Goal: Contribute content: Contribute content

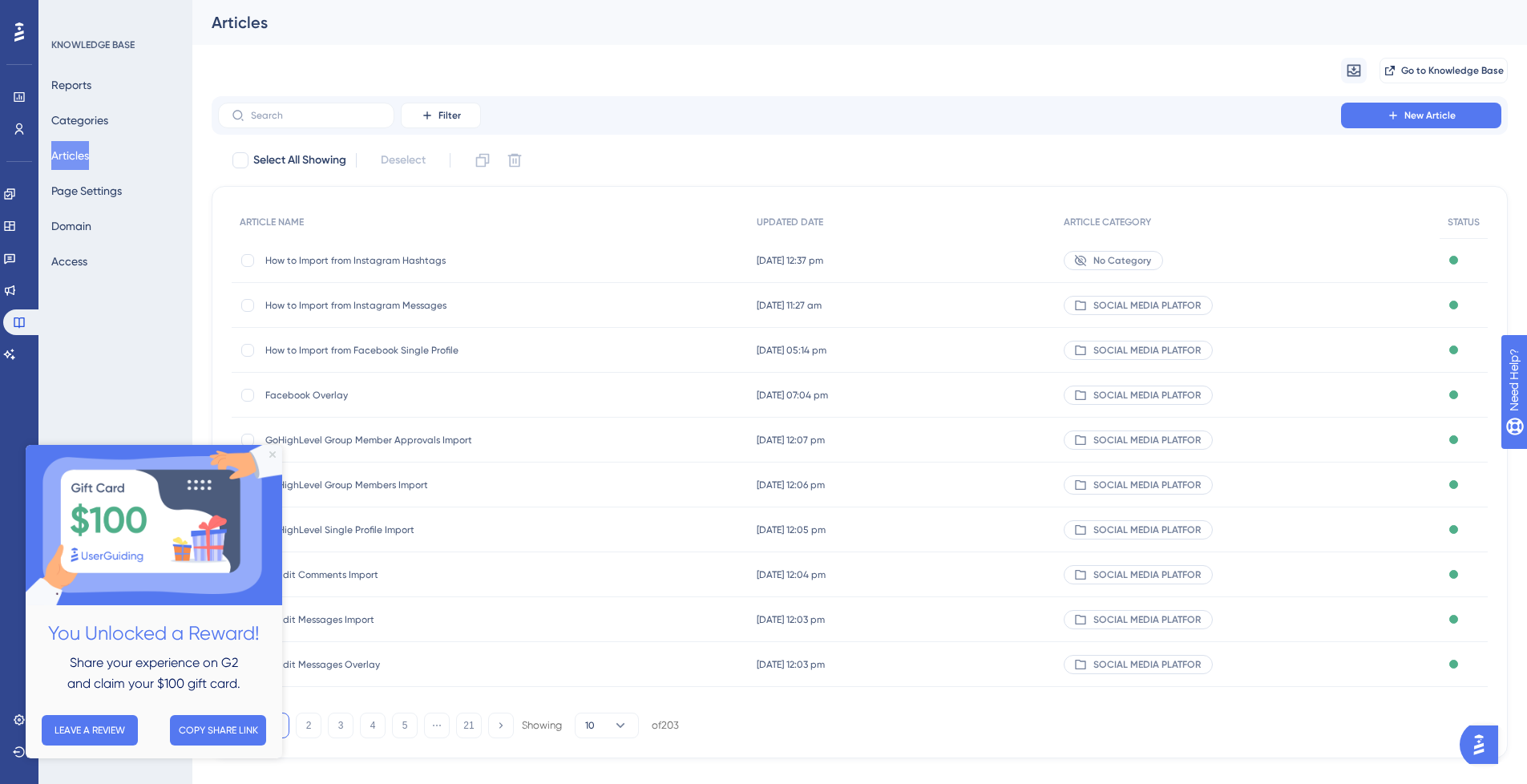
click at [271, 452] on icon "Close Preview" at bounding box center [273, 454] width 7 height 7
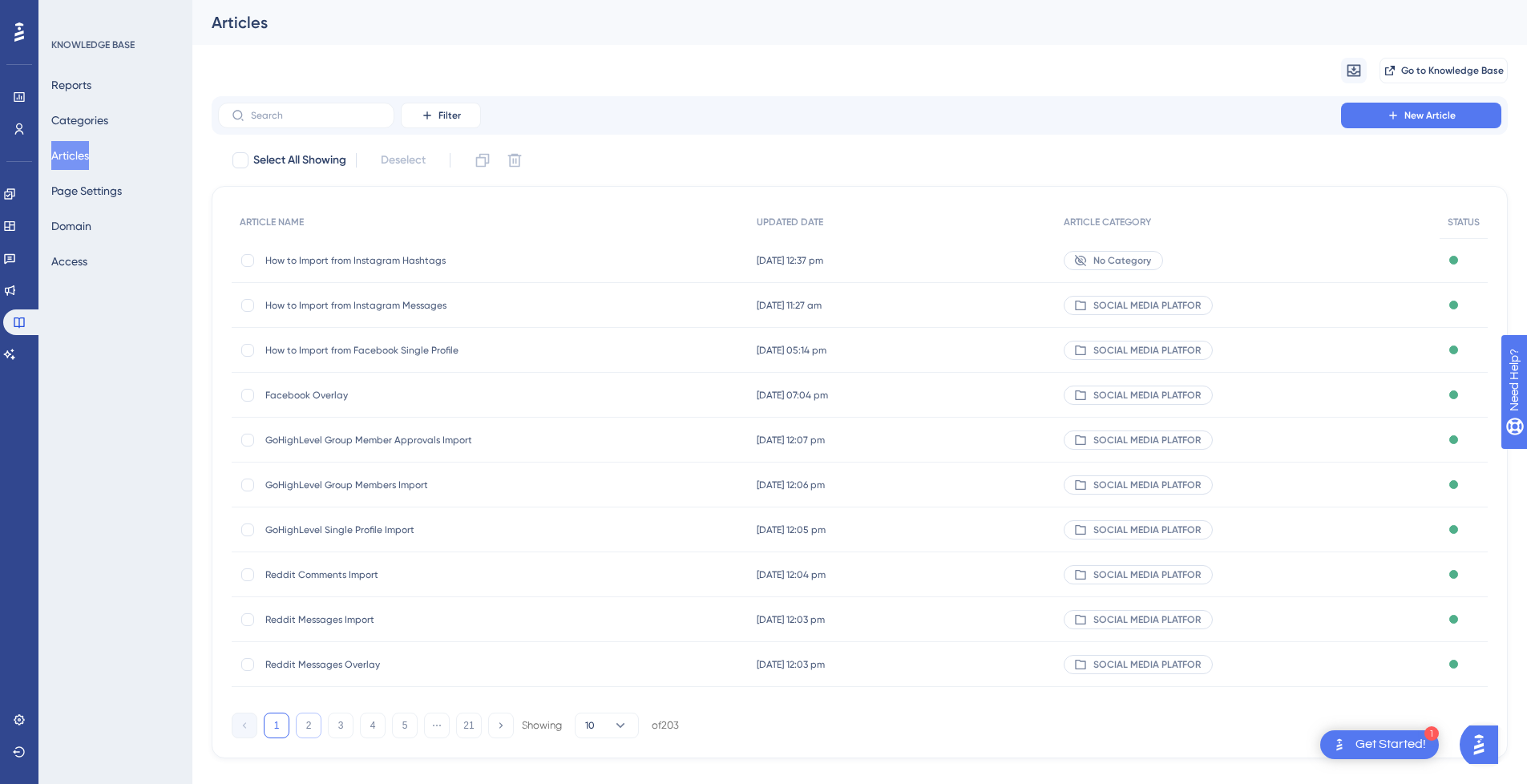
click at [316, 728] on button "2" at bounding box center [309, 725] width 26 height 26
click at [343, 727] on button "3" at bounding box center [340, 725] width 26 height 26
click at [387, 727] on div "1 2 3 4 5 ⋯ 21 Showing 10 of 203" at bounding box center [455, 725] width 448 height 26
click at [377, 728] on button "4" at bounding box center [373, 725] width 26 height 26
click at [403, 723] on button "5" at bounding box center [404, 725] width 26 height 26
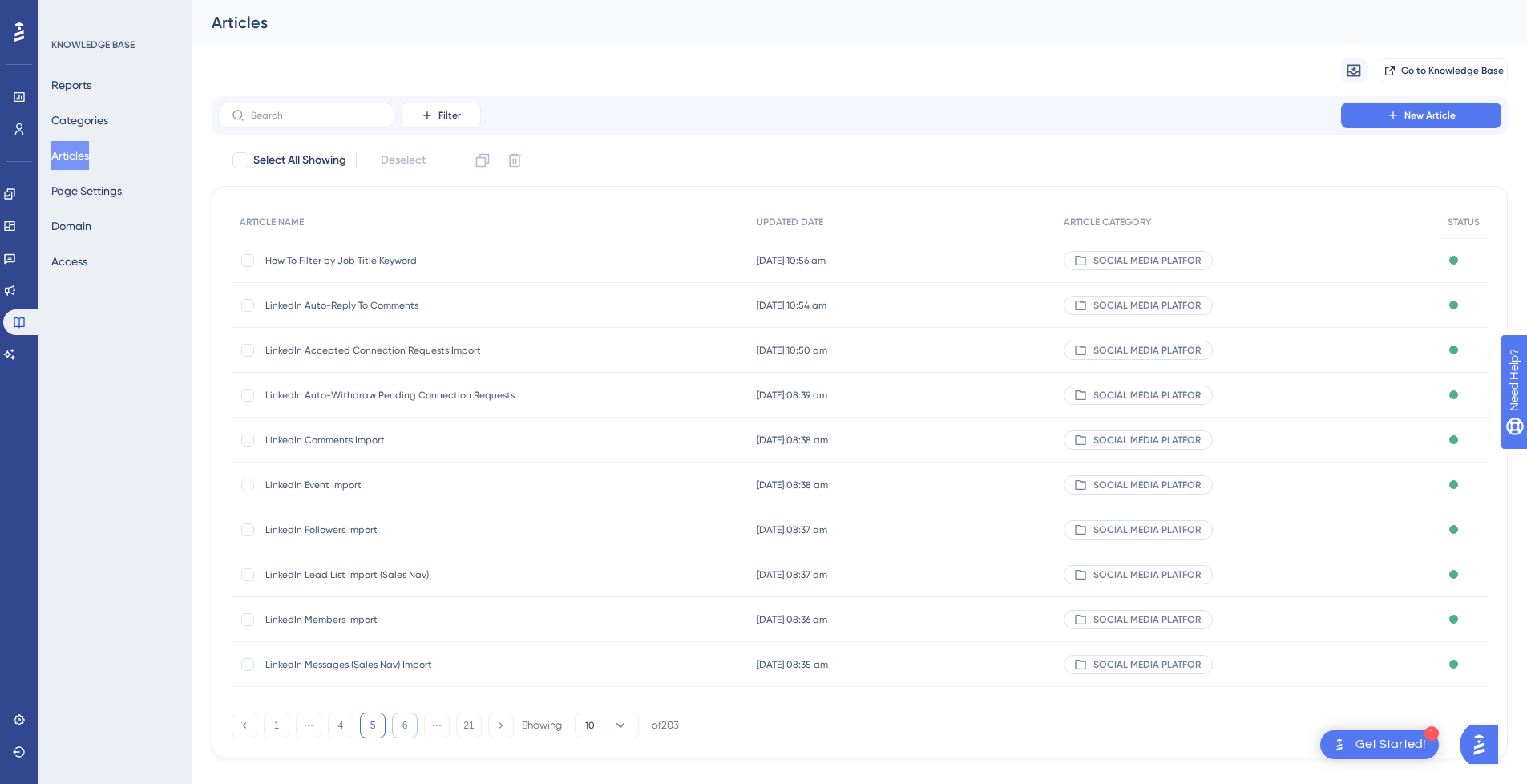
click at [403, 730] on button "6" at bounding box center [404, 725] width 26 height 26
click at [413, 730] on button "7" at bounding box center [404, 725] width 26 height 26
click at [405, 730] on button "8" at bounding box center [404, 725] width 26 height 26
click at [406, 725] on button "9" at bounding box center [404, 725] width 26 height 26
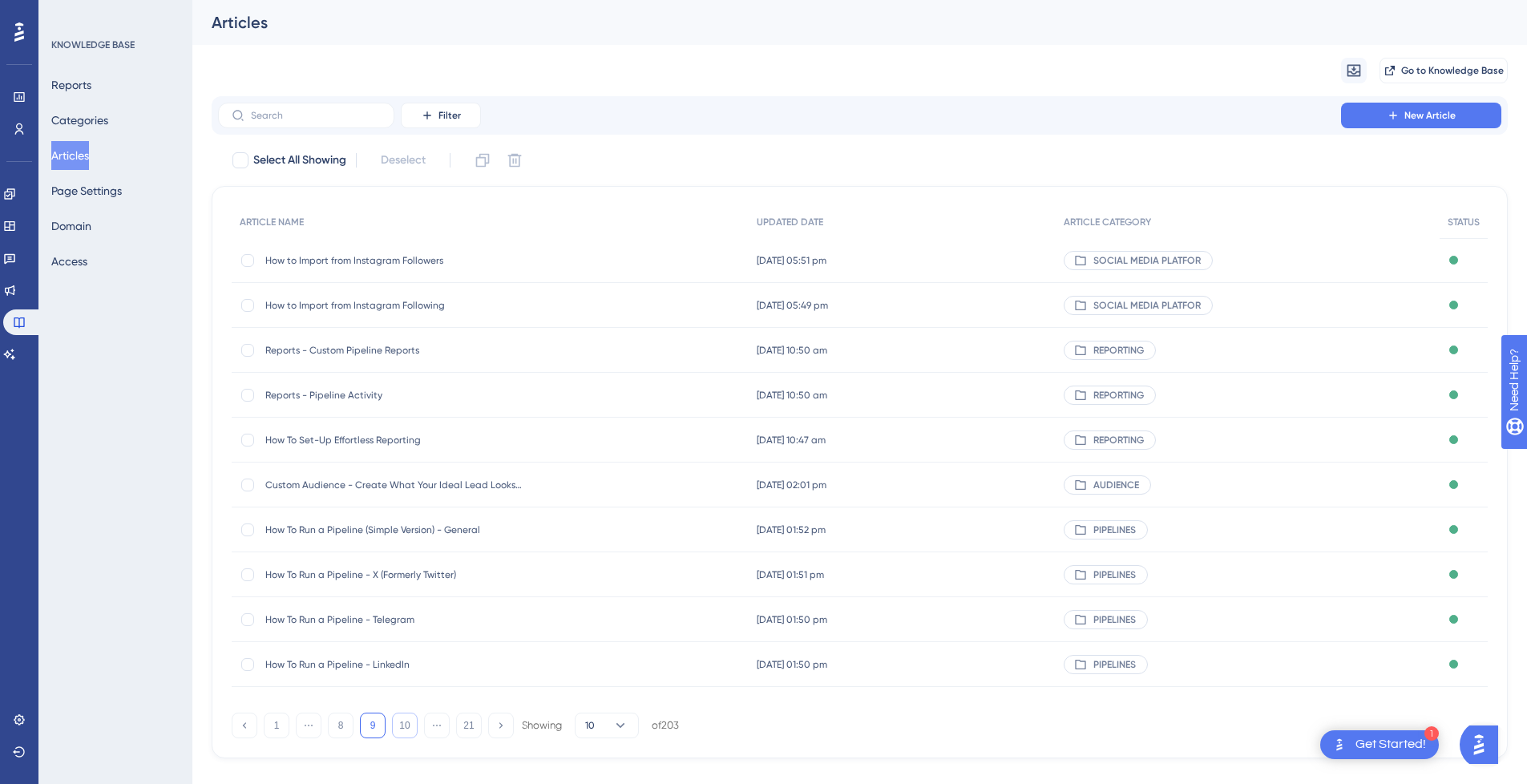
click at [406, 725] on button "10" at bounding box center [404, 725] width 26 height 26
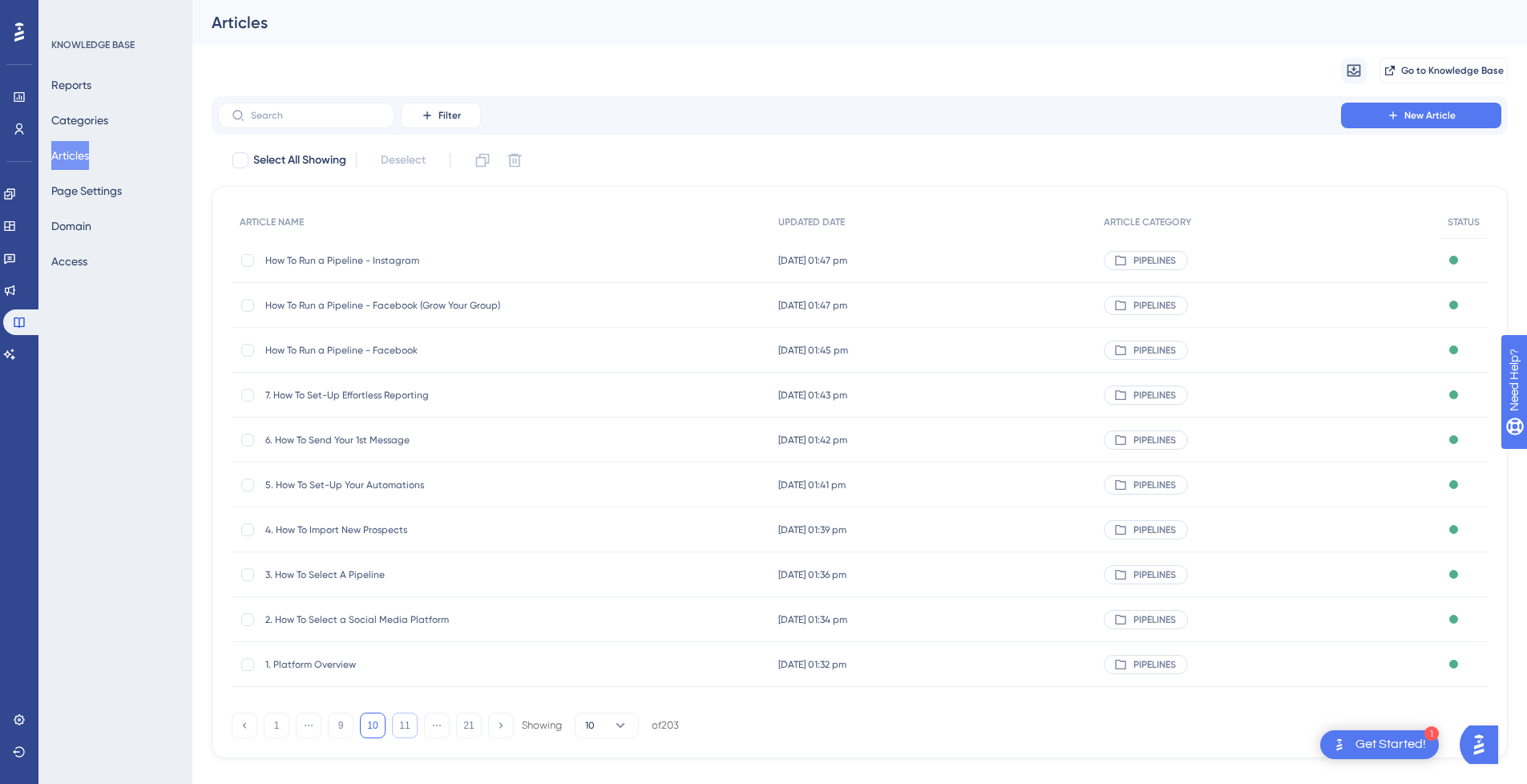
click at [406, 725] on button "11" at bounding box center [404, 725] width 26 height 26
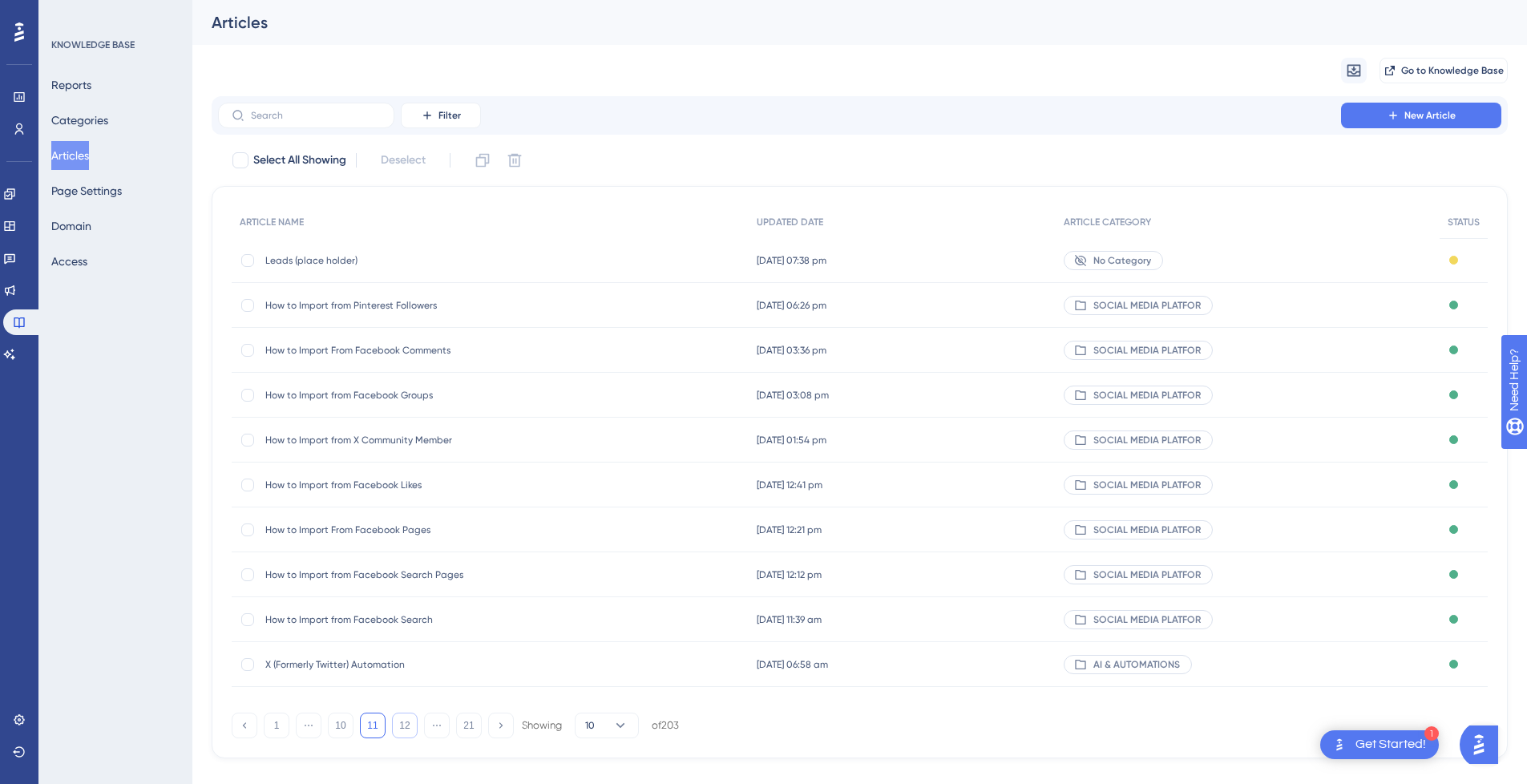
click at [406, 725] on button "12" at bounding box center [404, 725] width 26 height 26
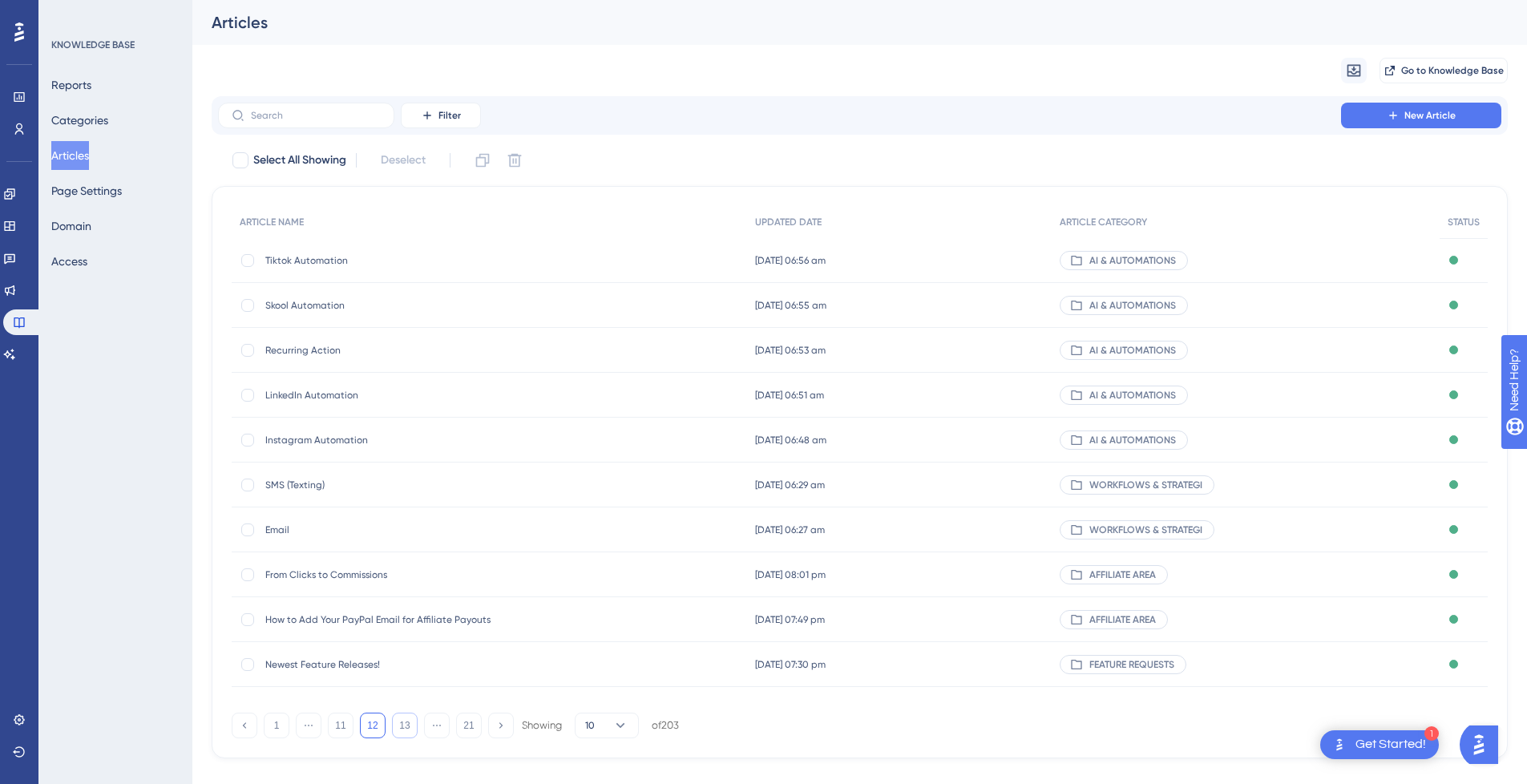
click at [406, 725] on button "13" at bounding box center [404, 725] width 26 height 26
click at [406, 725] on button "14" at bounding box center [404, 725] width 26 height 26
click at [400, 731] on button "15" at bounding box center [404, 725] width 26 height 26
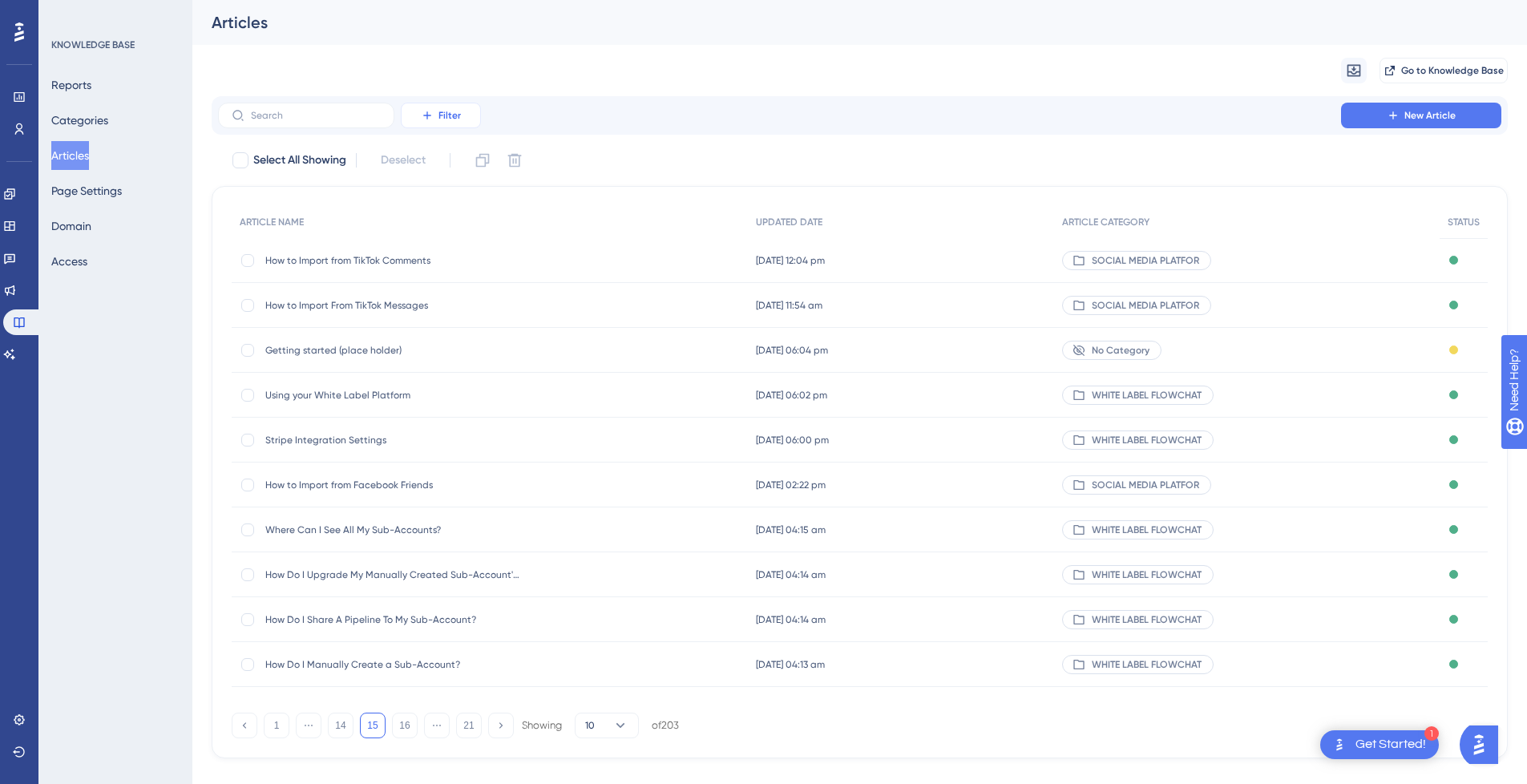
click at [445, 106] on button "Filter" at bounding box center [440, 115] width 80 height 26
click at [401, 716] on button "16" at bounding box center [404, 725] width 26 height 26
click at [411, 729] on button "17" at bounding box center [404, 725] width 26 height 26
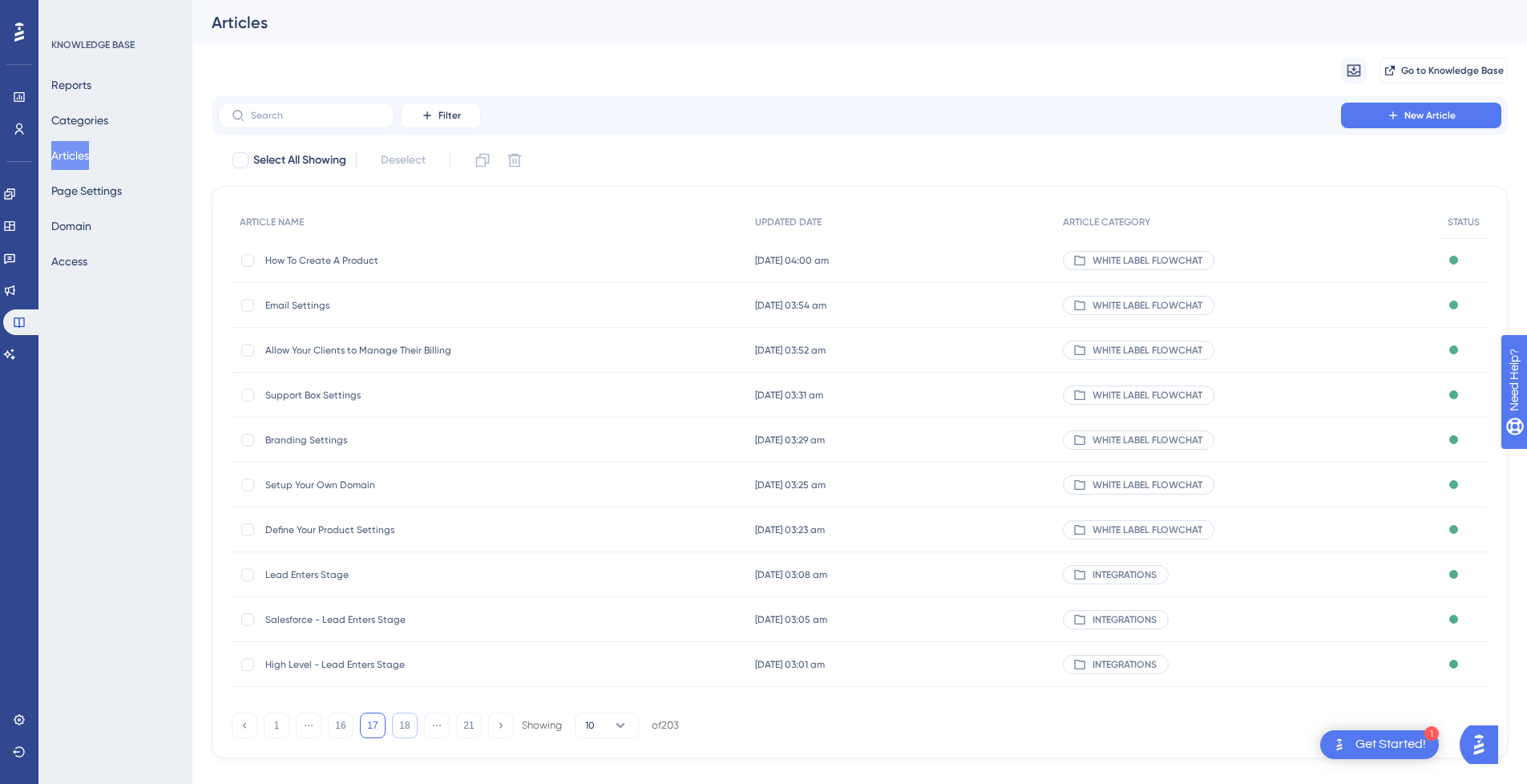
click at [405, 721] on button "18" at bounding box center [404, 725] width 26 height 26
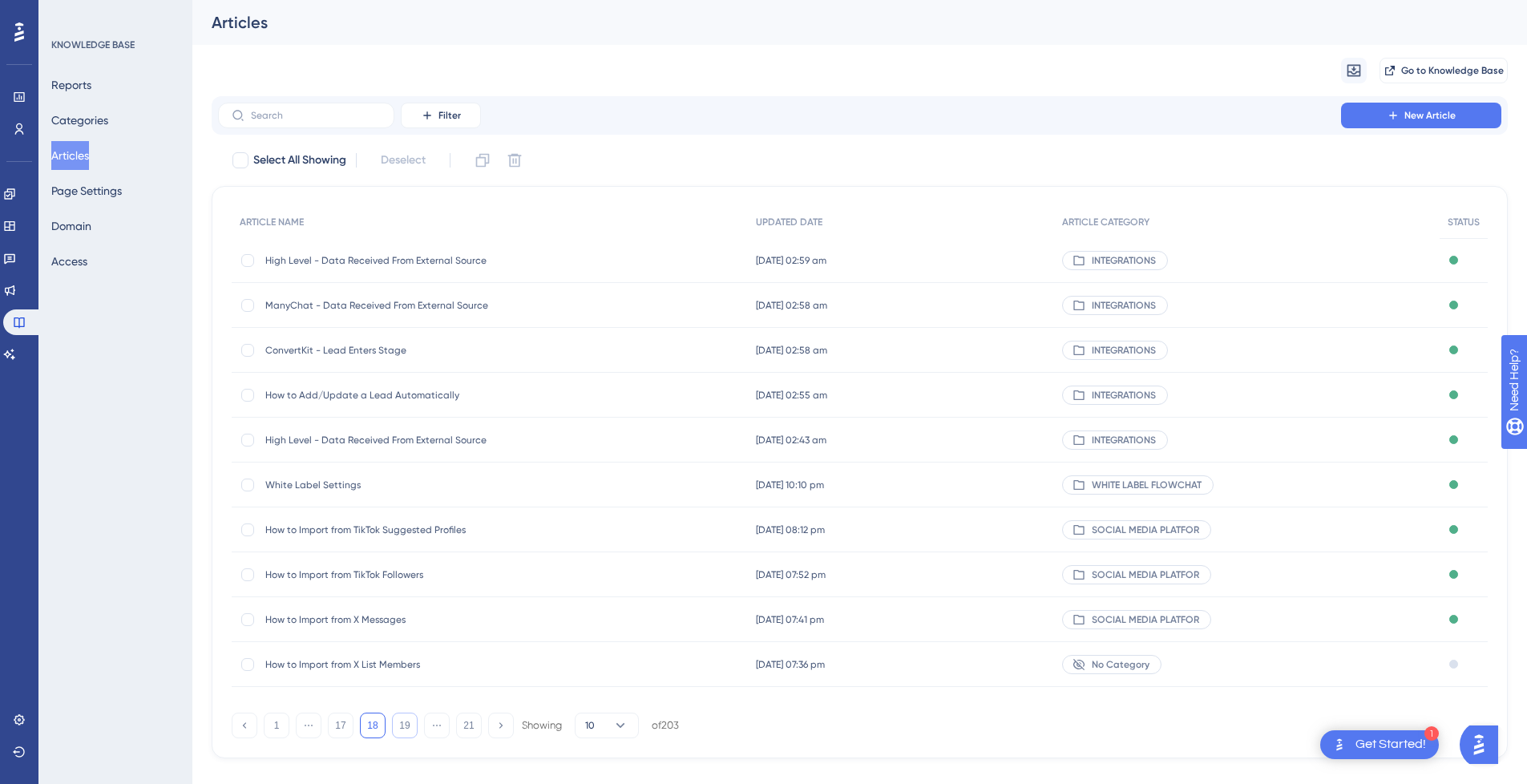
click at [400, 730] on button "19" at bounding box center [404, 725] width 26 height 26
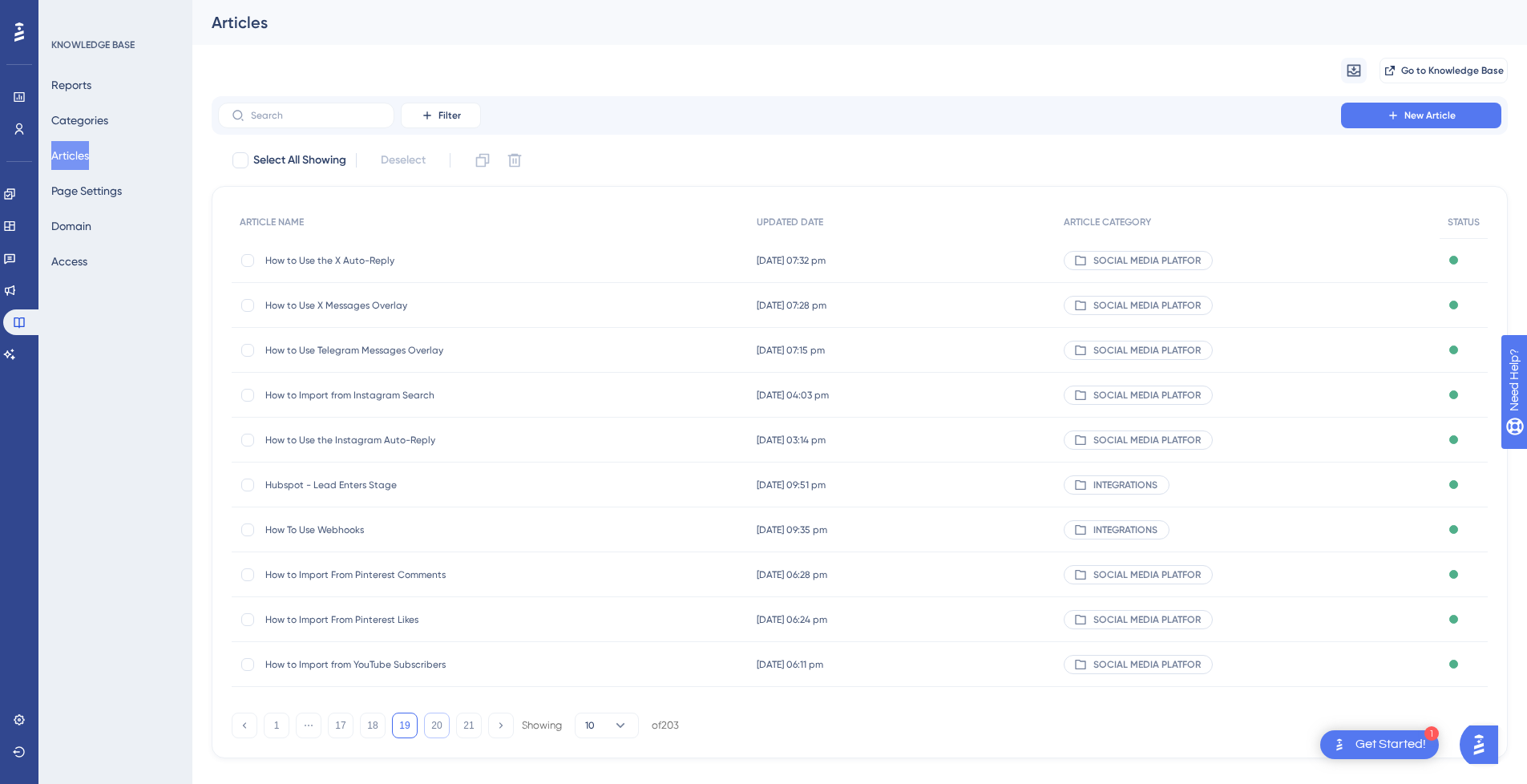
click at [432, 729] on button "20" at bounding box center [437, 725] width 26 height 26
click at [275, 722] on button "1" at bounding box center [276, 725] width 26 height 26
click at [414, 344] on span "How to Import from Facebook Single Profile" at bounding box center [394, 350] width 257 height 13
click at [246, 352] on div at bounding box center [247, 350] width 13 height 13
checkbox input "true"
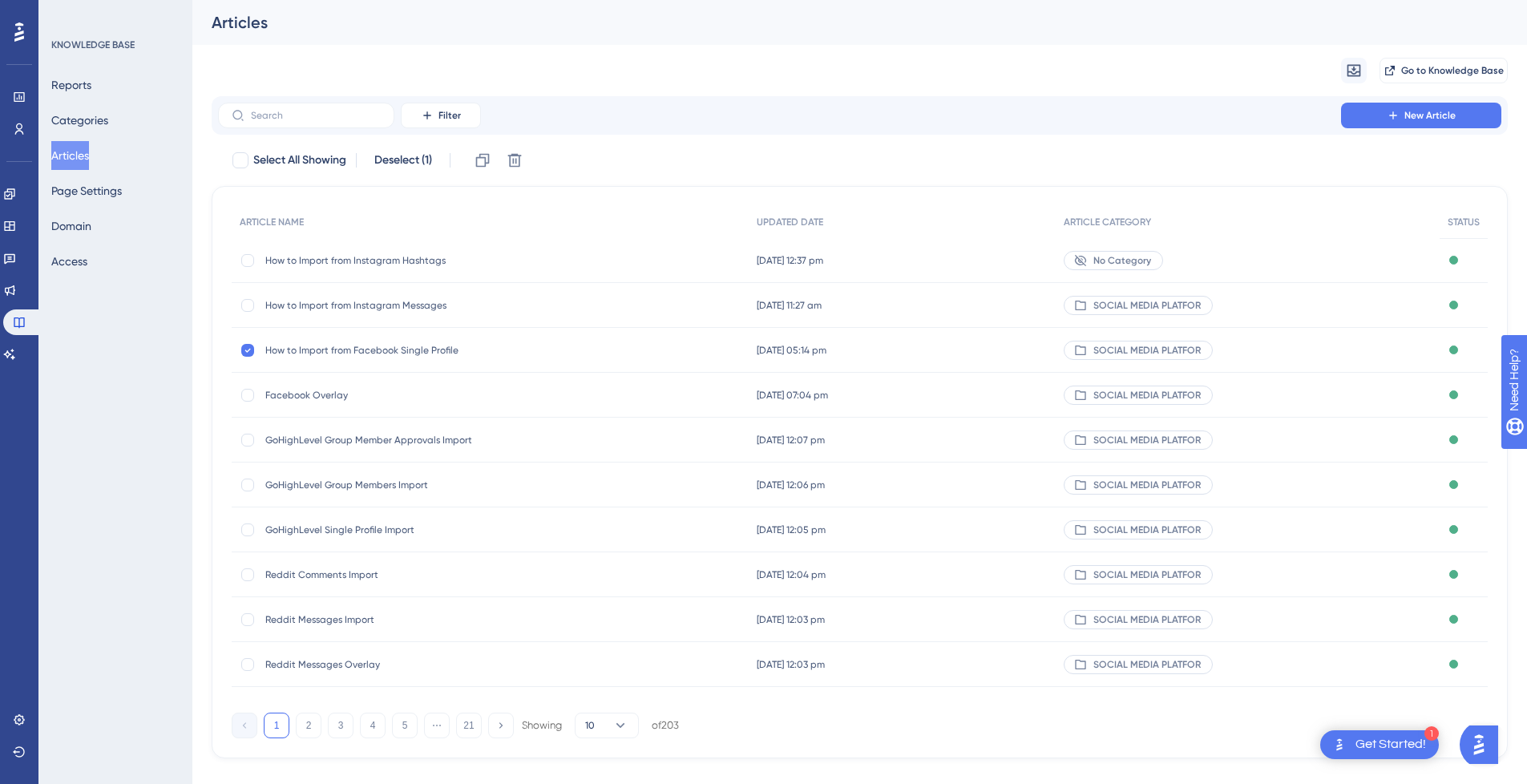
click at [447, 349] on span "How to Import from Facebook Single Profile" at bounding box center [394, 350] width 257 height 13
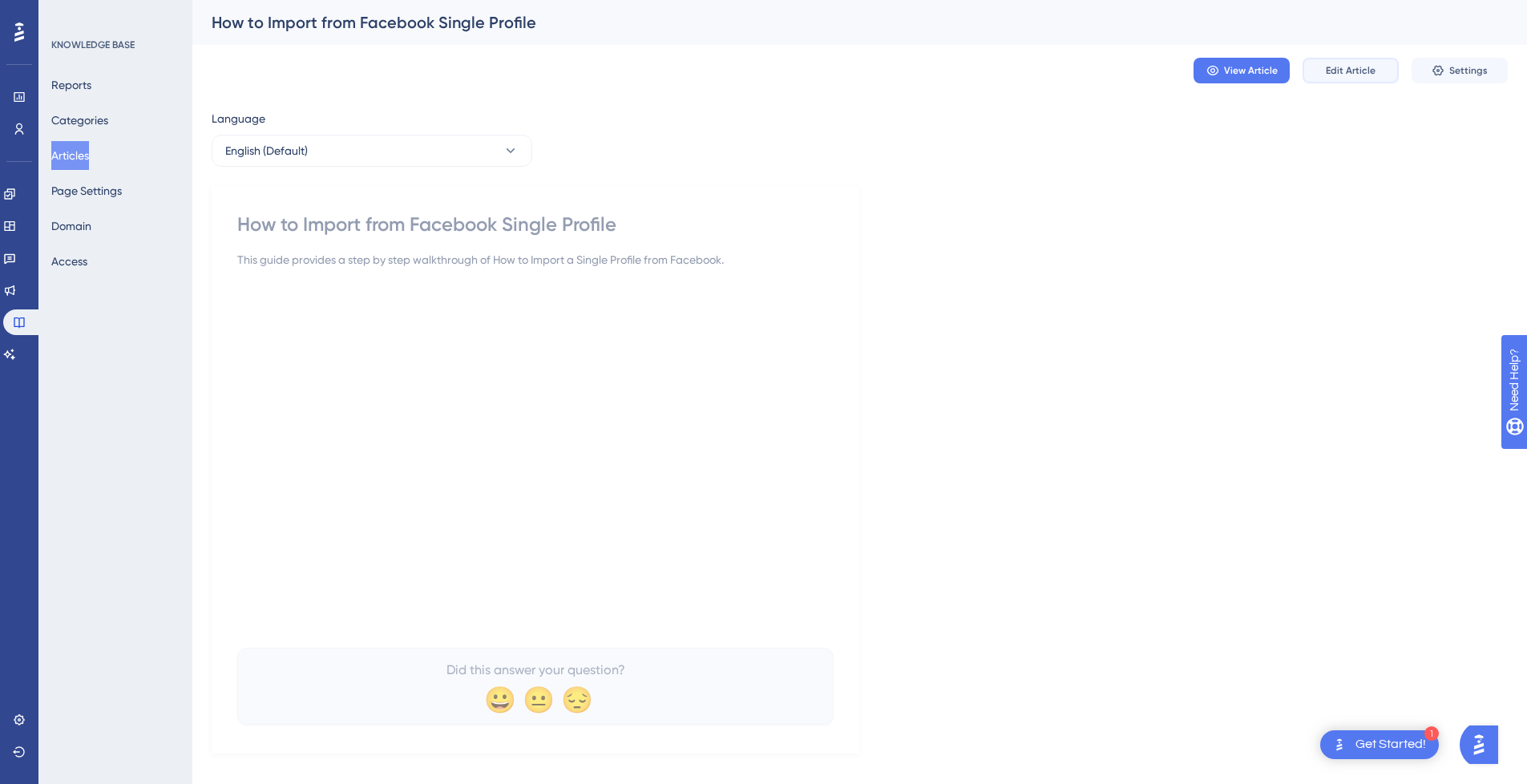
click at [1329, 71] on span "Edit Article" at bounding box center [1351, 70] width 50 height 13
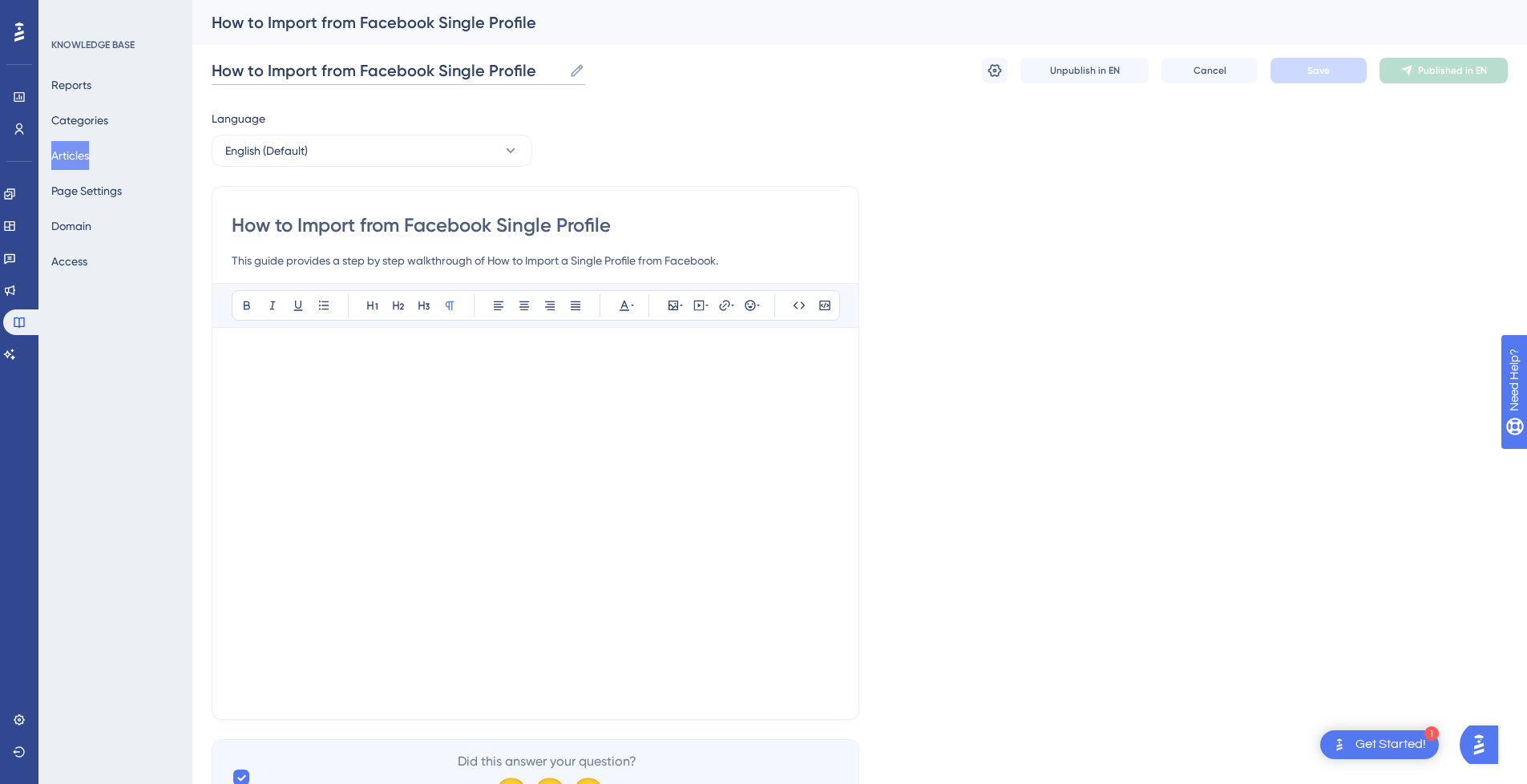
drag, startPoint x: 547, startPoint y: 67, endPoint x: 212, endPoint y: 75, distance: 335.1
click at [212, 75] on input "How to Import from Facebook Single Profile" at bounding box center [387, 70] width 351 height 23
click at [806, 682] on div at bounding box center [535, 523] width 608 height 353
click at [313, 337] on div "Bold Italic Underline Bullet Point Heading 1 Heading 2 Heading 3 Normal Align L…" at bounding box center [535, 492] width 608 height 417
click at [280, 343] on div "Bold Italic Underline Bullet Point Heading 1 Heading 2 Heading 3 Normal Align L…" at bounding box center [535, 492] width 608 height 417
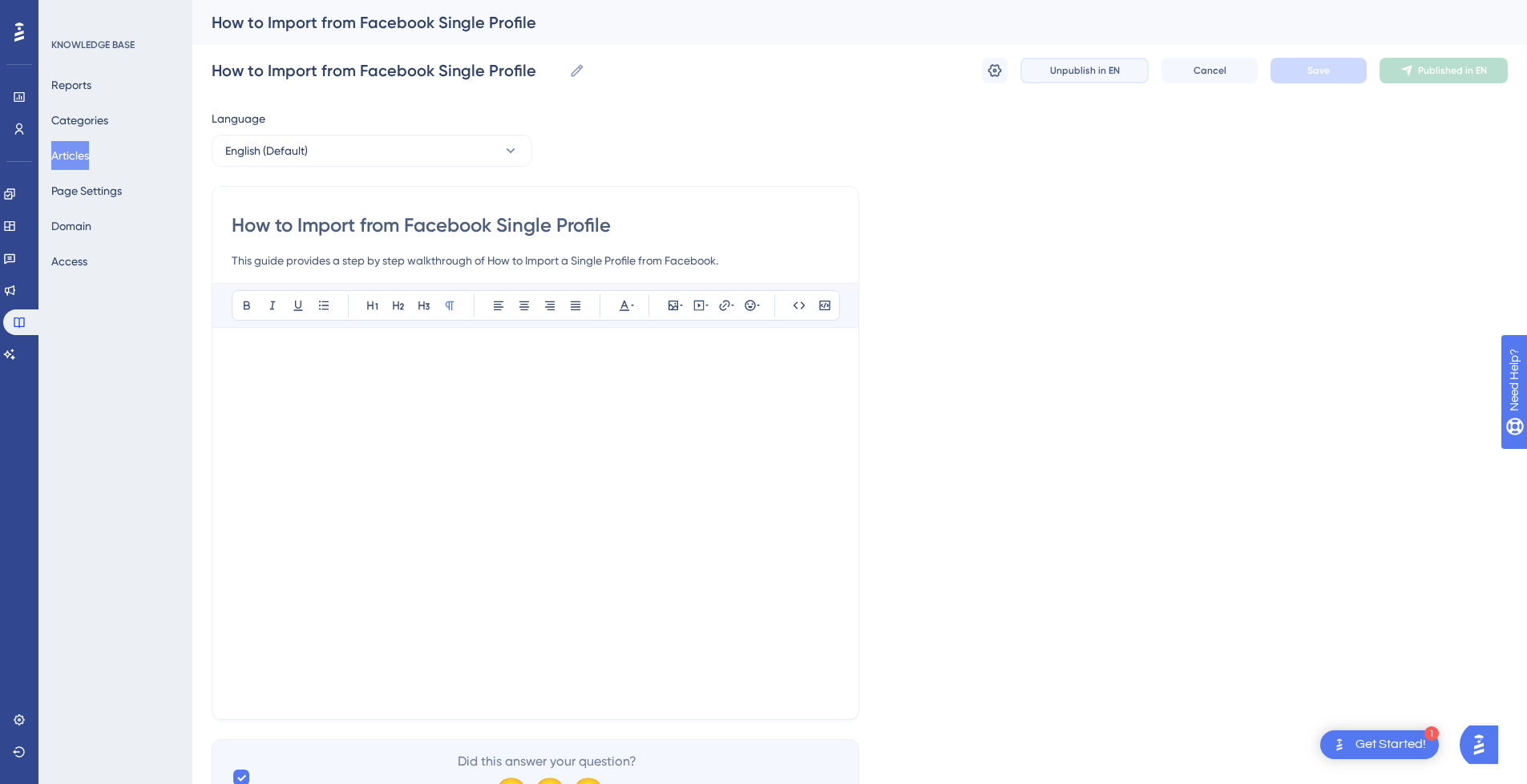
click at [1067, 78] on button "Unpublish in EN" at bounding box center [1084, 71] width 128 height 26
click at [261, 339] on div "Bold Italic Underline Bullet Point Heading 1 Heading 2 Heading 3 Normal Align L…" at bounding box center [535, 492] width 608 height 417
click at [812, 683] on div at bounding box center [535, 523] width 608 height 353
click at [762, 698] on div at bounding box center [535, 523] width 608 height 353
click at [760, 682] on div at bounding box center [535, 523] width 608 height 353
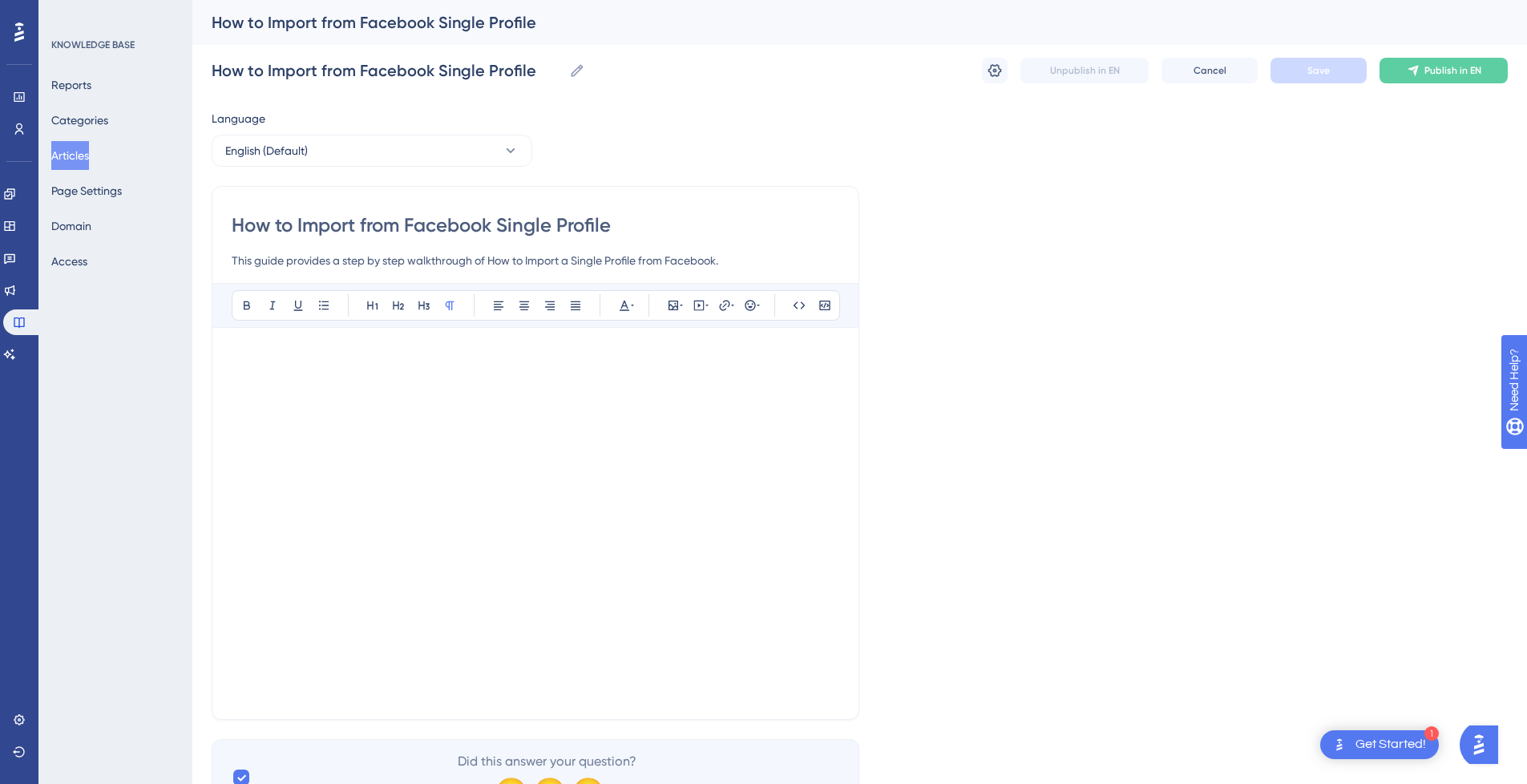
click at [760, 682] on div at bounding box center [535, 523] width 608 height 353
click at [793, 548] on div at bounding box center [535, 509] width 608 height 324
click at [809, 452] on div at bounding box center [535, 509] width 608 height 324
drag, startPoint x: 251, startPoint y: 335, endPoint x: 249, endPoint y: 347, distance: 12.2
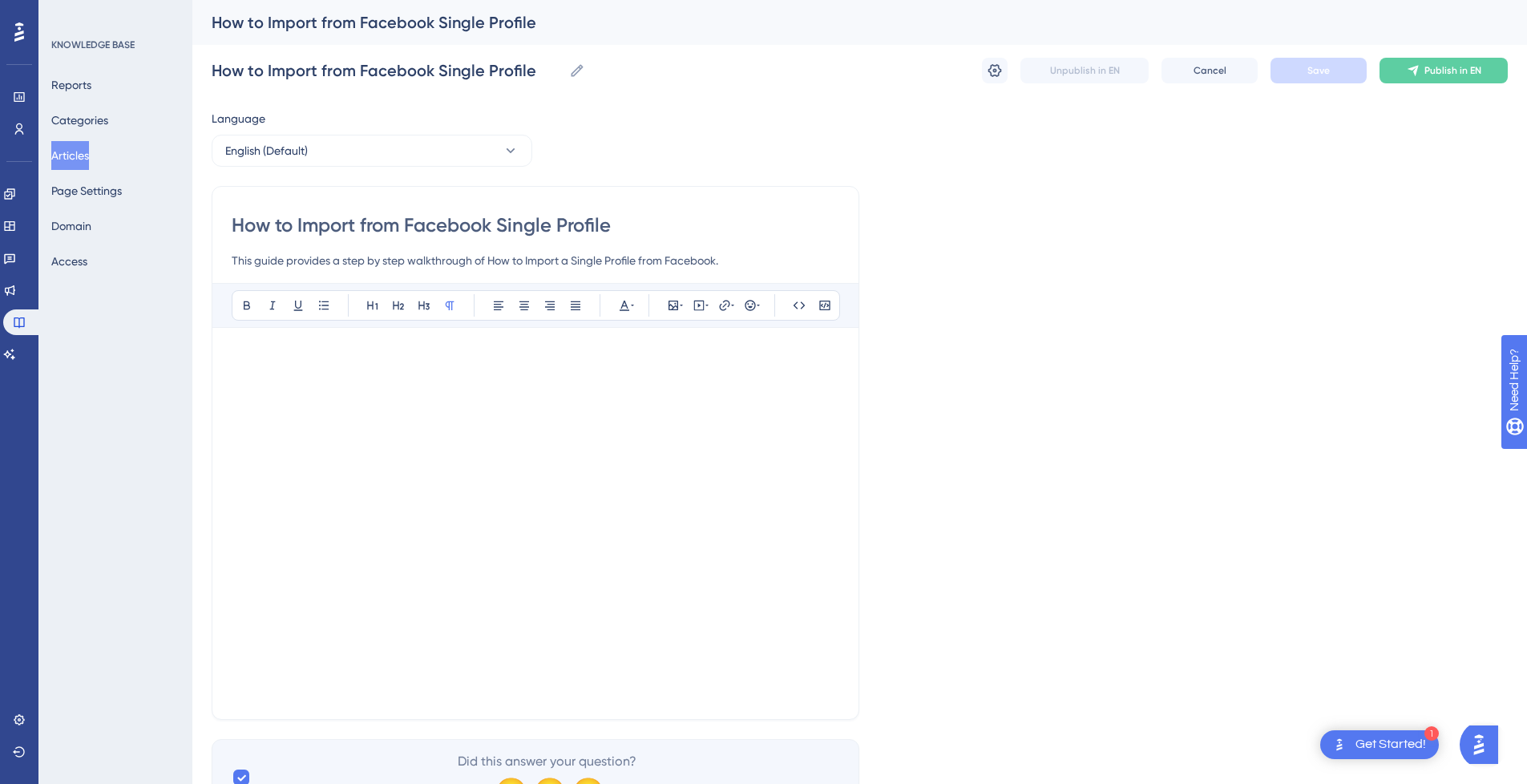
click at [251, 338] on div "Bold Italic Underline Bullet Point Heading 1 Heading 2 Heading 3 Normal Align L…" at bounding box center [535, 492] width 608 height 417
click at [598, 676] on div at bounding box center [535, 523] width 608 height 353
click at [597, 674] on div at bounding box center [535, 523] width 608 height 353
click at [707, 299] on icon at bounding box center [706, 305] width 3 height 13
click at [685, 422] on textarea at bounding box center [700, 404] width 244 height 72
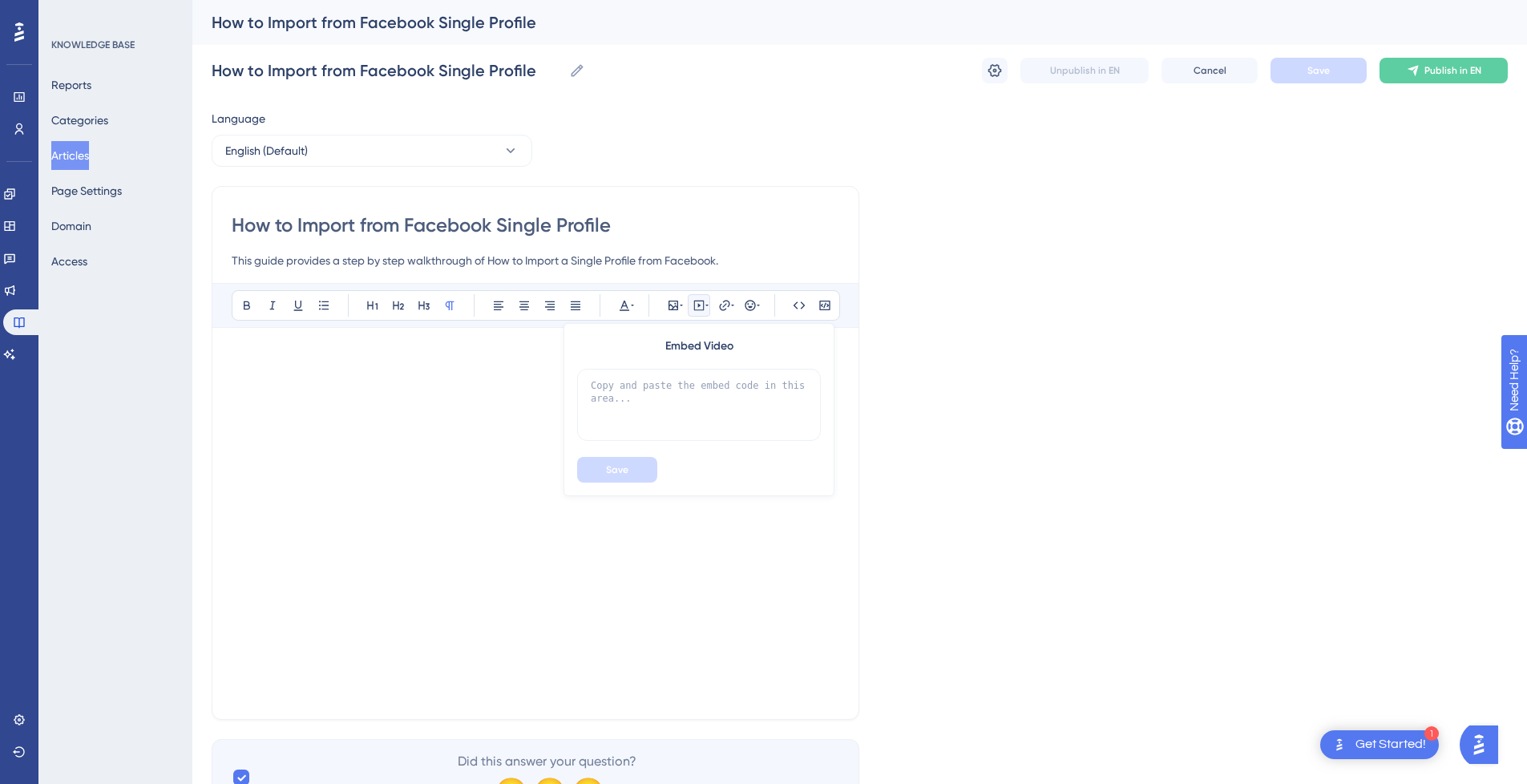
click at [820, 372] on div at bounding box center [700, 406] width 244 height 76
drag, startPoint x: 825, startPoint y: 480, endPoint x: 826, endPoint y: 539, distance: 59.0
click at [825, 488] on div "Embed Video Save" at bounding box center [699, 409] width 271 height 173
click at [824, 558] on div at bounding box center [535, 509] width 608 height 324
click at [795, 556] on div at bounding box center [535, 509] width 608 height 324
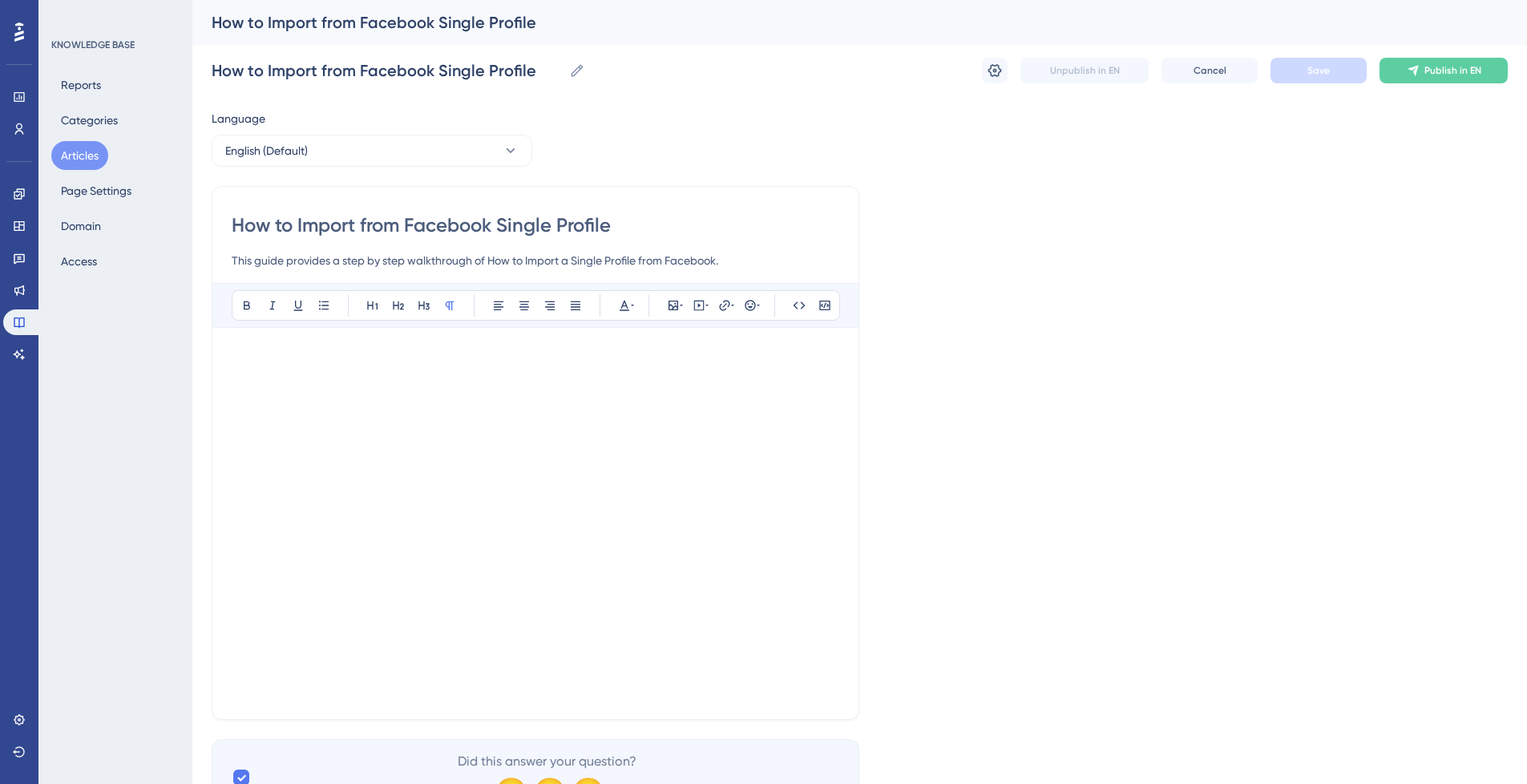
click at [715, 254] on input "This guide provides a step by step walkthrough of How to Import a Single Profil…" at bounding box center [535, 261] width 608 height 20
click at [713, 232] on input "How to Import from Facebook Single Profile" at bounding box center [535, 225] width 608 height 26
click at [804, 382] on div at bounding box center [535, 509] width 608 height 324
click at [797, 496] on div at bounding box center [535, 509] width 608 height 324
click at [794, 492] on div at bounding box center [535, 509] width 608 height 324
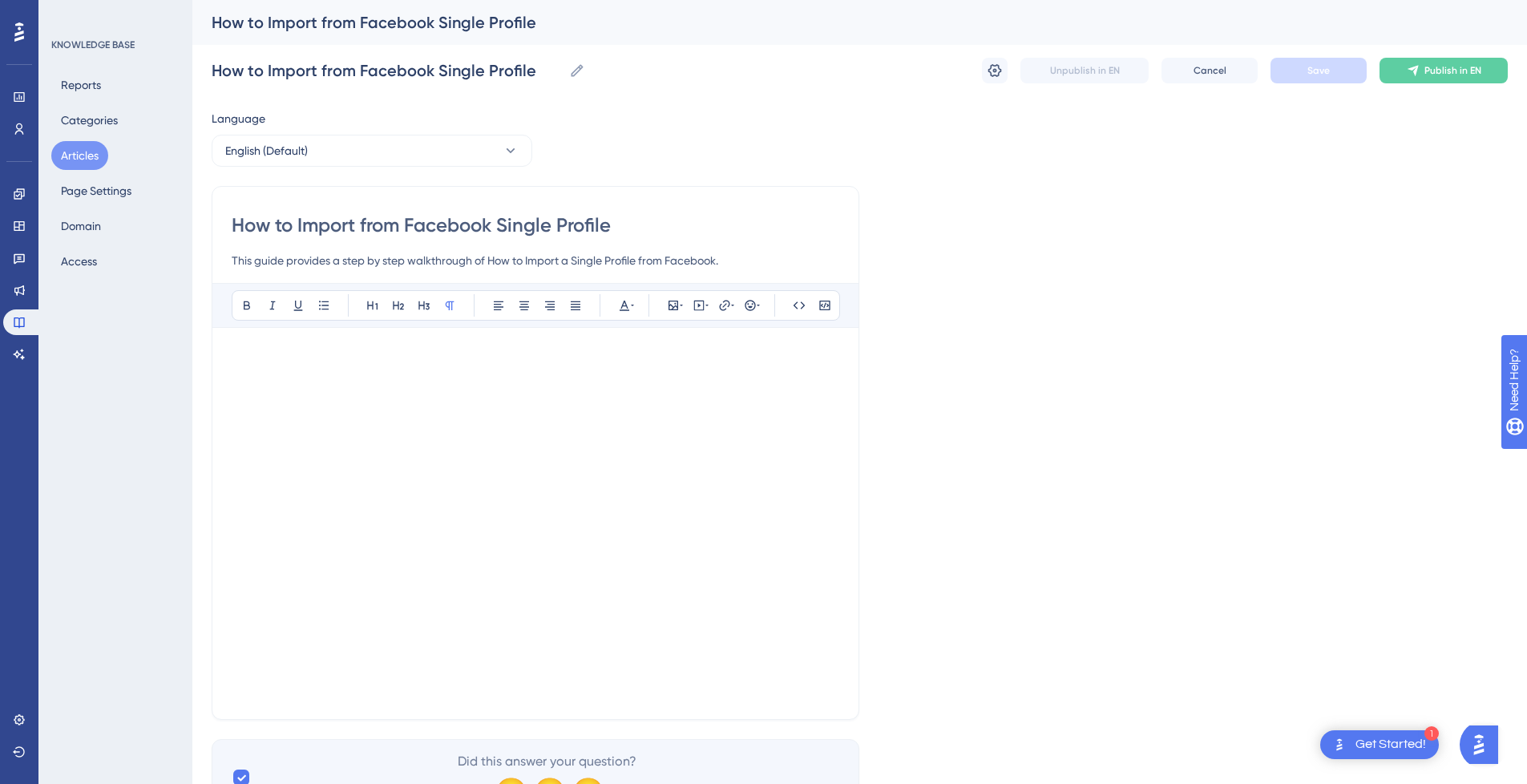
click at [801, 492] on div at bounding box center [535, 509] width 608 height 324
click at [249, 340] on div "Bold Italic Underline Bullet Point Heading 1 Heading 2 Heading 3 Normal Align L…" at bounding box center [535, 492] width 608 height 417
click at [339, 684] on div at bounding box center [535, 523] width 608 height 353
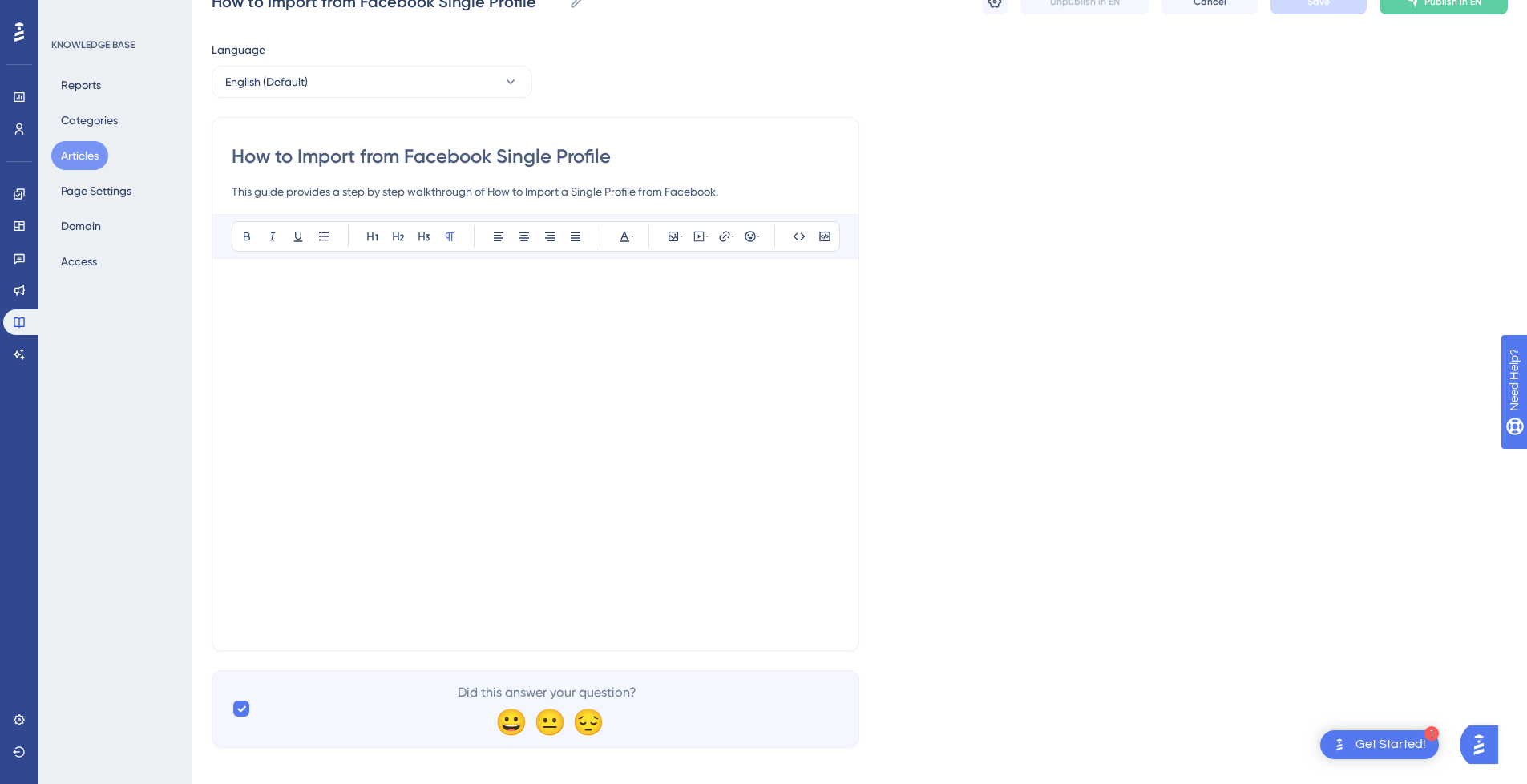
scroll to position [77, 0]
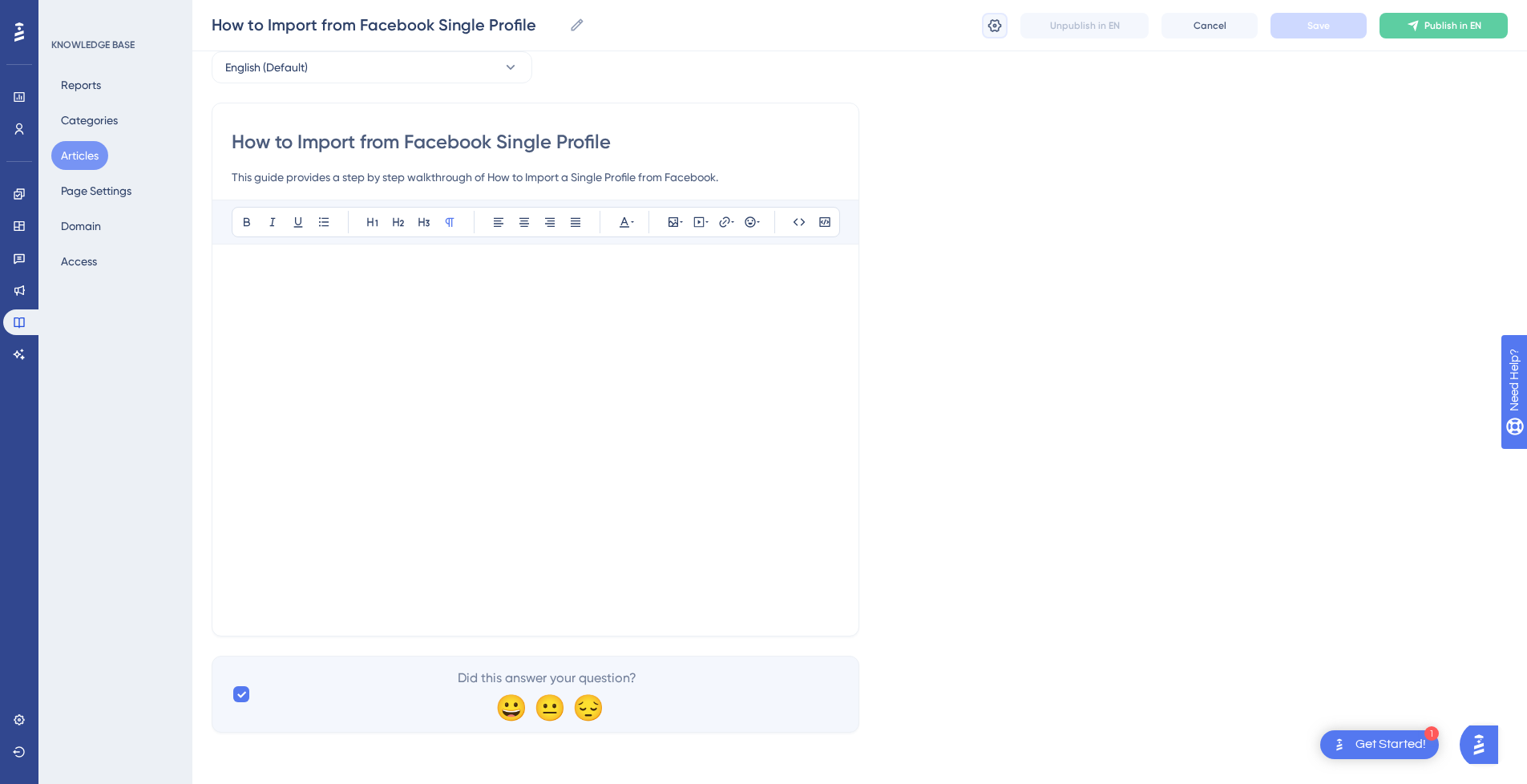
click at [992, 32] on icon at bounding box center [995, 26] width 16 height 16
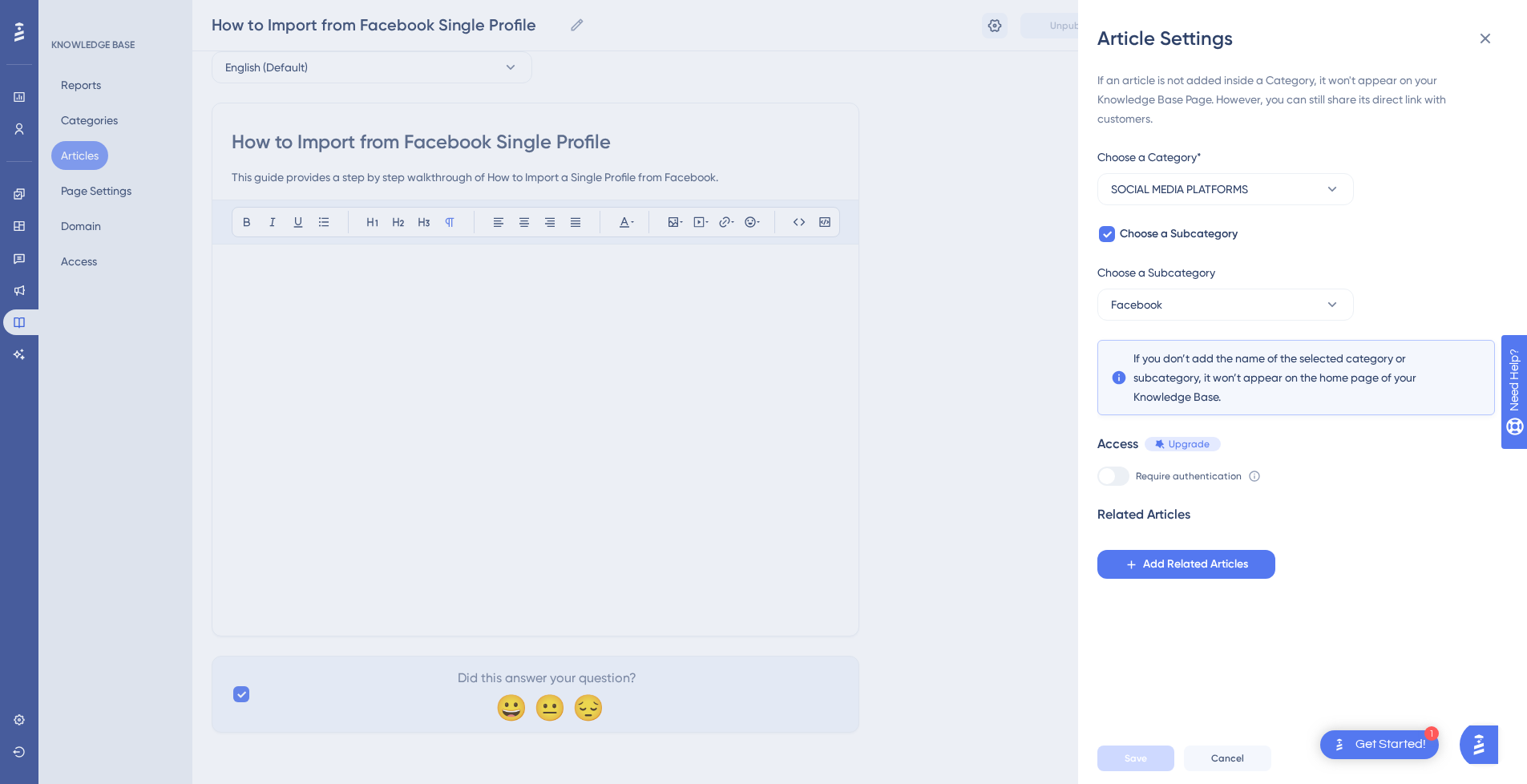
click at [998, 23] on div "Article Settings If an article is not added inside a Category, it won't appear …" at bounding box center [764, 392] width 1527 height 784
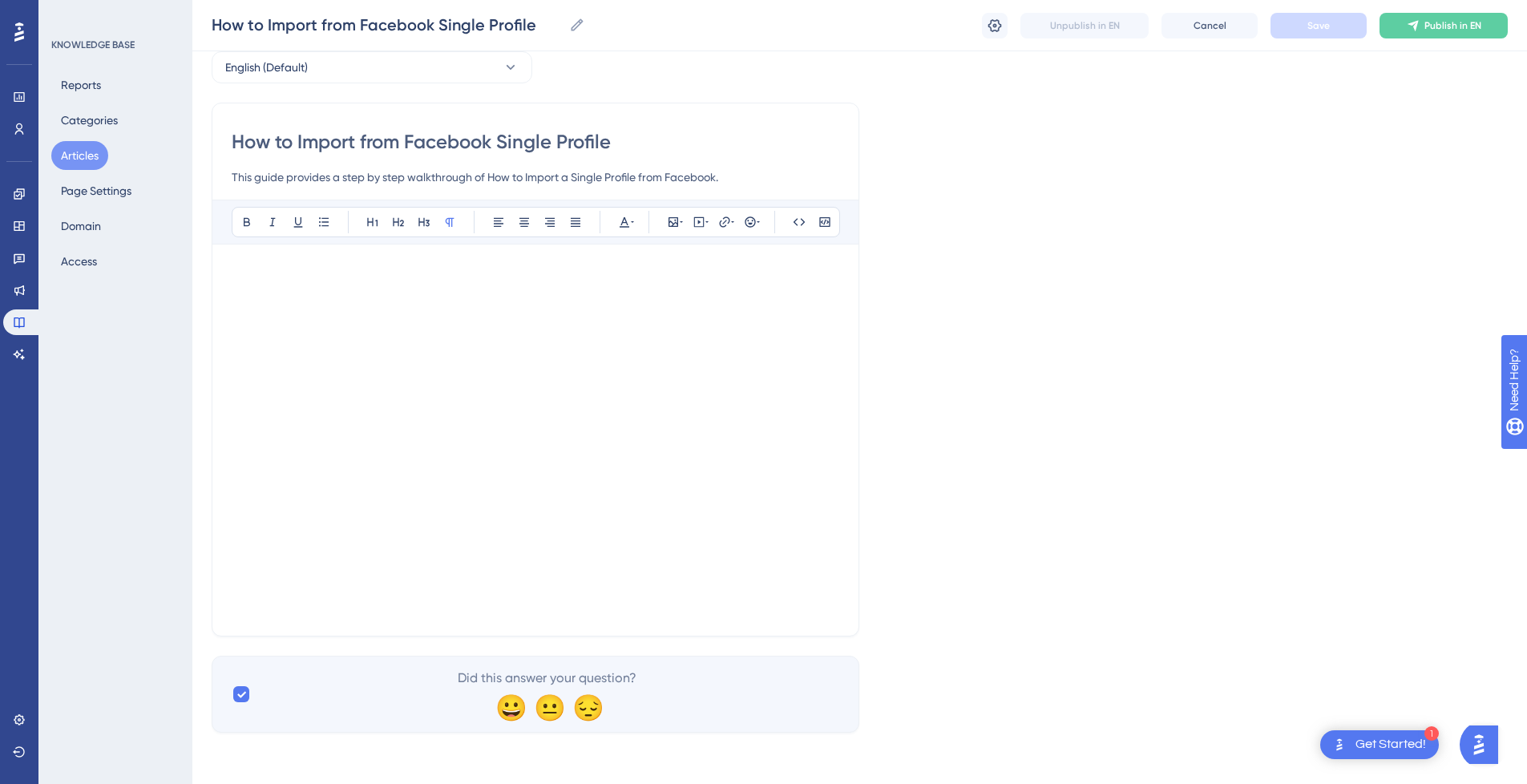
click at [989, 132] on div "Language English (Default) How to Import from Facebook Single Profile This guid…" at bounding box center [860, 379] width 1297 height 707
drag, startPoint x: 827, startPoint y: 527, endPoint x: 789, endPoint y: 521, distance: 38.5
click at [827, 526] on div at bounding box center [535, 425] width 608 height 324
click at [802, 221] on icon at bounding box center [799, 221] width 13 height 13
click at [797, 264] on div at bounding box center [535, 425] width 608 height 324
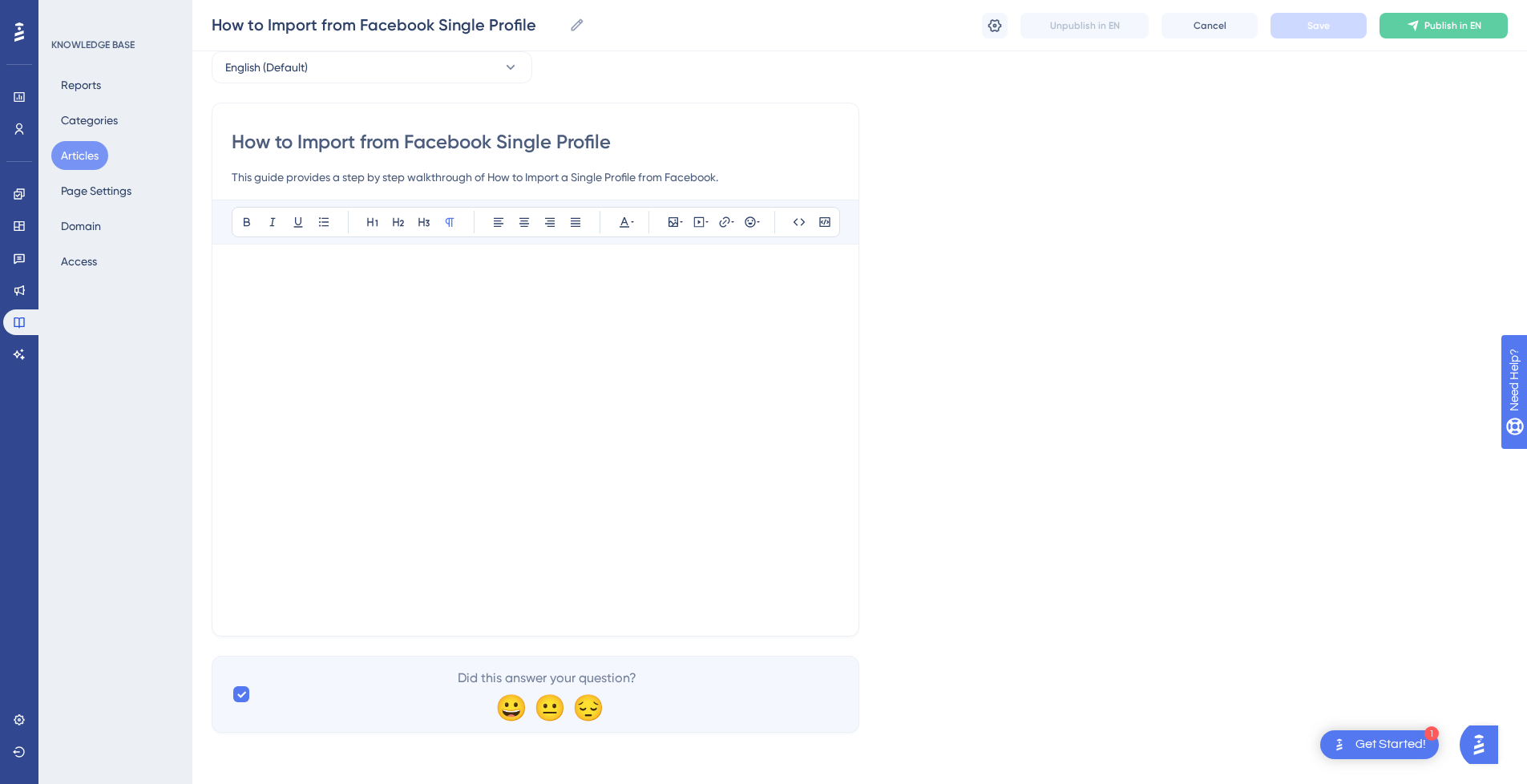
drag, startPoint x: 386, startPoint y: 632, endPoint x: 390, endPoint y: 575, distance: 57.1
click at [385, 632] on div "How to Import from Facebook Single Profile This guide provides a step by step w…" at bounding box center [535, 369] width 647 height 534
click at [853, 408] on div "How to Import from Facebook Single Profile This guide provides a step by step w…" at bounding box center [535, 369] width 647 height 534
click at [1219, 25] on span "Cancel" at bounding box center [1209, 26] width 32 height 13
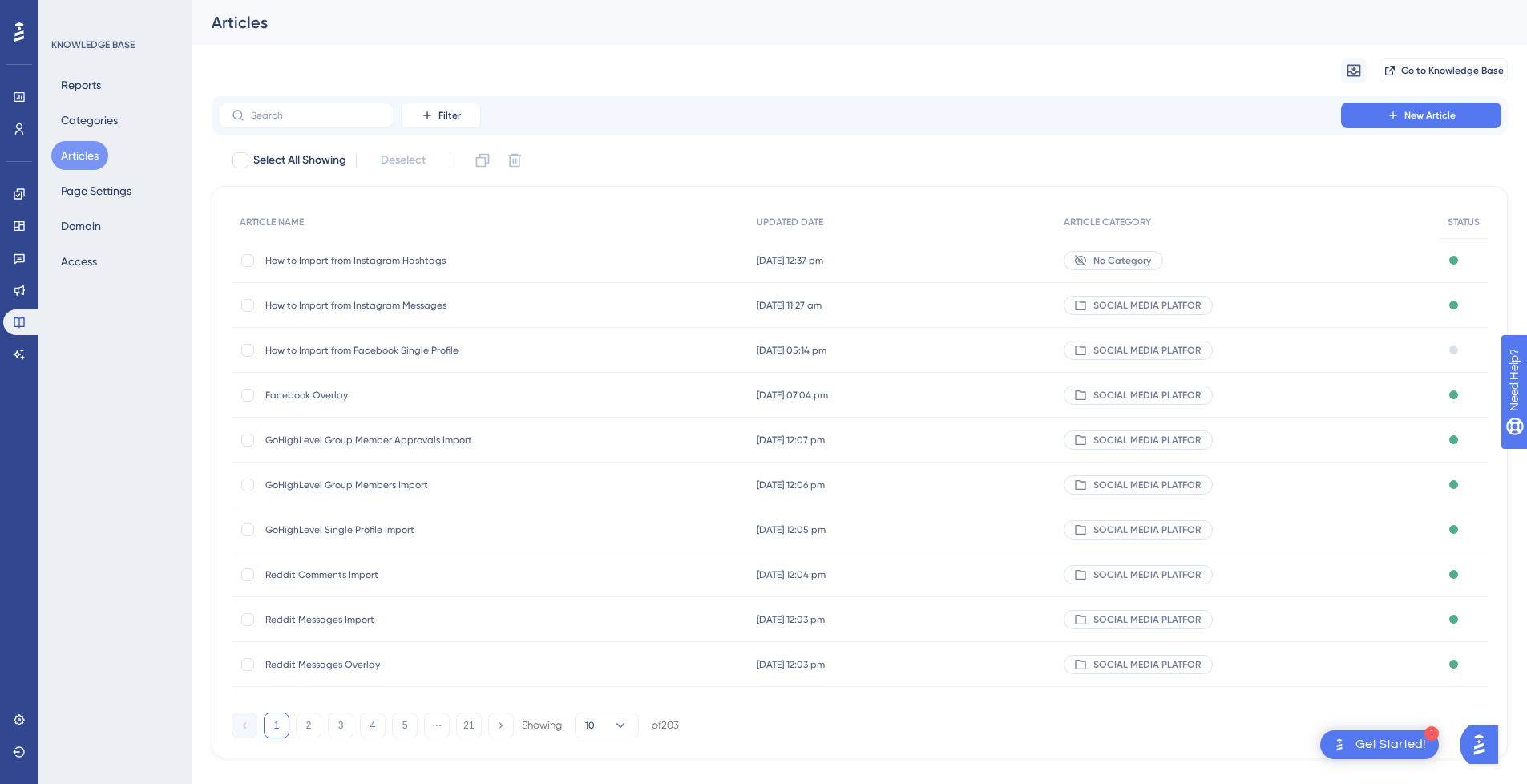
click at [435, 354] on span "How to Import from Facebook Single Profile" at bounding box center [394, 350] width 257 height 13
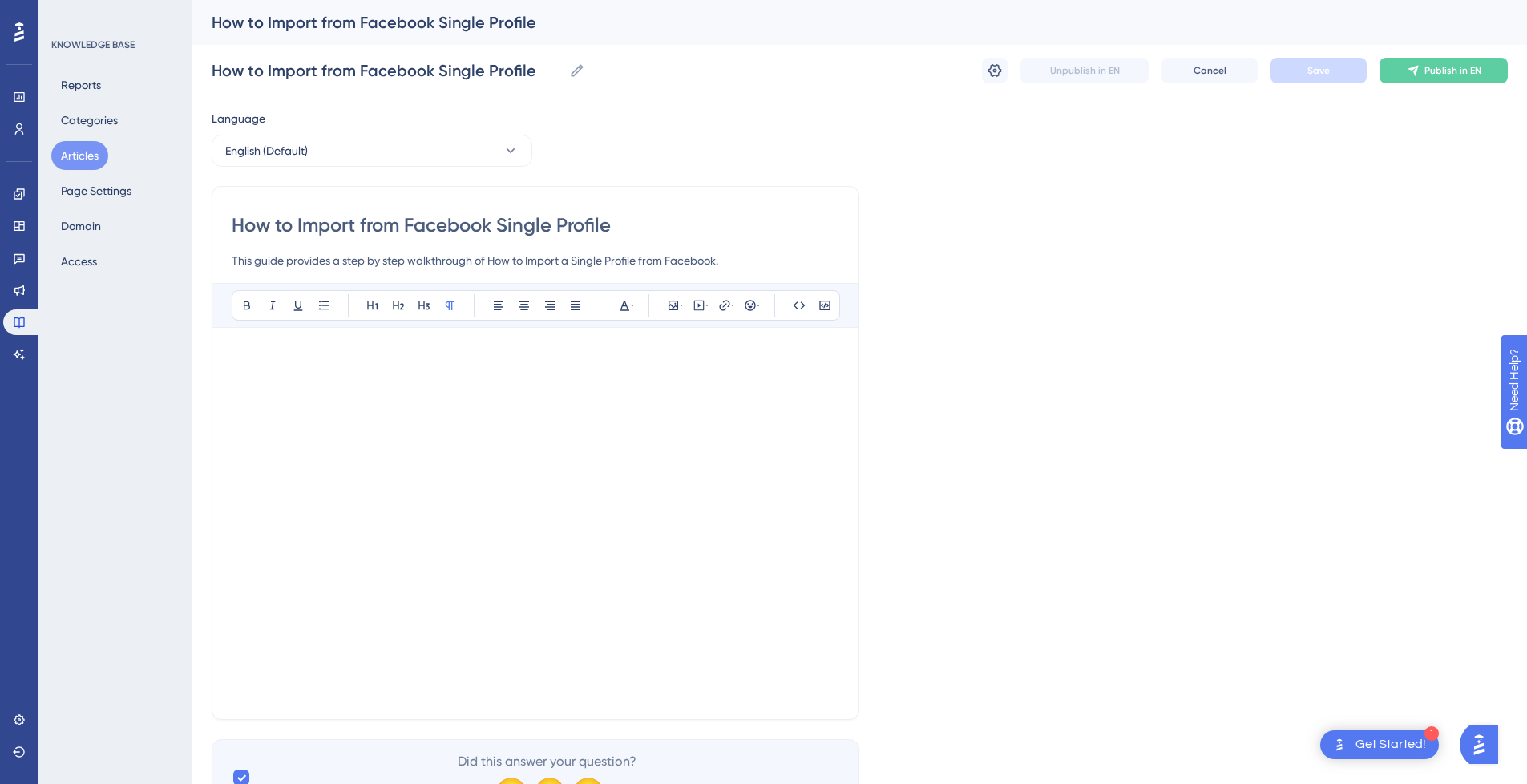
click at [786, 340] on div "Bold Italic Underline Bullet Point Heading 1 Heading 2 Heading 3 Normal Align L…" at bounding box center [535, 492] width 608 height 417
drag, startPoint x: 556, startPoint y: 261, endPoint x: 540, endPoint y: 279, distance: 24.1
click at [554, 261] on input "This guide provides a step by step walkthrough of How to Import a Single Profil…" at bounding box center [535, 261] width 608 height 20
drag, startPoint x: 255, startPoint y: 339, endPoint x: 238, endPoint y: 345, distance: 18.0
click at [246, 343] on div "Bold Italic Underline Bullet Point Heading 1 Heading 2 Heading 3 Normal Align L…" at bounding box center [535, 492] width 608 height 417
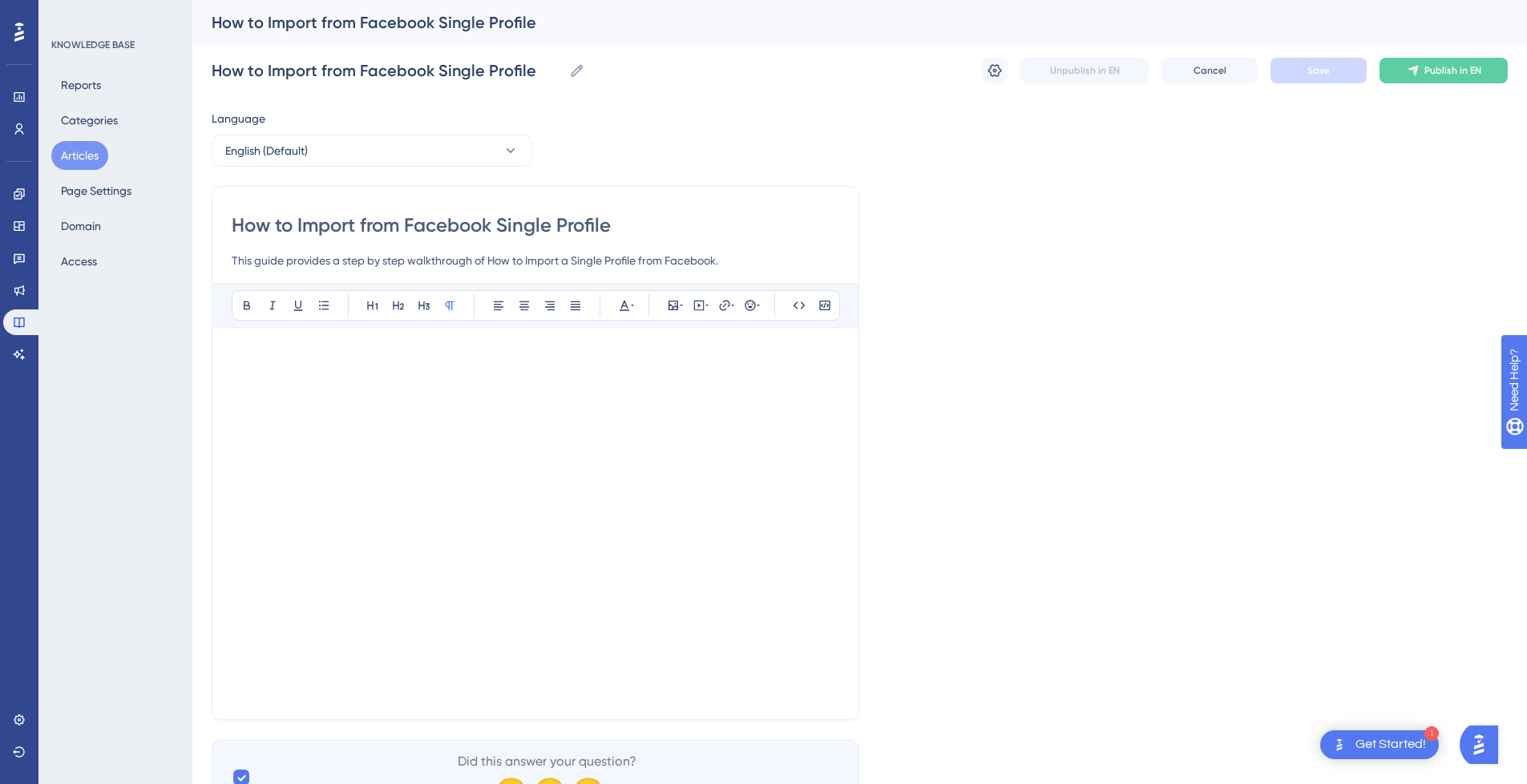
click at [785, 684] on div at bounding box center [535, 523] width 608 height 353
click at [785, 680] on div at bounding box center [535, 523] width 608 height 353
click at [361, 681] on div at bounding box center [535, 523] width 608 height 353
click at [582, 63] on icon at bounding box center [578, 71] width 16 height 16
click at [563, 63] on input "How to Import from Facebook Single Profile" at bounding box center [387, 70] width 351 height 23
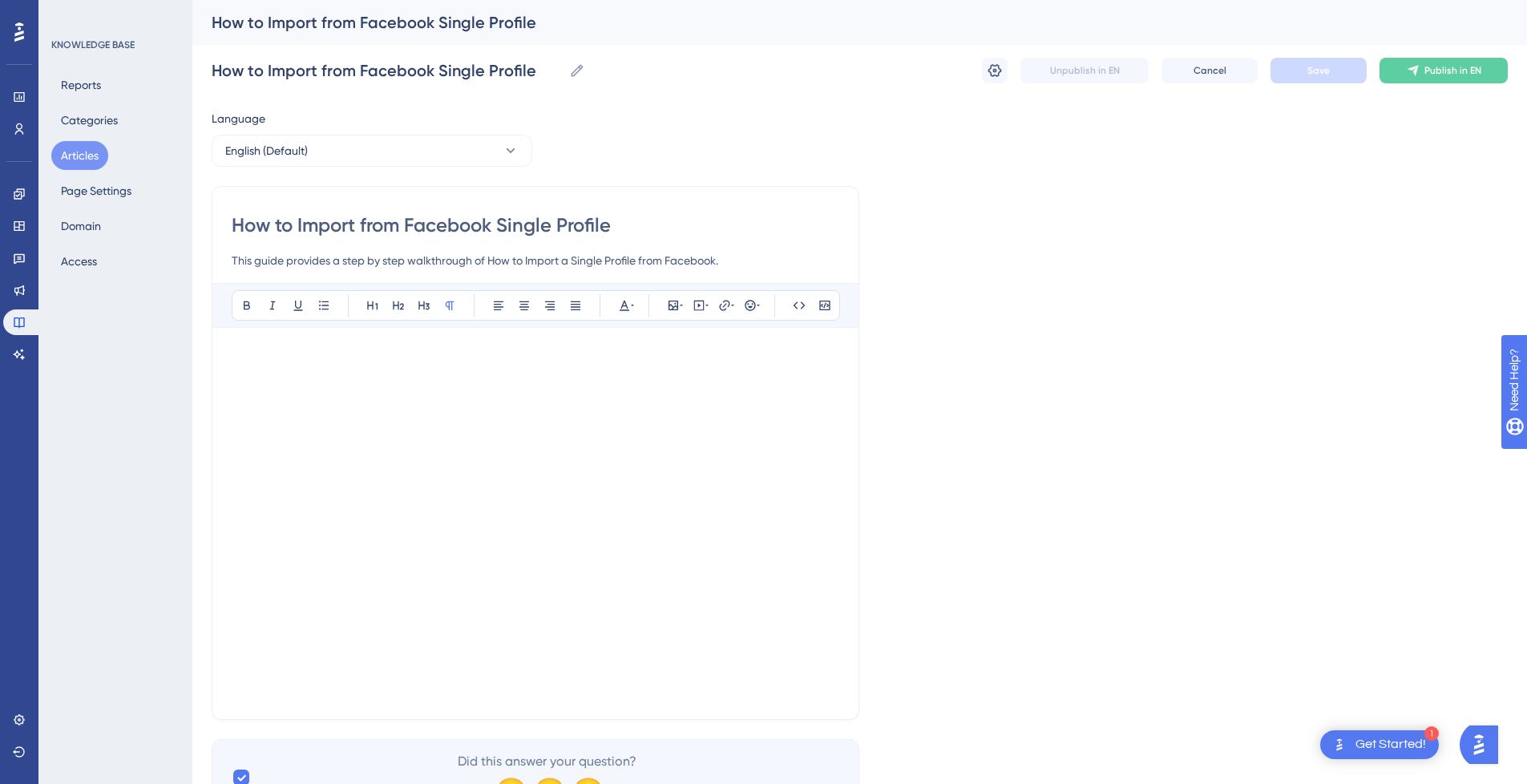
click at [78, 156] on button "Articles" at bounding box center [80, 154] width 57 height 29
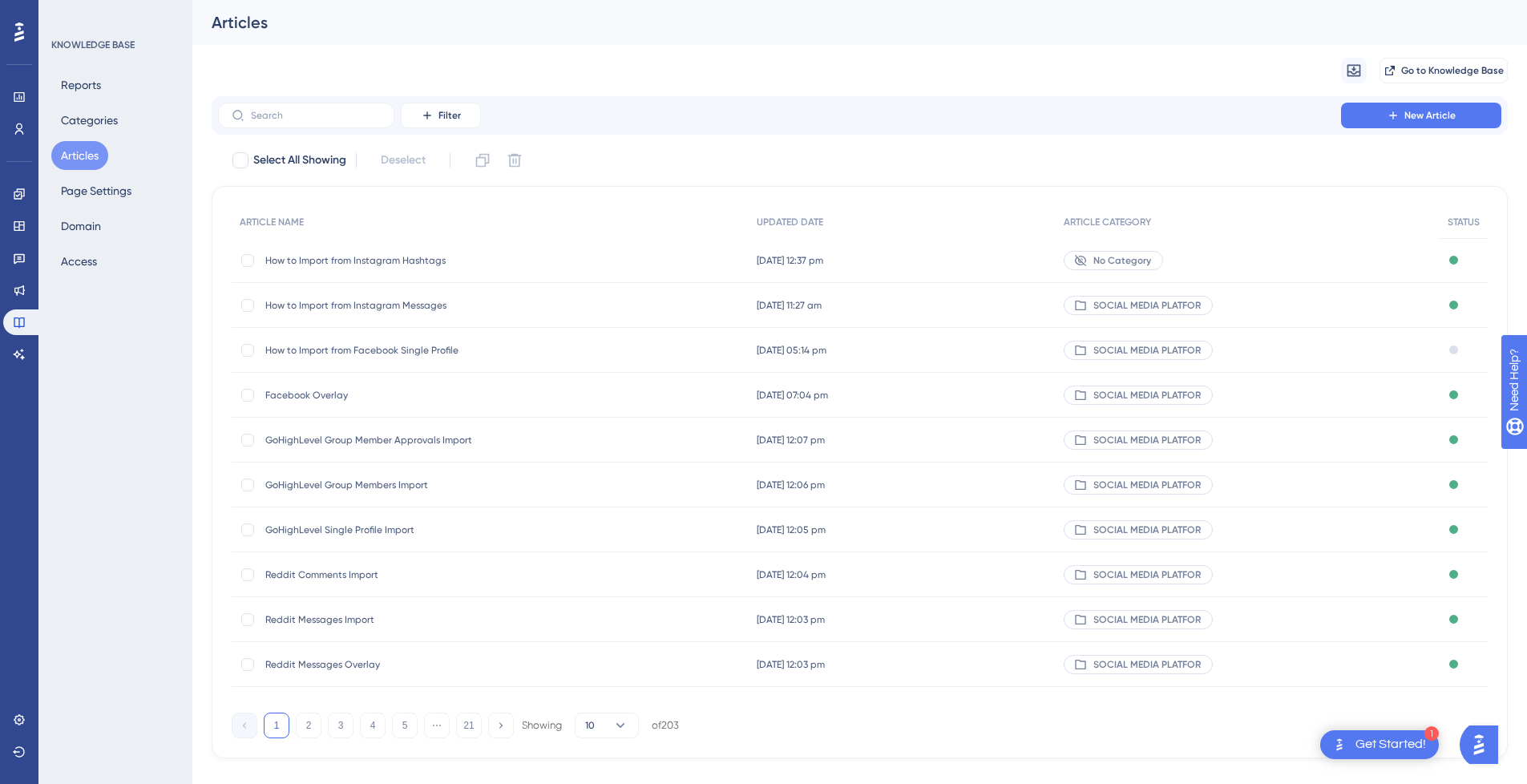
click at [393, 353] on span "How to Import from Facebook Single Profile" at bounding box center [394, 350] width 257 height 13
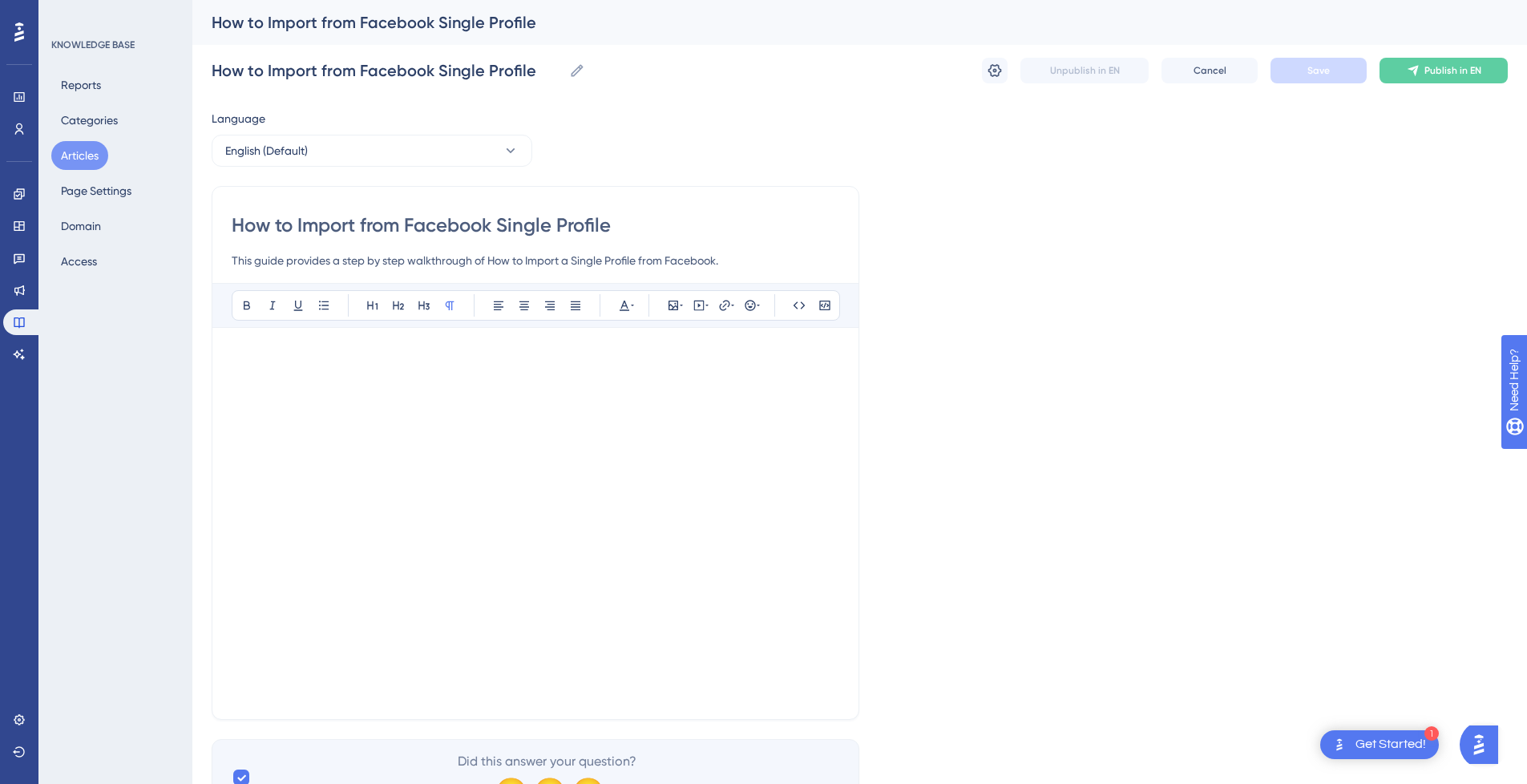
click at [574, 239] on div "How to Import from Facebook Single Profile This guide provides a step by step w…" at bounding box center [535, 241] width 608 height 58
click at [644, 249] on div "How to Import from Facebook Single Profile This guide provides a step by step w…" at bounding box center [535, 241] width 608 height 58
drag, startPoint x: 632, startPoint y: 236, endPoint x: 612, endPoint y: 229, distance: 21.2
click at [612, 229] on div "How to Import from Facebook Single Profile This guide provides a step by step w…" at bounding box center [535, 241] width 608 height 58
drag, startPoint x: 612, startPoint y: 229, endPoint x: 570, endPoint y: 226, distance: 42.1
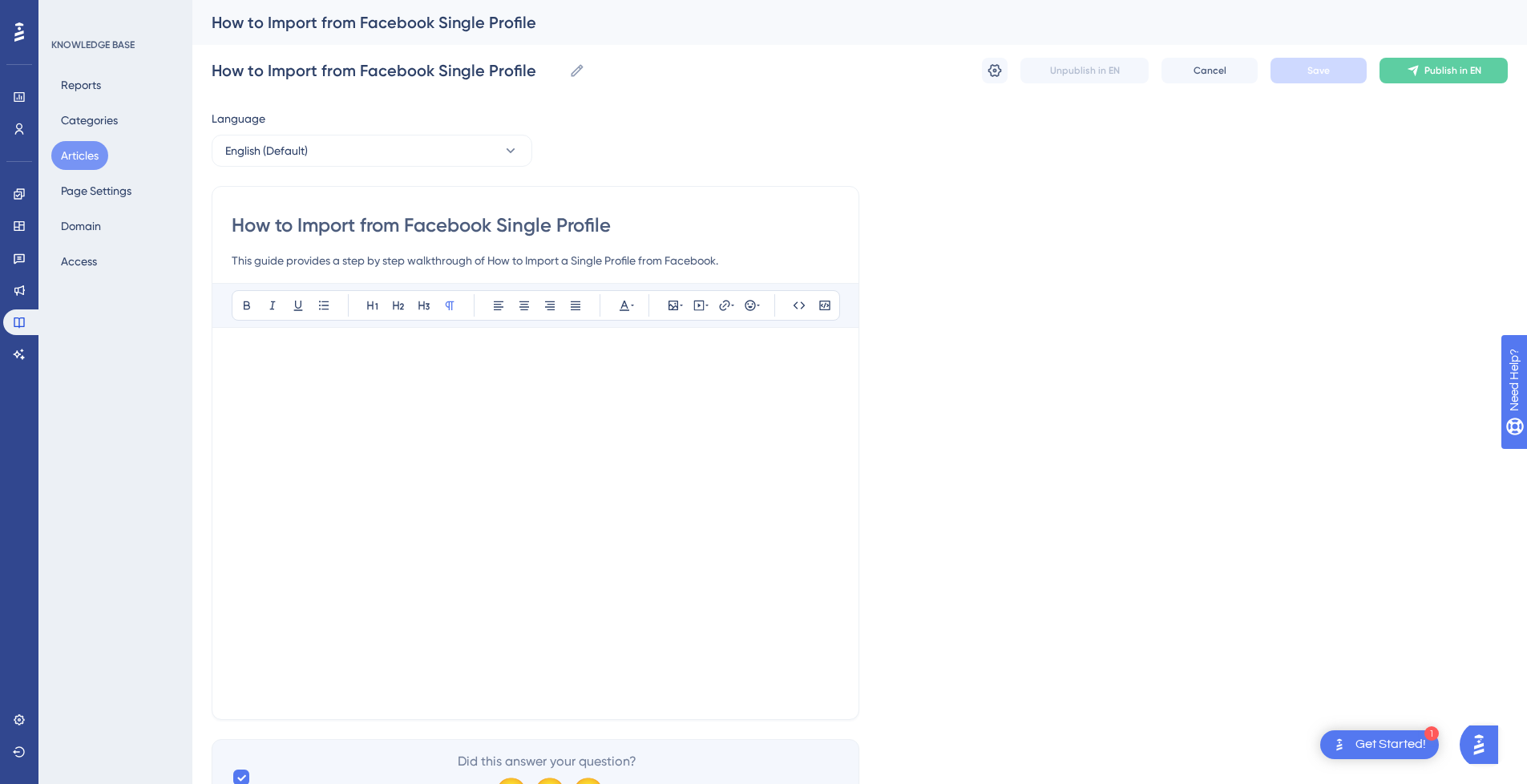
click at [608, 229] on input "How to Import from Facebook Single Profile" at bounding box center [535, 225] width 608 height 26
drag, startPoint x: 549, startPoint y: 223, endPoint x: 267, endPoint y: 222, distance: 282.0
click at [271, 222] on input "How to Impoe Profil" at bounding box center [535, 225] width 608 height 26
type input "Howe Profil"
drag, startPoint x: 245, startPoint y: 223, endPoint x: 220, endPoint y: 224, distance: 25.0
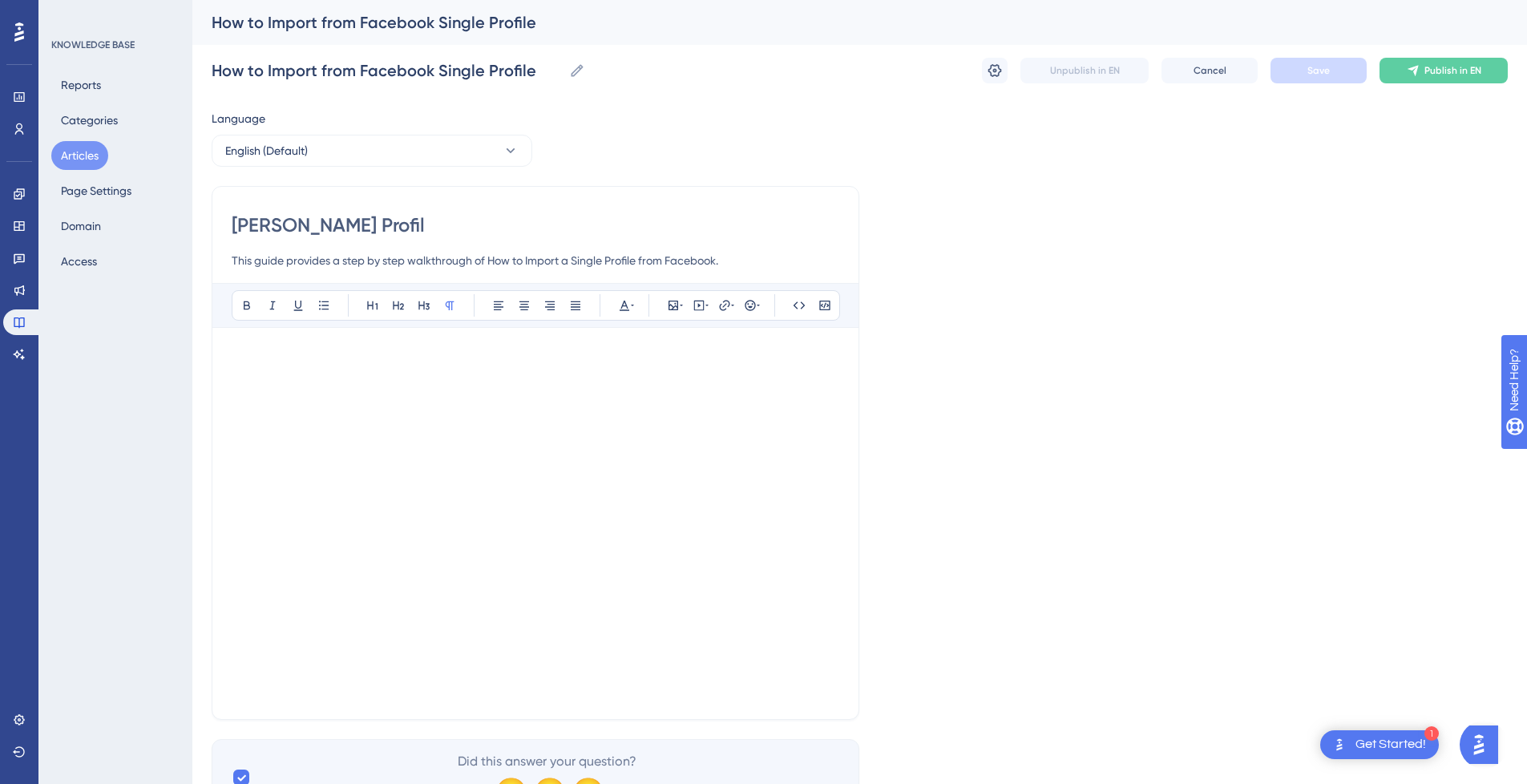
click at [242, 223] on input "Howe Profil" at bounding box center [535, 225] width 608 height 26
type input "Howe Profil"
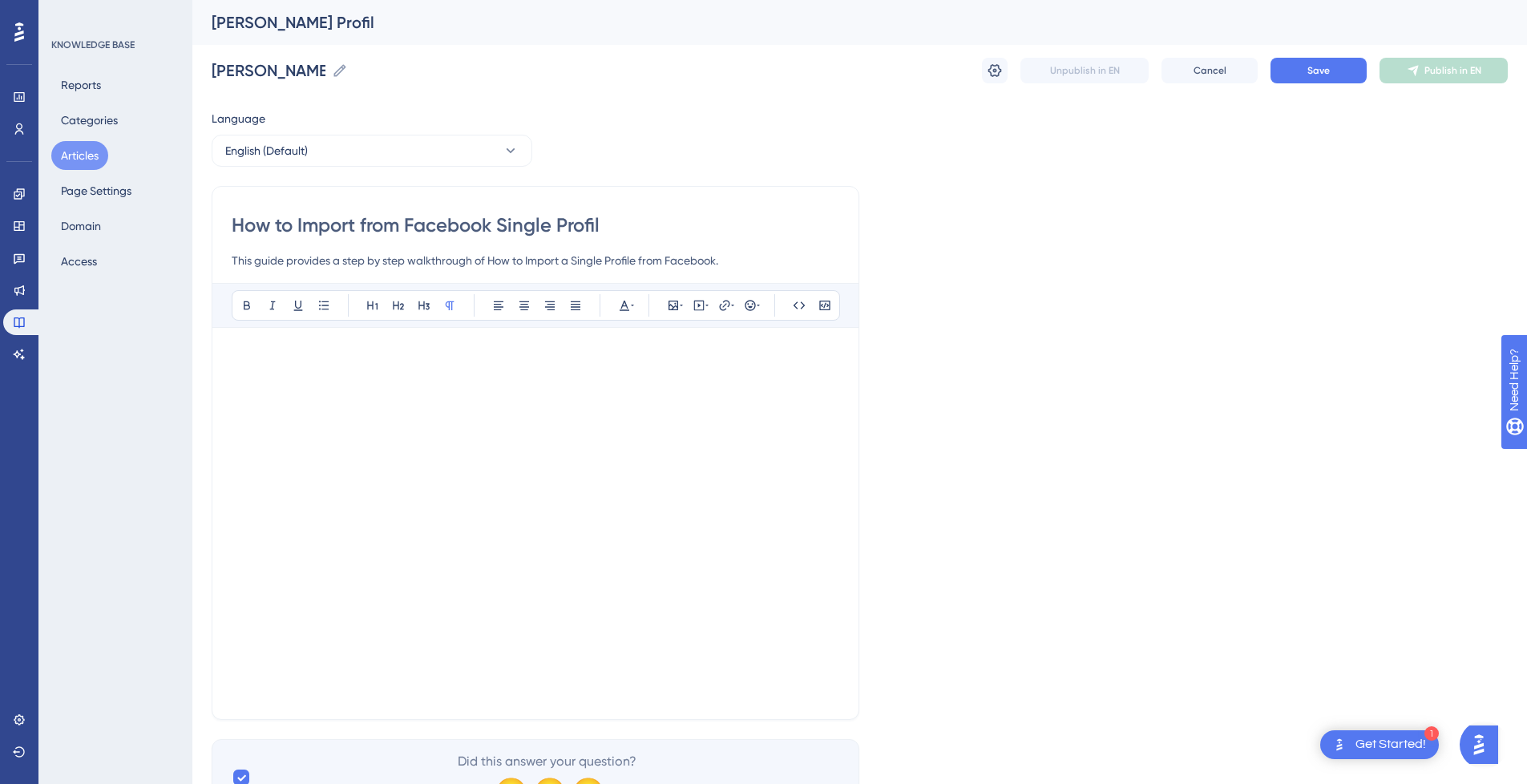
type input "How to Import from Facebook Single Profile"
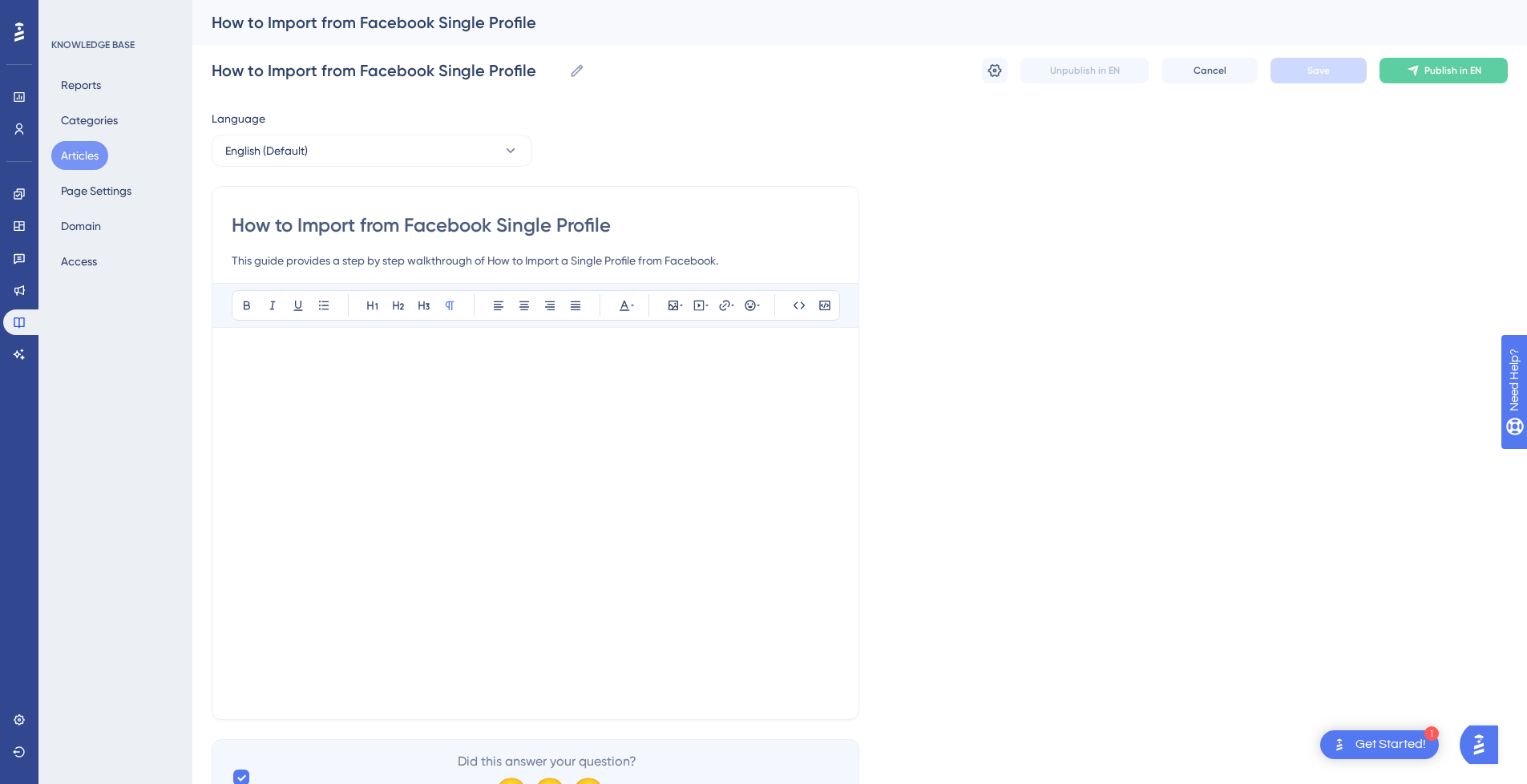
click at [629, 217] on input "How to Import from Facebook Single Profile" at bounding box center [535, 225] width 608 height 26
drag, startPoint x: 239, startPoint y: 227, endPoint x: 696, endPoint y: 223, distance: 457.0
click at [696, 223] on input "How to Import from Facebook Single Profile" at bounding box center [535, 225] width 608 height 26
click at [693, 228] on input "How to Import from Facebook Single Profile" at bounding box center [535, 225] width 608 height 26
click at [752, 259] on input "This guide provides a step by step walkthrough of How to Import a Single Profil…" at bounding box center [535, 261] width 608 height 20
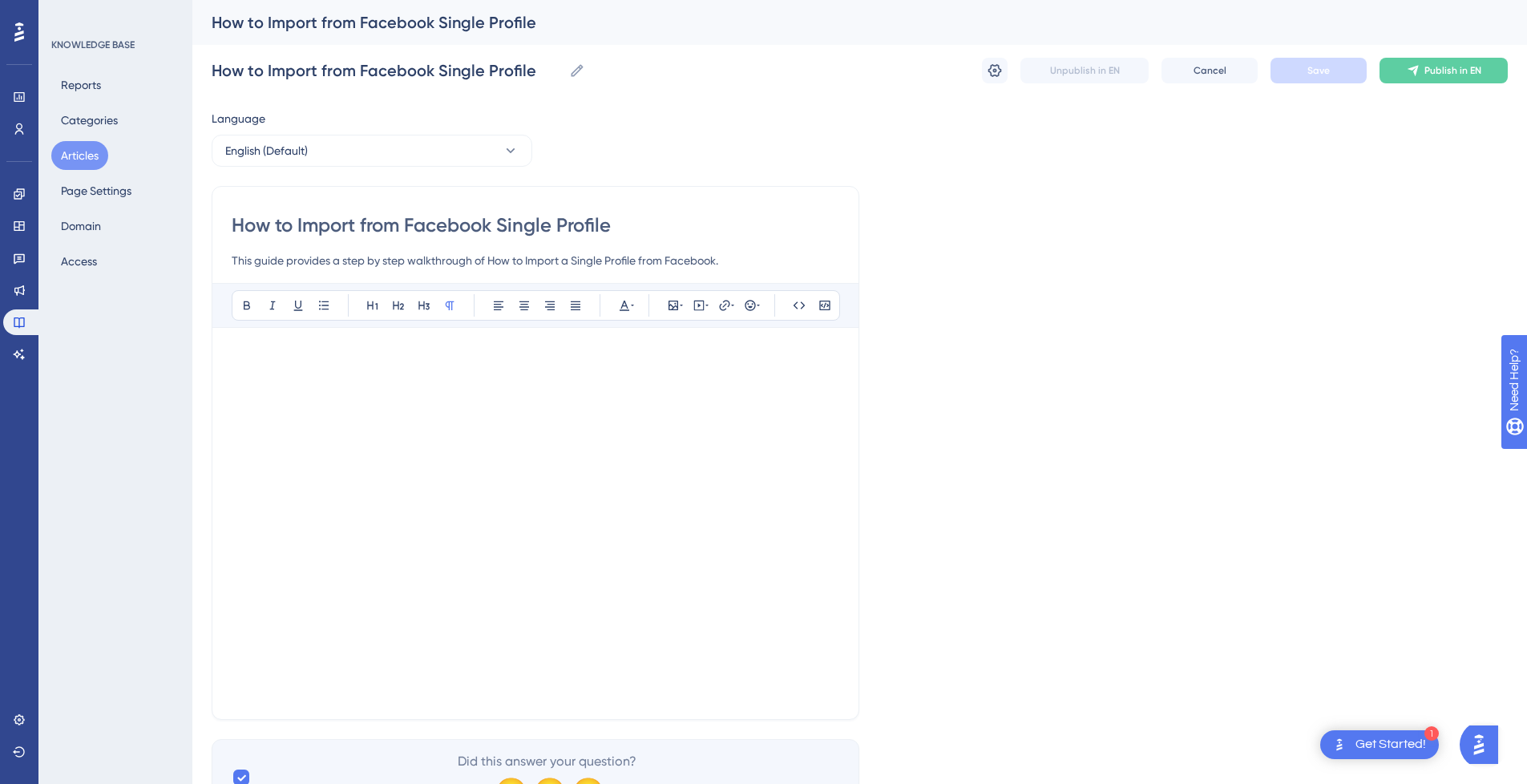
click at [269, 344] on div "Bold Italic Underline Bullet Point Heading 1 Heading 2 Heading 3 Normal Align L…" at bounding box center [535, 492] width 608 height 417
click at [193, 12] on div "Performance Users Engagement Widgets Feedback Product Updates Knowledge Base AI…" at bounding box center [860, 421] width 1335 height 842
click at [727, 304] on icon at bounding box center [724, 305] width 13 height 13
click at [700, 305] on icon at bounding box center [700, 305] width 2 height 4
click at [677, 310] on icon at bounding box center [674, 306] width 10 height 10
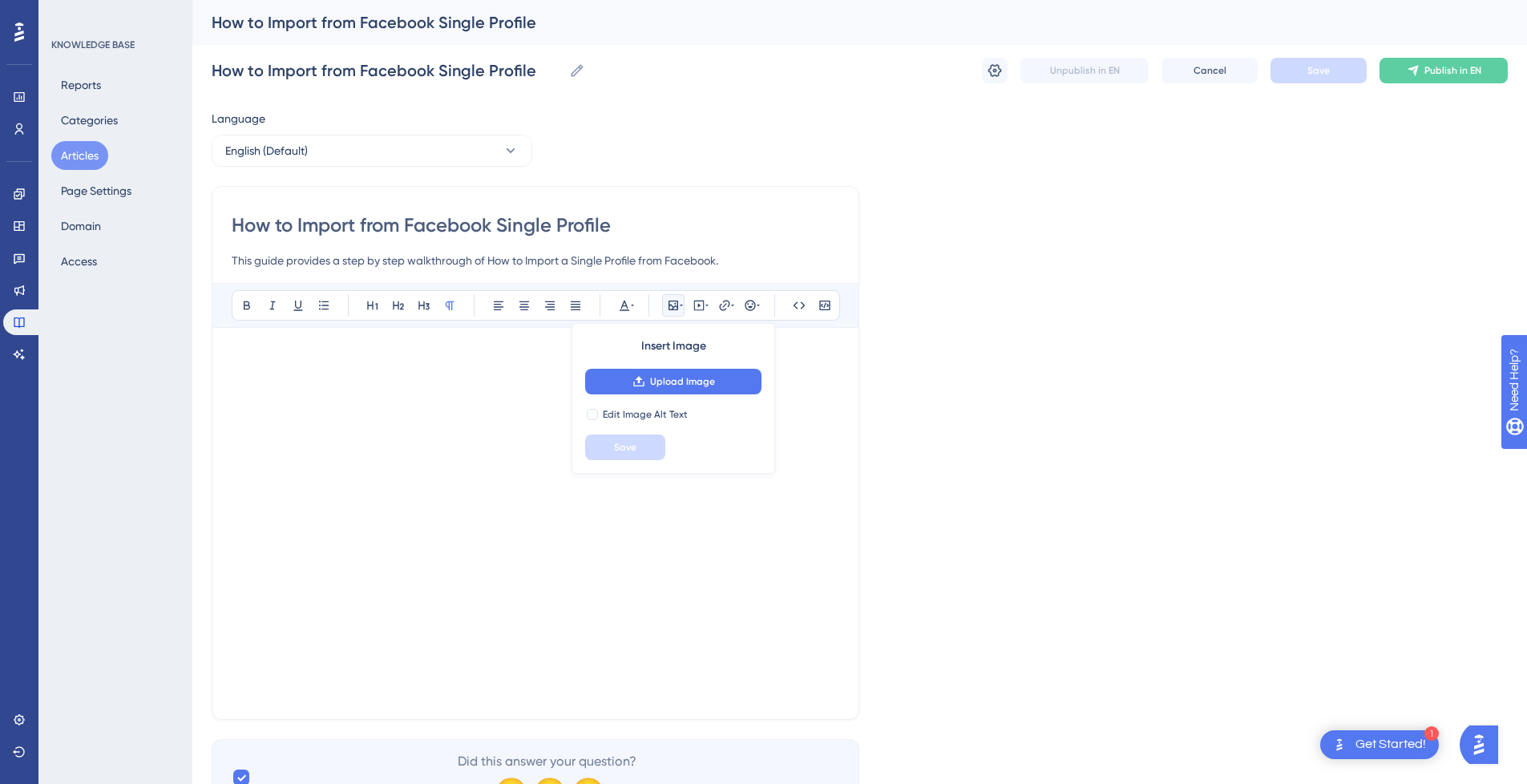
click at [909, 418] on div "Language English (Default) How to Import from Facebook Single Profile This guid…" at bounding box center [860, 462] width 1297 height 707
click at [795, 452] on div at bounding box center [535, 509] width 608 height 324
click at [777, 675] on div at bounding box center [535, 523] width 608 height 353
drag, startPoint x: 796, startPoint y: 666, endPoint x: 793, endPoint y: 678, distance: 12.4
click at [796, 668] on div at bounding box center [535, 509] width 608 height 324
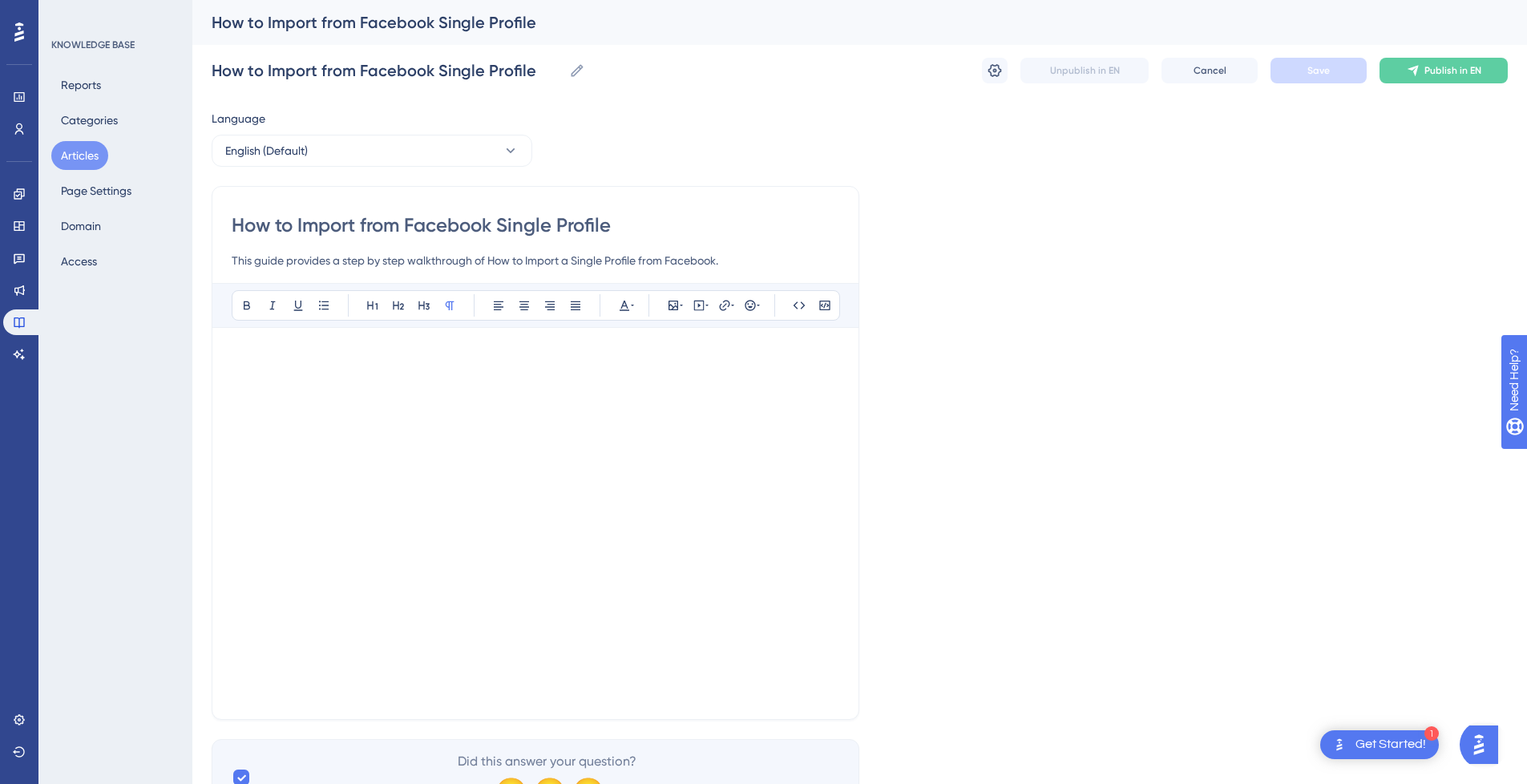
click at [787, 682] on div at bounding box center [535, 523] width 608 height 353
click at [194, 358] on div "Performance Users Engagement Widgets Feedback Product Updates Knowledge Base AI…" at bounding box center [860, 421] width 1335 height 842
click at [702, 305] on icon at bounding box center [699, 305] width 13 height 13
click at [677, 395] on textarea at bounding box center [700, 404] width 244 height 72
type textarea "111"
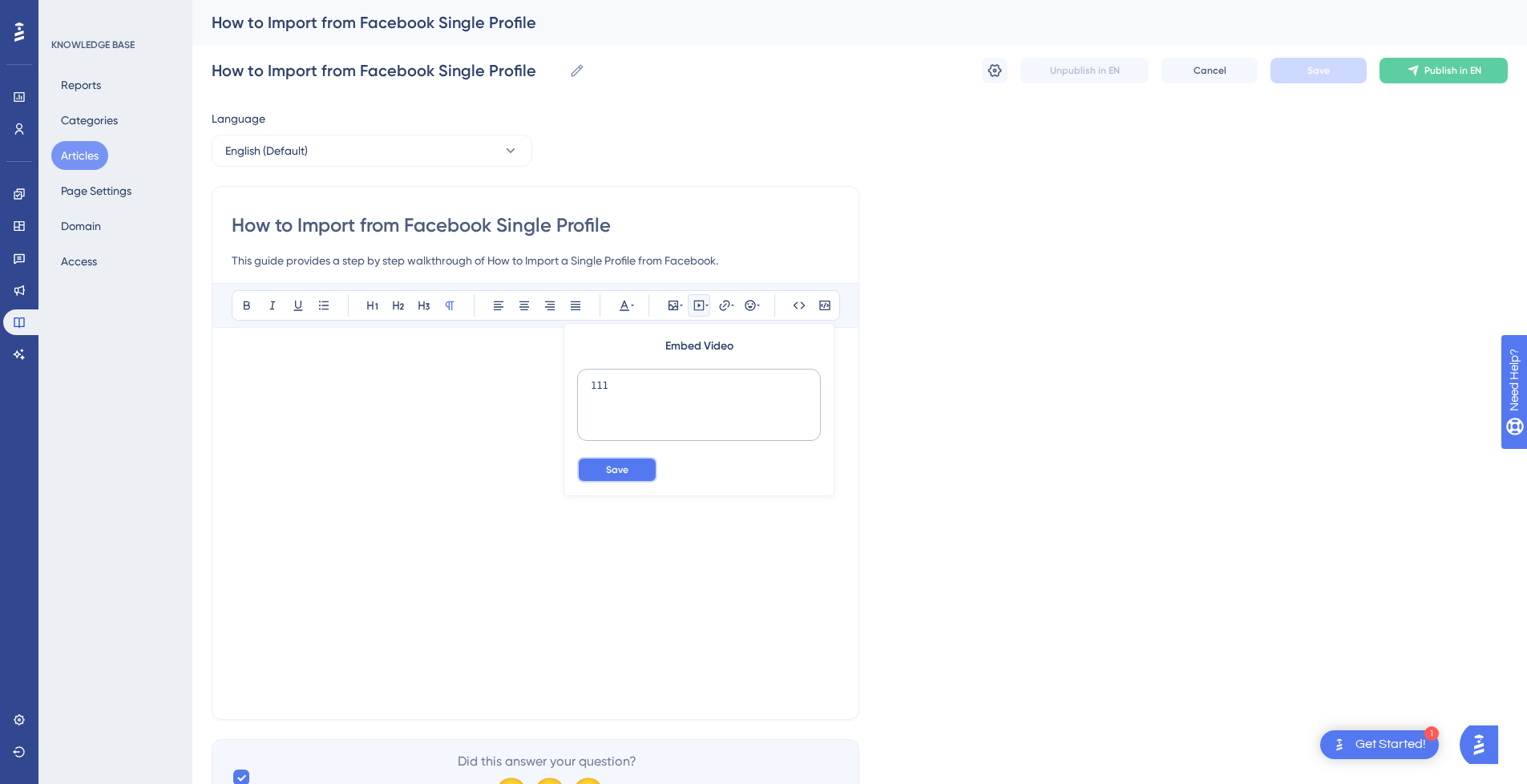
click at [619, 468] on span "Save" at bounding box center [617, 469] width 23 height 13
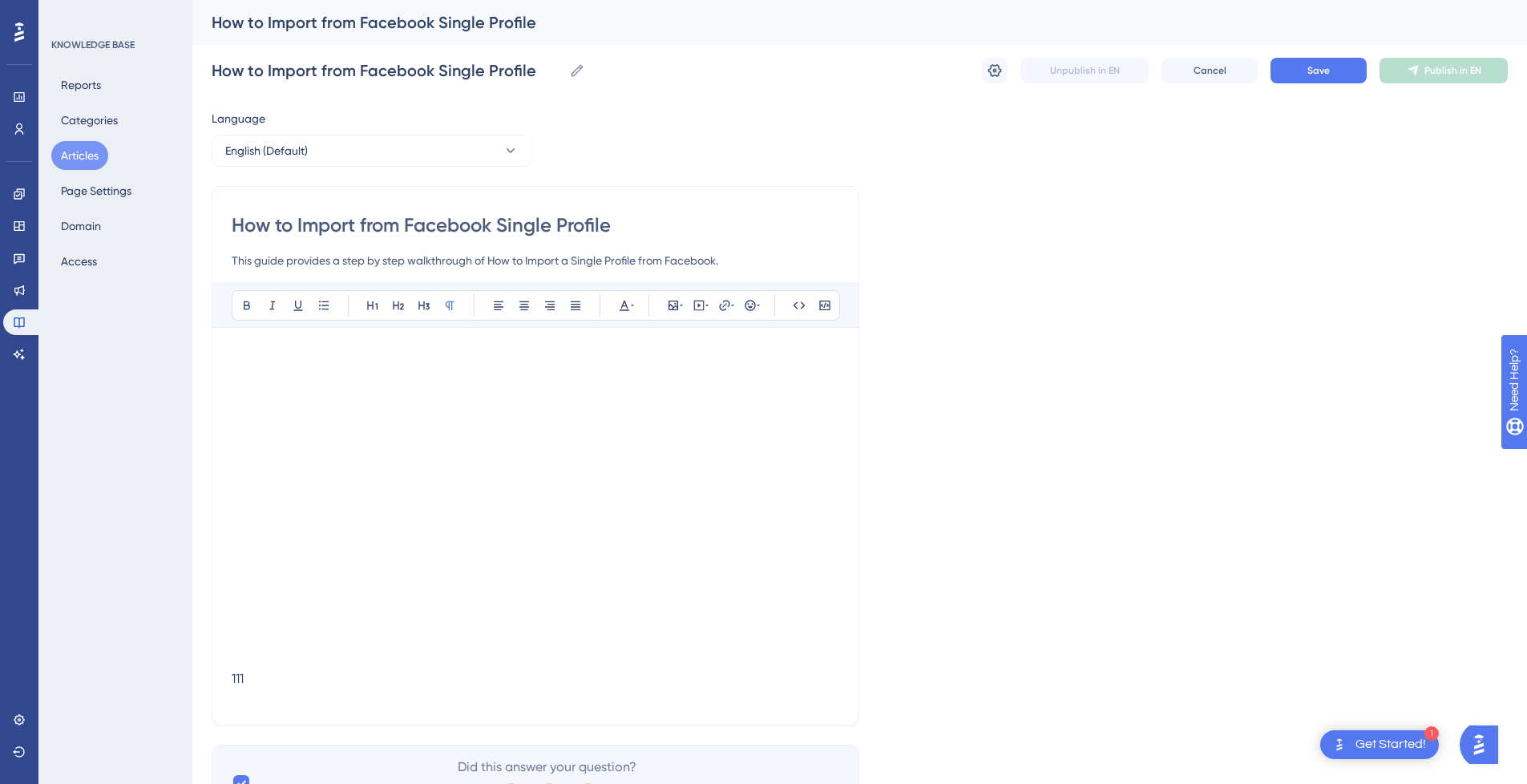
click at [296, 692] on p at bounding box center [535, 696] width 608 height 20
click at [381, 400] on div at bounding box center [535, 523] width 608 height 353
click at [543, 379] on div at bounding box center [535, 523] width 608 height 353
drag, startPoint x: 408, startPoint y: 224, endPoint x: 167, endPoint y: 224, distance: 241.0
click at [193, 224] on div "Performance Users Engagement Widgets Feedback Product Updates Knowledge Base AI…" at bounding box center [860, 421] width 1335 height 842
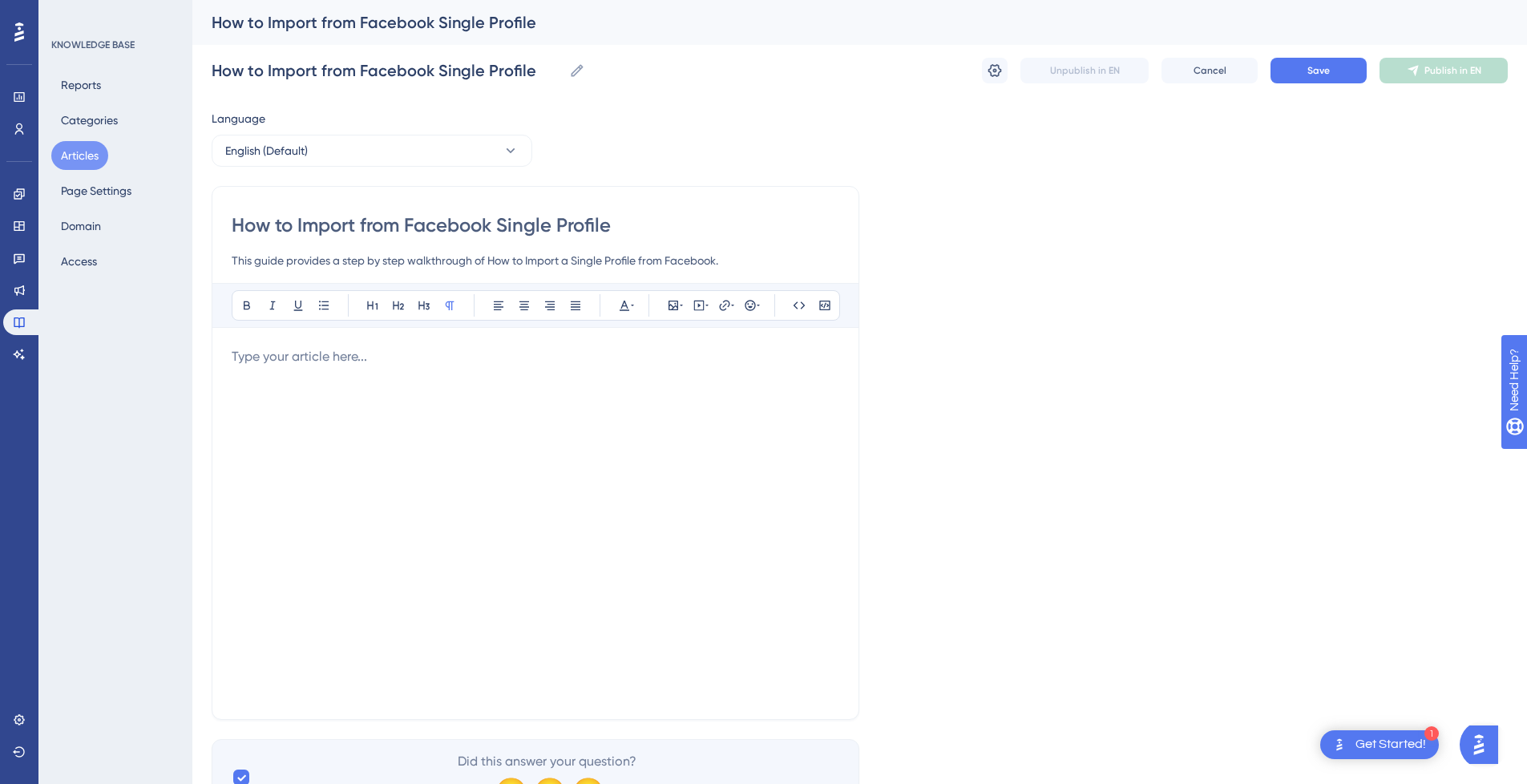
type input "Facebook Single Profile"
click at [451, 221] on input "Facebook Single Profile" at bounding box center [535, 225] width 608 height 26
type input "Facebook Single Profile Import"
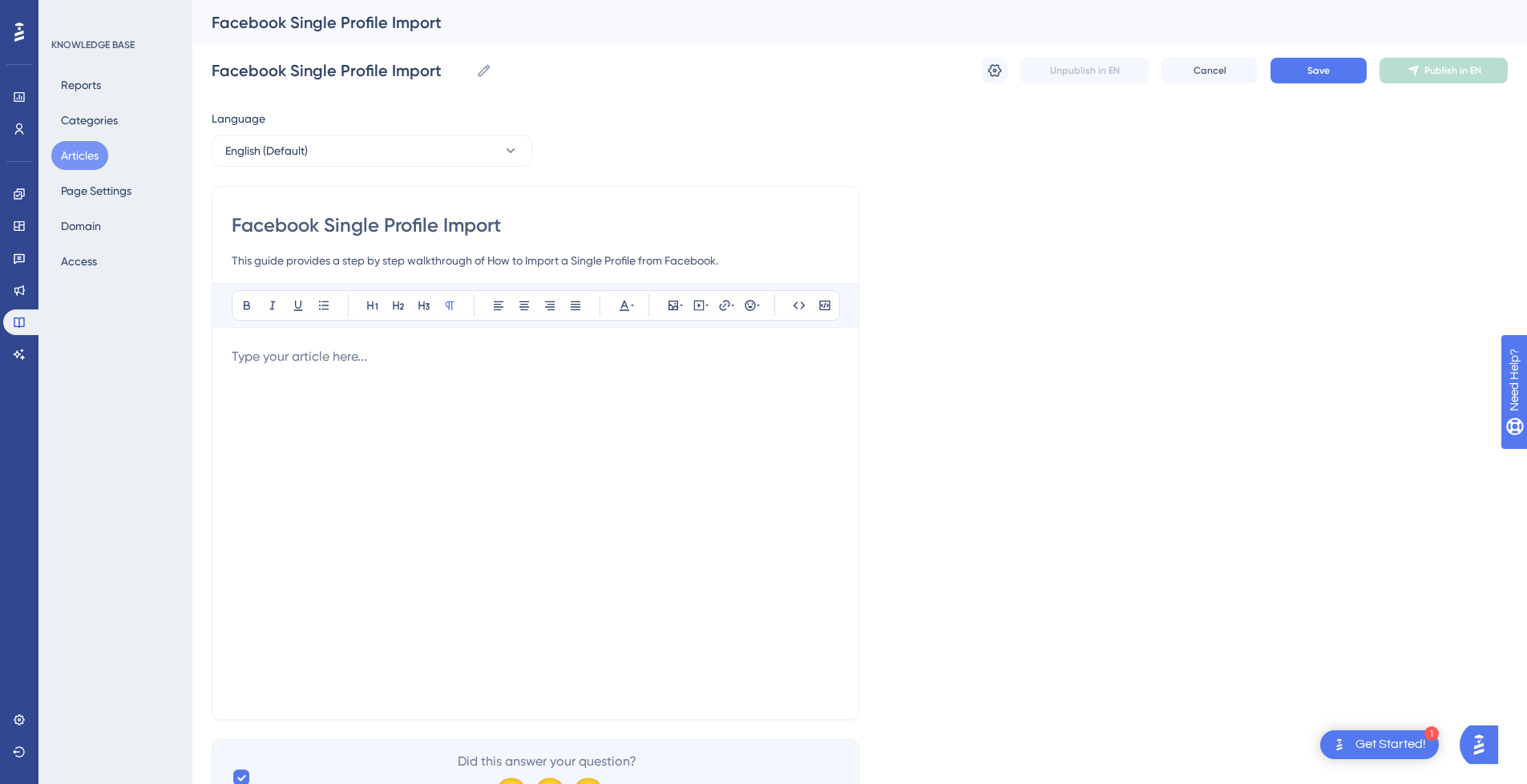
type input "Facebook Single Profile Import"
click at [520, 344] on div "Bold Italic Underline Bullet Point Heading 1 Heading 2 Heading 3 Normal Align L…" at bounding box center [535, 492] width 608 height 417
click at [633, 266] on input "This guide provides a step by step walkthrough of How to Import a Single Profil…" at bounding box center [535, 261] width 608 height 20
click at [633, 264] on input "This guide provides a step by step walkthrough of How to Import a Single Profil…" at bounding box center [535, 261] width 608 height 20
click at [669, 262] on input "This guide provides a step by step walkthrough of How to Import a Single Profil…" at bounding box center [535, 261] width 608 height 20
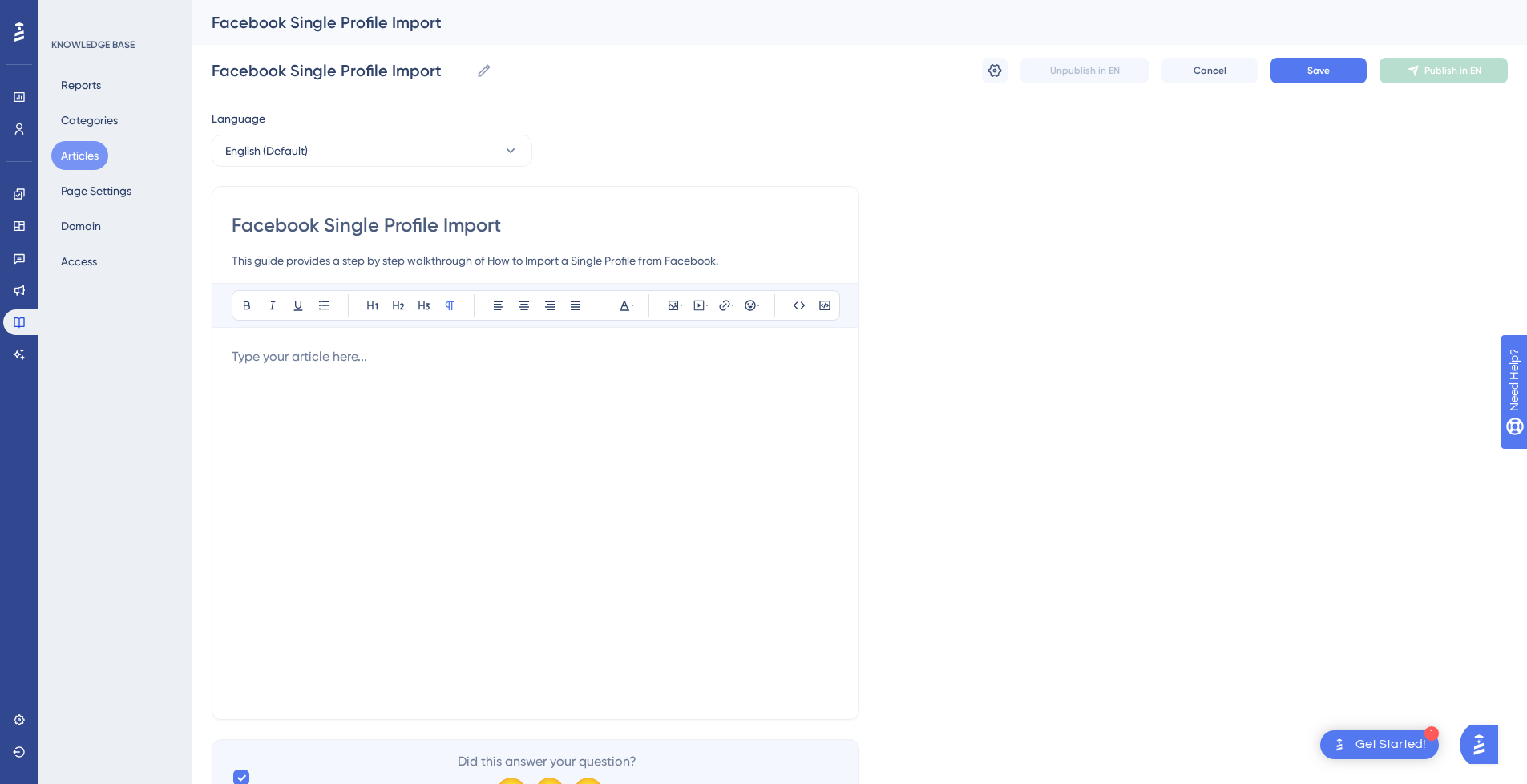
click at [669, 262] on input "This guide provides a step by step walkthrough of How to Import a Single Profil…" at bounding box center [535, 261] width 608 height 20
click at [574, 223] on input "Facebook Single Profile Import" at bounding box center [535, 225] width 608 height 26
click at [489, 406] on div at bounding box center [535, 523] width 608 height 353
click at [294, 226] on input "Facebook Single Profile Import" at bounding box center [535, 225] width 608 height 26
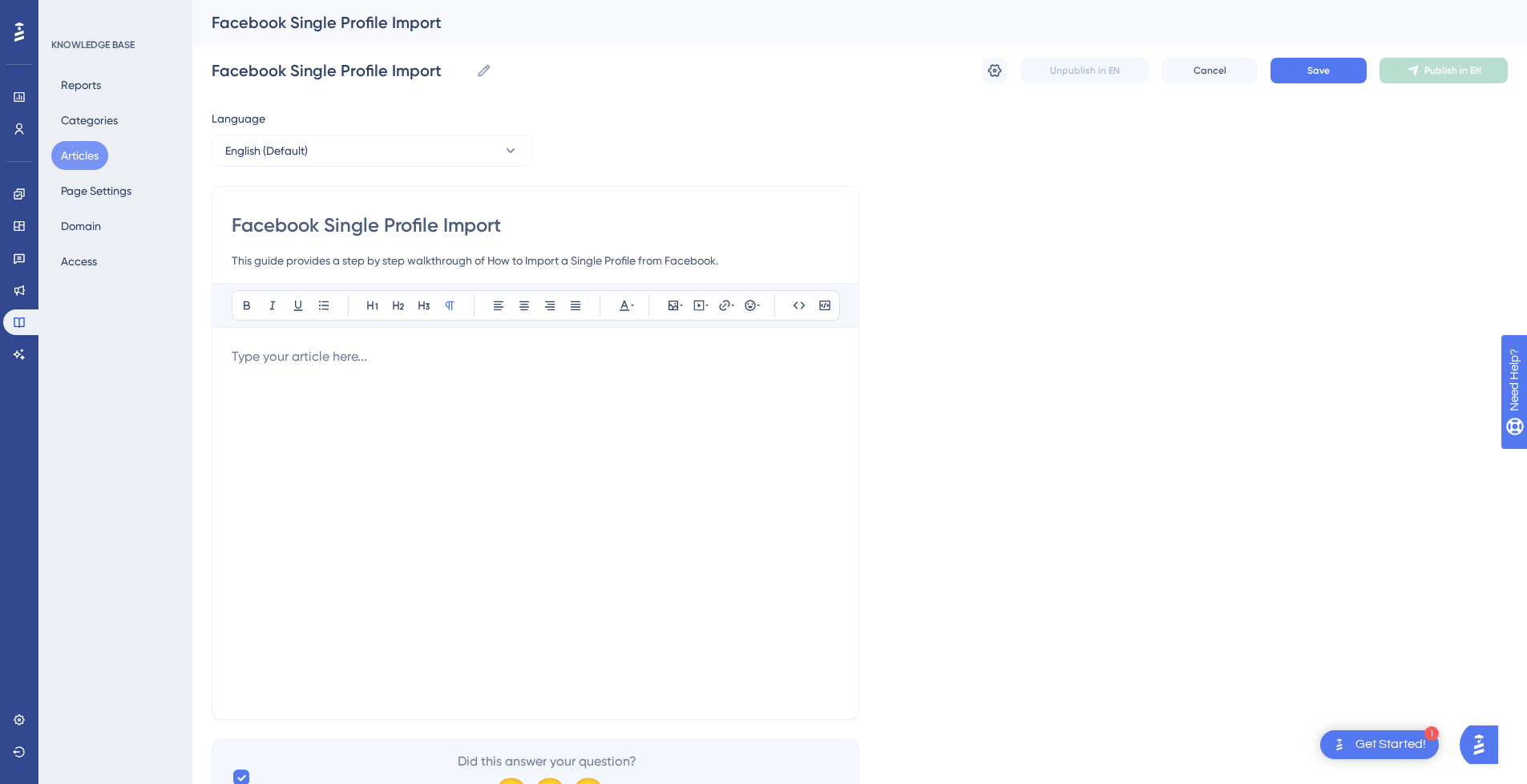
click at [336, 223] on input "Facebook Single Profile Import" at bounding box center [535, 225] width 608 height 26
click at [469, 391] on div at bounding box center [535, 523] width 608 height 353
click at [425, 236] on input "Facebook Single Profile Import" at bounding box center [535, 225] width 608 height 26
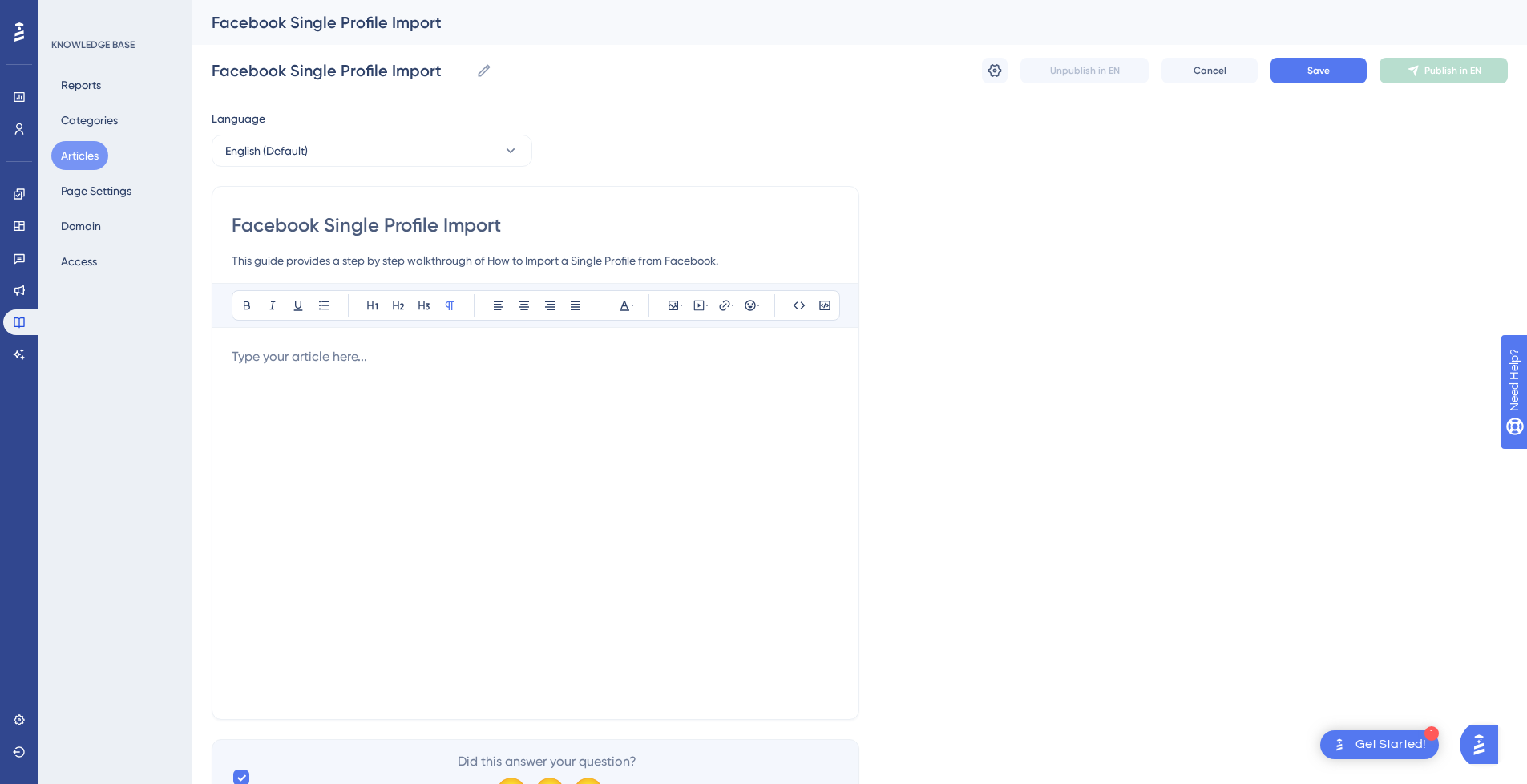
click at [501, 228] on input "Facebook Single Profile Import" at bounding box center [535, 225] width 608 height 26
click at [450, 479] on div at bounding box center [535, 523] width 608 height 353
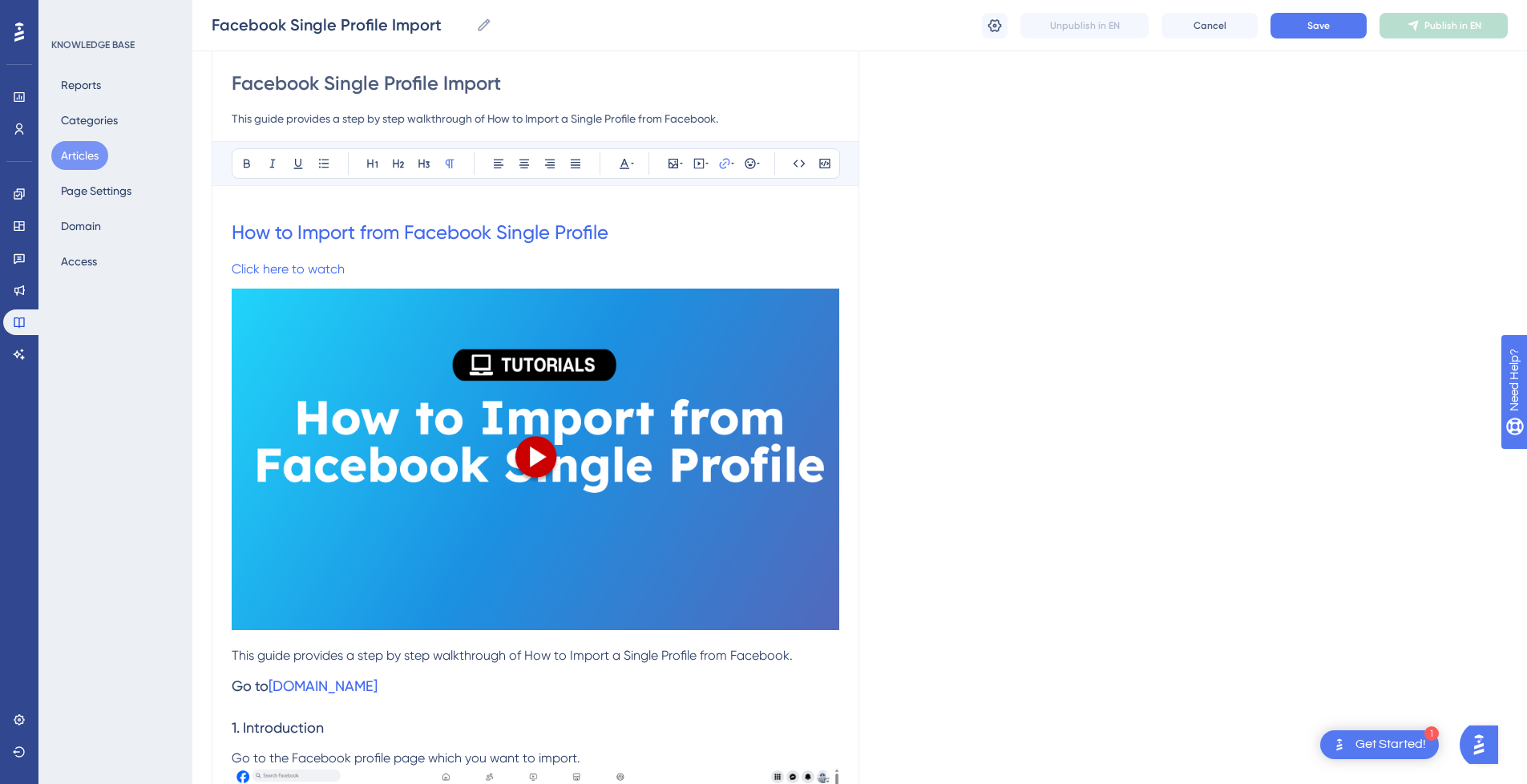
scroll to position [153, 0]
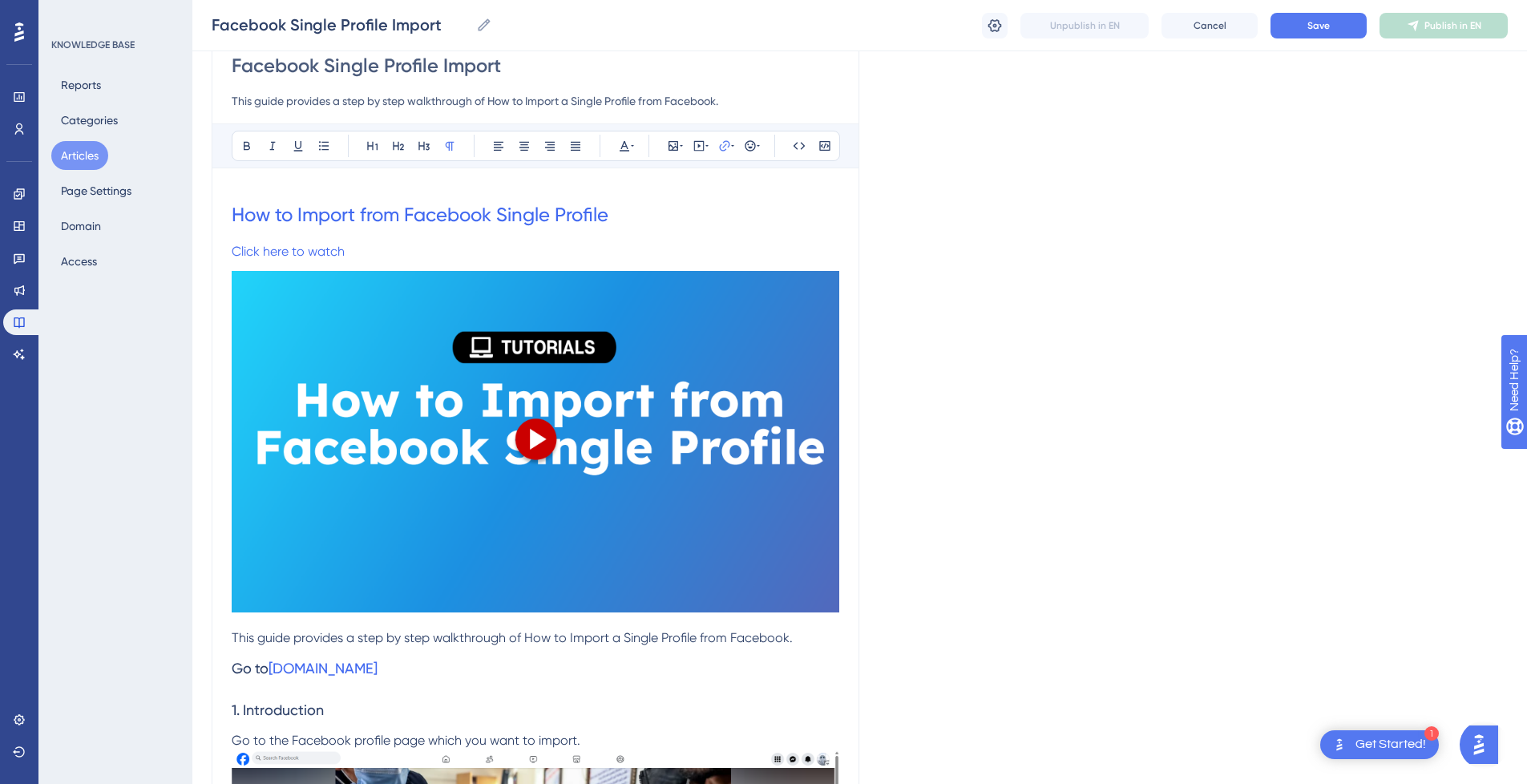
click at [470, 257] on p "Click here to watch" at bounding box center [535, 252] width 608 height 20
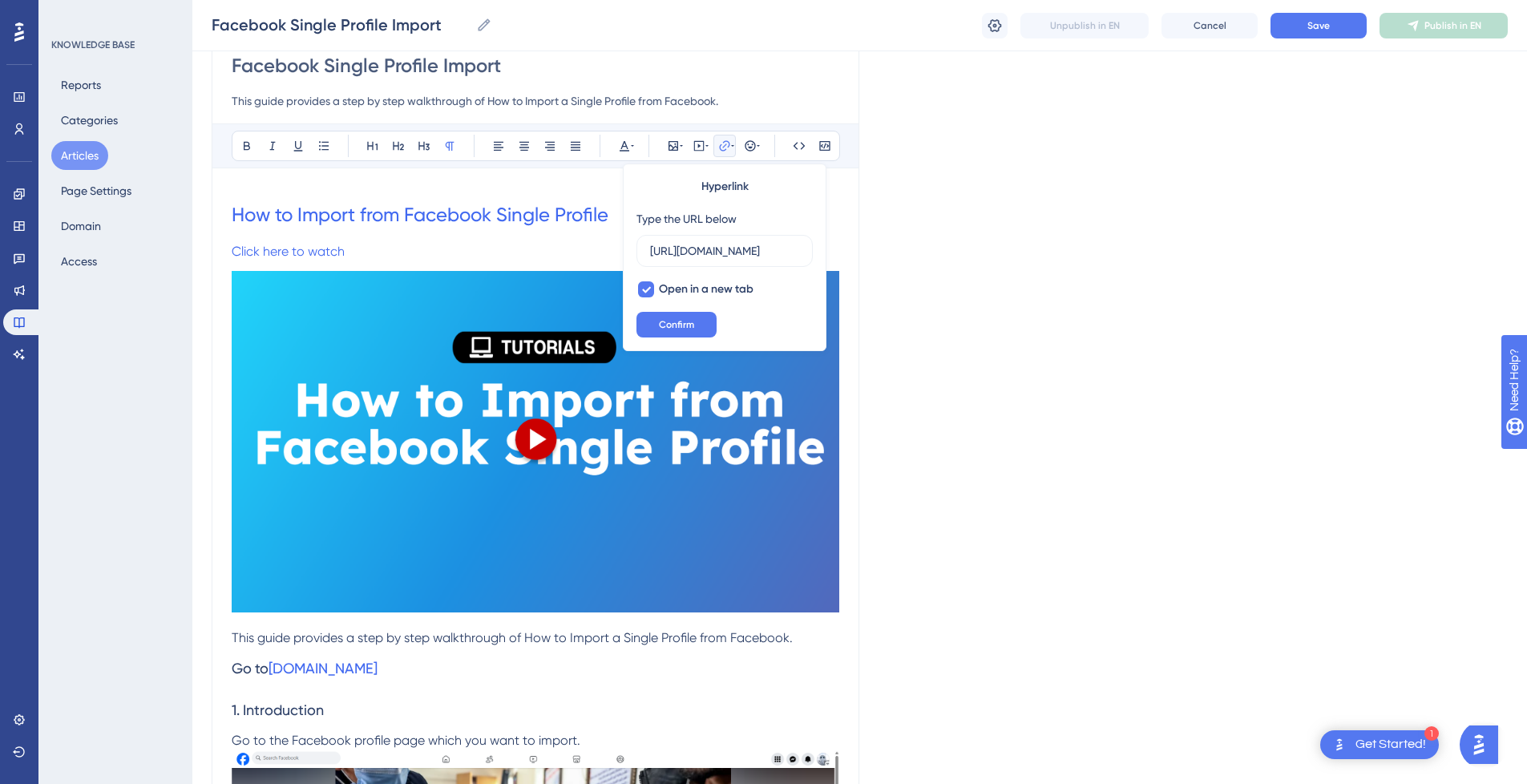
scroll to position [0, 220]
click at [398, 252] on p "Click here to watch" at bounding box center [535, 252] width 608 height 20
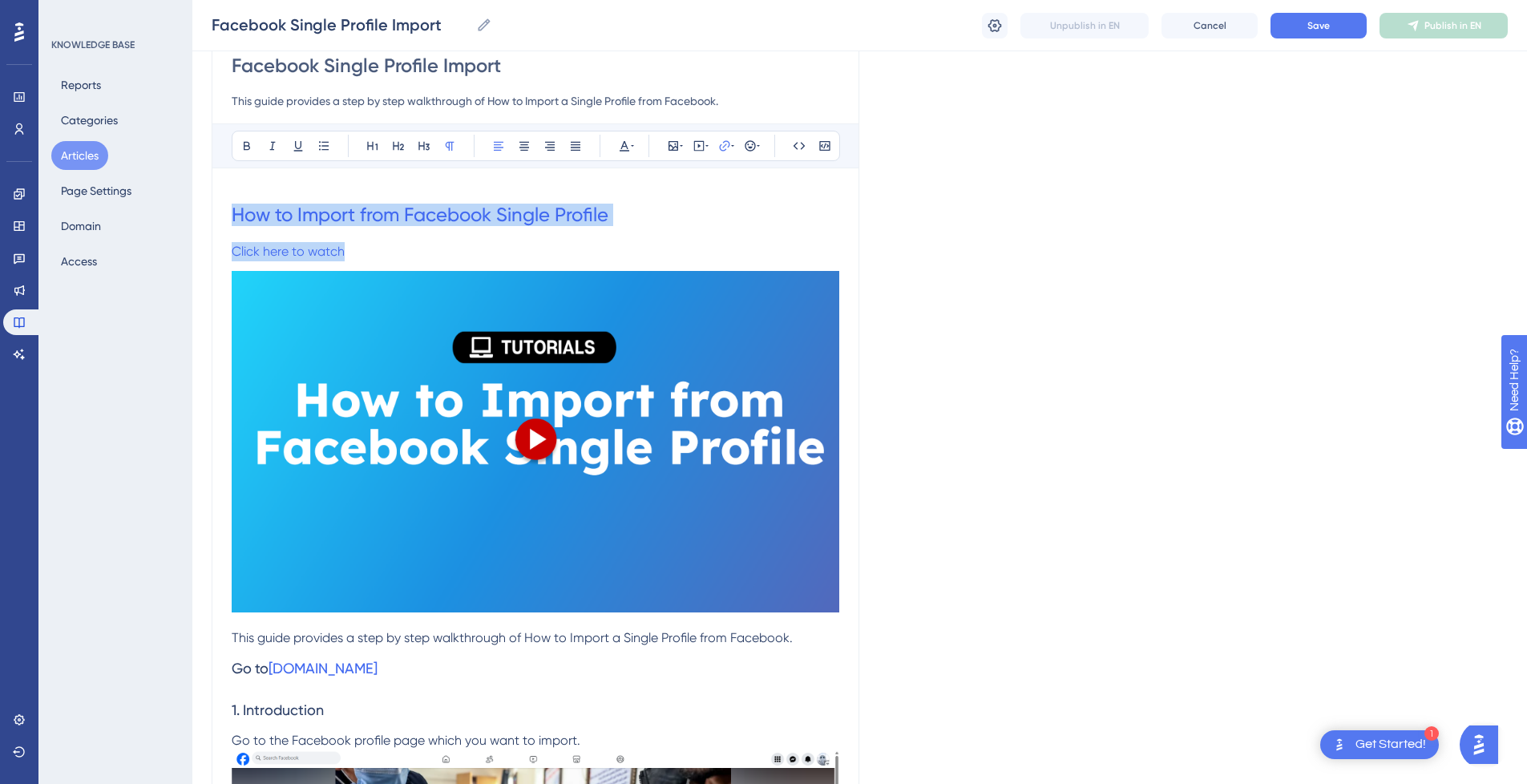
drag, startPoint x: 418, startPoint y: 251, endPoint x: 204, endPoint y: 220, distance: 216.2
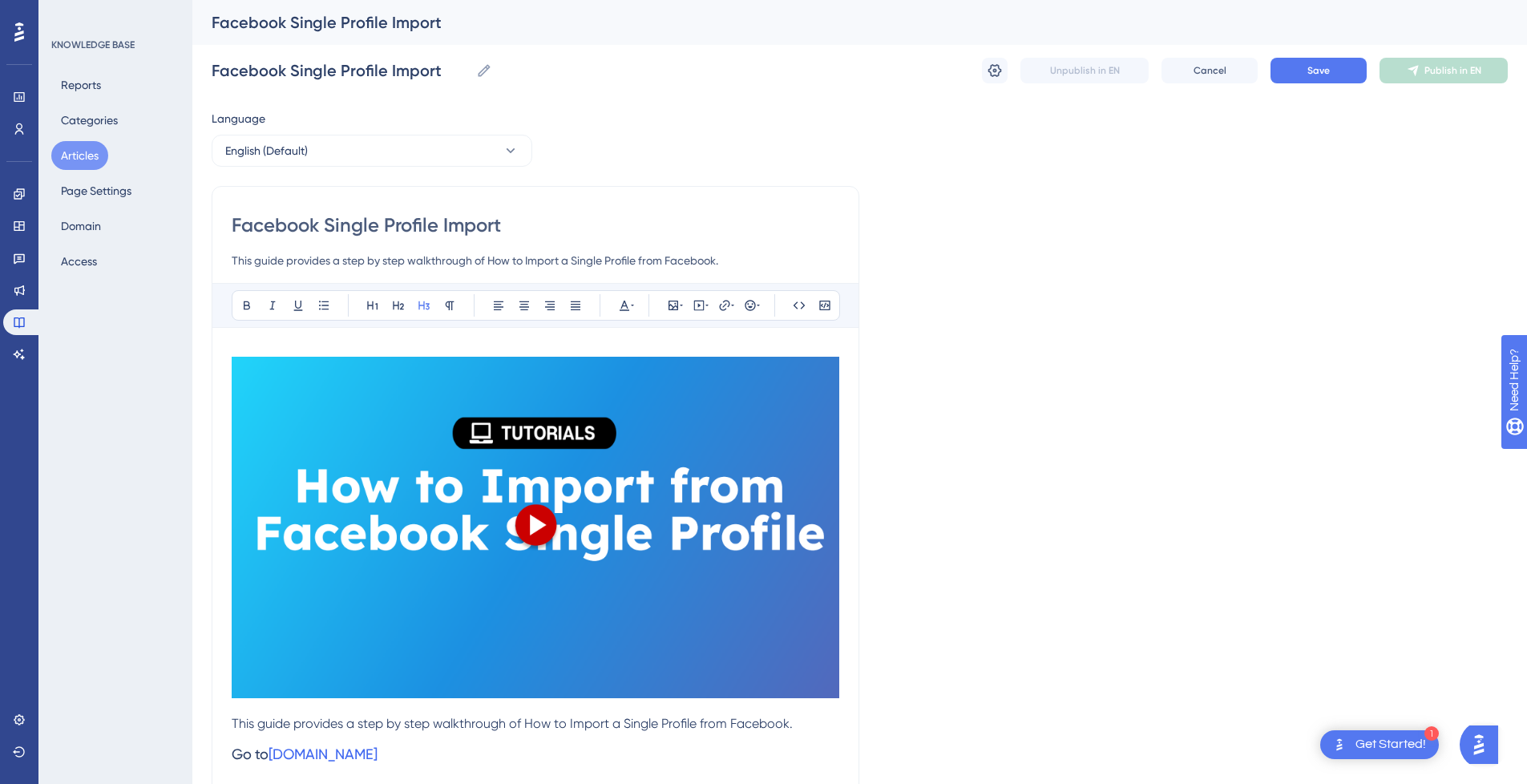
click at [512, 235] on input "Facebook Single Profile Import" at bounding box center [535, 225] width 608 height 26
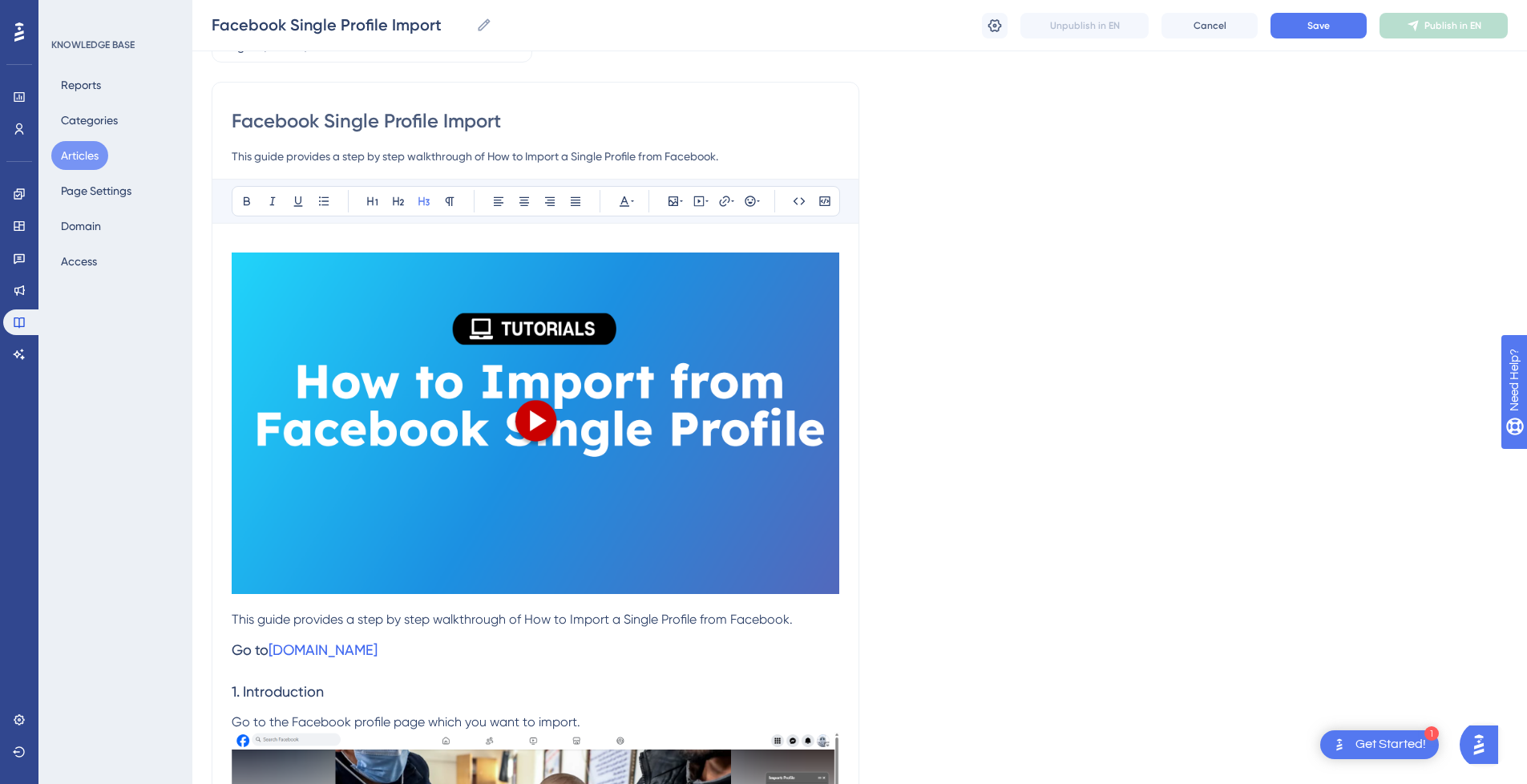
scroll to position [160, 0]
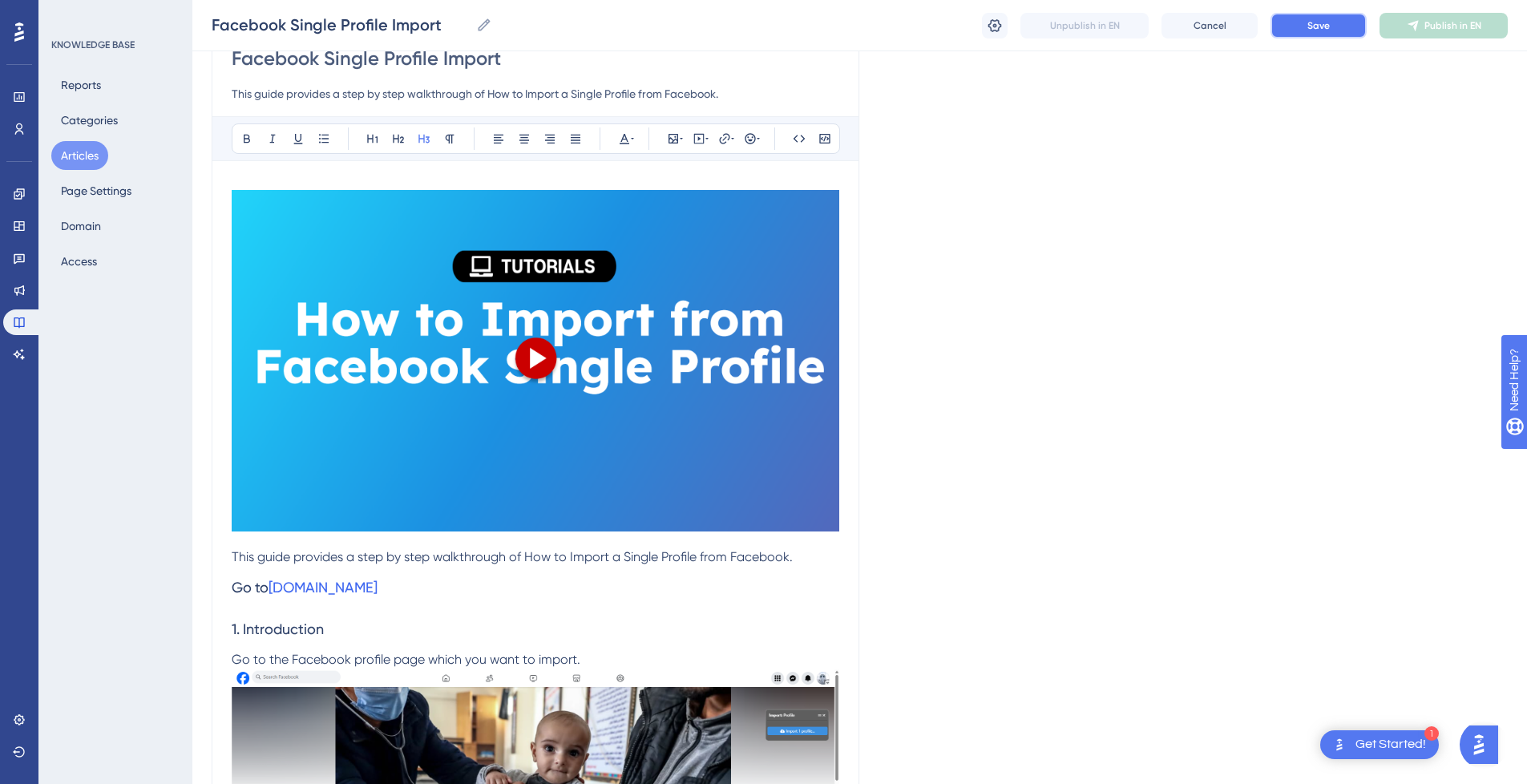
click at [1338, 25] on button "Save" at bounding box center [1319, 26] width 96 height 26
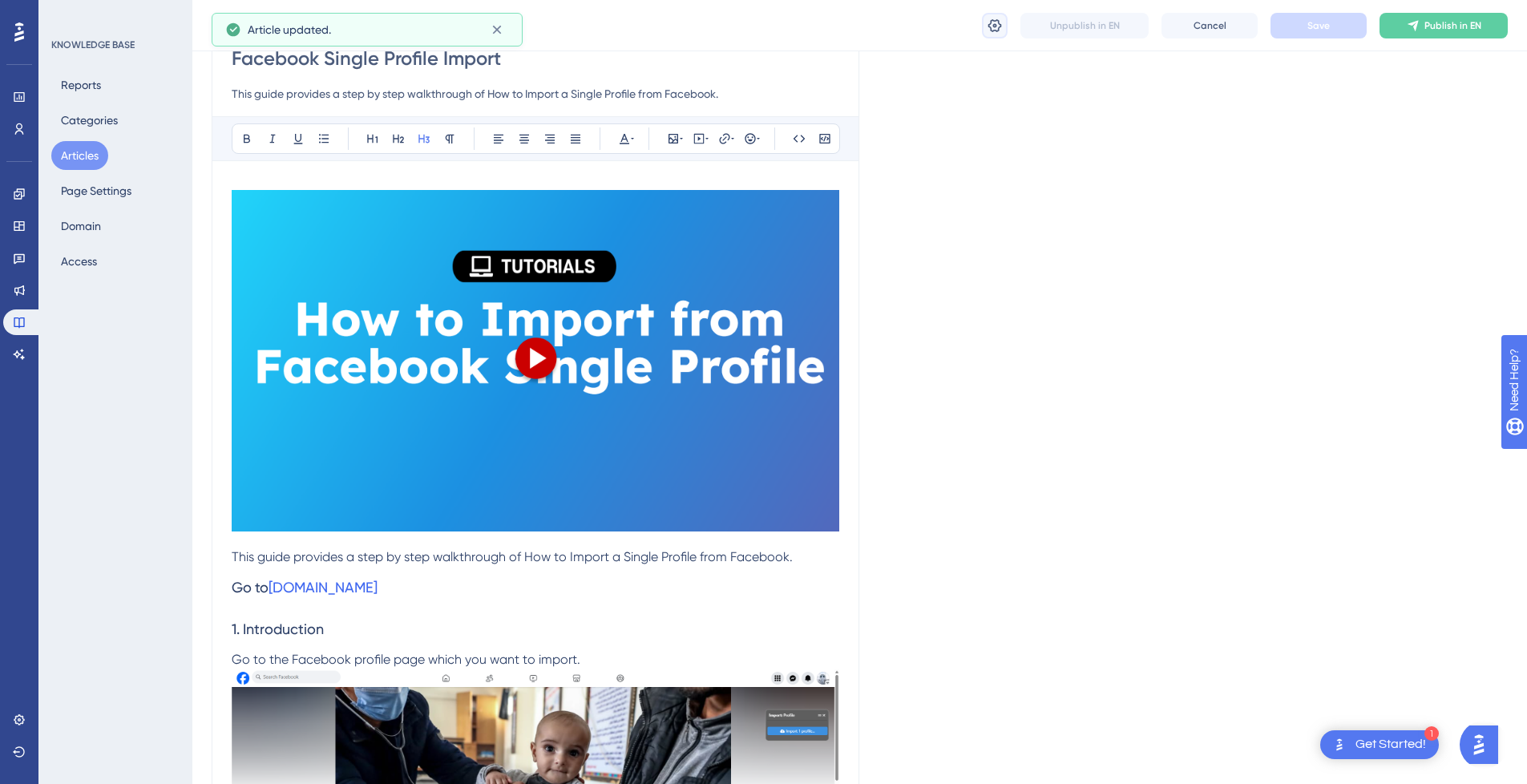
click at [996, 21] on icon at bounding box center [996, 25] width 14 height 13
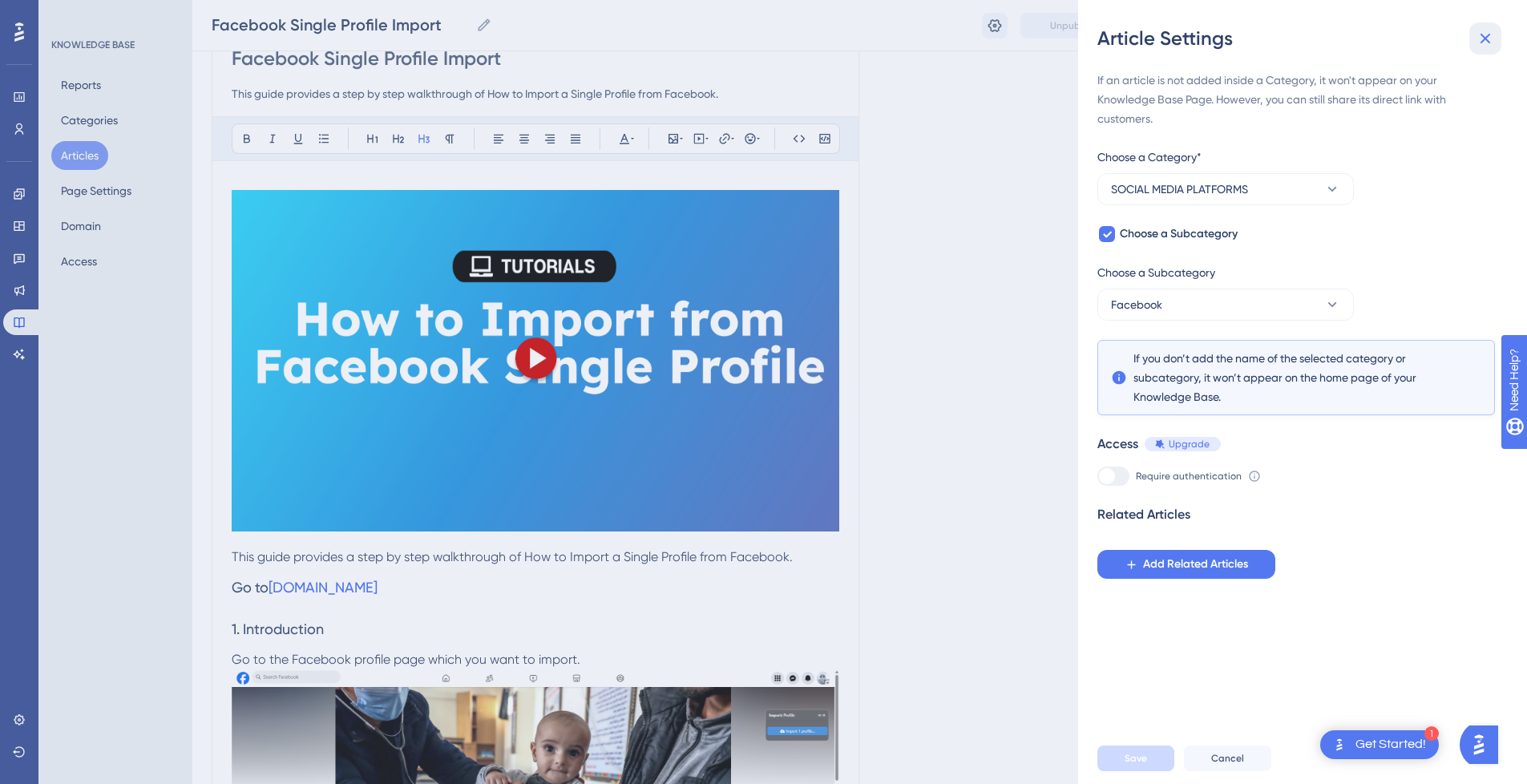
click at [1487, 37] on icon at bounding box center [1486, 38] width 11 height 11
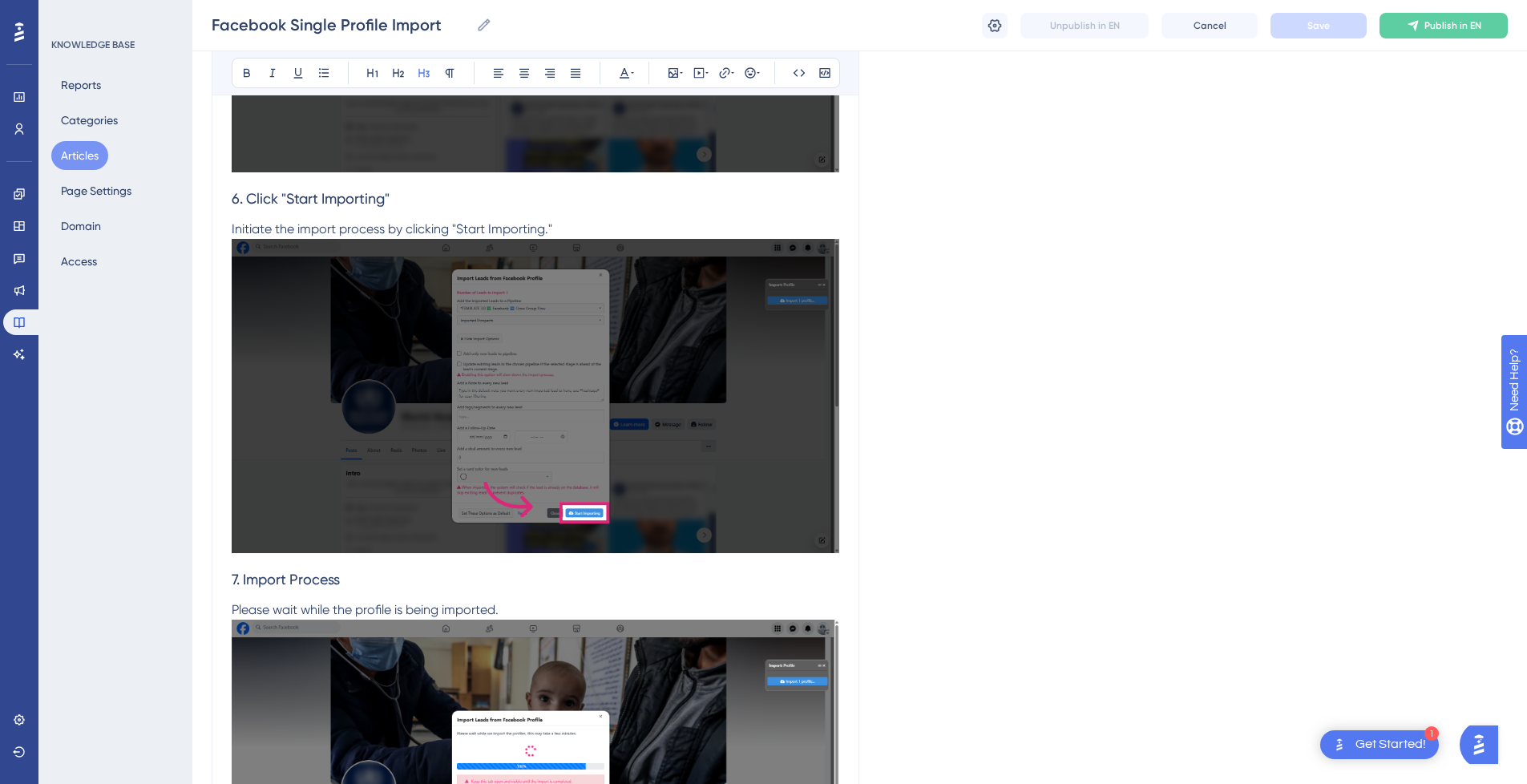
scroll to position [3276, 0]
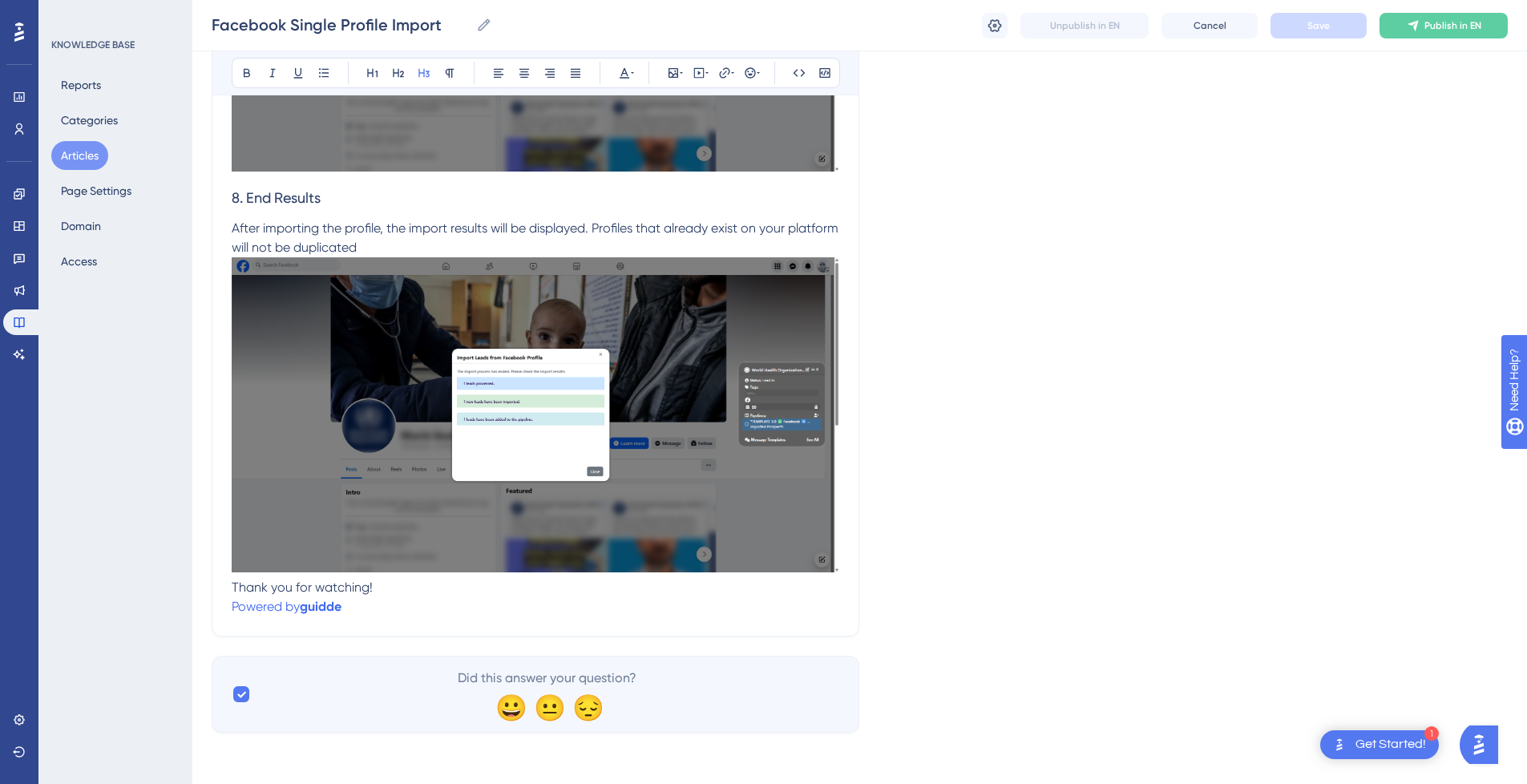
click at [346, 609] on p "Powered by guidde" at bounding box center [535, 607] width 608 height 20
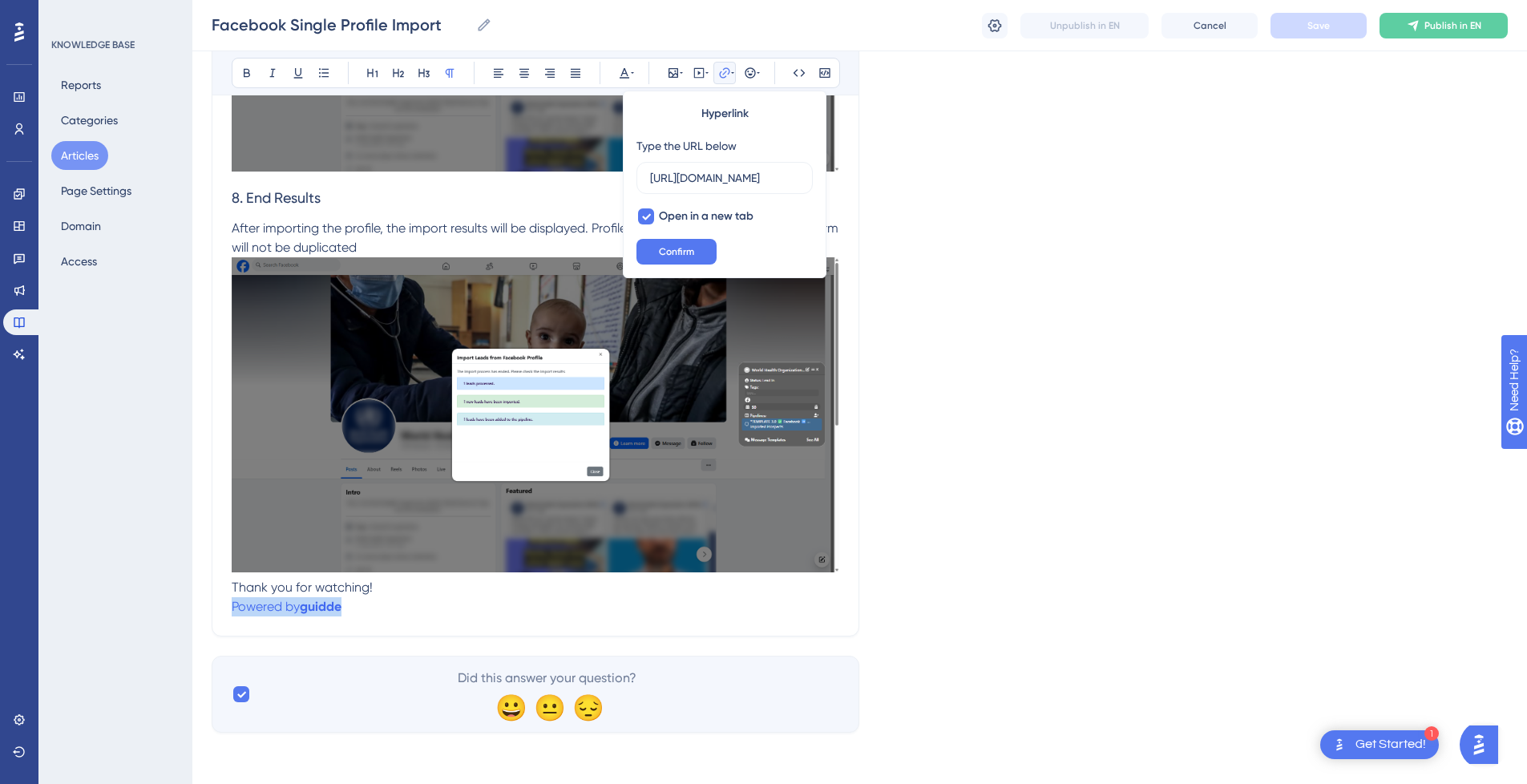
drag, startPoint x: 362, startPoint y: 609, endPoint x: 213, endPoint y: 606, distance: 149.0
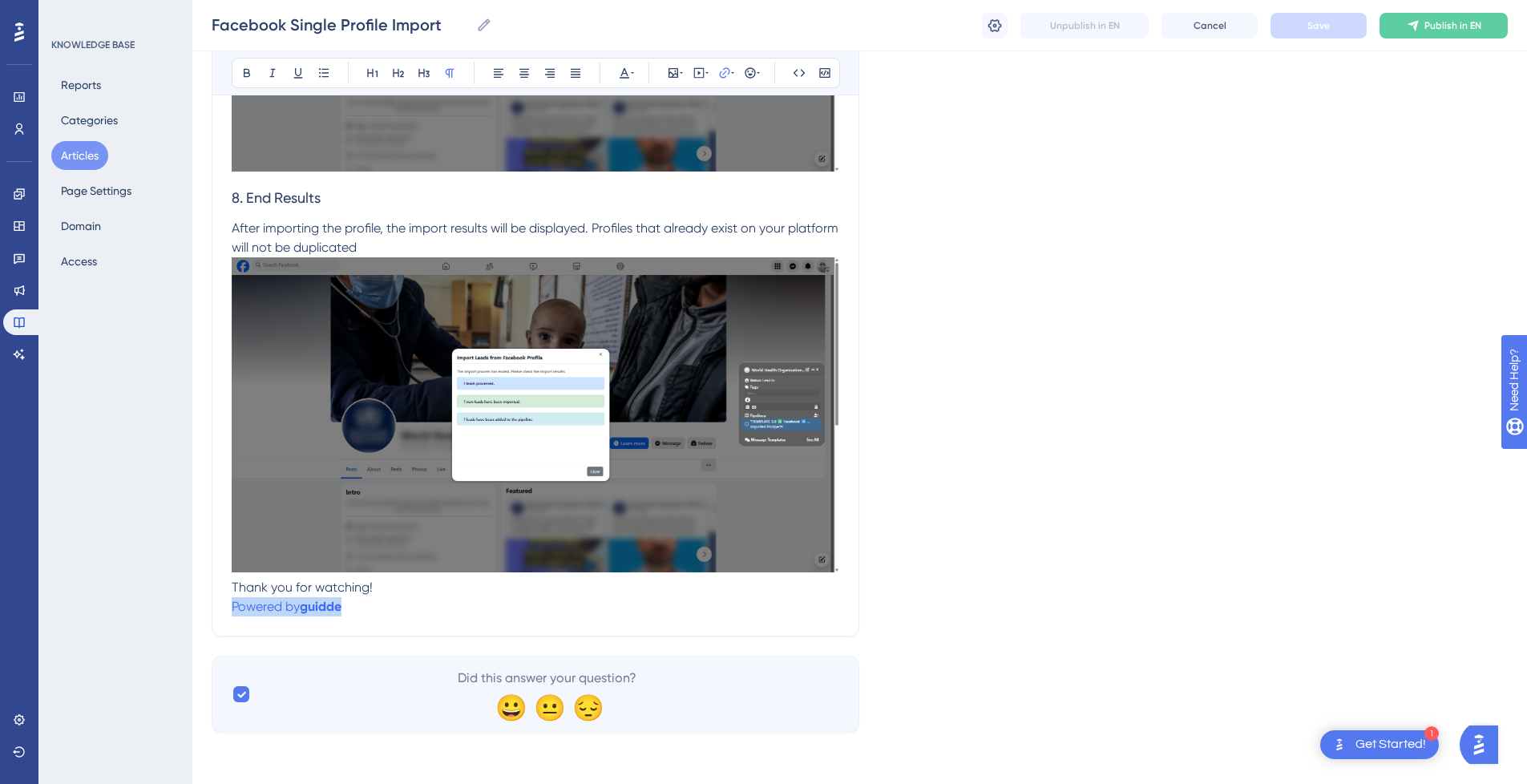
click at [374, 601] on p "Powered by guidde" at bounding box center [535, 607] width 608 height 20
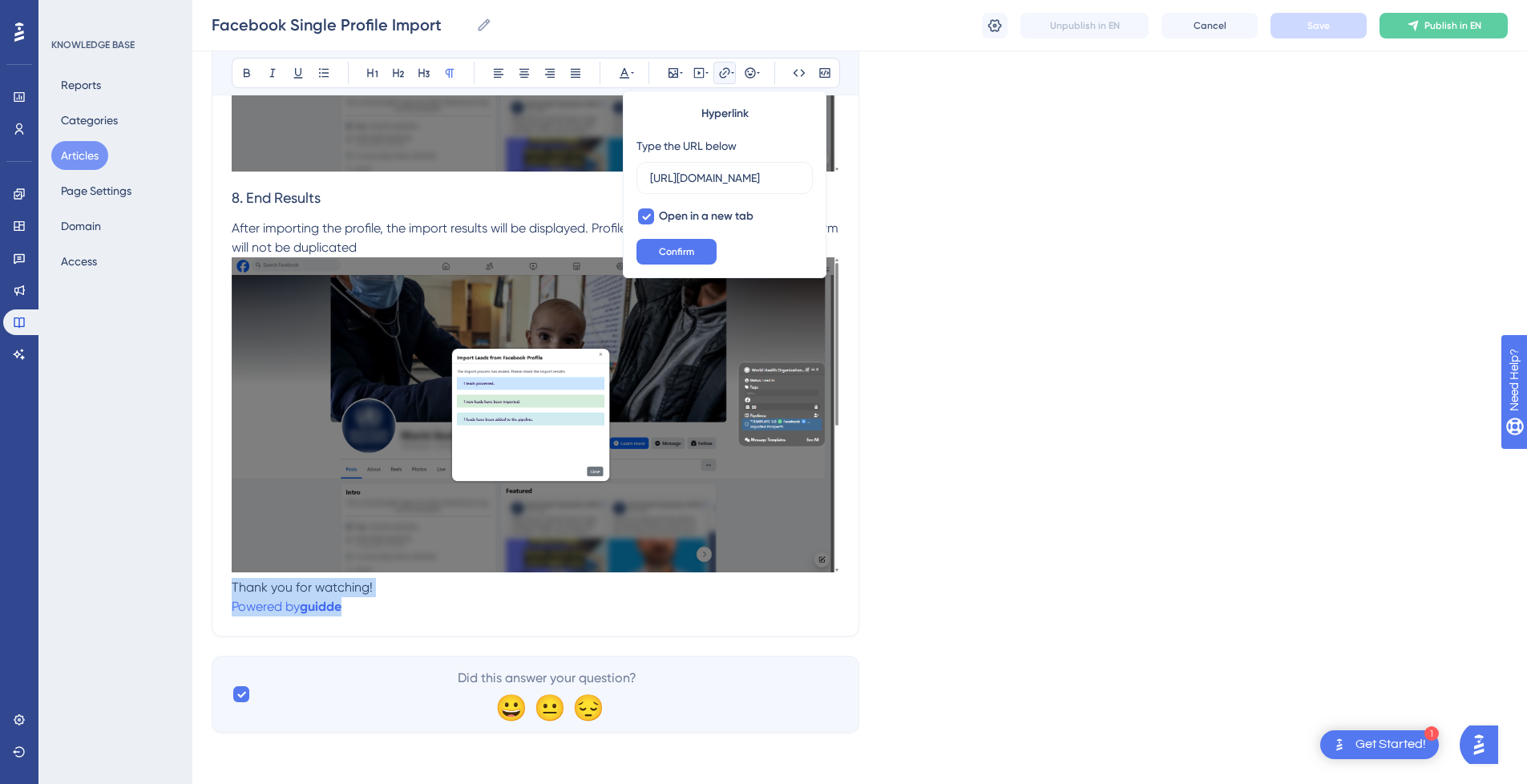
drag, startPoint x: 394, startPoint y: 607, endPoint x: 427, endPoint y: 599, distance: 34.0
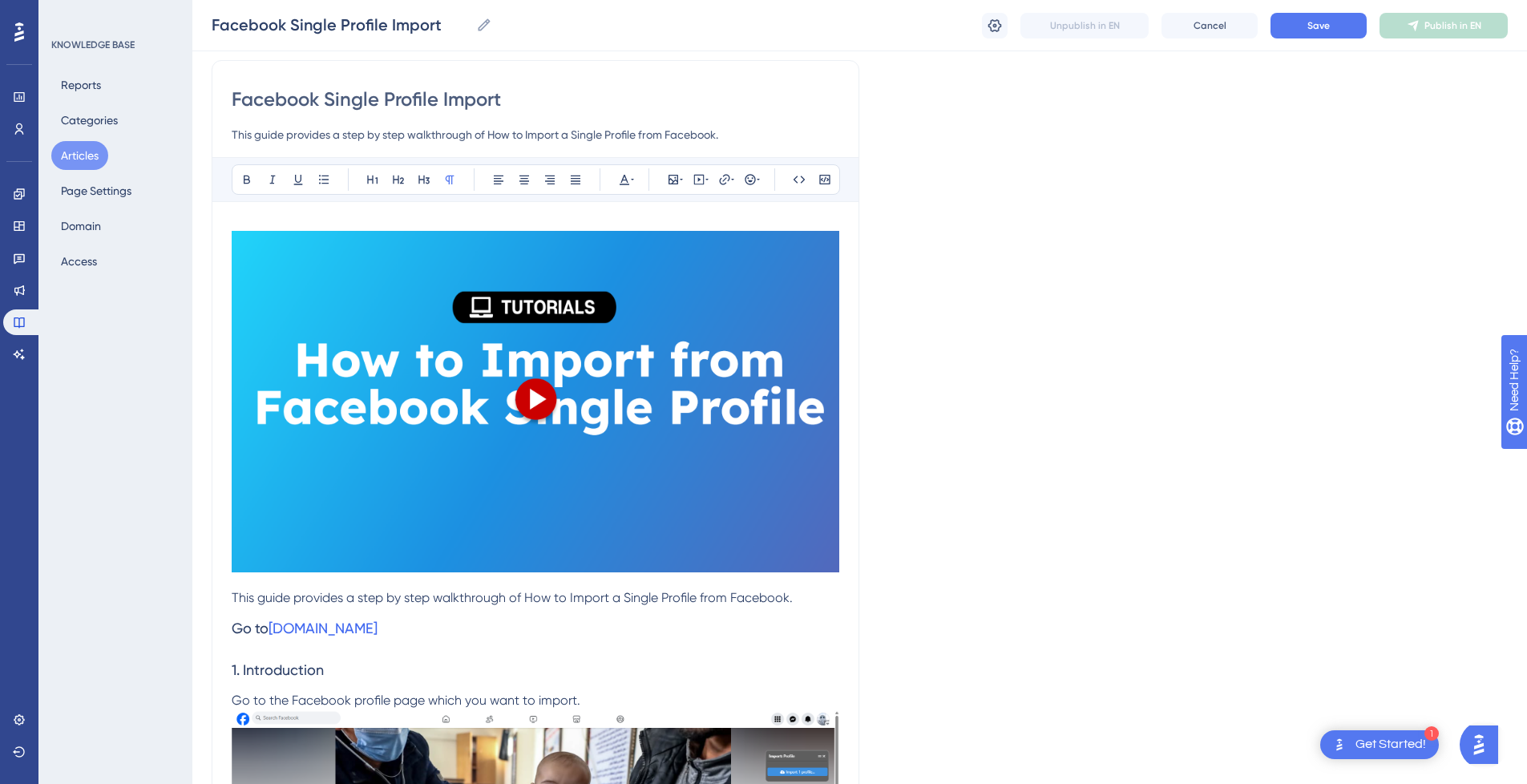
scroll to position [0, 0]
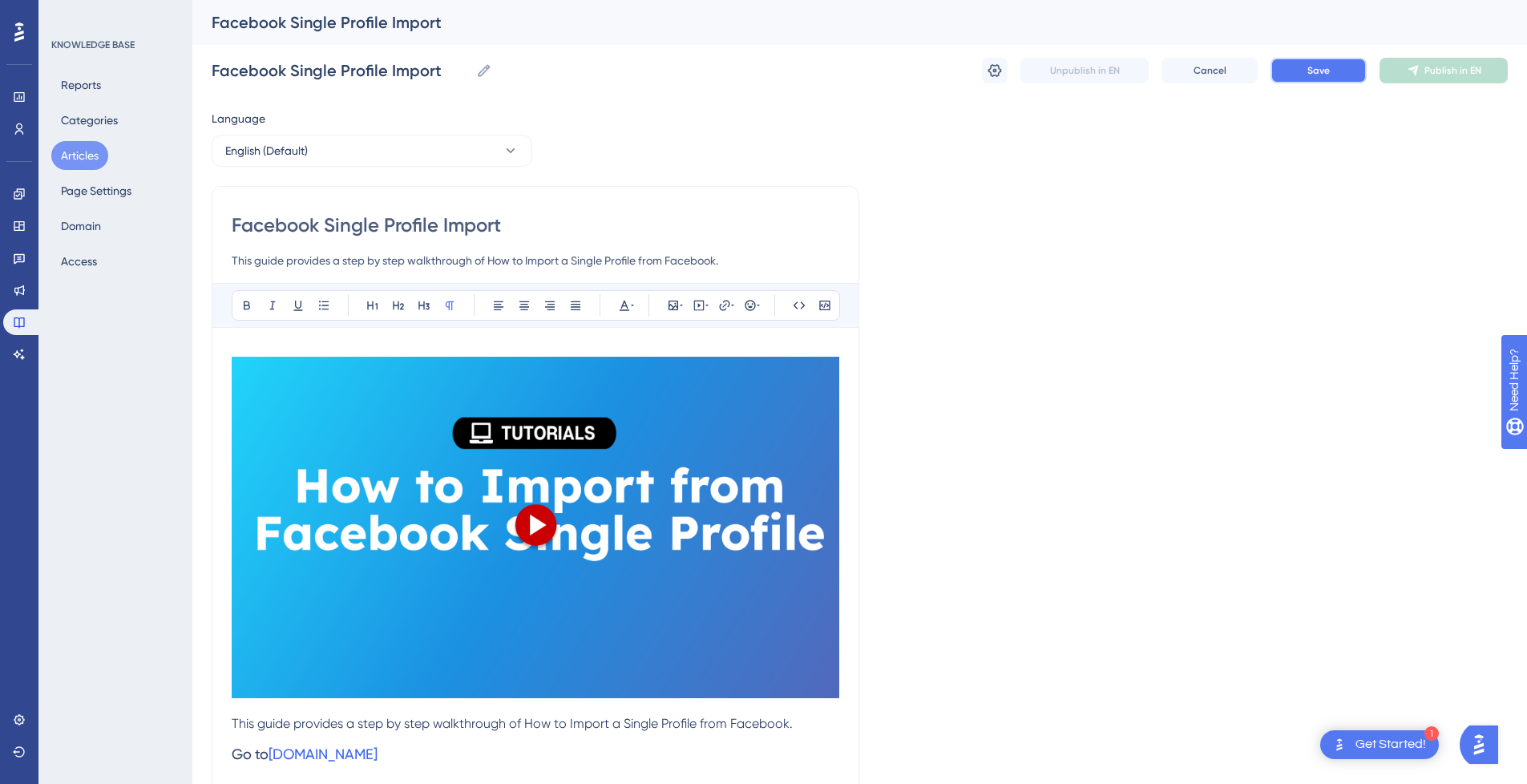
click at [1340, 74] on button "Save" at bounding box center [1319, 71] width 96 height 26
click at [548, 236] on input "Facebook Single Profile Import" at bounding box center [535, 225] width 608 height 26
click at [1461, 74] on span "Publish in EN" at bounding box center [1453, 70] width 57 height 13
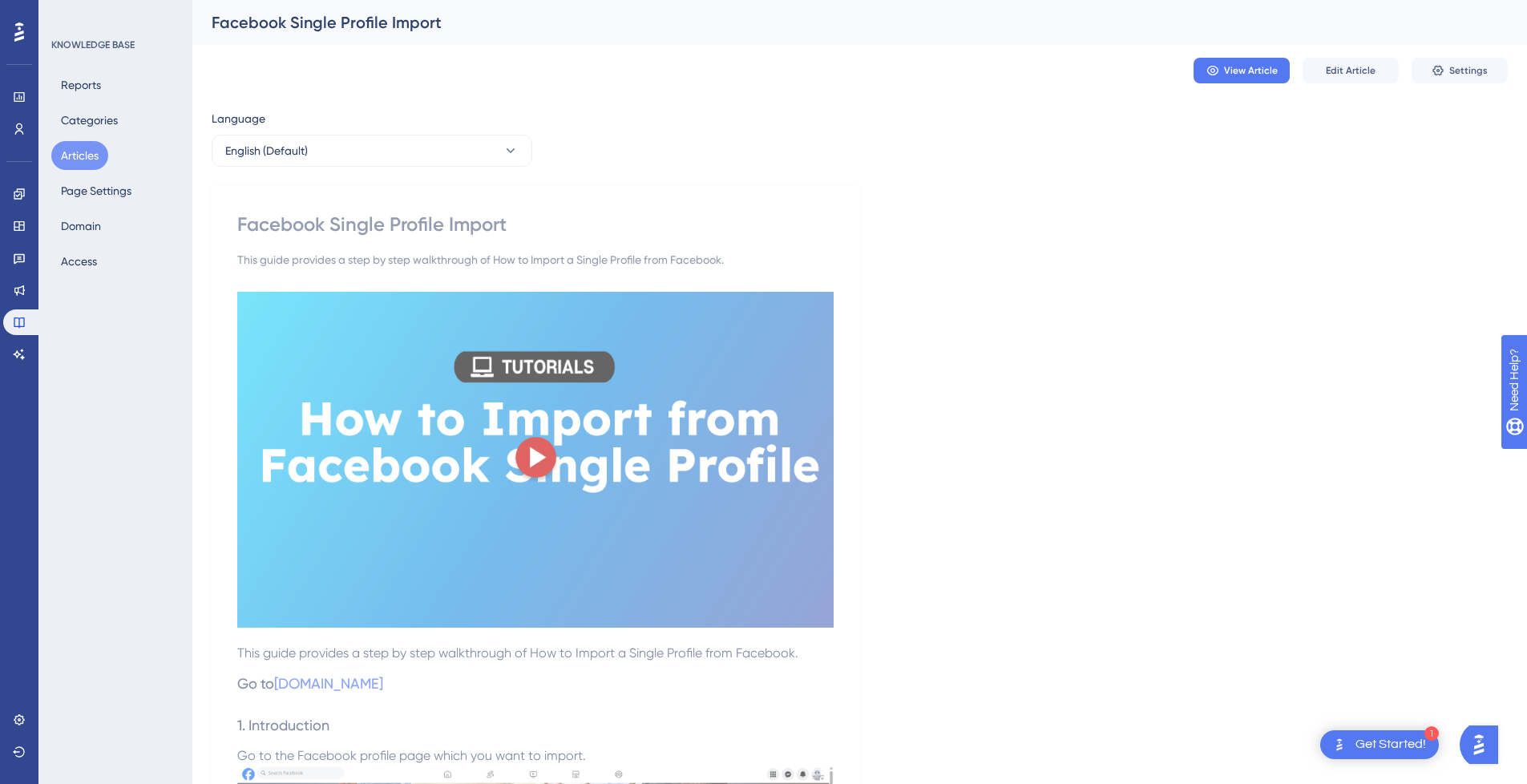
click at [80, 151] on button "Articles" at bounding box center [80, 154] width 57 height 29
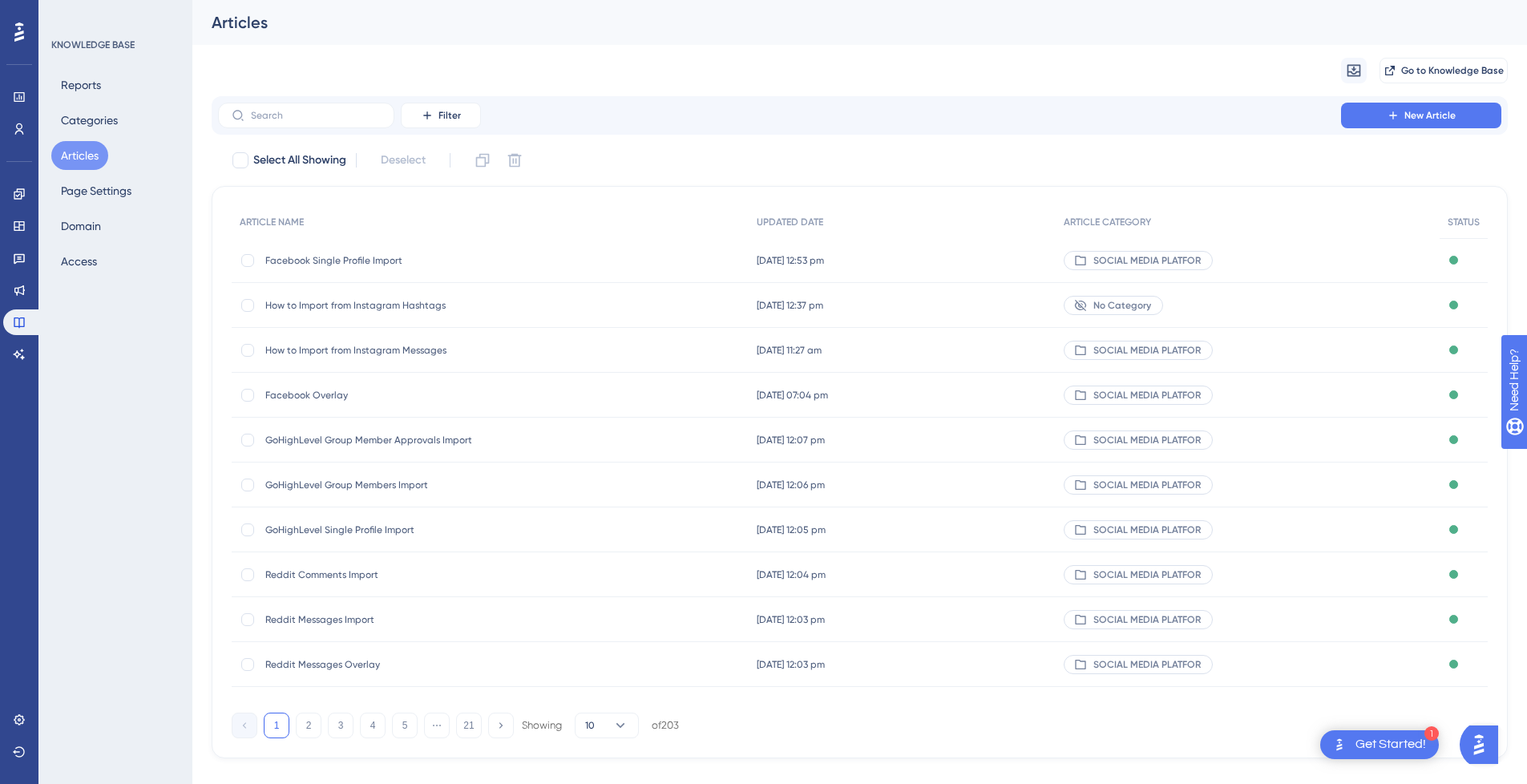
click at [399, 306] on span "How to Import from Instagram Hashtags" at bounding box center [394, 305] width 257 height 13
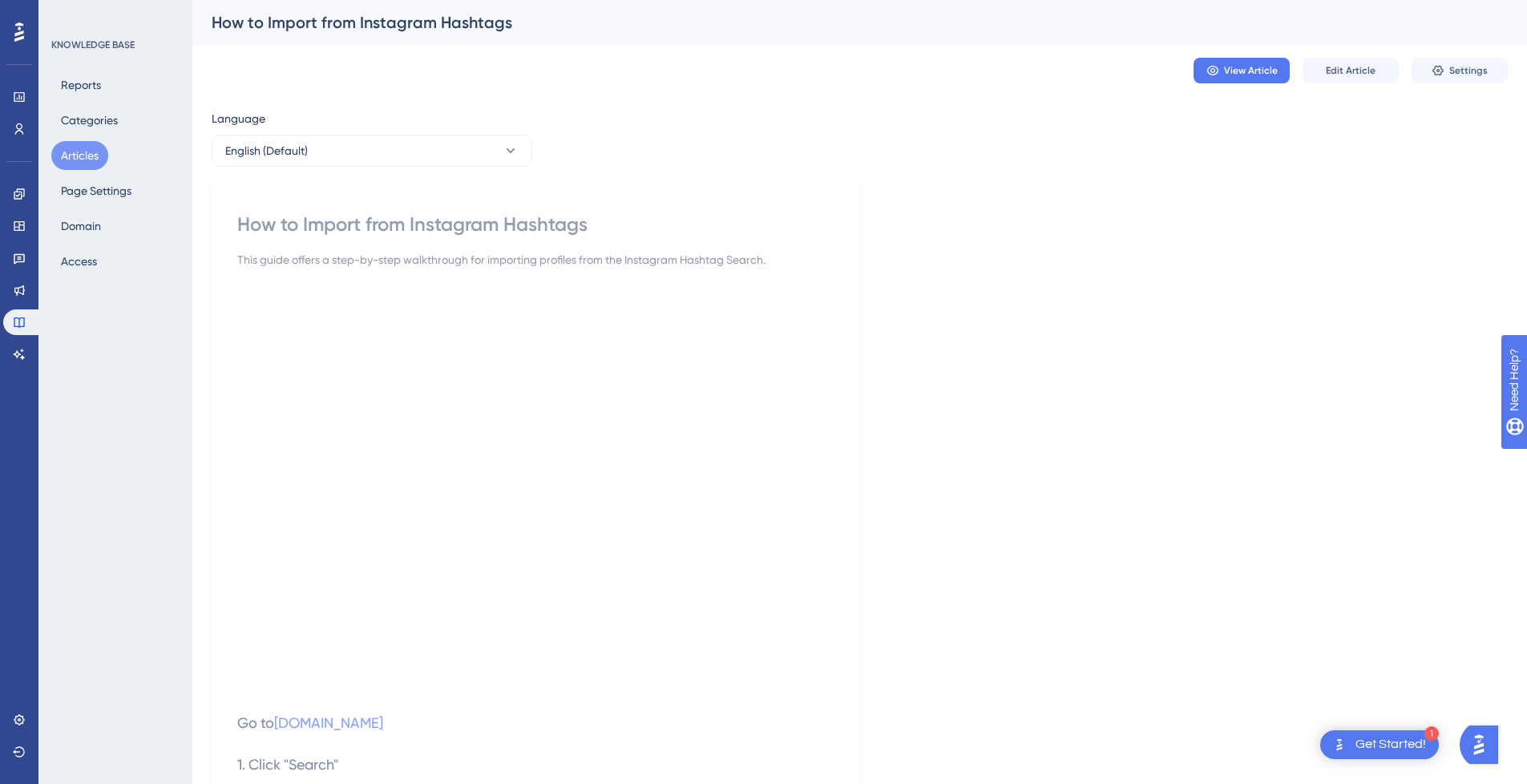
click at [410, 229] on div "How to Import from Instagram Hashtags" at bounding box center [535, 224] width 596 height 26
click at [332, 228] on div "How to Import from Instagram Hashtags" at bounding box center [535, 224] width 596 height 26
copy div "Import"
click at [1367, 63] on button "Edit Article" at bounding box center [1351, 71] width 96 height 26
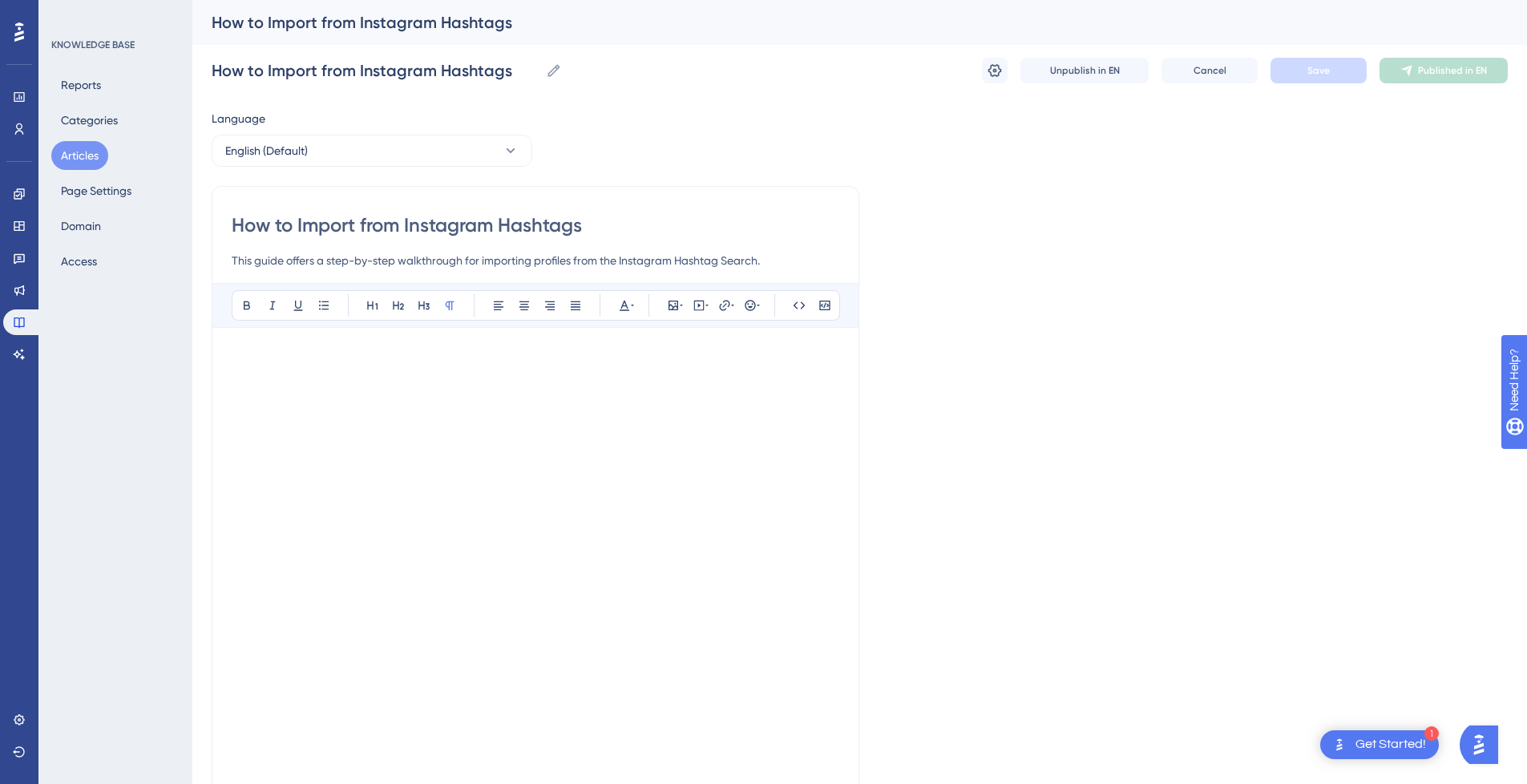
click at [330, 223] on input "How to Import from Instagram Hashtags" at bounding box center [535, 225] width 608 height 26
type input "How to from Instagram Hashtags"
click at [584, 218] on input "How to from Instagram Hashtags" at bounding box center [535, 225] width 608 height 26
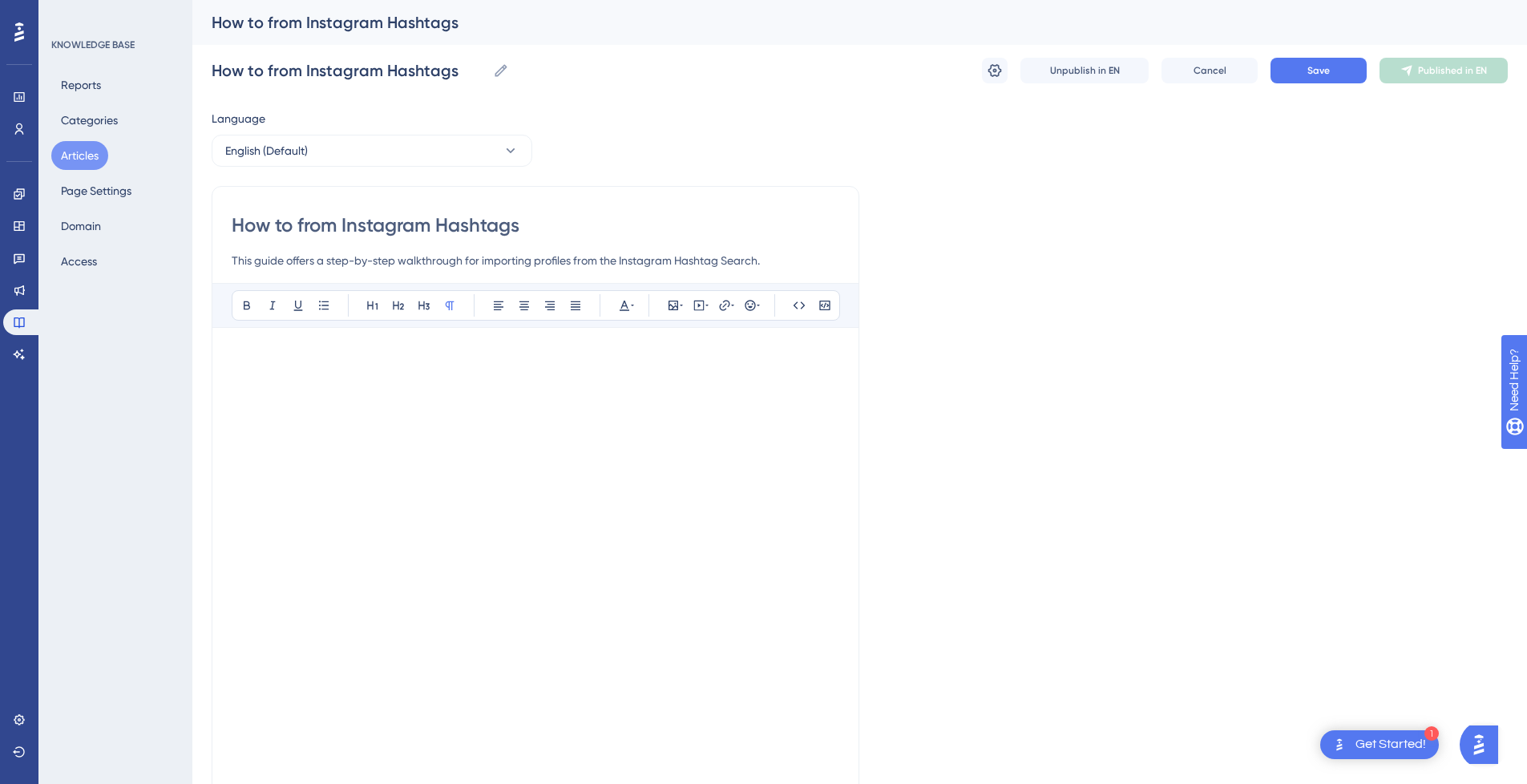
paste input "Import"
type input "How to from Instagram Hashtags Import"
drag, startPoint x: 344, startPoint y: 227, endPoint x: 180, endPoint y: 227, distance: 164.0
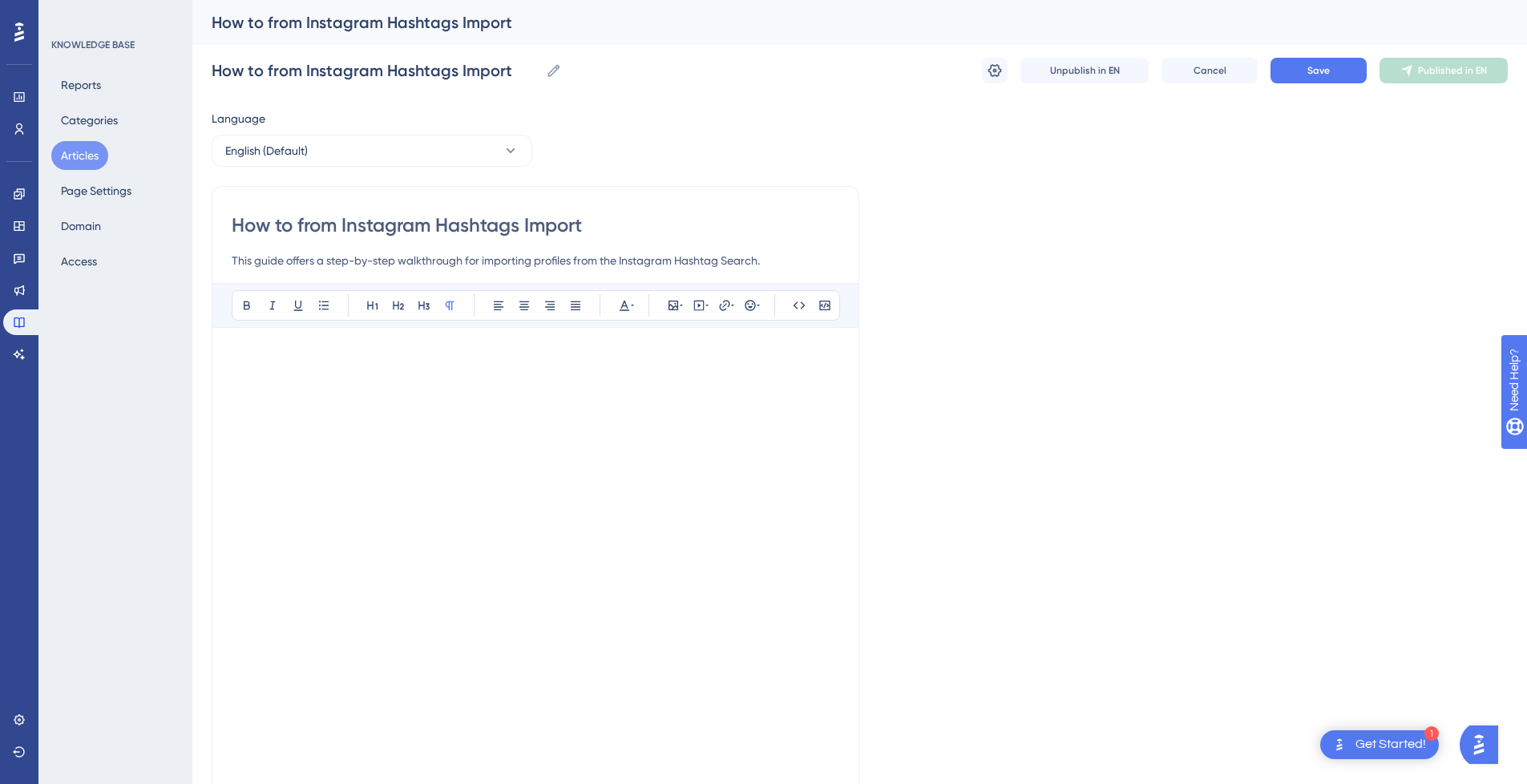
type input "Instagram Hashtags Import"
click at [1352, 71] on button "Save" at bounding box center [1319, 71] width 96 height 26
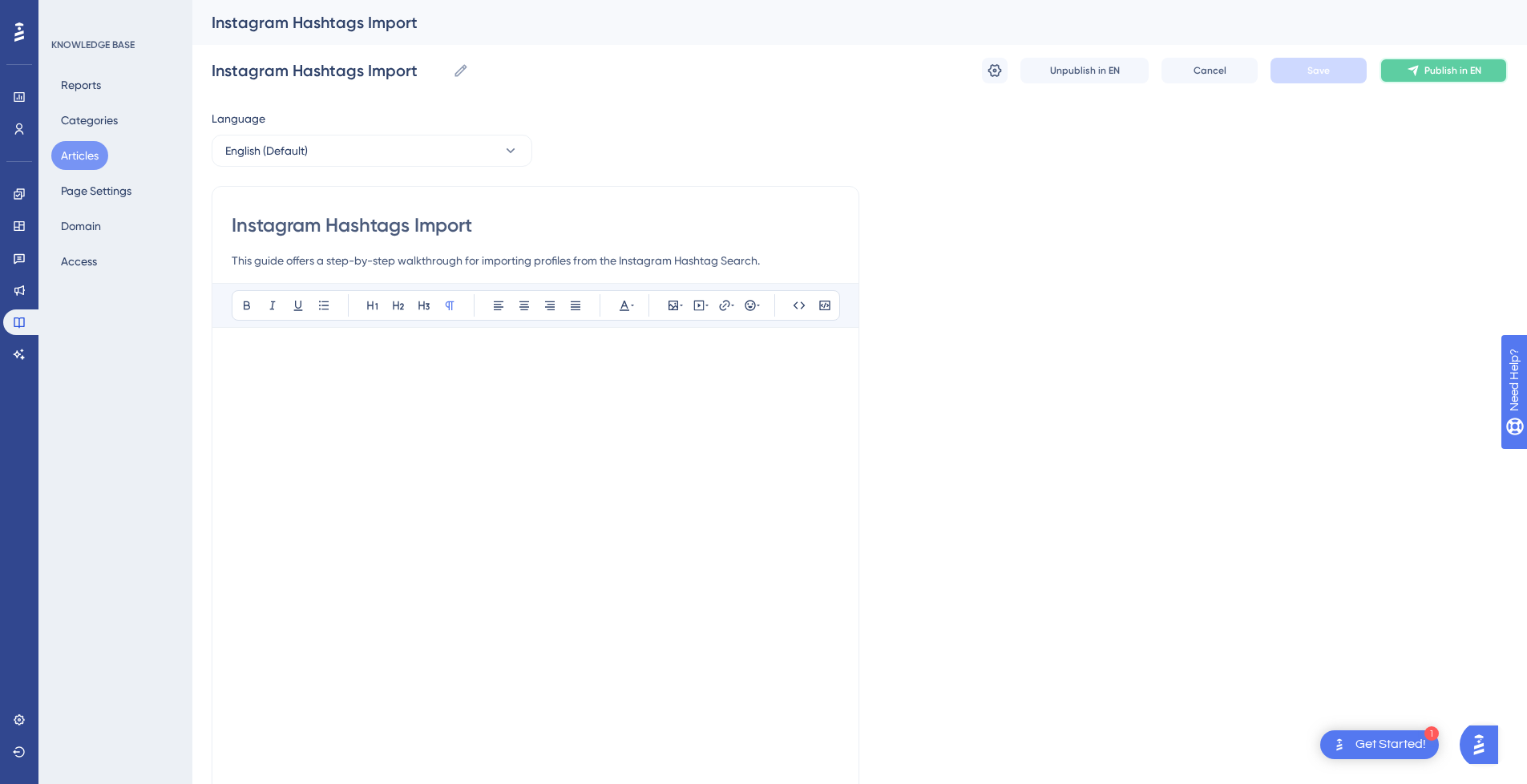
click at [1452, 65] on span "Publish in EN" at bounding box center [1453, 70] width 57 height 13
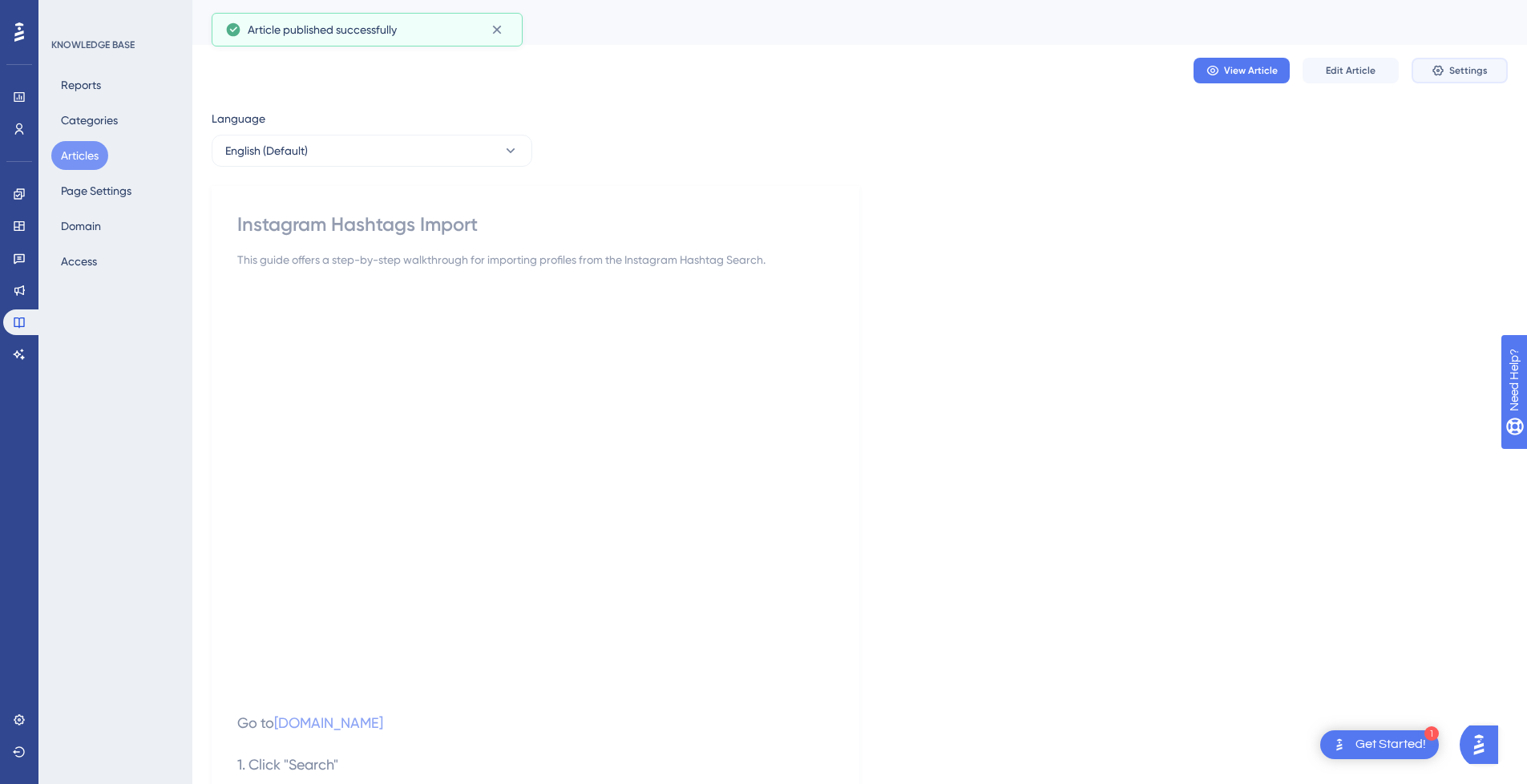
click at [1451, 70] on span "Settings" at bounding box center [1468, 70] width 38 height 13
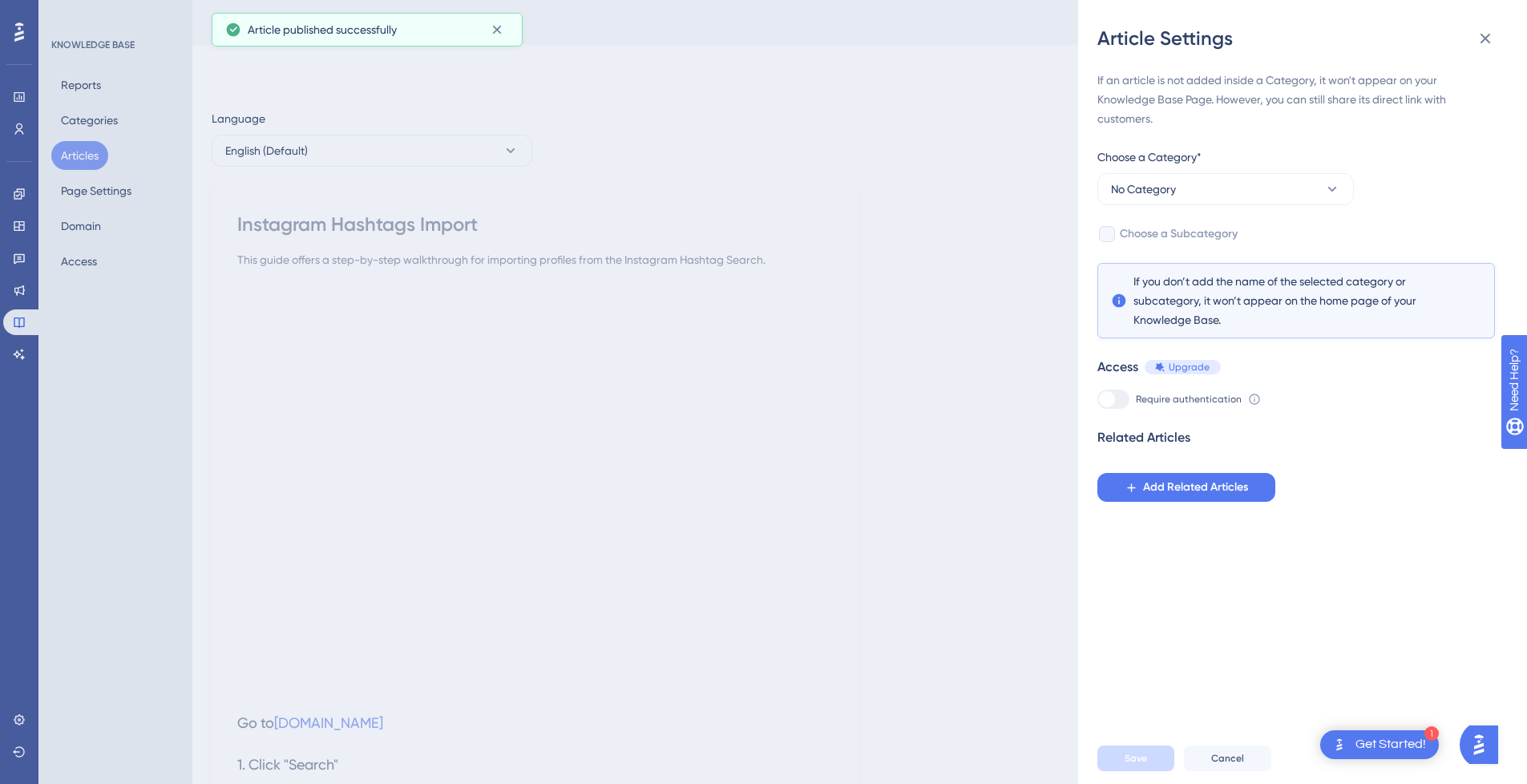
click at [1112, 232] on div at bounding box center [1107, 234] width 16 height 16
click at [1174, 191] on span "No Category" at bounding box center [1143, 190] width 65 height 20
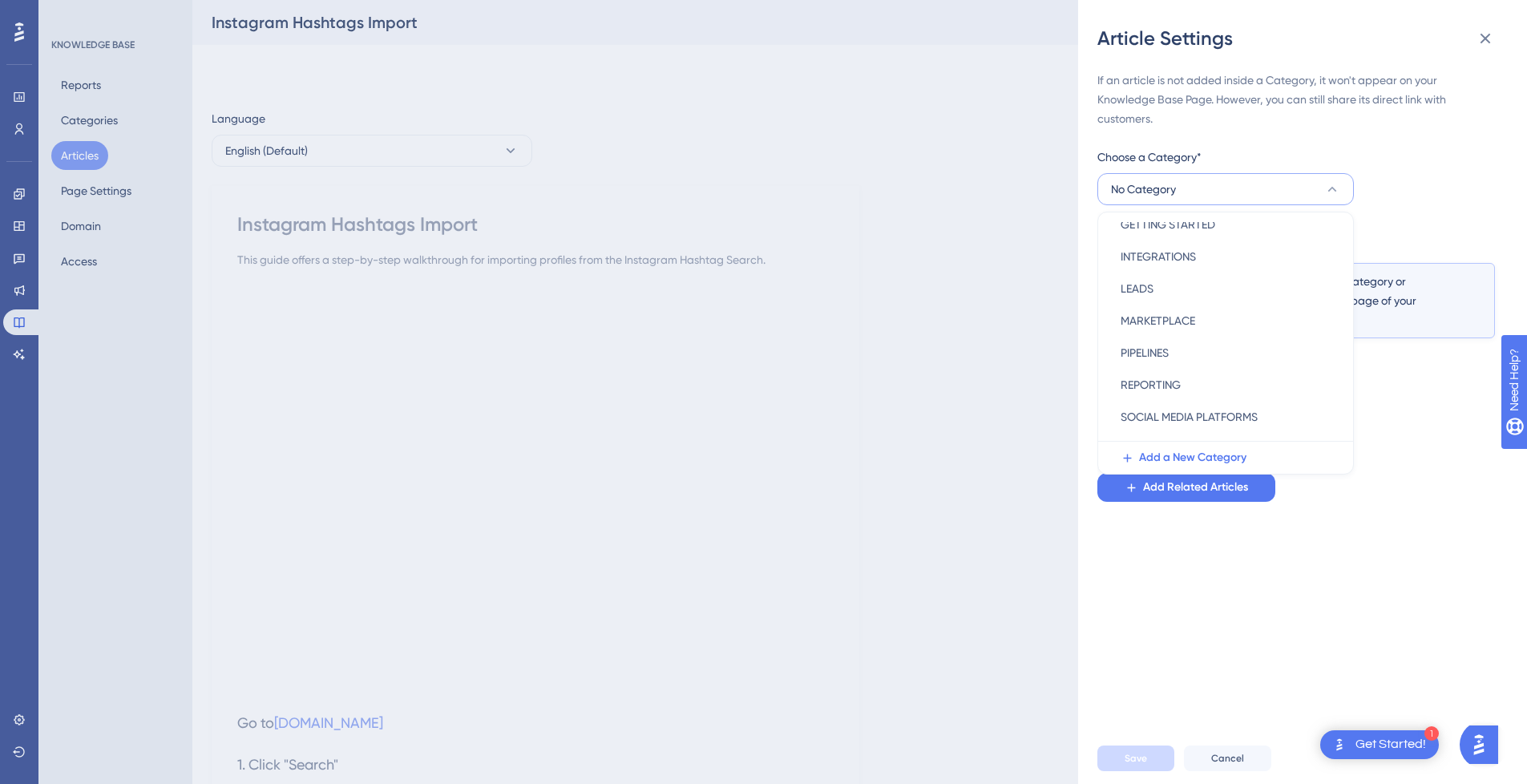
scroll to position [230, 0]
click at [1219, 361] on span "SOCIAL MEDIA PLATFORMS" at bounding box center [1189, 361] width 137 height 20
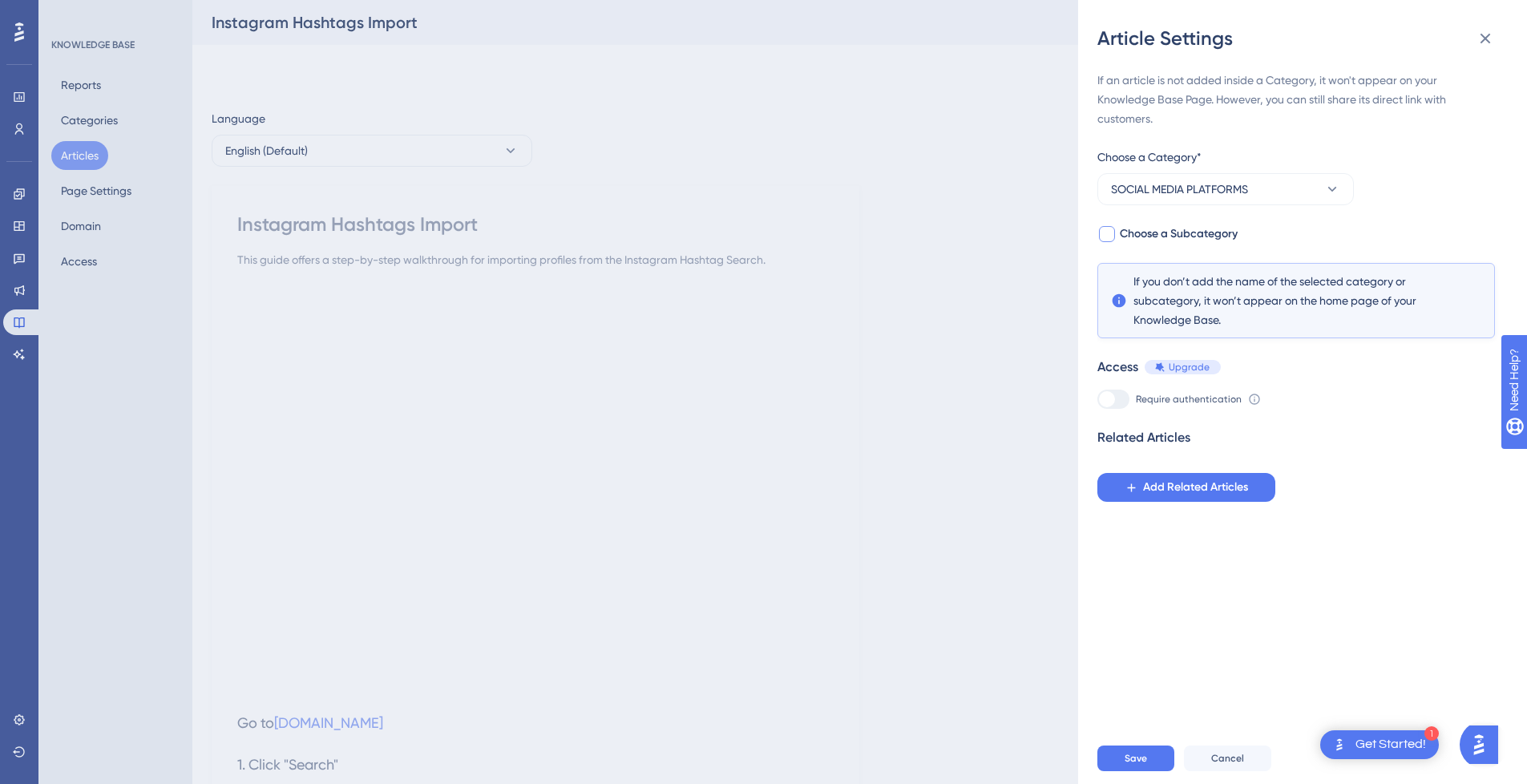
click at [1102, 238] on div at bounding box center [1107, 234] width 16 height 16
checkbox input "true"
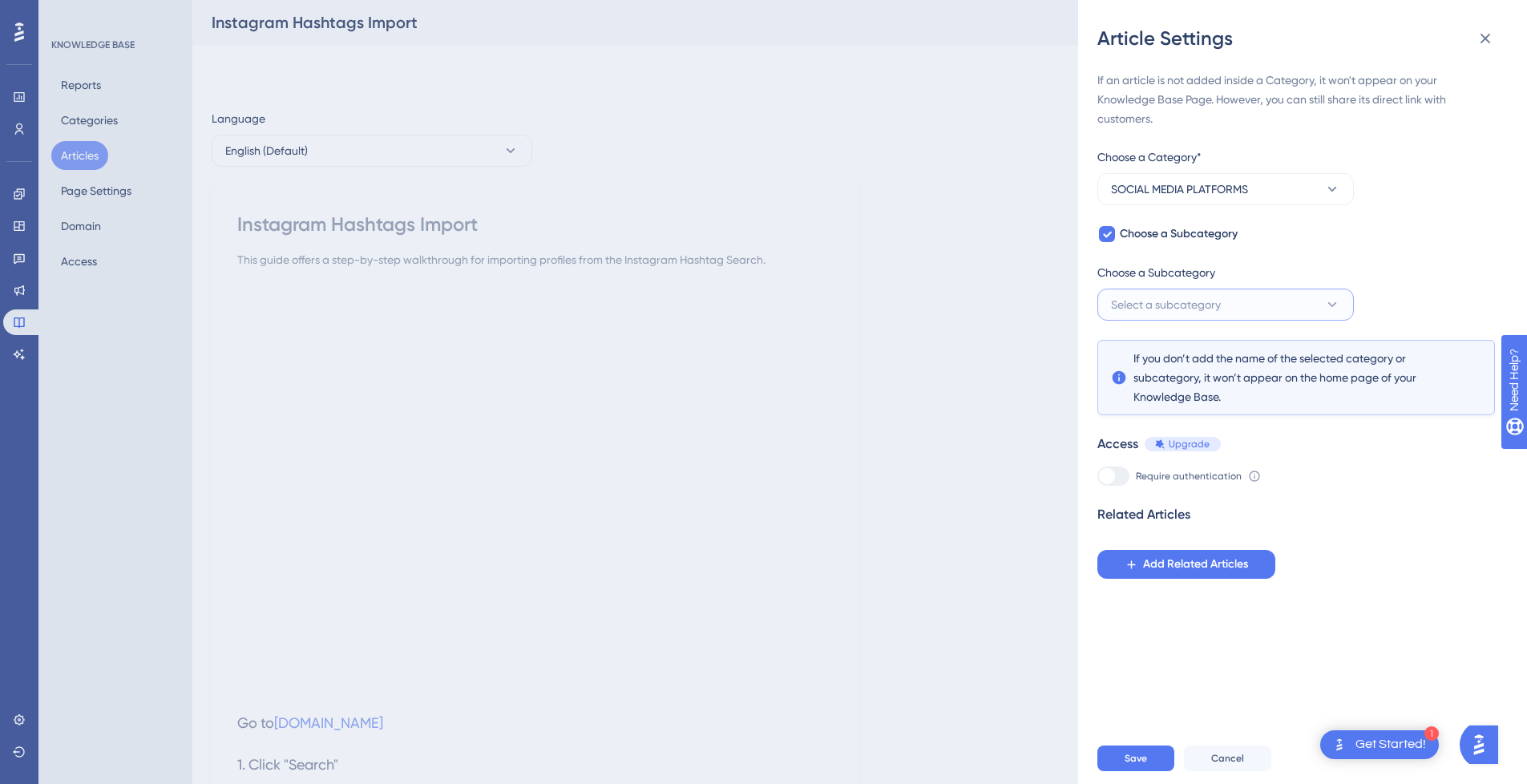
click at [1192, 303] on span "Select a subcategory" at bounding box center [1166, 305] width 110 height 20
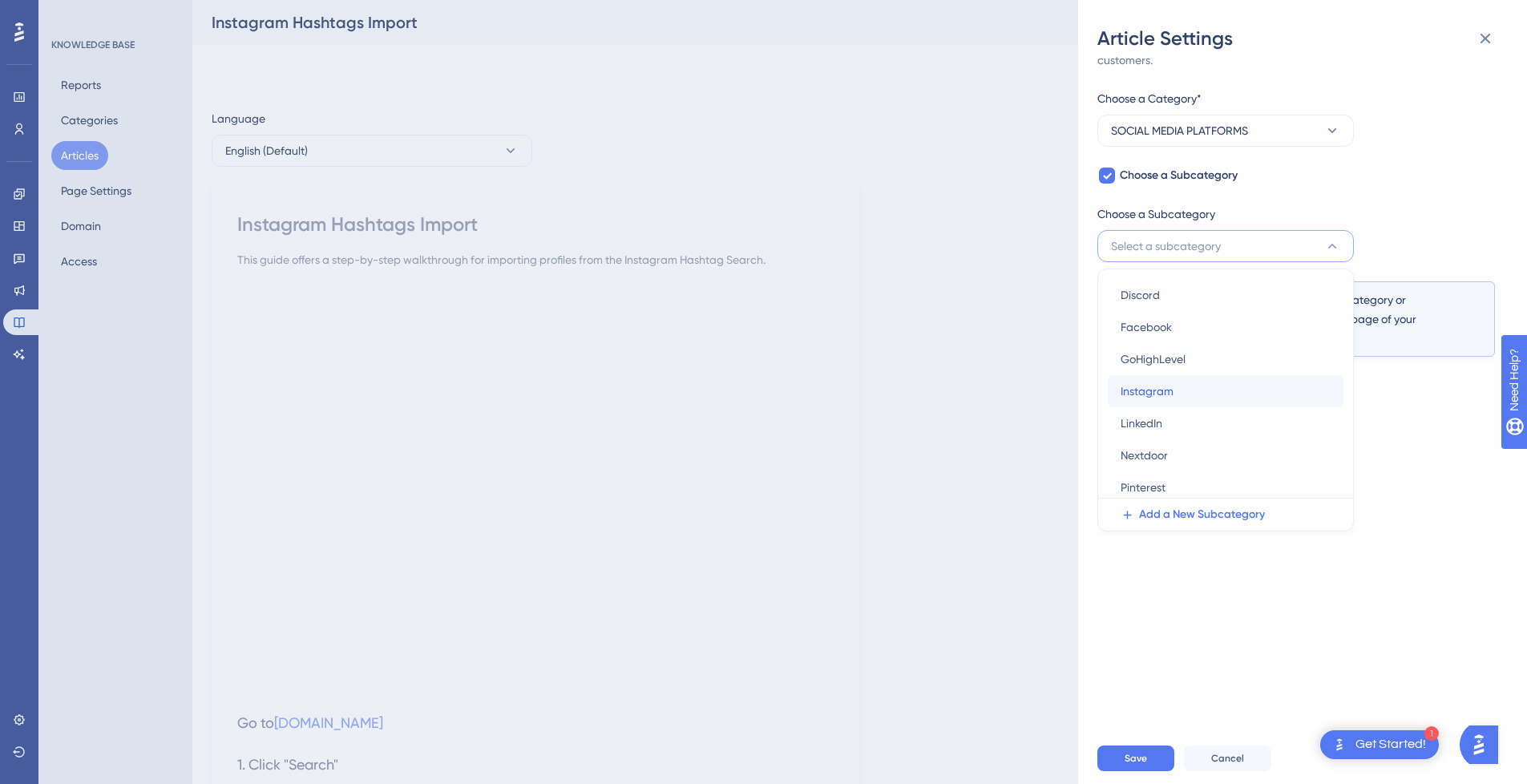
click at [1177, 384] on div "Instagram Instagram" at bounding box center [1225, 391] width 210 height 32
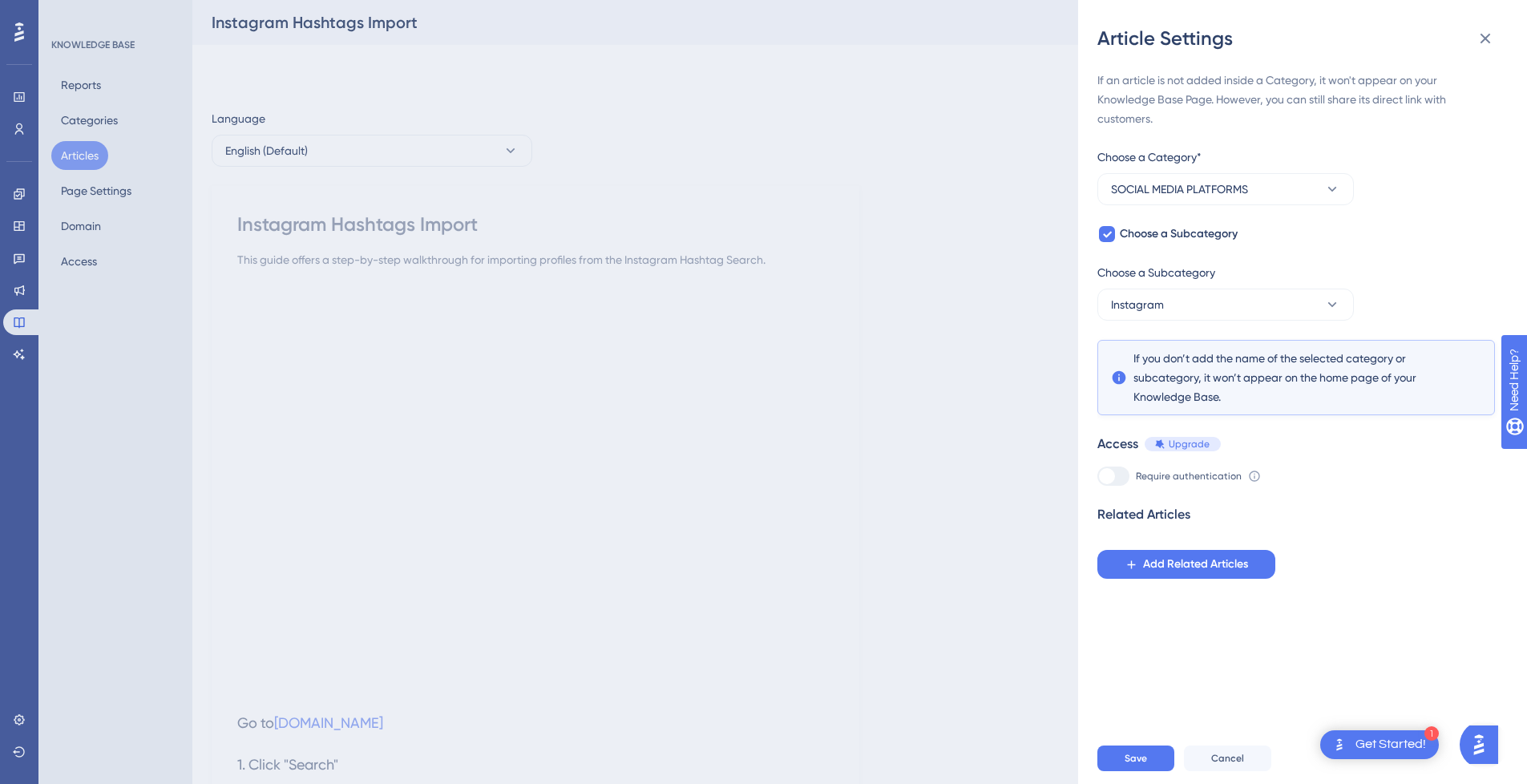
scroll to position [0, 0]
click at [1150, 768] on button "Save" at bounding box center [1136, 758] width 77 height 26
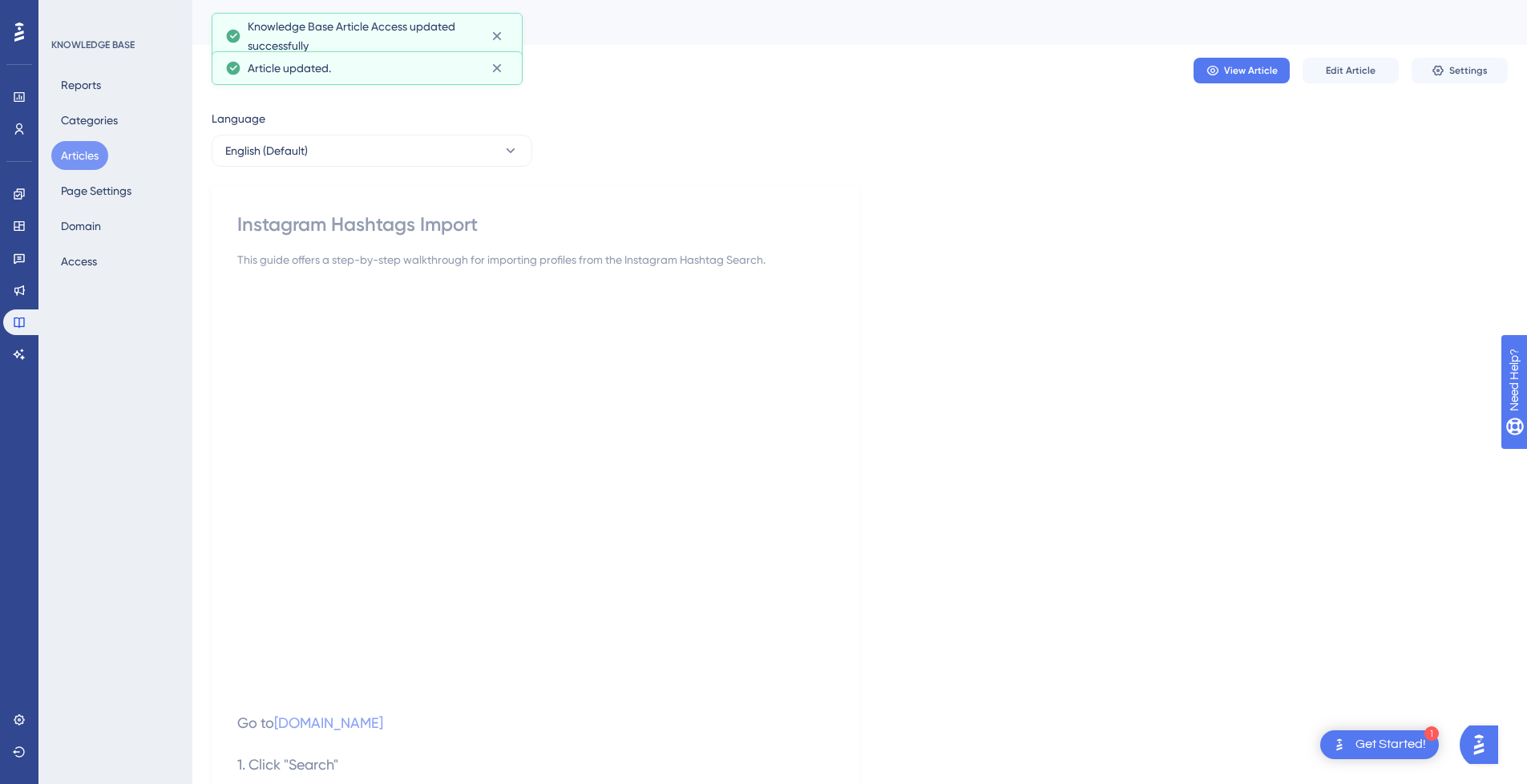
click at [84, 156] on button "Articles" at bounding box center [80, 154] width 57 height 29
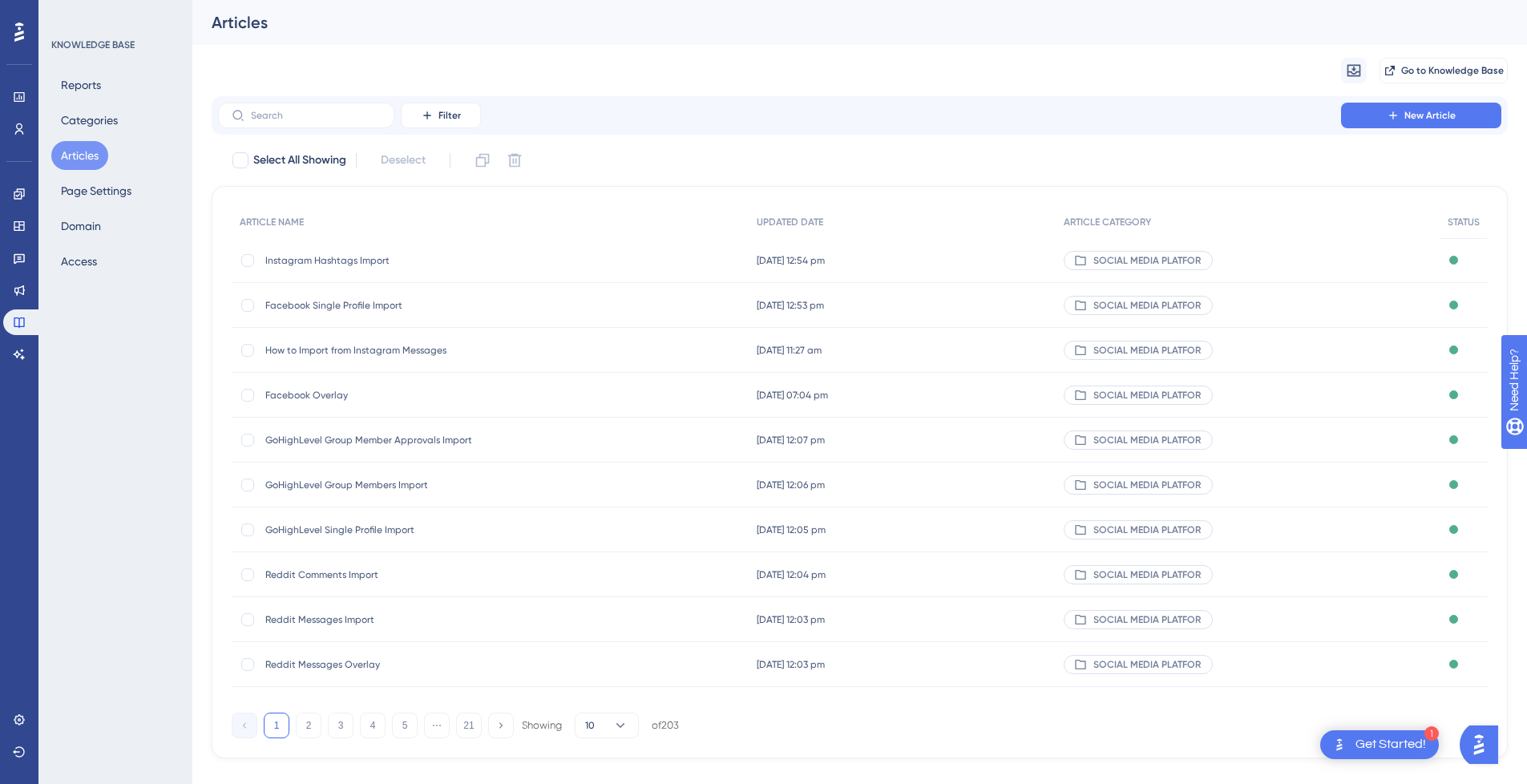
click at [392, 354] on span "How to Import from Instagram Messages" at bounding box center [394, 350] width 257 height 13
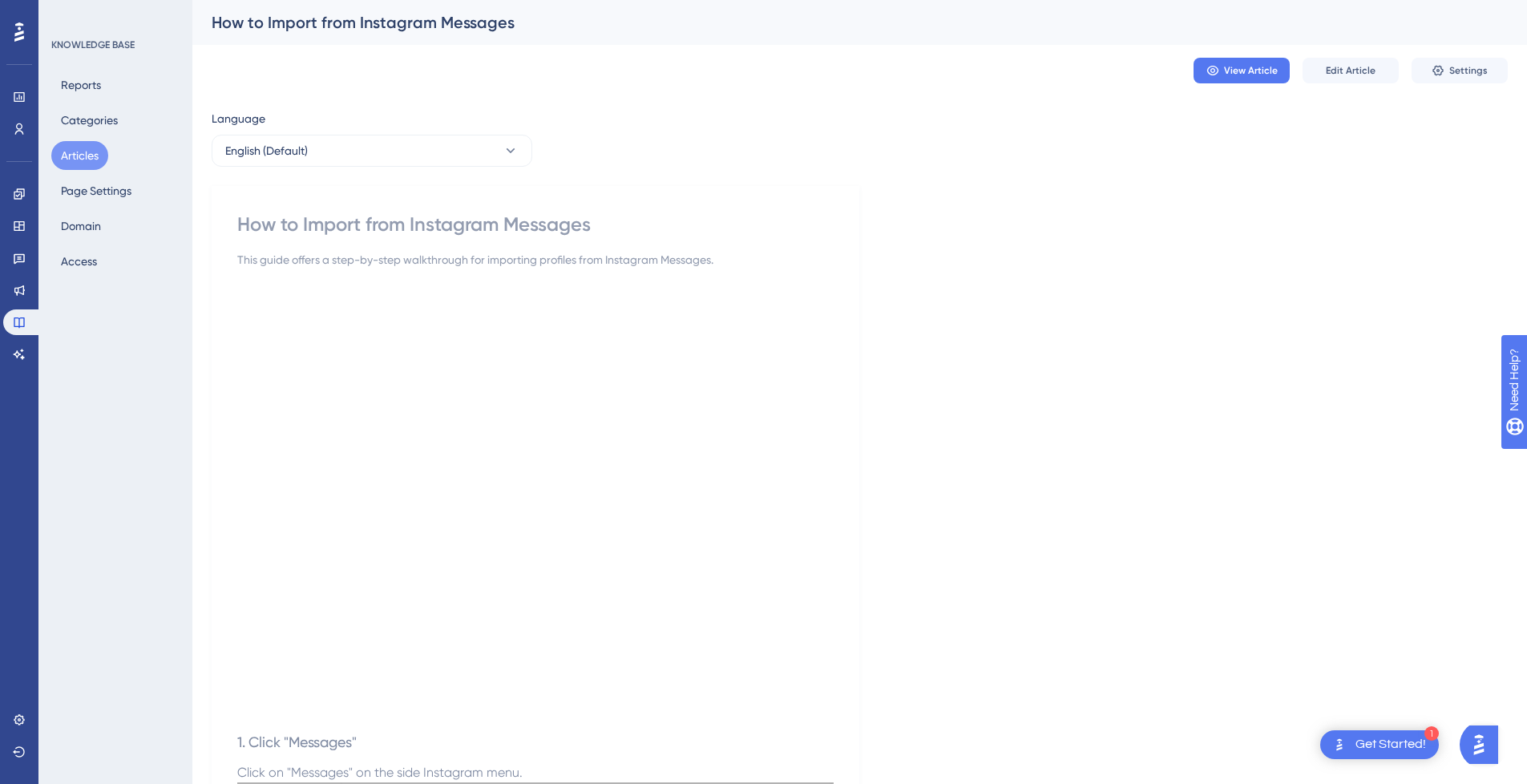
click at [339, 225] on div "How to Import from Instagram Messages" at bounding box center [535, 224] width 596 height 26
click at [1359, 67] on span "Edit Article" at bounding box center [1351, 70] width 50 height 13
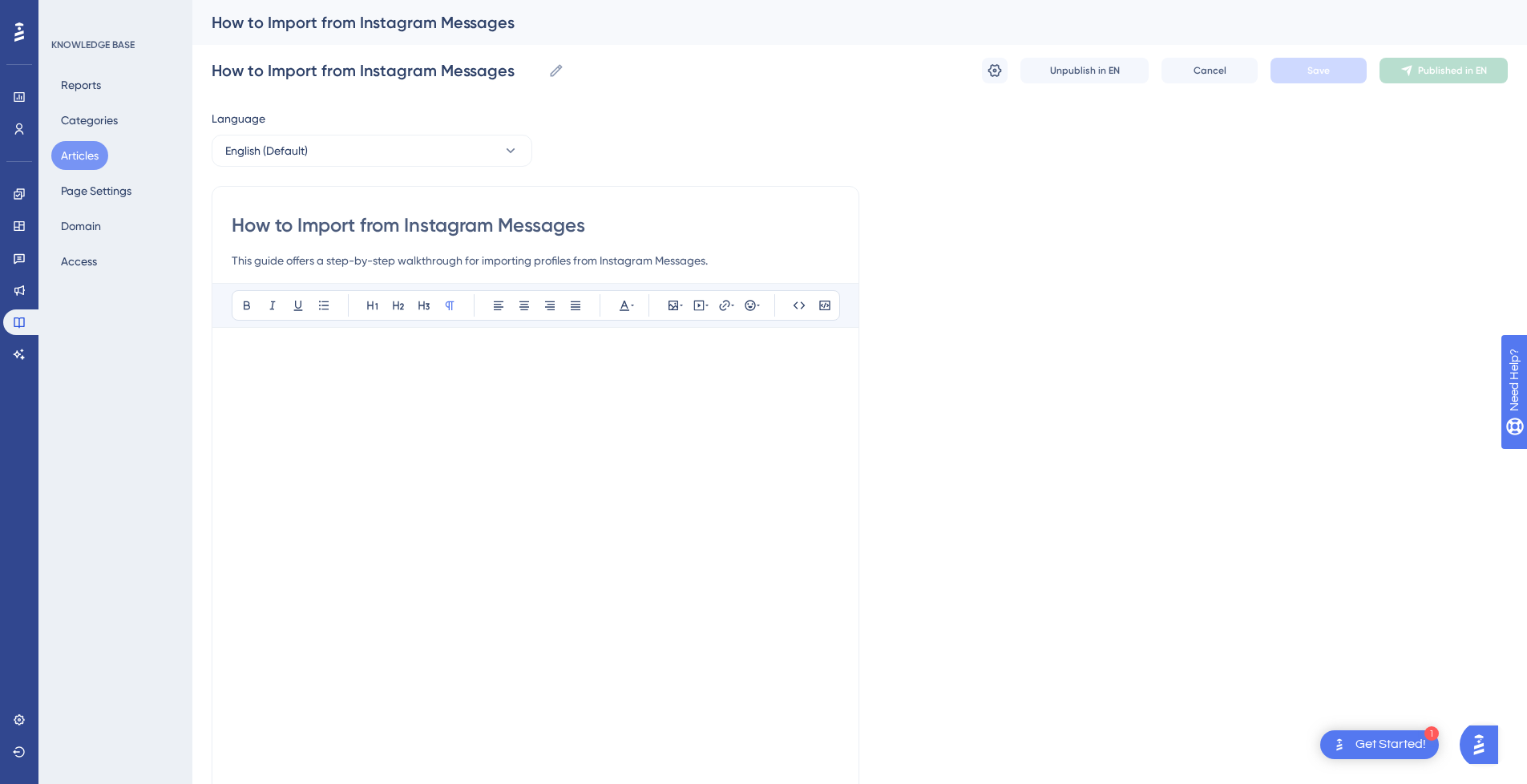
click at [311, 222] on input "How to Import from Instagram Messages" at bounding box center [535, 225] width 608 height 26
type input "How to from Instagram Messages"
click at [521, 218] on input "How to from Instagram Messages" at bounding box center [535, 225] width 608 height 26
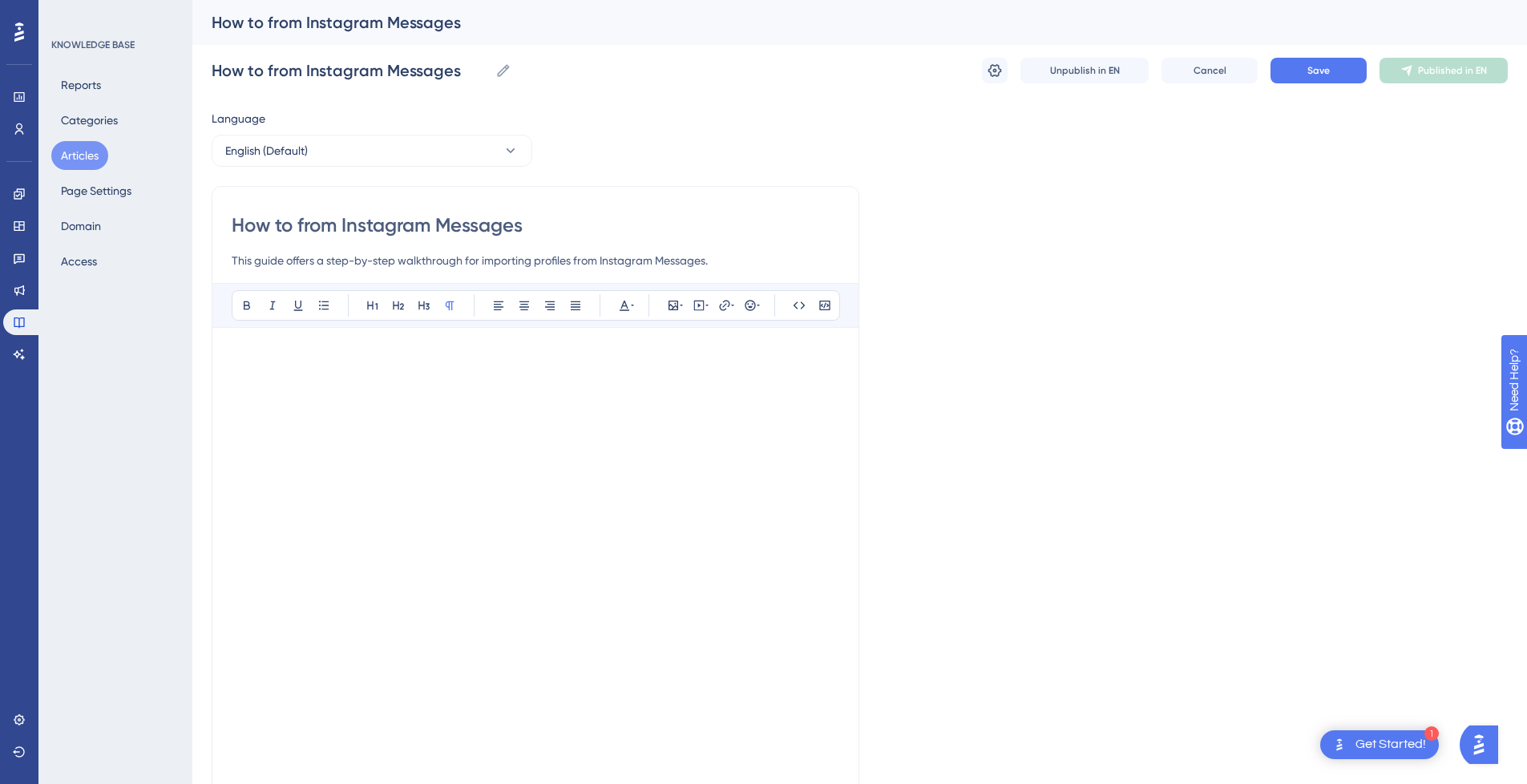
click at [576, 223] on input "How to from Instagram Messages" at bounding box center [535, 225] width 608 height 26
paste input "Import"
type input "How to from Instagram Messages Import"
drag, startPoint x: 344, startPoint y: 229, endPoint x: 154, endPoint y: 227, distance: 190.0
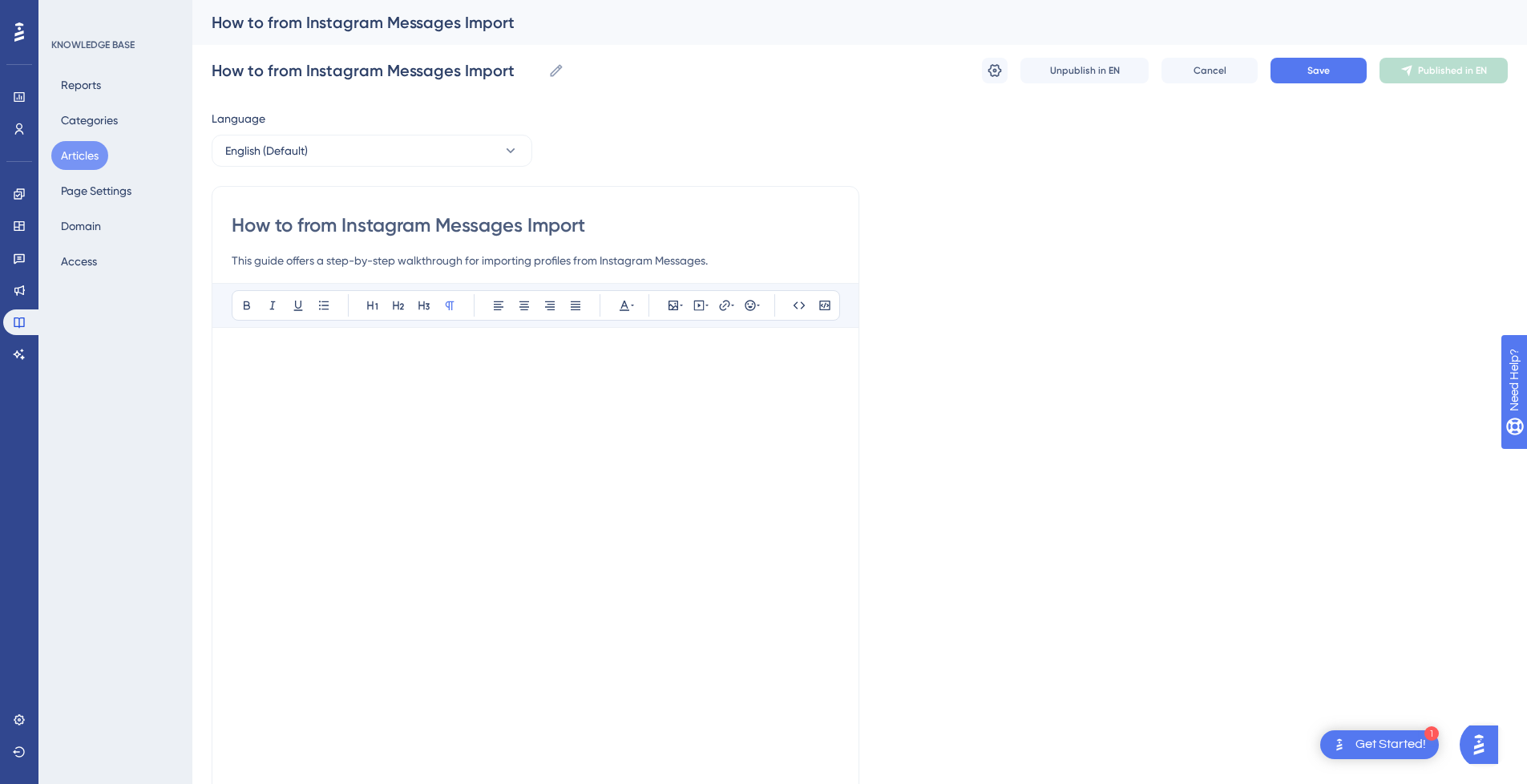
type input "Instagram Messages Import"
click at [1315, 69] on span "Save" at bounding box center [1318, 70] width 23 height 13
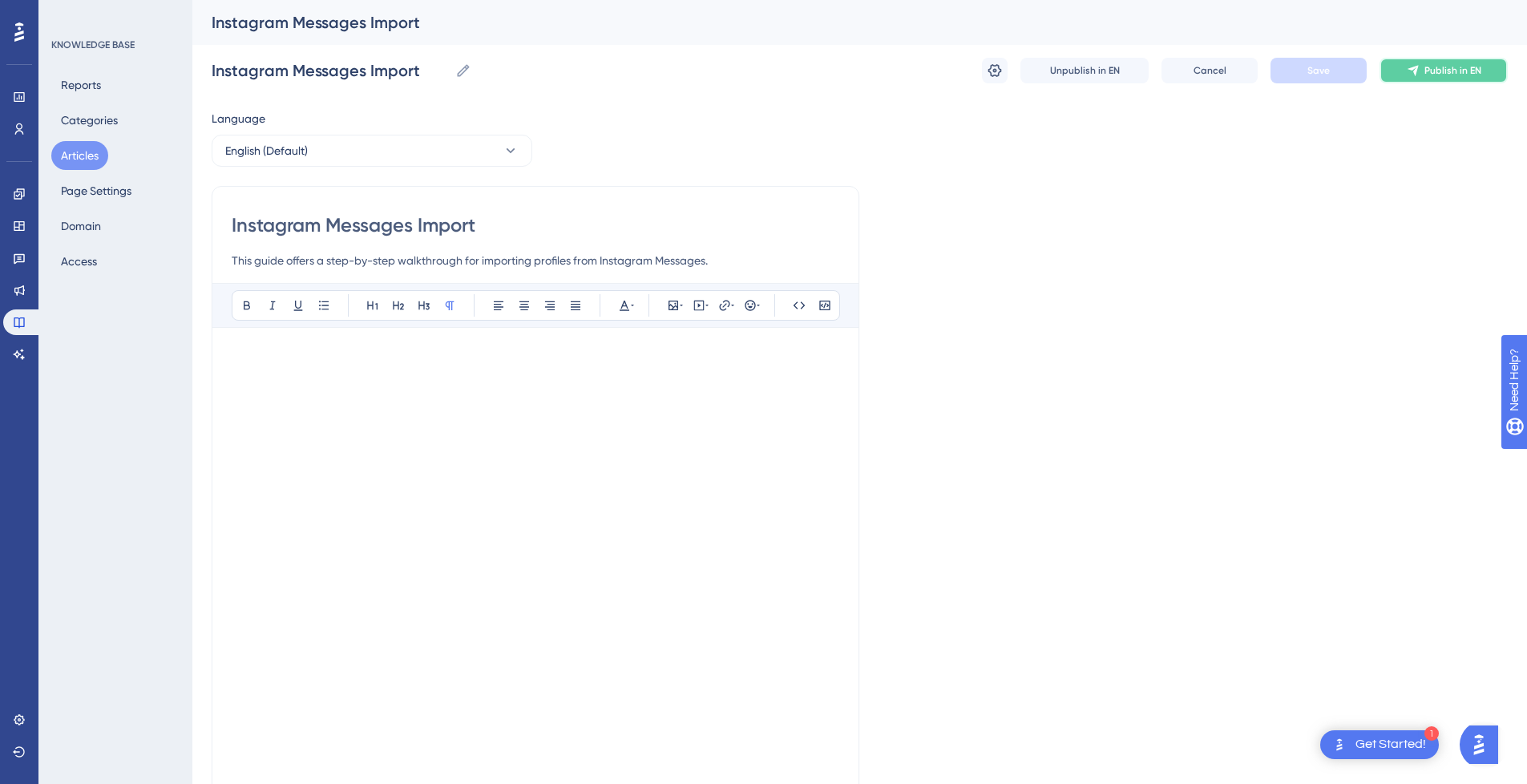
click at [1473, 72] on span "Publish in EN" at bounding box center [1453, 70] width 57 height 13
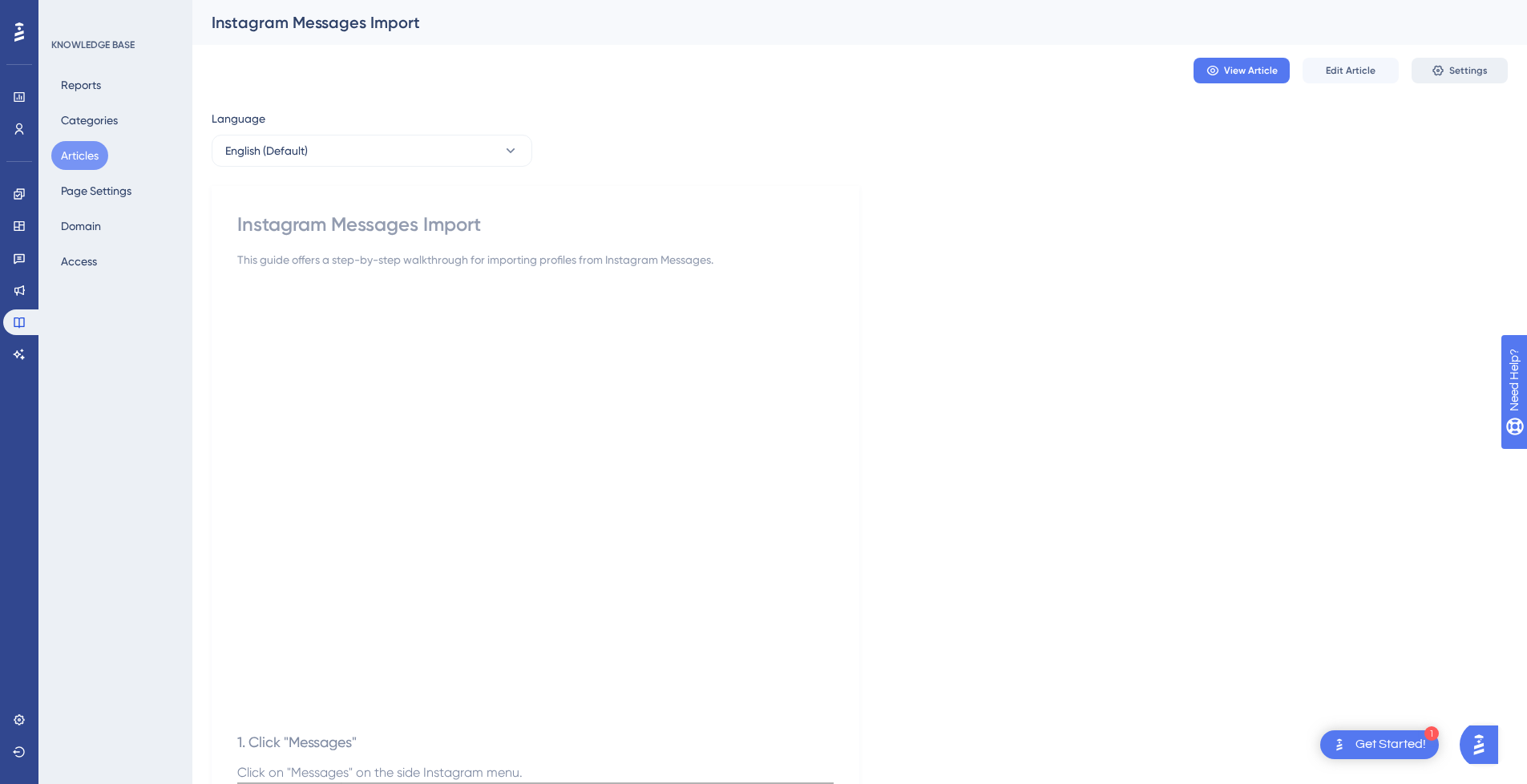
click at [1446, 72] on button "Settings" at bounding box center [1460, 71] width 96 height 26
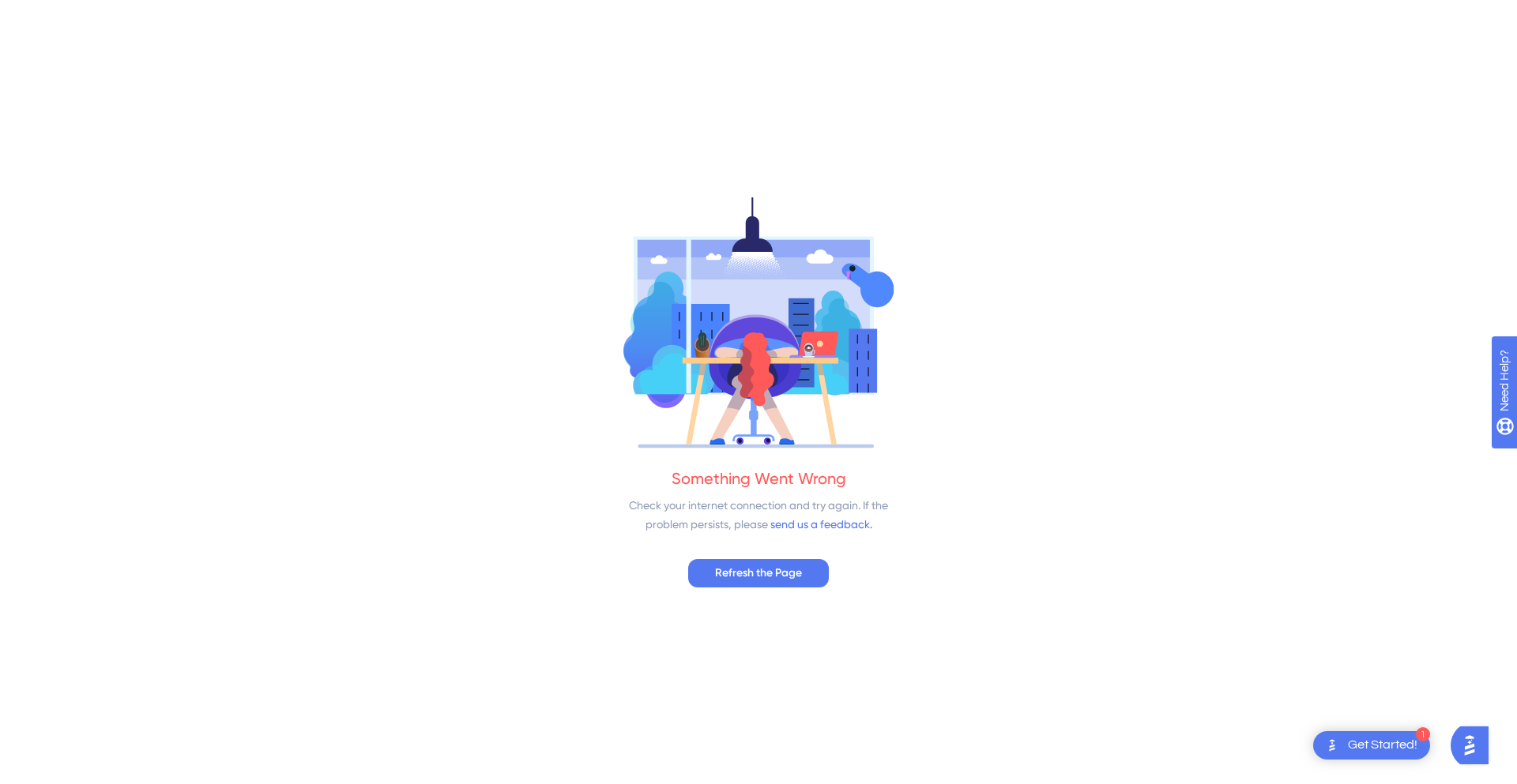
click at [774, 594] on div "Something Went Wrong Check your internet connection and try again. If the probl…" at bounding box center [758, 392] width 1517 height 784
click at [777, 573] on span "Refresh the Page" at bounding box center [758, 574] width 87 height 19
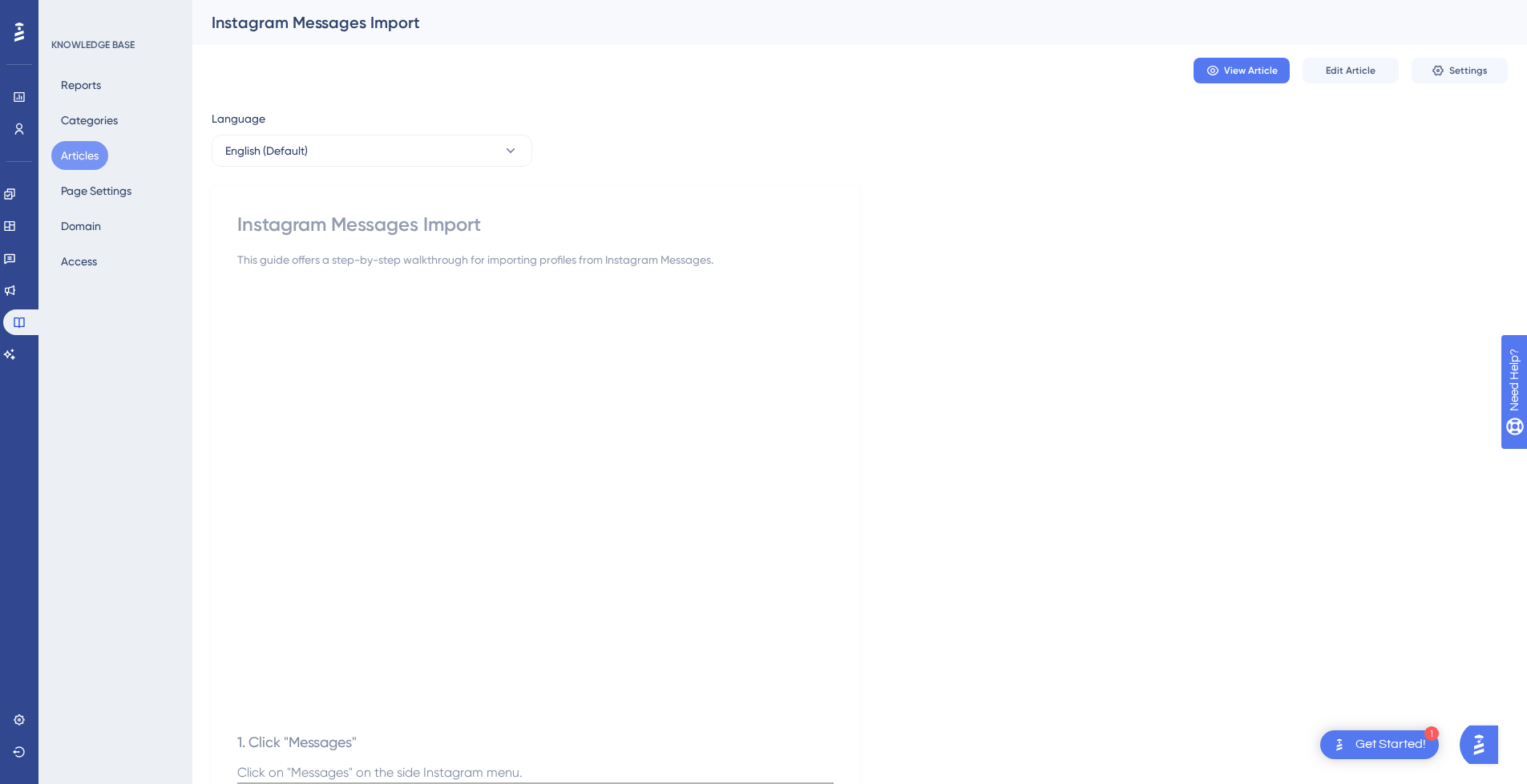
click at [82, 157] on button "Articles" at bounding box center [80, 154] width 57 height 29
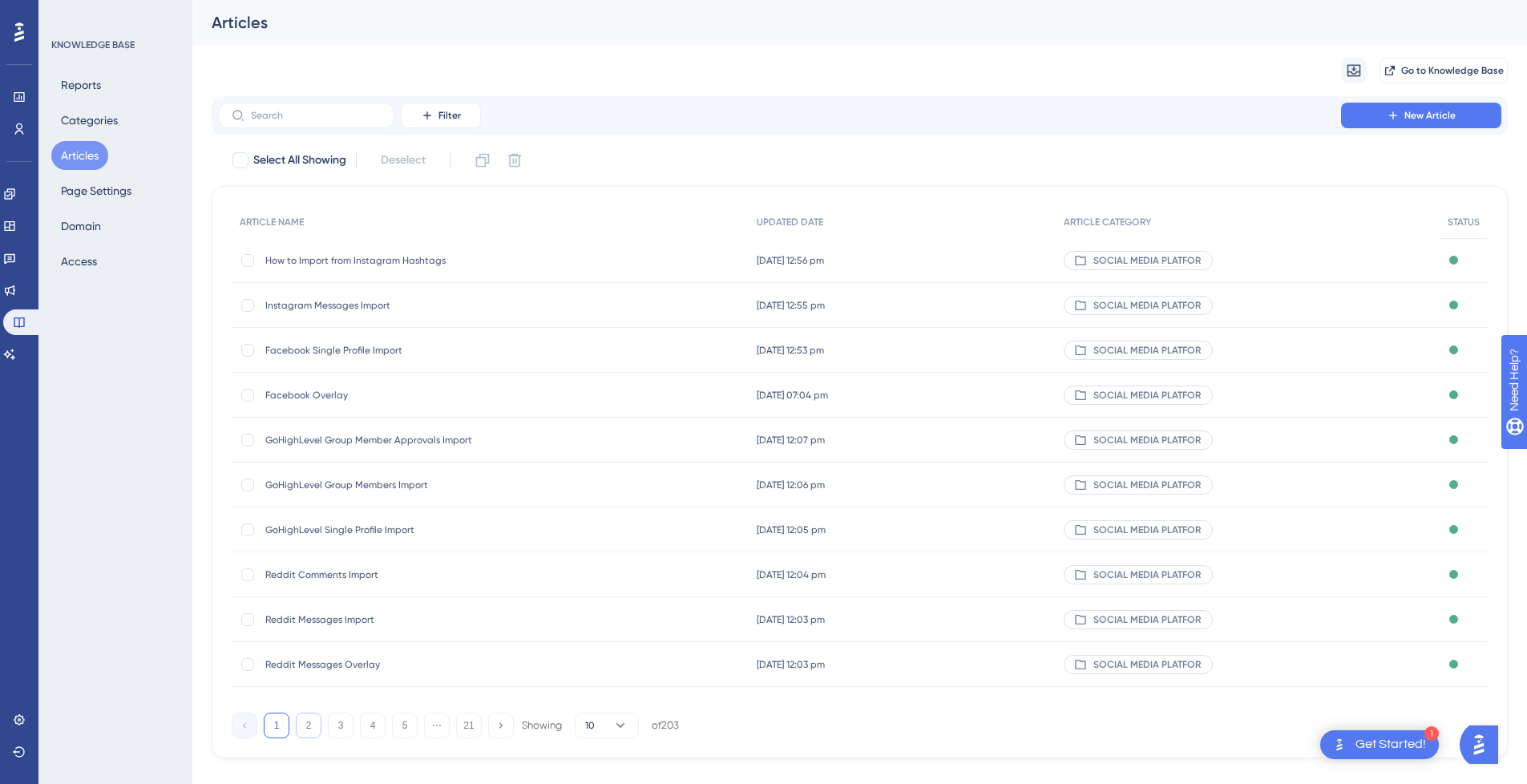
click at [315, 726] on button "2" at bounding box center [309, 725] width 26 height 26
click at [340, 732] on button "3" at bounding box center [340, 725] width 26 height 26
click at [369, 732] on button "4" at bounding box center [373, 725] width 26 height 26
click at [397, 731] on button "5" at bounding box center [404, 725] width 26 height 26
click at [405, 725] on button "6" at bounding box center [404, 725] width 26 height 26
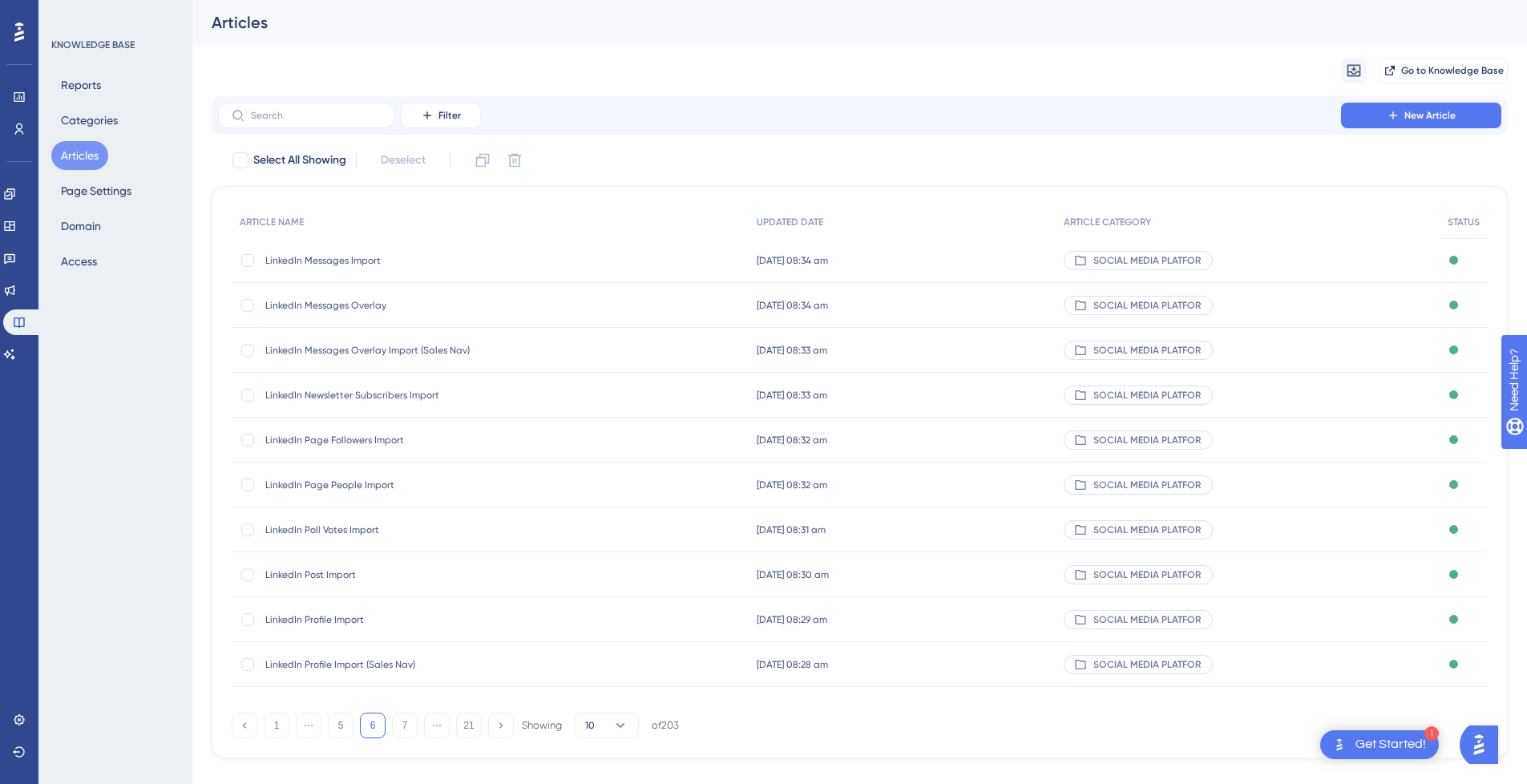
drag, startPoint x: 274, startPoint y: 723, endPoint x: 277, endPoint y: 693, distance: 30.1
click at [273, 723] on button "1" at bounding box center [276, 725] width 26 height 26
click at [278, 125] on label at bounding box center [306, 115] width 176 height 26
click at [278, 121] on input "text" at bounding box center [316, 115] width 130 height 11
click at [455, 269] on div "How to Import from Instagram Hashtags How to Import from Instagram Hashtags" at bounding box center [394, 261] width 257 height 45
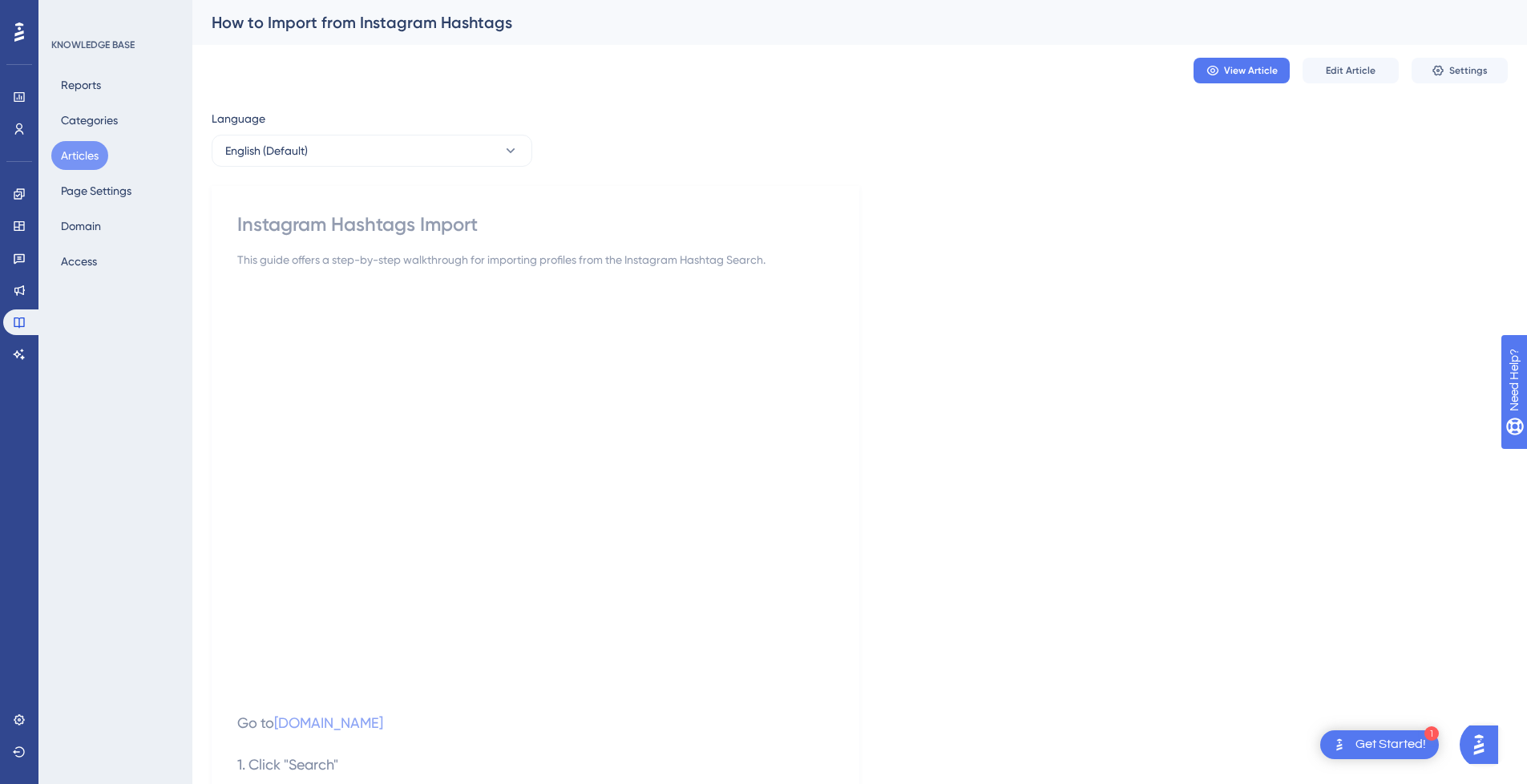
click at [466, 23] on div "How to Import from Instagram Hashtags" at bounding box center [839, 22] width 1256 height 23
click at [1350, 68] on span "Edit Article" at bounding box center [1351, 70] width 50 height 13
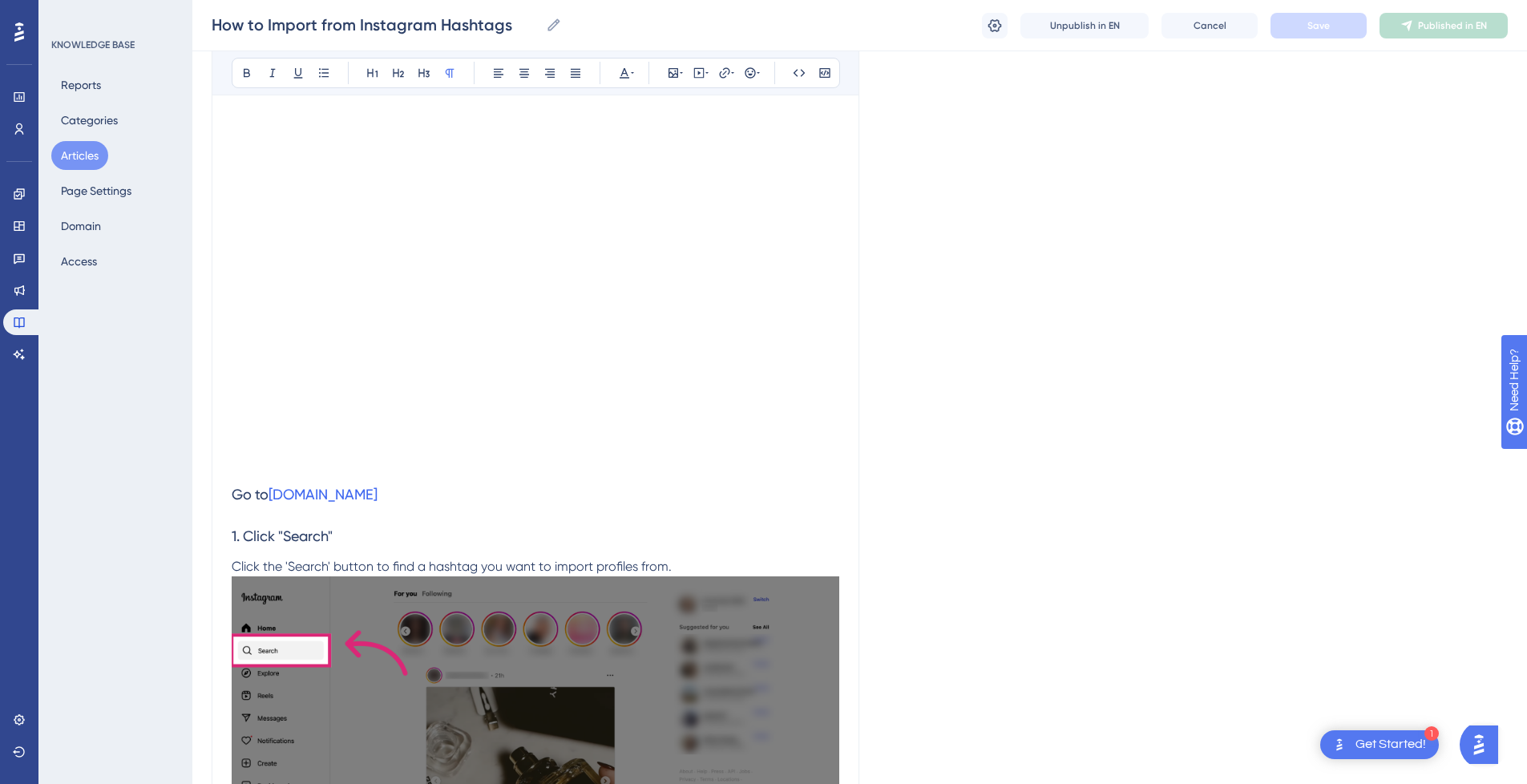
scroll to position [240, 0]
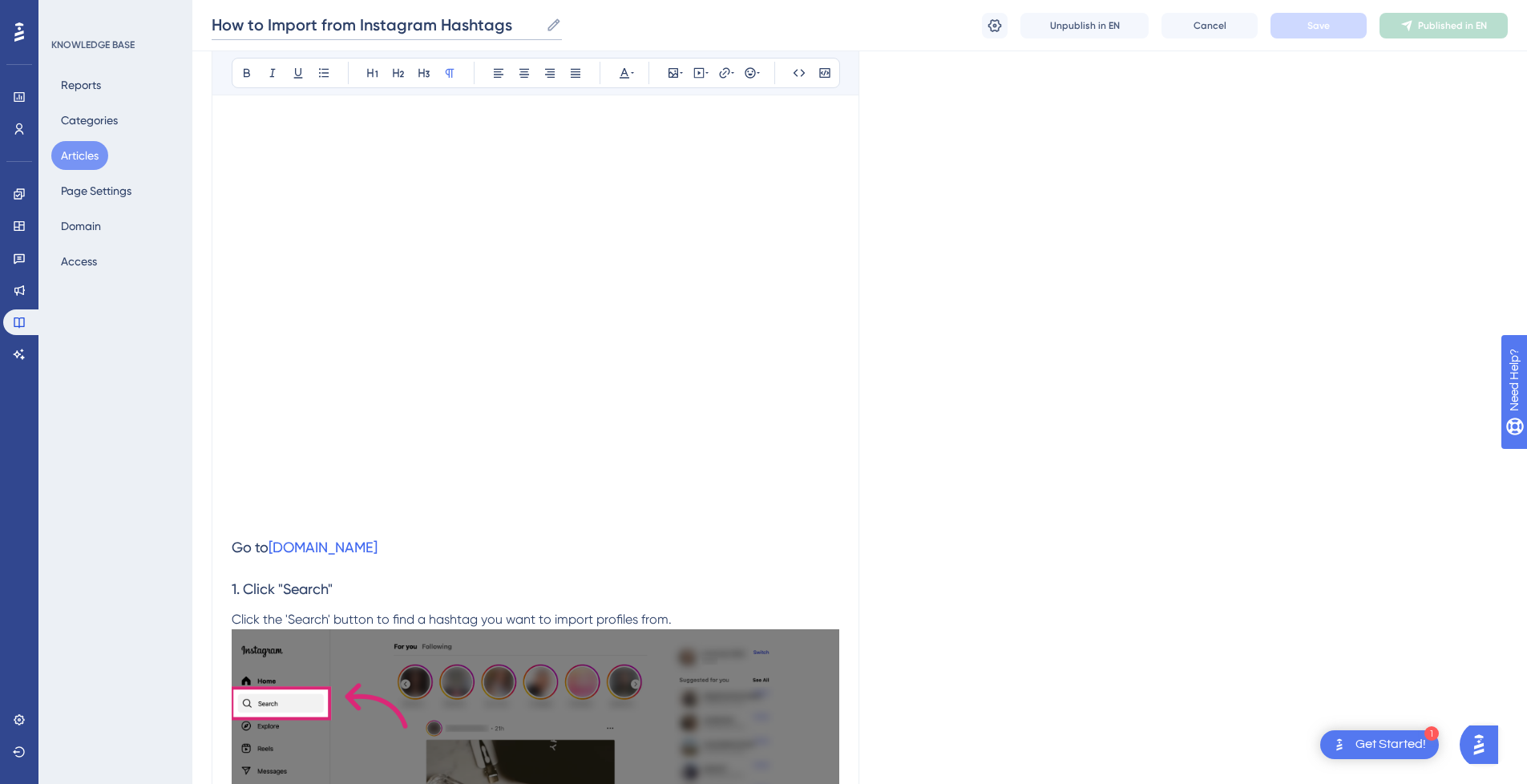
click at [378, 33] on input "How to Import from Instagram Hashtags" at bounding box center [375, 25] width 328 height 23
click at [287, 25] on input "How to Import from Instagram Hashtags" at bounding box center [375, 25] width 328 height 23
drag, startPoint x: 305, startPoint y: 27, endPoint x: 158, endPoint y: 26, distance: 147.0
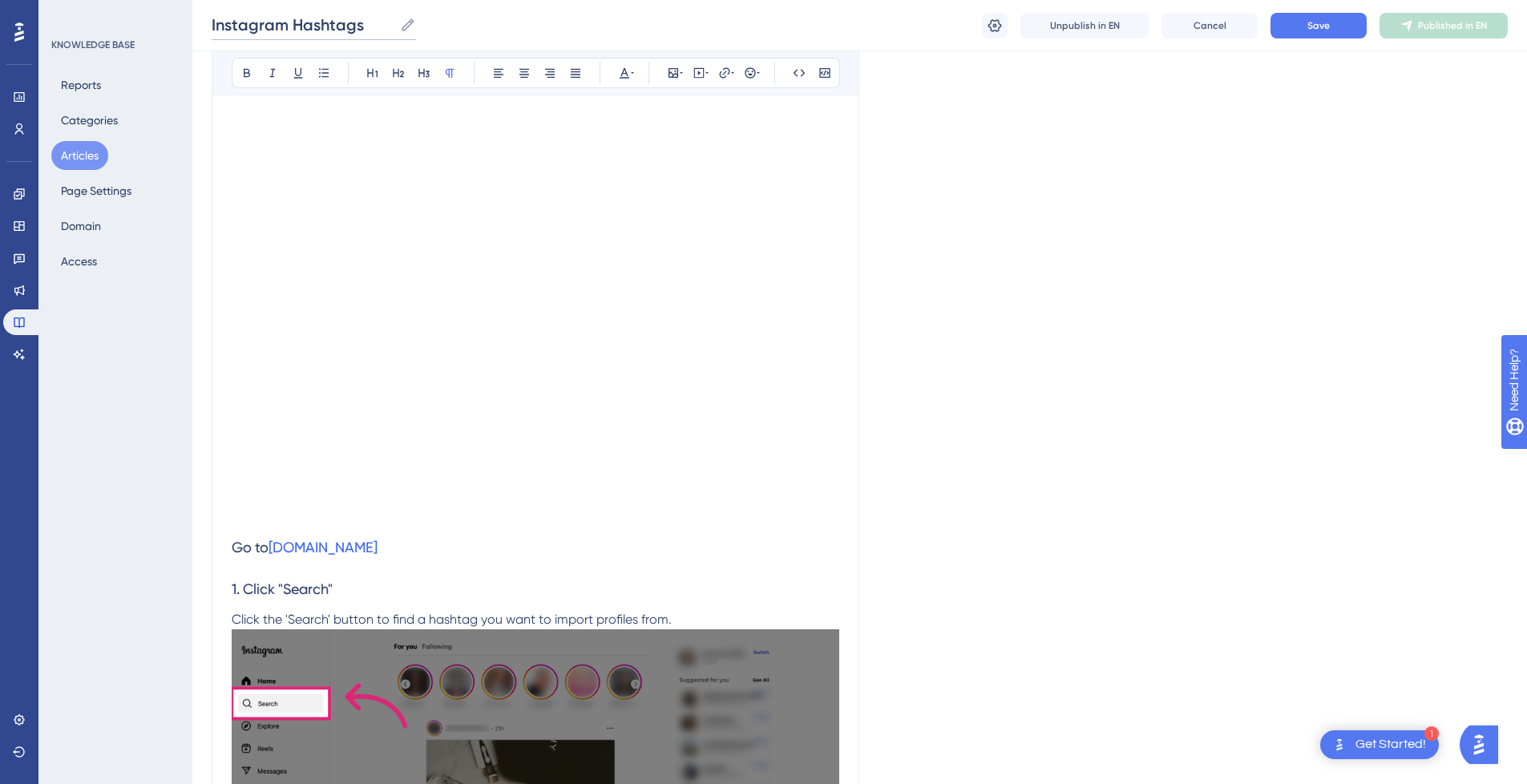
click at [374, 20] on input "Instagram Hashtags" at bounding box center [302, 25] width 182 height 23
paste input "Import"
type input "Instagram Hashtags Import"
click at [1309, 30] on span "Save" at bounding box center [1318, 26] width 23 height 13
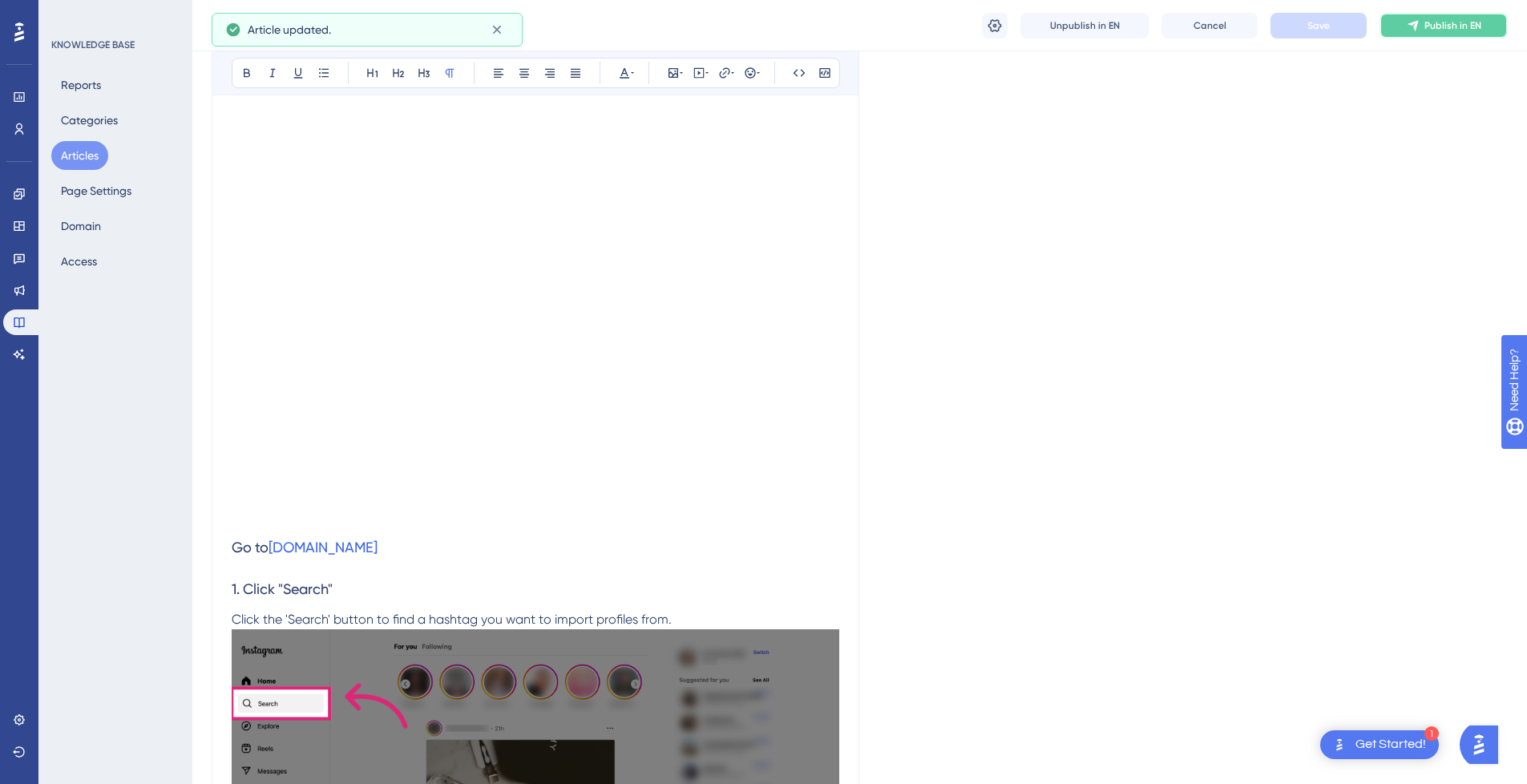
click at [1437, 31] on span "Publish in EN" at bounding box center [1453, 26] width 57 height 13
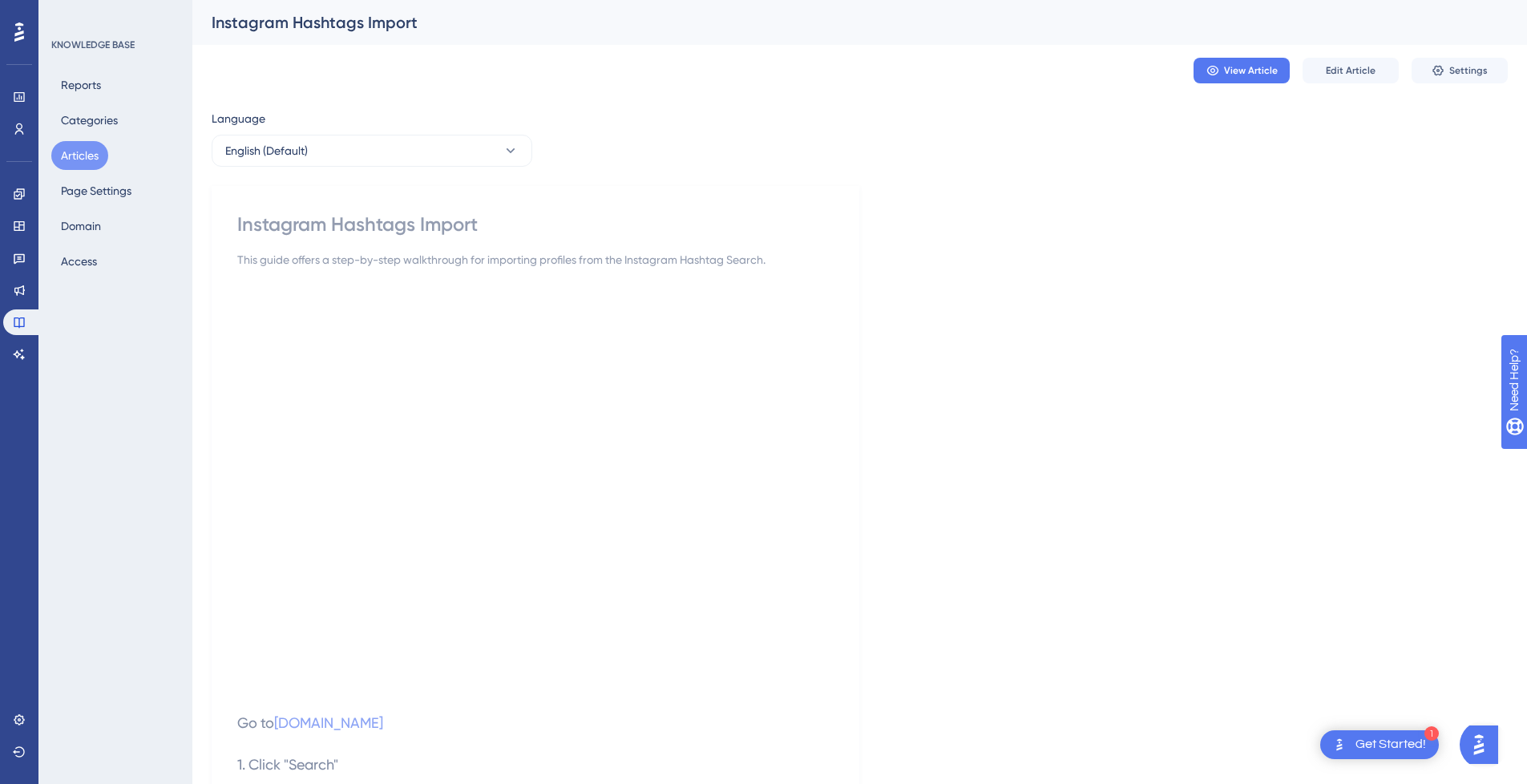
click at [85, 153] on button "Articles" at bounding box center [80, 154] width 57 height 29
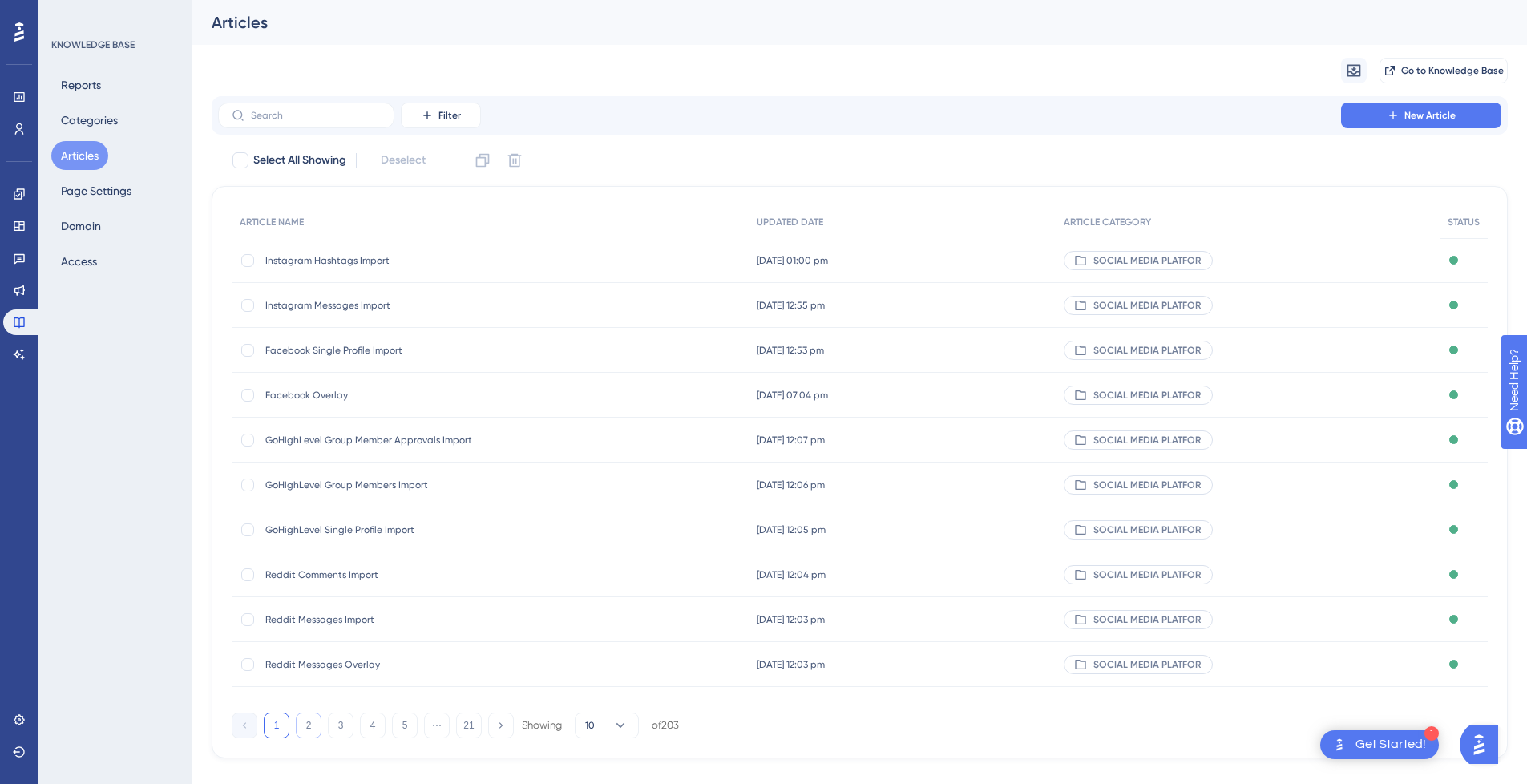
click at [317, 730] on button "2" at bounding box center [309, 725] width 26 height 26
click at [337, 732] on button "3" at bounding box center [340, 725] width 26 height 26
click at [371, 730] on button "4" at bounding box center [373, 725] width 26 height 26
click at [403, 730] on button "5" at bounding box center [404, 725] width 26 height 26
click at [408, 730] on button "6" at bounding box center [404, 725] width 26 height 26
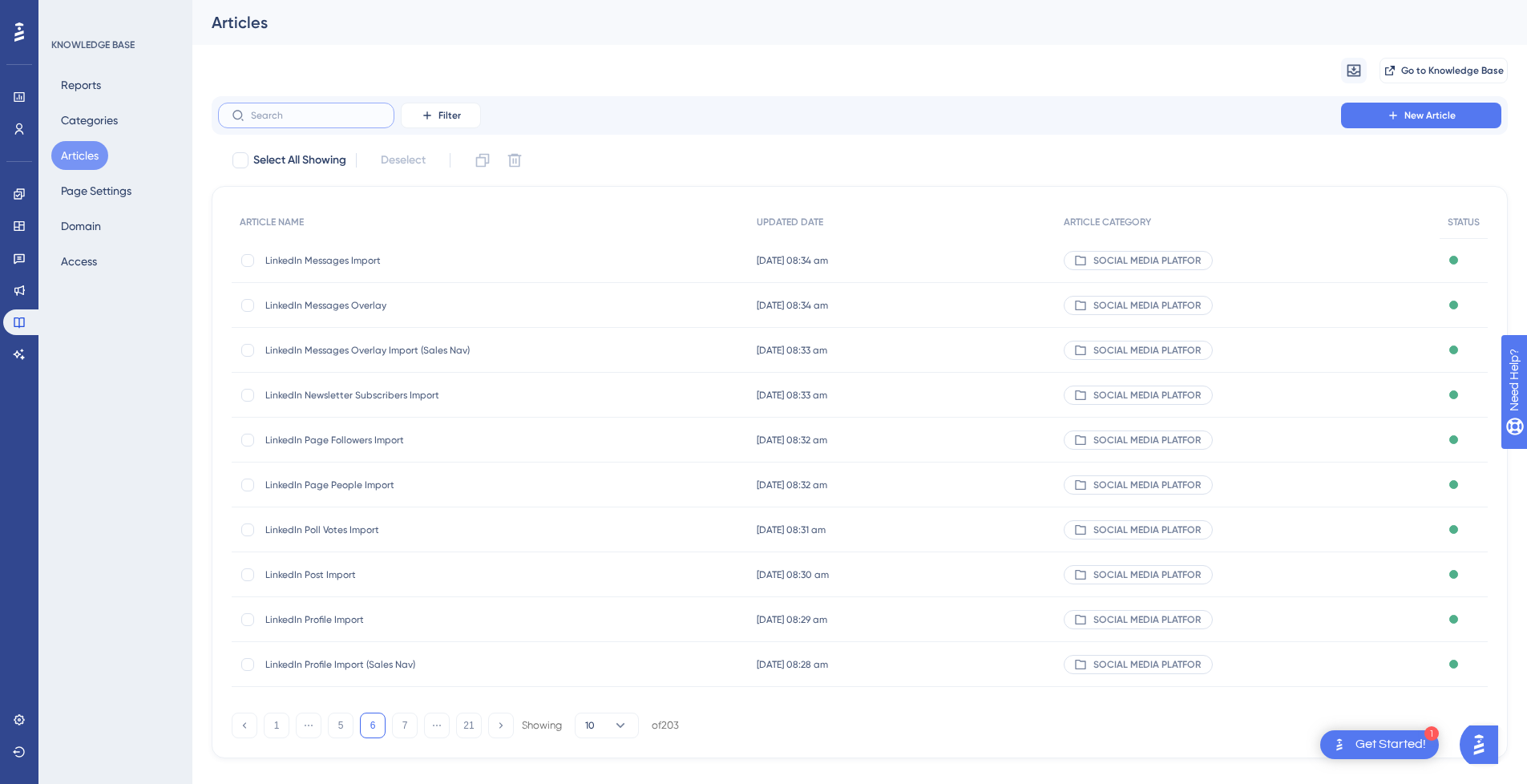
click at [336, 117] on input "text" at bounding box center [316, 115] width 130 height 11
type input "How"
click at [408, 357] on div "How To Import From LinkedIn Following How To Import From LinkedIn Following" at bounding box center [394, 350] width 257 height 45
click at [307, 113] on input "text" at bounding box center [316, 115] width 130 height 11
type input "How to"
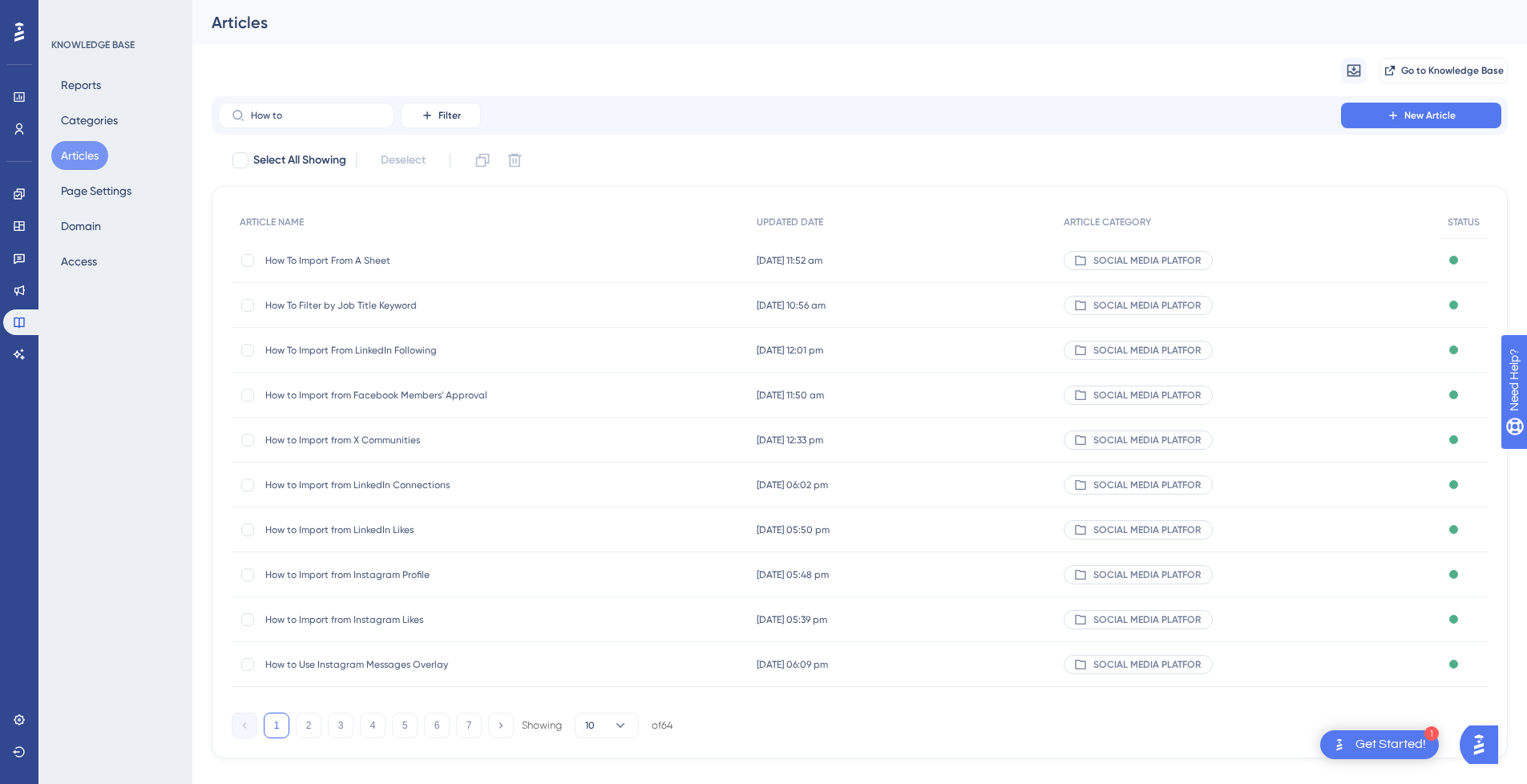
click at [433, 573] on span "How to Import from Instagram Profile" at bounding box center [394, 574] width 257 height 13
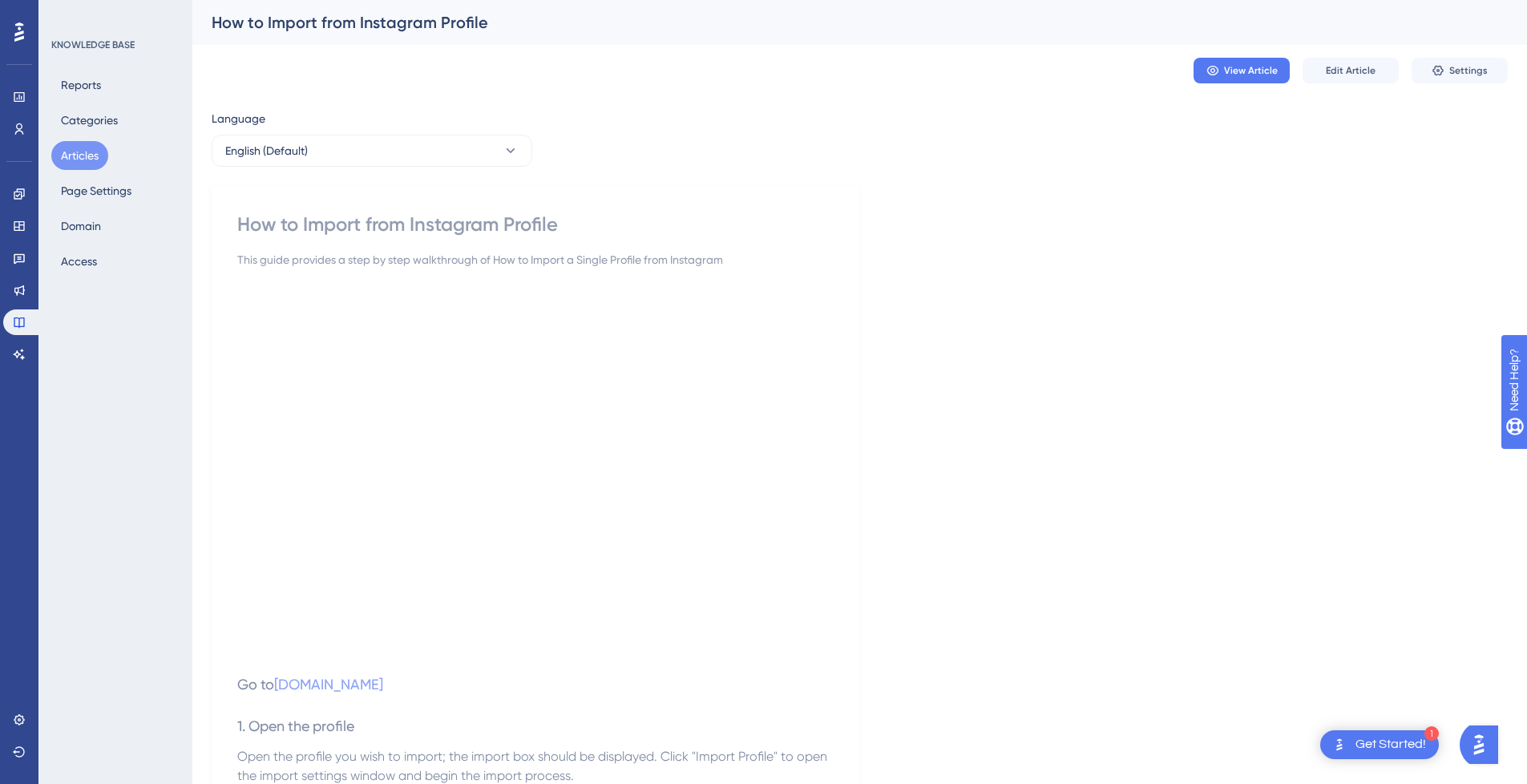
click at [424, 24] on div "How to Import from Instagram Profile" at bounding box center [839, 22] width 1256 height 23
click at [464, 24] on div "How to Import from Instagram Profile" at bounding box center [839, 22] width 1256 height 23
click at [1368, 72] on span "Edit Article" at bounding box center [1351, 70] width 50 height 13
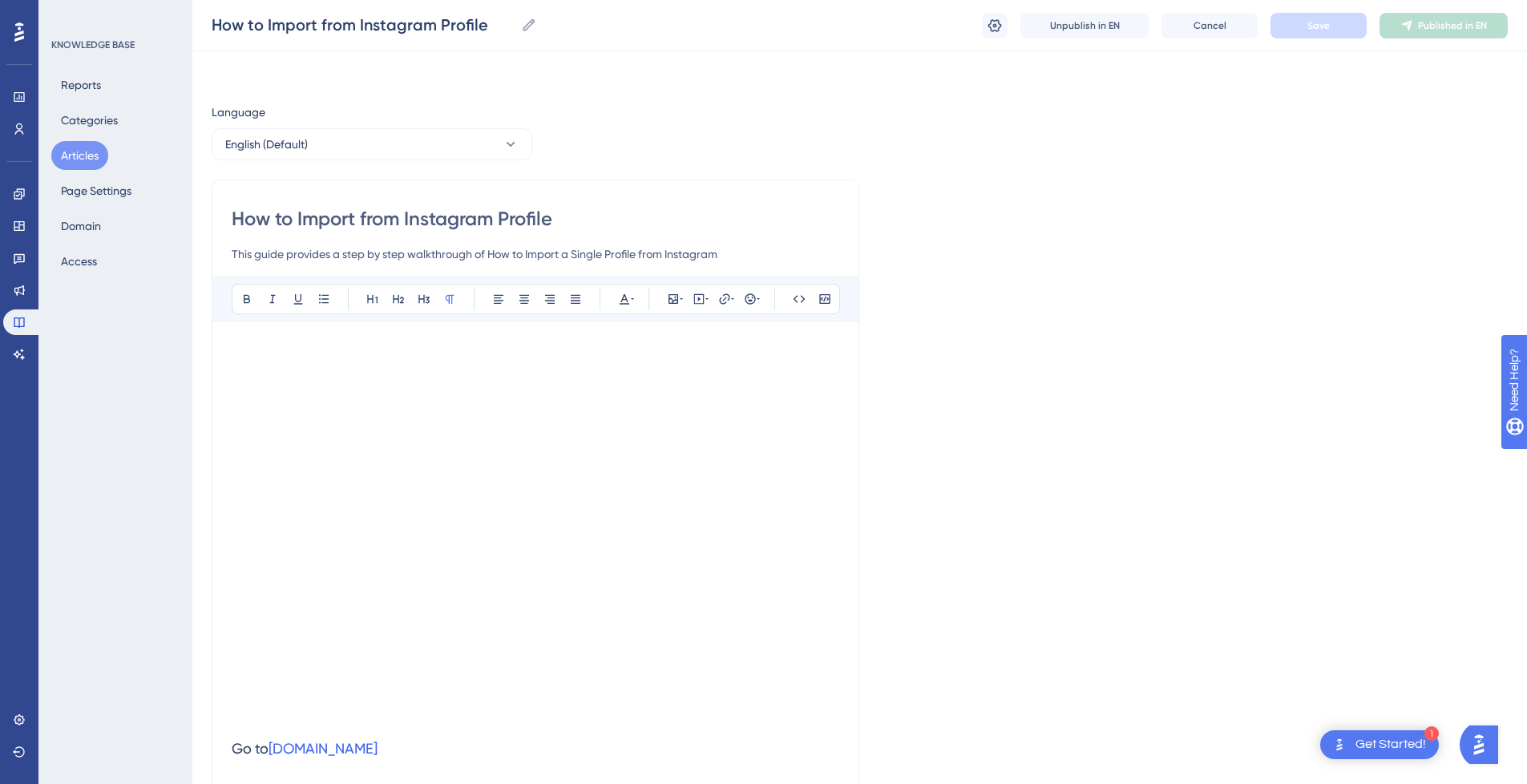
scroll to position [210, 0]
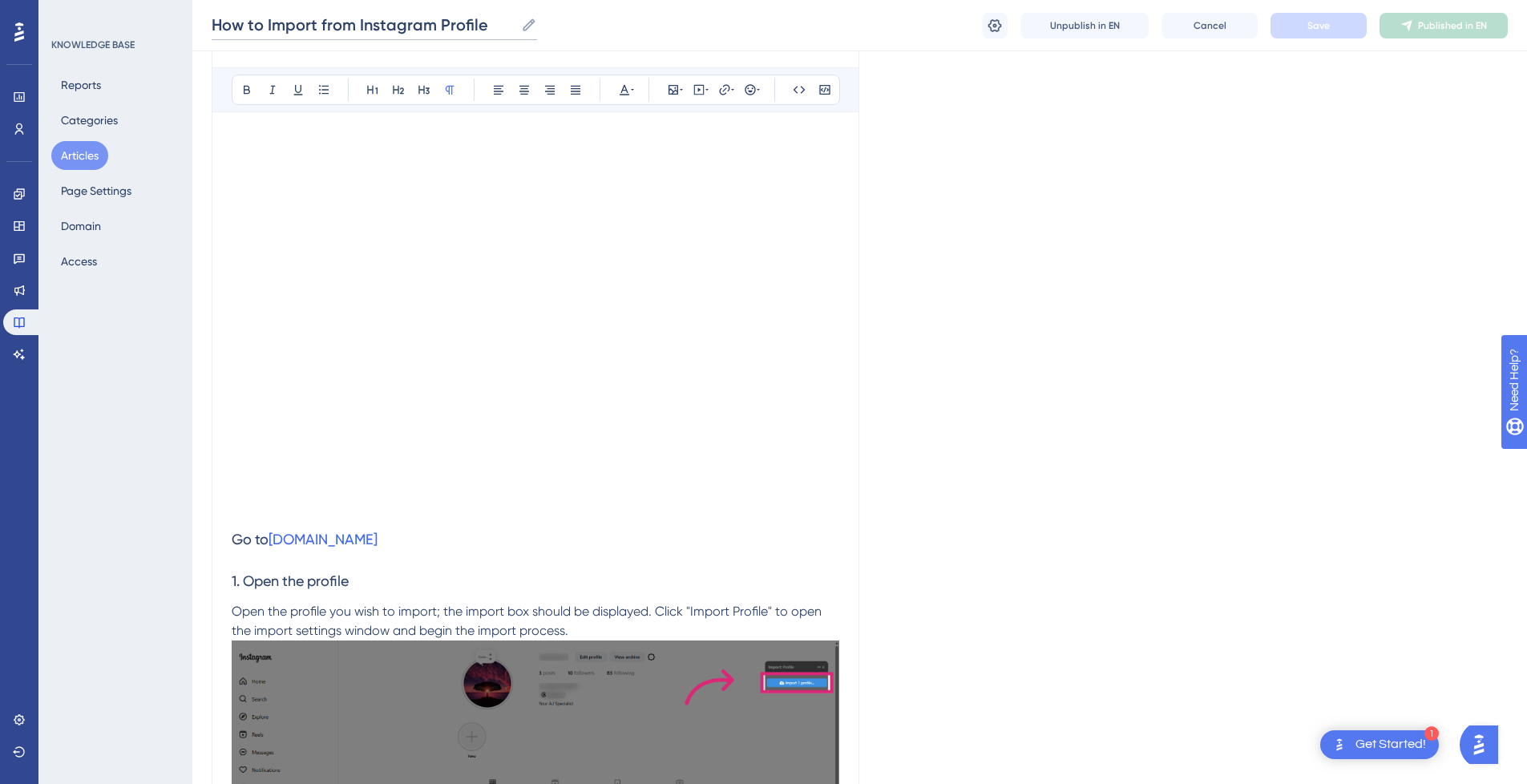
click at [292, 26] on input "How to Import from Instagram Profile" at bounding box center [363, 25] width 303 height 23
click at [296, 26] on input "How to Import from Instagram Profile" at bounding box center [363, 25] width 303 height 23
click at [304, 29] on input "How to Import from Instagram Profile" at bounding box center [363, 25] width 303 height 23
click at [442, 30] on input "How to from Instagram Profile" at bounding box center [336, 25] width 250 height 23
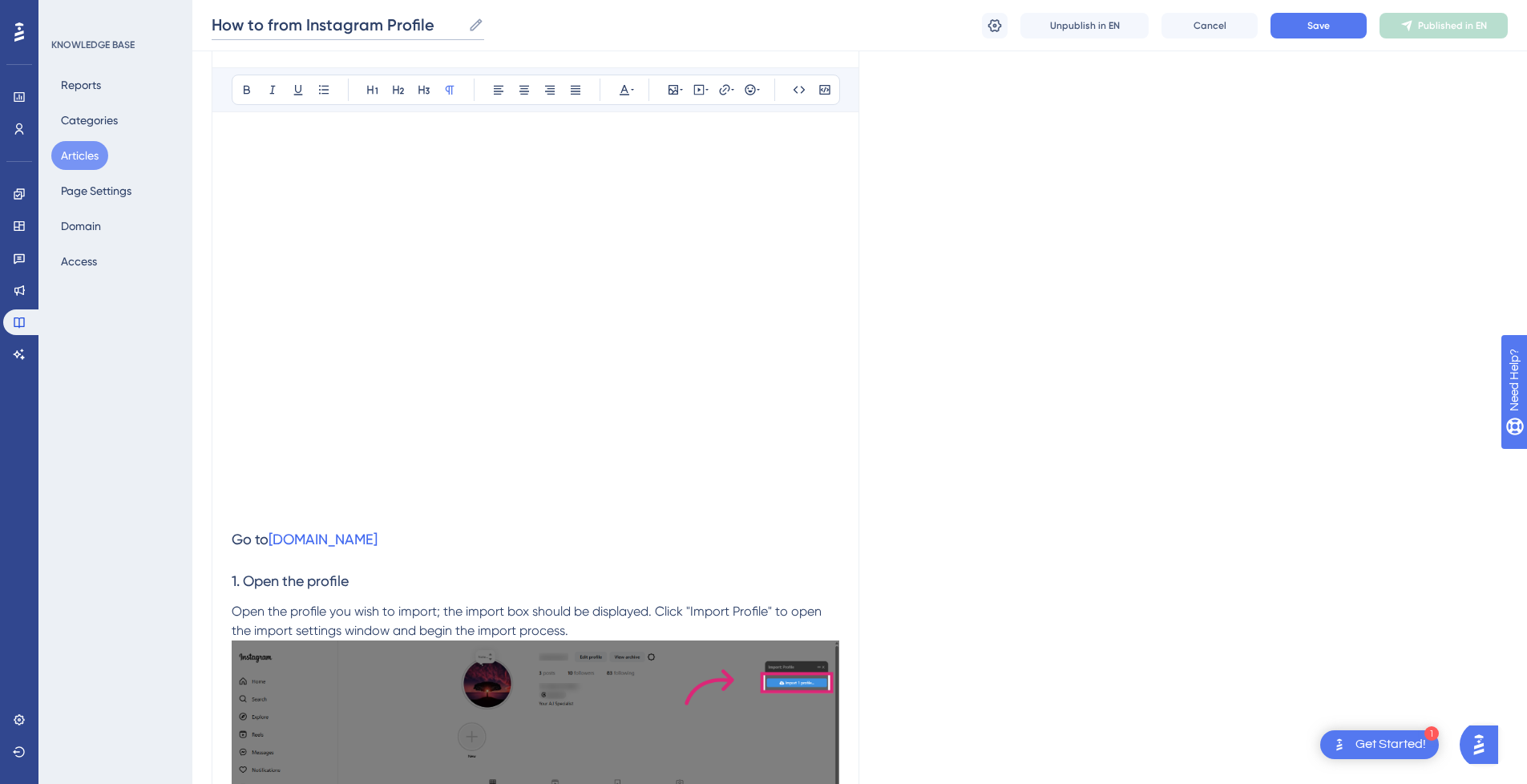
paste input "Import"
drag, startPoint x: 303, startPoint y: 27, endPoint x: 180, endPoint y: 22, distance: 123.1
type input "Instagram Profile Import"
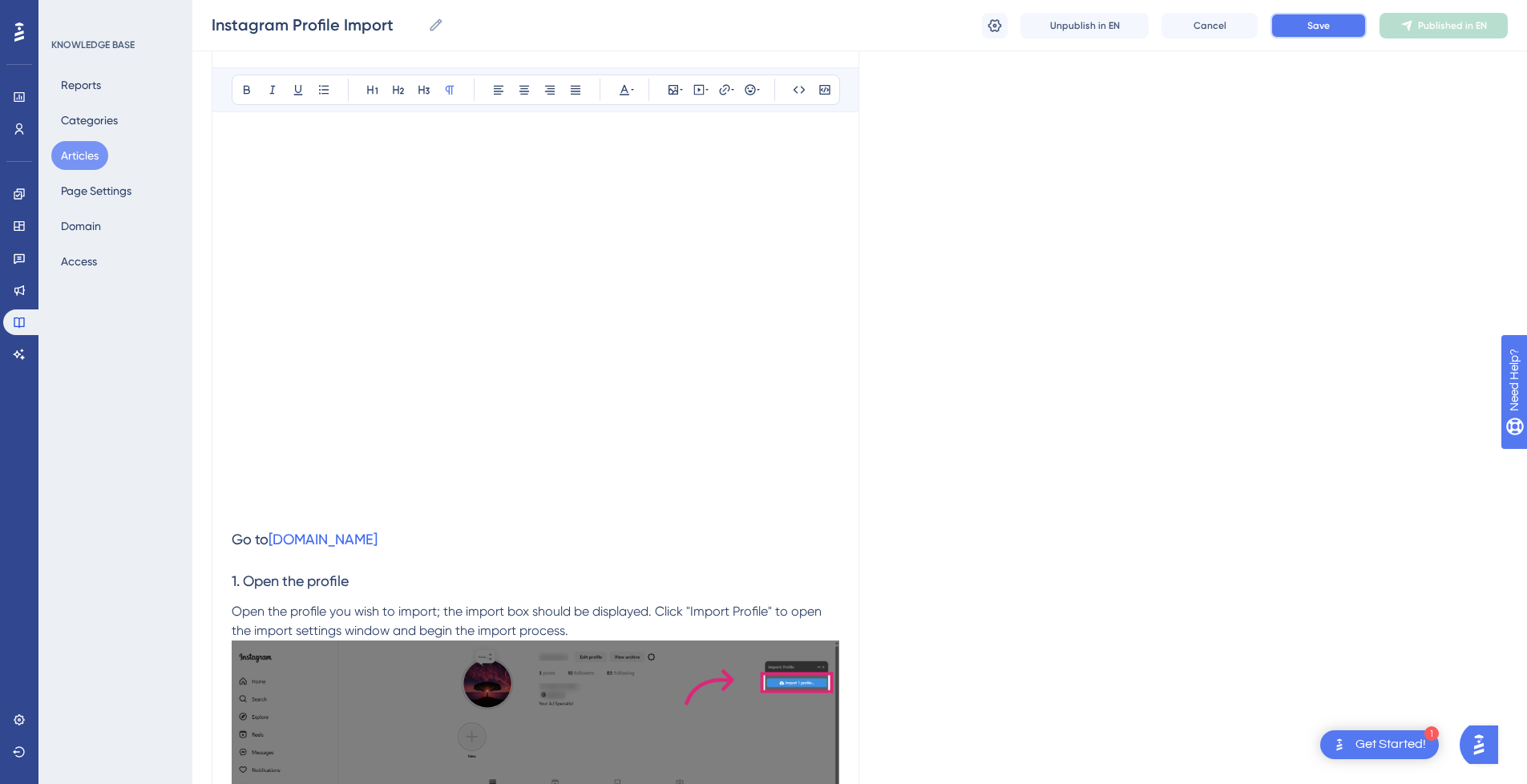
click at [1327, 24] on span "Save" at bounding box center [1318, 26] width 23 height 13
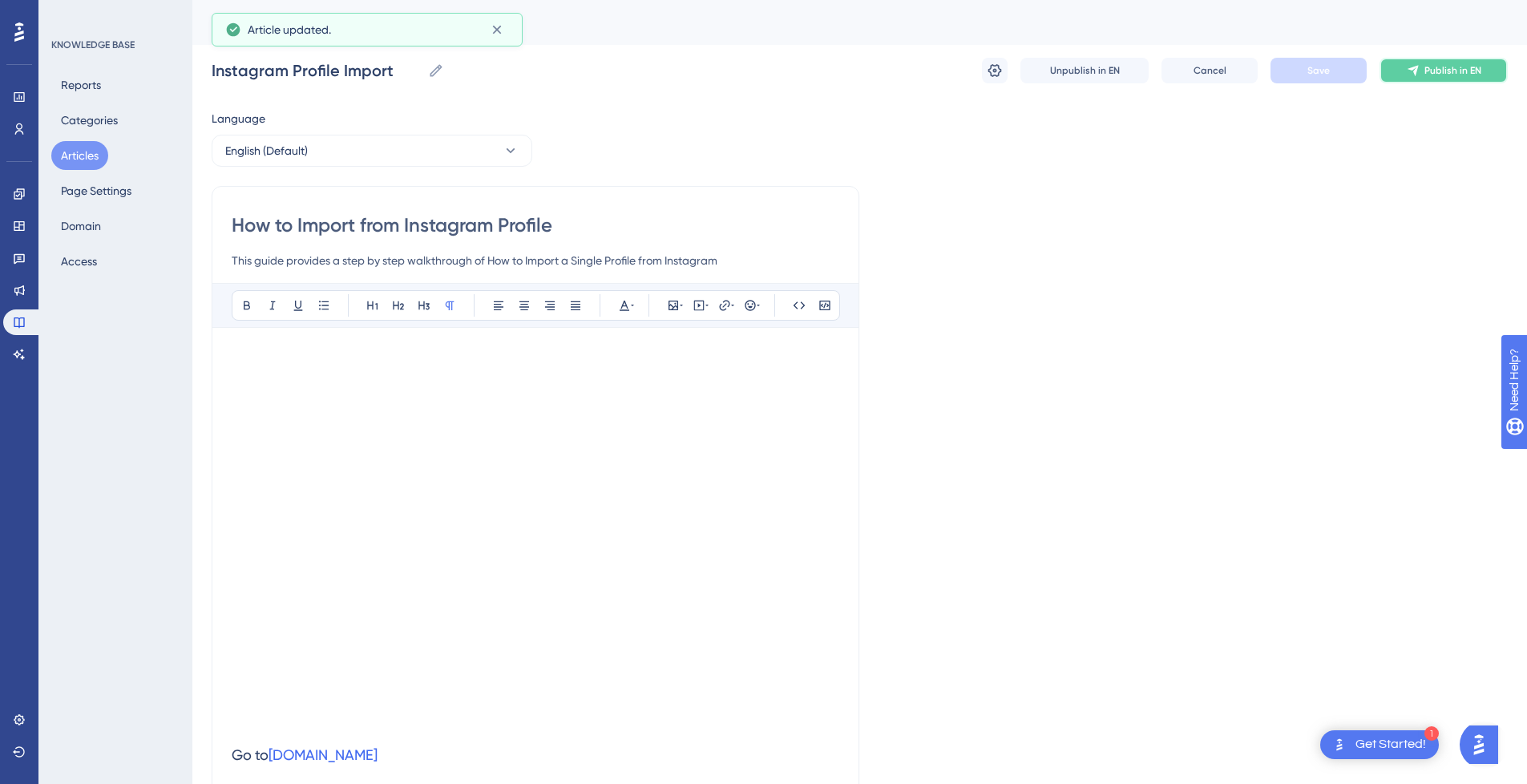
click at [1466, 72] on span "Publish in EN" at bounding box center [1453, 70] width 57 height 13
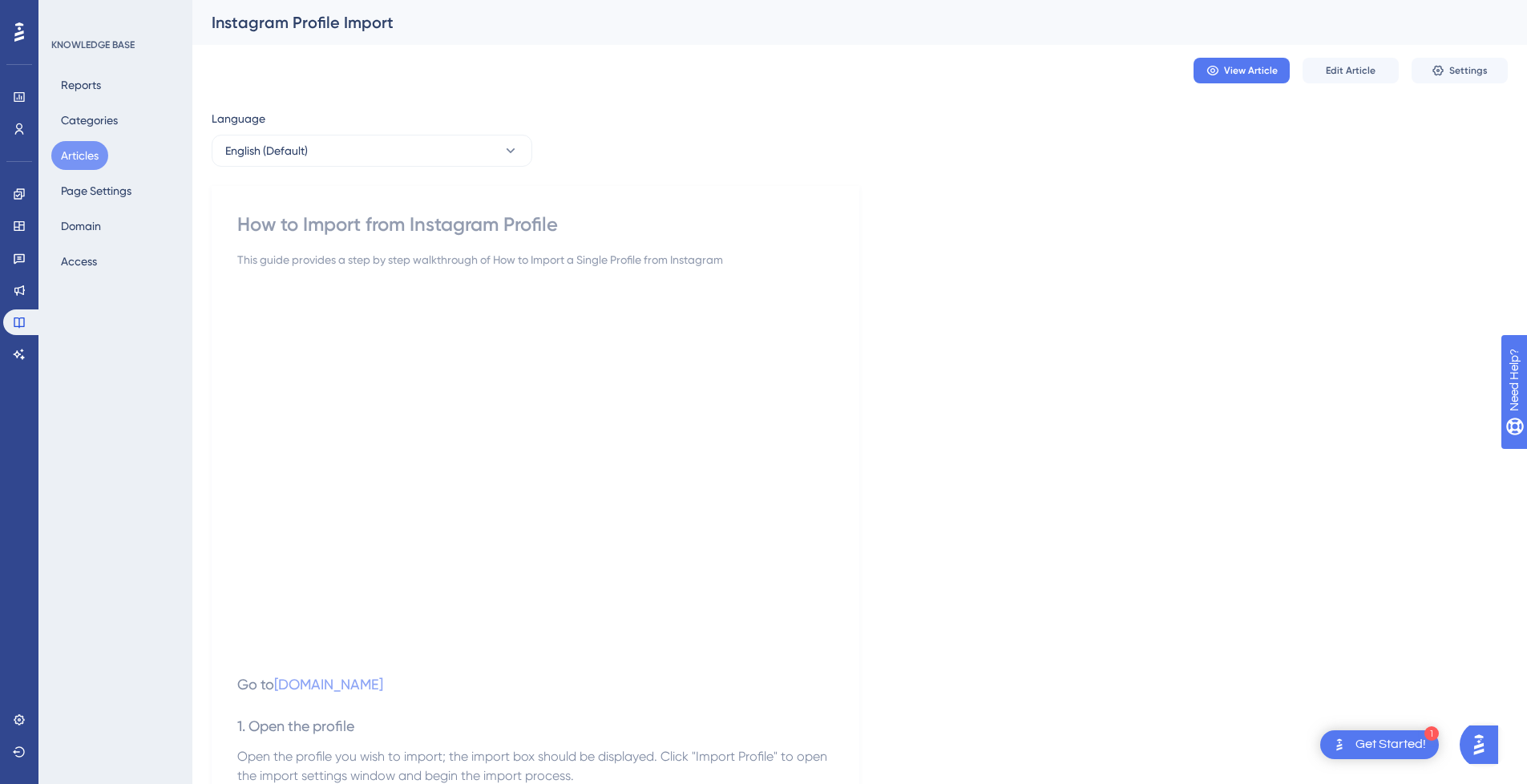
click at [68, 154] on button "Articles" at bounding box center [80, 154] width 57 height 29
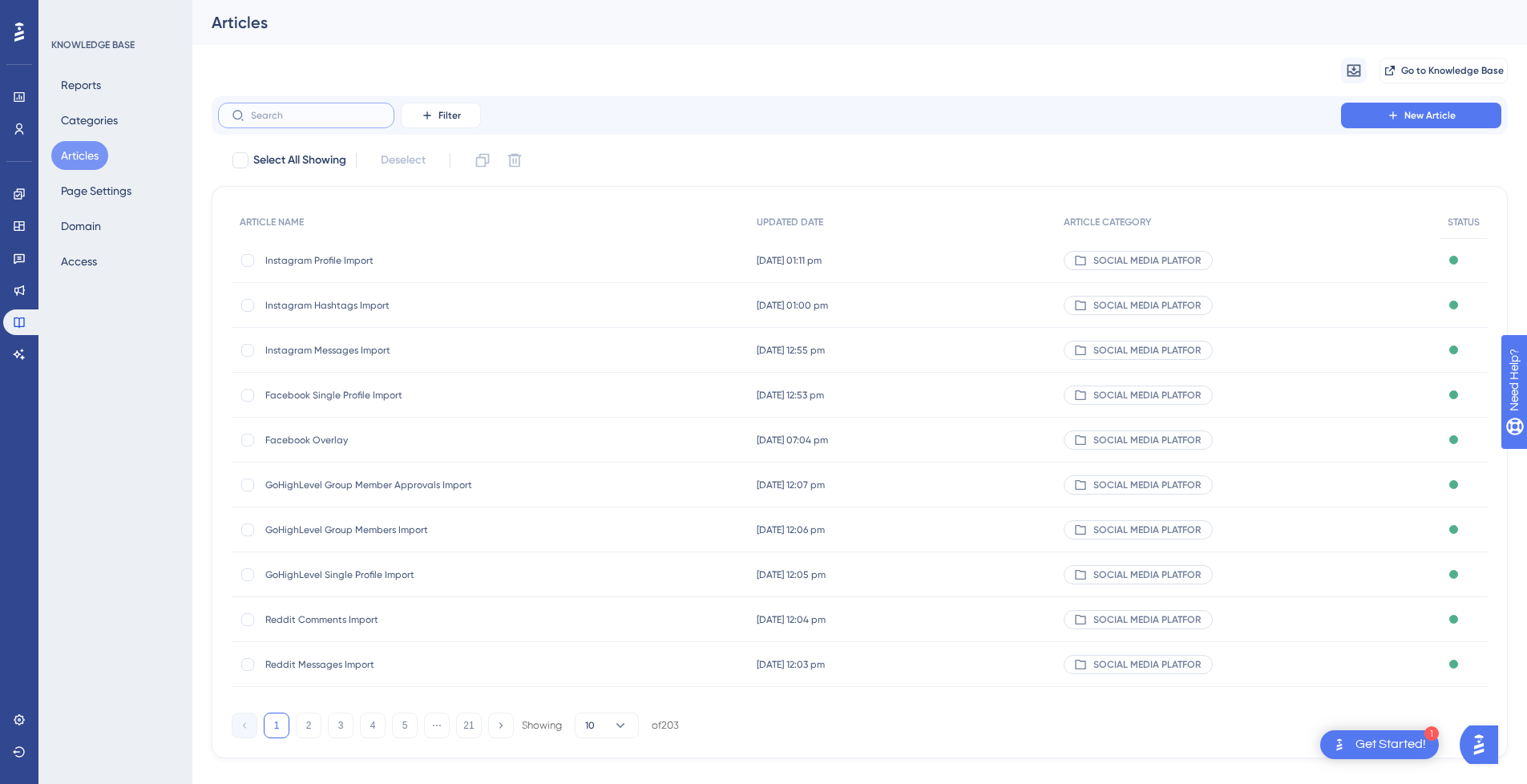
click at [316, 110] on input "text" at bounding box center [316, 115] width 130 height 11
type input "How to"
drag, startPoint x: 417, startPoint y: 438, endPoint x: 303, endPoint y: 433, distance: 114.1
click at [303, 434] on span "How to Import from X Communities" at bounding box center [394, 440] width 257 height 13
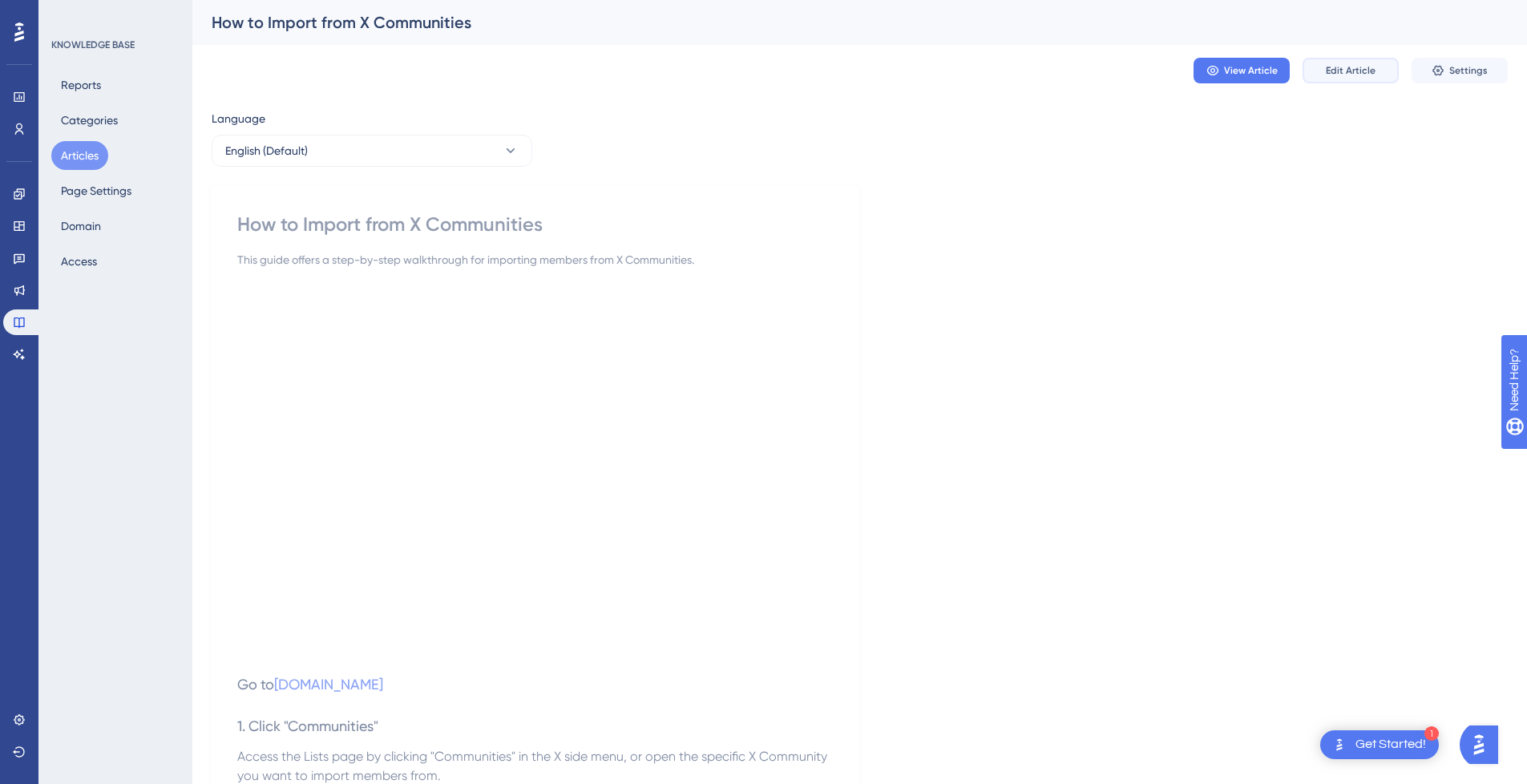
click at [1355, 75] on span "Edit Article" at bounding box center [1351, 70] width 50 height 13
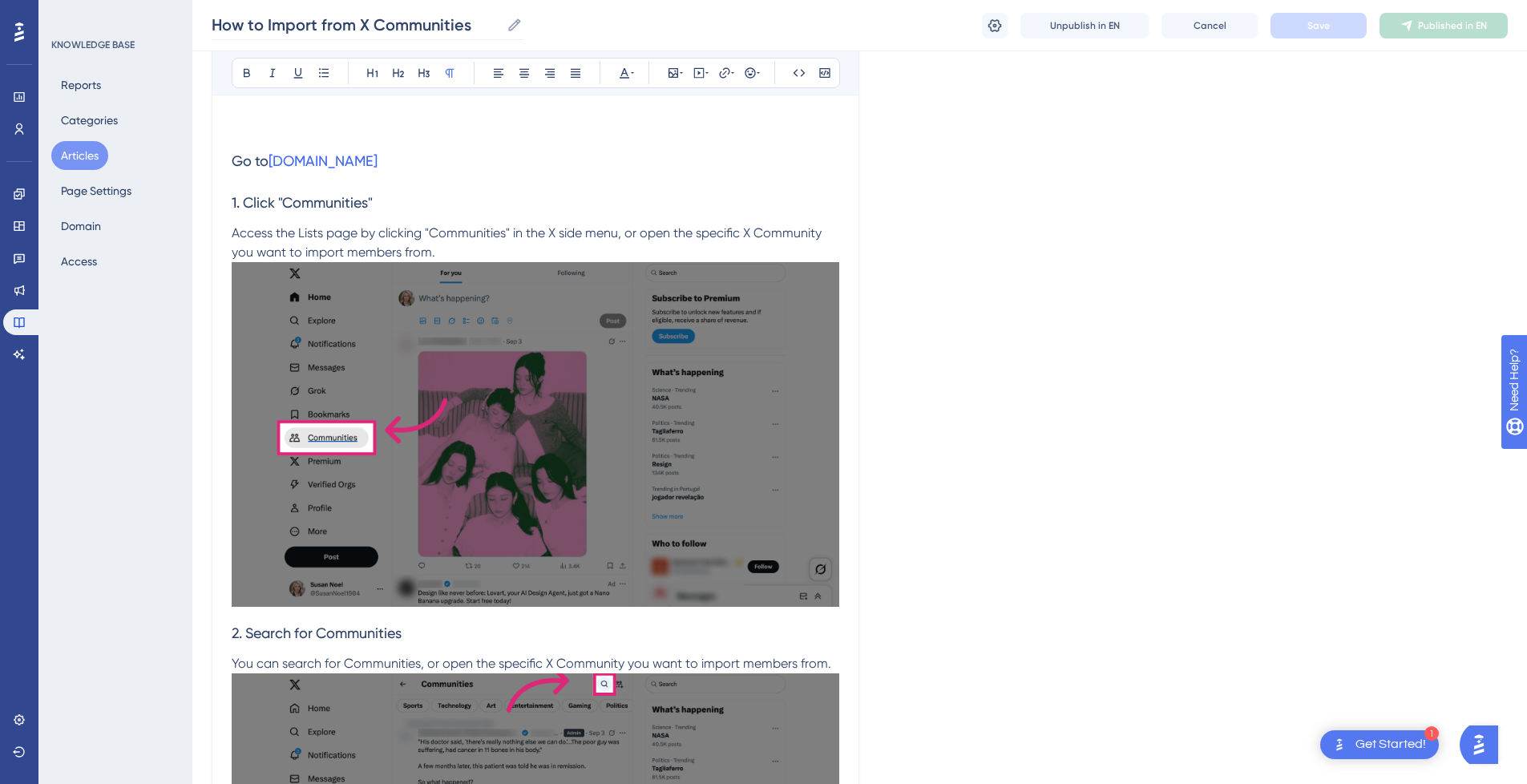
click at [513, 25] on icon at bounding box center [515, 25] width 12 height 12
click at [500, 25] on input "How to Import from X Communities" at bounding box center [355, 25] width 288 height 23
click at [309, 25] on input "How to Import from X Communities" at bounding box center [355, 25] width 288 height 23
click at [310, 25] on input "How to Import from X Communities" at bounding box center [355, 25] width 288 height 23
click at [427, 24] on input "How to from X Communities" at bounding box center [330, 25] width 236 height 23
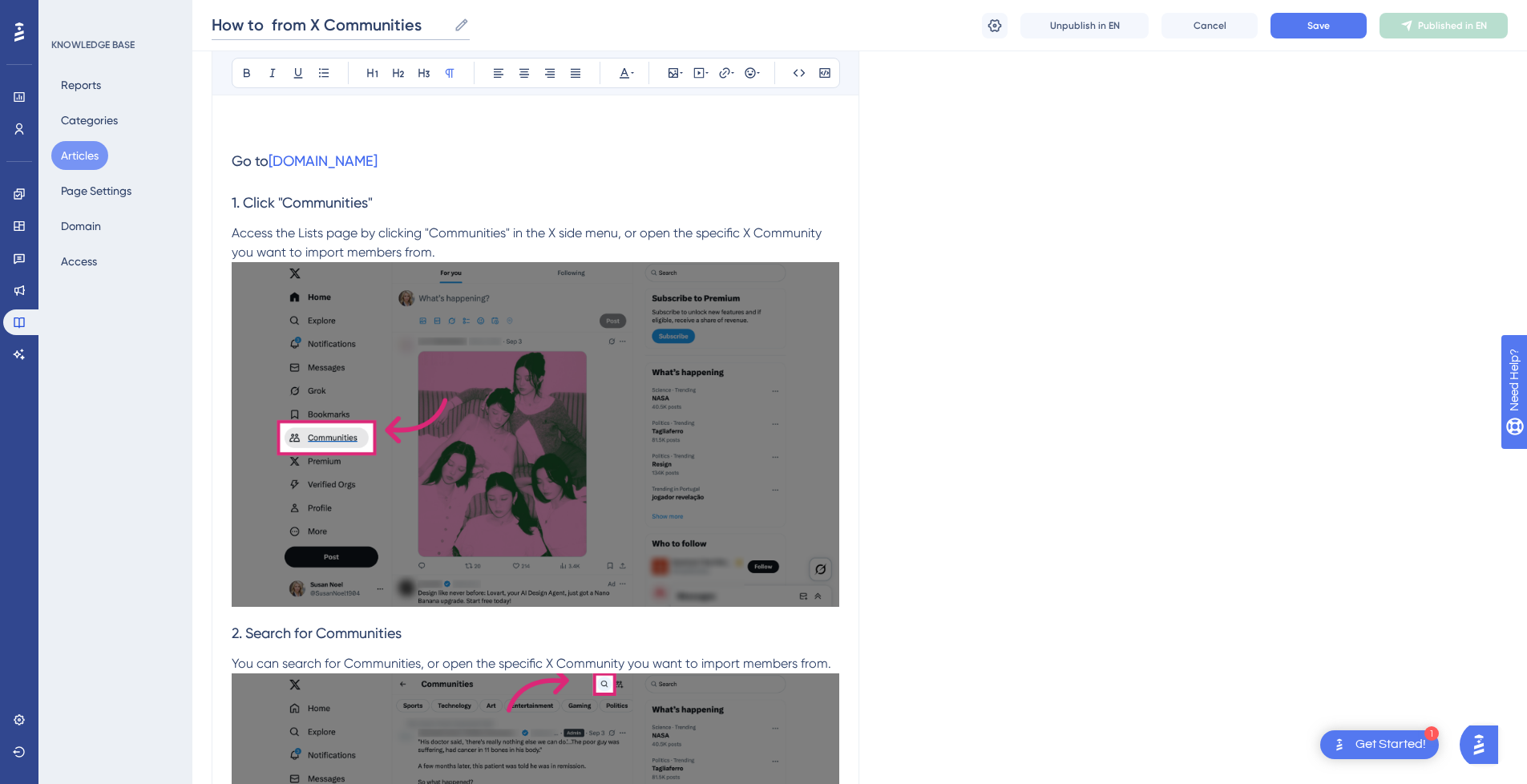
paste input "Import"
drag, startPoint x: 294, startPoint y: 29, endPoint x: 189, endPoint y: 29, distance: 105.0
type input "X Communities Import"
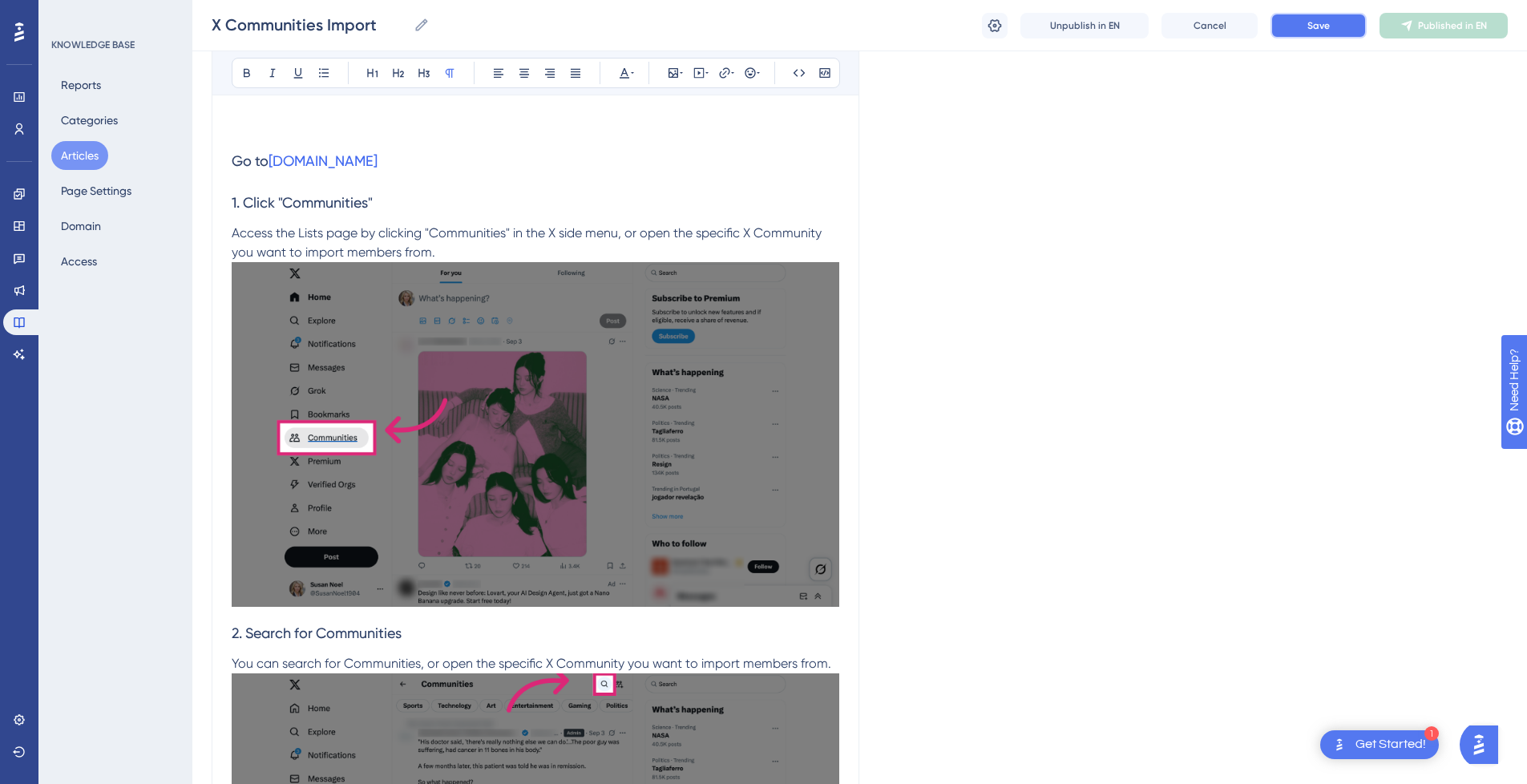
click at [1344, 31] on button "Save" at bounding box center [1319, 26] width 96 height 26
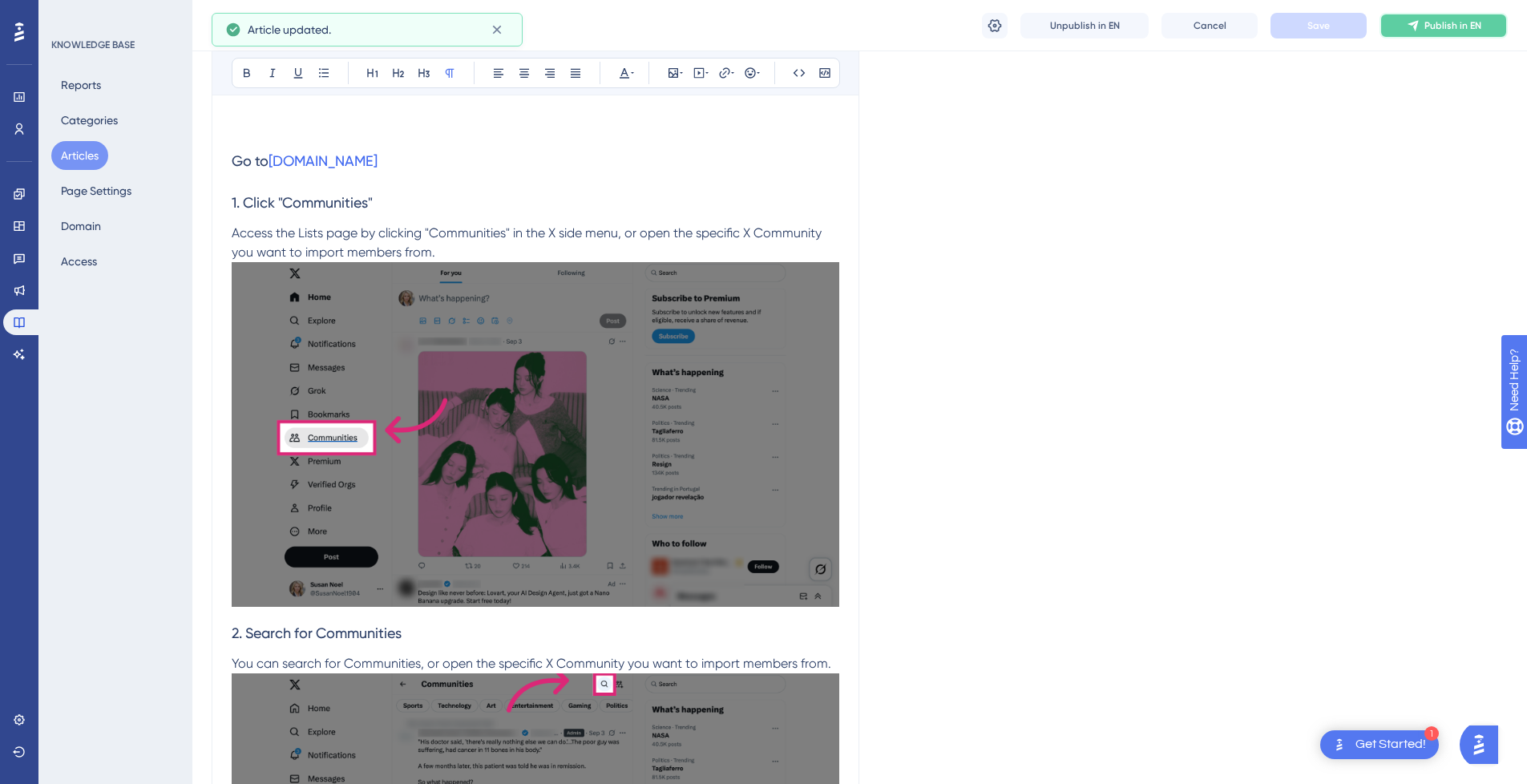
click at [1452, 28] on span "Publish in EN" at bounding box center [1453, 26] width 57 height 13
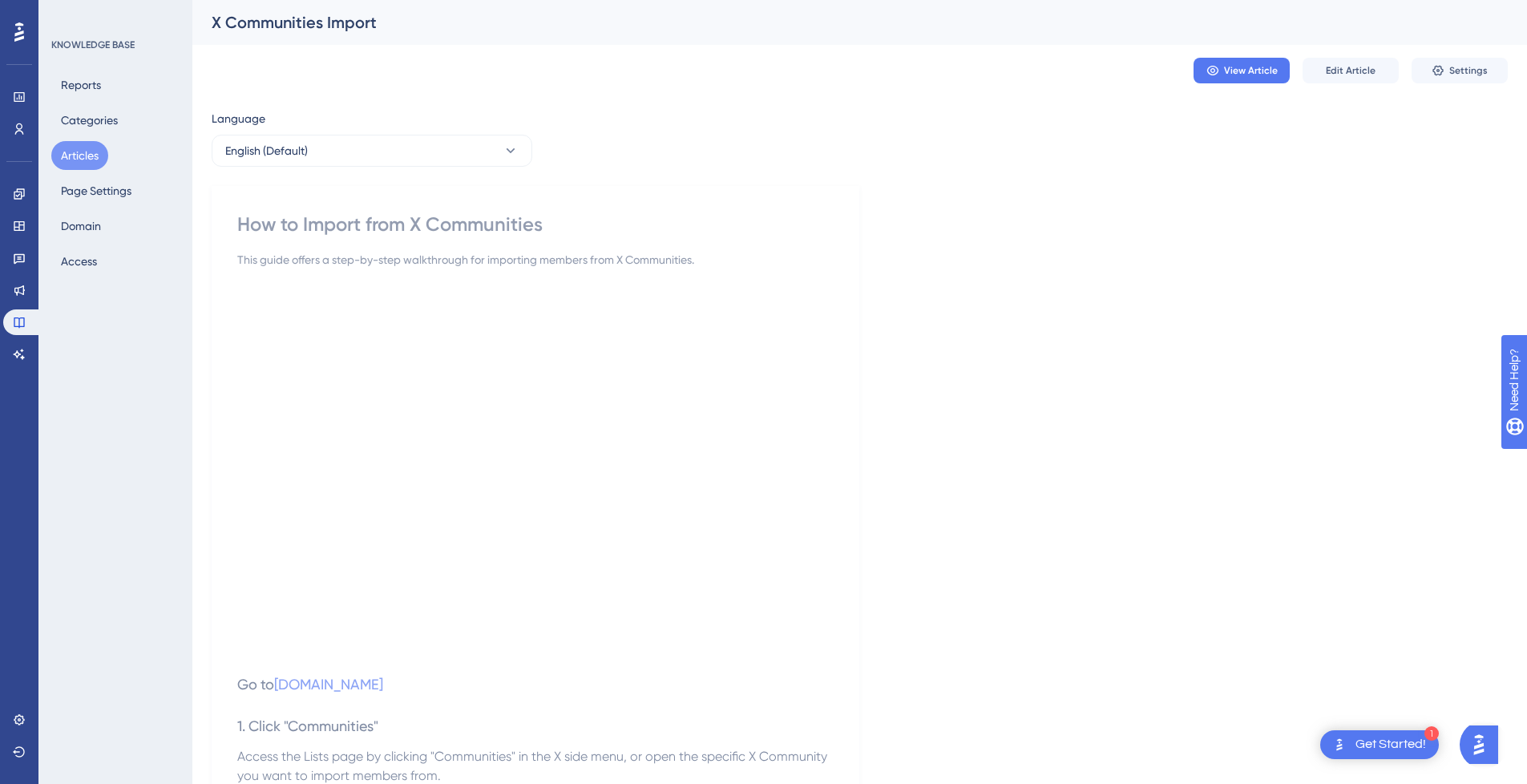
click at [80, 152] on button "Articles" at bounding box center [80, 154] width 57 height 29
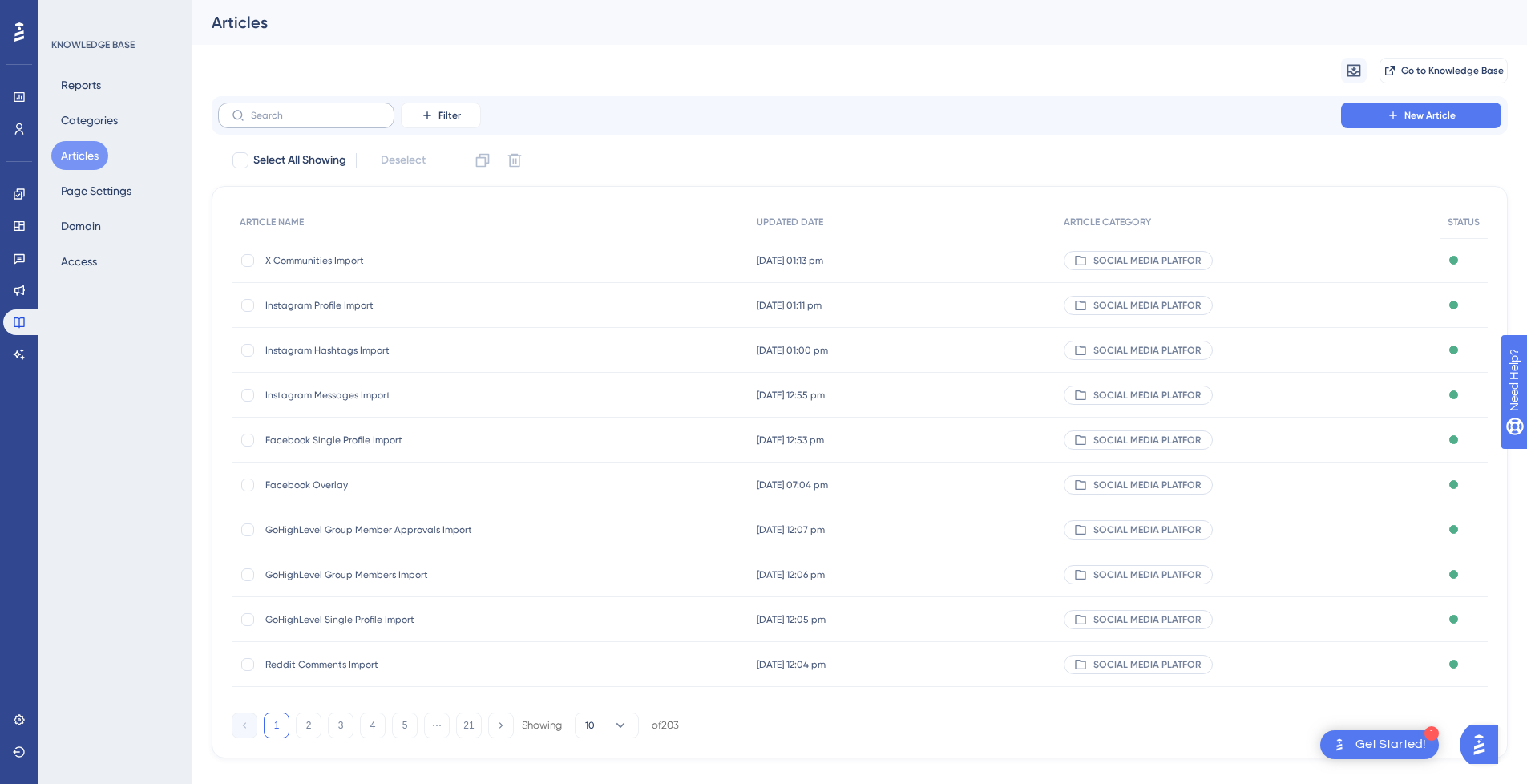
click at [304, 127] on label at bounding box center [306, 115] width 176 height 26
click at [304, 121] on input "text" at bounding box center [316, 115] width 130 height 11
type input "How to"
click at [370, 353] on span "How To Import From LinkedIn Following" at bounding box center [394, 350] width 257 height 13
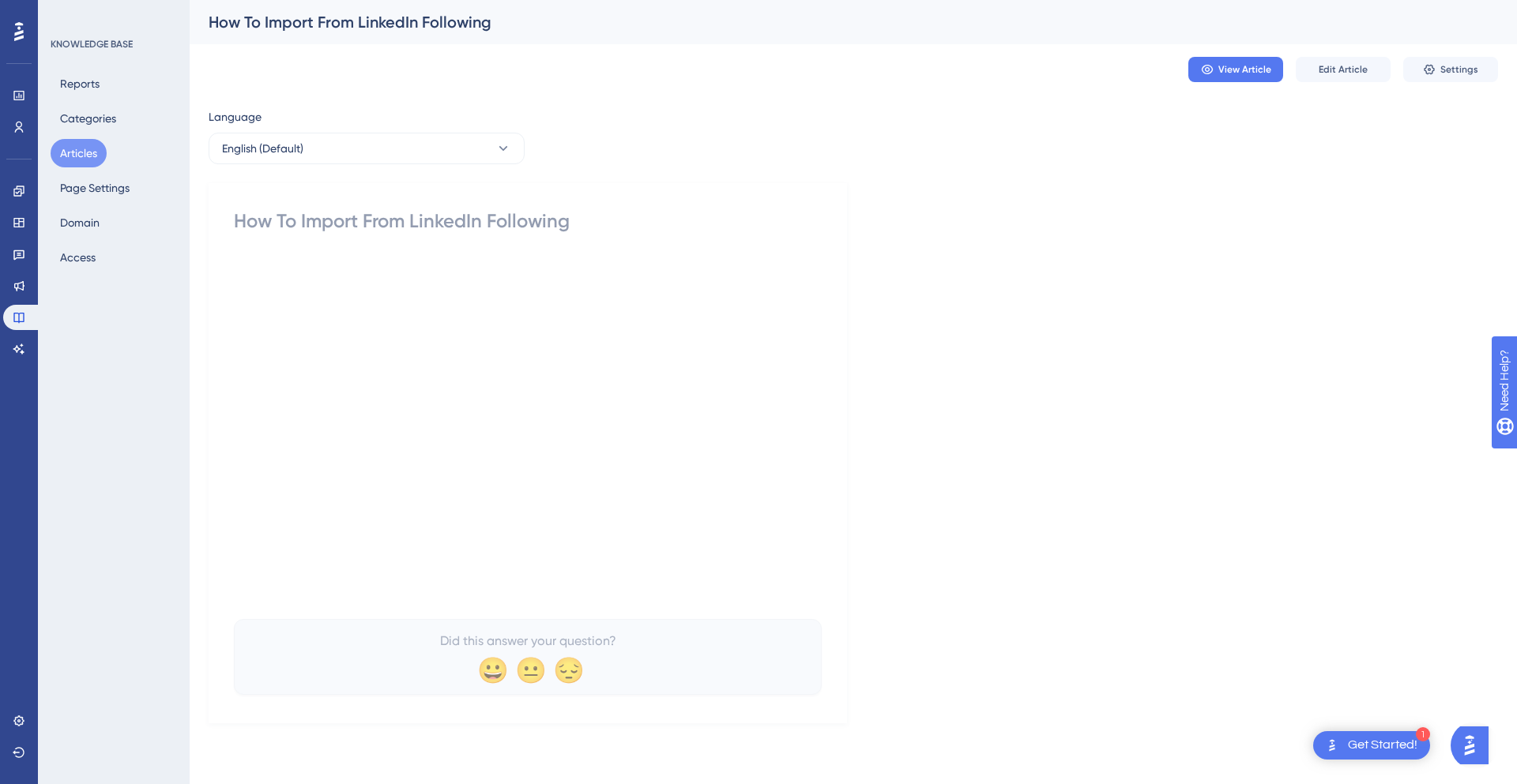
click at [85, 151] on button "Articles" at bounding box center [79, 152] width 56 height 28
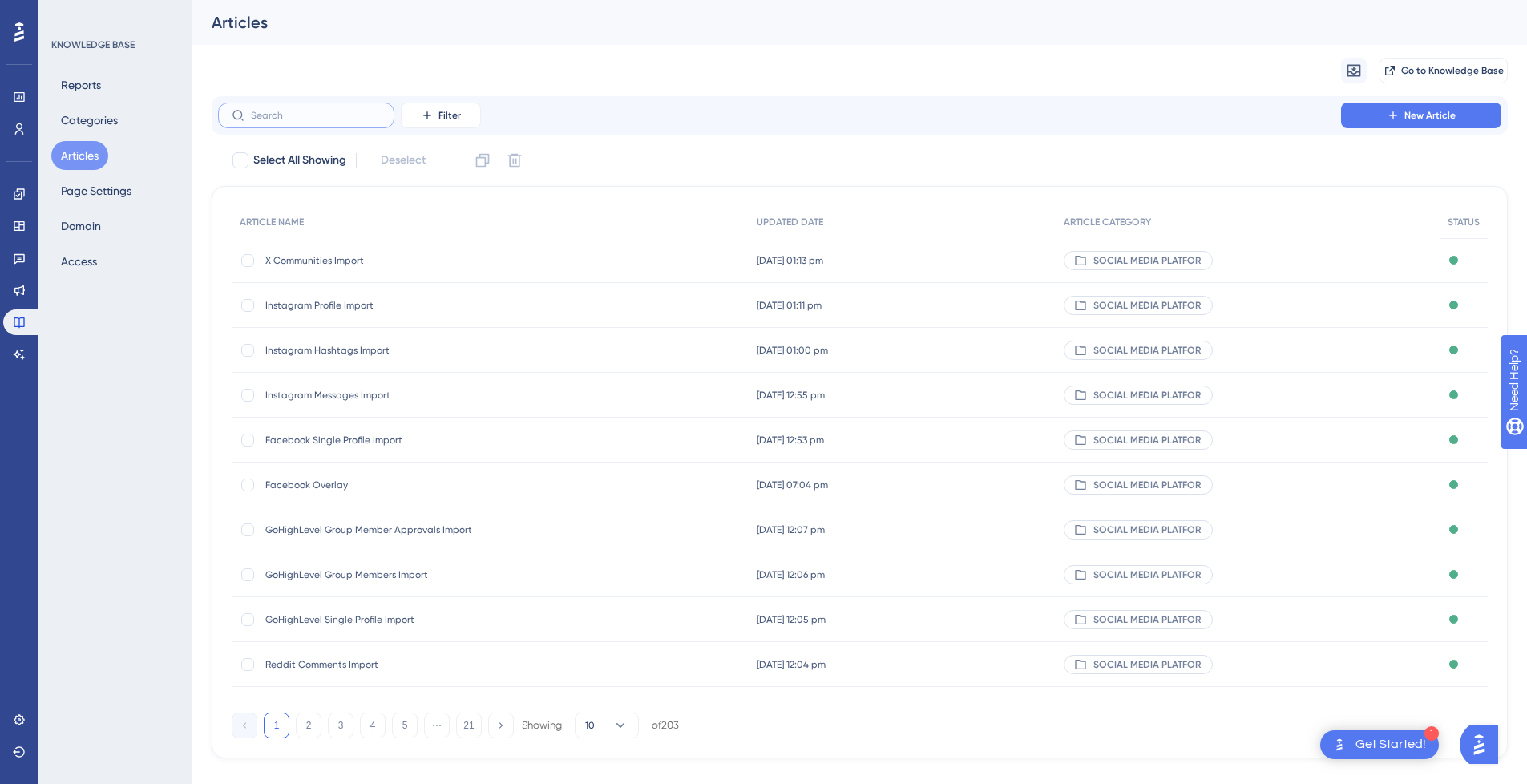
click at [310, 120] on input "text" at bounding box center [316, 115] width 130 height 11
type input "How to Import"
click at [438, 392] on span "How to Import from LinkedIn Connections" at bounding box center [394, 394] width 257 height 13
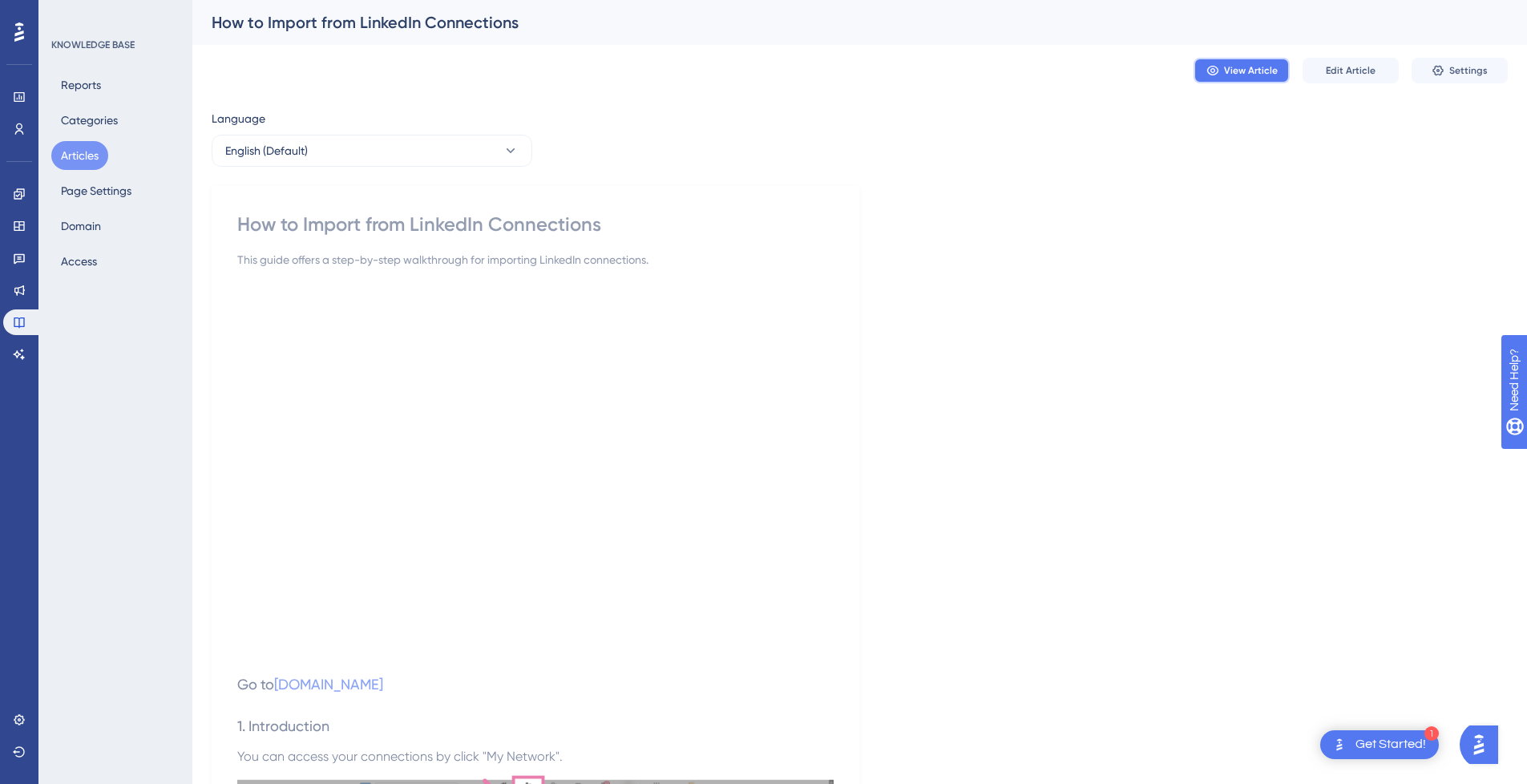
click at [1241, 73] on span "View Article" at bounding box center [1251, 70] width 54 height 13
click at [1351, 66] on span "Edit Article" at bounding box center [1351, 70] width 50 height 13
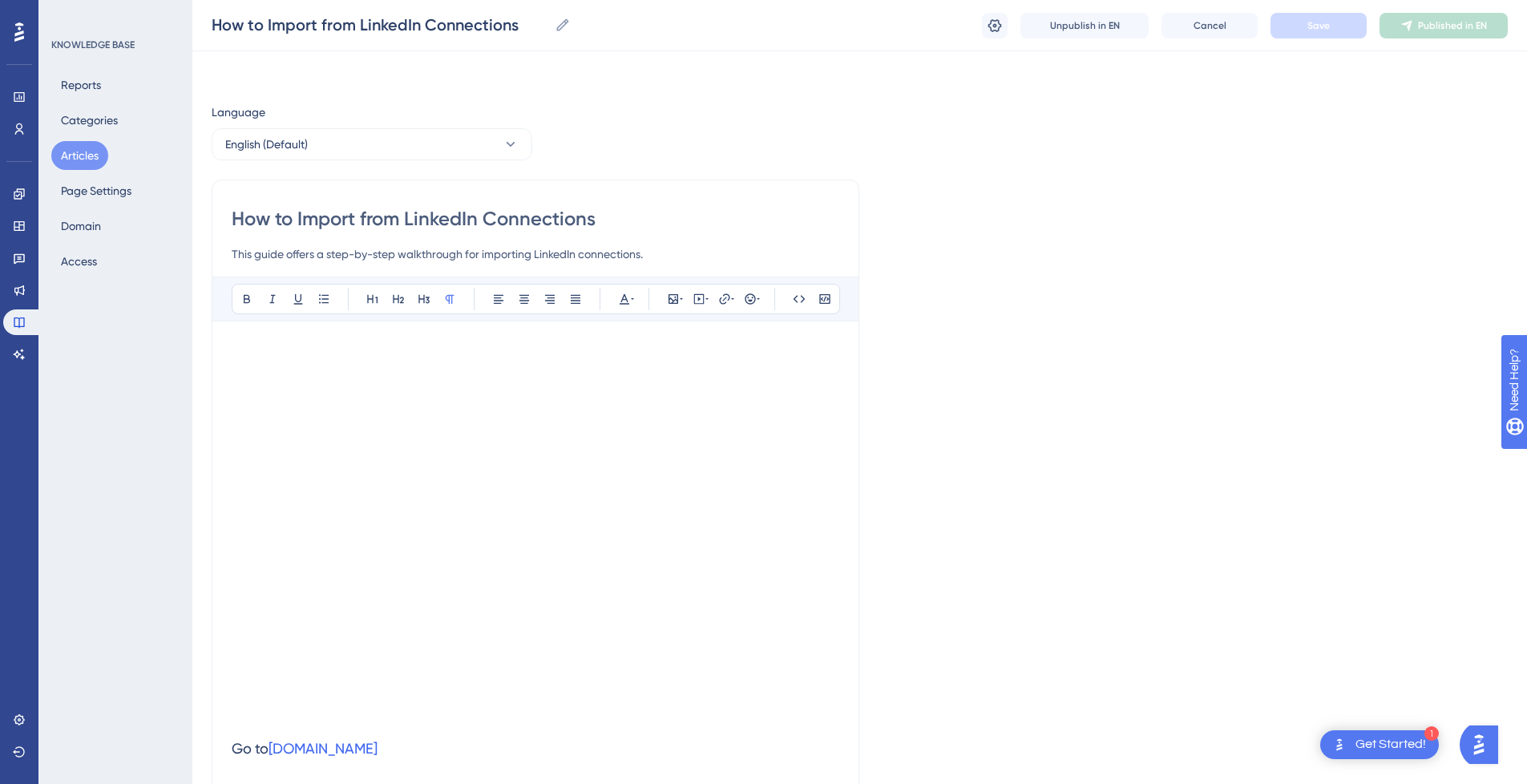
scroll to position [569, 0]
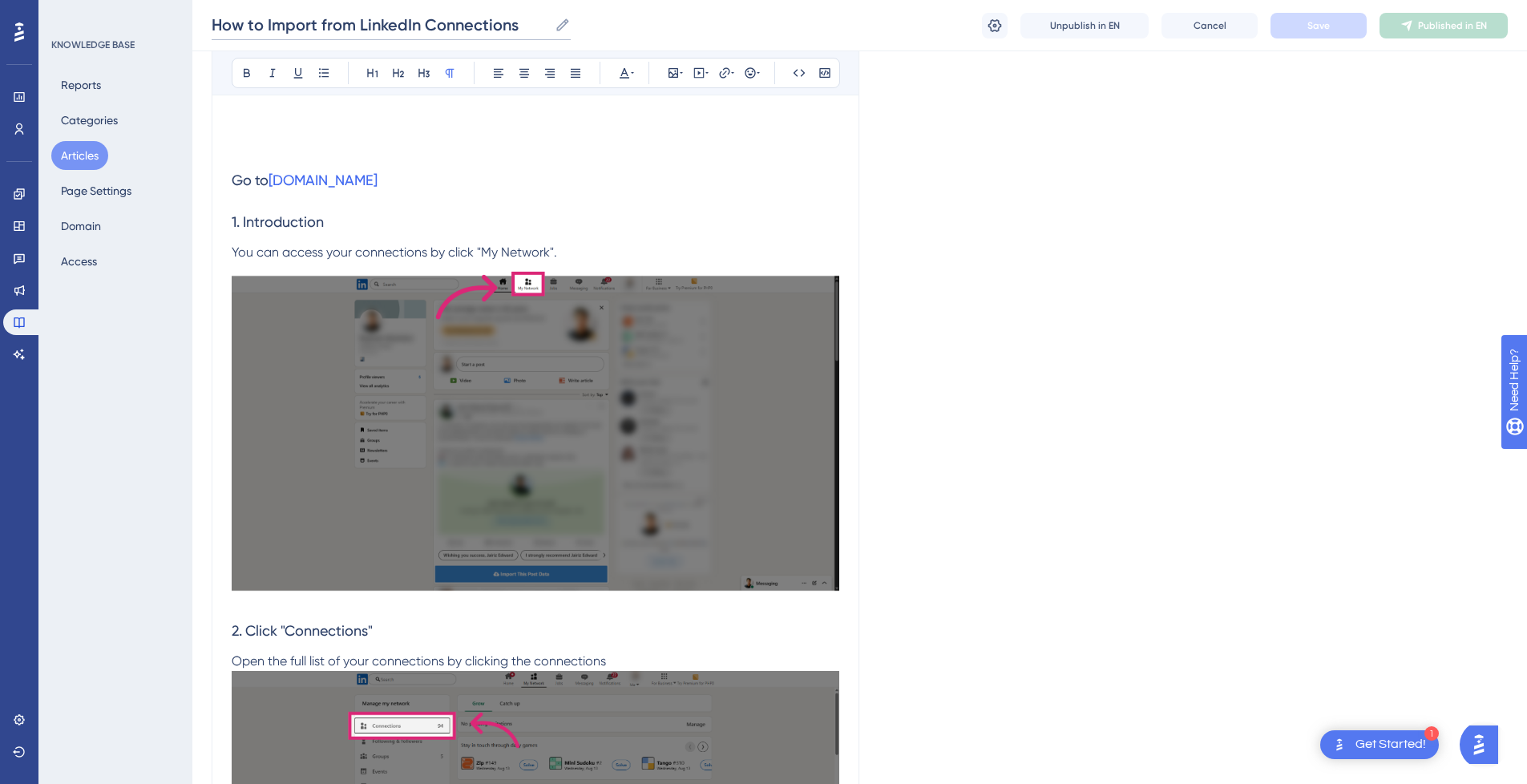
click at [341, 26] on input "How to Import from LinkedIn Connections" at bounding box center [380, 25] width 336 height 23
click at [293, 24] on input "How to Import from LinkedIn Connections" at bounding box center [380, 25] width 336 height 23
click at [295, 24] on input "How to Import from LinkedIn Connections" at bounding box center [380, 25] width 336 height 23
click at [471, 25] on input "How to from LinkedIn Connections" at bounding box center [353, 25] width 283 height 23
paste input "Import"
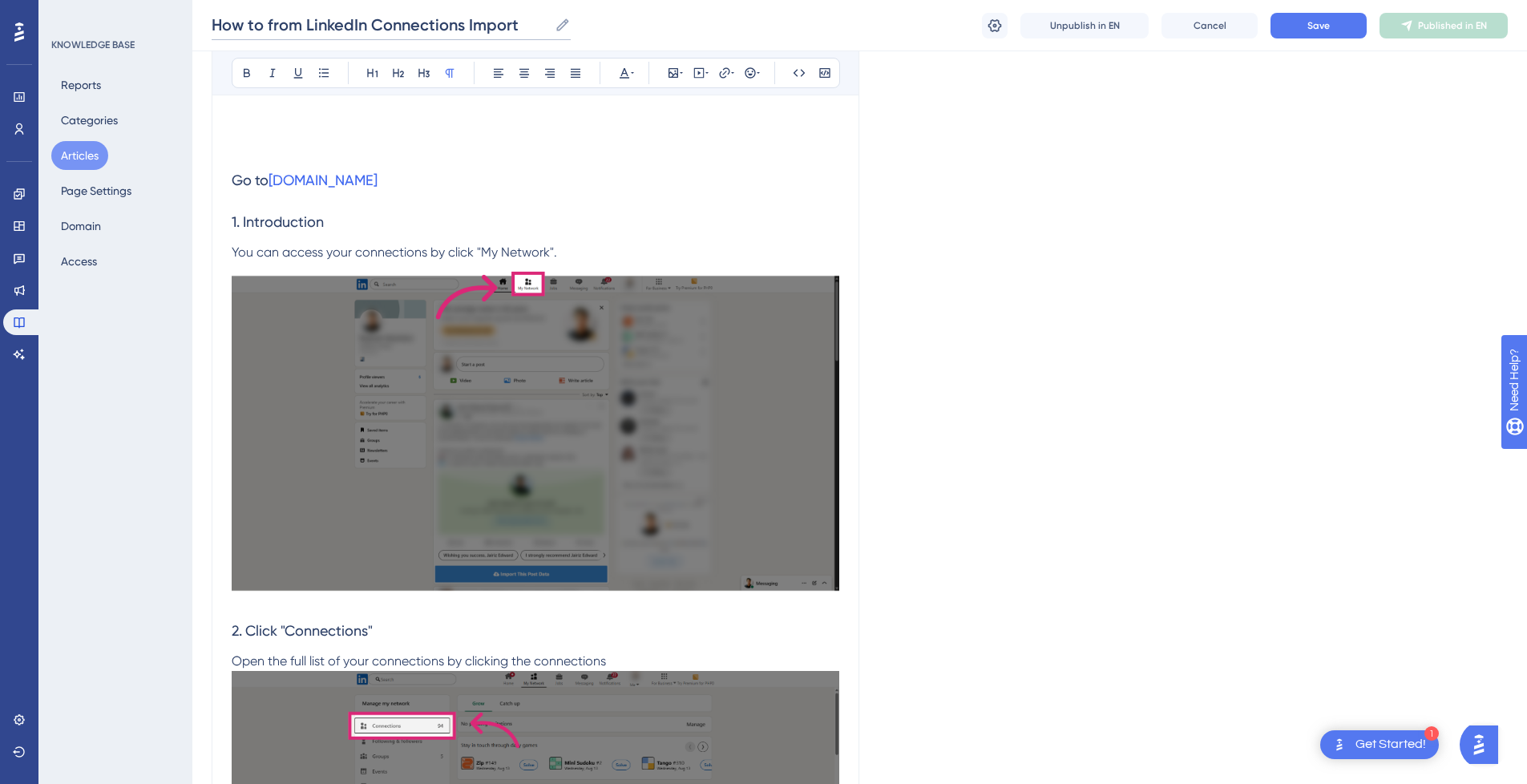
scroll to position [0, 0]
drag, startPoint x: 302, startPoint y: 25, endPoint x: 34, endPoint y: 27, distance: 268.0
type input "LinkedIn Connections Import"
click at [1335, 25] on button "Save" at bounding box center [1319, 26] width 96 height 26
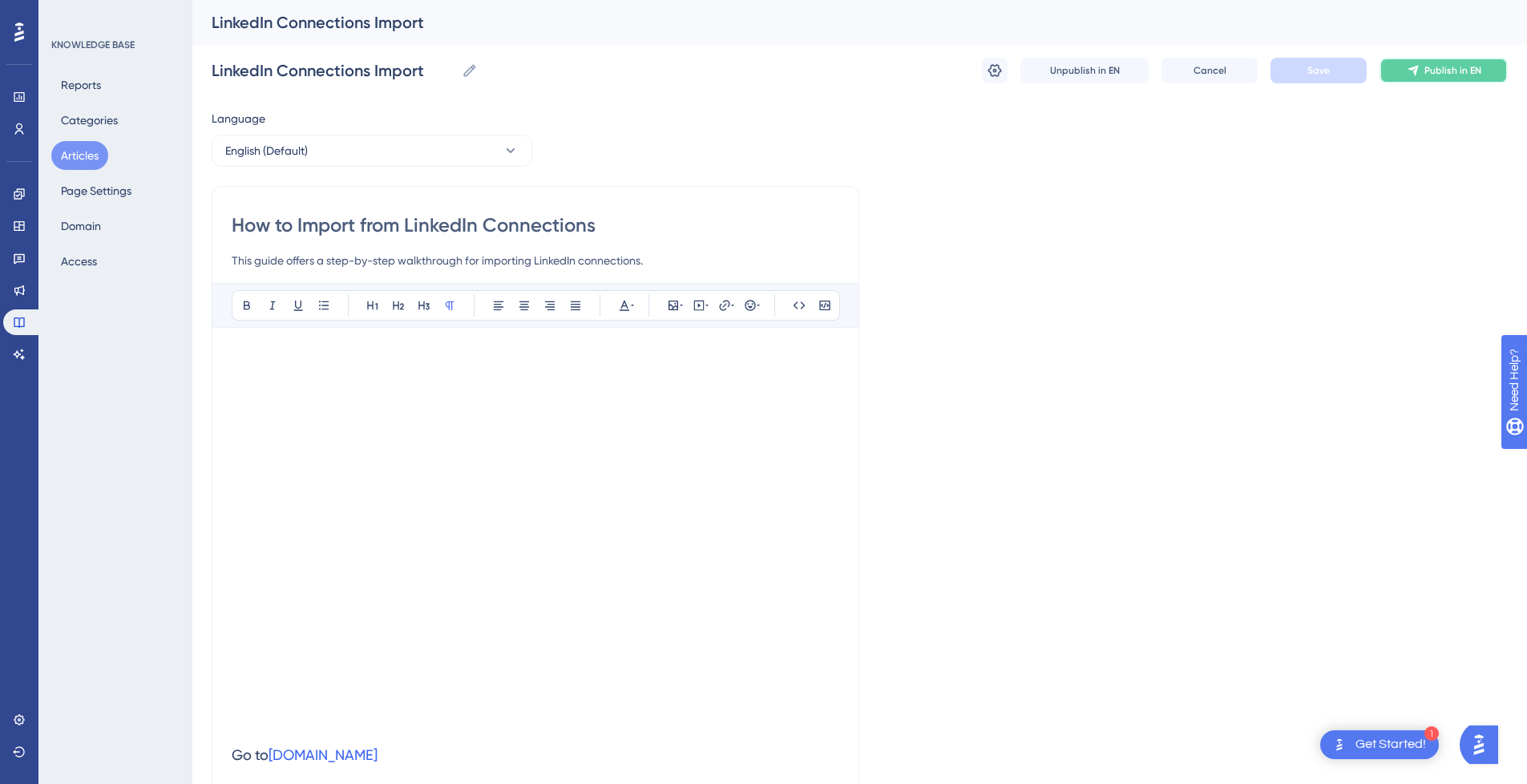
click at [1443, 76] on span "Publish in EN" at bounding box center [1453, 70] width 57 height 13
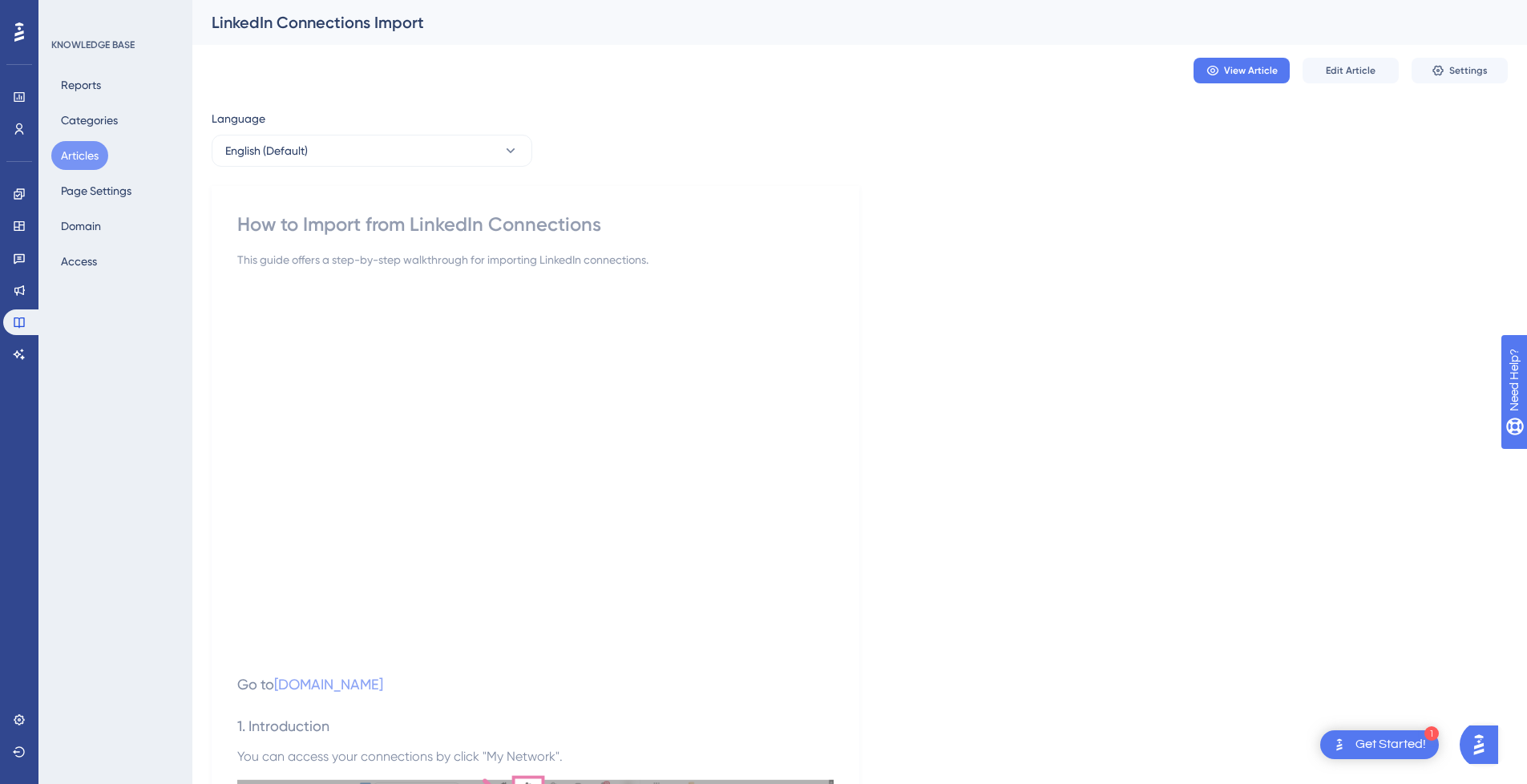
click at [86, 154] on button "Articles" at bounding box center [80, 154] width 57 height 29
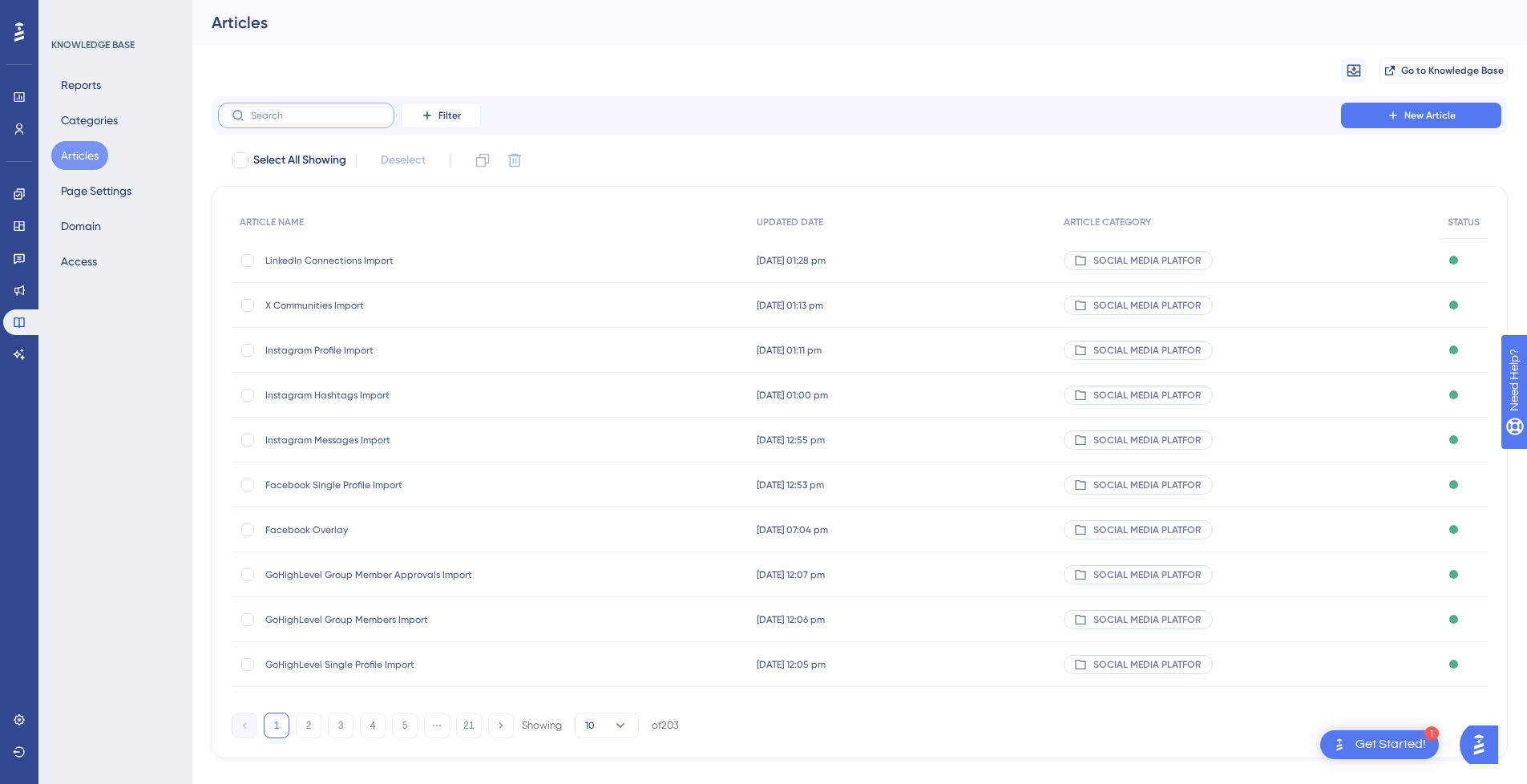
click at [299, 120] on input "text" at bounding box center [316, 115] width 130 height 11
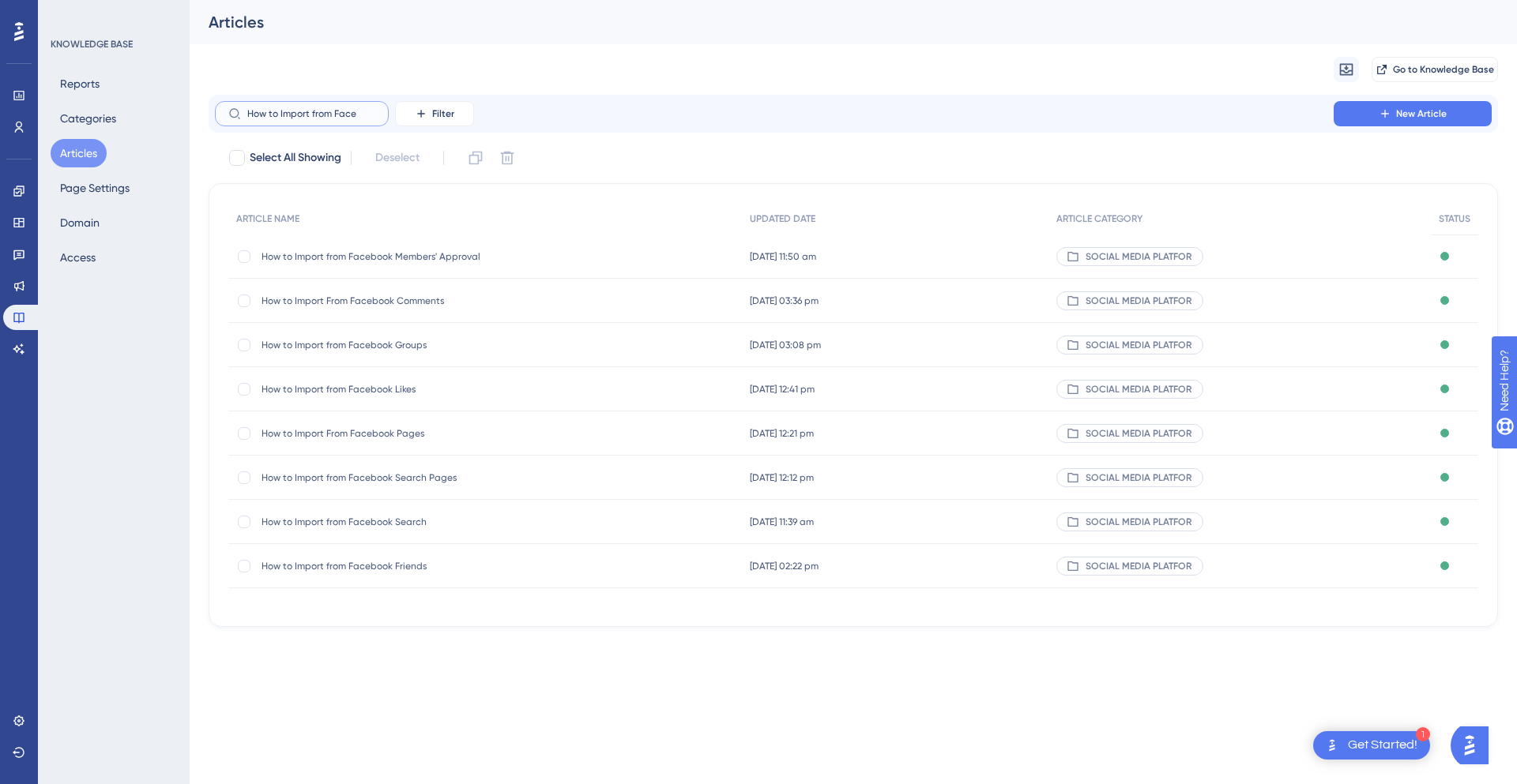
type input "How to Import from Face"
click at [422, 345] on span "How to Import from Facebook Groups" at bounding box center [388, 345] width 253 height 13
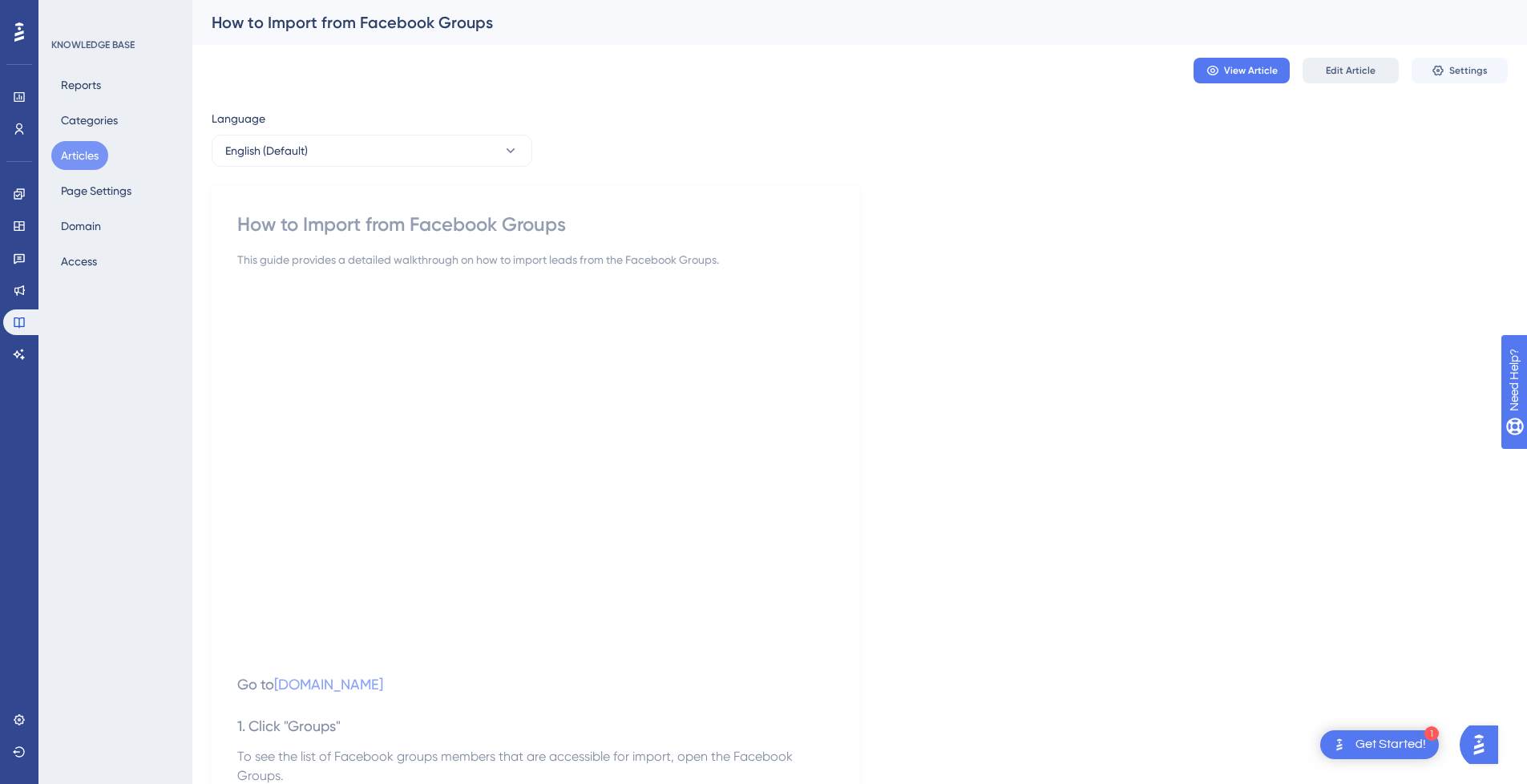
click at [1362, 72] on span "Edit Article" at bounding box center [1351, 70] width 50 height 13
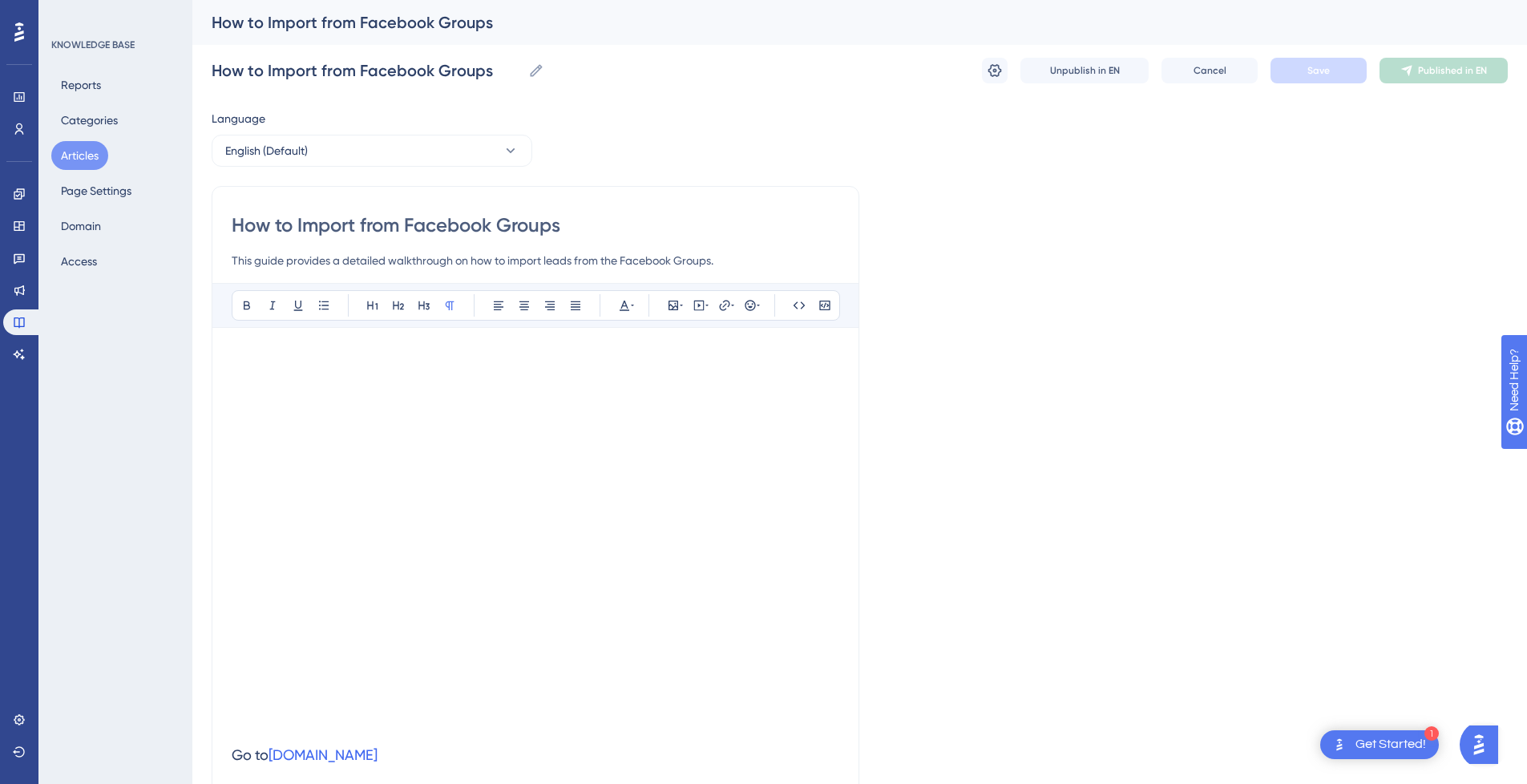
scroll to position [2081, 0]
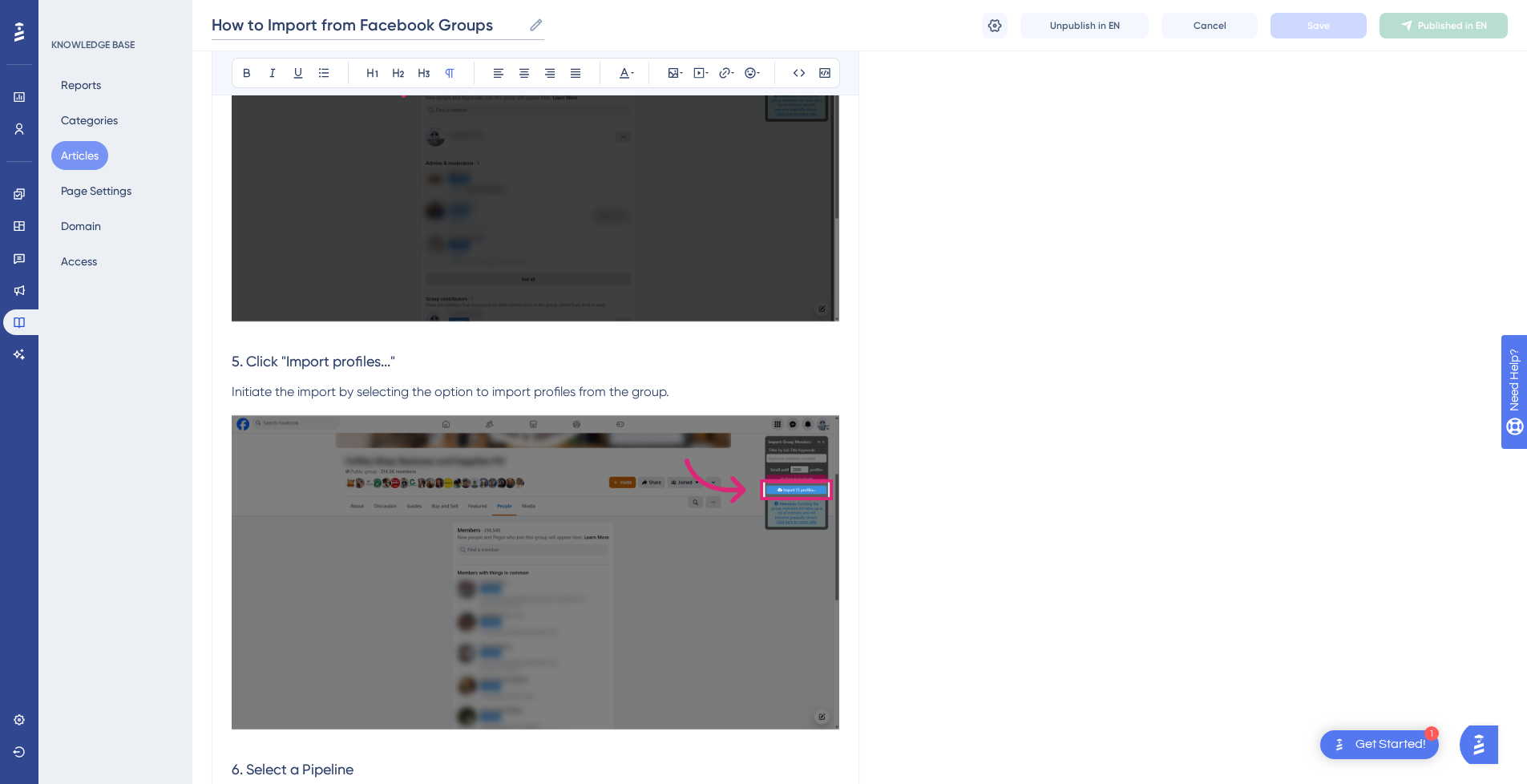
click at [298, 28] on input "How to Import from Facebook Groups" at bounding box center [366, 25] width 310 height 23
click at [464, 26] on input "How to from Facebook Groups" at bounding box center [339, 25] width 257 height 23
paste input "Import"
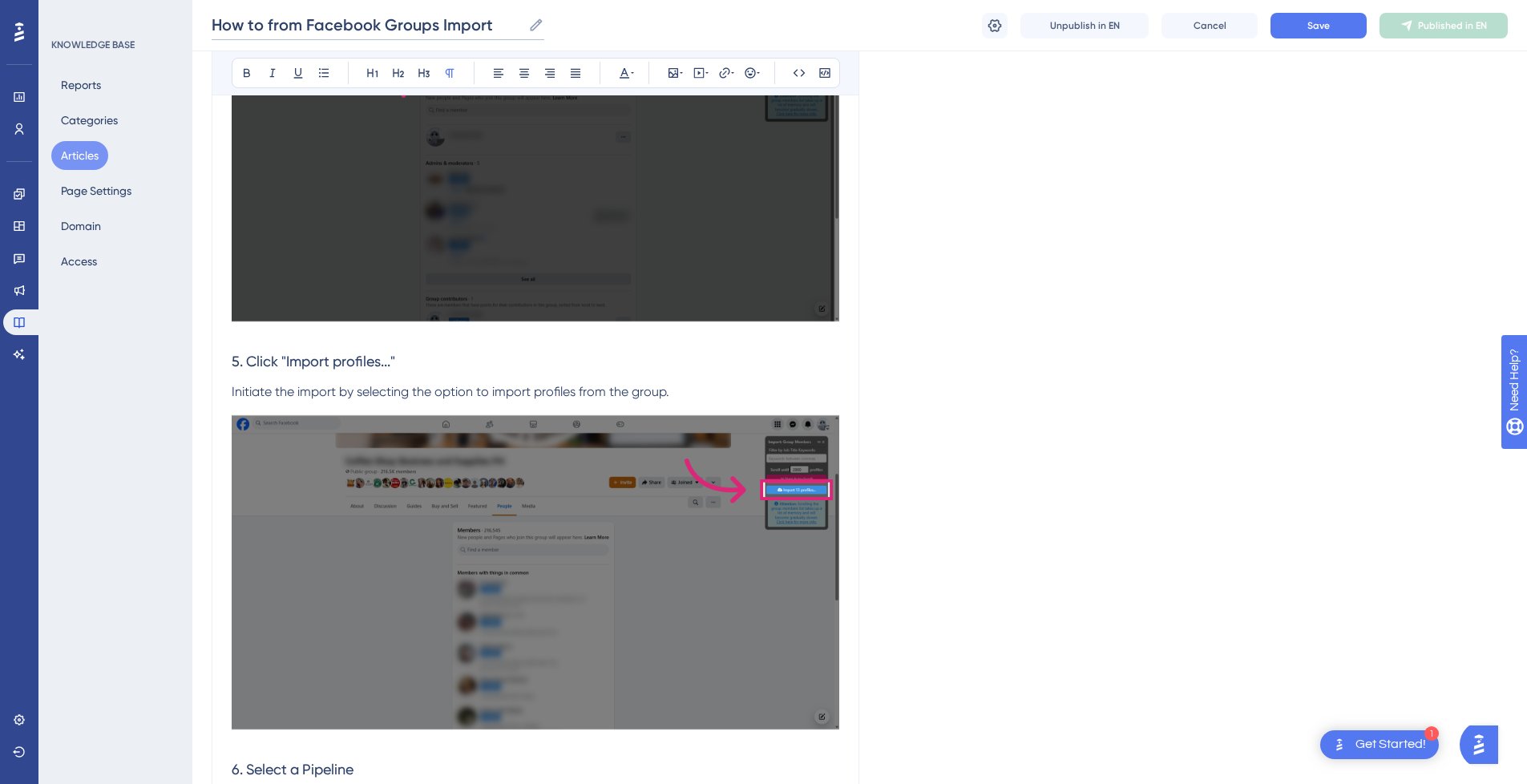
drag, startPoint x: 305, startPoint y: 24, endPoint x: 154, endPoint y: 29, distance: 151.1
type input "Facebook Groups Import"
click at [1325, 24] on span "Save" at bounding box center [1318, 26] width 23 height 13
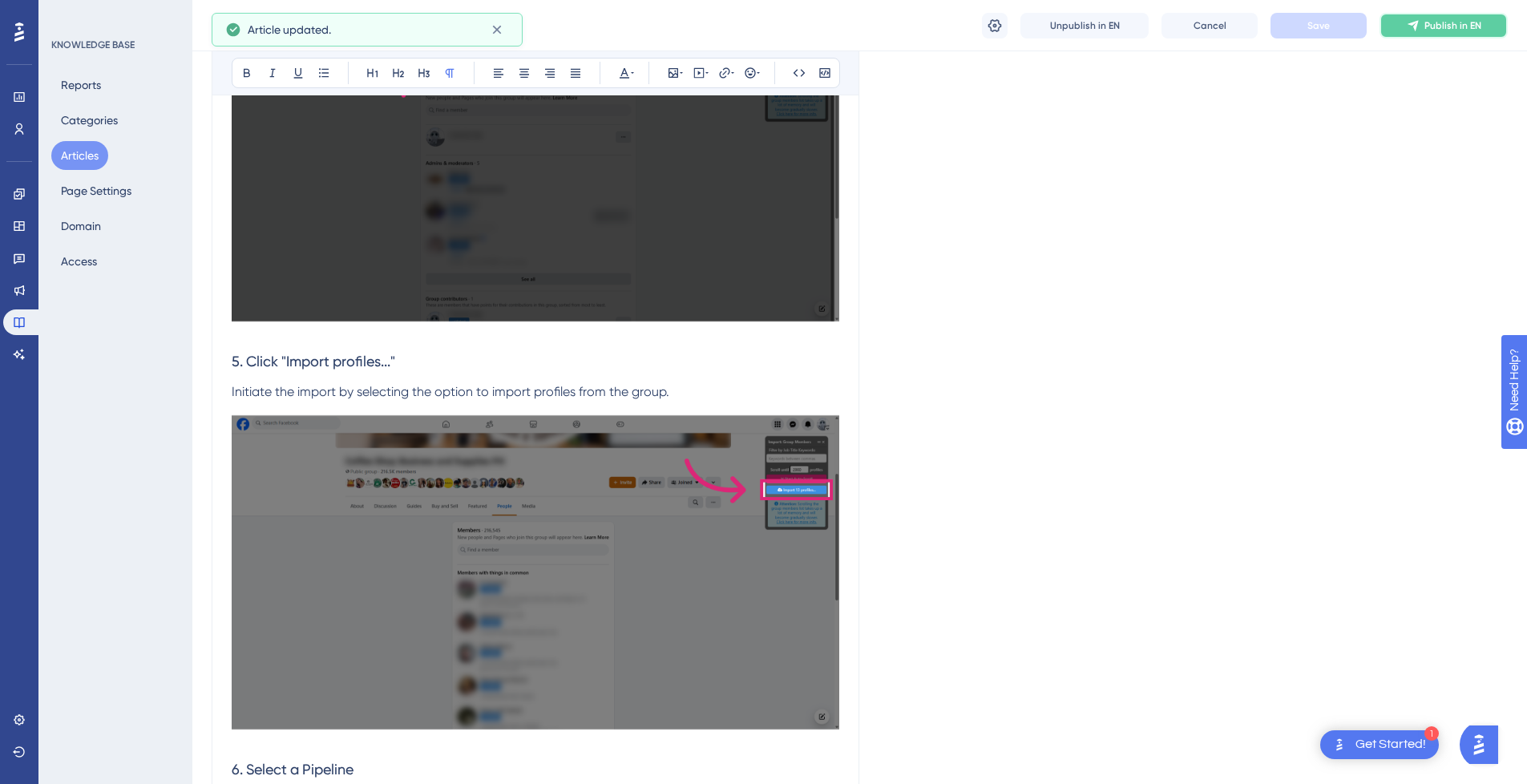
click at [1461, 26] on span "Publish in EN" at bounding box center [1453, 26] width 57 height 13
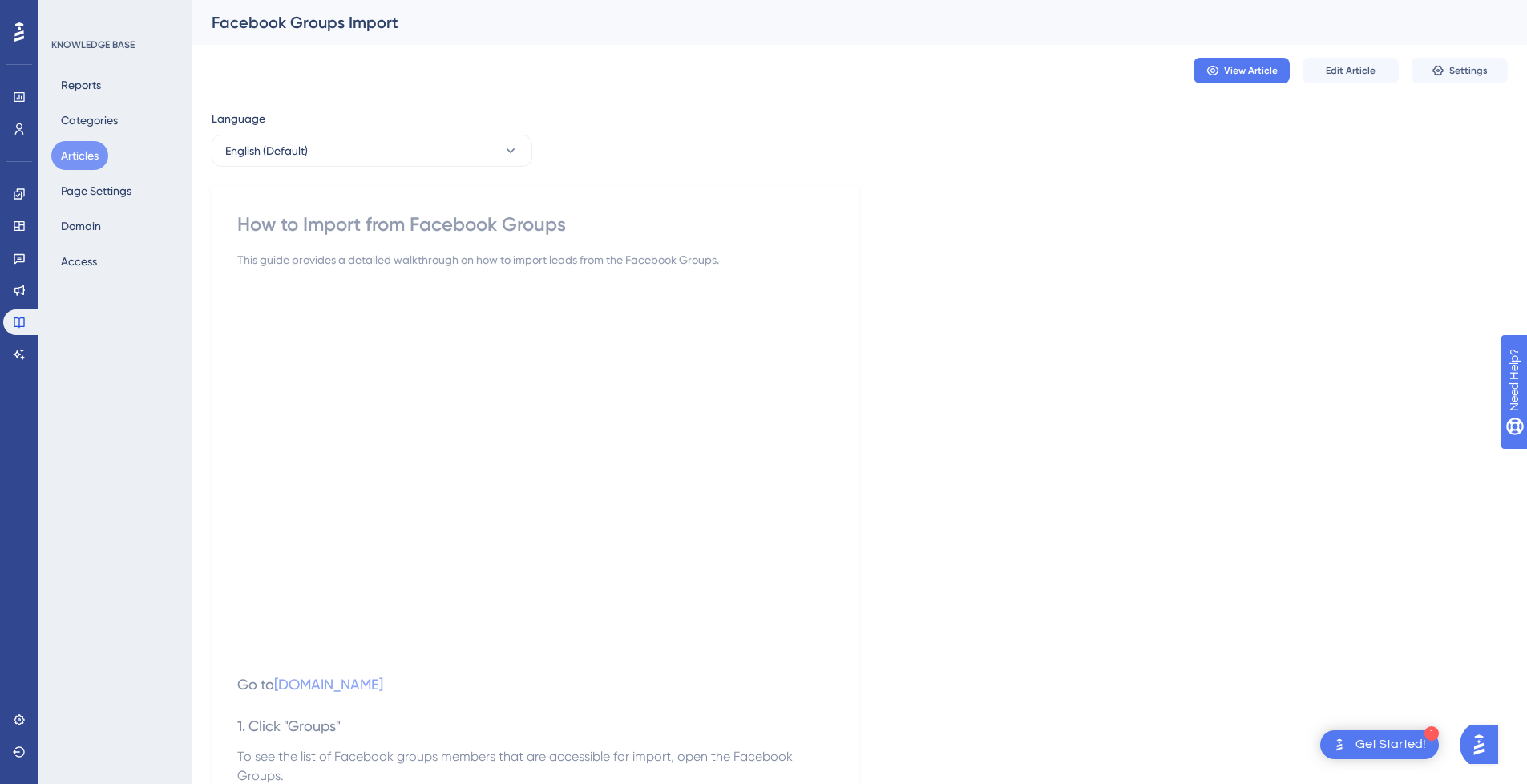
drag, startPoint x: 80, startPoint y: 153, endPoint x: 104, endPoint y: 171, distance: 30.0
click at [80, 153] on button "Articles" at bounding box center [80, 154] width 57 height 29
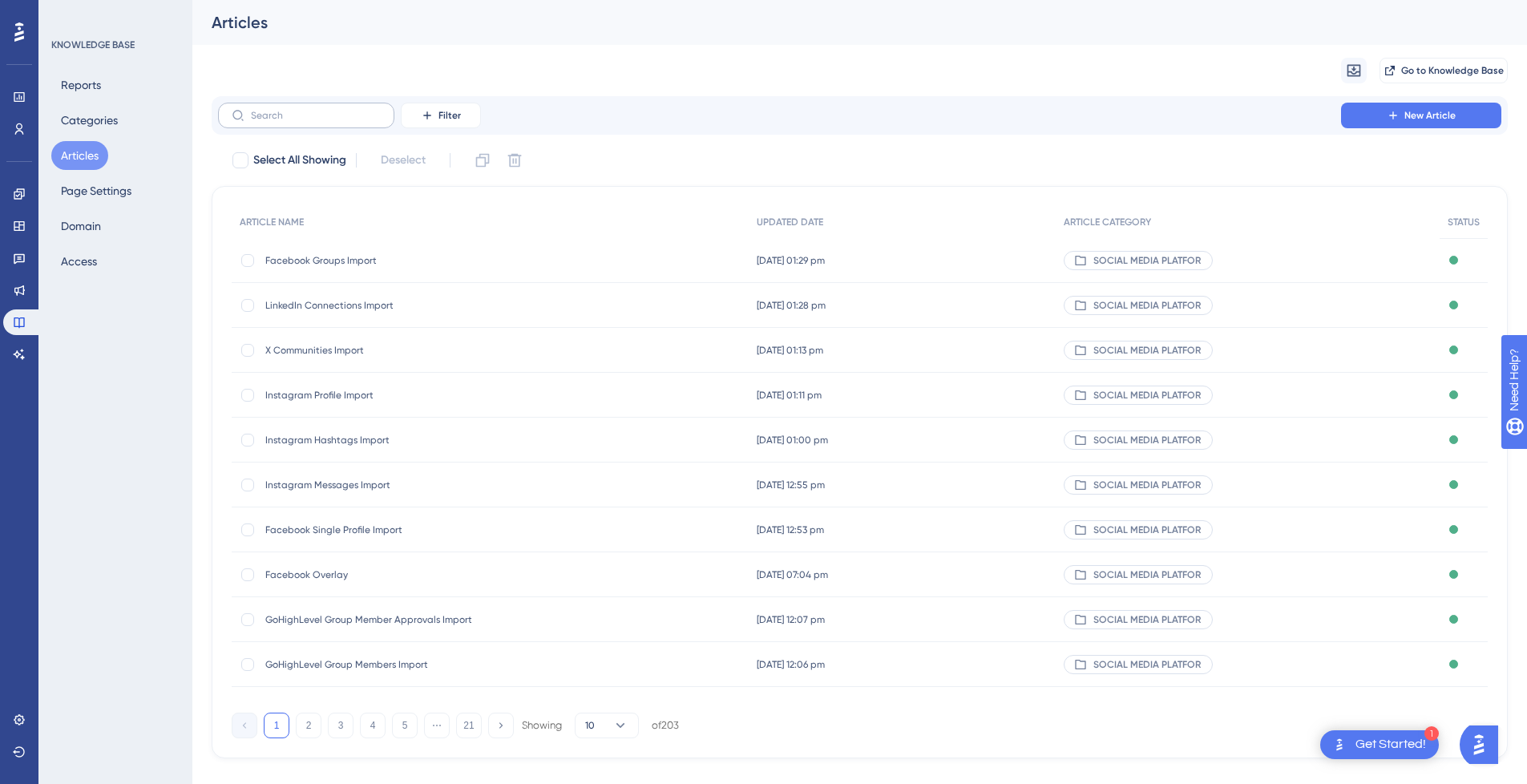
click at [336, 123] on label at bounding box center [306, 115] width 176 height 26
click at [336, 121] on input "text" at bounding box center [316, 115] width 130 height 11
type input "Facebook UI"
checkbox input "true"
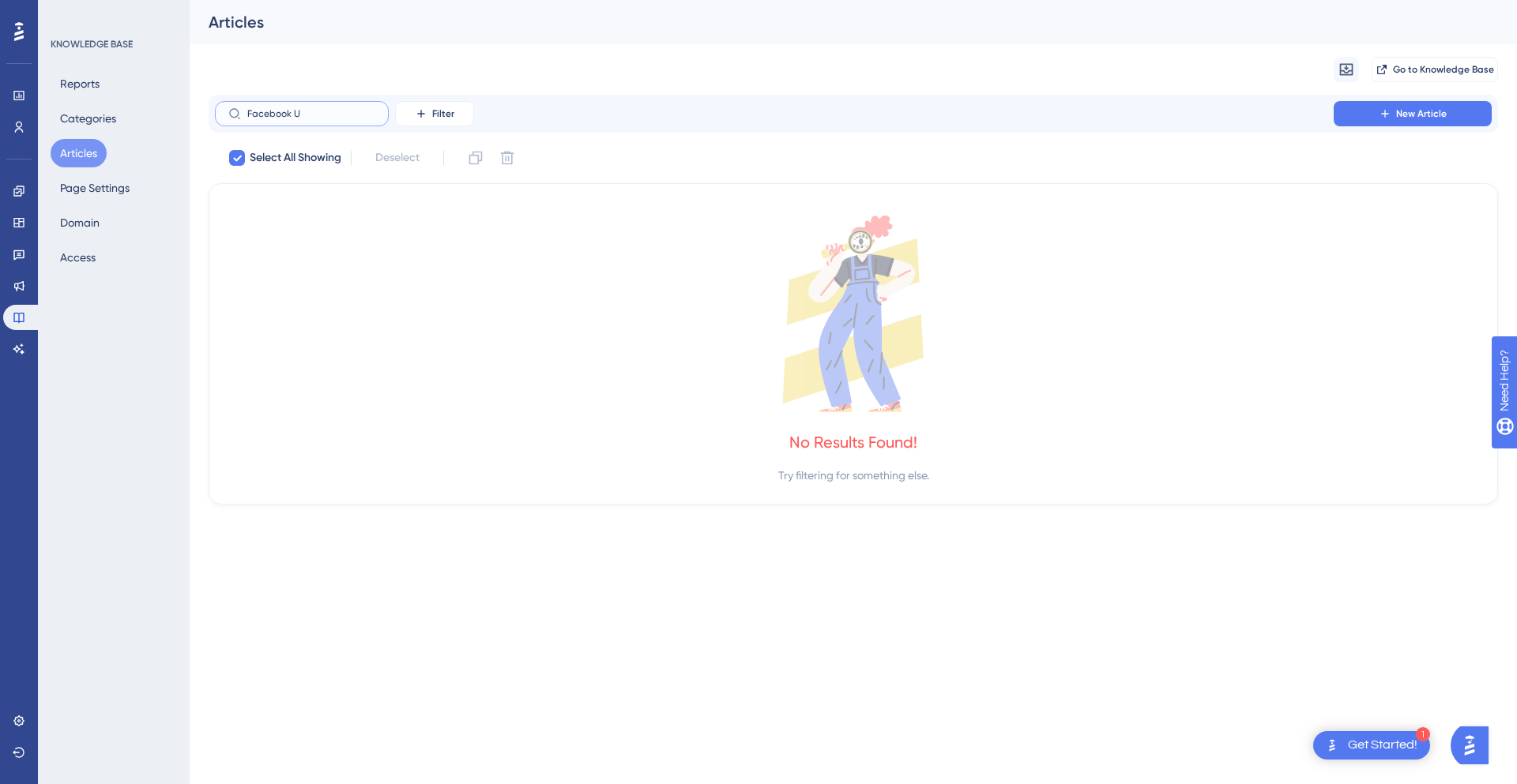
type input "Facebook"
checkbox input "false"
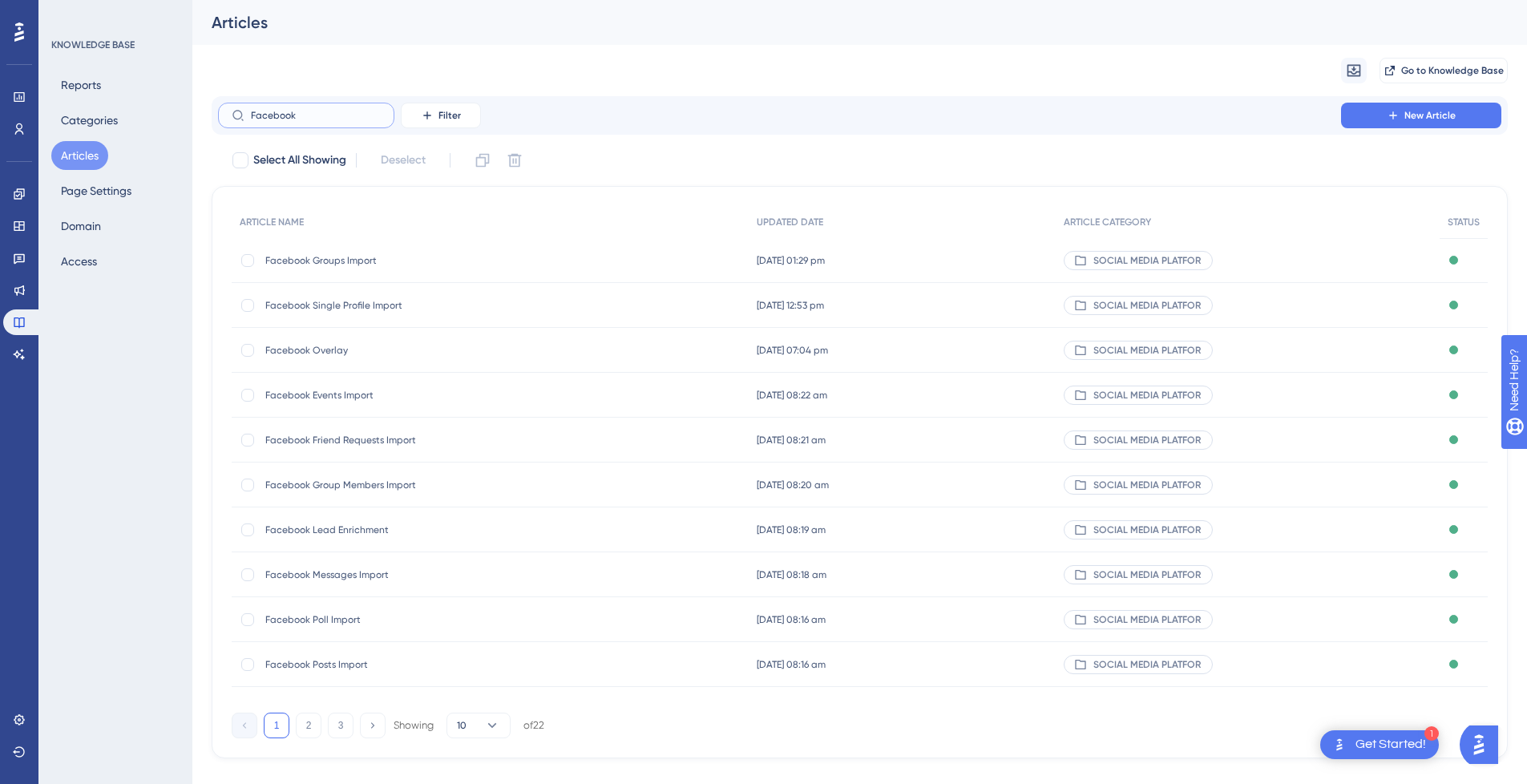
type input "Facebook I"
checkbox input "true"
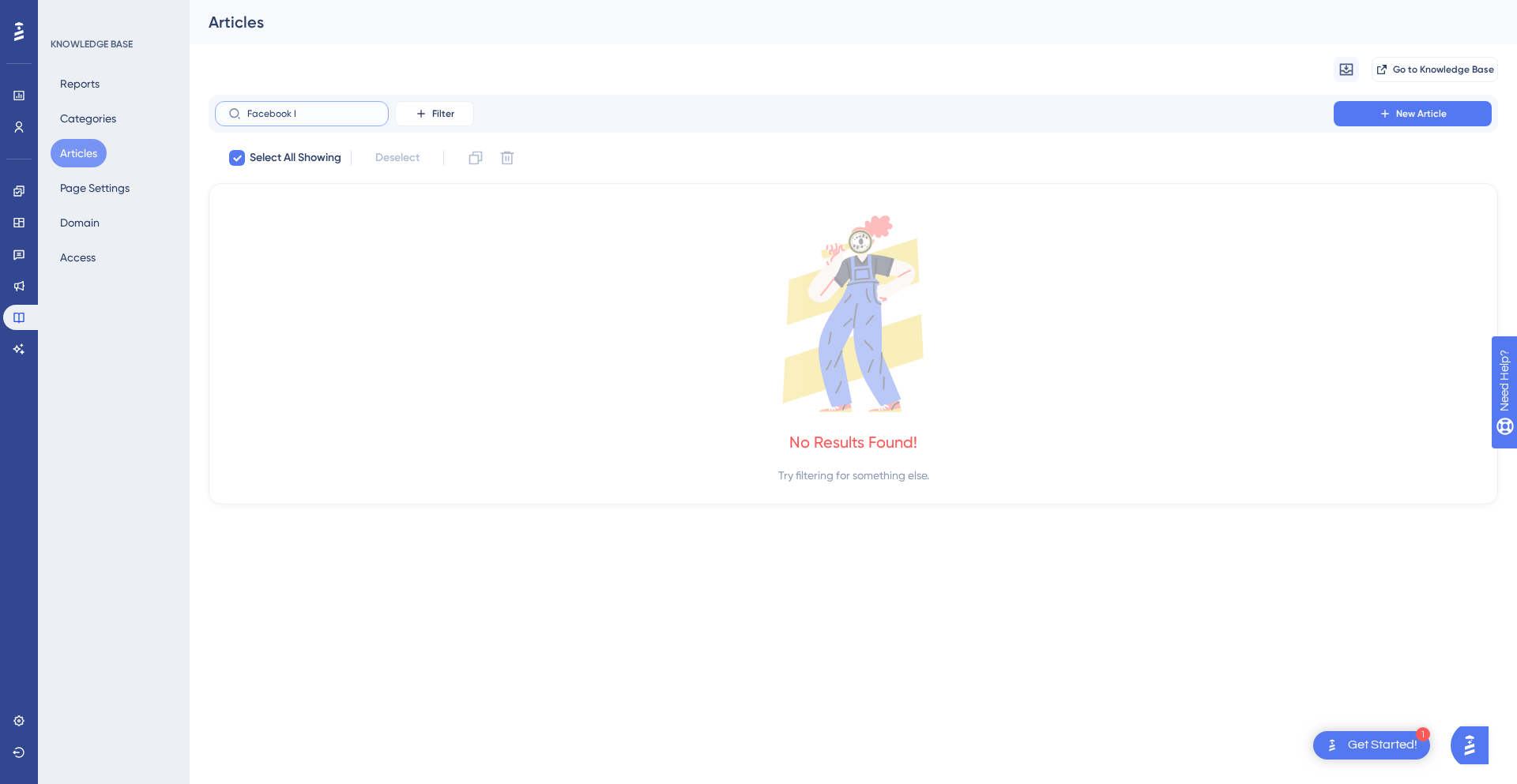
type input "Facebook"
checkbox input "false"
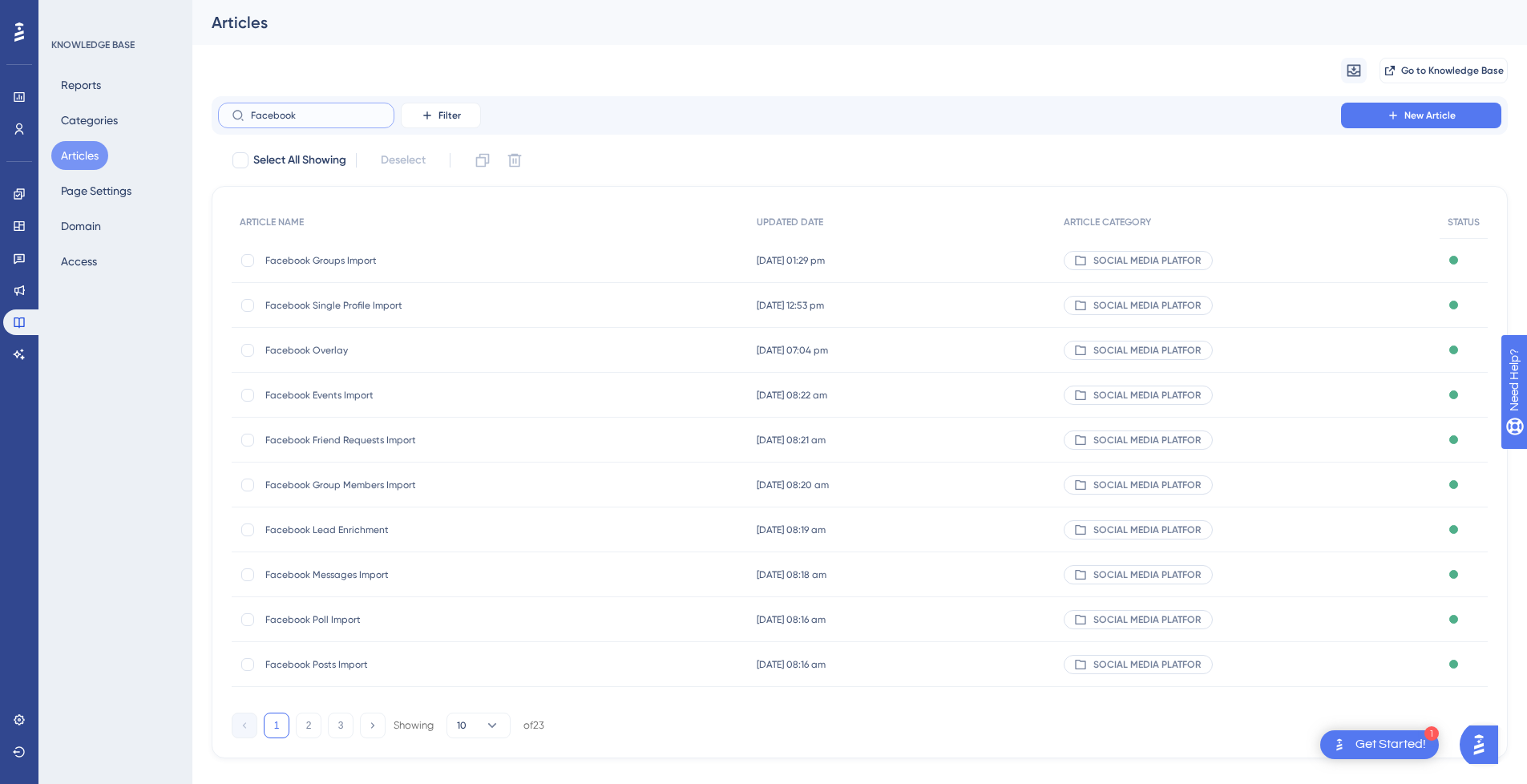
type input "Facebook"
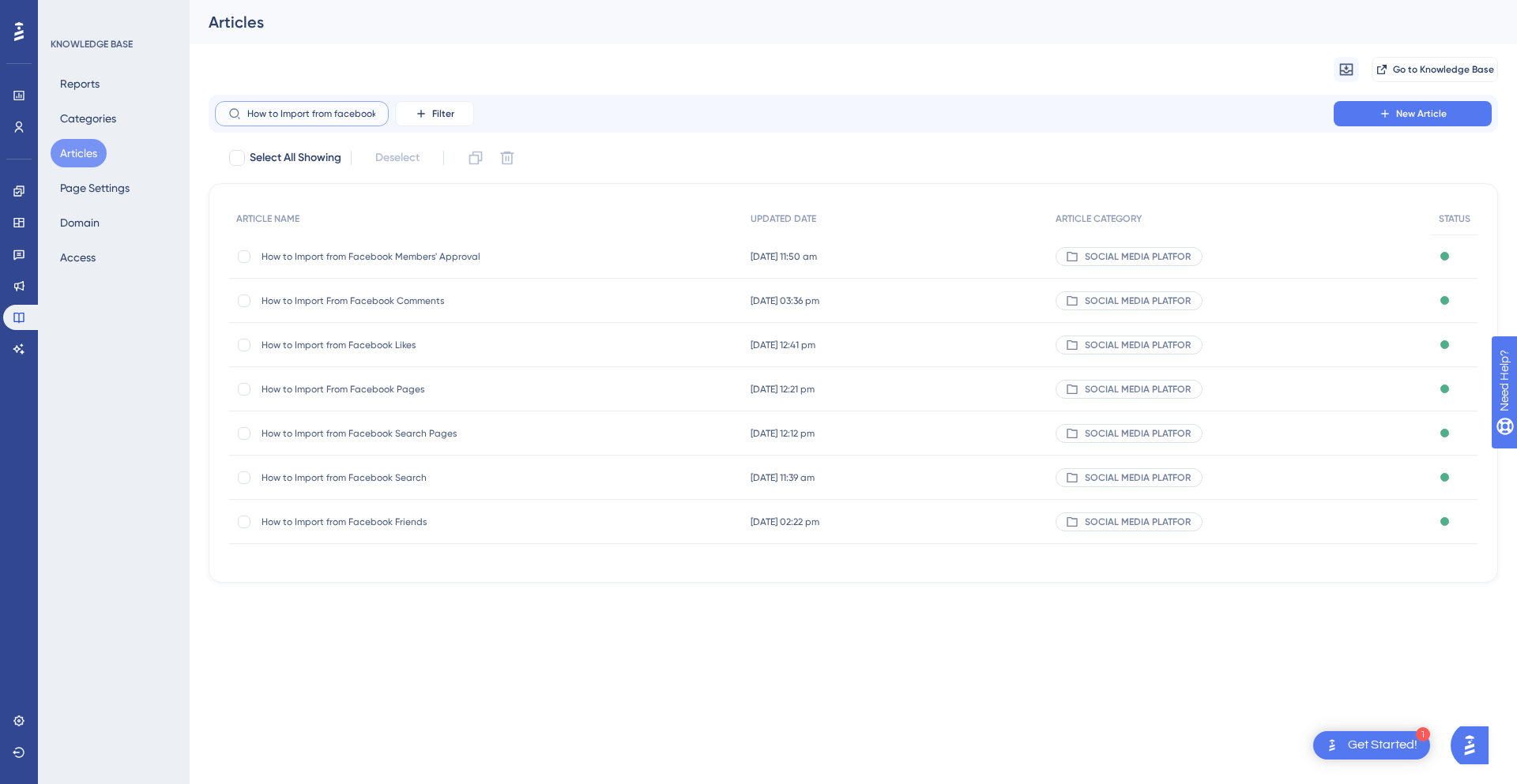
scroll to position [0, 2]
type input "How to Import from facebook"
click at [433, 519] on span "How to Import from Facebook Friends" at bounding box center [388, 521] width 253 height 13
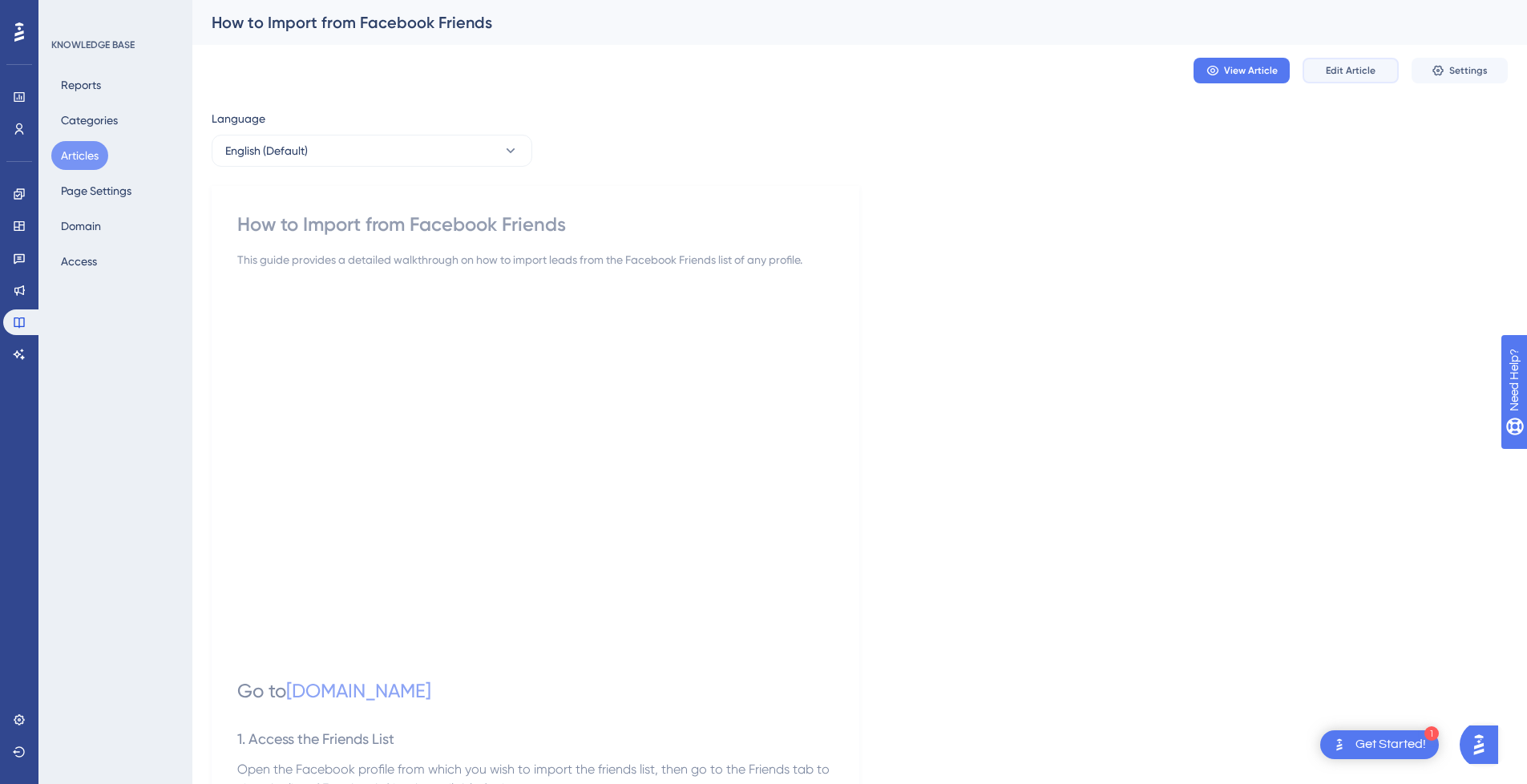
click at [1341, 71] on span "Edit Article" at bounding box center [1351, 70] width 50 height 13
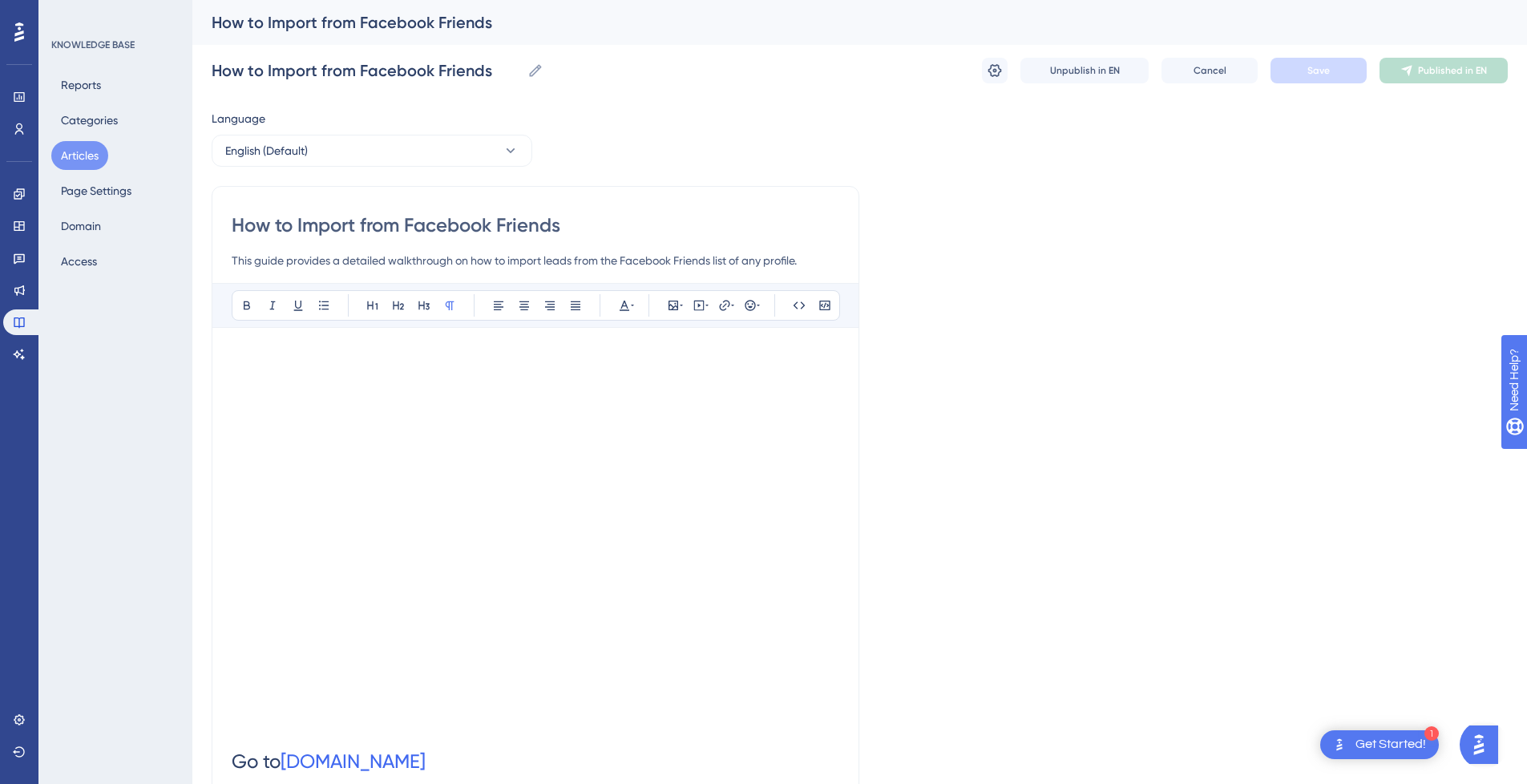
scroll to position [808, 0]
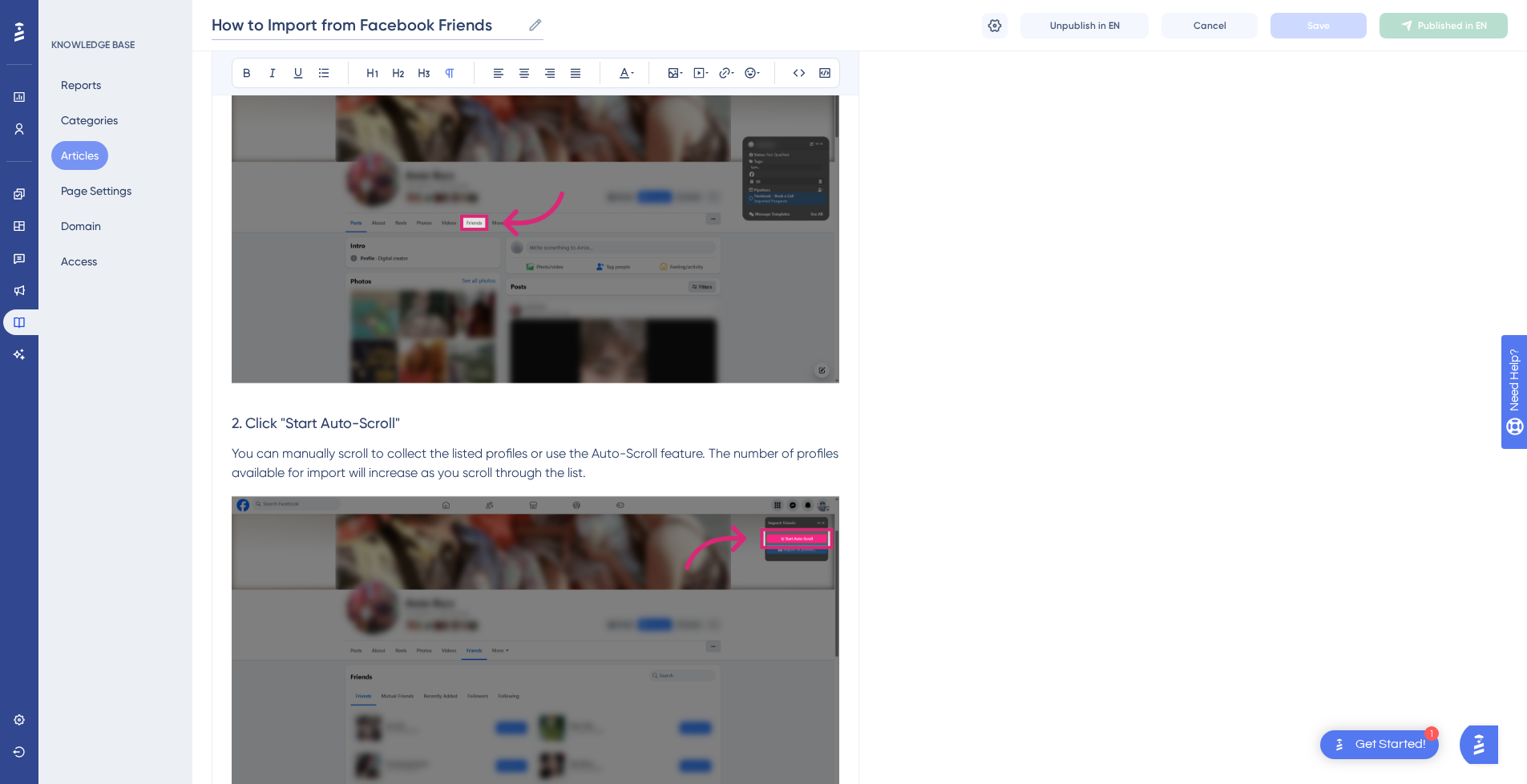
click at [293, 24] on input "How to Import from Facebook Friends" at bounding box center [366, 25] width 310 height 23
click at [437, 28] on input "How to from Facebook Friends" at bounding box center [339, 25] width 257 height 23
paste input "Import"
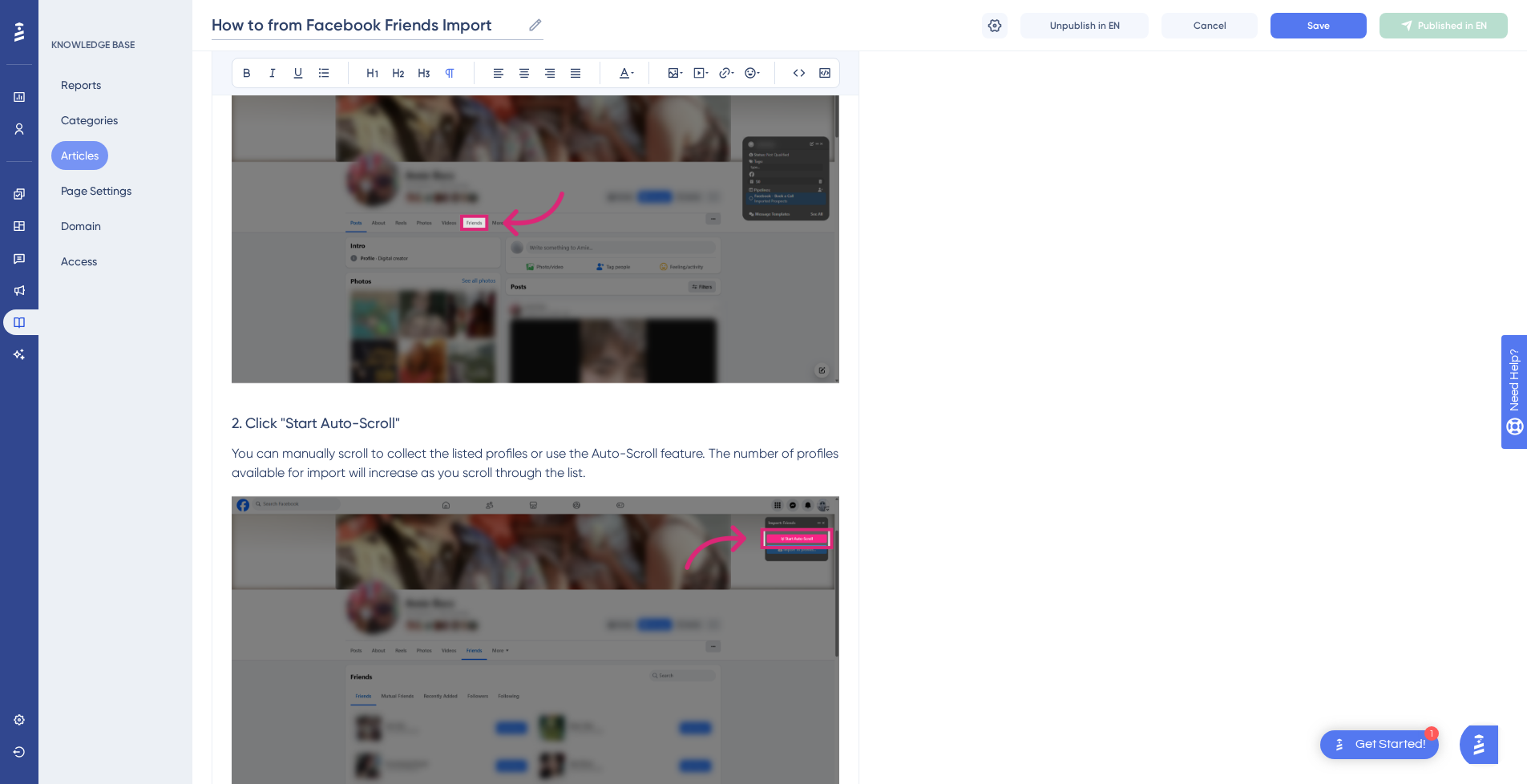
drag, startPoint x: 307, startPoint y: 24, endPoint x: 93, endPoint y: 23, distance: 214.0
type input "Facebook Friends Import"
click at [1367, 25] on div "Unpublish in EN Cancel Save Published in EN" at bounding box center [1245, 26] width 526 height 26
click at [1340, 29] on button "Save" at bounding box center [1319, 26] width 96 height 26
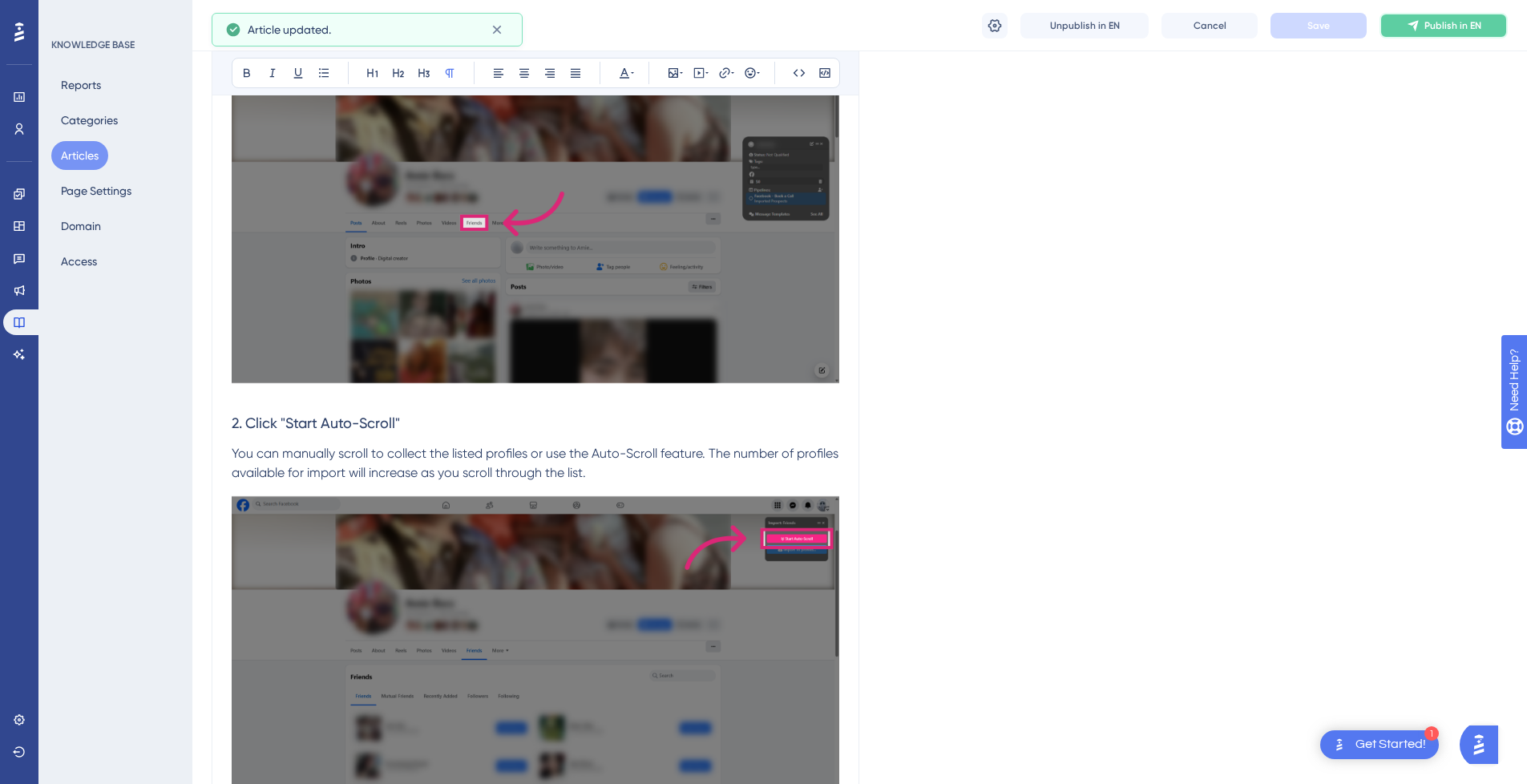
click at [1453, 30] on span "Publish in EN" at bounding box center [1453, 26] width 57 height 13
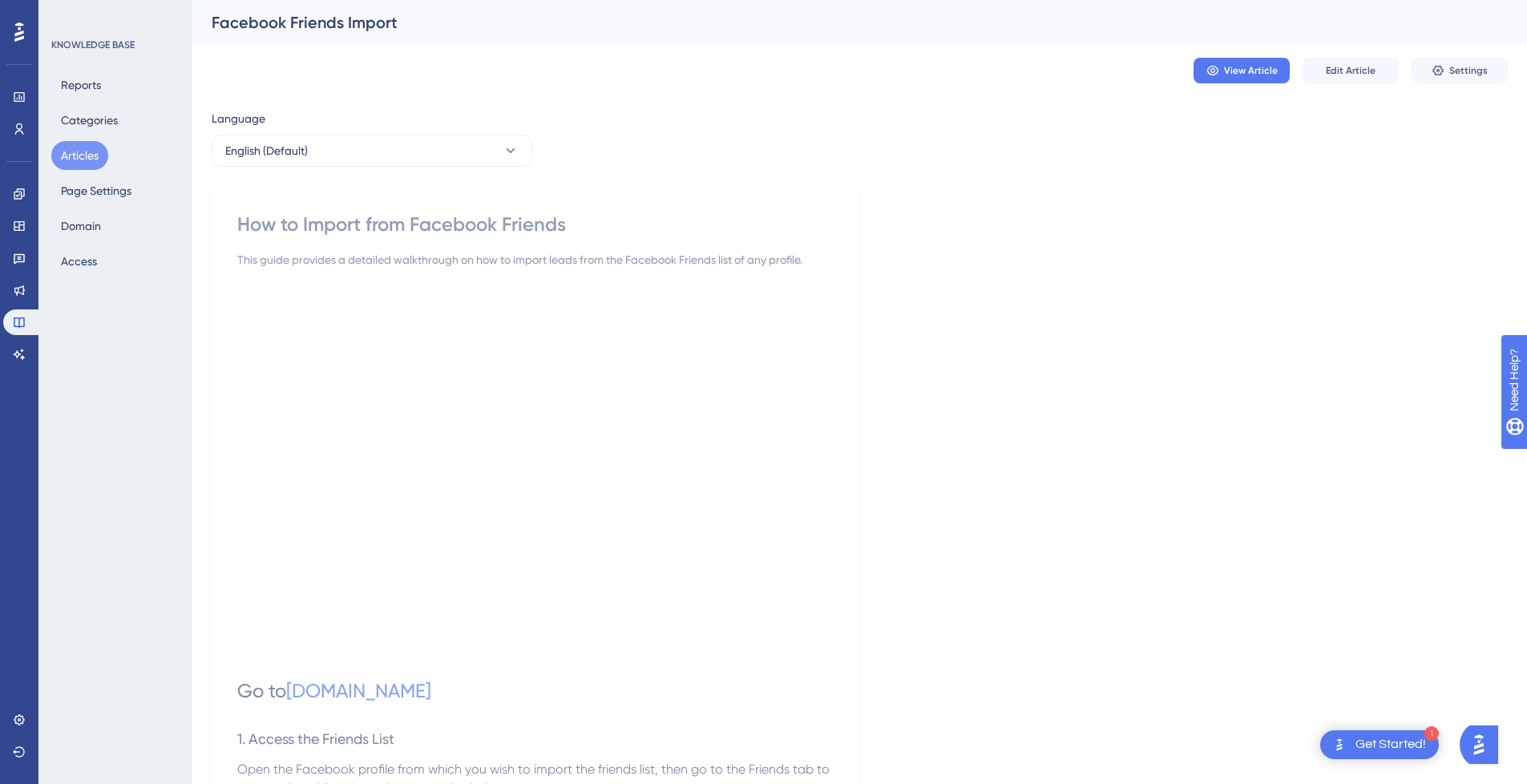
click at [85, 144] on button "Articles" at bounding box center [80, 154] width 57 height 29
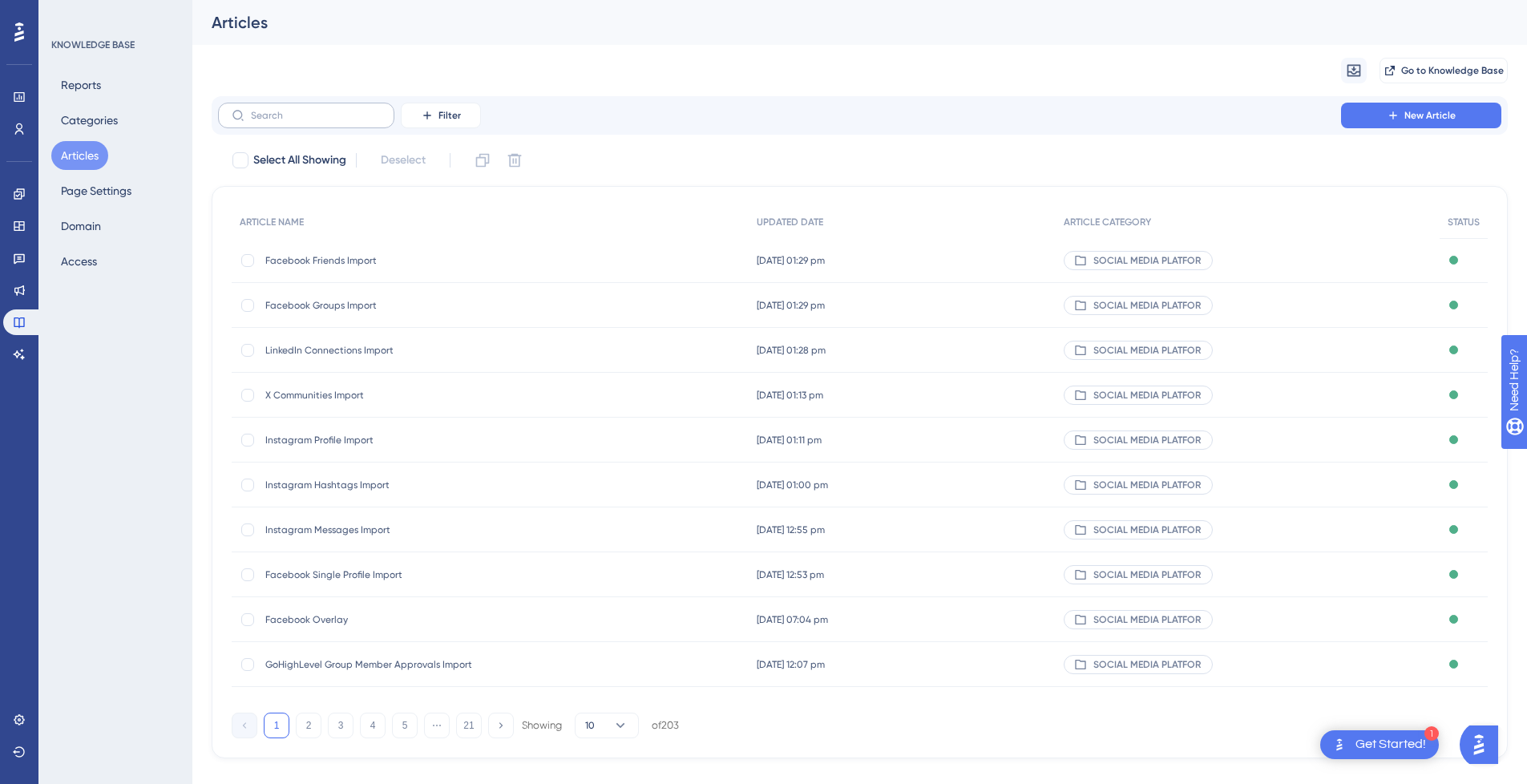
click at [316, 121] on label at bounding box center [306, 115] width 176 height 26
click at [316, 121] on input "text" at bounding box center [316, 115] width 130 height 11
type input "How to Import from"
click at [415, 392] on span "How to Import from LinkedIn Likes" at bounding box center [394, 394] width 257 height 13
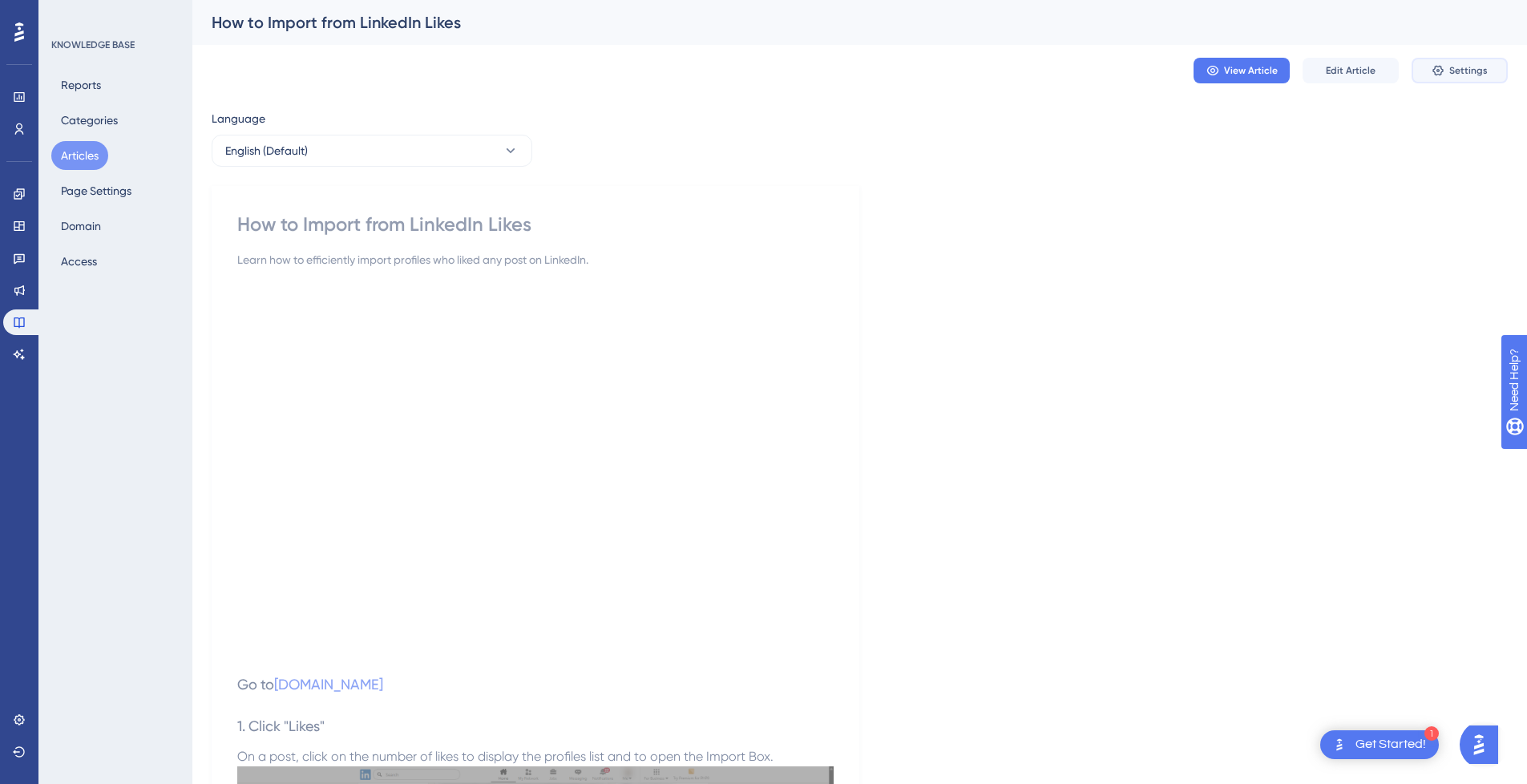
click at [1475, 69] on span "Settings" at bounding box center [1468, 70] width 38 height 13
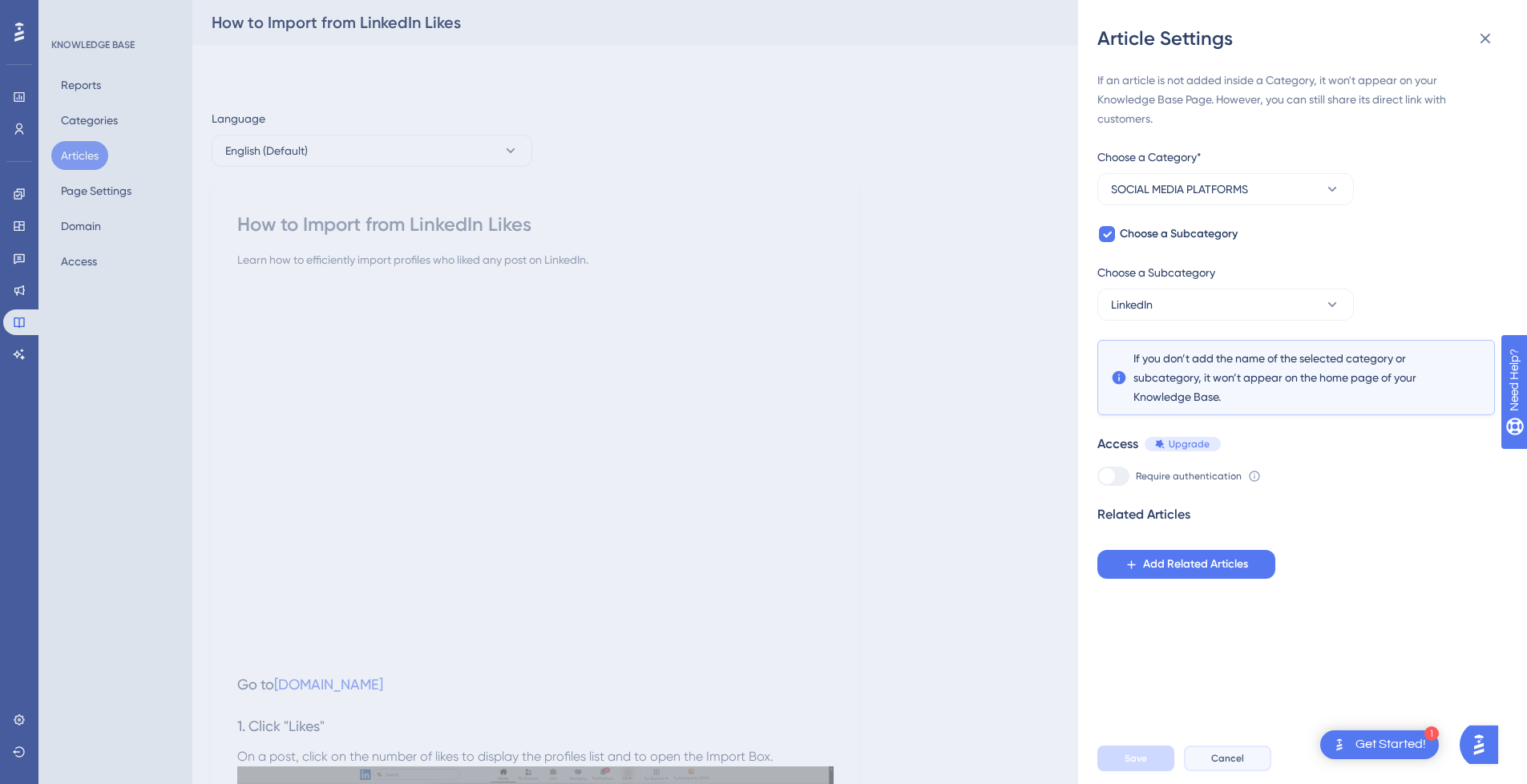
click at [1231, 764] on span "Cancel" at bounding box center [1227, 757] width 32 height 13
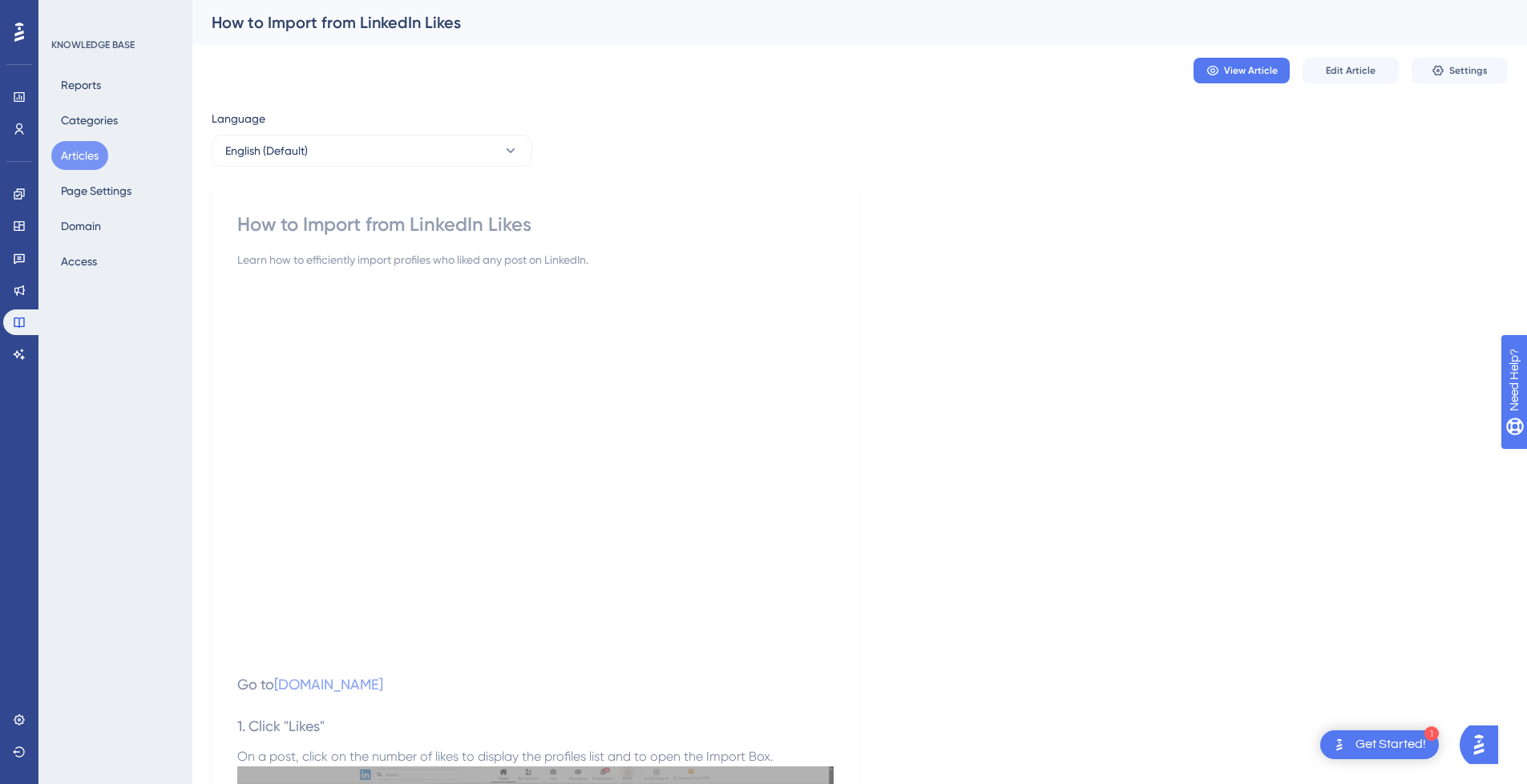
click at [393, 24] on div "How to Import from LinkedIn Likes" at bounding box center [839, 22] width 1256 height 23
click at [1374, 72] on span "Edit Article" at bounding box center [1351, 70] width 50 height 13
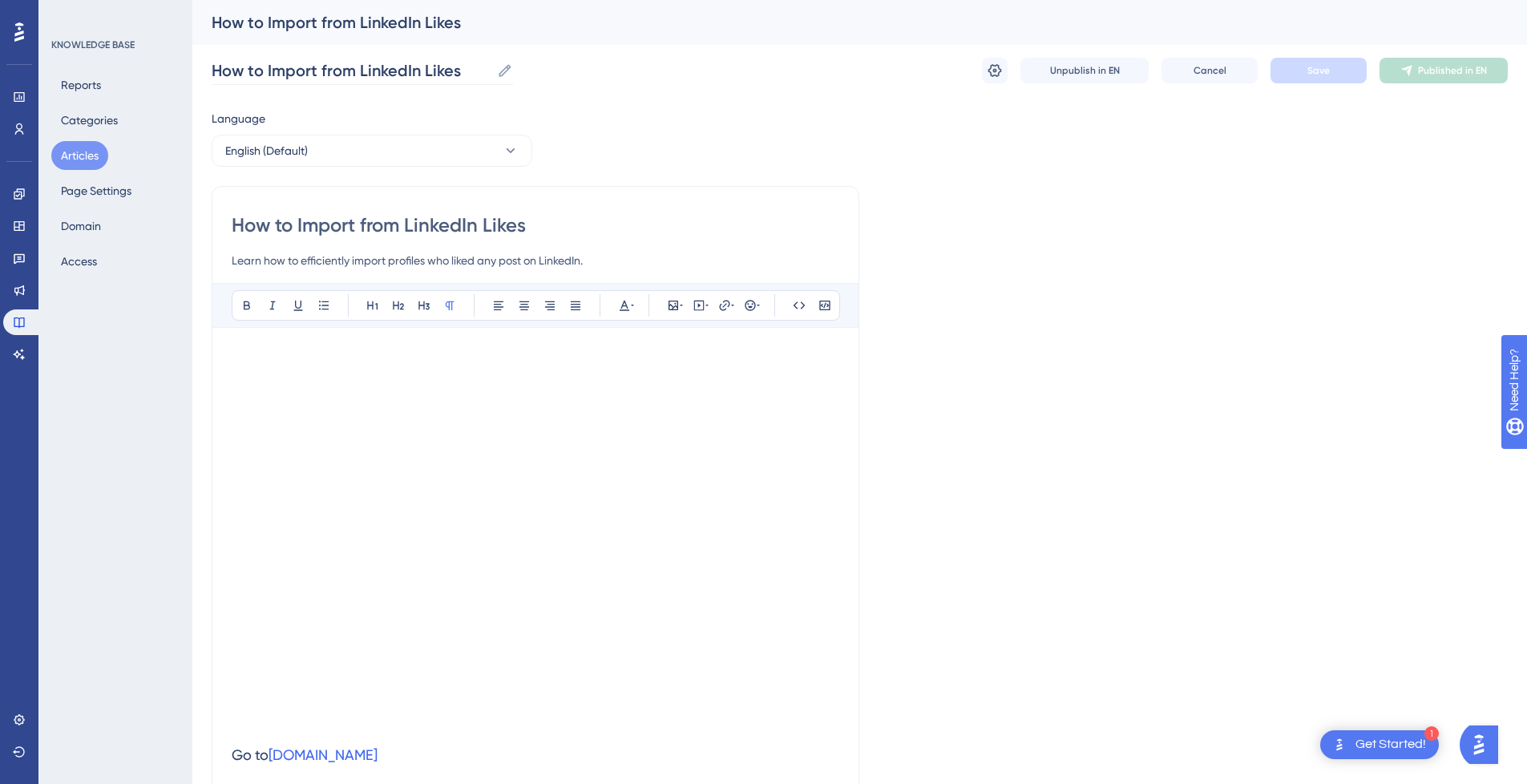
scroll to position [1176, 0]
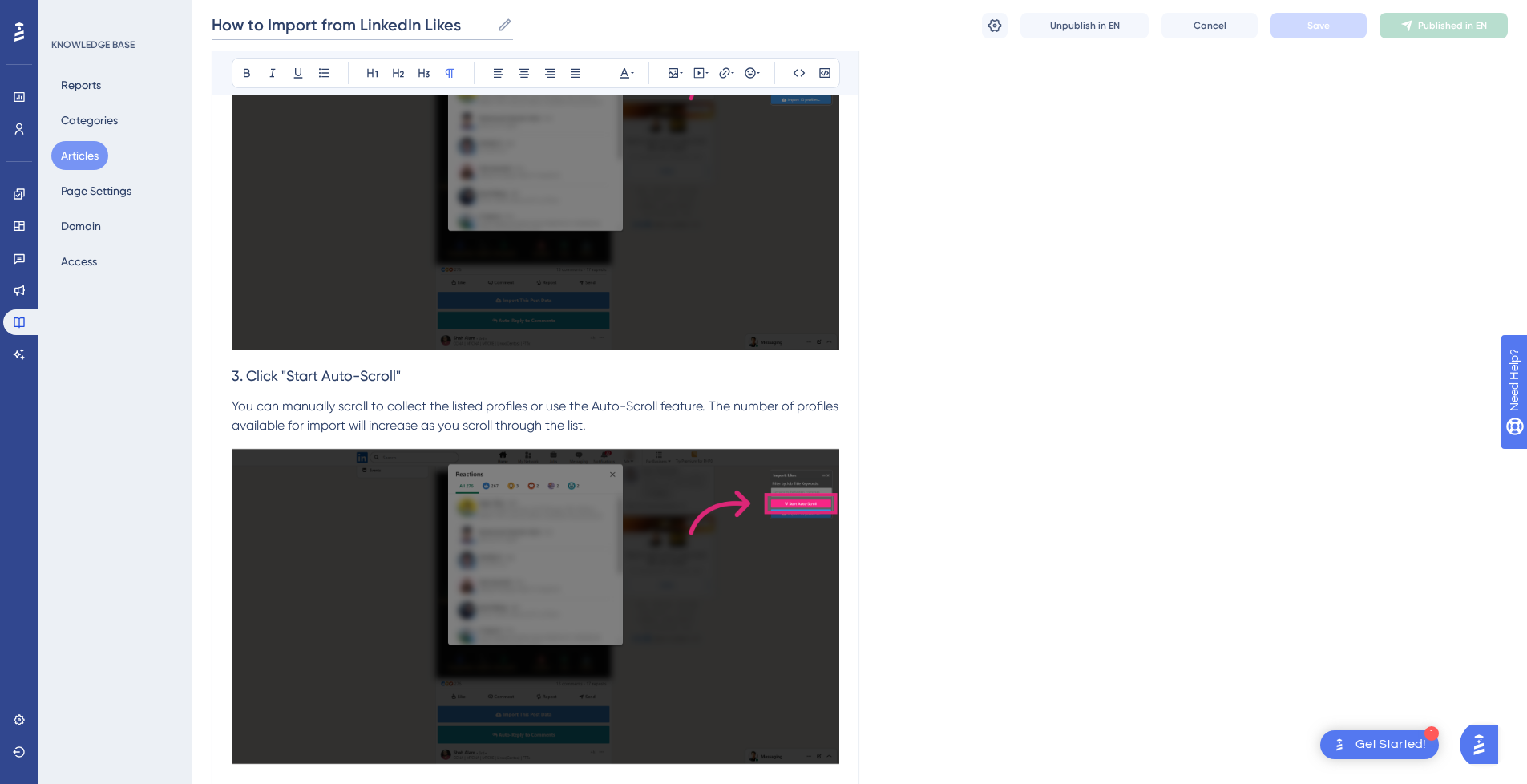
click at [293, 26] on input "How to Import from LinkedIn Likes" at bounding box center [351, 25] width 279 height 23
click at [414, 26] on input "How to from LinkedIn Likes" at bounding box center [325, 25] width 226 height 23
paste input "Import"
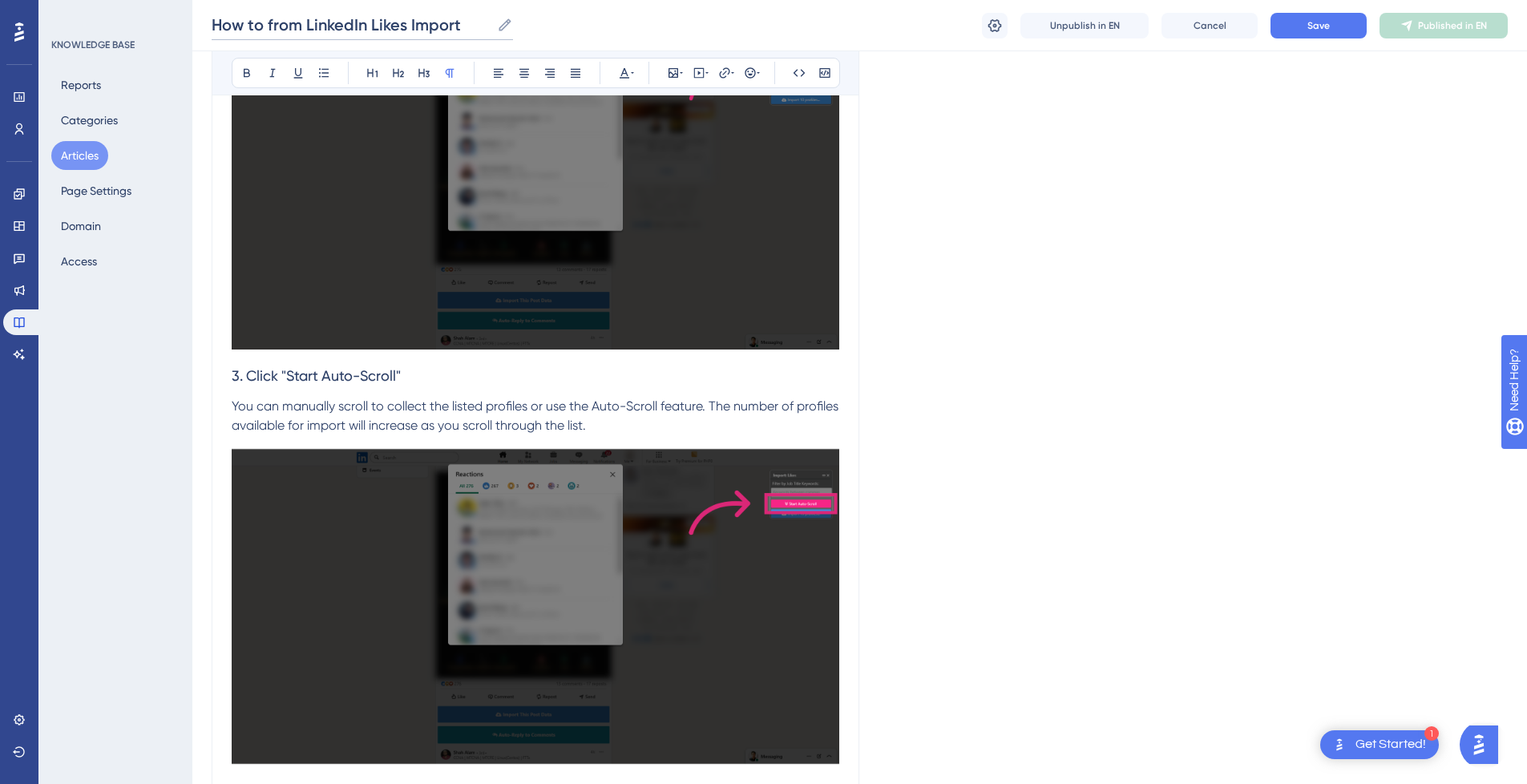
drag, startPoint x: 305, startPoint y: 26, endPoint x: 68, endPoint y: 32, distance: 237.1
type input "LinkedIn Likes Import"
click at [1315, 18] on button "Save" at bounding box center [1319, 26] width 96 height 26
click at [1478, 20] on span "Publish in EN" at bounding box center [1453, 26] width 57 height 13
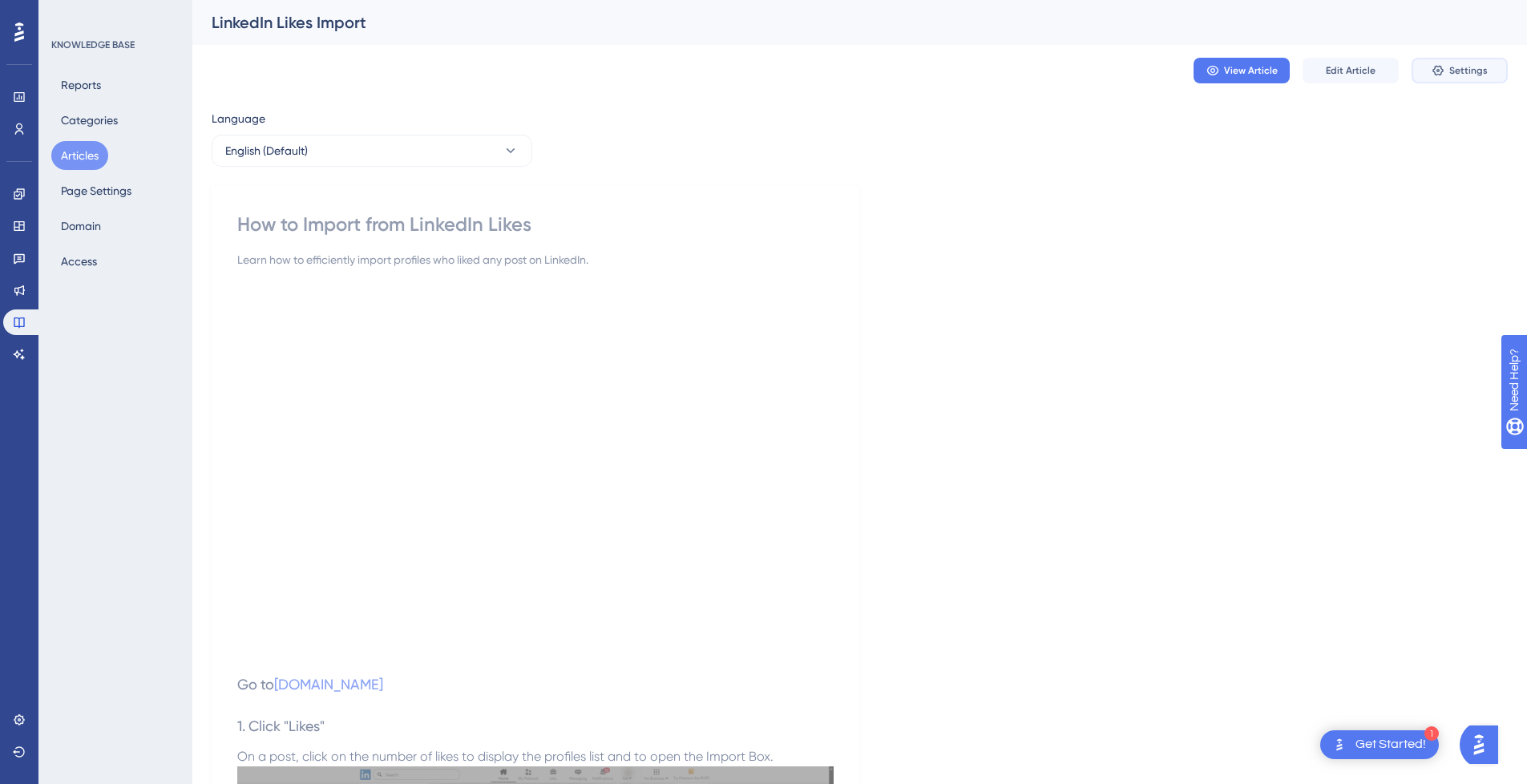
click at [1461, 73] on span "Settings" at bounding box center [1468, 70] width 38 height 13
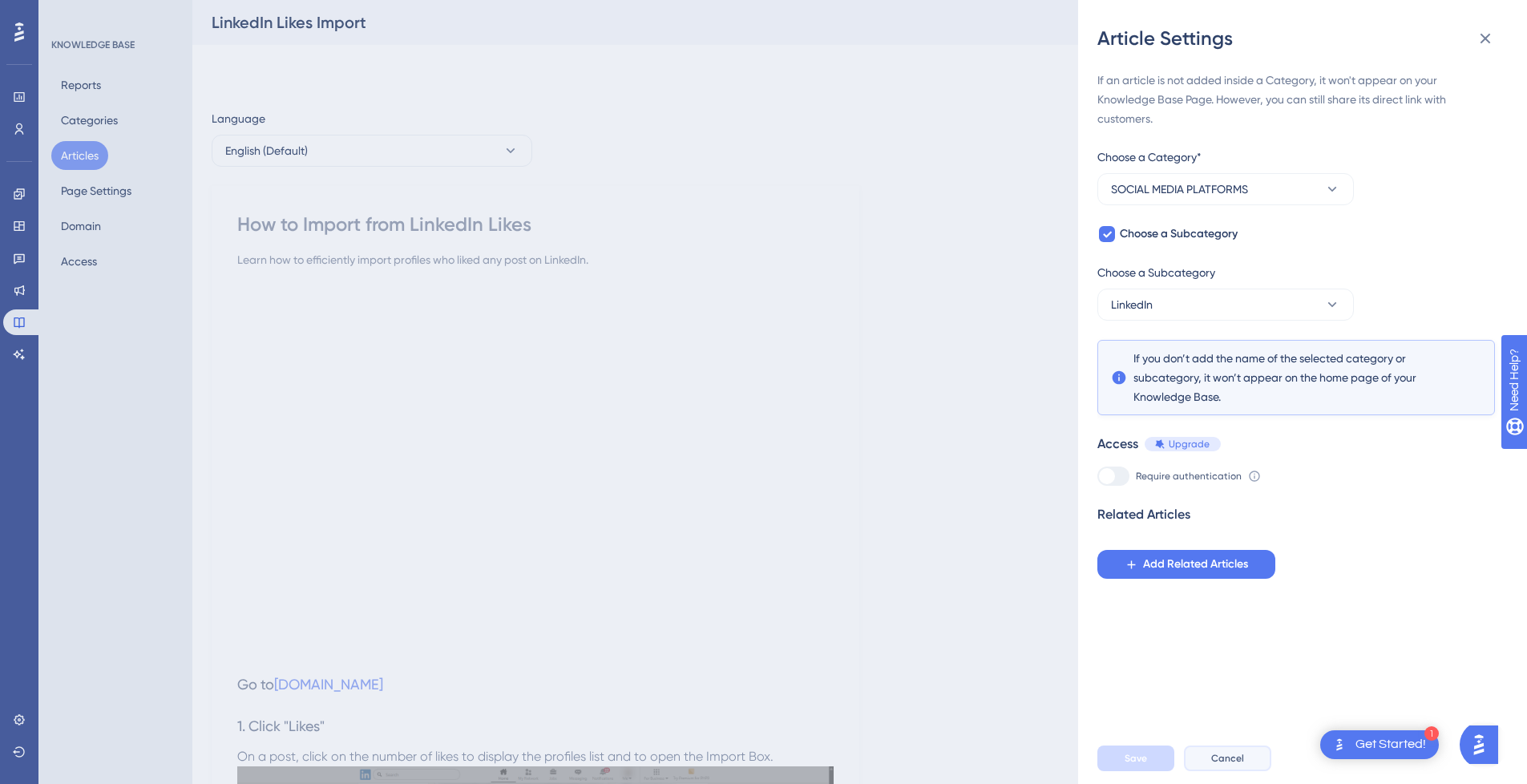
click at [1218, 764] on span "Cancel" at bounding box center [1227, 757] width 32 height 13
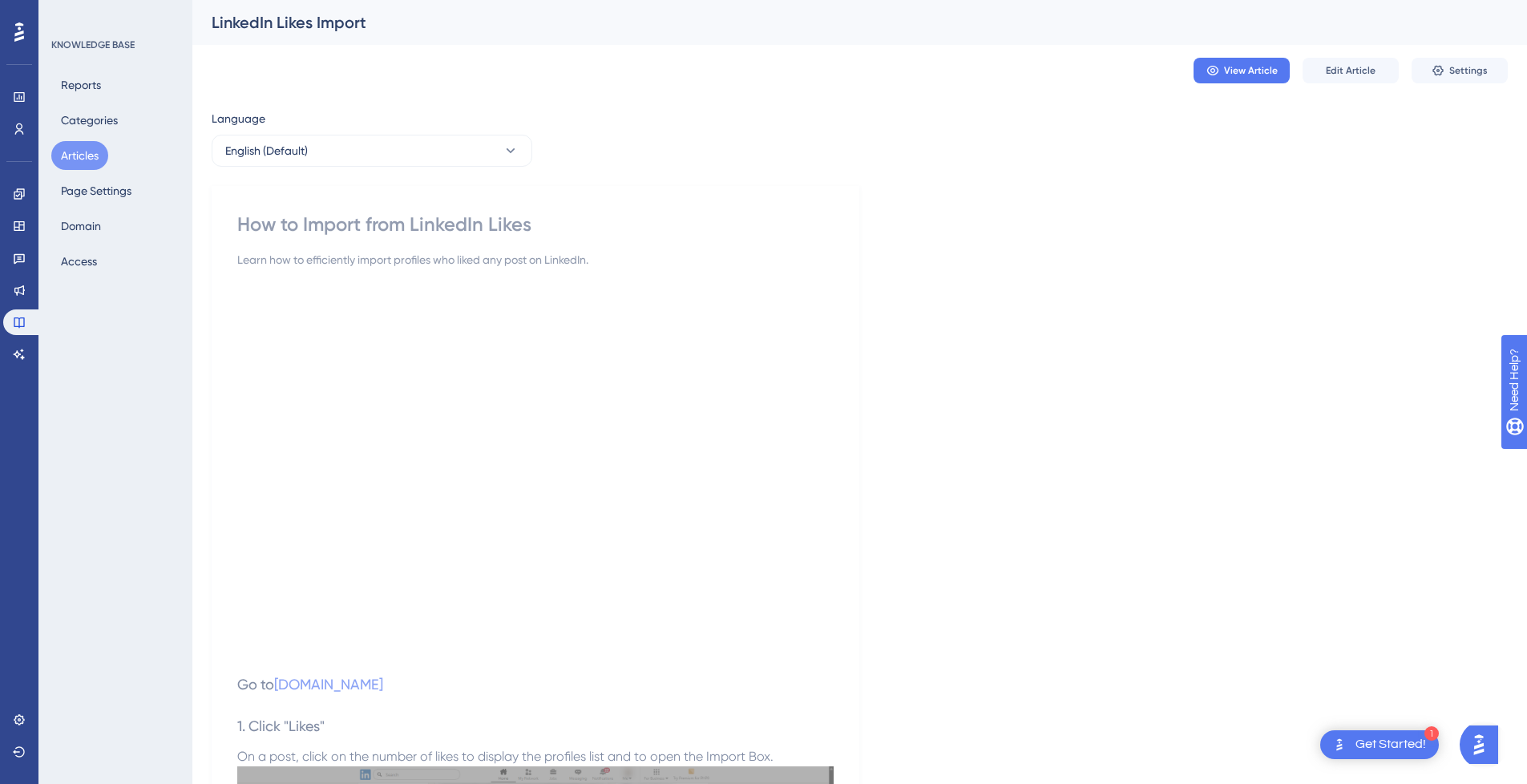
click at [82, 160] on button "Articles" at bounding box center [80, 154] width 57 height 29
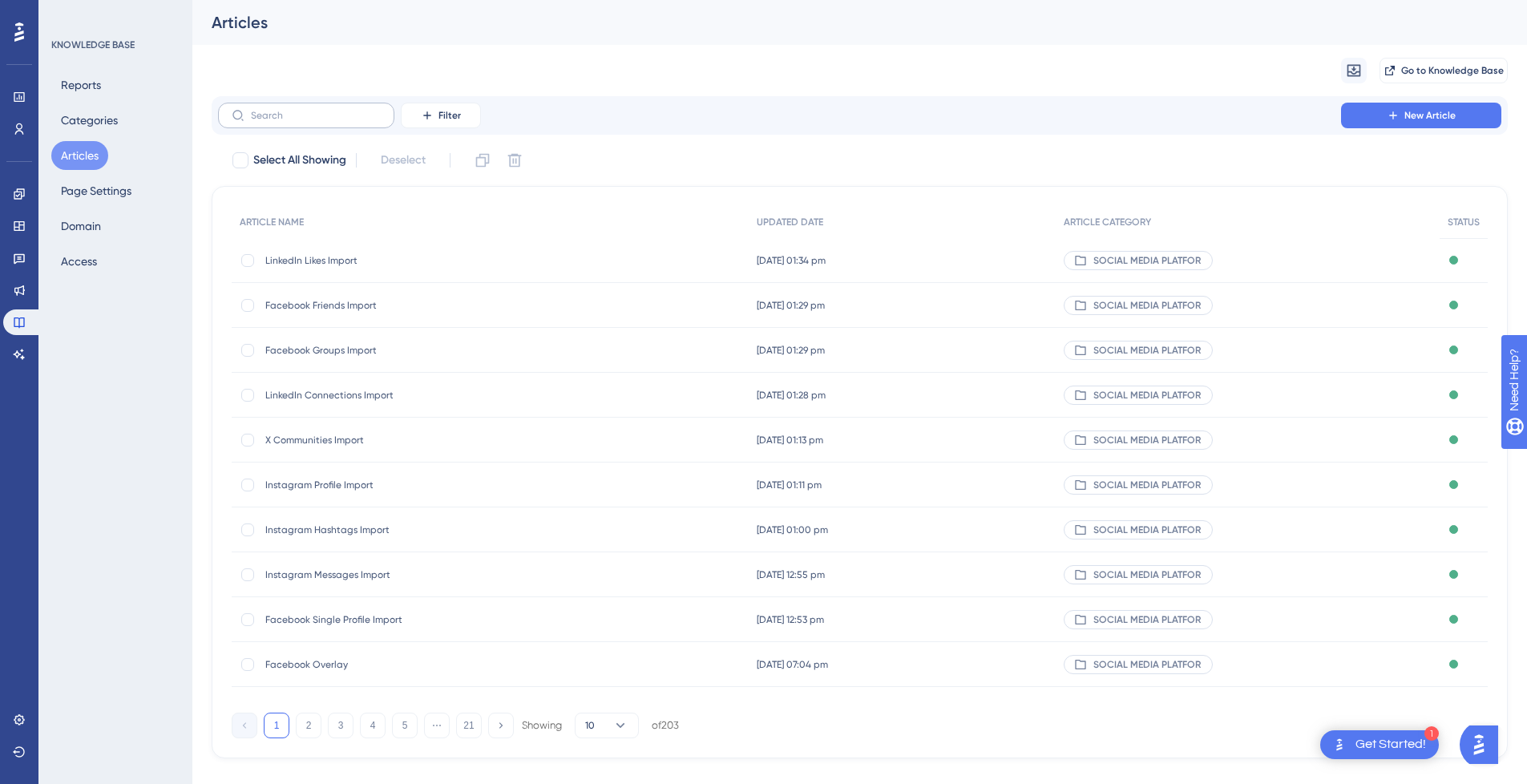
click at [281, 106] on label at bounding box center [306, 115] width 176 height 26
click at [281, 110] on input "text" at bounding box center [316, 115] width 130 height 11
click at [357, 121] on label at bounding box center [306, 115] width 176 height 26
click at [357, 121] on input "text" at bounding box center [316, 115] width 130 height 11
paste input "How to Import from LinkedIn Likes"
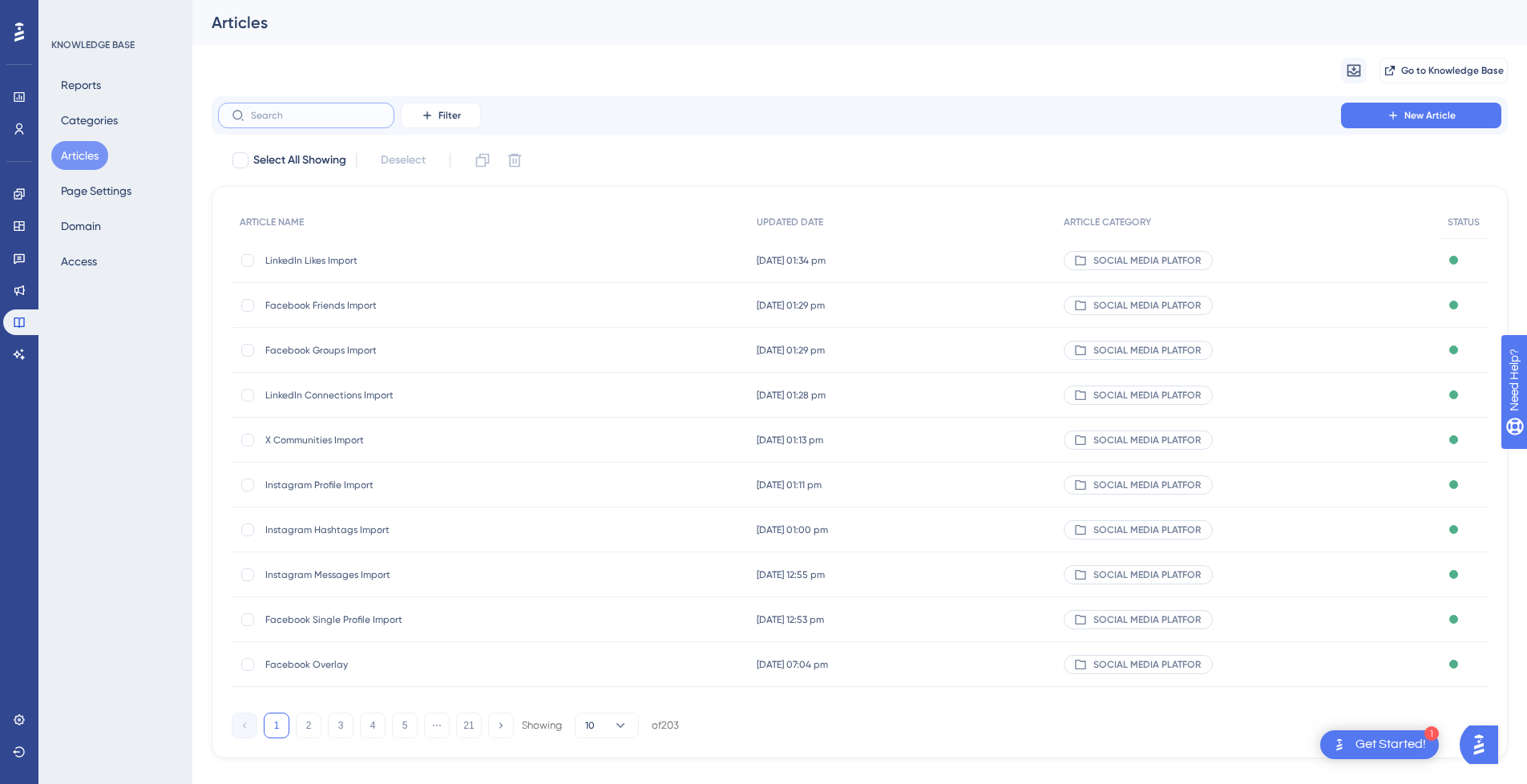
type input "How to Import from LinkedIn Likes"
checkbox input "true"
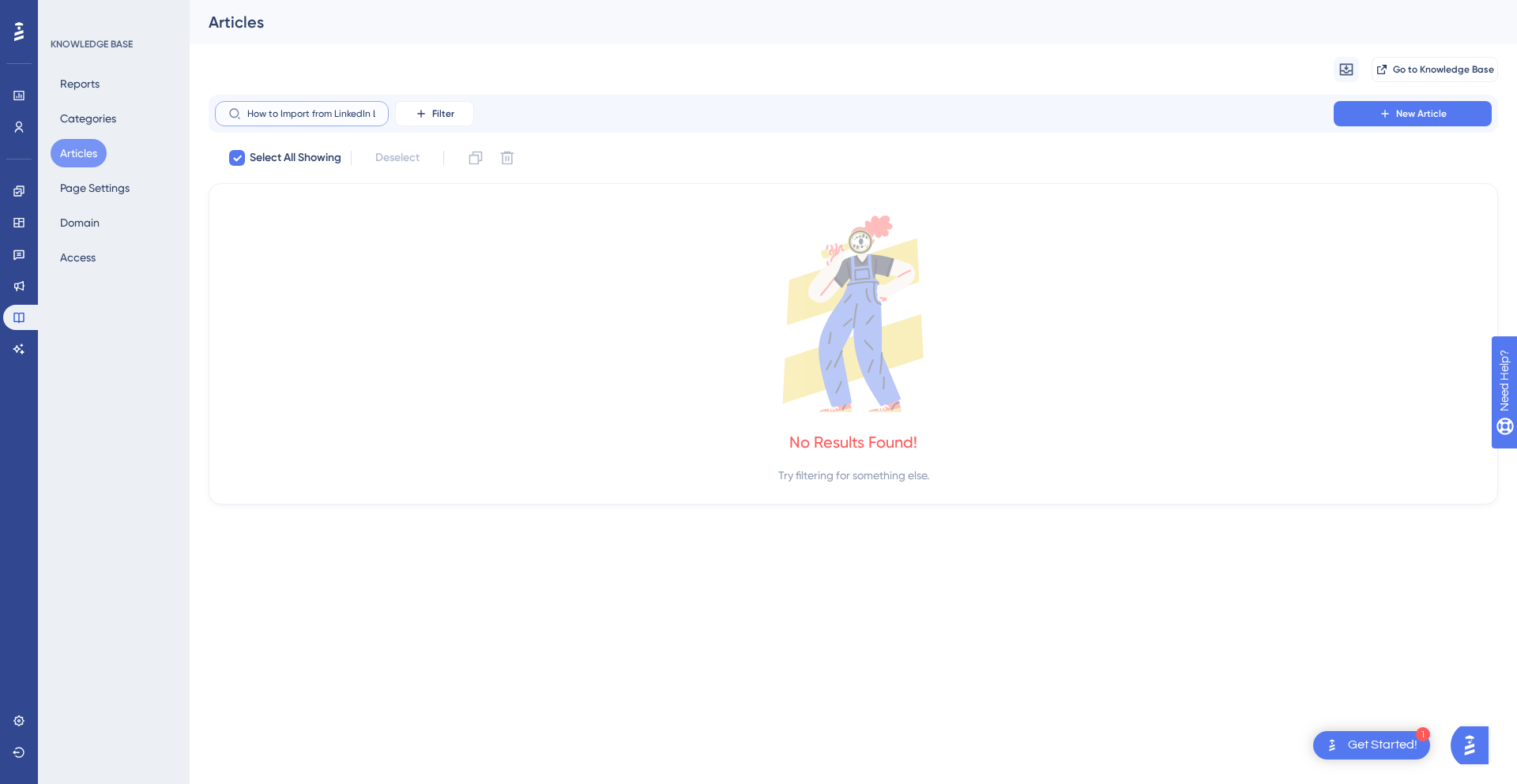
click at [352, 117] on input "How to Import from LinkedIn Likes" at bounding box center [311, 113] width 128 height 11
click at [332, 117] on input "How to Import from LinkedIn Likes" at bounding box center [311, 113] width 128 height 11
drag, startPoint x: 333, startPoint y: 113, endPoint x: 8, endPoint y: 112, distance: 325.0
click at [190, 112] on div "Performance Users Engagement Widgets Feedback Product Updates Knowledge Base AI…" at bounding box center [853, 265] width 1327 height 530
type input "LinkedIn Likes"
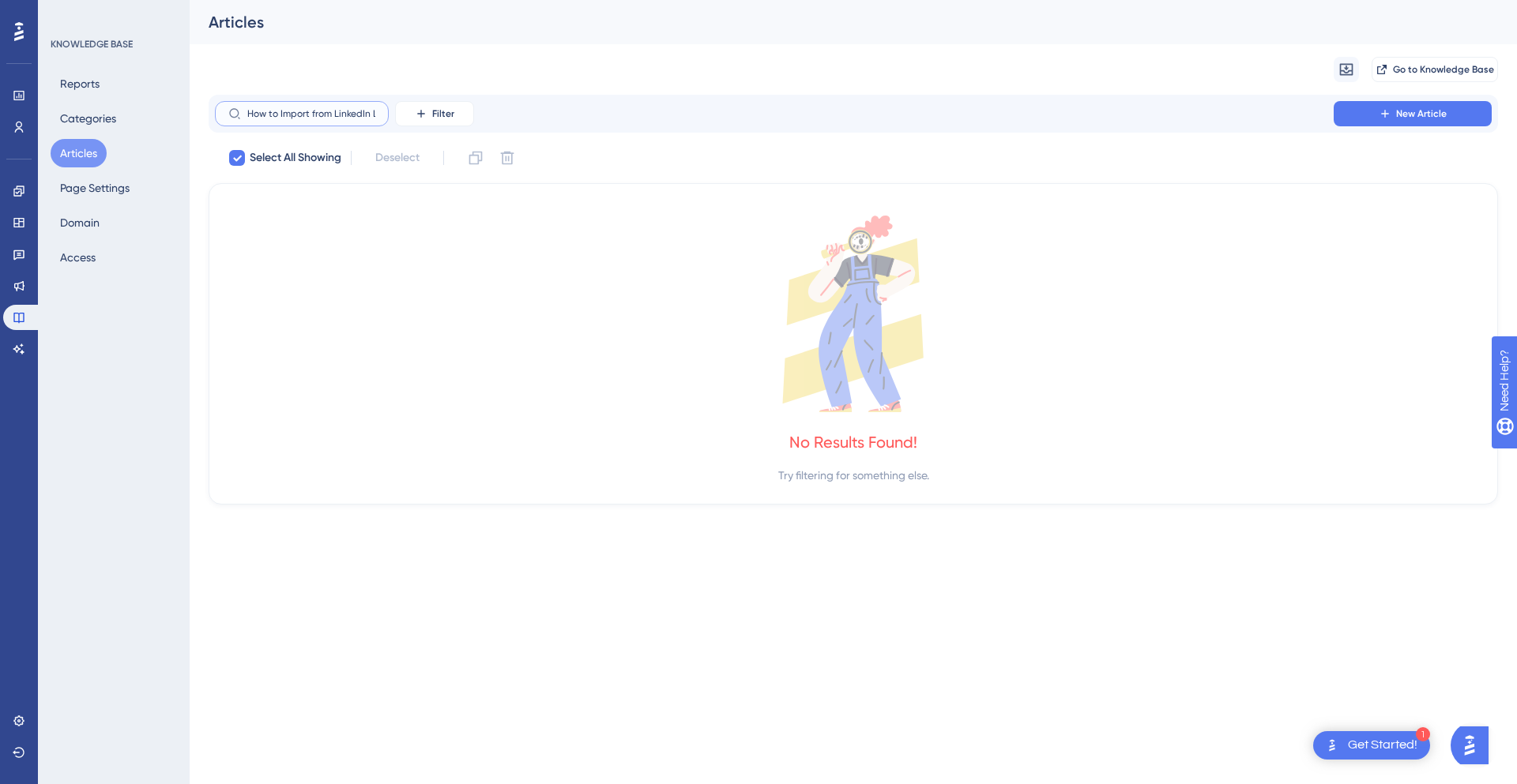
checkbox input "false"
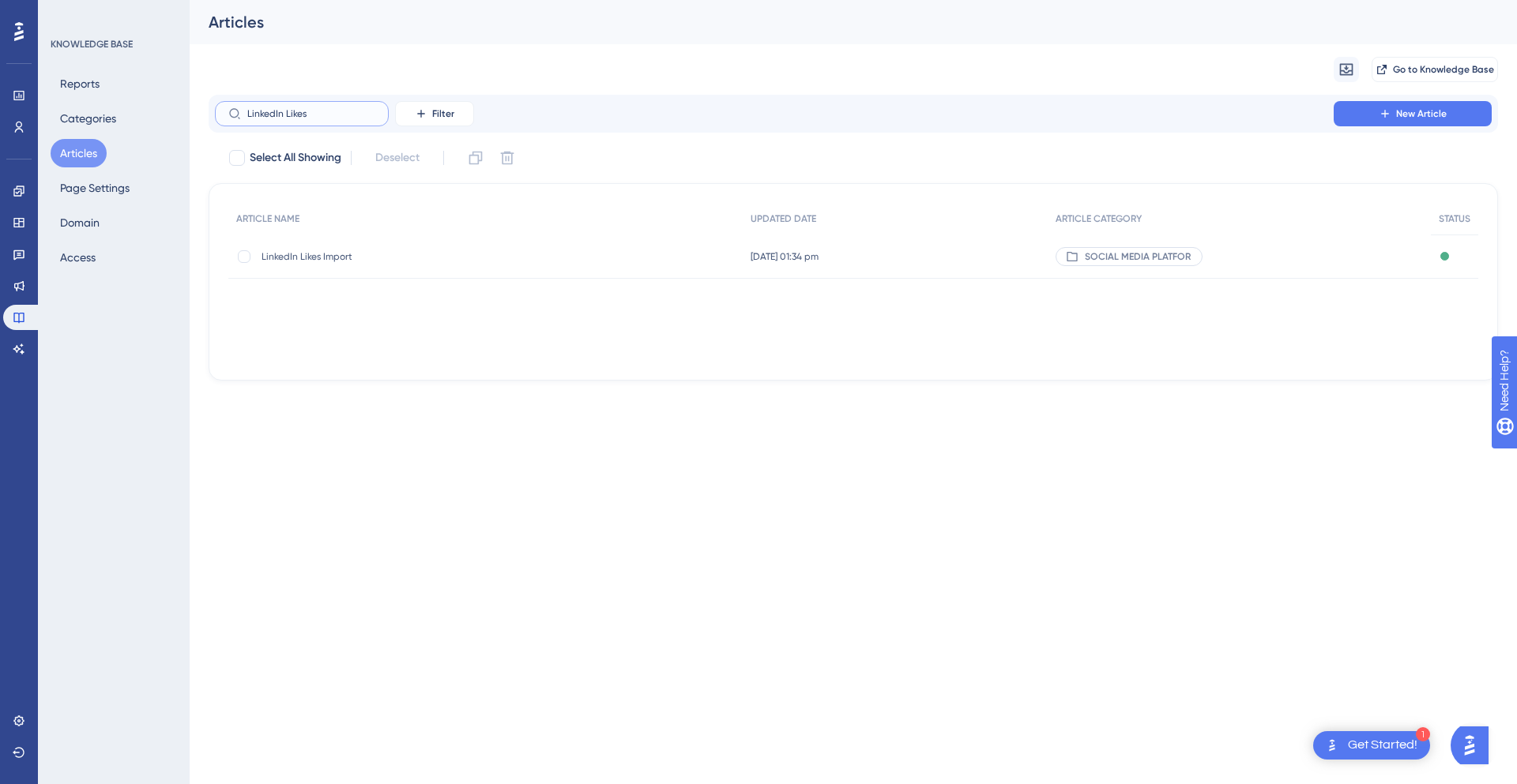
type input "LinkedIn Likes"
click at [339, 260] on span "LinkedIn Likes Import" at bounding box center [388, 256] width 253 height 13
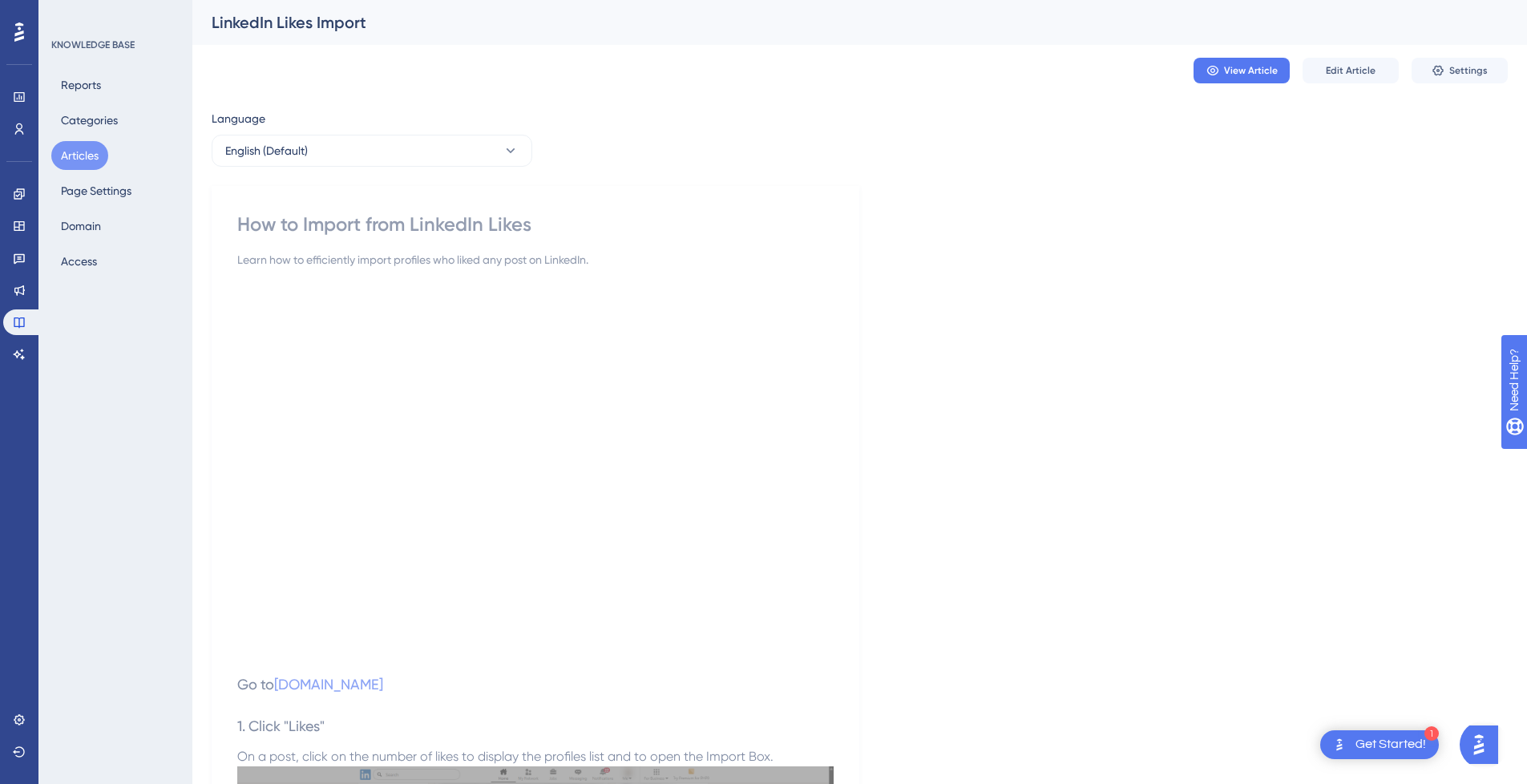
click at [444, 225] on div "How to Import from LinkedIn Likes" at bounding box center [535, 224] width 596 height 26
click at [1336, 76] on span "Edit Article" at bounding box center [1351, 70] width 50 height 13
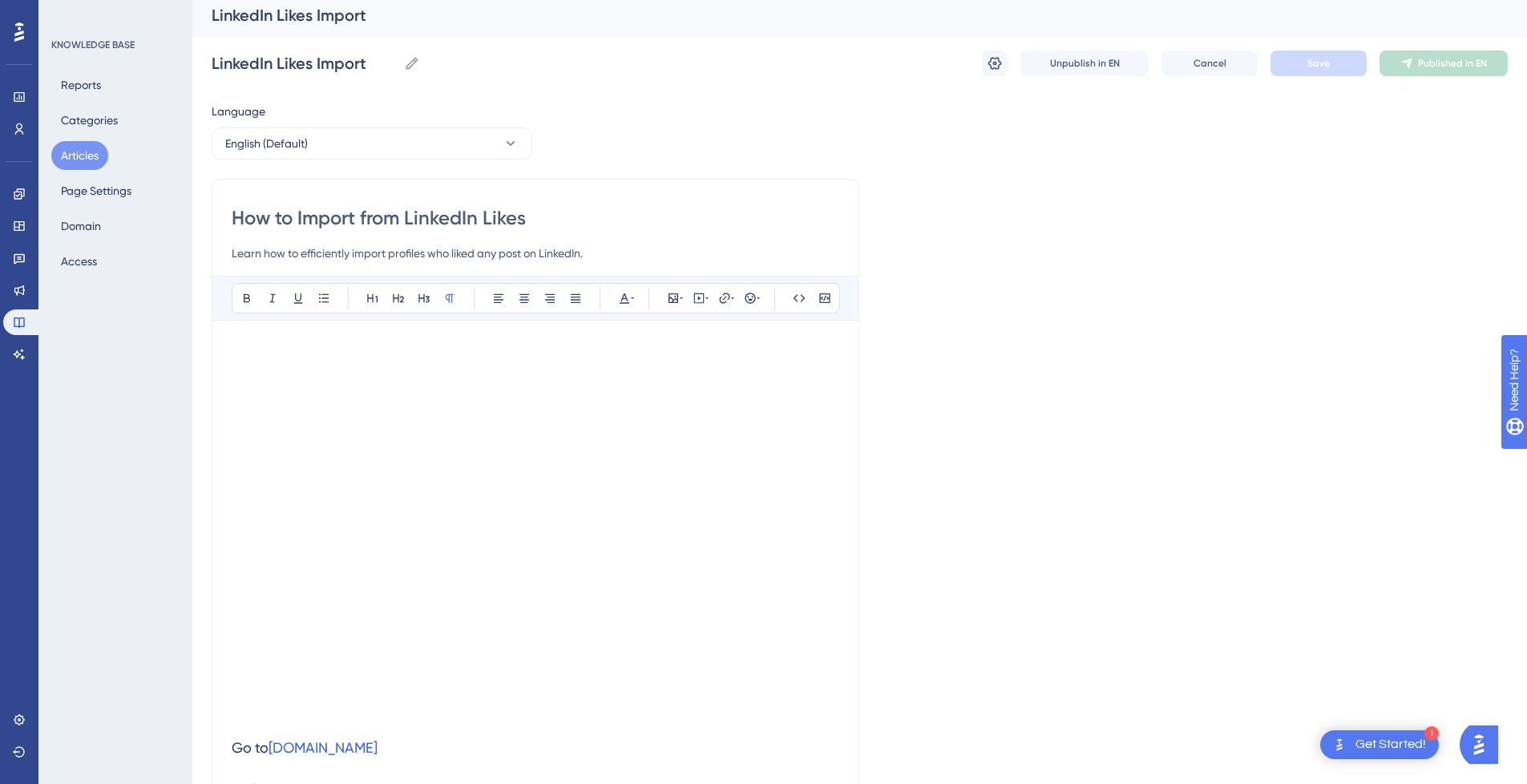
scroll to position [66, 0]
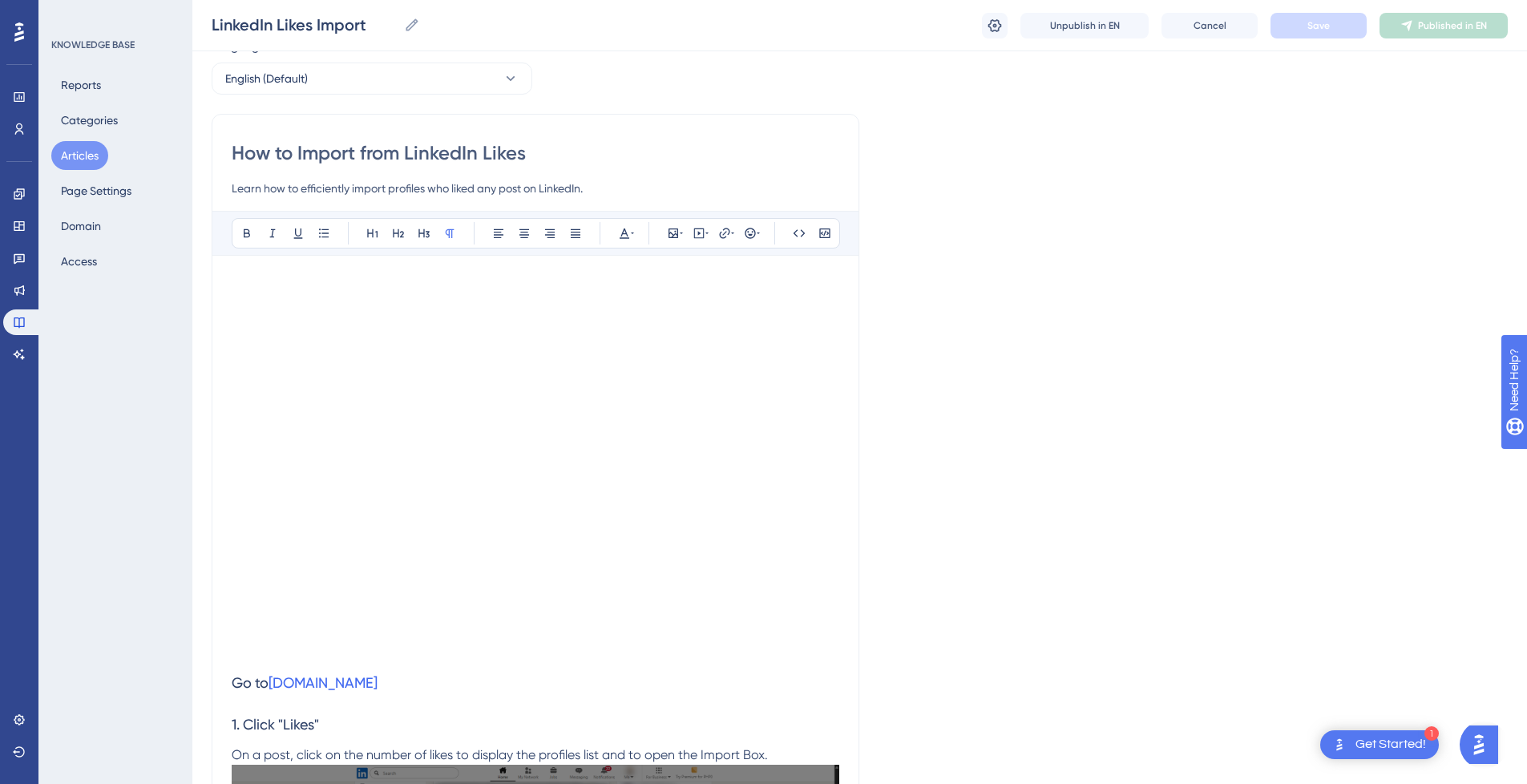
click at [433, 146] on input "How to Import from LinkedIn Likes" at bounding box center [535, 153] width 608 height 26
drag, startPoint x: 548, startPoint y: 150, endPoint x: 440, endPoint y: 151, distance: 108.0
click at [440, 151] on input "How to Import from LinkedIn Likes" at bounding box center [535, 153] width 608 height 26
click at [336, 154] on input "How to Import from LinkedIn Likes" at bounding box center [535, 153] width 608 height 26
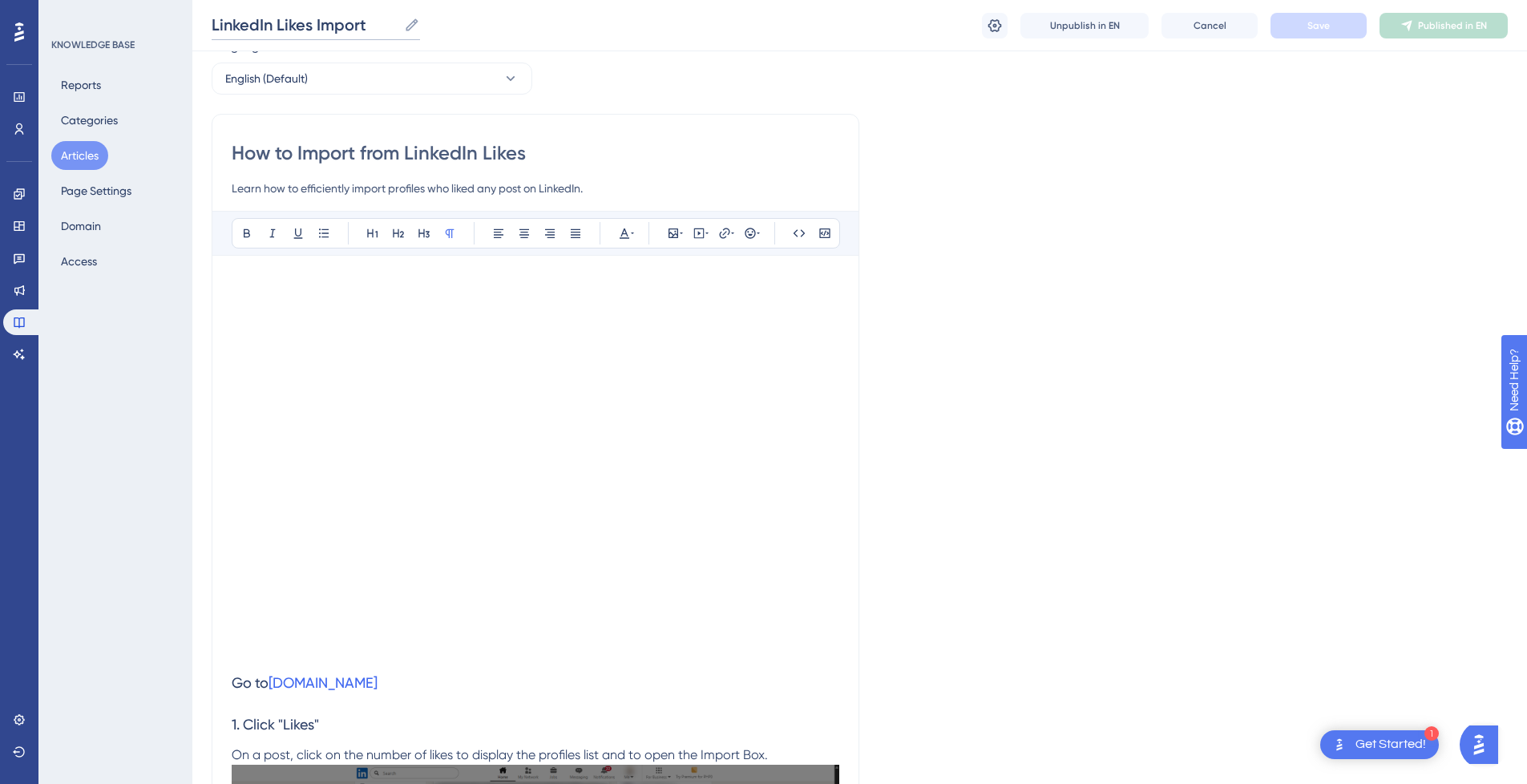
drag, startPoint x: 370, startPoint y: 28, endPoint x: 145, endPoint y: 37, distance: 225.2
click at [557, 156] on input "How to Import from LinkedIn Likes" at bounding box center [535, 153] width 608 height 26
drag, startPoint x: 580, startPoint y: 159, endPoint x: 191, endPoint y: 156, distance: 389.0
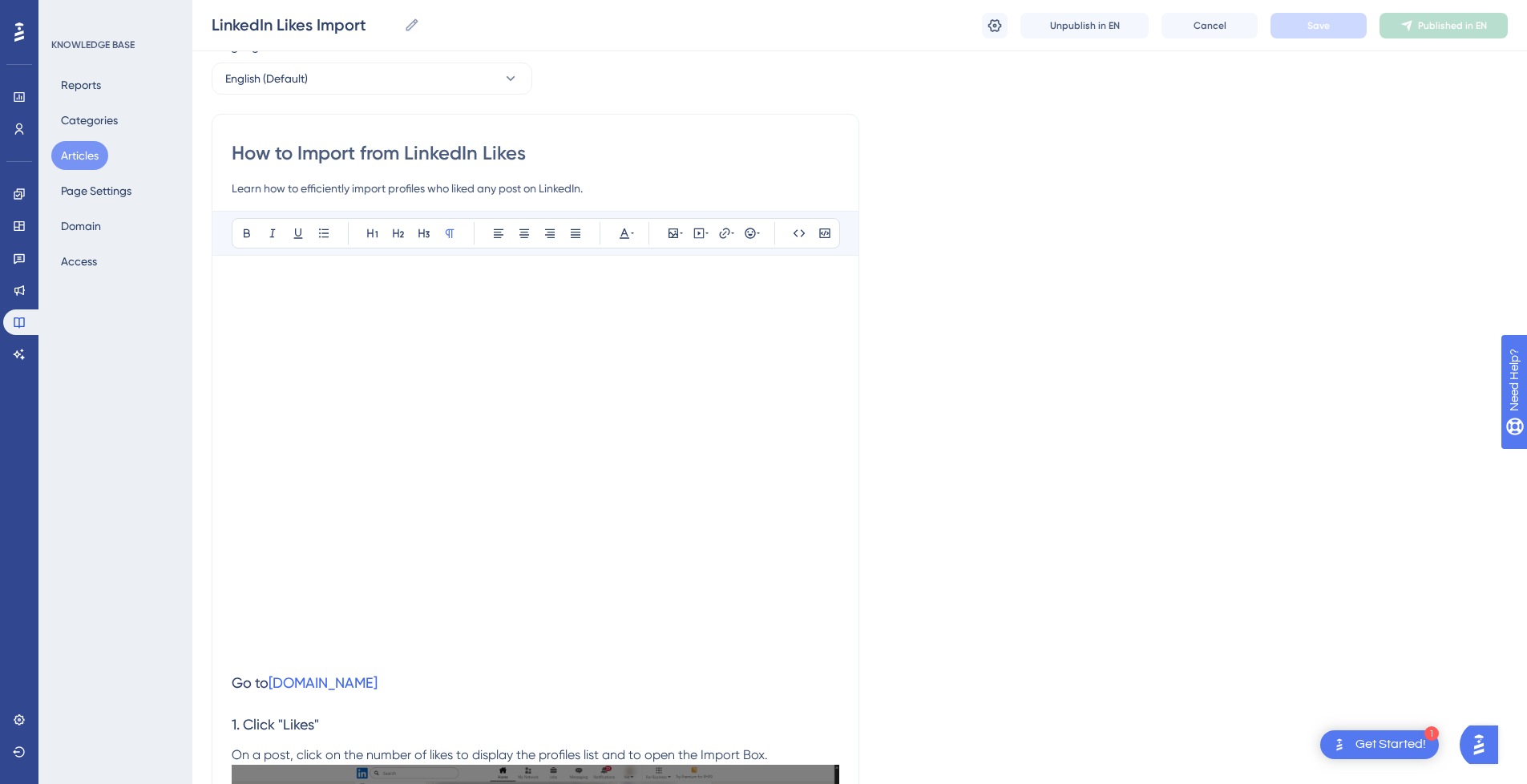
paste input "LinkedIn Likes Import"
type input "LinkedIn Likes Import"
click at [1325, 30] on span "Save" at bounding box center [1318, 26] width 23 height 13
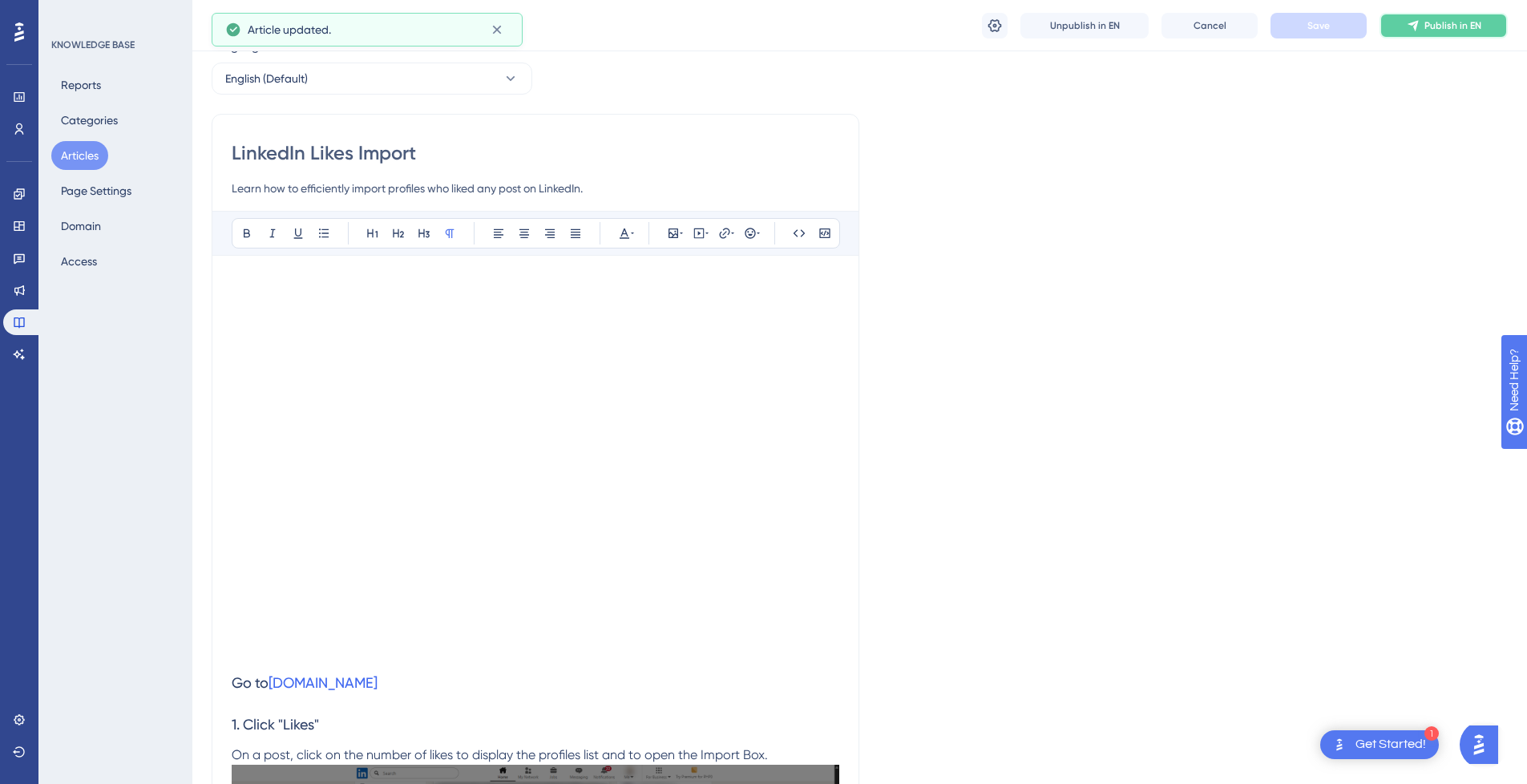
click at [1414, 30] on icon at bounding box center [1413, 26] width 13 height 13
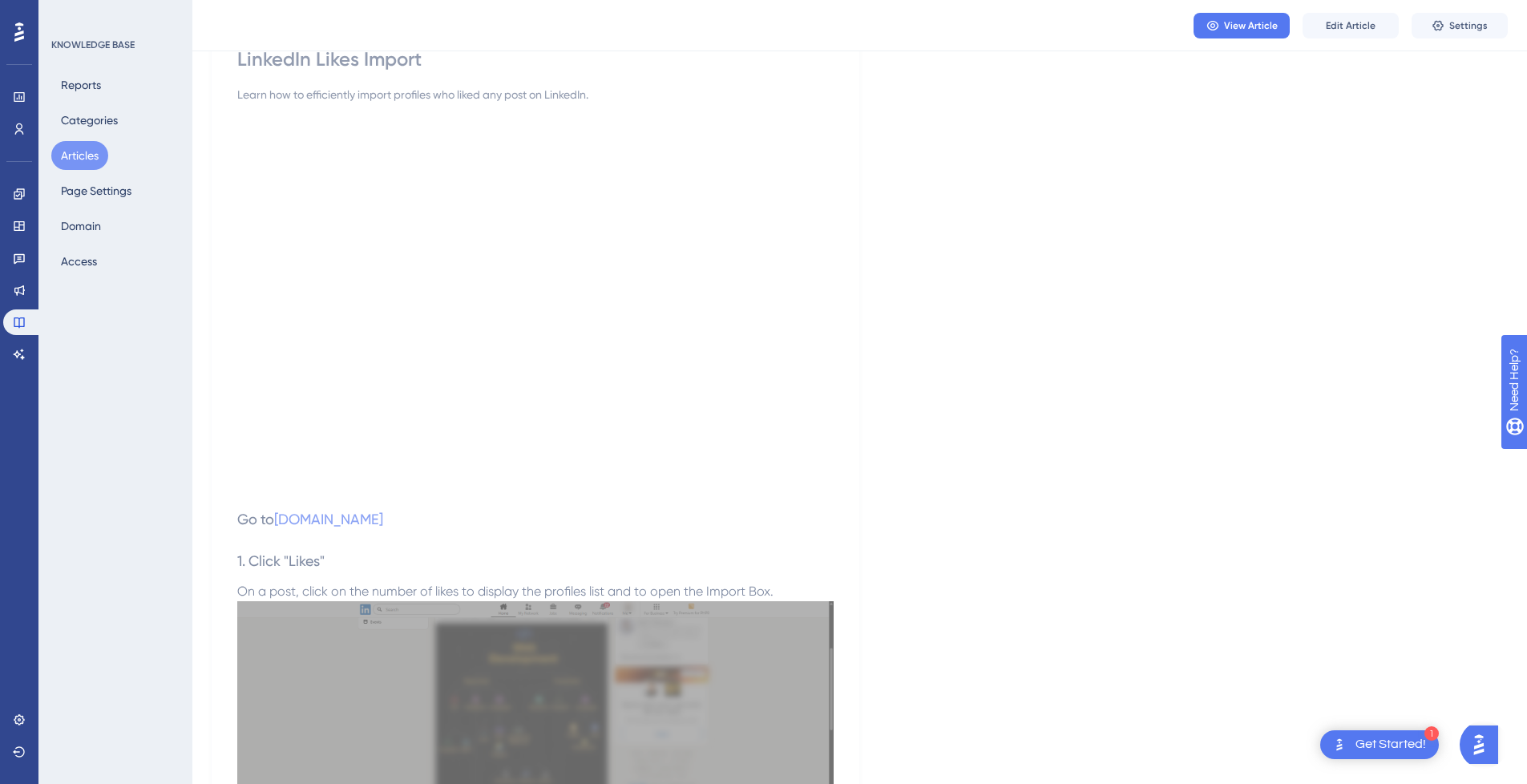
scroll to position [160, 0]
click at [73, 149] on button "Articles" at bounding box center [80, 154] width 57 height 29
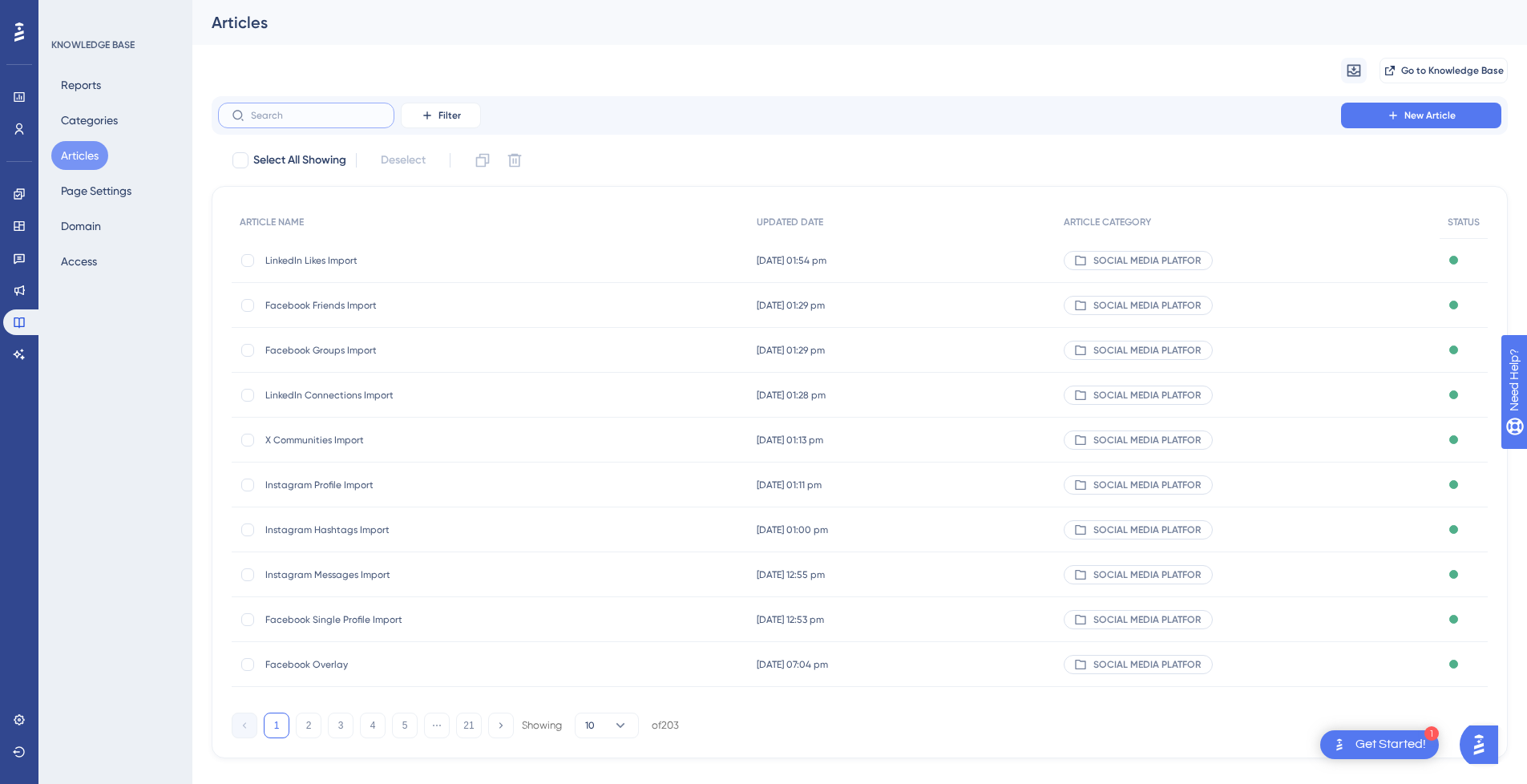
click at [329, 112] on input "text" at bounding box center [316, 115] width 130 height 11
type input "How to Import"
click at [610, 355] on div "How to Import from Facebook Members' Approval How to Import from Facebook Membe…" at bounding box center [490, 350] width 518 height 45
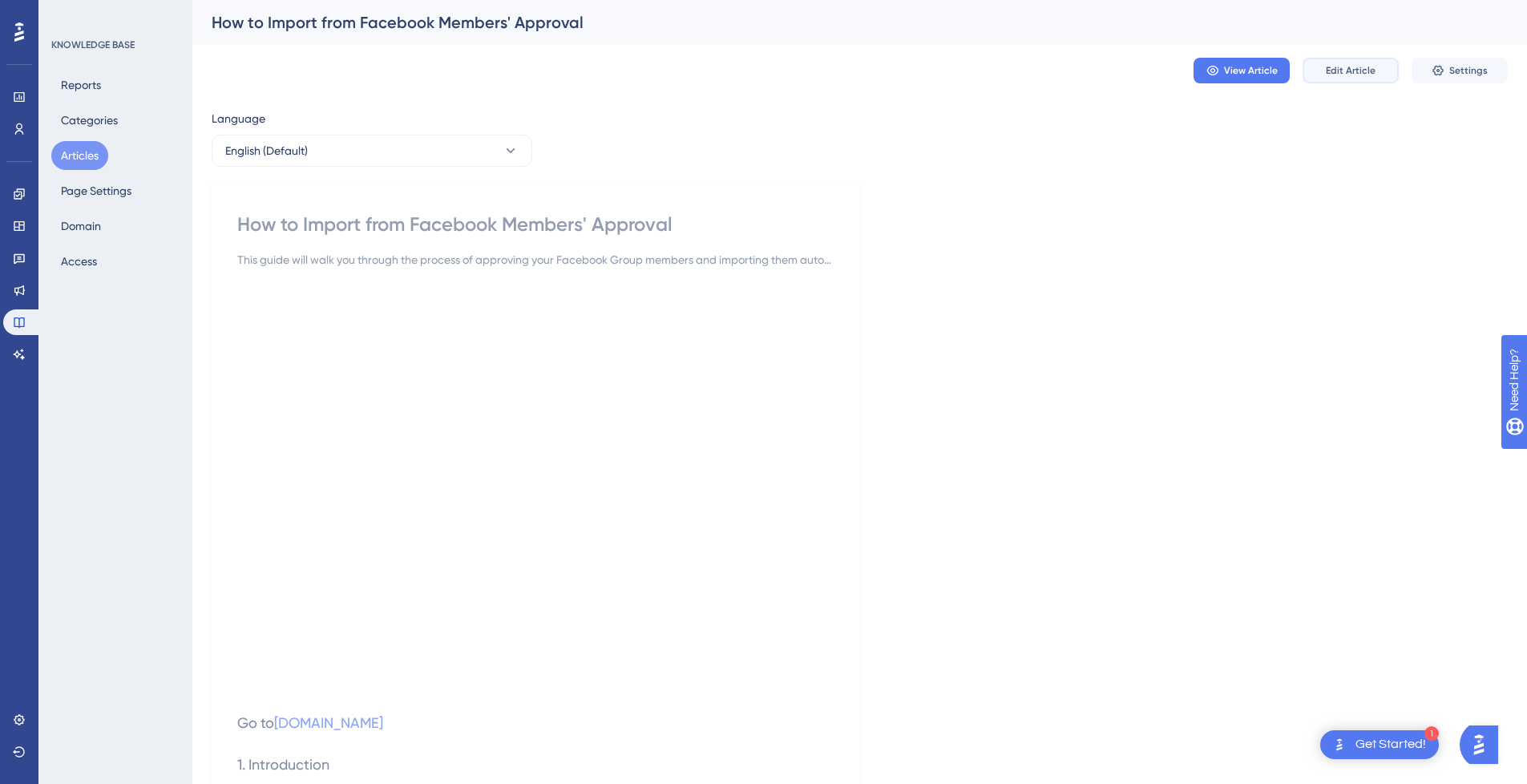
click at [1371, 77] on button "Edit Article" at bounding box center [1351, 71] width 96 height 26
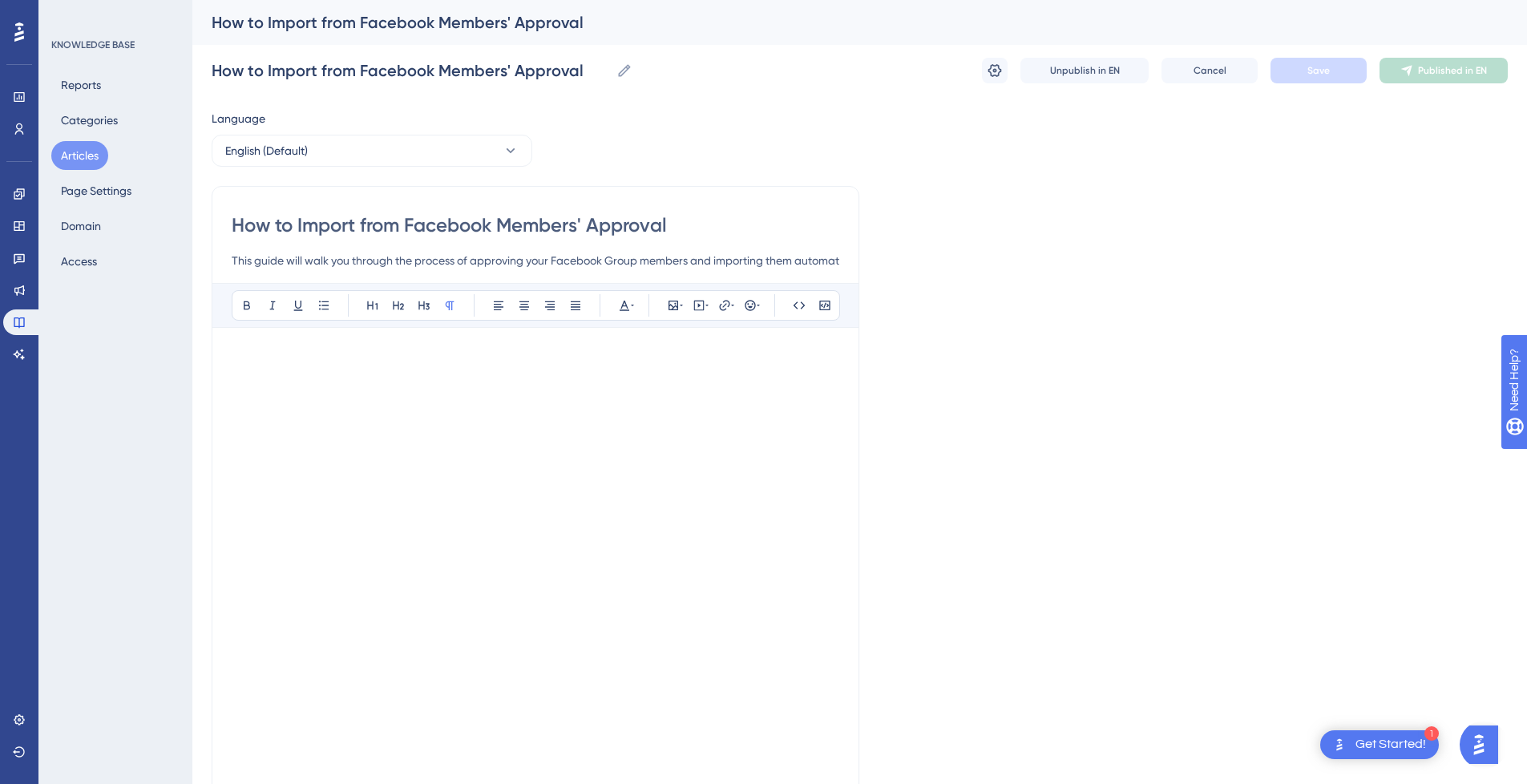
scroll to position [8916, 0]
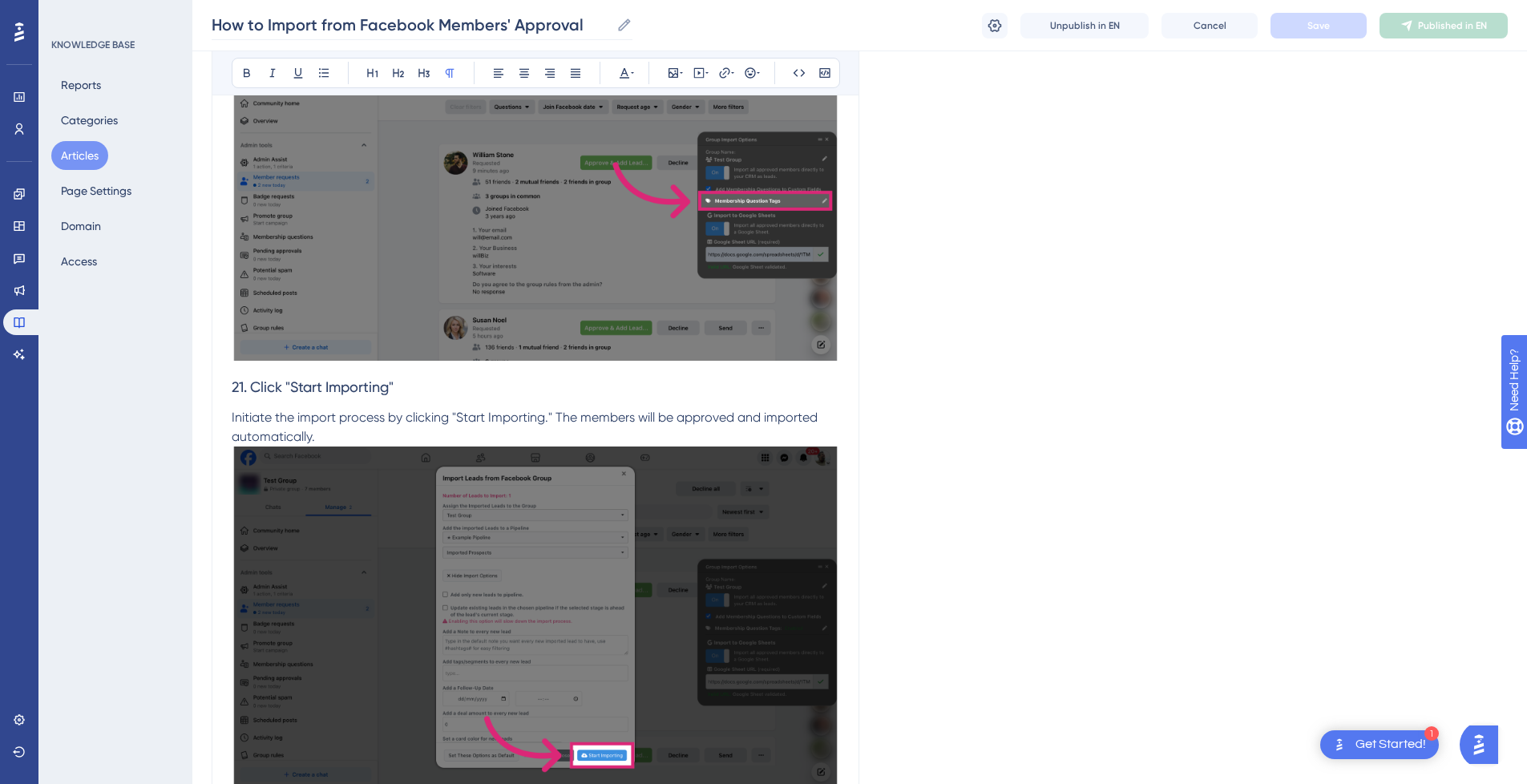
click at [627, 24] on icon at bounding box center [624, 25] width 12 height 12
click at [610, 24] on input "How to Import from Facebook Members' Approval" at bounding box center [410, 25] width 398 height 23
click at [306, 24] on input "How to Import from Facebook Members' Approval" at bounding box center [410, 25] width 398 height 23
click at [539, 24] on input "How to from Facebook Members' Approval" at bounding box center [384, 25] width 344 height 23
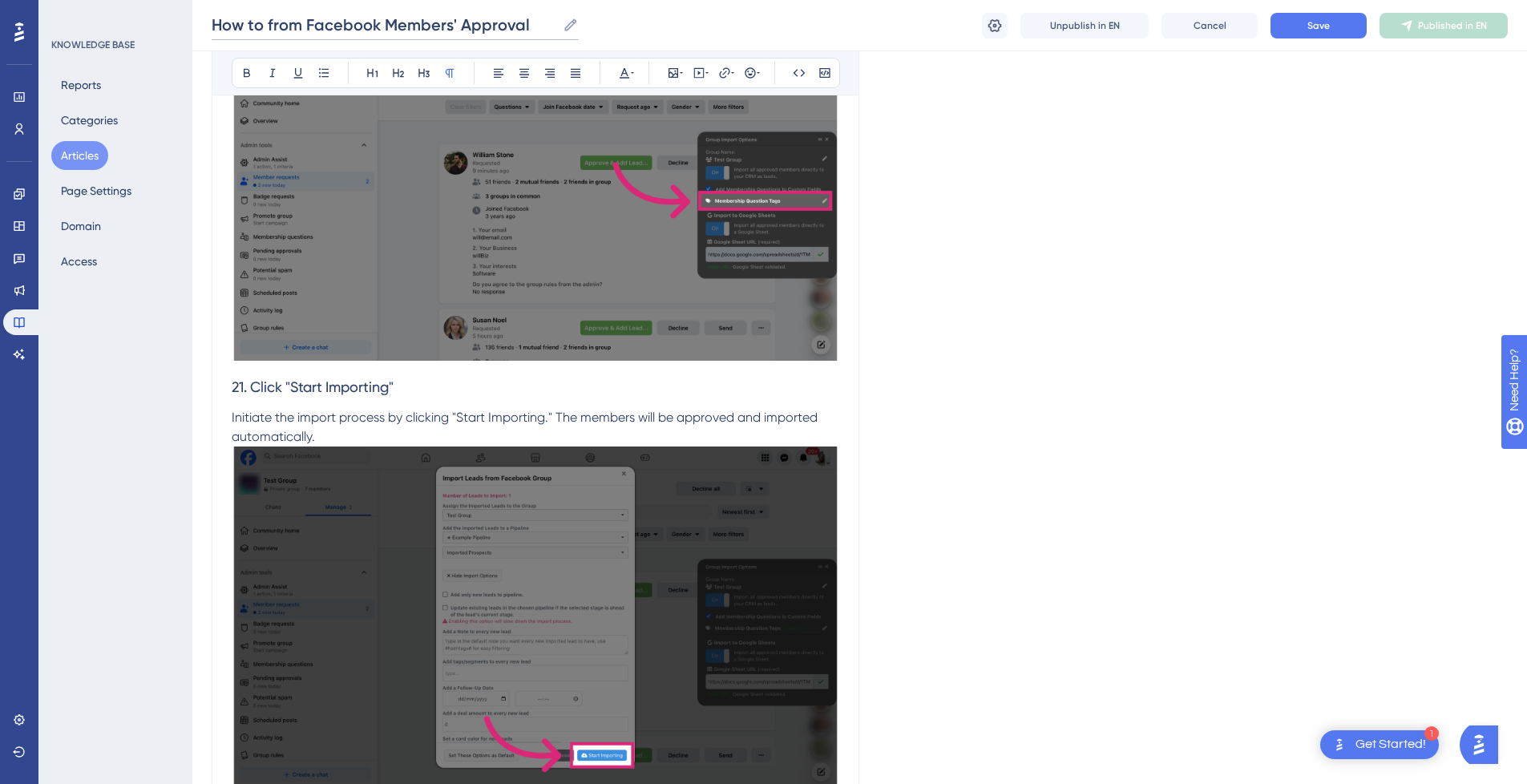
paste input "Import"
drag, startPoint x: 306, startPoint y: 27, endPoint x: 157, endPoint y: 25, distance: 149.0
click at [360, 23] on input "Facebook Members' Approval Import" at bounding box center [364, 25] width 305 height 23
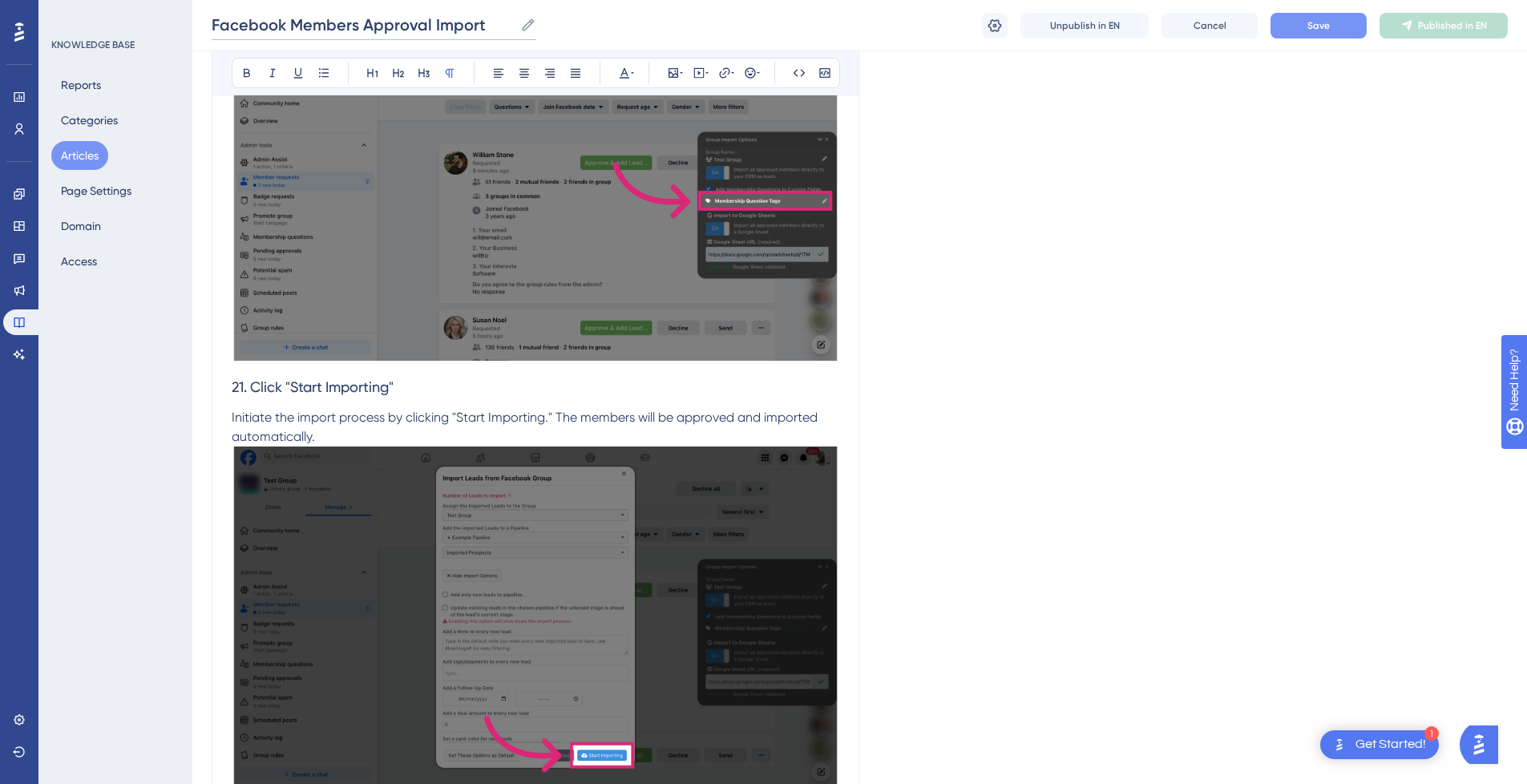
type input "Facebook Members Approval Import"
click at [1329, 28] on span "Save" at bounding box center [1318, 26] width 23 height 13
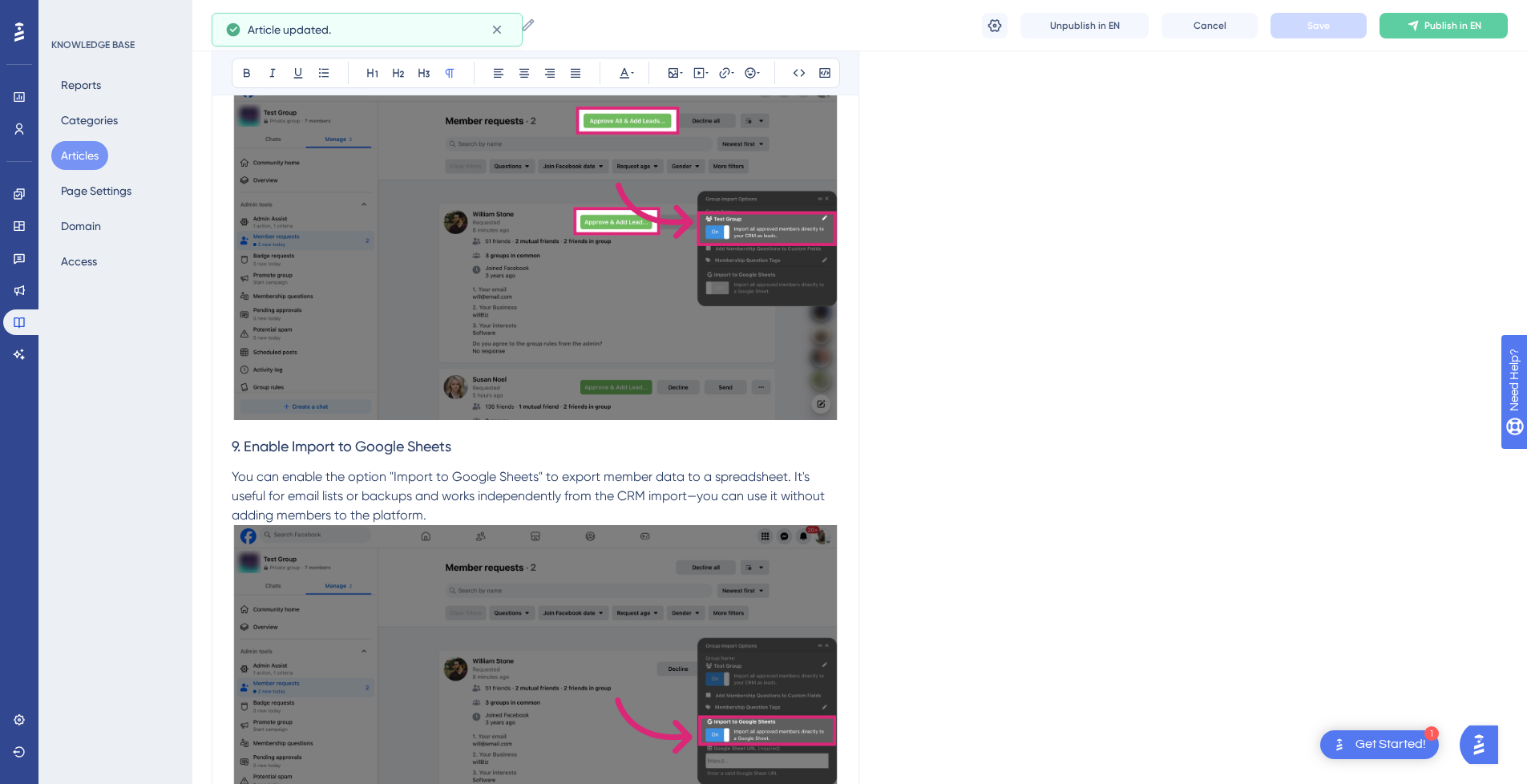
scroll to position [64, 0]
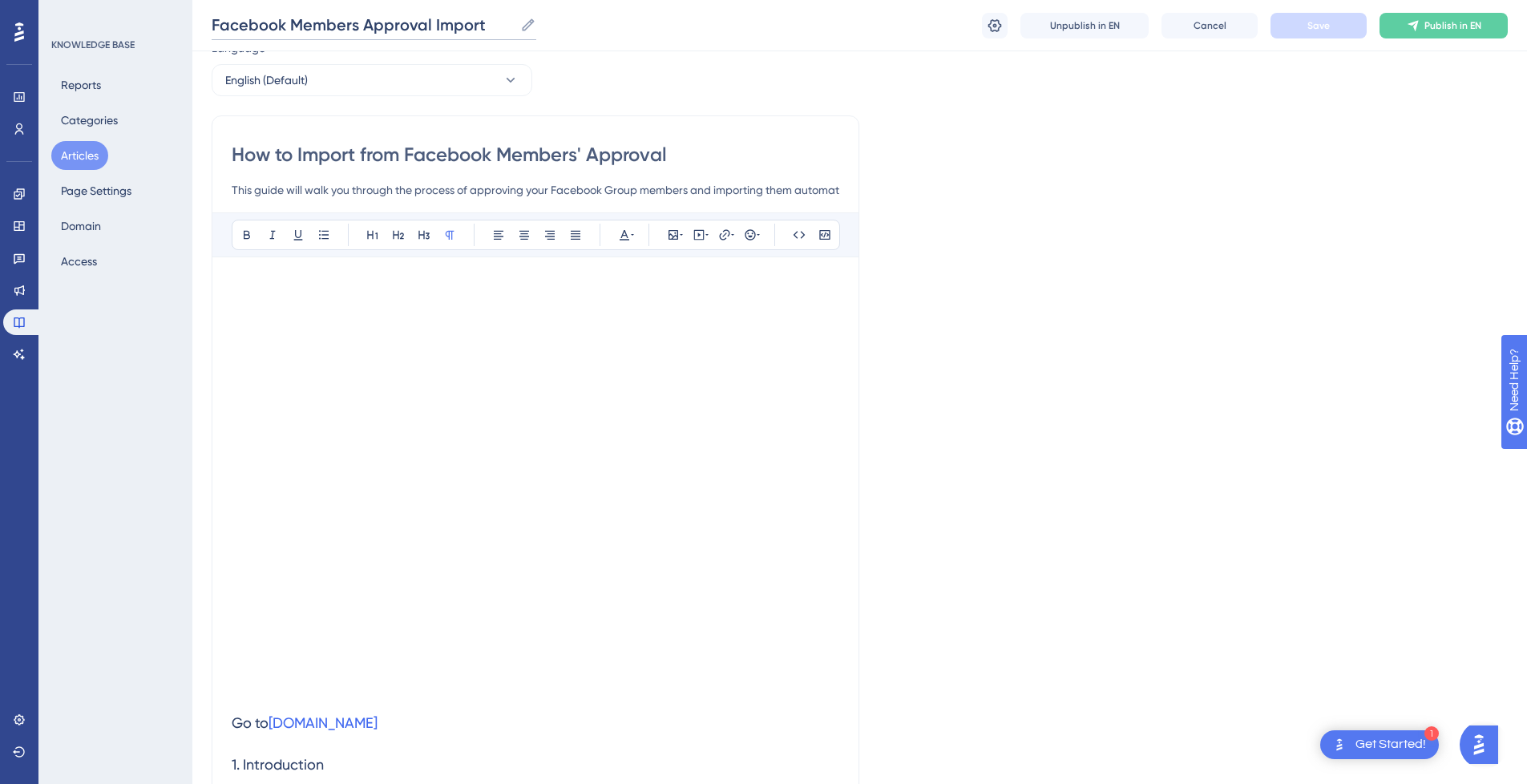
click at [441, 21] on input "Facebook Members Approval Import" at bounding box center [362, 25] width 302 height 23
click at [749, 157] on input "How to Import from Facebook Members' Approval" at bounding box center [535, 154] width 608 height 26
drag, startPoint x: 713, startPoint y: 148, endPoint x: 143, endPoint y: 147, distance: 570.0
paste input "Facebook Members Approval Import"
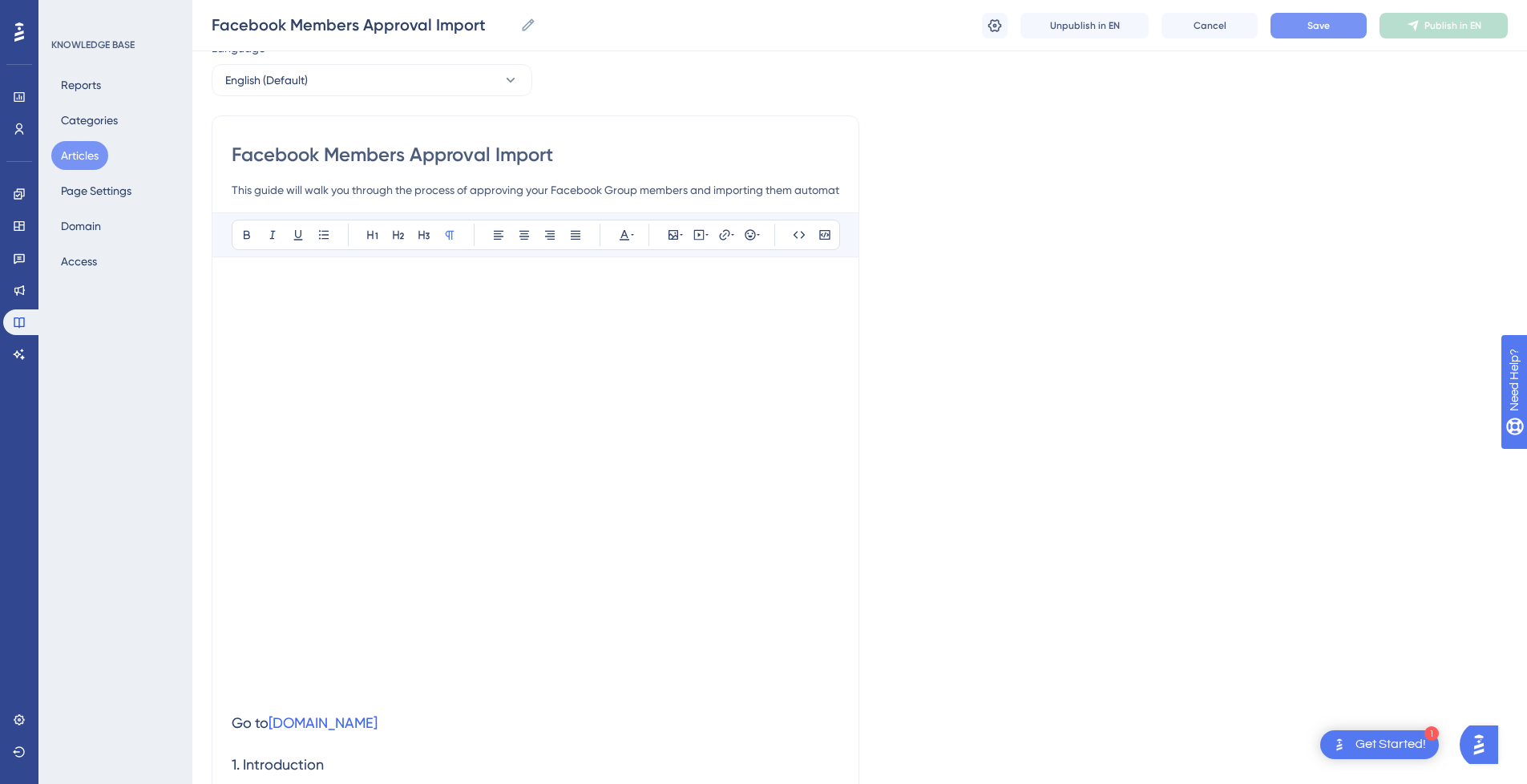
type input "Facebook Members Approval Import"
click at [1333, 33] on button "Save" at bounding box center [1319, 26] width 96 height 26
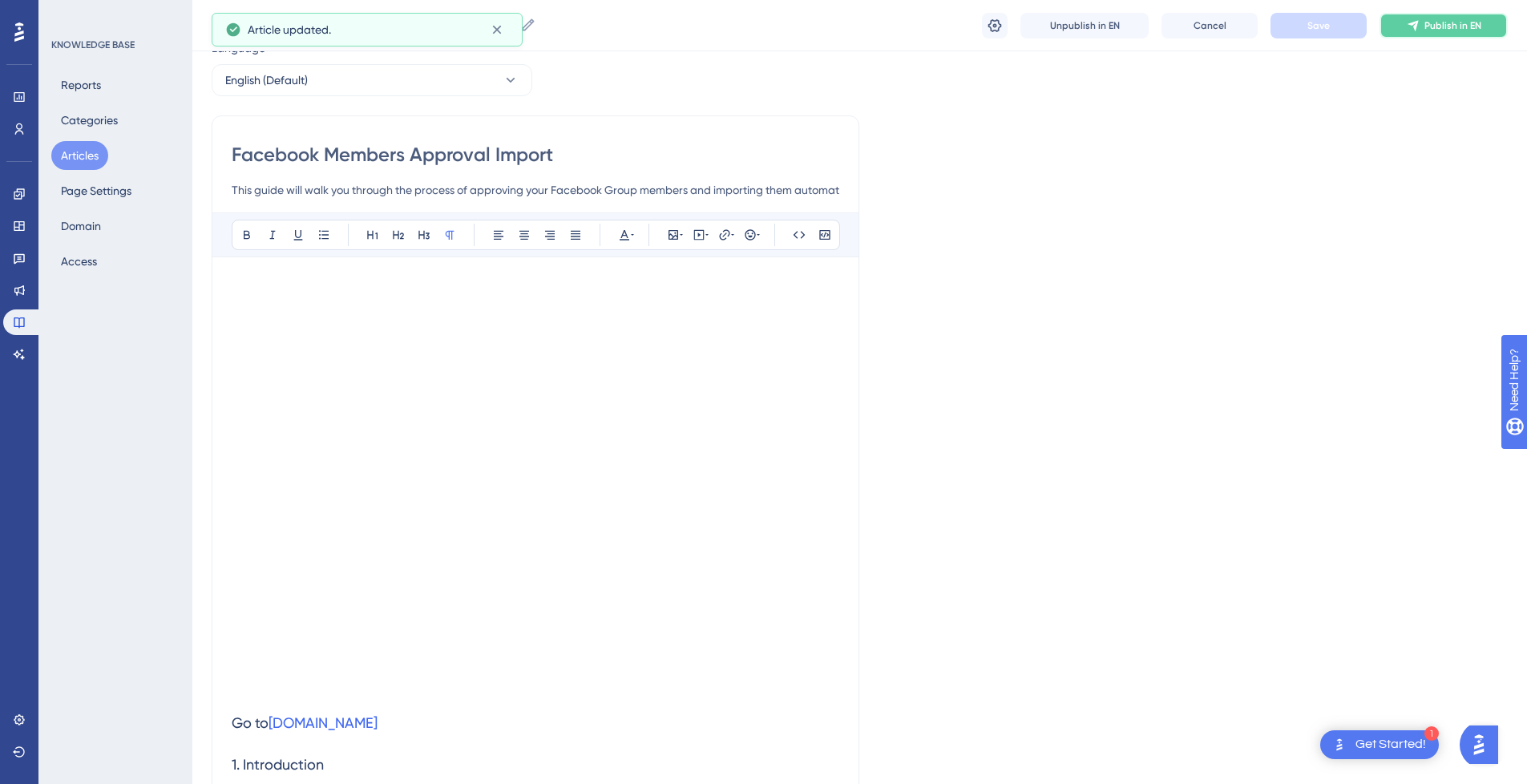
click at [1446, 29] on span "Publish in EN" at bounding box center [1453, 26] width 57 height 13
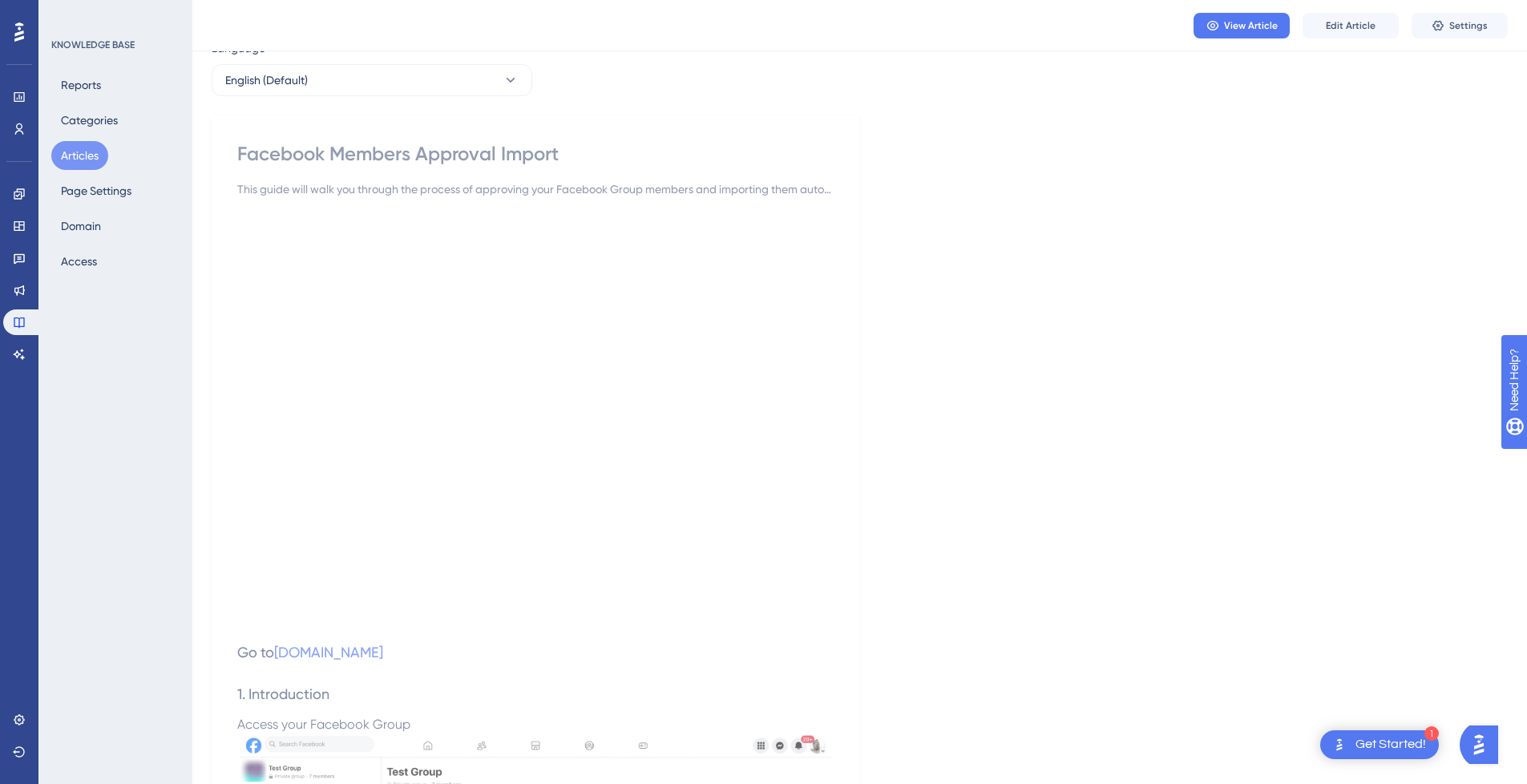
click at [71, 152] on button "Articles" at bounding box center [80, 154] width 57 height 29
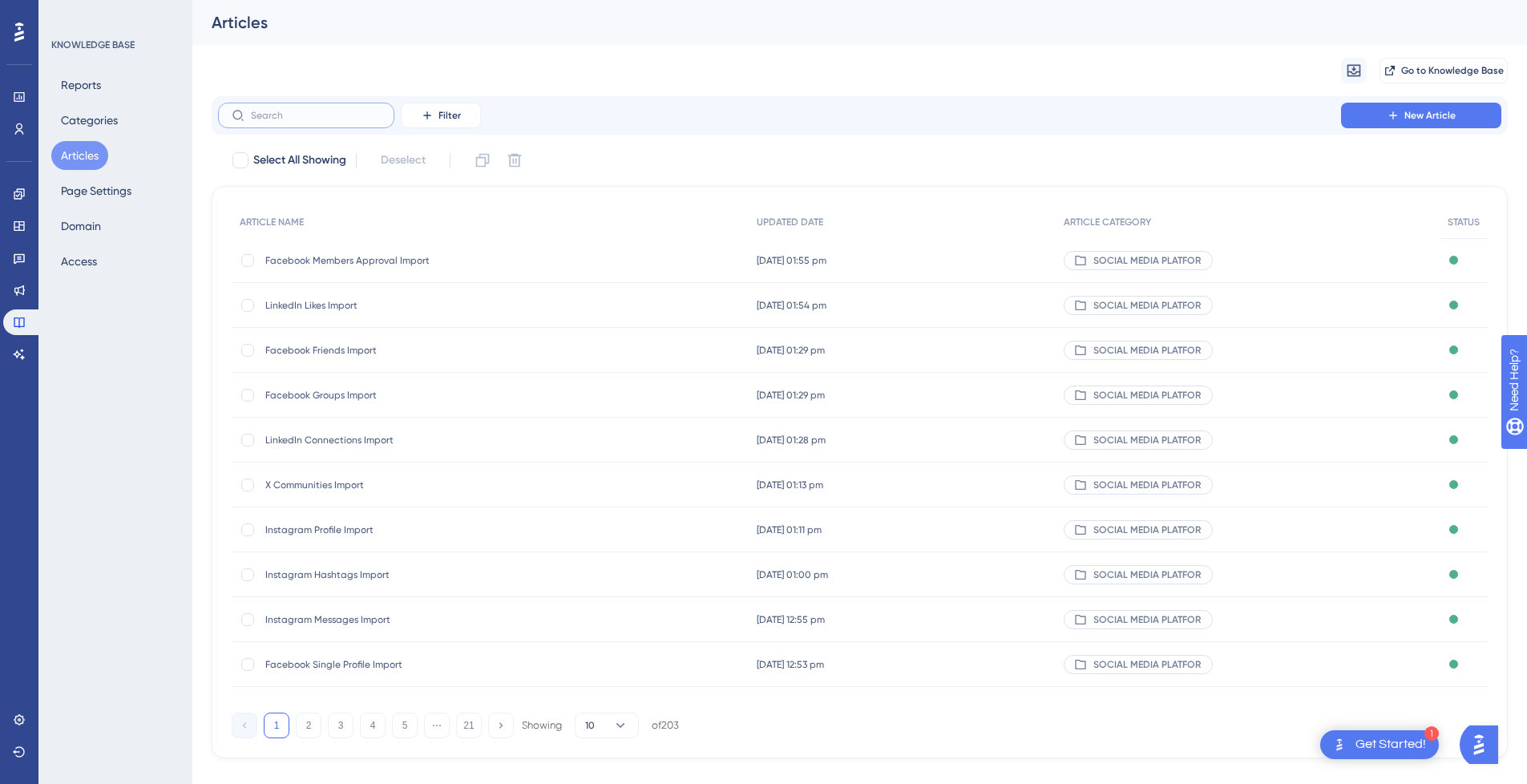
click at [336, 120] on input "text" at bounding box center [316, 115] width 130 height 11
type input "Facebook"
click at [357, 311] on span "Facebook Friends Import" at bounding box center [394, 305] width 257 height 13
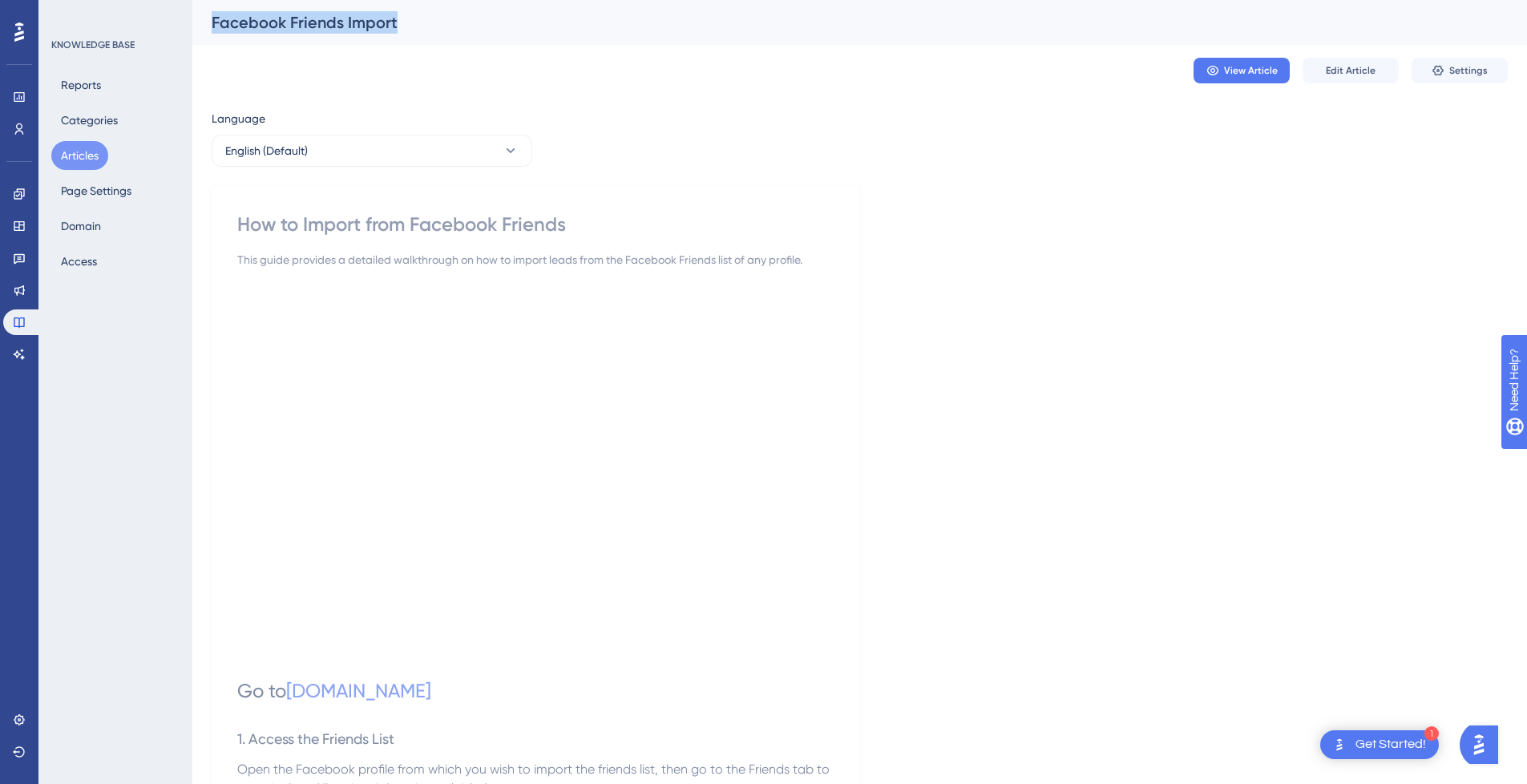
drag, startPoint x: 395, startPoint y: 19, endPoint x: 206, endPoint y: 22, distance: 189.0
click at [206, 22] on div "Facebook Friends Import" at bounding box center [860, 23] width 1335 height 45
copy div "Facebook Friends Import"
click at [275, 218] on div "How to Import from Facebook Friends" at bounding box center [535, 224] width 596 height 26
click at [593, 221] on div "How to Import from Facebook Friends" at bounding box center [535, 224] width 596 height 26
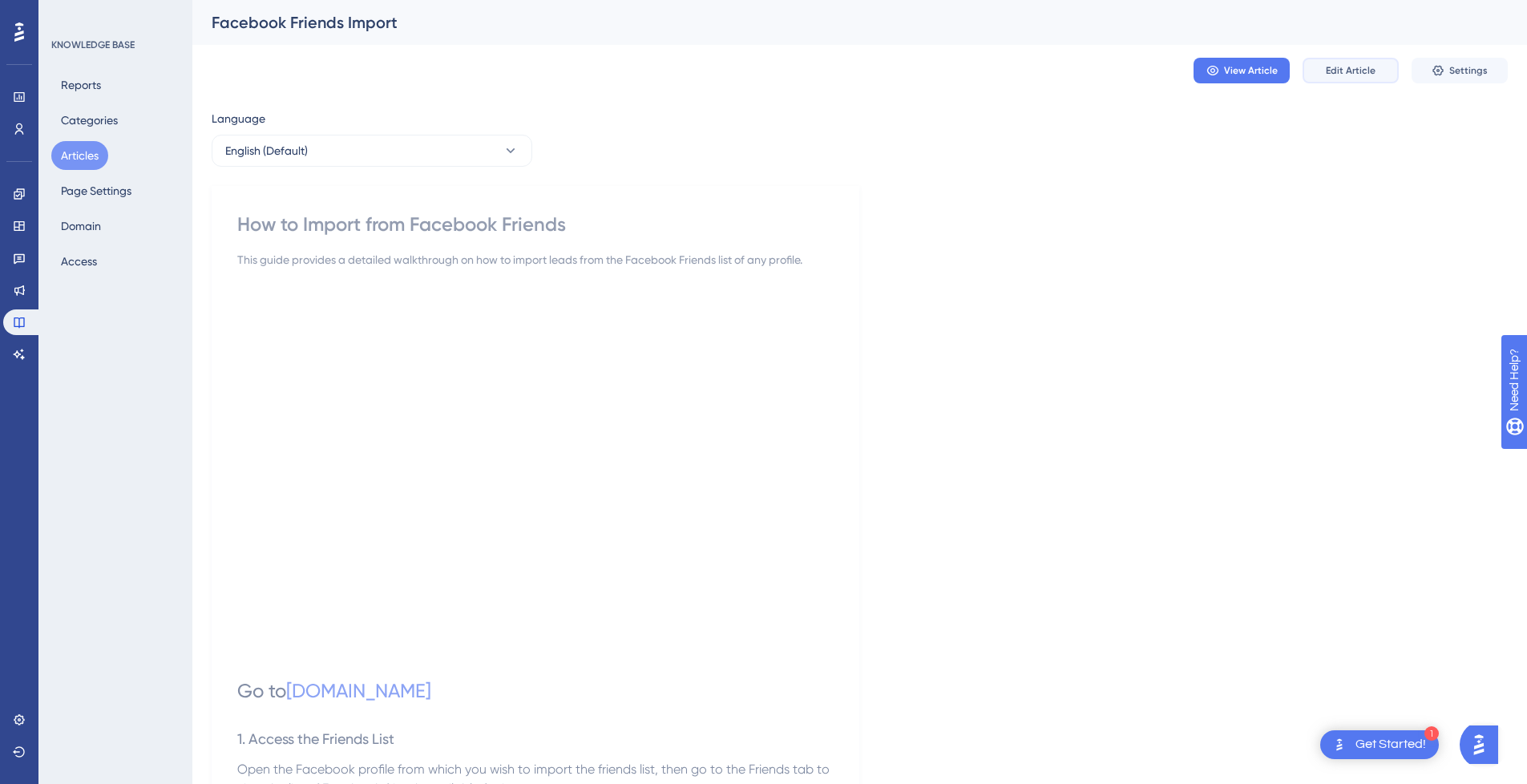
click at [1363, 63] on button "Edit Article" at bounding box center [1351, 71] width 96 height 26
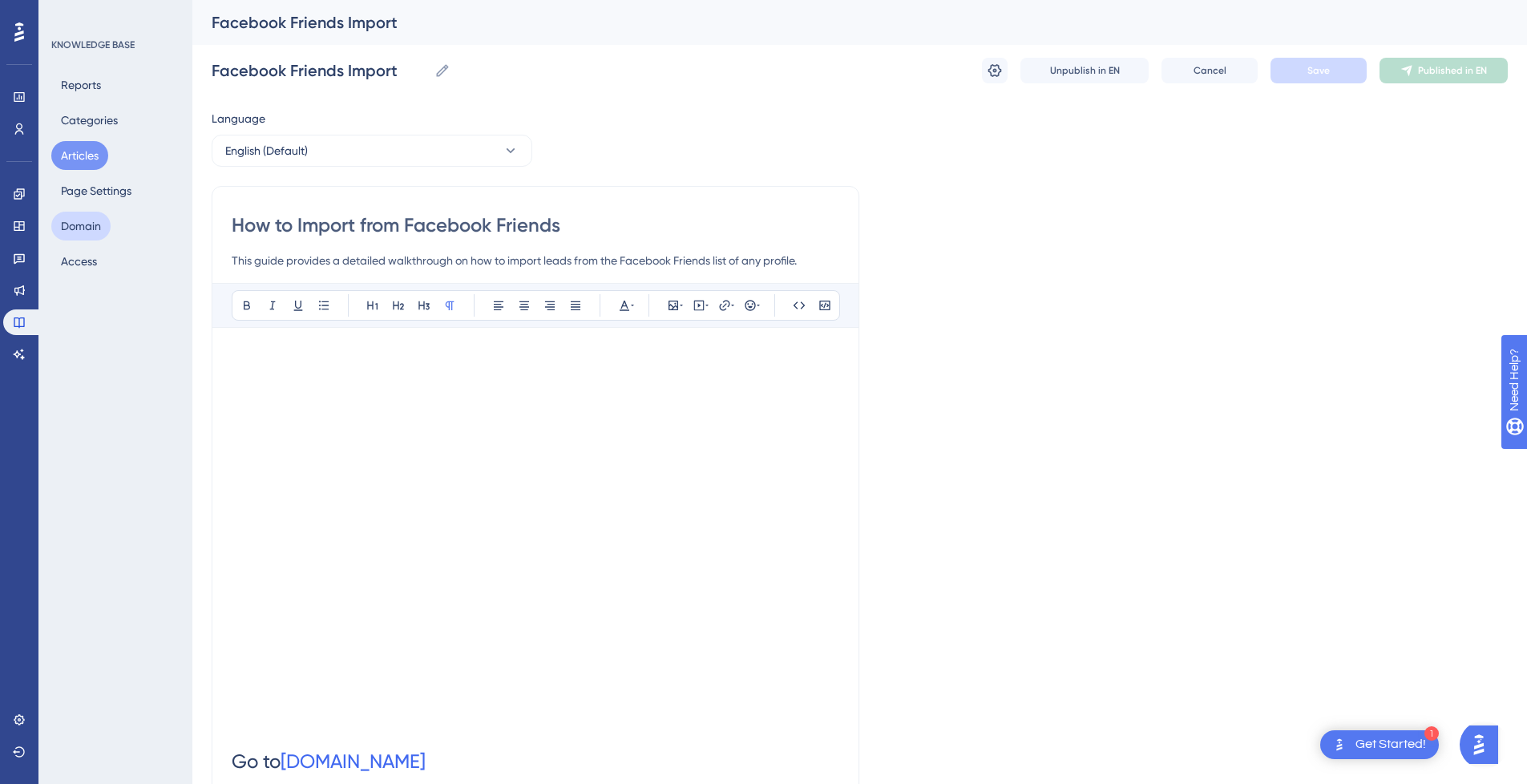
drag, startPoint x: 575, startPoint y: 224, endPoint x: 110, endPoint y: 224, distance: 465.0
paste input "Facebook Friends Import"
type input "Facebook Friends Import"
click at [1342, 71] on button "Save" at bounding box center [1319, 71] width 96 height 26
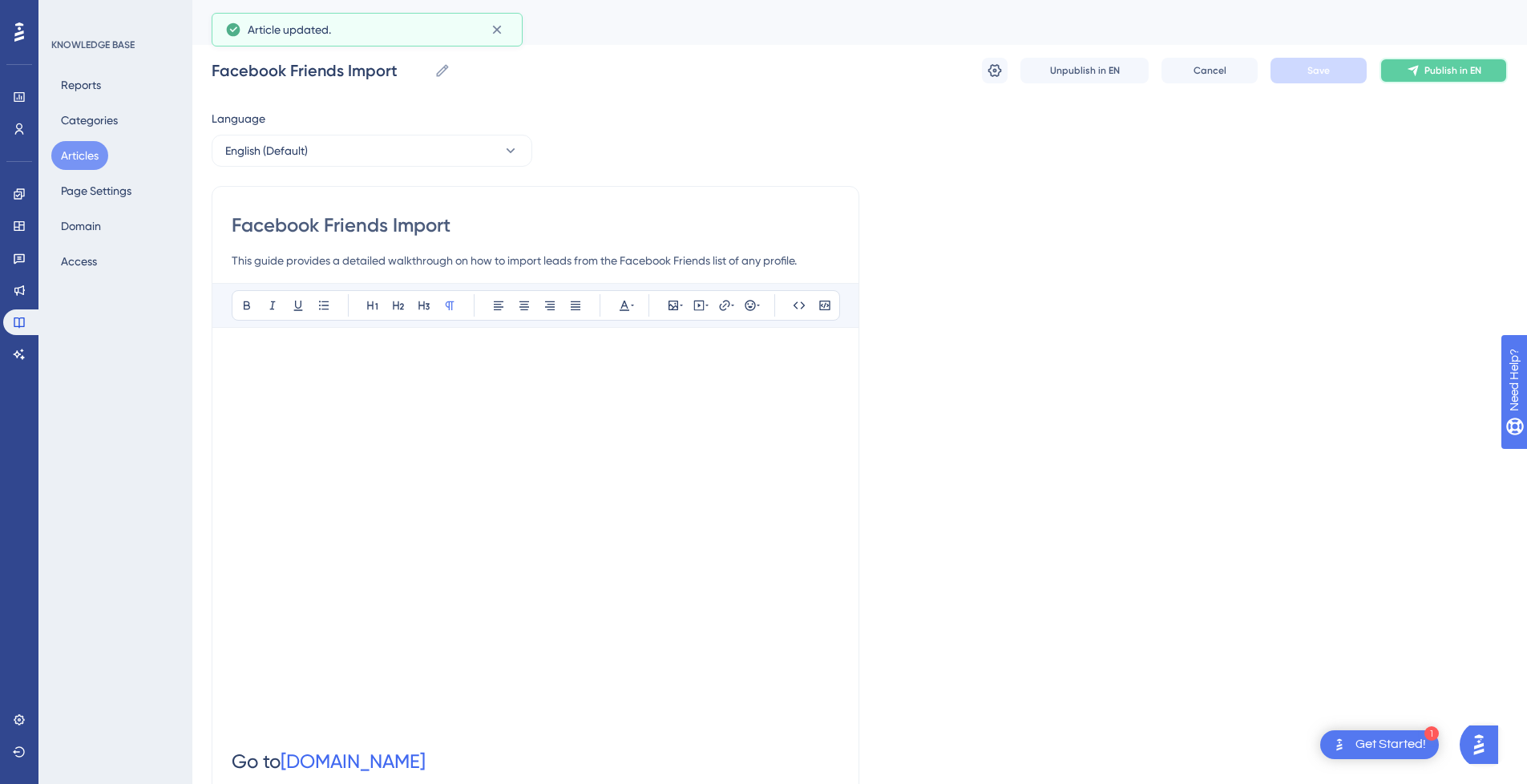
click at [1456, 73] on span "Publish in EN" at bounding box center [1453, 70] width 57 height 13
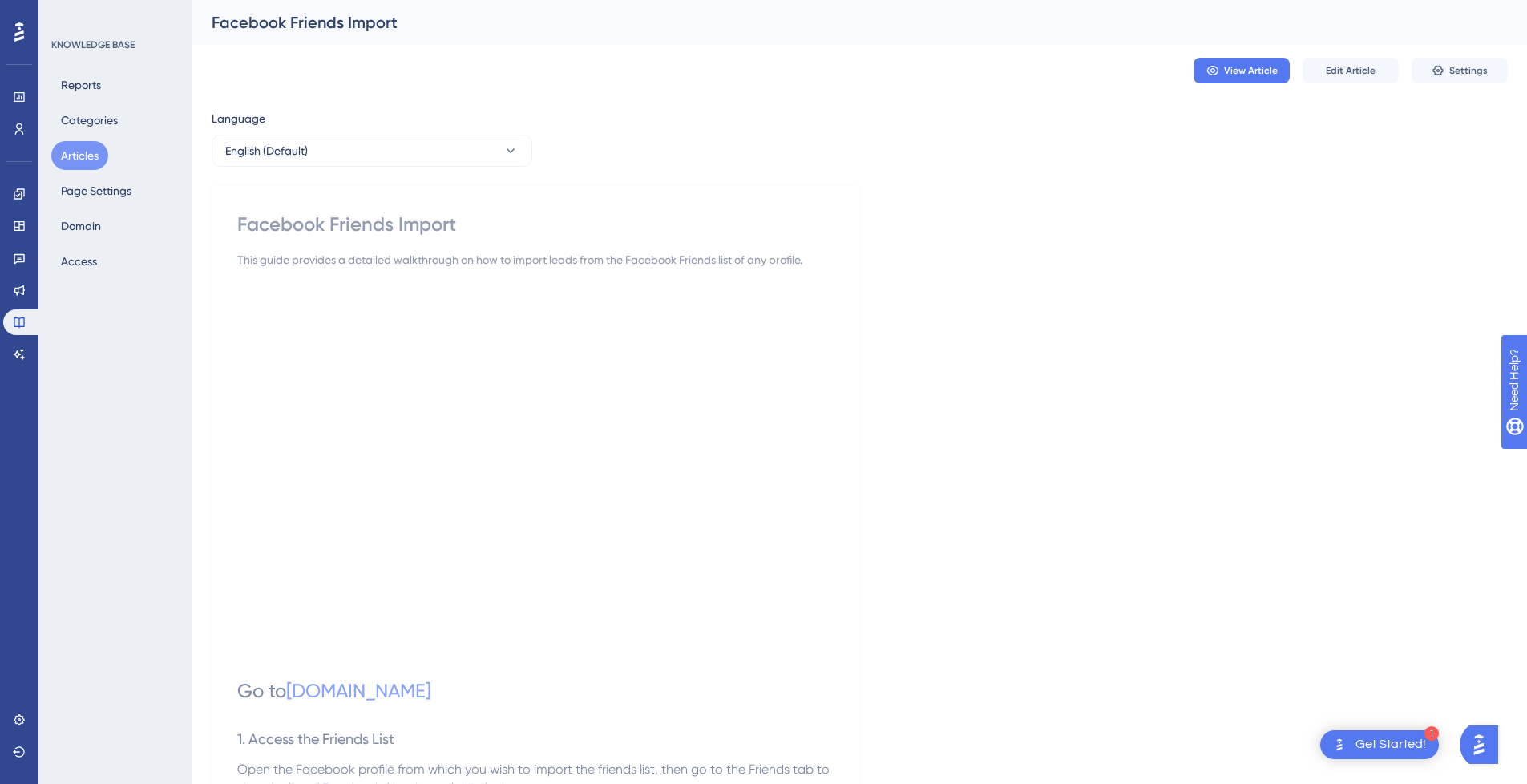
click at [79, 153] on button "Articles" at bounding box center [80, 154] width 57 height 29
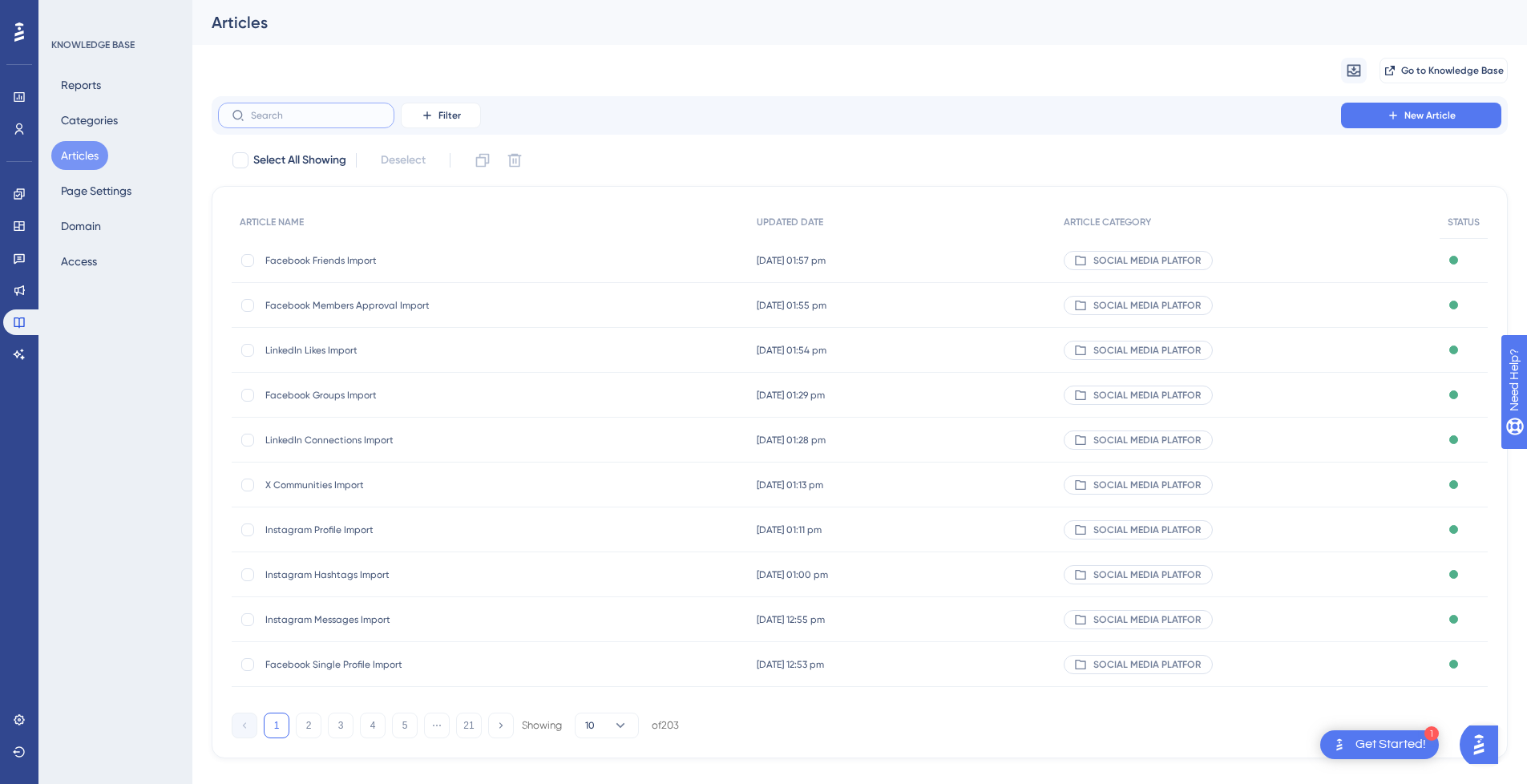
click at [336, 120] on input "text" at bounding box center [316, 115] width 130 height 11
paste input "Facebook Search"
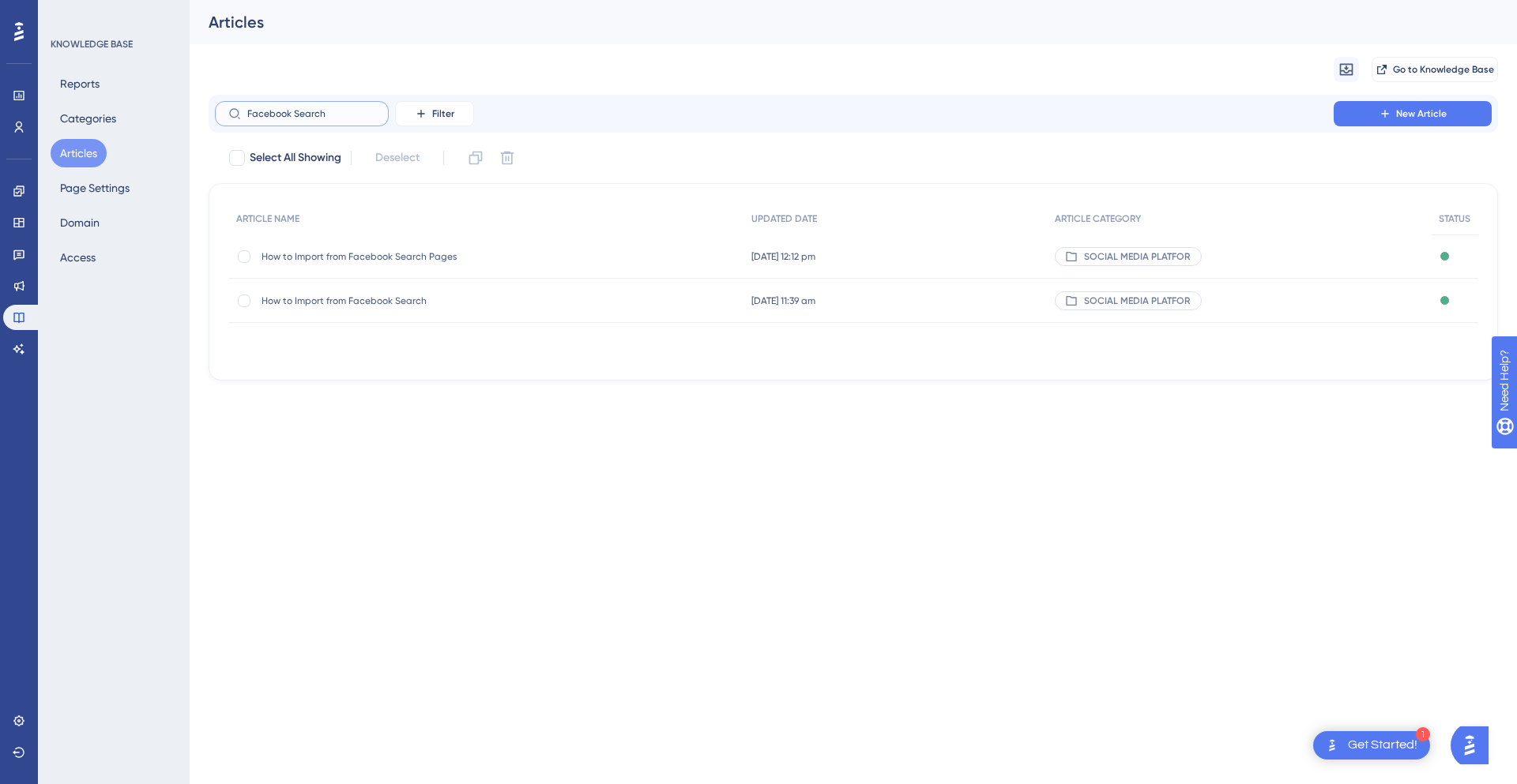
type input "Facebook Search"
click at [369, 297] on span "How to Import from Facebook Search" at bounding box center [388, 300] width 253 height 13
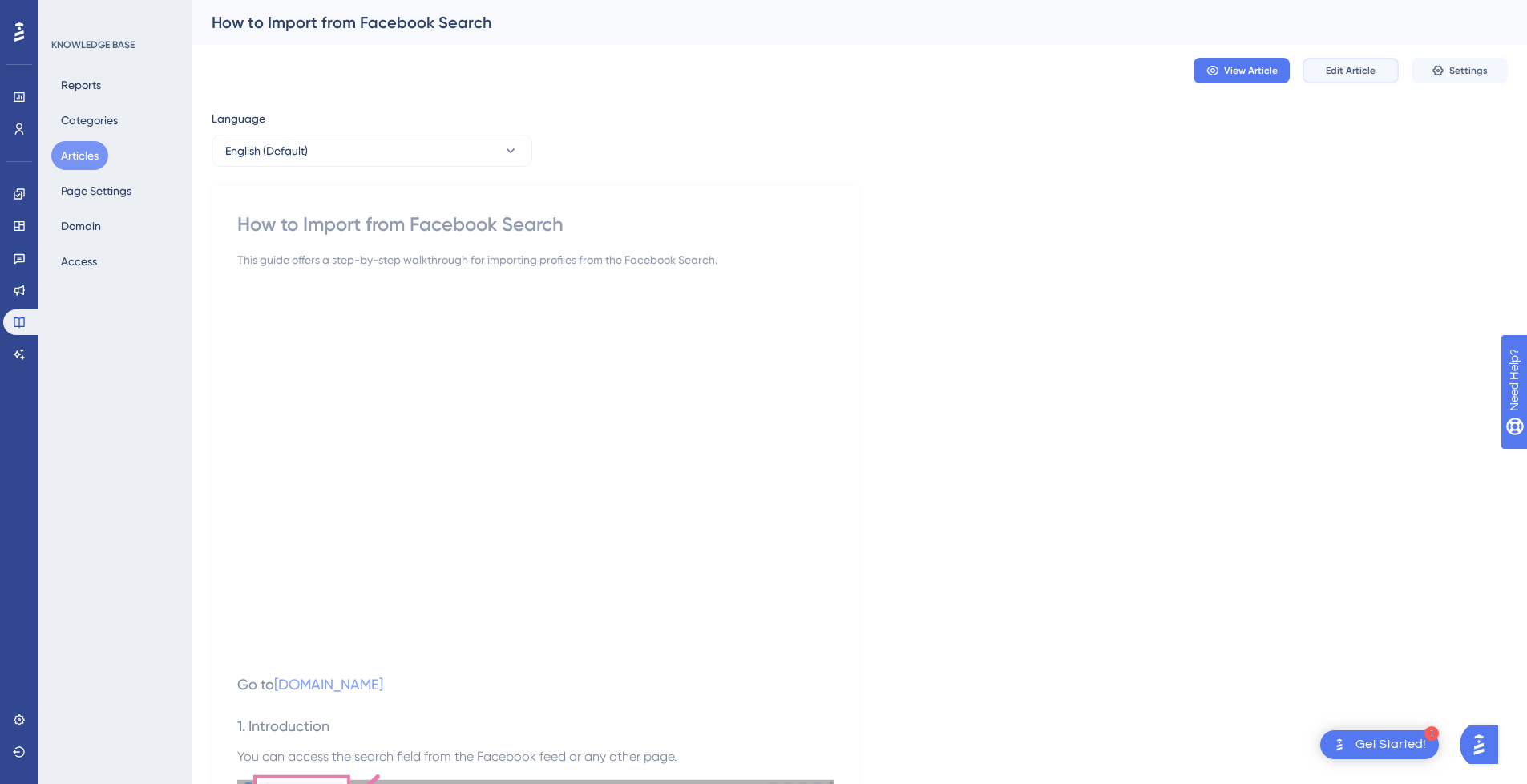
click at [1371, 72] on span "Edit Article" at bounding box center [1351, 70] width 50 height 13
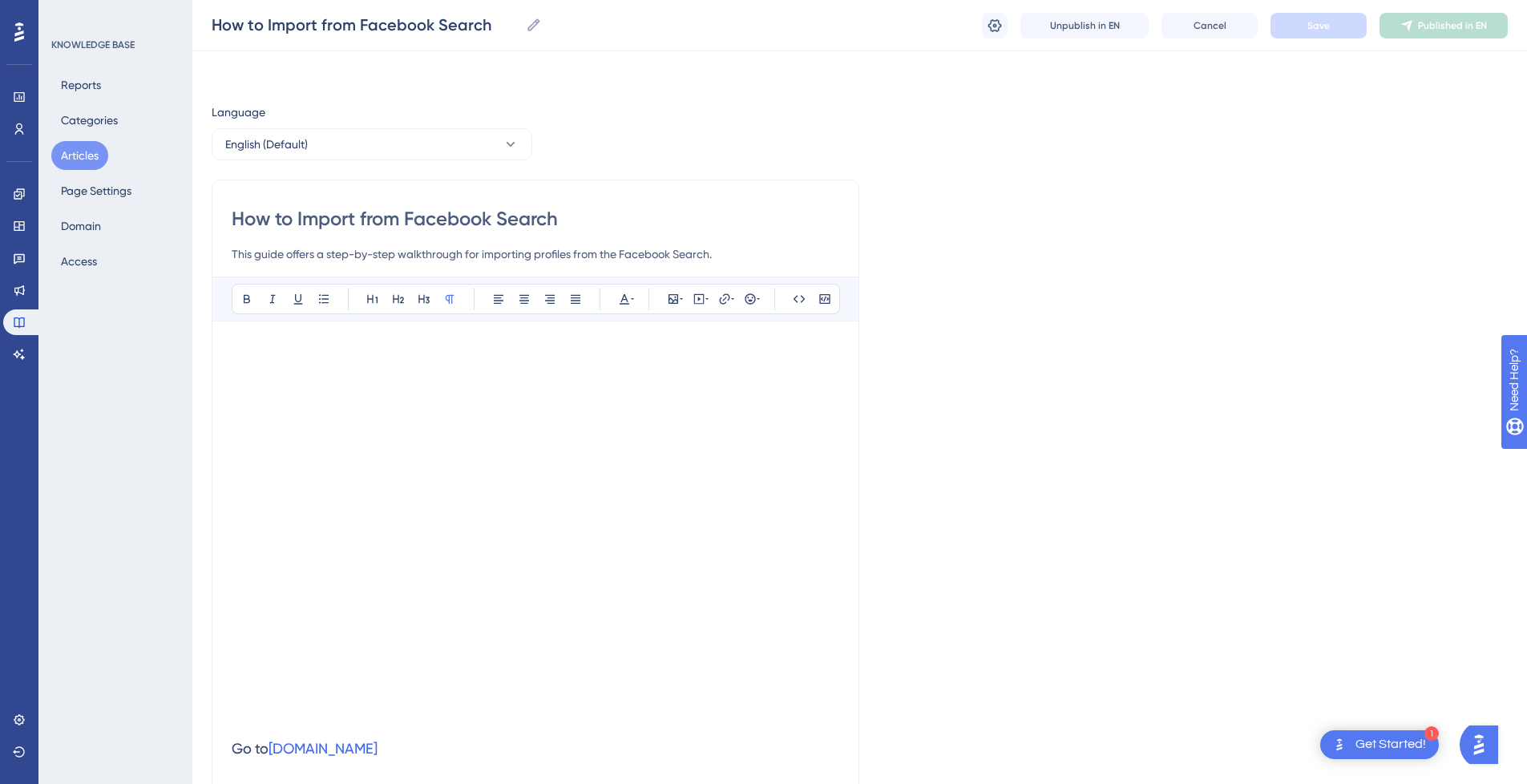
scroll to position [1593, 0]
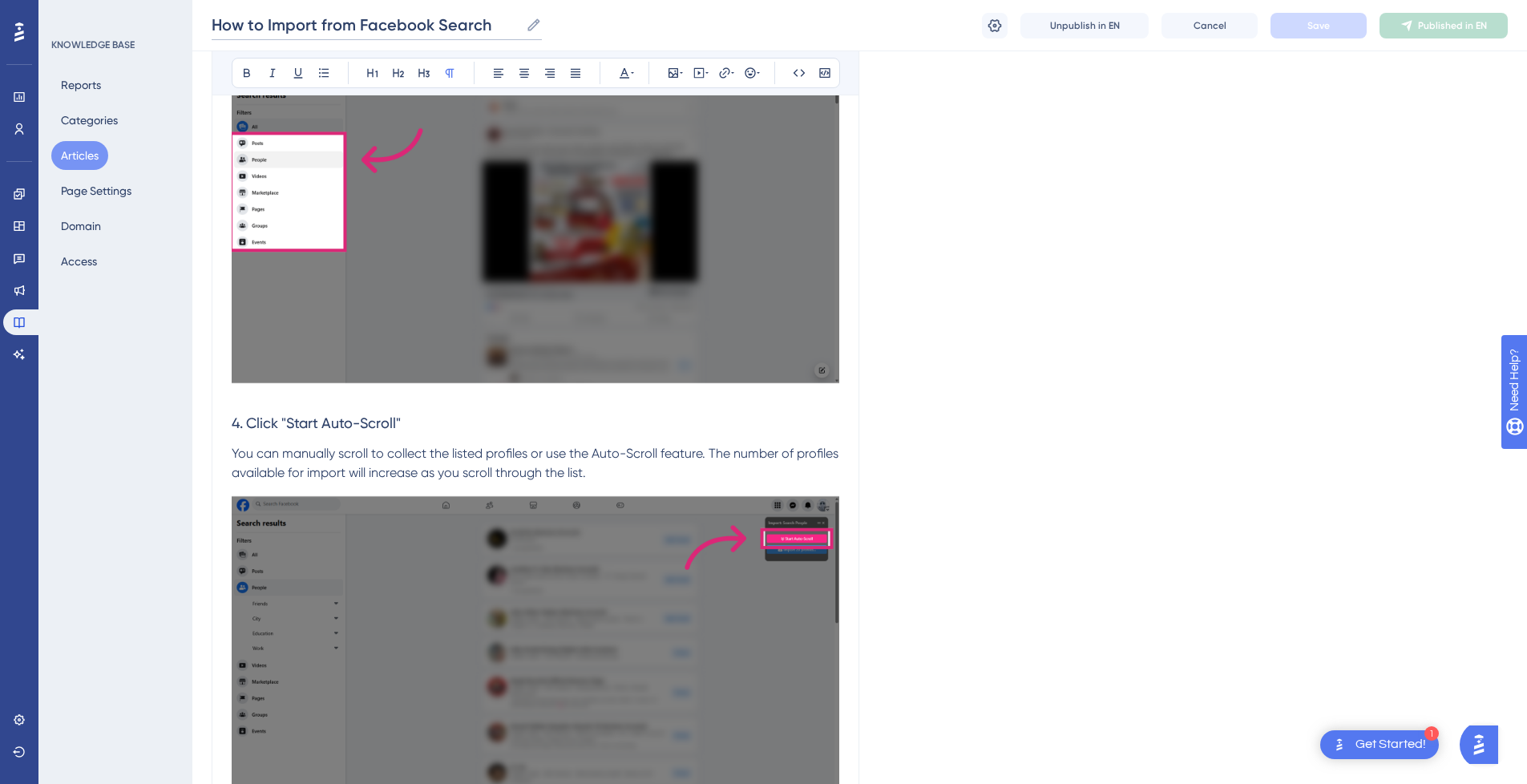
click at [292, 23] on input "How to Import from Facebook Search" at bounding box center [365, 25] width 308 height 23
click at [448, 26] on input "How to from Facebook Search" at bounding box center [338, 25] width 255 height 23
paste input "Import"
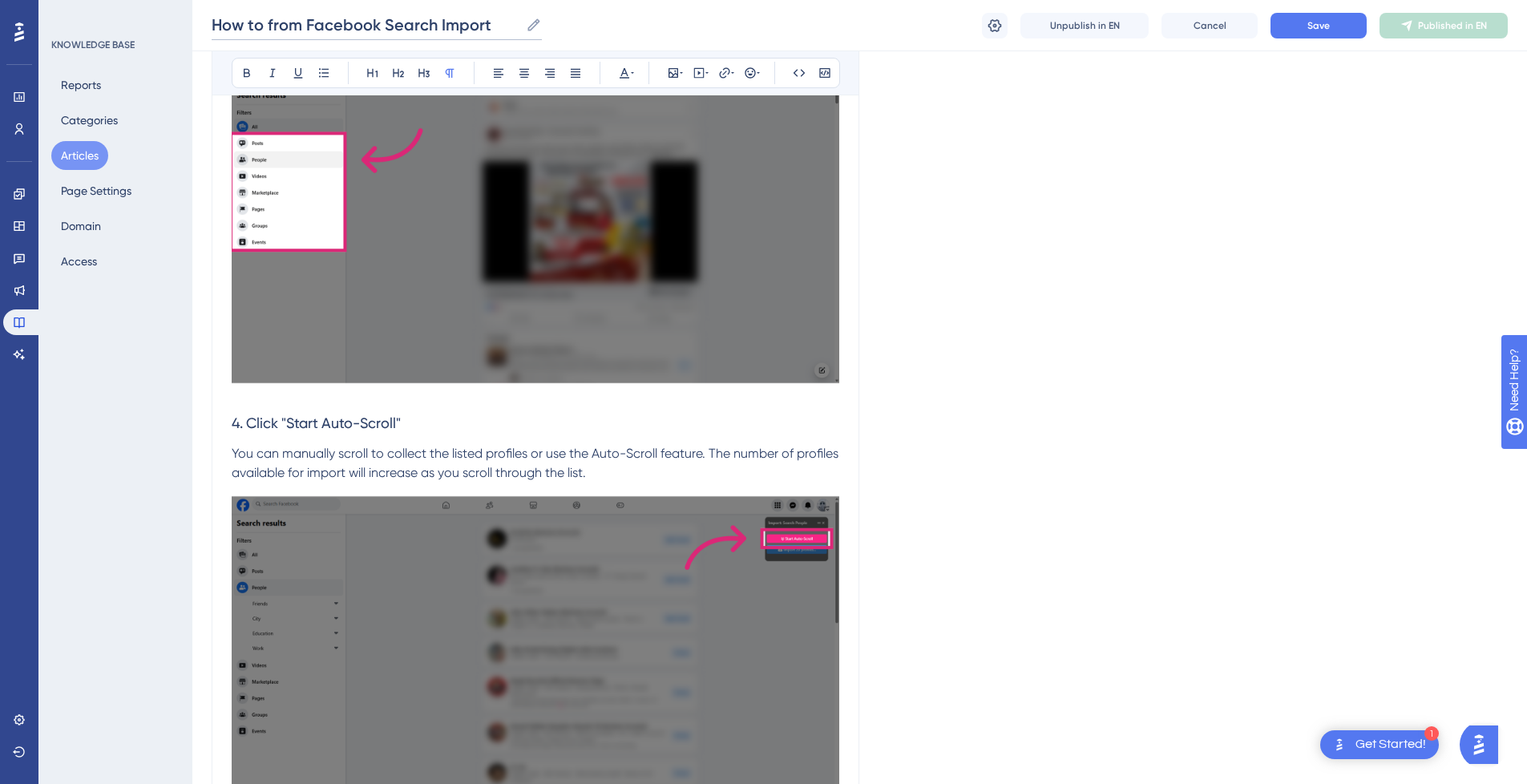
drag, startPoint x: 305, startPoint y: 26, endPoint x: 115, endPoint y: 26, distance: 190.0
click at [365, 29] on input "Facebook Search Import" at bounding box center [319, 25] width 214 height 23
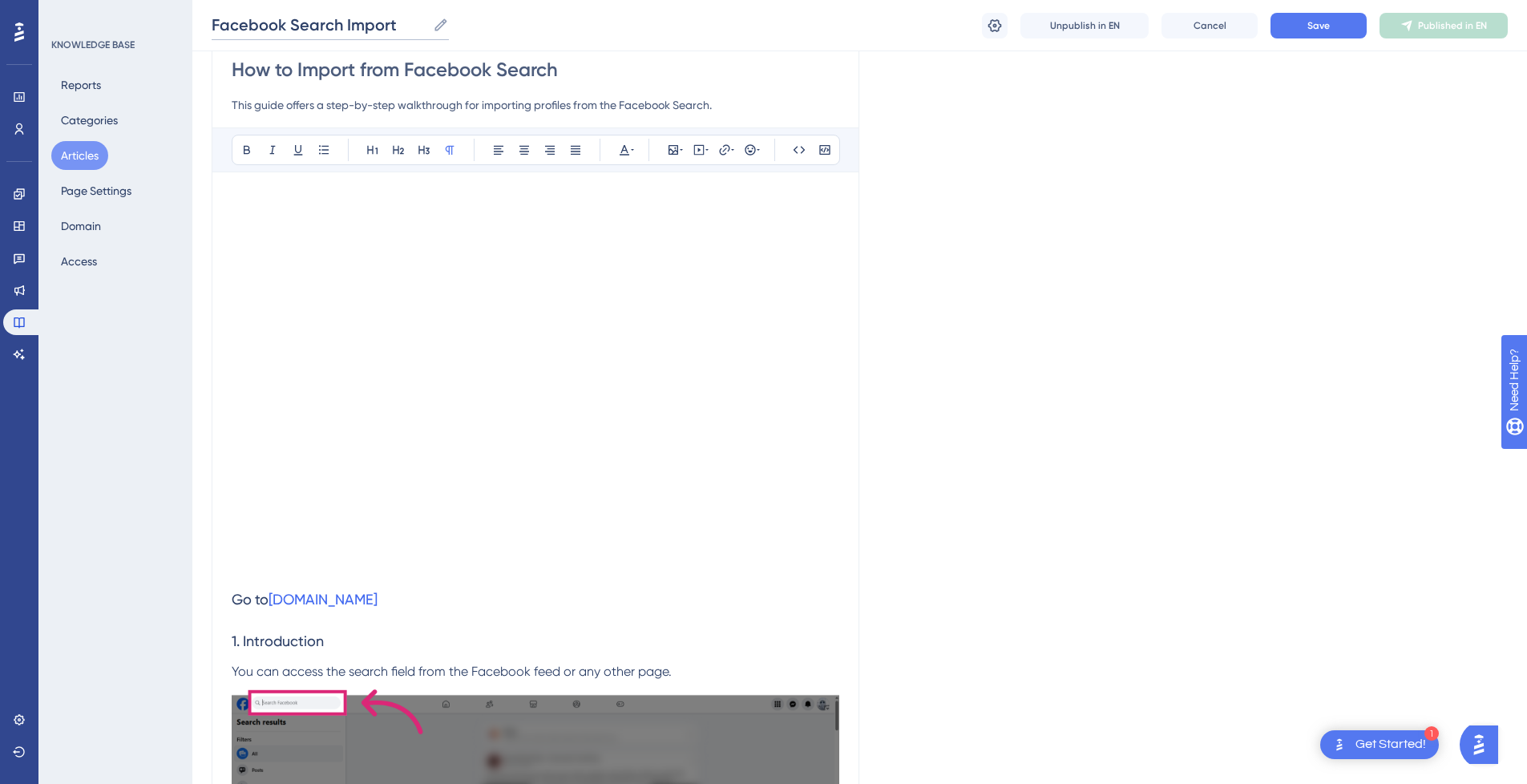
scroll to position [27, 0]
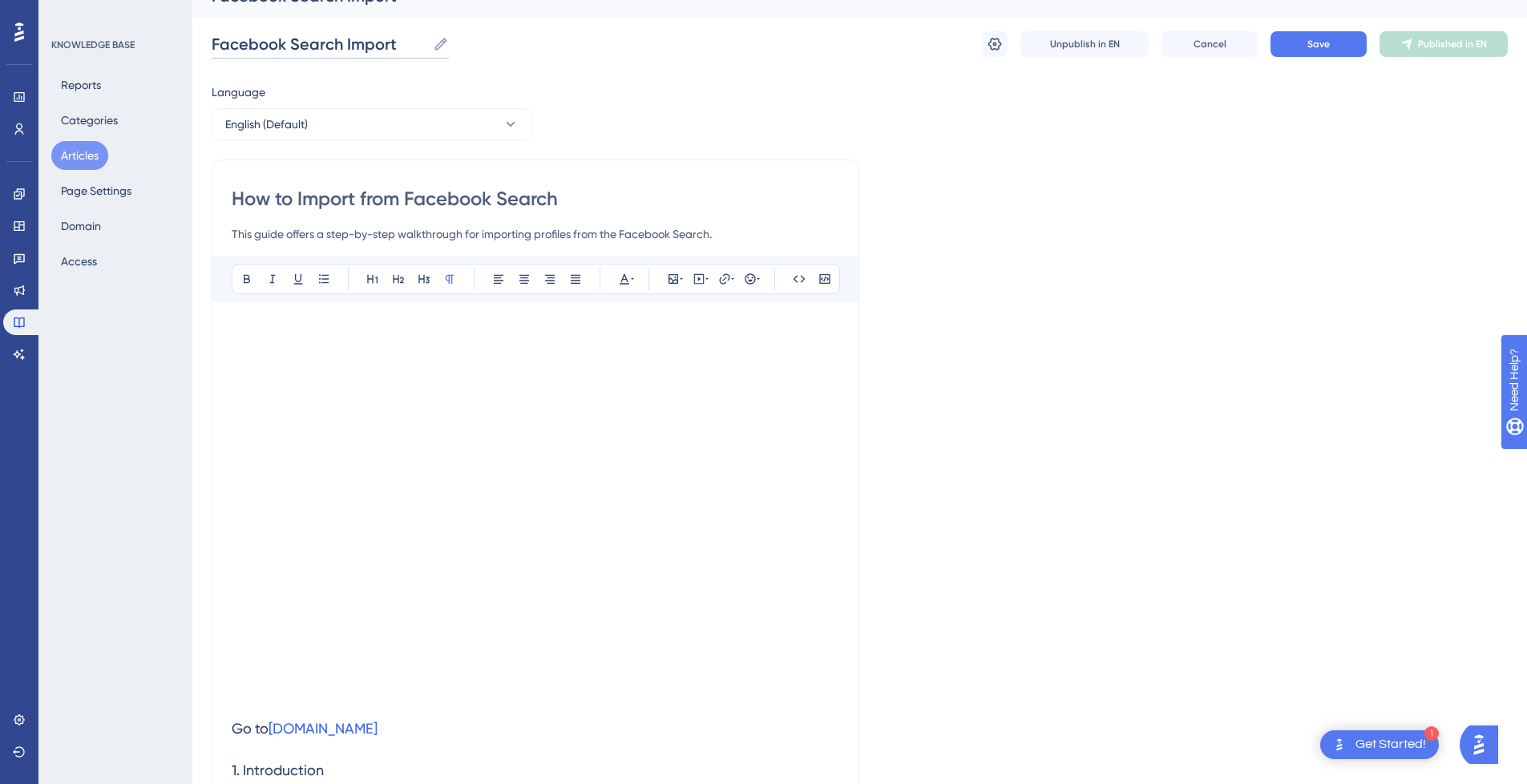
type input "Facebook Search Import"
click at [567, 200] on input "How to Import from Facebook Search" at bounding box center [535, 199] width 608 height 26
drag, startPoint x: 586, startPoint y: 199, endPoint x: 80, endPoint y: 204, distance: 506.0
paste input "Facebook Search Import"
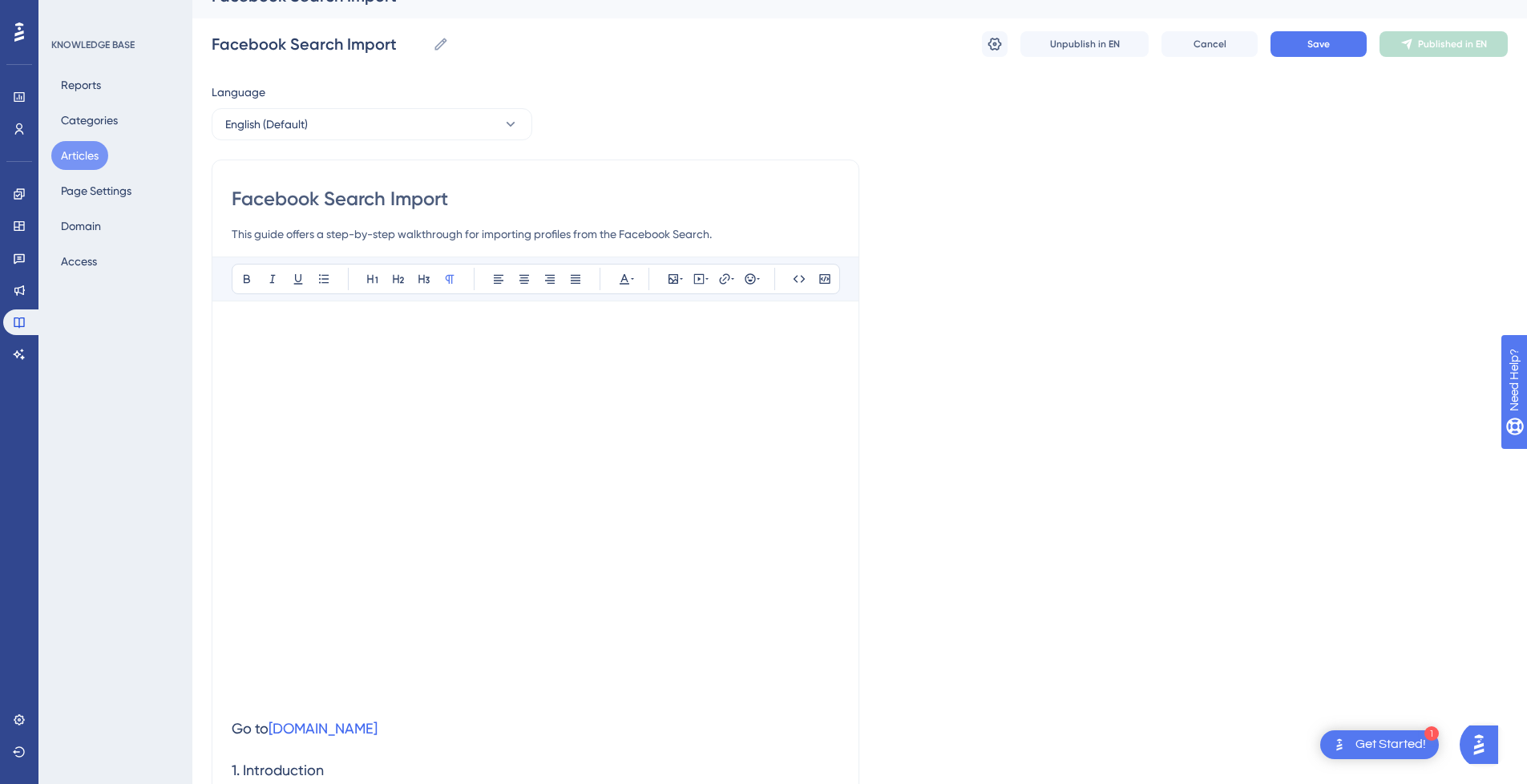
type input "Facebook Search Import"
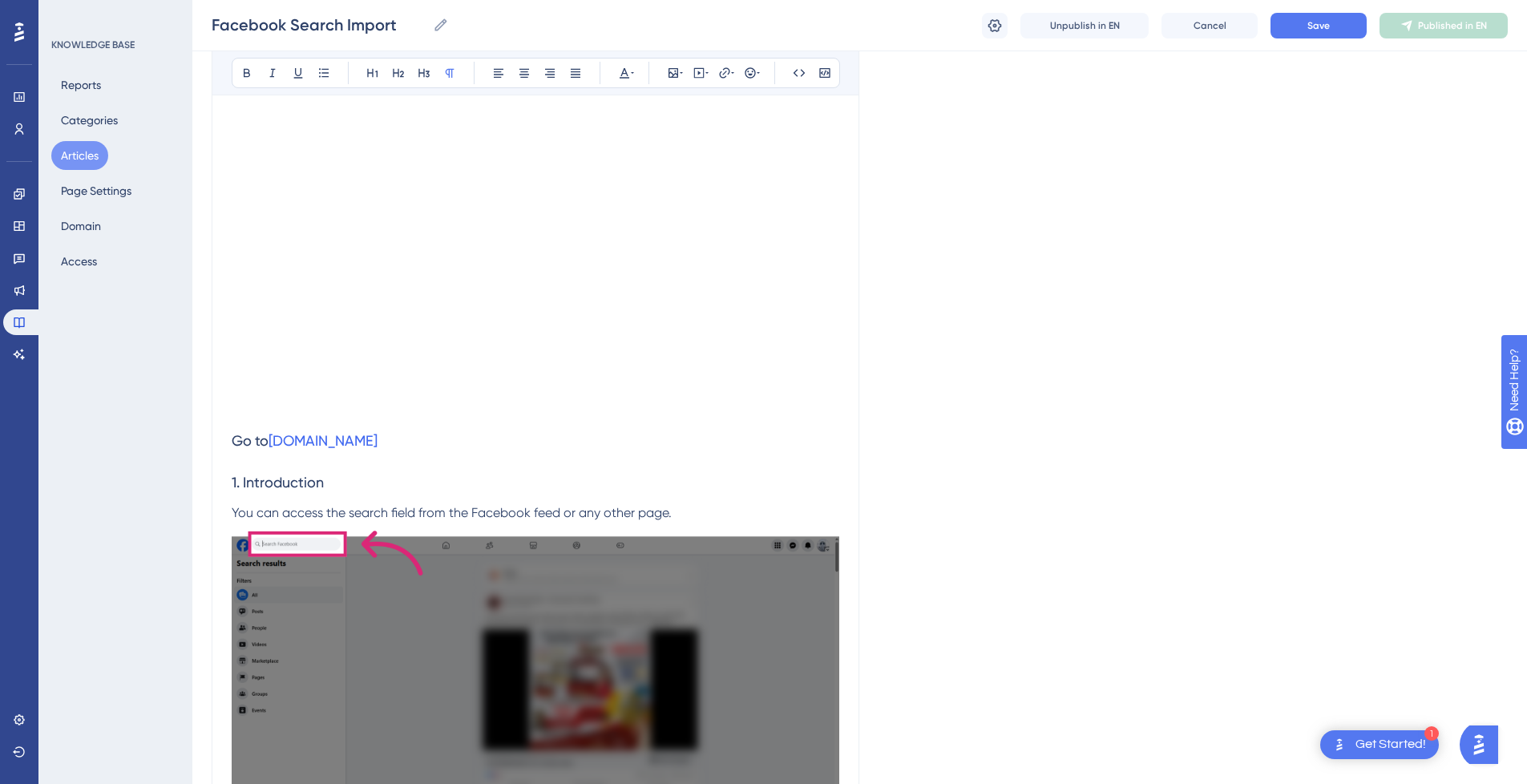
scroll to position [0, 0]
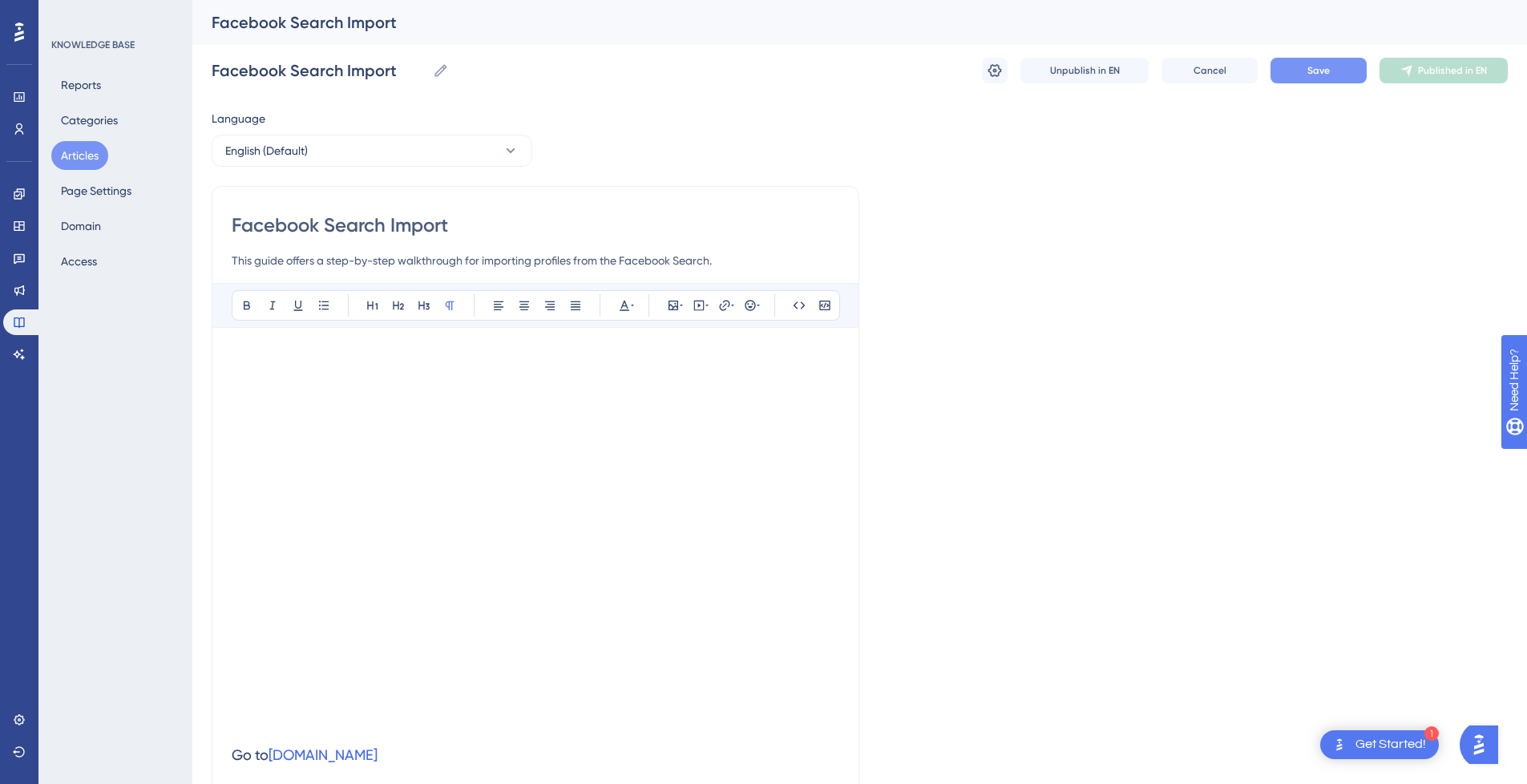
type input "Facebook Search Import"
click at [1341, 68] on button "Save" at bounding box center [1319, 71] width 96 height 26
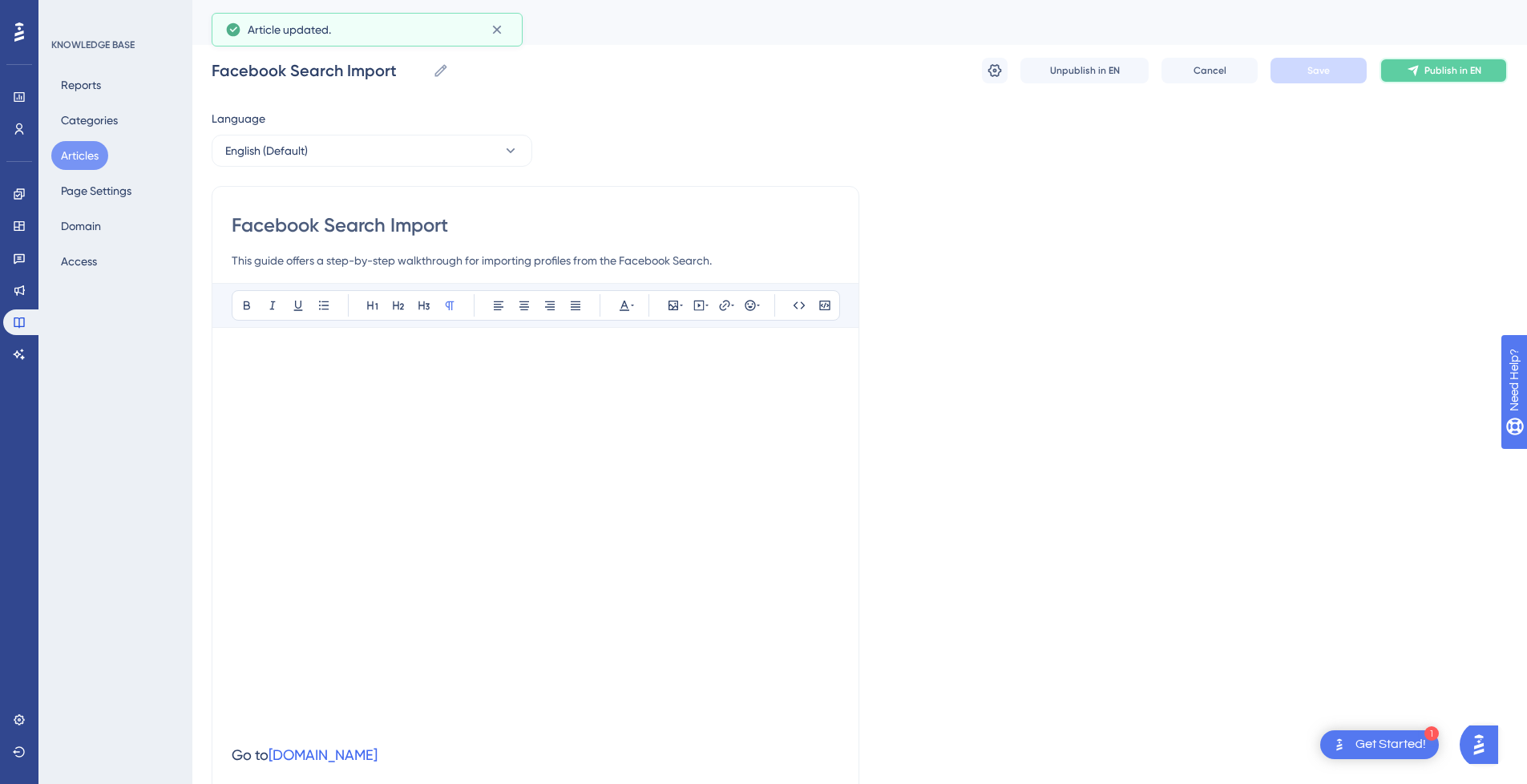
click at [1423, 71] on button "Publish in EN" at bounding box center [1443, 71] width 128 height 26
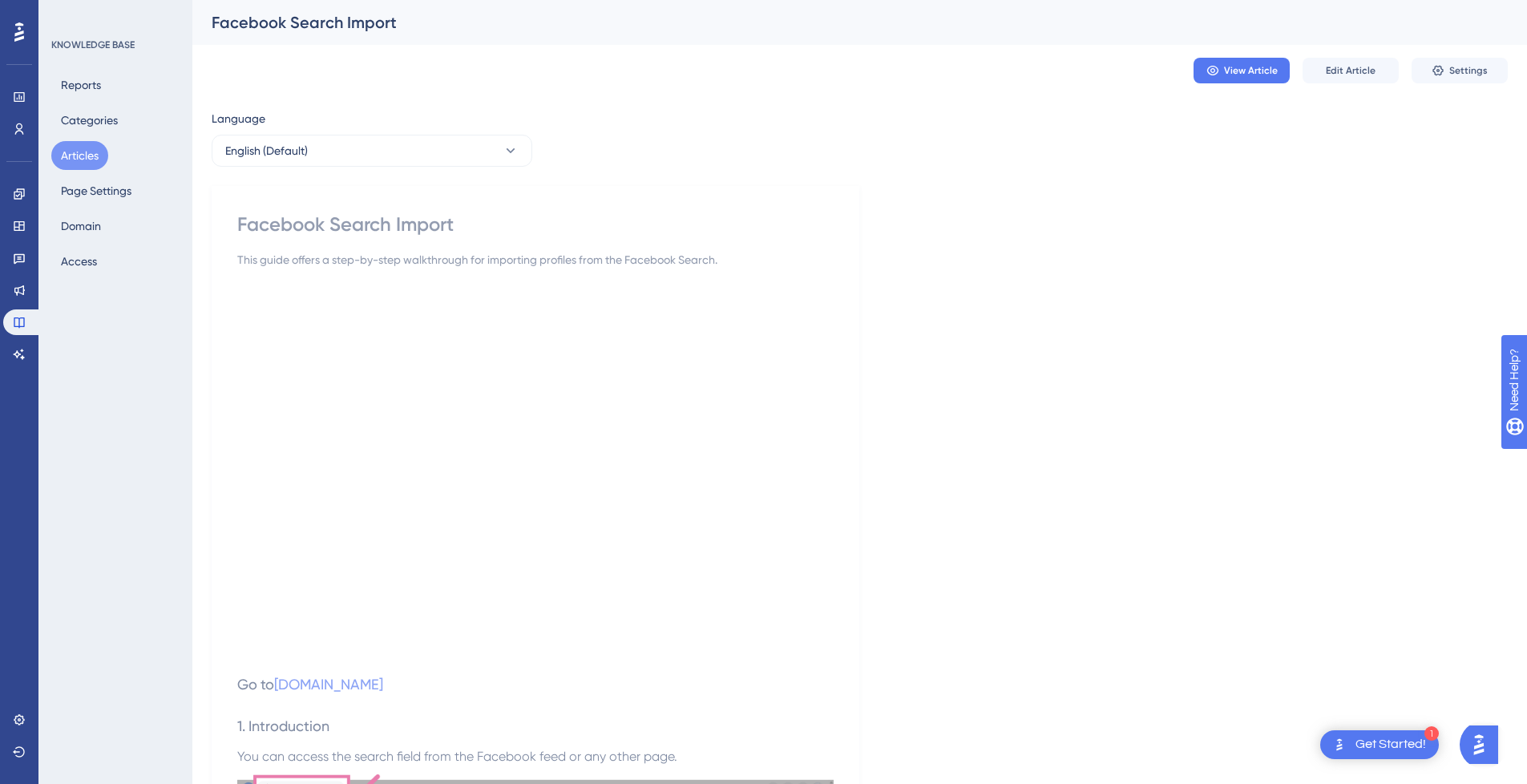
drag, startPoint x: 66, startPoint y: 158, endPoint x: 31, endPoint y: 149, distance: 36.1
click at [67, 159] on button "Articles" at bounding box center [80, 154] width 57 height 29
click at [85, 146] on button "Articles" at bounding box center [80, 154] width 57 height 29
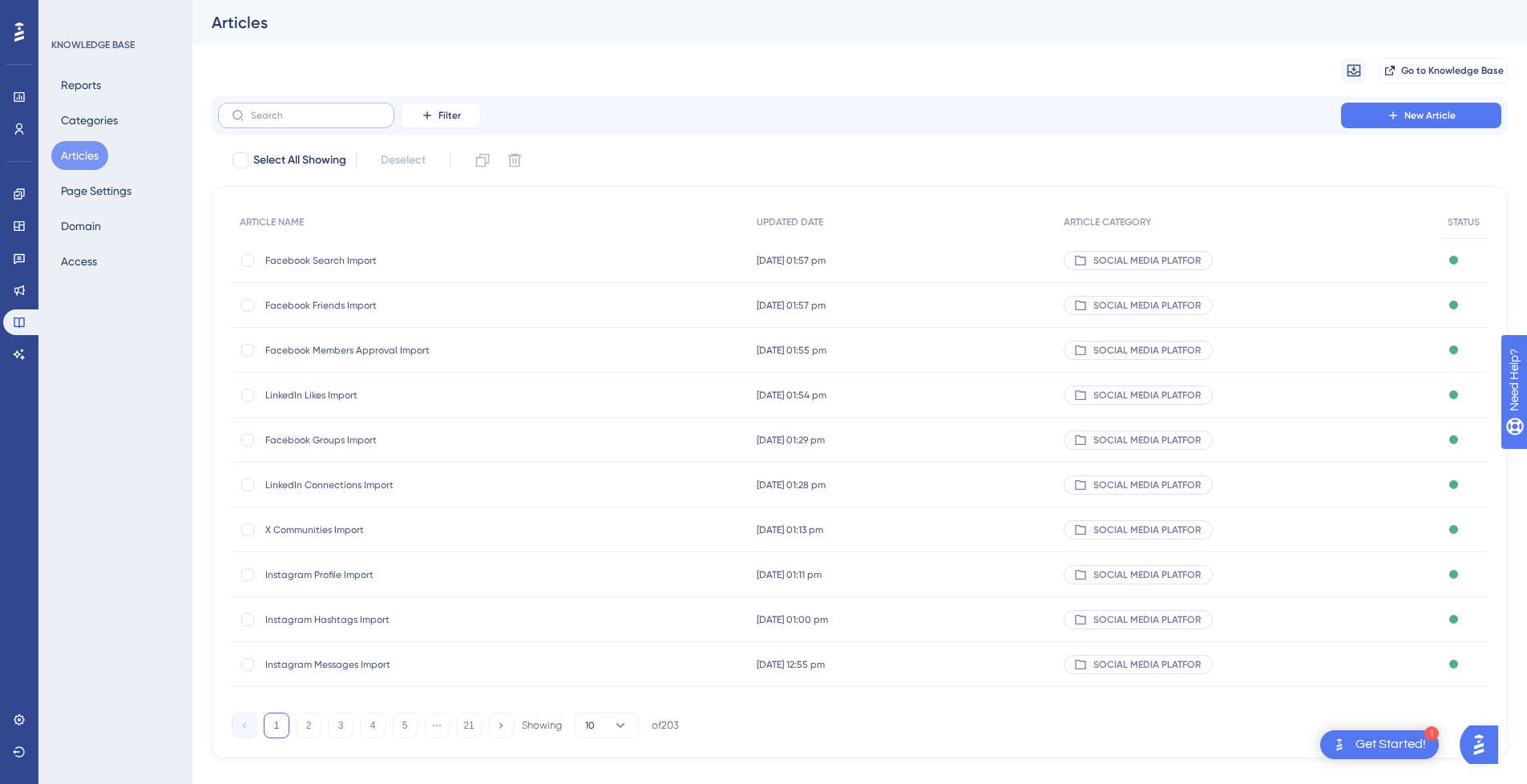
click at [282, 128] on label at bounding box center [306, 115] width 176 height 26
click at [282, 121] on input "text" at bounding box center [316, 115] width 130 height 11
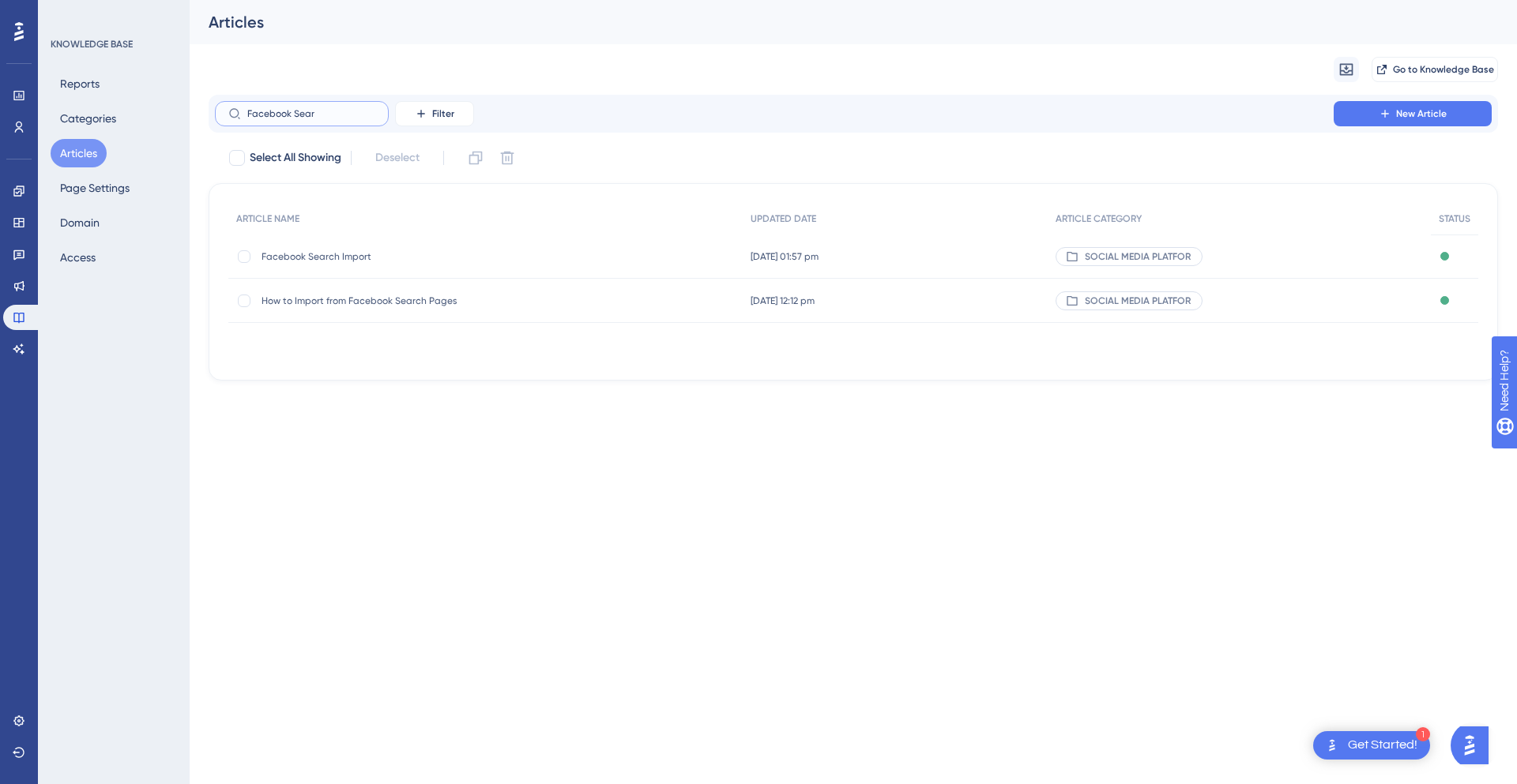
type input "Facebook Sear"
click at [512, 261] on span "Facebook Search Import" at bounding box center [388, 256] width 253 height 13
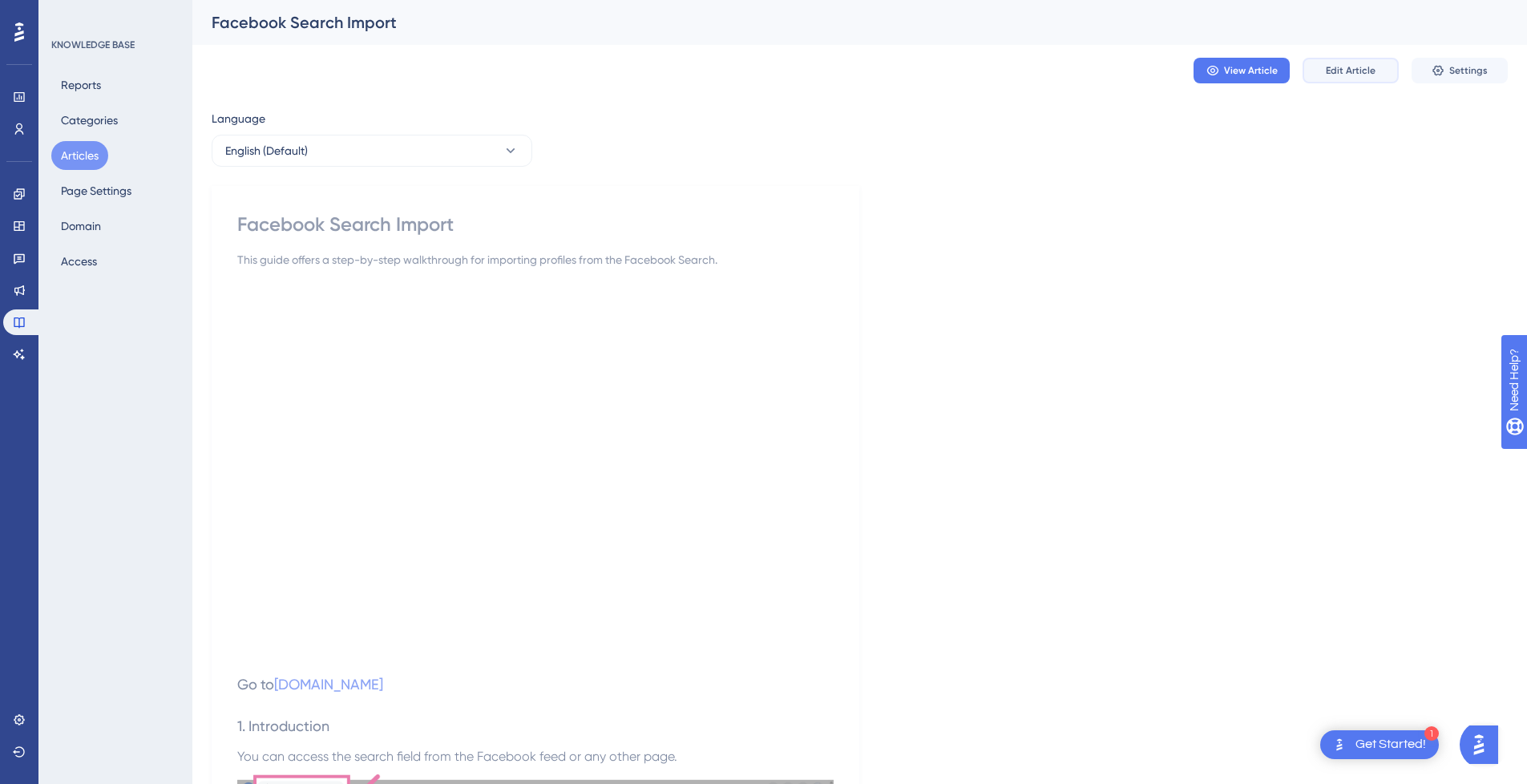
click at [1365, 70] on span "Edit Article" at bounding box center [1351, 70] width 50 height 13
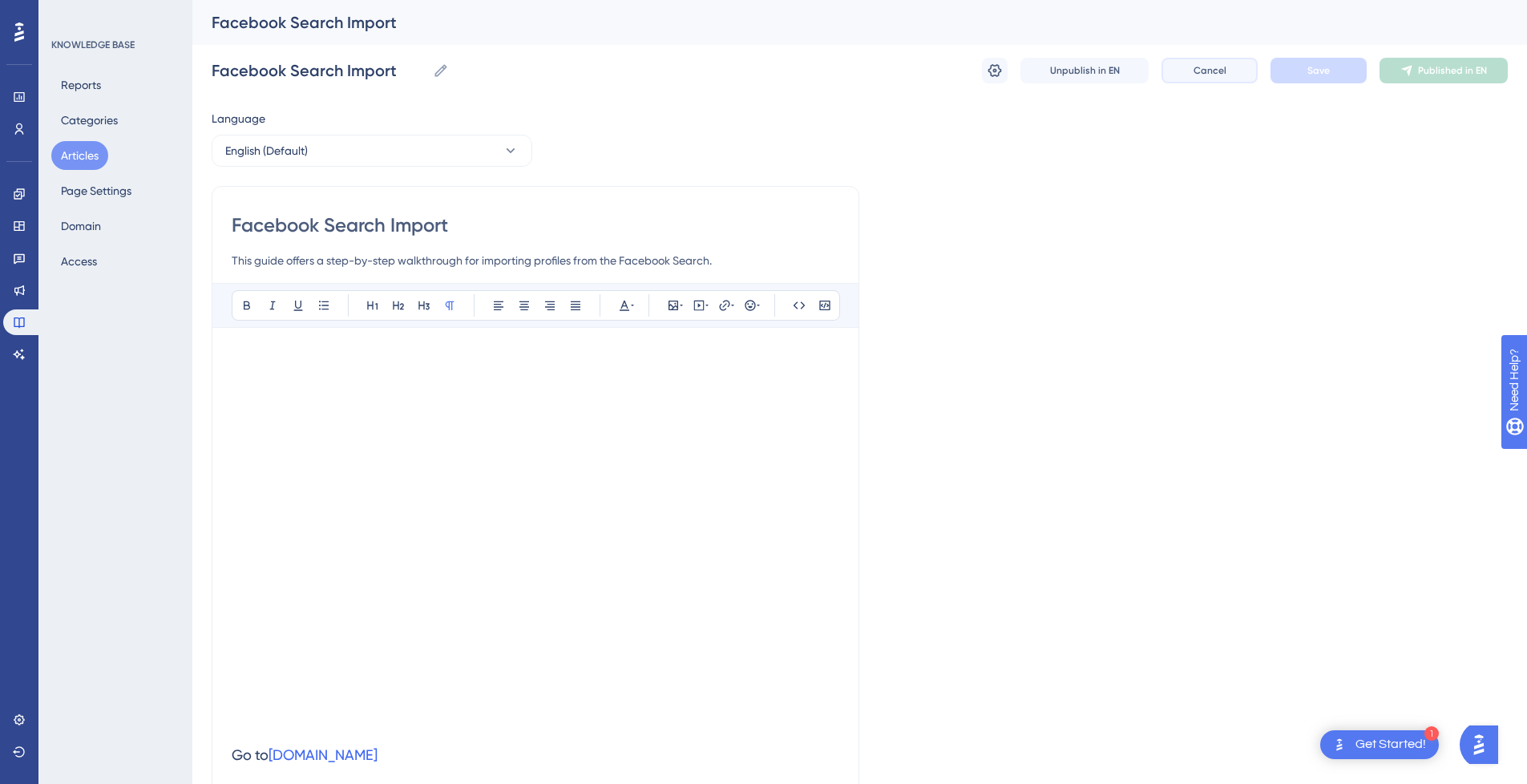
click at [1219, 75] on span "Cancel" at bounding box center [1209, 70] width 32 height 13
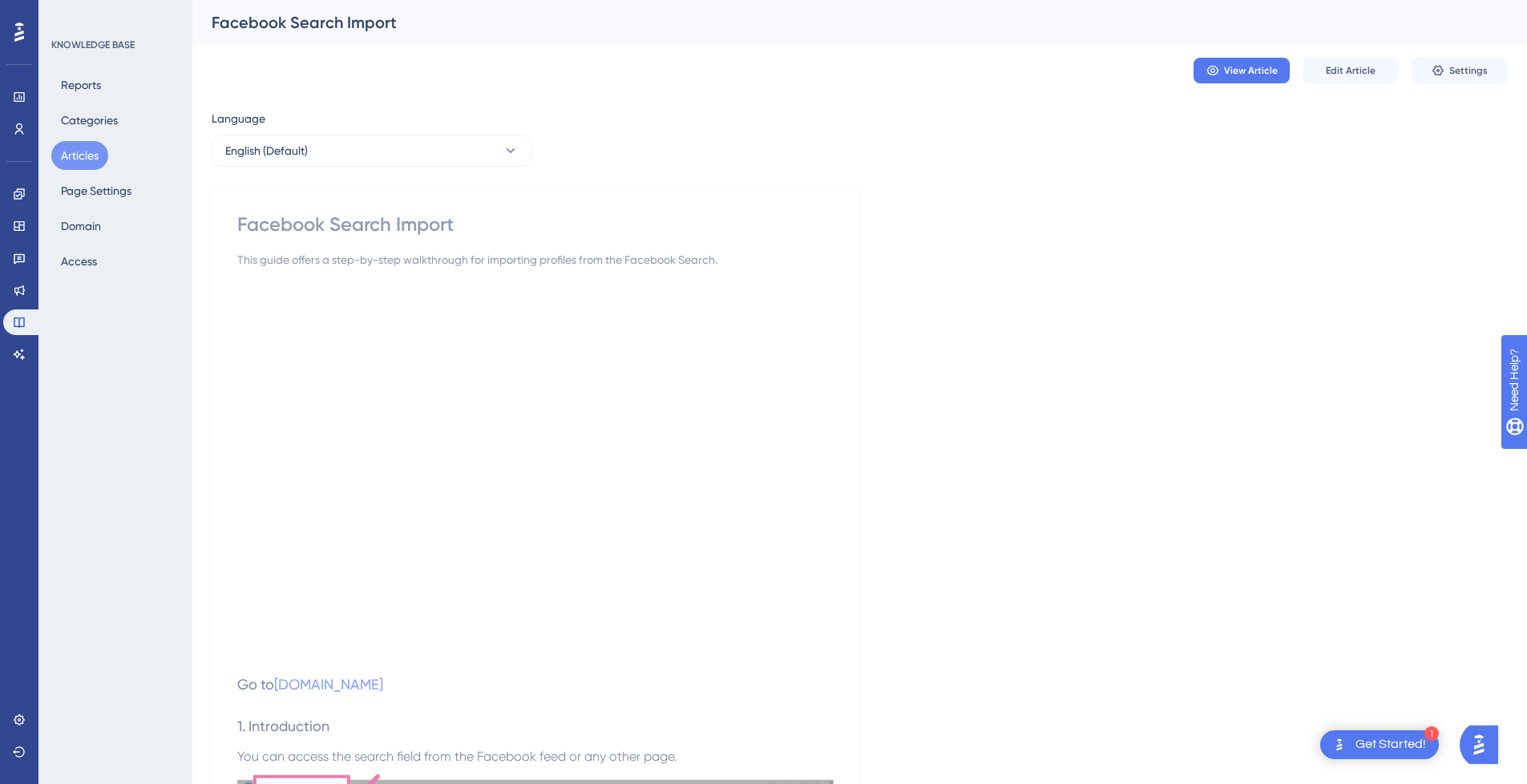
drag, startPoint x: 85, startPoint y: 155, endPoint x: 126, endPoint y: 150, distance: 41.3
click at [85, 155] on button "Articles" at bounding box center [80, 154] width 57 height 29
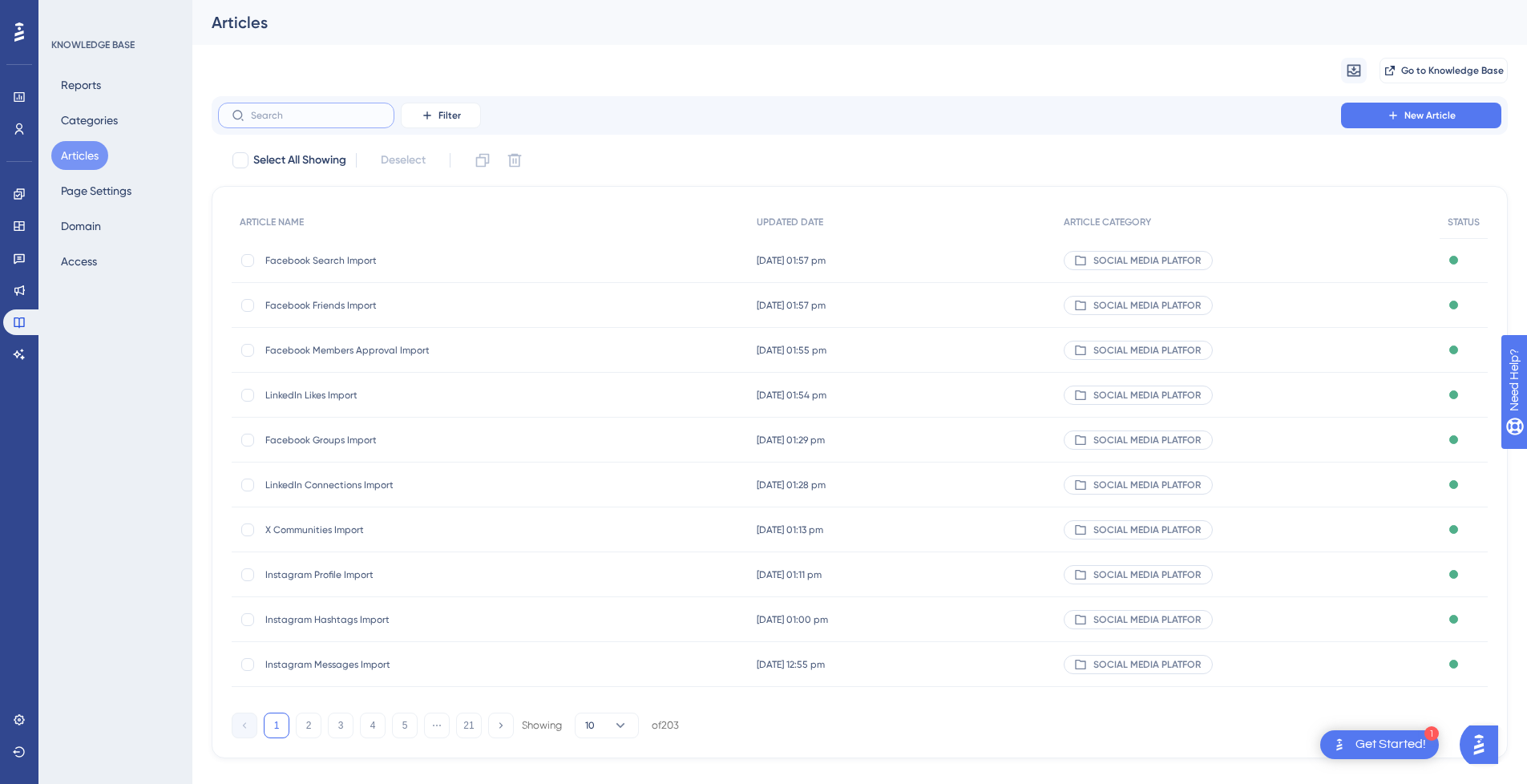
click at [310, 115] on input "text" at bounding box center [316, 115] width 130 height 11
paste input "Facebook Search"
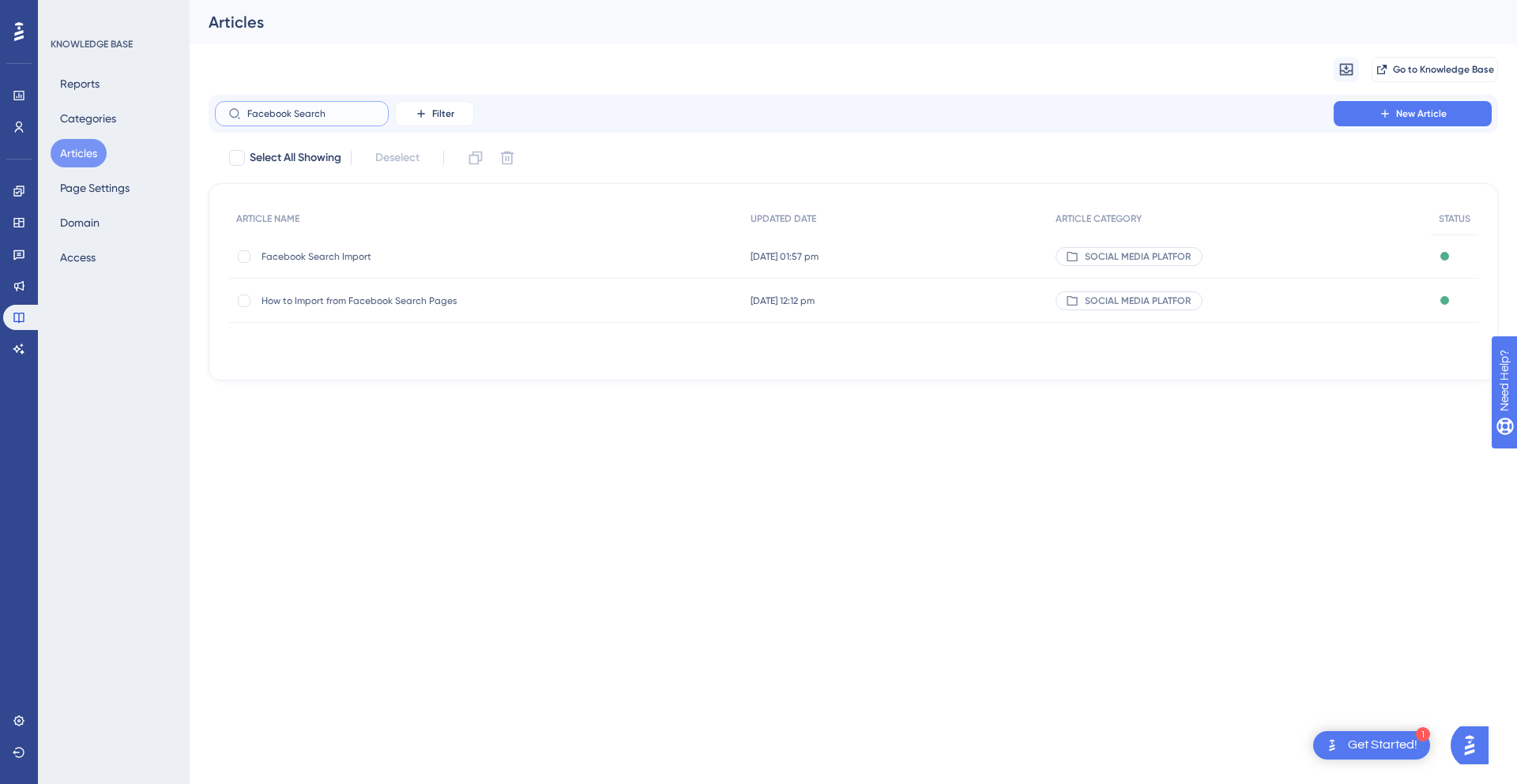
type input "Facebook Search"
click at [350, 258] on span "Facebook Search Import" at bounding box center [388, 256] width 253 height 13
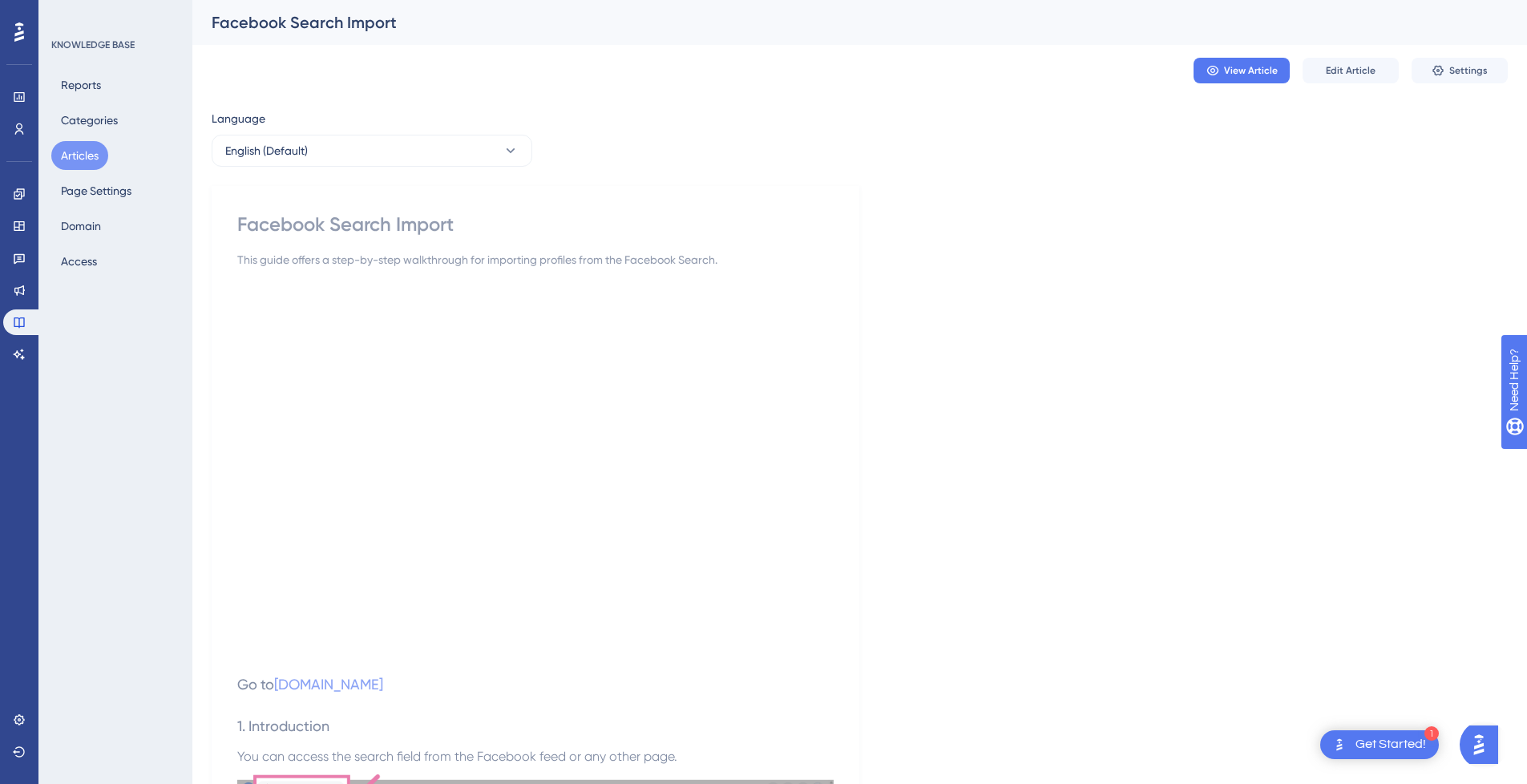
click at [96, 164] on button "Articles" at bounding box center [80, 154] width 57 height 29
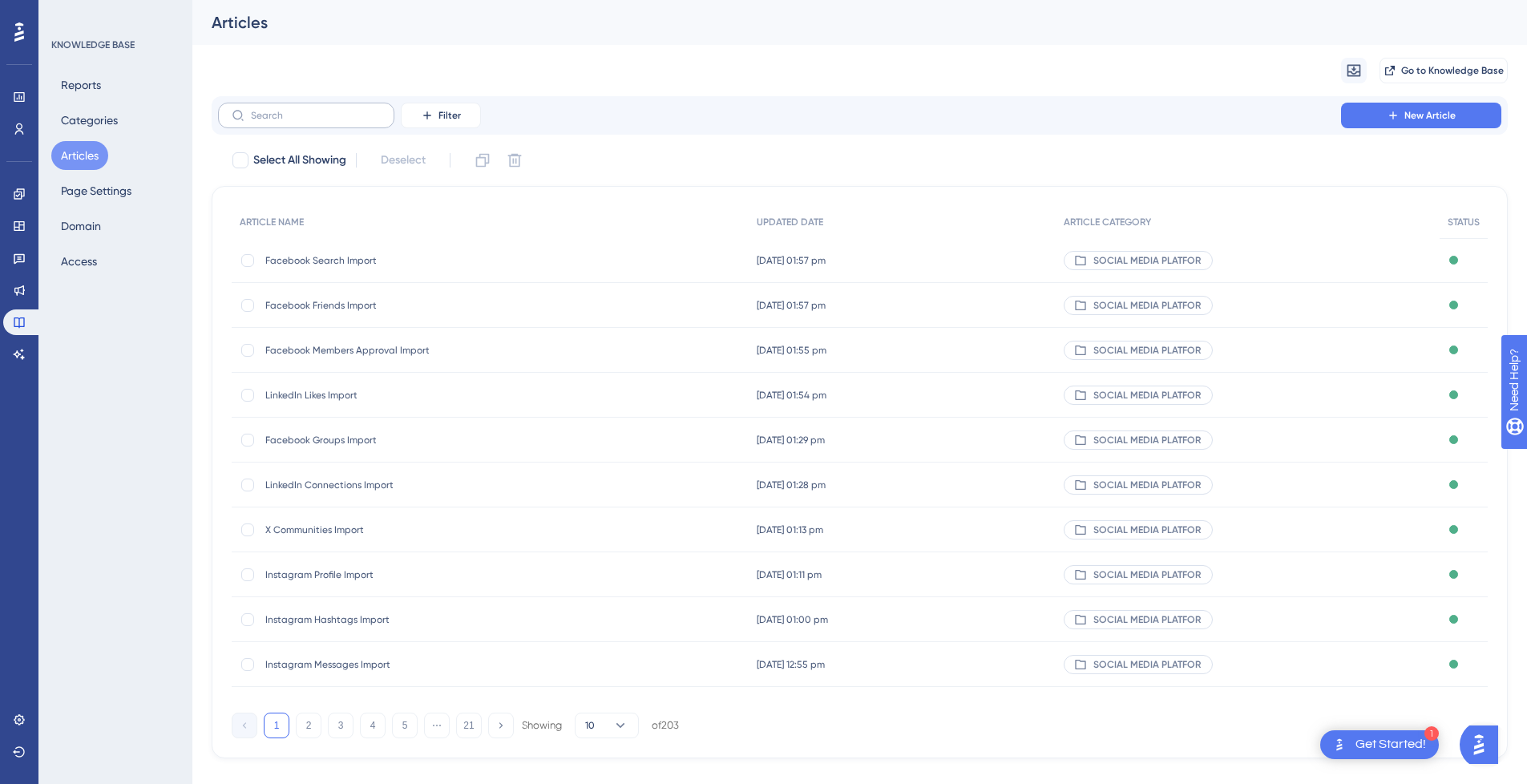
click at [298, 126] on label at bounding box center [306, 115] width 176 height 26
click at [298, 121] on input "text" at bounding box center [316, 115] width 130 height 11
paste input "Facebook Search"
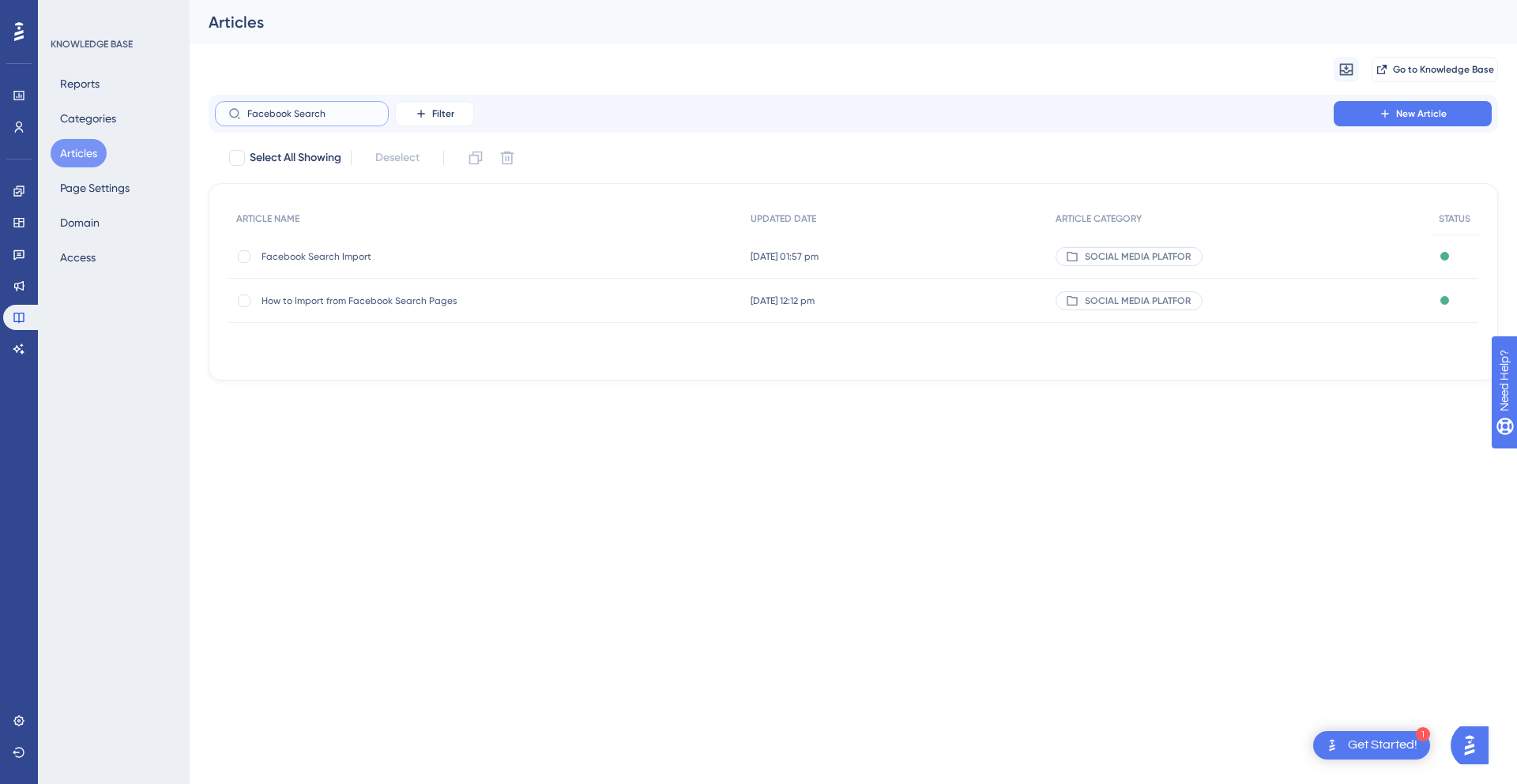
type input "Facebook Search"
click at [363, 297] on span "How to Import from Facebook Search Pages" at bounding box center [388, 300] width 253 height 13
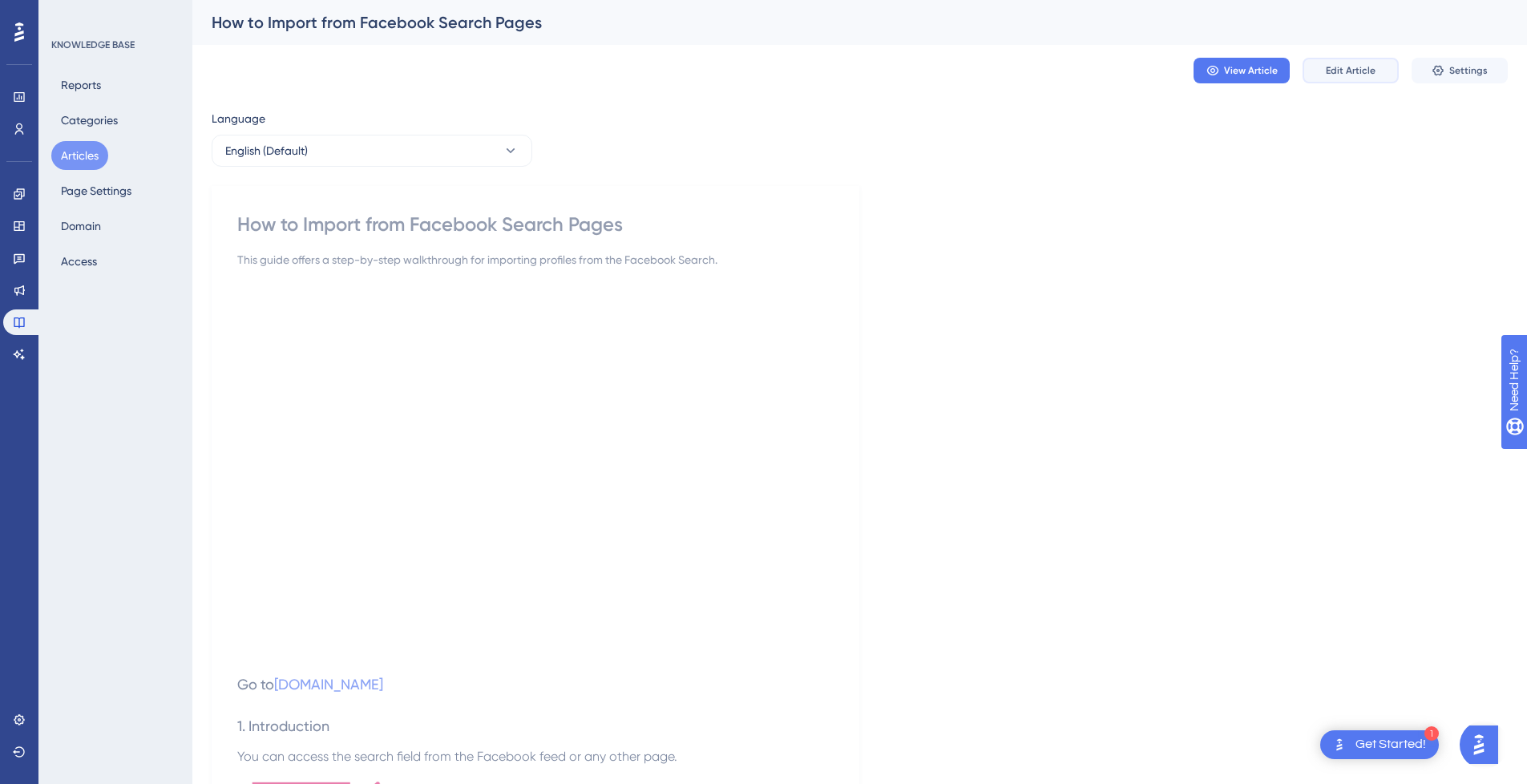
click at [1358, 79] on button "Edit Article" at bounding box center [1351, 71] width 96 height 26
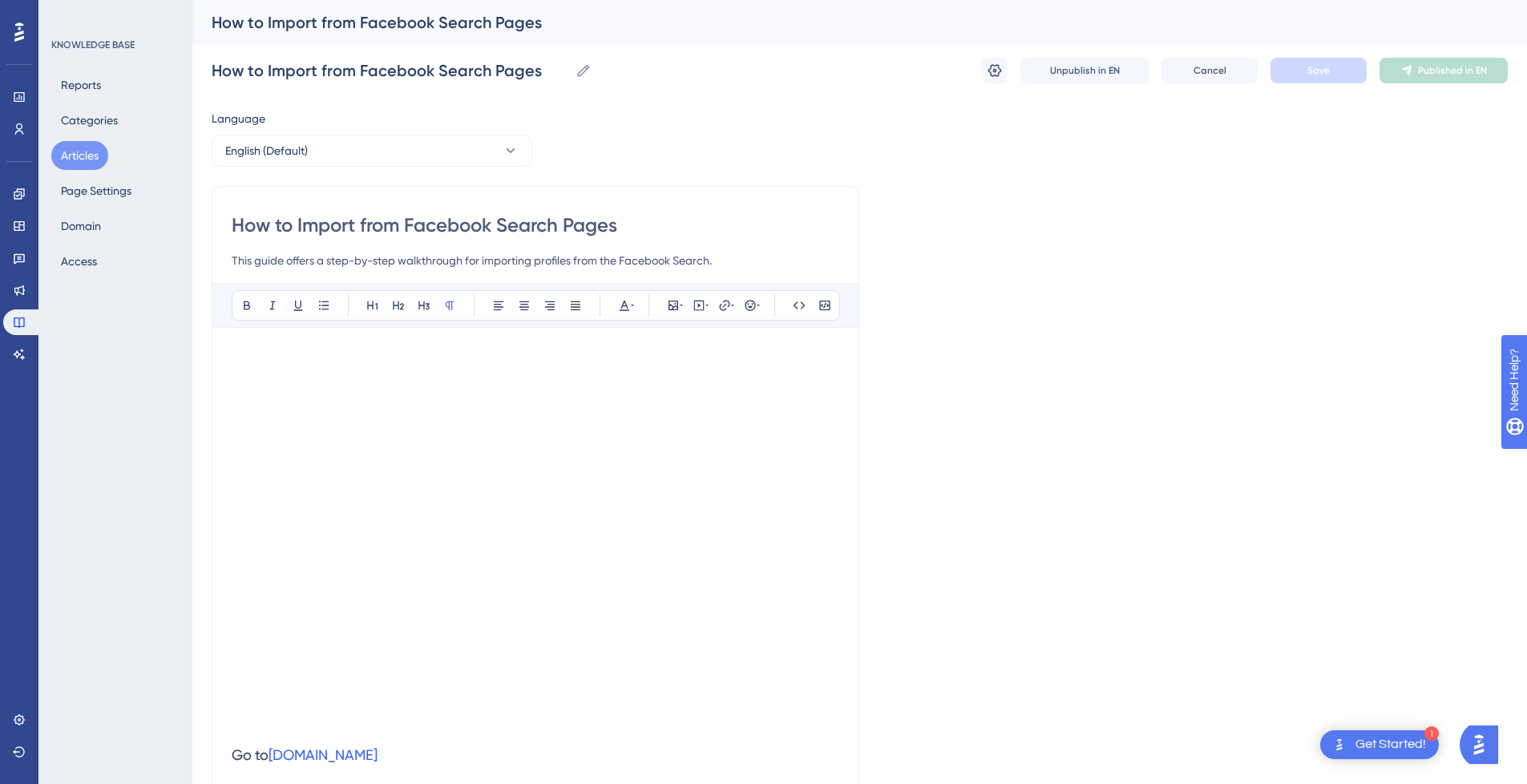
click at [328, 222] on input "How to Import from Facebook Search Pages" at bounding box center [535, 225] width 608 height 26
type input "How to from Facebook Search Pages"
click at [578, 222] on input "How to from Facebook Search Pages" at bounding box center [535, 225] width 608 height 26
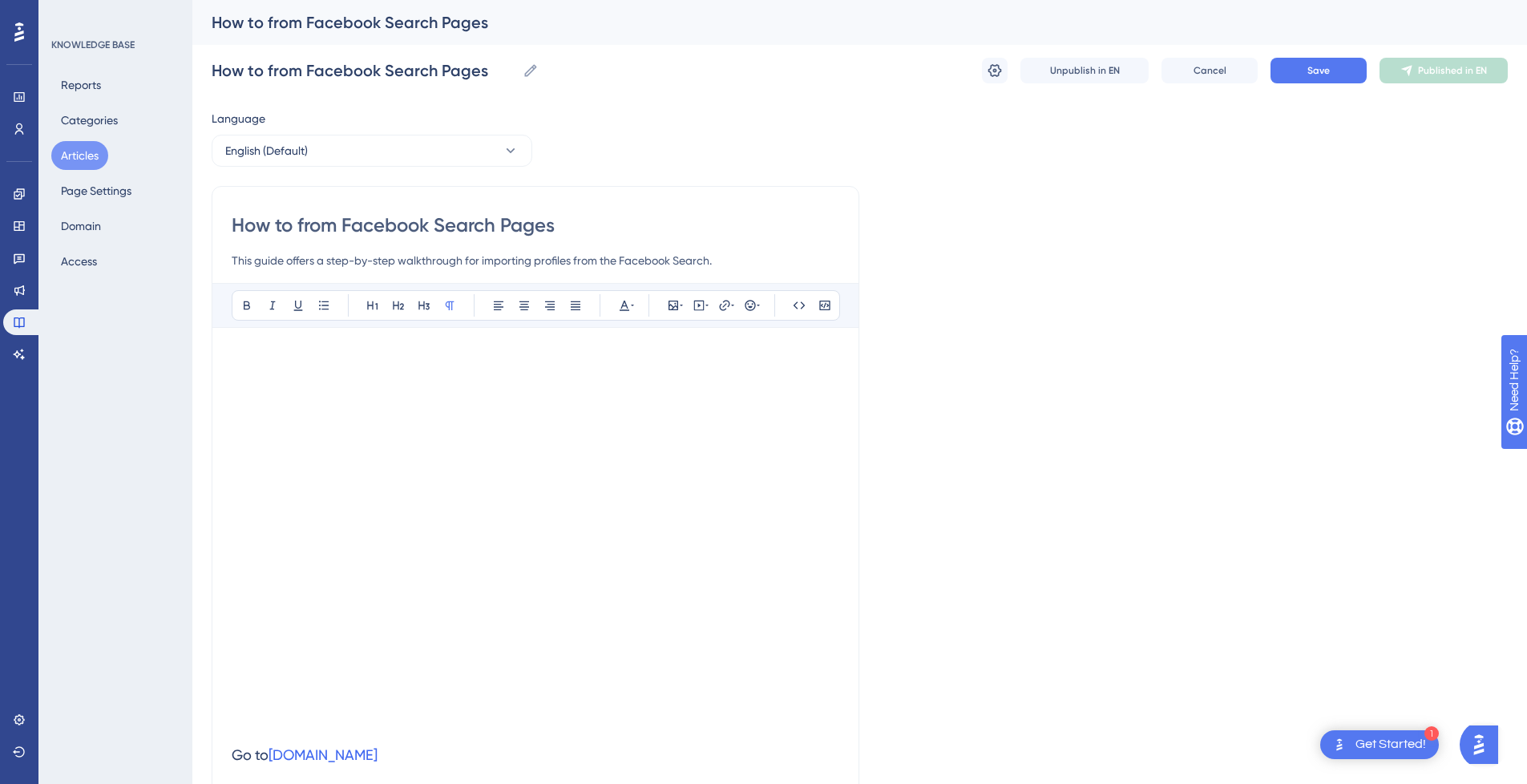
paste input "Import"
type input "How to from Facebook Search Pages Import"
drag, startPoint x: 345, startPoint y: 224, endPoint x: 67, endPoint y: 224, distance: 278.0
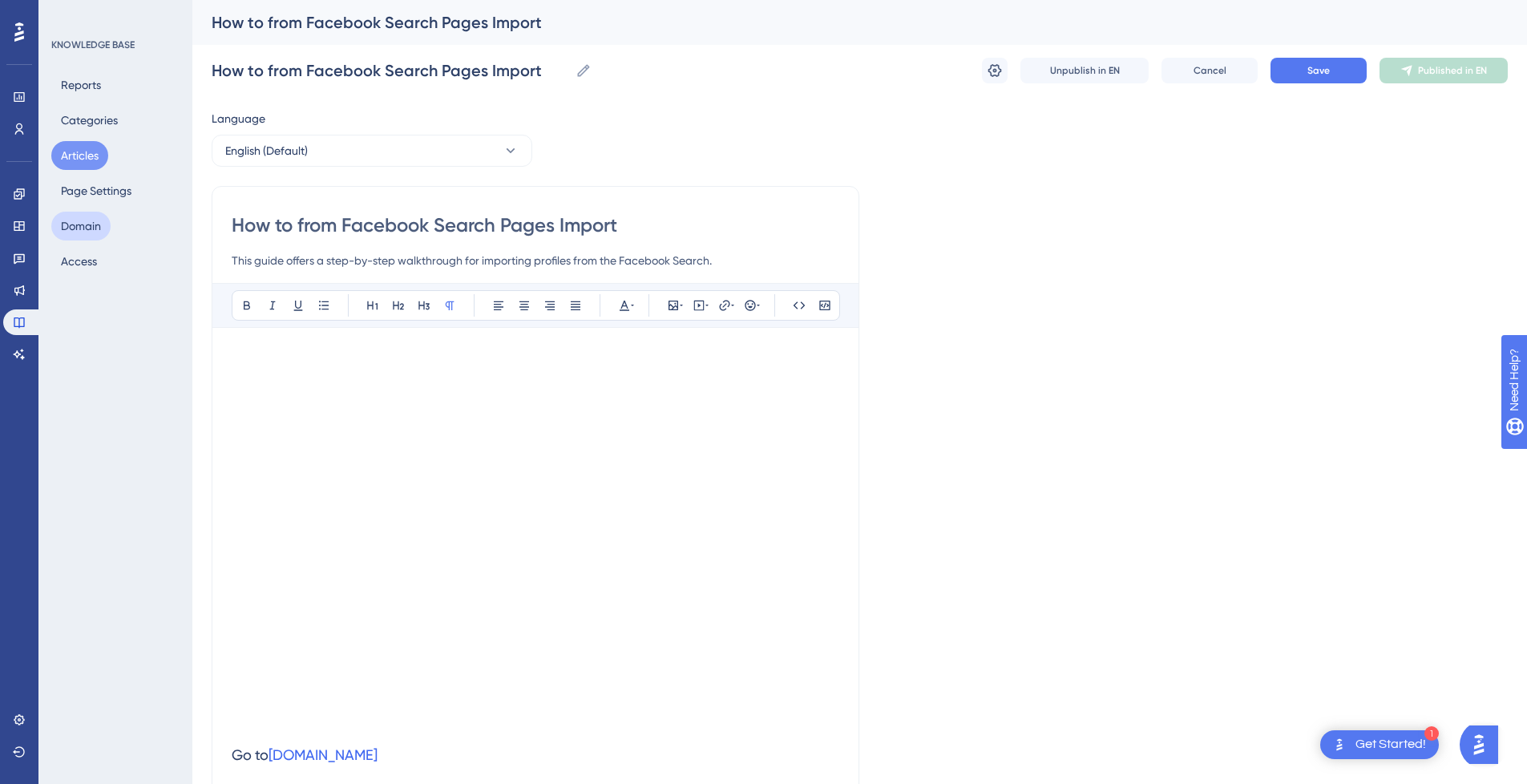
type input "Facebook Search Pages Import"
drag, startPoint x: 514, startPoint y: 227, endPoint x: 173, endPoint y: 228, distance: 341.0
type input "Facebook Search Pages Import"
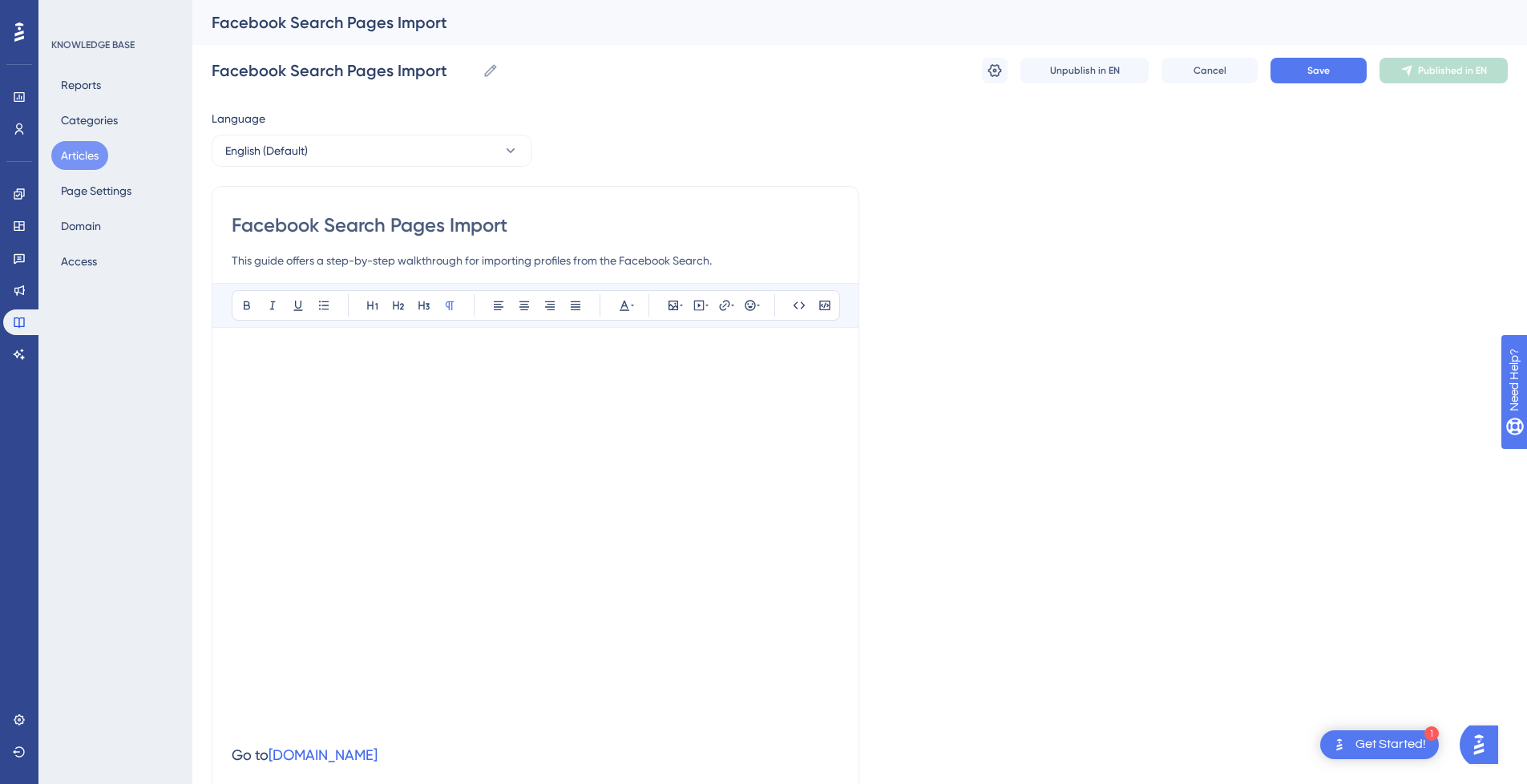
click at [346, 29] on div "Facebook Search Pages Import" at bounding box center [839, 22] width 1256 height 23
click at [359, 67] on input "Facebook Search Pages Import" at bounding box center [343, 70] width 265 height 23
click at [1340, 78] on button "Save" at bounding box center [1319, 71] width 96 height 26
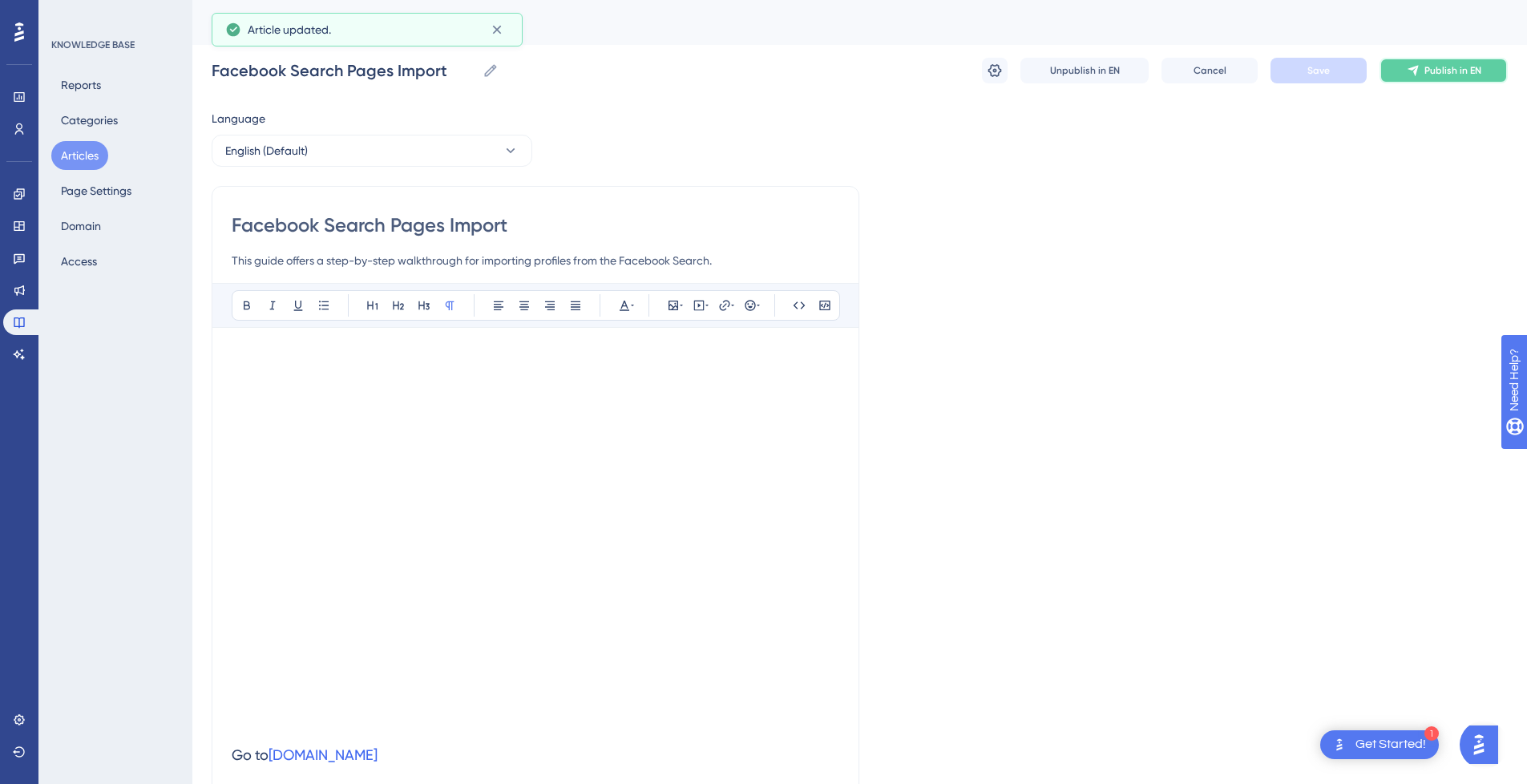
click at [1451, 71] on span "Publish in EN" at bounding box center [1453, 70] width 57 height 13
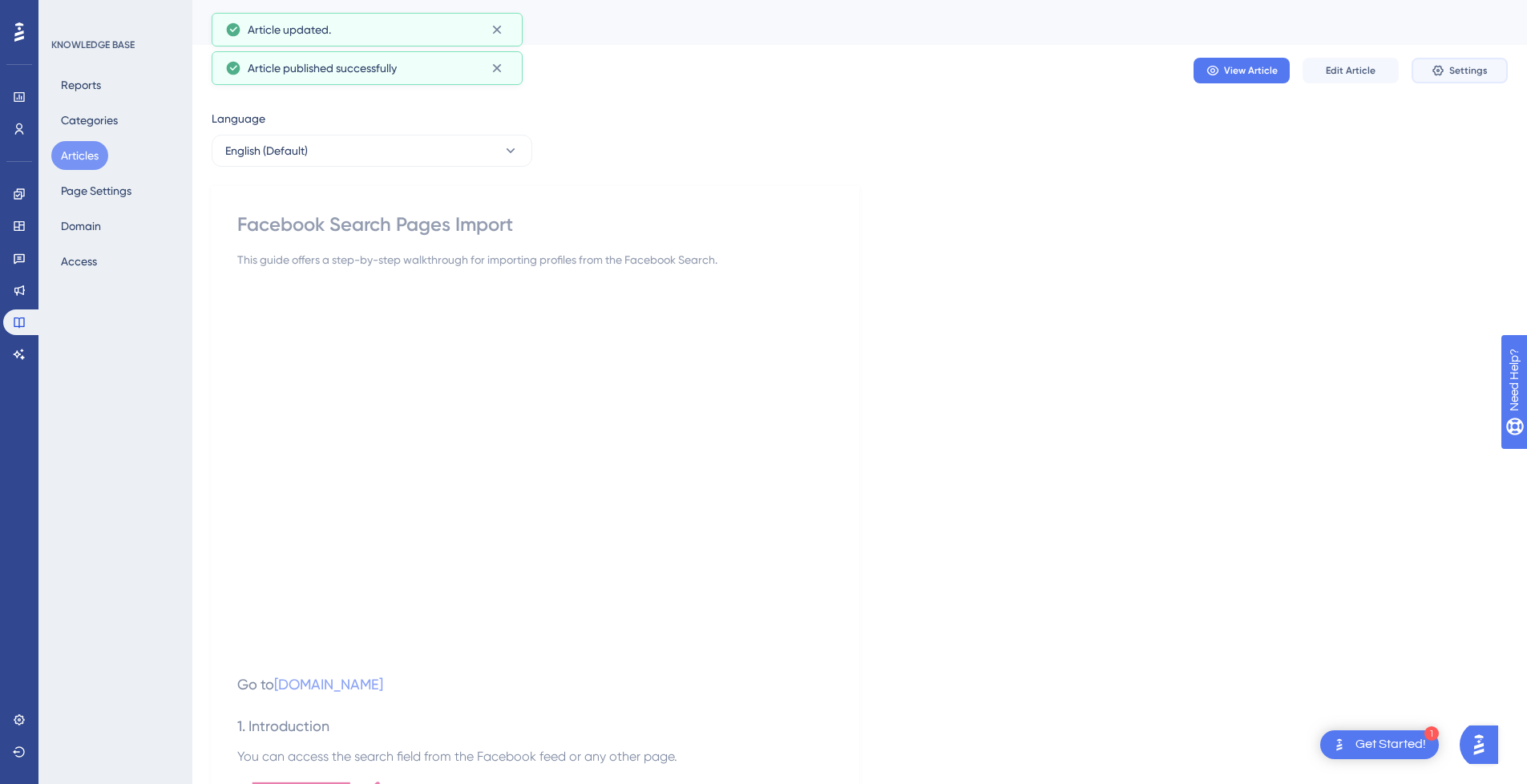
click at [1479, 70] on span "Settings" at bounding box center [1468, 70] width 38 height 13
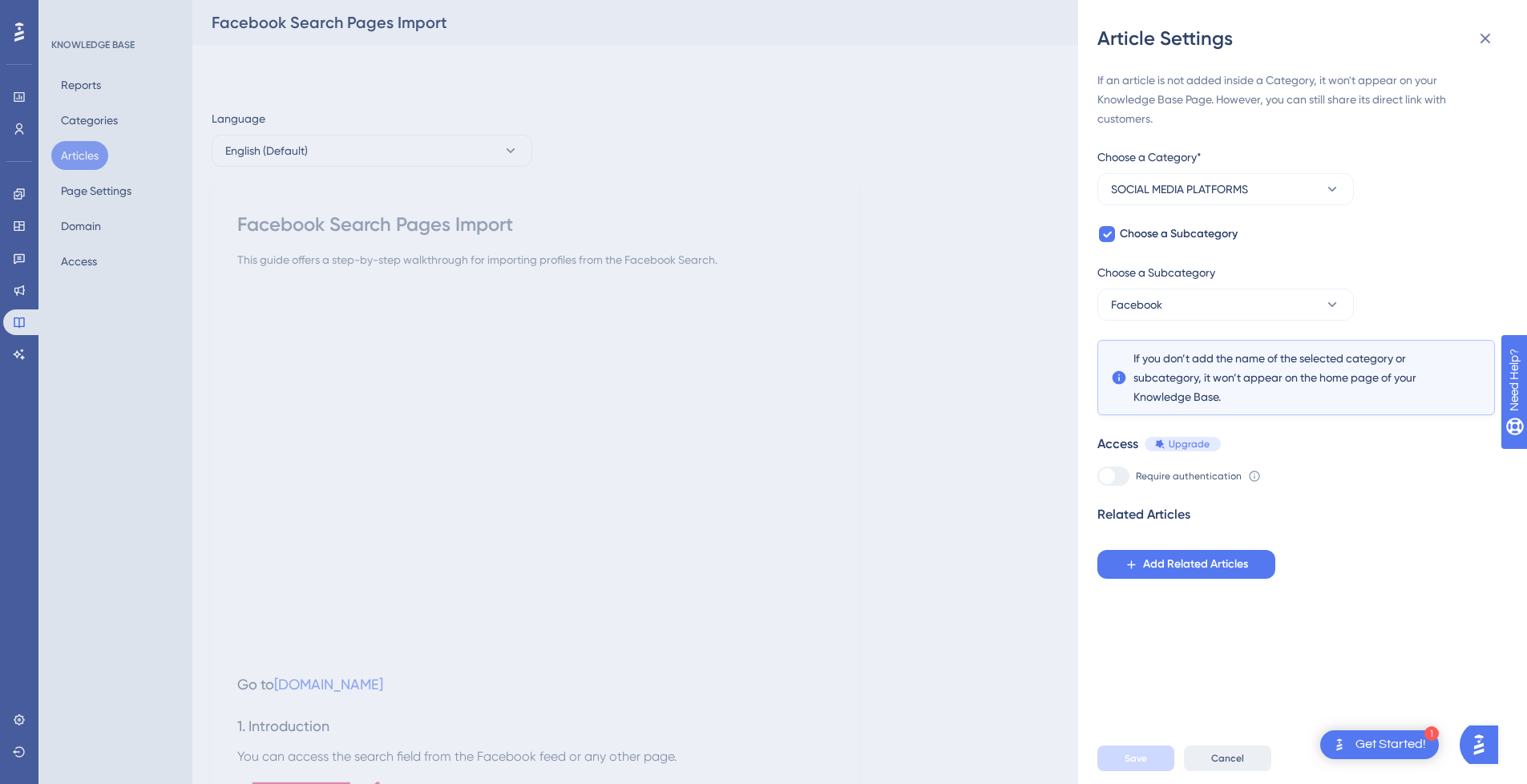
click at [1222, 763] on button "Cancel" at bounding box center [1228, 758] width 88 height 26
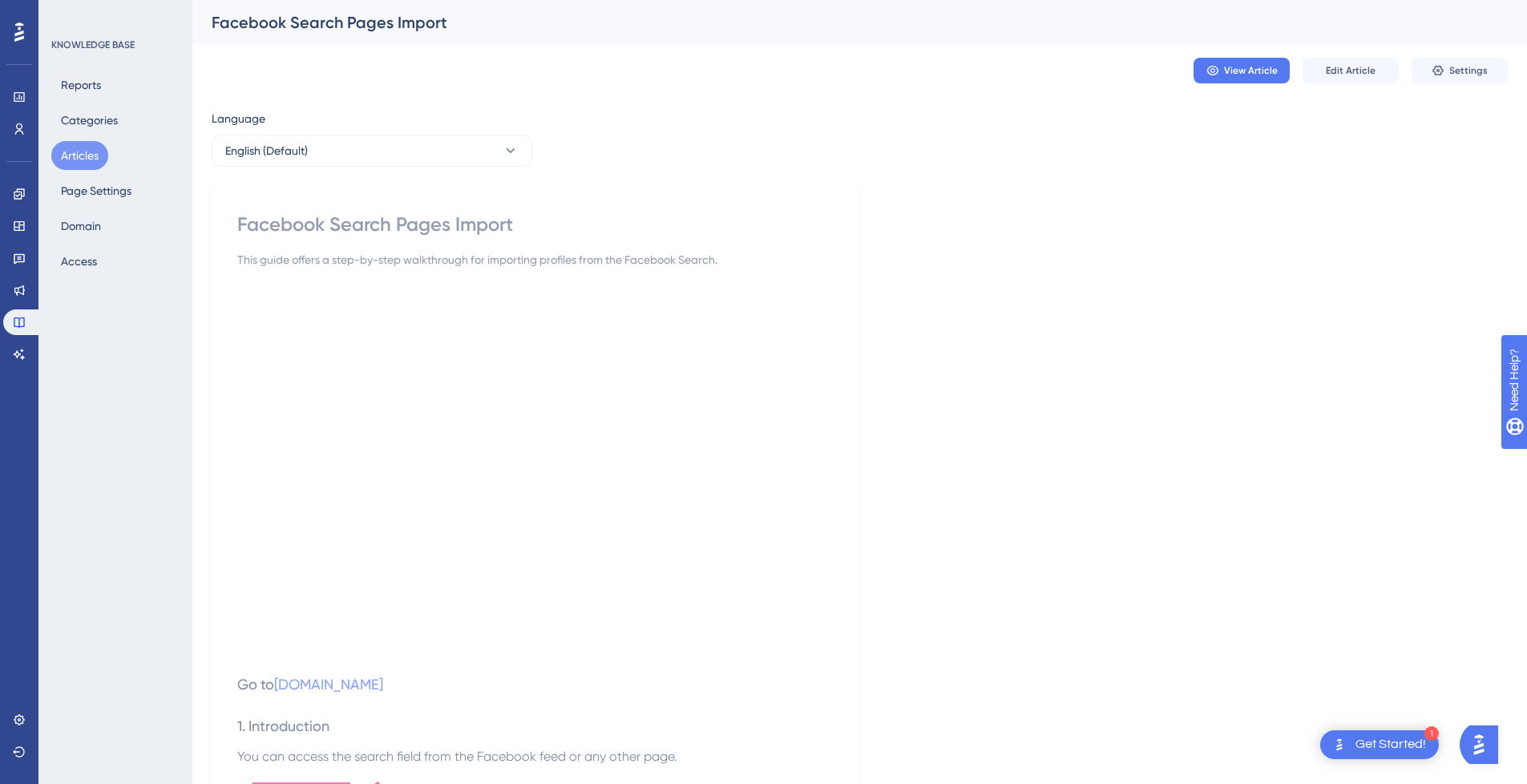
click at [80, 151] on button "Articles" at bounding box center [80, 154] width 57 height 29
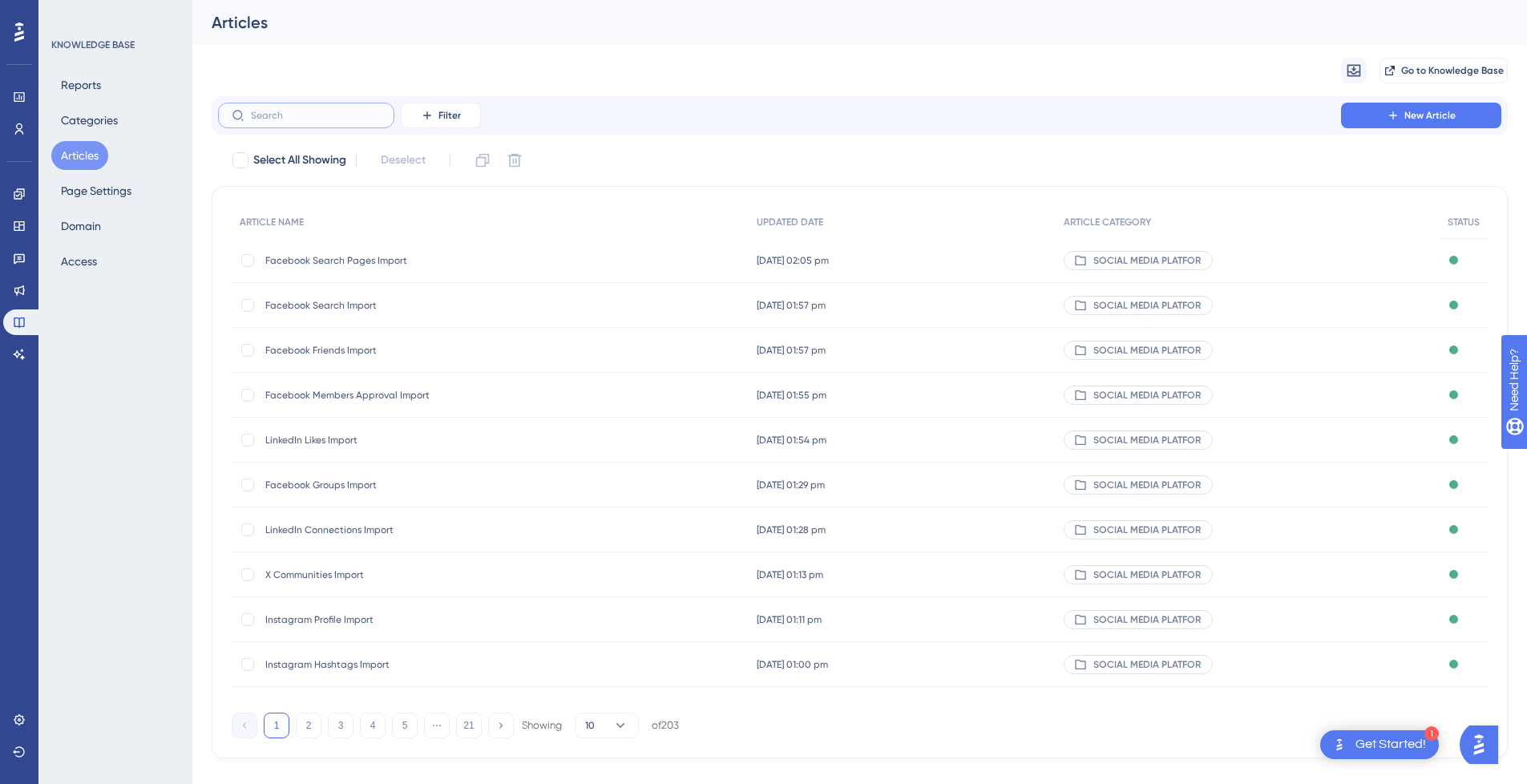
click at [323, 115] on input "text" at bounding box center [316, 115] width 130 height 11
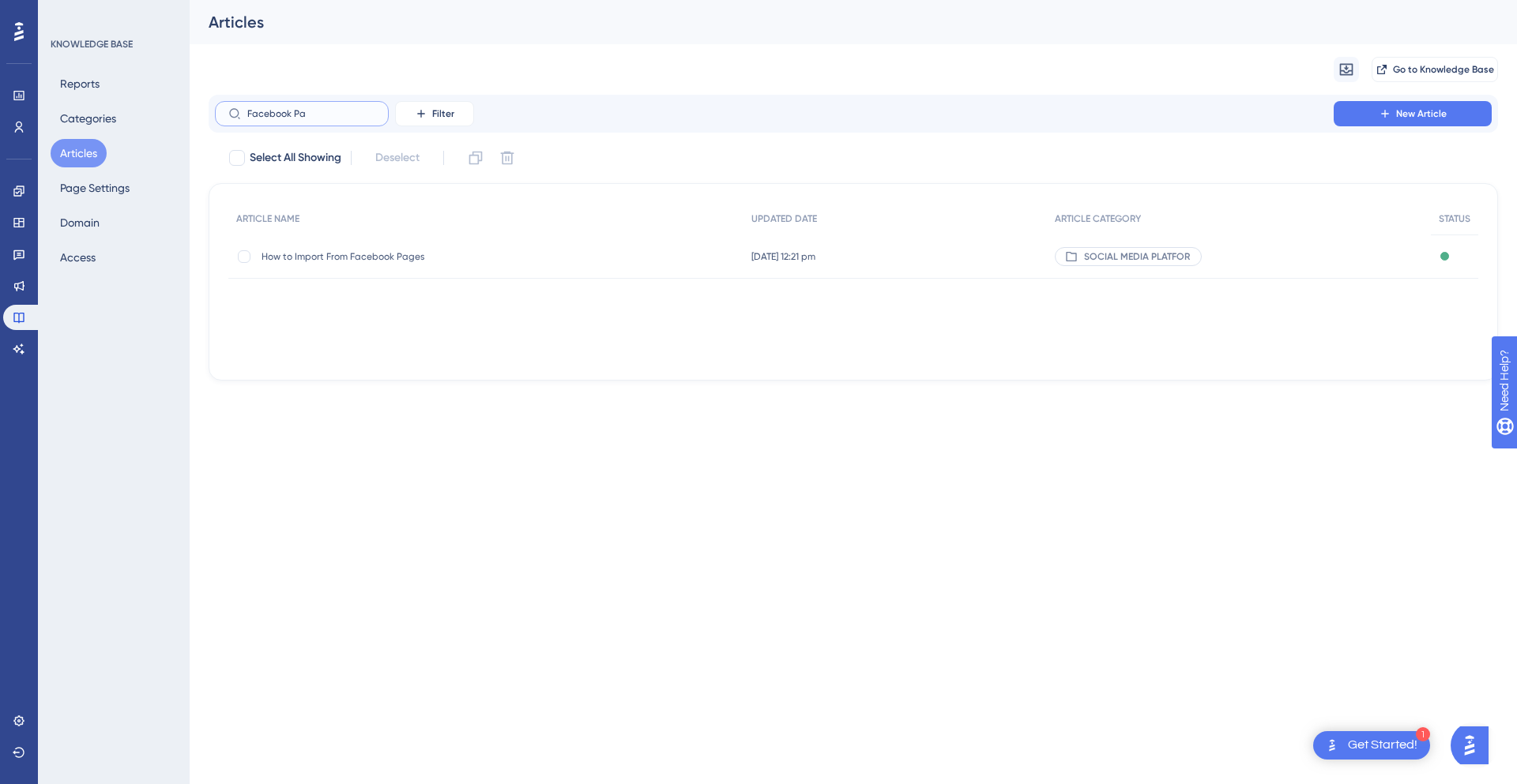
type input "Facebook Pa"
click at [407, 252] on span "How to Import From Facebook Pages" at bounding box center [388, 256] width 253 height 13
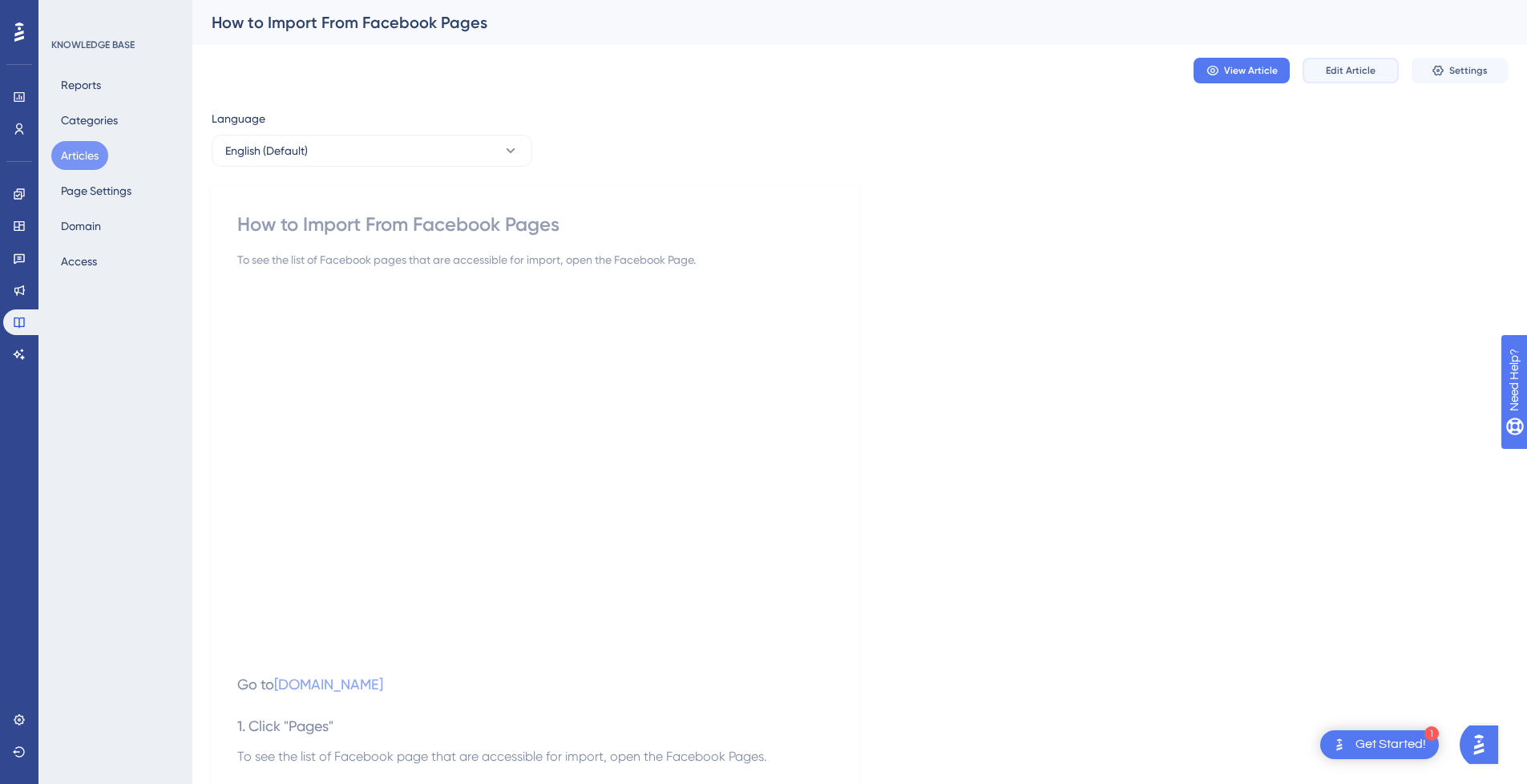
click at [1358, 73] on span "Edit Article" at bounding box center [1351, 70] width 50 height 13
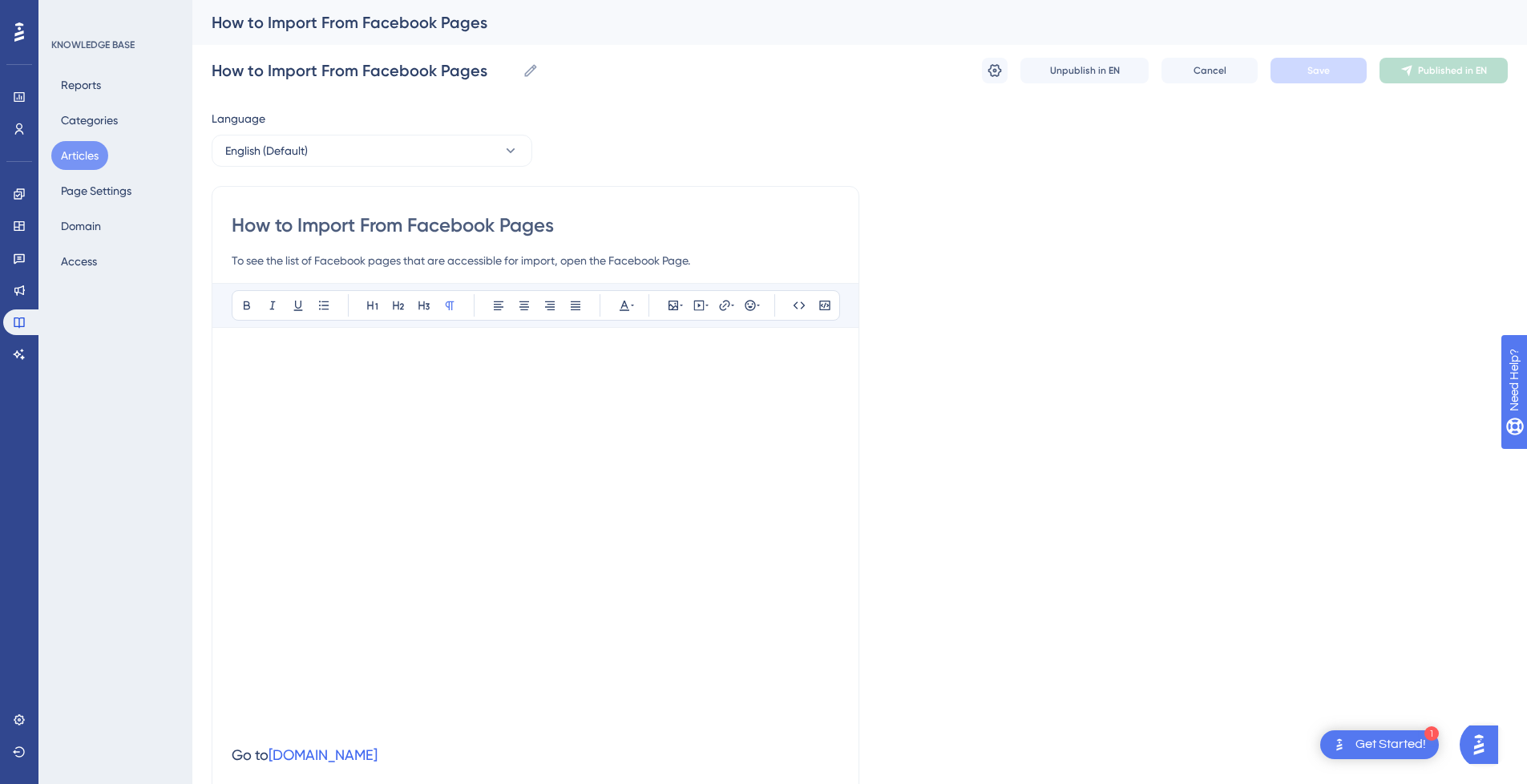
click at [304, 226] on input "How to Import From Facebook Pages" at bounding box center [535, 225] width 608 height 26
type input "How to From Facebook Pages"
click at [570, 221] on input "How to From Facebook Pages" at bounding box center [535, 225] width 608 height 26
type input "How to From Facebook Pages"
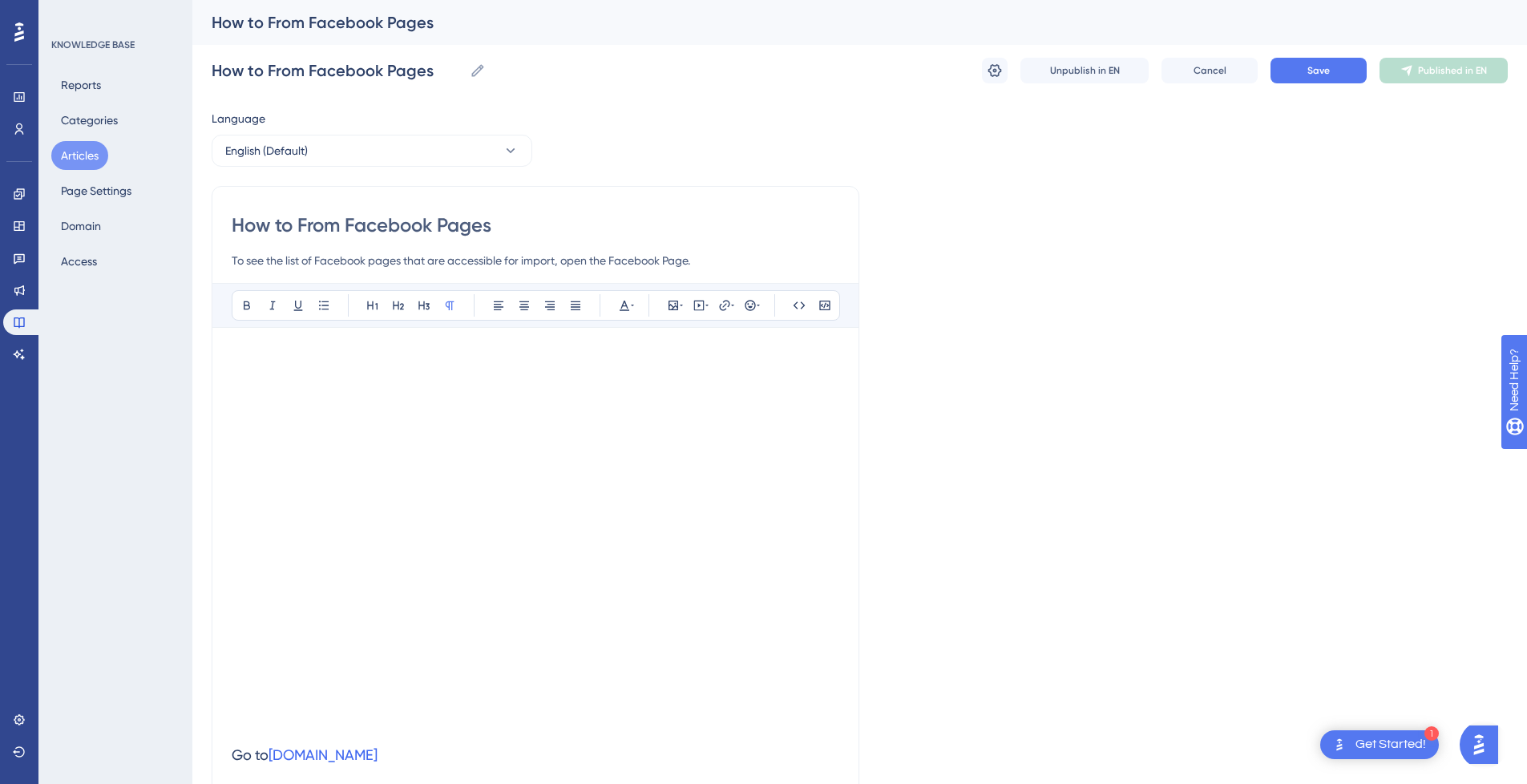
paste input "Import"
type input "How to From Facebook Pages Import"
drag, startPoint x: 352, startPoint y: 224, endPoint x: 619, endPoint y: 223, distance: 267.0
click at [619, 223] on input "How to From Facebook Pages Import" at bounding box center [535, 225] width 608 height 26
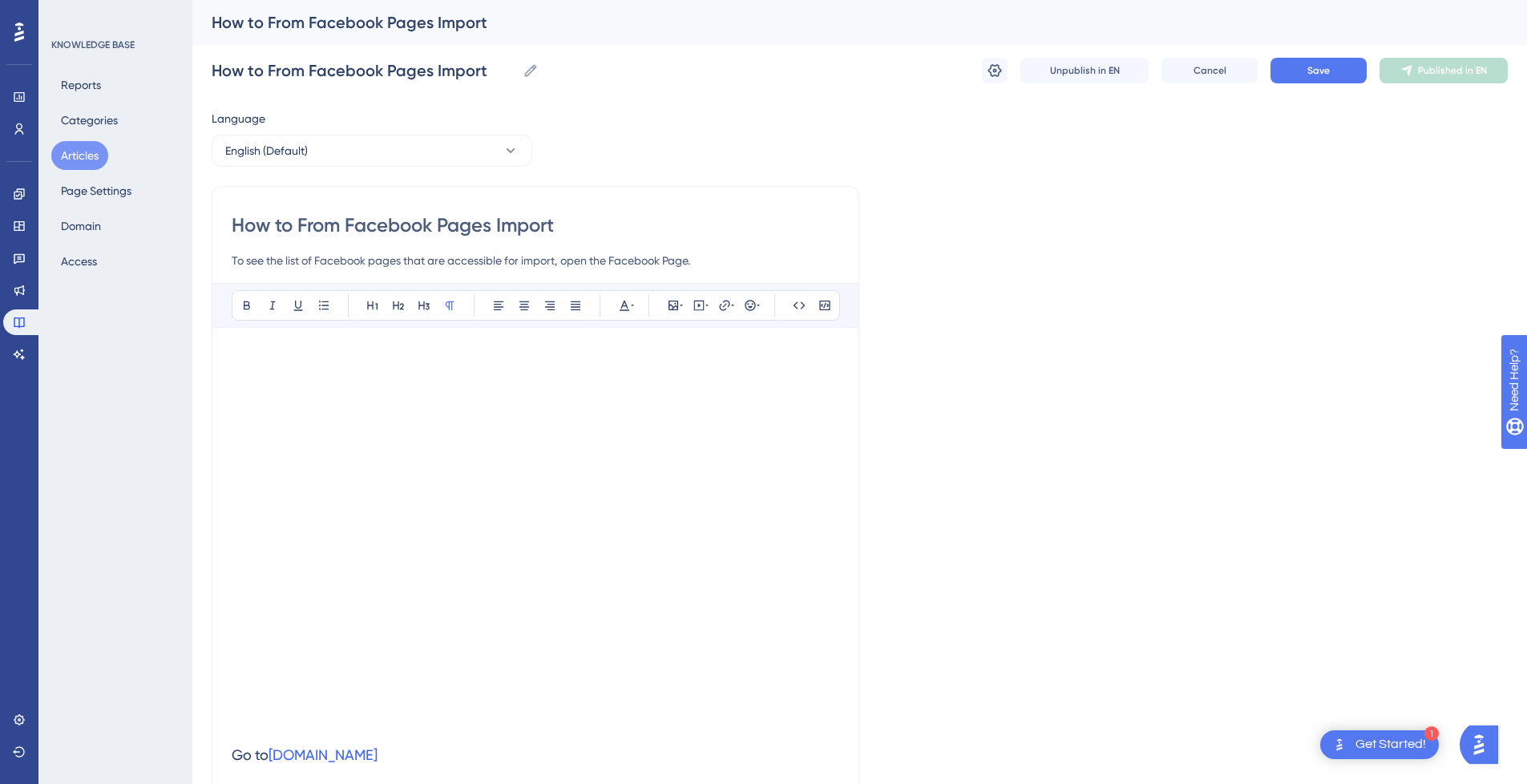
type input "How to From"
drag, startPoint x: 383, startPoint y: 223, endPoint x: 122, endPoint y: 227, distance: 261.0
paste input "Facebook Pages Import"
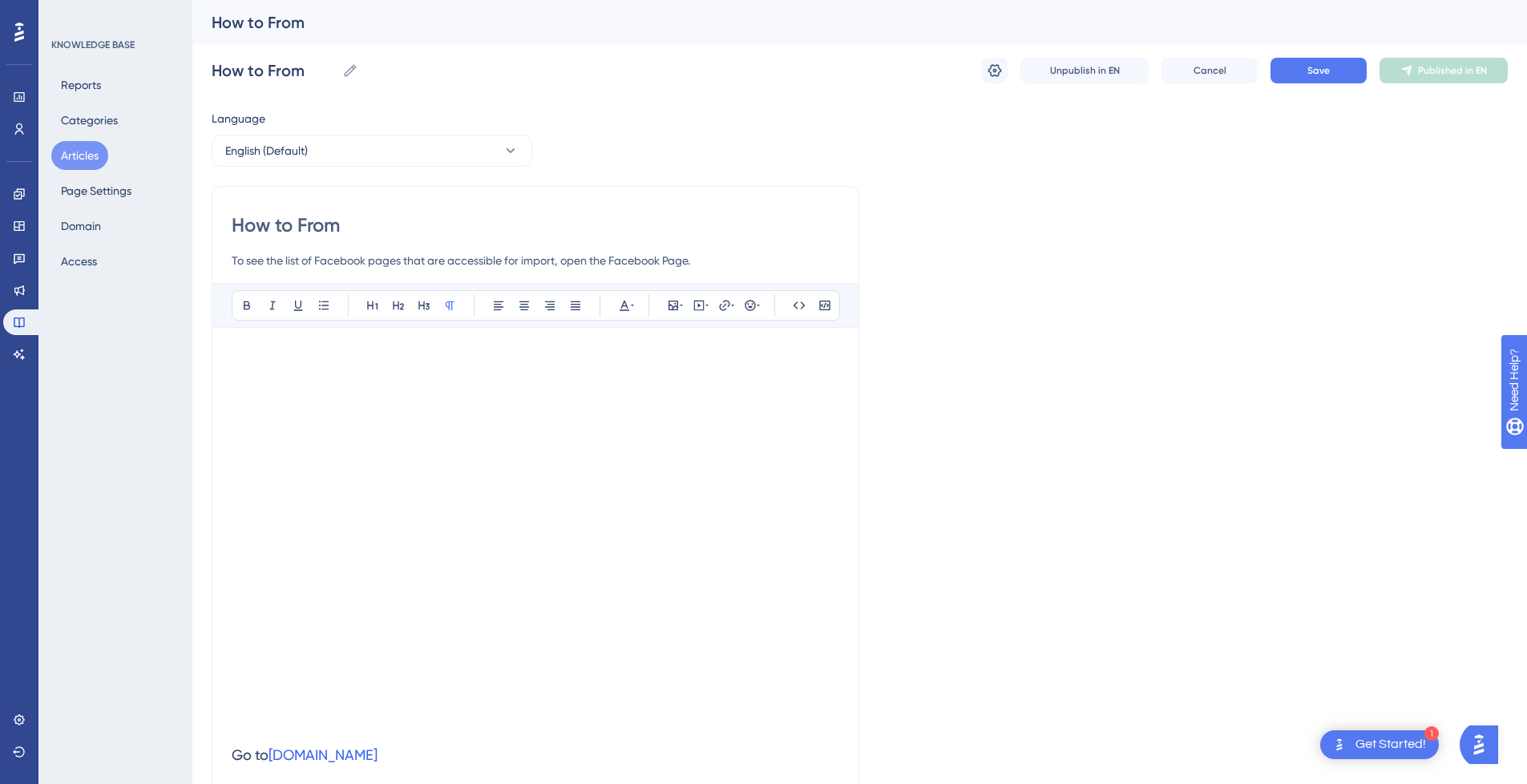
type input "Facebook Pages Import"
click at [336, 67] on input "Facebook Pages Import" at bounding box center [316, 70] width 209 height 23
click at [1289, 64] on button "Save" at bounding box center [1319, 71] width 96 height 26
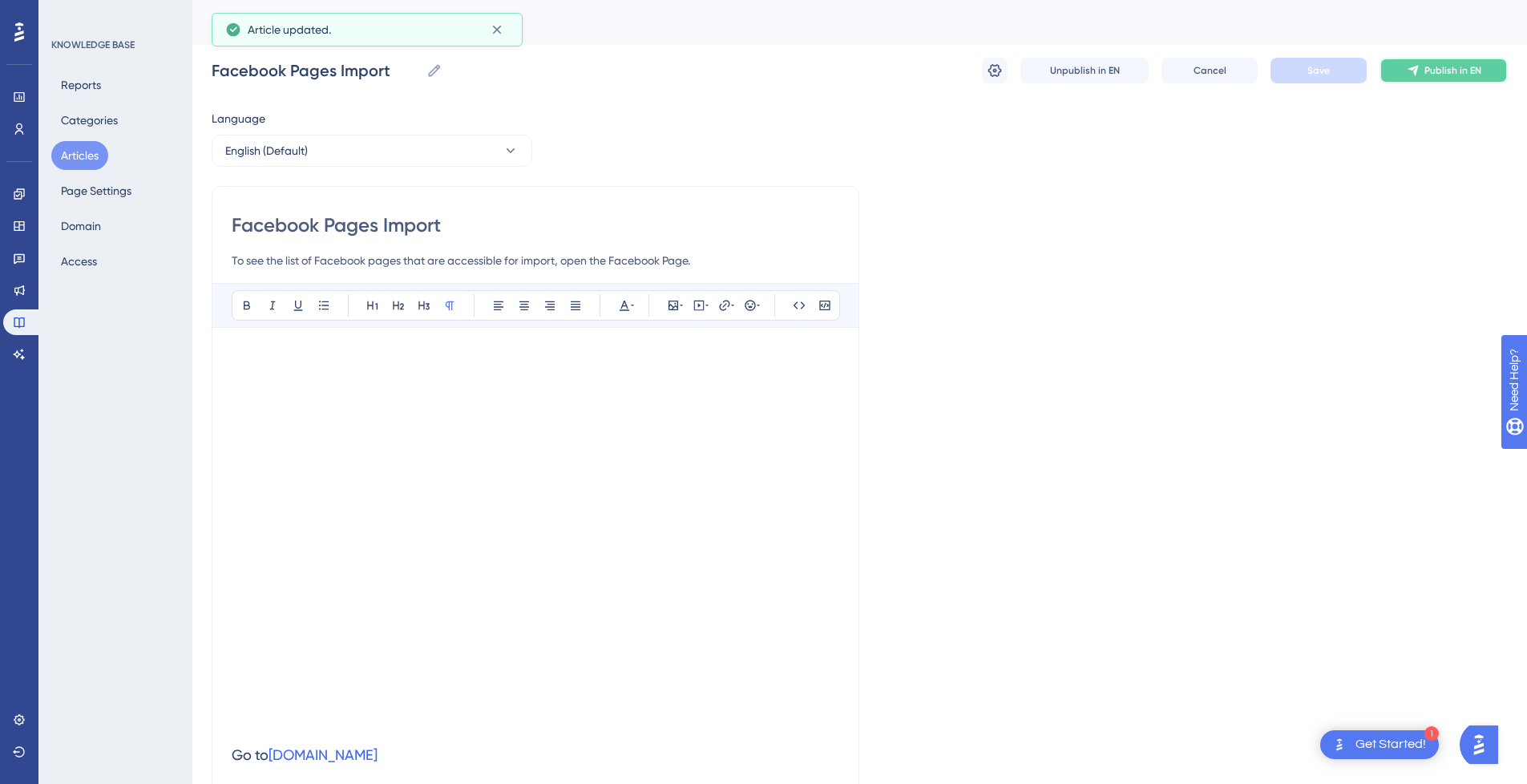
click at [1461, 73] on span "Publish in EN" at bounding box center [1453, 70] width 57 height 13
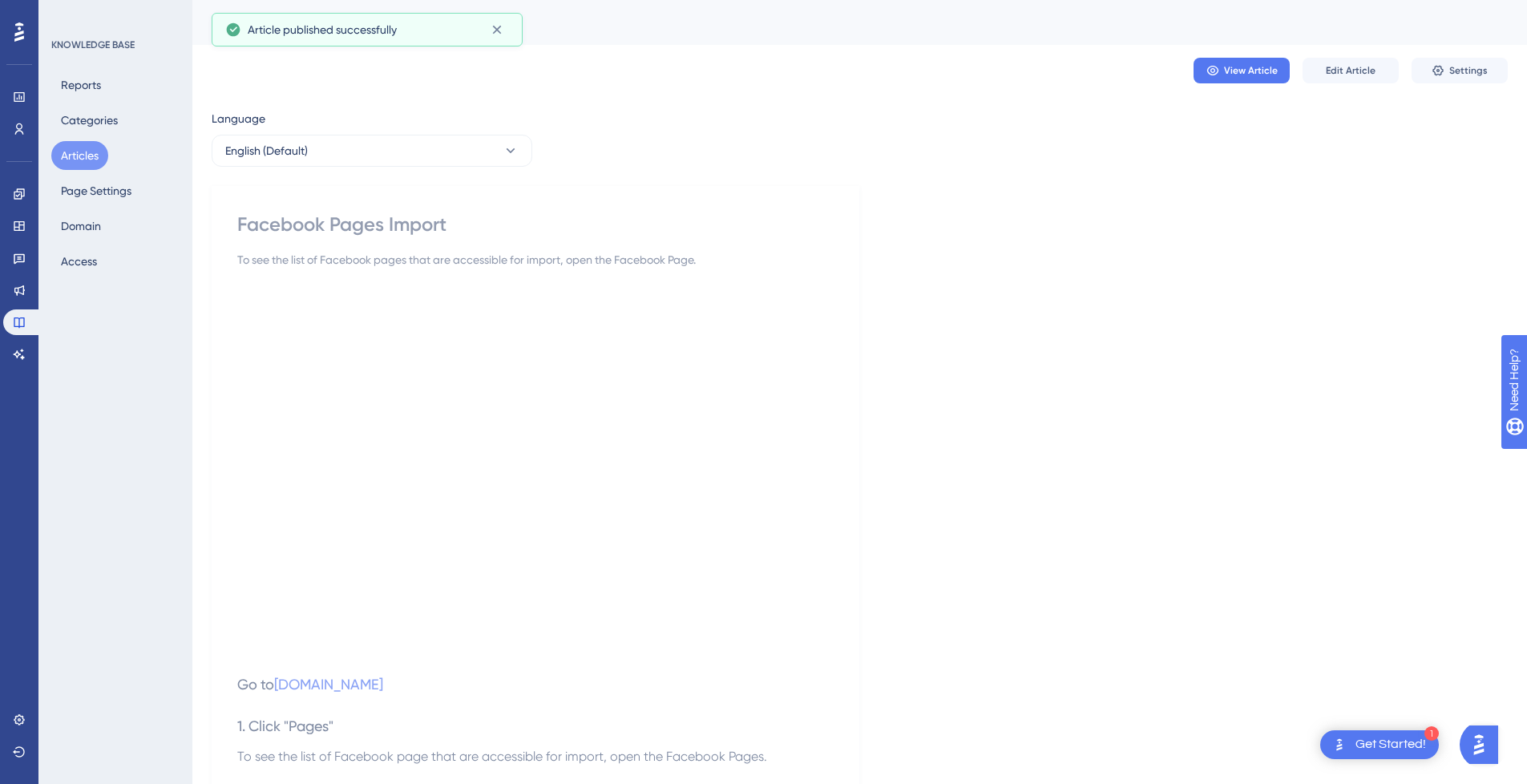
click at [87, 158] on button "Articles" at bounding box center [80, 154] width 57 height 29
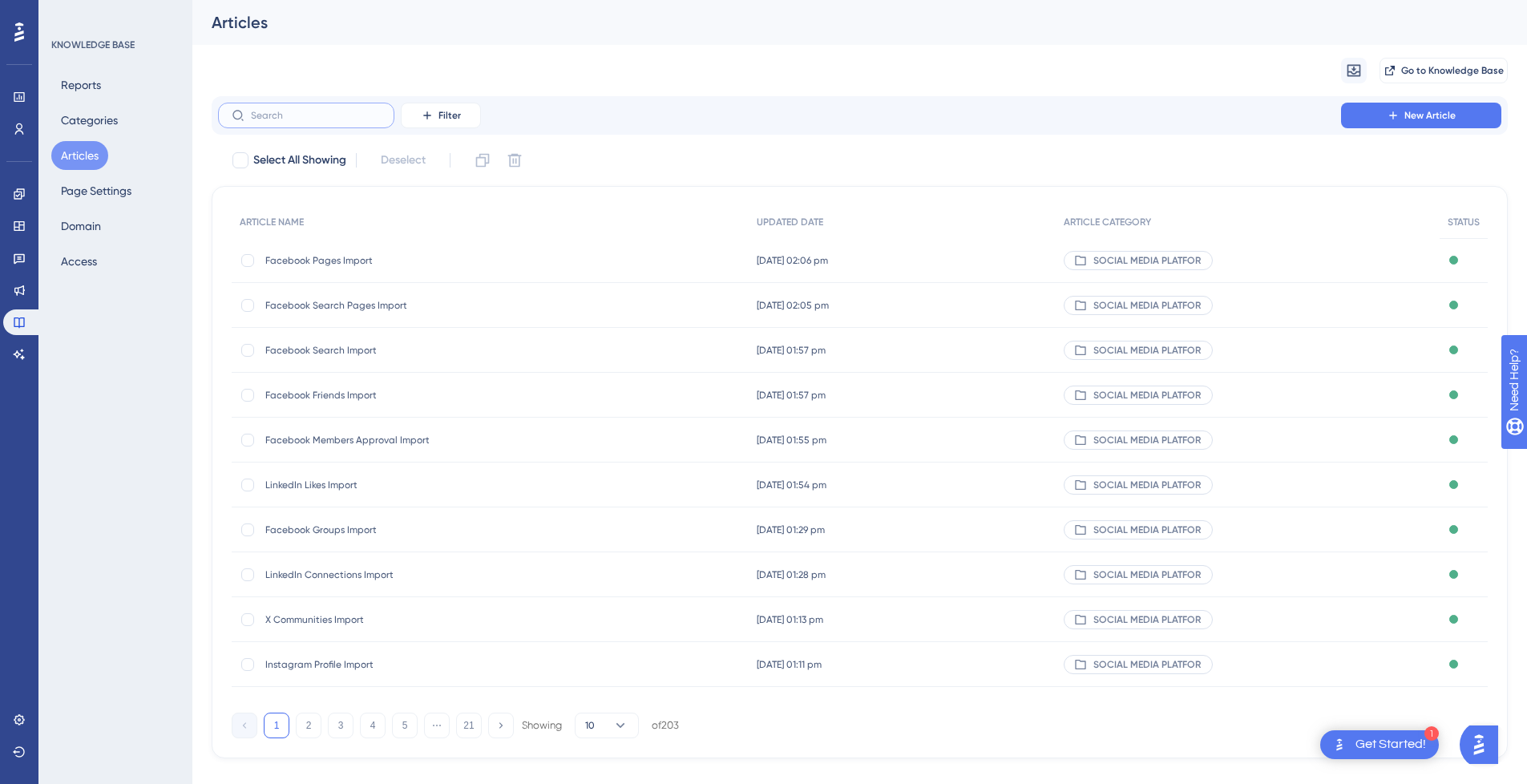
click at [340, 110] on input "text" at bounding box center [316, 115] width 130 height 11
type input "Facee"
checkbox input "true"
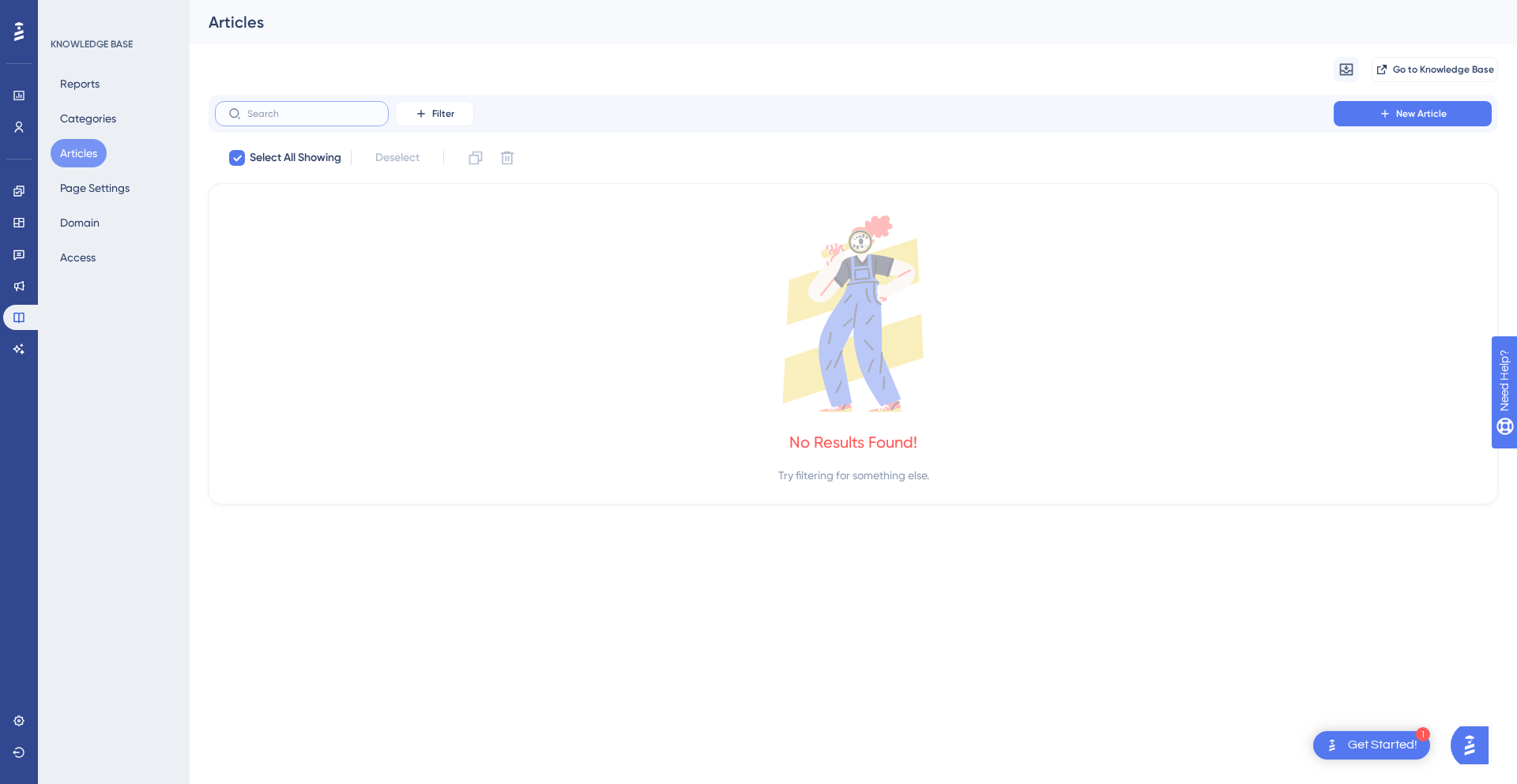
checkbox input "false"
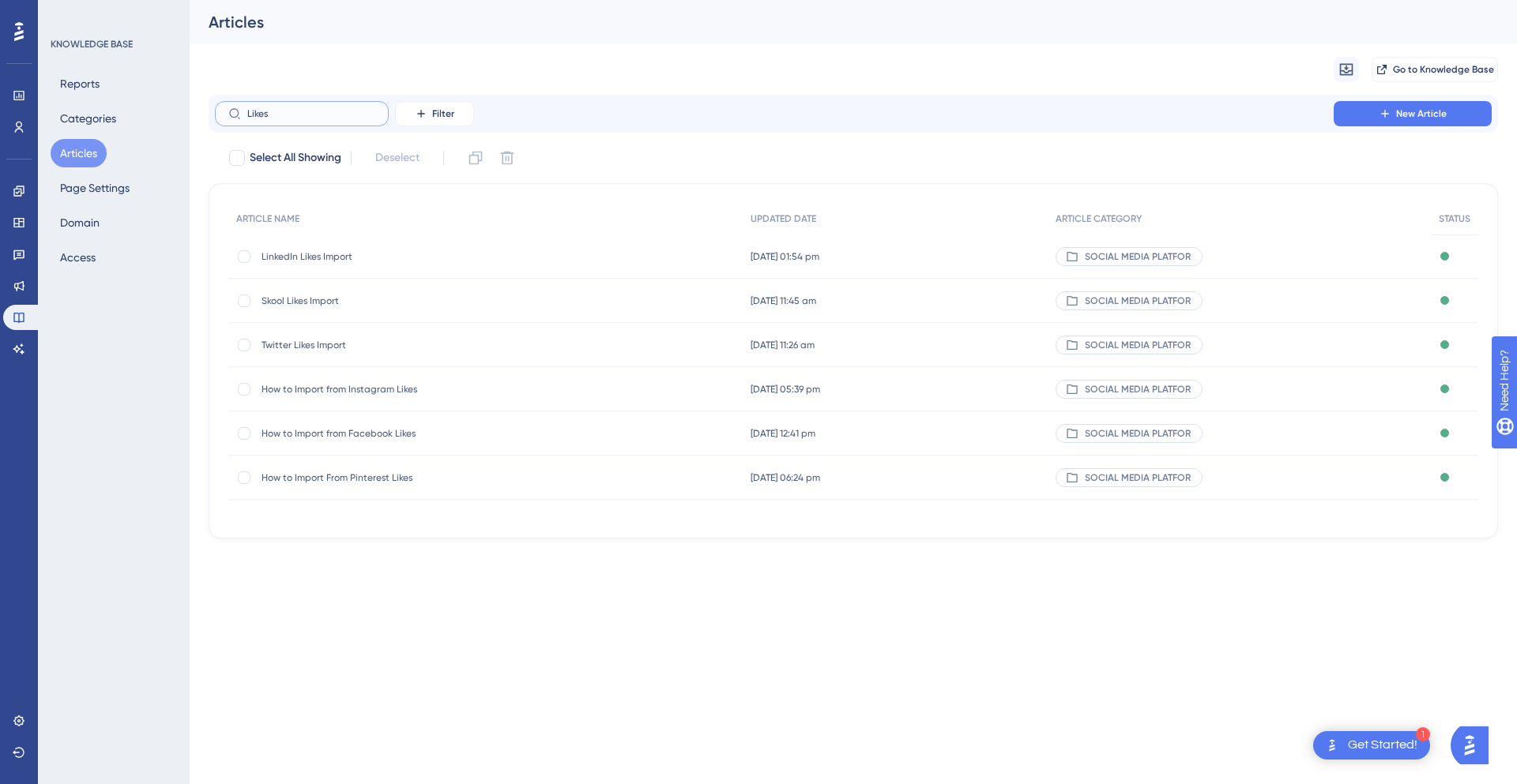
type input "Likes"
click at [403, 432] on span "How to Import from Facebook Likes" at bounding box center [388, 433] width 253 height 13
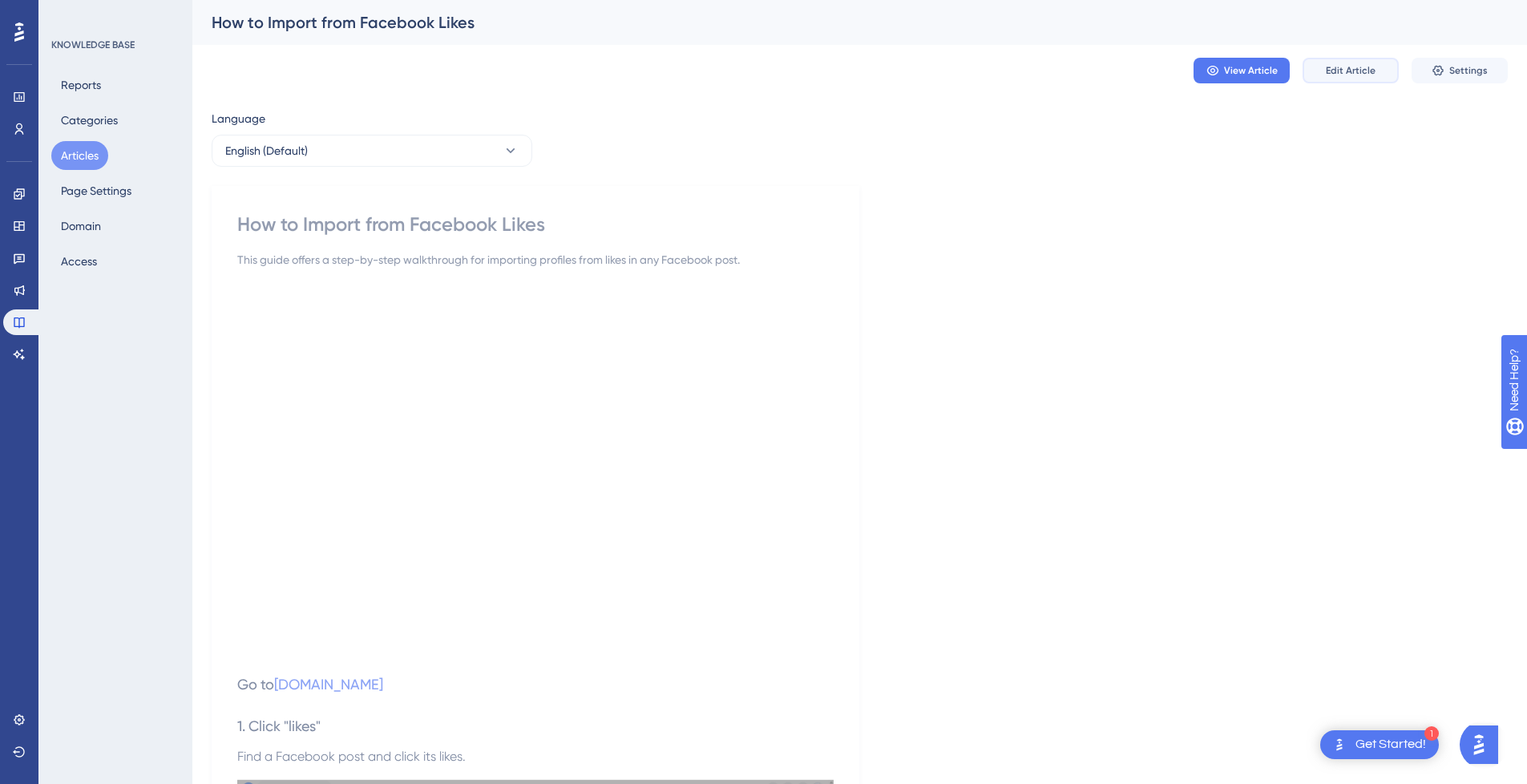
click at [1382, 71] on button "Edit Article" at bounding box center [1351, 71] width 96 height 26
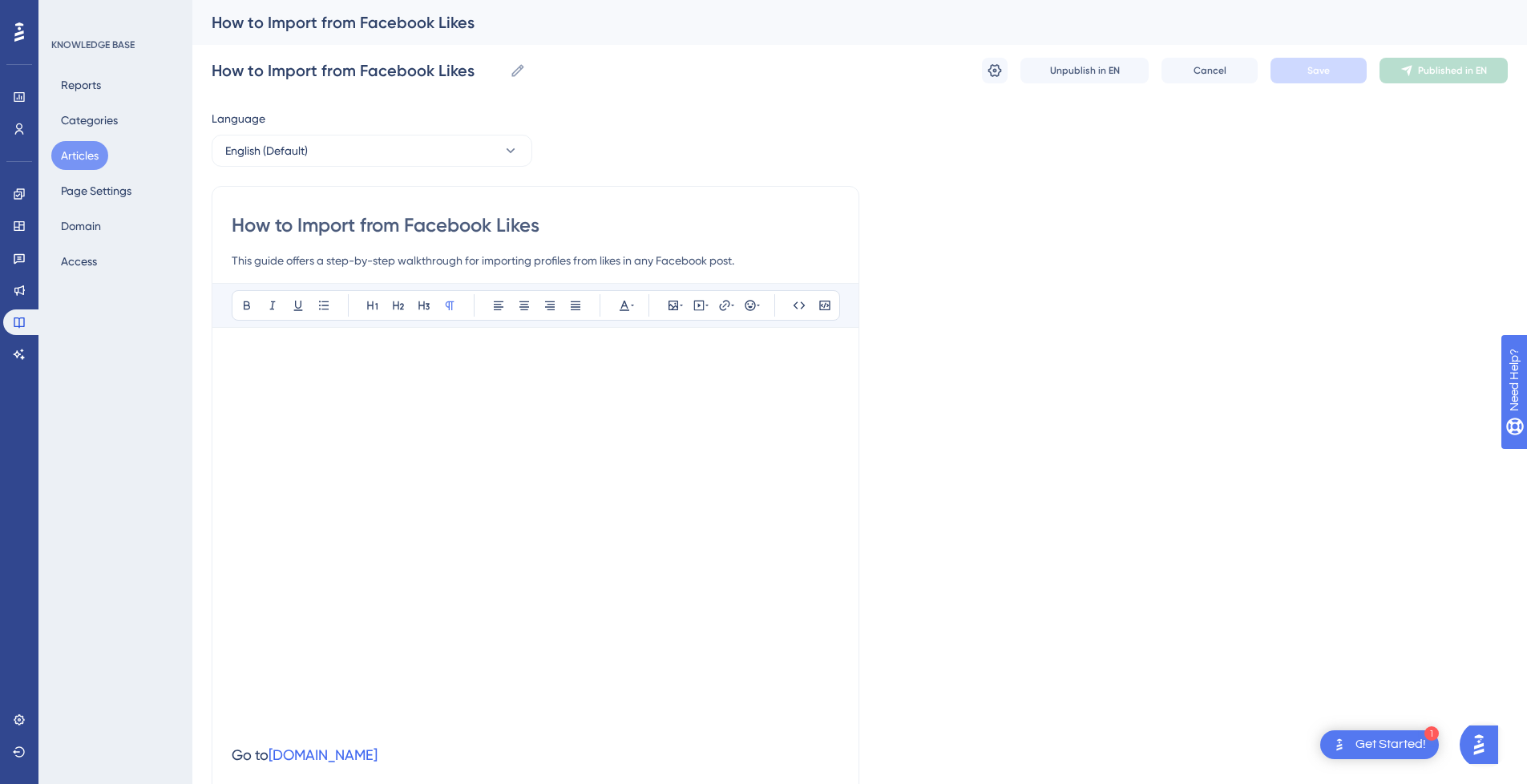
click at [339, 224] on input "How to Import from Facebook Likes" at bounding box center [535, 225] width 608 height 26
click at [527, 224] on input "How to from Facebook Likes" at bounding box center [535, 225] width 608 height 26
type input "How to from Facebook Likes"
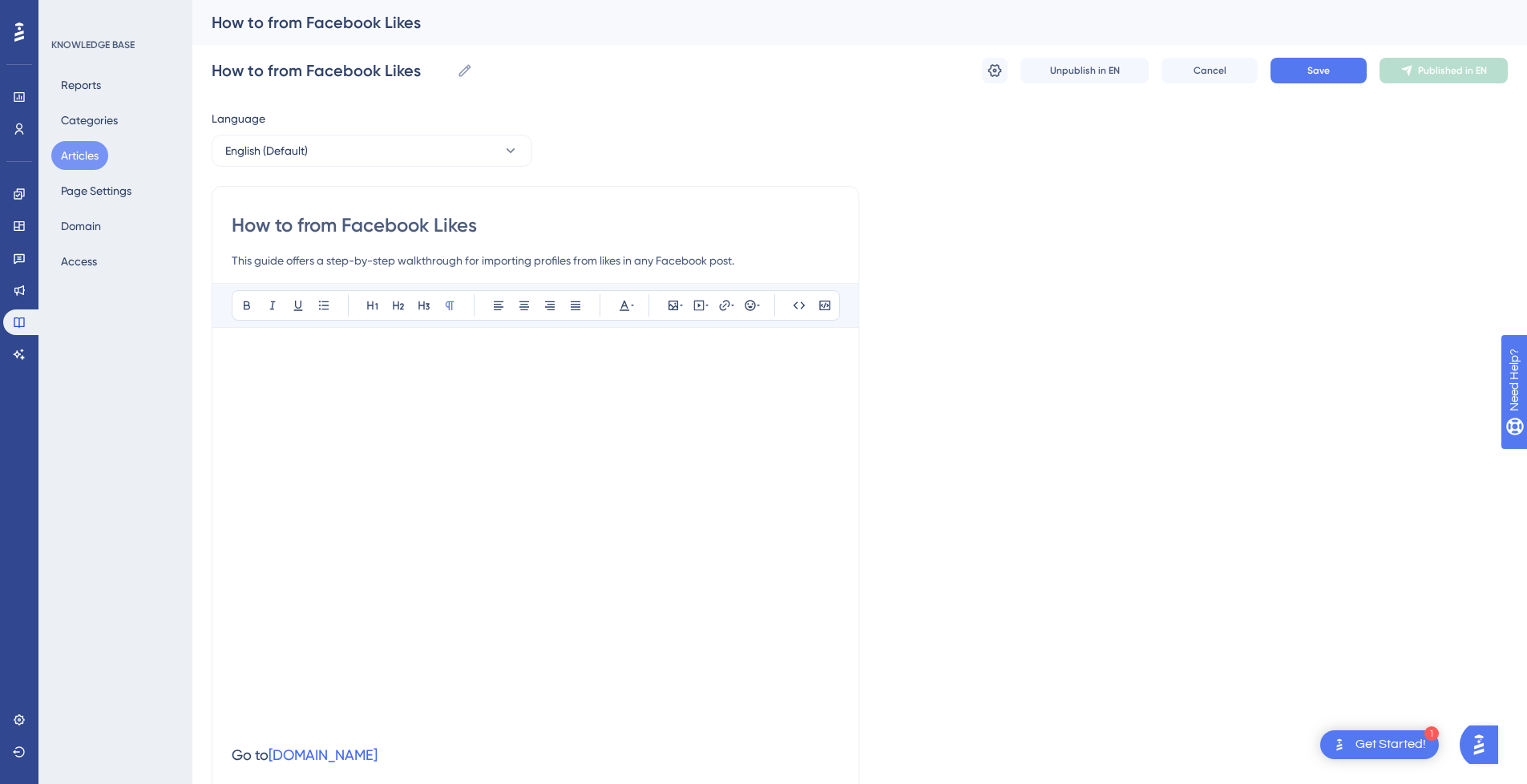
paste input "Import"
type input "How to from Facebook Likes Import"
drag, startPoint x: 343, startPoint y: 223, endPoint x: 550, endPoint y: 223, distance: 207.0
click at [550, 223] on input "How to from Facebook Likes Import" at bounding box center [535, 225] width 608 height 26
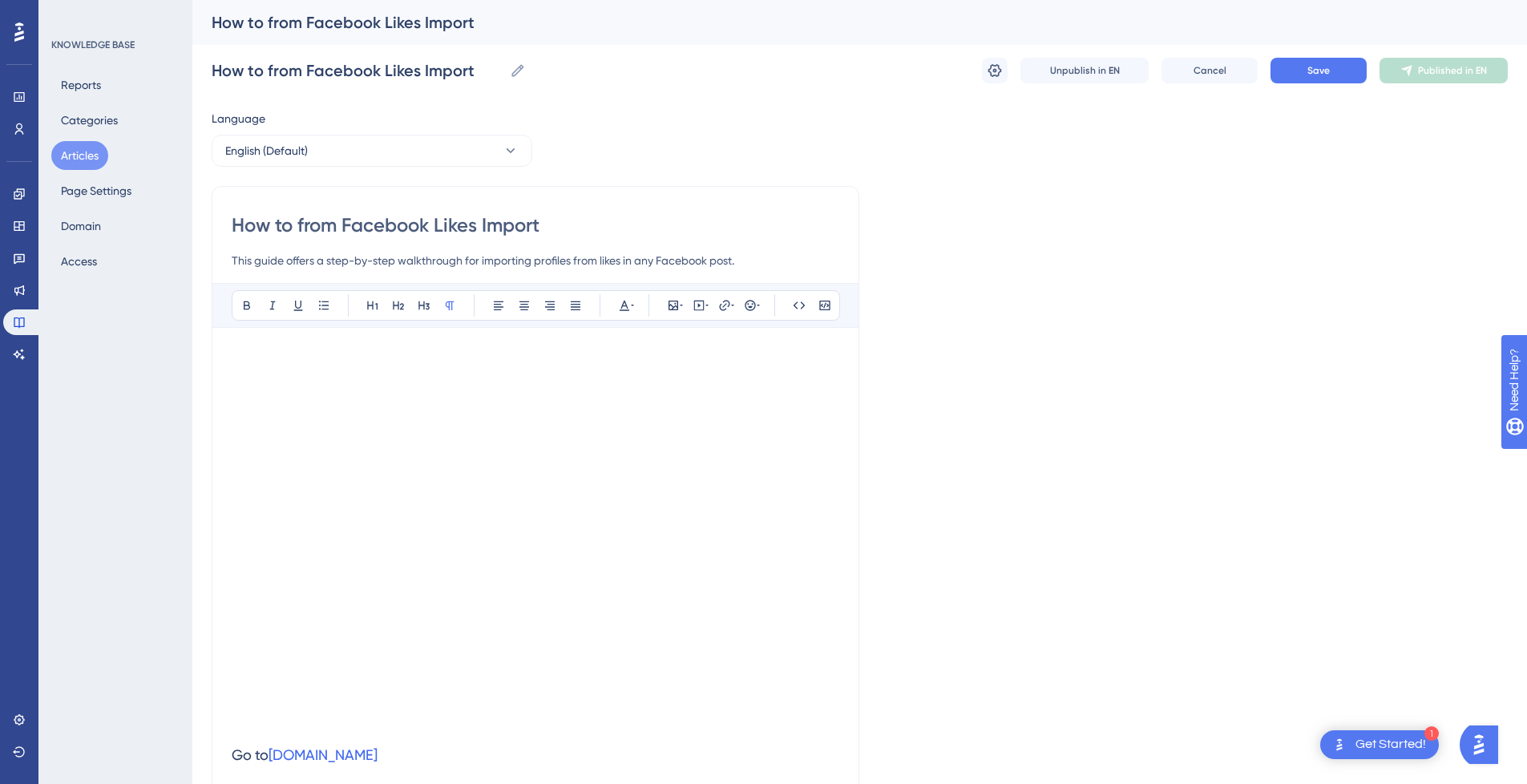
type input "How to from"
drag, startPoint x: 323, startPoint y: 223, endPoint x: 188, endPoint y: 229, distance: 135.1
paste input "Facebook Likes Import"
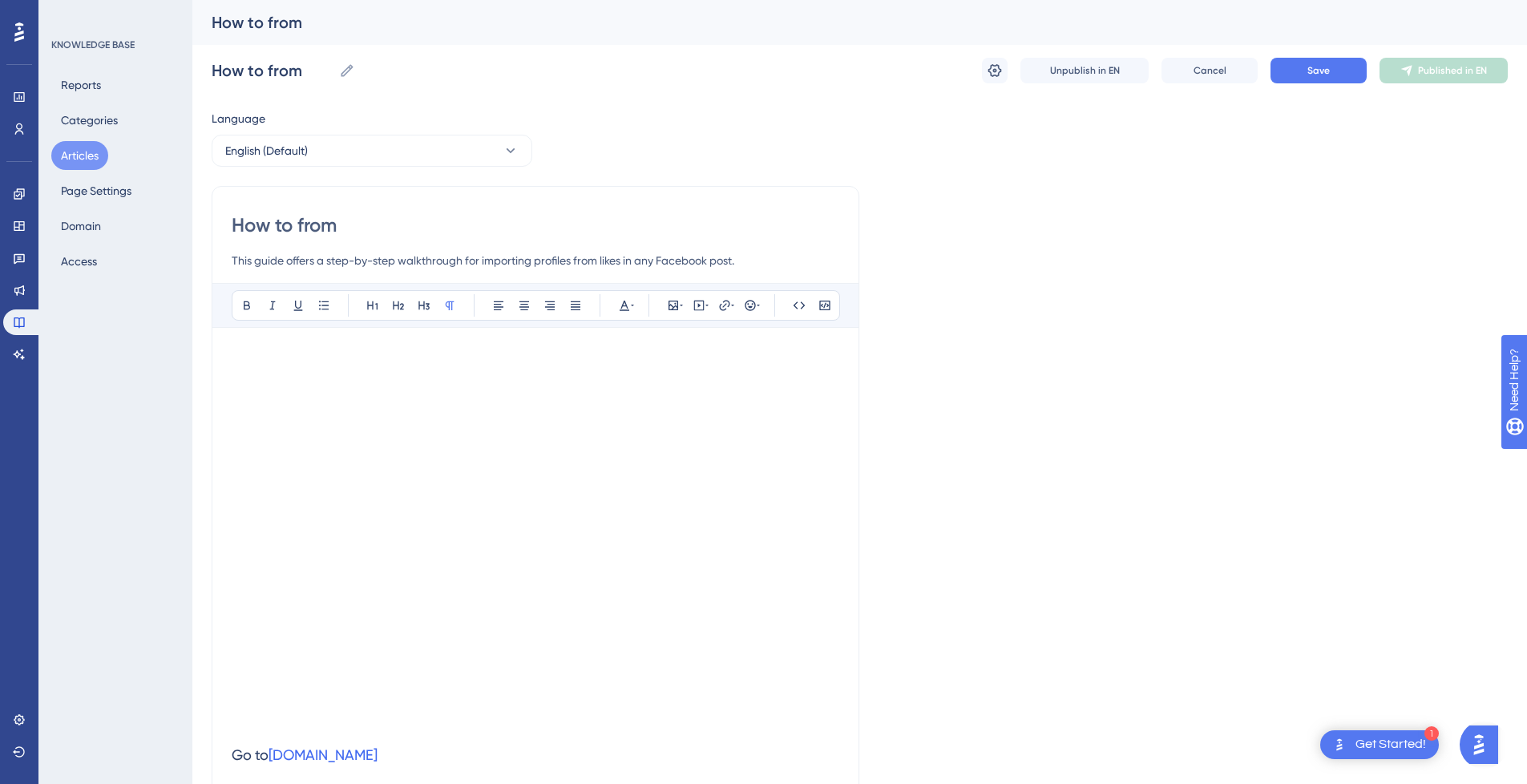
type input "Facebook Likes Import"
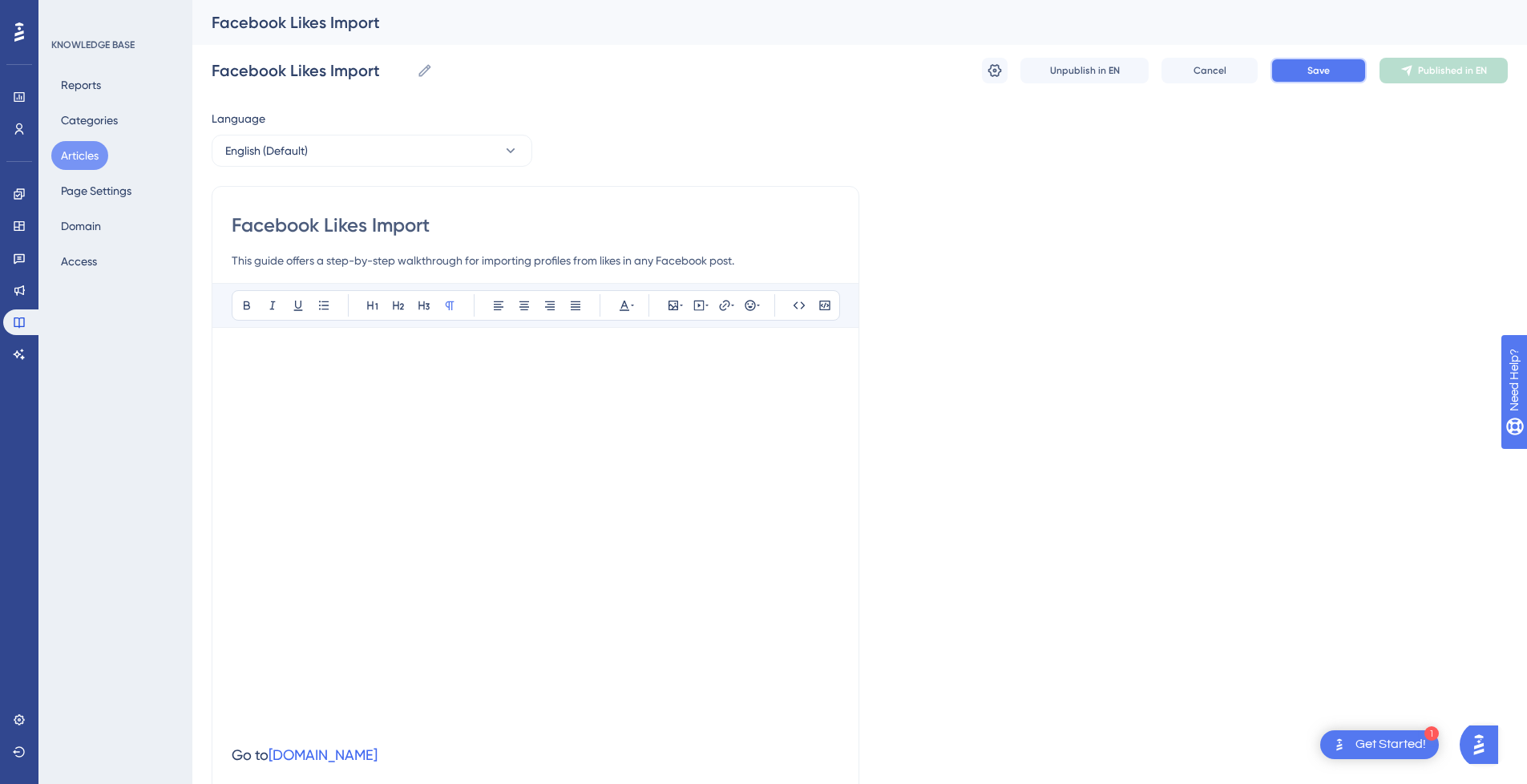
click at [1324, 77] on button "Save" at bounding box center [1319, 71] width 96 height 26
click at [1426, 72] on span "Publish in EN" at bounding box center [1453, 70] width 57 height 13
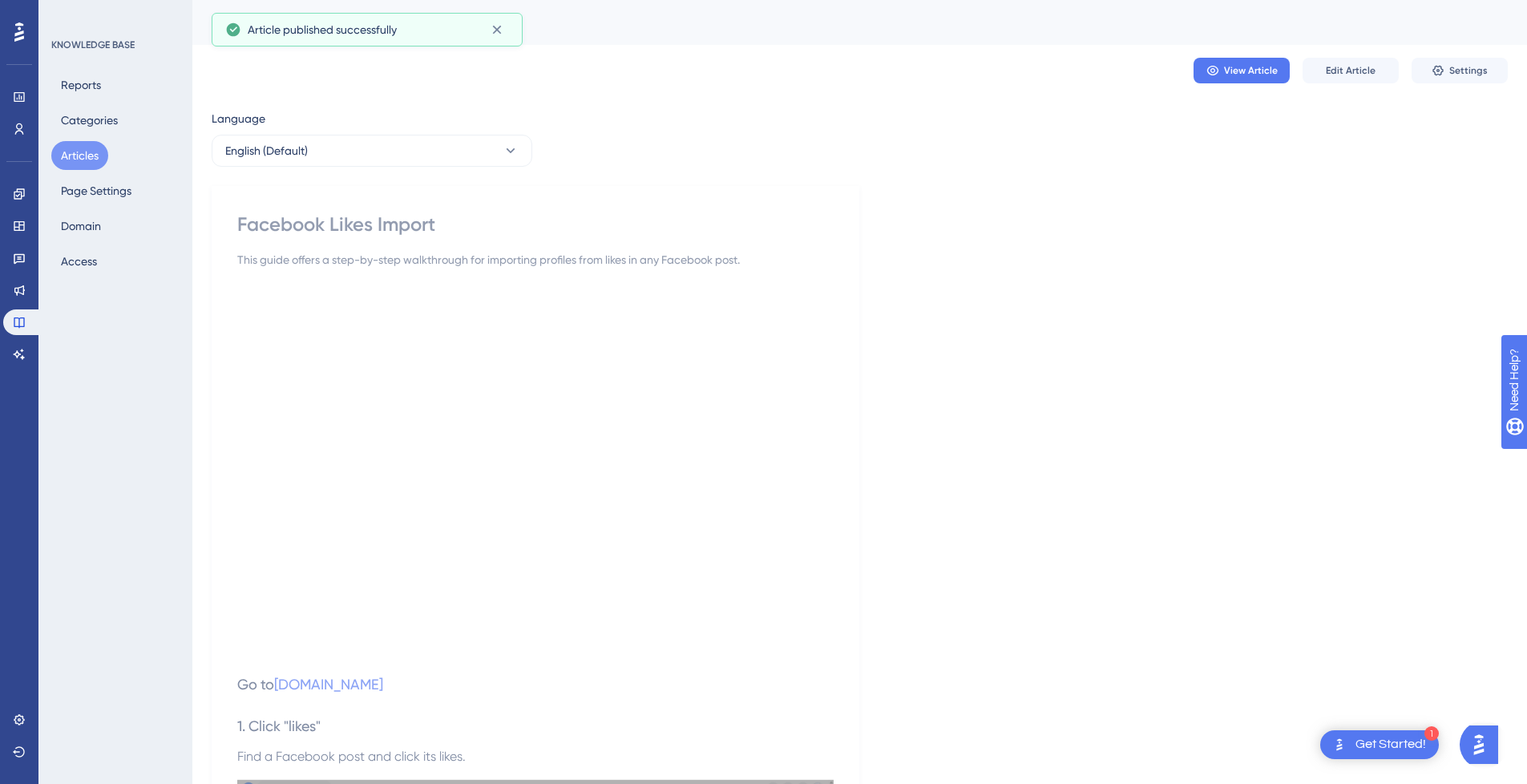
click at [85, 153] on button "Articles" at bounding box center [80, 154] width 57 height 29
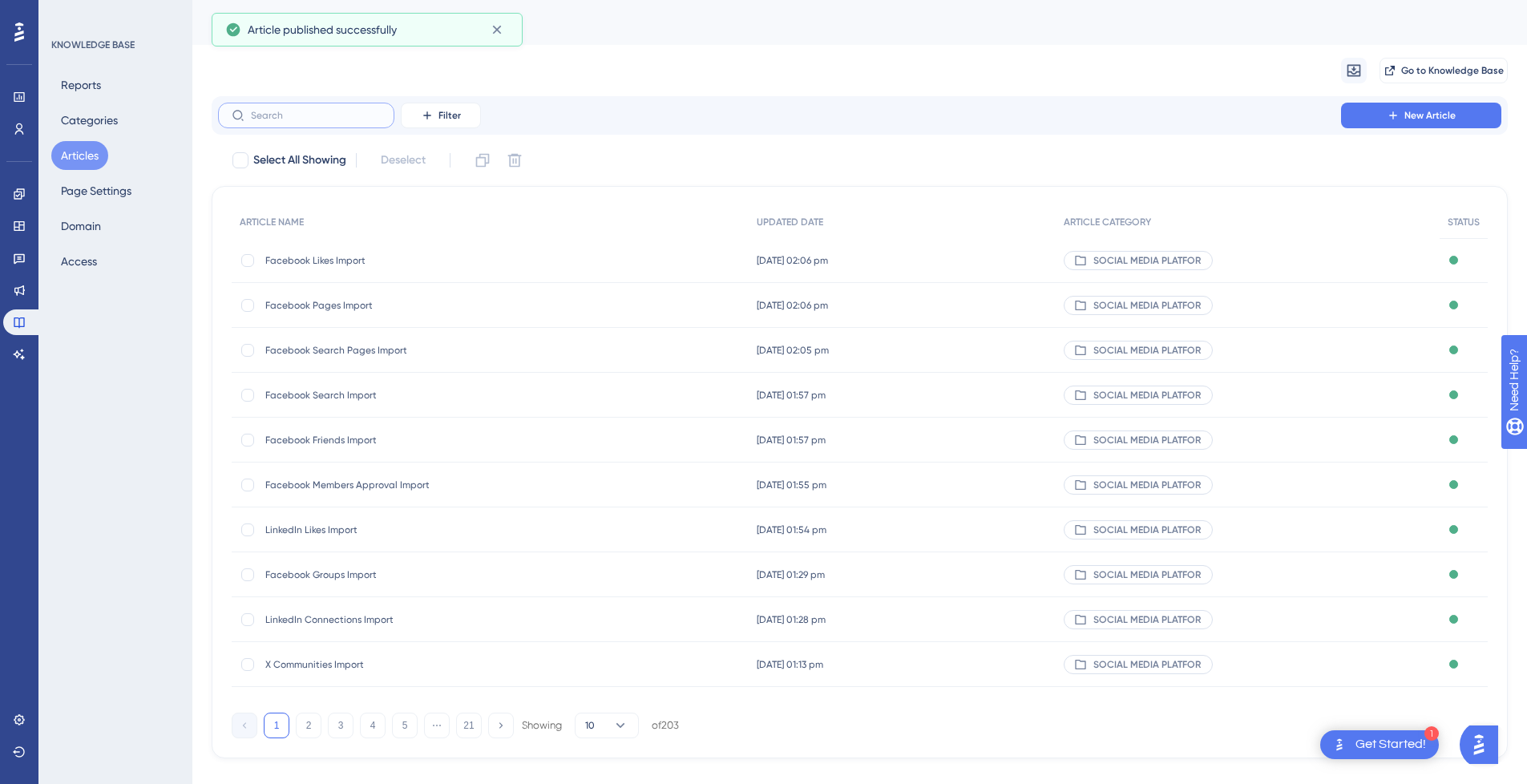
click at [315, 119] on input "text" at bounding box center [316, 115] width 130 height 11
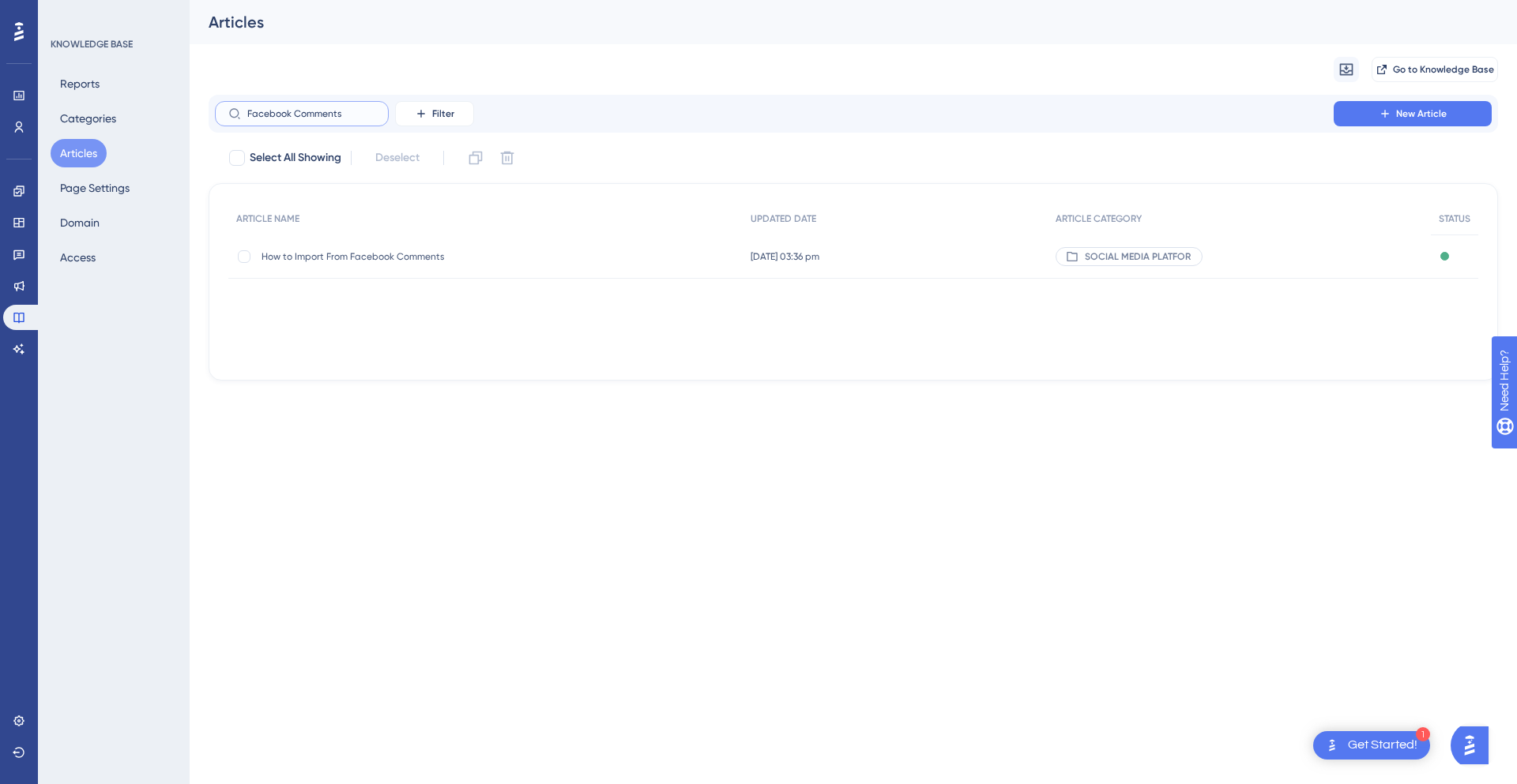
type input "Facebook Comments"
click at [450, 258] on span "How to Import From Facebook Comments" at bounding box center [388, 256] width 253 height 13
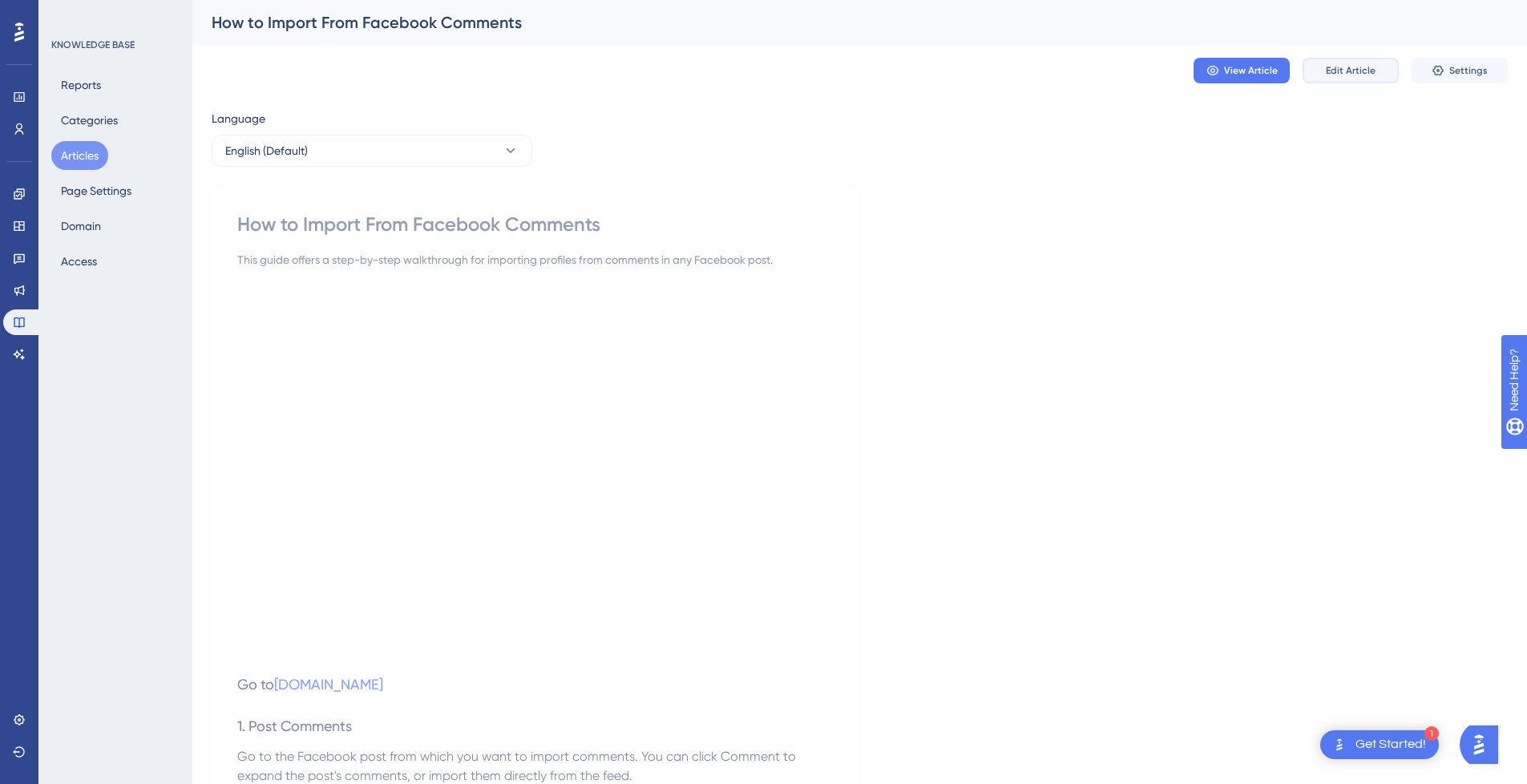
click at [1362, 70] on span "Edit Article" at bounding box center [1351, 70] width 50 height 13
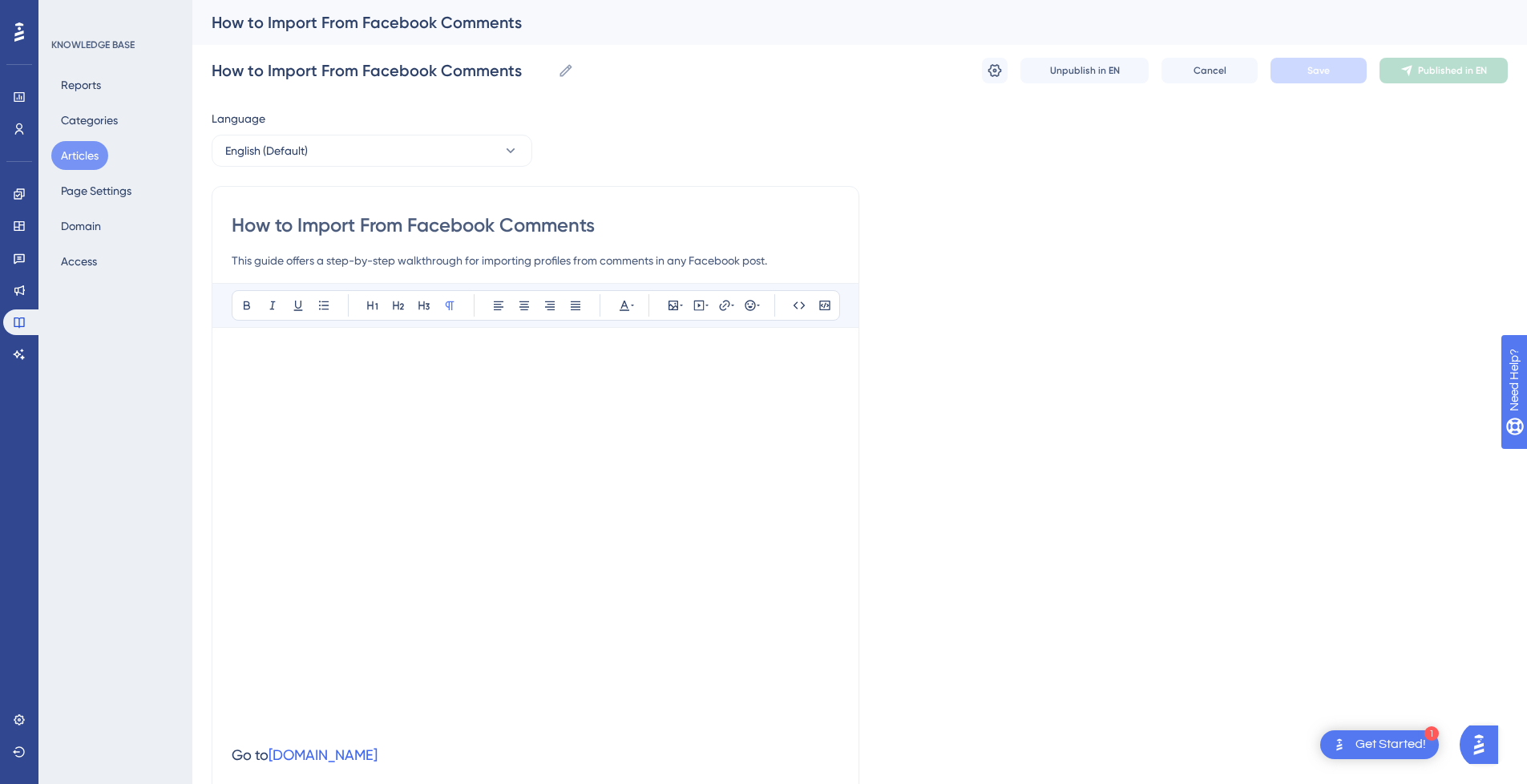
click at [334, 227] on input "How to Import From Facebook Comments" at bounding box center [535, 225] width 608 height 26
type input "How to From Facebook Comments"
click at [548, 219] on input "How to From Facebook Comments" at bounding box center [535, 225] width 608 height 26
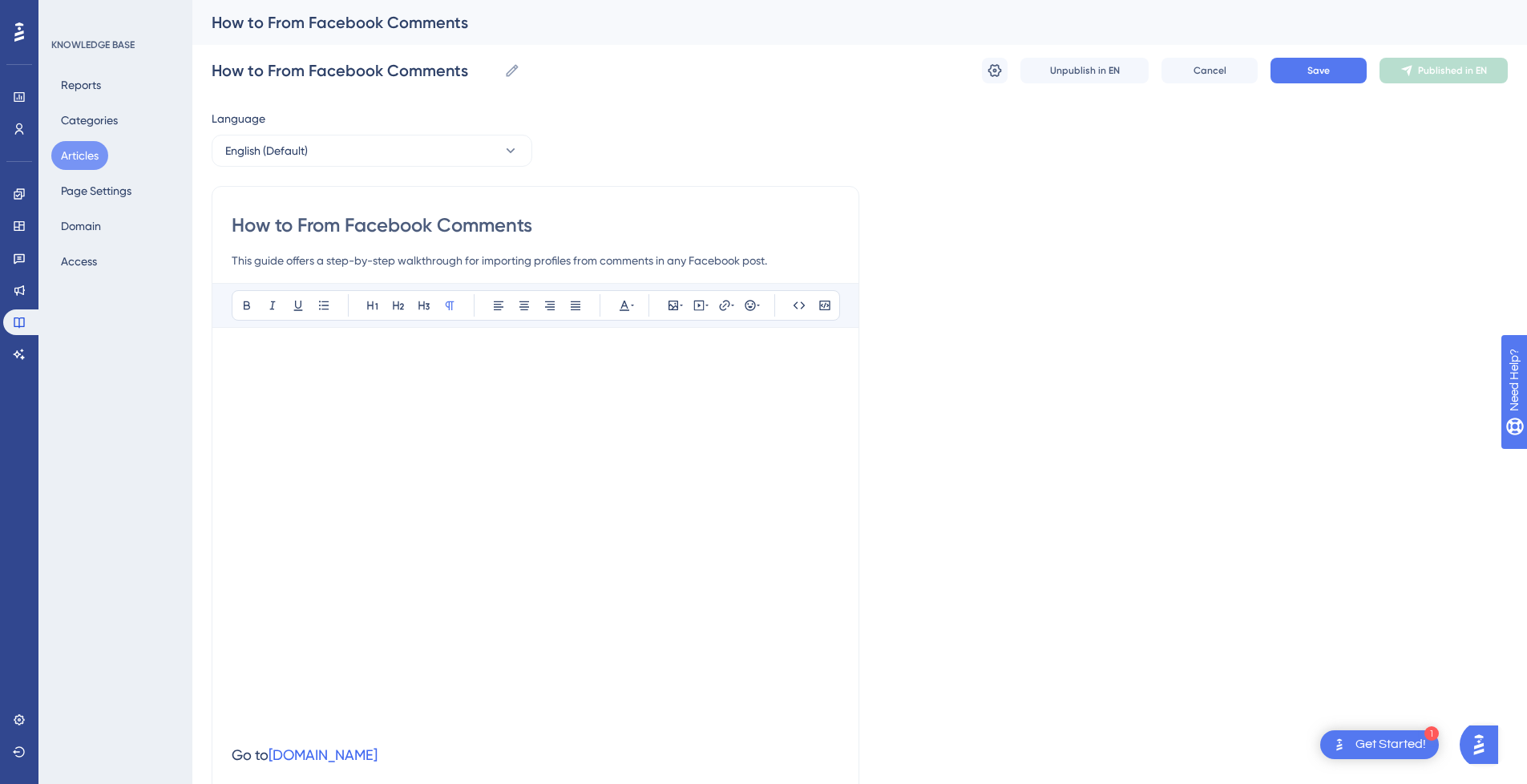
paste input "Import"
type input "How to From Facebook Comments Import"
drag, startPoint x: 344, startPoint y: 222, endPoint x: 103, endPoint y: 222, distance: 241.0
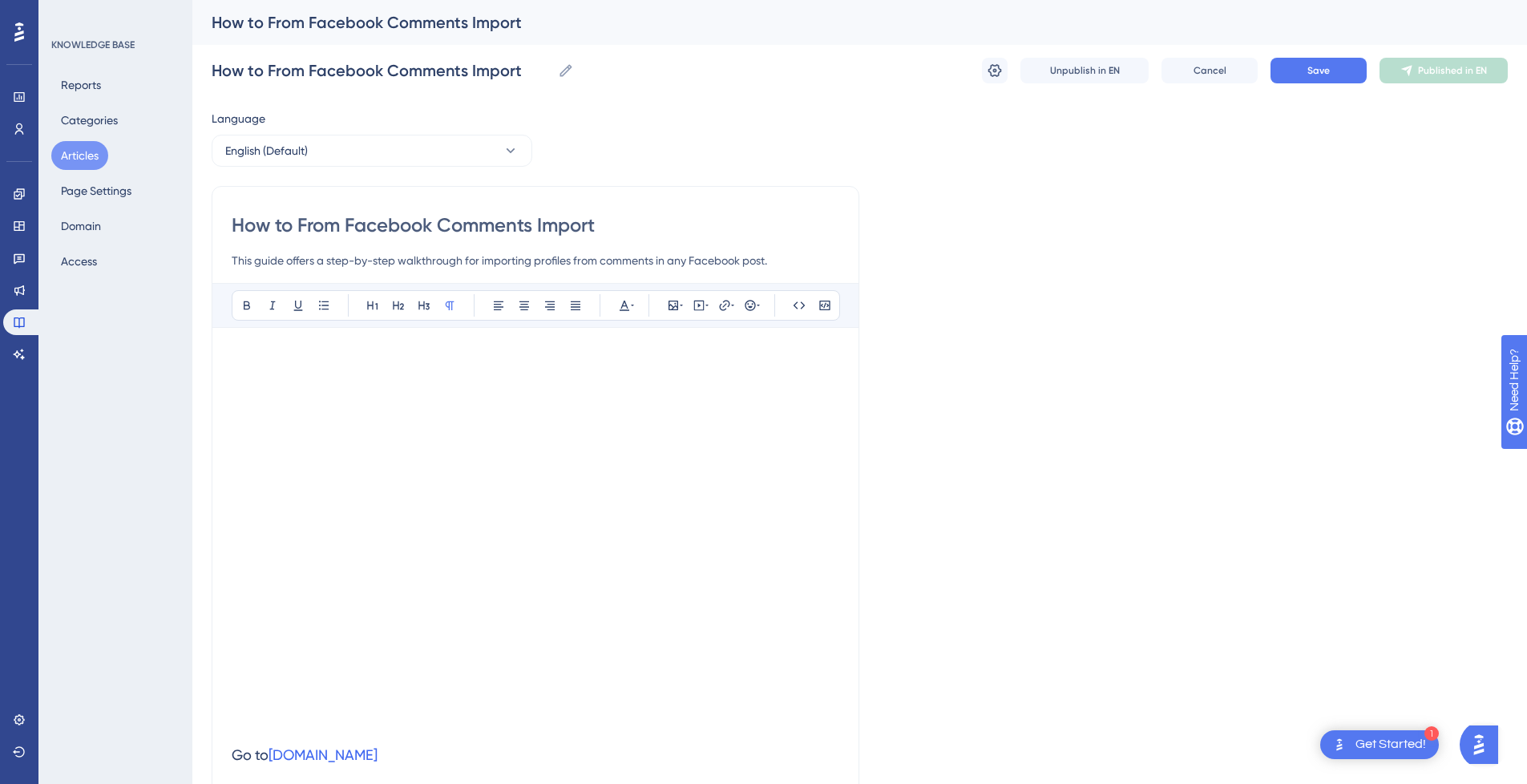
type input "Facebook Comments Import"
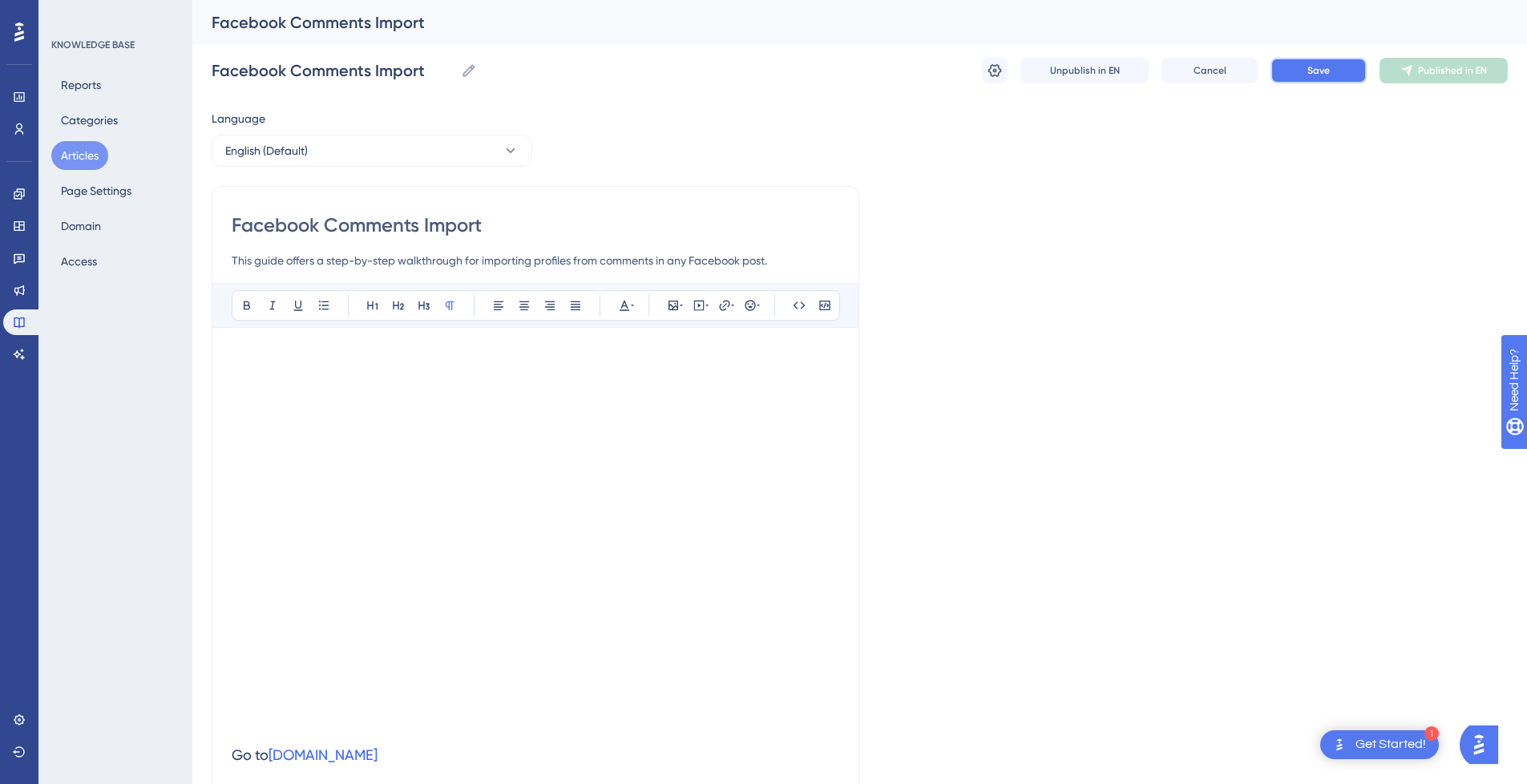
click at [1339, 80] on button "Save" at bounding box center [1319, 71] width 96 height 26
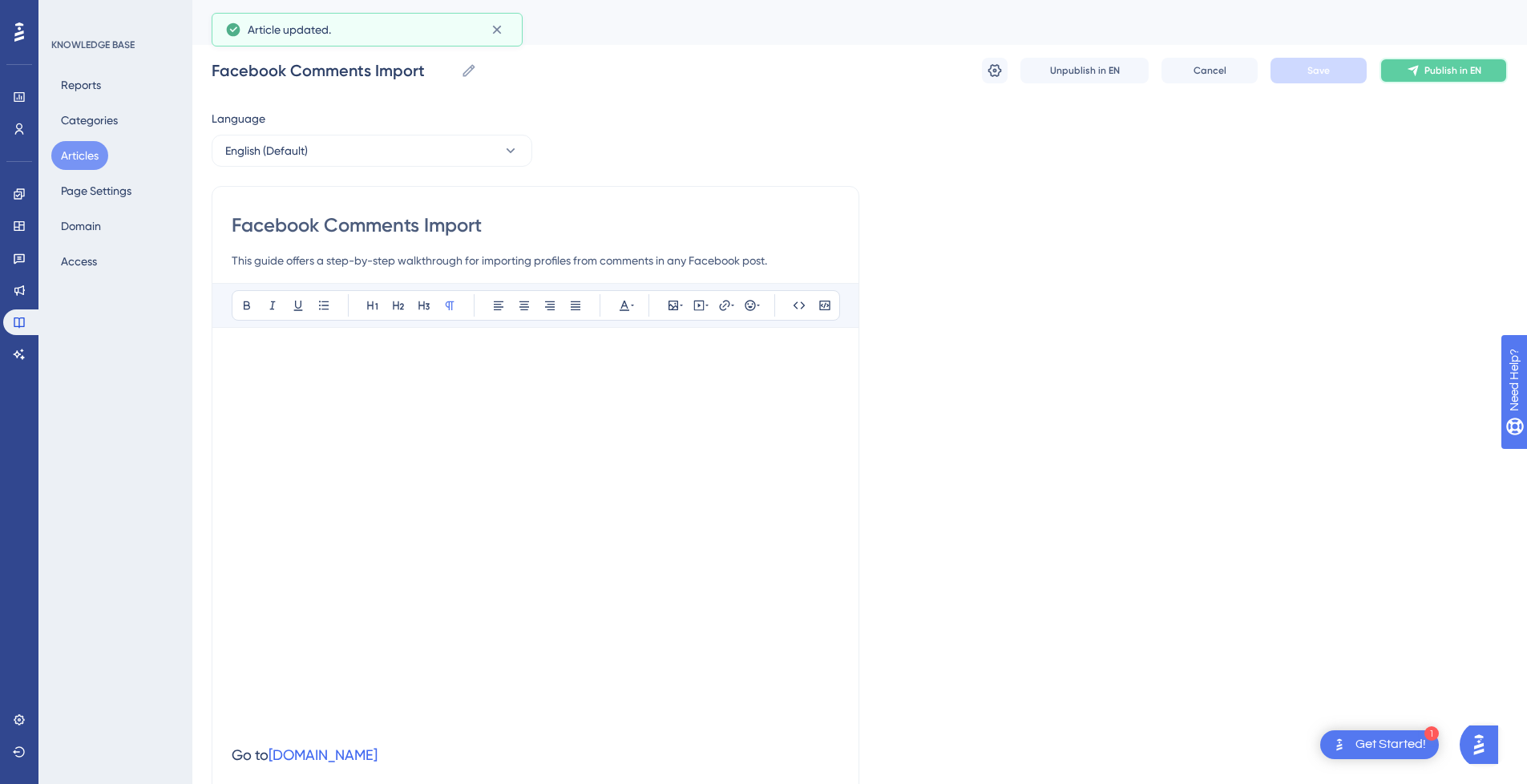
click at [1457, 76] on span "Publish in EN" at bounding box center [1453, 70] width 57 height 13
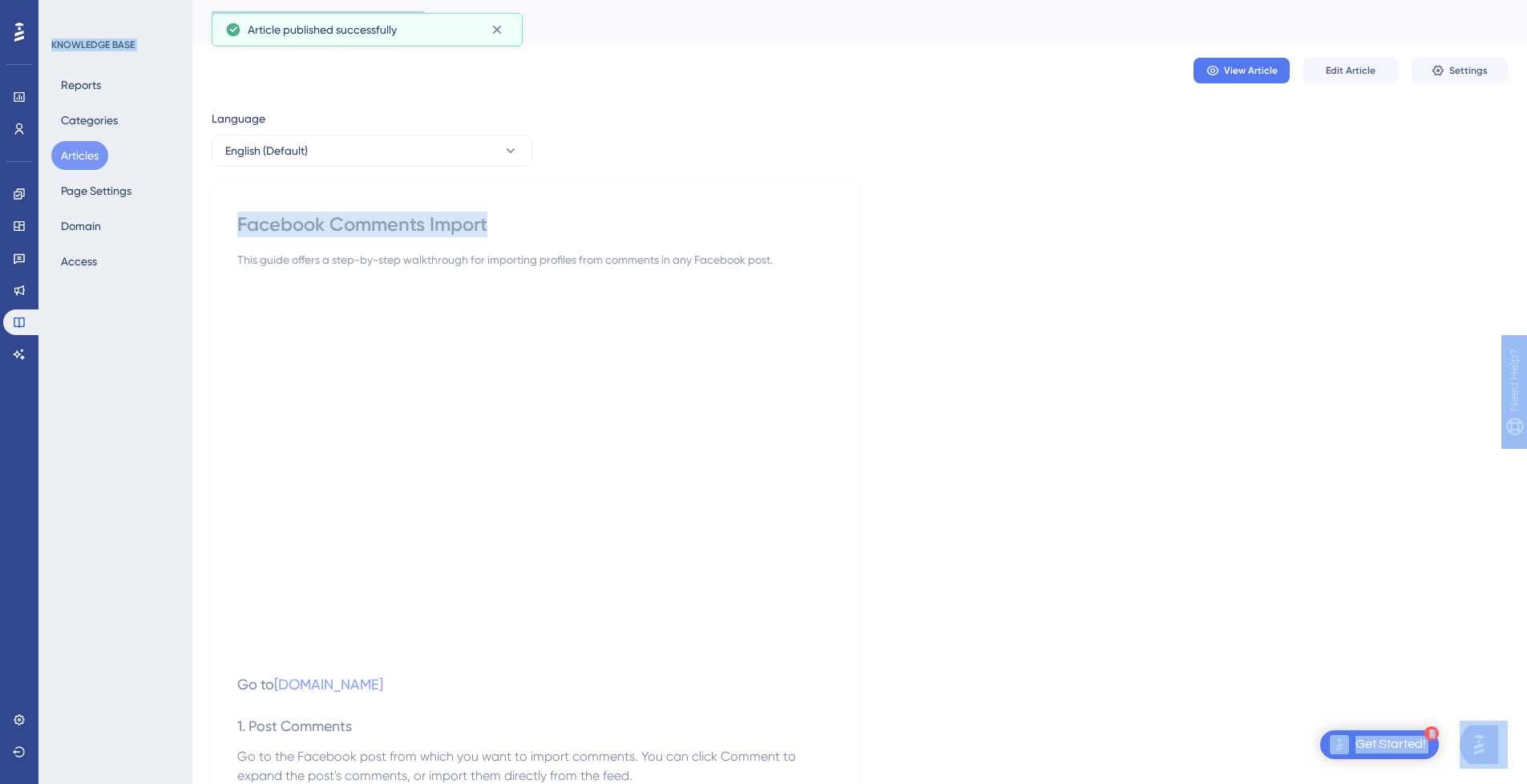
scroll to position [0, 12]
drag, startPoint x: 1526, startPoint y: 101, endPoint x: 1531, endPoint y: 84, distance: 17.7
click at [1527, 0] on html "1 Get Started! Performance Users Engagement Widgets Feedback Product Updates Kn…" at bounding box center [764, 0] width 1527 height 0
click at [82, 154] on button "Articles" at bounding box center [80, 154] width 57 height 29
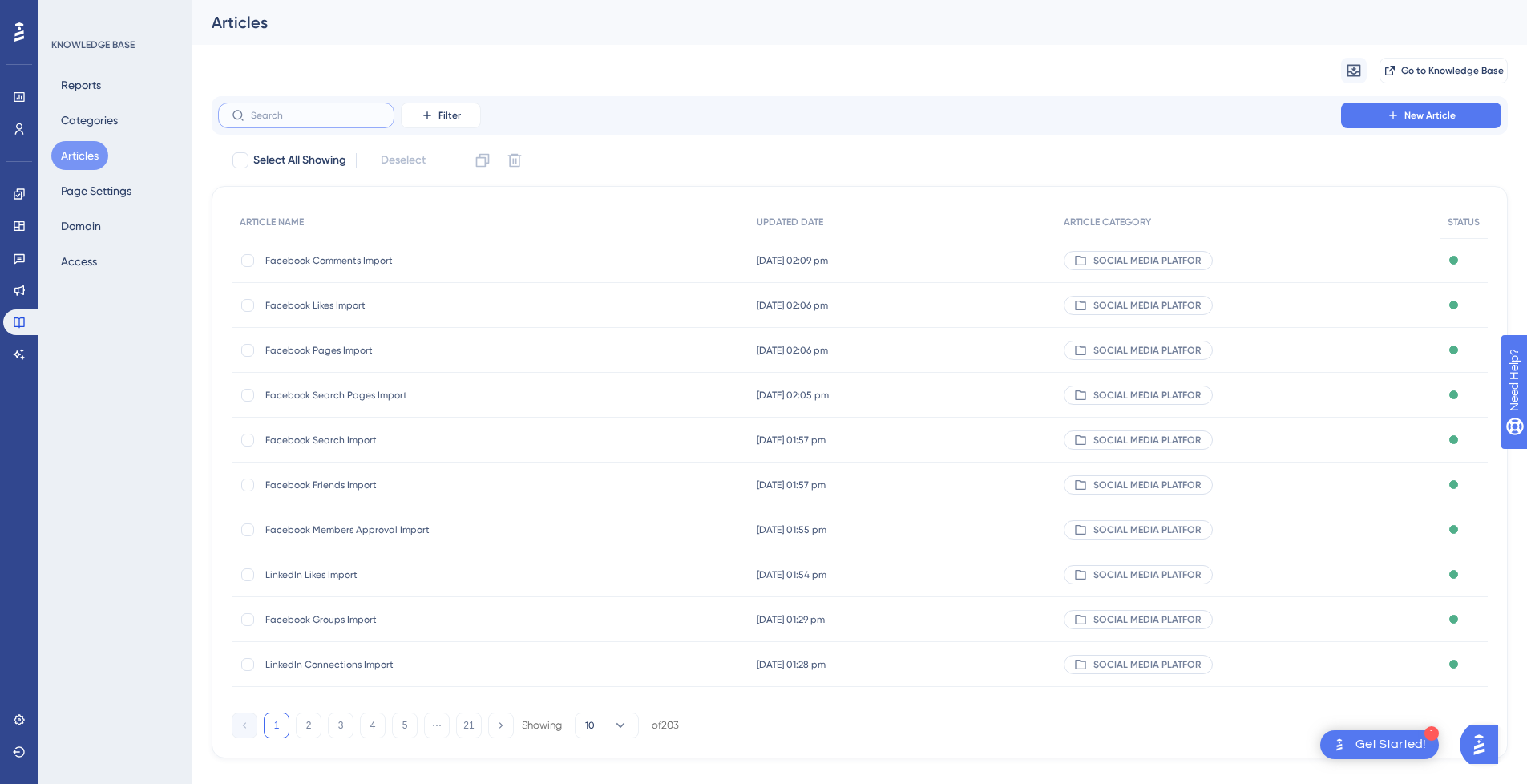
click at [362, 119] on input "text" at bounding box center [316, 115] width 130 height 11
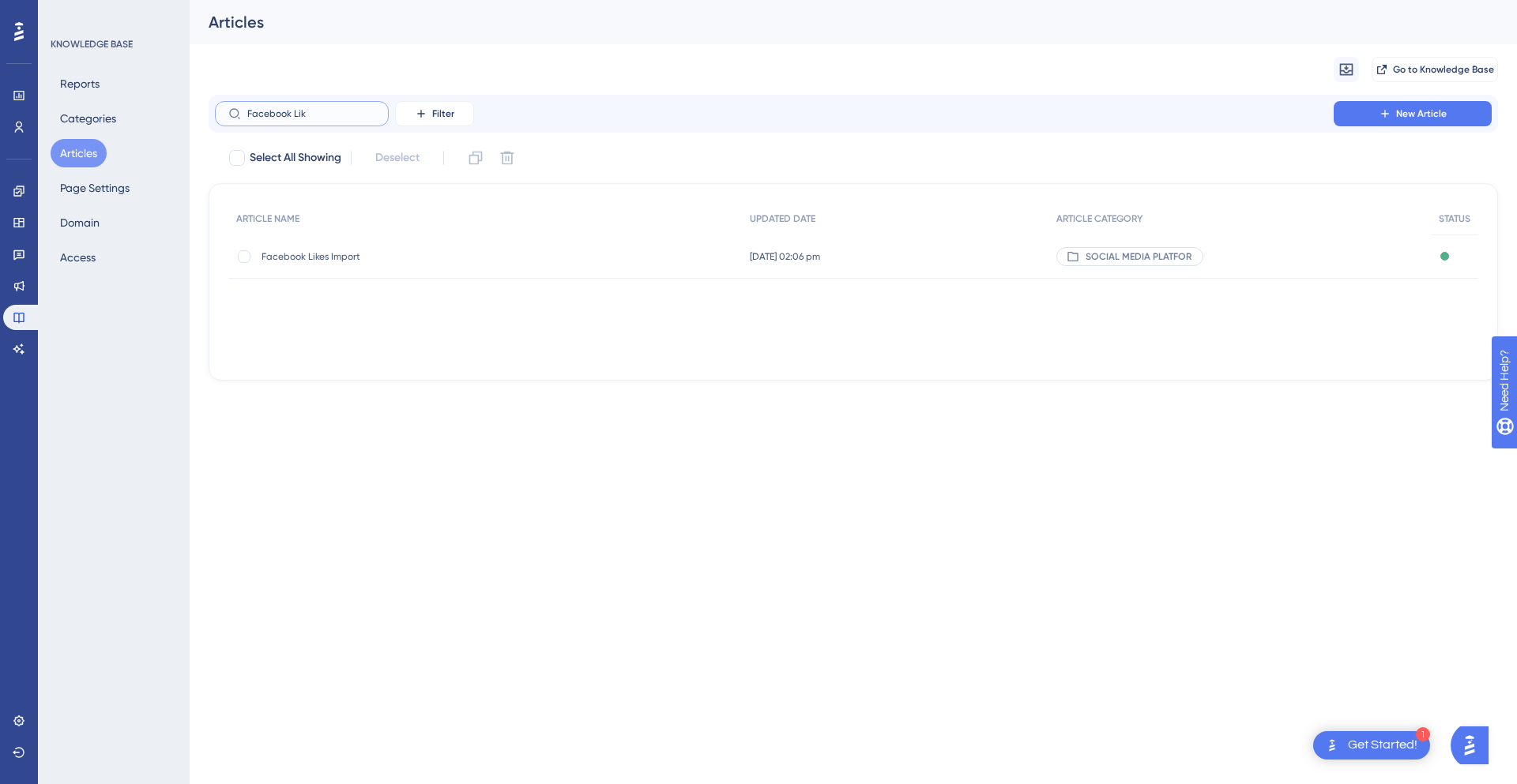
type input "Facebook Lik"
click at [391, 258] on span "Facebook Likes Import" at bounding box center [388, 256] width 253 height 13
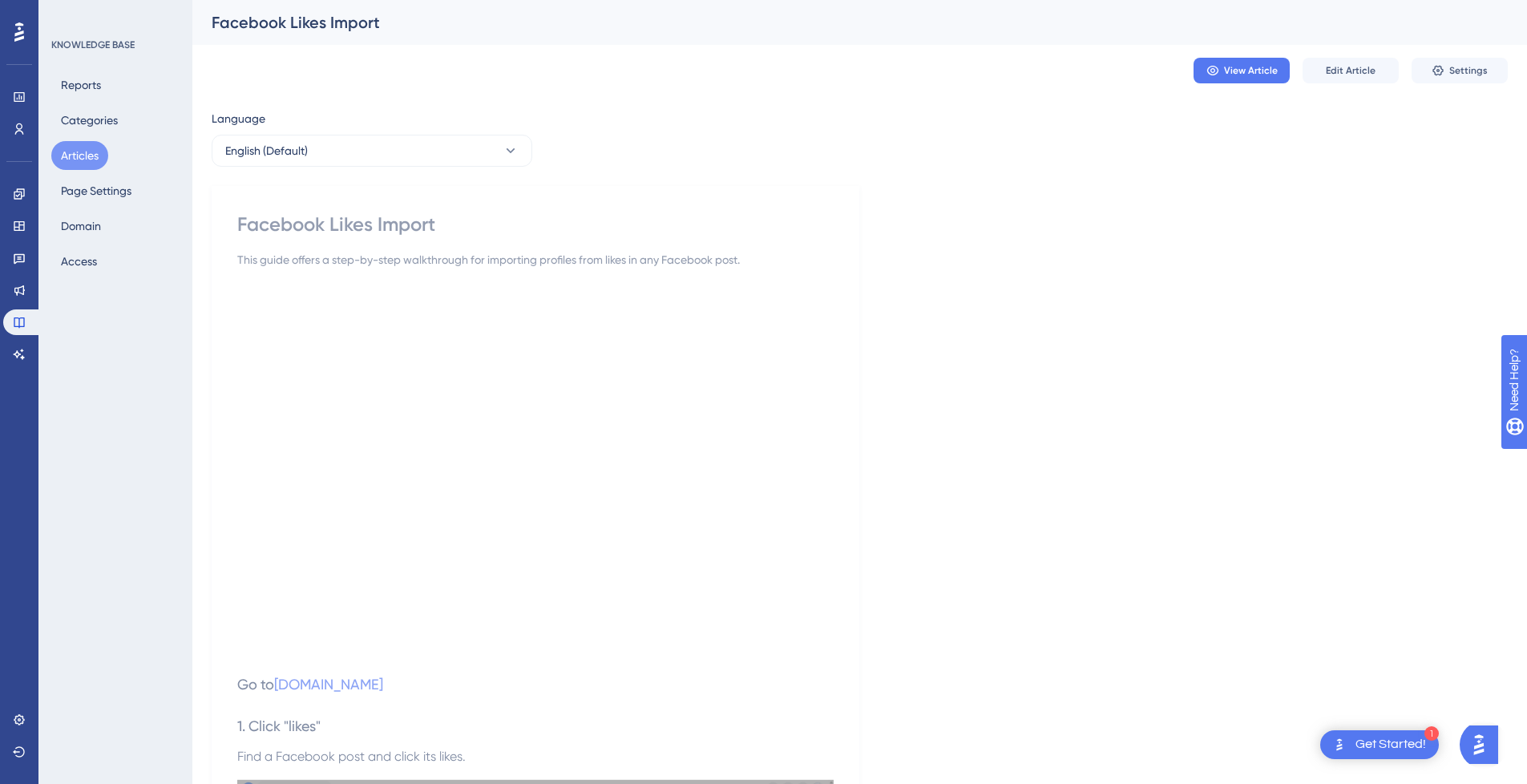
click at [455, 230] on div "Facebook Likes Import" at bounding box center [535, 224] width 596 height 26
click at [1362, 68] on span "Edit Article" at bounding box center [1351, 70] width 50 height 13
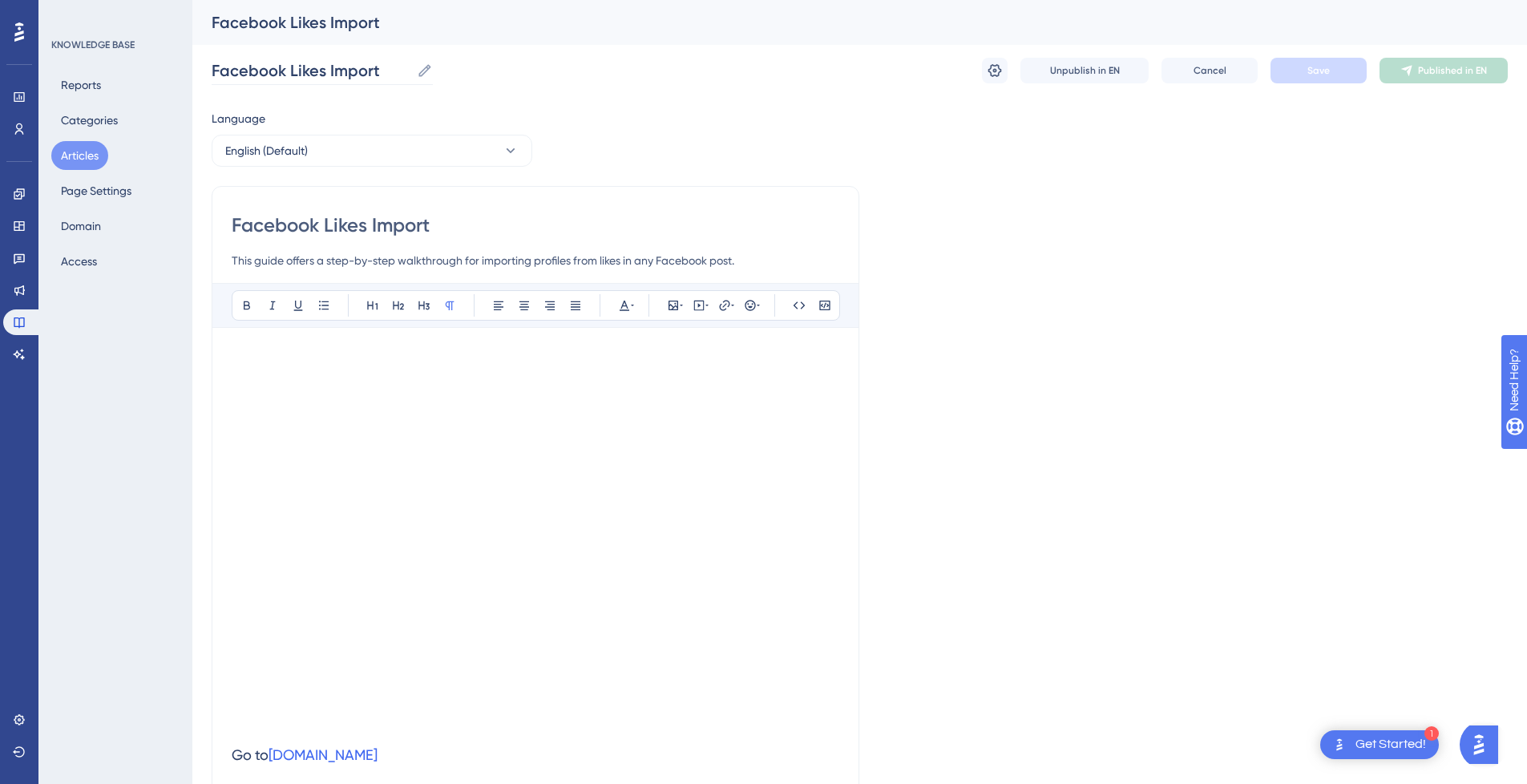
click at [427, 75] on icon at bounding box center [425, 71] width 16 height 16
click at [410, 75] on input "Facebook Likes Import" at bounding box center [311, 70] width 199 height 23
click at [449, 221] on input "Facebook Likes Import" at bounding box center [535, 225] width 608 height 26
type input "Facebook Likes Import"
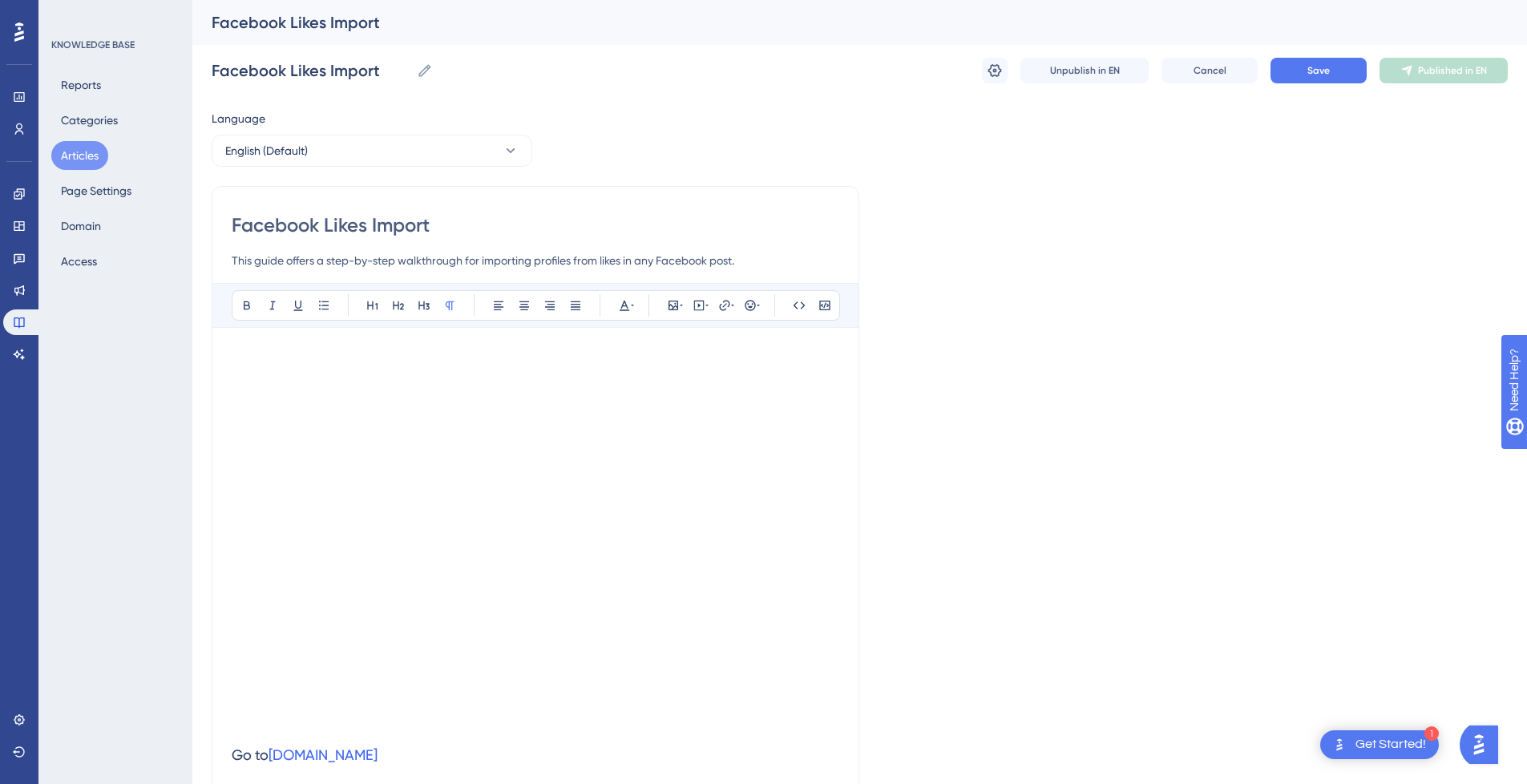
type input "Facebook Likes Import"
click at [1202, 69] on span "Cancel" at bounding box center [1209, 70] width 32 height 13
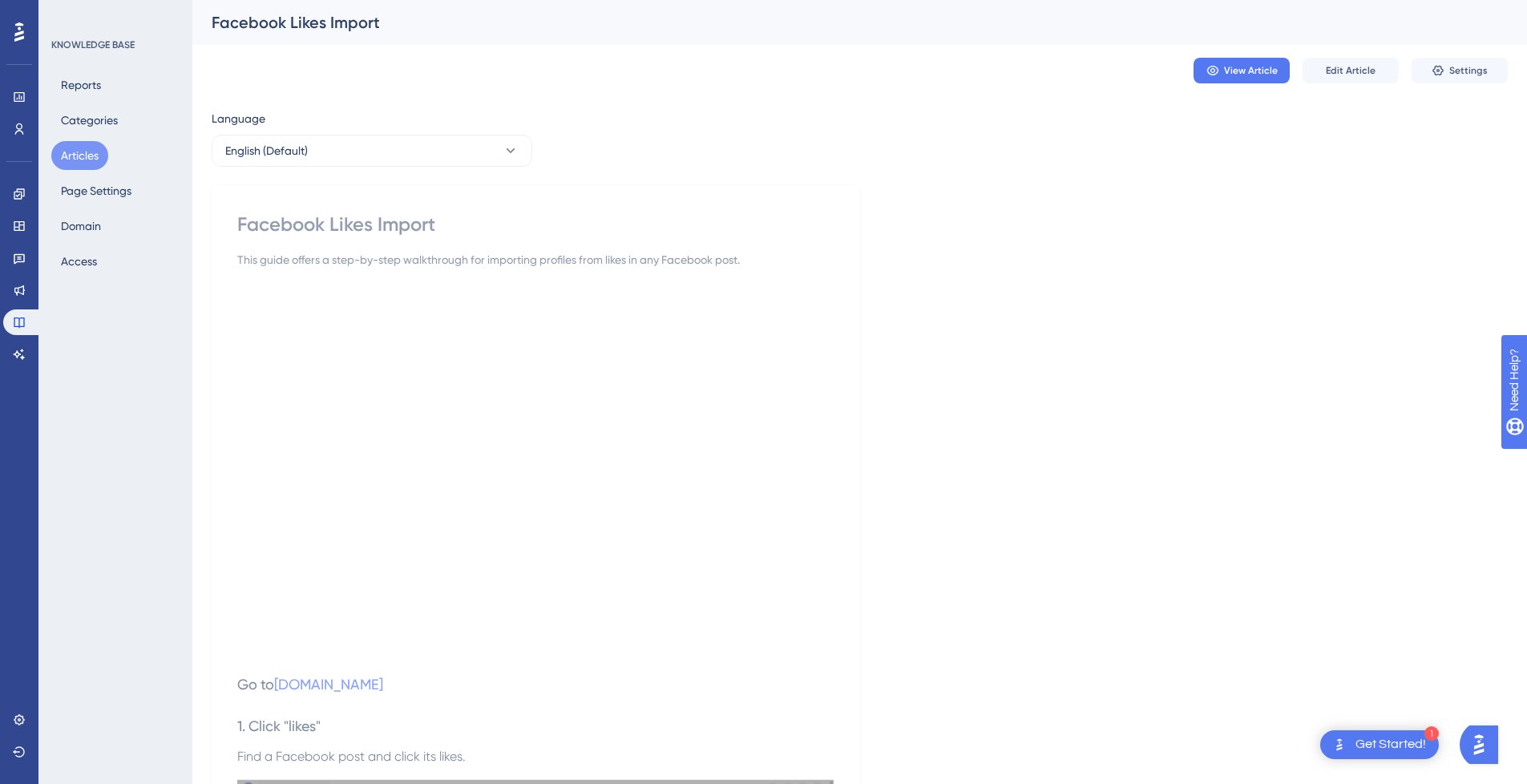
click at [88, 156] on button "Articles" at bounding box center [80, 154] width 57 height 29
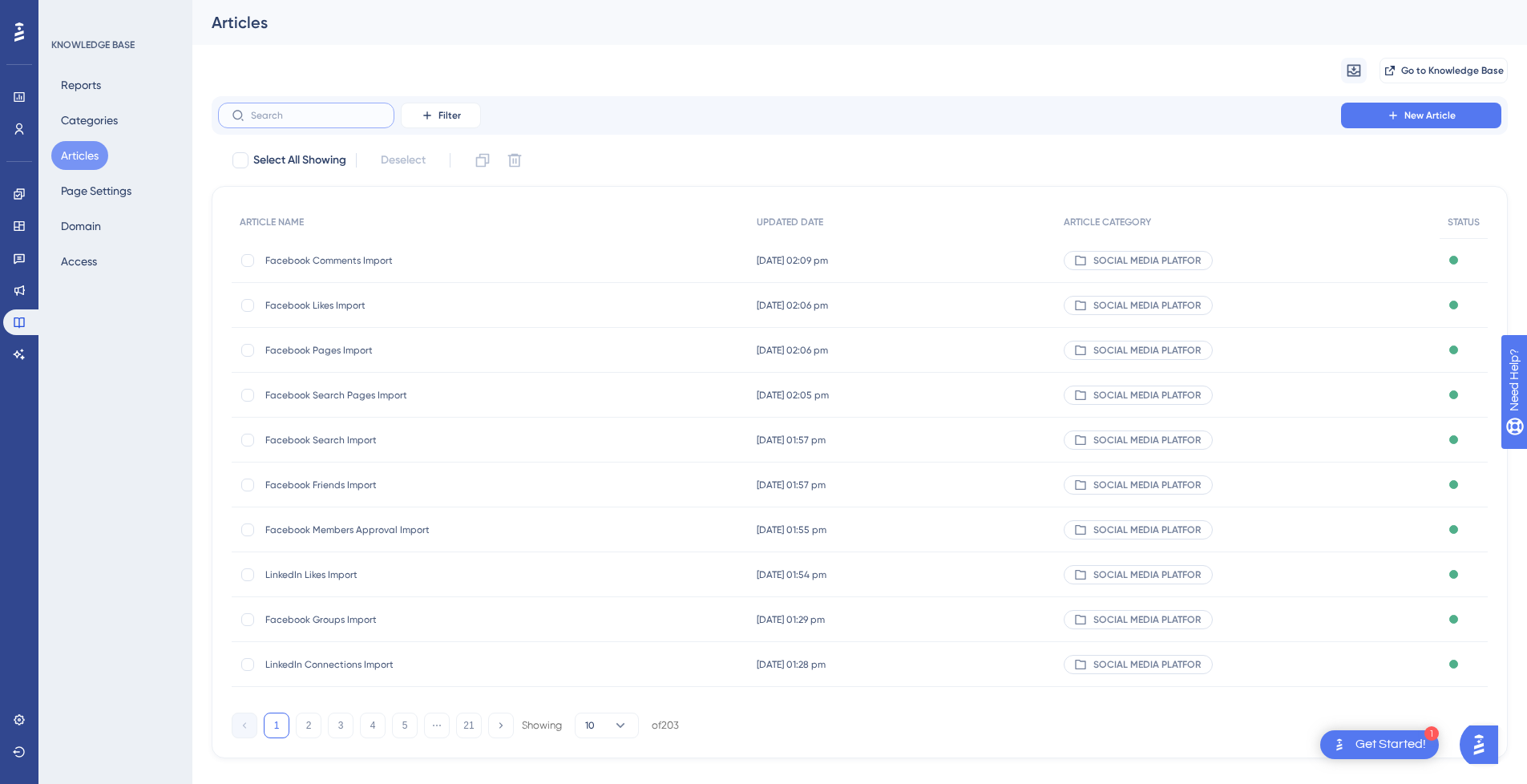
click at [314, 113] on input "text" at bounding box center [316, 115] width 130 height 11
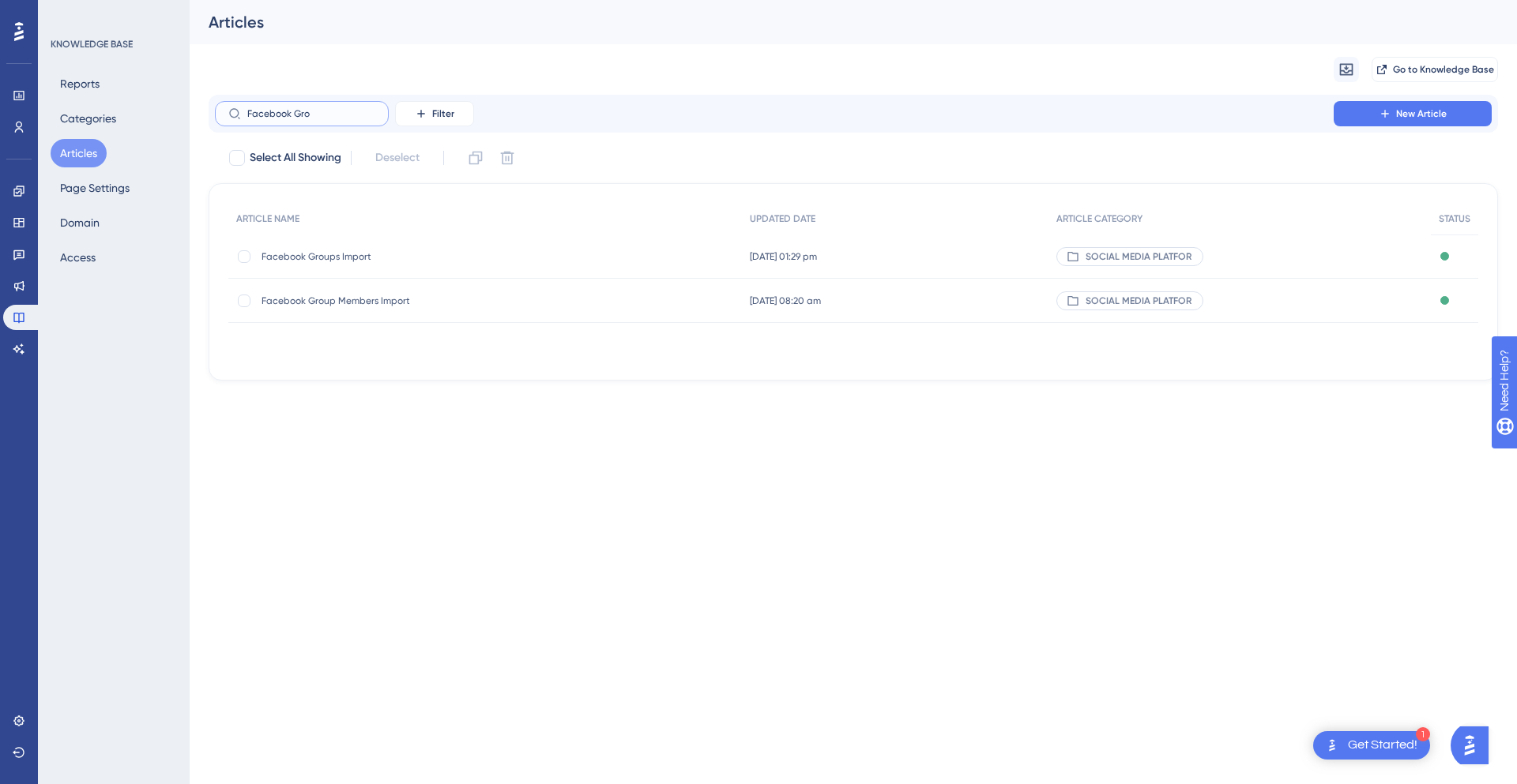
type input "Facebook Gro"
click at [389, 267] on div "Facebook Groups Import Facebook Groups Import" at bounding box center [388, 257] width 253 height 45
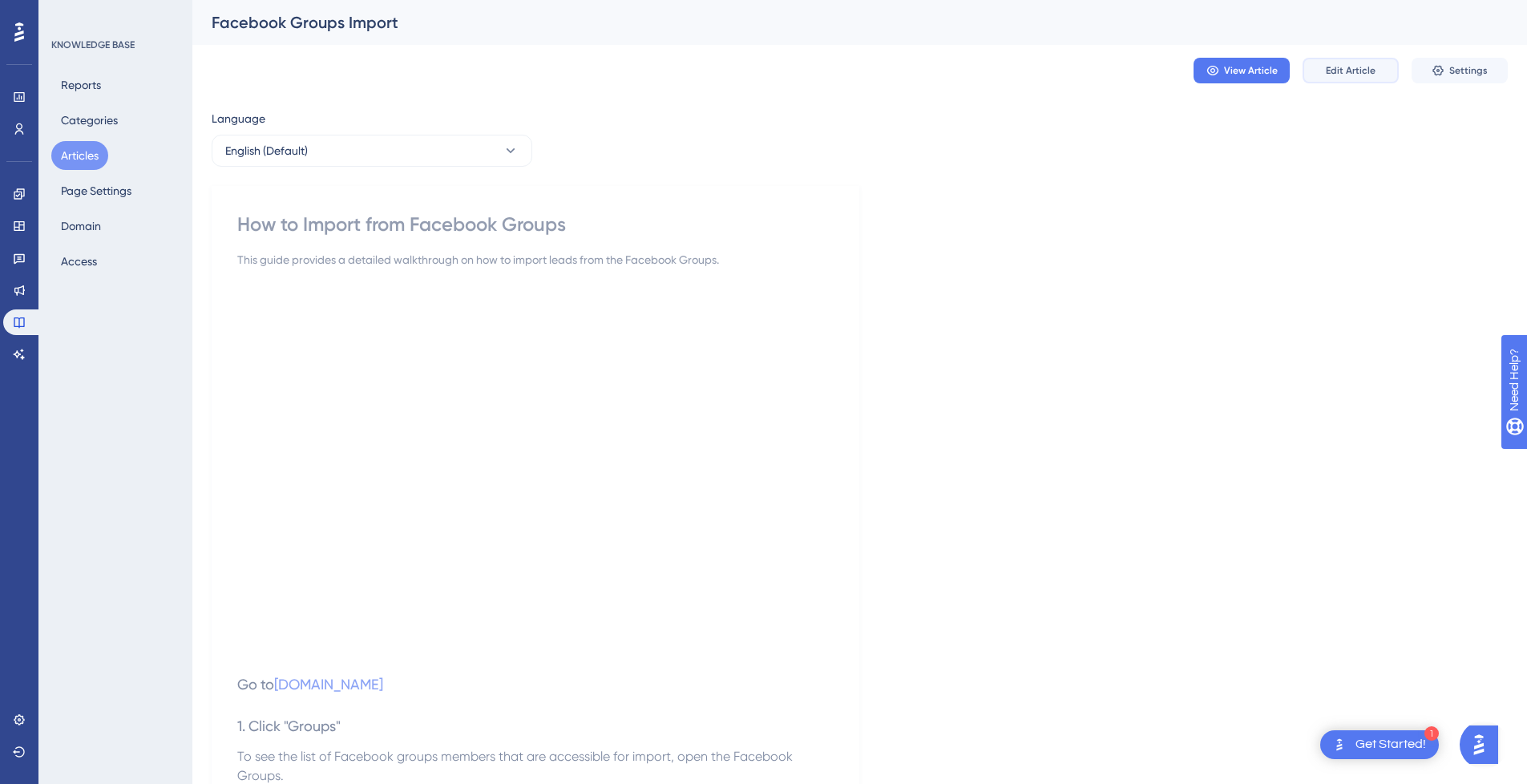
click at [1367, 63] on button "Edit Article" at bounding box center [1351, 71] width 96 height 26
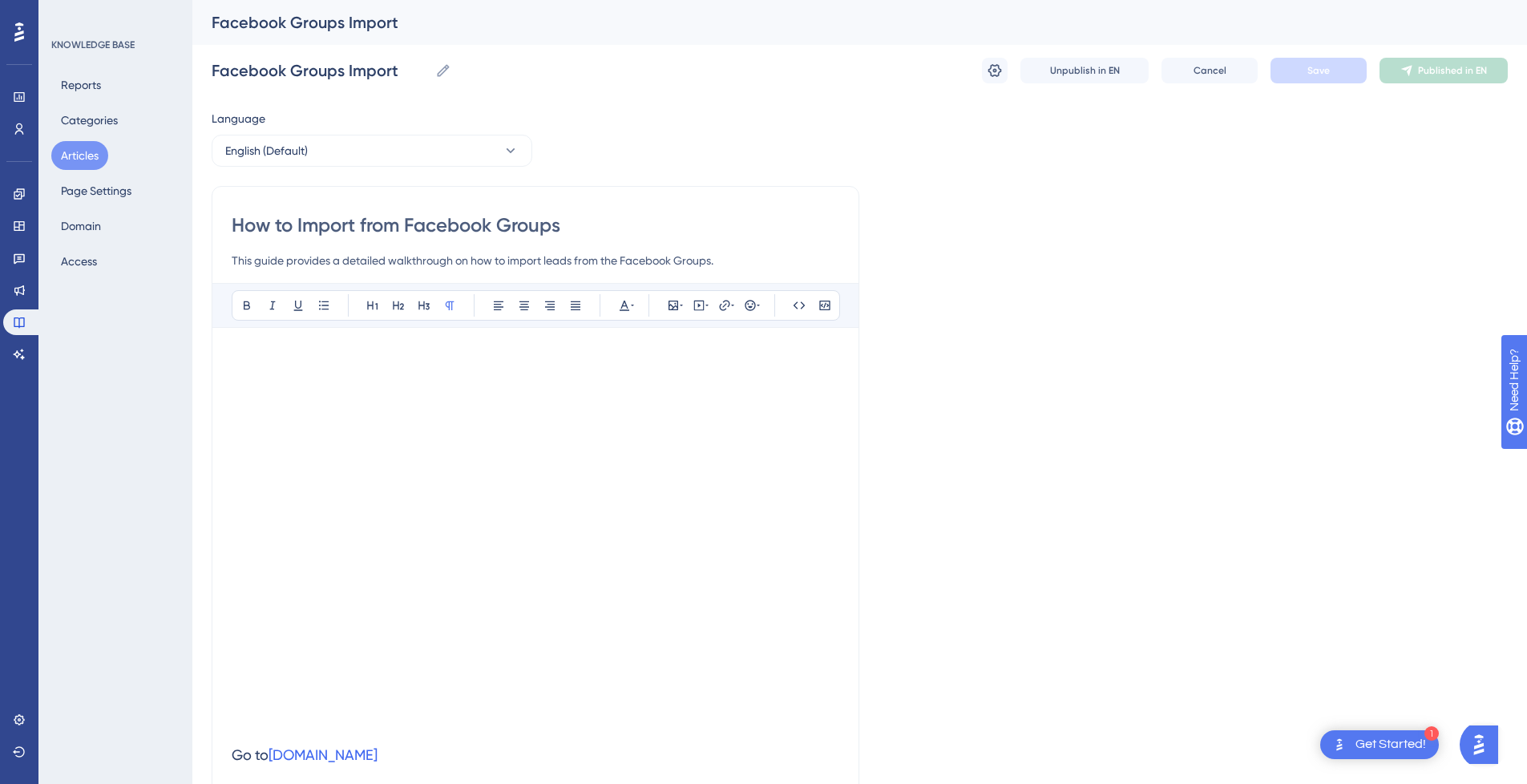
drag, startPoint x: 408, startPoint y: 222, endPoint x: 686, endPoint y: 222, distance: 278.0
click at [686, 222] on input "How to Import from Facebook Groups" at bounding box center [535, 225] width 608 height 26
click at [332, 221] on input "How to Import from Facebook Groups" at bounding box center [535, 225] width 608 height 26
click at [545, 227] on input "How to from Facebook Groups" at bounding box center [535, 225] width 608 height 26
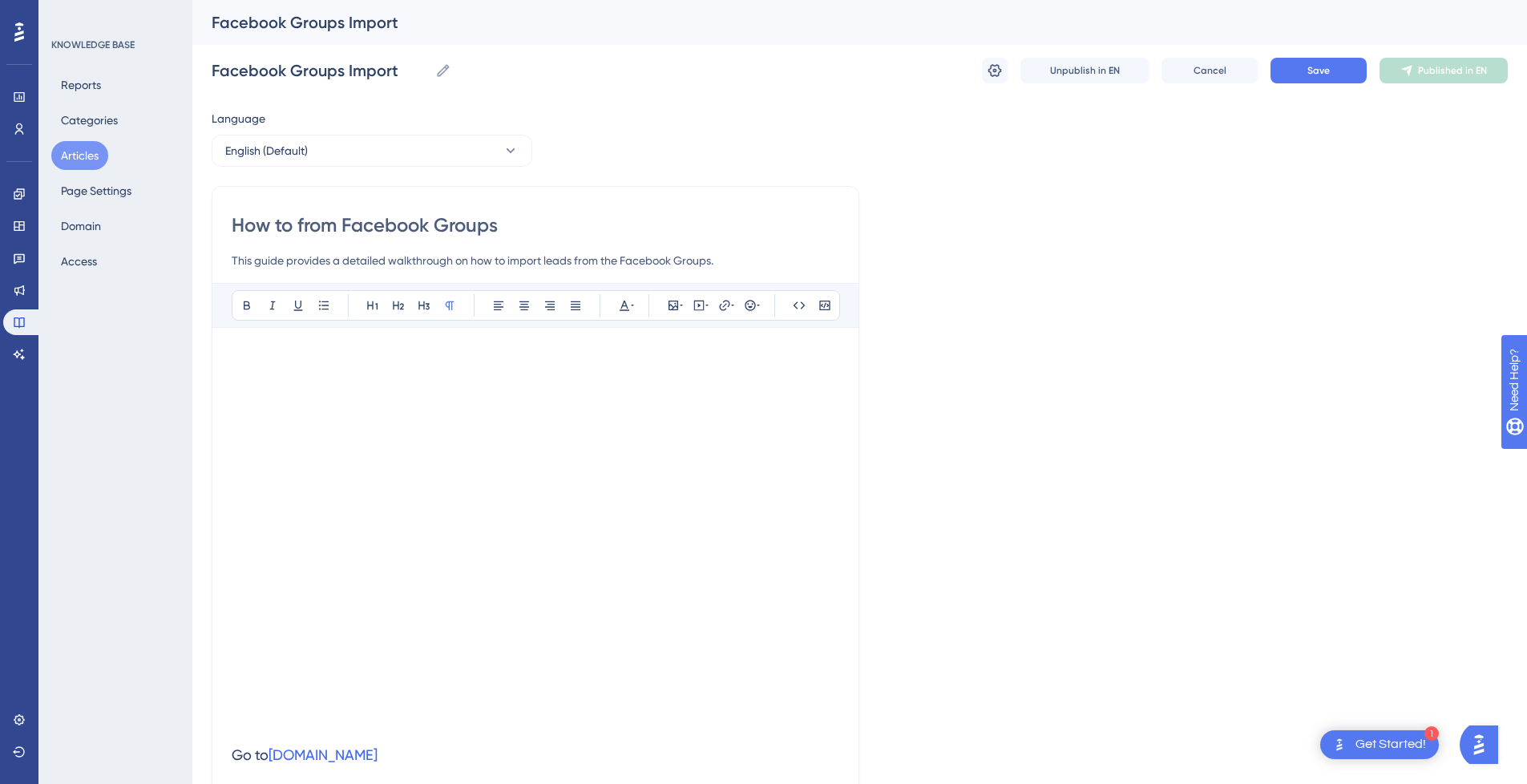
paste input "Import"
drag, startPoint x: 340, startPoint y: 225, endPoint x: 158, endPoint y: 232, distance: 182.1
type input "Facebook Groups Import"
click at [1345, 75] on button "Save" at bounding box center [1319, 71] width 96 height 26
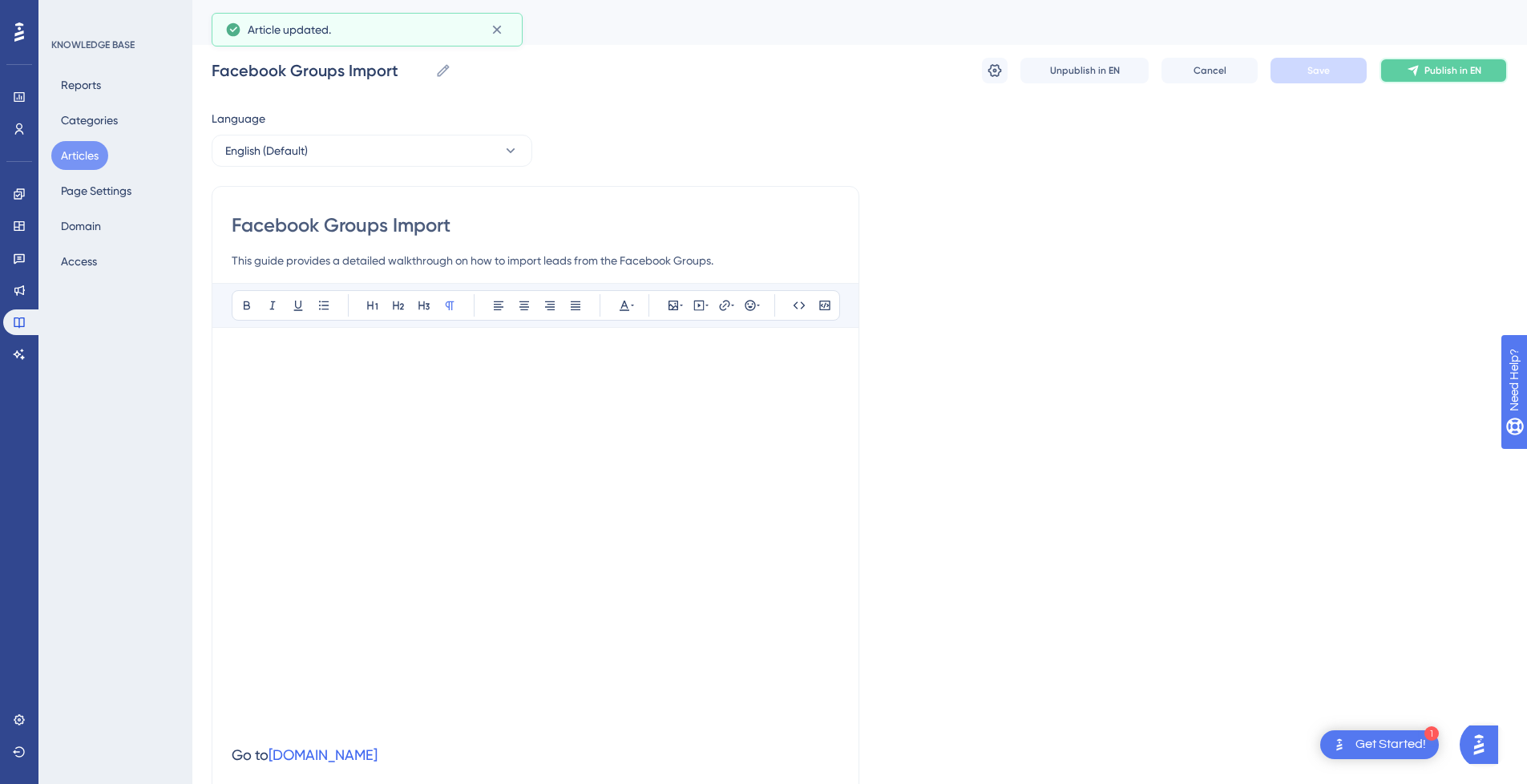
click at [1419, 69] on icon at bounding box center [1413, 70] width 13 height 13
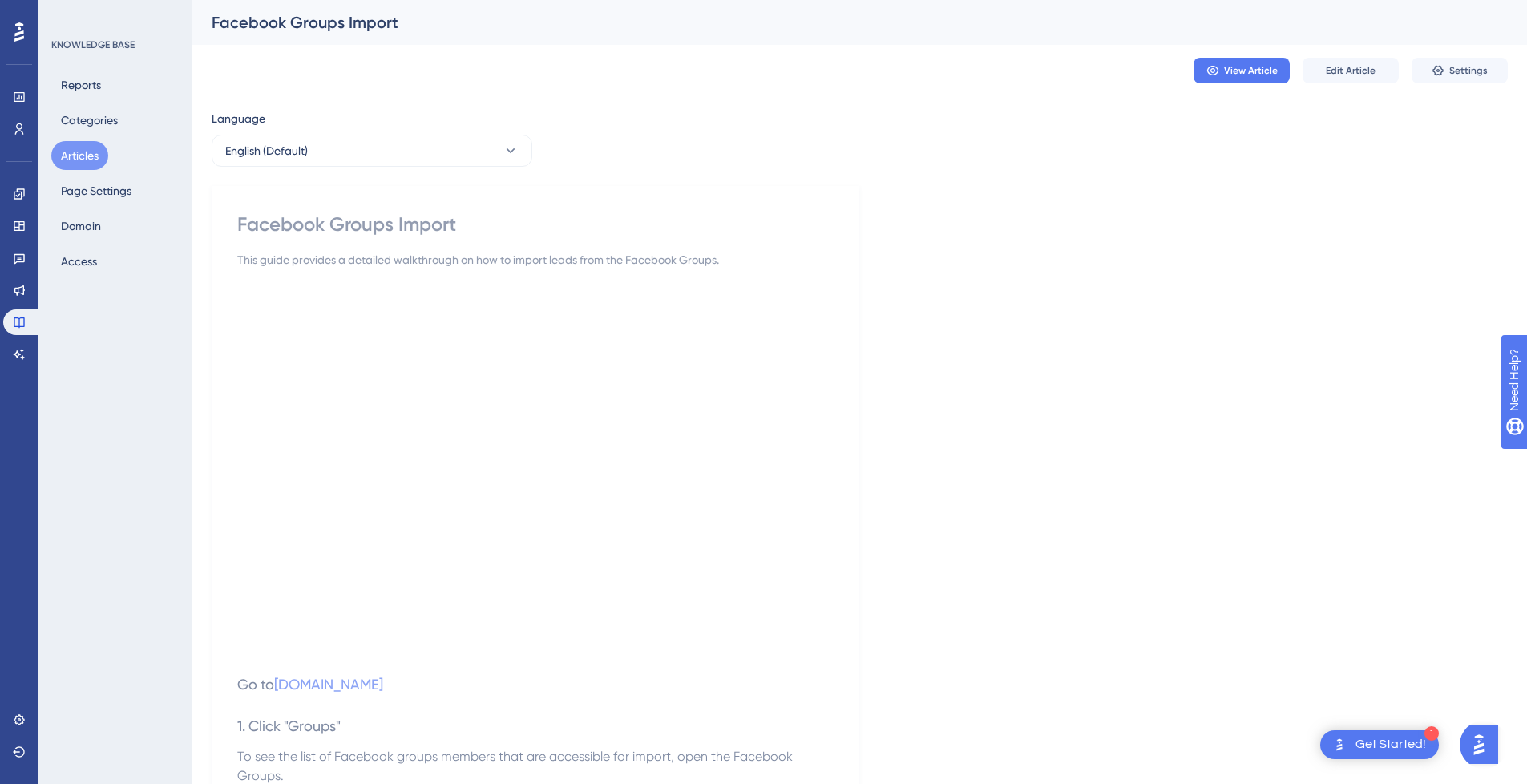
drag, startPoint x: 67, startPoint y: 154, endPoint x: 346, endPoint y: 95, distance: 285.2
click at [67, 154] on button "Articles" at bounding box center [80, 154] width 57 height 29
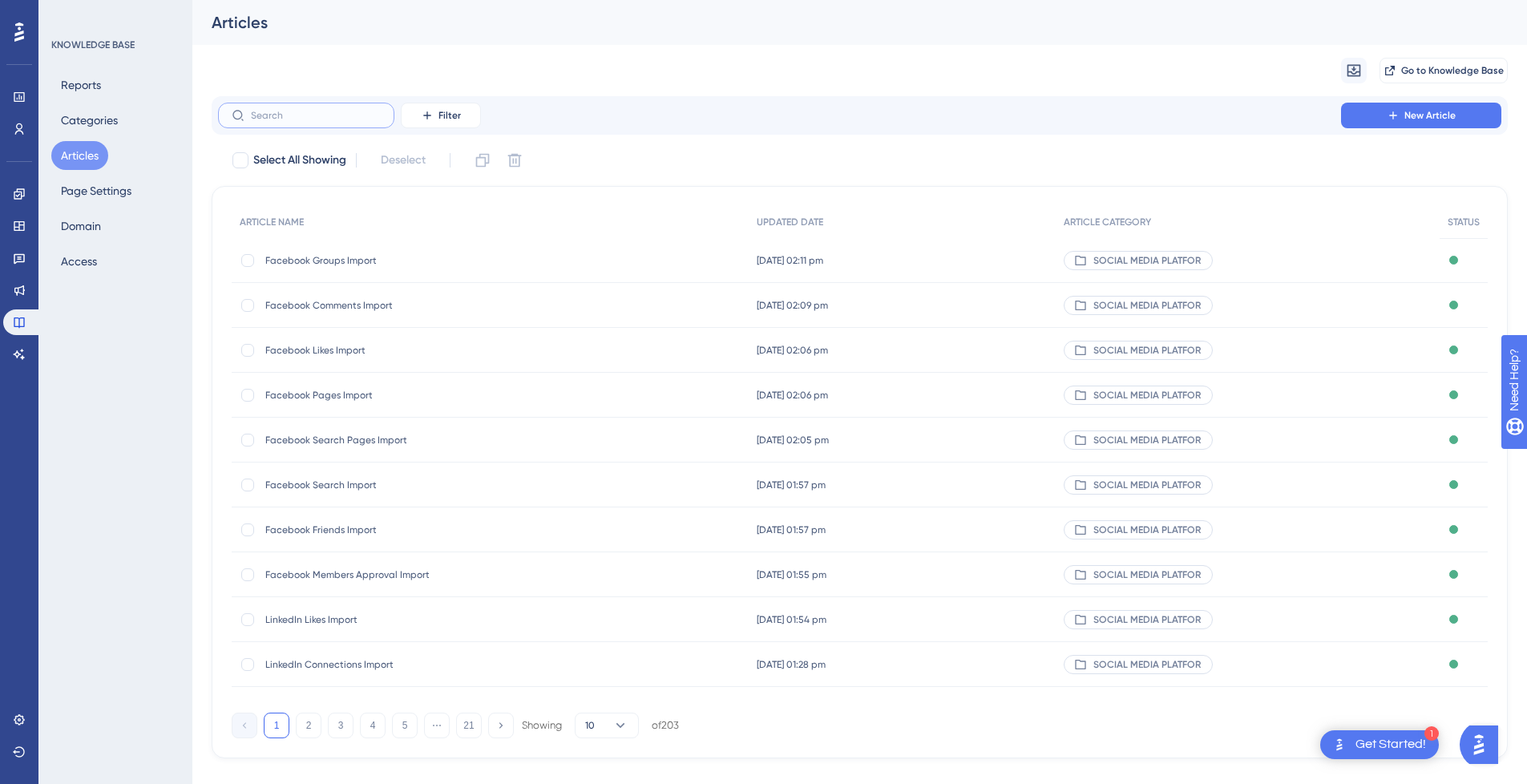
click at [314, 116] on input "text" at bounding box center [316, 115] width 130 height 11
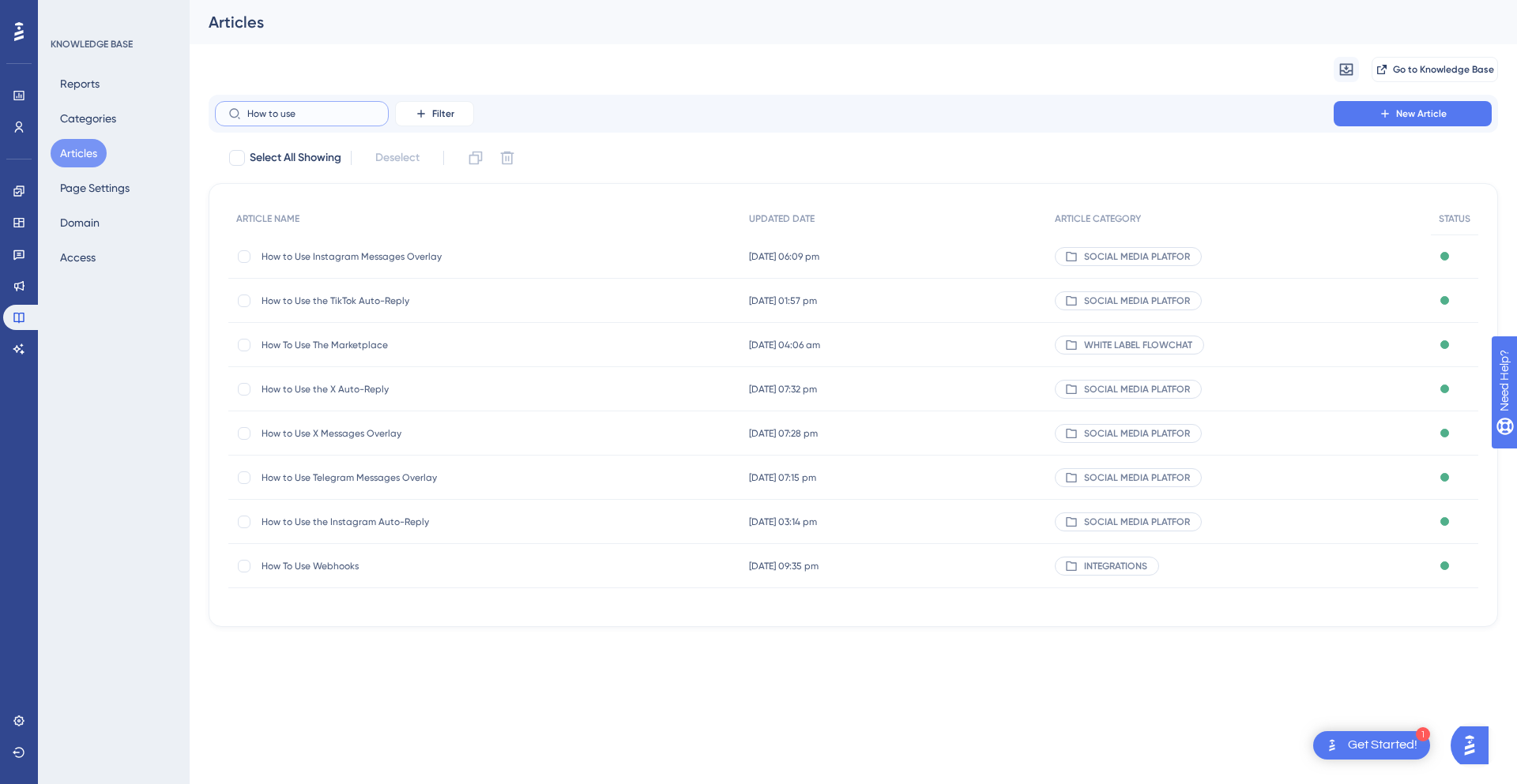
type input "How to use"
click at [384, 527] on span "How to Use the Instagram Auto-Reply" at bounding box center [388, 521] width 253 height 13
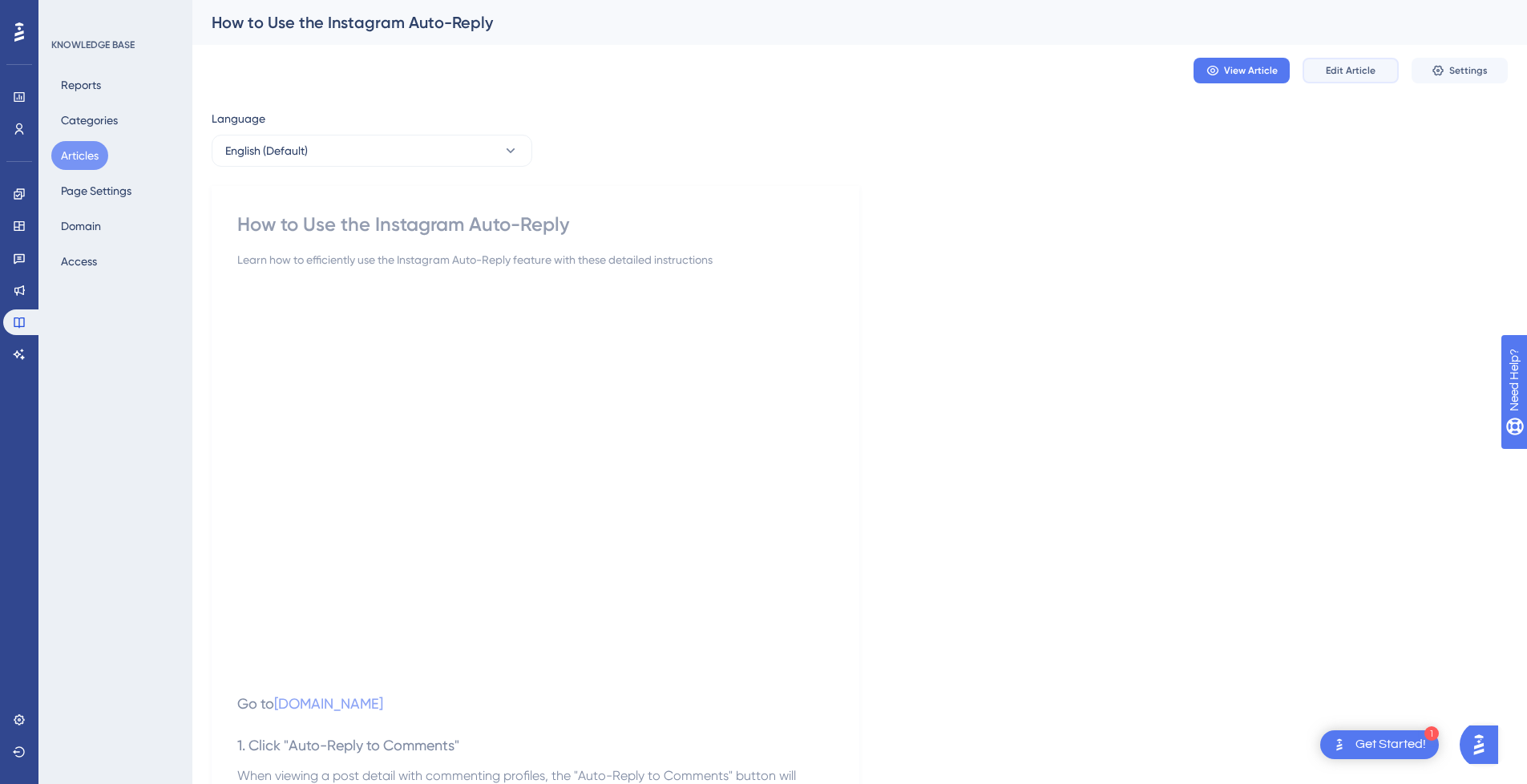
click at [1371, 70] on span "Edit Article" at bounding box center [1351, 70] width 50 height 13
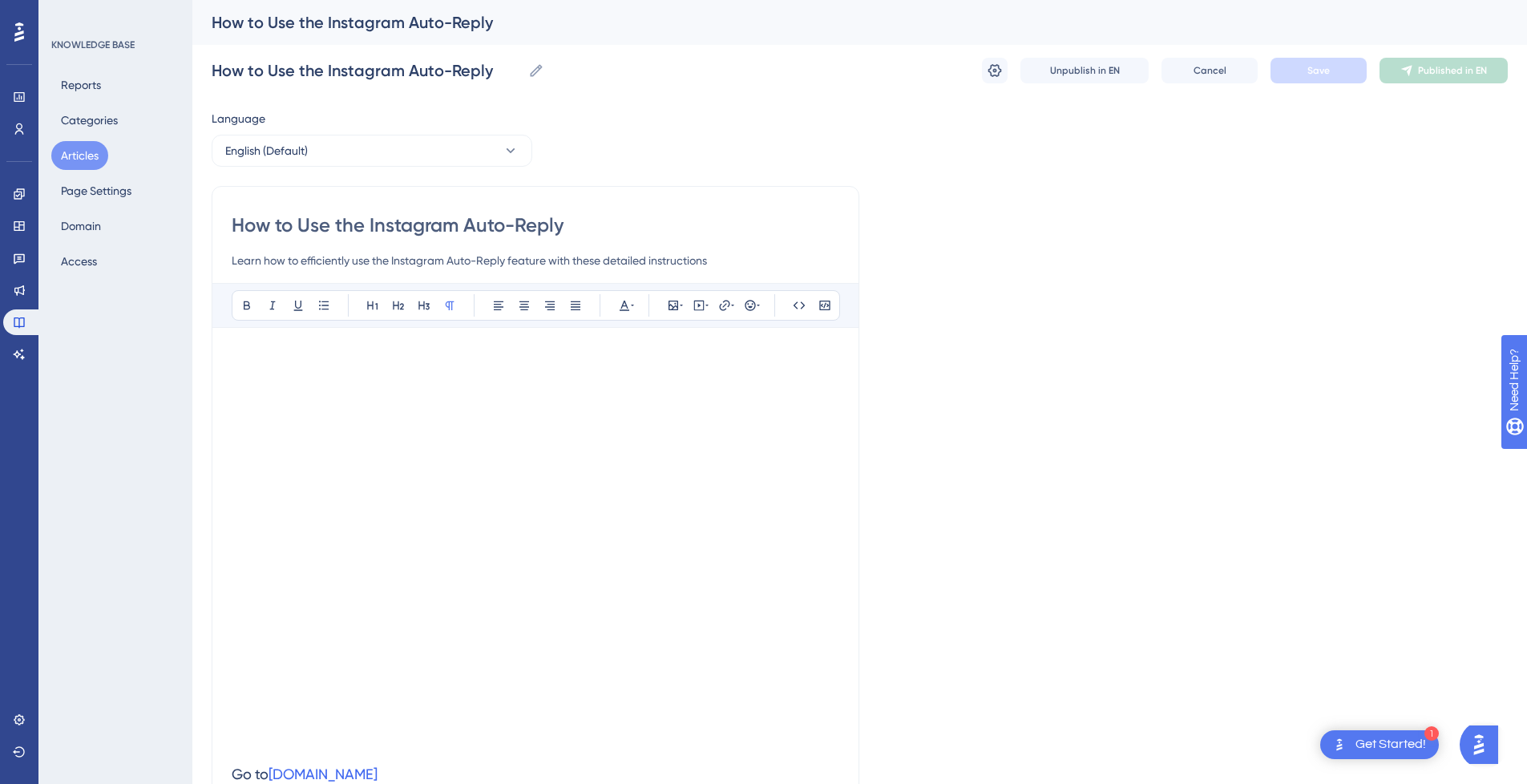
click at [420, 226] on input "How to Use the Instagram Auto-Reply" at bounding box center [535, 225] width 608 height 26
click at [367, 219] on input "How to Use the Instagram Auto-Reply" at bounding box center [535, 225] width 608 height 26
drag, startPoint x: 372, startPoint y: 225, endPoint x: 175, endPoint y: 219, distance: 197.1
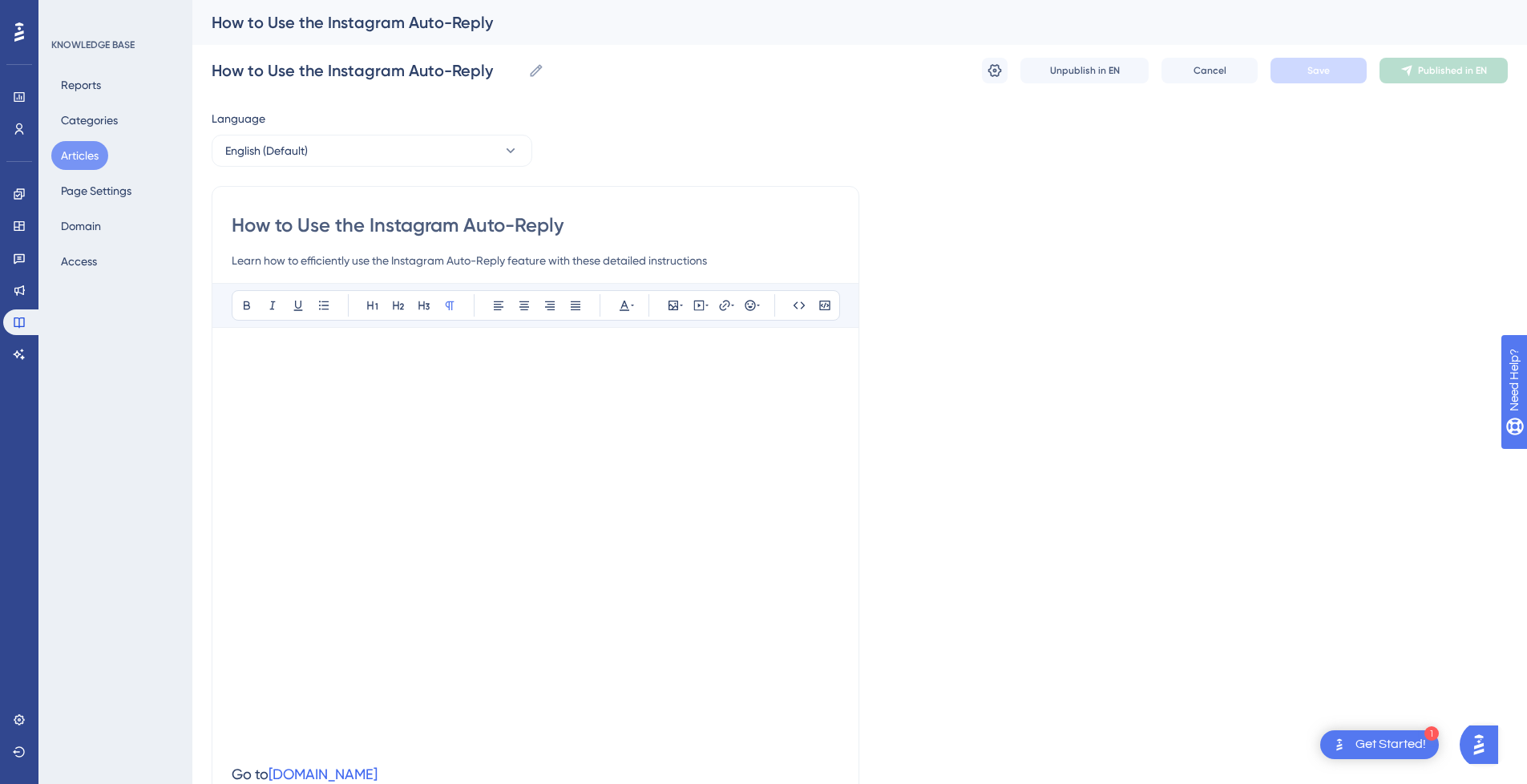
type input "Instagram Auto-Reply"
click at [1336, 74] on button "Save" at bounding box center [1319, 71] width 96 height 26
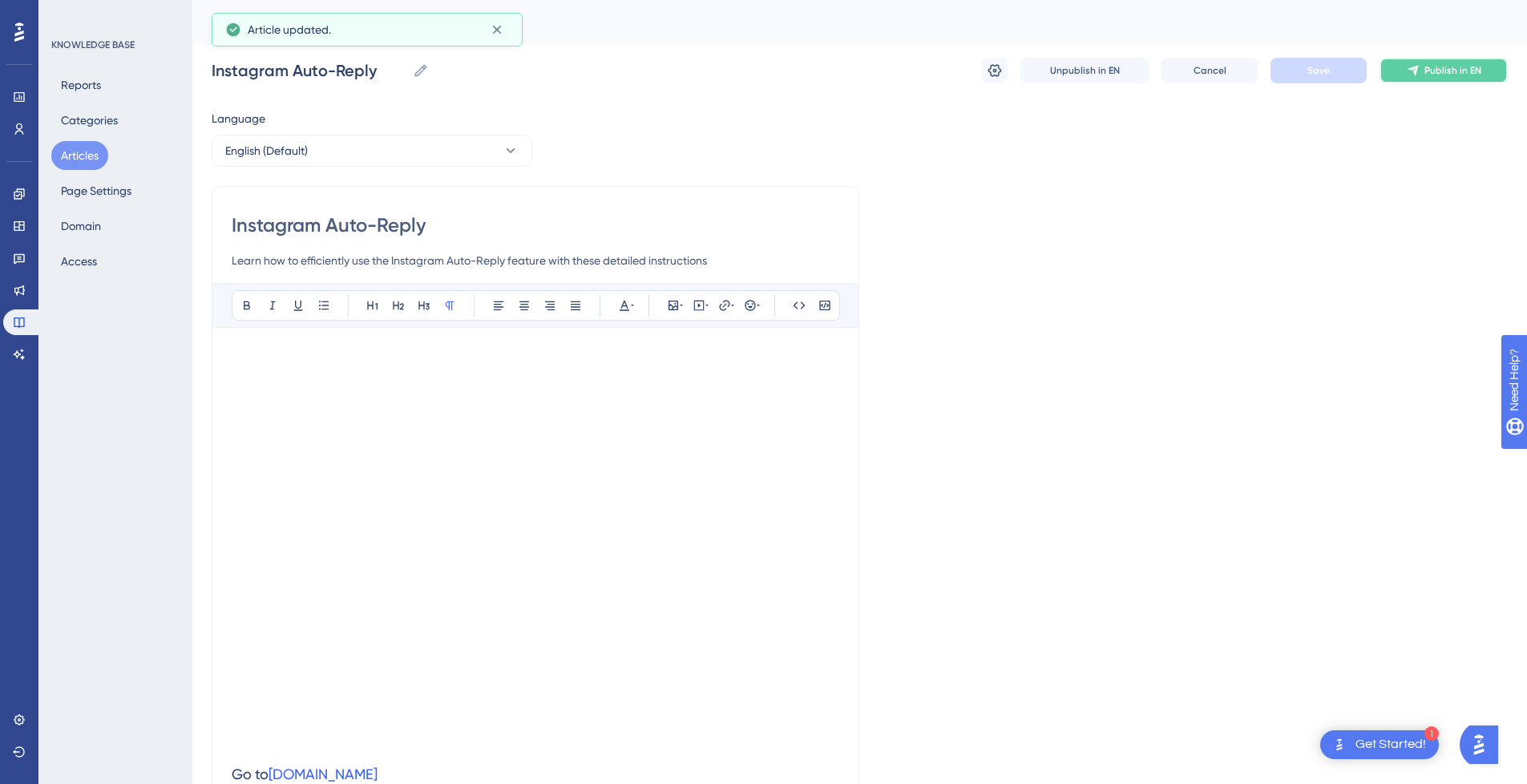
click at [1456, 76] on span "Publish in EN" at bounding box center [1453, 70] width 57 height 13
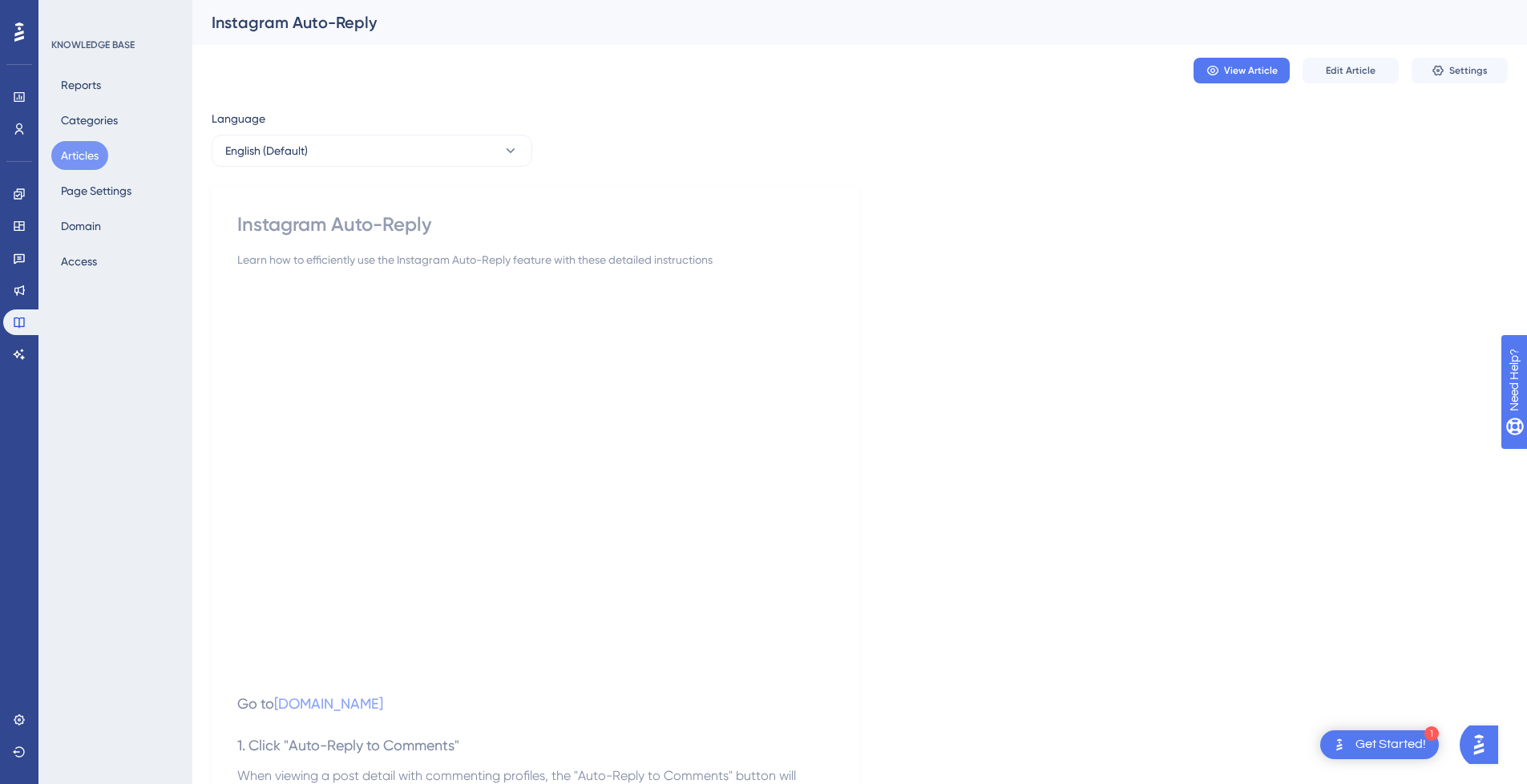
click at [83, 158] on button "Articles" at bounding box center [80, 154] width 57 height 29
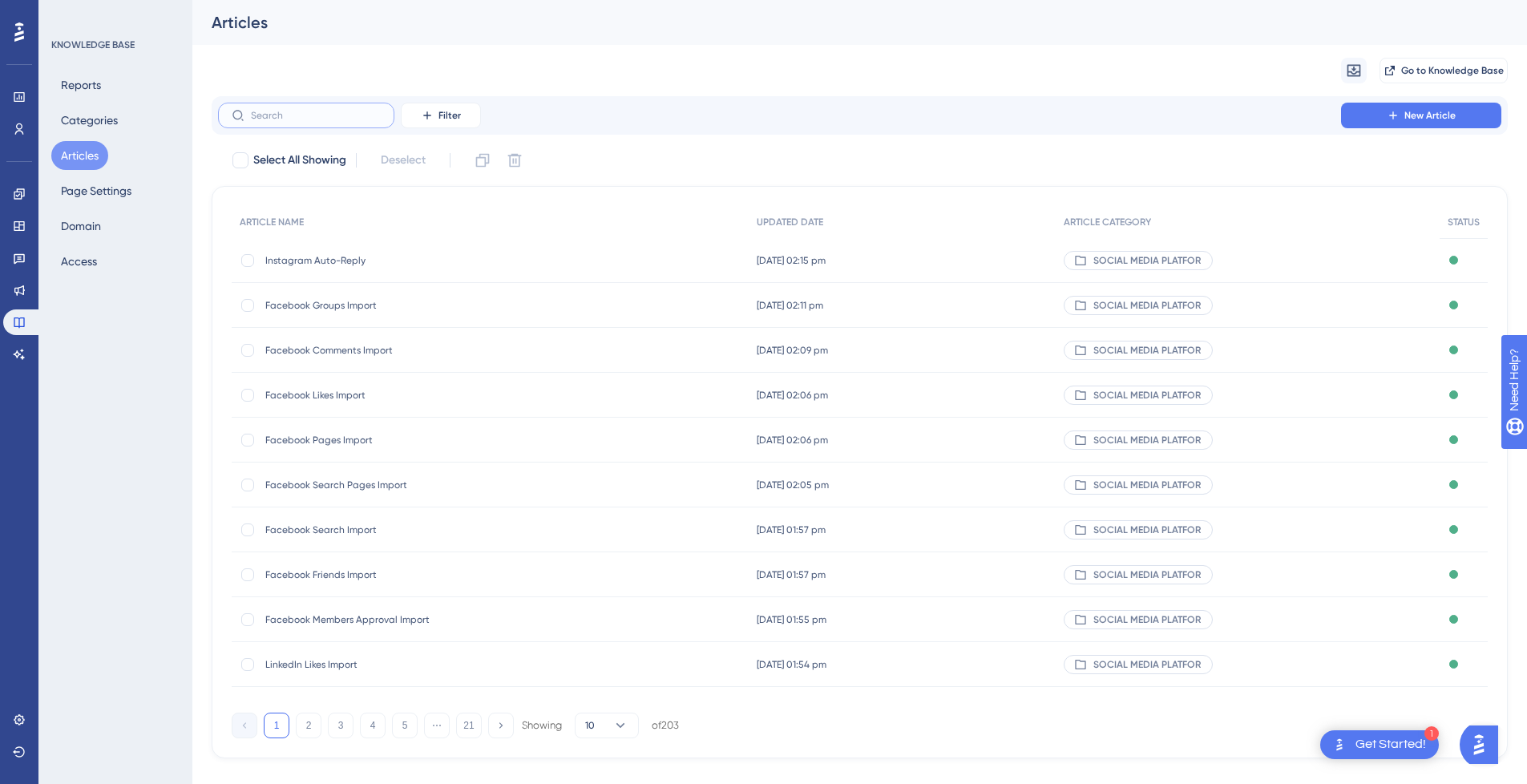
click at [303, 110] on input "text" at bounding box center [316, 115] width 130 height 11
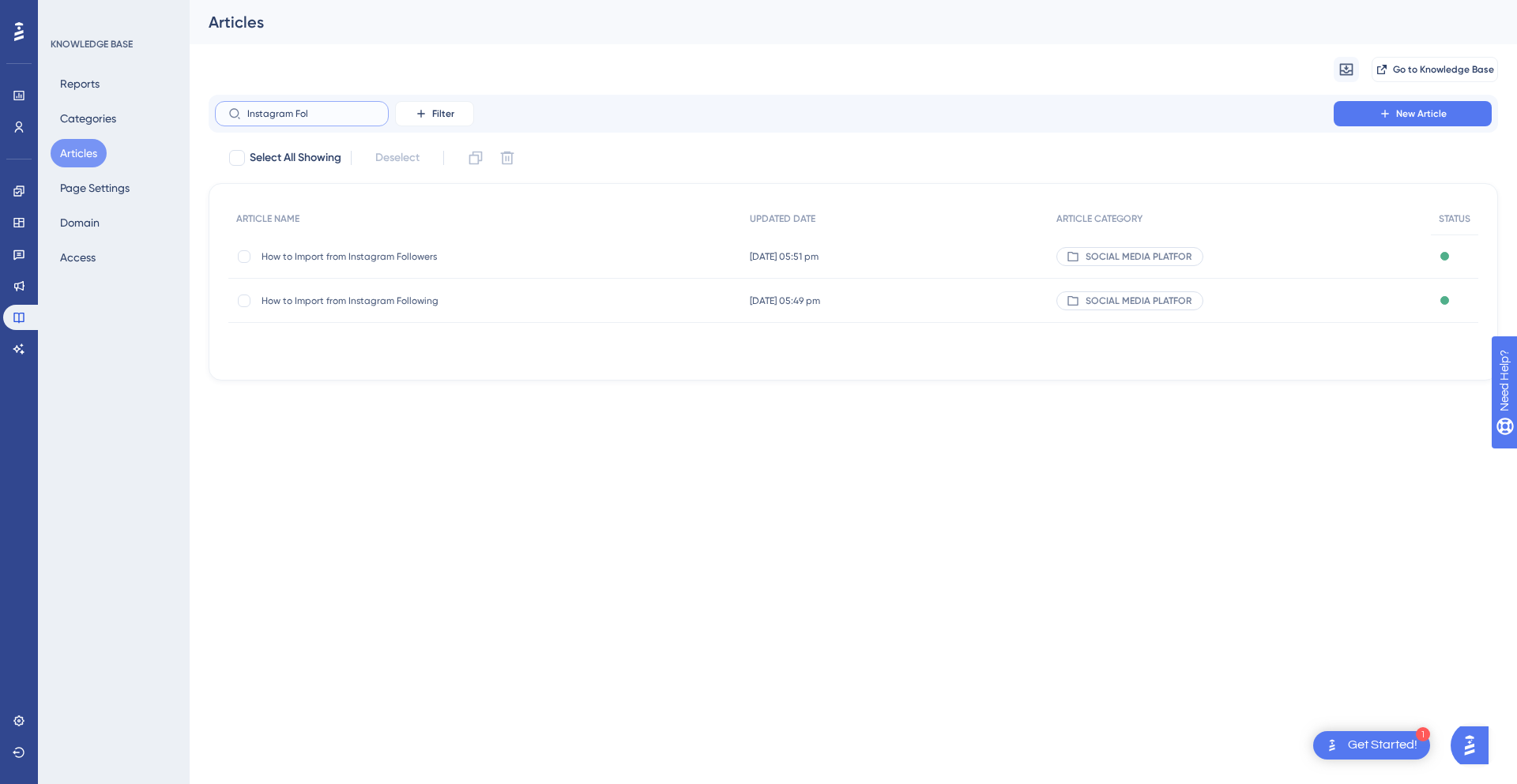
type input "Instagram Fol"
click at [321, 299] on span "How to Import from Instagram Following" at bounding box center [388, 300] width 253 height 13
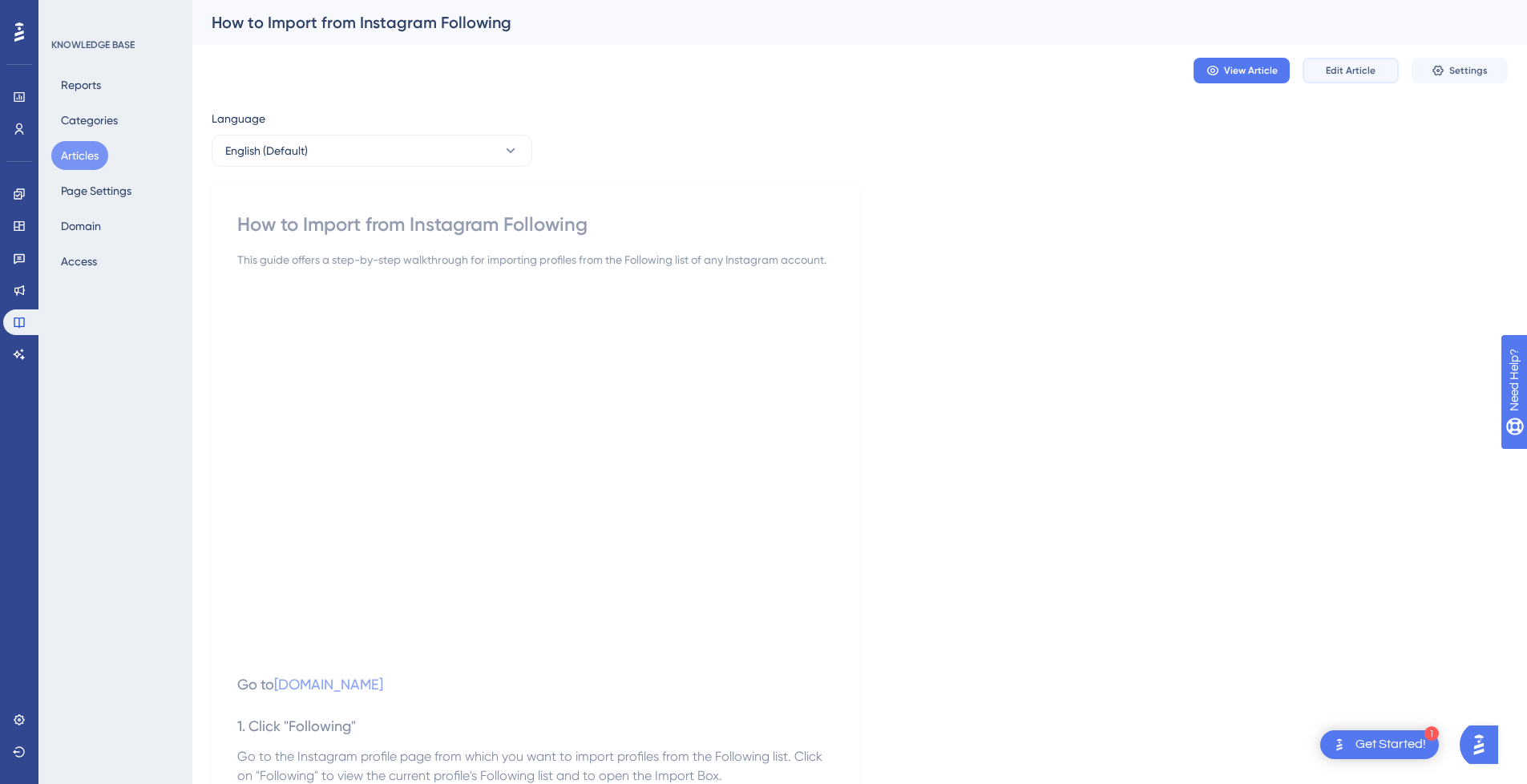
click at [1359, 72] on span "Edit Article" at bounding box center [1351, 70] width 50 height 13
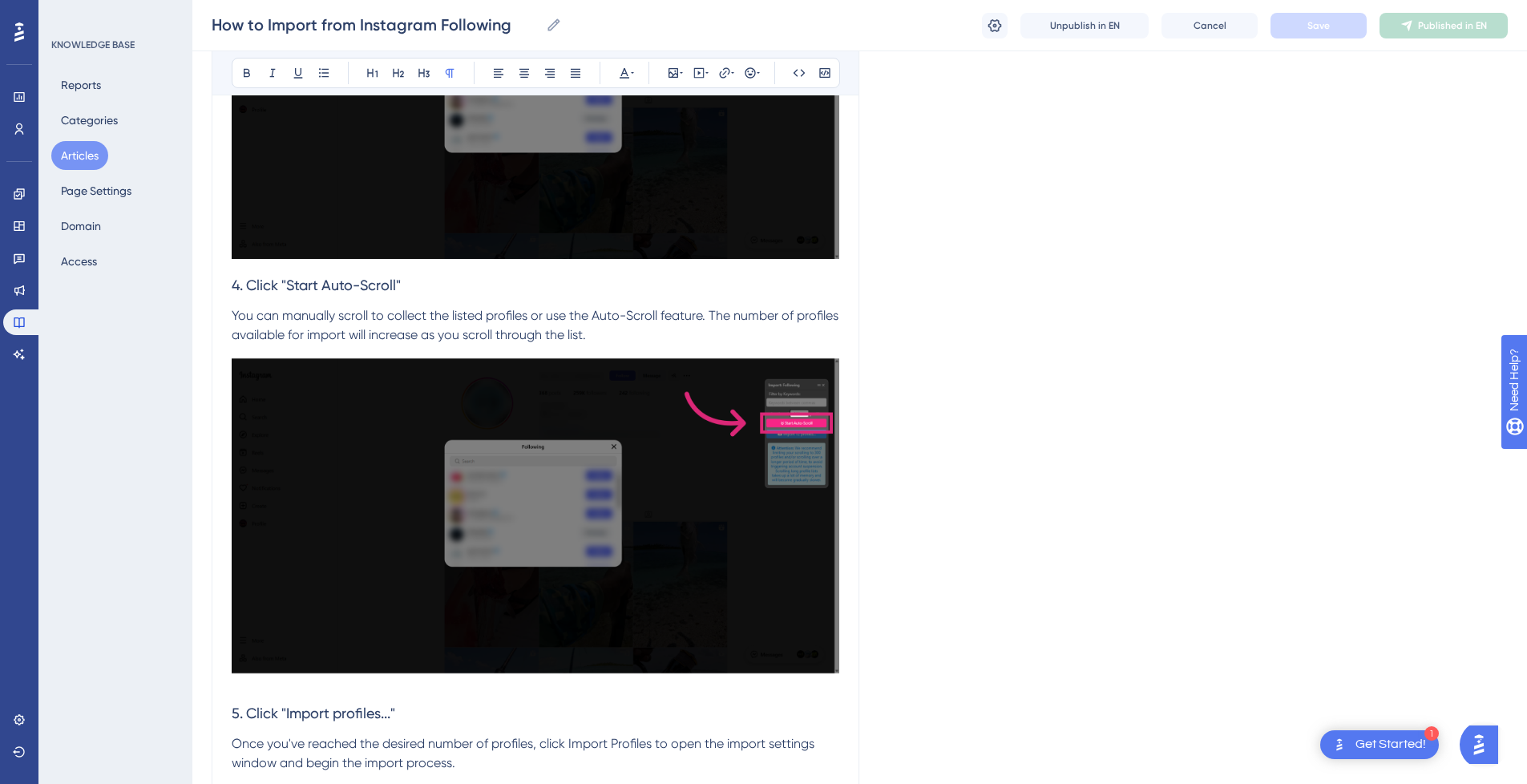
scroll to position [1836, 0]
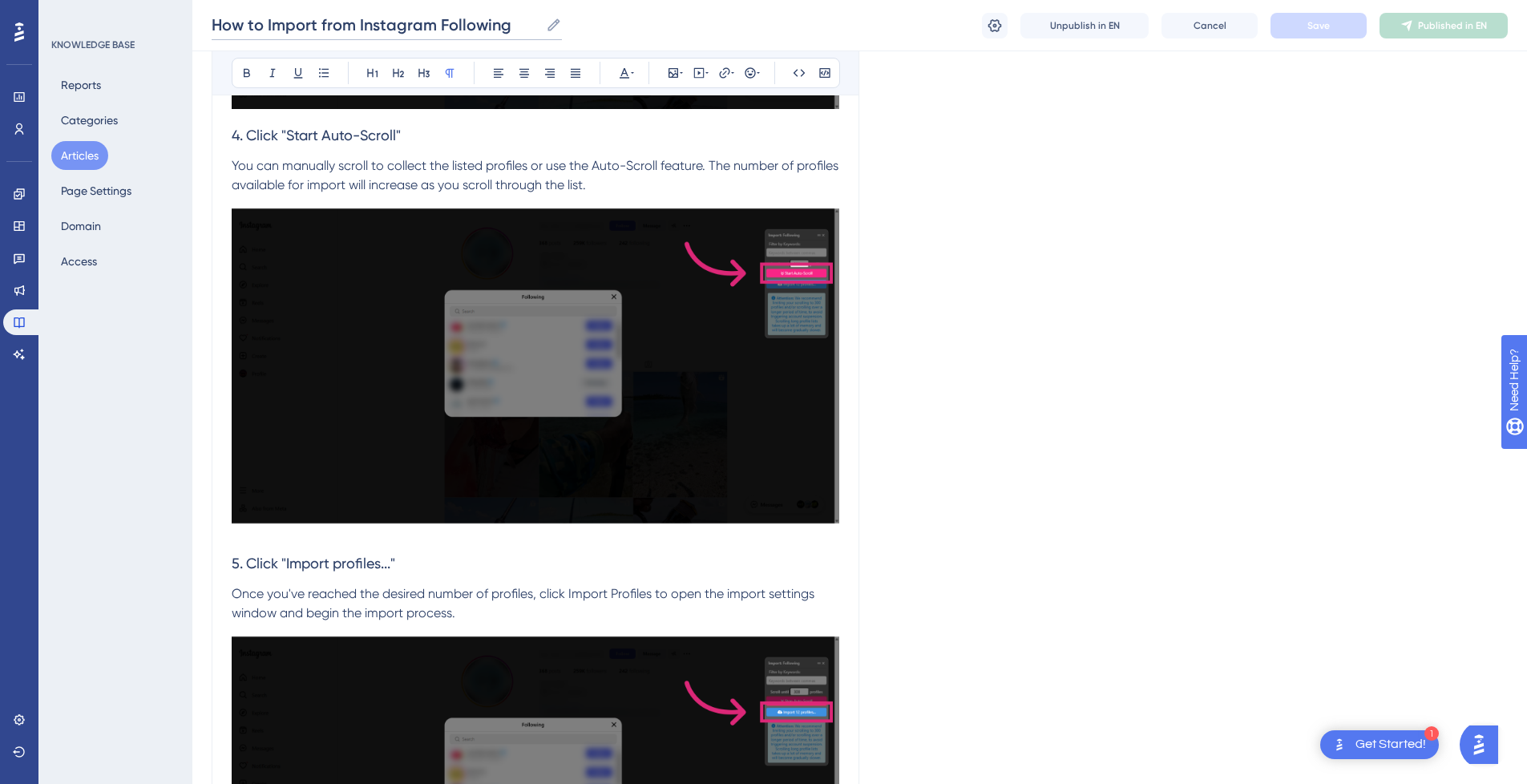
click at [295, 32] on input "How to Import from Instagram Following" at bounding box center [375, 25] width 328 height 23
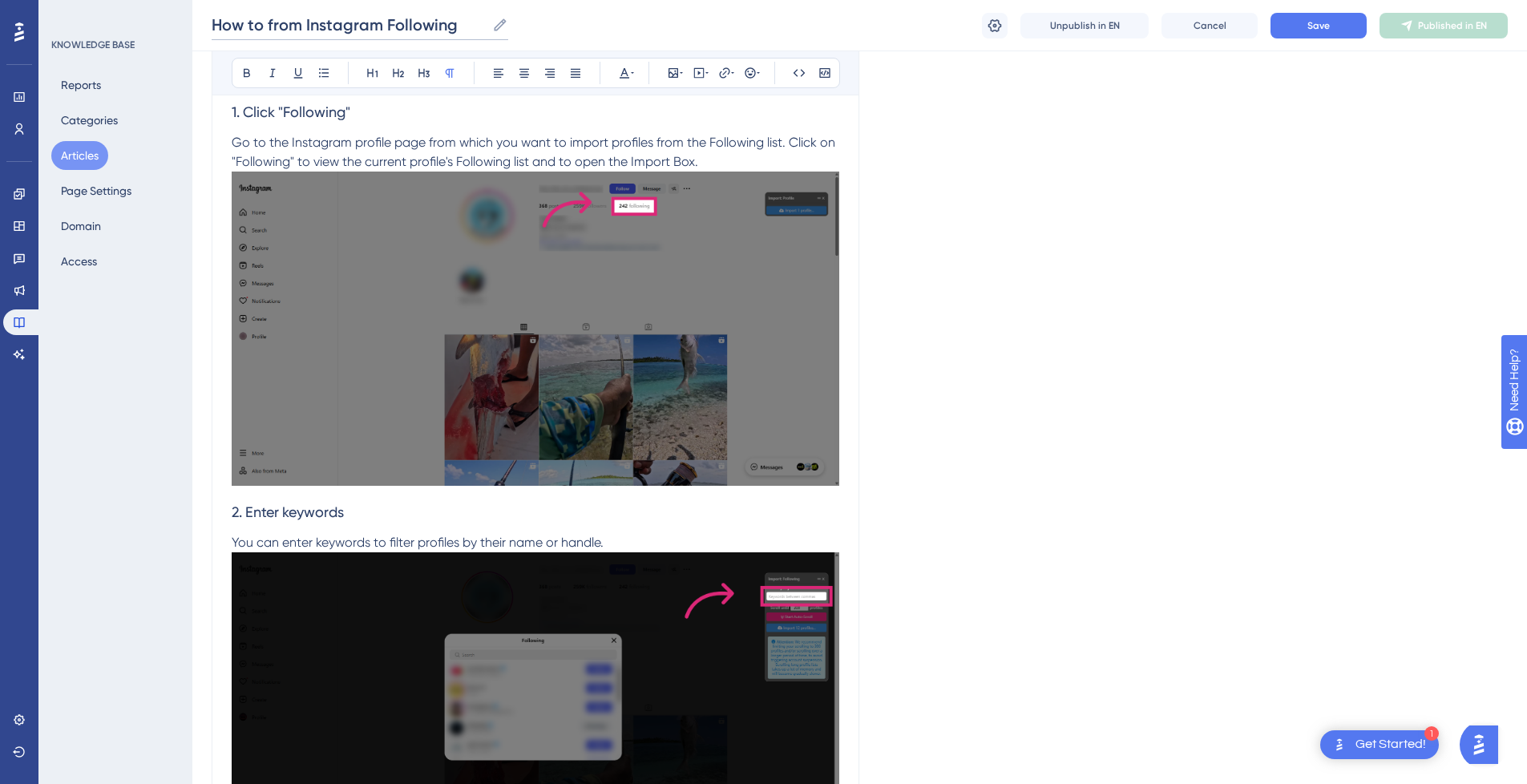
scroll to position [0, 0]
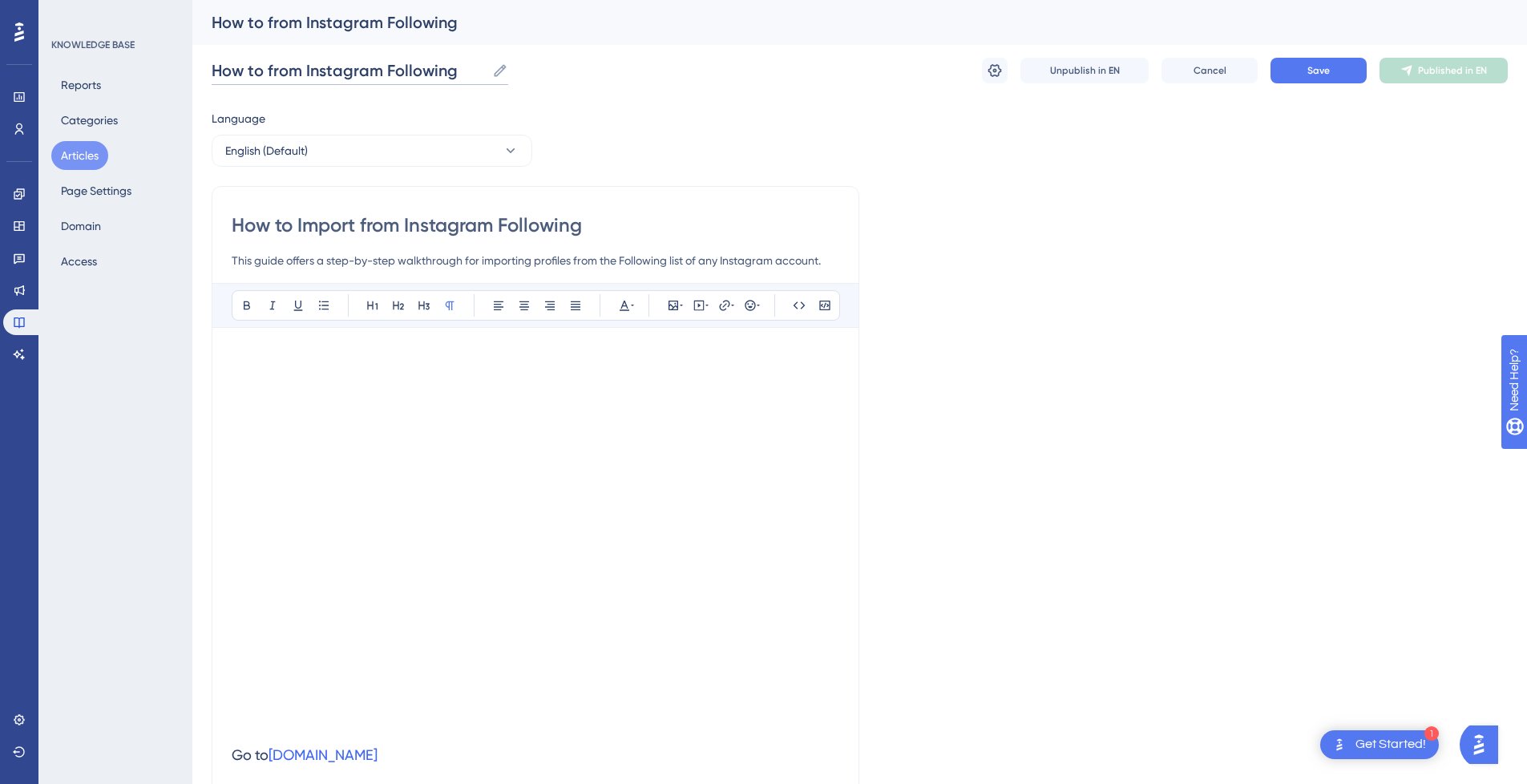
type input "How to from Instagram Following"
click at [600, 231] on input "How to Import from Instagram Following" at bounding box center [535, 225] width 608 height 26
paste input "Import"
drag, startPoint x: 409, startPoint y: 227, endPoint x: 153, endPoint y: 223, distance: 256.0
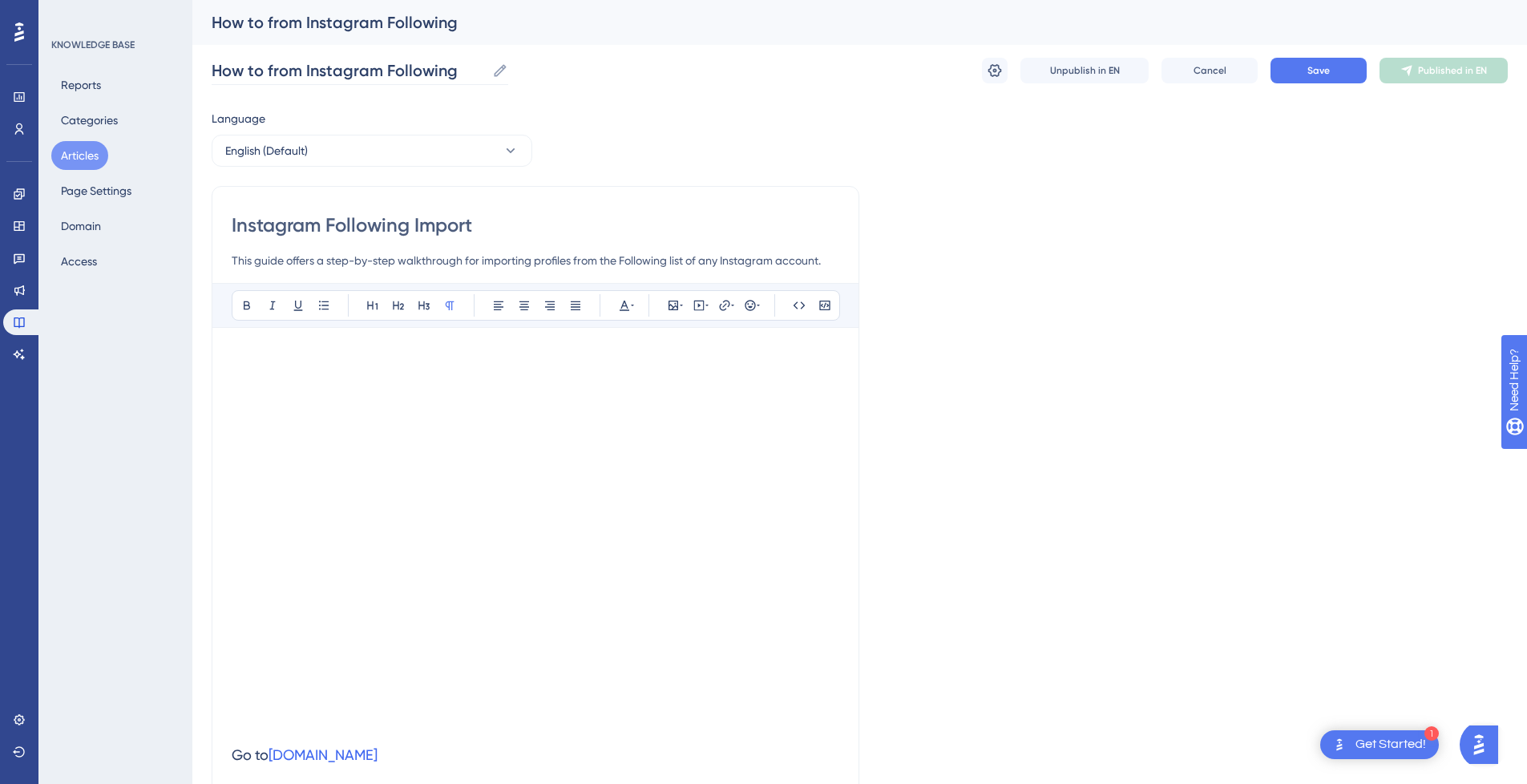
type input "Instagram Following Import"
drag, startPoint x: 305, startPoint y: 66, endPoint x: 459, endPoint y: 70, distance: 154.1
click at [459, 70] on input "How to from Instagram Following" at bounding box center [348, 70] width 275 height 23
drag, startPoint x: 485, startPoint y: 223, endPoint x: 188, endPoint y: 221, distance: 297.0
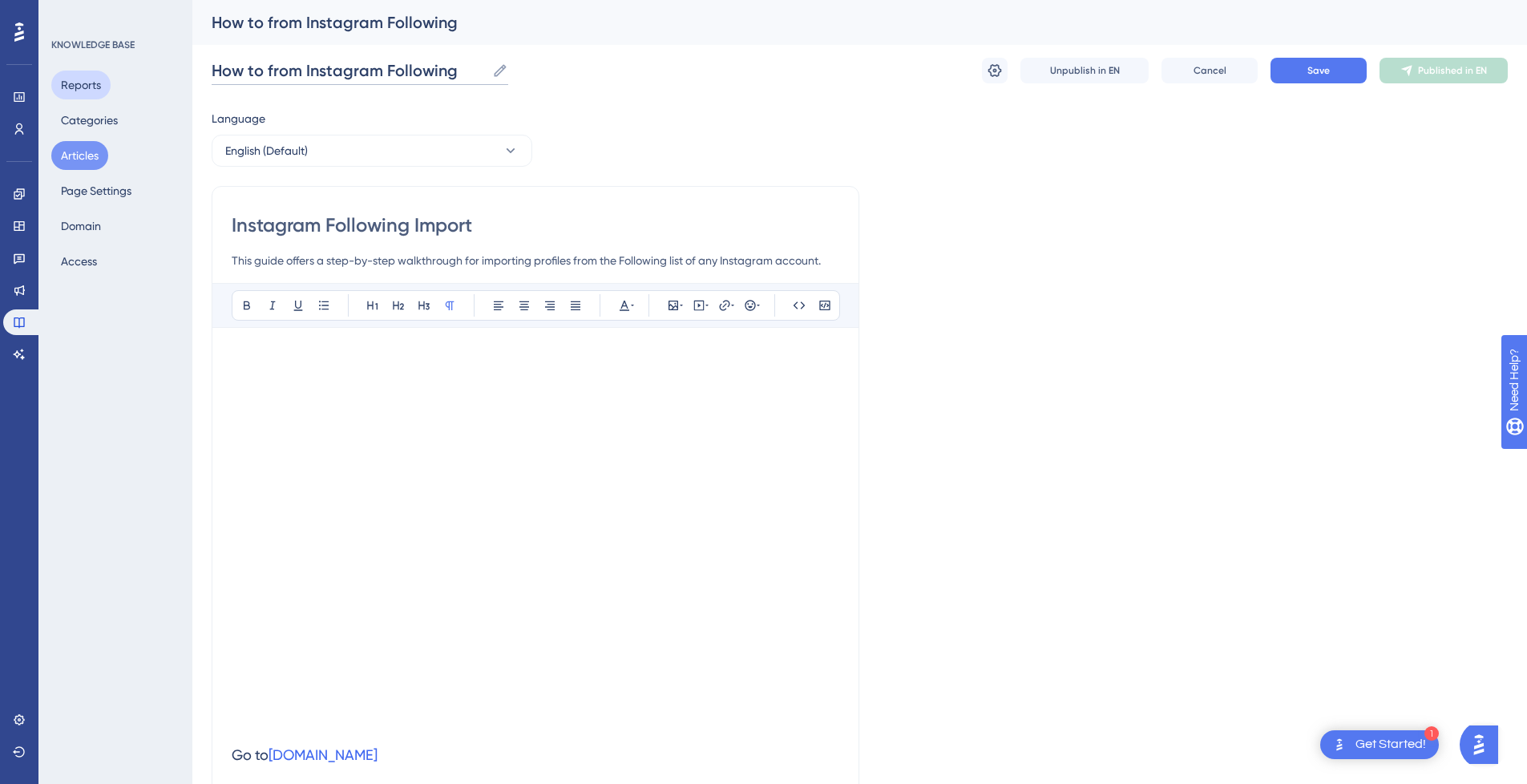
drag, startPoint x: 457, startPoint y: 71, endPoint x: 92, endPoint y: 71, distance: 365.0
paste input "Instagram Following Import"
type input "Instagram Following Import"
click at [1333, 71] on button "Save" at bounding box center [1319, 71] width 96 height 26
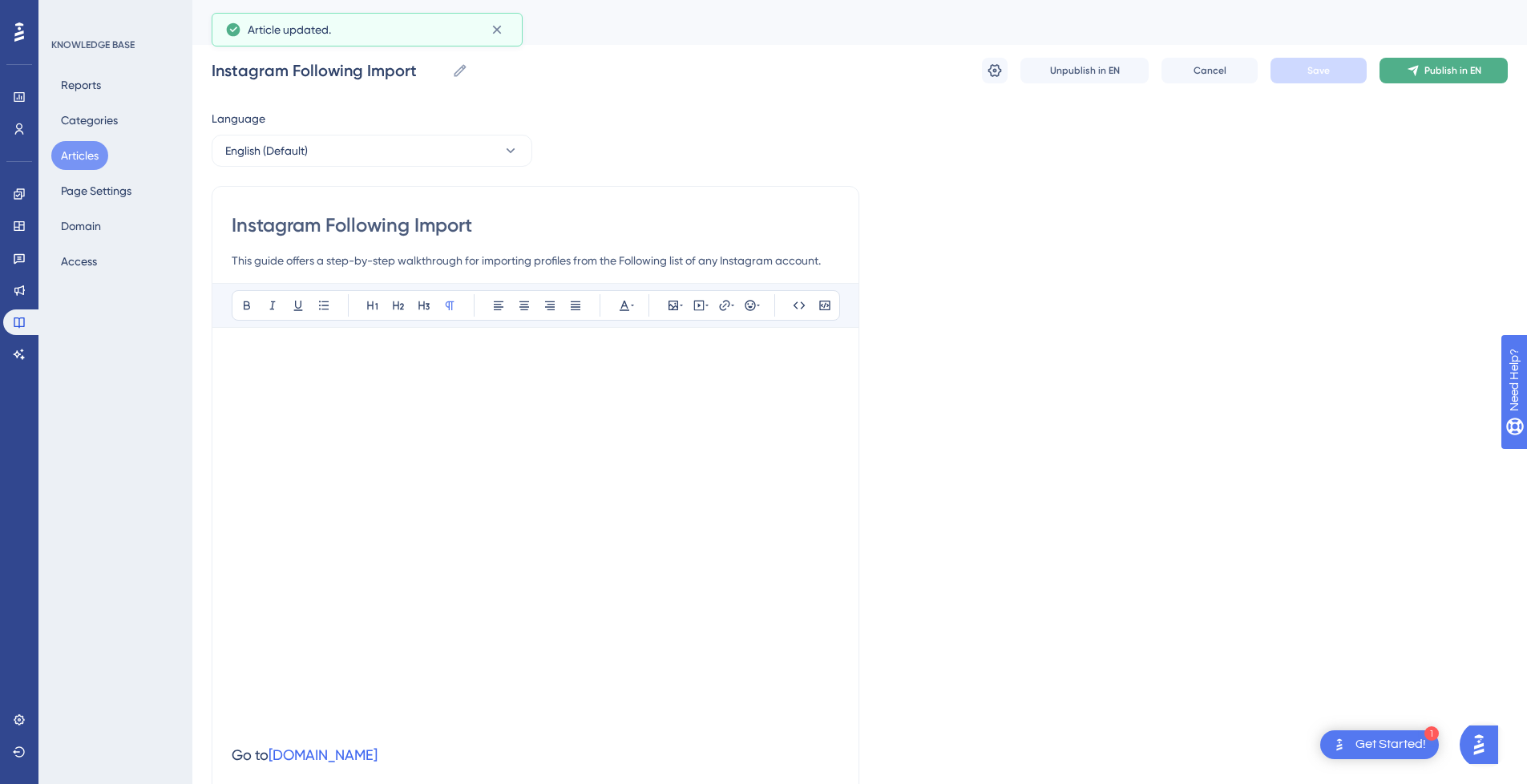
click at [1457, 74] on span "Publish in EN" at bounding box center [1453, 70] width 57 height 13
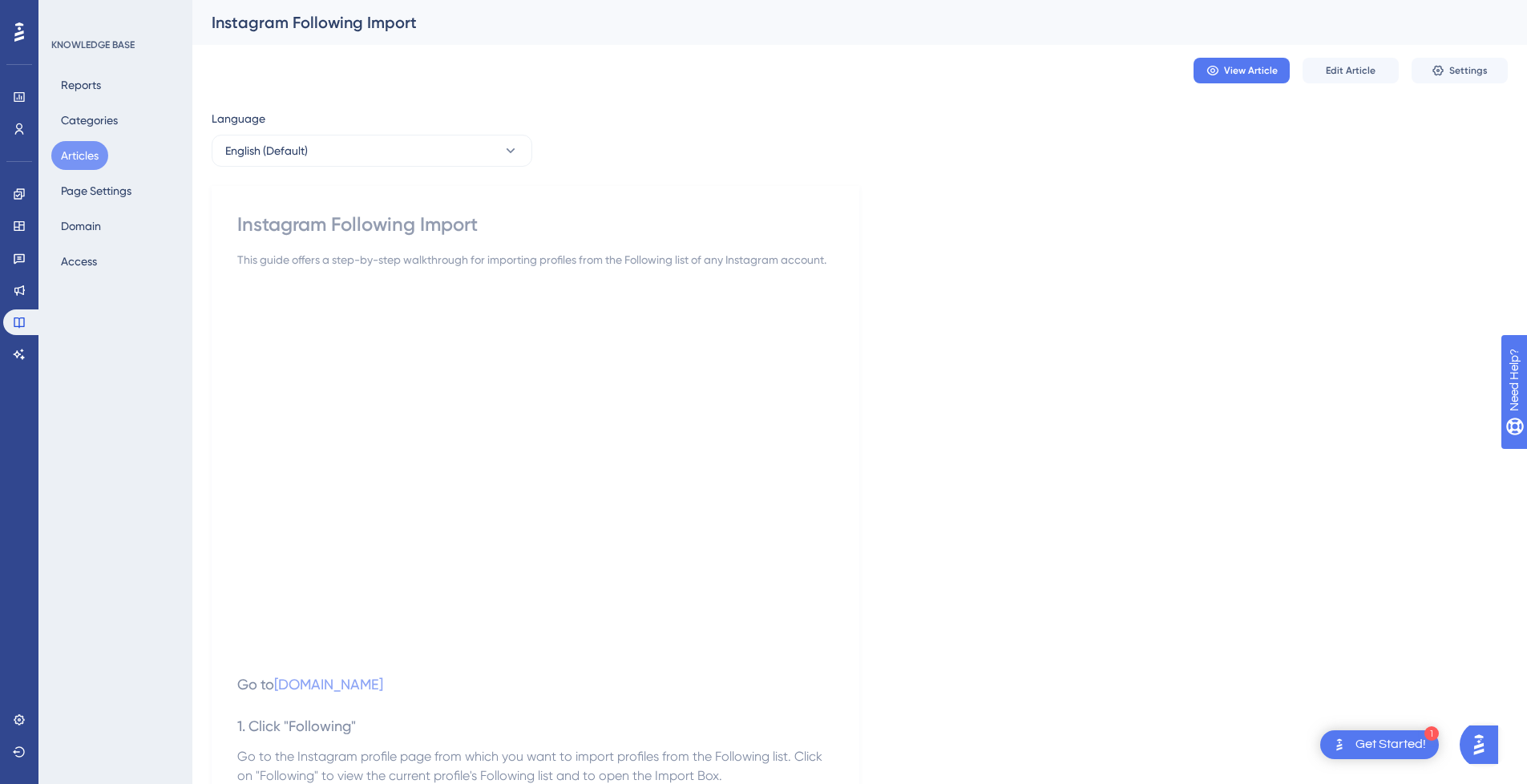
click at [94, 155] on button "Articles" at bounding box center [80, 154] width 57 height 29
click at [63, 151] on button "Articles" at bounding box center [80, 154] width 57 height 29
click at [64, 151] on button "Articles" at bounding box center [80, 154] width 57 height 29
click at [71, 156] on button "Articles" at bounding box center [80, 154] width 57 height 29
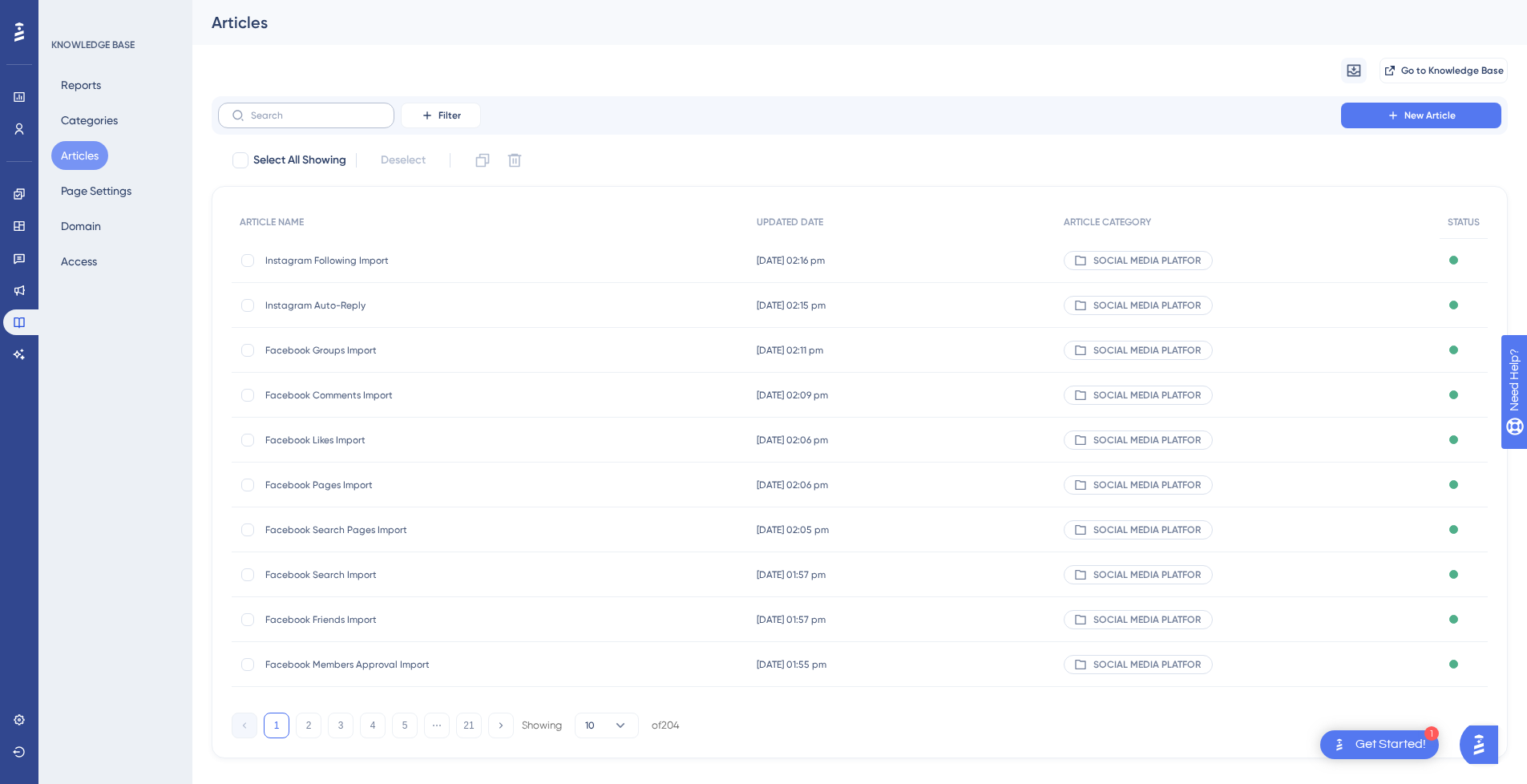
click at [325, 123] on label at bounding box center [306, 115] width 176 height 26
click at [325, 121] on input "text" at bounding box center [316, 115] width 130 height 11
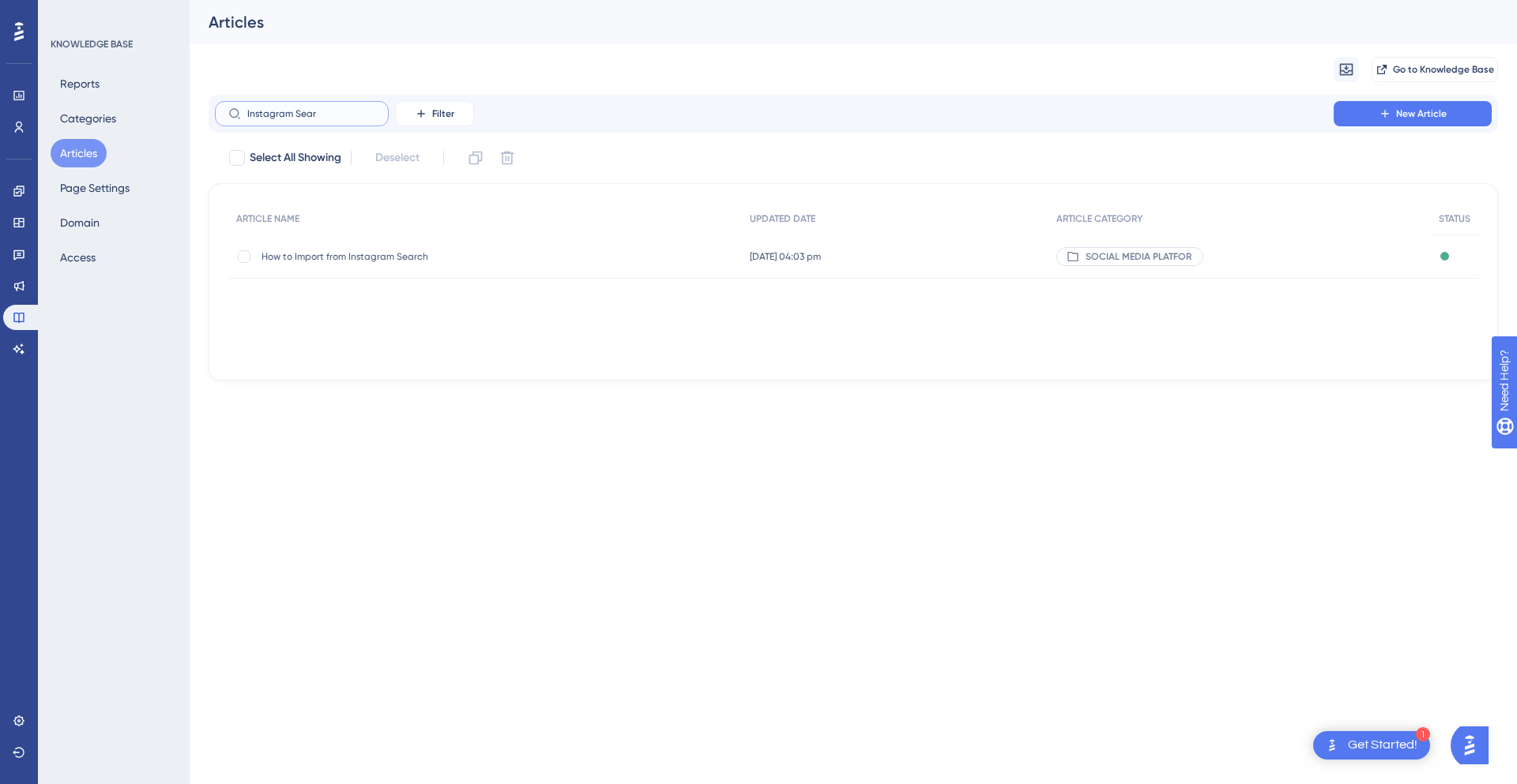
type input "Instagram Sear"
click at [437, 255] on span "How to Import from Instagram Search" at bounding box center [388, 256] width 253 height 13
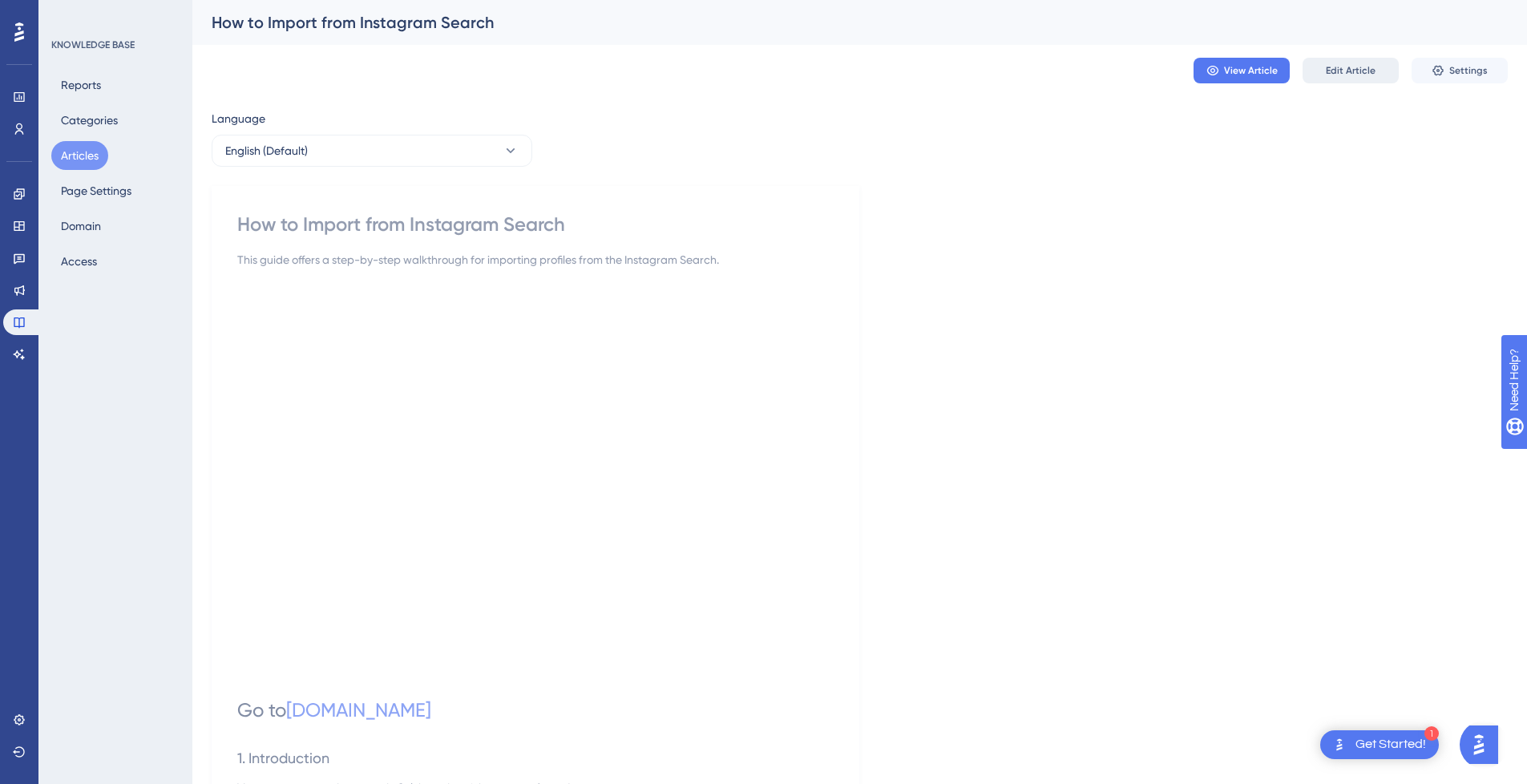
click at [1387, 75] on button "Edit Article" at bounding box center [1351, 71] width 96 height 26
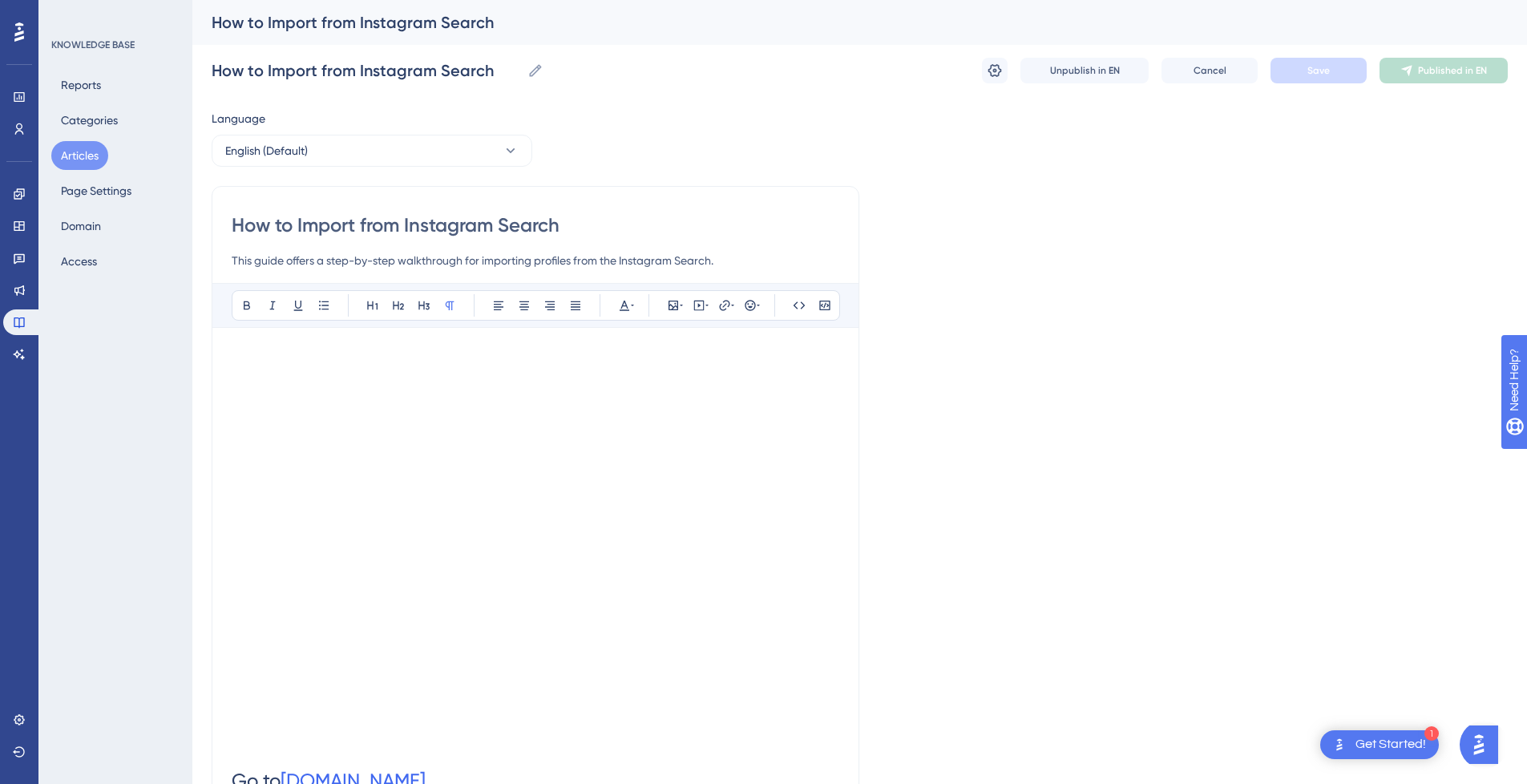
click at [579, 218] on input "How to Import from Instagram Search" at bounding box center [535, 225] width 608 height 26
click at [327, 225] on input "How to Import from Instagram Search" at bounding box center [535, 225] width 608 height 26
type input "How to from Instagram Search"
click at [583, 228] on input "How to from Instagram Search" at bounding box center [535, 225] width 608 height 26
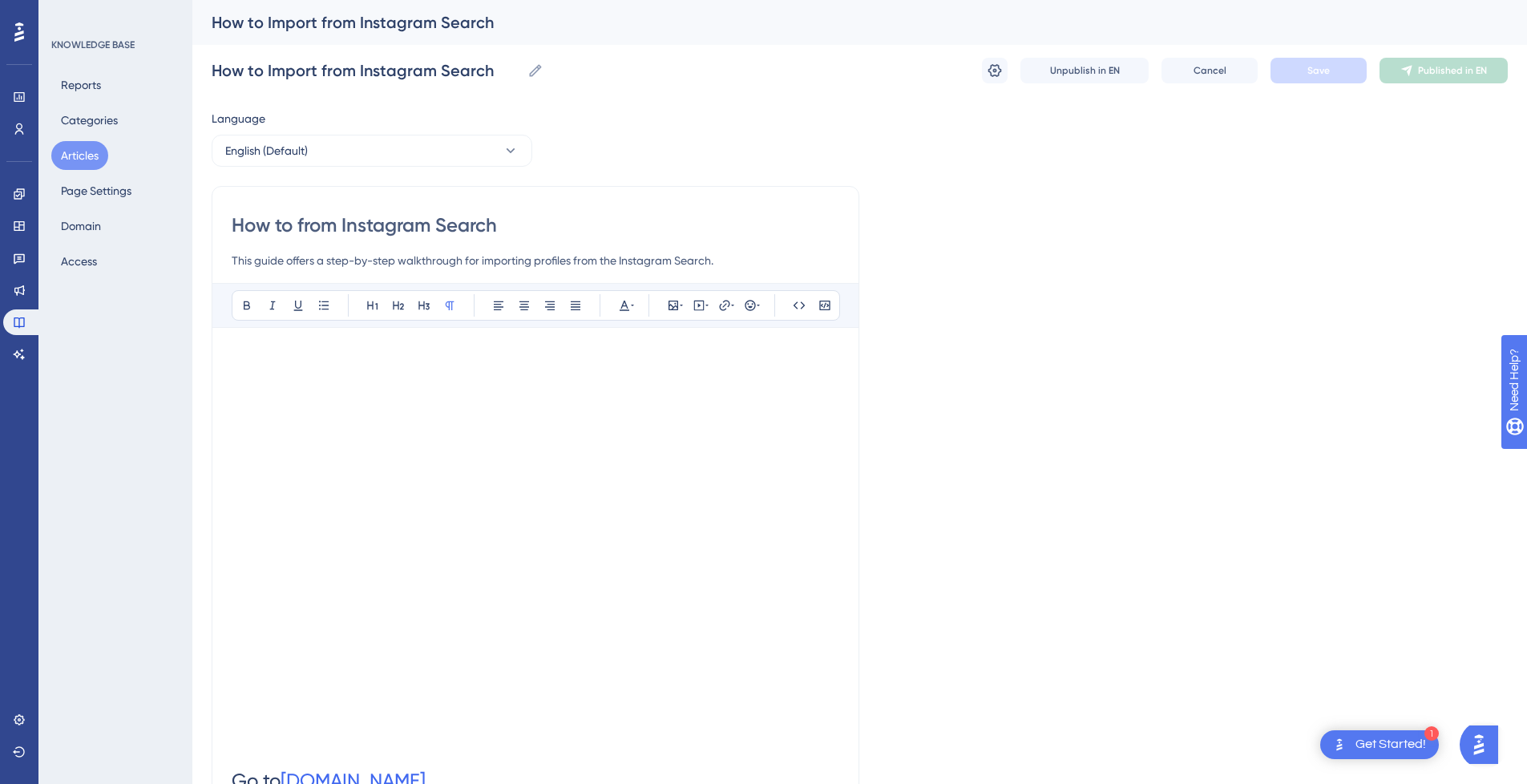
type input "How to from Instagram Search"
paste input "Import"
type input "How to from Instagram Search Import"
drag, startPoint x: 345, startPoint y: 225, endPoint x: 163, endPoint y: 224, distance: 182.0
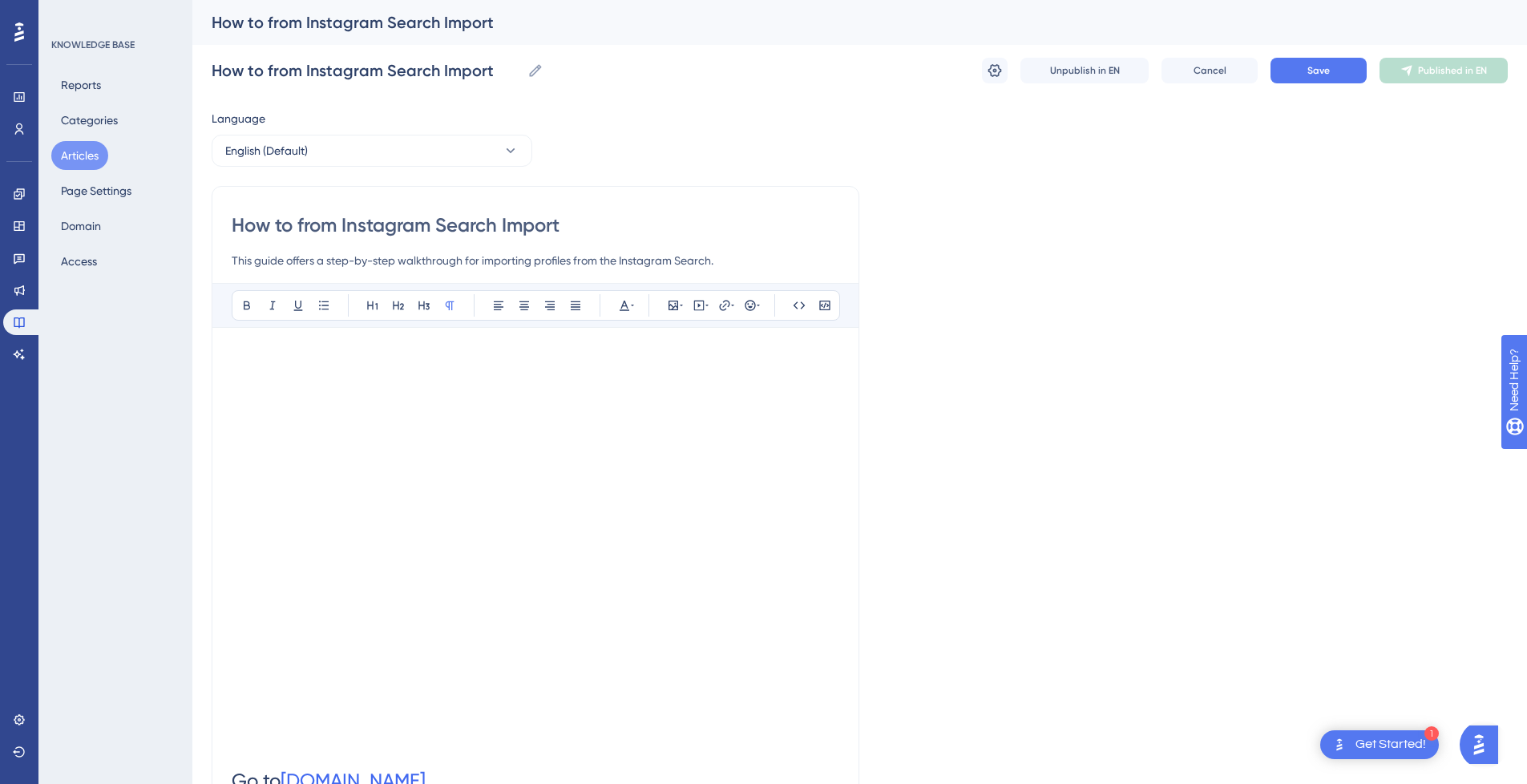
type input "Instagram Search Import"
click at [593, 229] on input "Instagram Search Import" at bounding box center [535, 225] width 608 height 26
type input "Instagram Search Import"
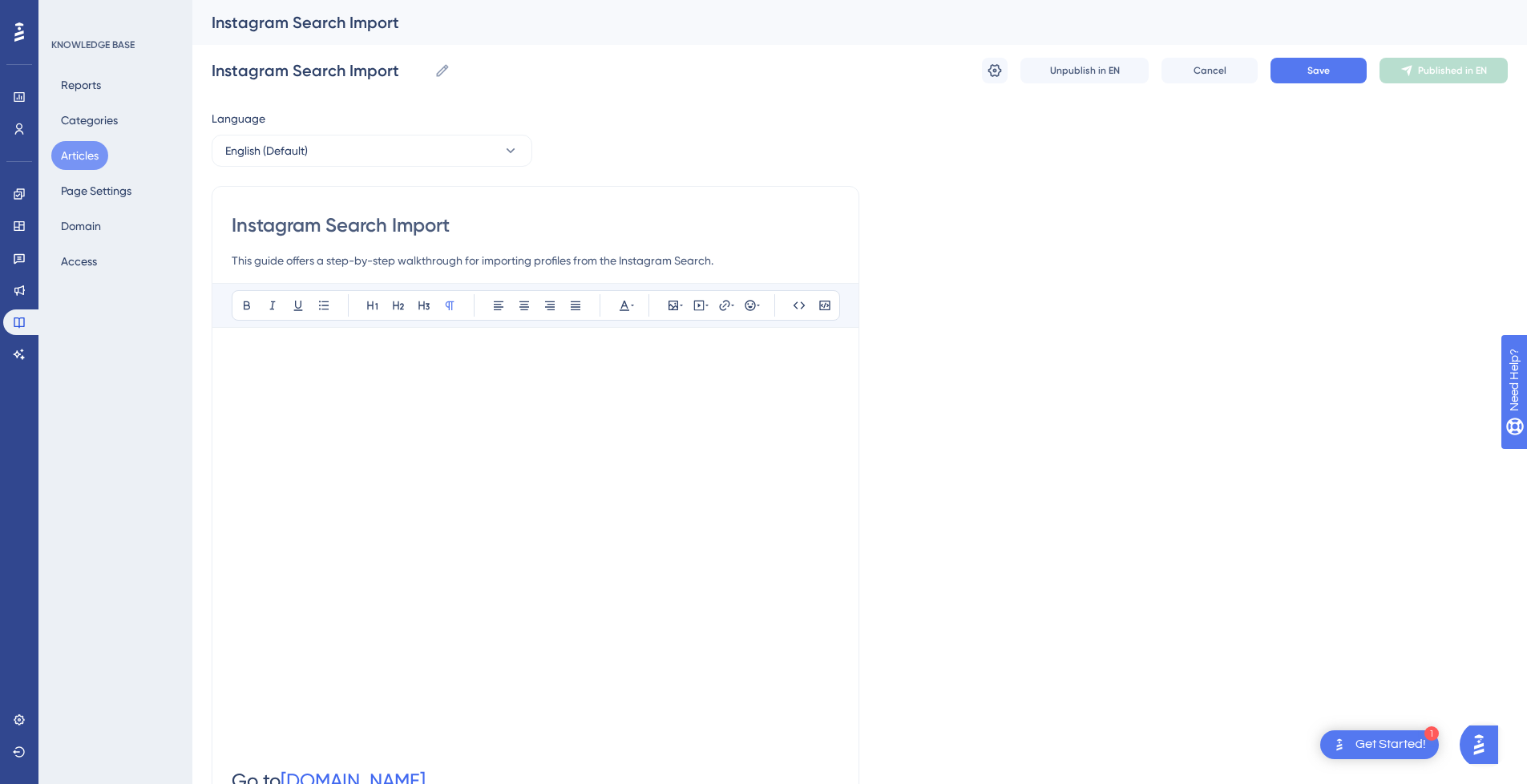
type input "Instagram Search Import"
click at [235, 223] on input "Instagram Search Import" at bounding box center [535, 225] width 608 height 26
type input "nstagram Search Import"
type input "Instagram Search Import"
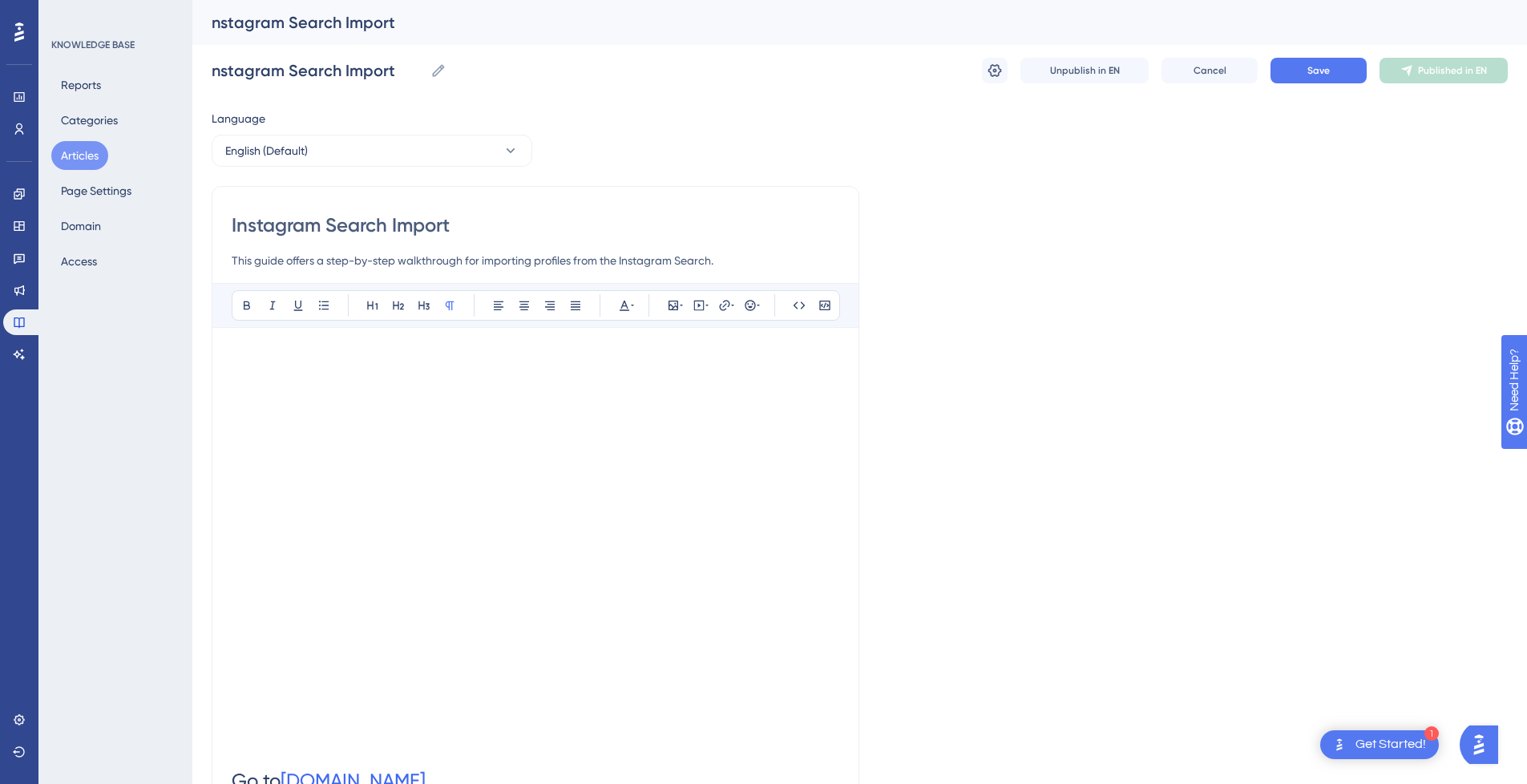
type input "Instagram Search Import"
click at [1313, 75] on span "Save" at bounding box center [1318, 70] width 23 height 13
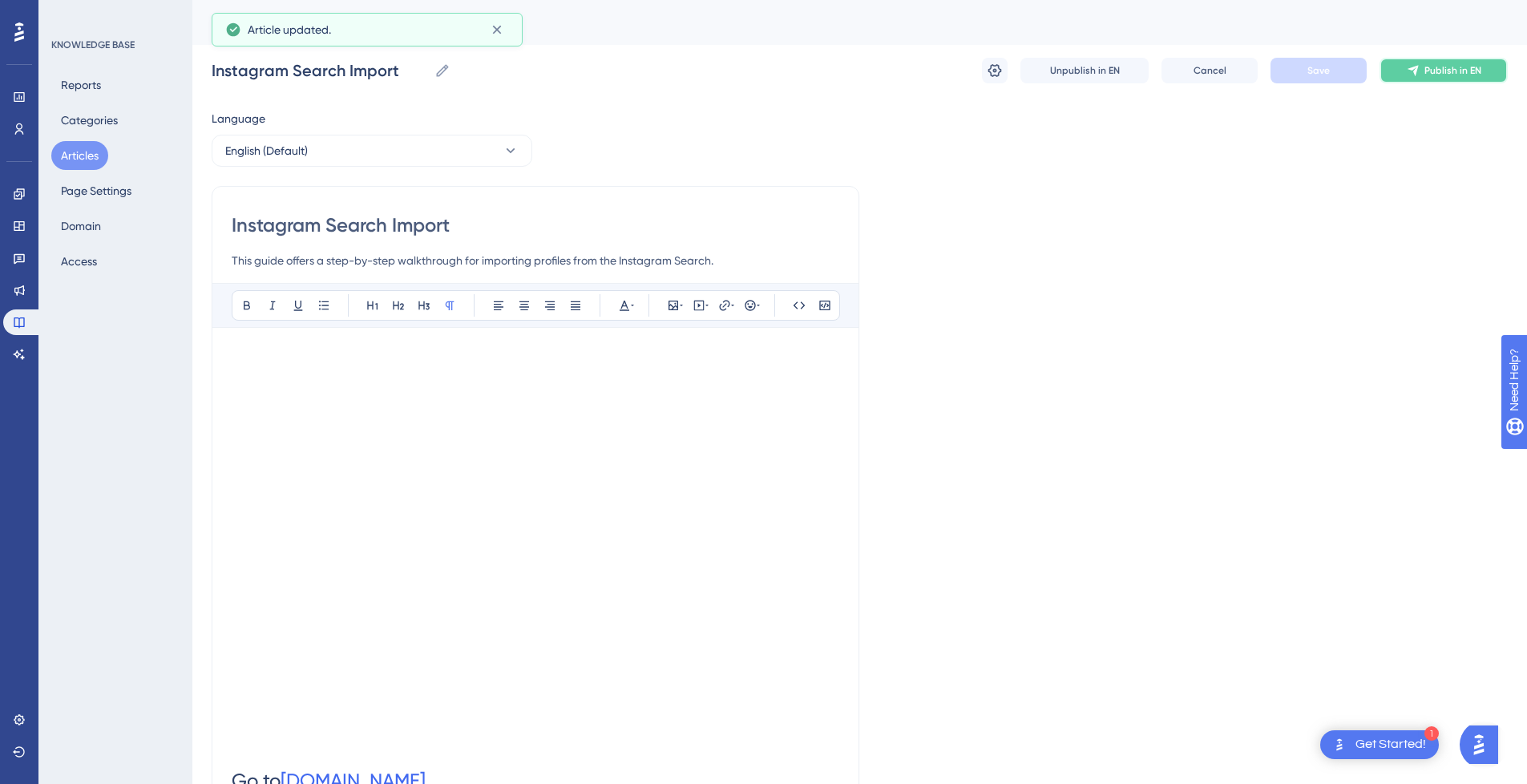
click at [1462, 66] on span "Publish in EN" at bounding box center [1453, 70] width 57 height 13
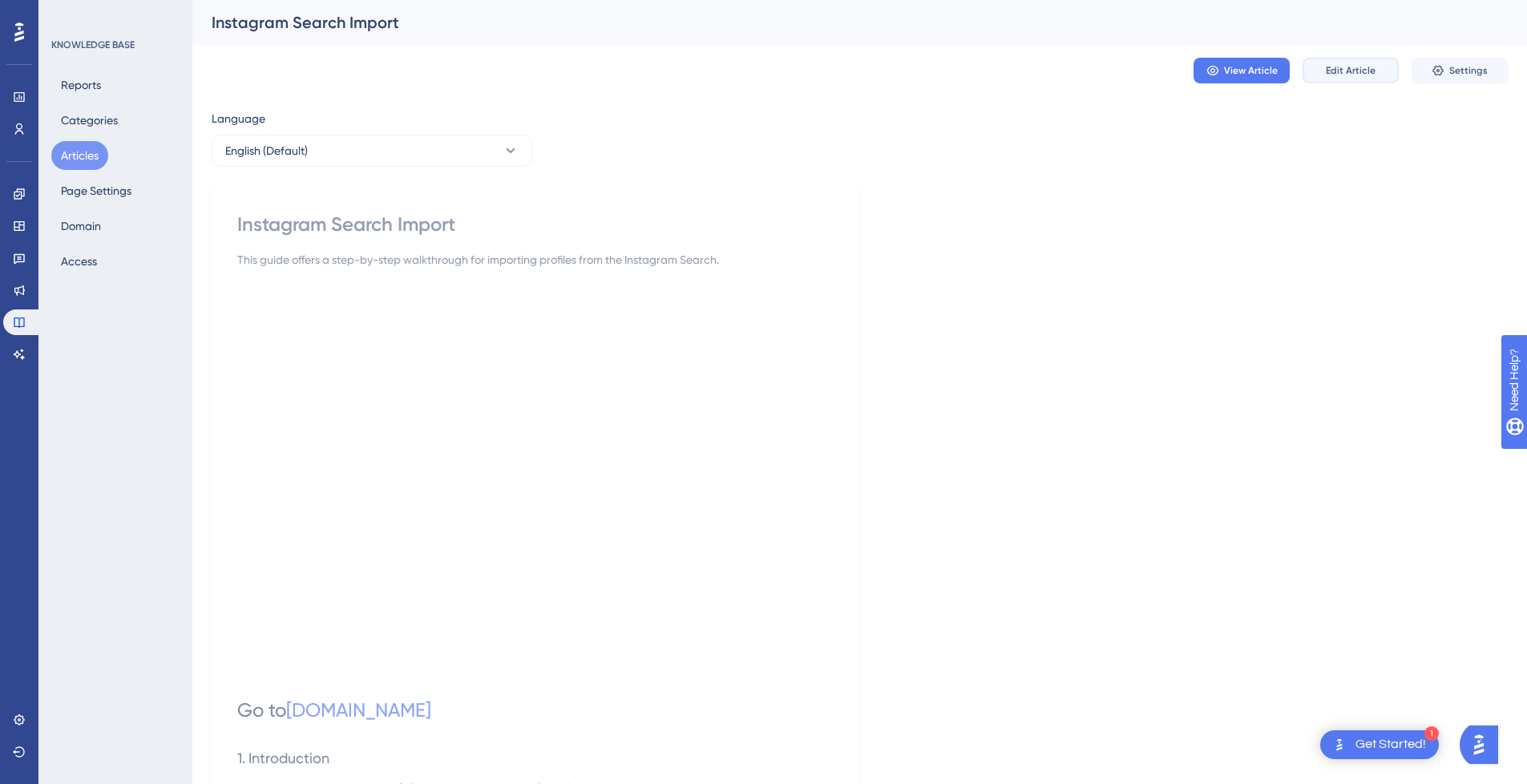
click at [1367, 58] on button "Edit Article" at bounding box center [1351, 71] width 96 height 26
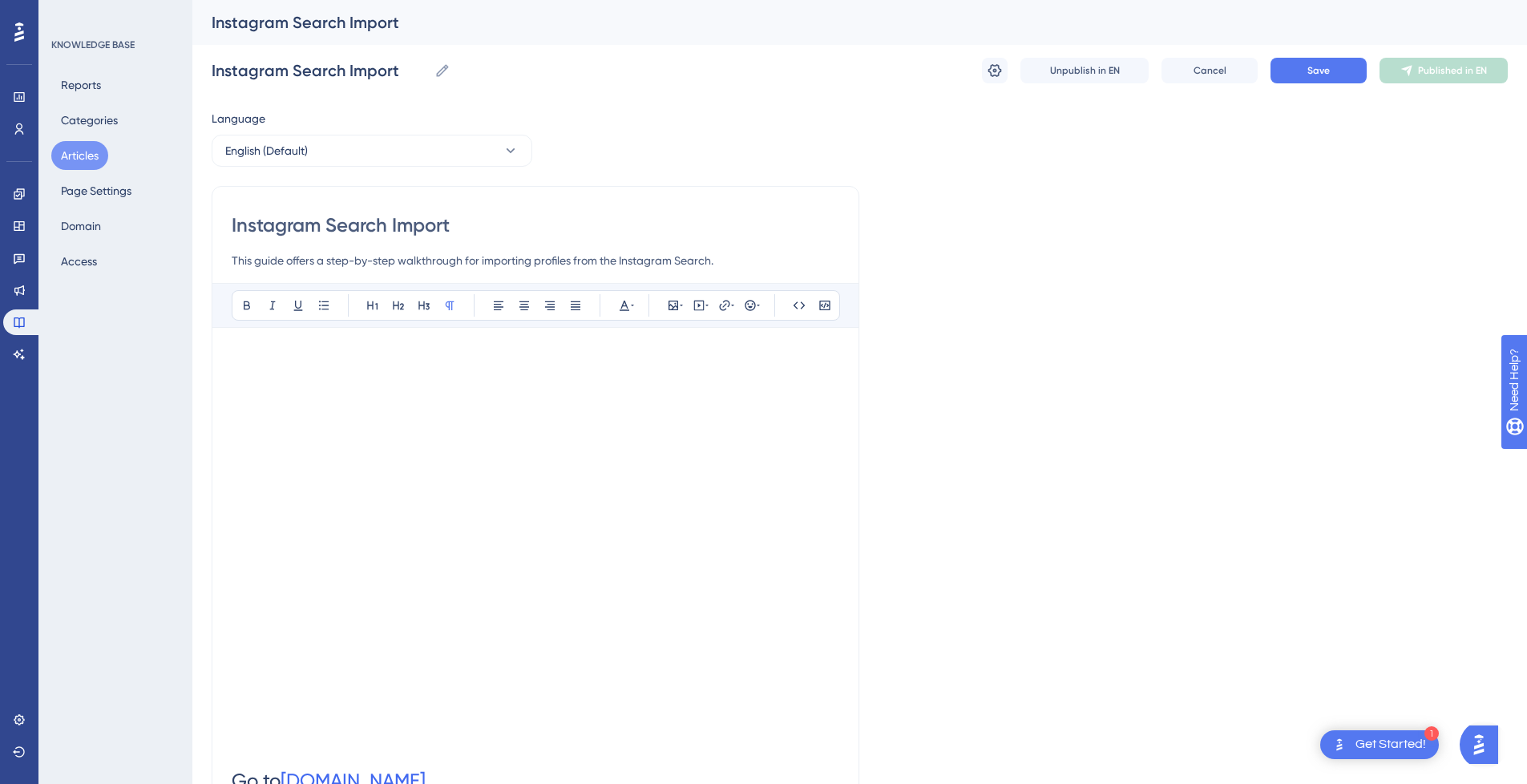
click at [78, 153] on button "Articles" at bounding box center [80, 154] width 57 height 29
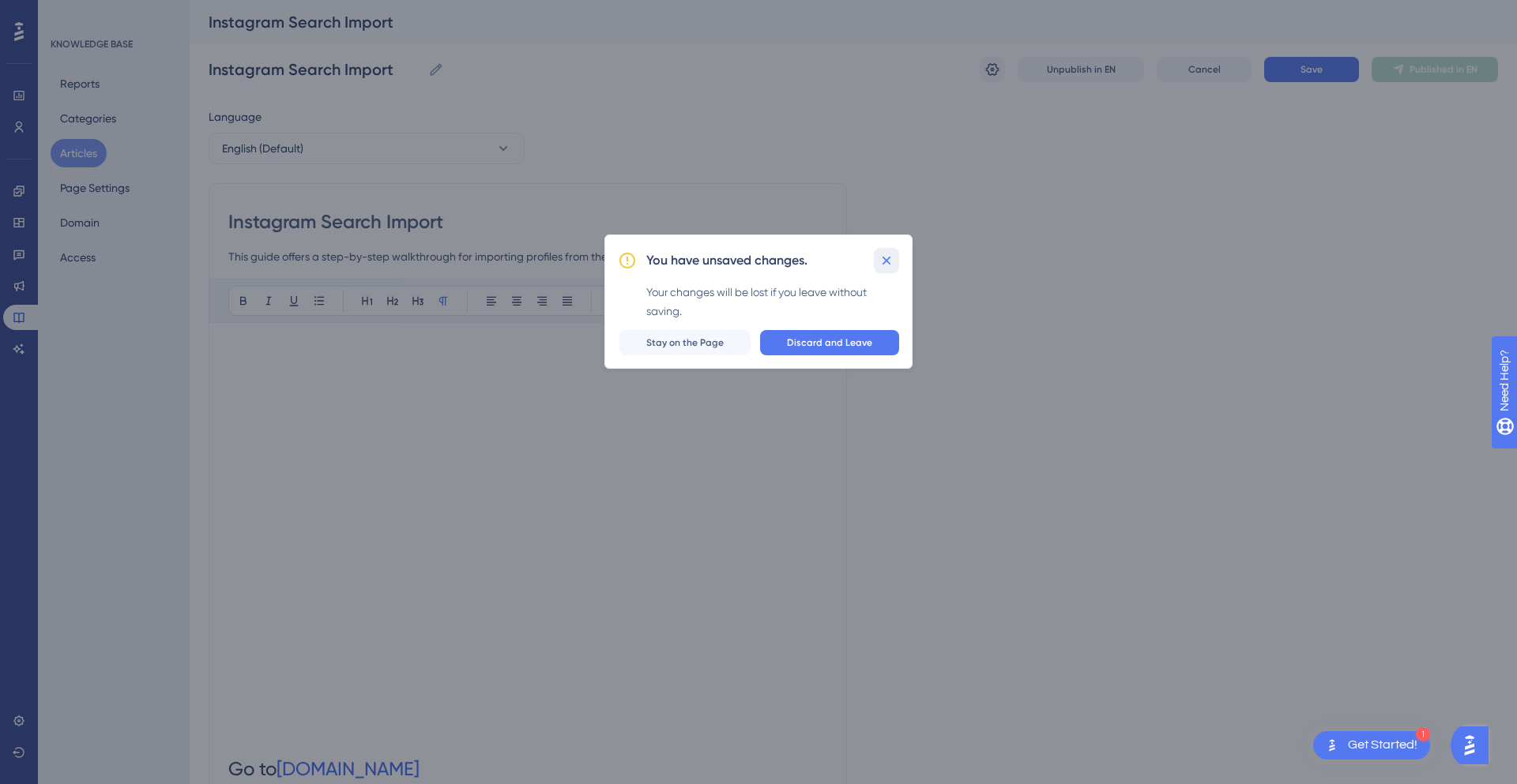
click at [876, 260] on button at bounding box center [886, 261] width 25 height 25
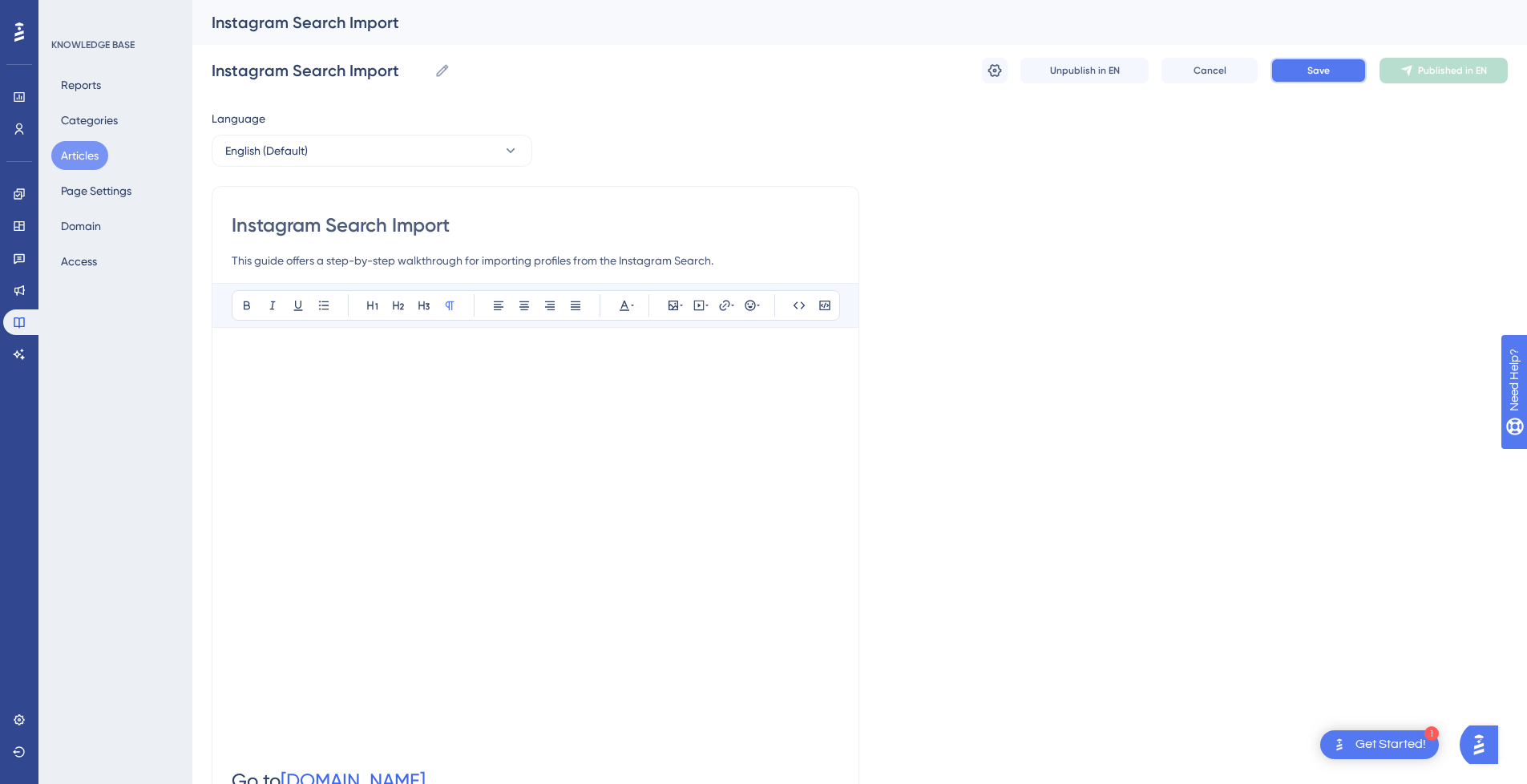
click at [1325, 64] on span "Save" at bounding box center [1318, 70] width 23 height 13
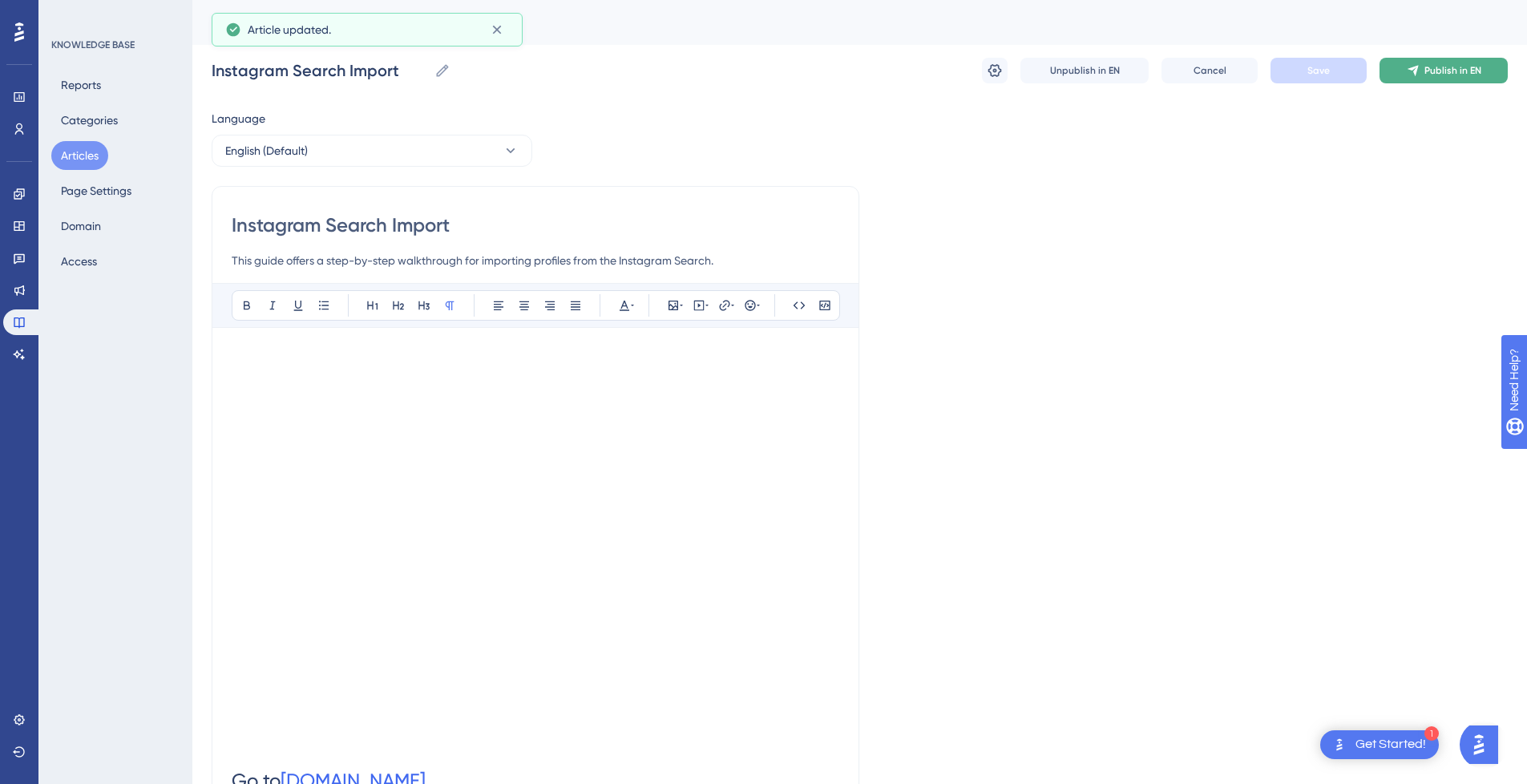
click at [1436, 75] on span "Publish in EN" at bounding box center [1453, 70] width 57 height 13
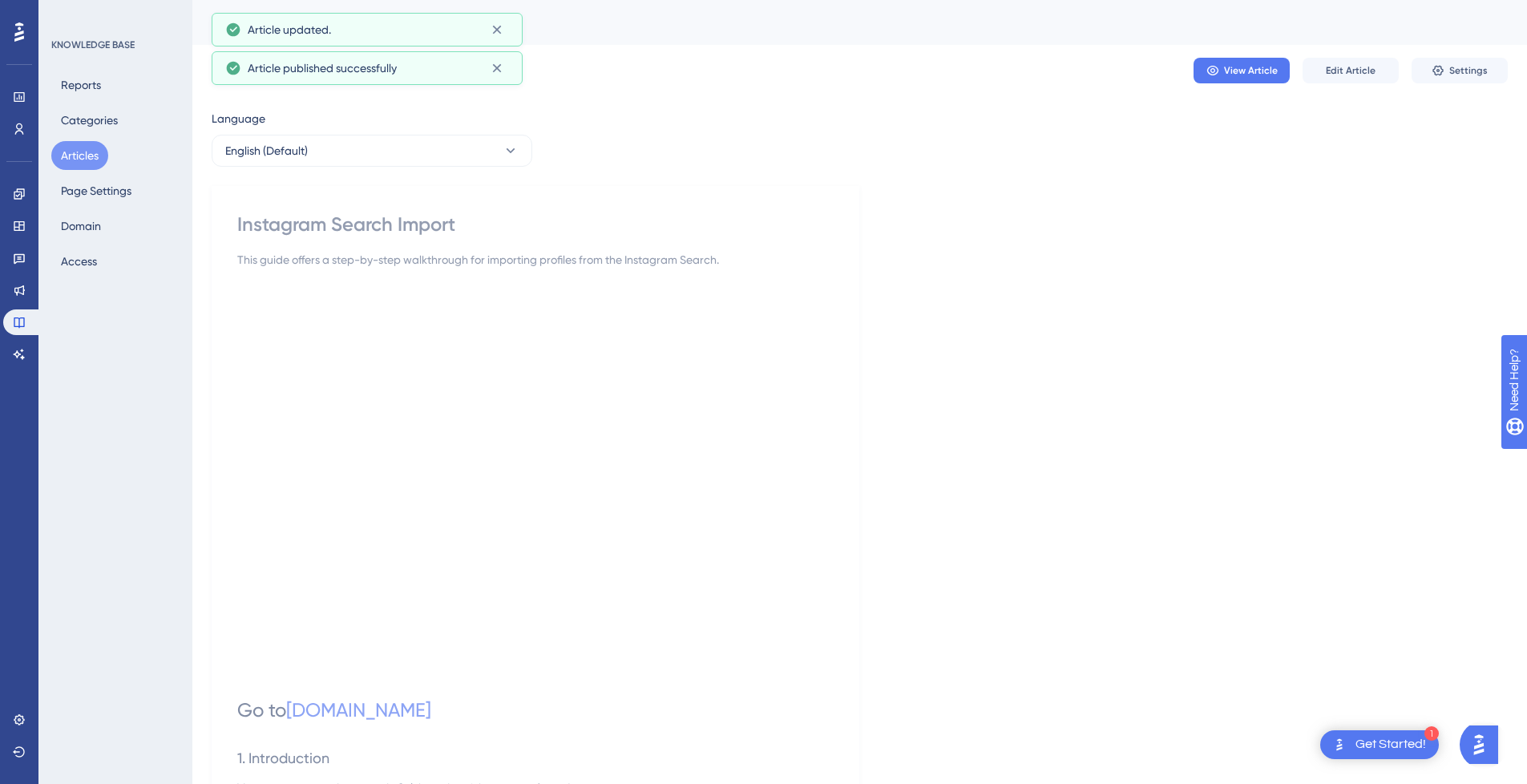
click at [75, 157] on button "Articles" at bounding box center [80, 154] width 57 height 29
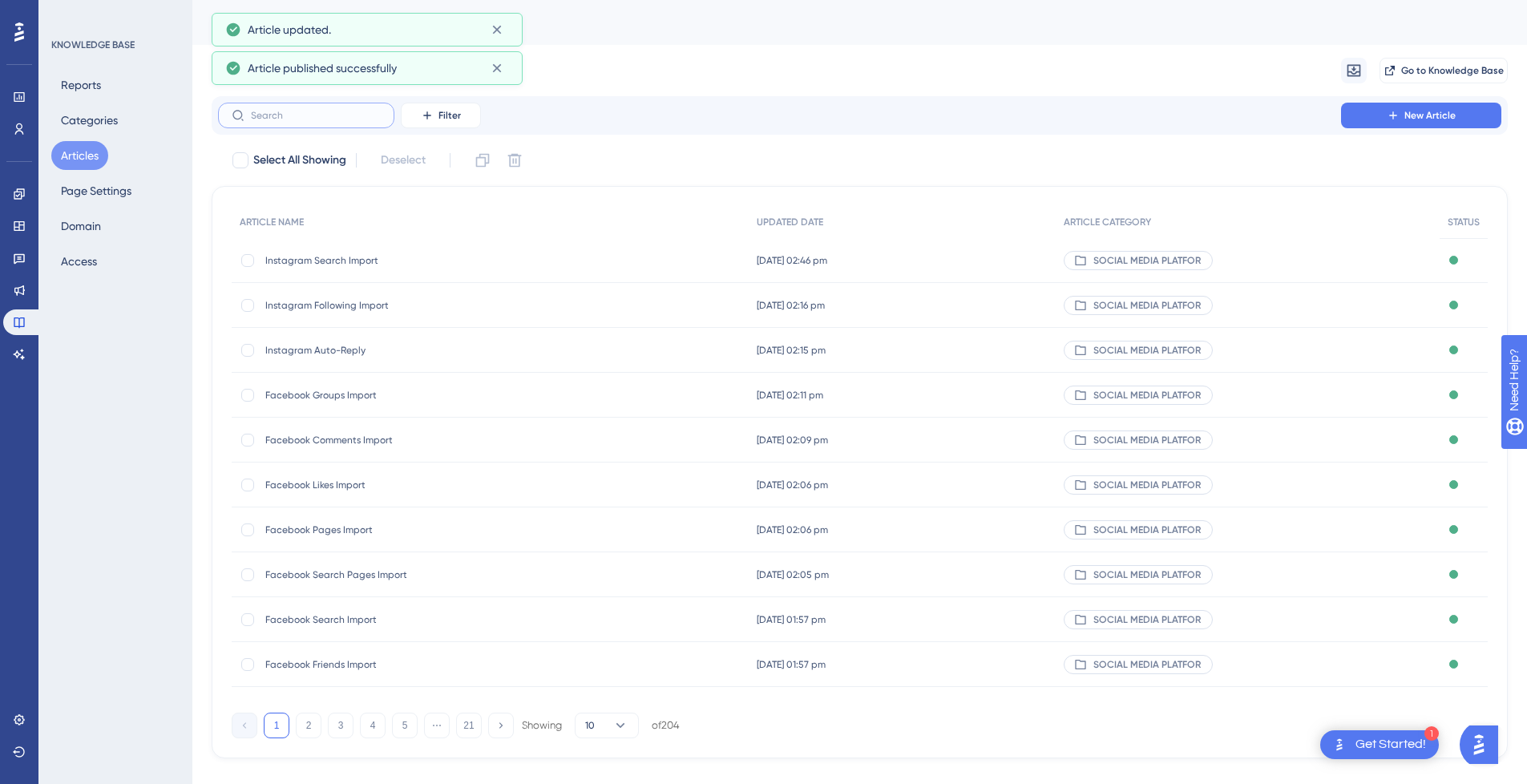
click at [353, 119] on input "text" at bounding box center [316, 115] width 130 height 11
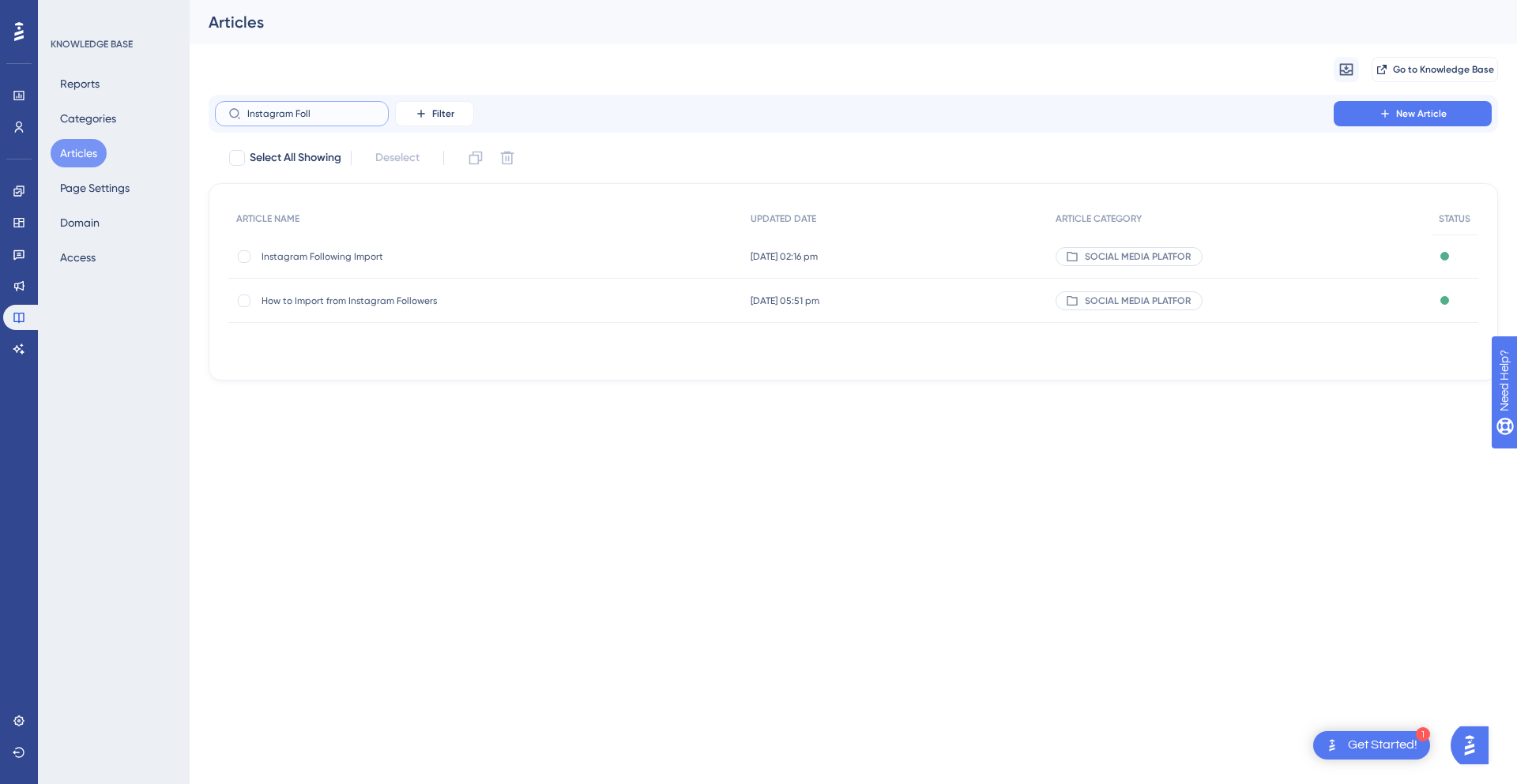
type input "Instagram Foll"
click at [450, 304] on span "How to Import from Instagram Followers" at bounding box center [388, 300] width 253 height 13
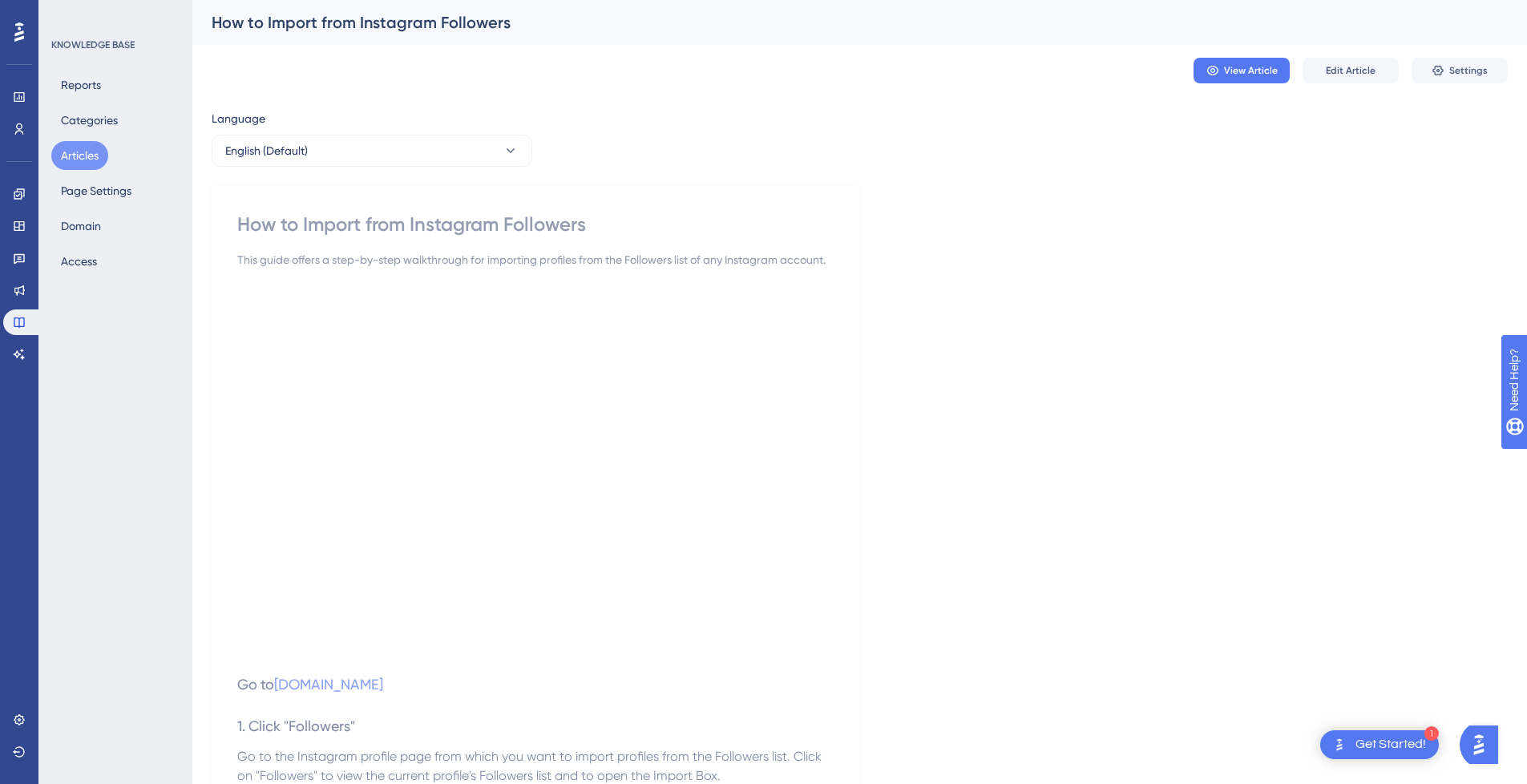
click at [337, 221] on div "How to Import from Instagram Followers" at bounding box center [535, 224] width 596 height 26
click at [1358, 77] on button "Edit Article" at bounding box center [1351, 71] width 96 height 26
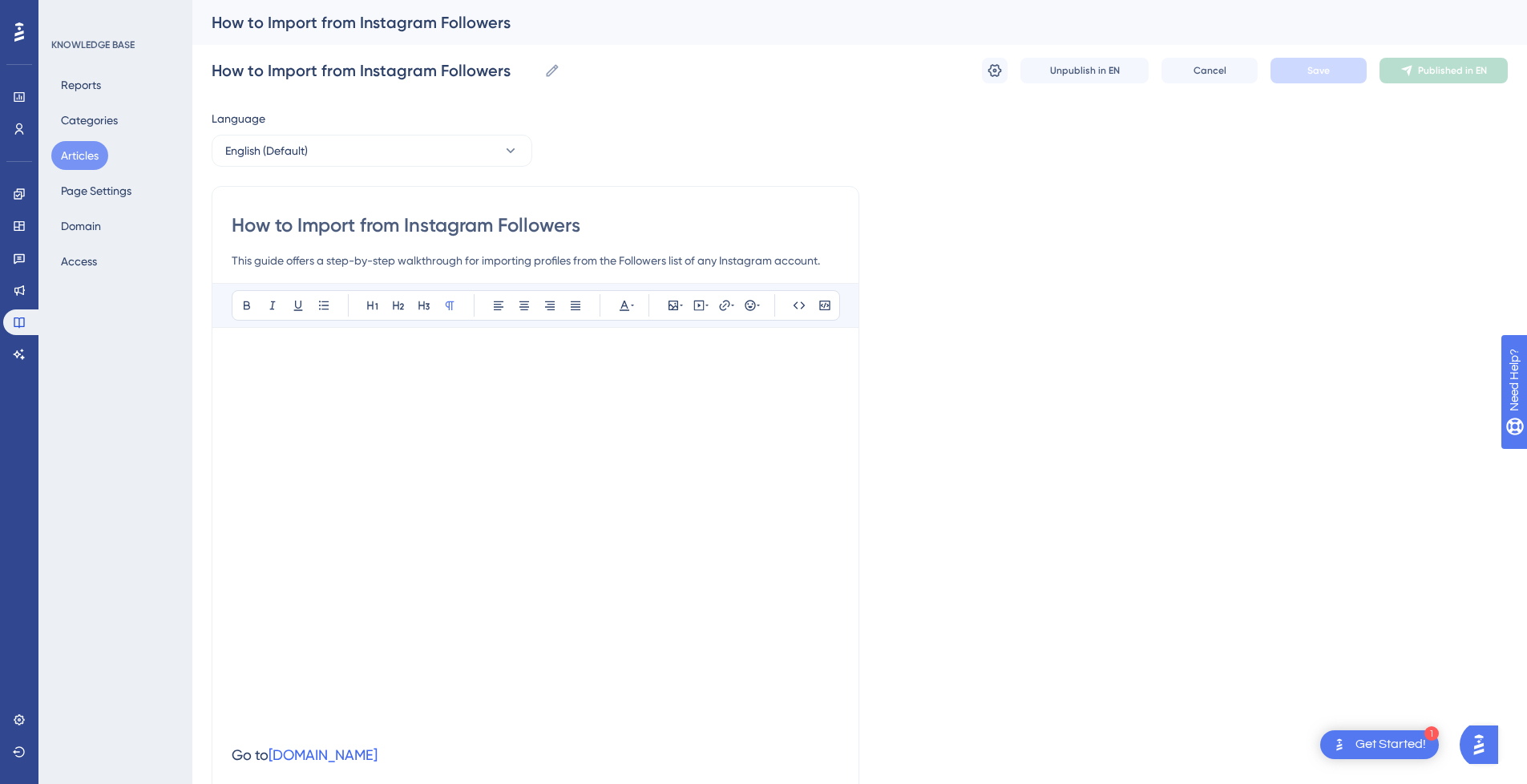
click at [340, 219] on input "How to Import from Instagram Followers" at bounding box center [535, 225] width 608 height 26
type input "How to from Instagram Followers"
click at [549, 222] on input "How to from Instagram Followers" at bounding box center [535, 225] width 608 height 26
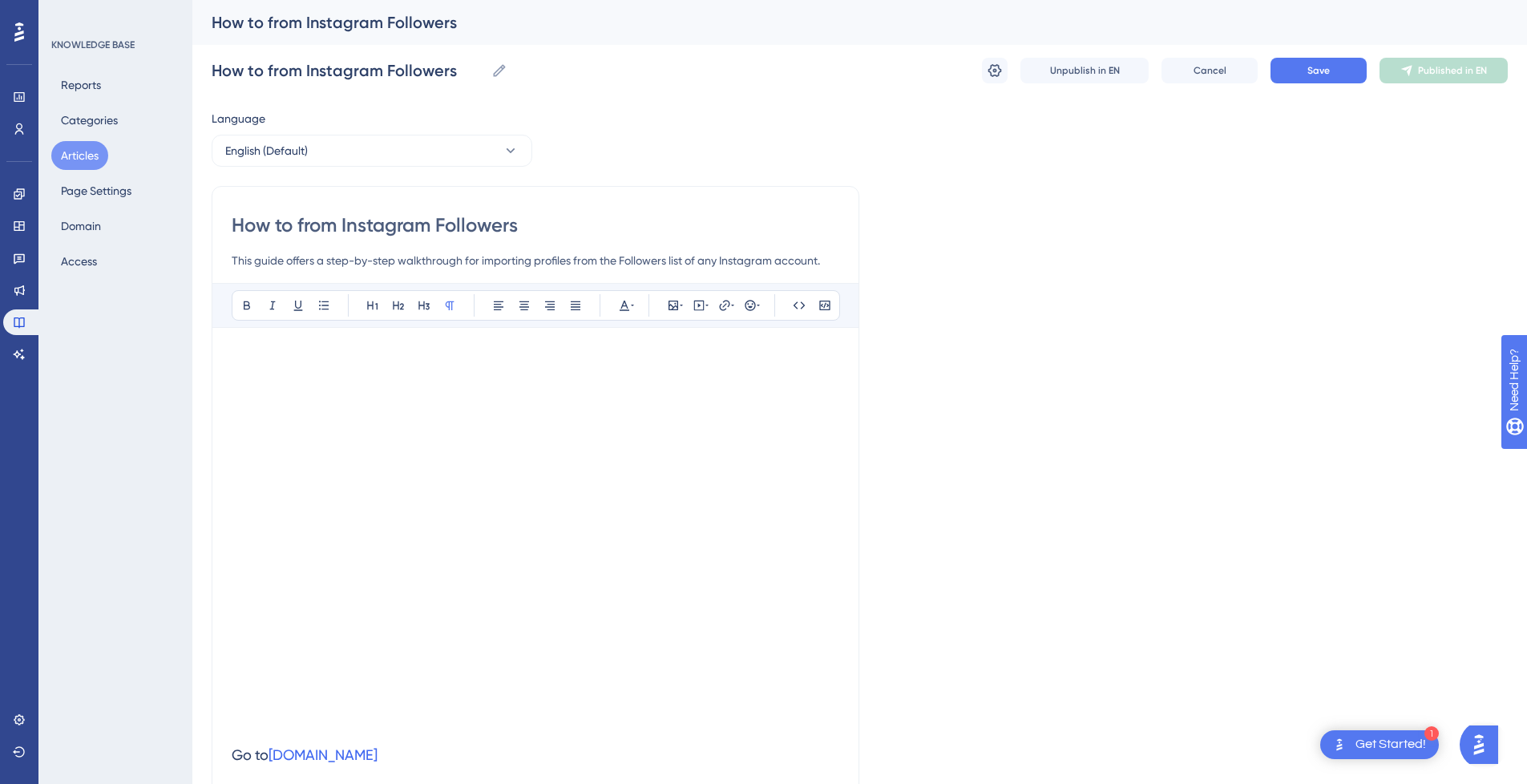
paste input "Import"
type input "How to from Instagram Followers Import"
drag, startPoint x: 344, startPoint y: 225, endPoint x: -215, endPoint y: 229, distance: 559.0
click at [0, 0] on html "1 Get Started! Performance Users Engagement Widgets Feedback Product Updates Kn…" at bounding box center [764, 0] width 1527 height 0
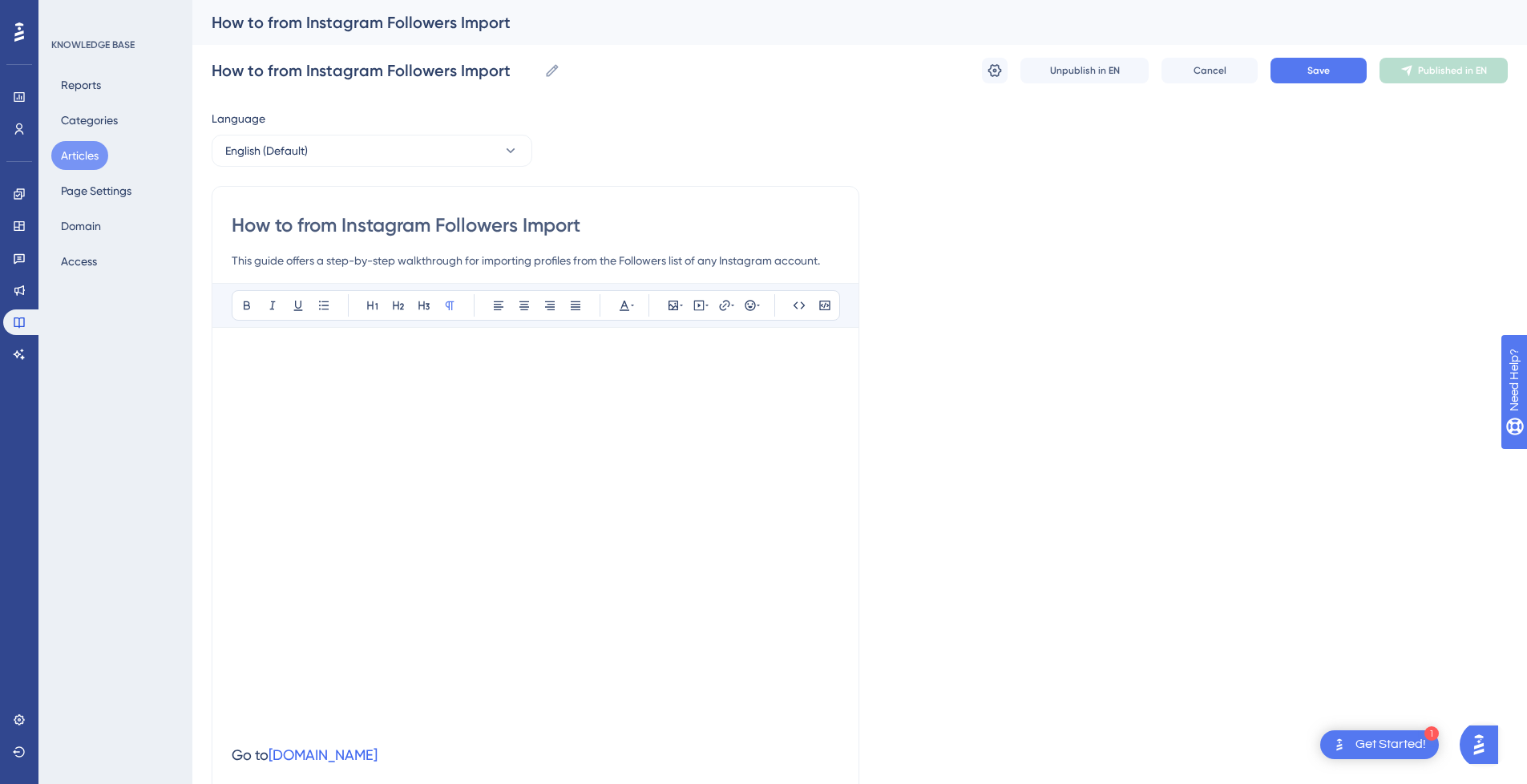
type input "Instagram Followers Import"
click at [1329, 80] on button "Save" at bounding box center [1319, 71] width 96 height 26
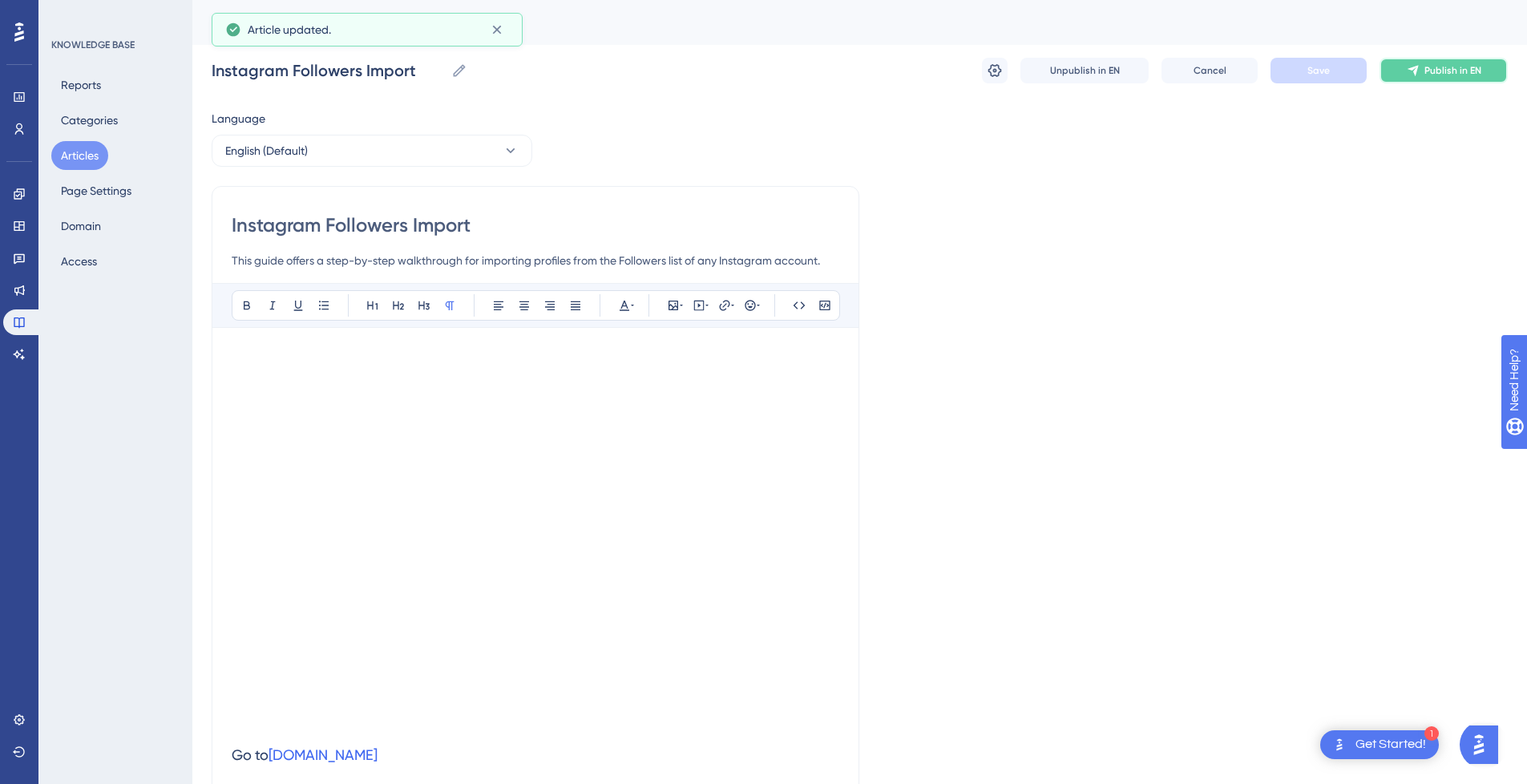
click at [1417, 67] on icon at bounding box center [1413, 71] width 11 height 11
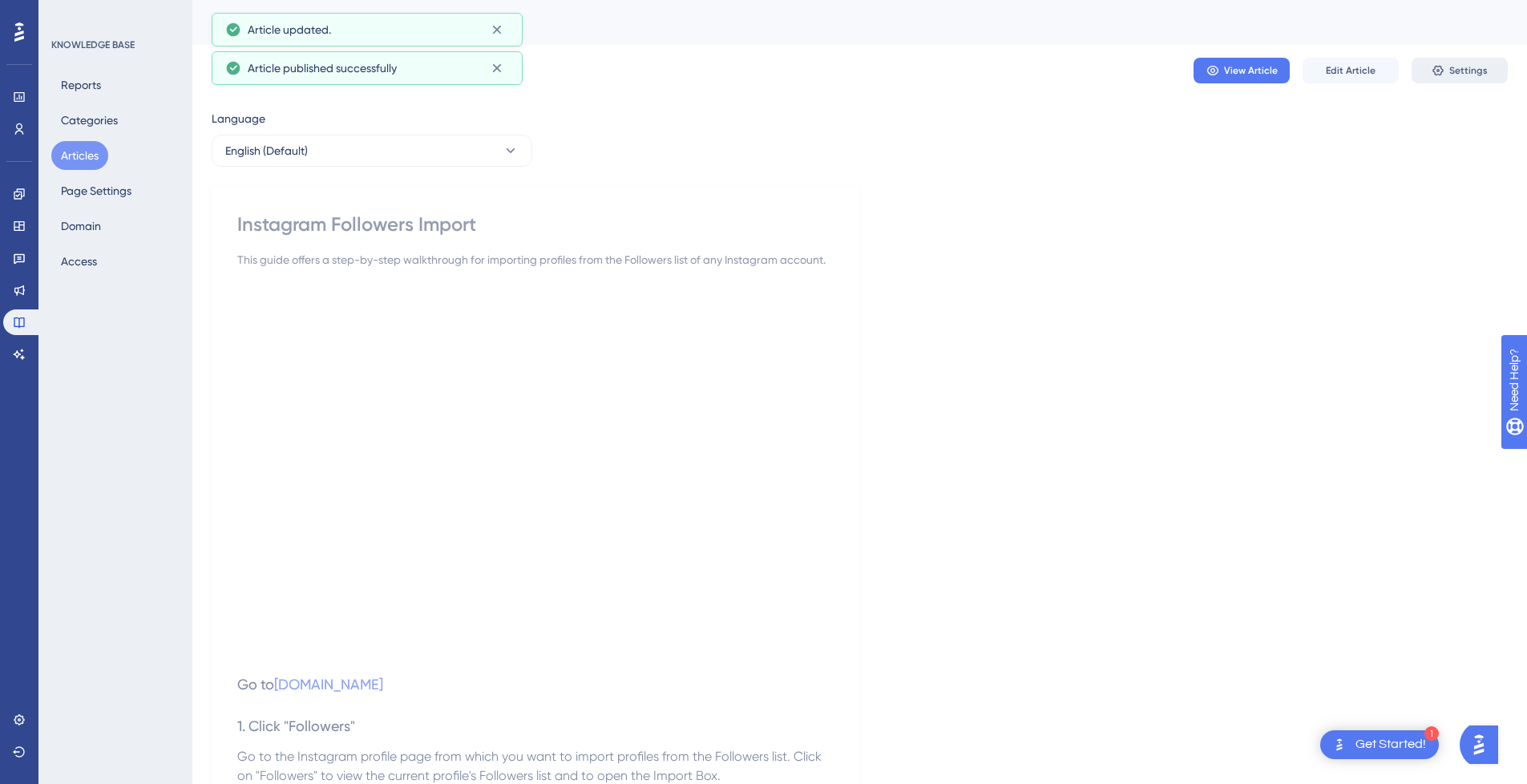
click at [1444, 70] on icon at bounding box center [1437, 70] width 13 height 13
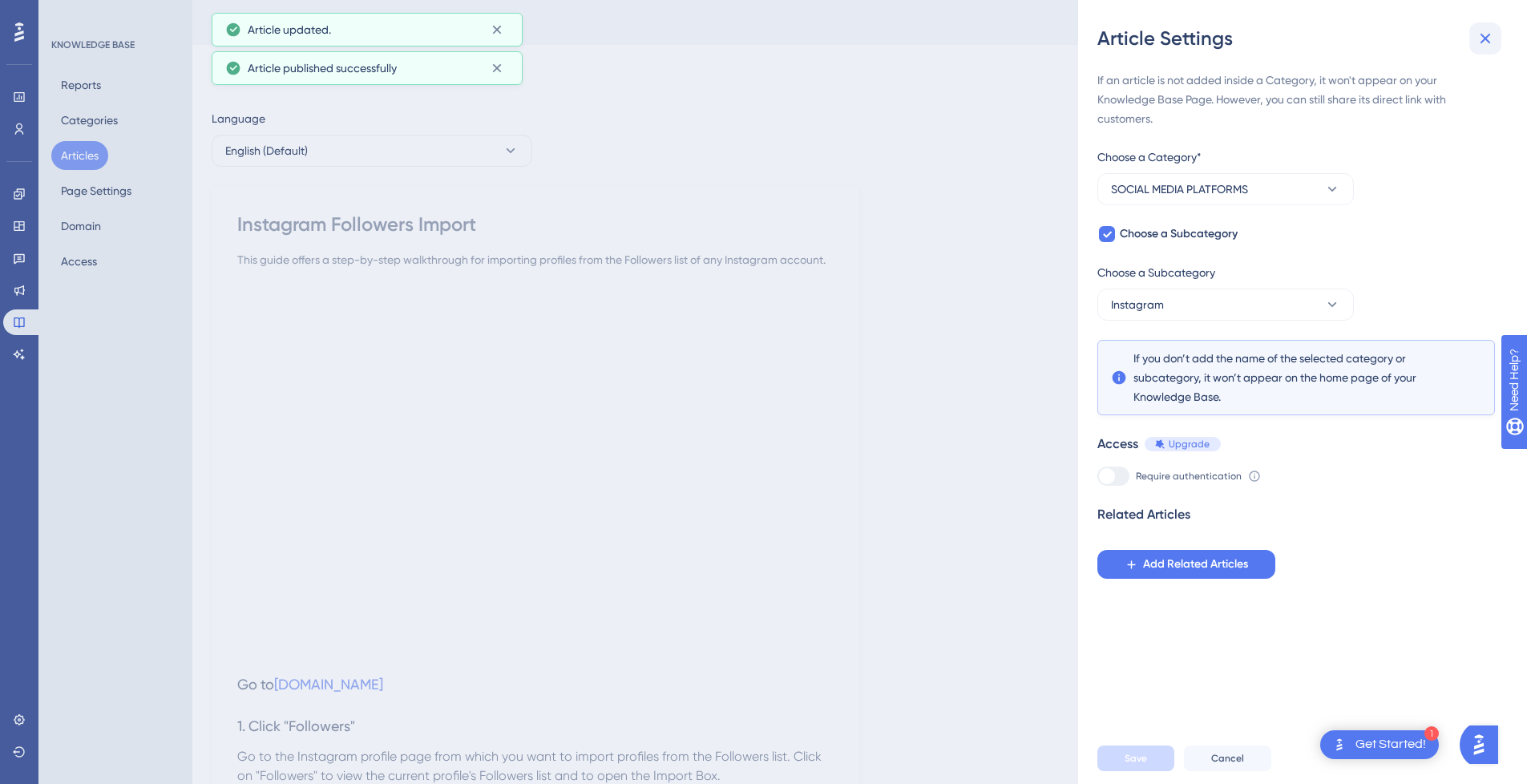
click at [1499, 39] on button at bounding box center [1486, 38] width 32 height 32
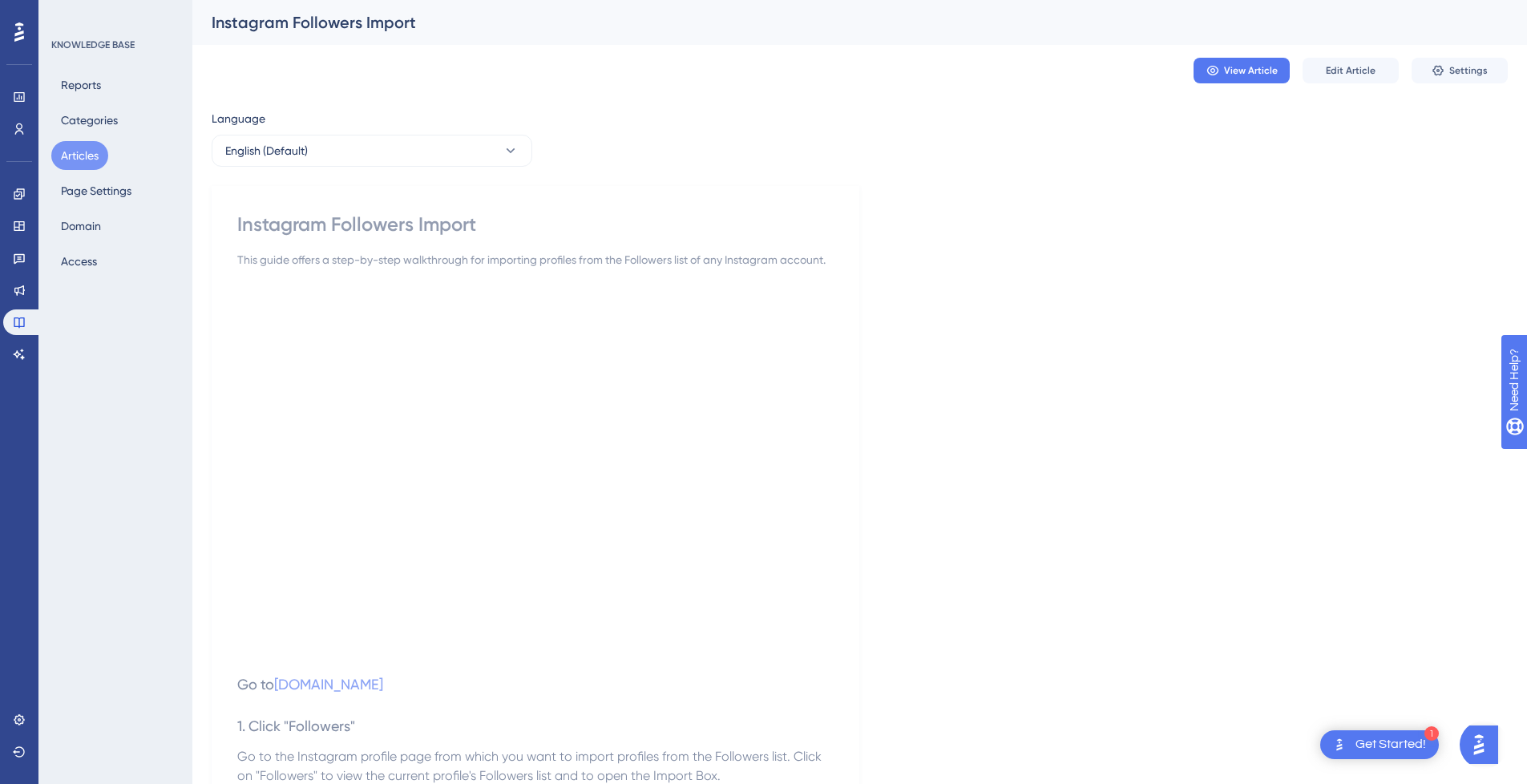
click at [79, 152] on button "Articles" at bounding box center [80, 154] width 57 height 29
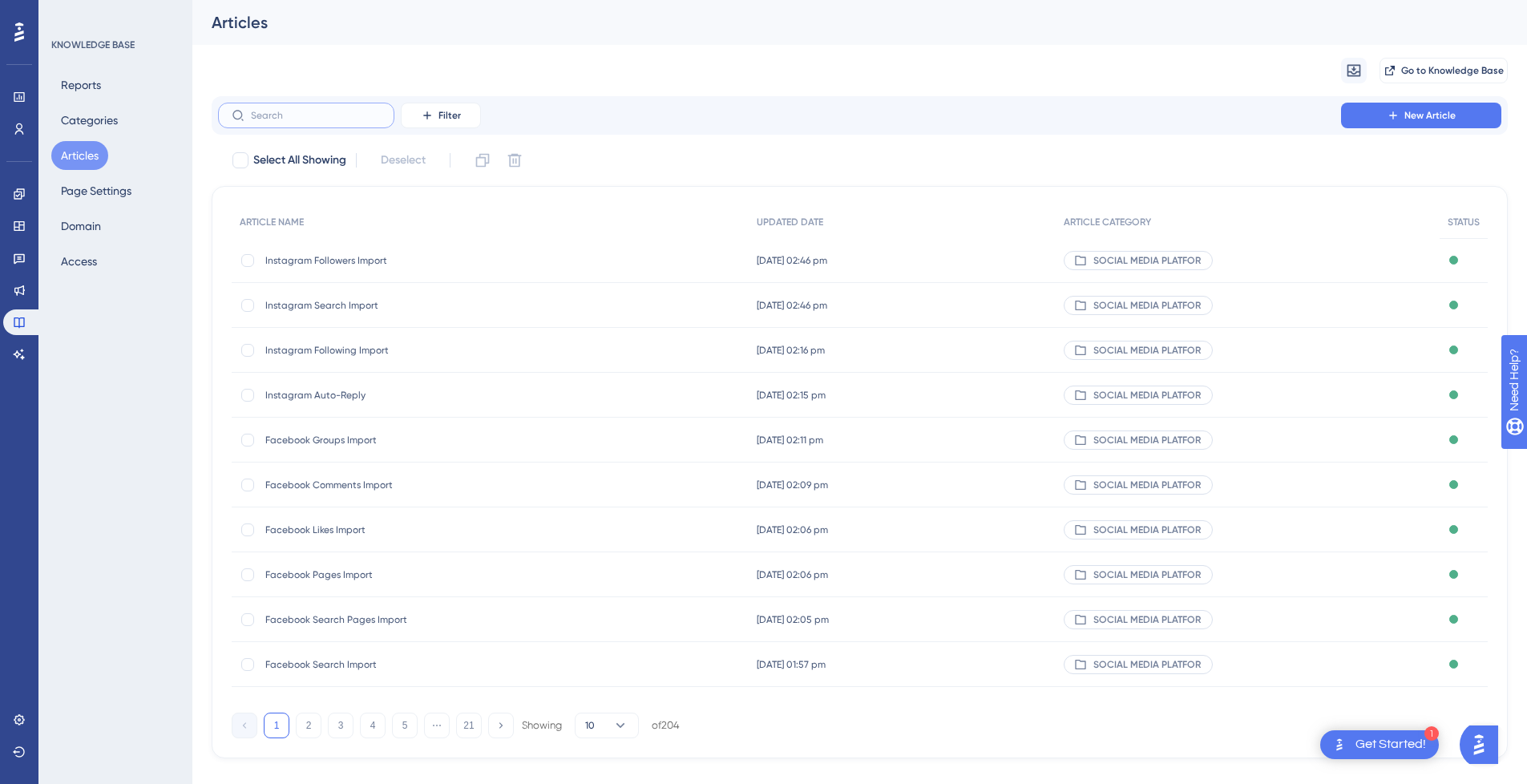
click at [357, 112] on input "text" at bounding box center [316, 115] width 130 height 11
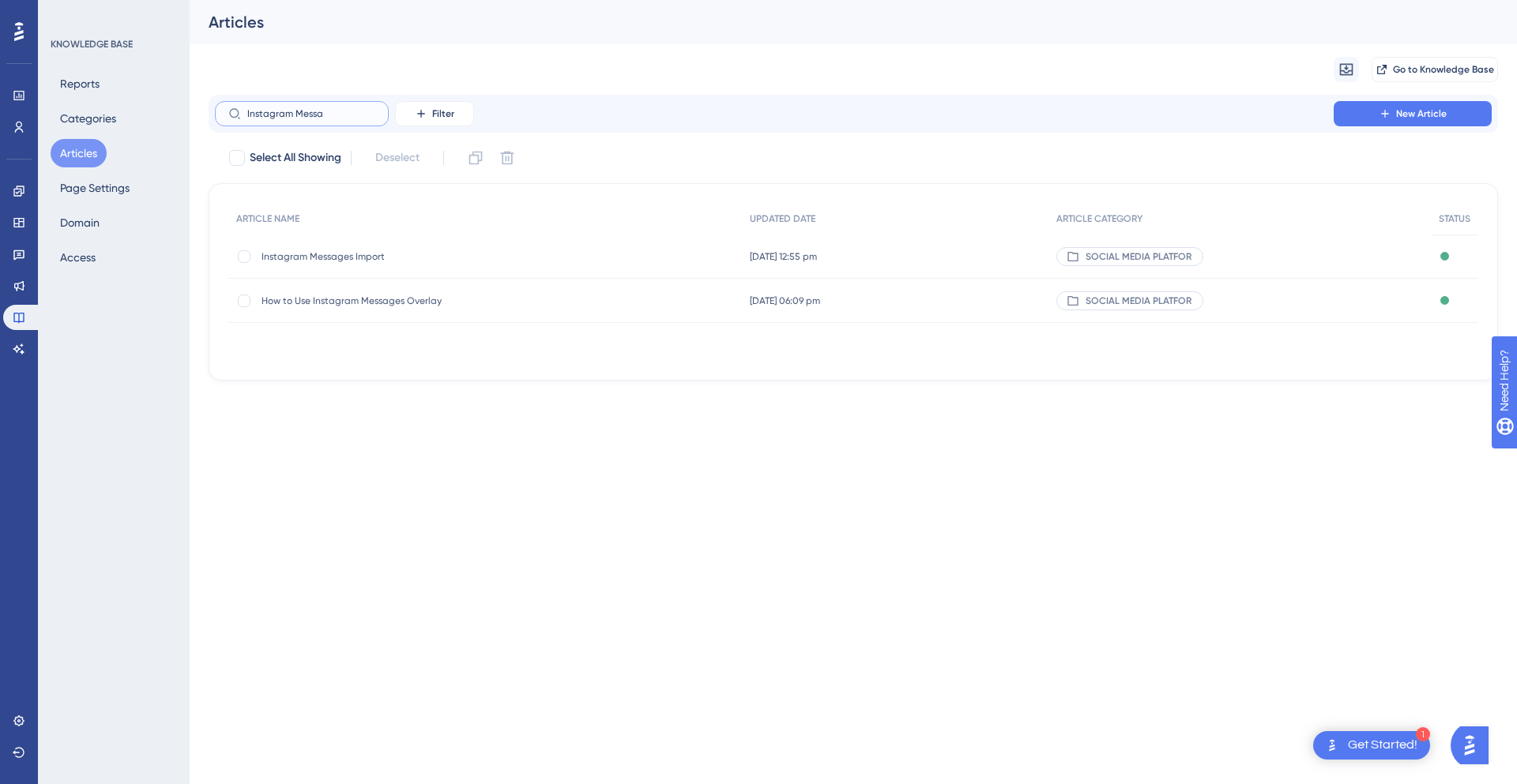
type input "Instagram Messa"
click at [457, 287] on div "How to Use Instagram Messages Overlay How to Use Instagram Messages Overlay" at bounding box center [388, 301] width 253 height 45
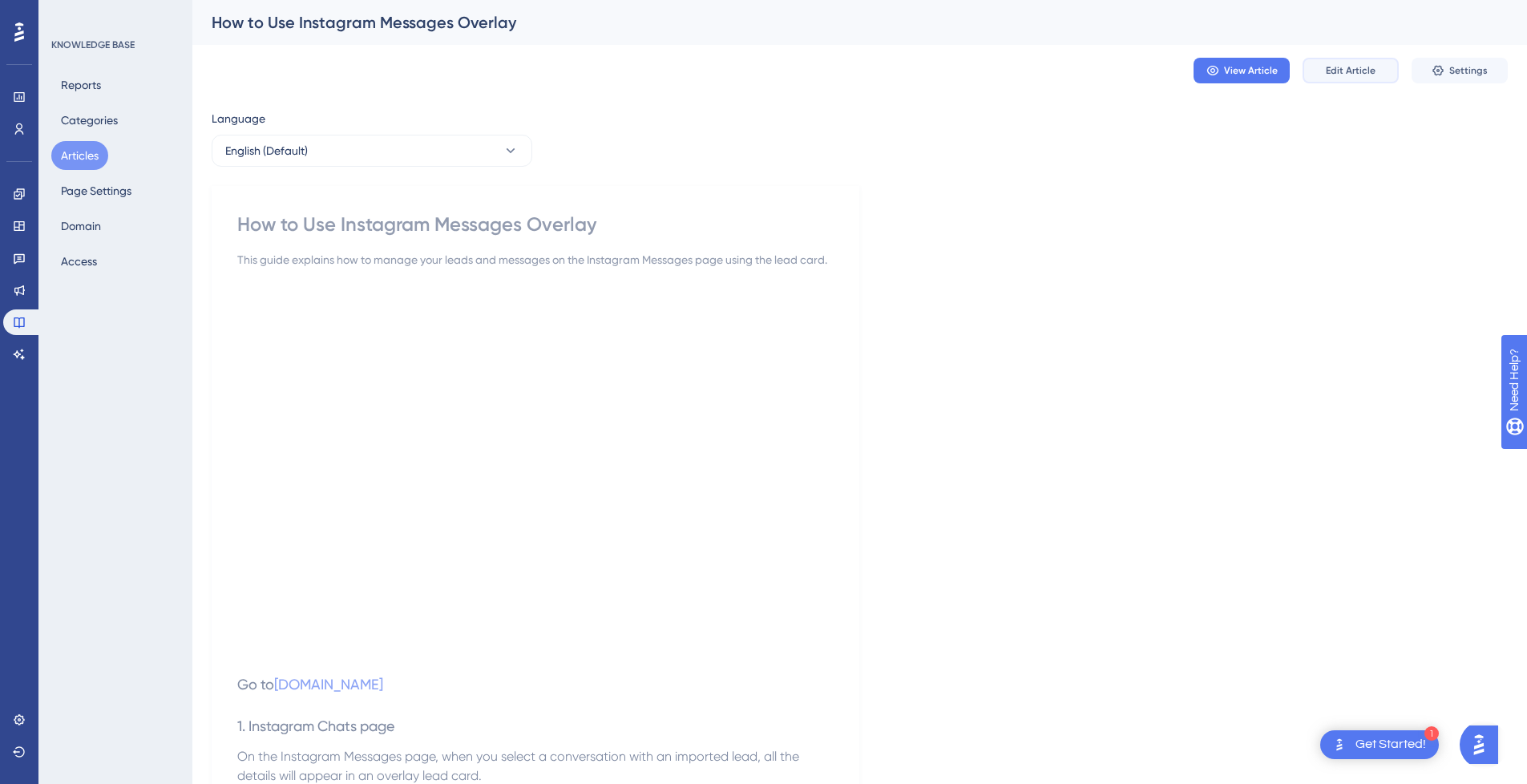
click at [1364, 67] on span "Edit Article" at bounding box center [1351, 70] width 50 height 13
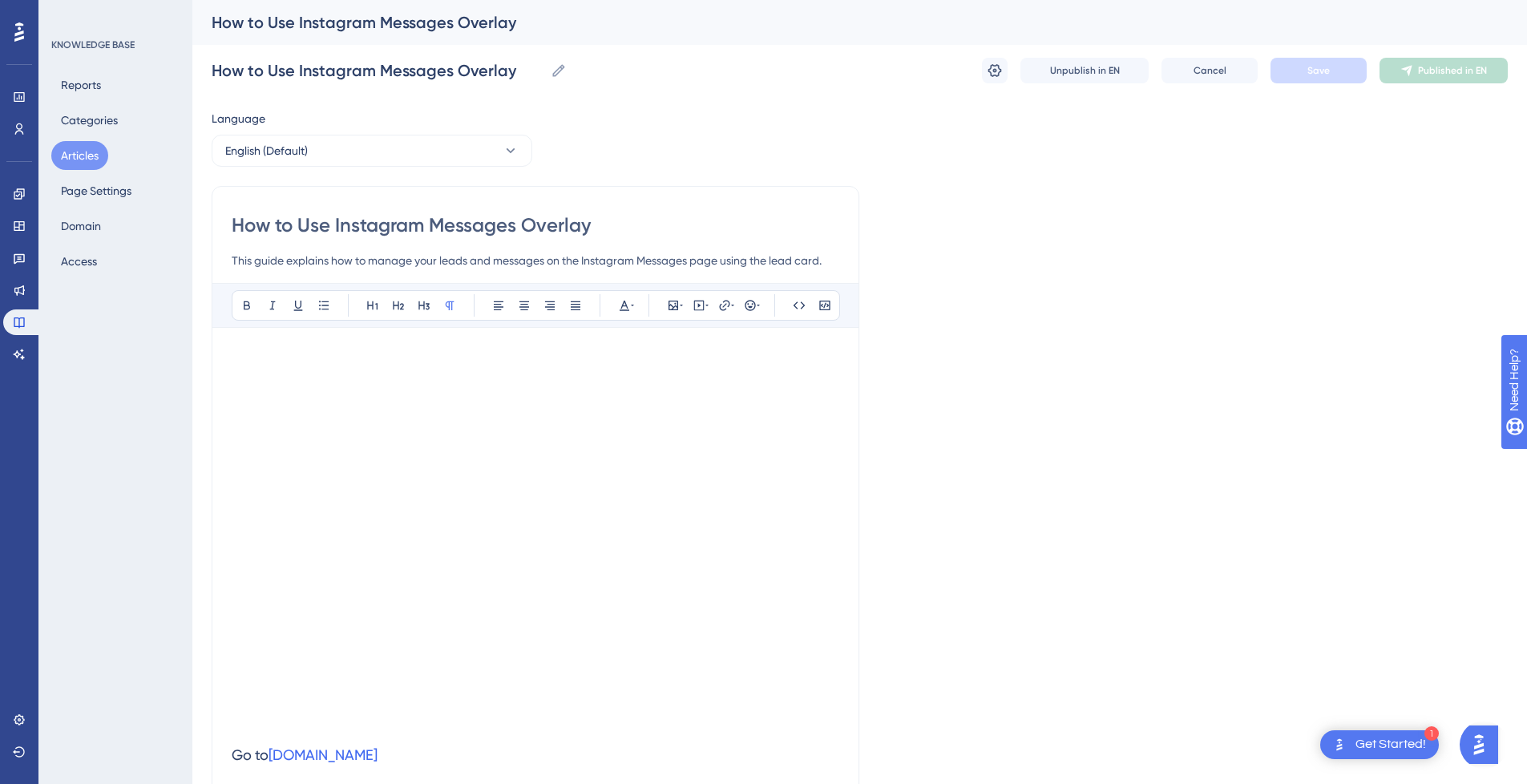
drag, startPoint x: 336, startPoint y: 223, endPoint x: -32, endPoint y: 235, distance: 368.2
click at [0, 0] on html "1 Get Started! Performance Users Engagement Widgets Feedback Product Updates Kn…" at bounding box center [764, 0] width 1527 height 0
type input "Instagram Messages Overlay"
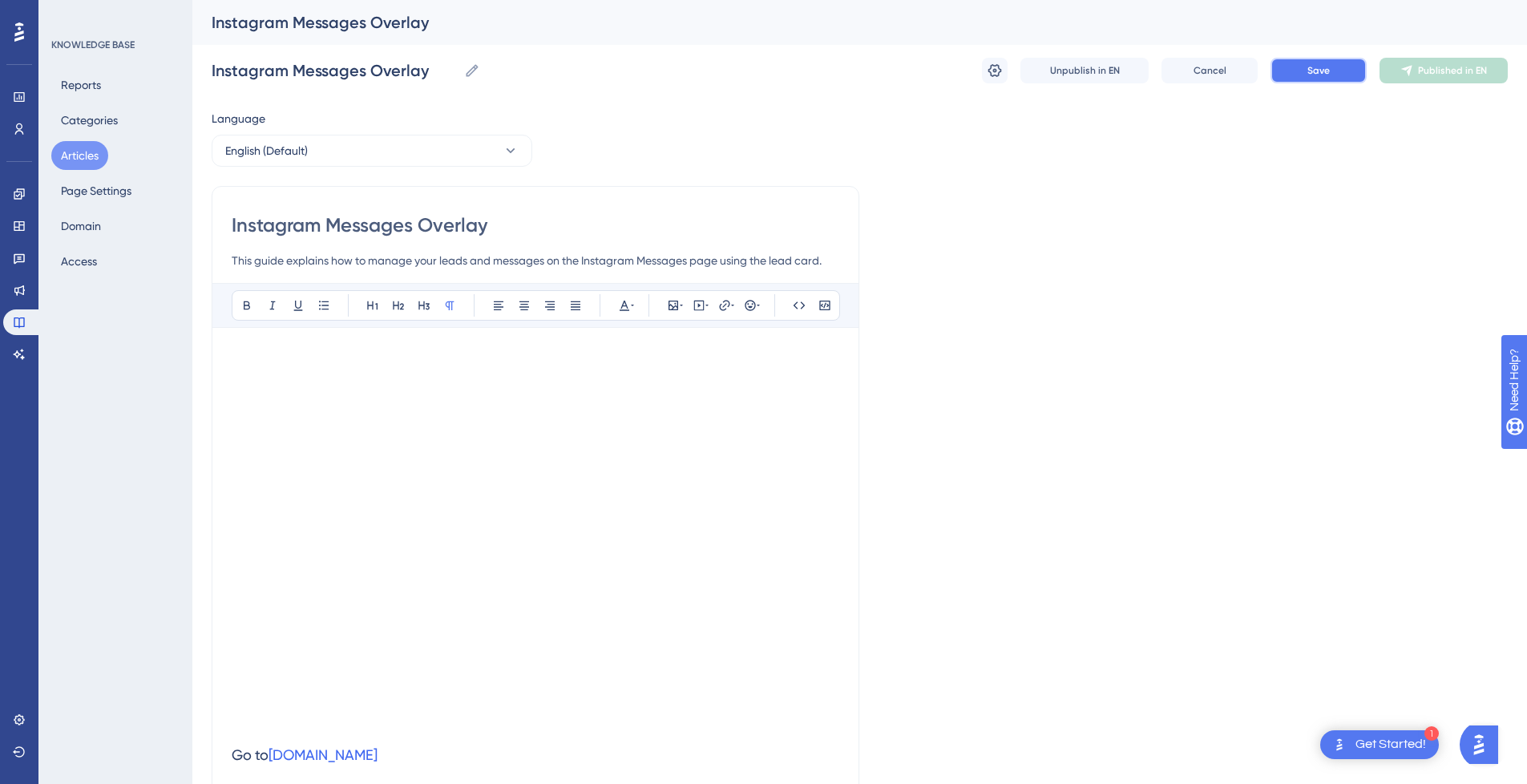
click at [1327, 80] on button "Save" at bounding box center [1319, 71] width 96 height 26
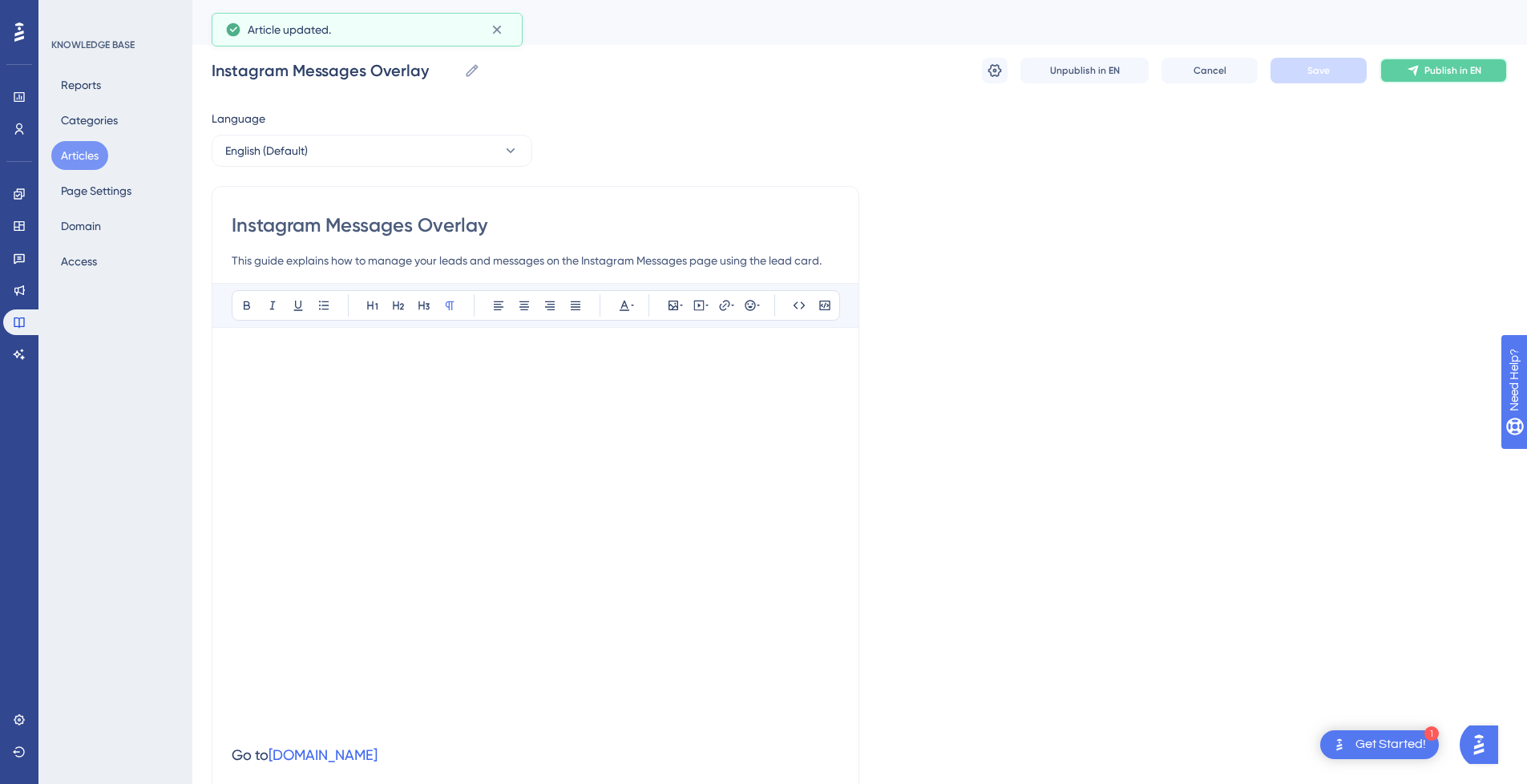
click at [1448, 80] on button "Publish in EN" at bounding box center [1443, 71] width 128 height 26
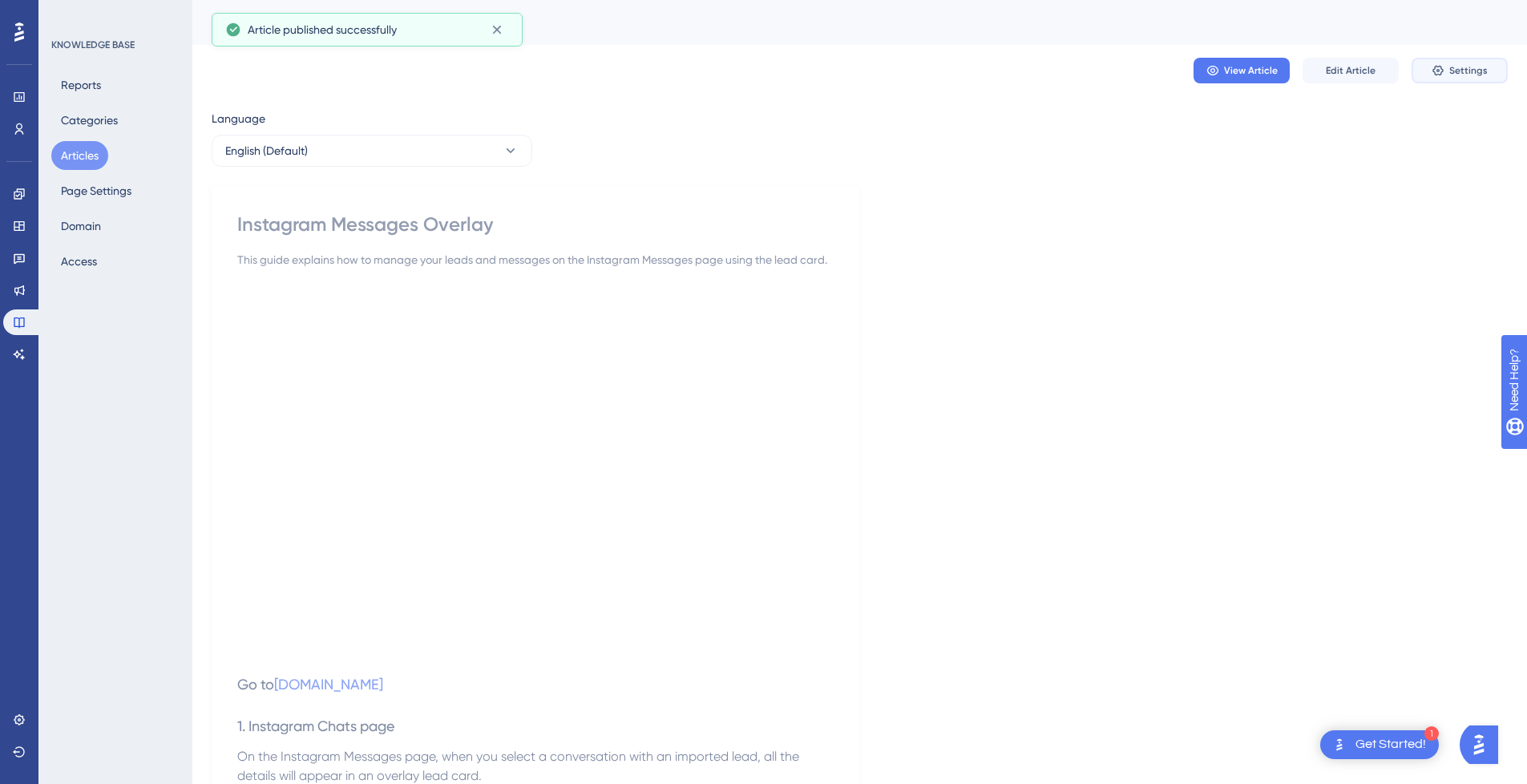
click at [1435, 67] on icon at bounding box center [1437, 70] width 13 height 13
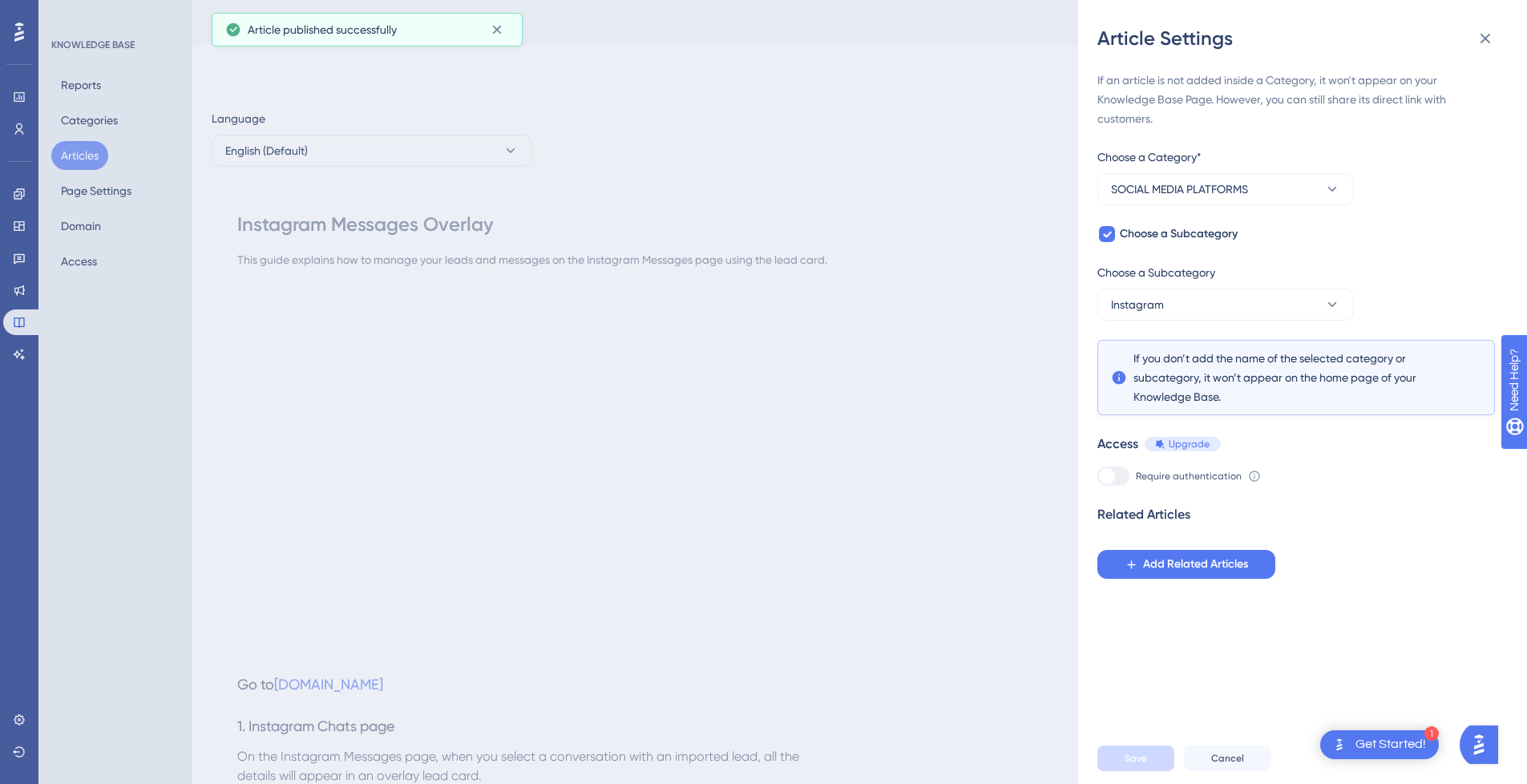
click at [922, 269] on div "Article Settings If an article is not added inside a Category, it won't appear …" at bounding box center [764, 392] width 1527 height 784
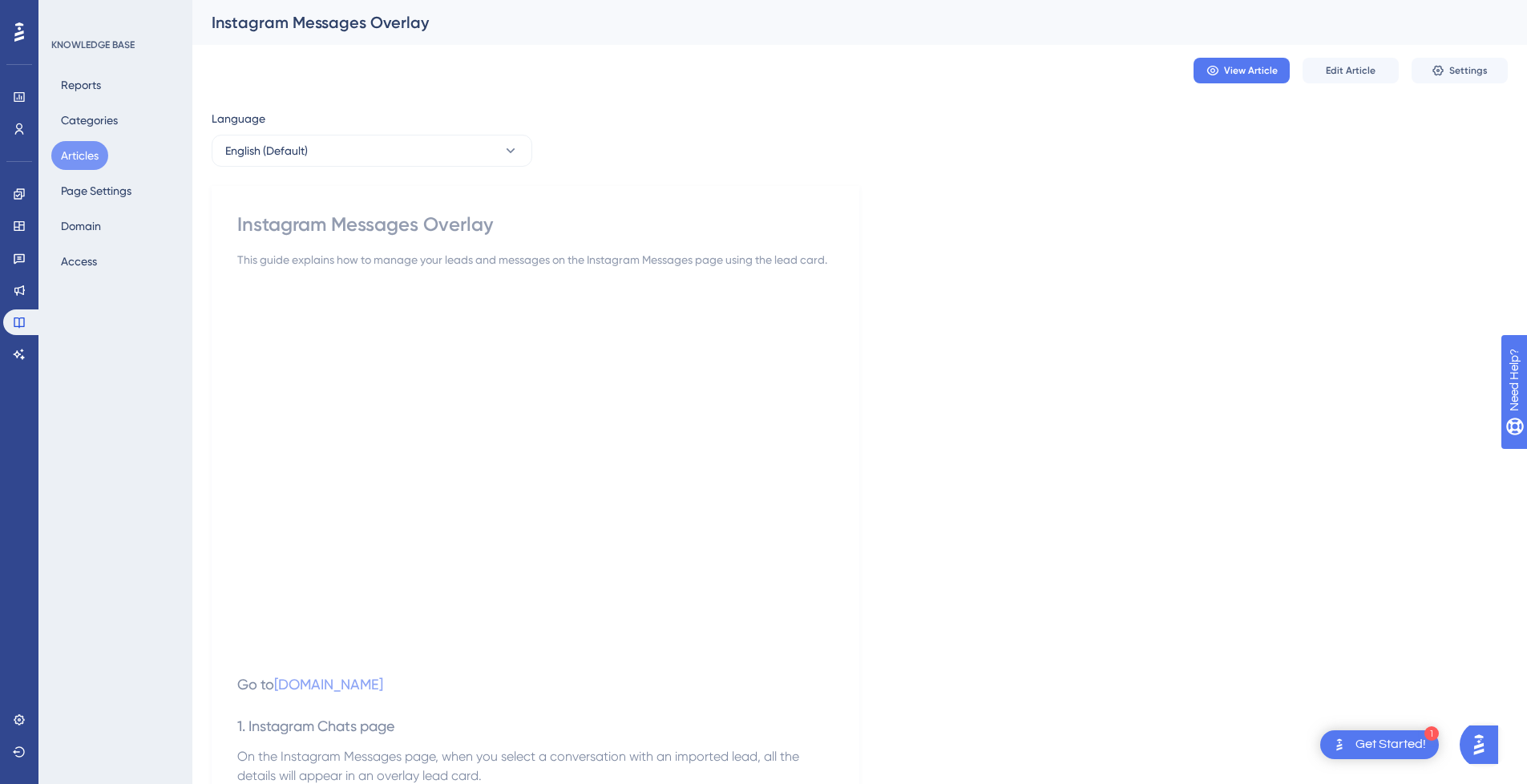
click at [67, 157] on button "Articles" at bounding box center [80, 154] width 57 height 29
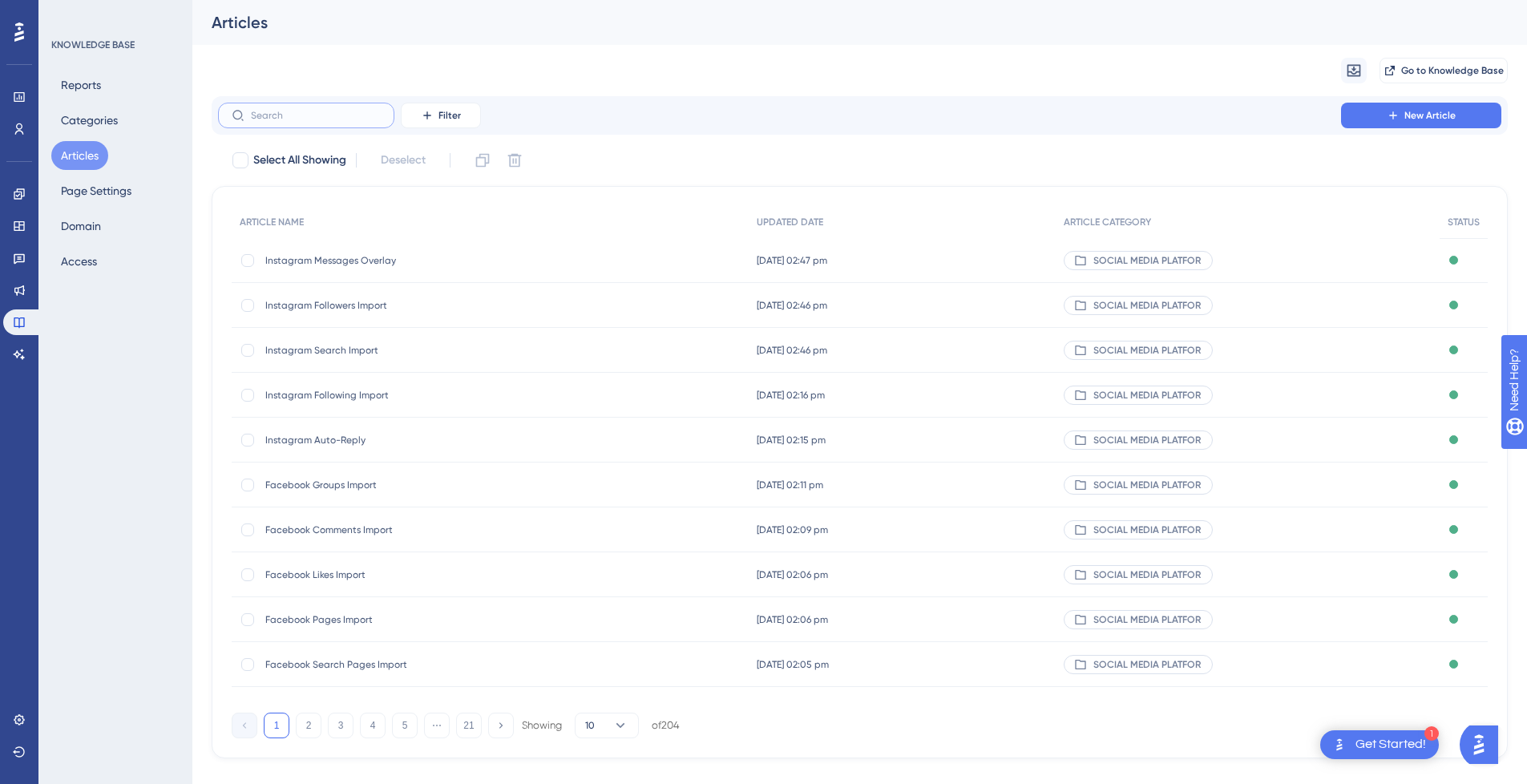
click at [349, 119] on input "text" at bounding box center [316, 115] width 130 height 11
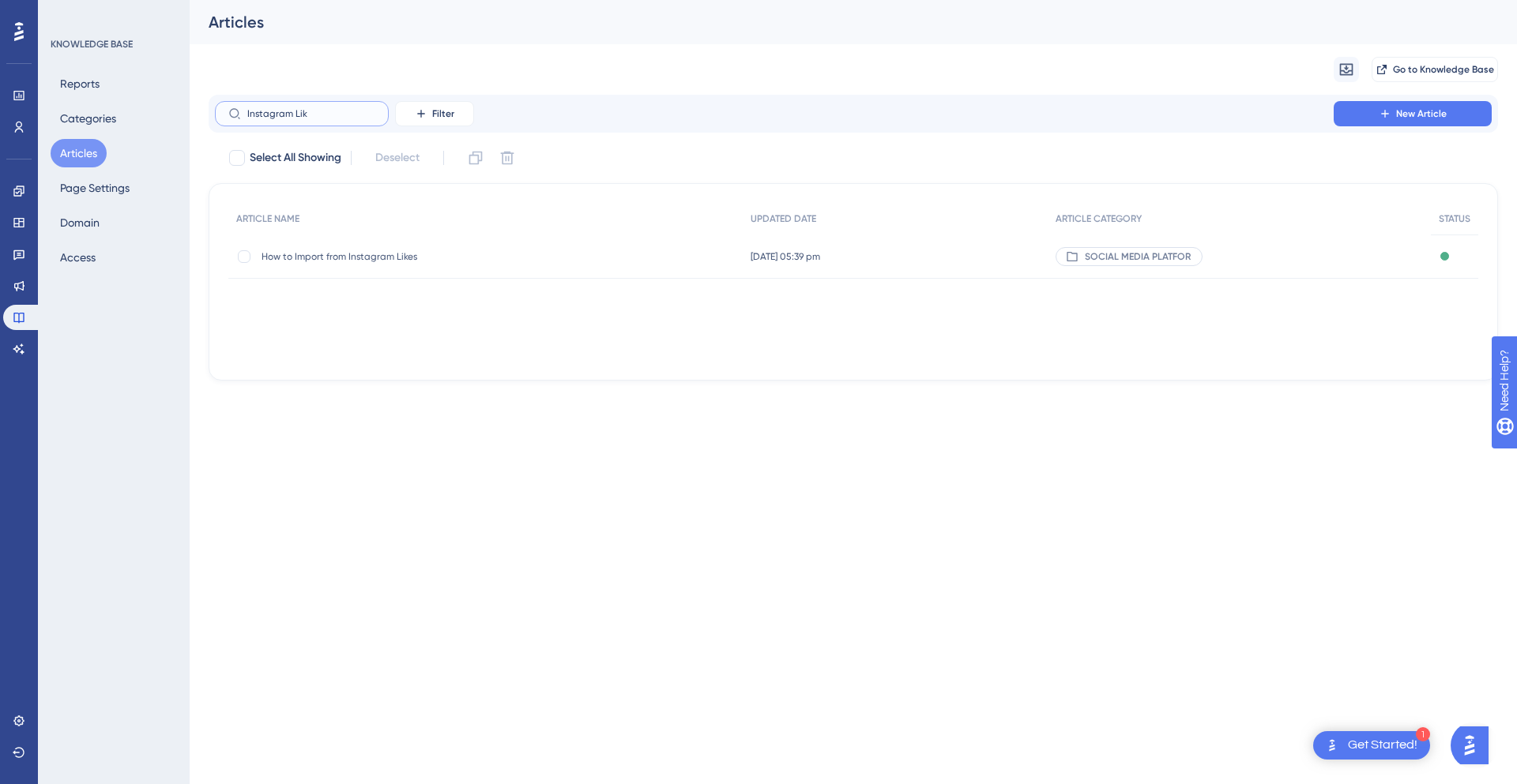
type input "Instagram Lik"
click at [416, 253] on span "How to Import from Instagram Likes" at bounding box center [388, 256] width 253 height 13
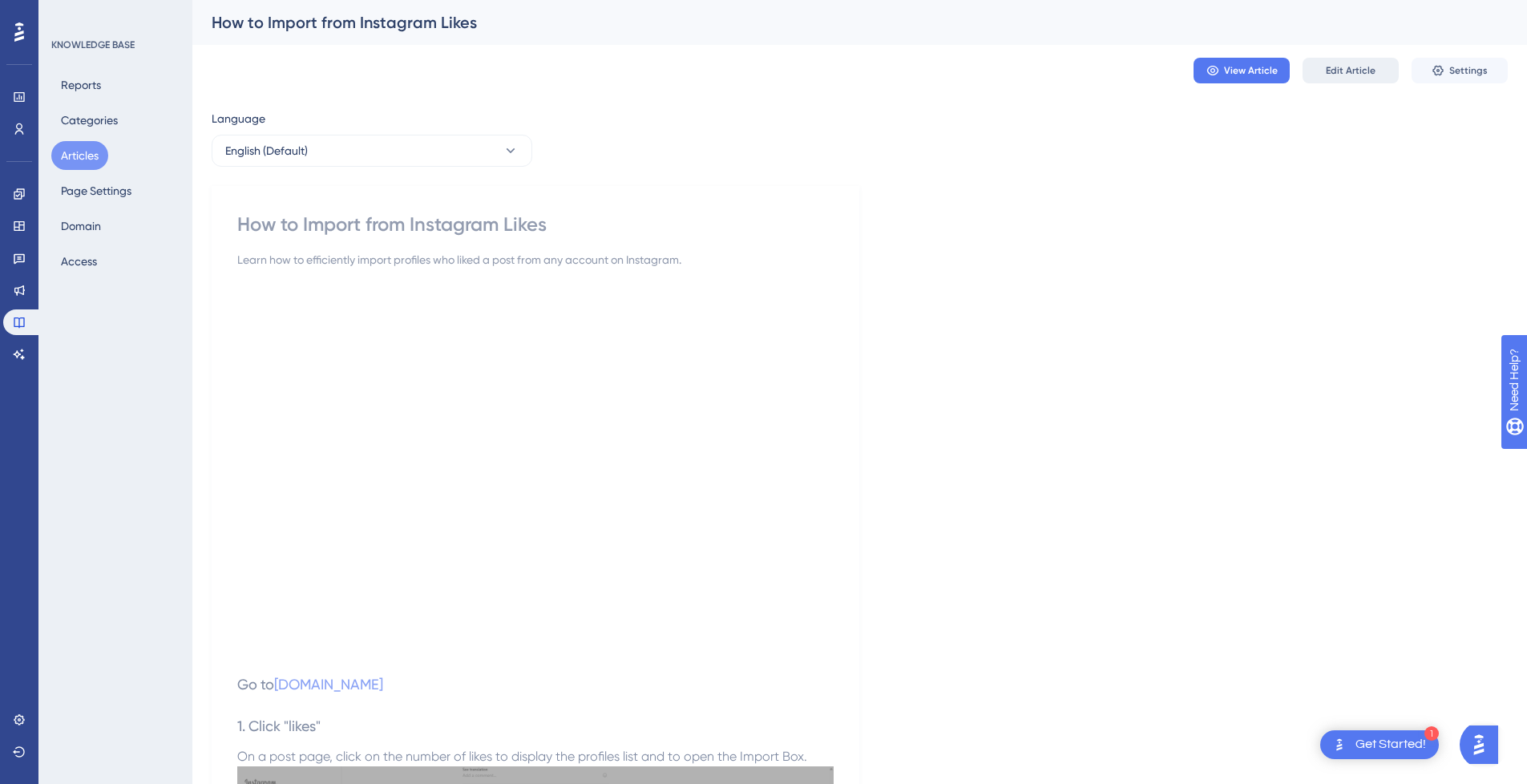
click at [1359, 64] on span "Edit Article" at bounding box center [1351, 70] width 50 height 13
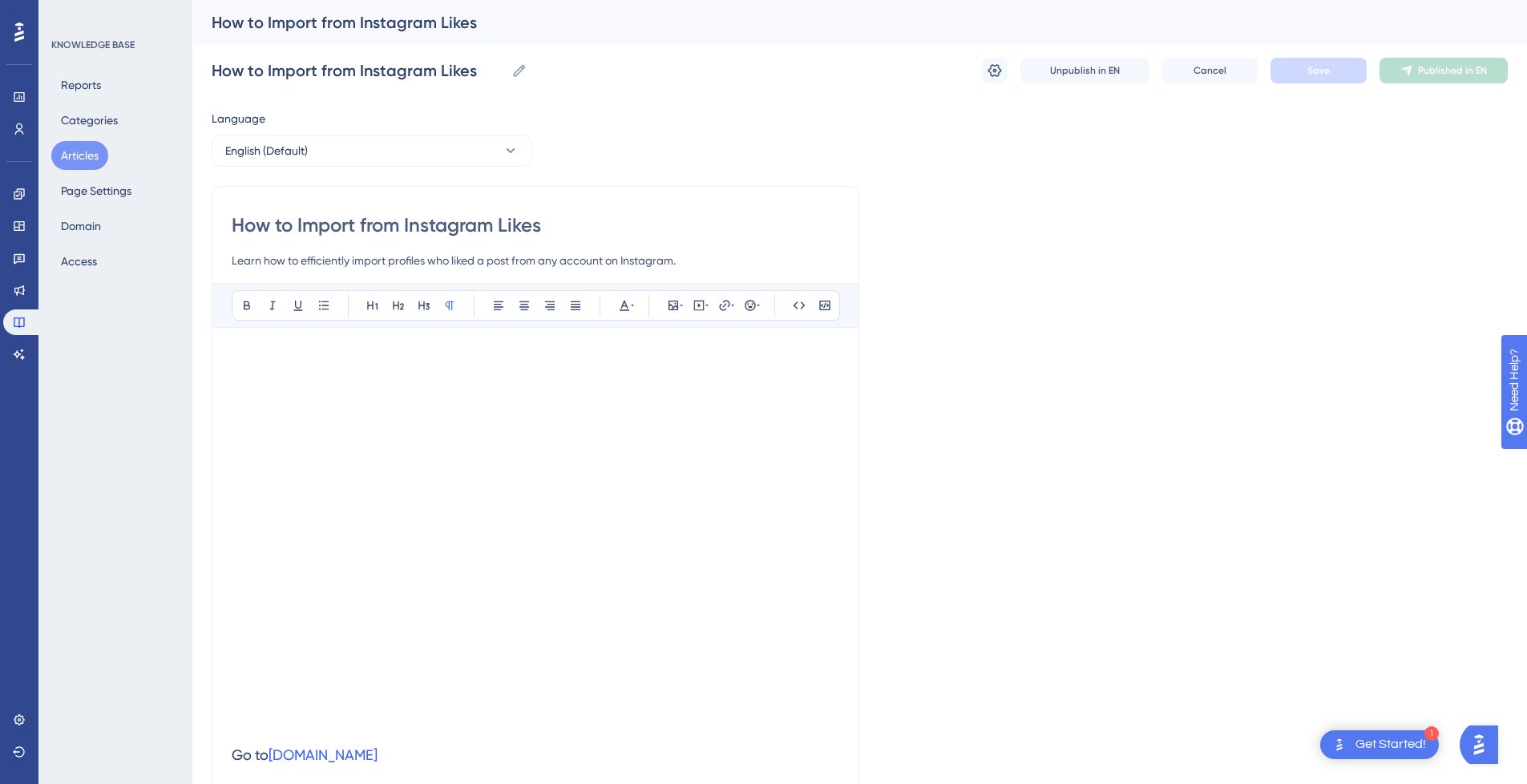
click at [405, 228] on input "How to Import from Instagram Likes" at bounding box center [535, 225] width 608 height 26
click at [352, 228] on input "How to Import from Instagram Likes" at bounding box center [535, 225] width 608 height 26
type input "How to from Instagram Likes"
click at [539, 226] on input "How to from Instagram Likes" at bounding box center [535, 225] width 608 height 26
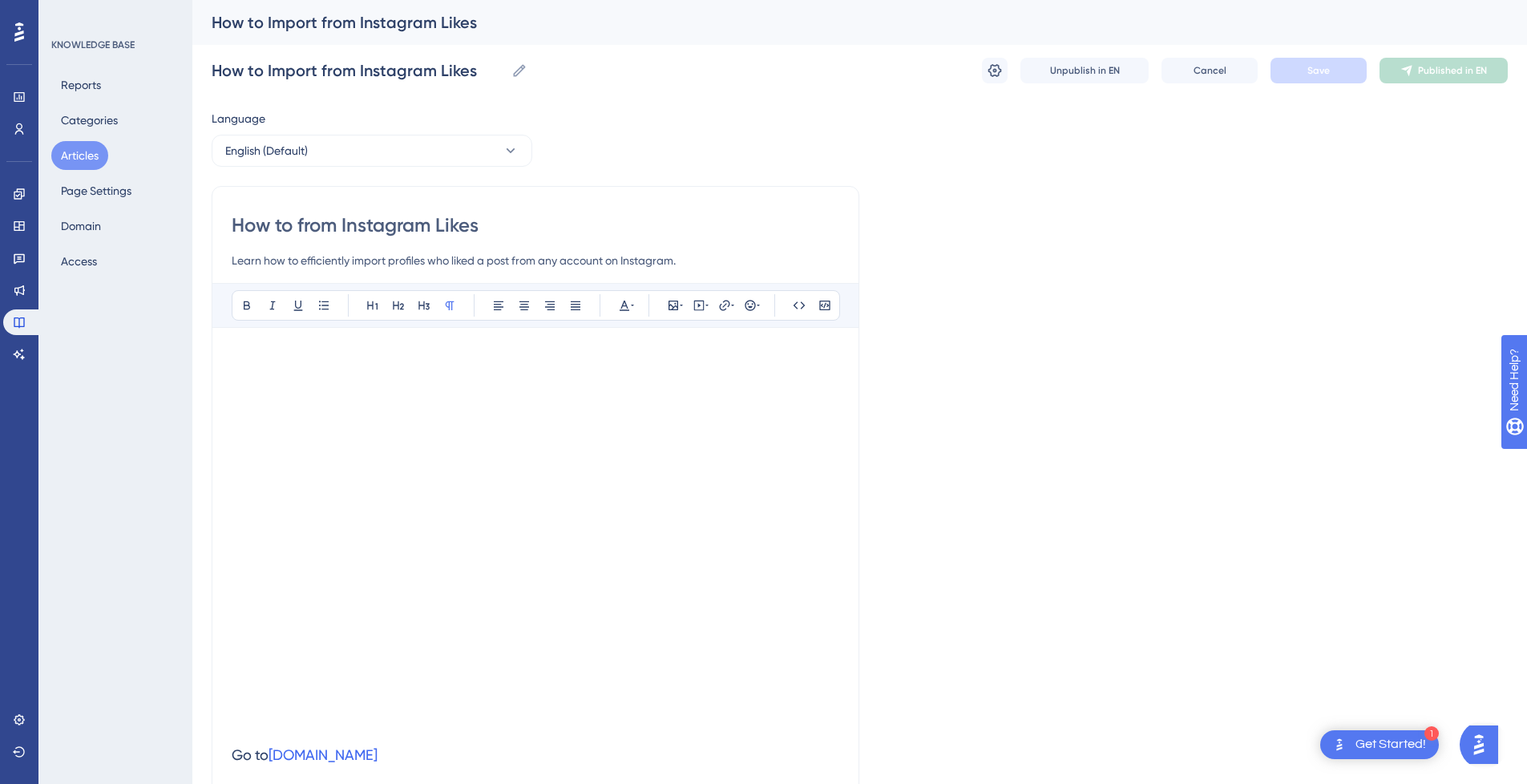
type input "How to from Instagram Likes"
paste input "Import"
type input "How to from Instagram Likes Import"
drag, startPoint x: 343, startPoint y: 225, endPoint x: 31, endPoint y: 227, distance: 312.0
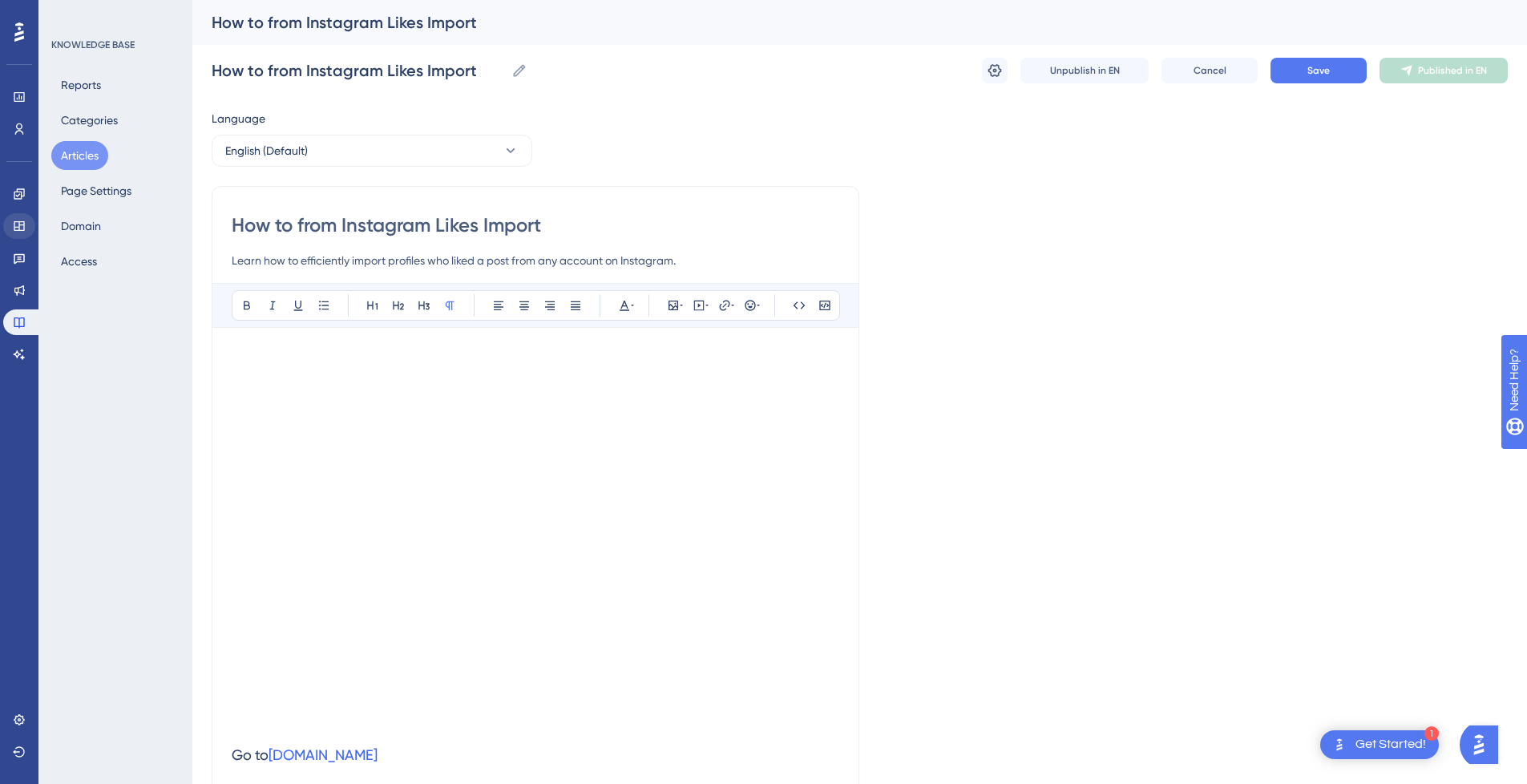
type input "Instagram Likes Import"
click at [1295, 70] on button "Save" at bounding box center [1319, 71] width 96 height 26
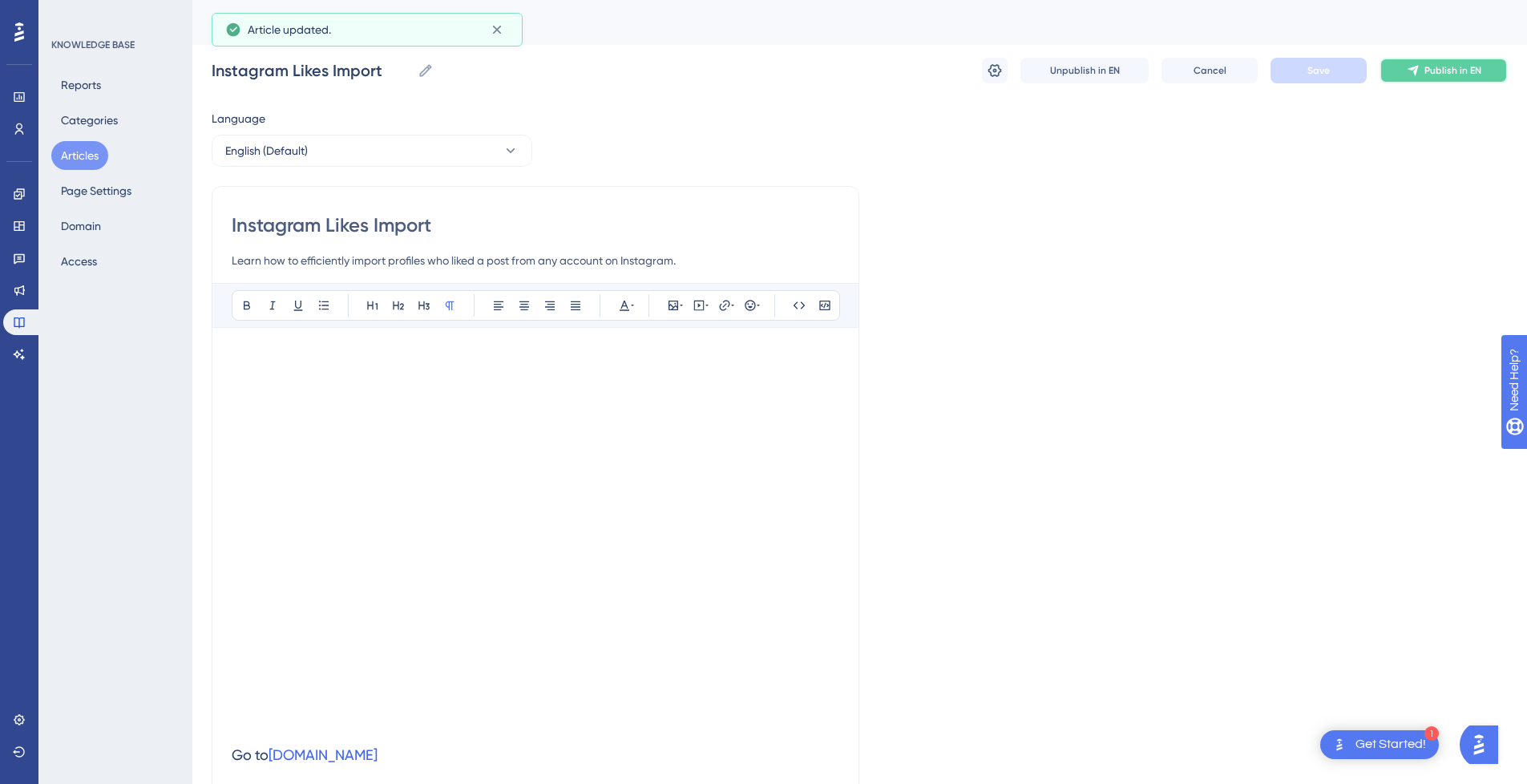
click at [1435, 74] on span "Publish in EN" at bounding box center [1453, 70] width 57 height 13
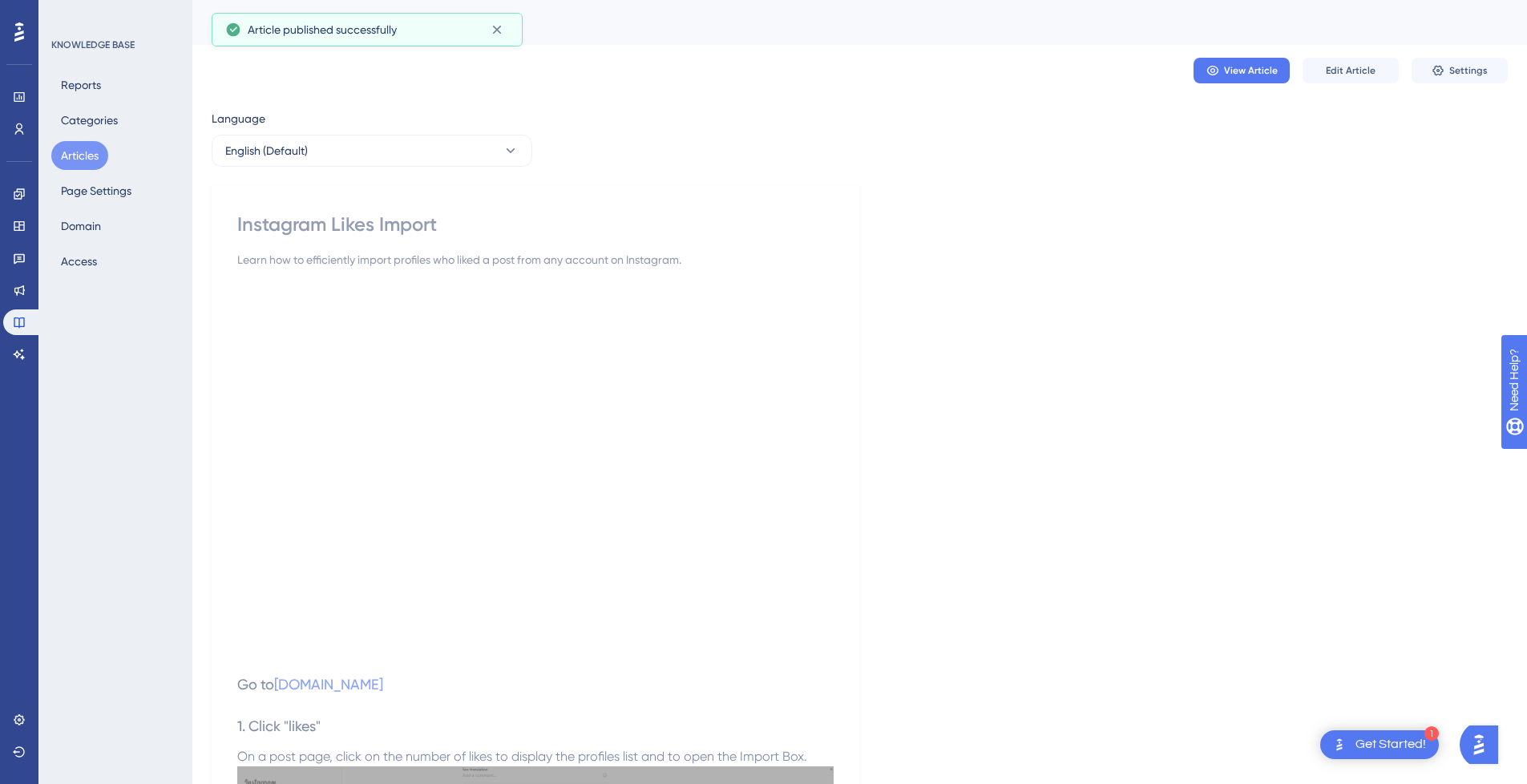
click at [72, 153] on button "Articles" at bounding box center [80, 154] width 57 height 29
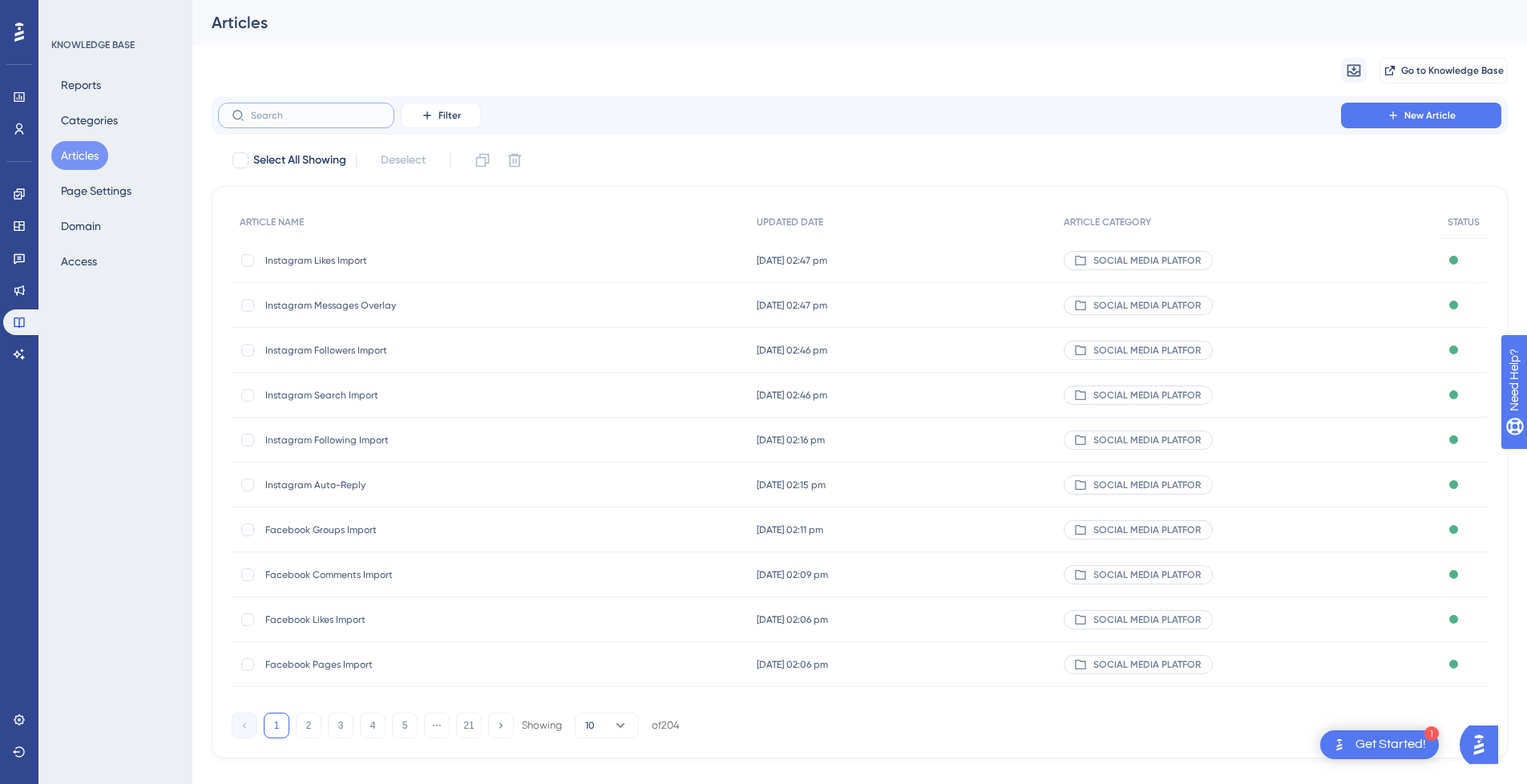
click at [331, 116] on input "text" at bounding box center [316, 115] width 130 height 11
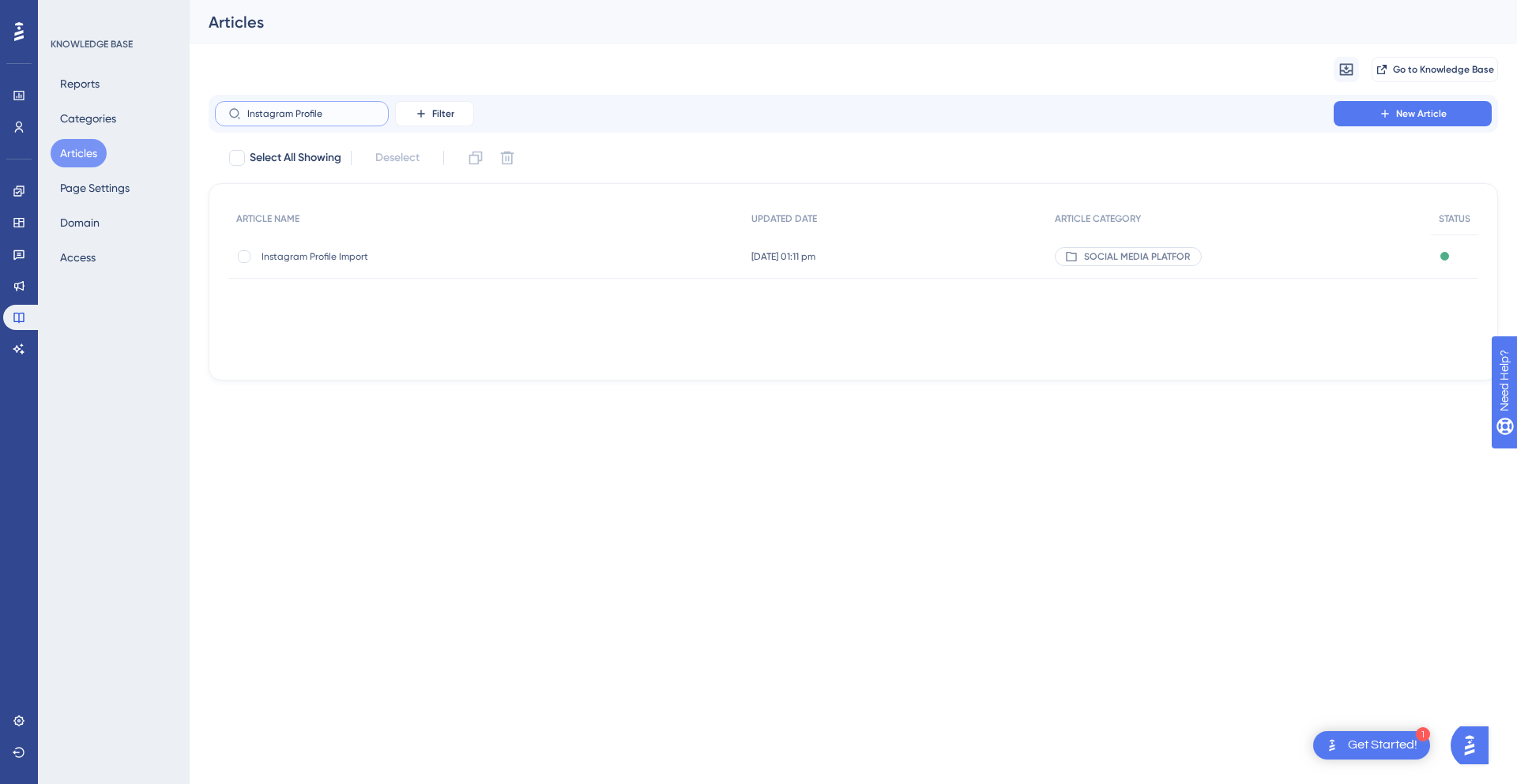
type input "Instagram Profile"
click at [380, 261] on span "Instagram Profile Import" at bounding box center [388, 256] width 253 height 13
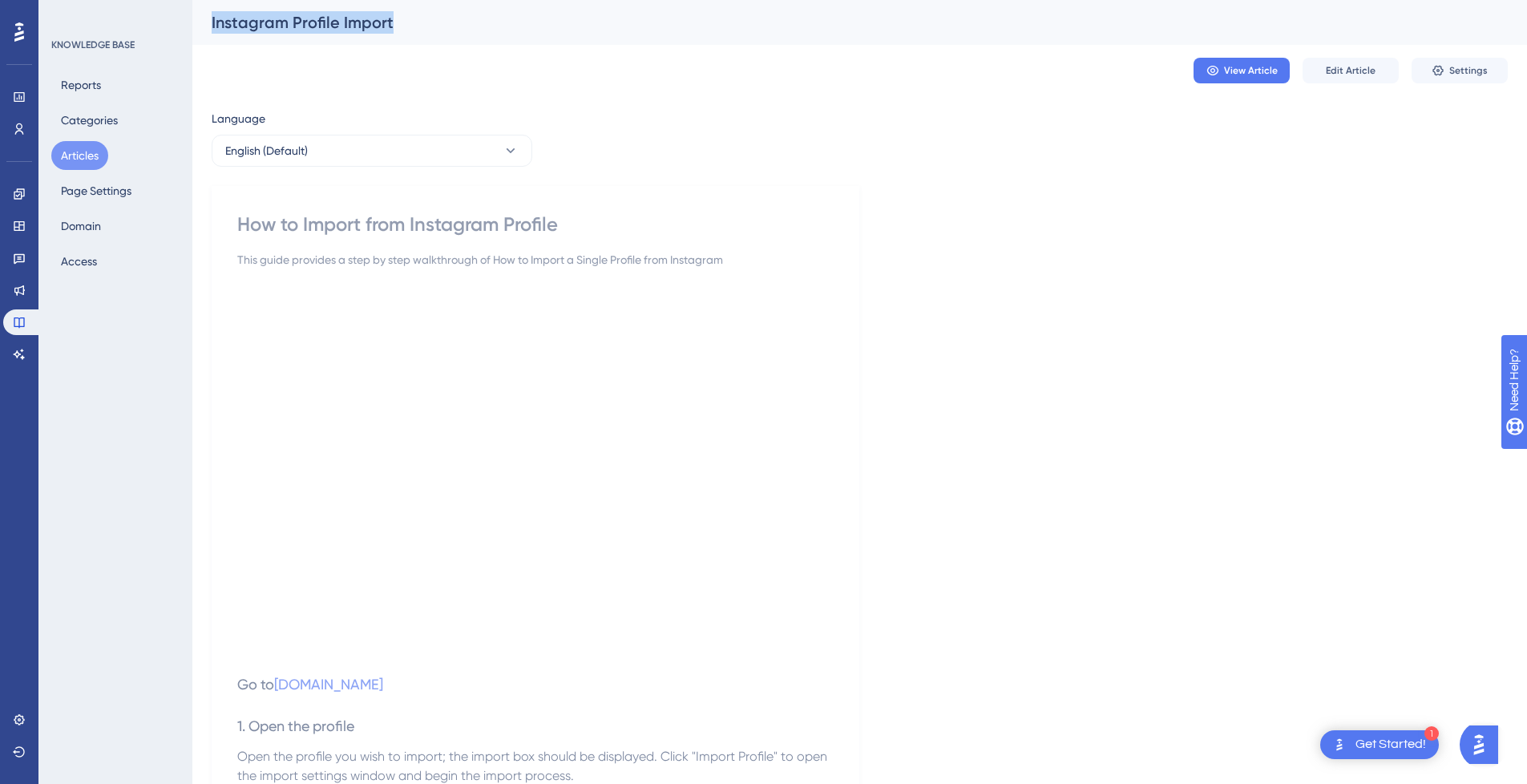
drag, startPoint x: 404, startPoint y: 32, endPoint x: 210, endPoint y: 30, distance: 194.0
click at [210, 30] on div "Instagram Profile Import" at bounding box center [860, 23] width 1335 height 45
copy div "Instagram Profile Import"
click at [1346, 72] on span "Edit Article" at bounding box center [1351, 70] width 50 height 13
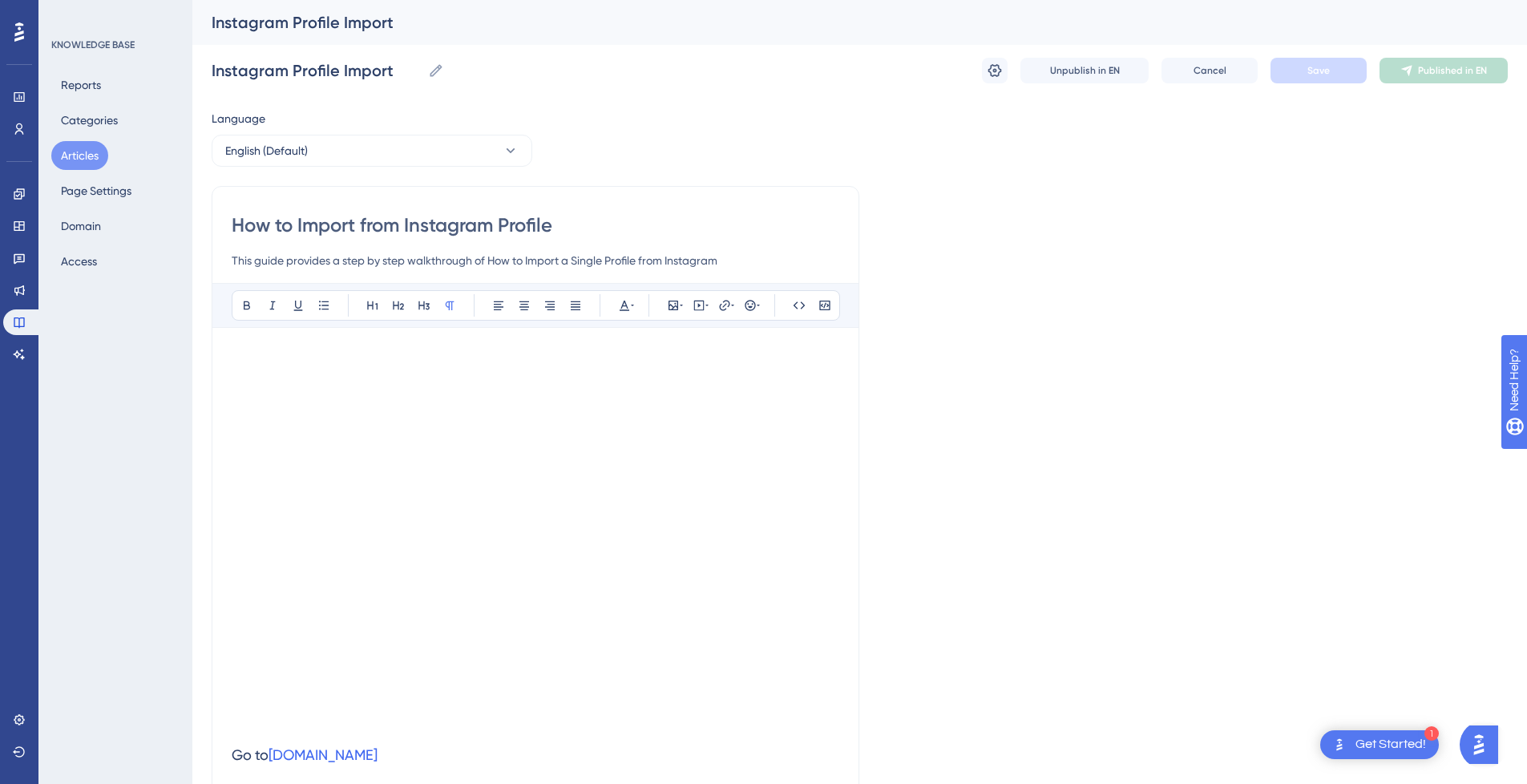
click at [561, 222] on input "How to Import from Instagram Profile" at bounding box center [535, 225] width 608 height 26
drag, startPoint x: 588, startPoint y: 225, endPoint x: 227, endPoint y: 223, distance: 361.0
paste input "Instagram Profile Import"
type input "Instagram Profile Import"
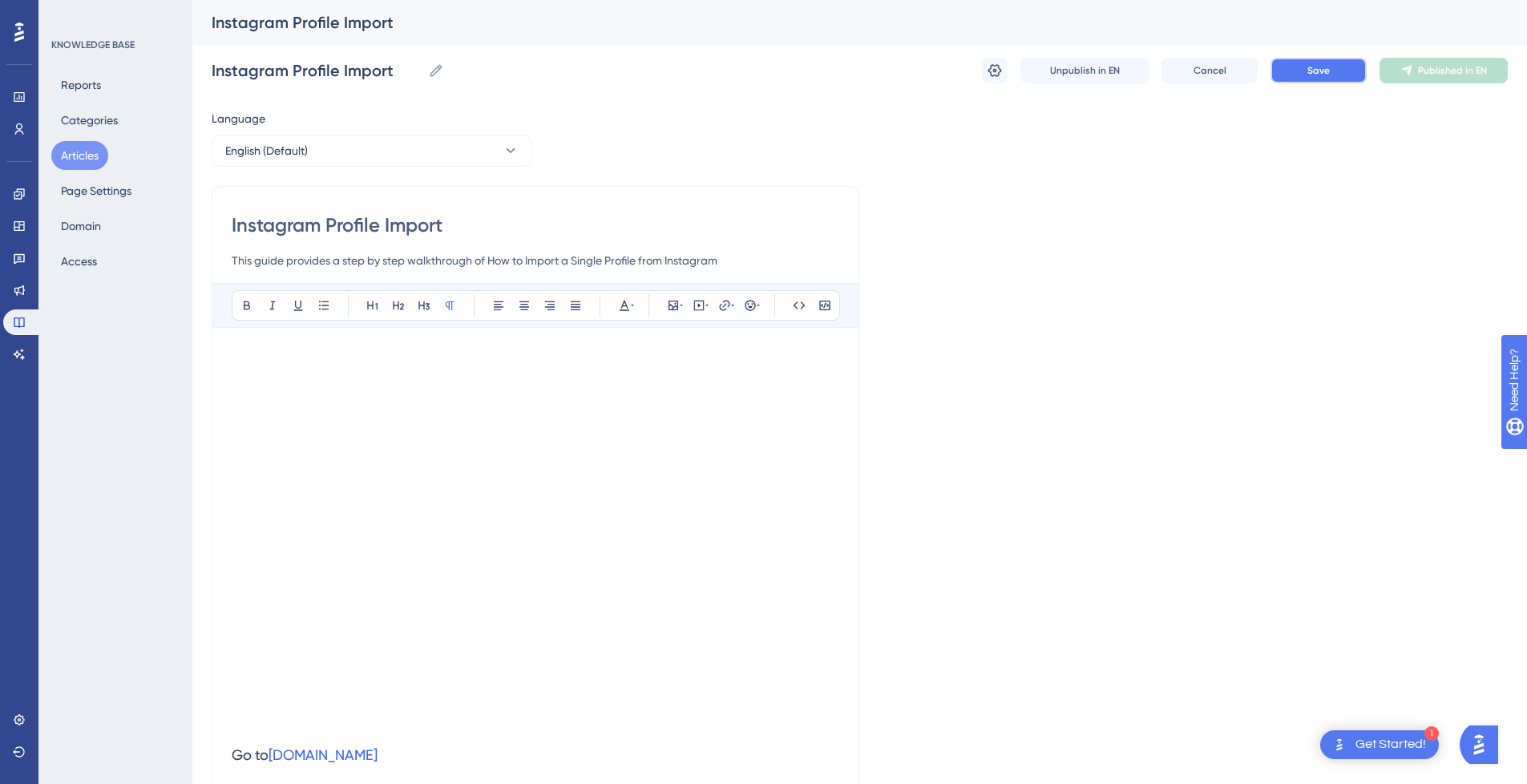
click at [1338, 76] on button "Save" at bounding box center [1319, 71] width 96 height 26
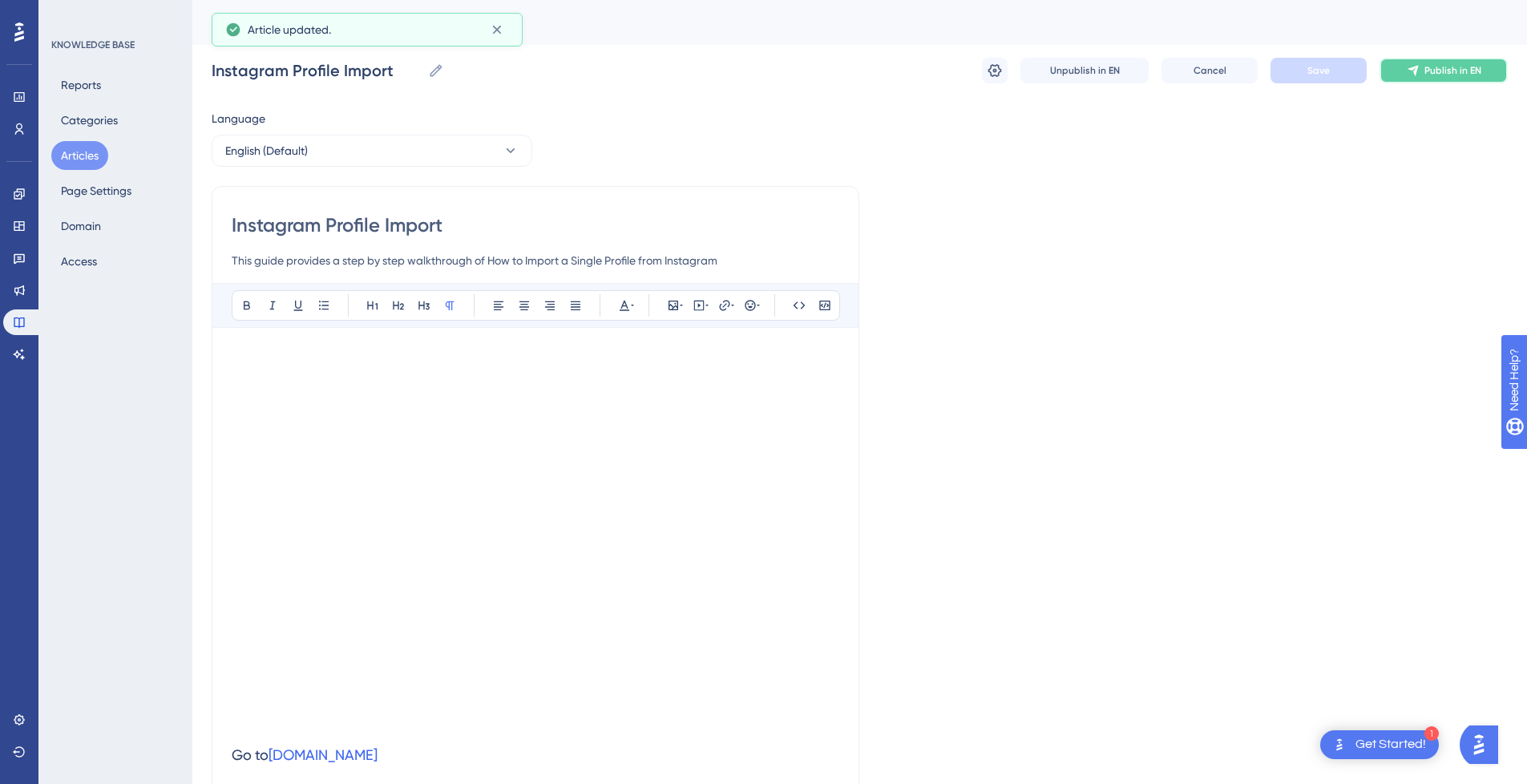
click at [1483, 81] on button "Publish in EN" at bounding box center [1443, 71] width 128 height 26
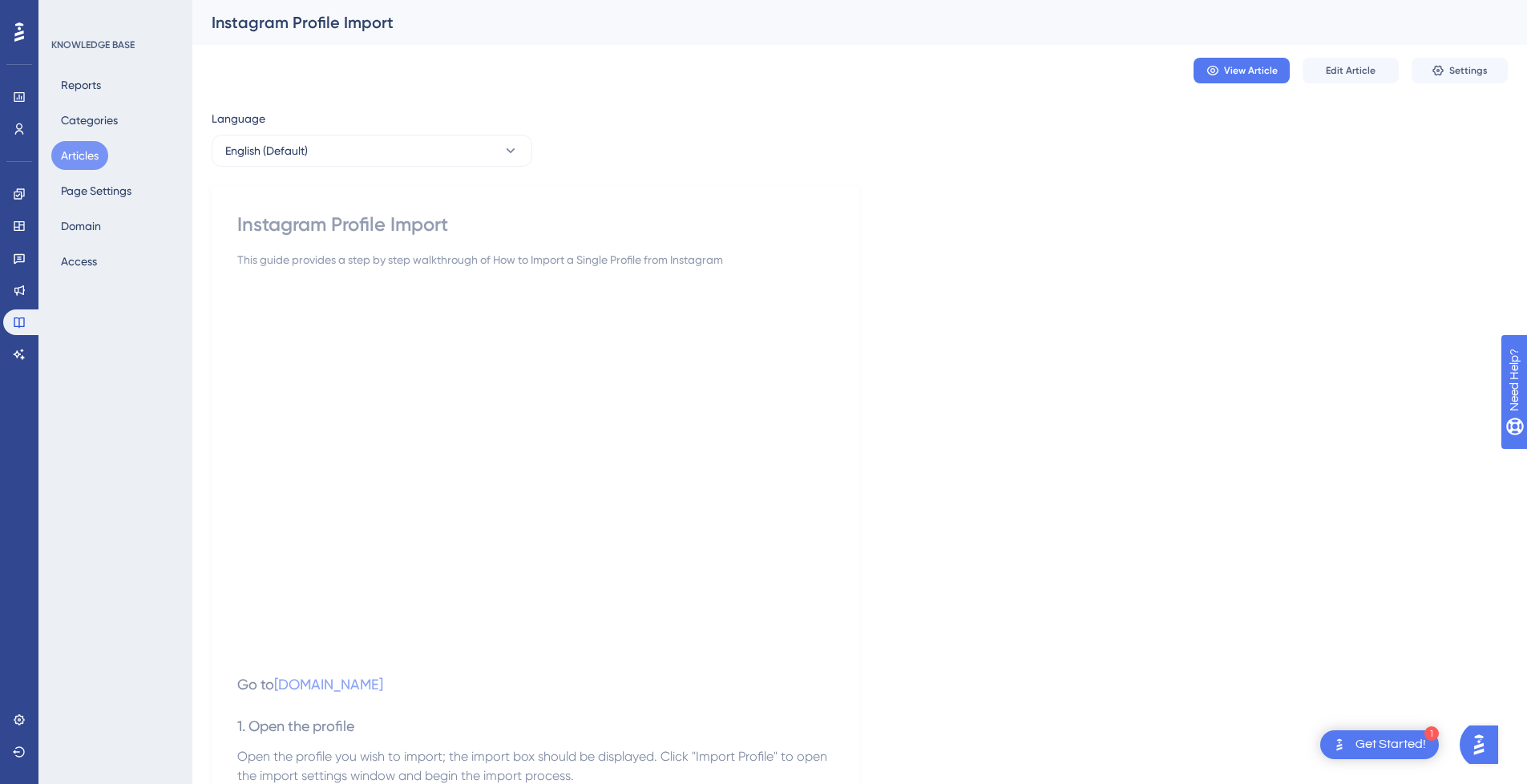
click at [75, 151] on button "Articles" at bounding box center [80, 154] width 57 height 29
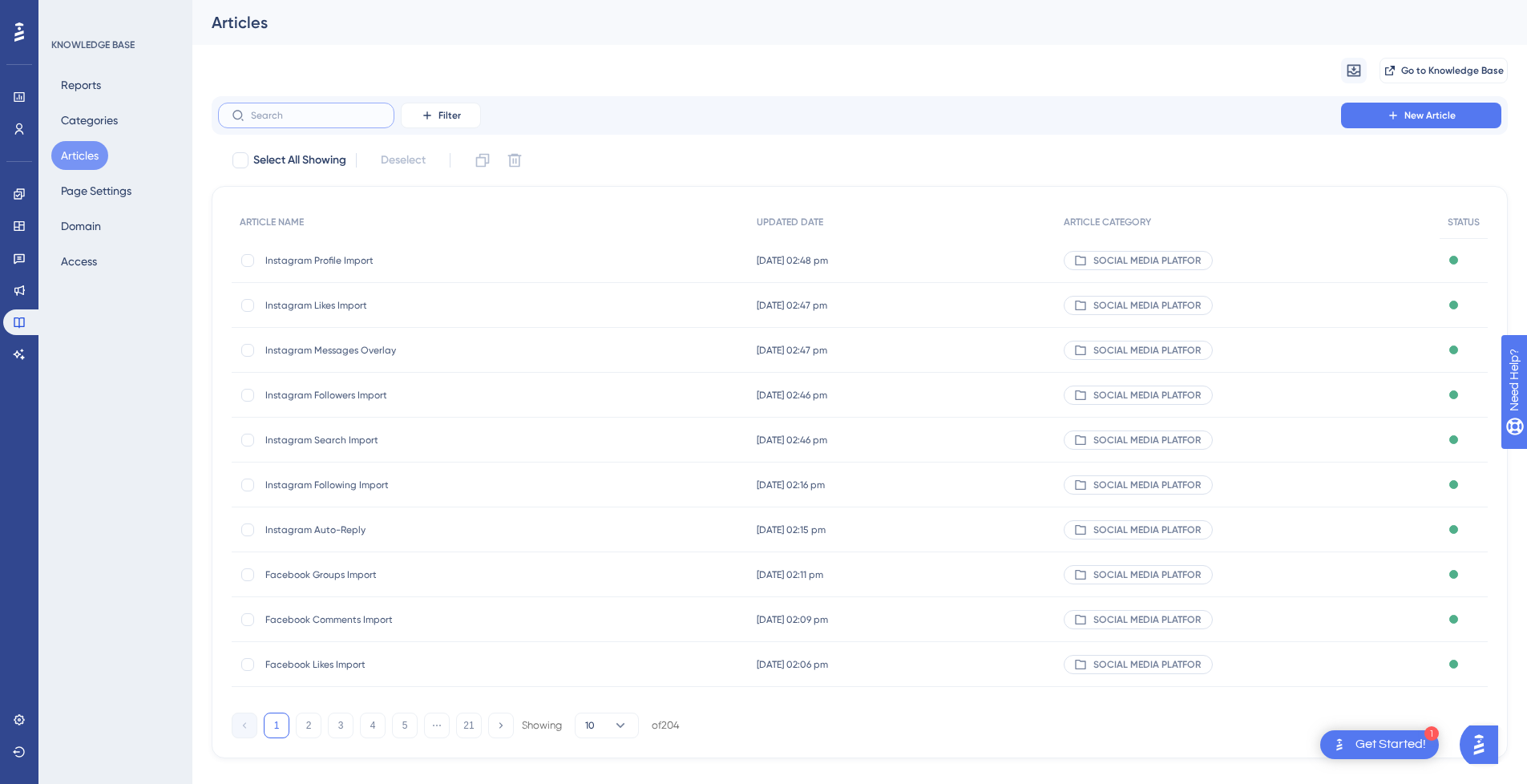
click at [312, 119] on input "text" at bounding box center [316, 115] width 130 height 11
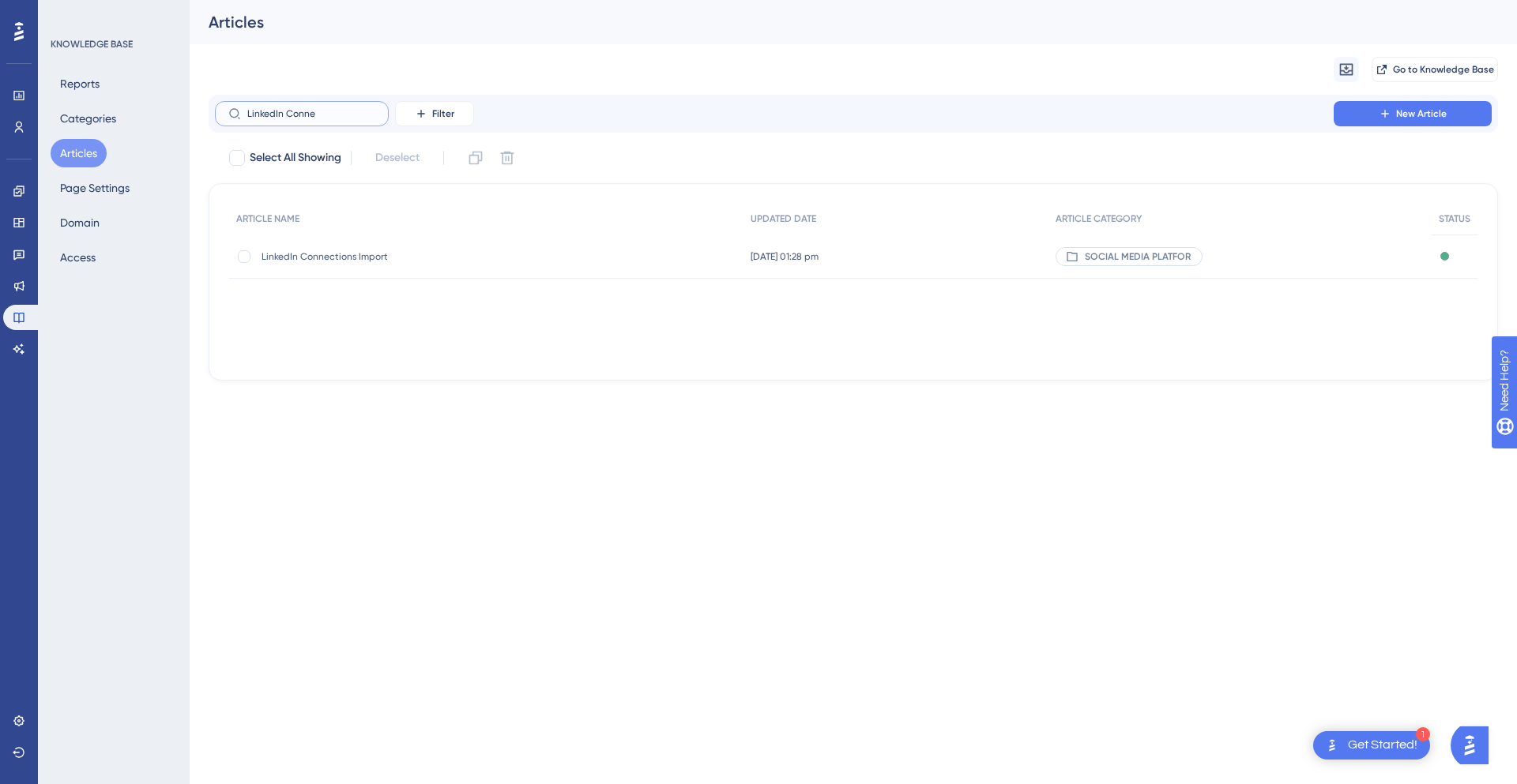
type input "LinkedIn Conne"
click at [387, 263] on span "LinkedIn Connections Import" at bounding box center [388, 256] width 253 height 13
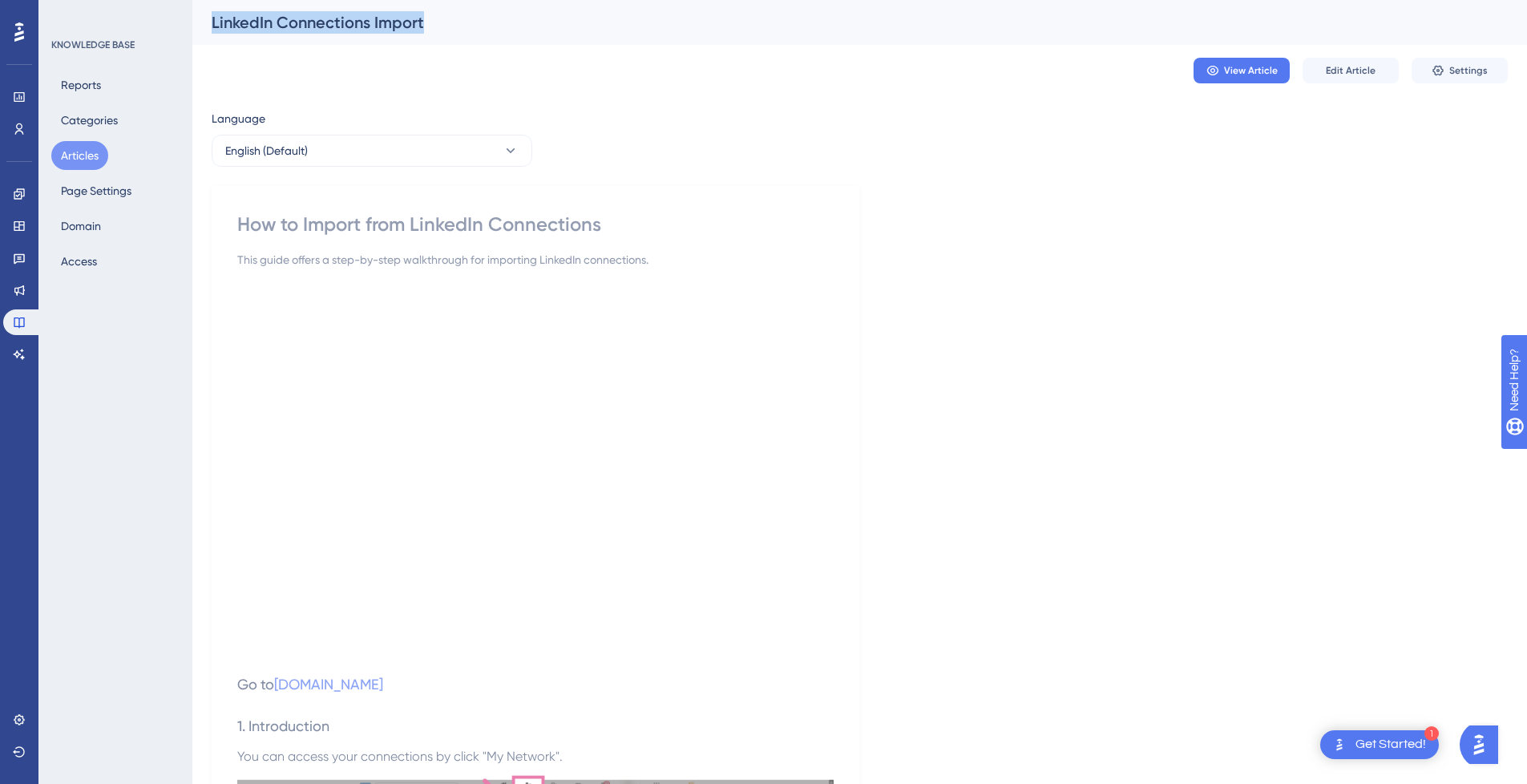
drag, startPoint x: 211, startPoint y: 22, endPoint x: 426, endPoint y: 12, distance: 215.2
click at [426, 12] on div "LinkedIn Connections Import" at bounding box center [860, 23] width 1335 height 45
copy div "LinkedIn Connections Import"
drag, startPoint x: 1353, startPoint y: 54, endPoint x: 1352, endPoint y: 69, distance: 15.0
click at [1352, 54] on div "View Article Edit Article Settings" at bounding box center [860, 71] width 1297 height 51
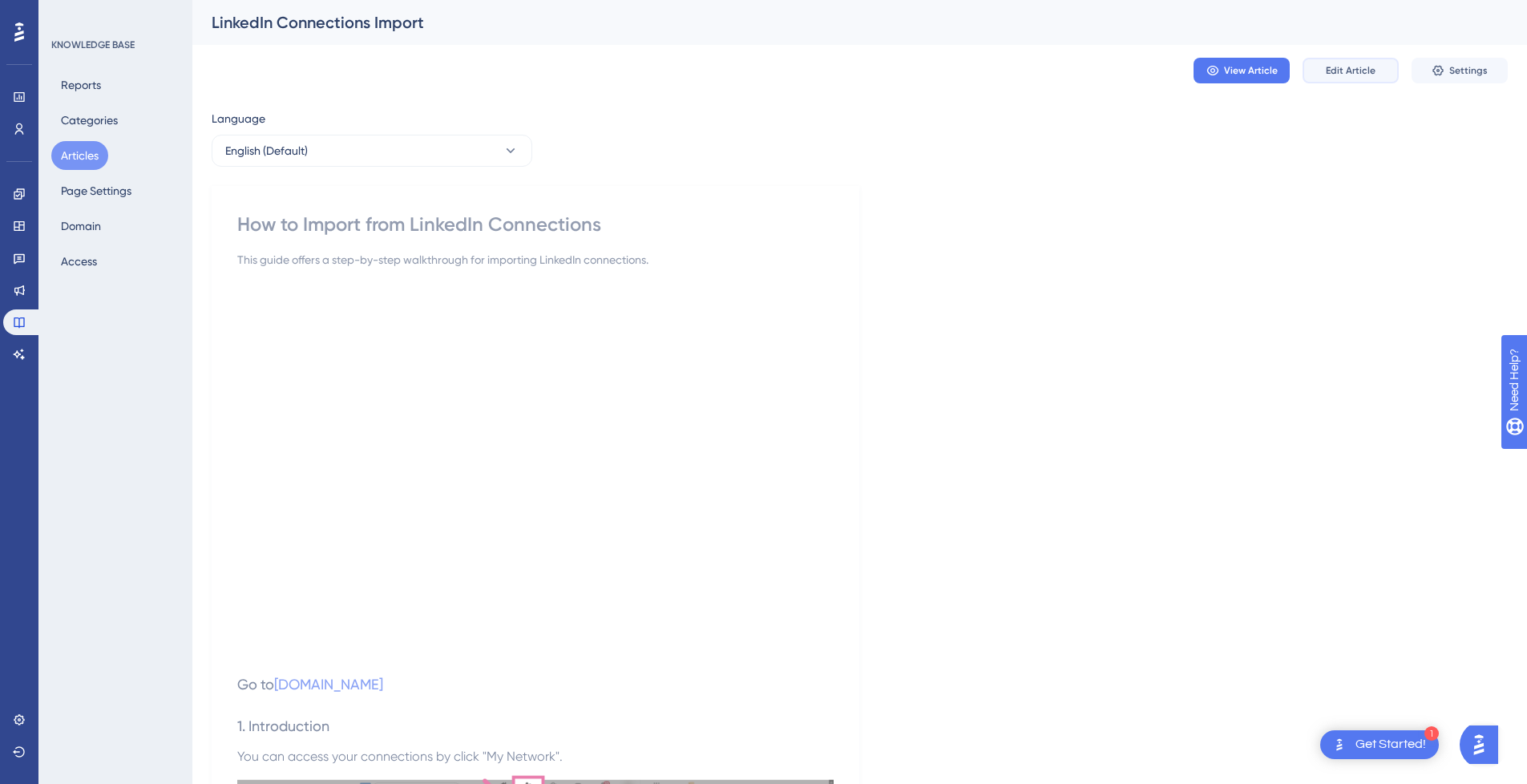
click at [1355, 78] on button "Edit Article" at bounding box center [1351, 71] width 96 height 26
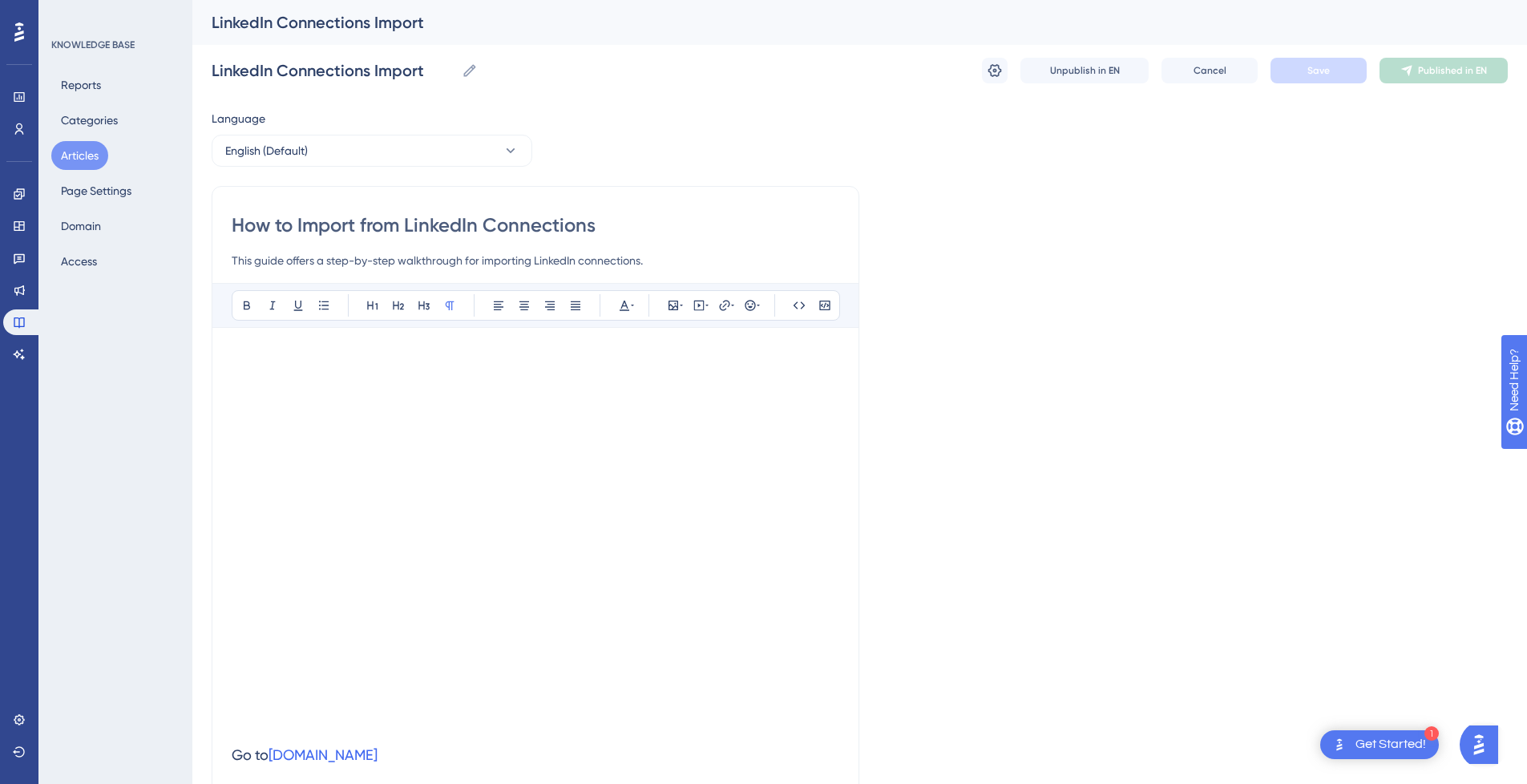
click at [607, 225] on input "How to Import from LinkedIn Connections" at bounding box center [535, 225] width 608 height 26
drag, startPoint x: 669, startPoint y: 228, endPoint x: 141, endPoint y: 228, distance: 528.0
paste input "LinkedIn Connections Import"
type input "LinkedIn Connections Import"
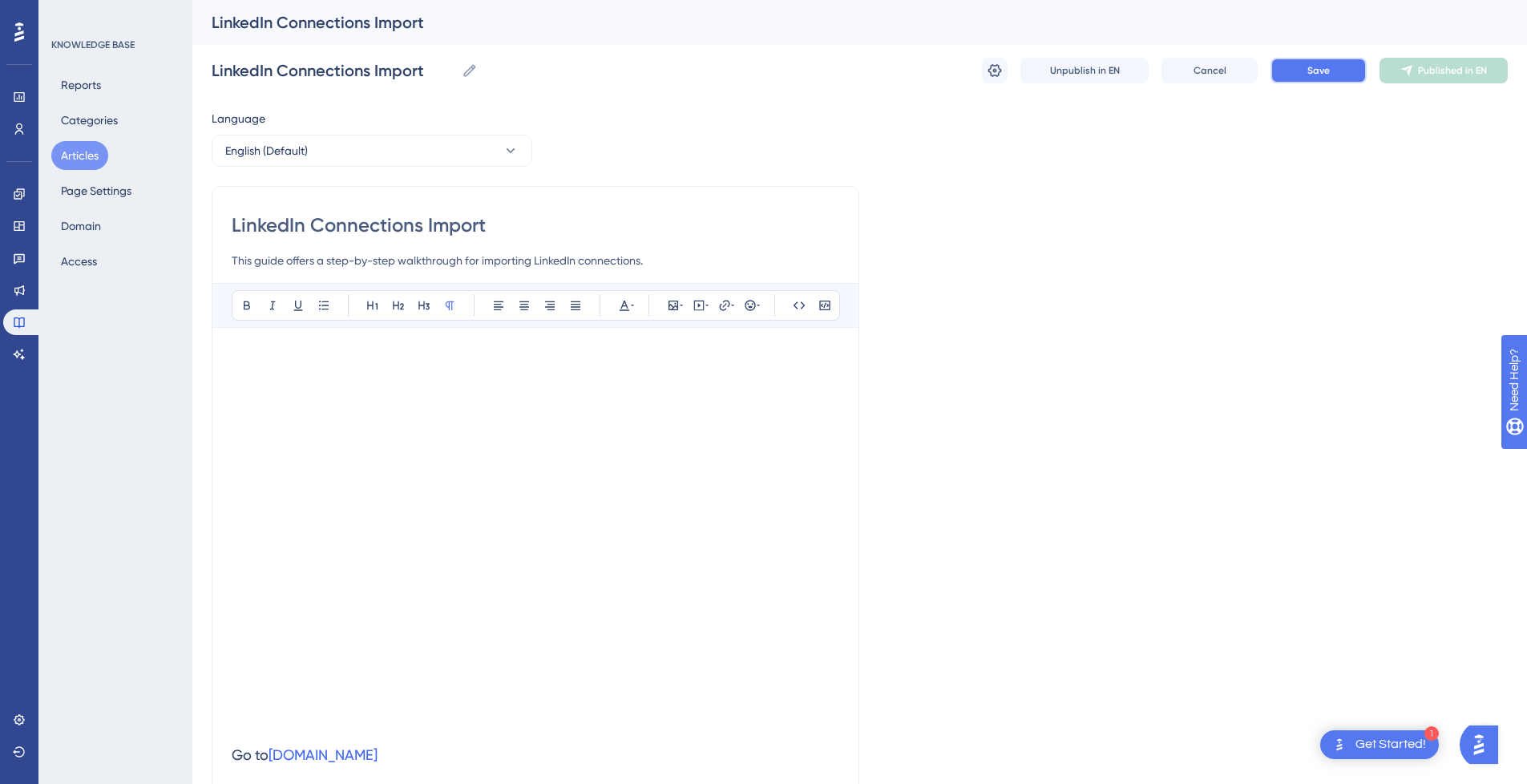
click at [1319, 72] on span "Save" at bounding box center [1318, 70] width 23 height 13
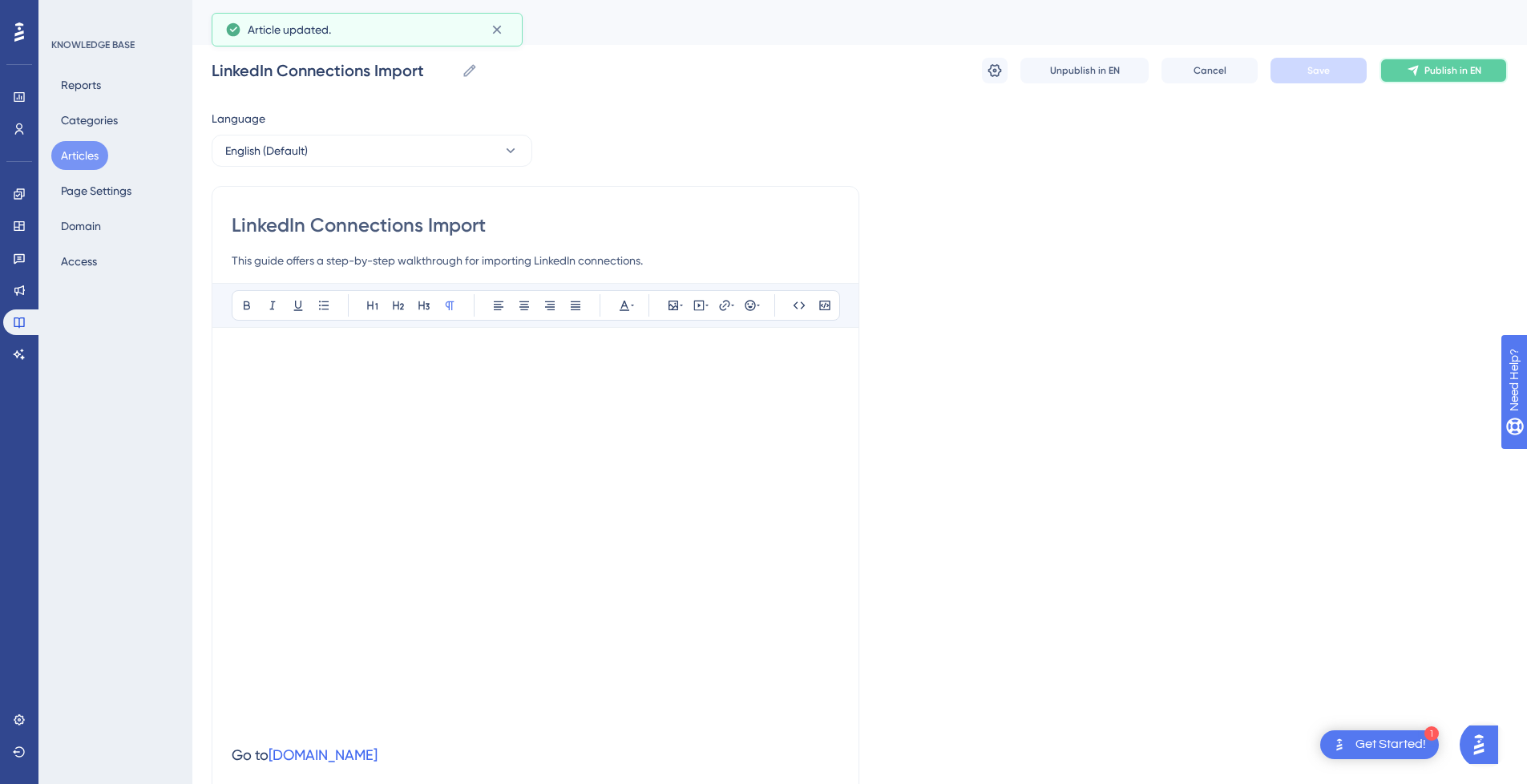
click at [1408, 70] on icon at bounding box center [1413, 70] width 13 height 13
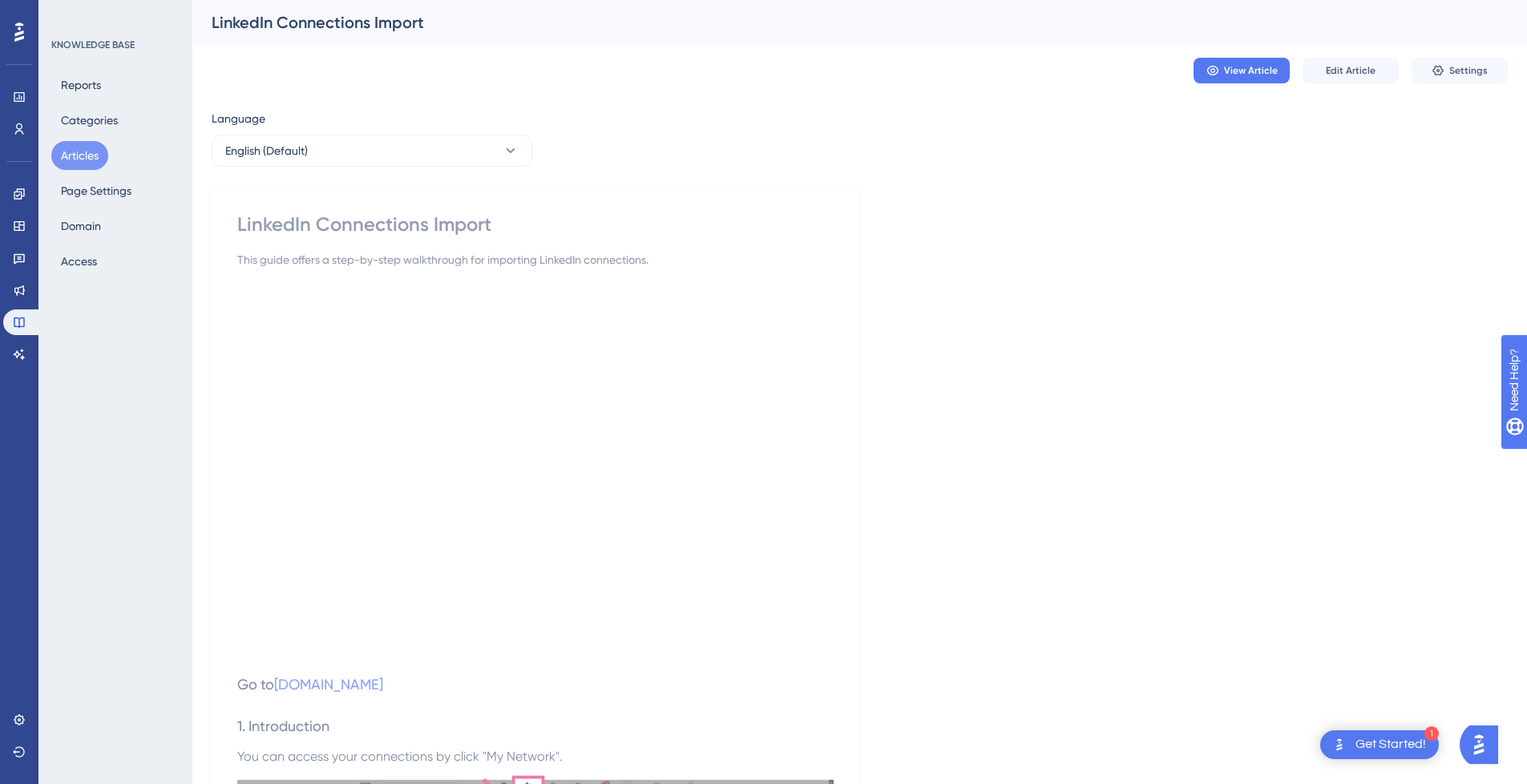
click at [77, 154] on button "Articles" at bounding box center [80, 154] width 57 height 29
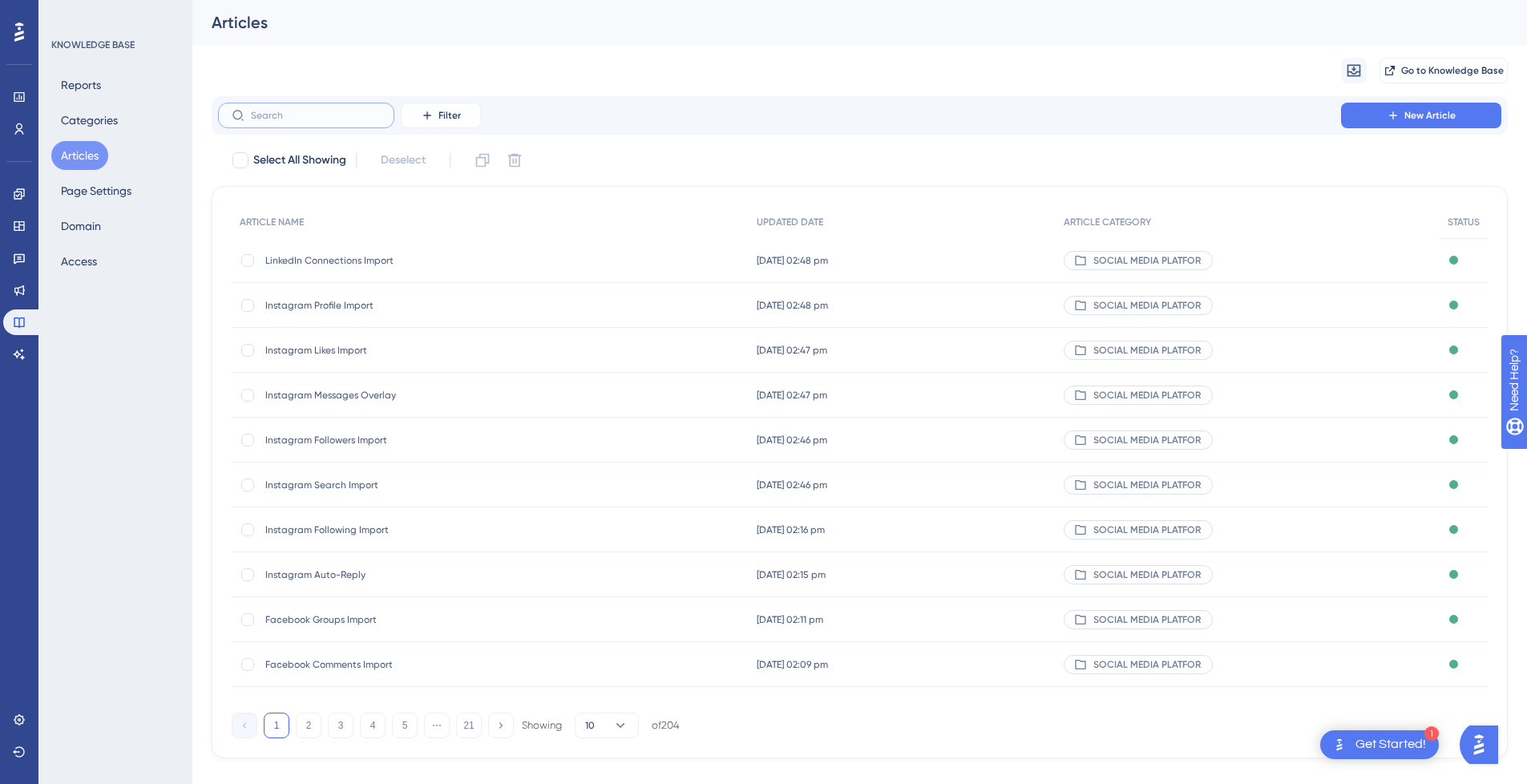
click at [320, 114] on input "text" at bounding box center [316, 115] width 130 height 11
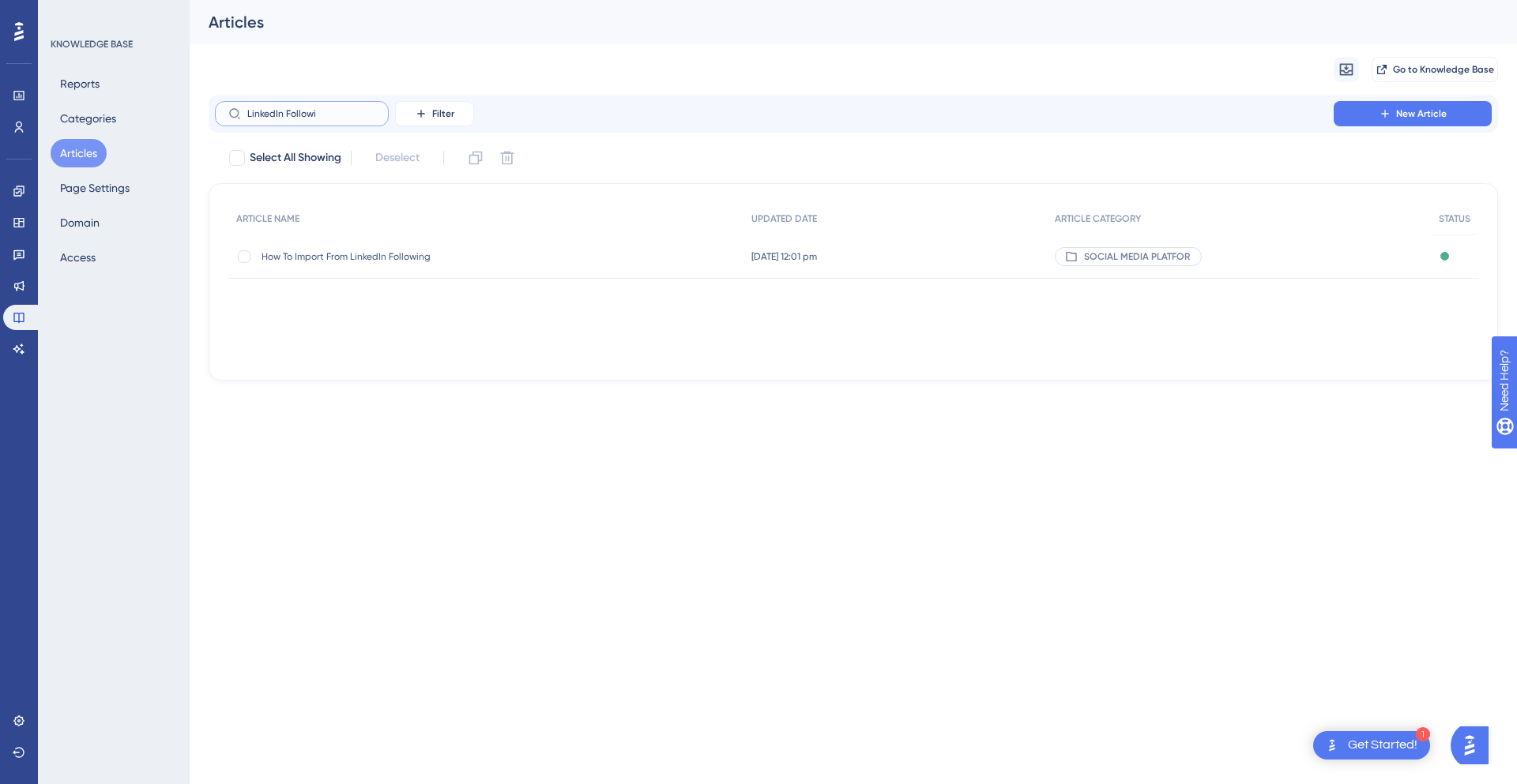
type input "LinkedIn Followi"
click at [496, 259] on span "How To Import From LinkedIn Following" at bounding box center [388, 256] width 253 height 13
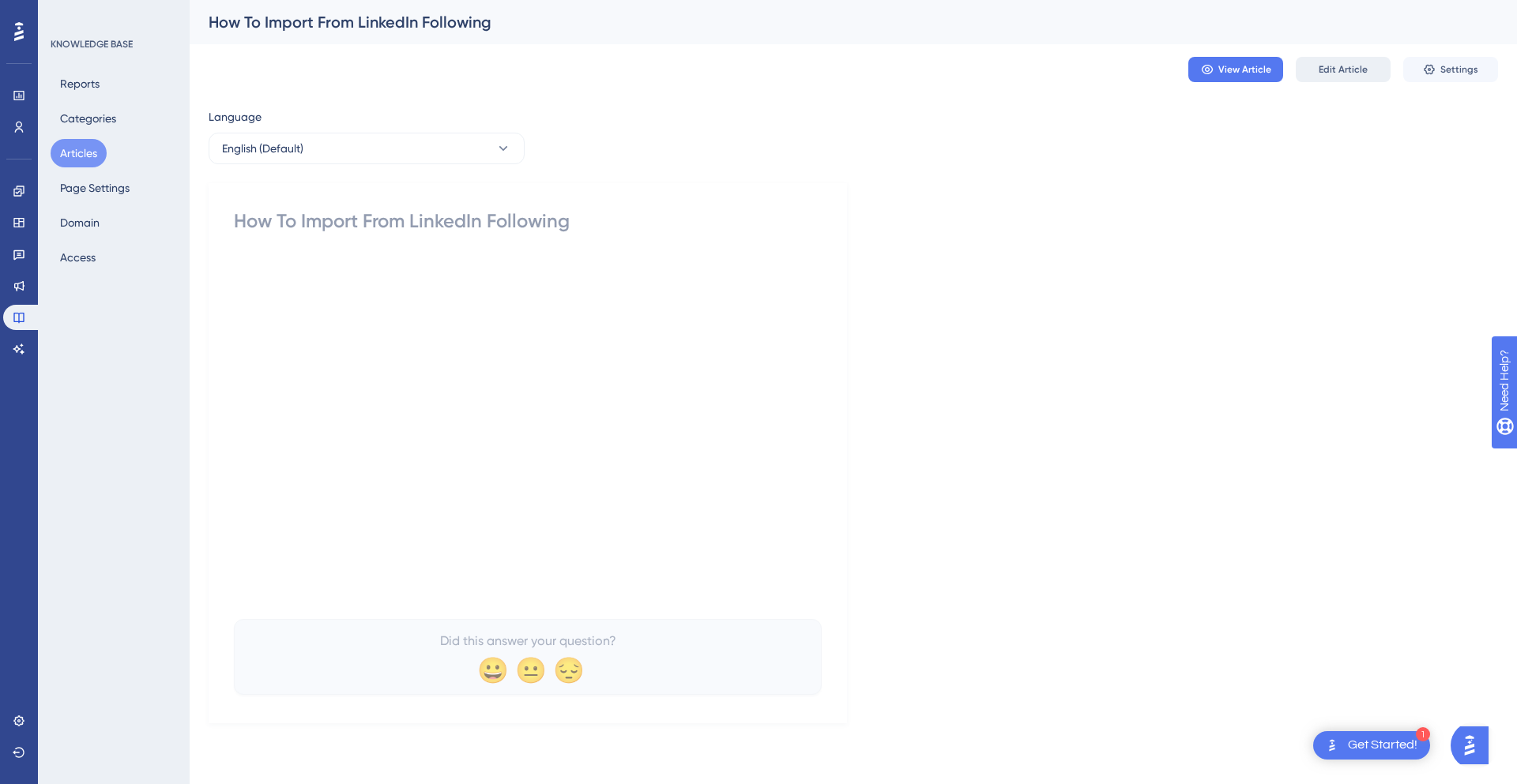
click at [1359, 63] on span "Edit Article" at bounding box center [1343, 69] width 49 height 13
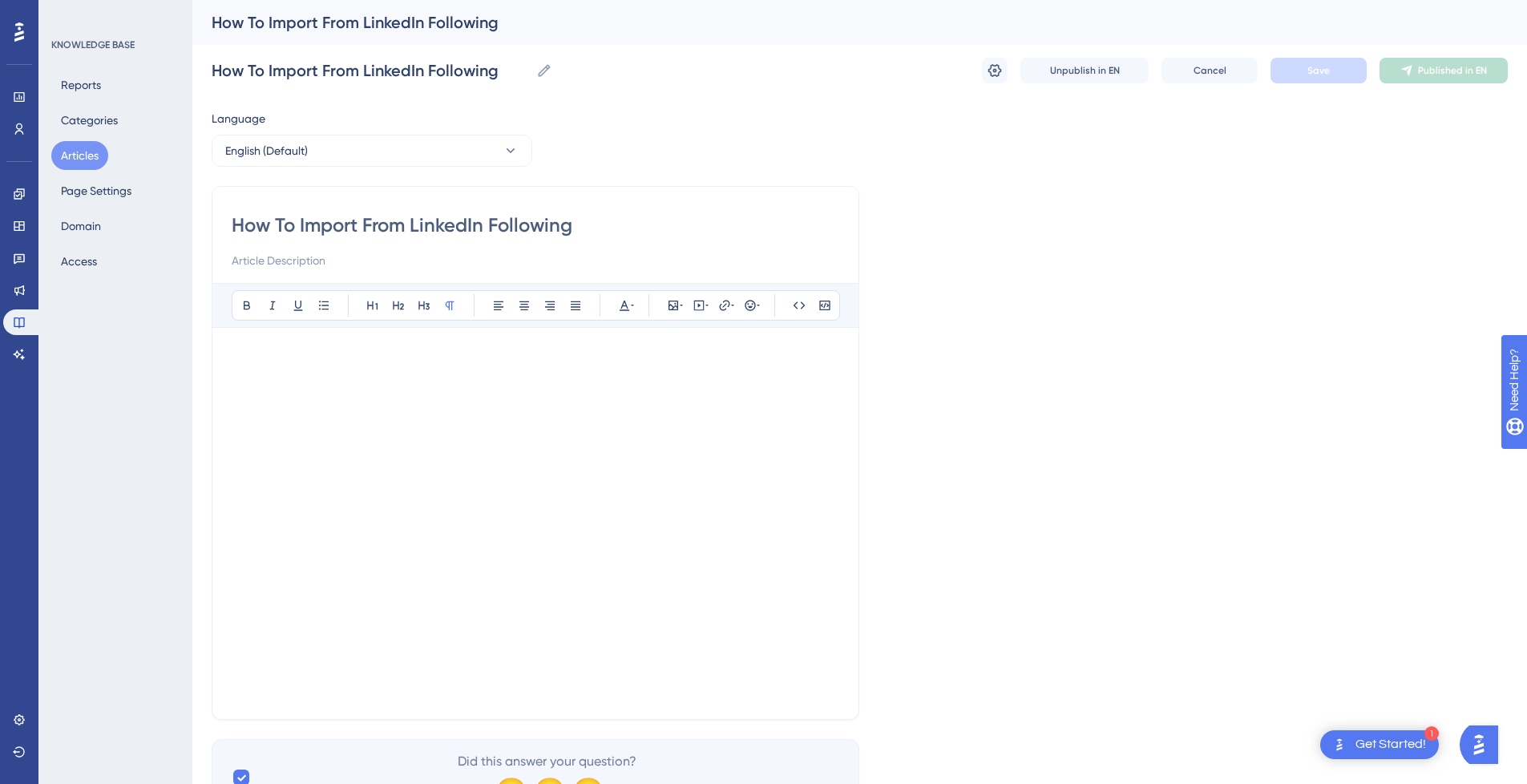
click at [334, 227] on input "How To Import From LinkedIn Following" at bounding box center [535, 225] width 608 height 26
type input "How To From LinkedIn Following"
click at [659, 221] on input "How To From LinkedIn Following" at bounding box center [535, 225] width 608 height 26
type input "How To From LinkedIn Following"
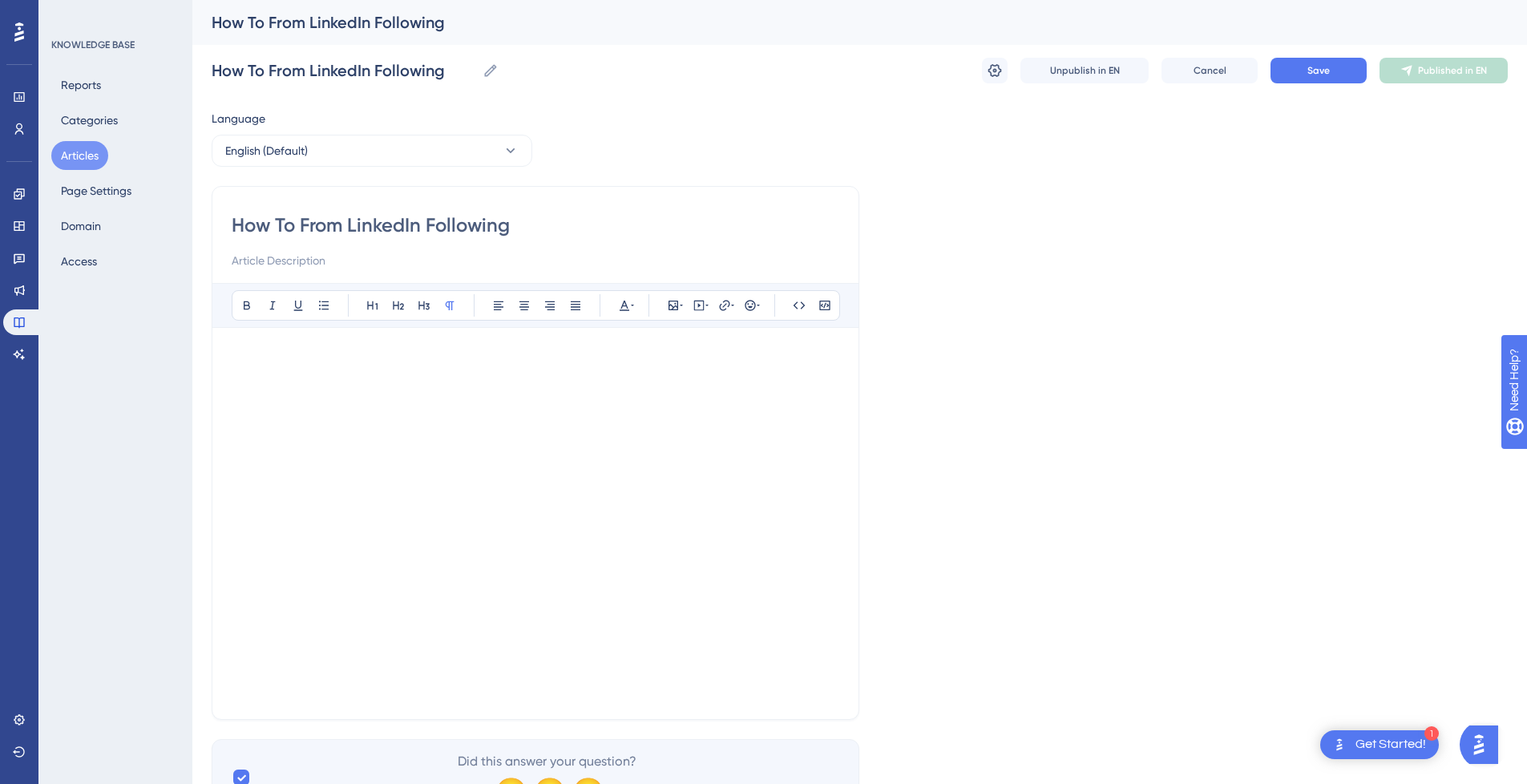
paste input "Import"
type input "How To From LinkedIn Following Import"
drag, startPoint x: 351, startPoint y: 225, endPoint x: 175, endPoint y: 225, distance: 176.0
click at [193, 225] on div "Performance Users Engagement Widgets Feedback Product Updates Knowledge Base AI…" at bounding box center [860, 421] width 1335 height 842
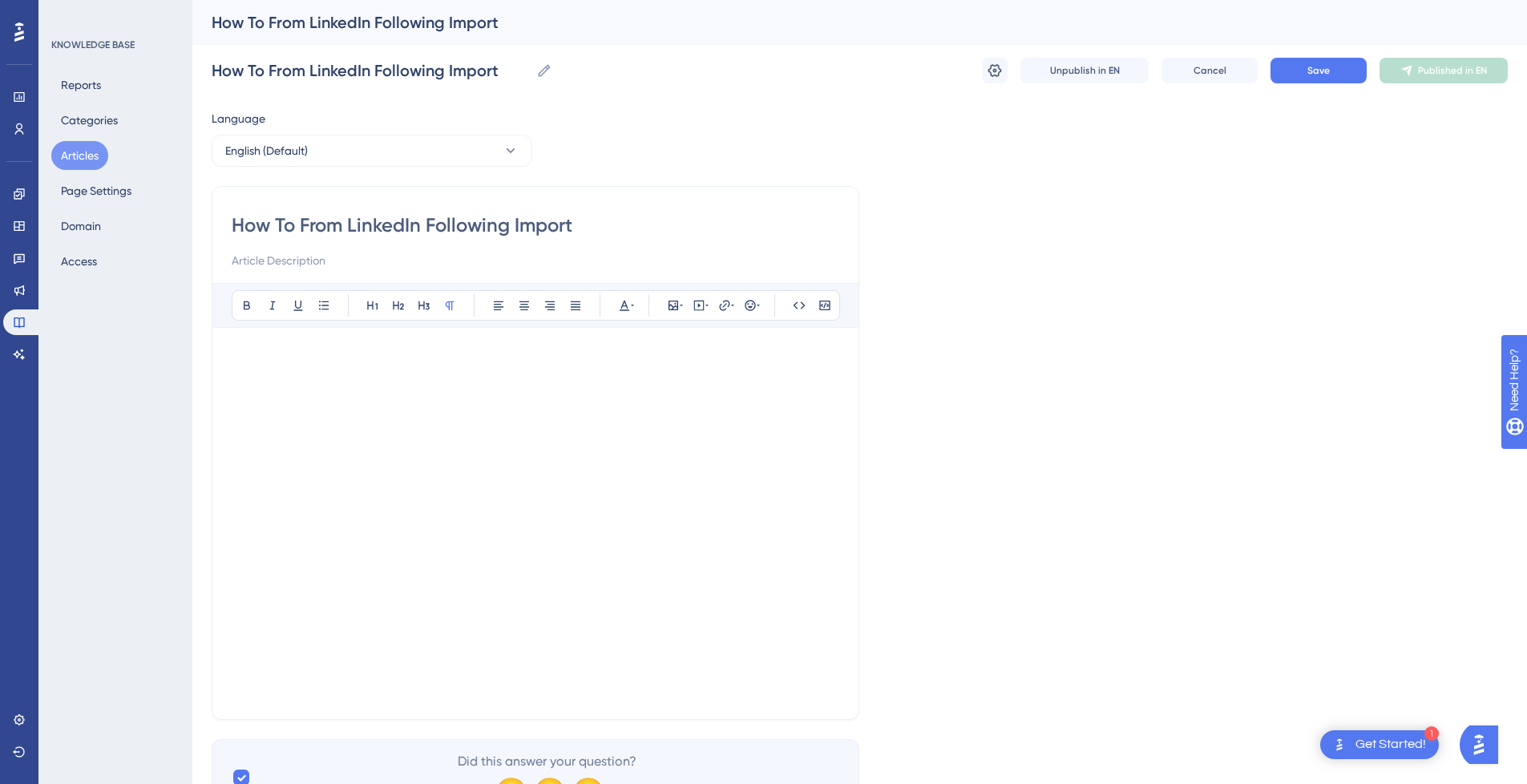
type input "LinkedIn Following Import"
click at [1319, 75] on span "Save" at bounding box center [1318, 70] width 23 height 13
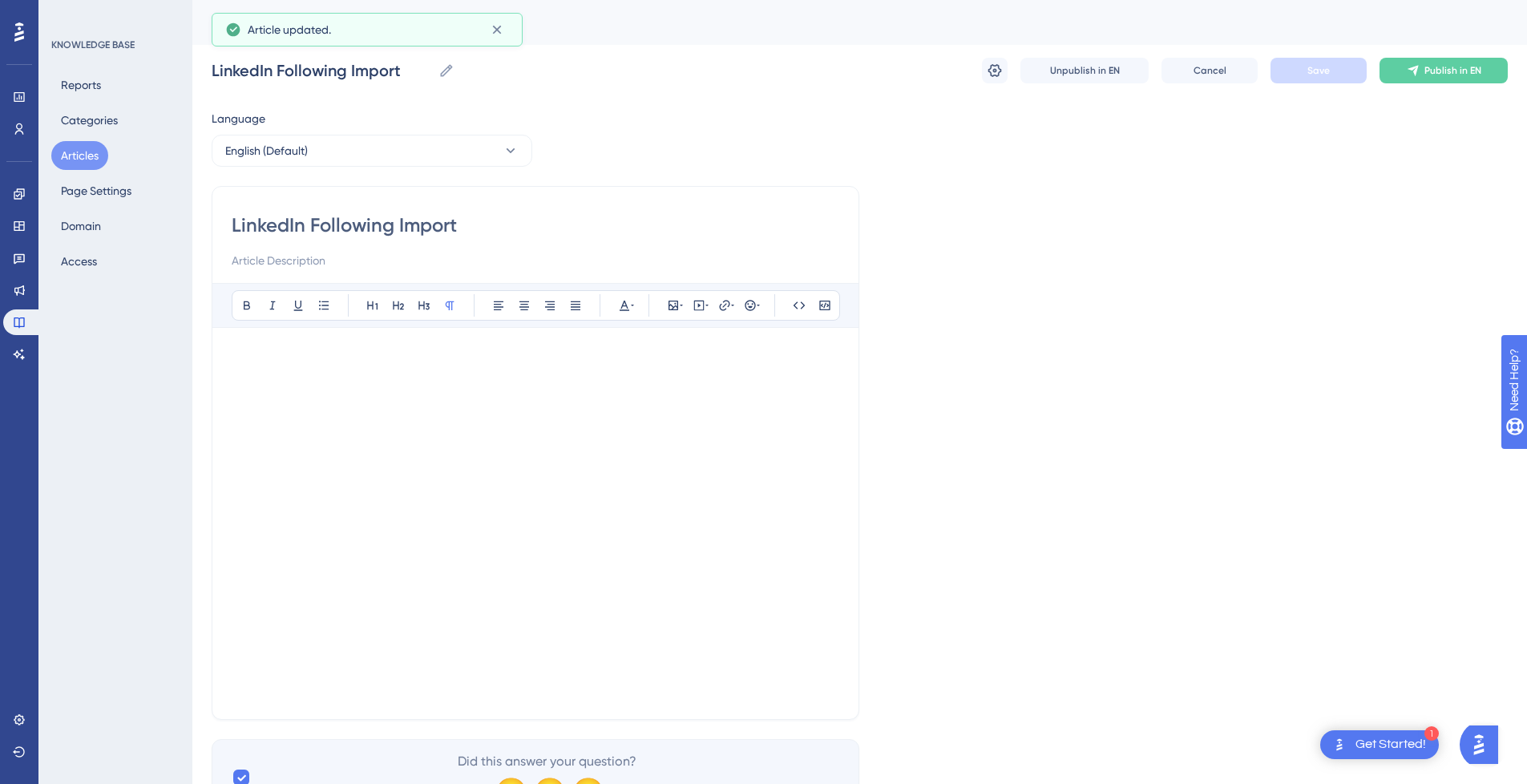
click at [1419, 74] on icon at bounding box center [1413, 70] width 13 height 13
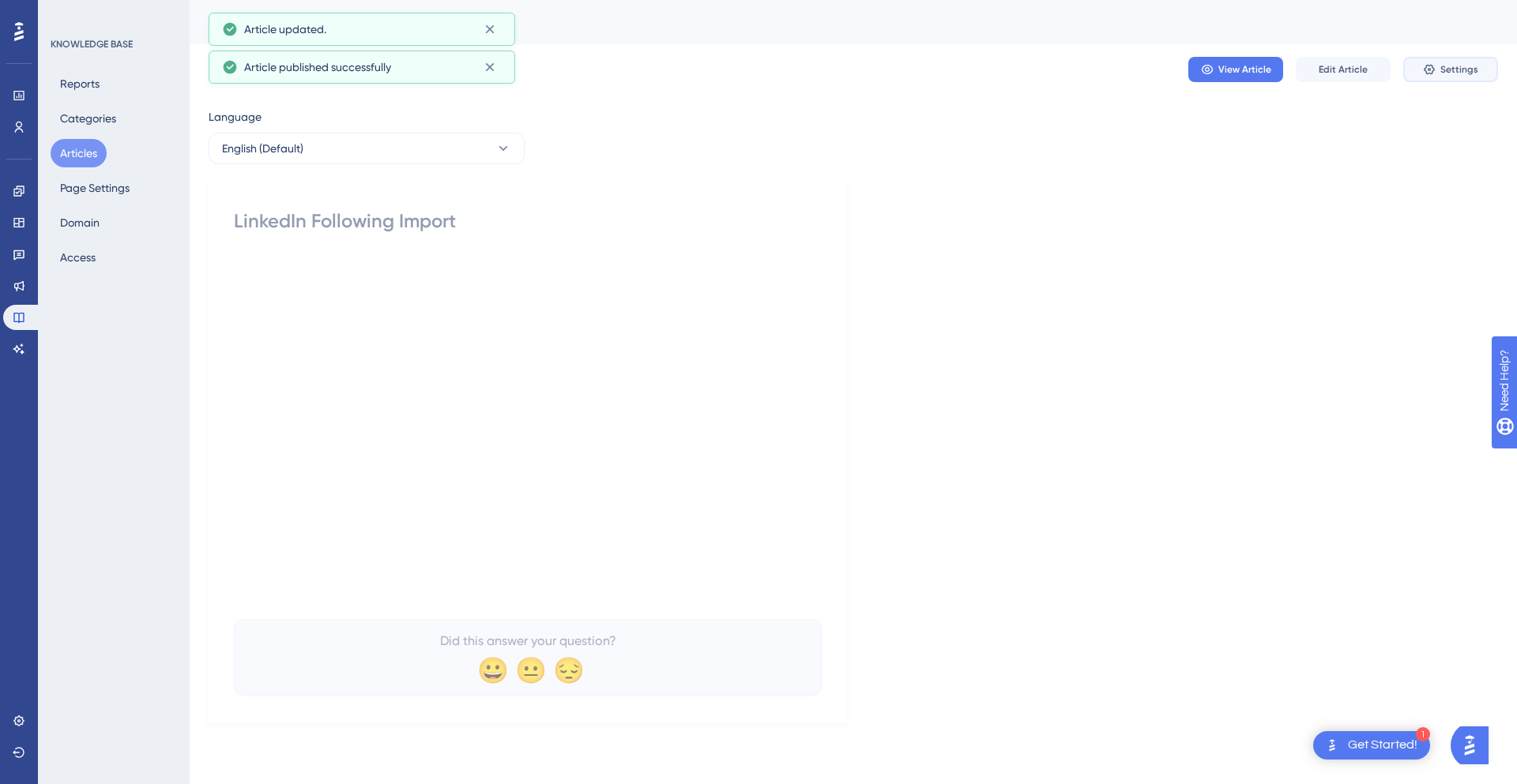
click at [1471, 64] on span "Settings" at bounding box center [1458, 69] width 38 height 13
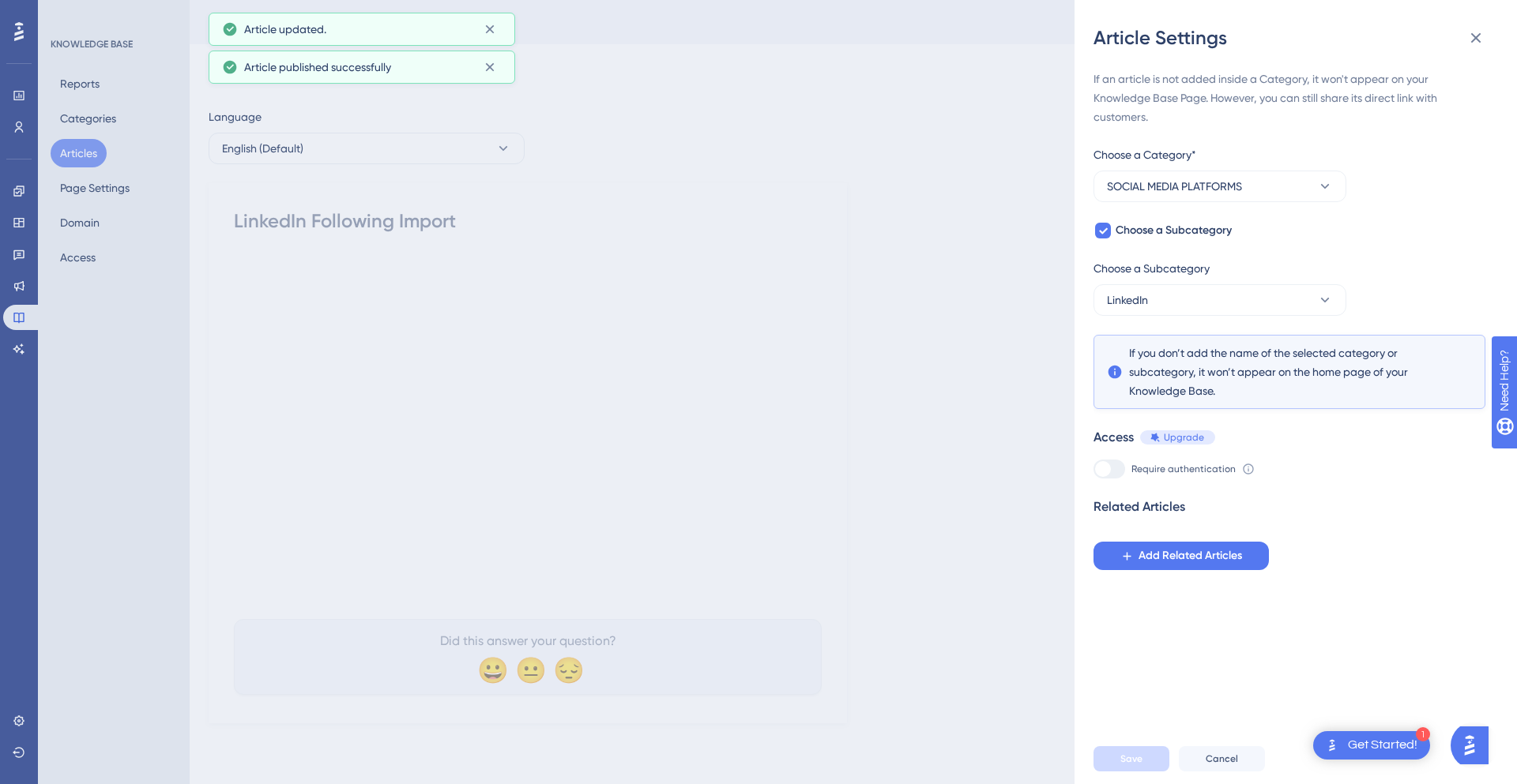
click at [987, 244] on div "Article Settings If an article is not added inside a Category, it won't appear …" at bounding box center [758, 392] width 1517 height 784
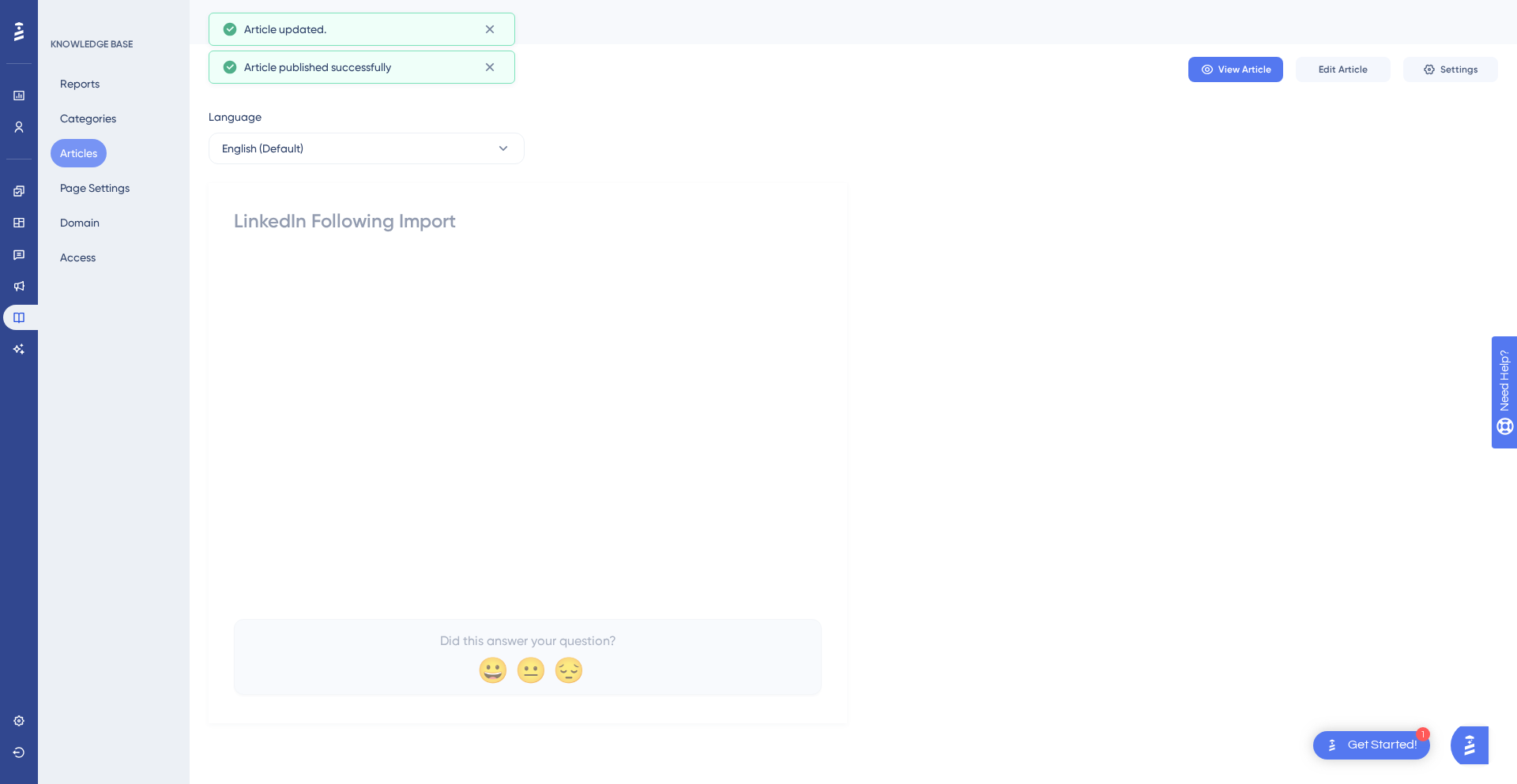
click at [87, 153] on button "Articles" at bounding box center [79, 152] width 56 height 28
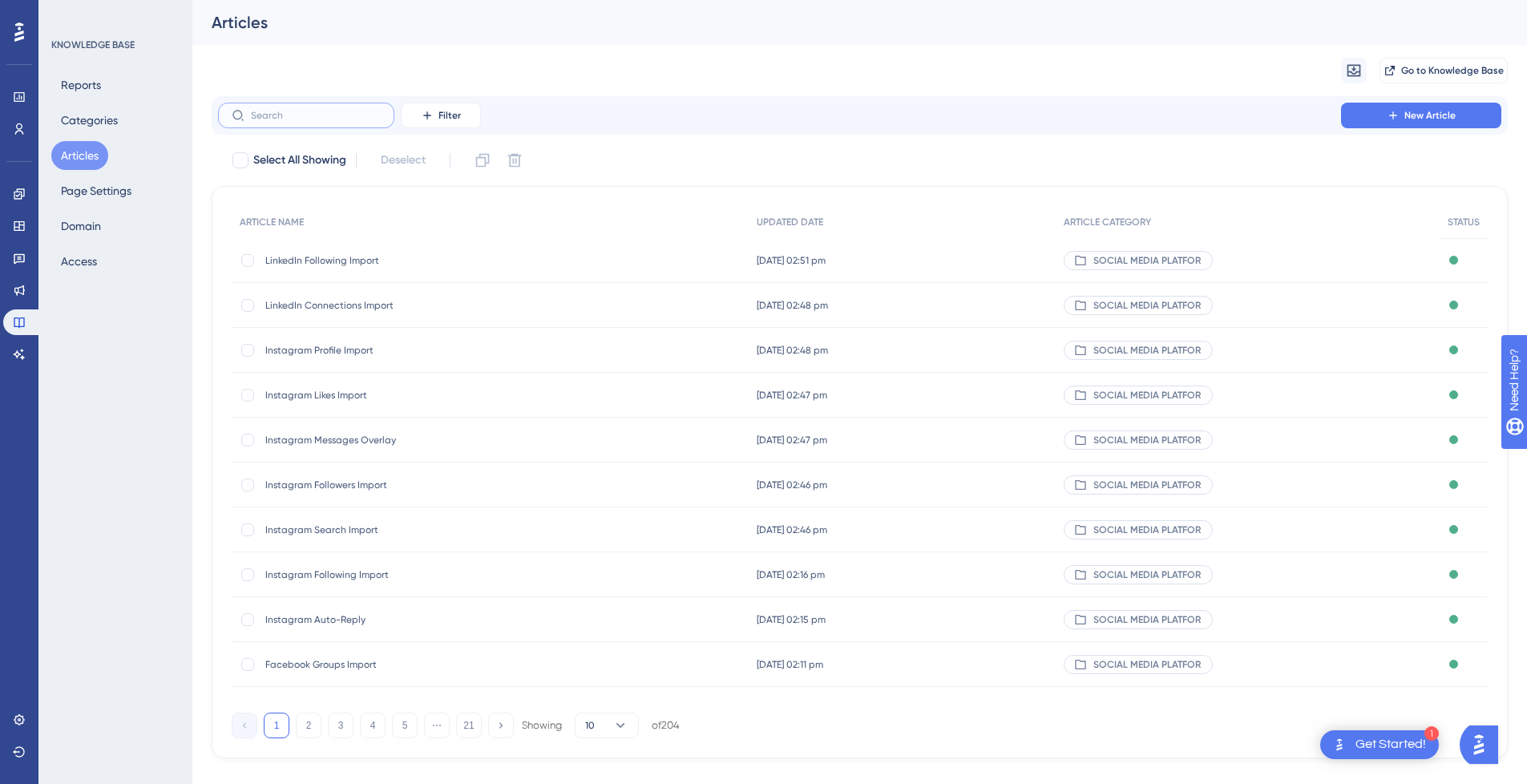
click at [292, 112] on input "text" at bounding box center [316, 115] width 130 height 11
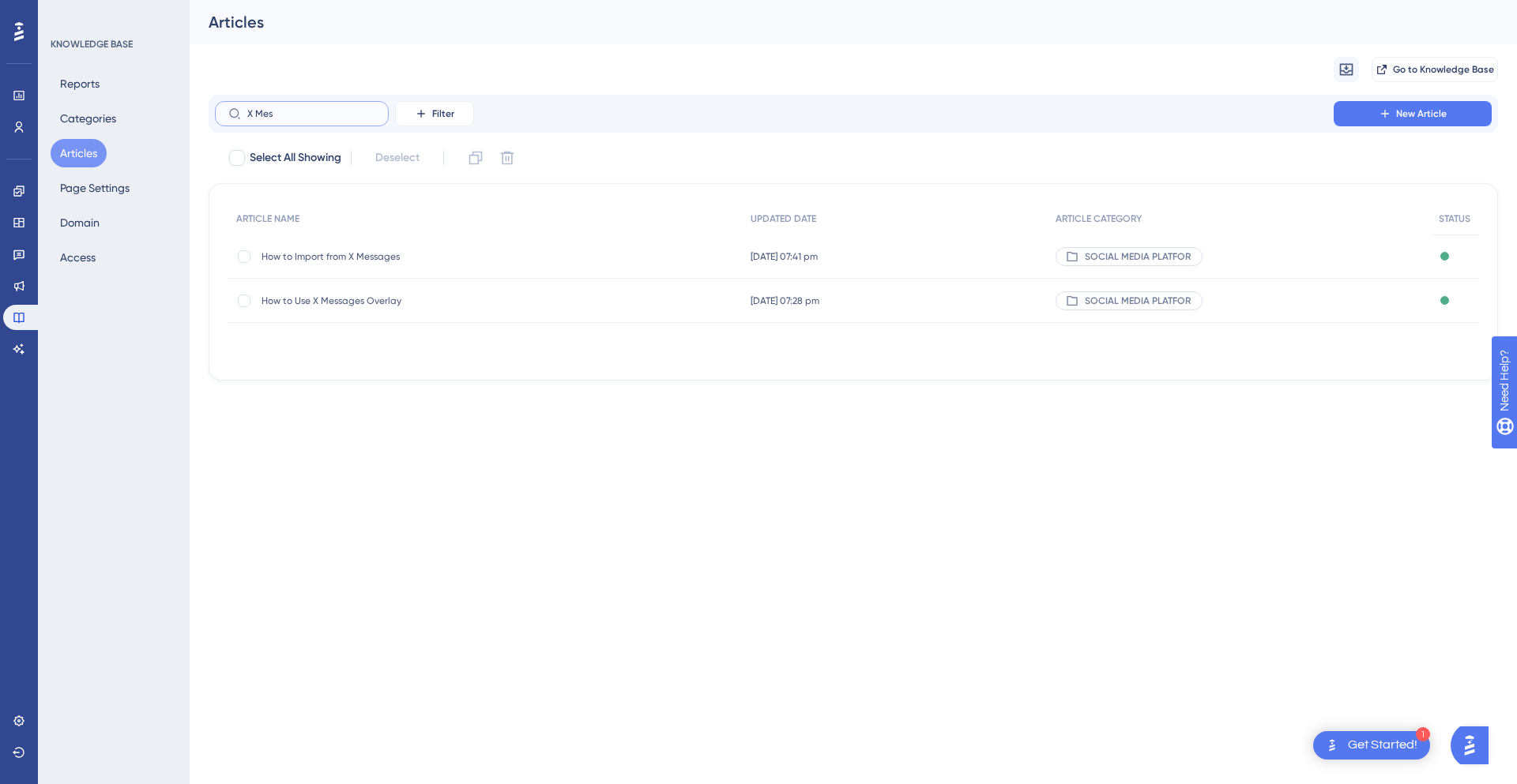
type input "X Mes"
click at [361, 297] on span "How to Use X Messages Overlay" at bounding box center [388, 300] width 253 height 13
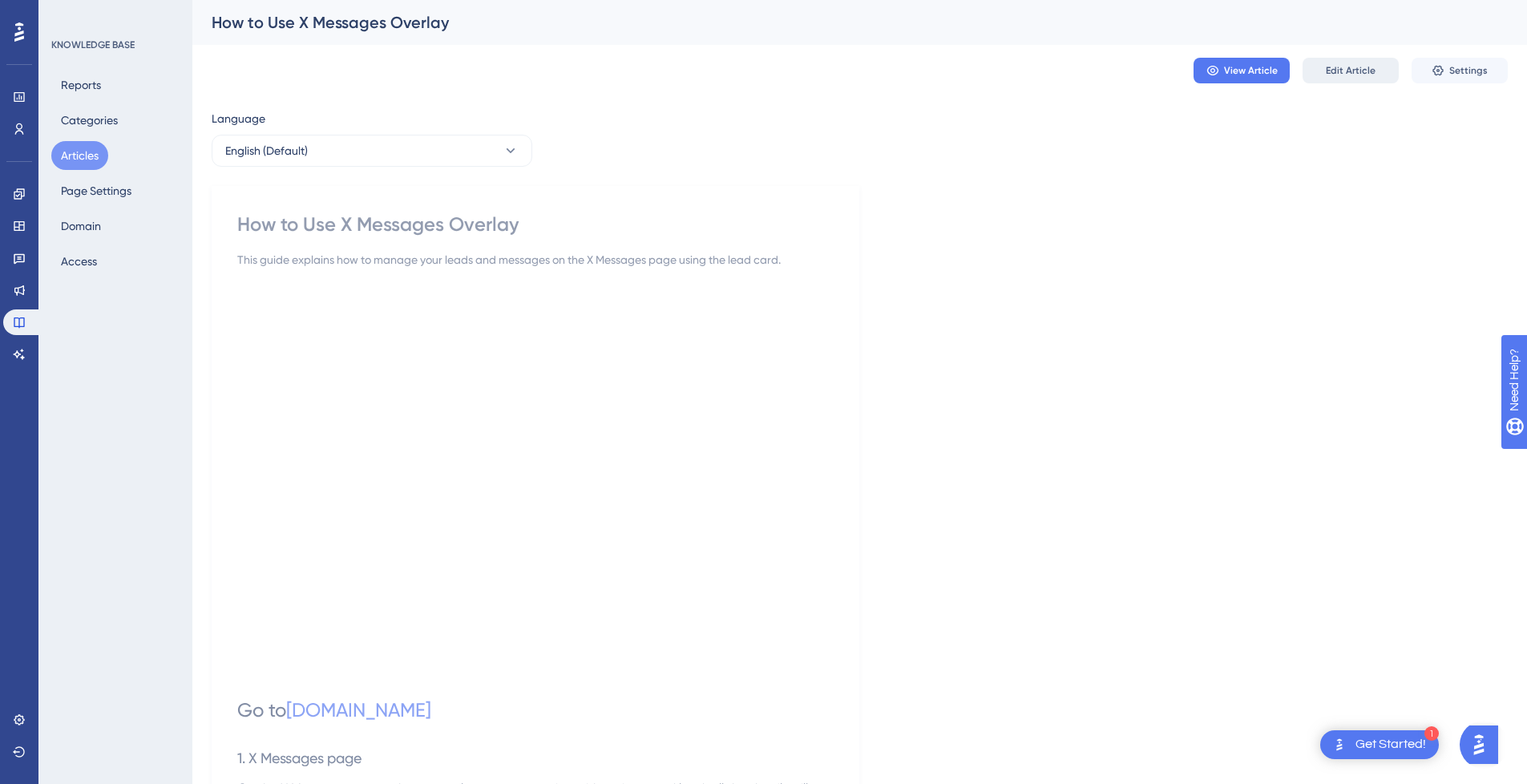
click at [1366, 67] on span "Edit Article" at bounding box center [1351, 70] width 50 height 13
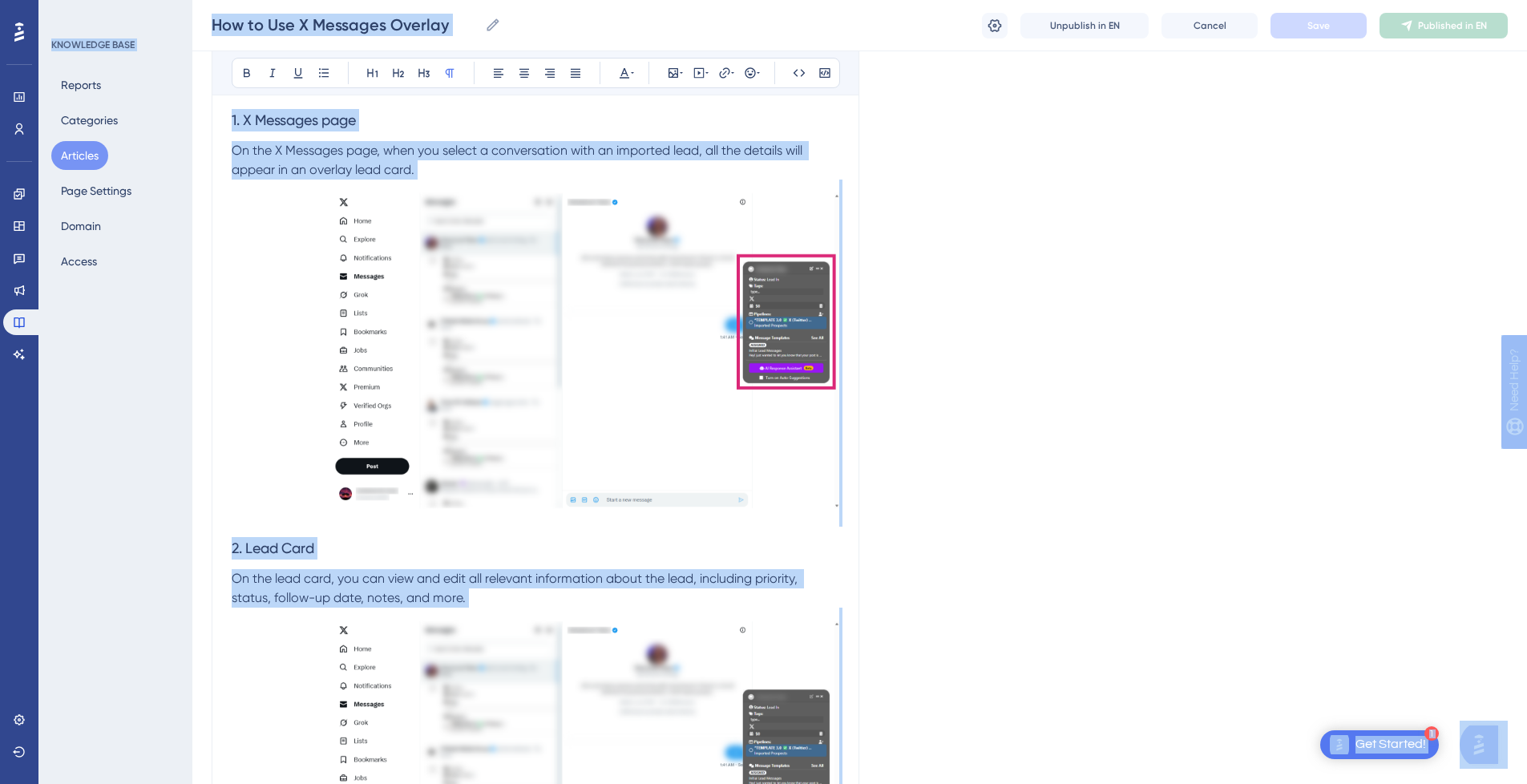
scroll to position [702, 12]
drag, startPoint x: 1525, startPoint y: 207, endPoint x: 1535, endPoint y: 99, distance: 108.5
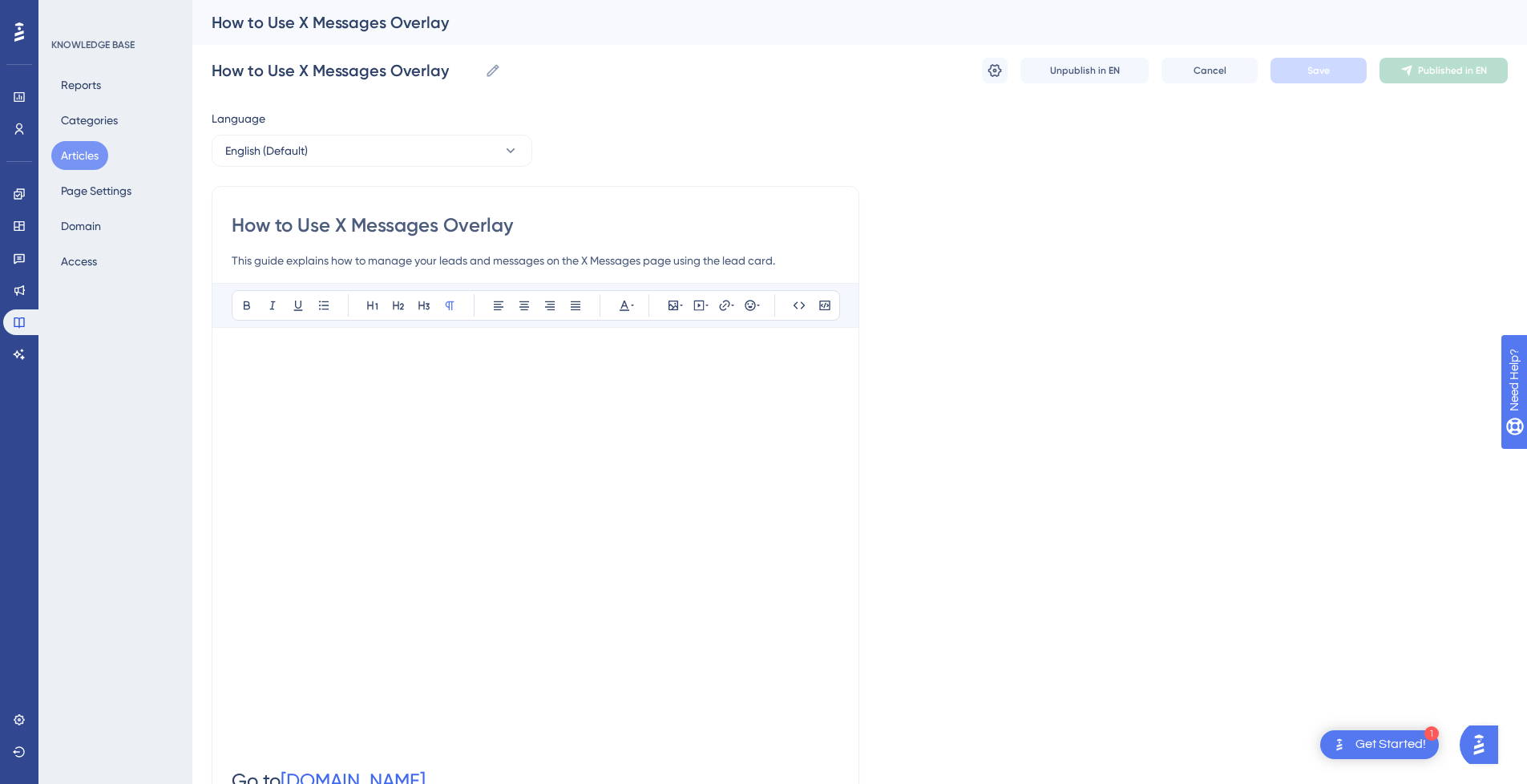
drag, startPoint x: 323, startPoint y: 222, endPoint x: 119, endPoint y: 222, distance: 204.0
type input "X Messages Overlay"
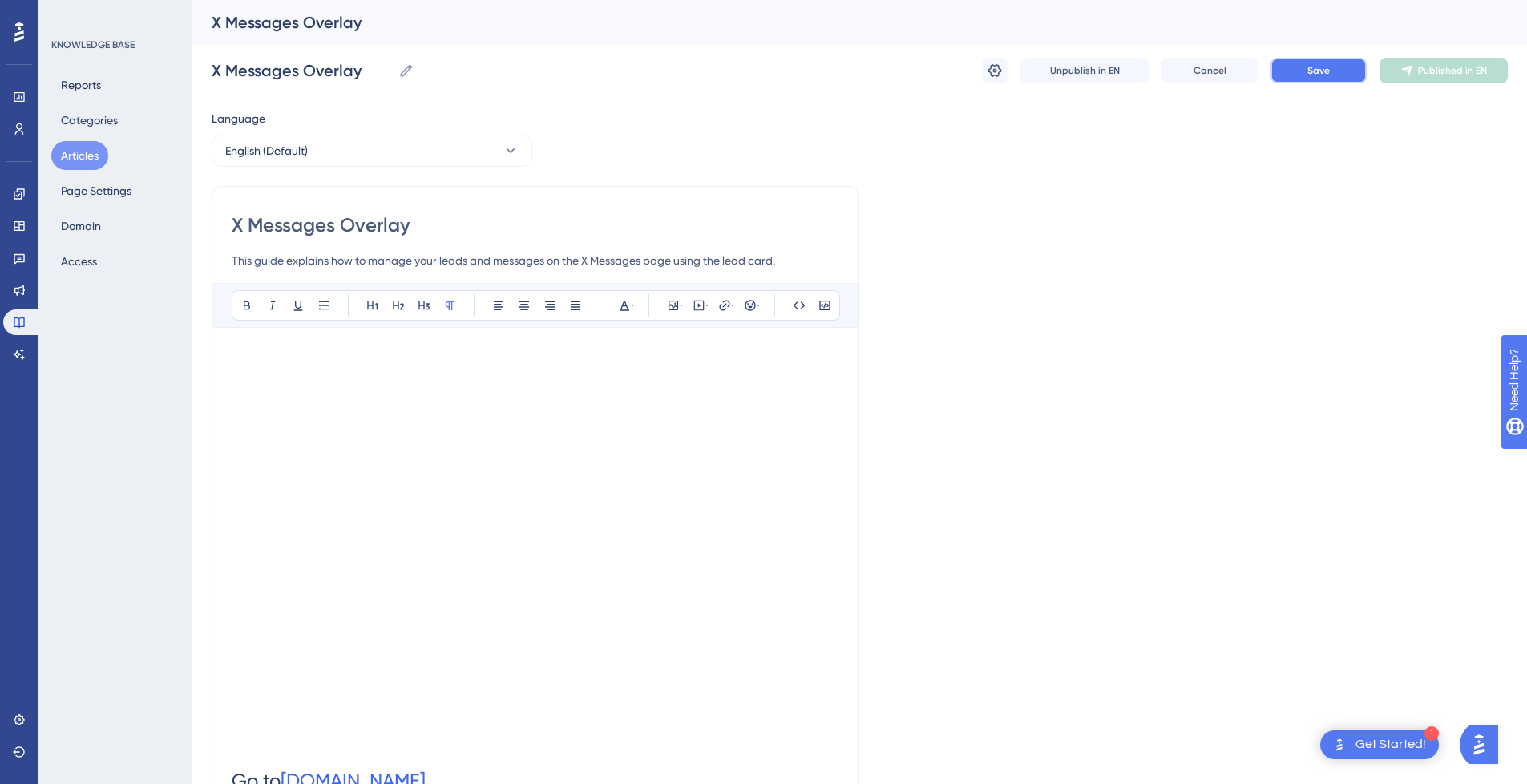
click at [1334, 71] on button "Save" at bounding box center [1319, 71] width 96 height 26
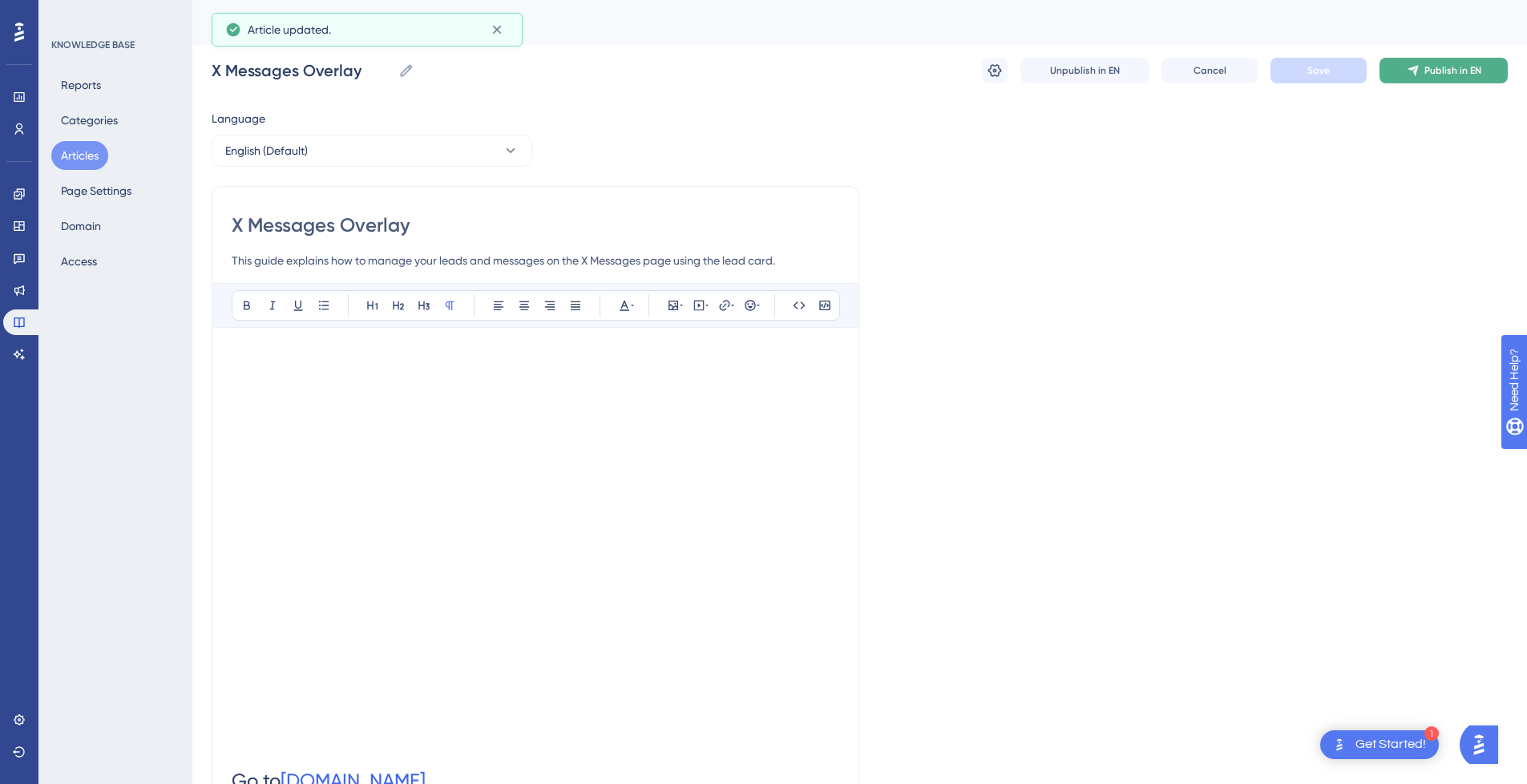
click at [1408, 69] on icon at bounding box center [1413, 71] width 11 height 11
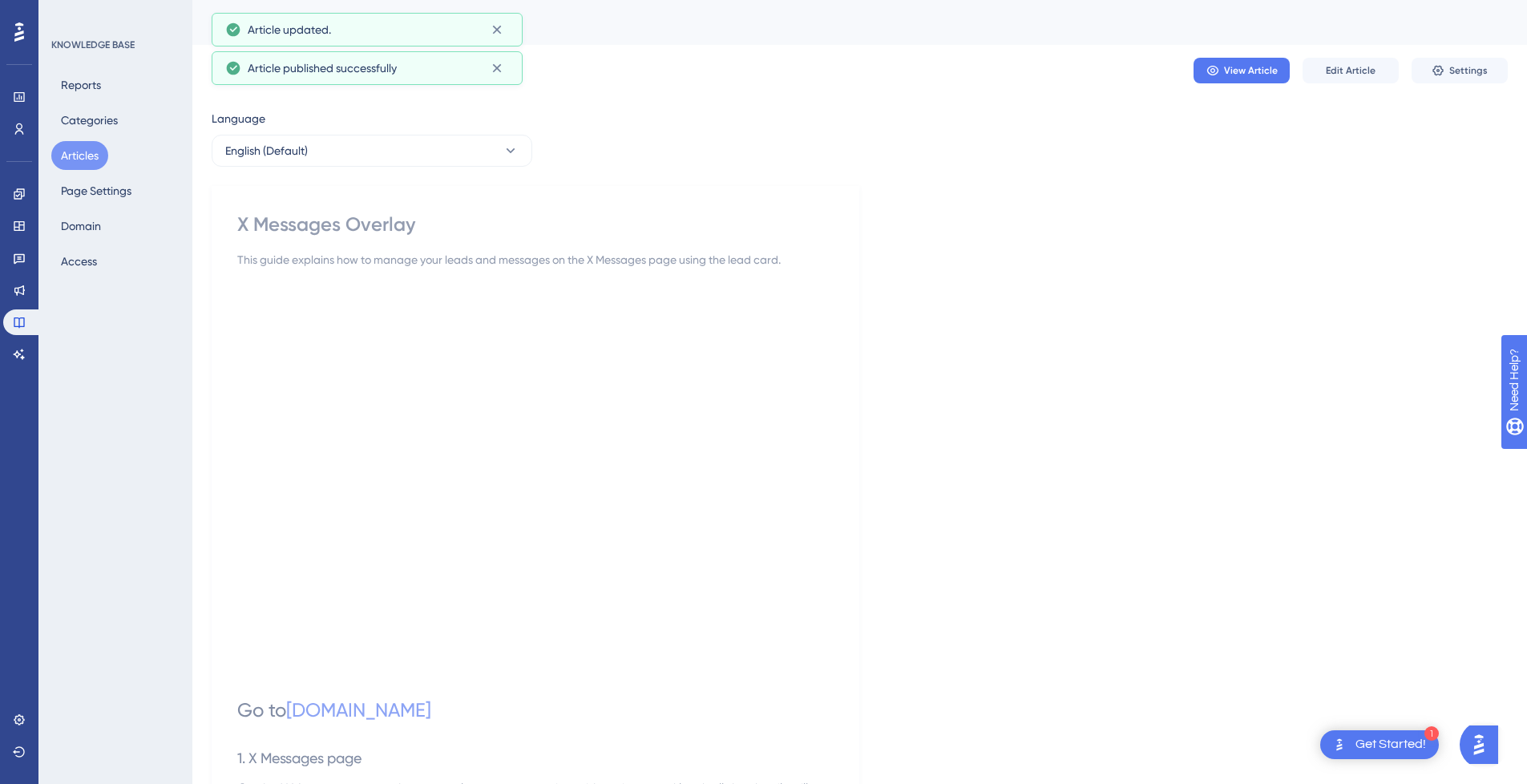
click at [86, 152] on button "Articles" at bounding box center [80, 154] width 57 height 29
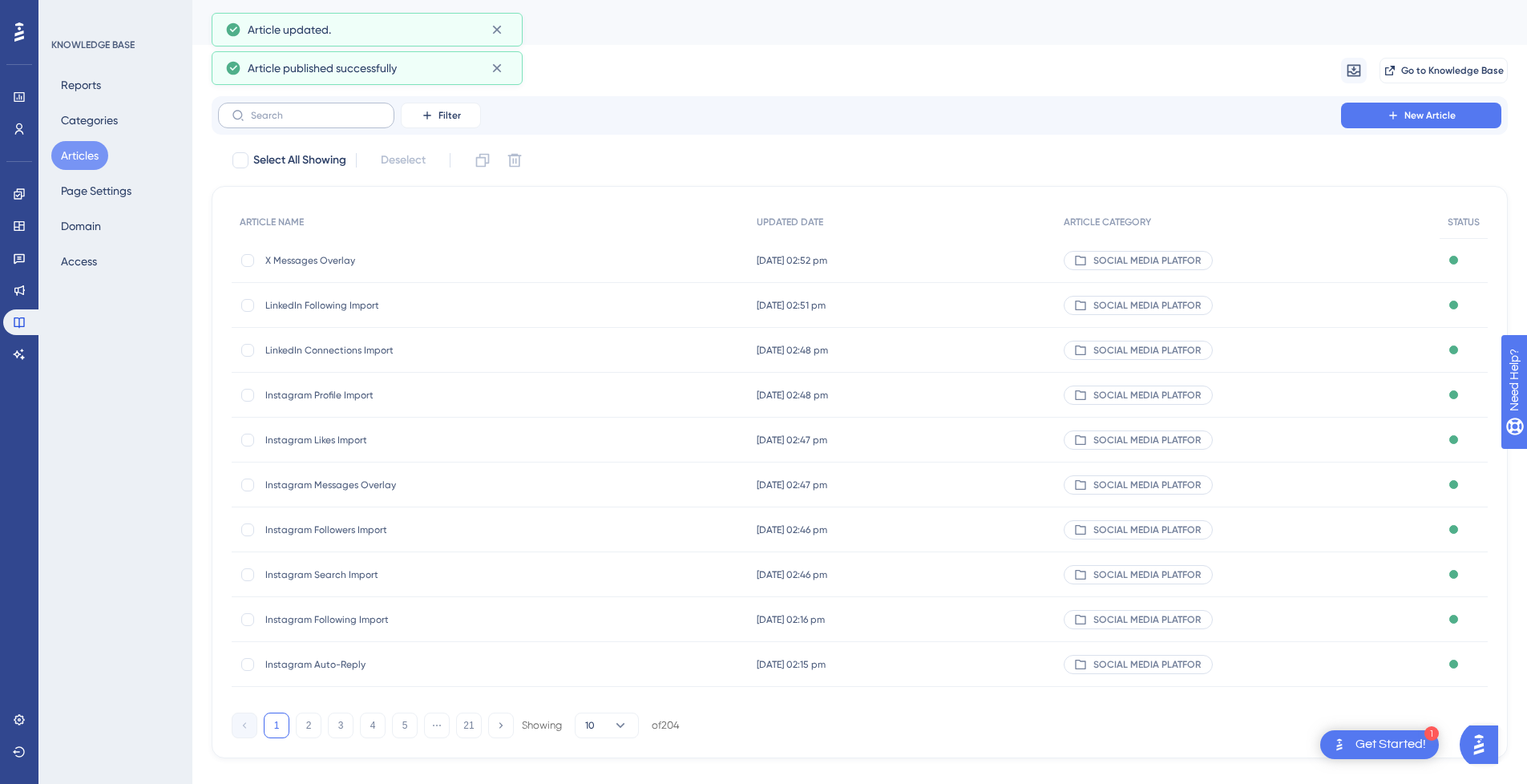
click at [336, 127] on label at bounding box center [306, 115] width 176 height 26
click at [336, 121] on input "text" at bounding box center [316, 115] width 130 height 11
paste input "Import"
type input "Import"
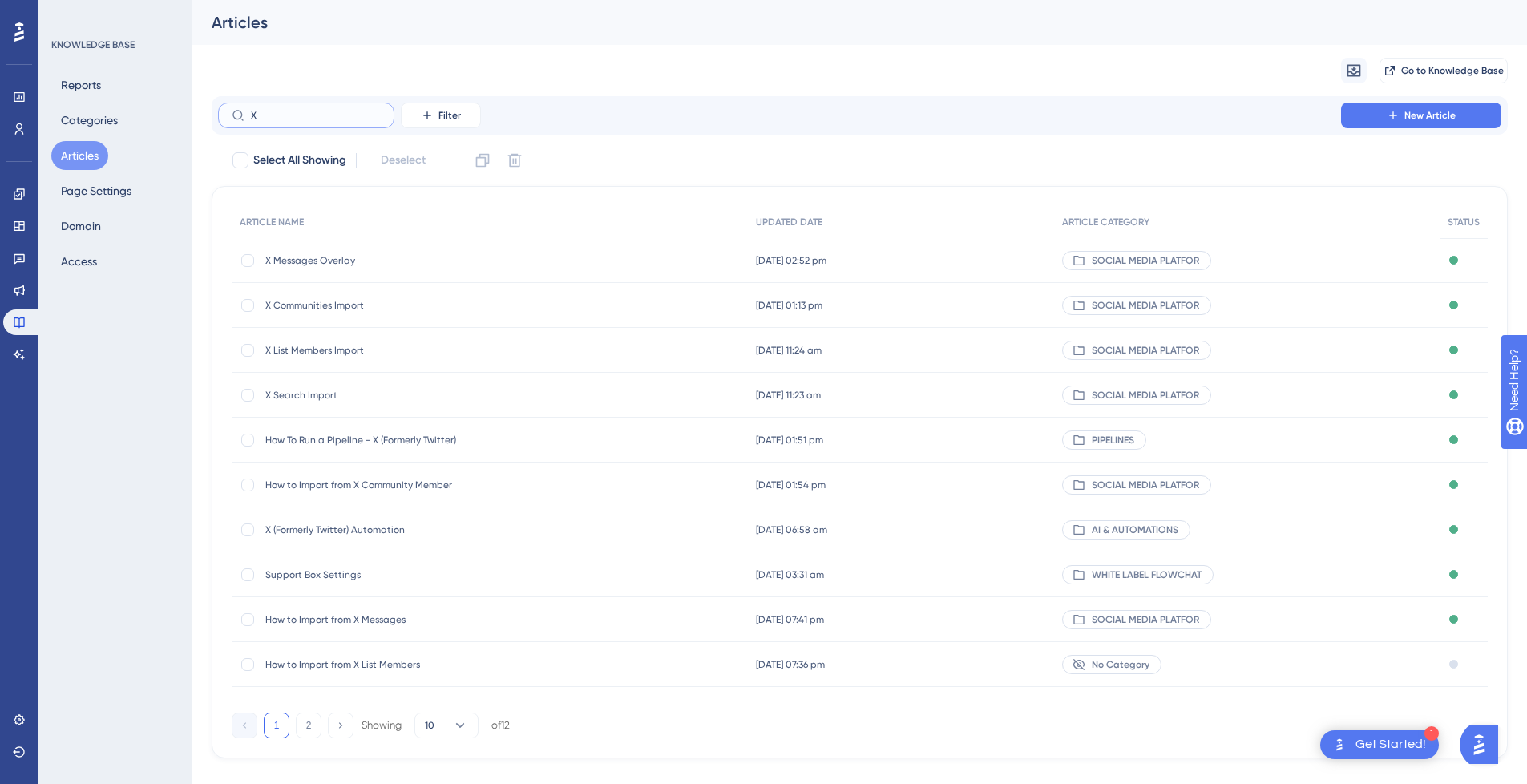
type input "X"
click at [375, 304] on span "X Communities Import" at bounding box center [394, 305] width 257 height 13
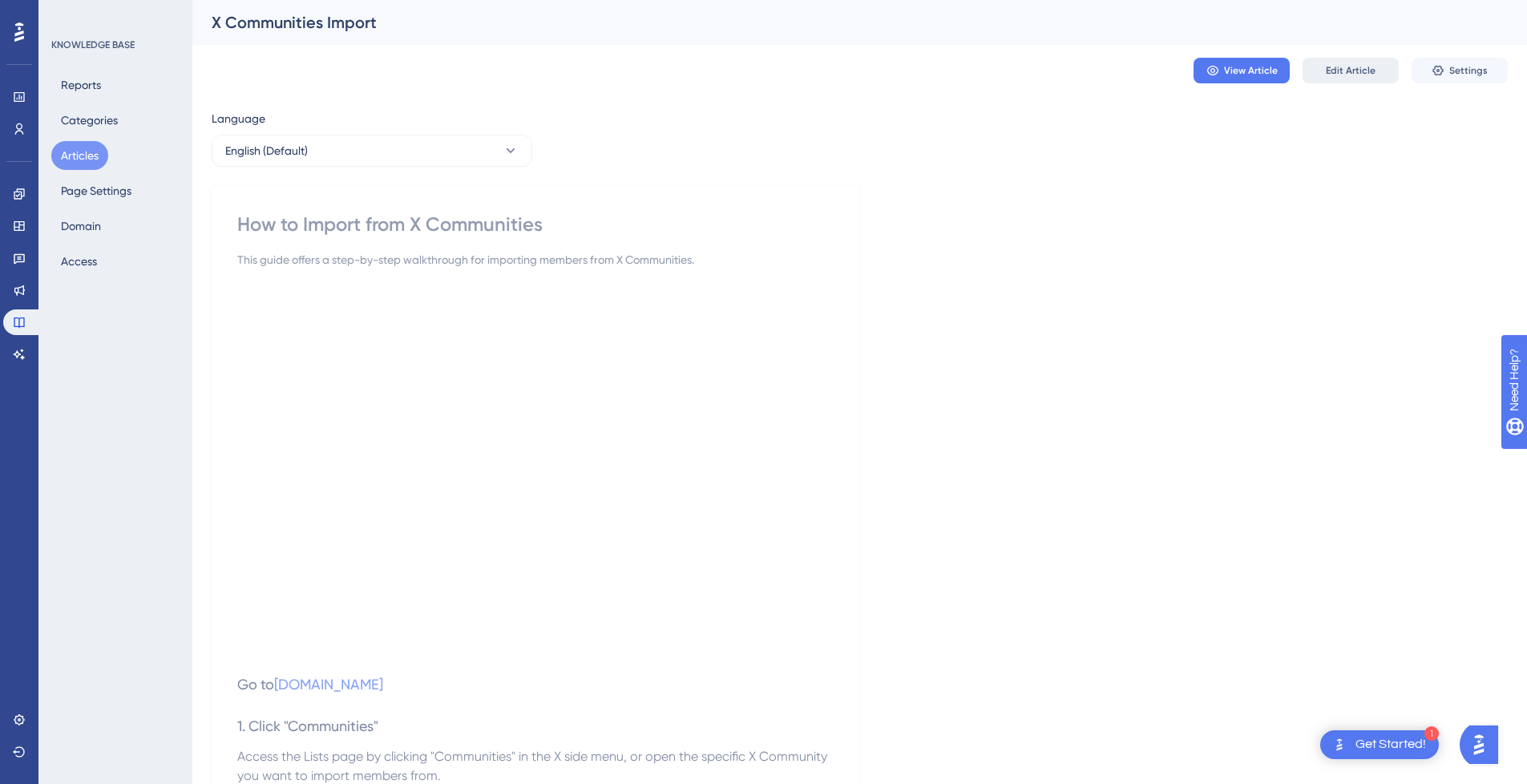
click at [1314, 72] on button "Edit Article" at bounding box center [1351, 71] width 96 height 26
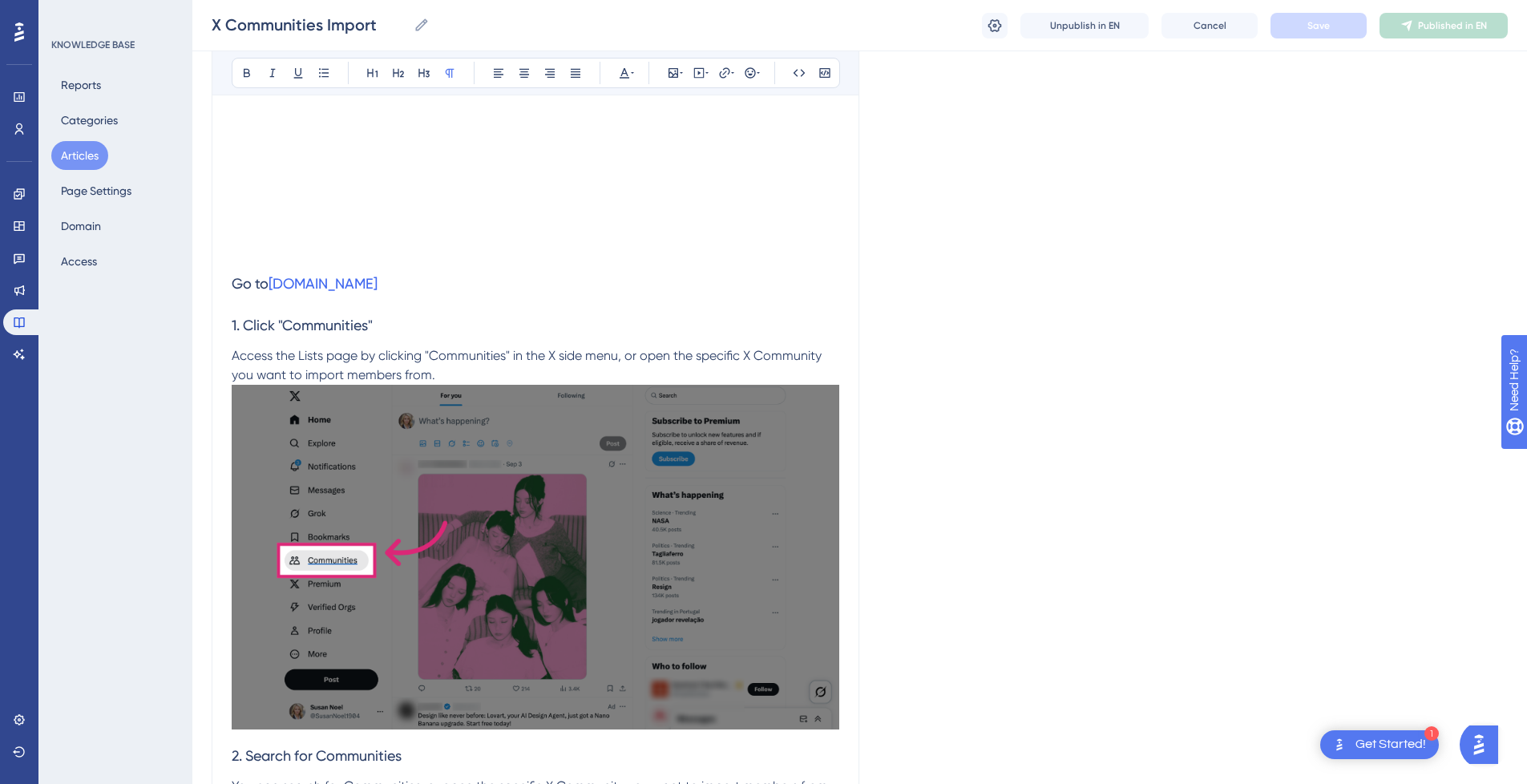
scroll to position [121, 0]
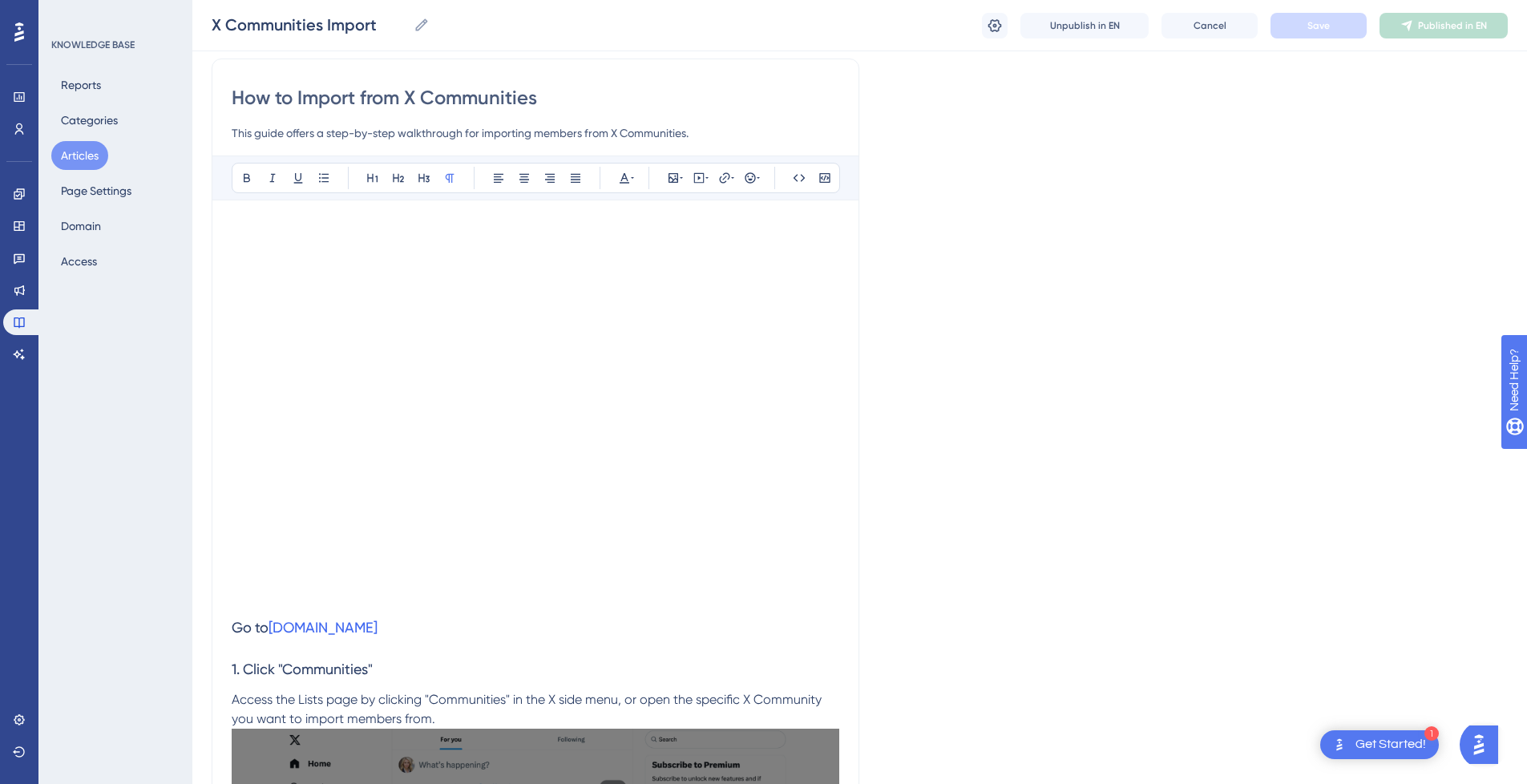
click at [555, 101] on input "How to Import from X Communities" at bounding box center [535, 97] width 608 height 26
drag, startPoint x: 413, startPoint y: 98, endPoint x: 210, endPoint y: 97, distance: 203.0
type input "X Communities Import"
click at [1325, 30] on span "Save" at bounding box center [1318, 26] width 23 height 13
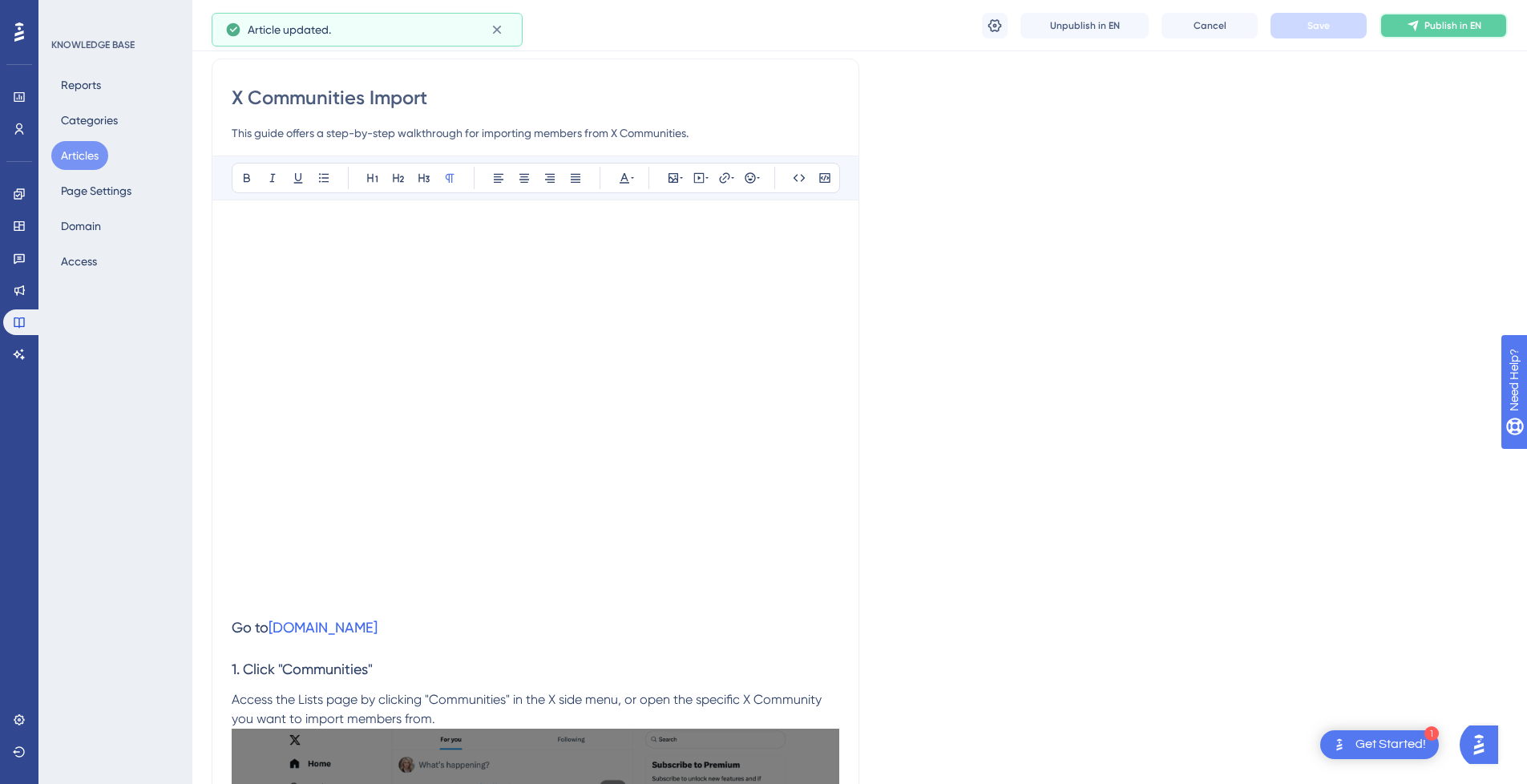
click at [1445, 32] on button "Publish in EN" at bounding box center [1443, 26] width 128 height 26
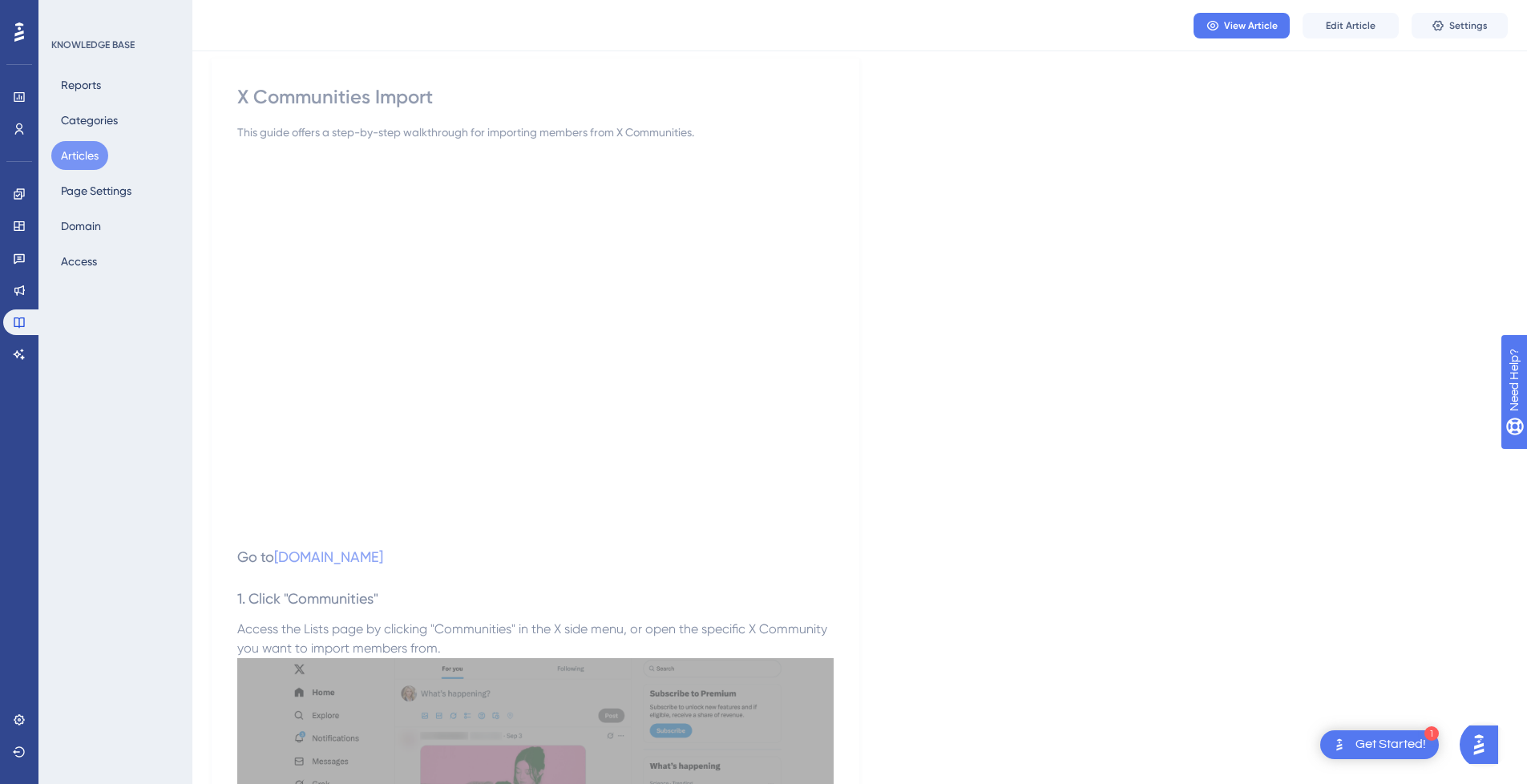
scroll to position [0, 0]
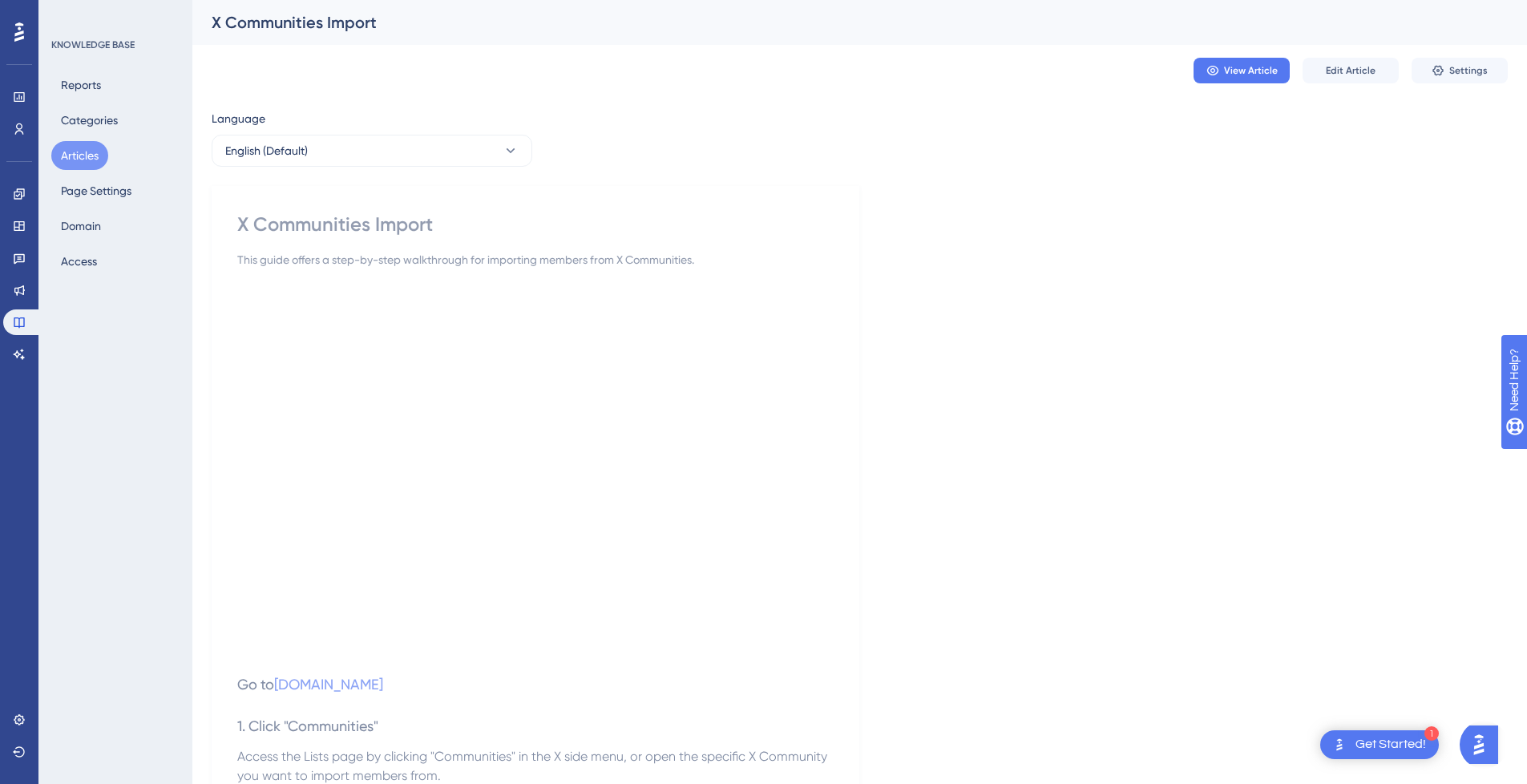
click at [77, 154] on button "Articles" at bounding box center [80, 154] width 57 height 29
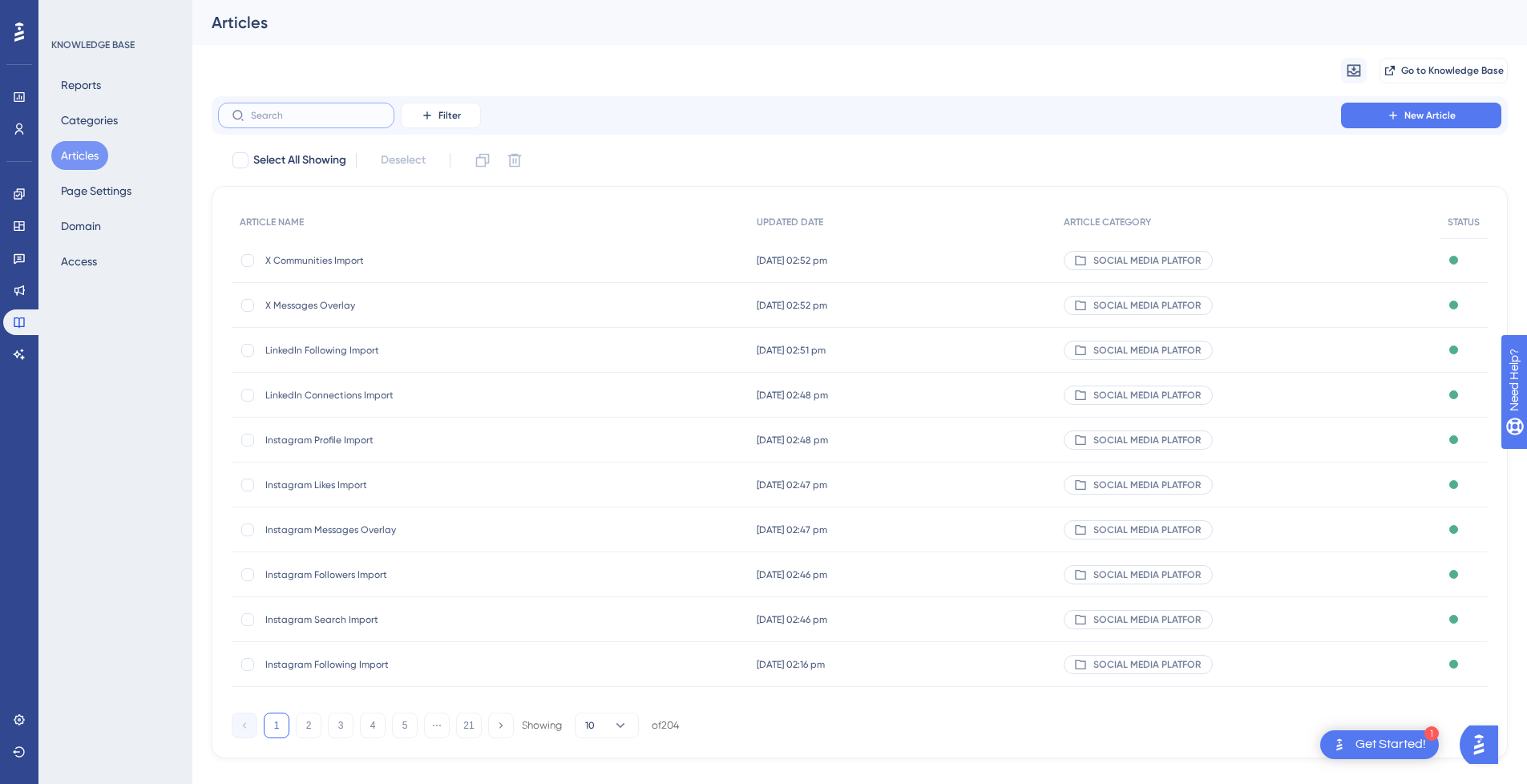
click at [310, 113] on input "text" at bounding box center [316, 115] width 130 height 11
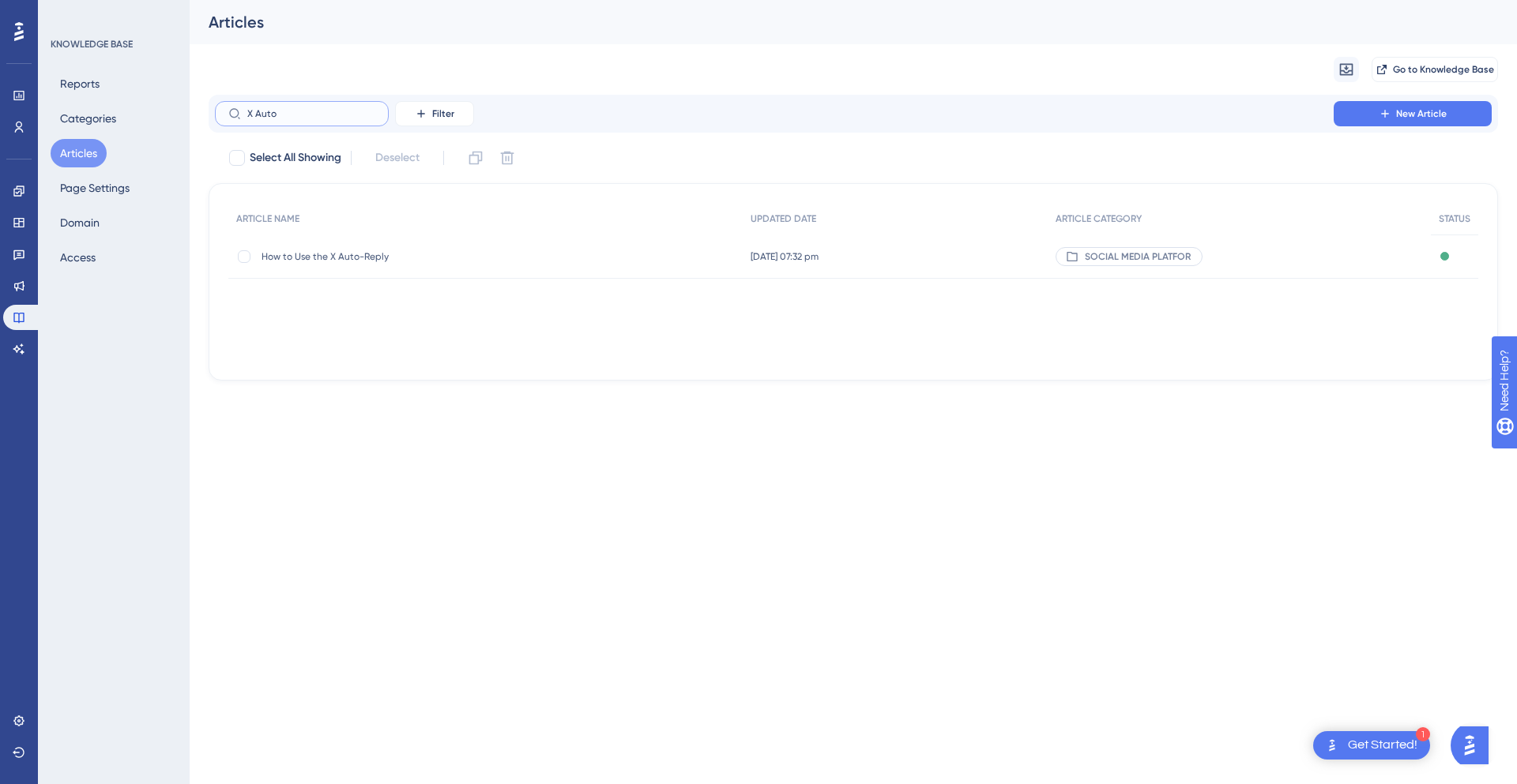
type input "X Auto"
click at [440, 263] on div "How to Use the X Auto-Reply How to Use the X Auto-Reply" at bounding box center [388, 257] width 253 height 45
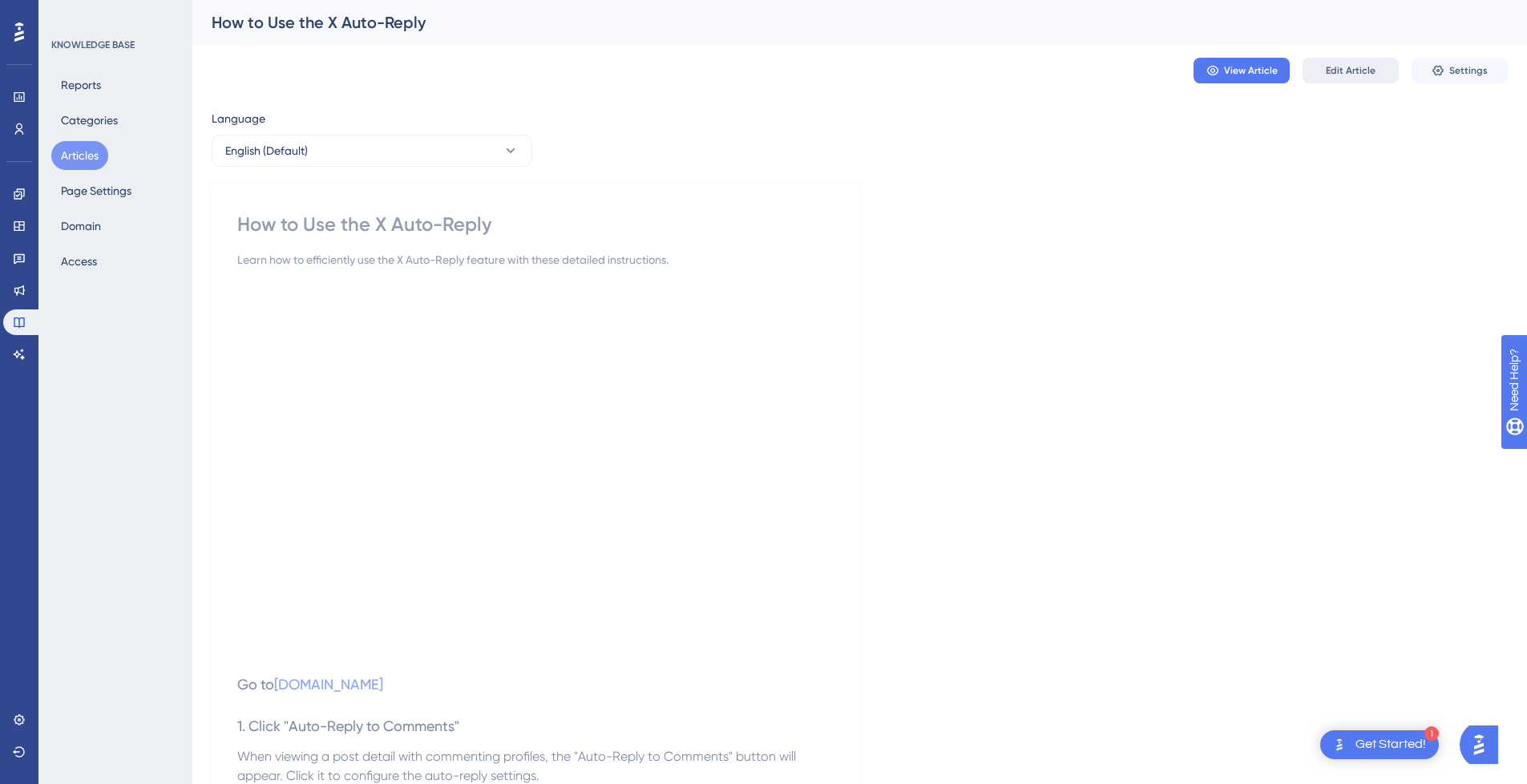
click at [1351, 73] on span "Edit Article" at bounding box center [1351, 70] width 50 height 13
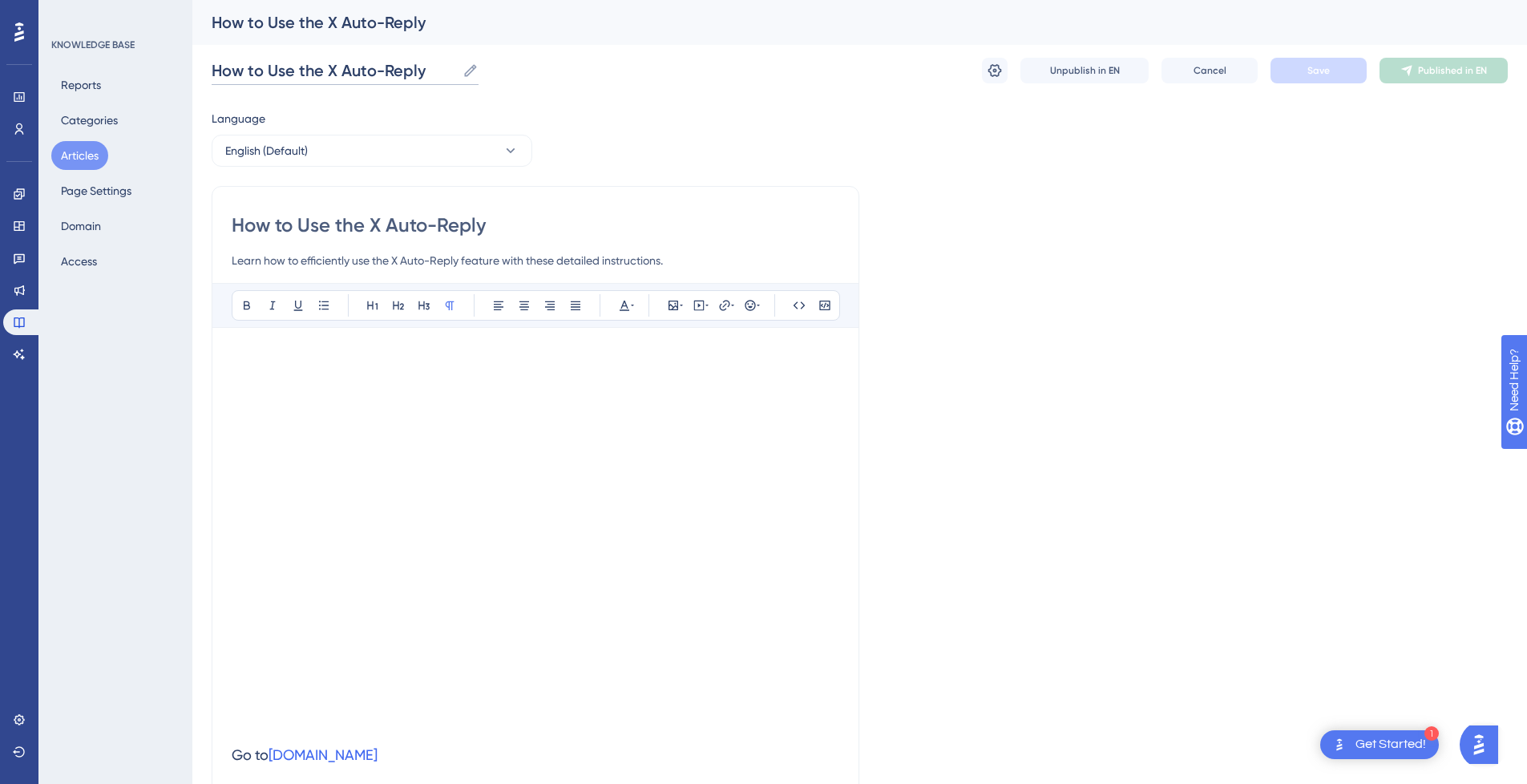
drag, startPoint x: 334, startPoint y: 69, endPoint x: 493, endPoint y: 69, distance: 159.0
click at [493, 69] on div "How to Use the X Auto-Reply How to Use the X Auto-Reply Unpublish in EN Cancel …" at bounding box center [860, 71] width 1297 height 51
drag, startPoint x: 327, startPoint y: 70, endPoint x: 115, endPoint y: 69, distance: 212.0
paste input "X Auto-Reply"
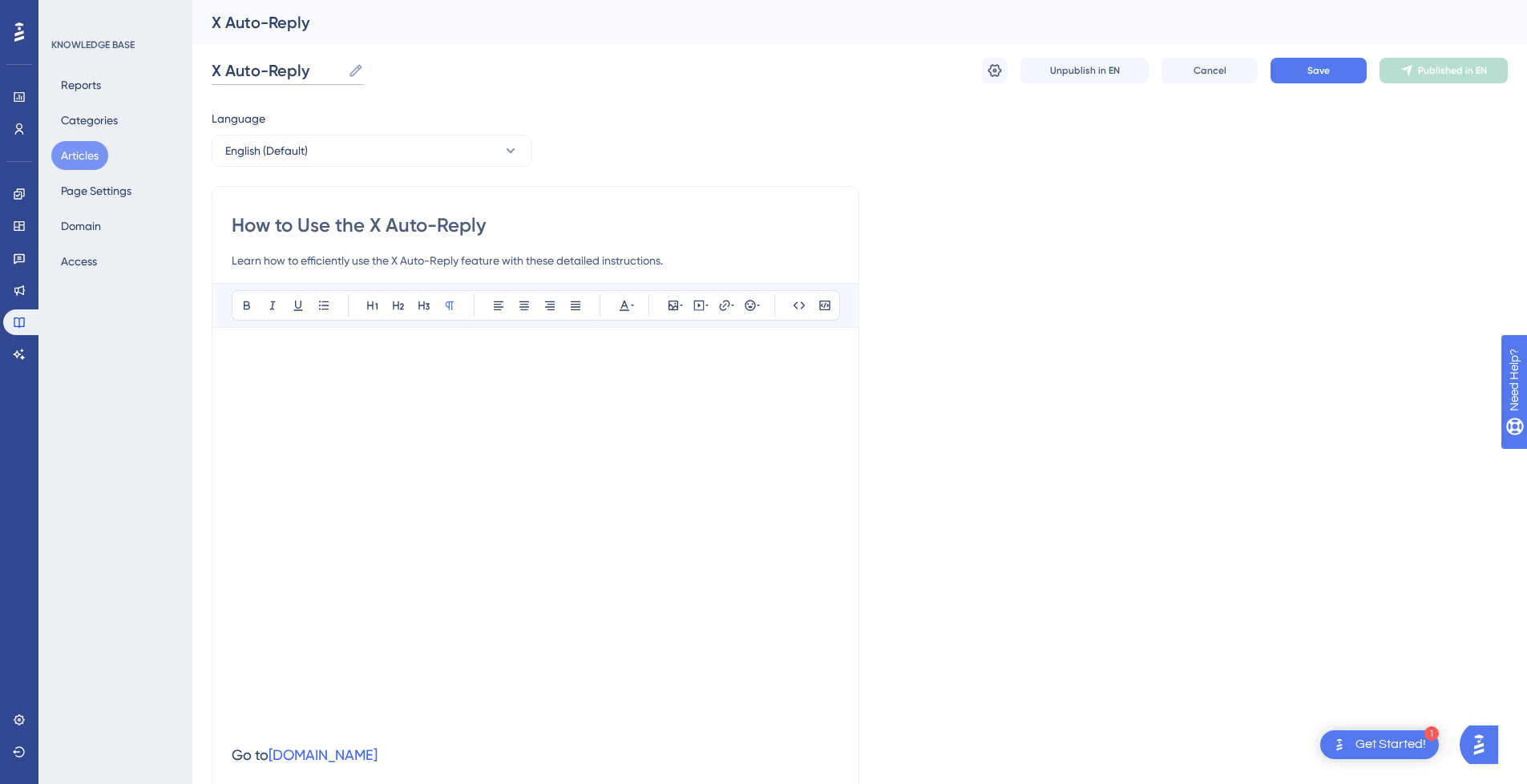
type input "X Auto-Reply"
drag, startPoint x: 516, startPoint y: 230, endPoint x: 67, endPoint y: 235, distance: 449.0
paste input
type input "X Auto-Reply"
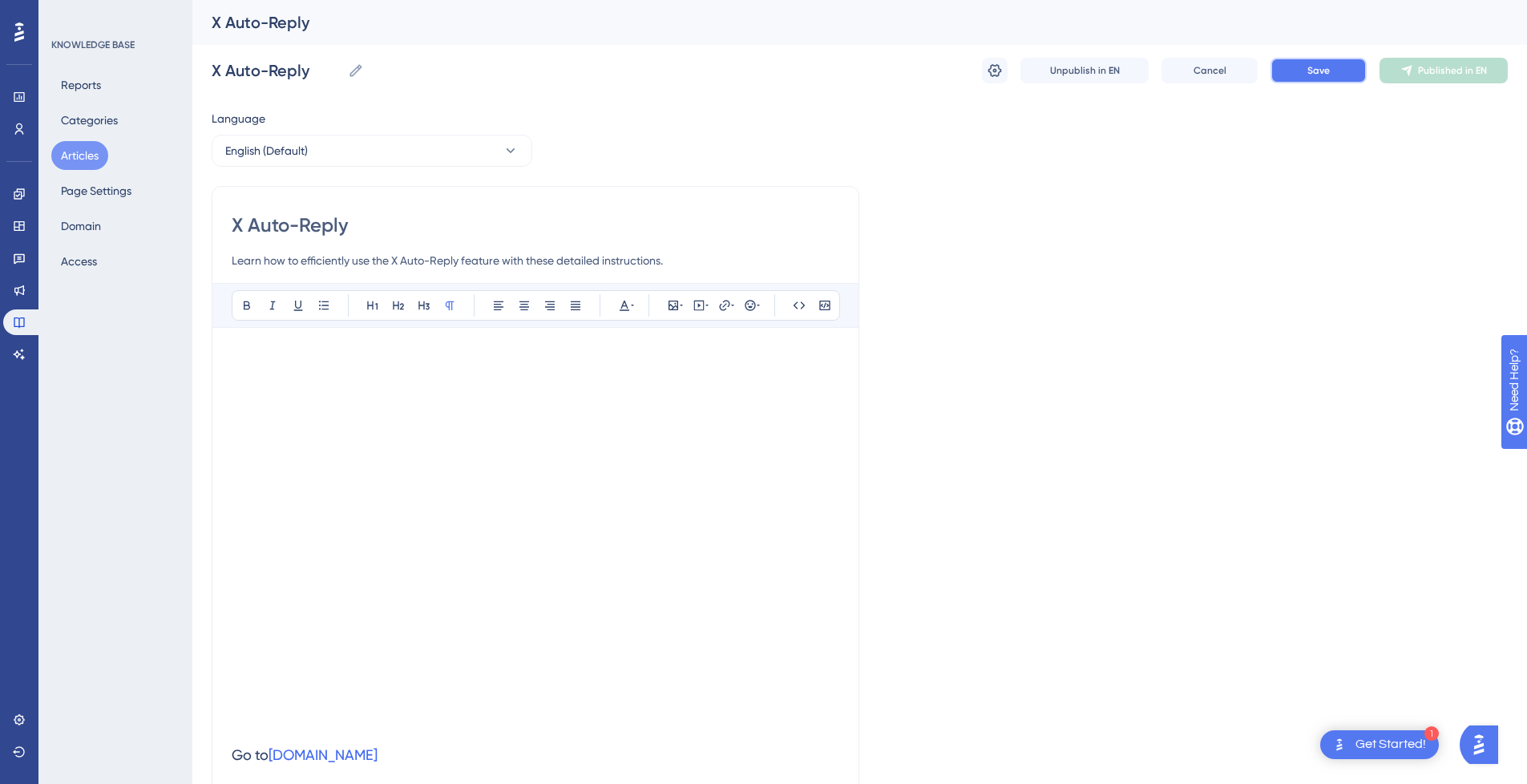
click at [1345, 72] on button "Save" at bounding box center [1319, 71] width 96 height 26
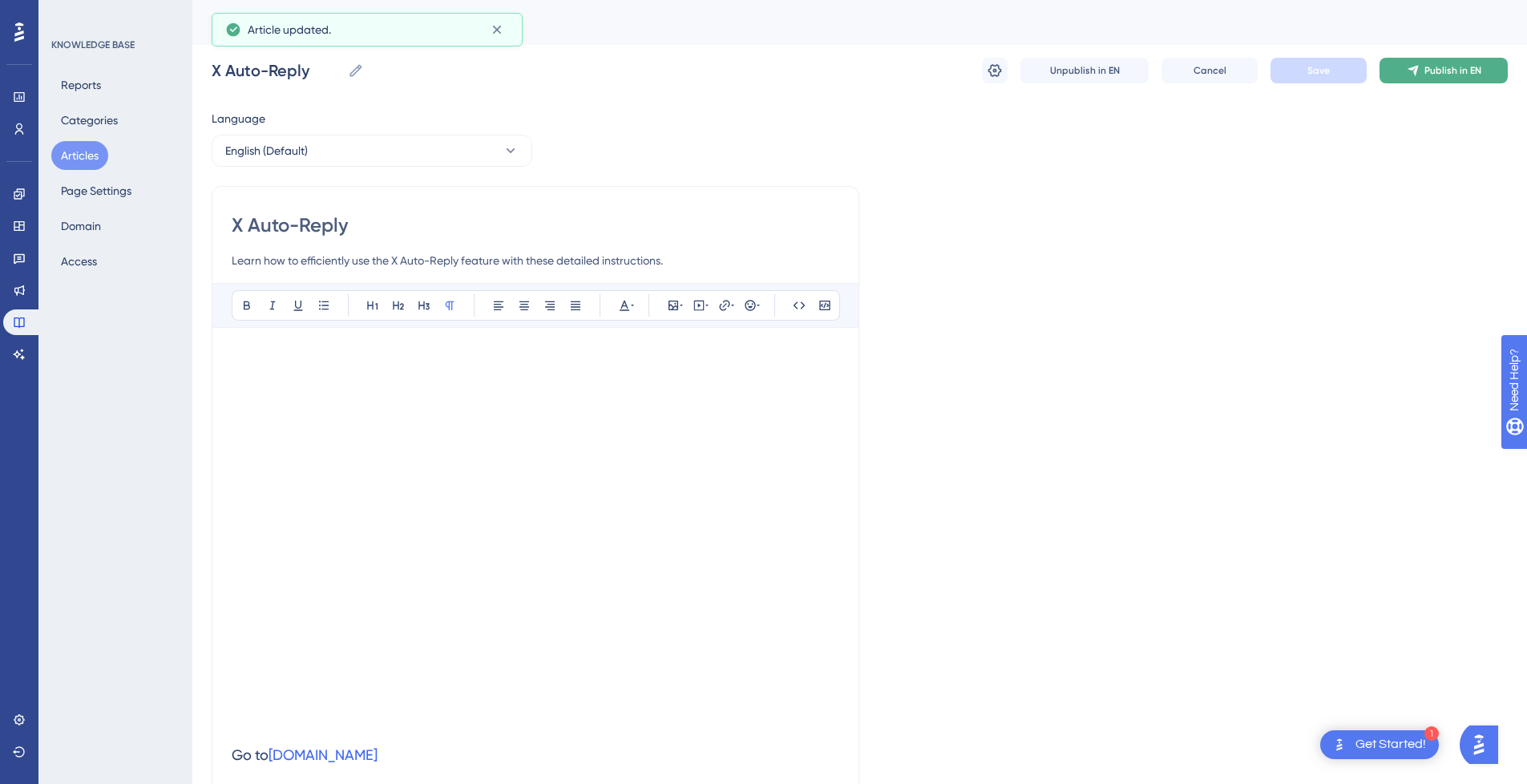
click at [1422, 72] on button "Publish in EN" at bounding box center [1443, 71] width 128 height 26
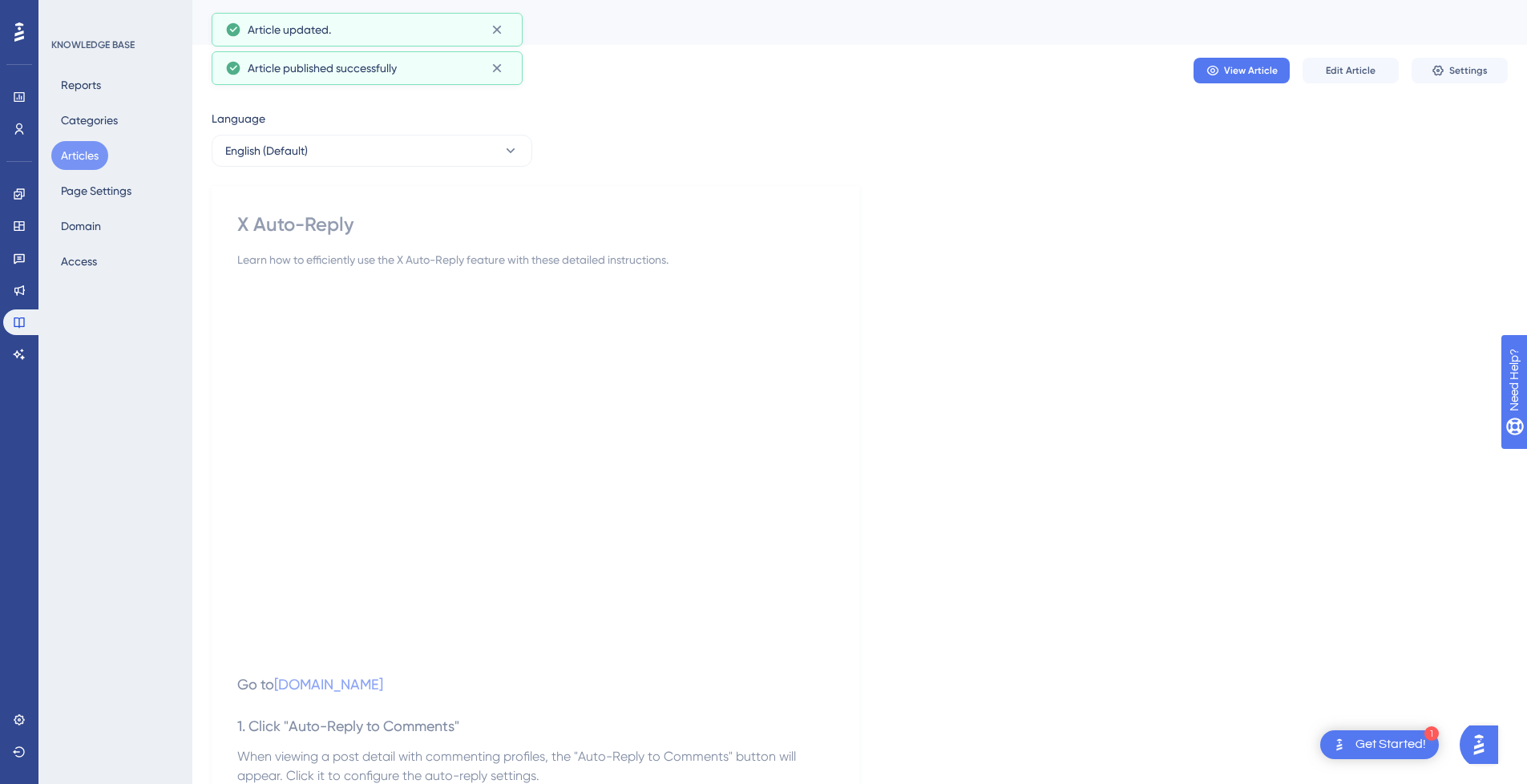
click at [81, 150] on button "Articles" at bounding box center [80, 154] width 57 height 29
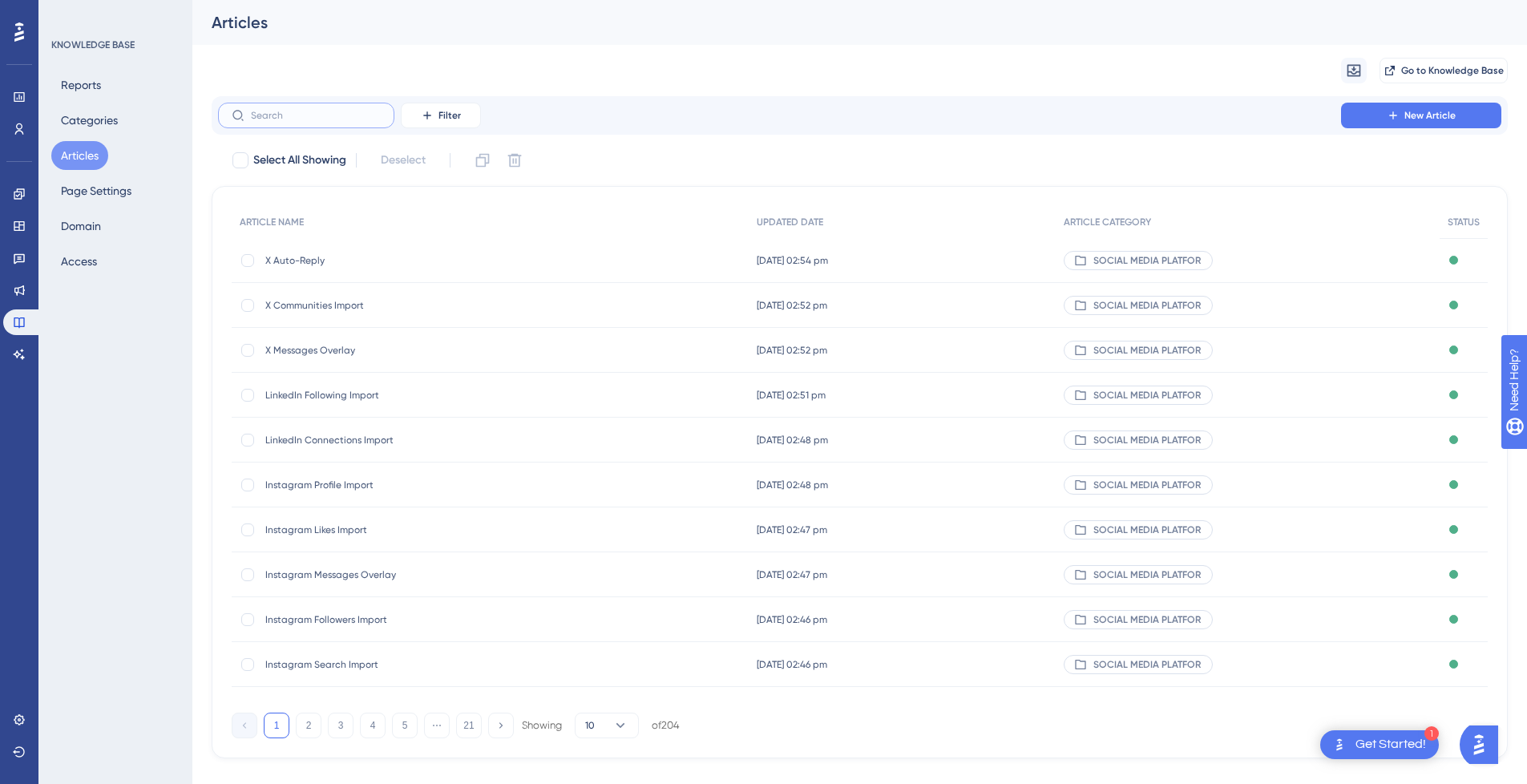
click at [348, 115] on input "text" at bounding box center [316, 115] width 130 height 11
type input "X I"
checkbox input "true"
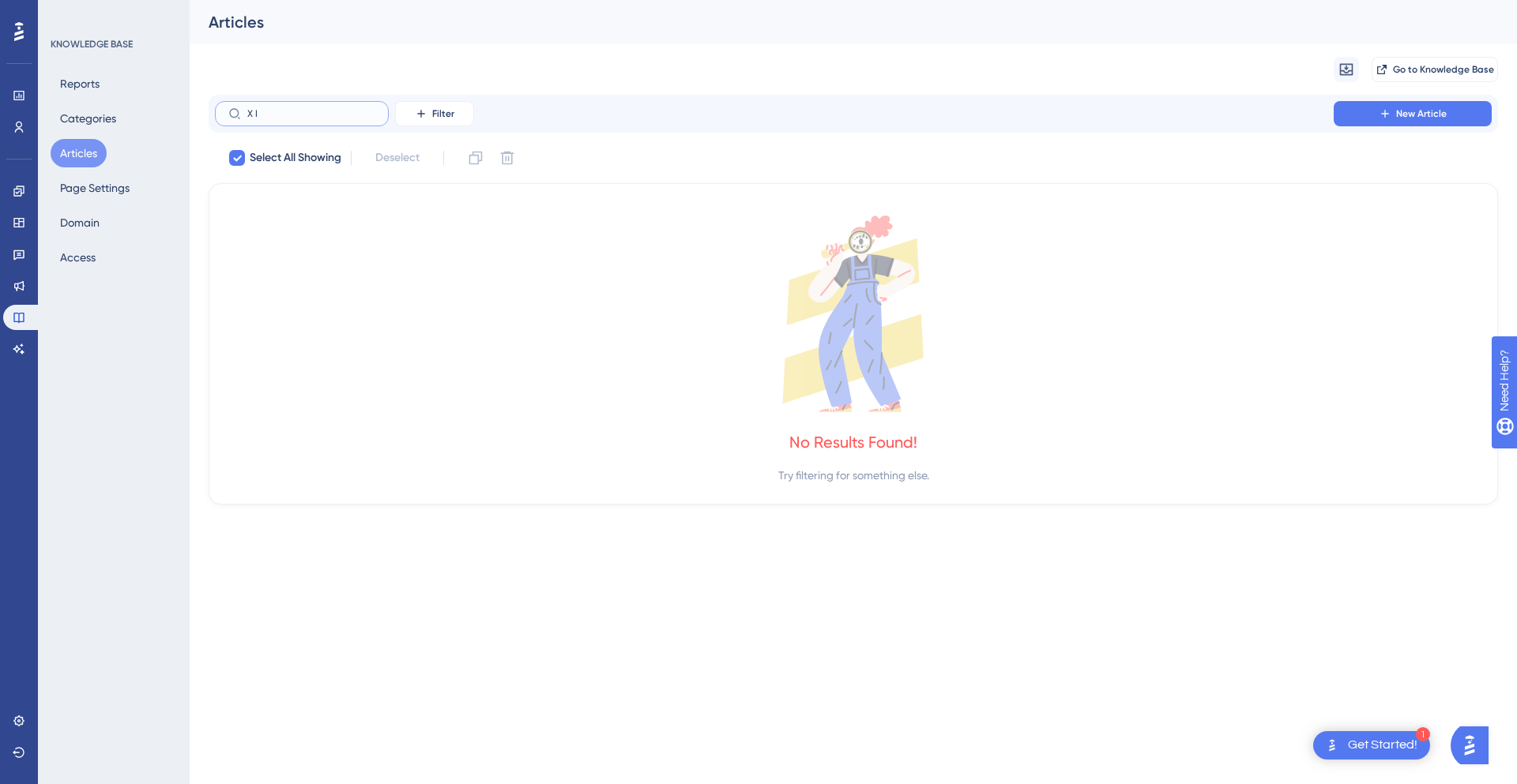
type input "X"
checkbox input "false"
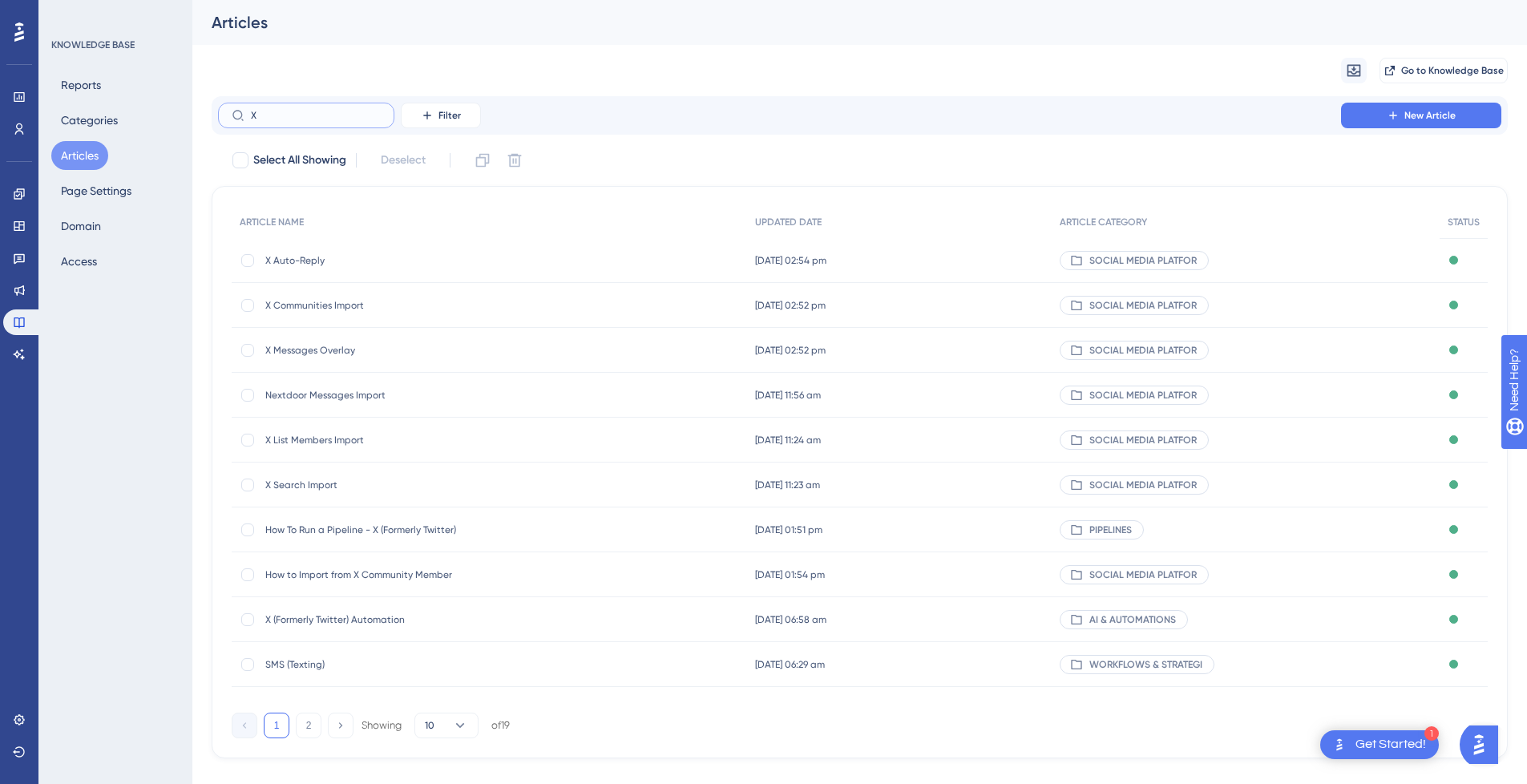
type input "X"
click at [422, 578] on span "How to Import from X Community Member" at bounding box center [394, 574] width 257 height 13
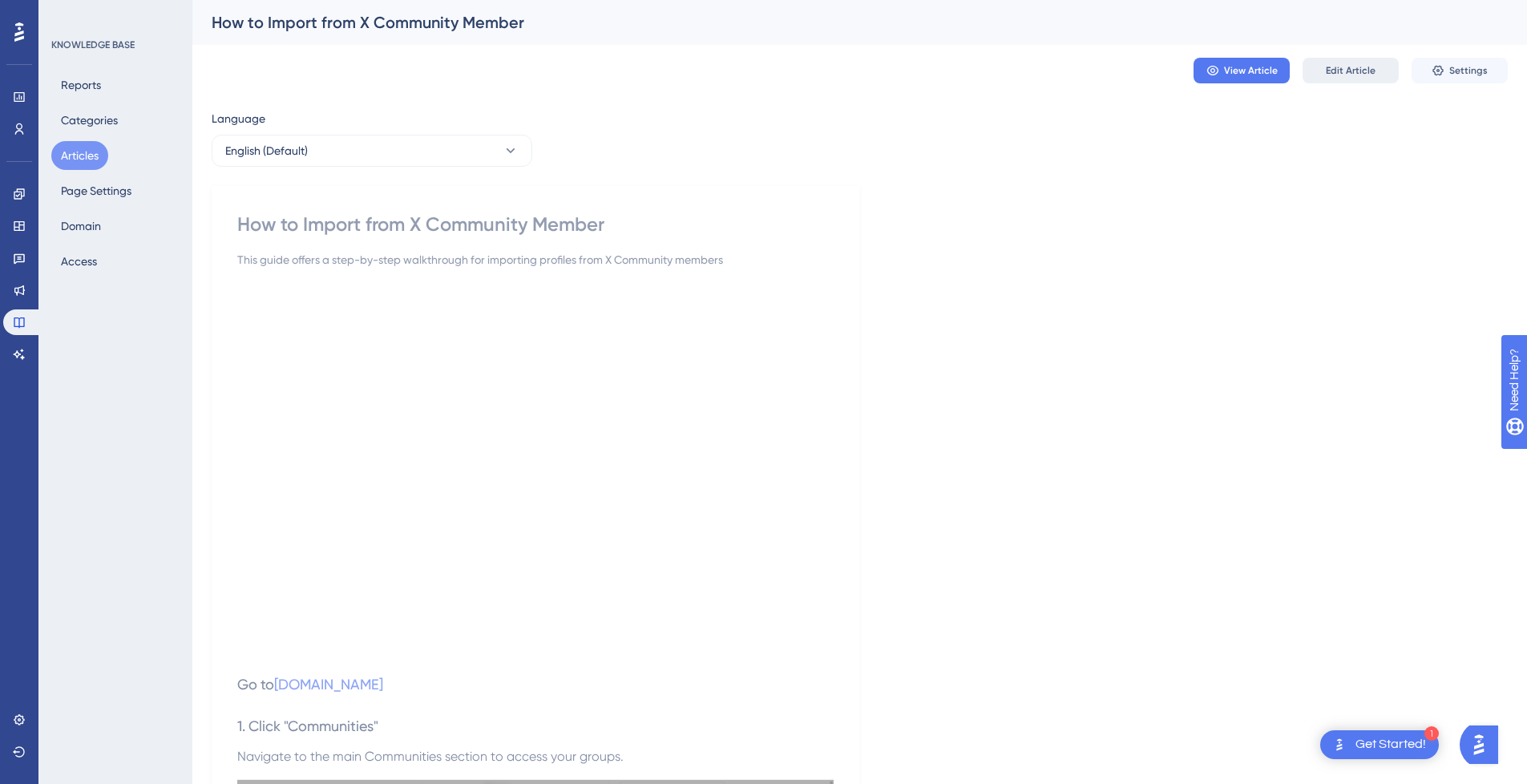
click at [1361, 72] on span "Edit Article" at bounding box center [1351, 70] width 50 height 13
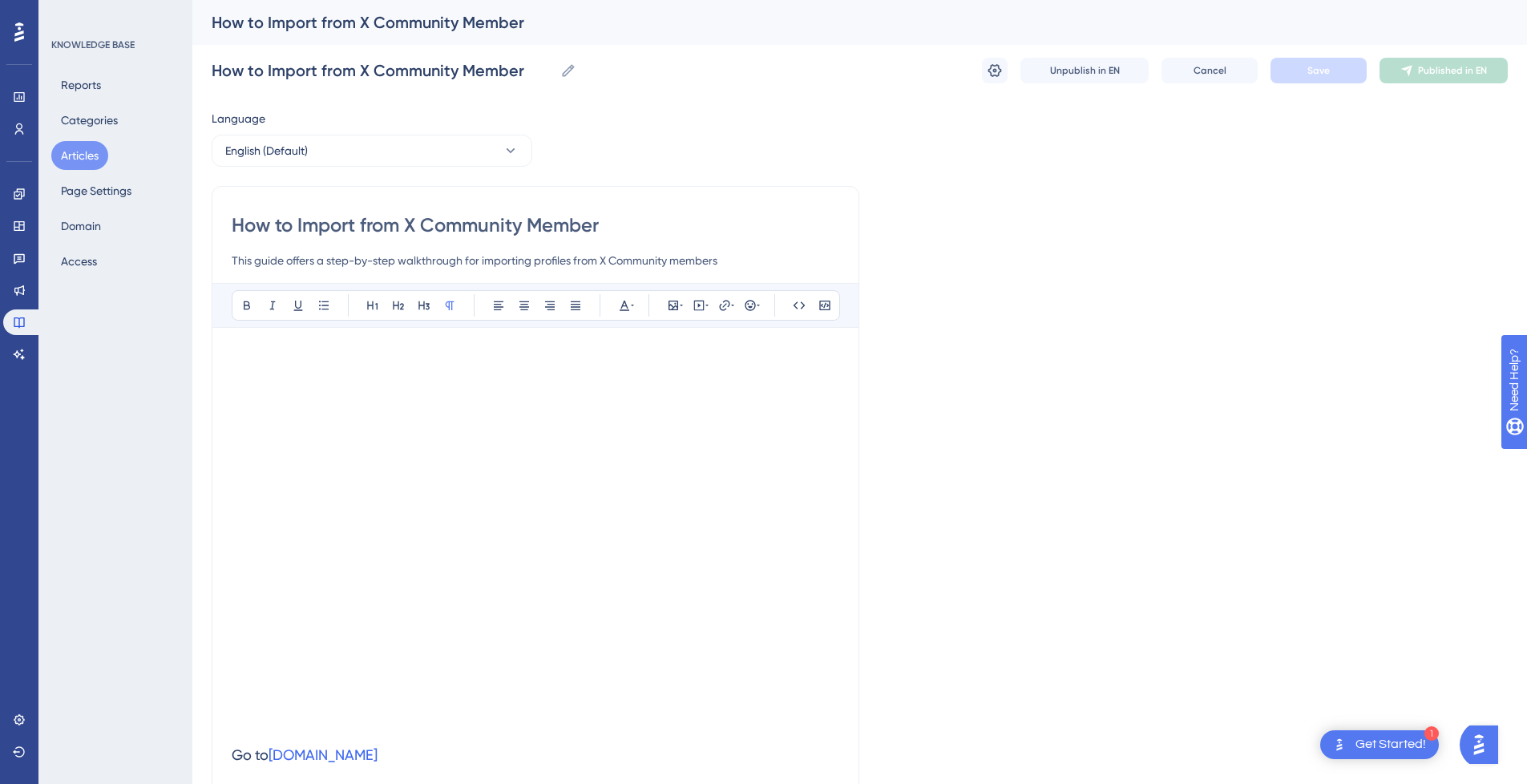
click at [407, 223] on input "How to Import from X Community Member" at bounding box center [535, 225] width 608 height 26
click at [343, 230] on input "How to Import from X Community Member" at bounding box center [535, 225] width 608 height 26
type input "How to from X Community Member"
click at [590, 231] on input "How to from X Community Member" at bounding box center [535, 225] width 608 height 26
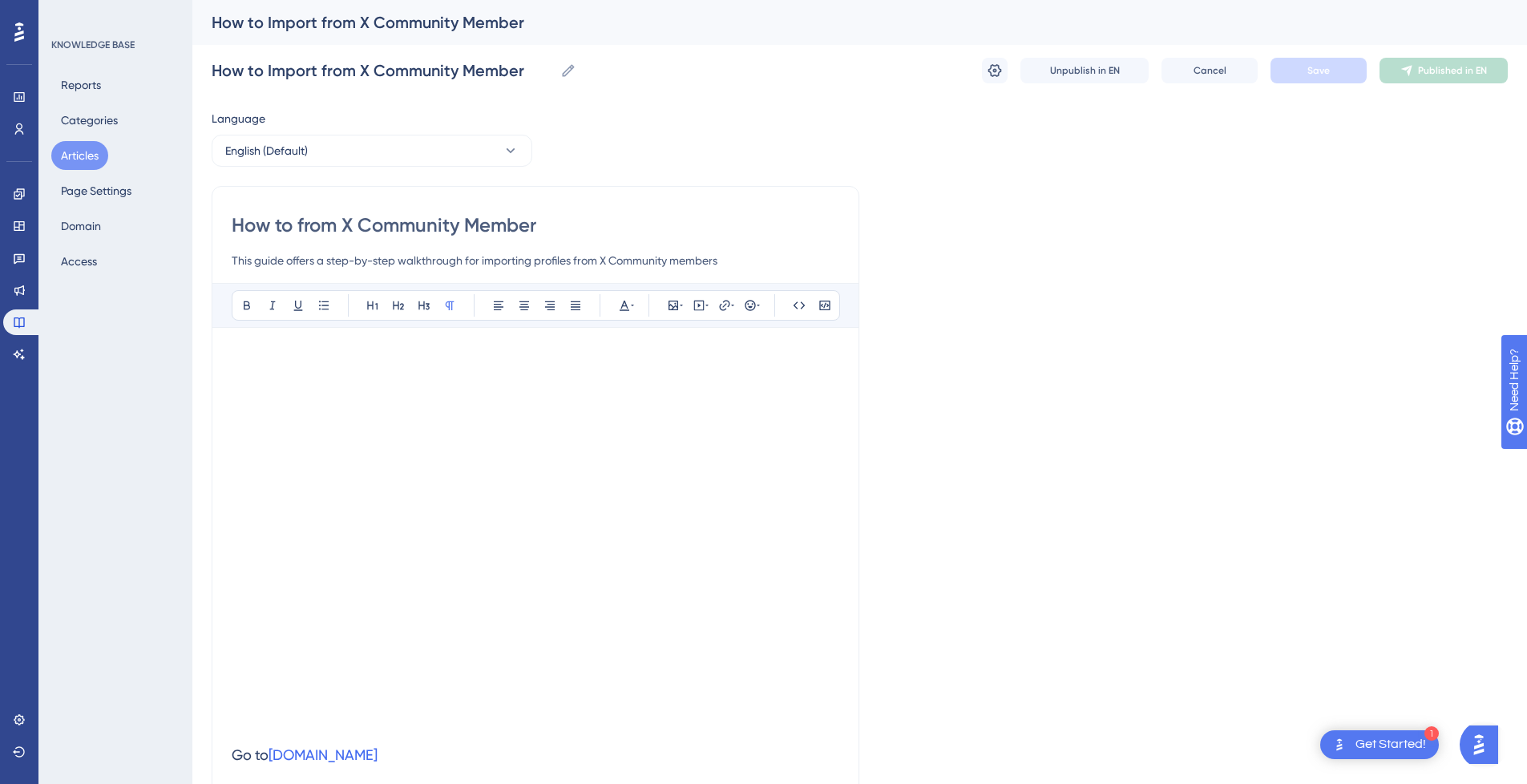
type input "How to from X Community Member"
paste input "Import"
type input "How to from X Community Member Import"
drag, startPoint x: 345, startPoint y: 220, endPoint x: -137, endPoint y: 220, distance: 482.0
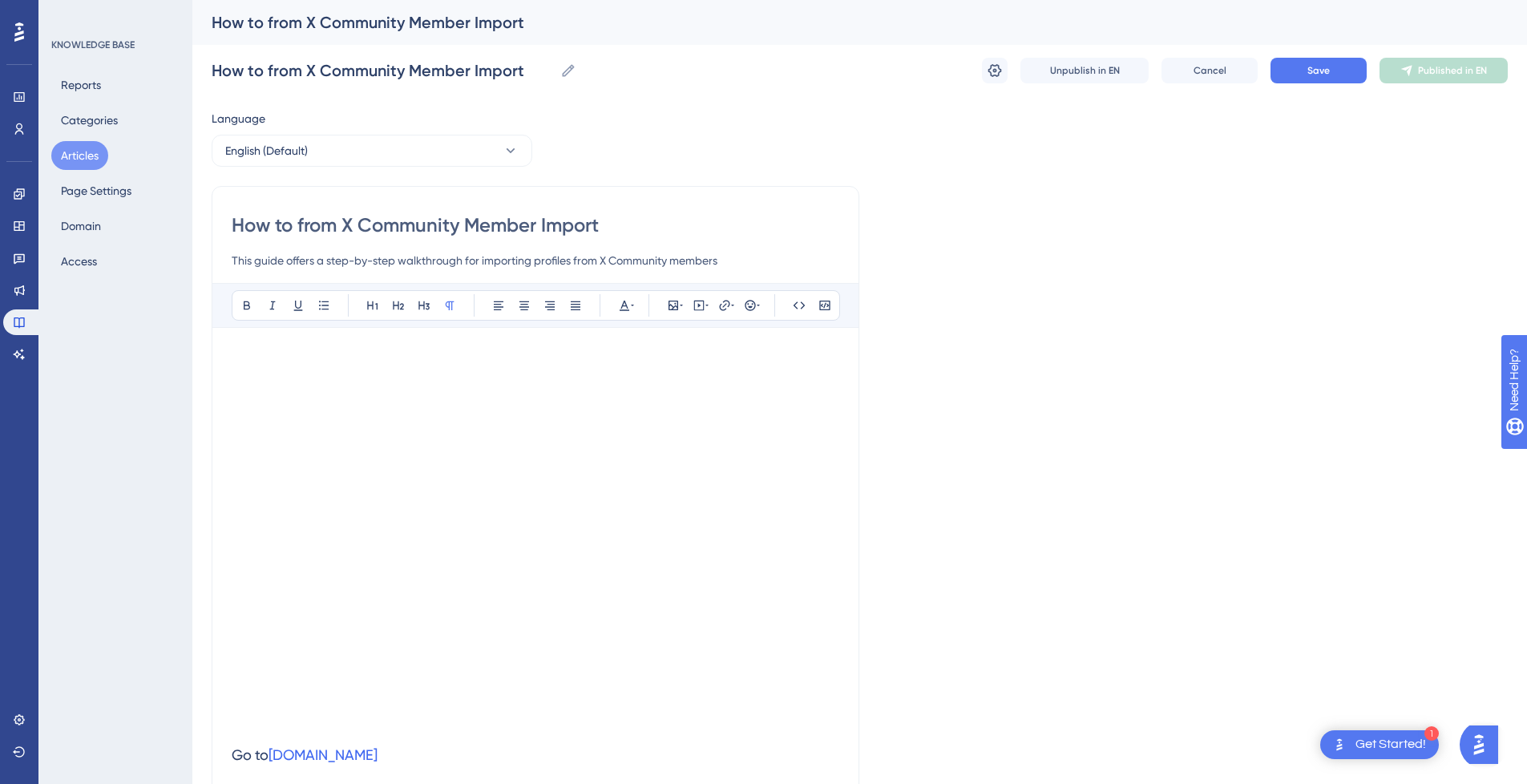
click at [0, 0] on html "1 Get Started! Performance Users Engagement Widgets Feedback Product Updates Kn…" at bounding box center [764, 0] width 1527 height 0
type input "X Community Member Import"
click at [529, 238] on div "X Community Member Import This guide offers a step-by-step walkthrough for impo…" at bounding box center [535, 241] width 608 height 58
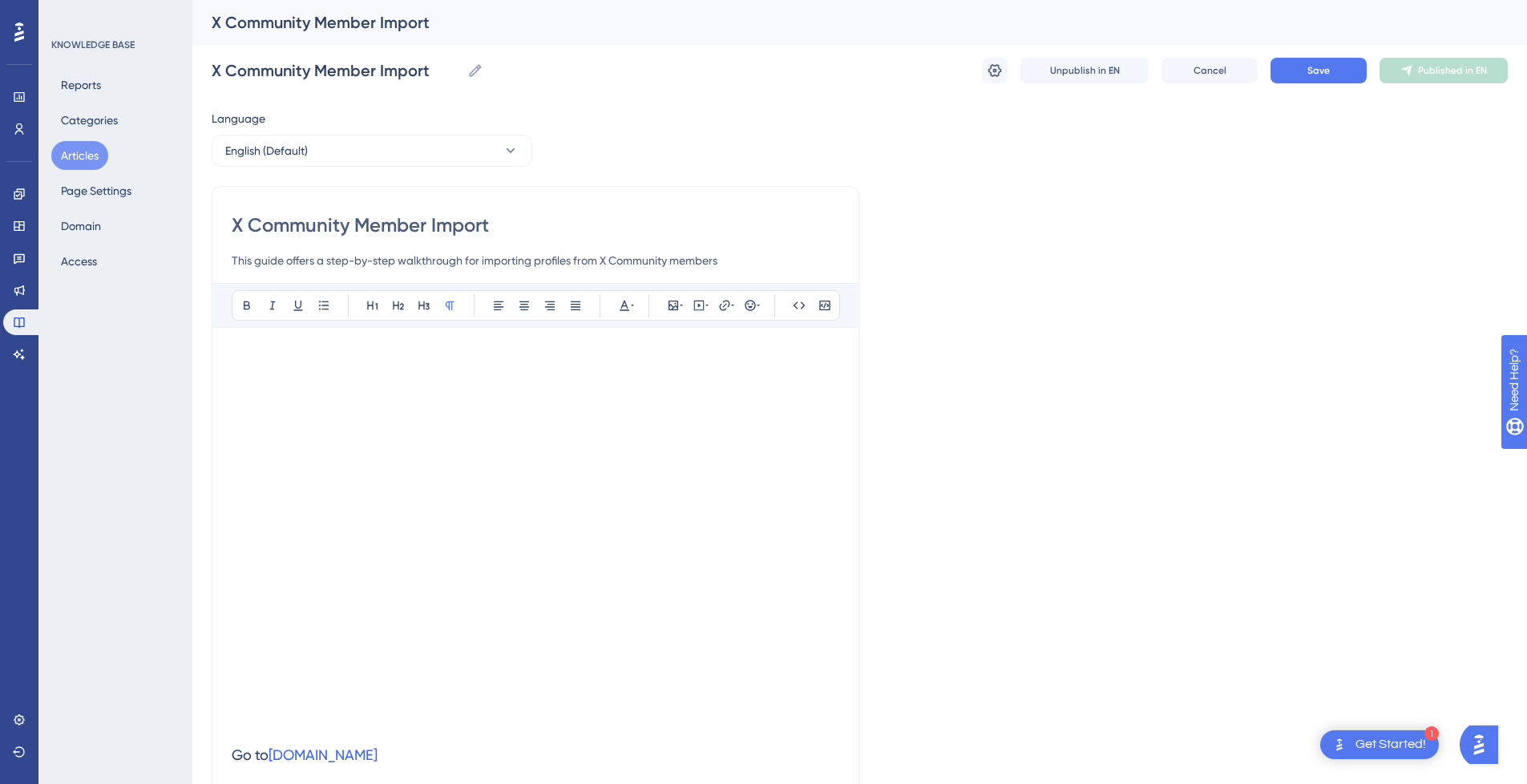
click at [537, 232] on input "X Community Member Import" at bounding box center [535, 225] width 608 height 26
type input "X Community Member Import"
click at [1348, 80] on button "Save" at bounding box center [1319, 71] width 96 height 26
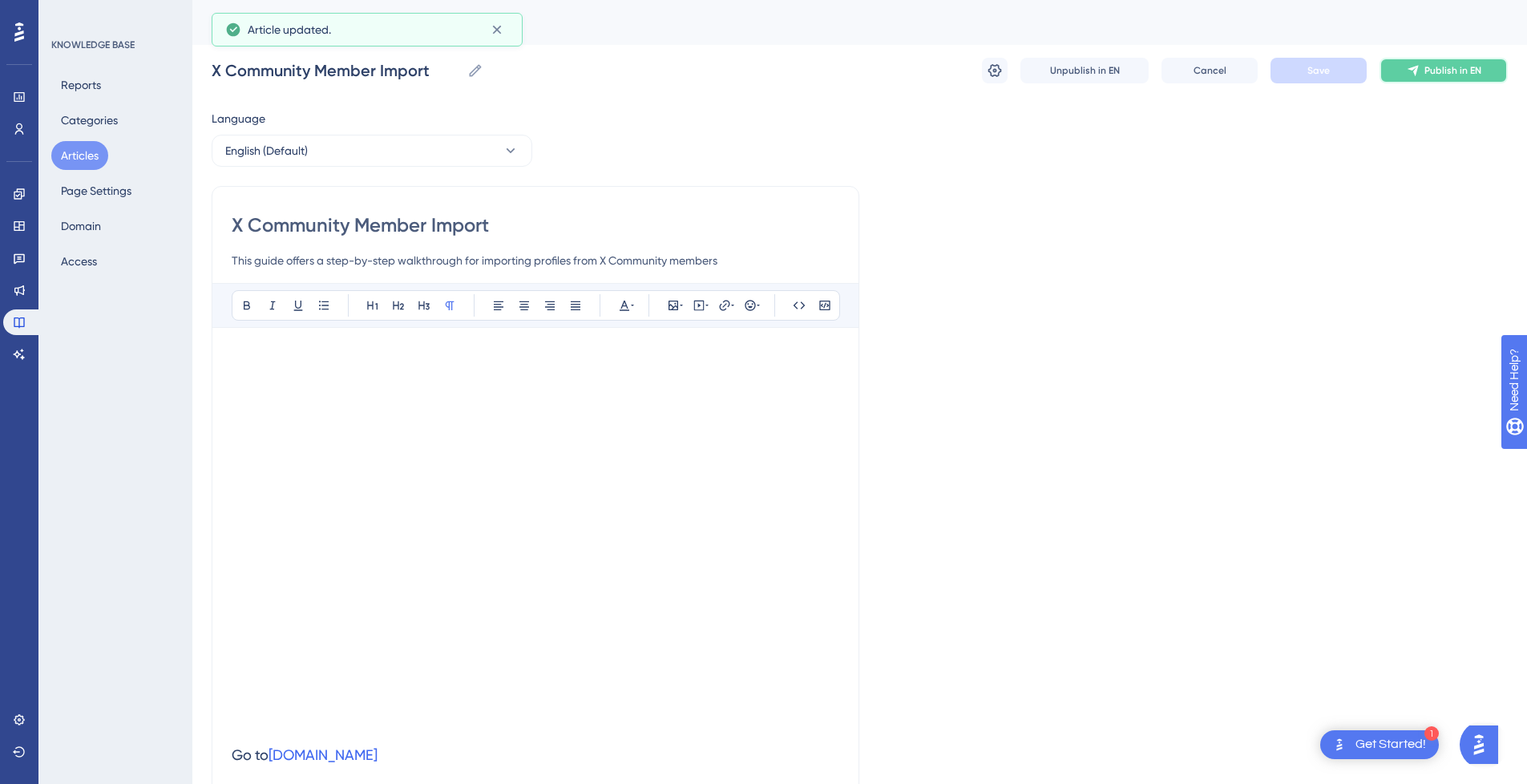
click at [1420, 76] on icon at bounding box center [1413, 70] width 13 height 13
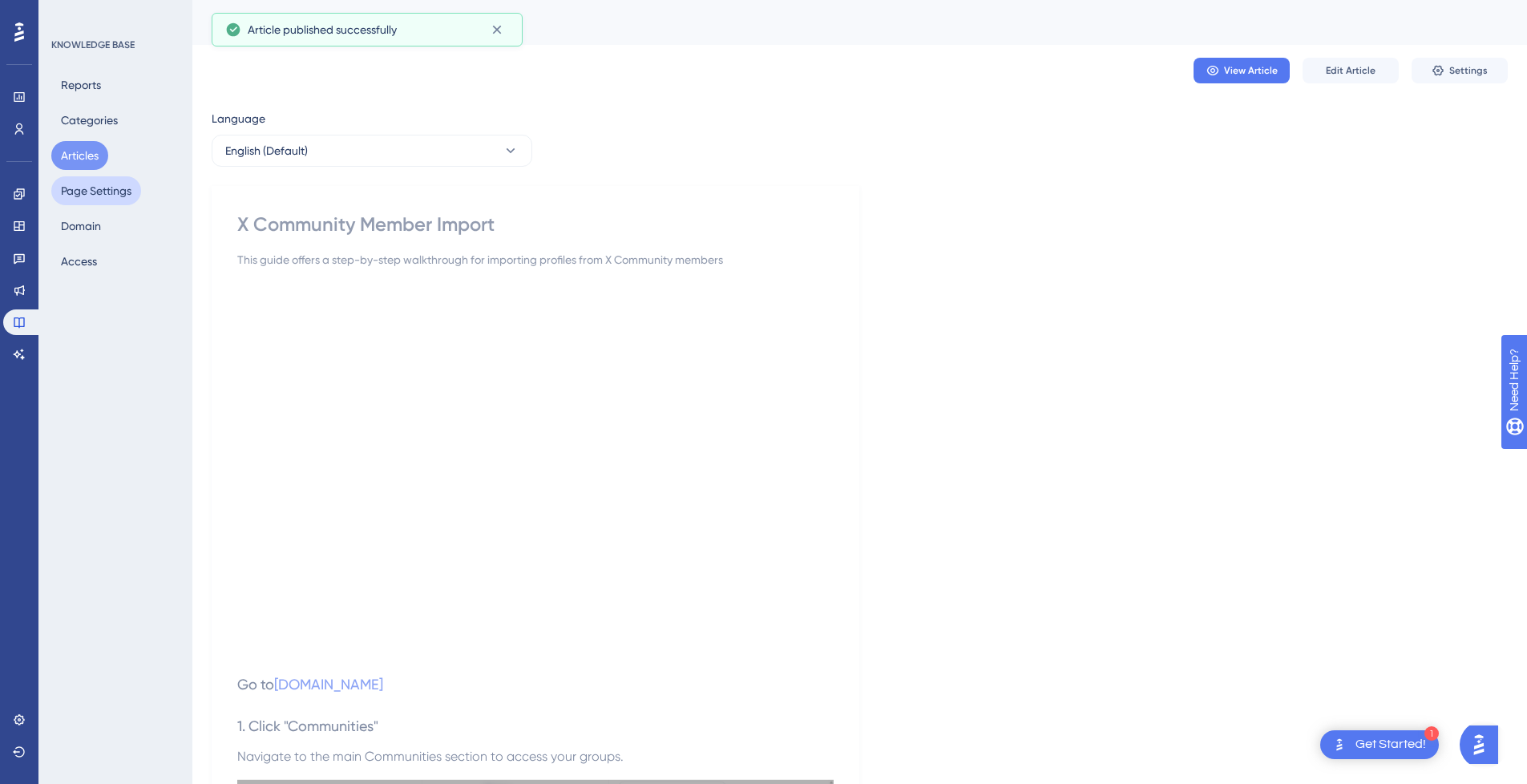
drag, startPoint x: 84, startPoint y: 154, endPoint x: 69, endPoint y: 189, distance: 38.1
click at [84, 154] on button "Articles" at bounding box center [80, 154] width 57 height 29
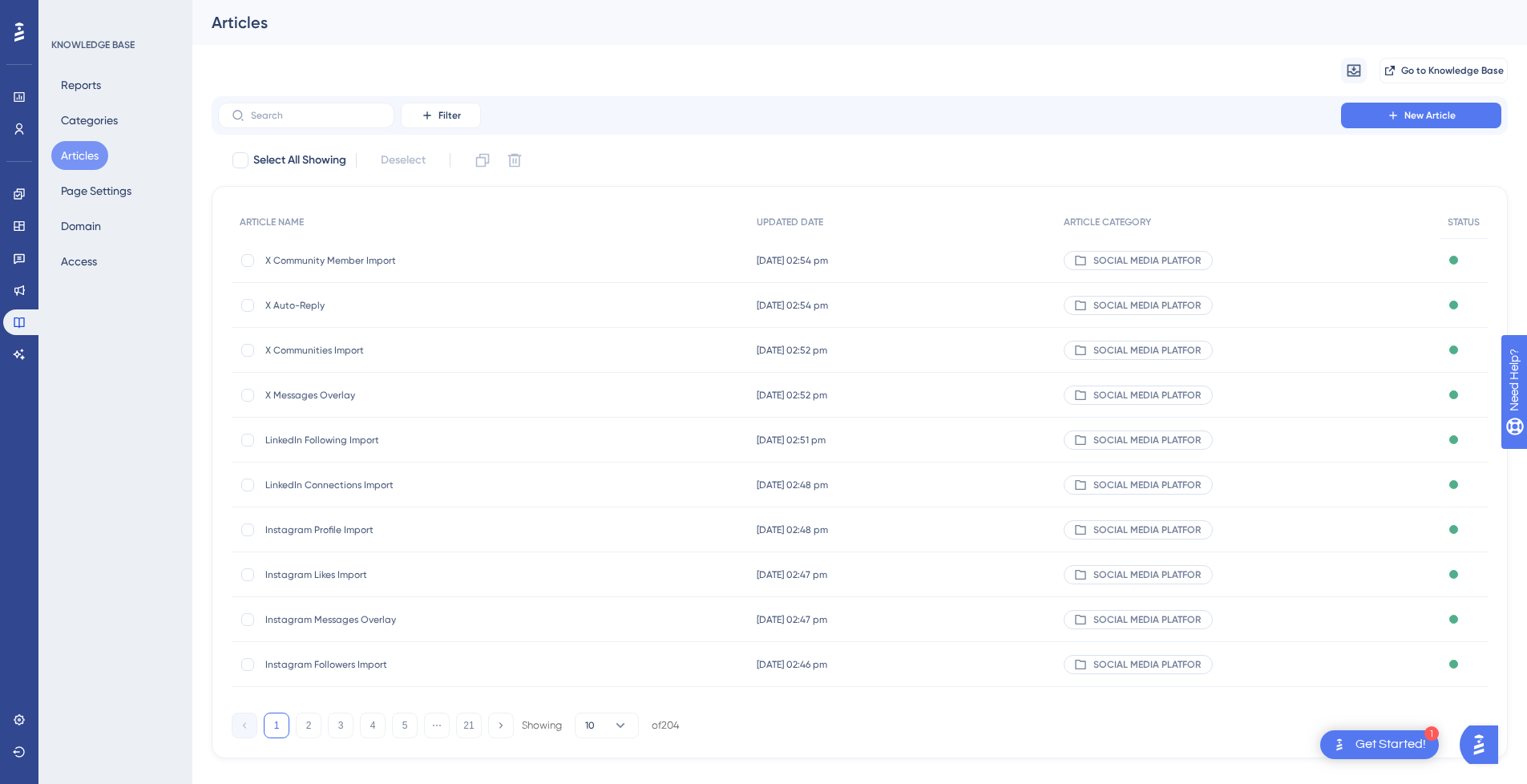
click at [431, 69] on div "Migrate from Go to Knowledge Base" at bounding box center [860, 71] width 1297 height 51
click at [316, 122] on label at bounding box center [306, 115] width 176 height 26
click at [316, 121] on input "text" at bounding box center [316, 115] width 130 height 11
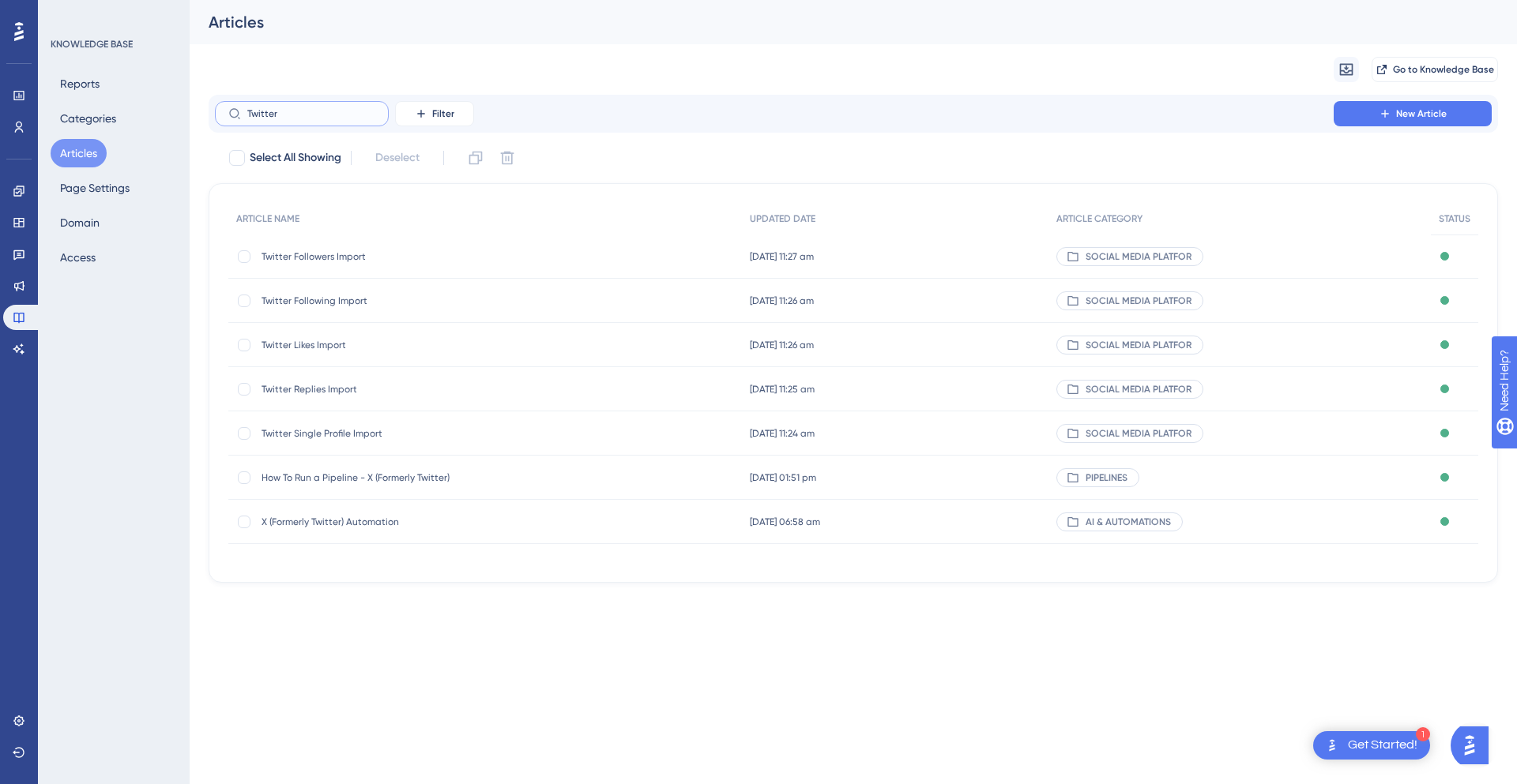
type input "Twitter"
click at [387, 259] on span "Twitter Followers Import" at bounding box center [388, 256] width 253 height 13
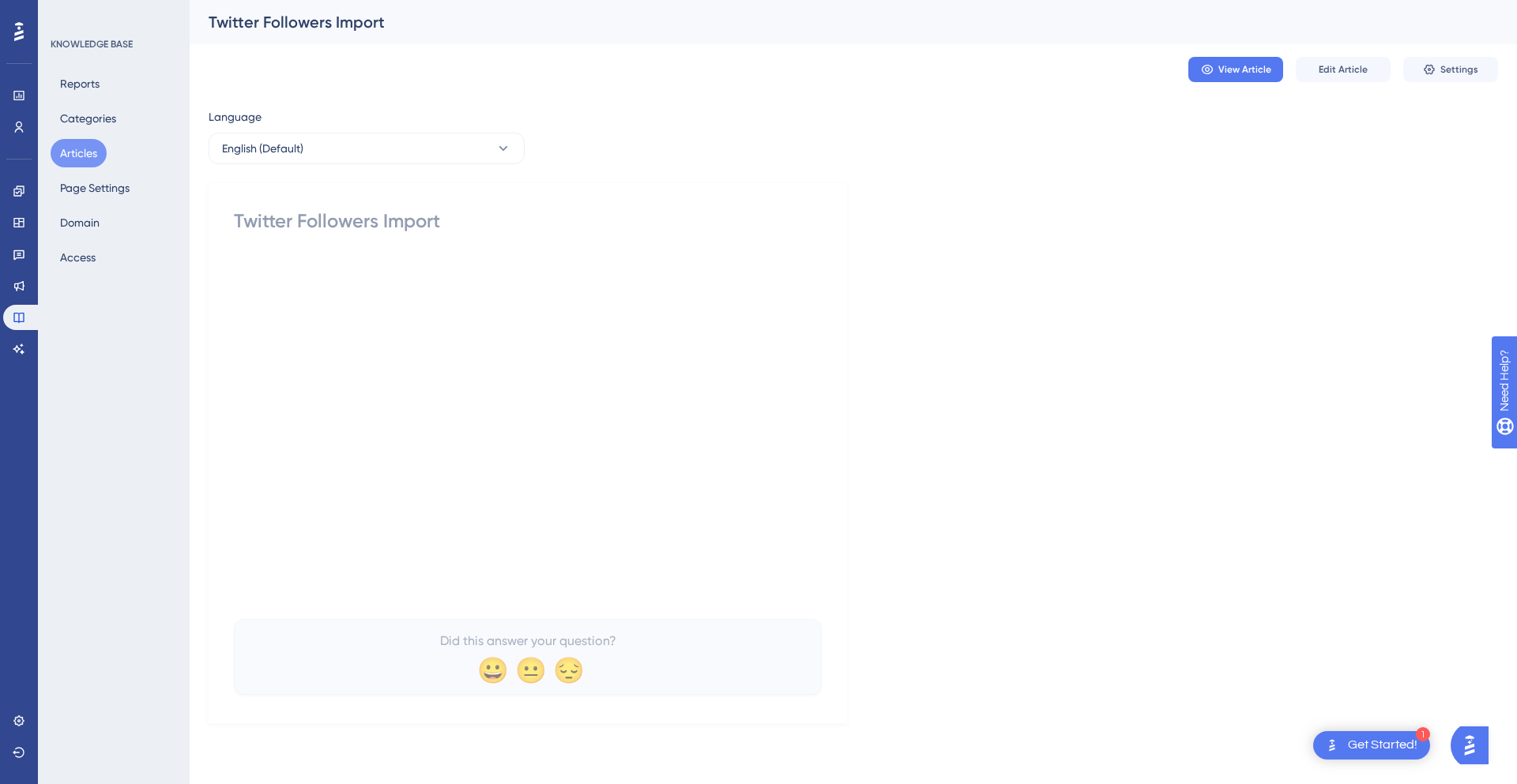
click at [83, 152] on button "Articles" at bounding box center [79, 152] width 56 height 28
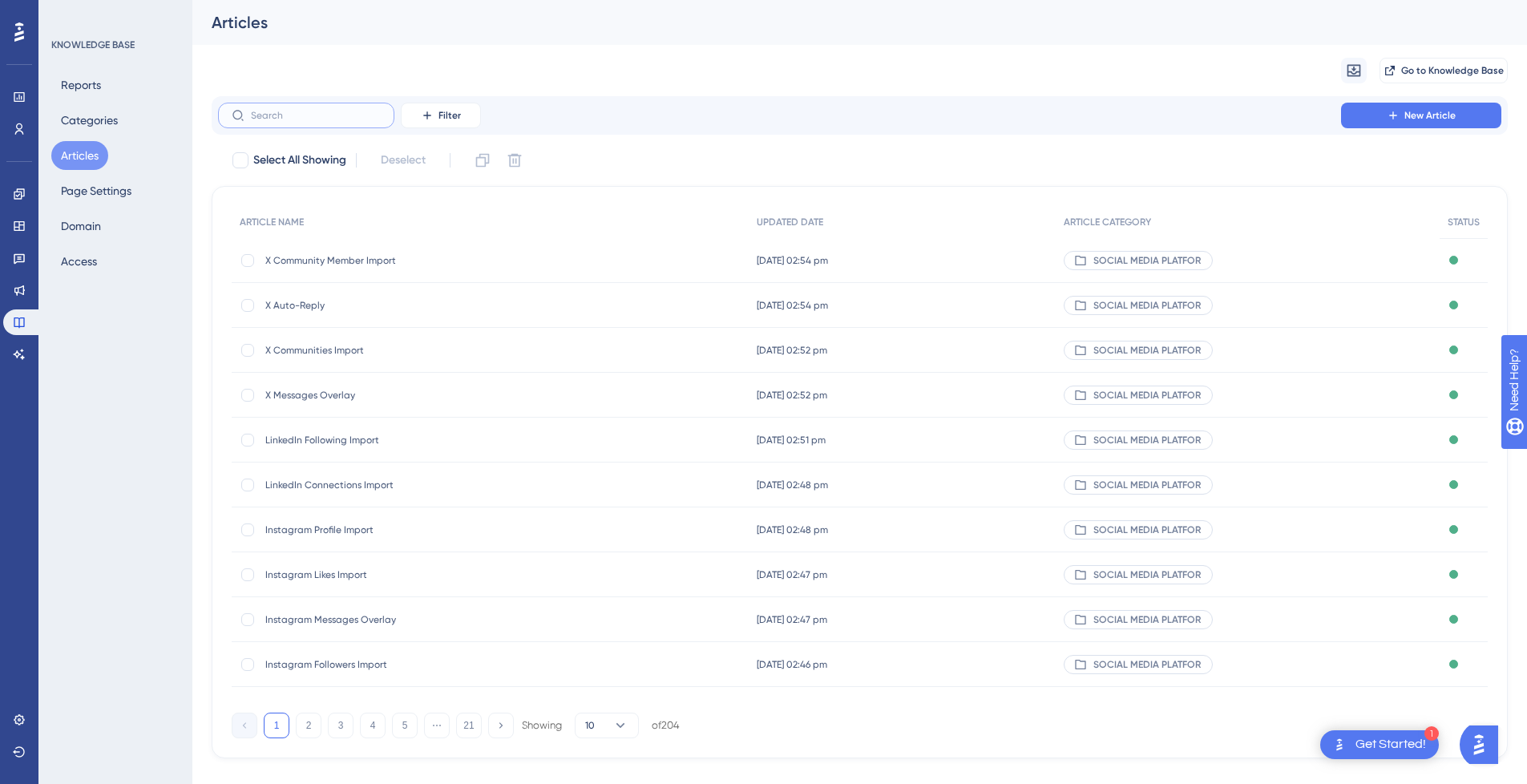
click at [339, 118] on input "text" at bounding box center [316, 115] width 130 height 11
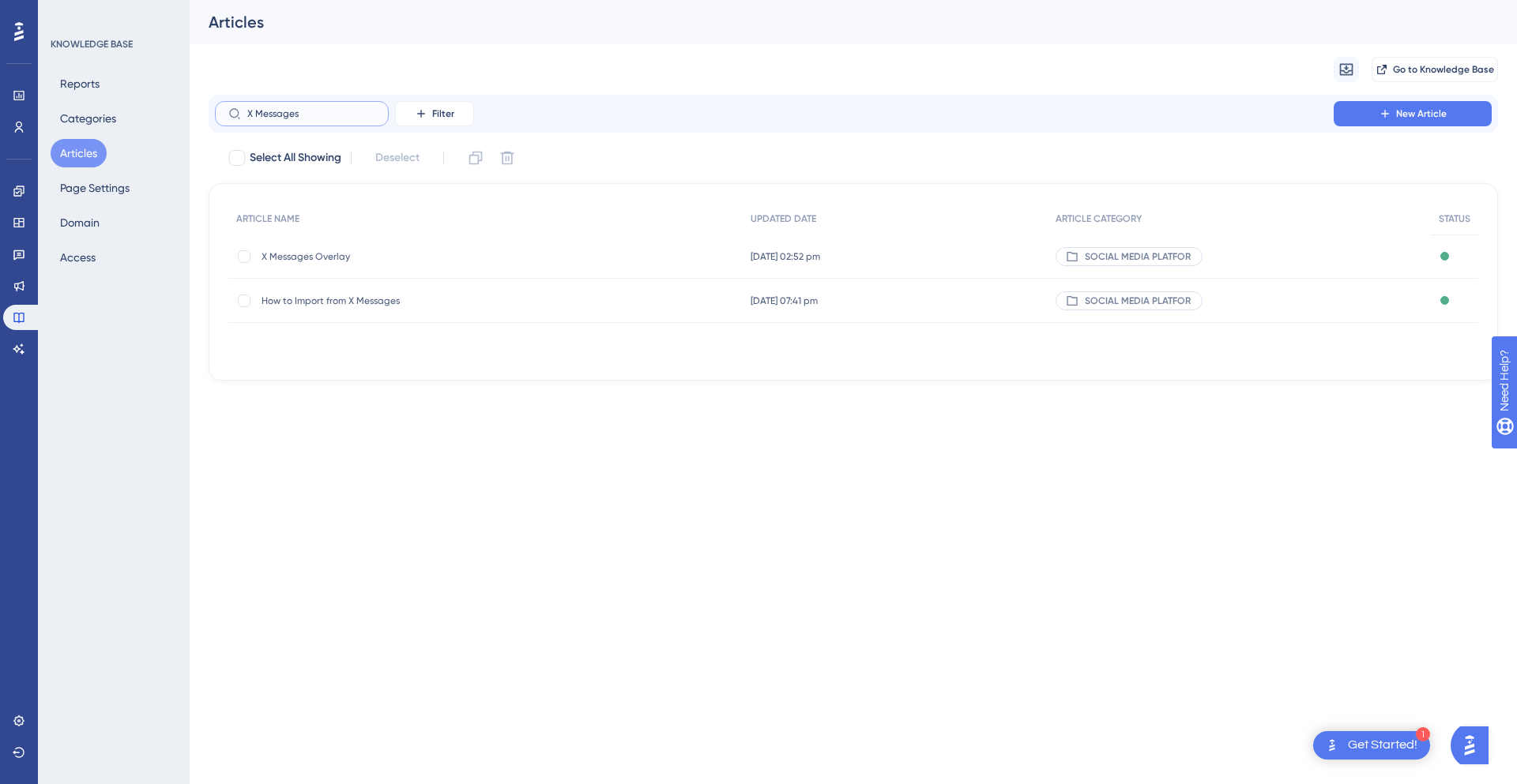
type input "X Messages"
click at [438, 303] on span "How to Import from X Messages" at bounding box center [388, 300] width 253 height 13
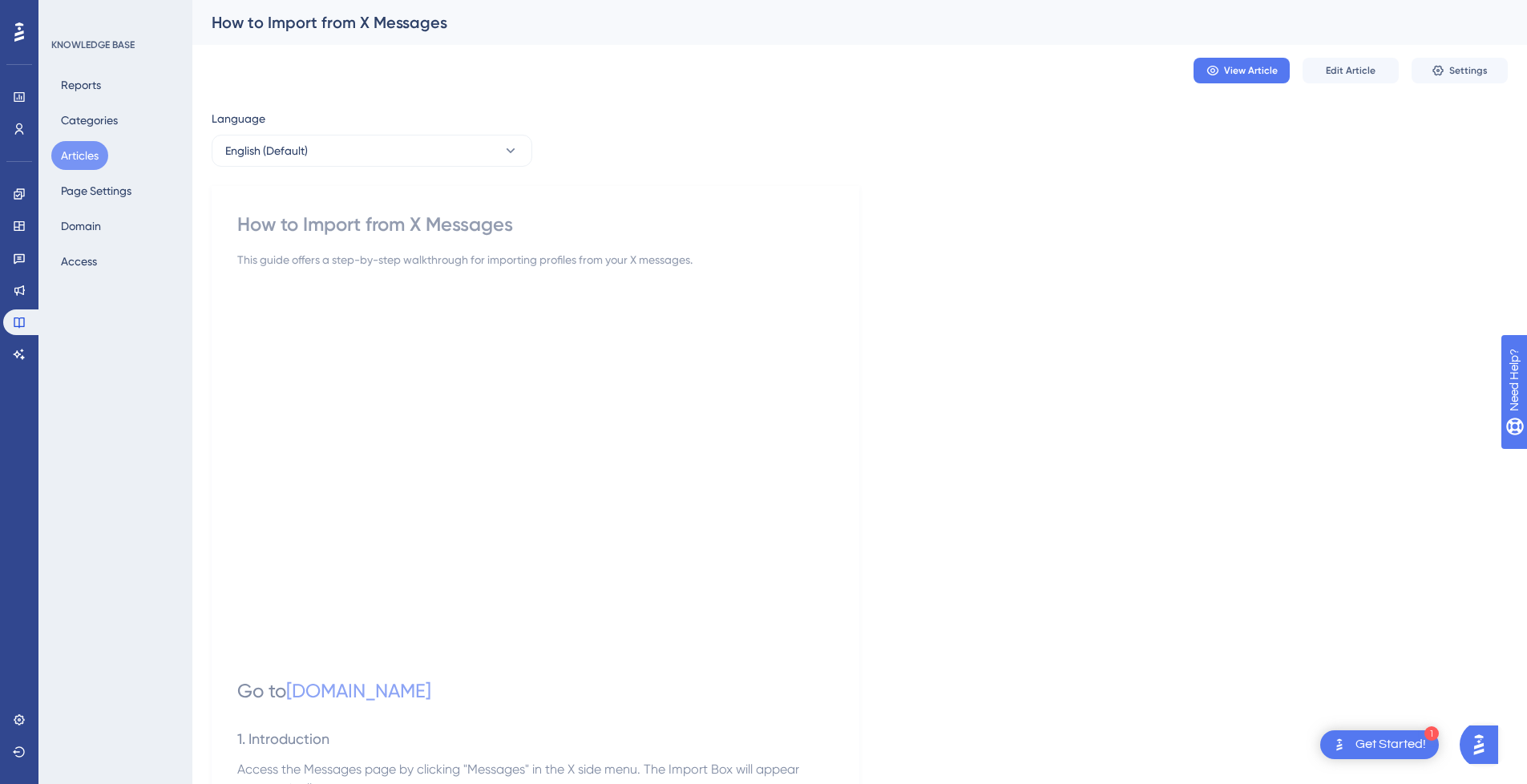
click at [415, 216] on div "How to Import from X Messages" at bounding box center [535, 224] width 596 height 26
click at [422, 227] on div "How to Import from X Messages" at bounding box center [535, 224] width 596 height 26
click at [1367, 74] on span "Edit Article" at bounding box center [1351, 70] width 50 height 13
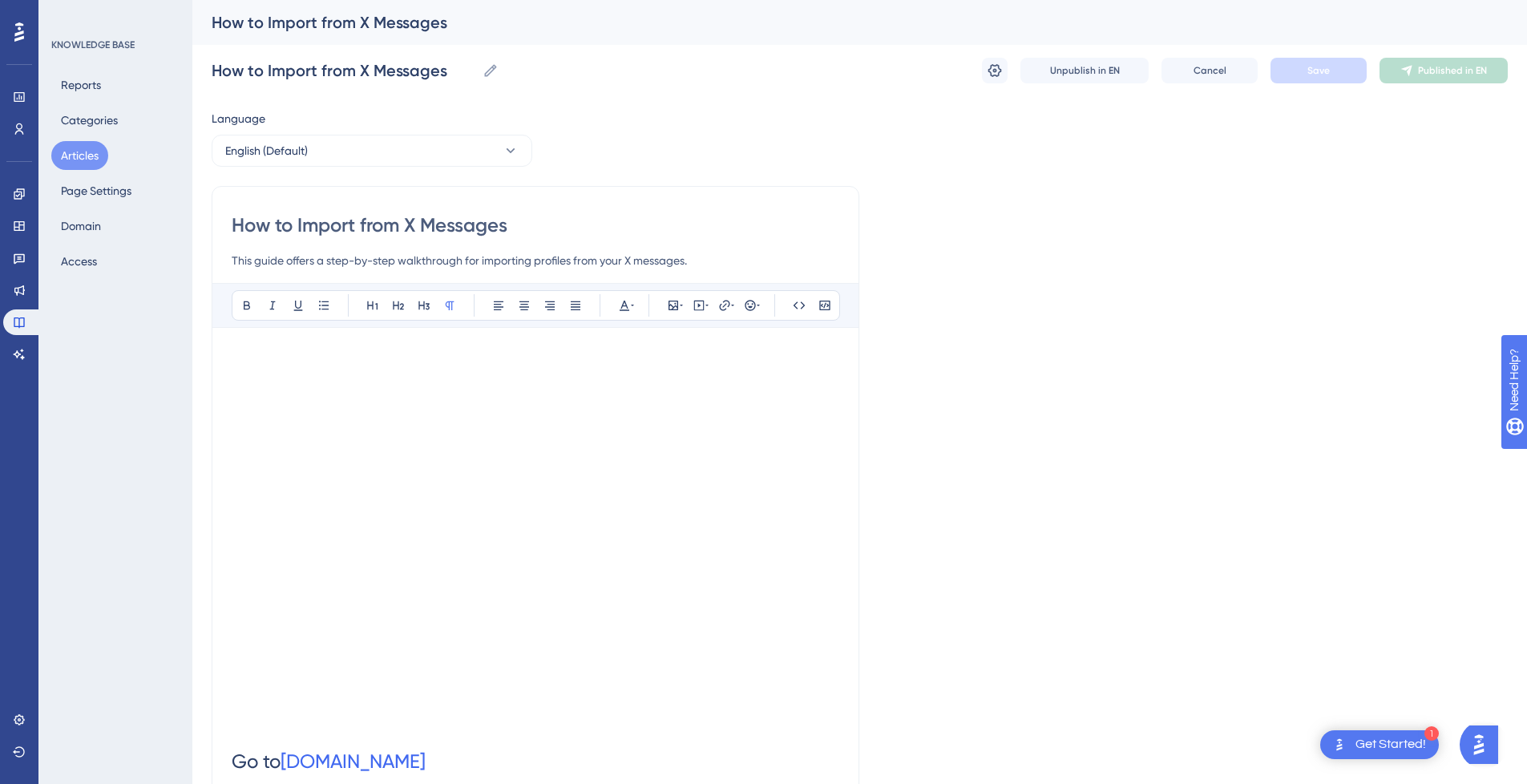
click at [336, 223] on input "How to Import from X Messages" at bounding box center [535, 225] width 608 height 26
type input "How to from X Messages"
click at [463, 223] on input "How to from X Messages" at bounding box center [535, 225] width 608 height 26
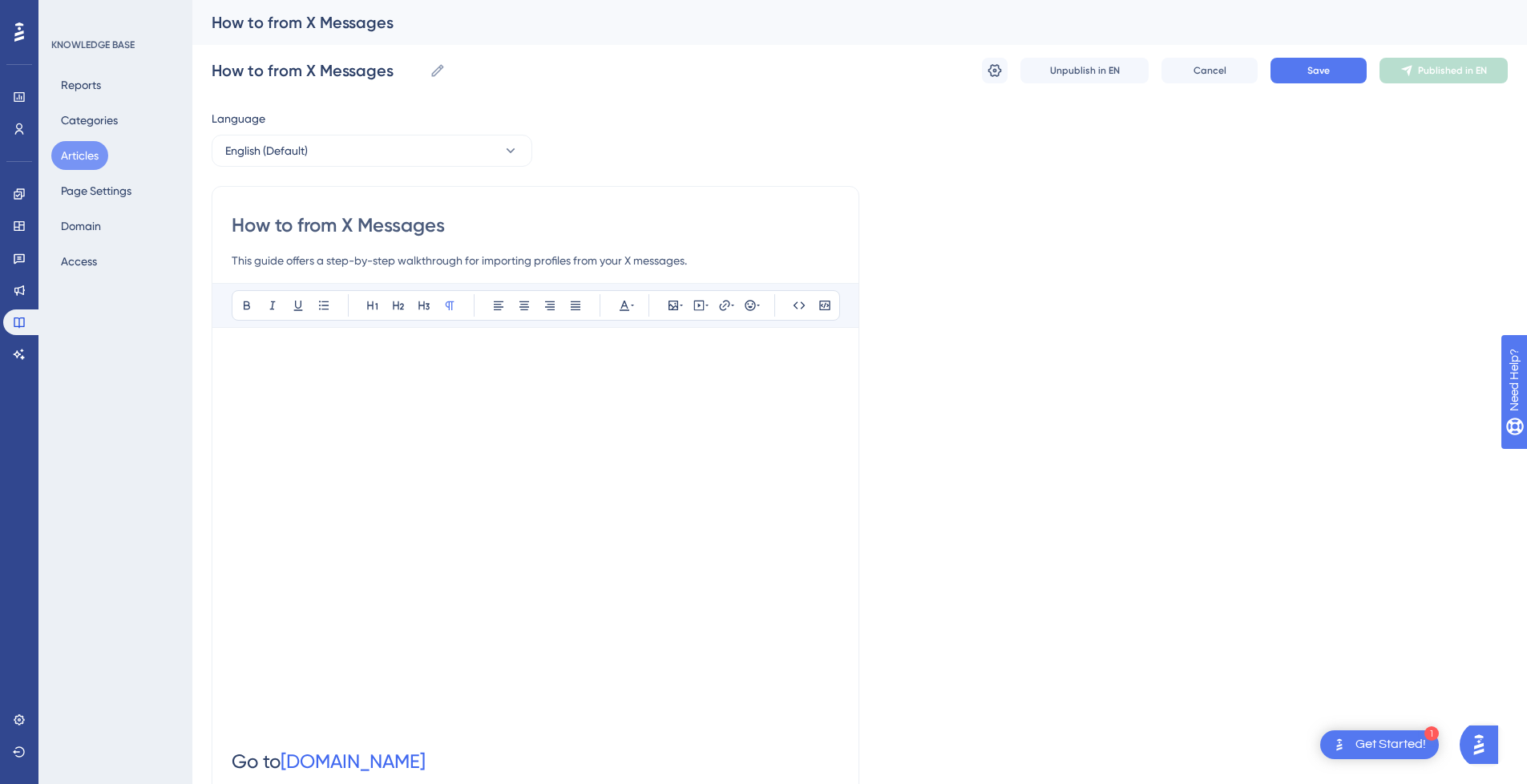
paste input "Import"
type input "How to from X Messages Import"
drag, startPoint x: 346, startPoint y: 223, endPoint x: -20, endPoint y: 228, distance: 366.0
click at [0, 0] on html "1 Get Started! Performance Users Engagement Widgets Feedback Product Updates Kn…" at bounding box center [764, 0] width 1527 height 0
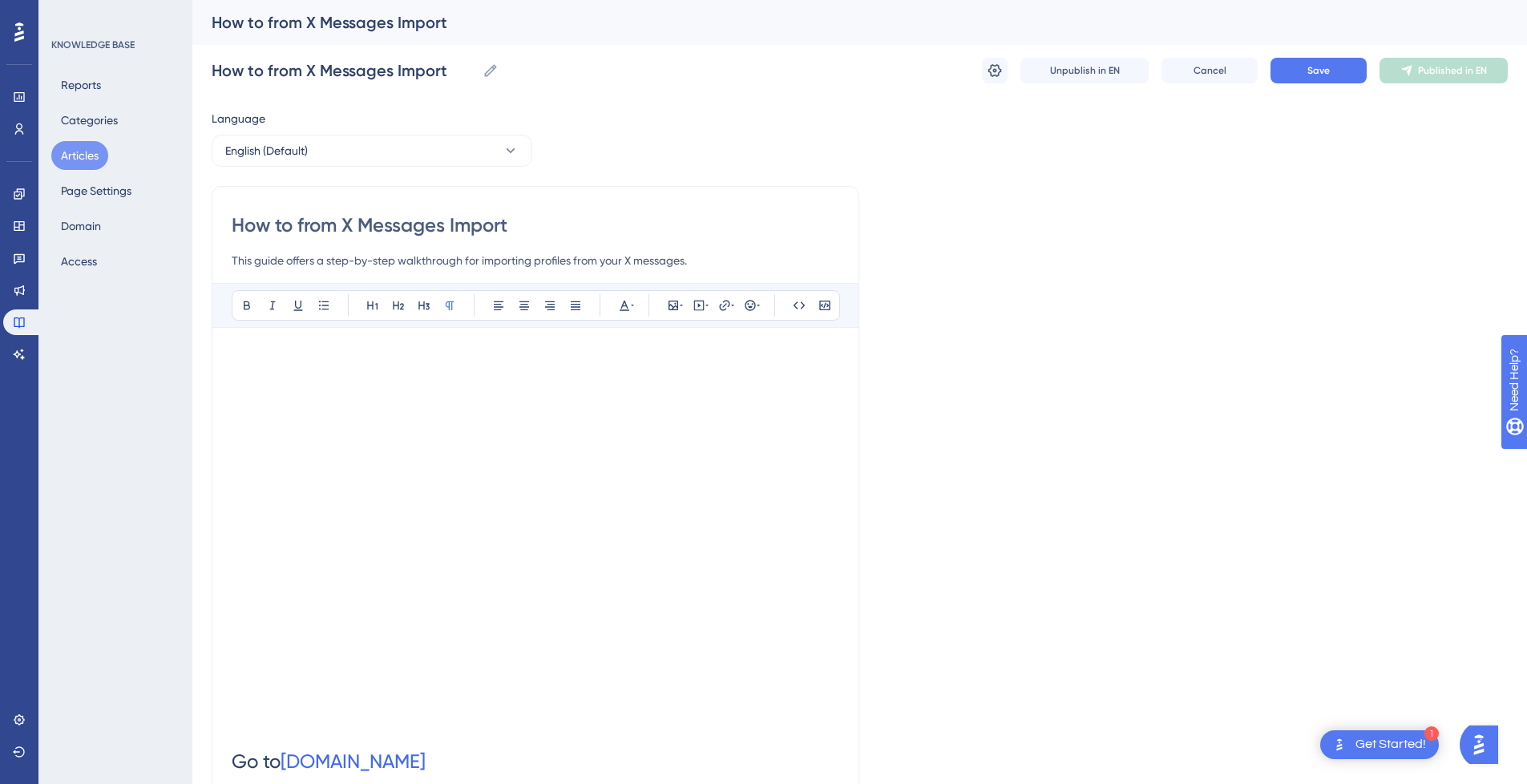
type input "X Messages Import"
click at [478, 217] on input "X Messages Import" at bounding box center [535, 225] width 608 height 26
type input "X Messages Import"
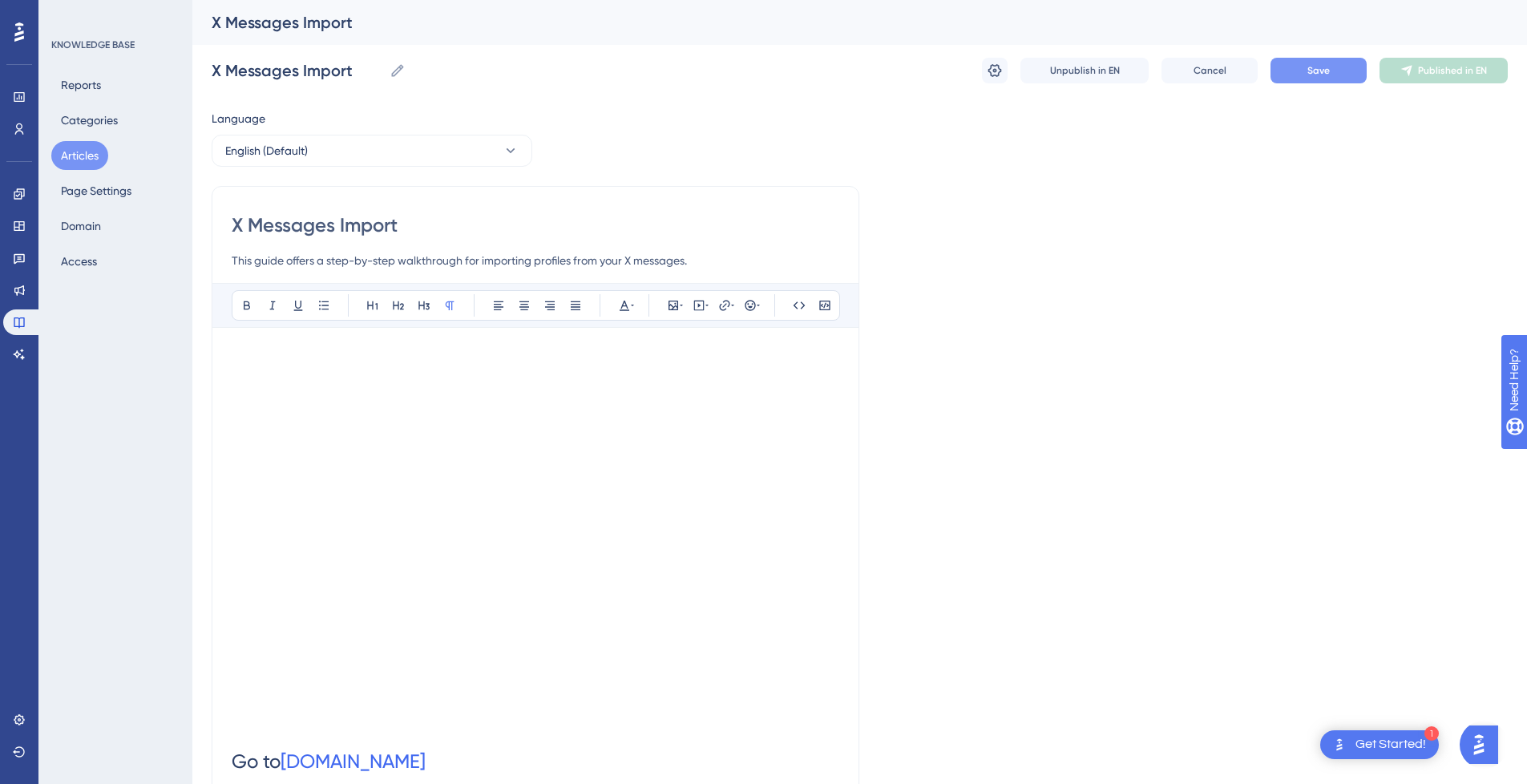
type input "X Messages Import"
click at [1340, 72] on button "Save" at bounding box center [1319, 71] width 96 height 26
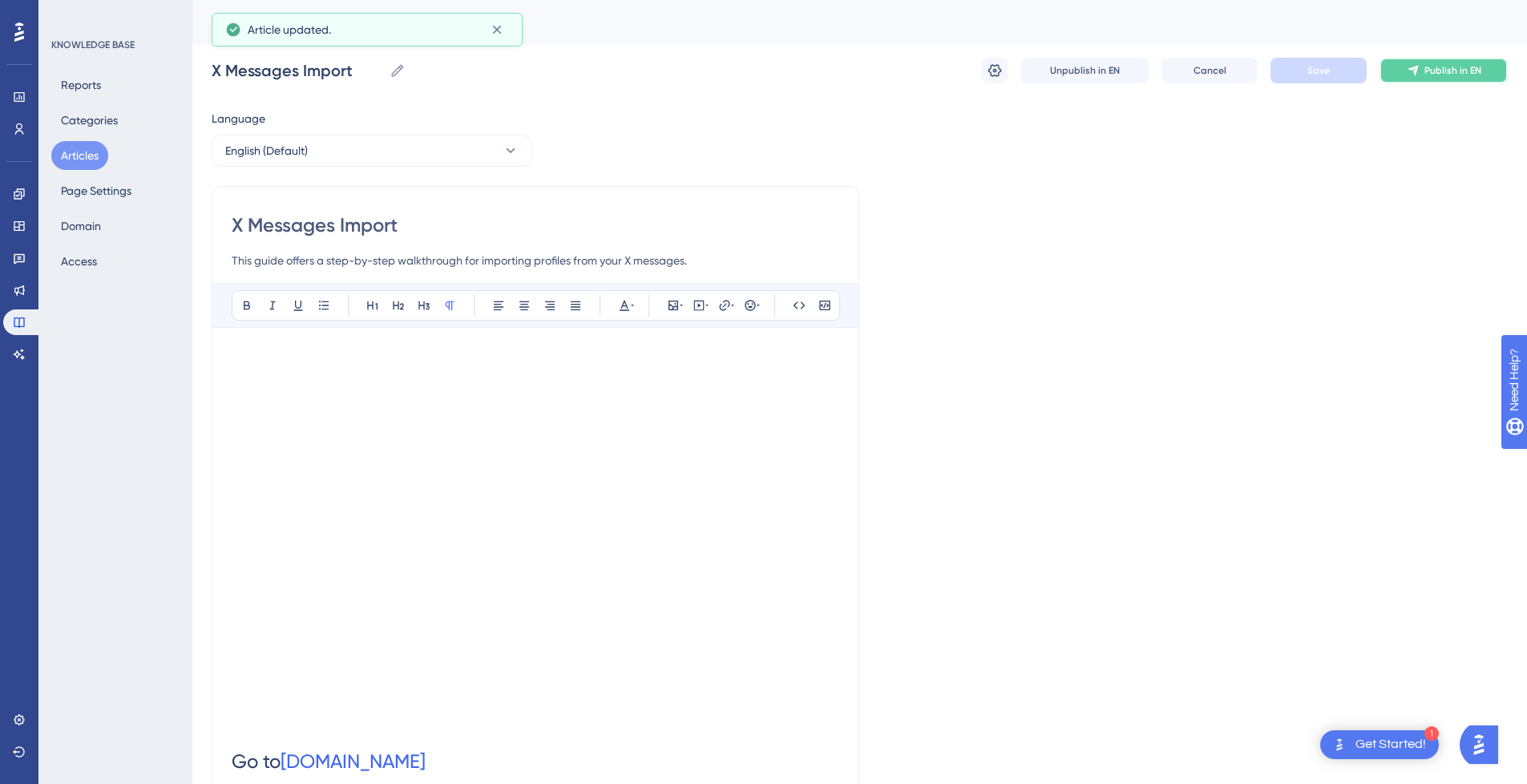
click at [1435, 72] on span "Publish in EN" at bounding box center [1453, 70] width 57 height 13
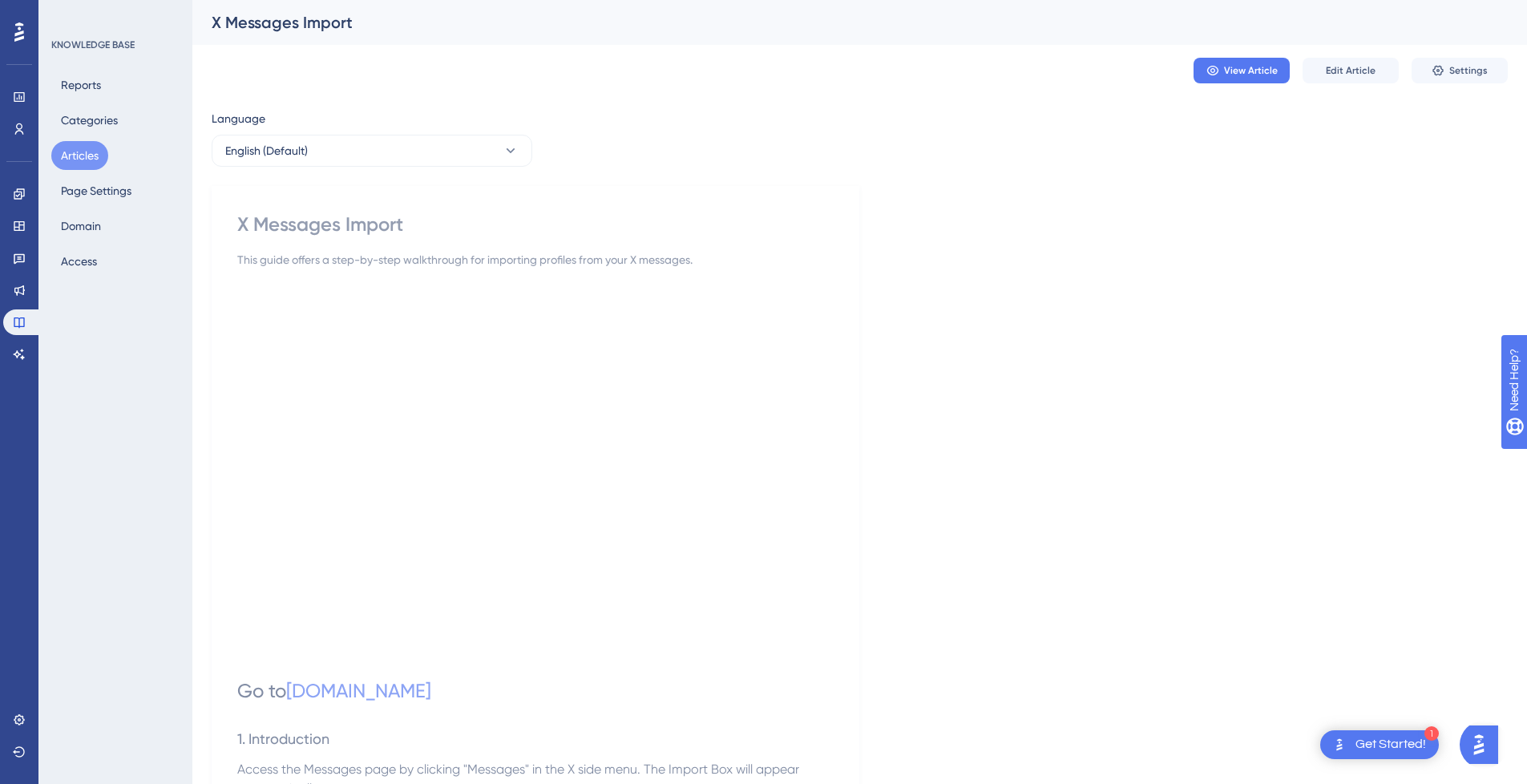
click at [85, 157] on button "Articles" at bounding box center [80, 154] width 57 height 29
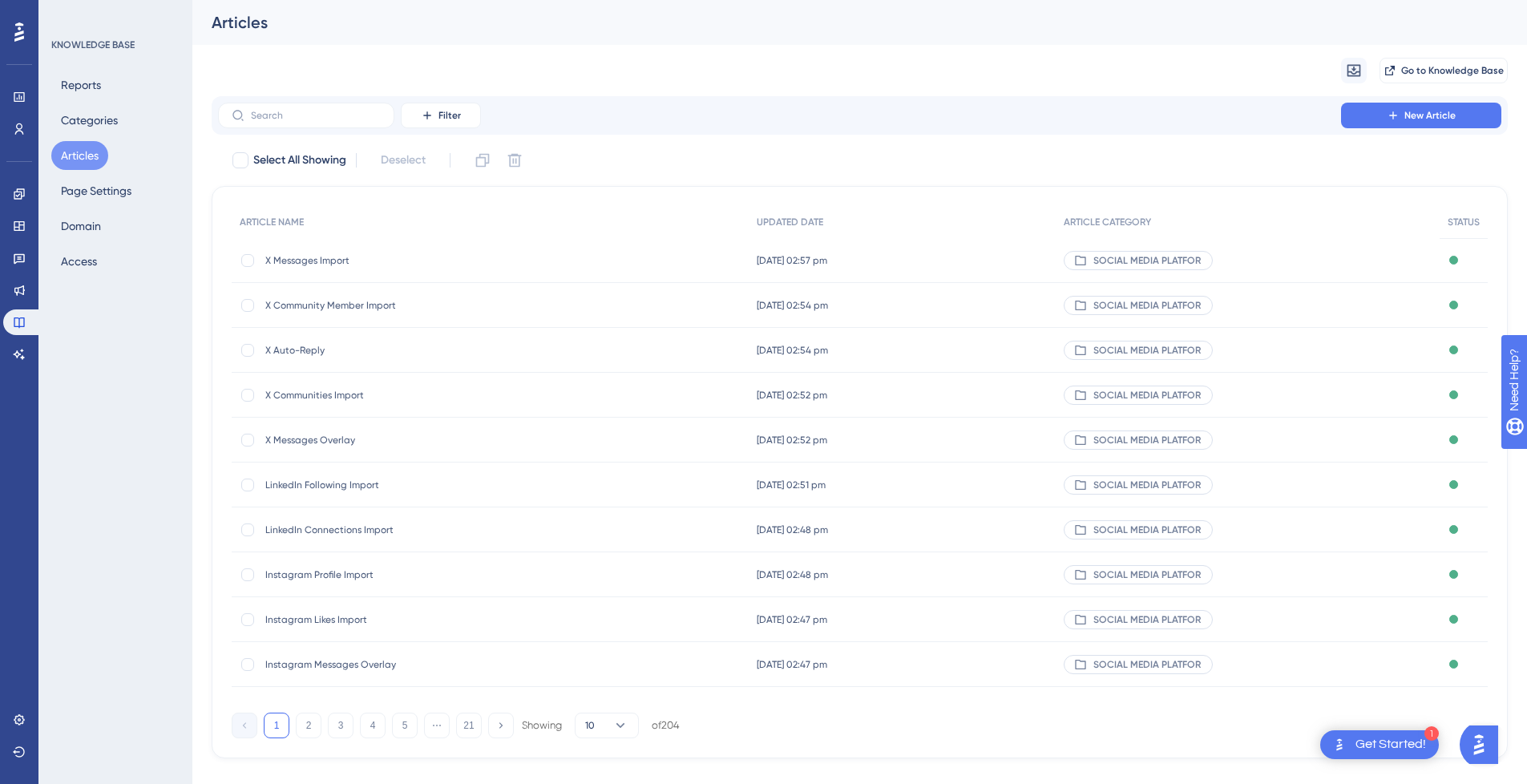
click at [369, 128] on div "Filter New Article" at bounding box center [860, 115] width 1297 height 38
click at [361, 116] on input "text" at bounding box center [316, 115] width 130 height 11
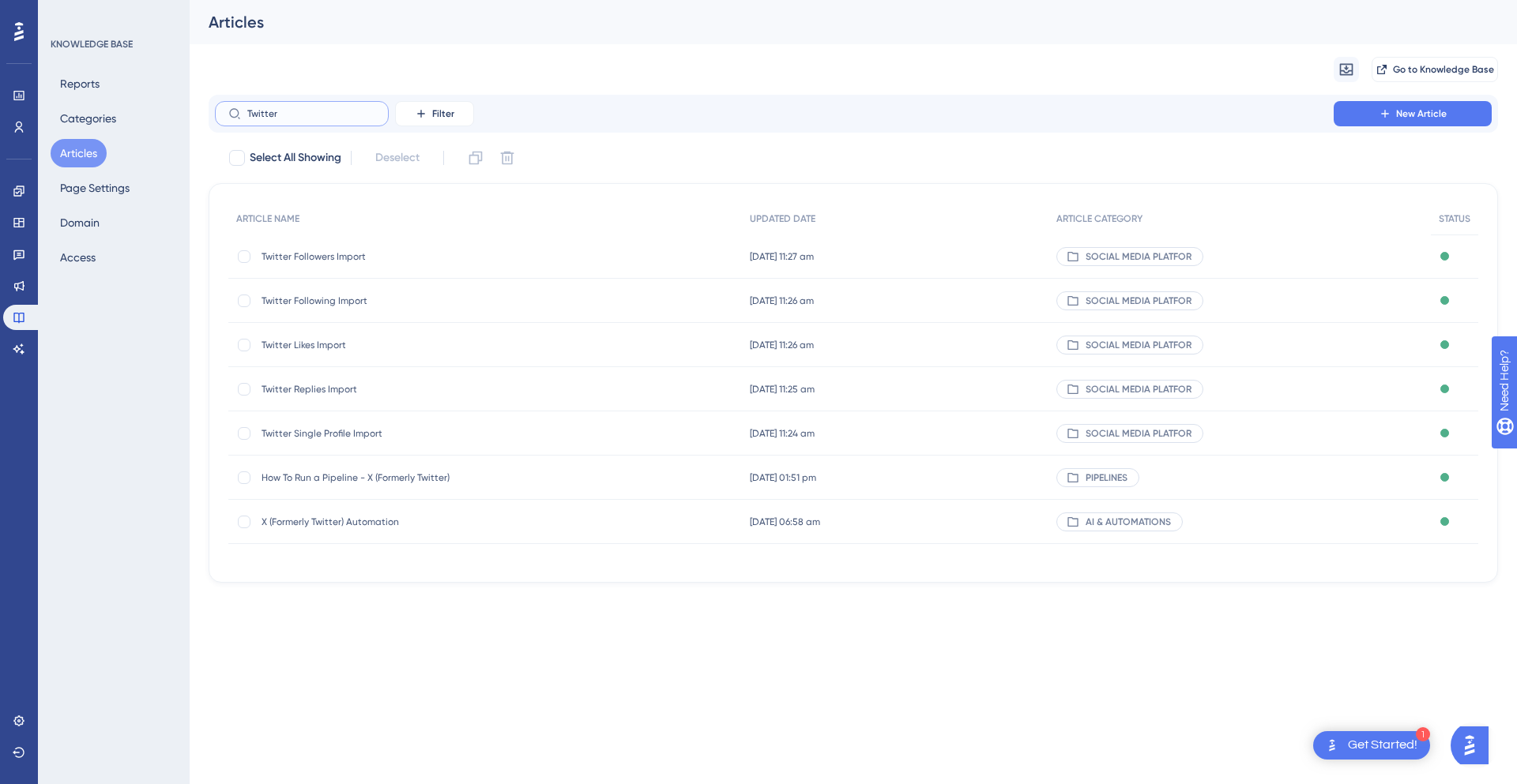
type input "Twitter"
click at [438, 258] on span "Twitter Followers Import" at bounding box center [388, 256] width 253 height 13
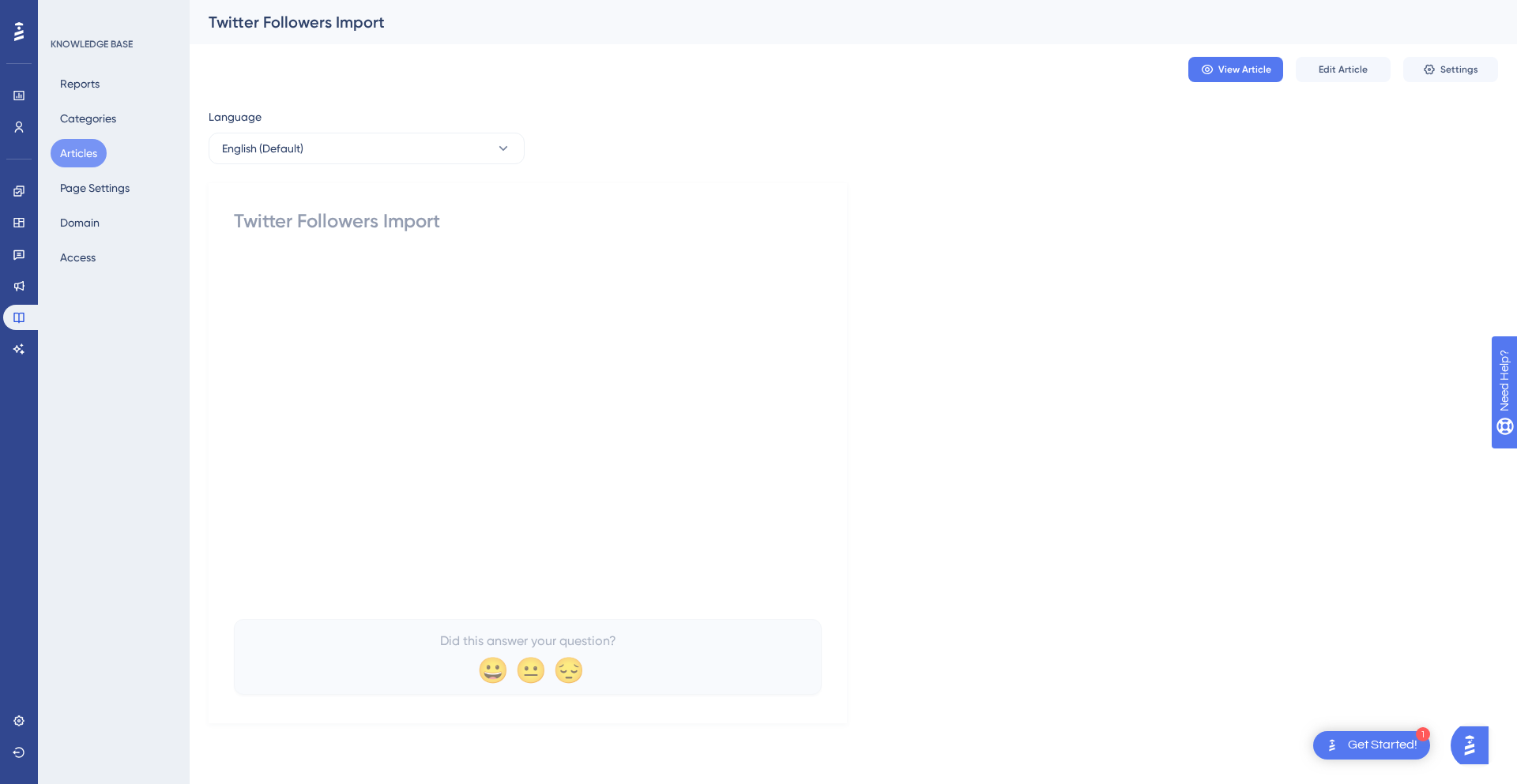
click at [262, 228] on div "Twitter Followers Import" at bounding box center [527, 221] width 587 height 25
click at [1353, 71] on span "Edit Article" at bounding box center [1343, 69] width 49 height 13
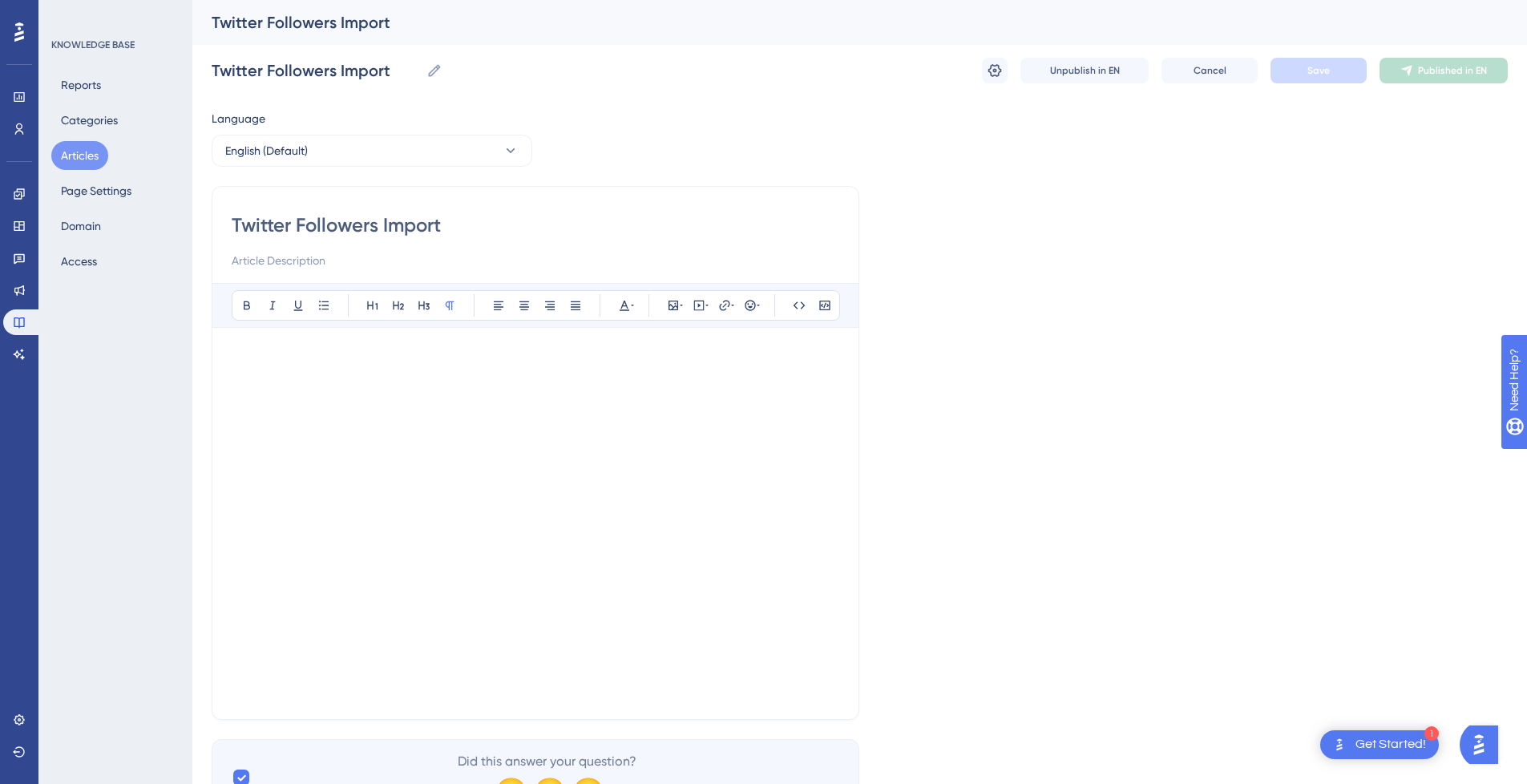
click at [271, 214] on input "Twitter Followers Import" at bounding box center [535, 225] width 608 height 26
type input "X Followers Import"
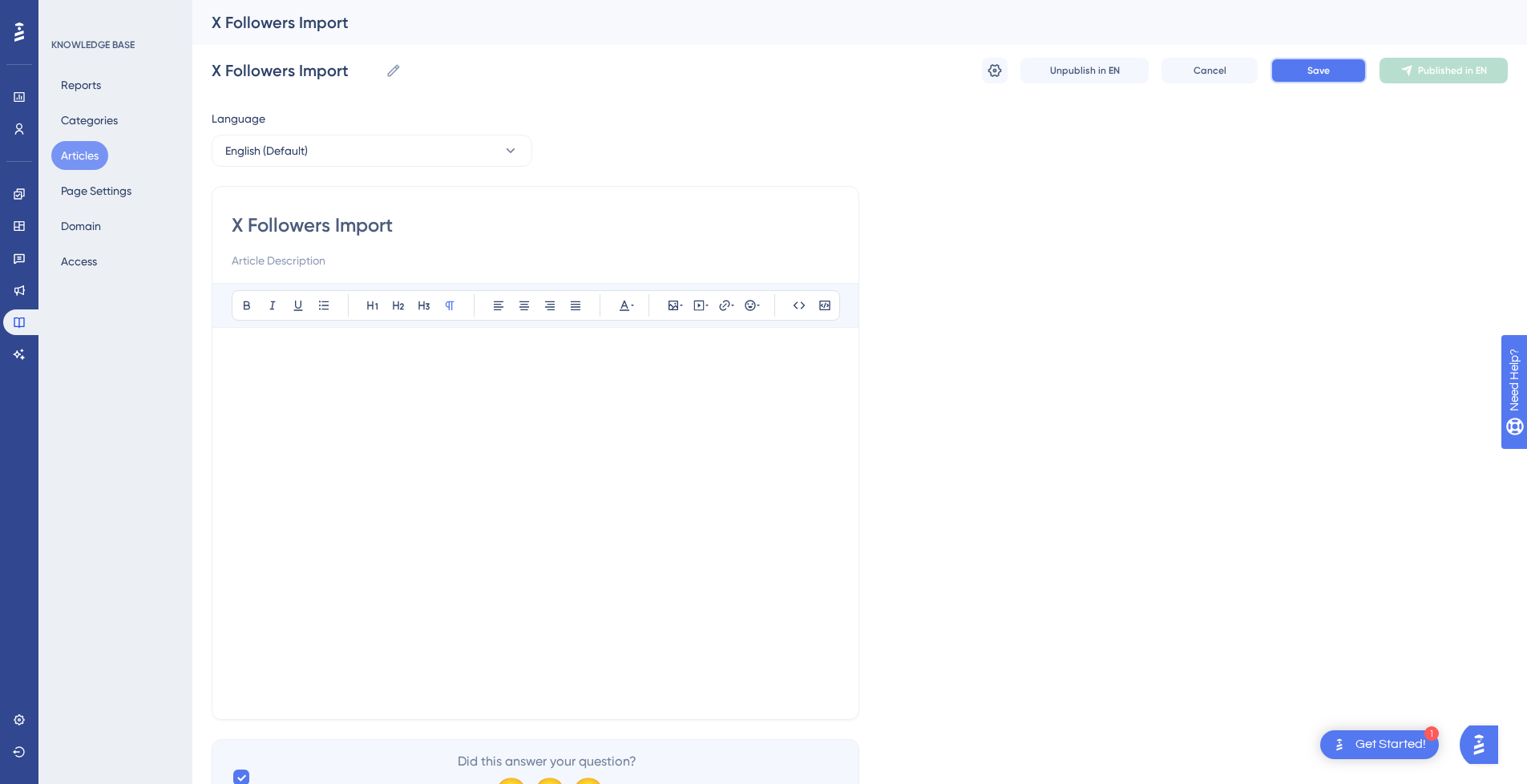
click at [1318, 73] on span "Save" at bounding box center [1318, 70] width 23 height 13
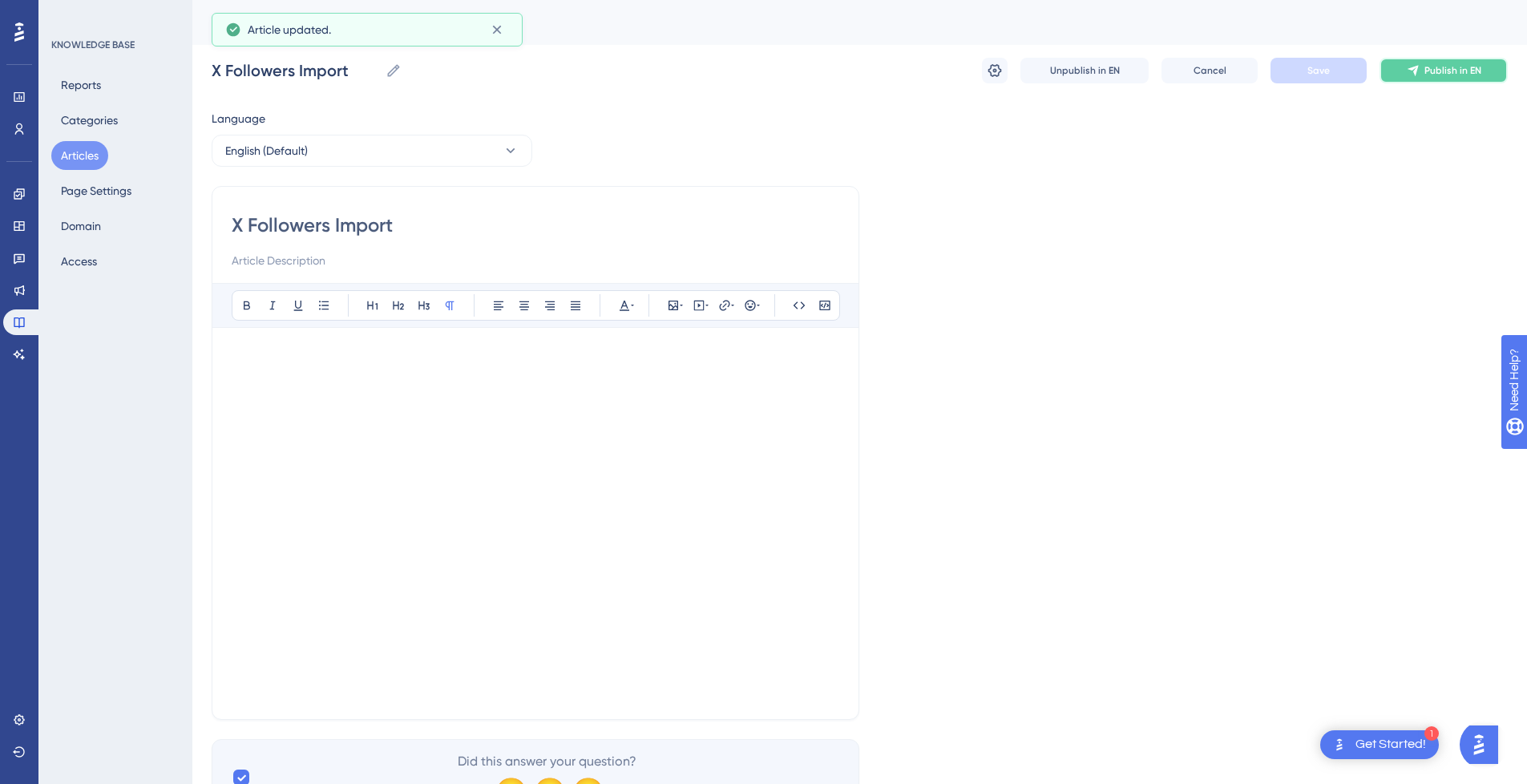
click at [1439, 72] on span "Publish in EN" at bounding box center [1453, 70] width 57 height 13
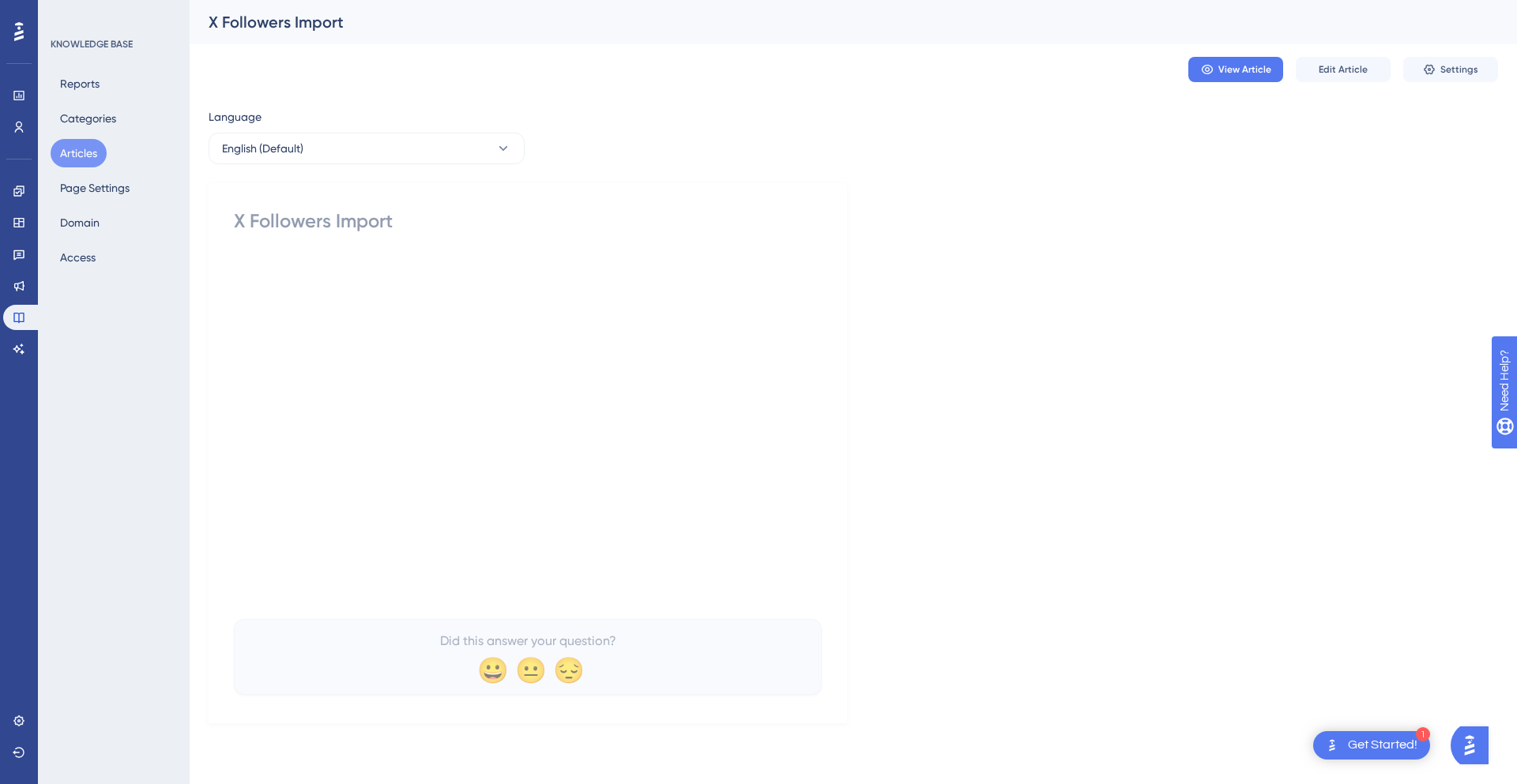
click at [76, 160] on button "Articles" at bounding box center [79, 152] width 56 height 28
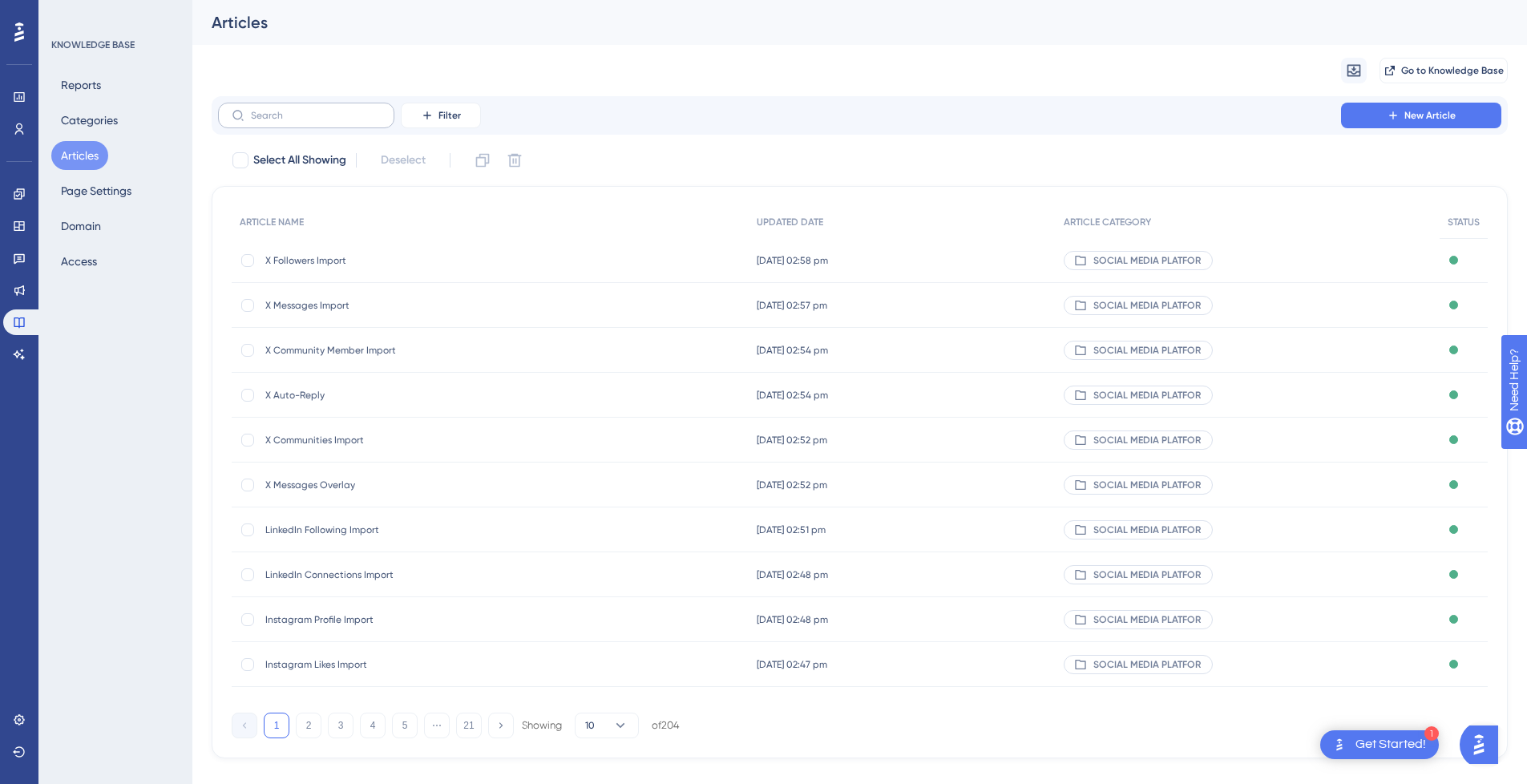
click at [321, 121] on label at bounding box center [306, 115] width 176 height 26
click at [321, 121] on input "text" at bounding box center [316, 115] width 130 height 11
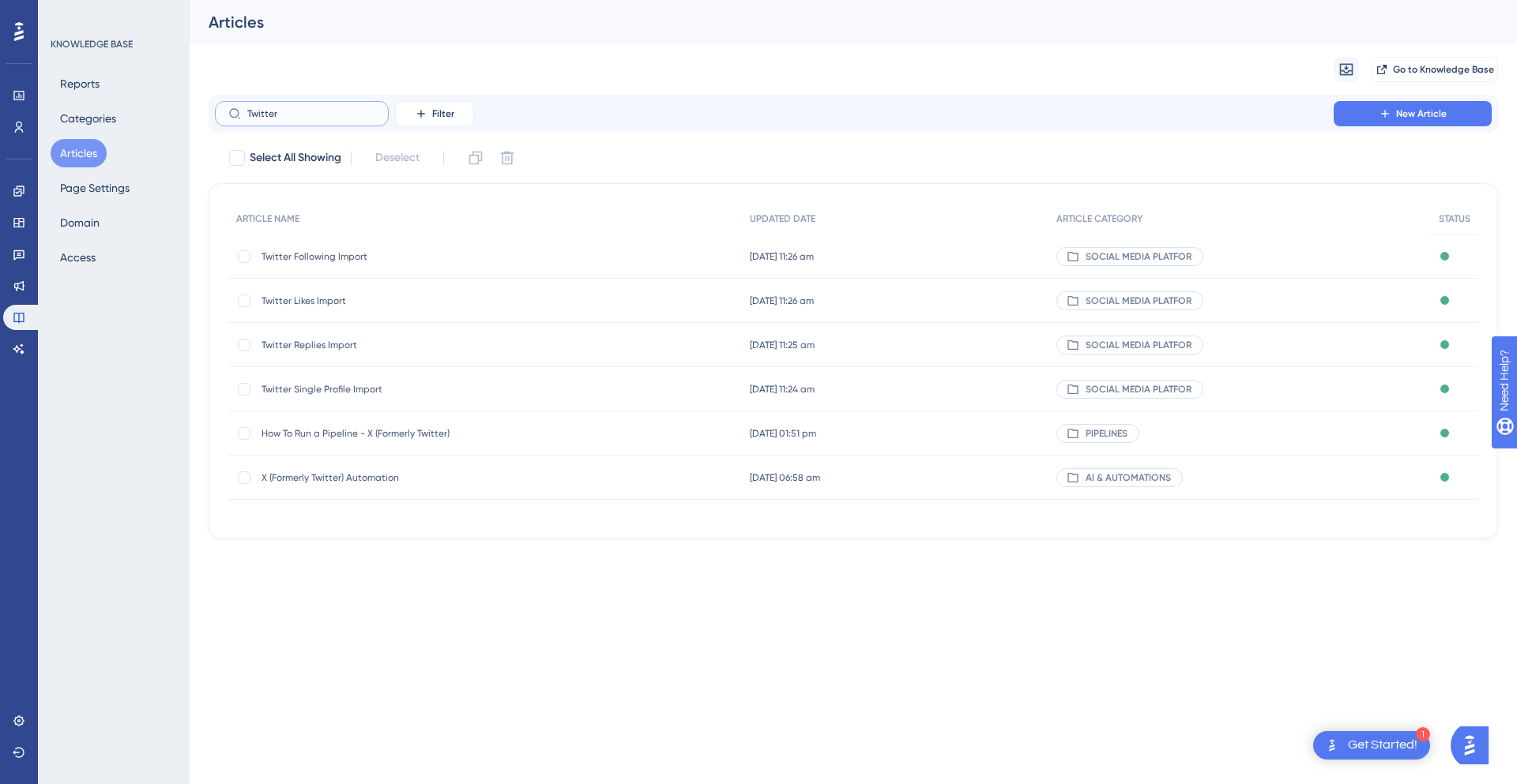
type input "Twitter"
click at [383, 260] on span "Twitter Following Import" at bounding box center [388, 256] width 253 height 13
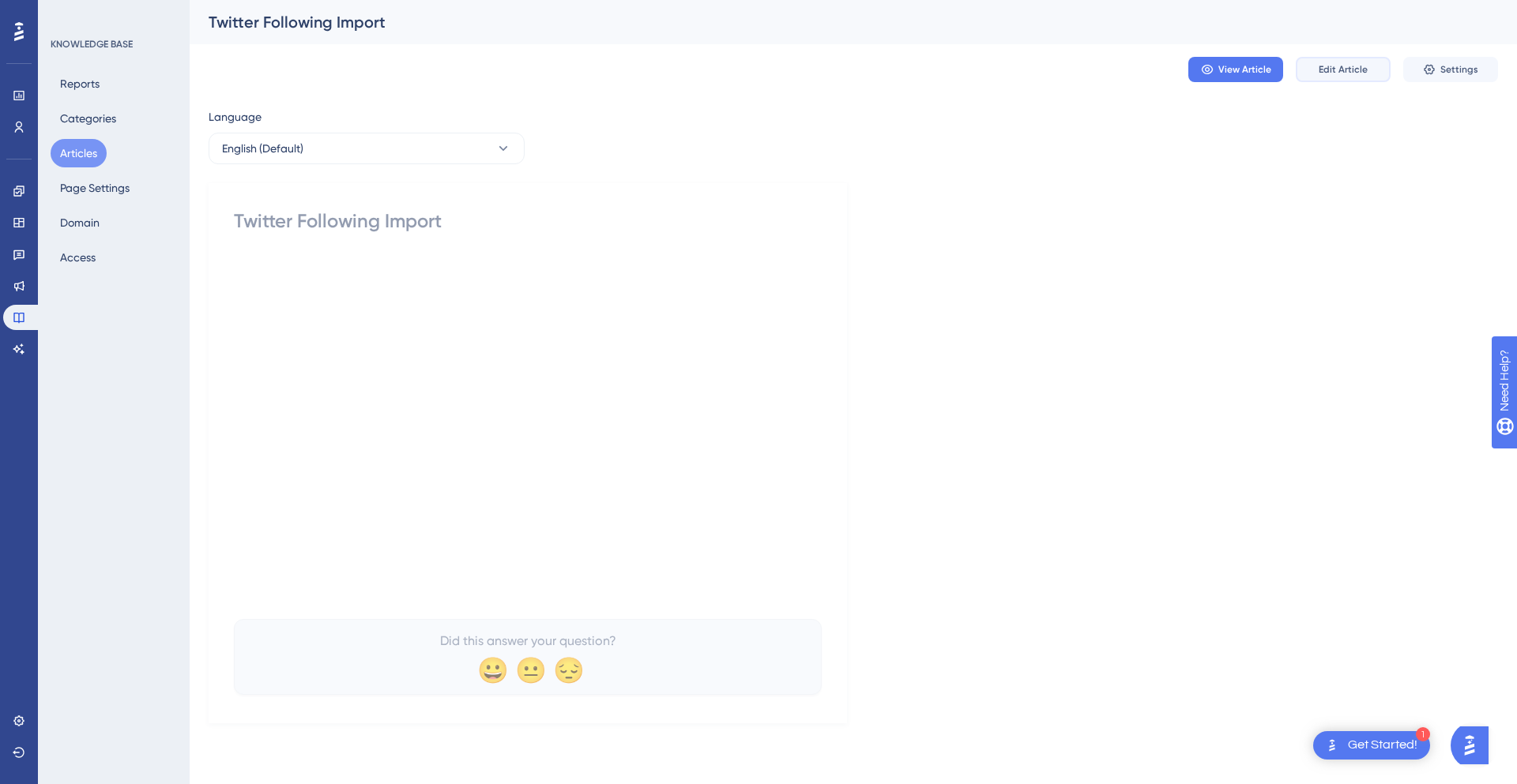
click at [1359, 71] on span "Edit Article" at bounding box center [1343, 69] width 49 height 13
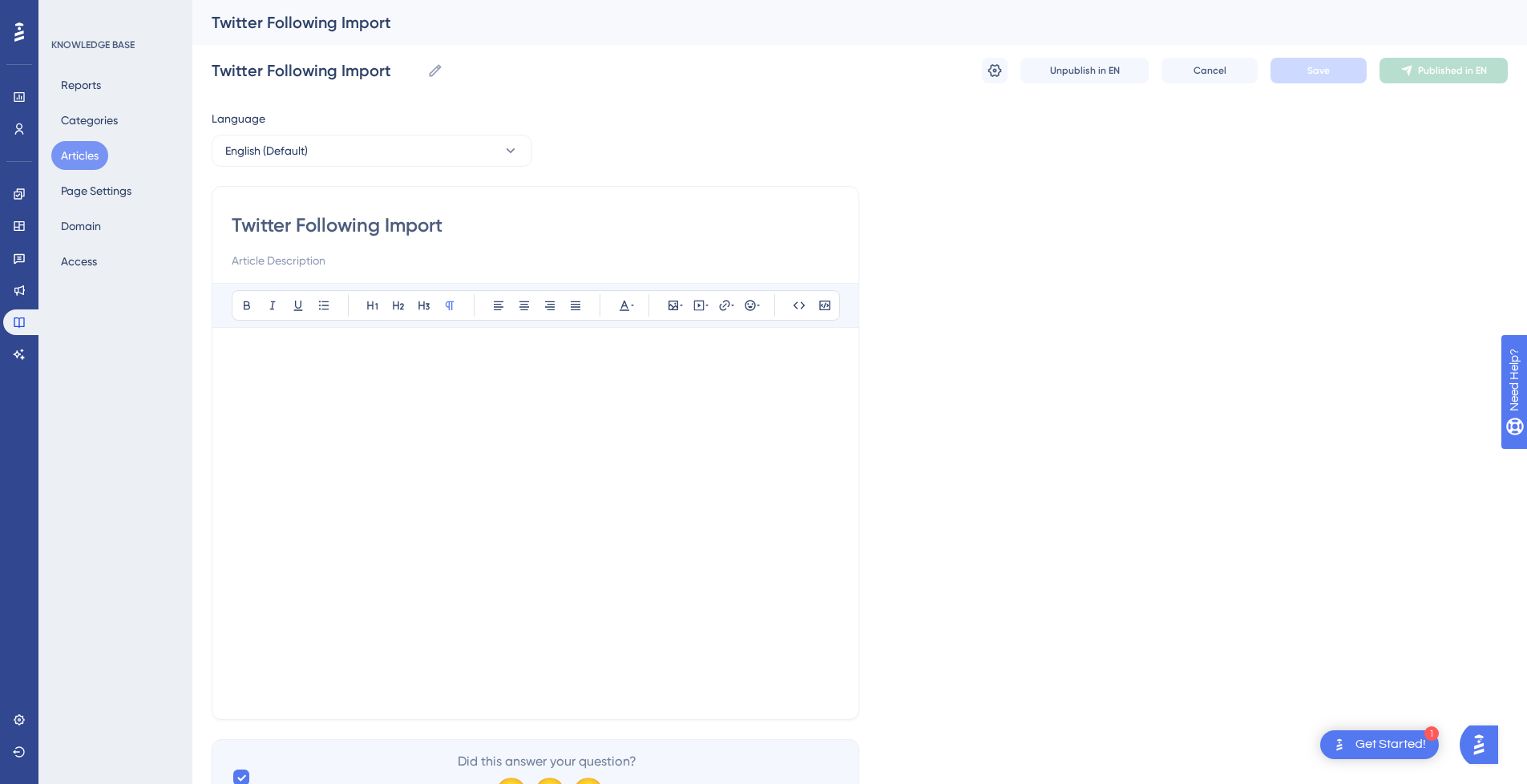
click at [288, 229] on input "Twitter Following Import" at bounding box center [535, 225] width 608 height 26
type input "TwitterXFollowing Import"
type input "Twitter Following Import"
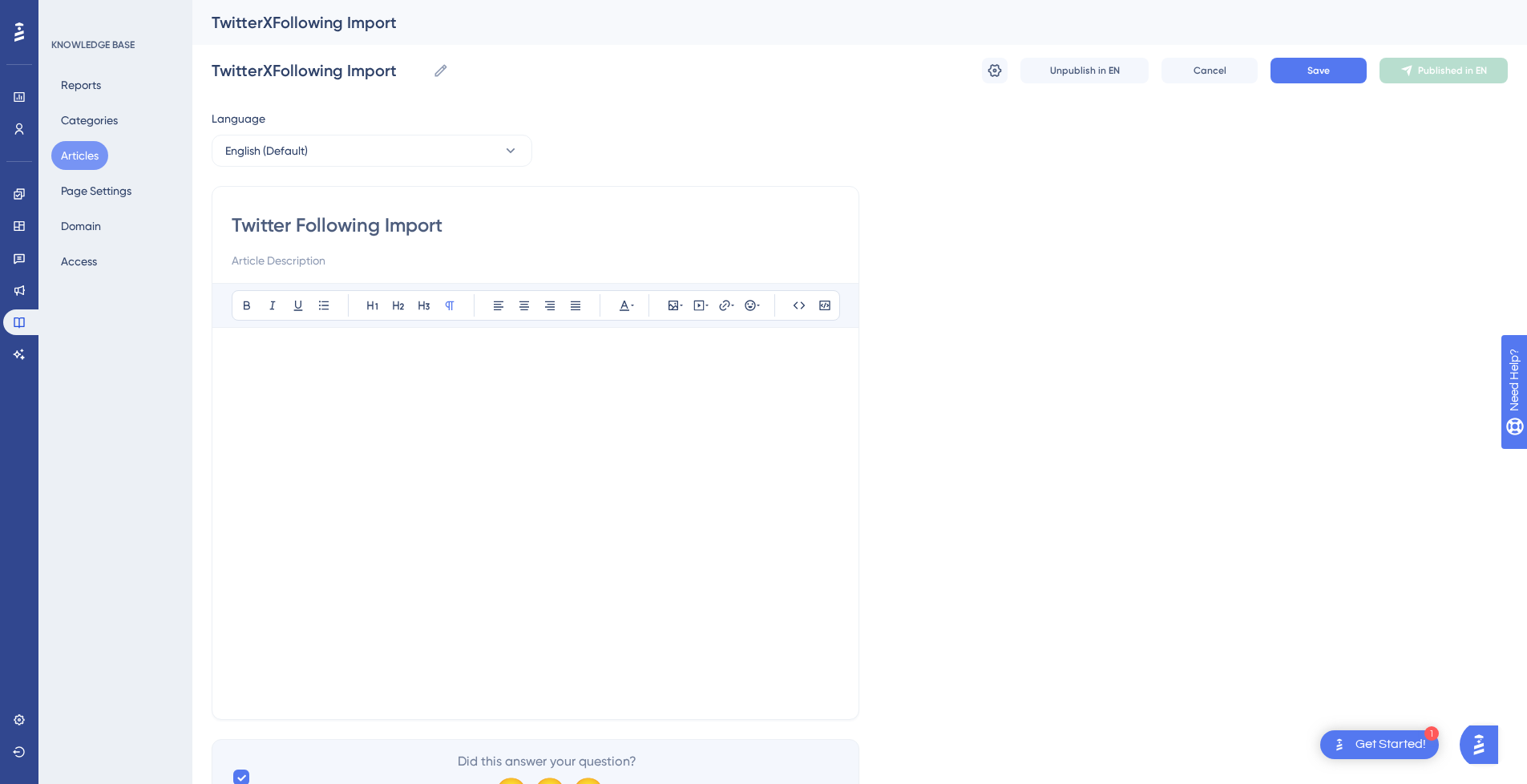
click at [276, 223] on input "Twitter Following Import" at bounding box center [535, 225] width 608 height 26
type input "Twitter Following Import"
click at [276, 223] on input "Twitter Following Import" at bounding box center [535, 225] width 608 height 26
type input "X Following Import"
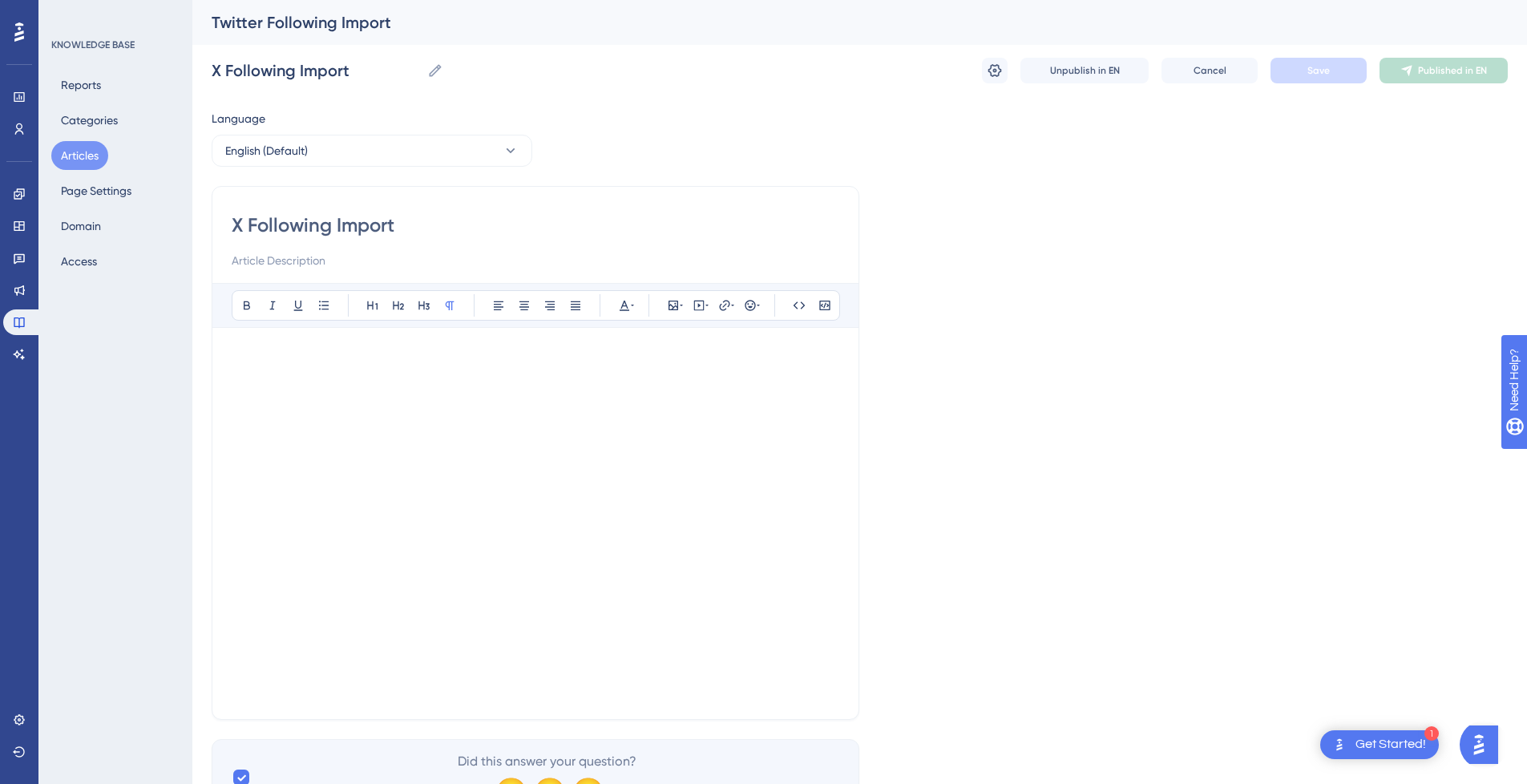
click at [458, 226] on input "X Following Import" at bounding box center [535, 225] width 608 height 26
type input "X Following Import"
click at [1335, 67] on button "Save" at bounding box center [1319, 71] width 96 height 26
click at [1453, 65] on span "Publish in EN" at bounding box center [1453, 70] width 57 height 13
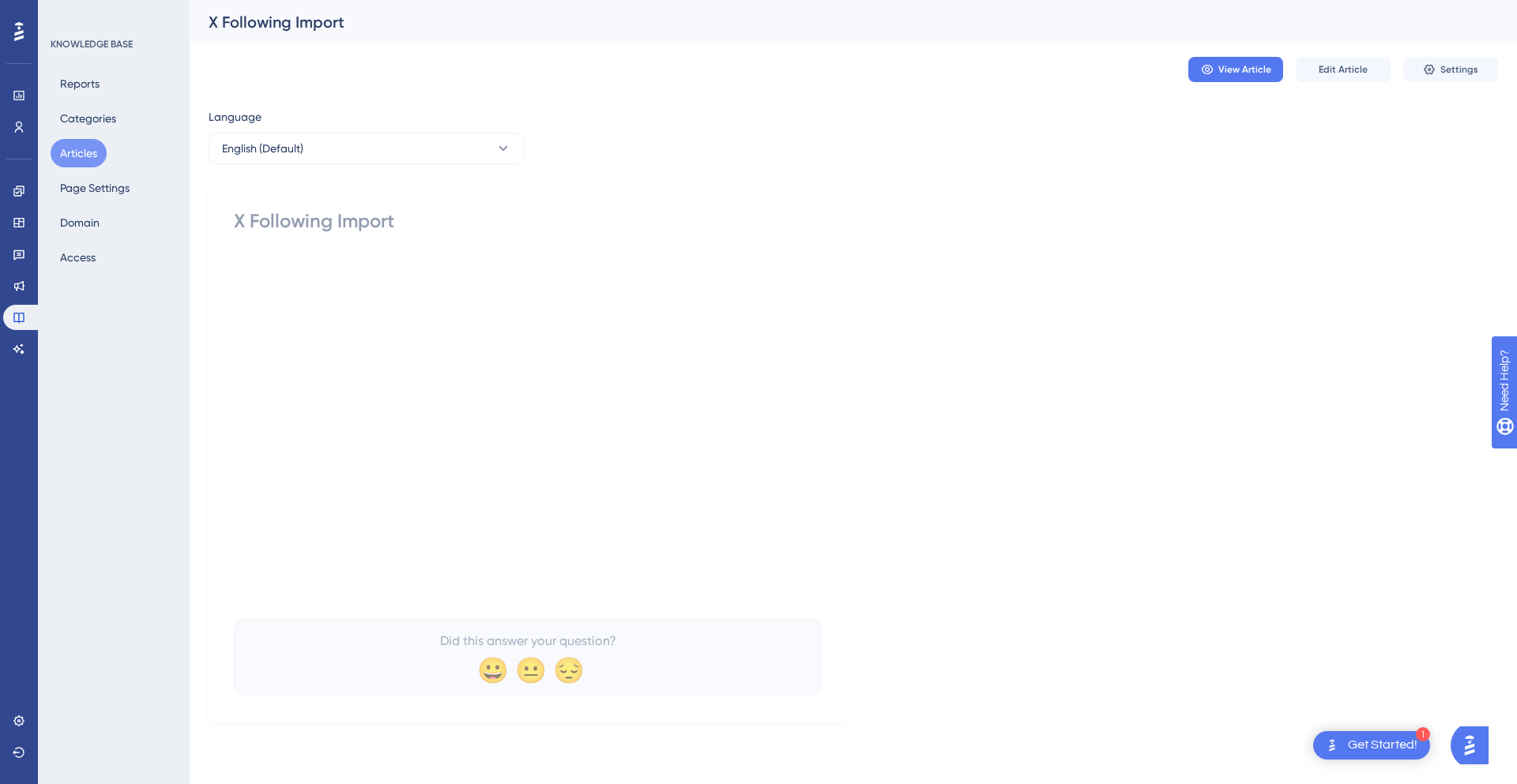
click at [66, 155] on button "Articles" at bounding box center [79, 152] width 56 height 28
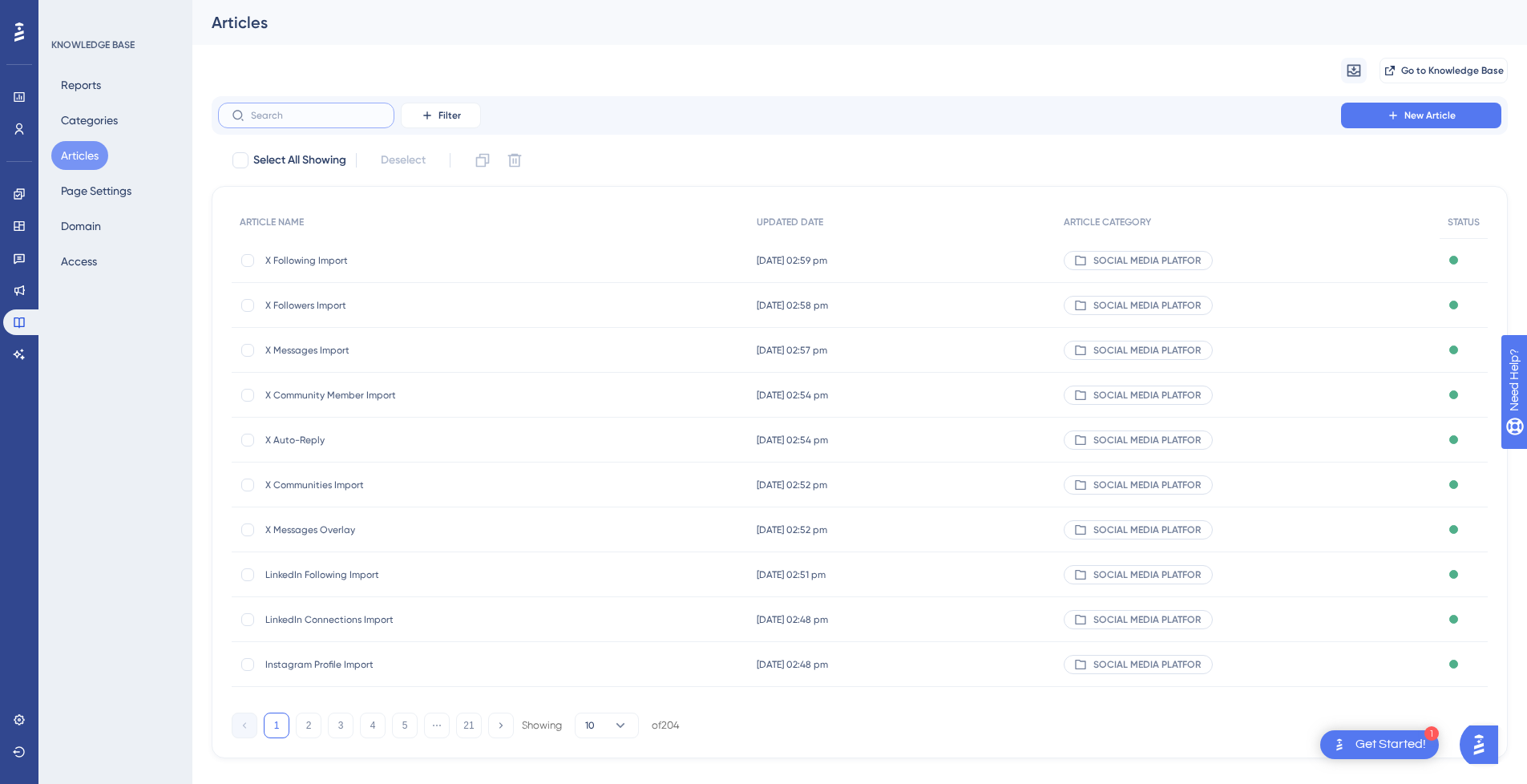
click at [336, 118] on input "text" at bounding box center [316, 115] width 130 height 11
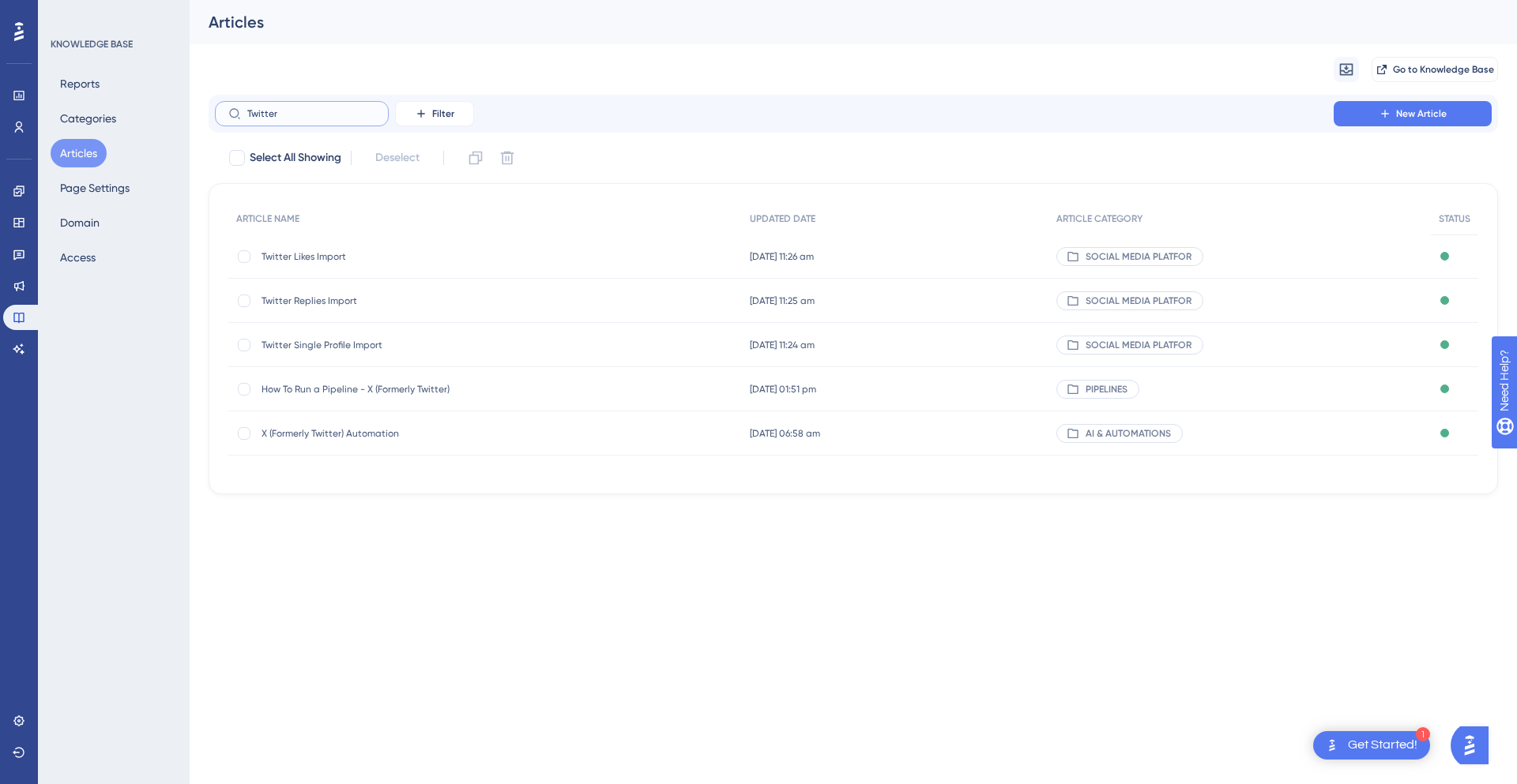
type input "Twitter"
click at [351, 267] on div "Twitter Likes Import Twitter Likes Import" at bounding box center [388, 257] width 253 height 45
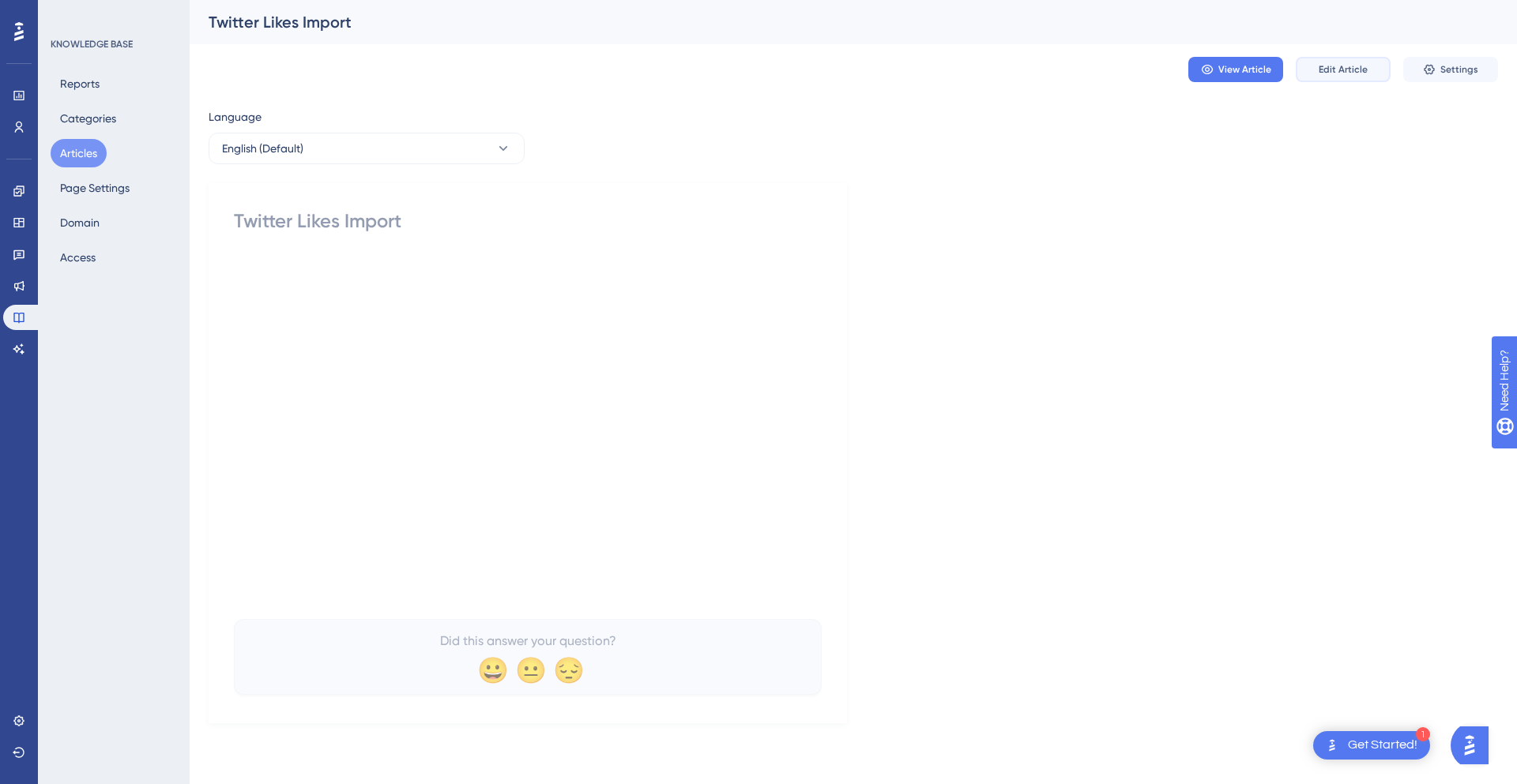
click at [1362, 75] on span "Edit Article" at bounding box center [1343, 69] width 49 height 13
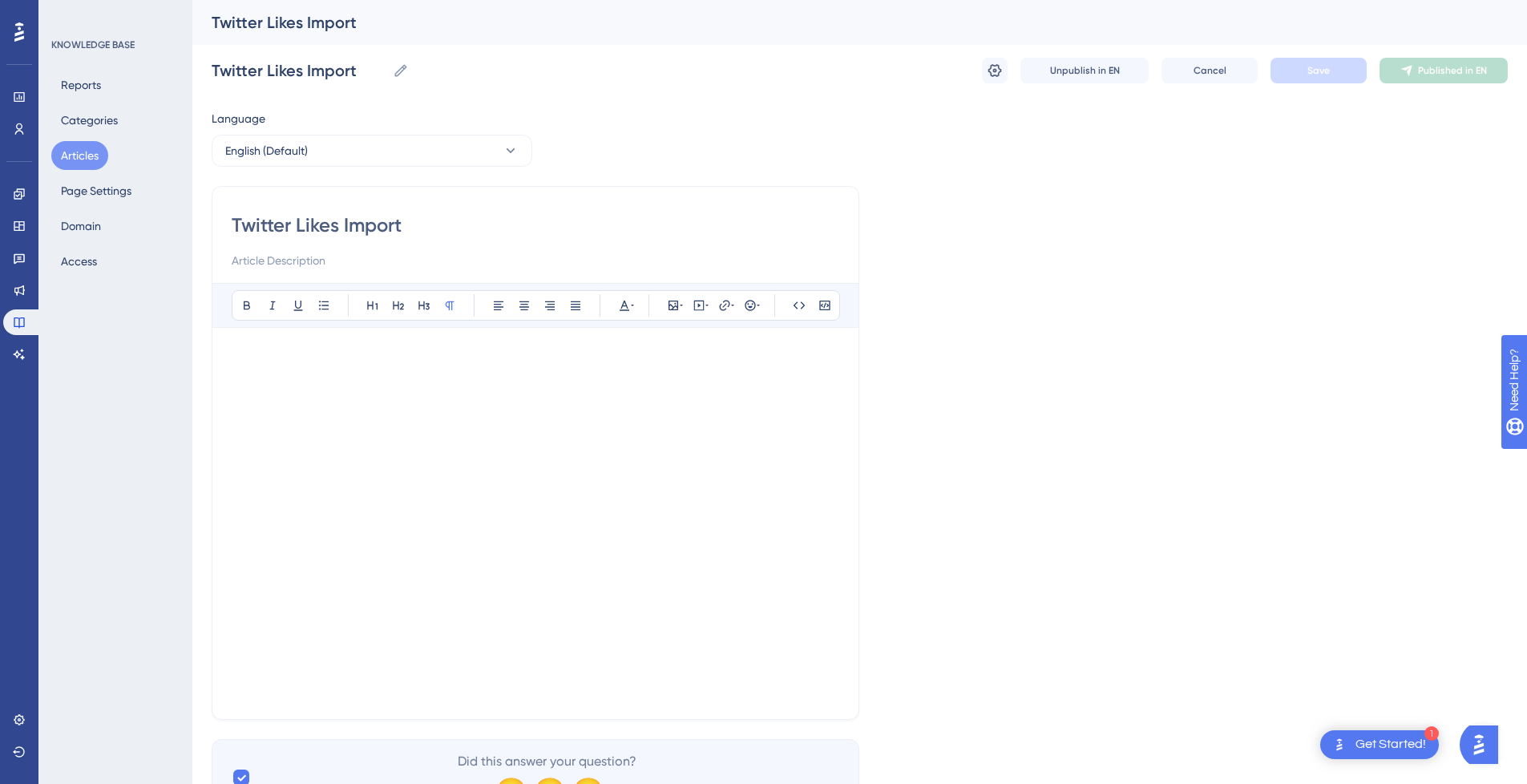
click at [277, 226] on input "Twitter Likes Import" at bounding box center [535, 225] width 608 height 26
type input "XLikes Import"
type input "X Likes Import"
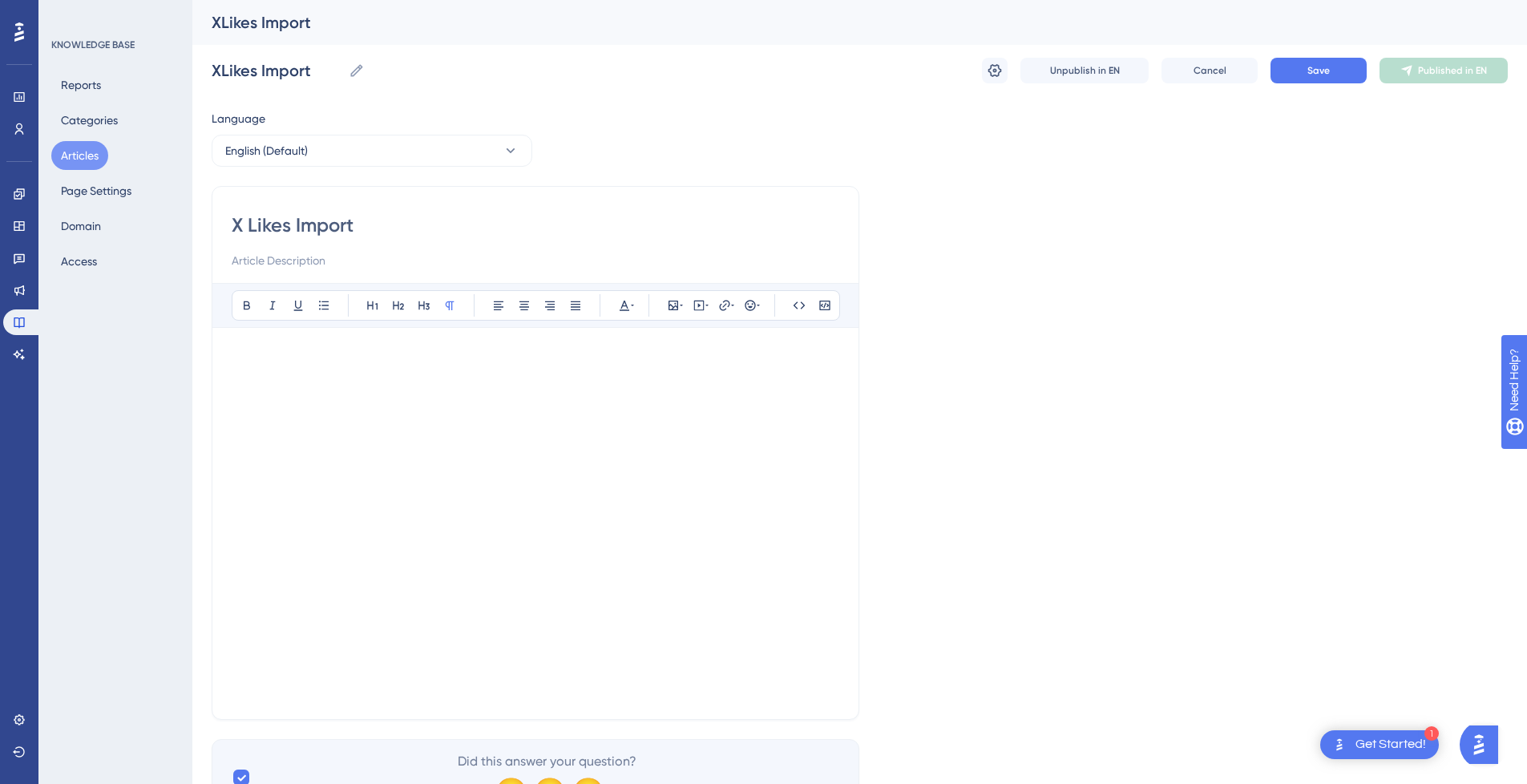
type input "X Likes Import"
click at [1339, 74] on button "Save" at bounding box center [1319, 71] width 96 height 26
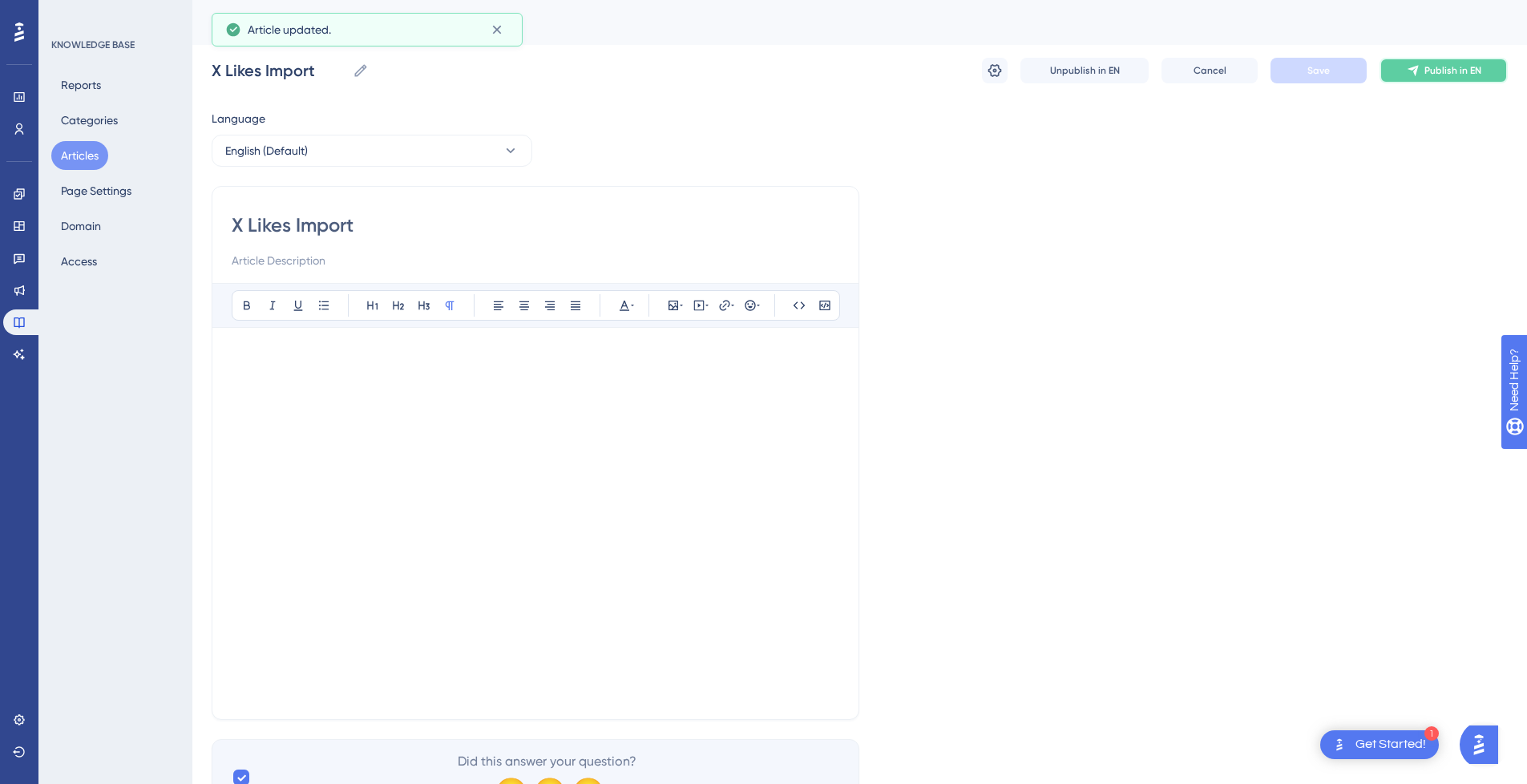
click at [1430, 72] on span "Publish in EN" at bounding box center [1453, 70] width 57 height 13
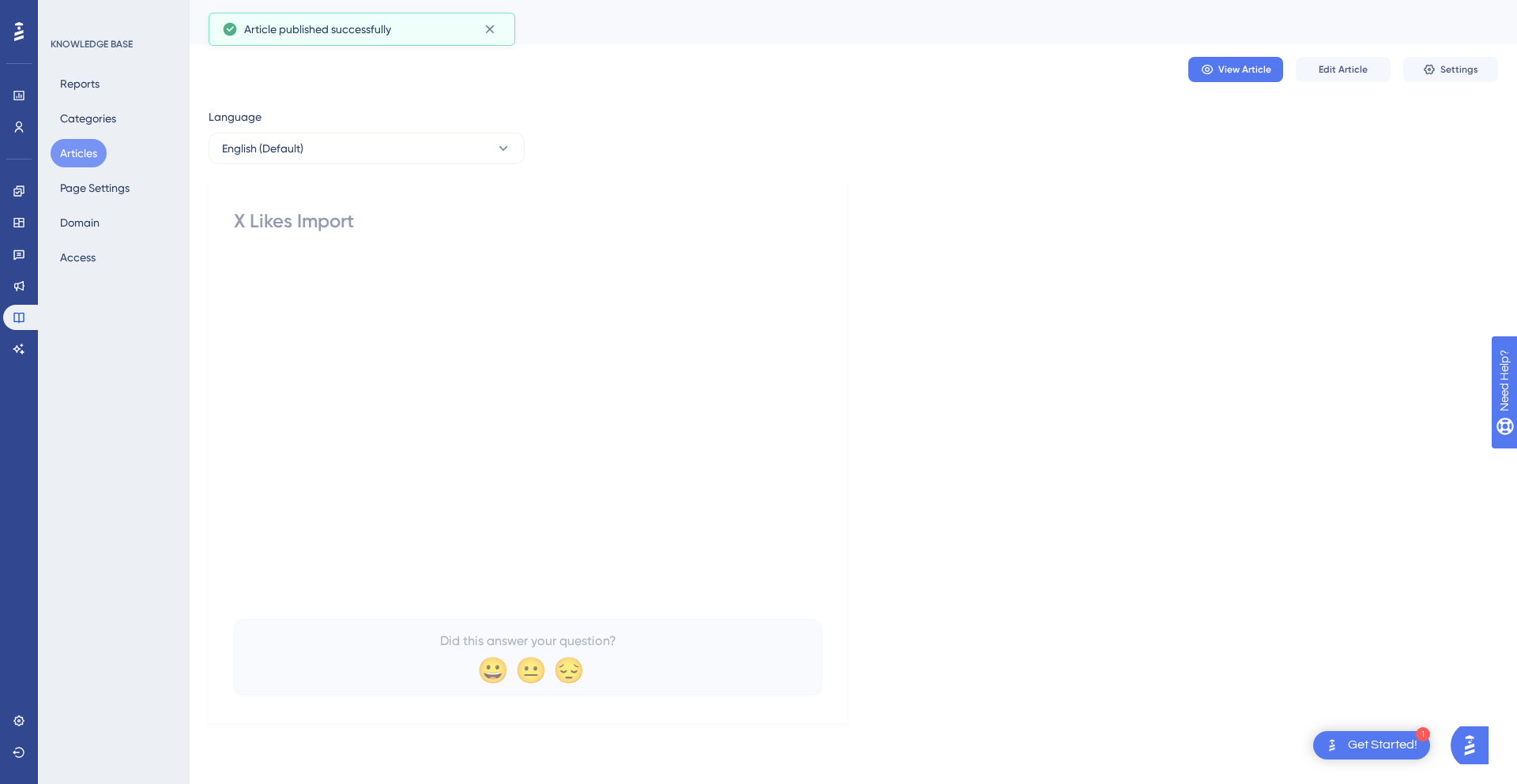
click at [79, 156] on button "Articles" at bounding box center [79, 152] width 56 height 28
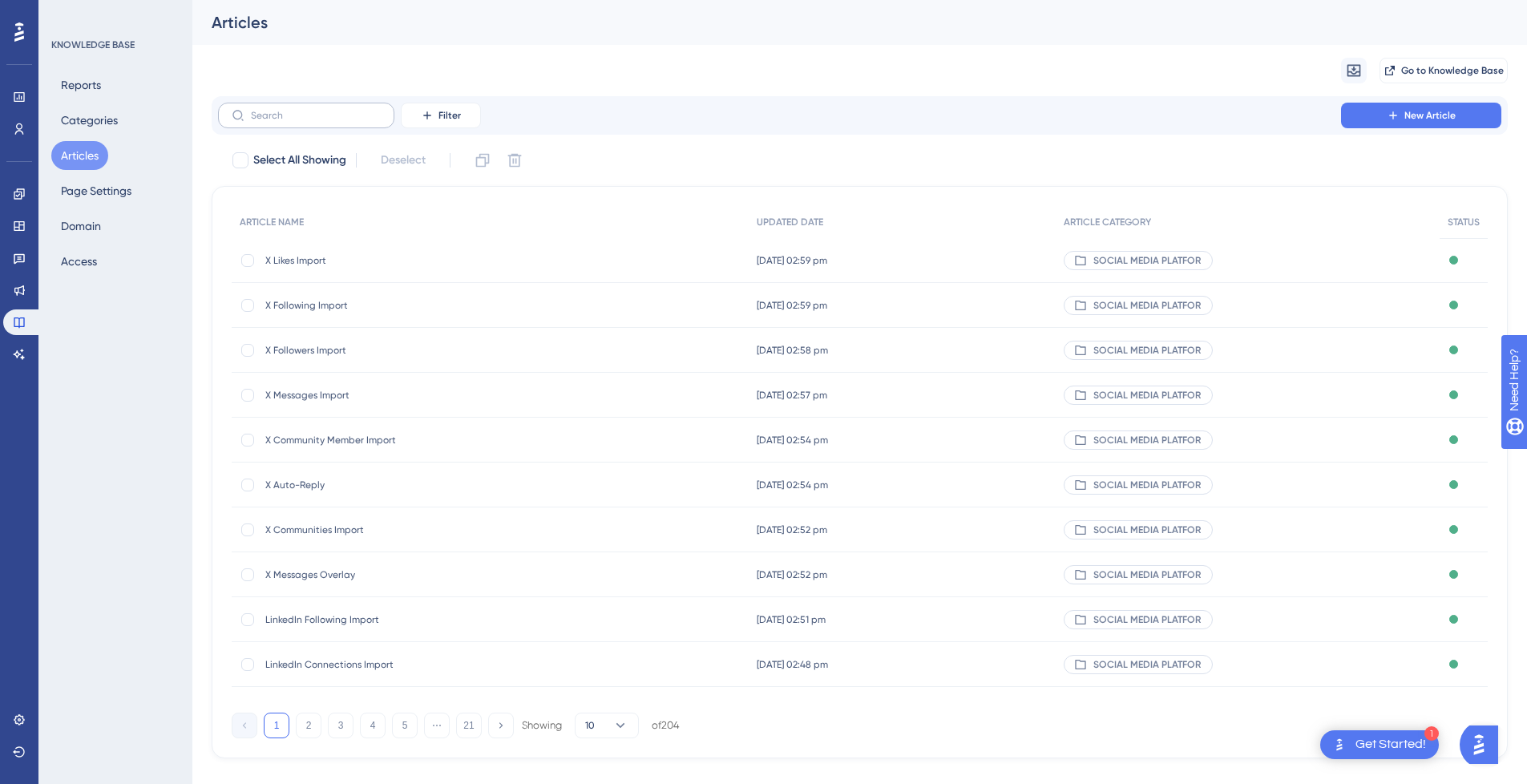
click at [277, 123] on label at bounding box center [306, 115] width 176 height 26
click at [277, 121] on input "text" at bounding box center [316, 115] width 130 height 11
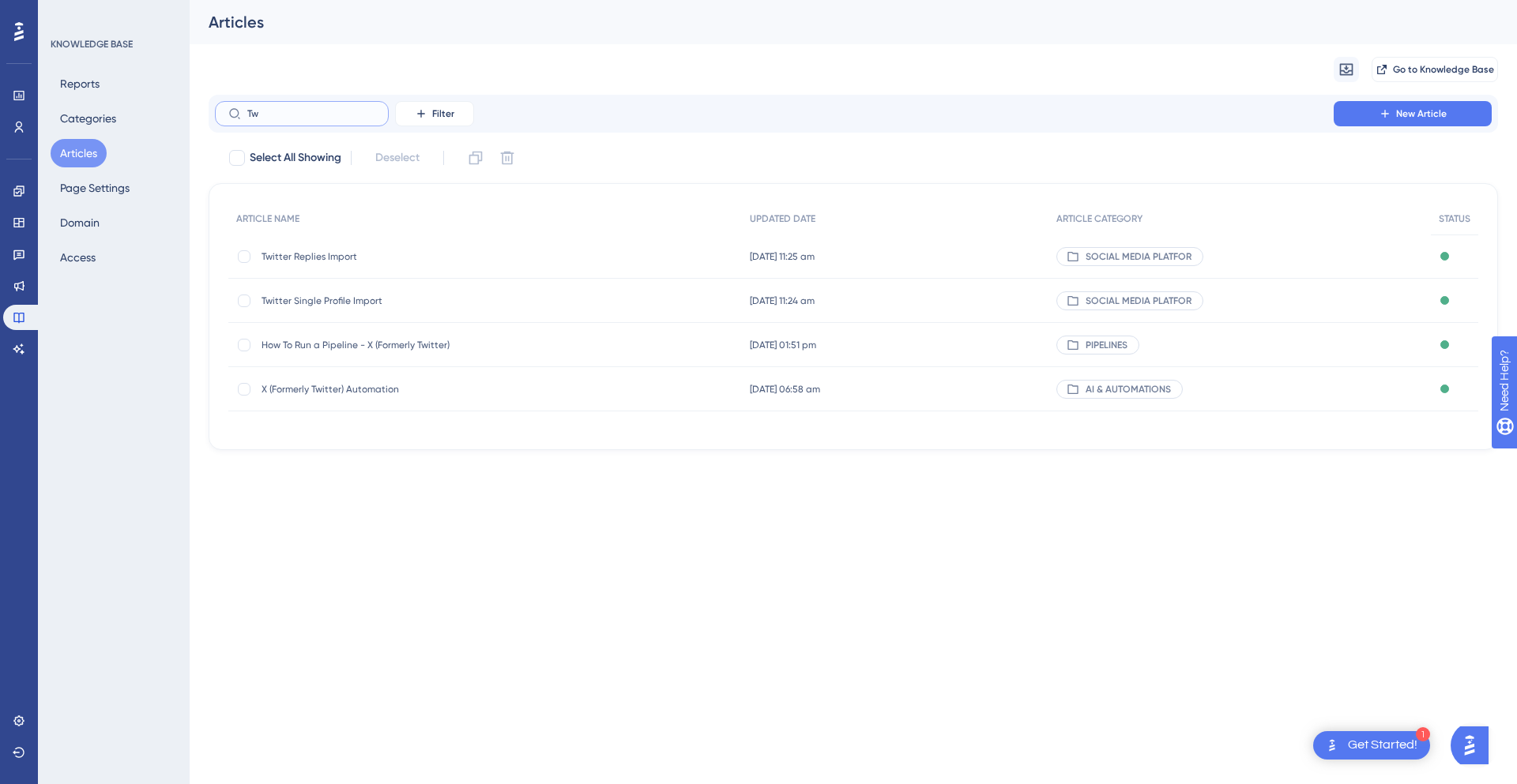
type input "Tw"
click at [321, 250] on span "Twitter Replies Import" at bounding box center [388, 256] width 253 height 13
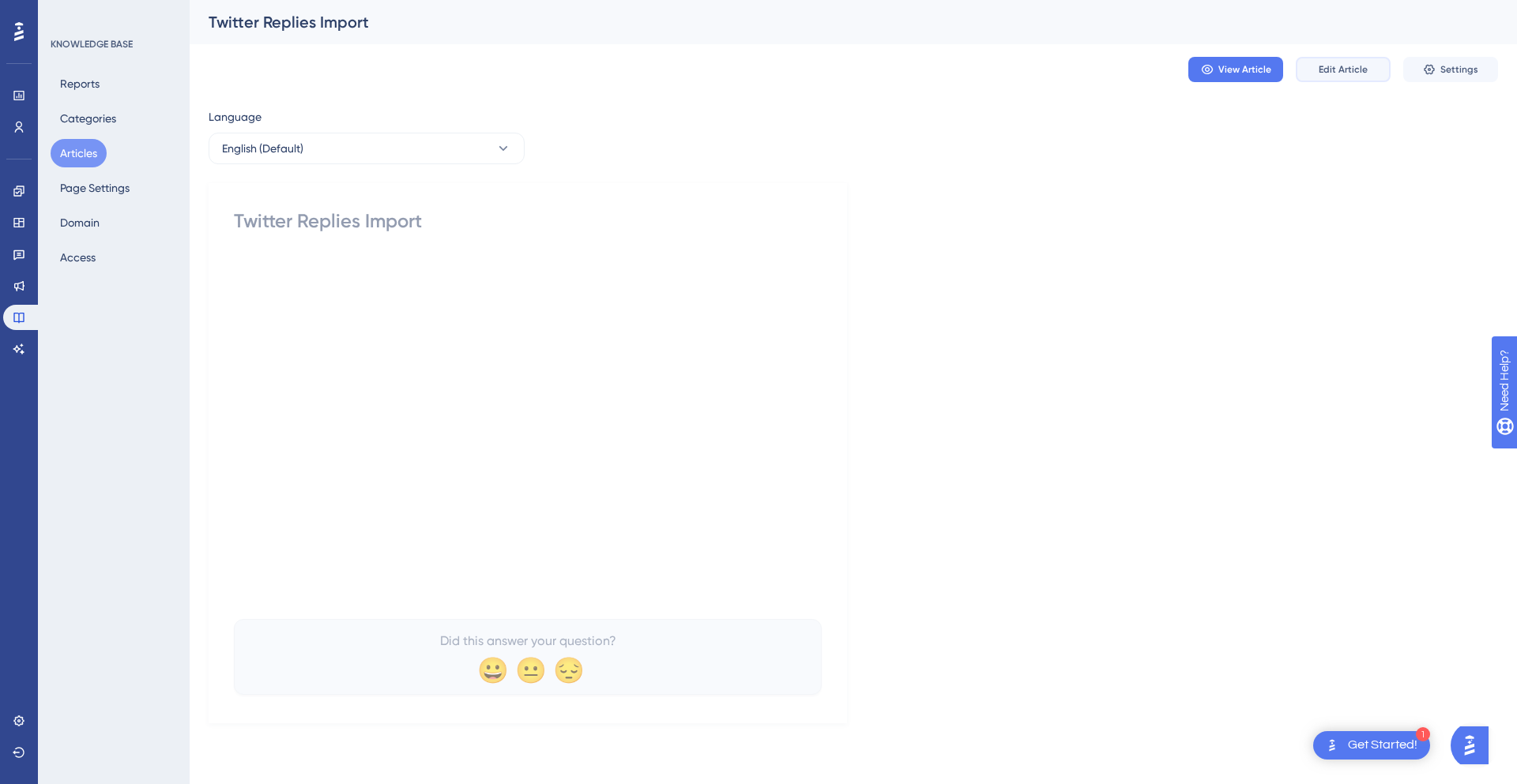
click at [1348, 76] on button "Edit Article" at bounding box center [1343, 70] width 95 height 25
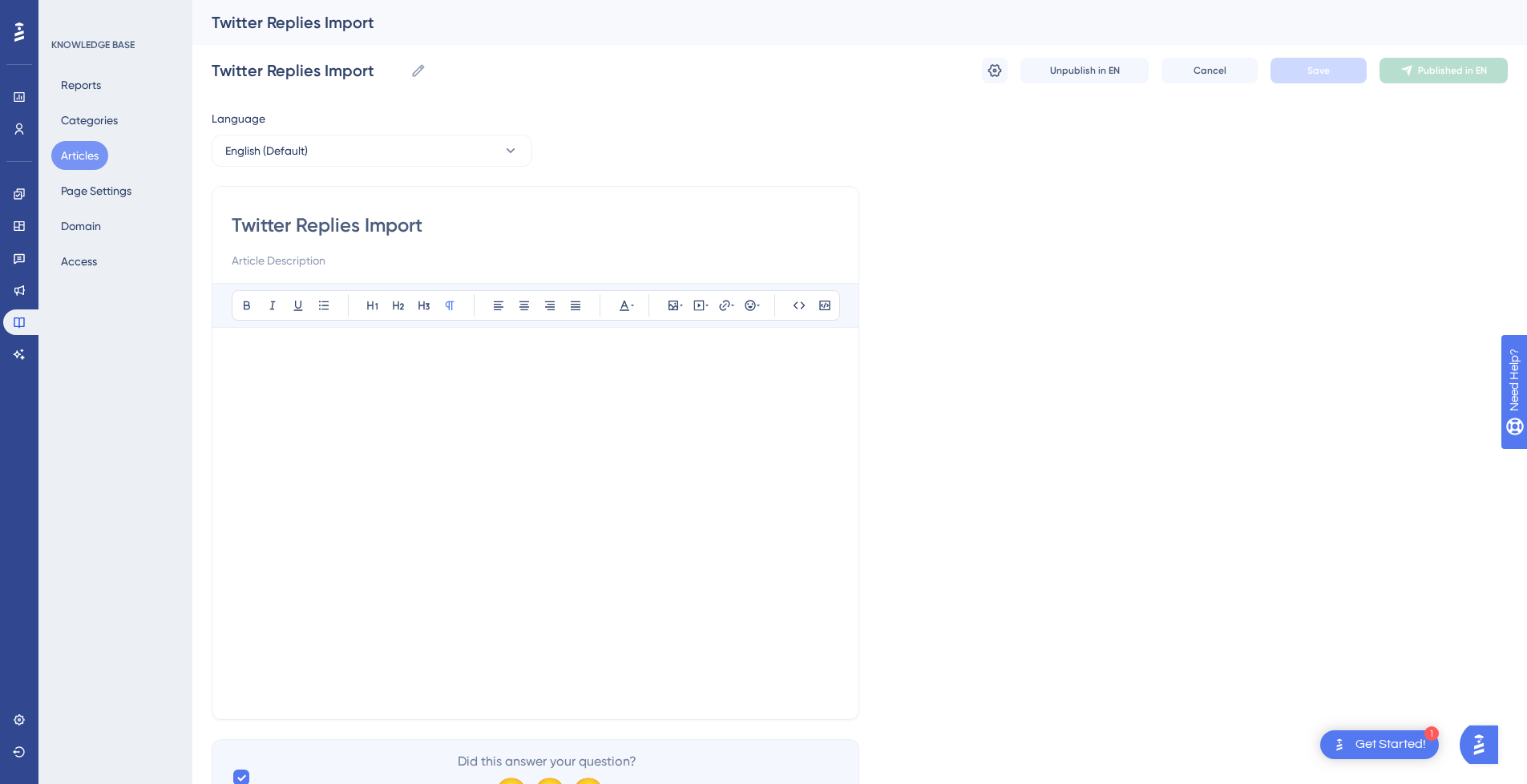
click at [259, 219] on input "Twitter Replies Import" at bounding box center [535, 225] width 608 height 26
type input "X Replies Import"
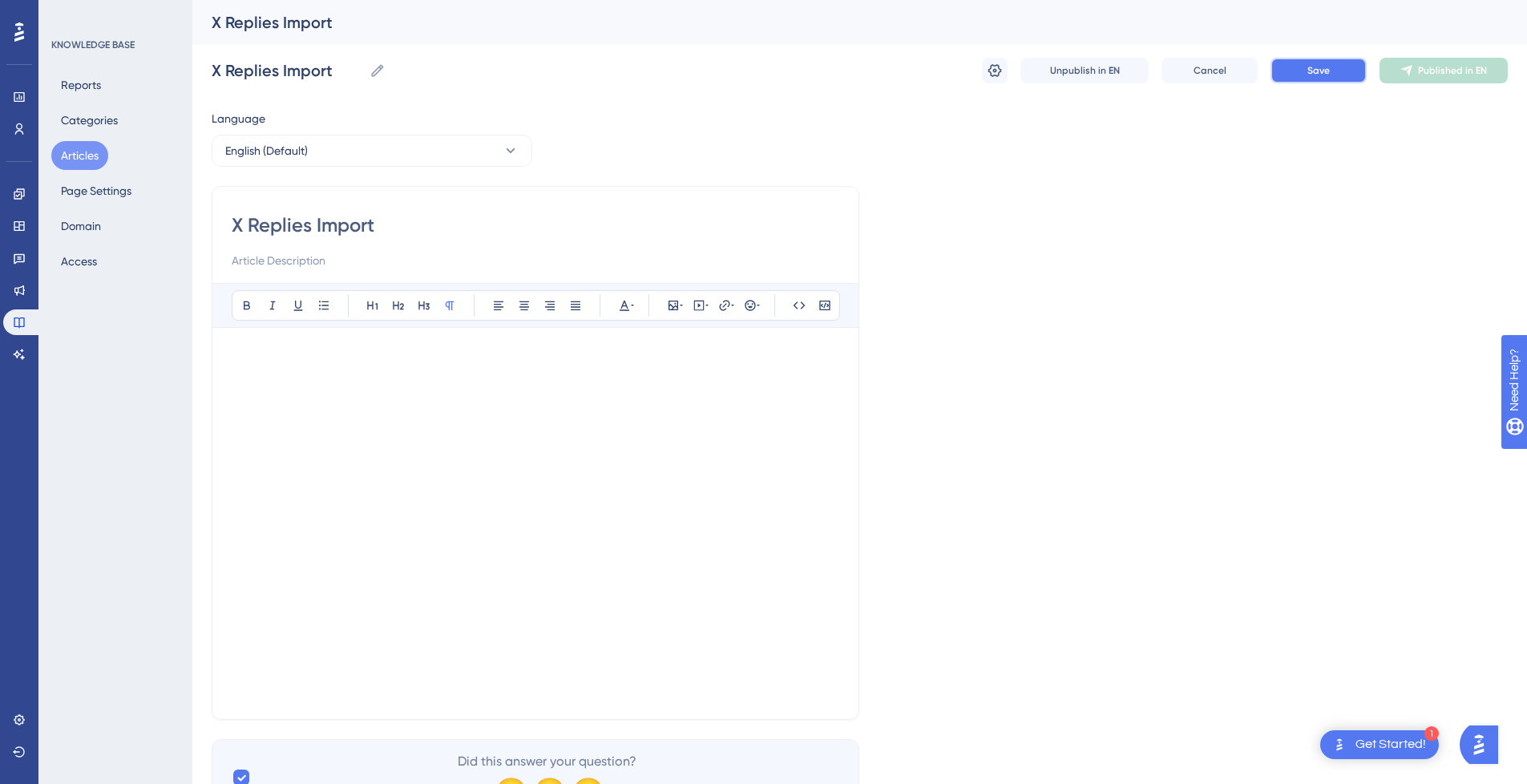
click at [1303, 83] on button "Save" at bounding box center [1319, 71] width 96 height 26
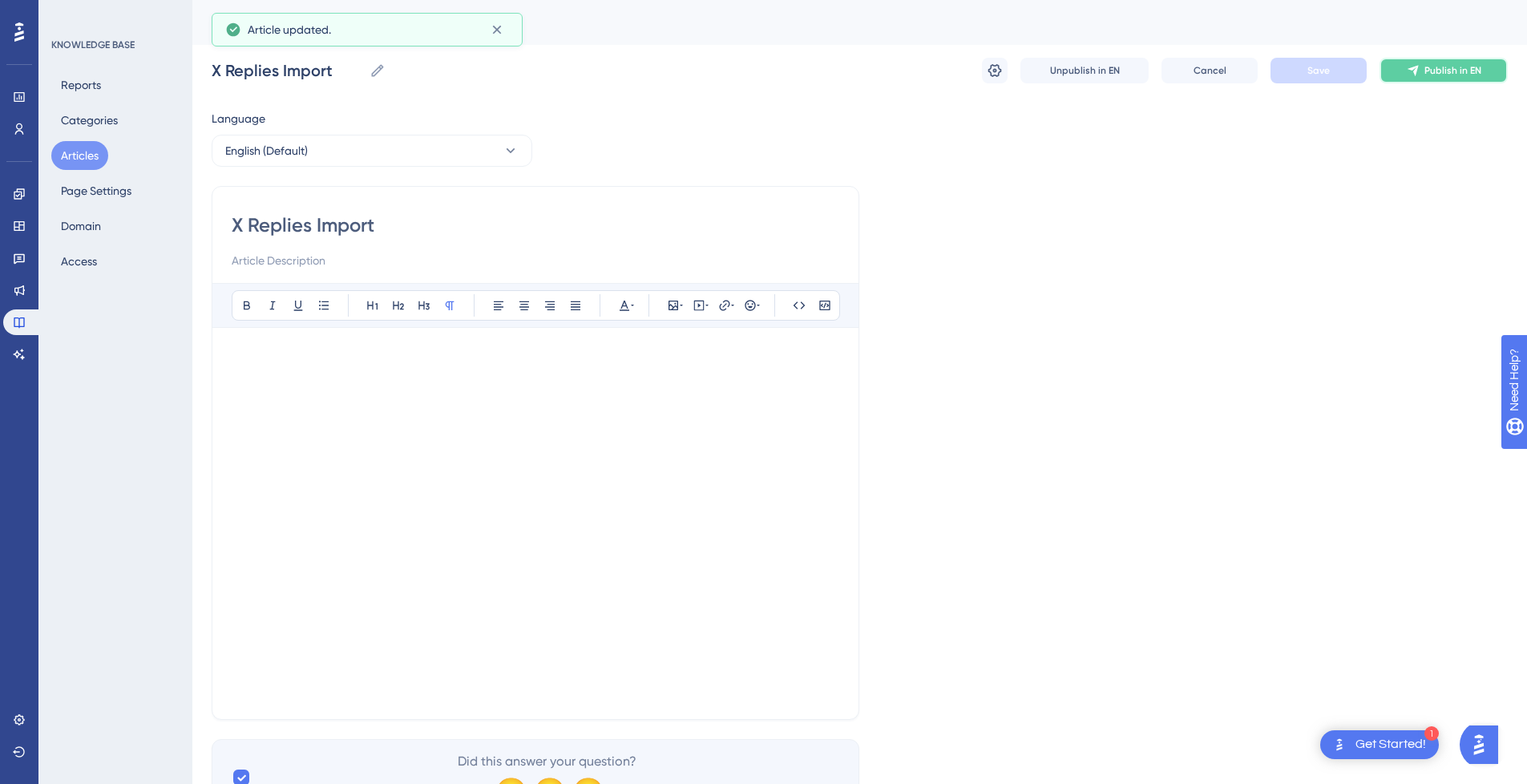
click at [1459, 76] on span "Publish in EN" at bounding box center [1453, 70] width 57 height 13
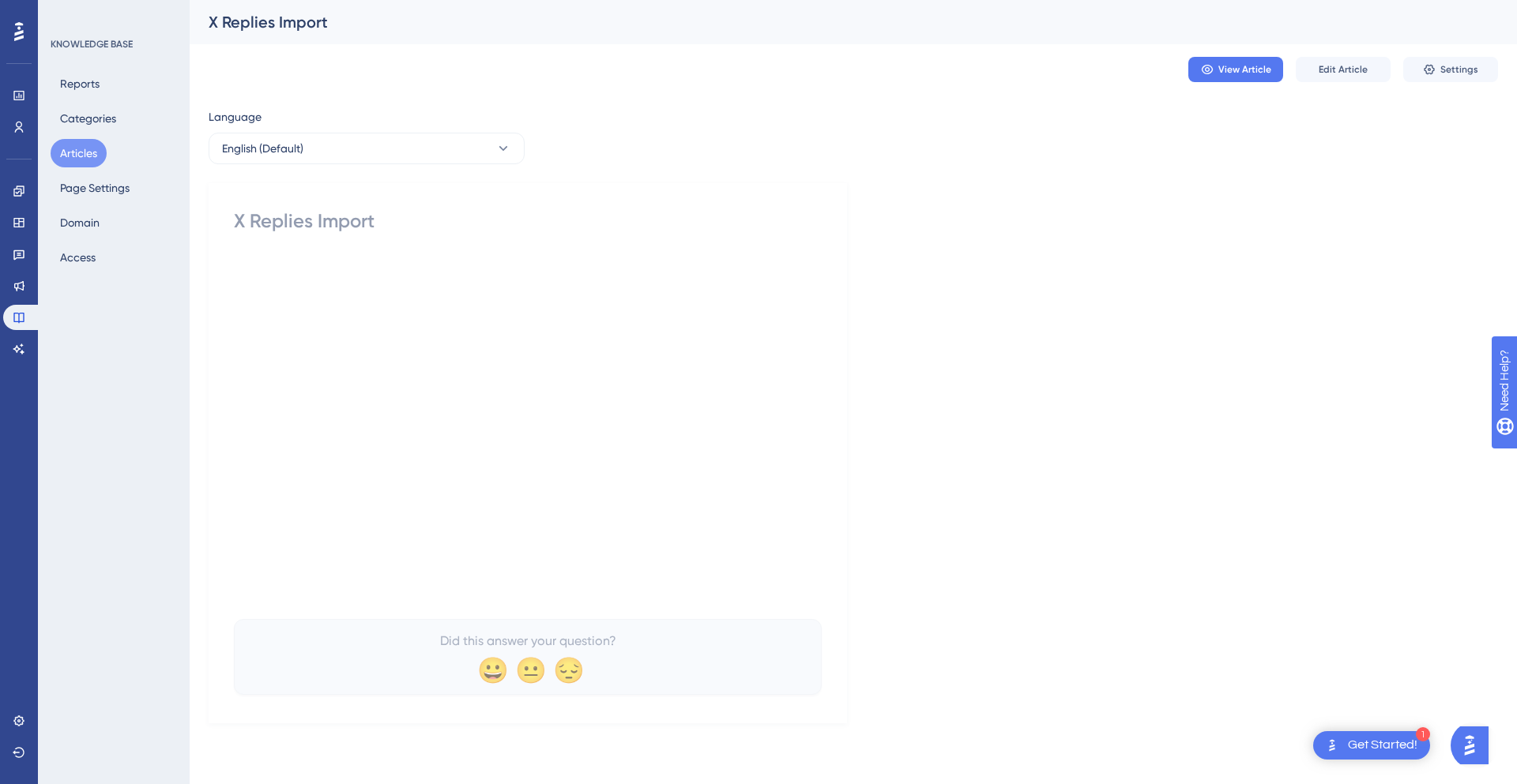
click at [68, 156] on button "Articles" at bounding box center [79, 152] width 56 height 28
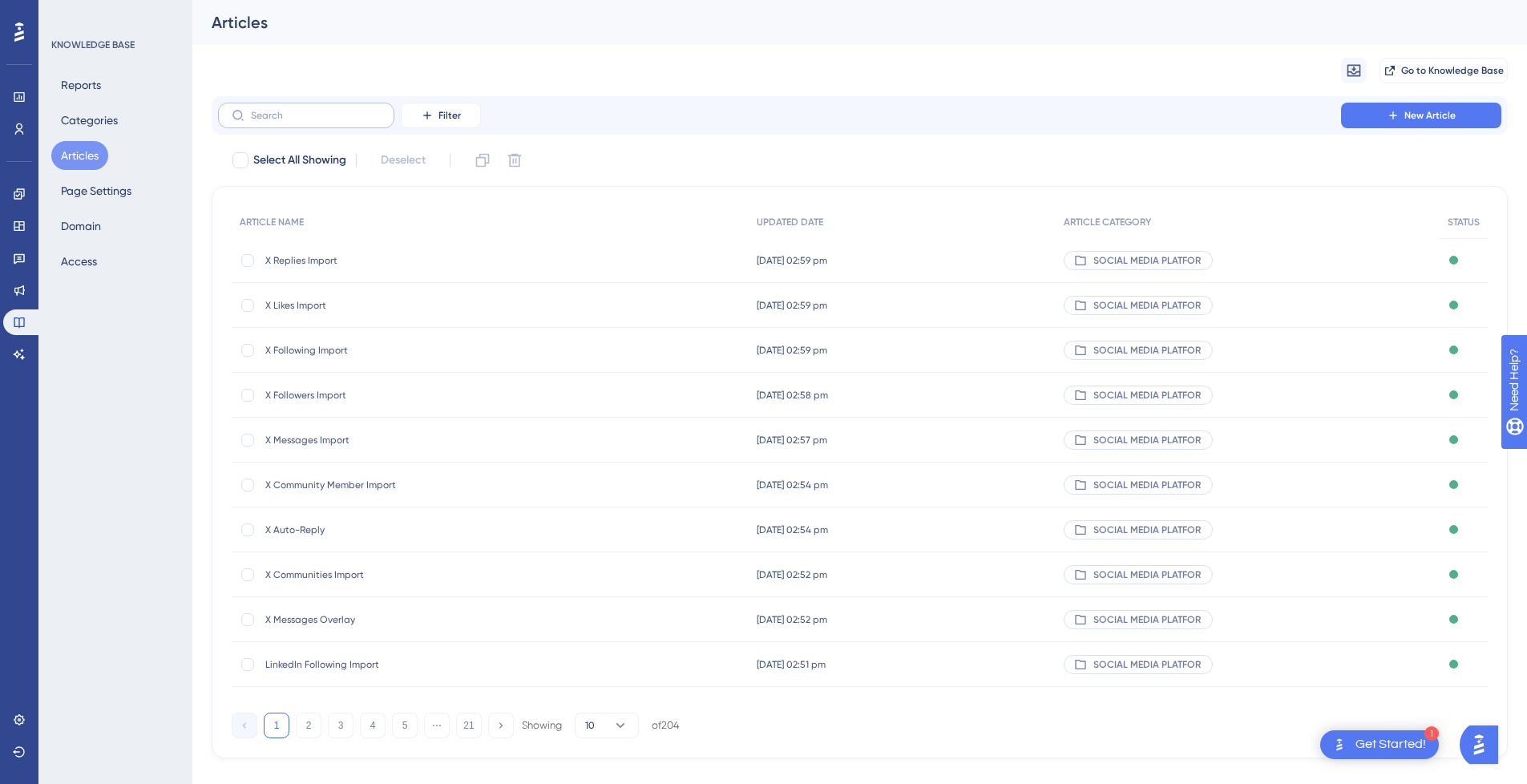
click at [274, 123] on label at bounding box center [306, 115] width 176 height 26
click at [274, 121] on input "text" at bounding box center [316, 115] width 130 height 11
type input "Tiktok"
click at [398, 263] on span "TikToK Message Overlay" at bounding box center [394, 260] width 257 height 13
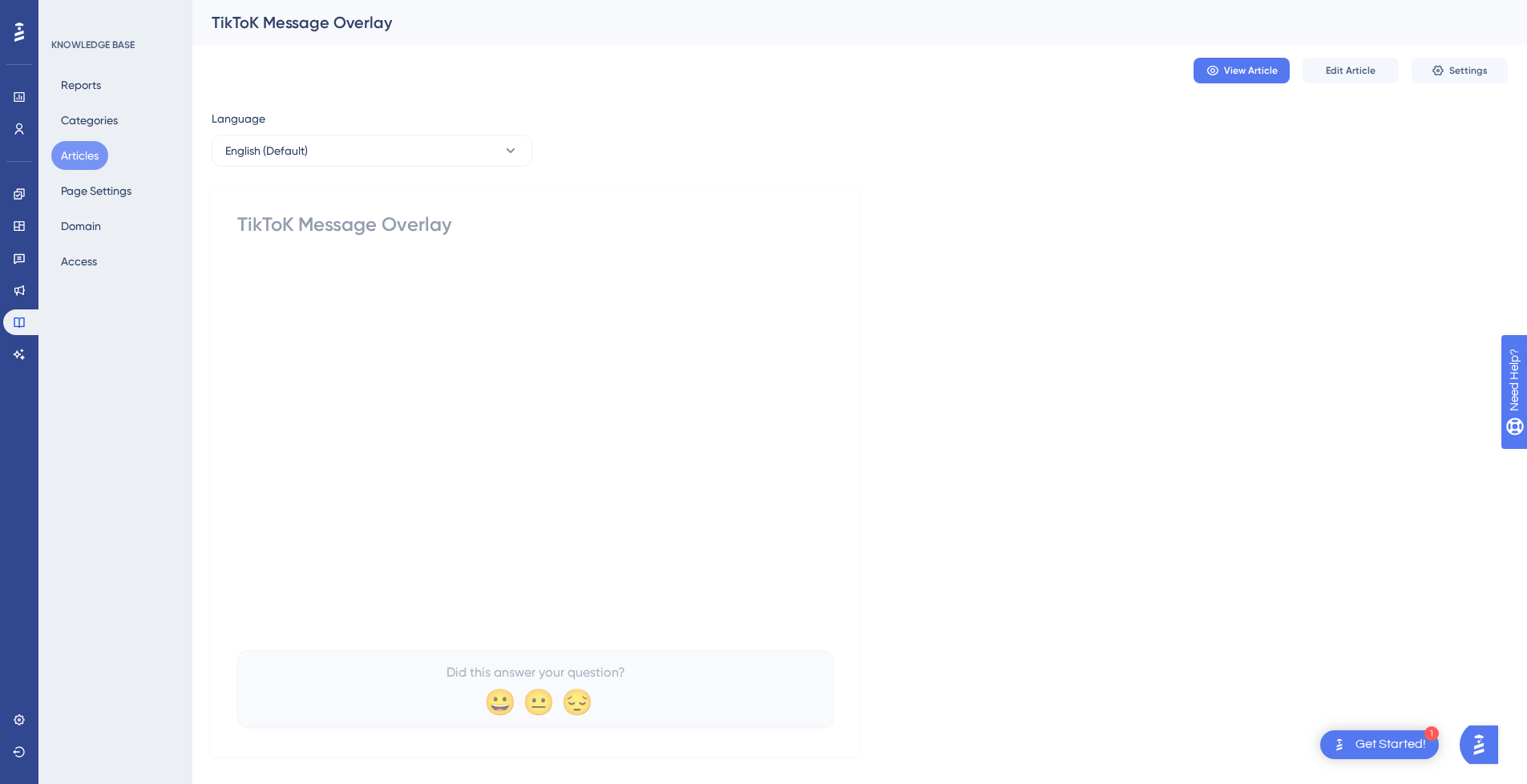
click at [88, 154] on button "Articles" at bounding box center [80, 154] width 57 height 29
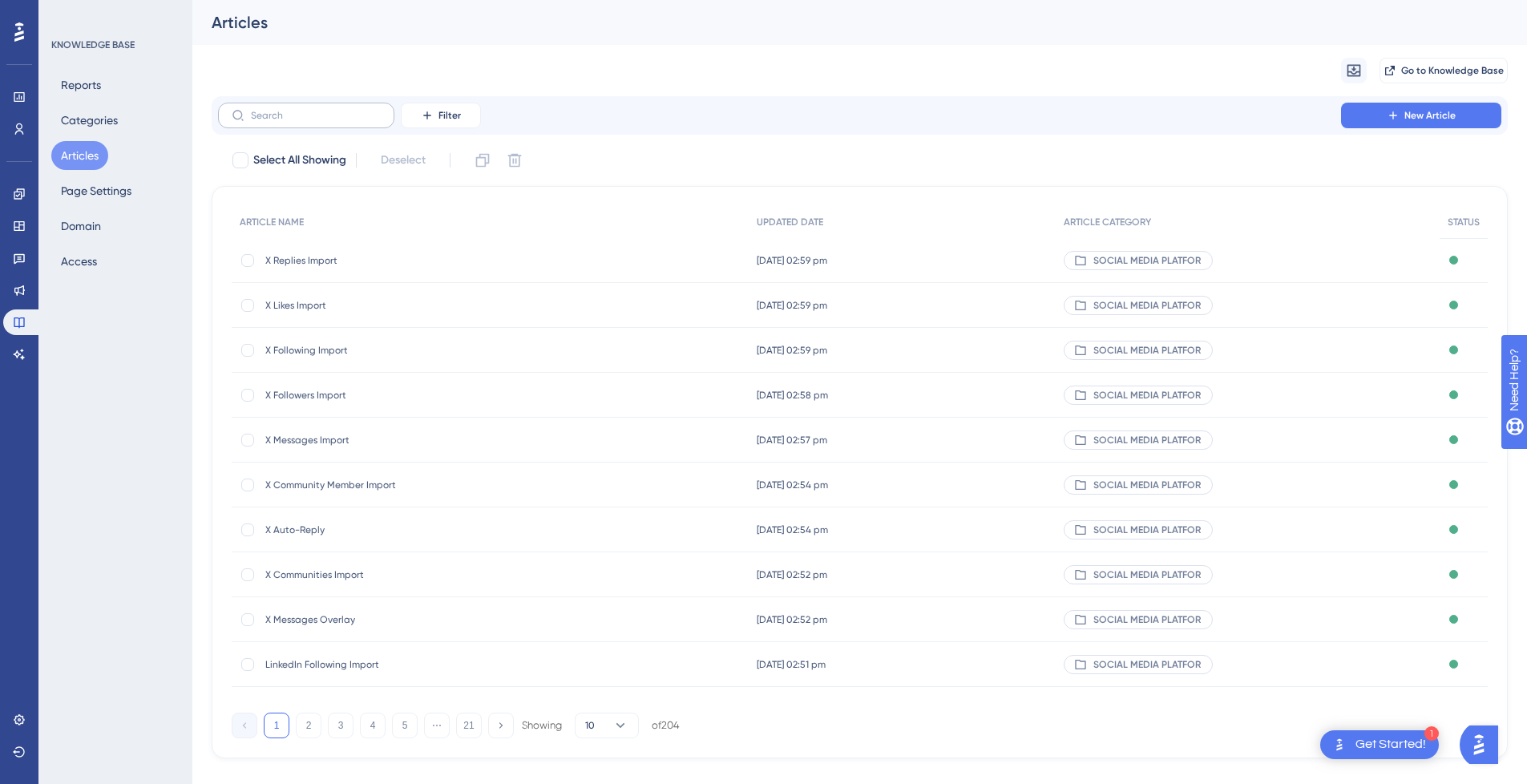
click at [318, 124] on label at bounding box center [306, 115] width 176 height 26
click at [318, 121] on input "text" at bounding box center [316, 115] width 130 height 11
type input "Tiktok"
click at [383, 393] on span "How to Use the TikTok Auto-Reply" at bounding box center [394, 394] width 257 height 13
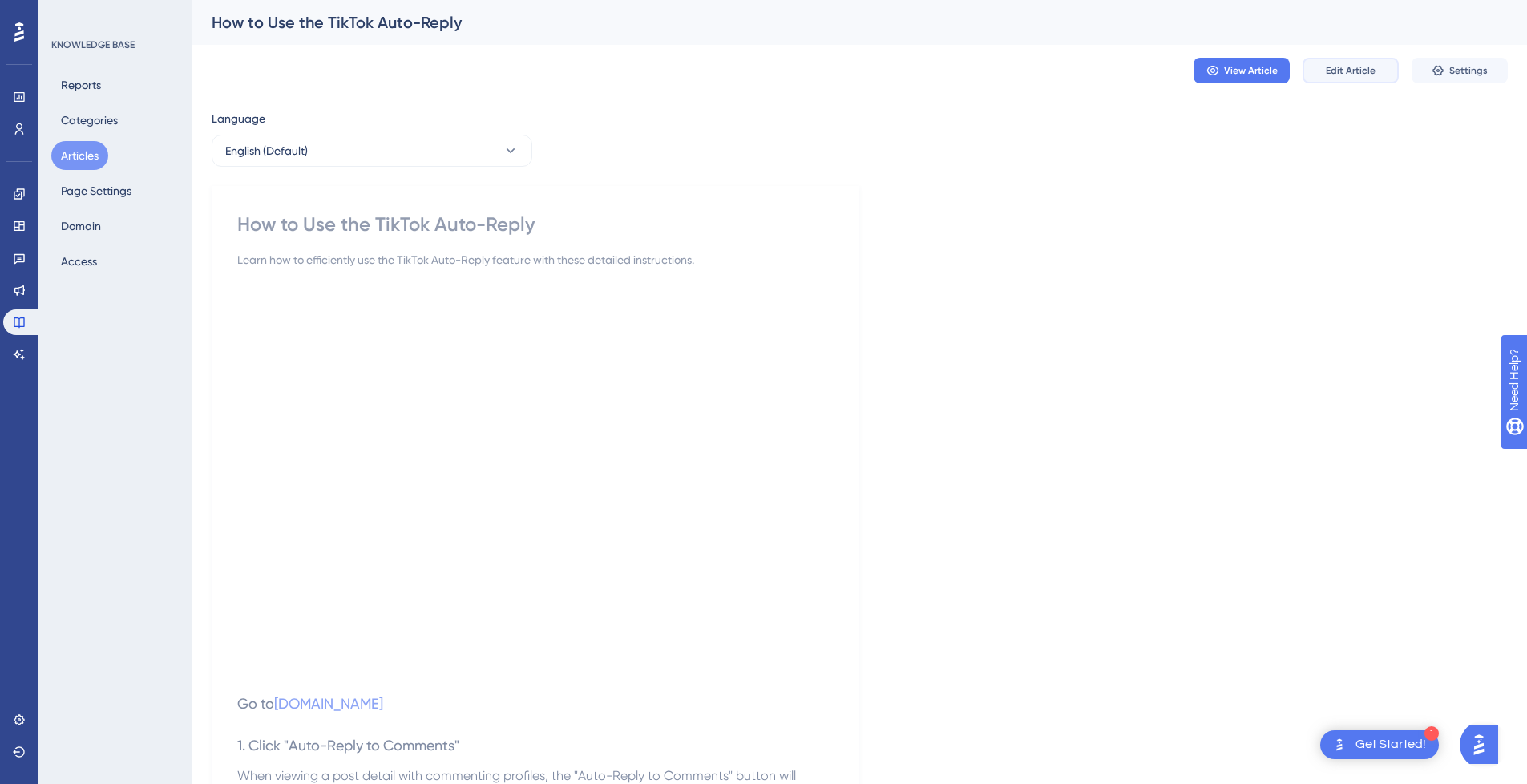
click at [1374, 72] on button "Edit Article" at bounding box center [1351, 71] width 96 height 26
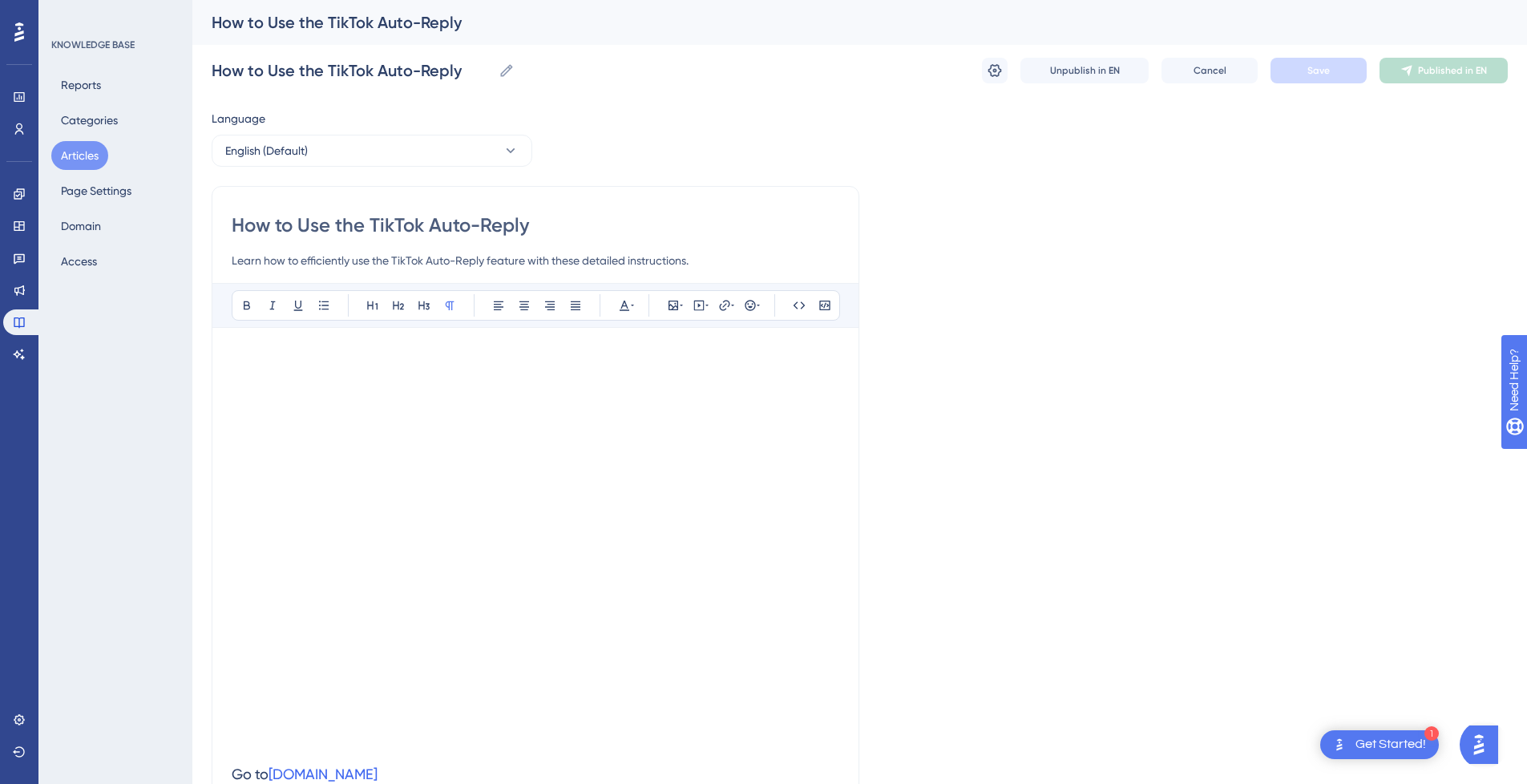
drag, startPoint x: 368, startPoint y: 226, endPoint x: 204, endPoint y: 223, distance: 164.0
type input "TikTok Auto-Reply"
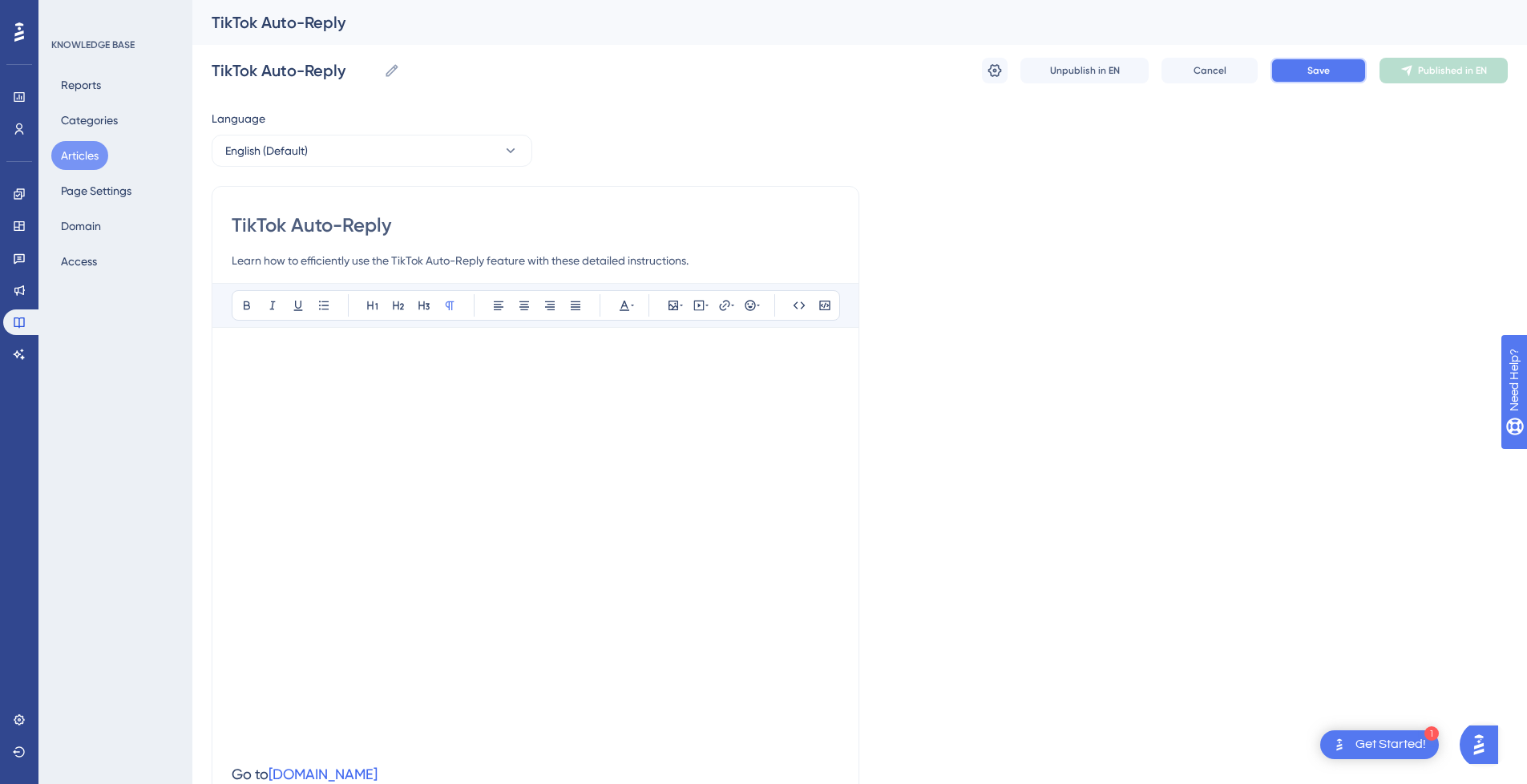
click at [1327, 72] on span "Save" at bounding box center [1318, 70] width 23 height 13
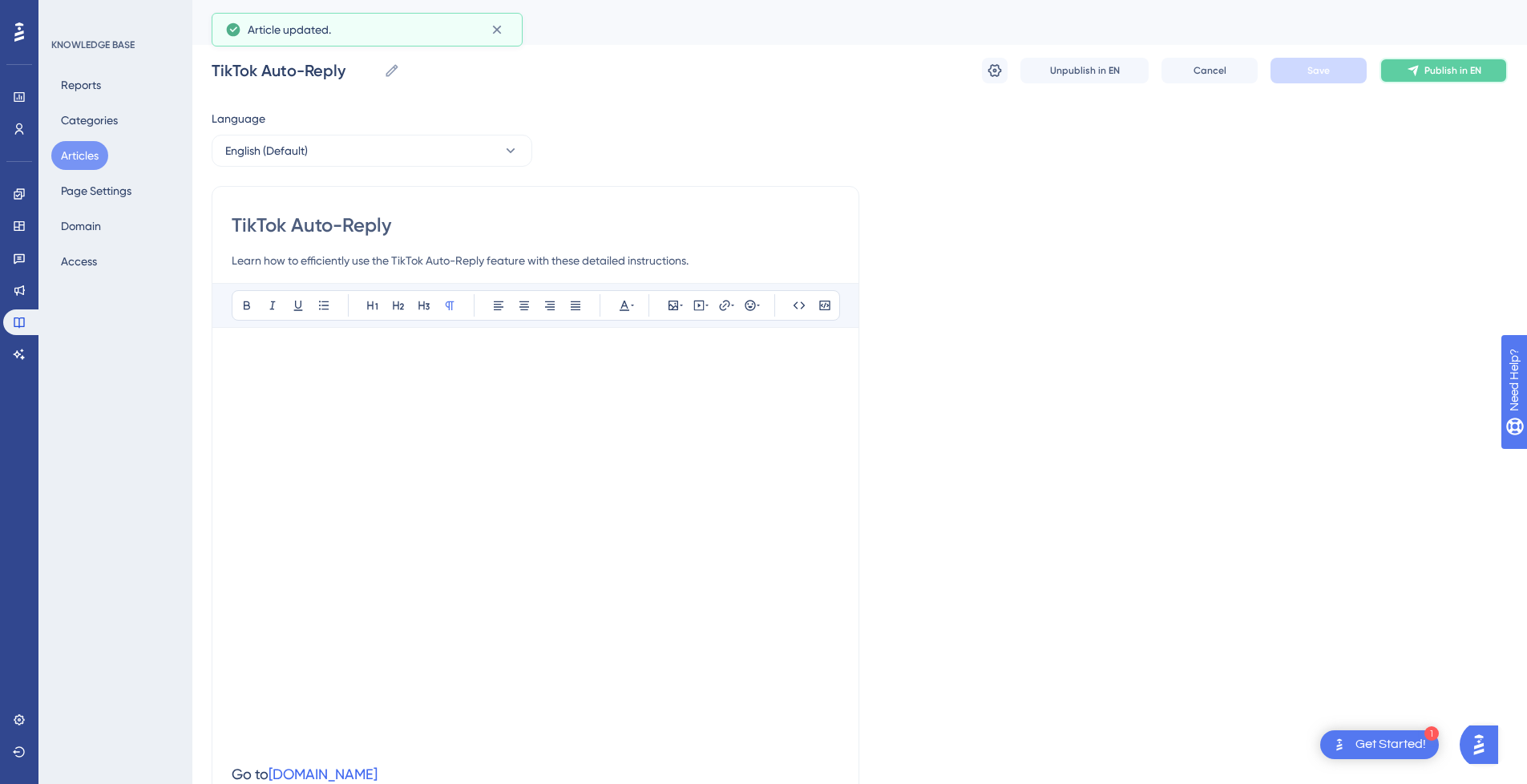
click at [1447, 74] on span "Publish in EN" at bounding box center [1453, 70] width 57 height 13
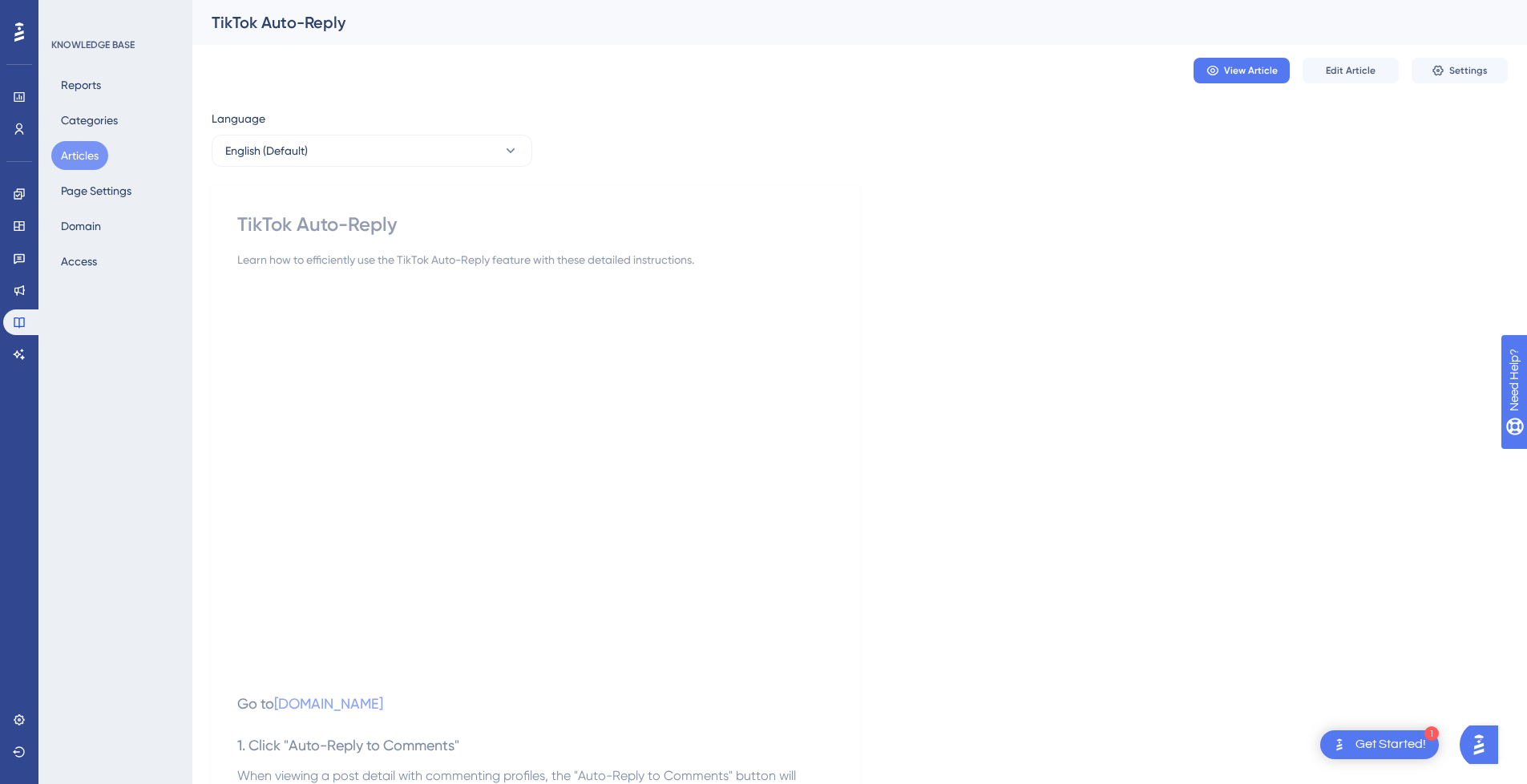
click at [93, 158] on button "Articles" at bounding box center [80, 154] width 57 height 29
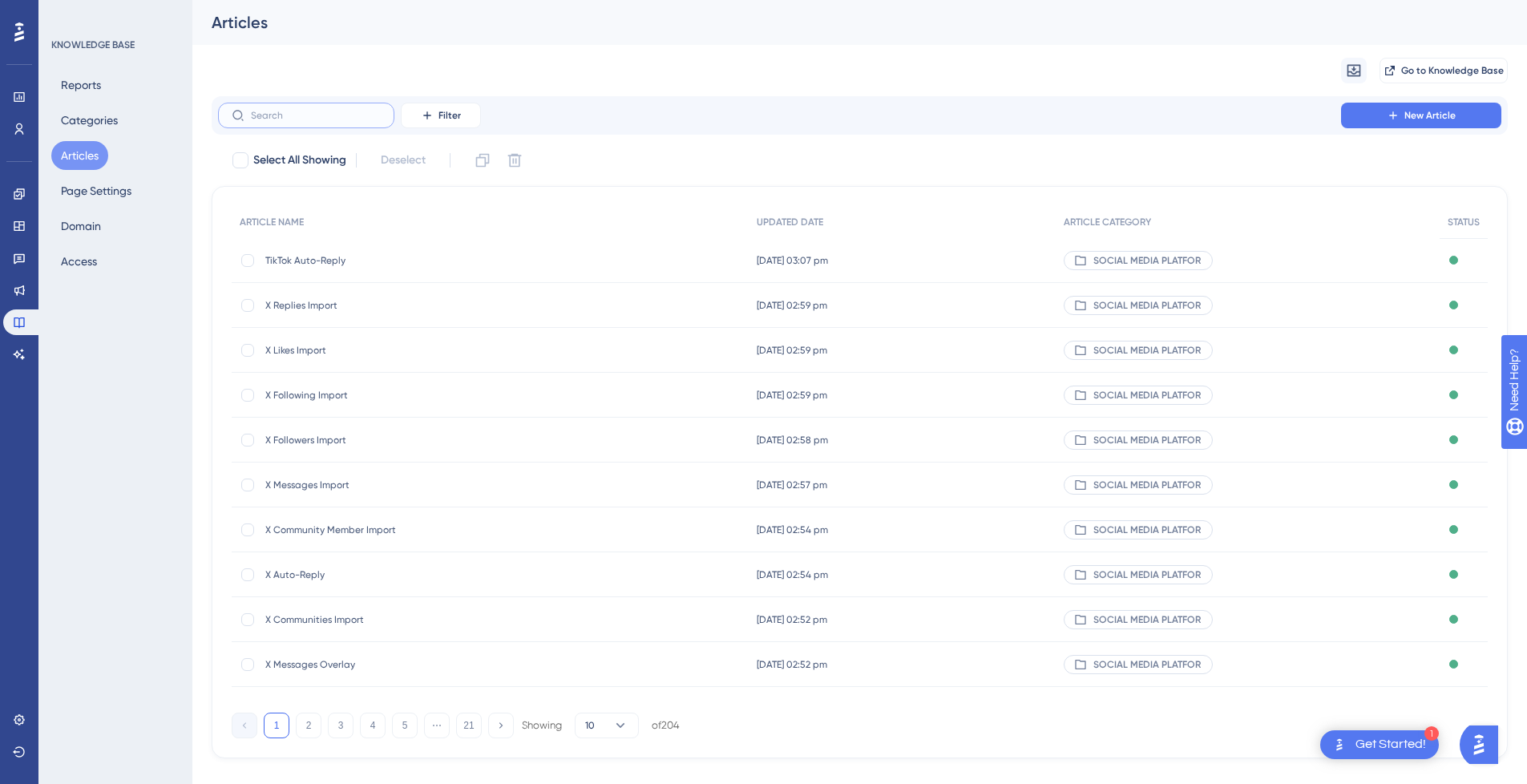
click at [331, 116] on input "text" at bounding box center [316, 115] width 130 height 11
type input "Tiktok"
click at [391, 441] on span "How to Import a TikTok Profile" at bounding box center [394, 440] width 257 height 13
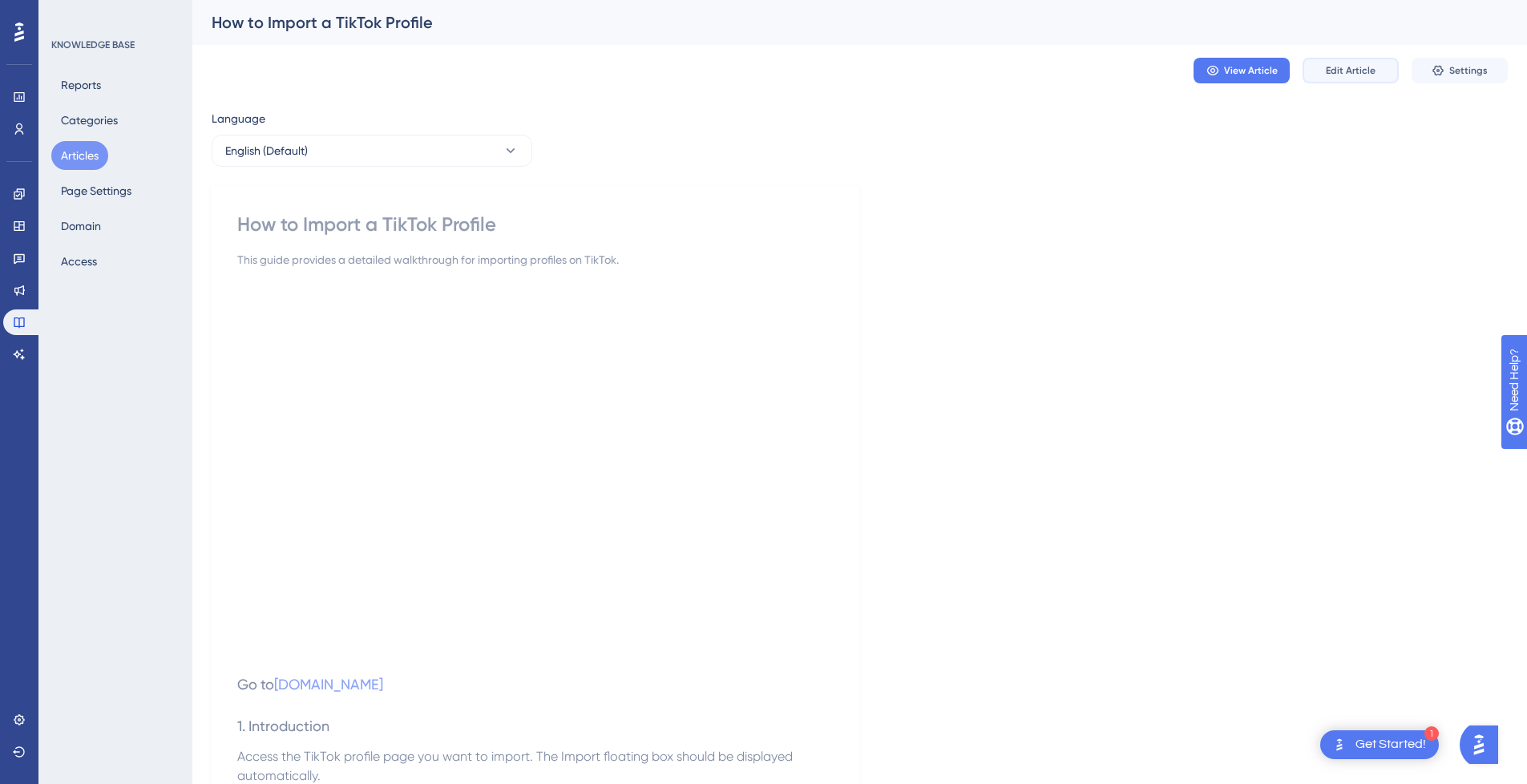
click at [1362, 75] on span "Edit Article" at bounding box center [1351, 70] width 50 height 13
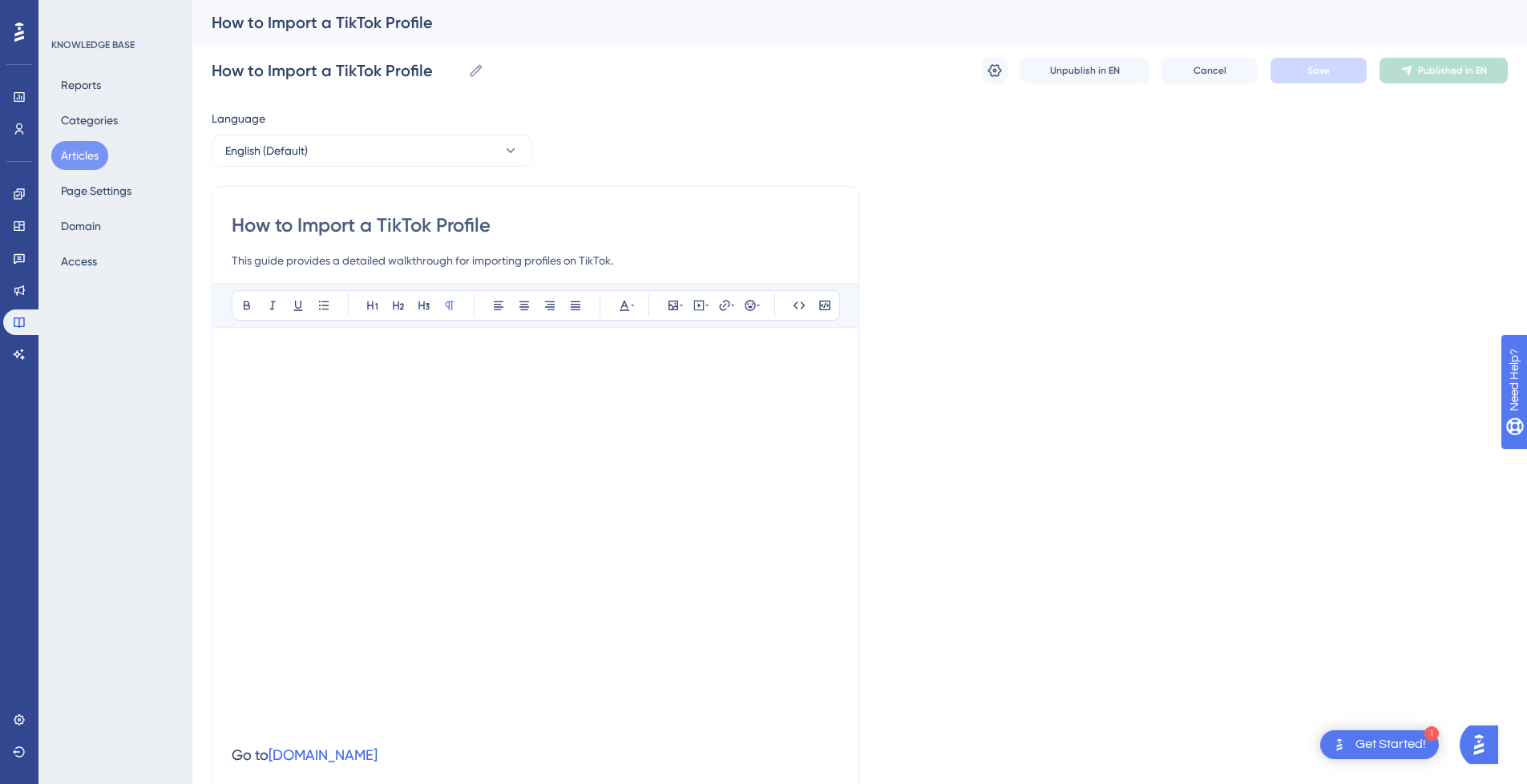
click at [327, 227] on input "How to Import a TikTok Profile" at bounding box center [535, 225] width 608 height 26
click at [530, 230] on input "How to a TikTok Profile" at bounding box center [535, 225] width 608 height 26
paste input "Import"
type input "How to a TikTok Profile Import"
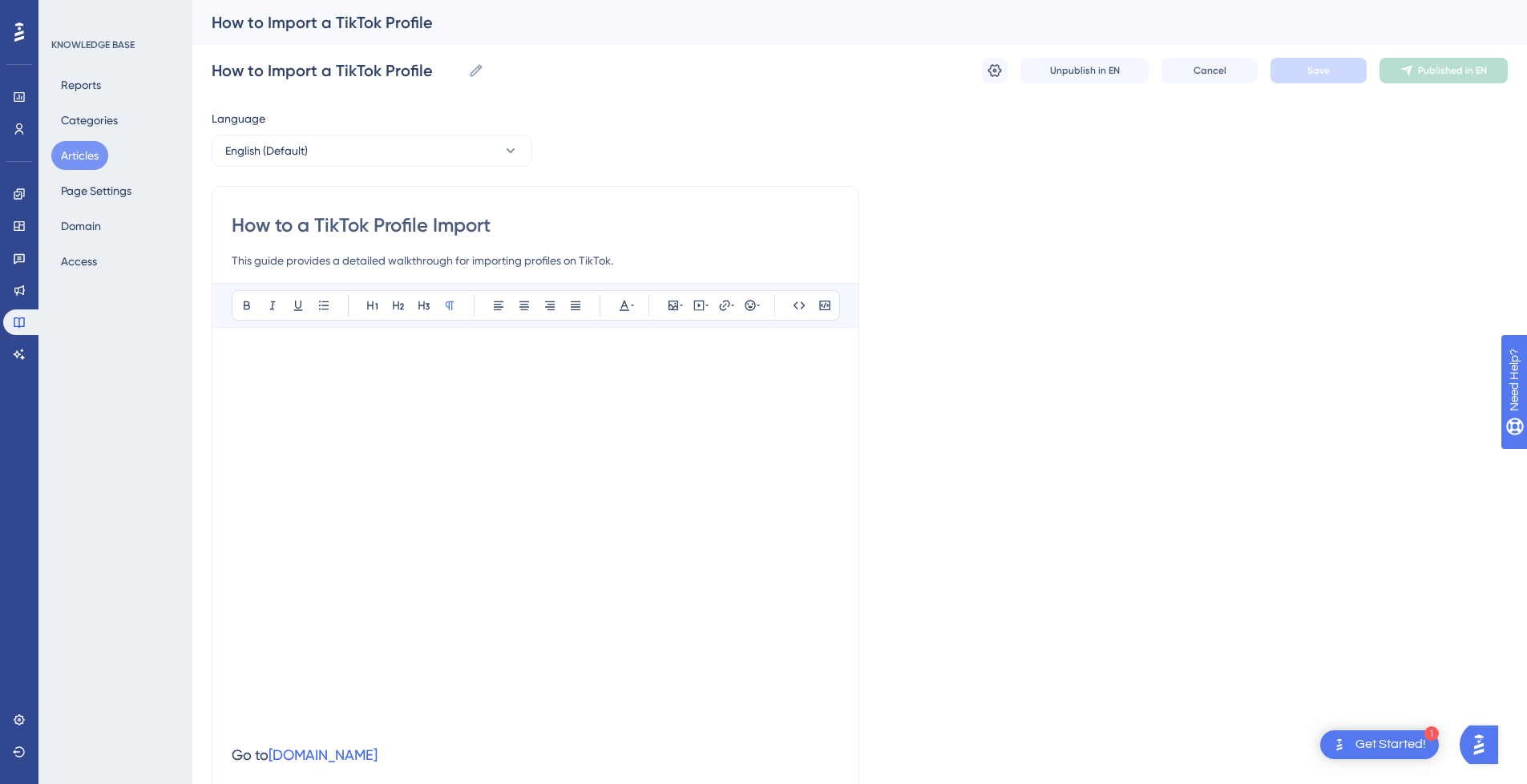
type input "How to a TikTok Profile Import"
drag, startPoint x: 271, startPoint y: 226, endPoint x: 32, endPoint y: 224, distance: 239.0
type input "TikTok Profile Import"
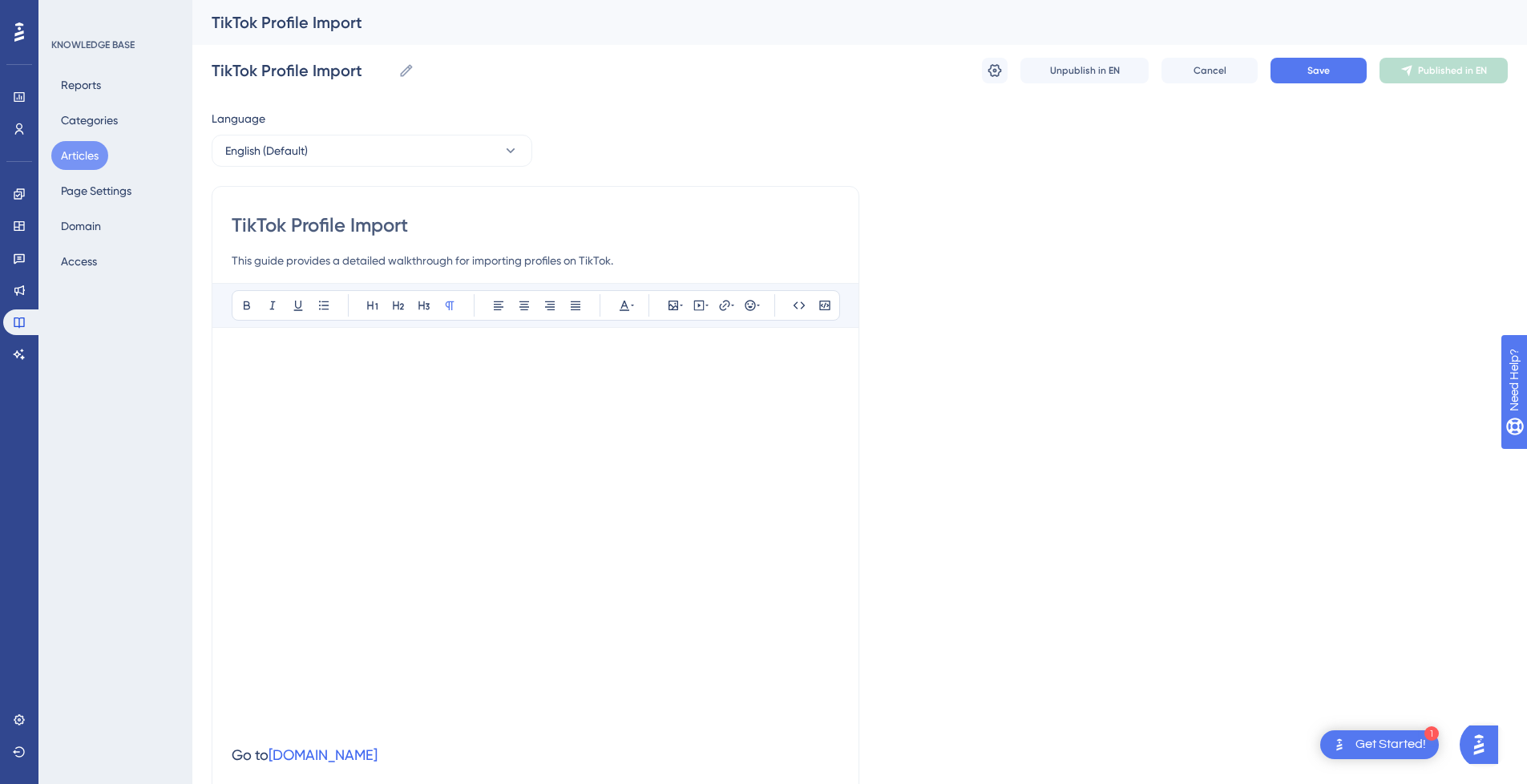
click at [514, 240] on div "TikTok Profile Import This guide provides a detailed walkthrough for importing …" at bounding box center [535, 241] width 608 height 58
click at [503, 223] on input "TikTok Profile Import" at bounding box center [535, 225] width 608 height 26
type input "TikTok Profile Import"
type input "TikTok Profile Impor"
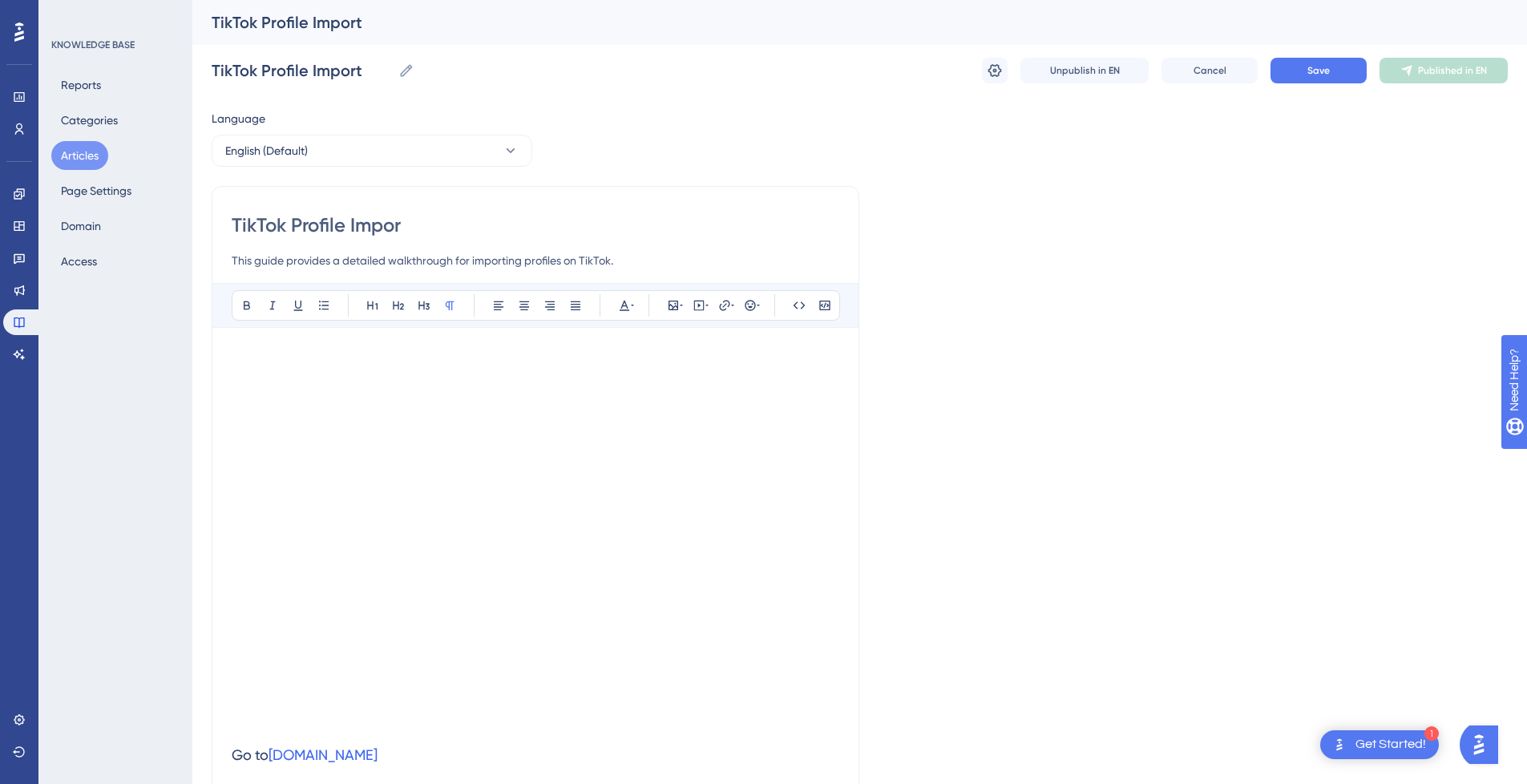
type input "TikTok Profile Impor"
type input "TikTok Profile Import"
click at [1314, 73] on span "Save" at bounding box center [1318, 70] width 23 height 13
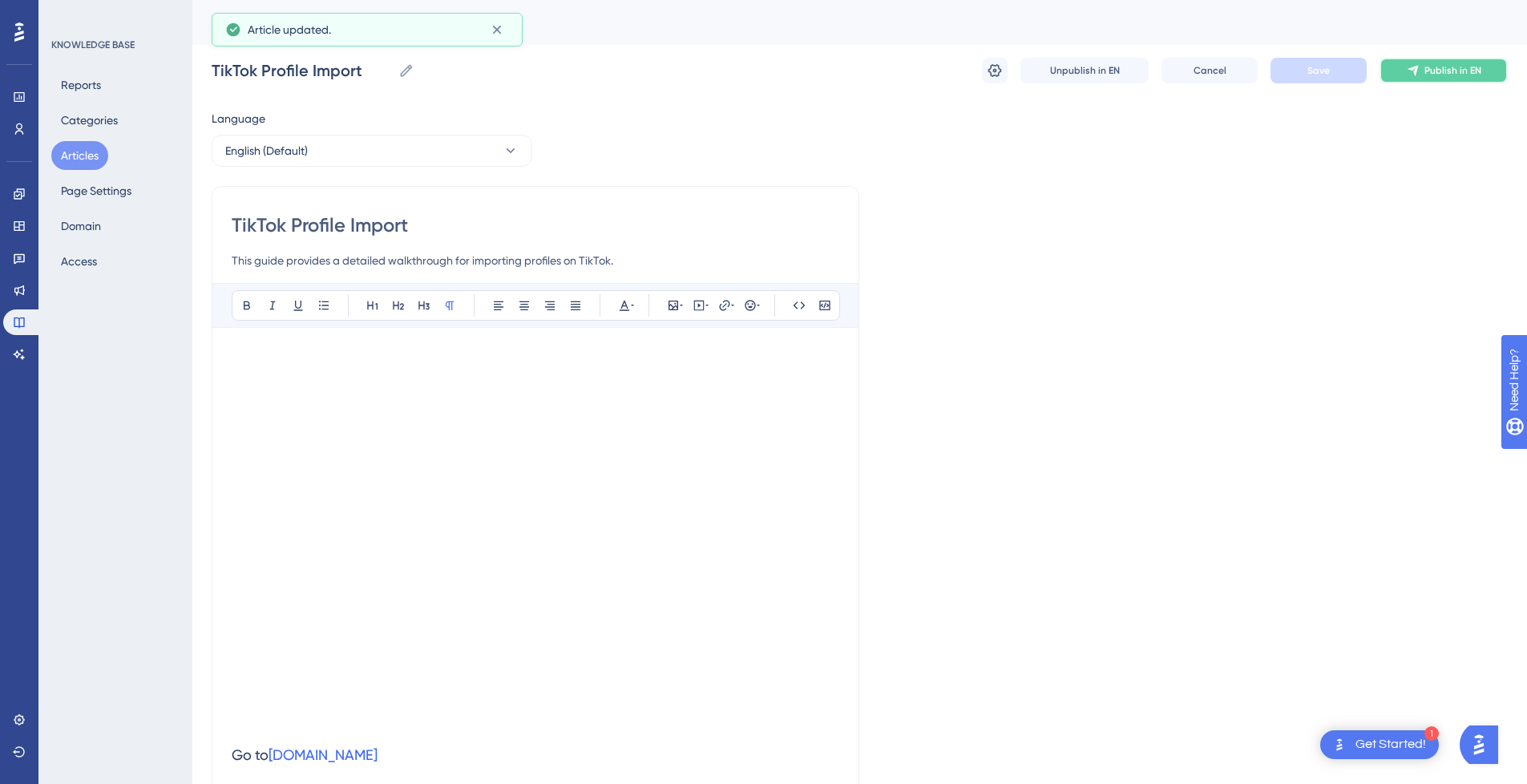
click at [1405, 73] on button "Publish in EN" at bounding box center [1443, 71] width 128 height 26
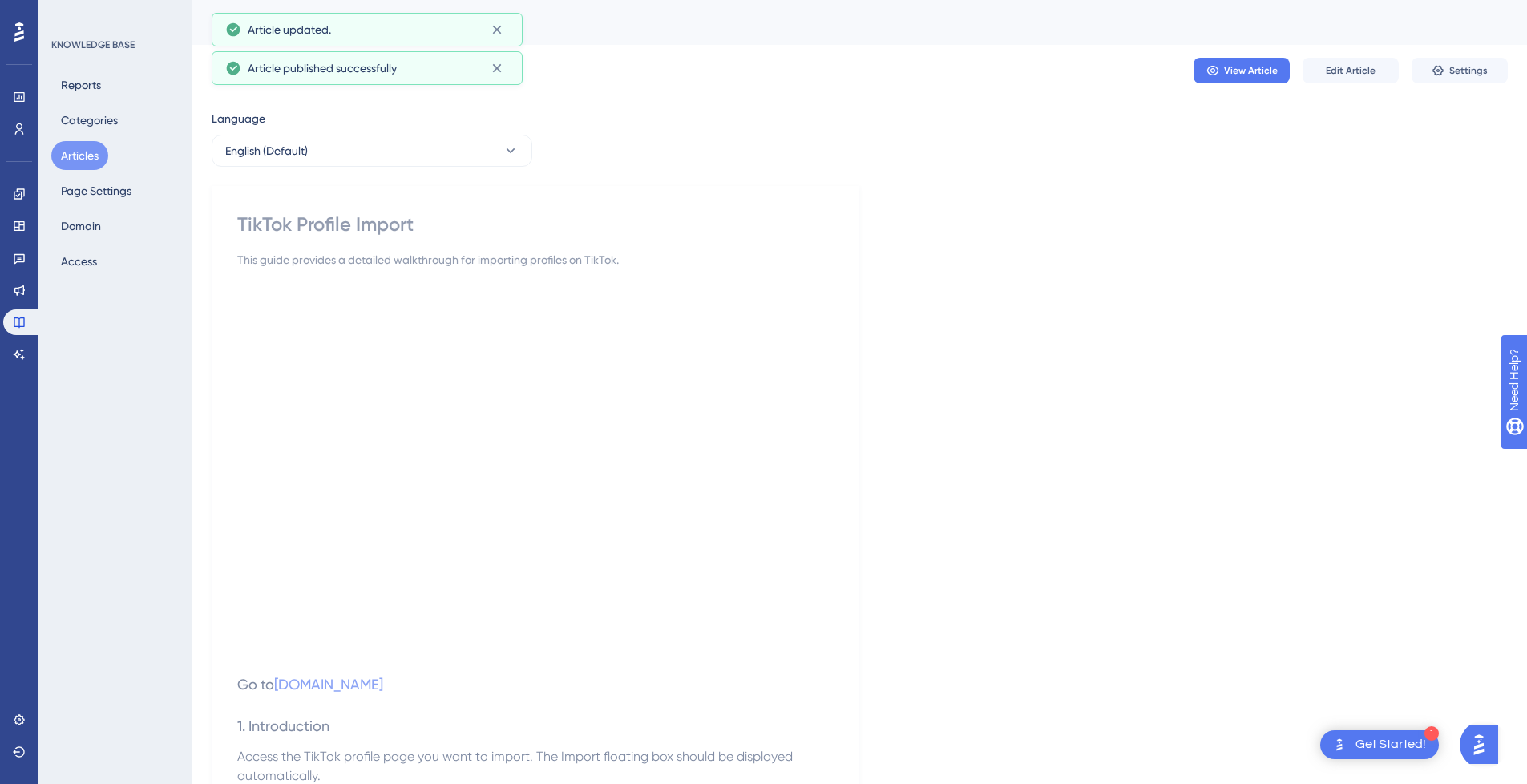
click at [92, 156] on button "Articles" at bounding box center [80, 154] width 57 height 29
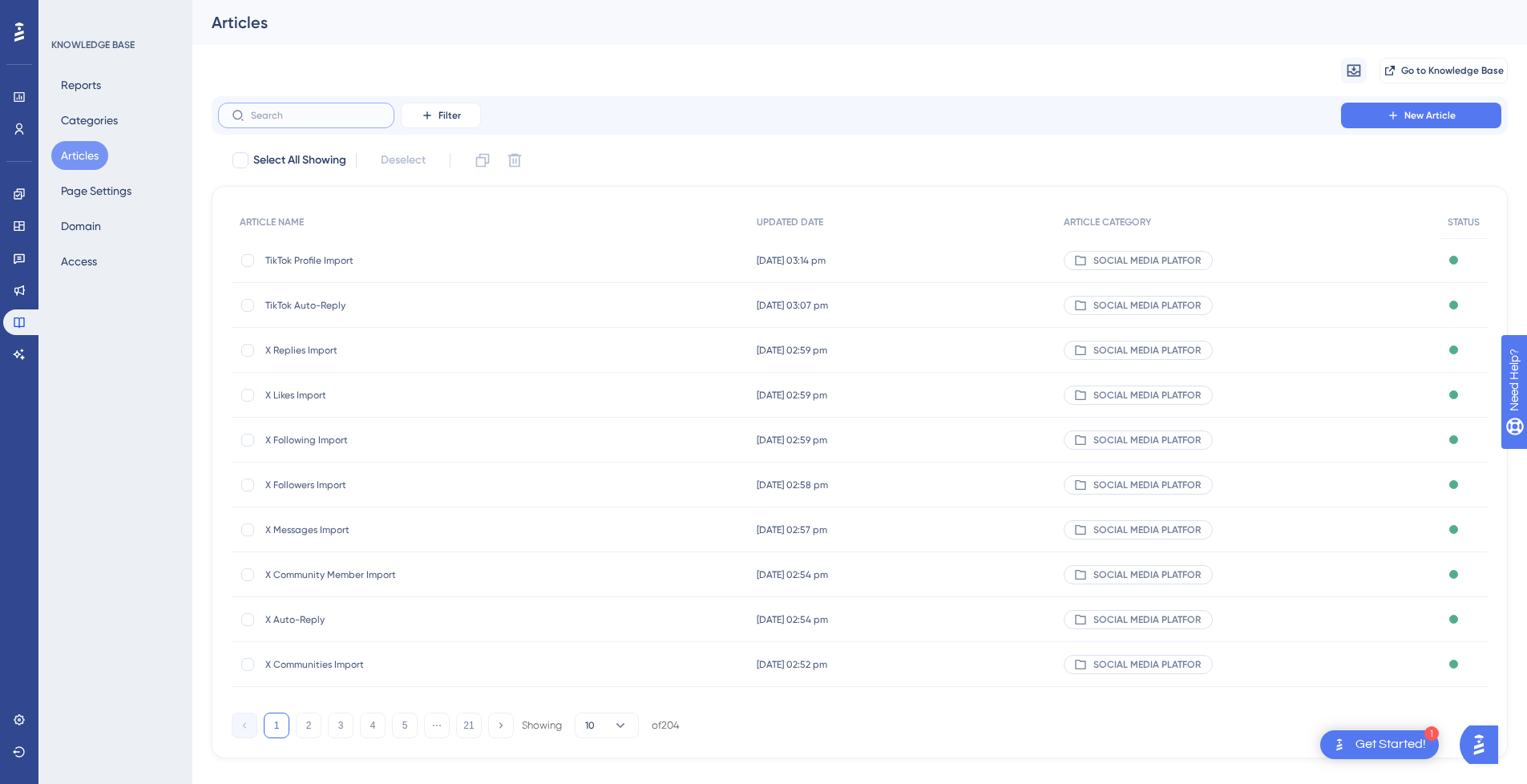
click at [273, 116] on input "text" at bounding box center [316, 115] width 130 height 11
type input "tiktok"
click at [423, 483] on span "How to Import from TikTok Following" at bounding box center [394, 484] width 257 height 13
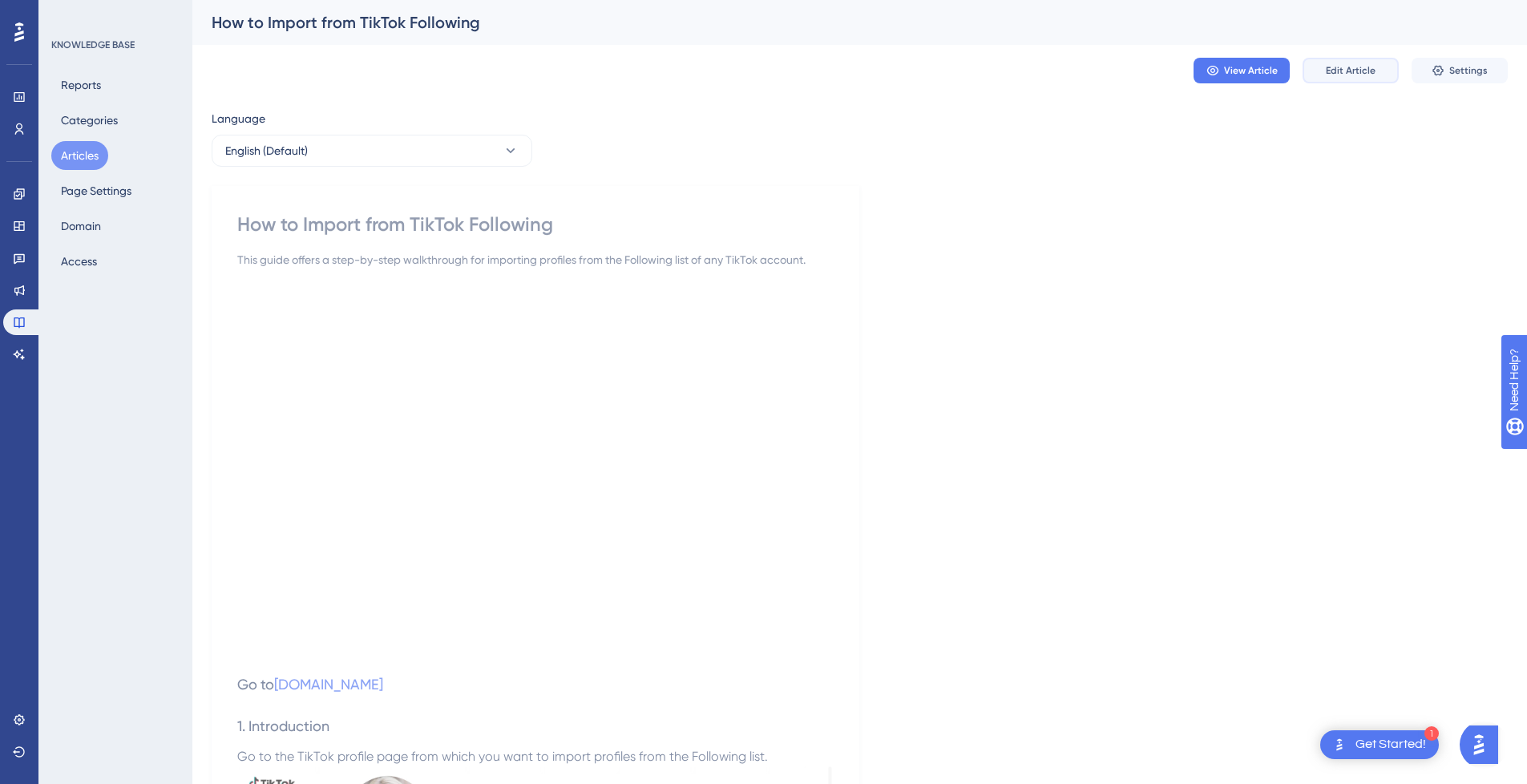
click at [1385, 59] on button "Edit Article" at bounding box center [1351, 71] width 96 height 26
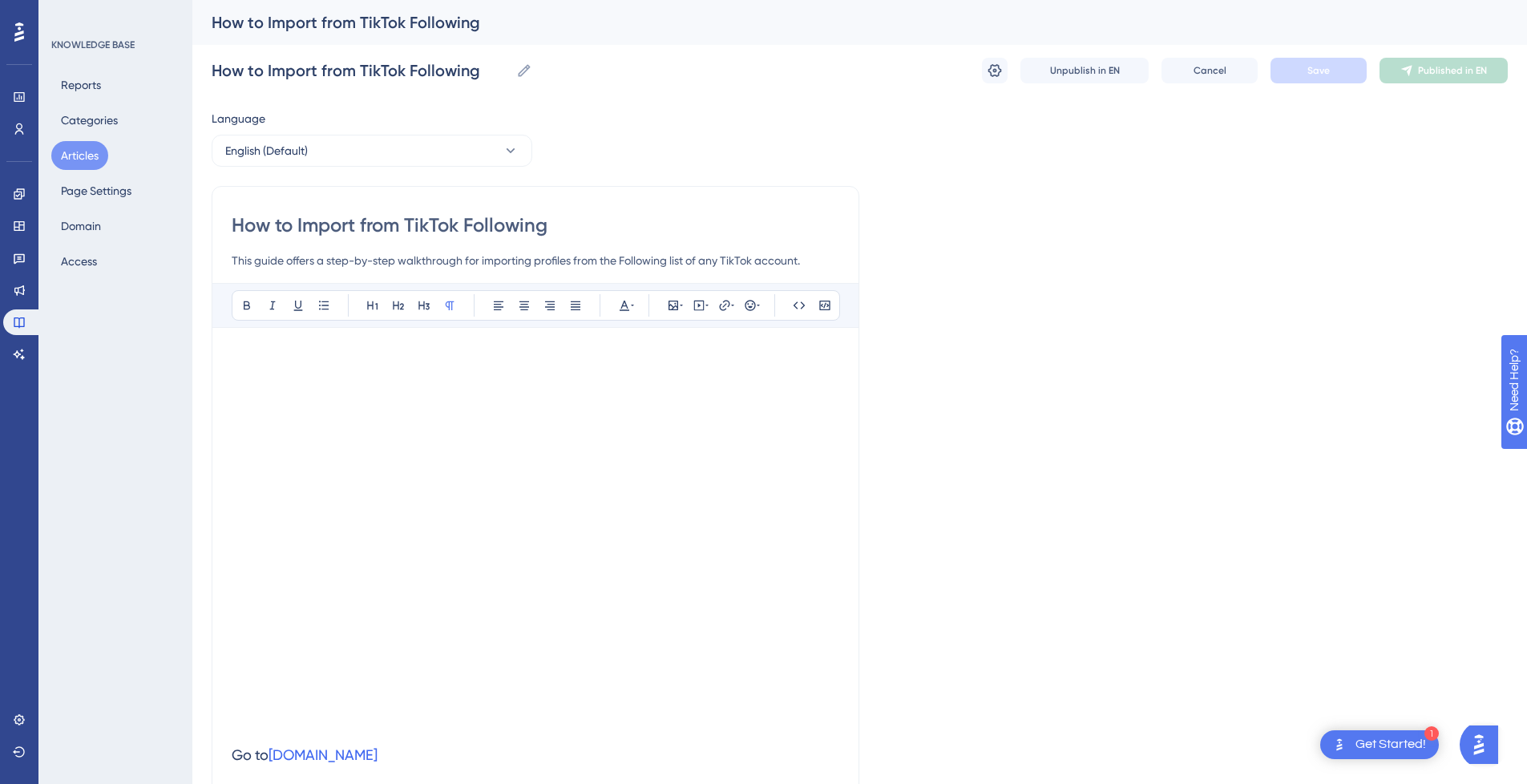
click at [555, 234] on input "How to Import from TikTok Following" at bounding box center [535, 225] width 608 height 26
click at [337, 227] on input "How to Import from TikTok Following" at bounding box center [535, 225] width 608 height 26
type input "How to from TikTok Following"
click at [526, 231] on input "How to from TikTok Following" at bounding box center [535, 225] width 608 height 26
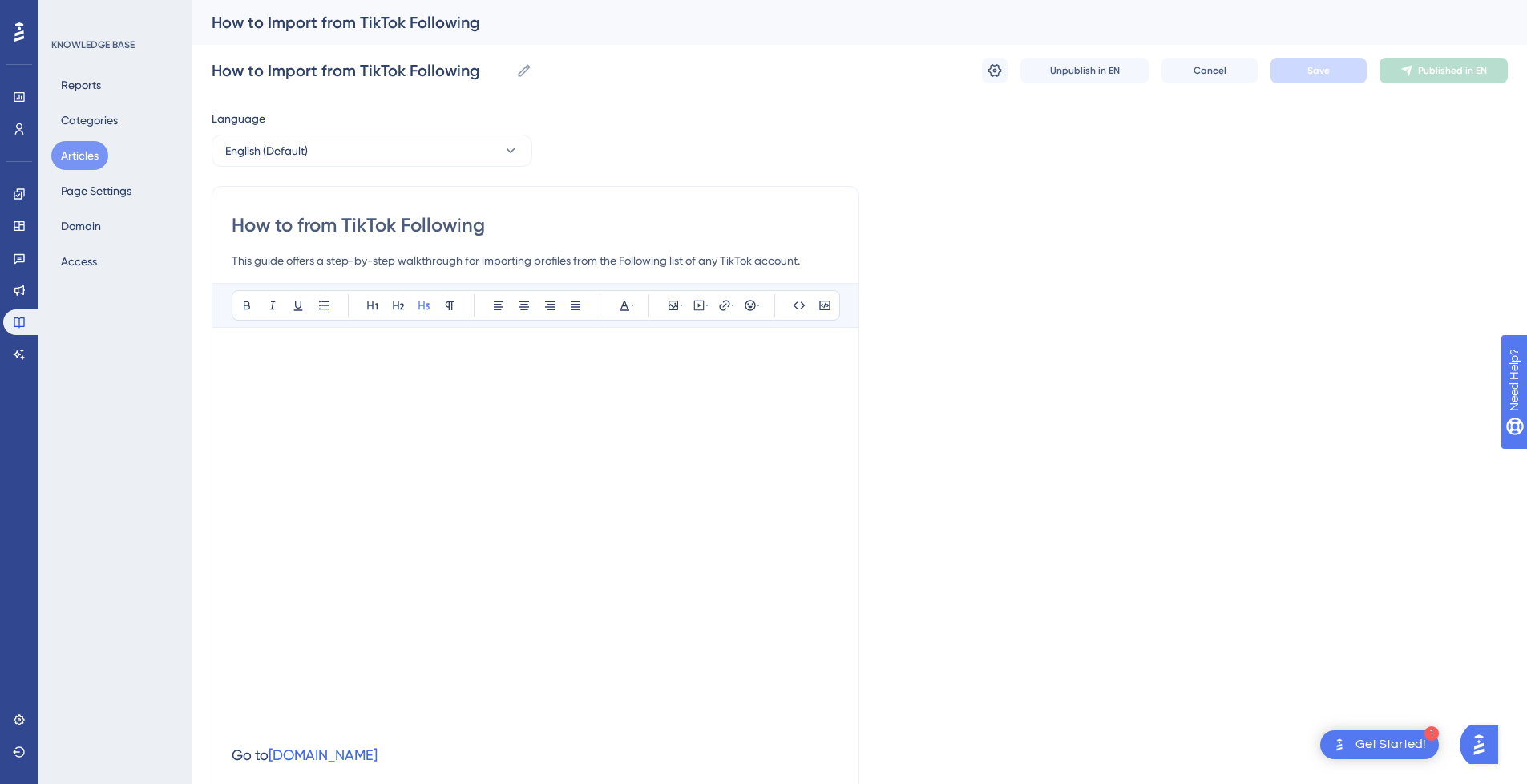
type input "How to from TikTok Following"
paste input "Import"
type input "How to from TikTok Following Import"
drag, startPoint x: 346, startPoint y: 226, endPoint x: -51, endPoint y: 224, distance: 397.0
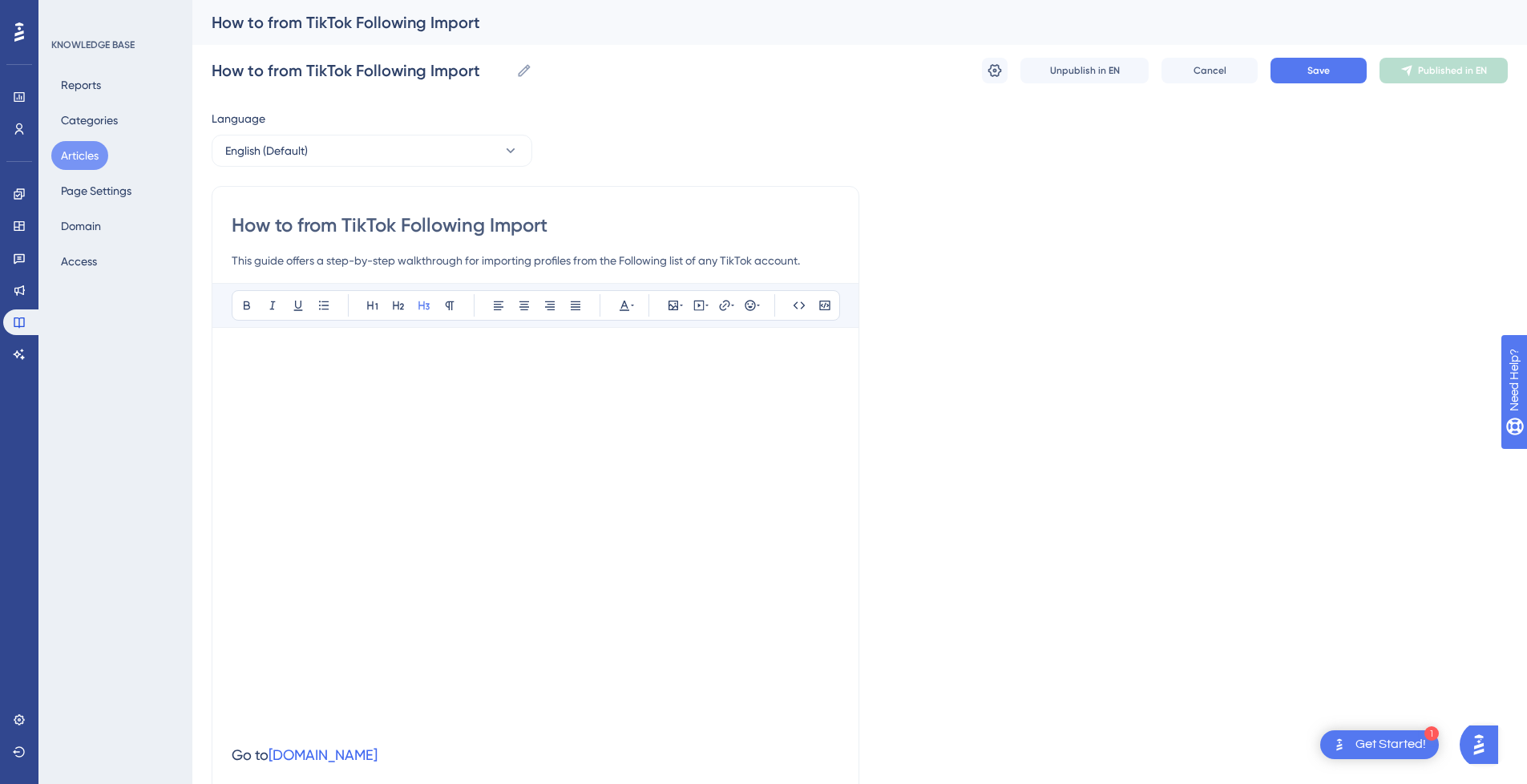
click at [0, 0] on html "1 Get Started! Performance Users Engagement Widgets Feedback Product Updates Kn…" at bounding box center [764, 0] width 1527 height 0
type input "TikTok Following Import"
click at [1323, 67] on span "Save" at bounding box center [1318, 70] width 23 height 13
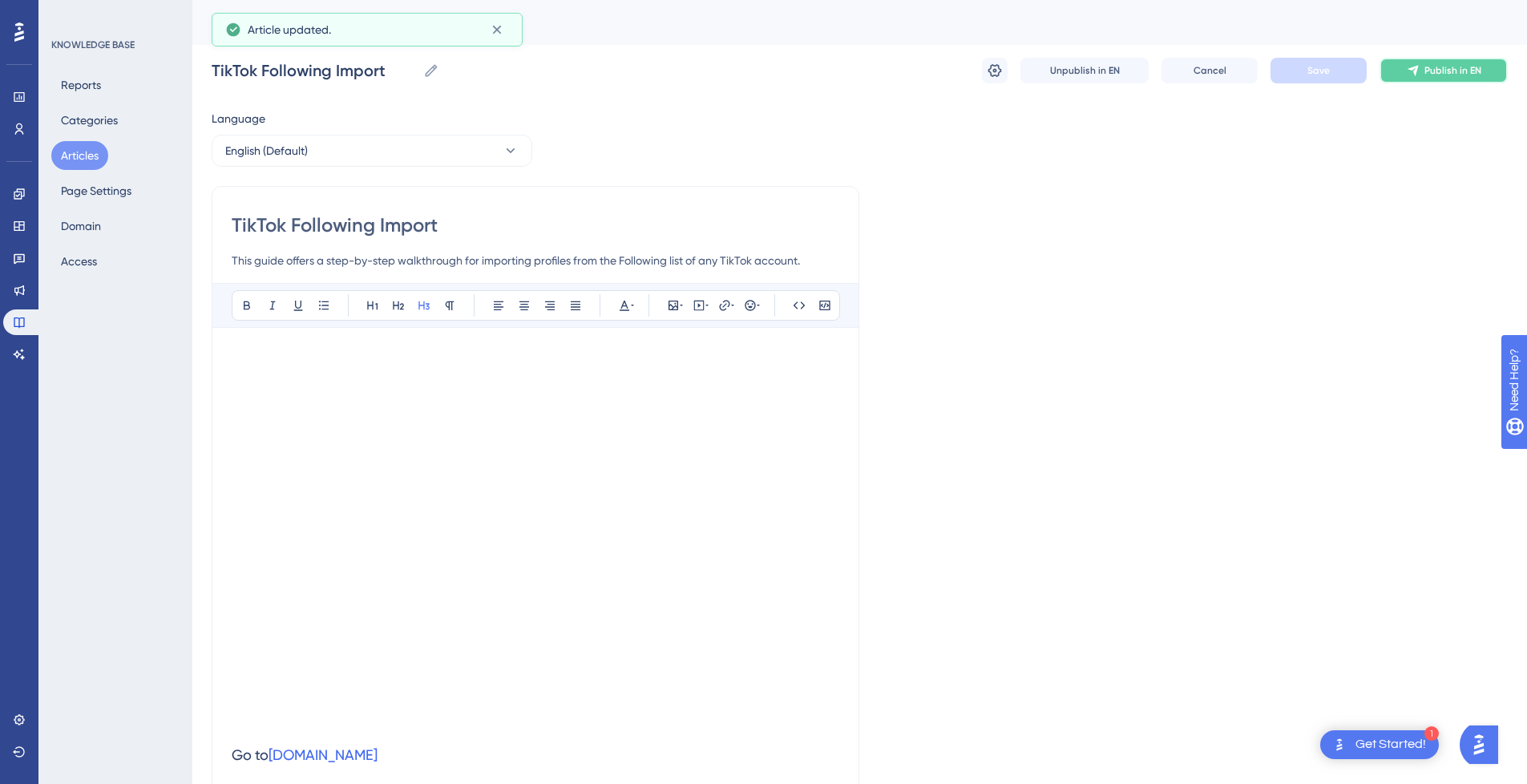
click at [1414, 71] on icon at bounding box center [1413, 70] width 13 height 13
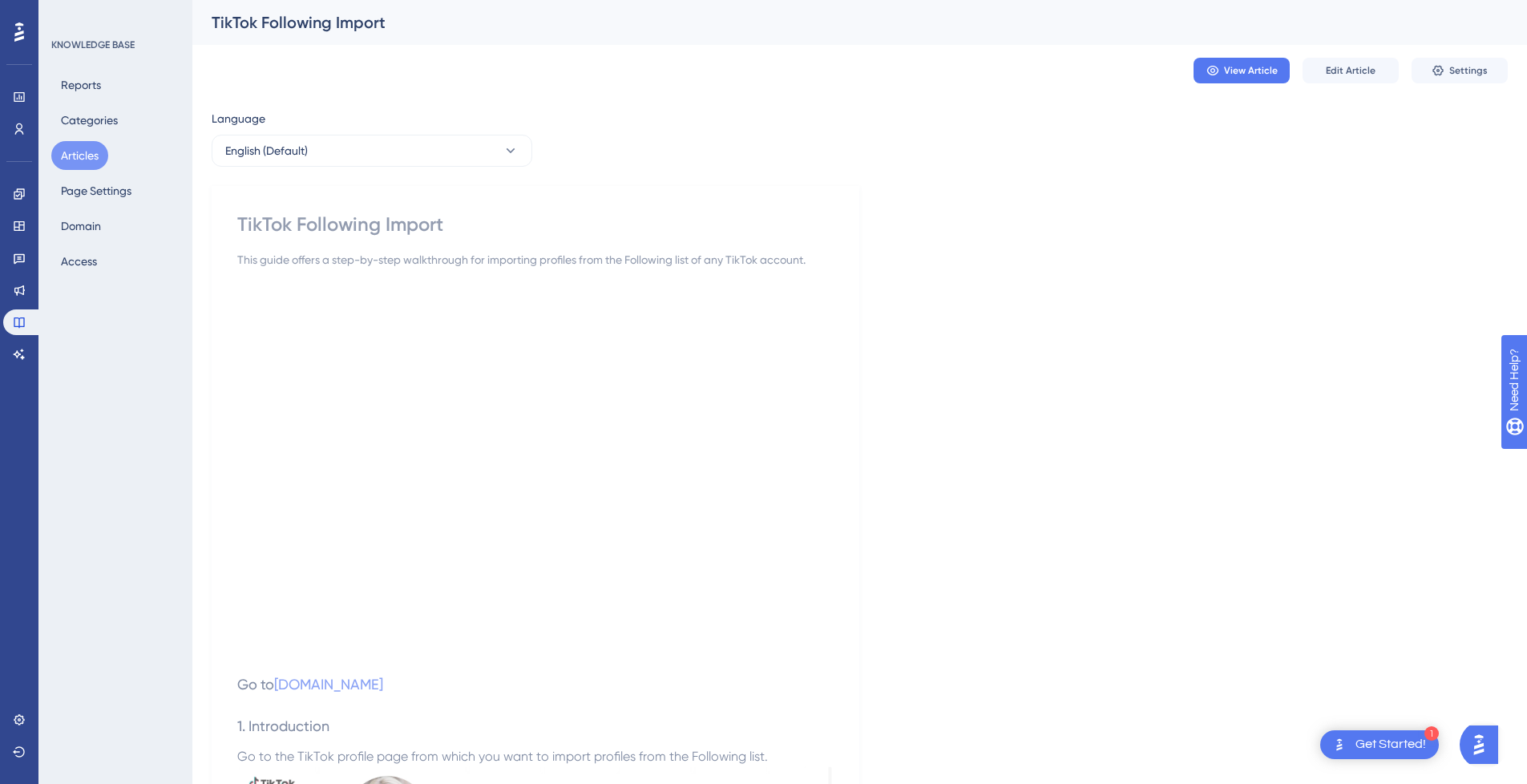
drag, startPoint x: 69, startPoint y: 150, endPoint x: 52, endPoint y: 165, distance: 22.7
click at [69, 150] on button "Articles" at bounding box center [80, 154] width 57 height 29
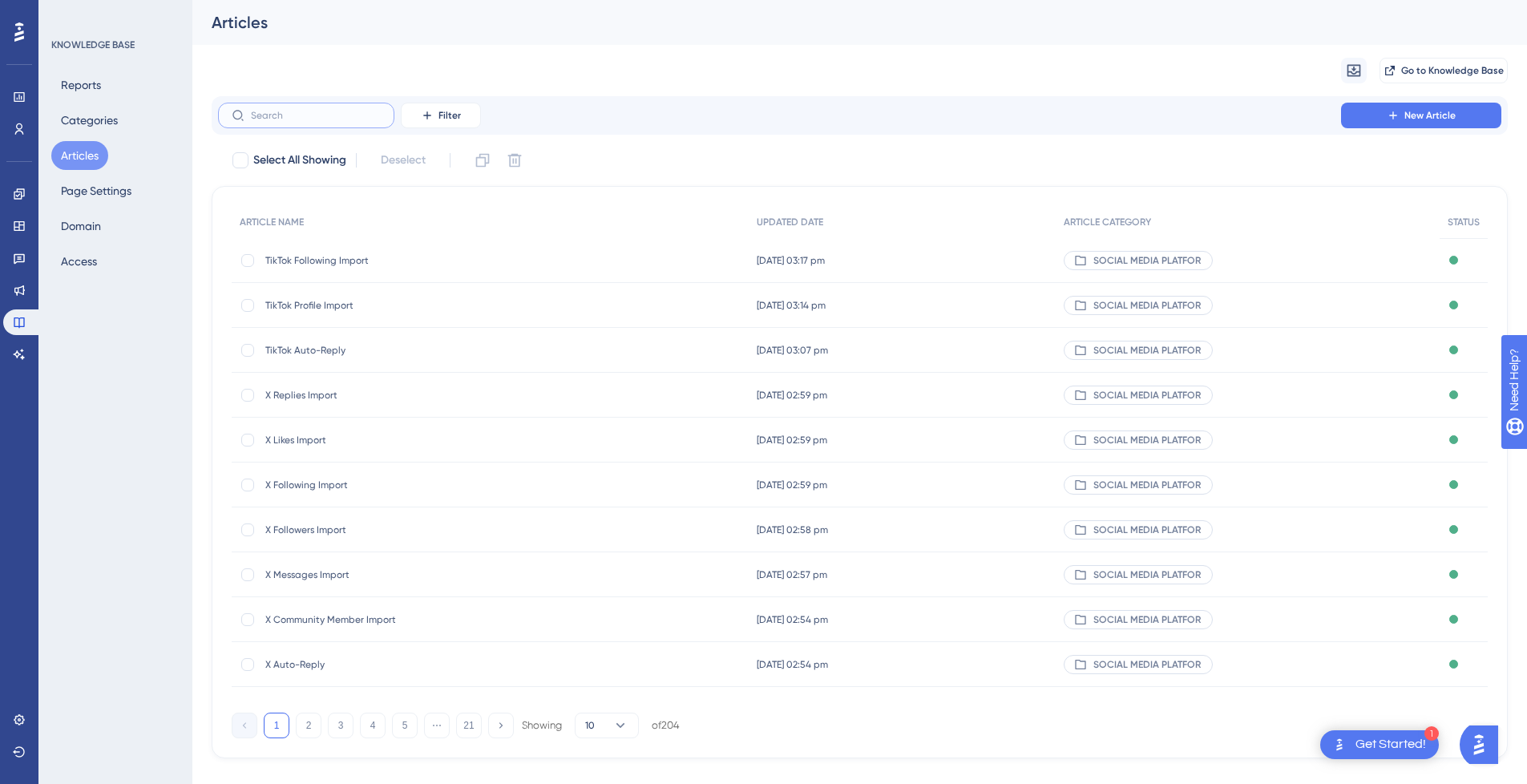
click at [338, 116] on input "text" at bounding box center [316, 115] width 130 height 11
type input "Tiktok"
click at [392, 524] on span "How to Import from TikTok Search" at bounding box center [394, 529] width 257 height 13
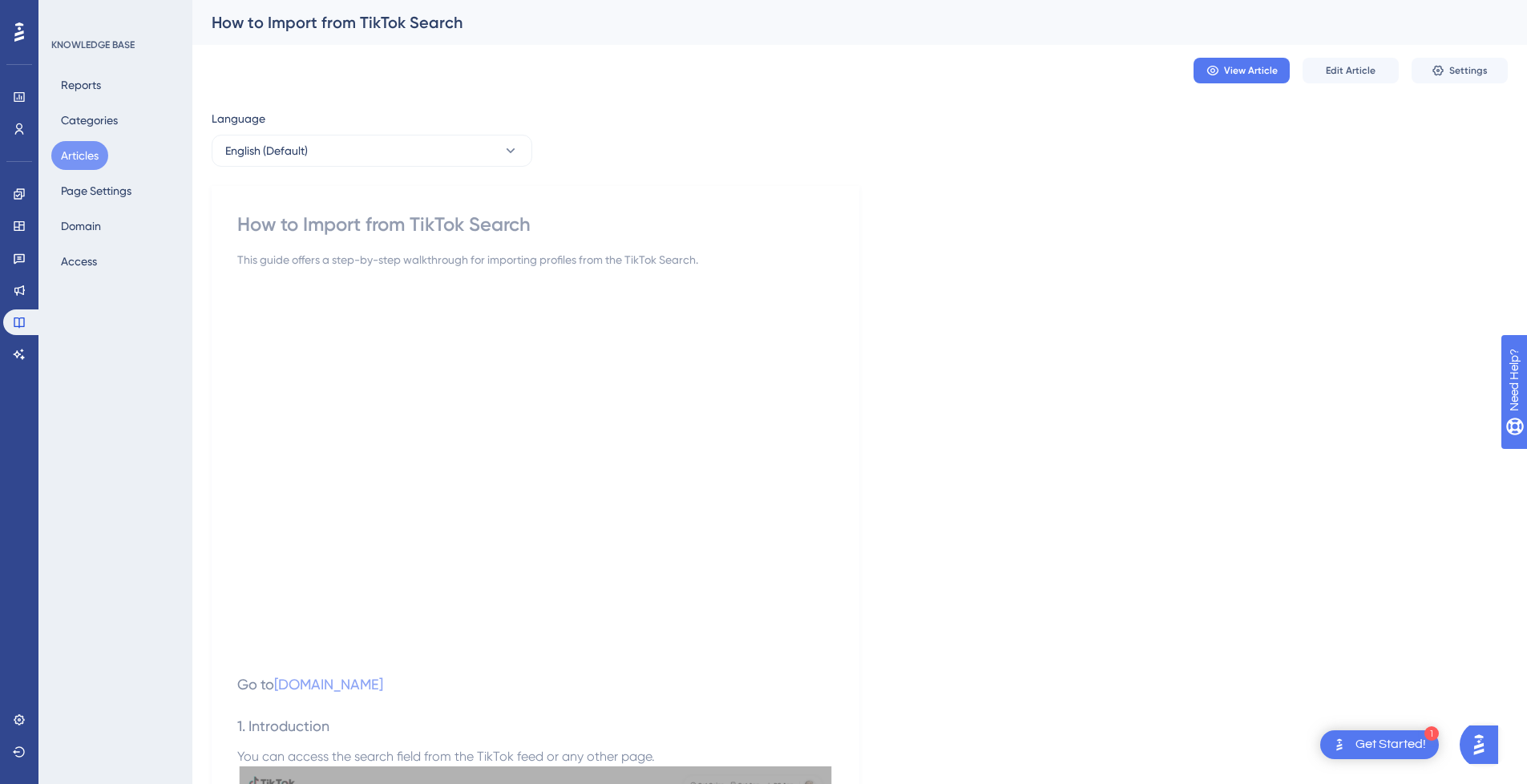
click at [347, 222] on div "How to Import from TikTok Search" at bounding box center [535, 224] width 596 height 26
click at [1344, 79] on button "Edit Article" at bounding box center [1351, 71] width 96 height 26
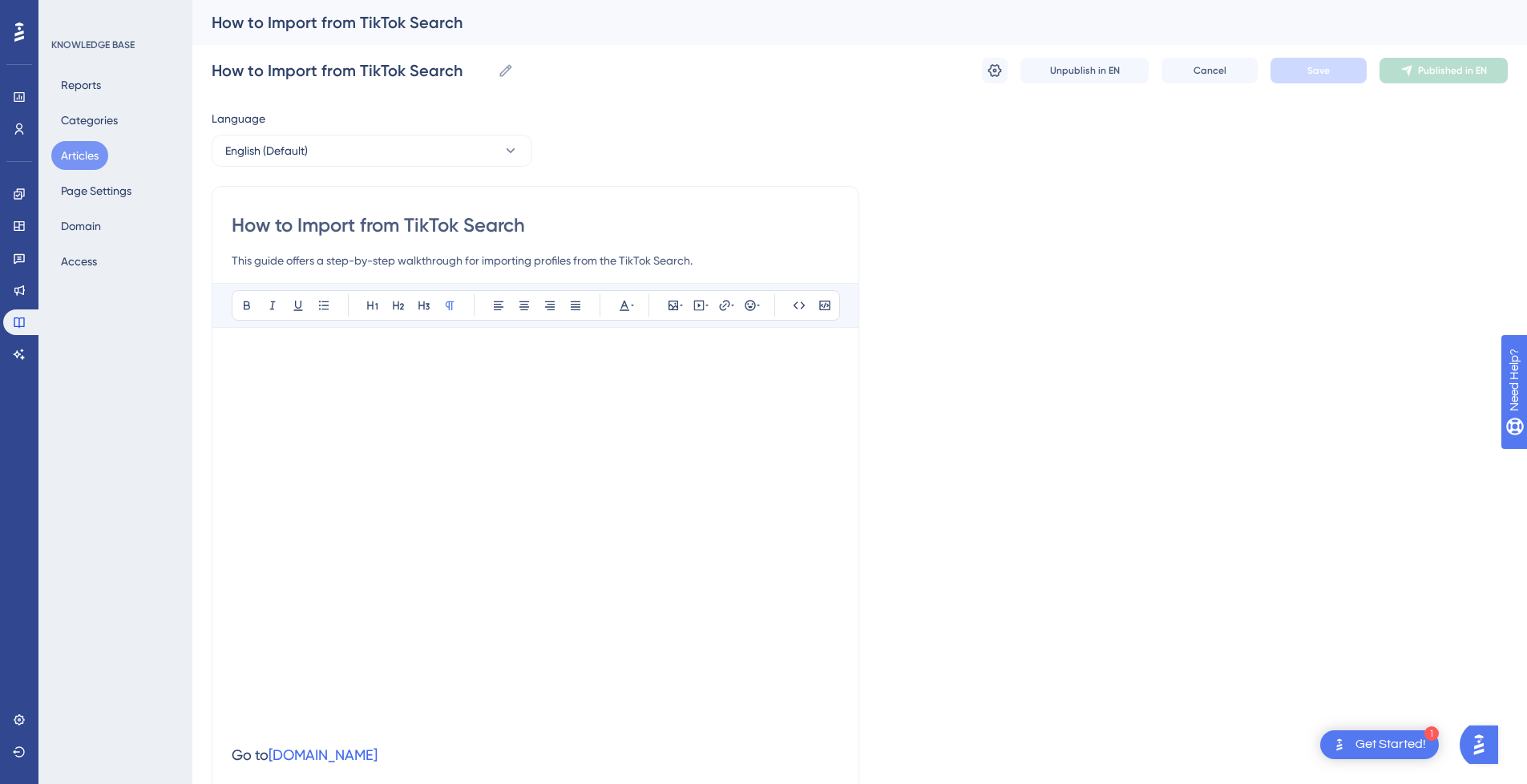
click at [345, 236] on input "How to Import from TikTok Search" at bounding box center [535, 225] width 608 height 26
type input "How to from TikTok Search"
click at [539, 221] on input "How to from TikTok Search" at bounding box center [535, 225] width 608 height 26
type input "How to from TikTok Search"
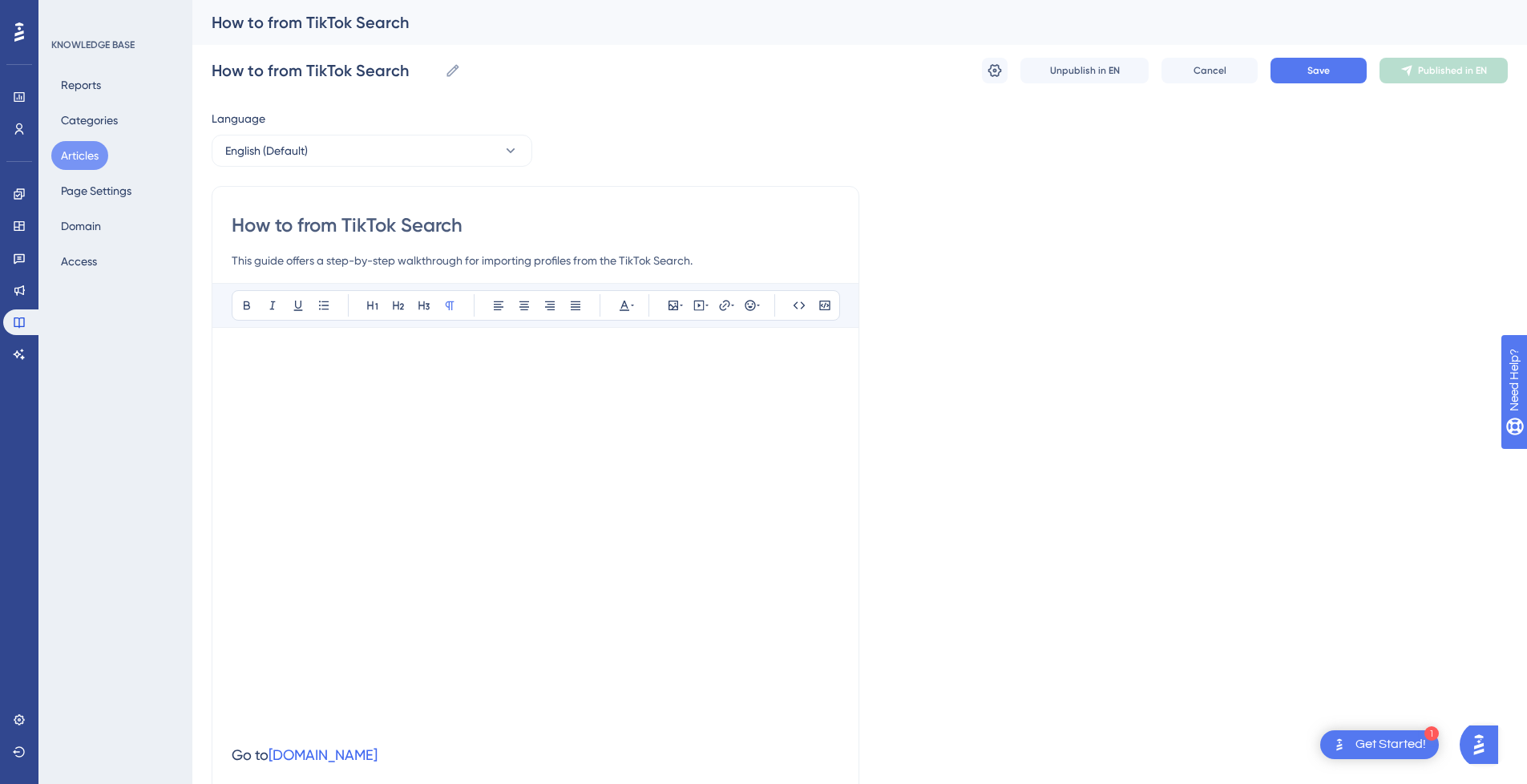
paste input "Import"
type input "How to from TikTok Search Import"
drag, startPoint x: 346, startPoint y: 224, endPoint x: 73, endPoint y: 233, distance: 273.1
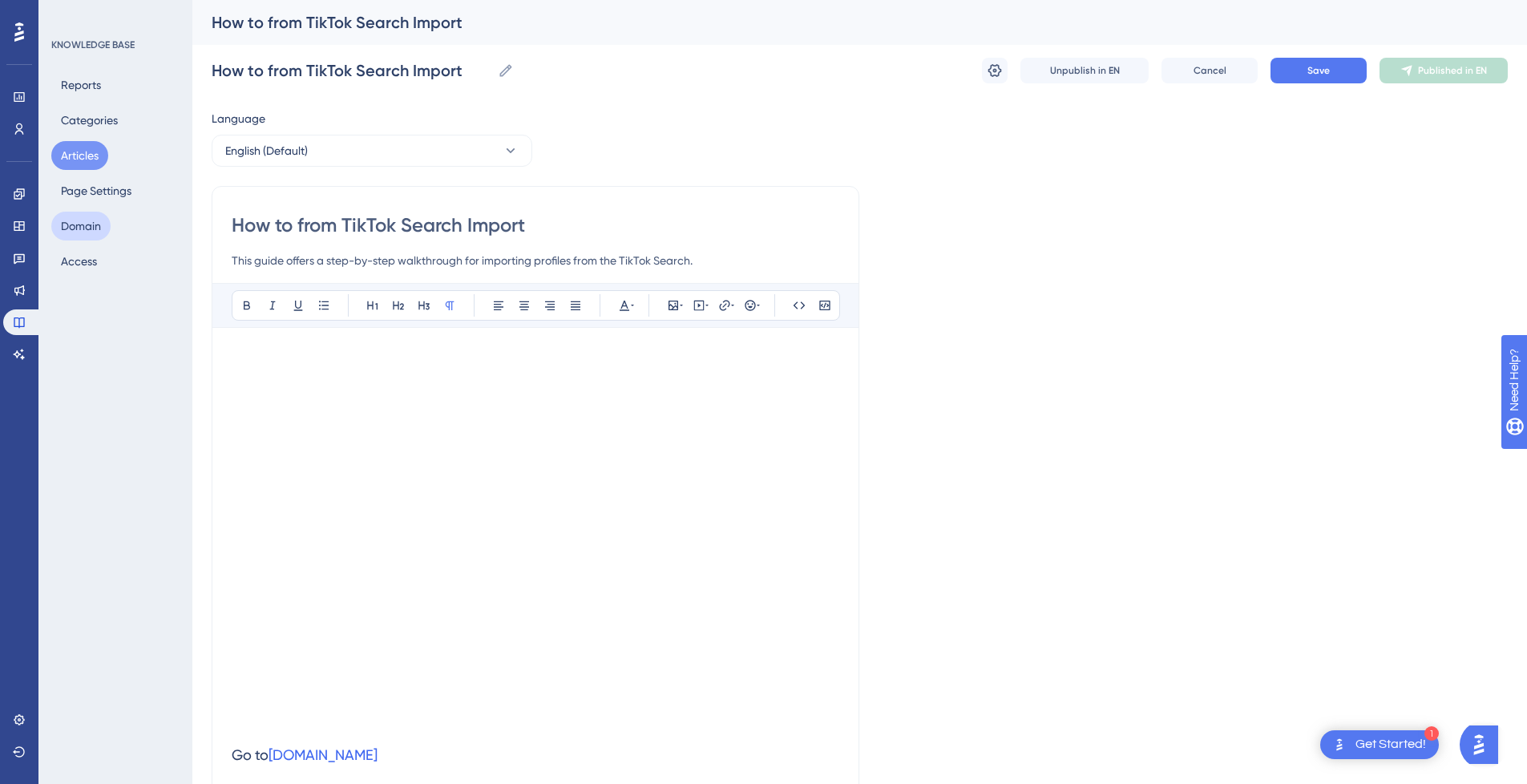
type input "TikTok Search Import"
click at [605, 214] on input "TikTok Search Import" at bounding box center [535, 225] width 608 height 26
type input "TikTok Search Import"
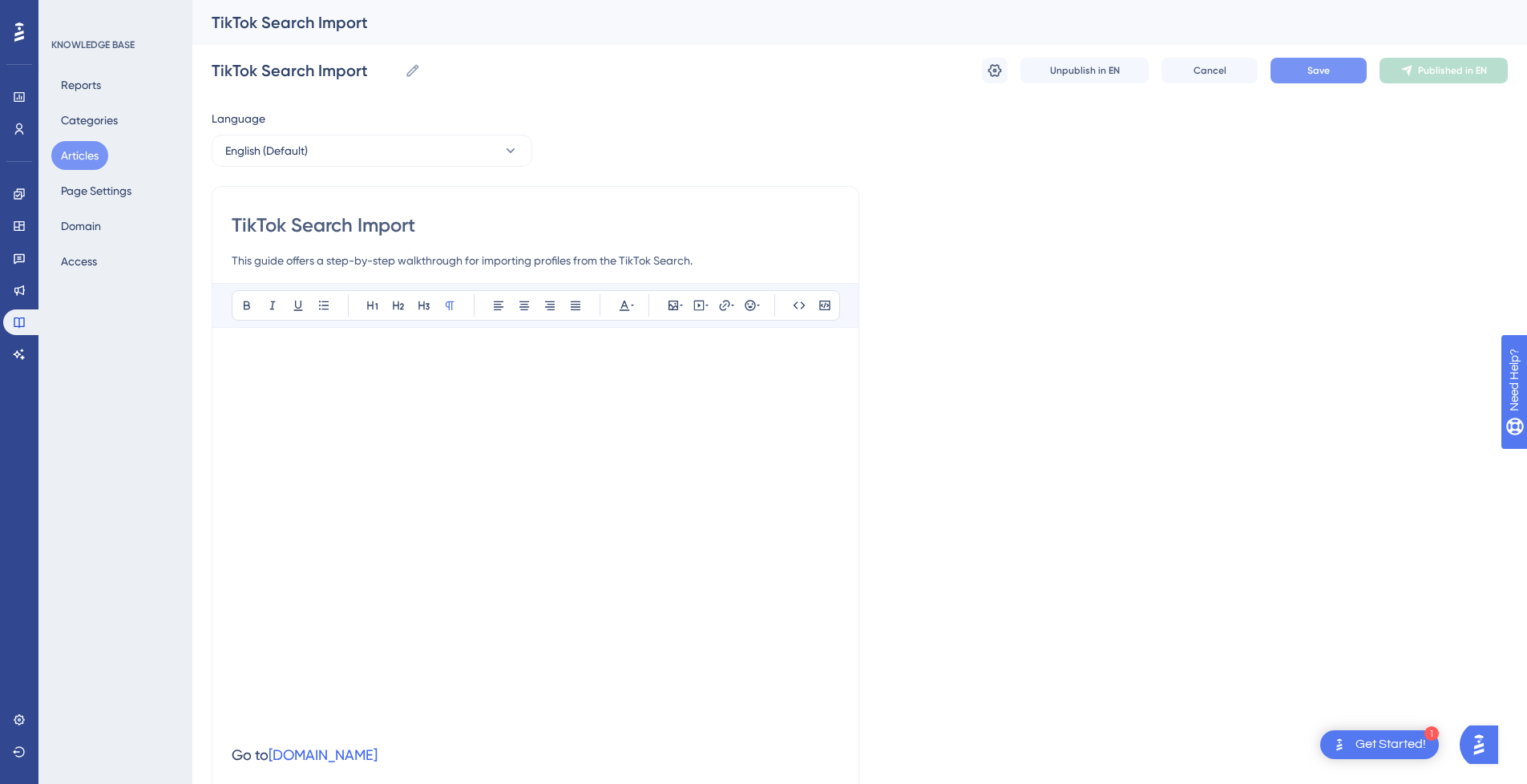
type input "TikTok Search Import"
click at [1296, 75] on button "Save" at bounding box center [1319, 71] width 96 height 26
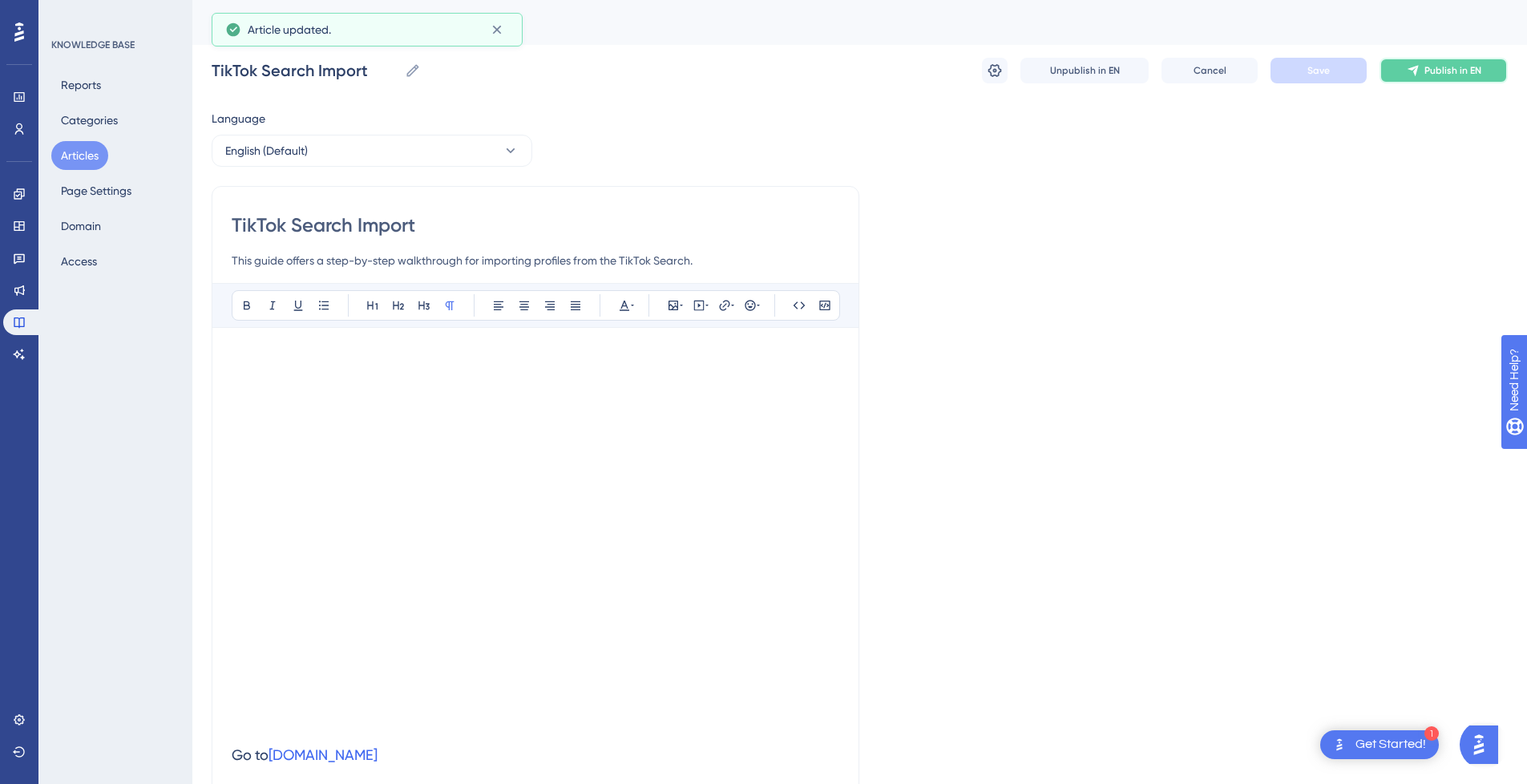
click at [1467, 71] on span "Publish in EN" at bounding box center [1453, 70] width 57 height 13
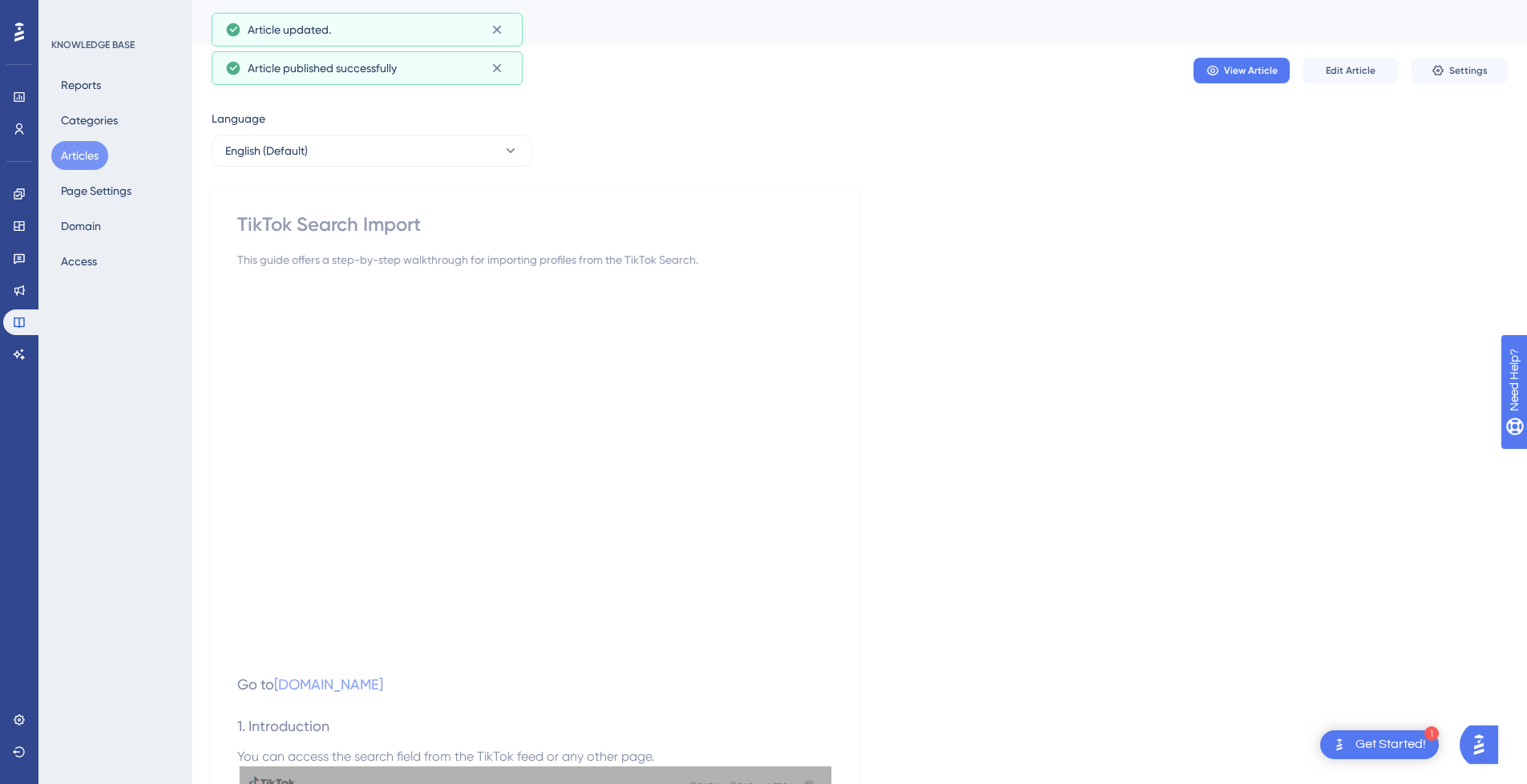
click at [70, 153] on button "Articles" at bounding box center [80, 154] width 57 height 29
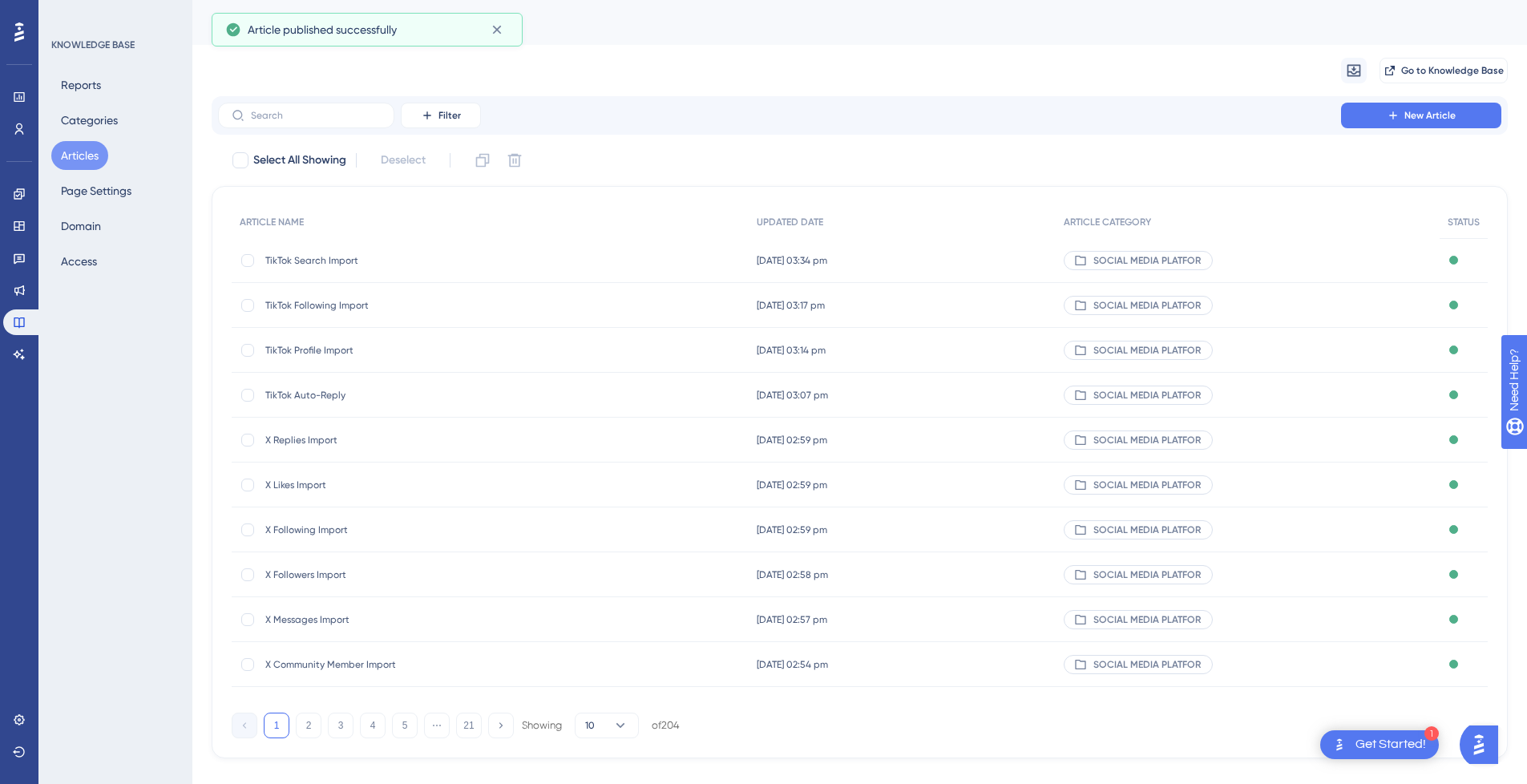
click at [324, 92] on div "Migrate from Go to Knowledge Base" at bounding box center [860, 71] width 1297 height 51
click at [319, 106] on label at bounding box center [306, 115] width 176 height 26
click at [319, 110] on input "text" at bounding box center [316, 115] width 130 height 11
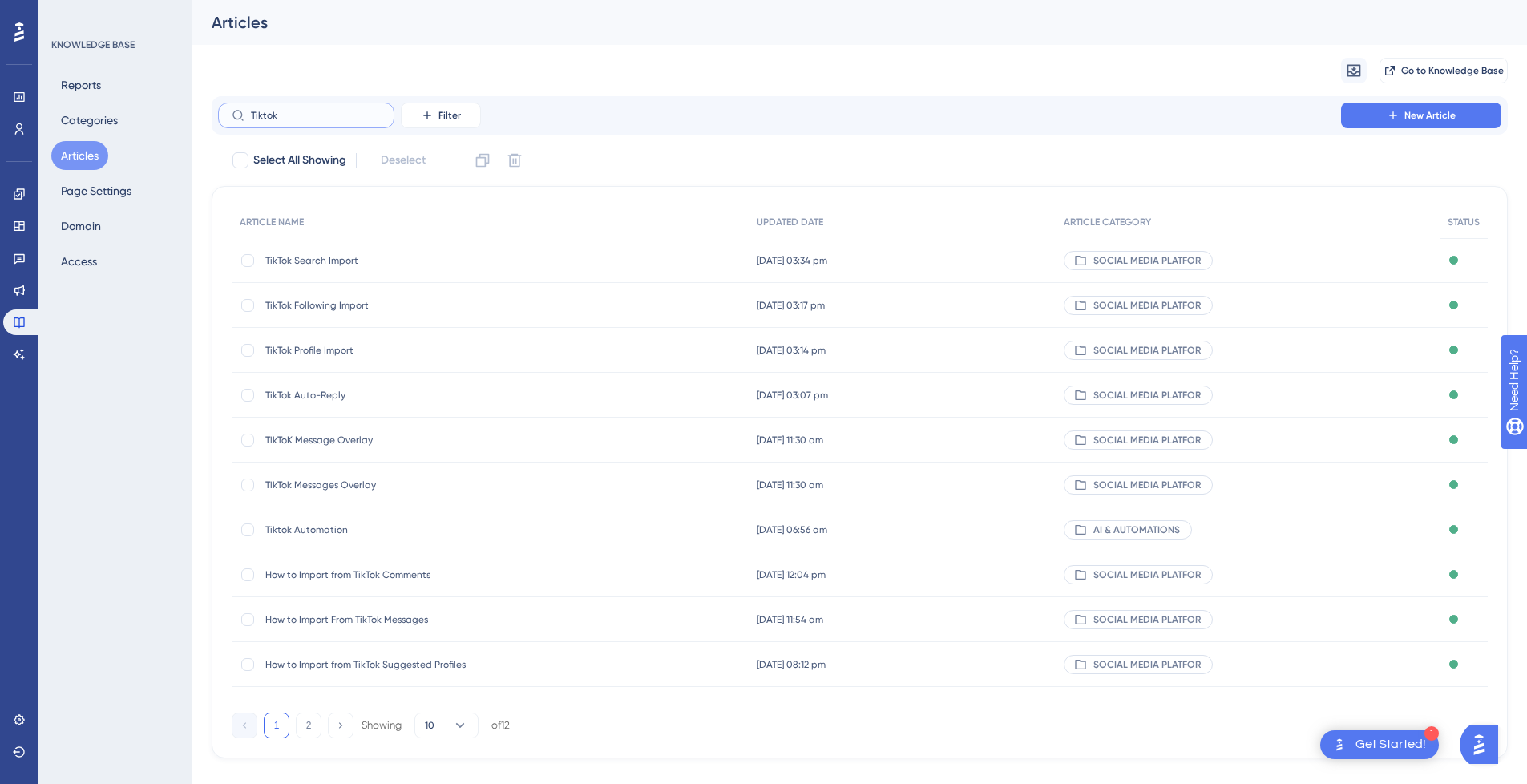
type input "Tiktok"
click at [422, 566] on div "How to Import from TikTok Comments How to Import from TikTok Comments" at bounding box center [394, 574] width 257 height 45
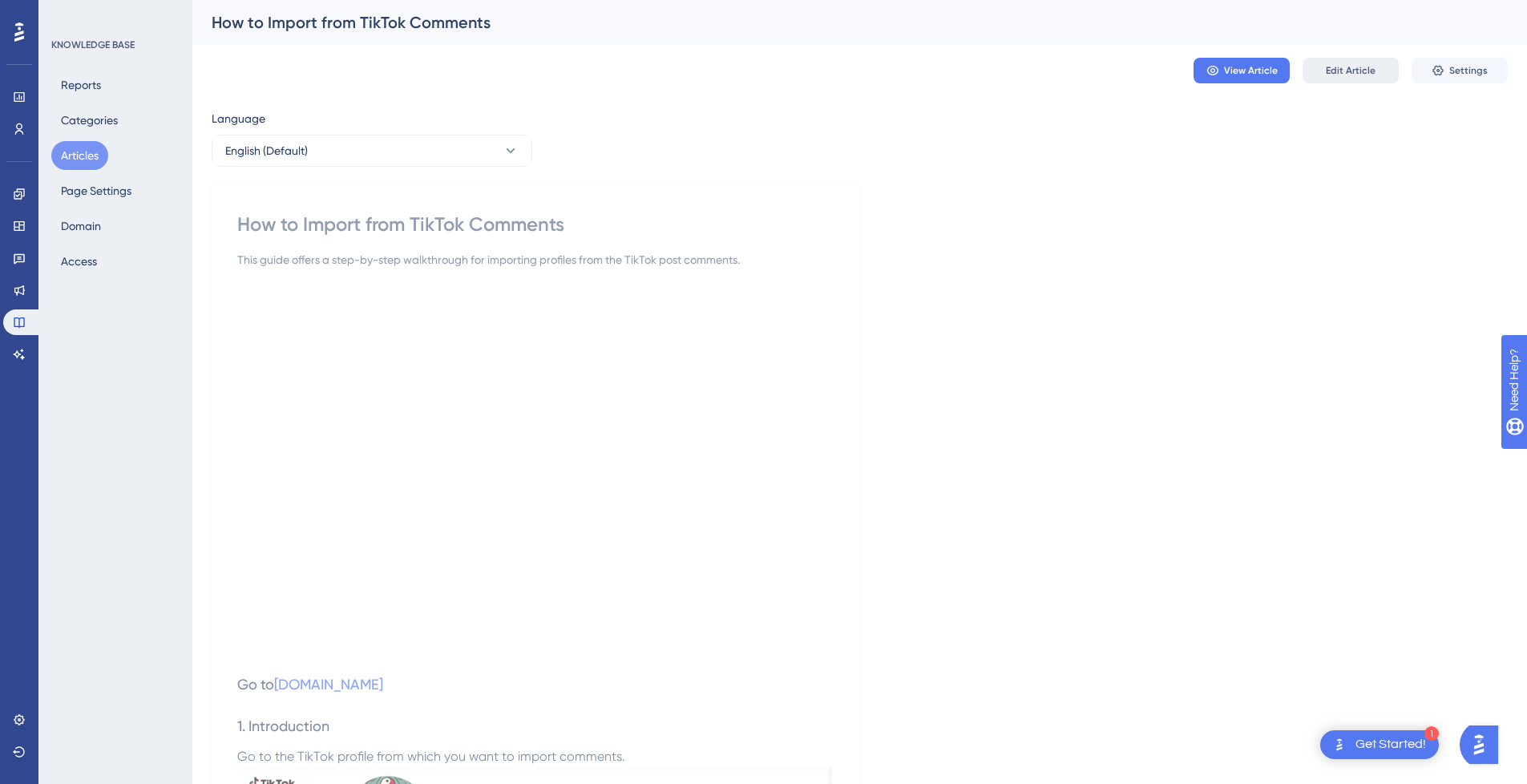
click at [1342, 68] on span "Edit Article" at bounding box center [1351, 70] width 50 height 13
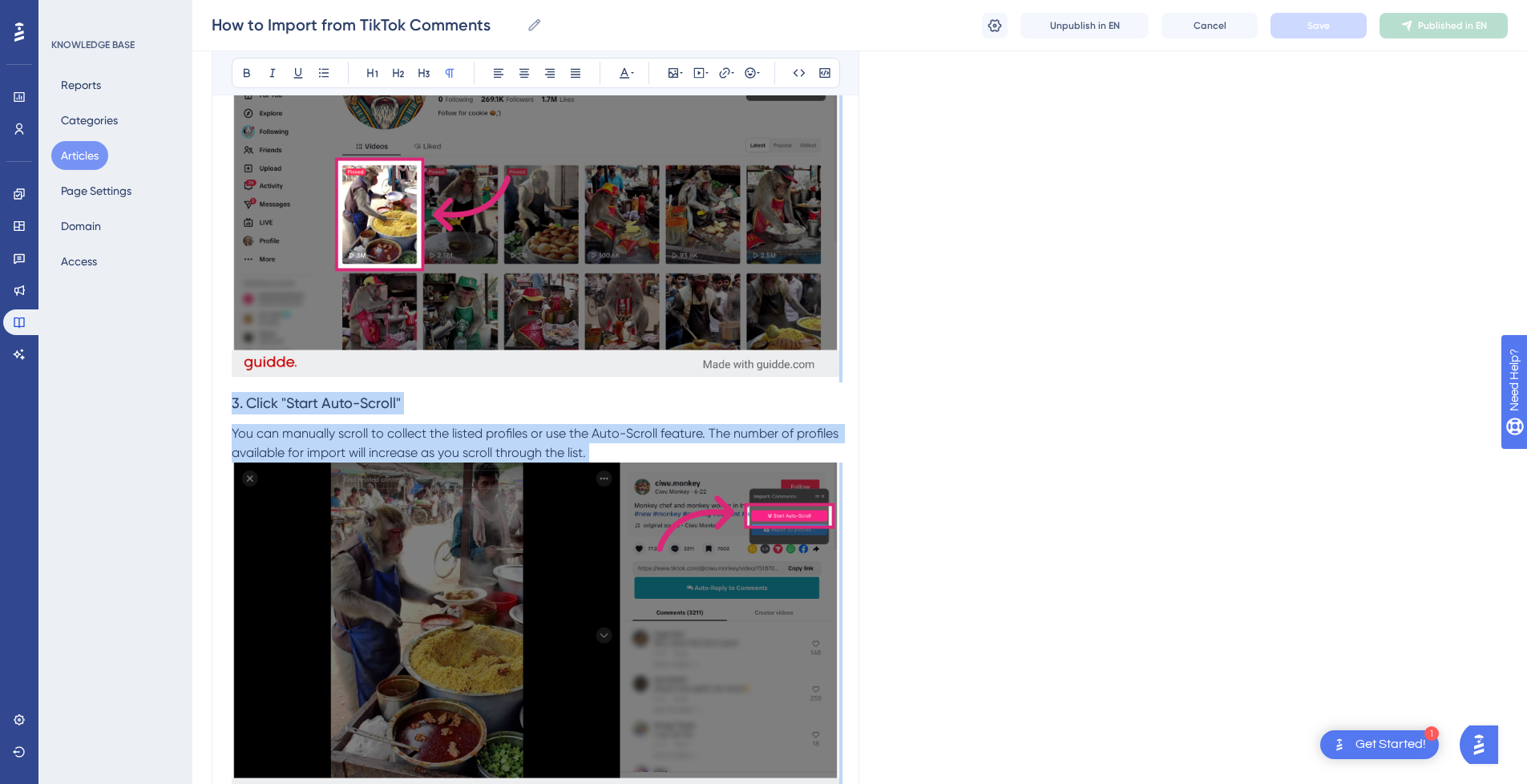
drag, startPoint x: 1526, startPoint y: 254, endPoint x: 1487, endPoint y: 3, distance: 254.0
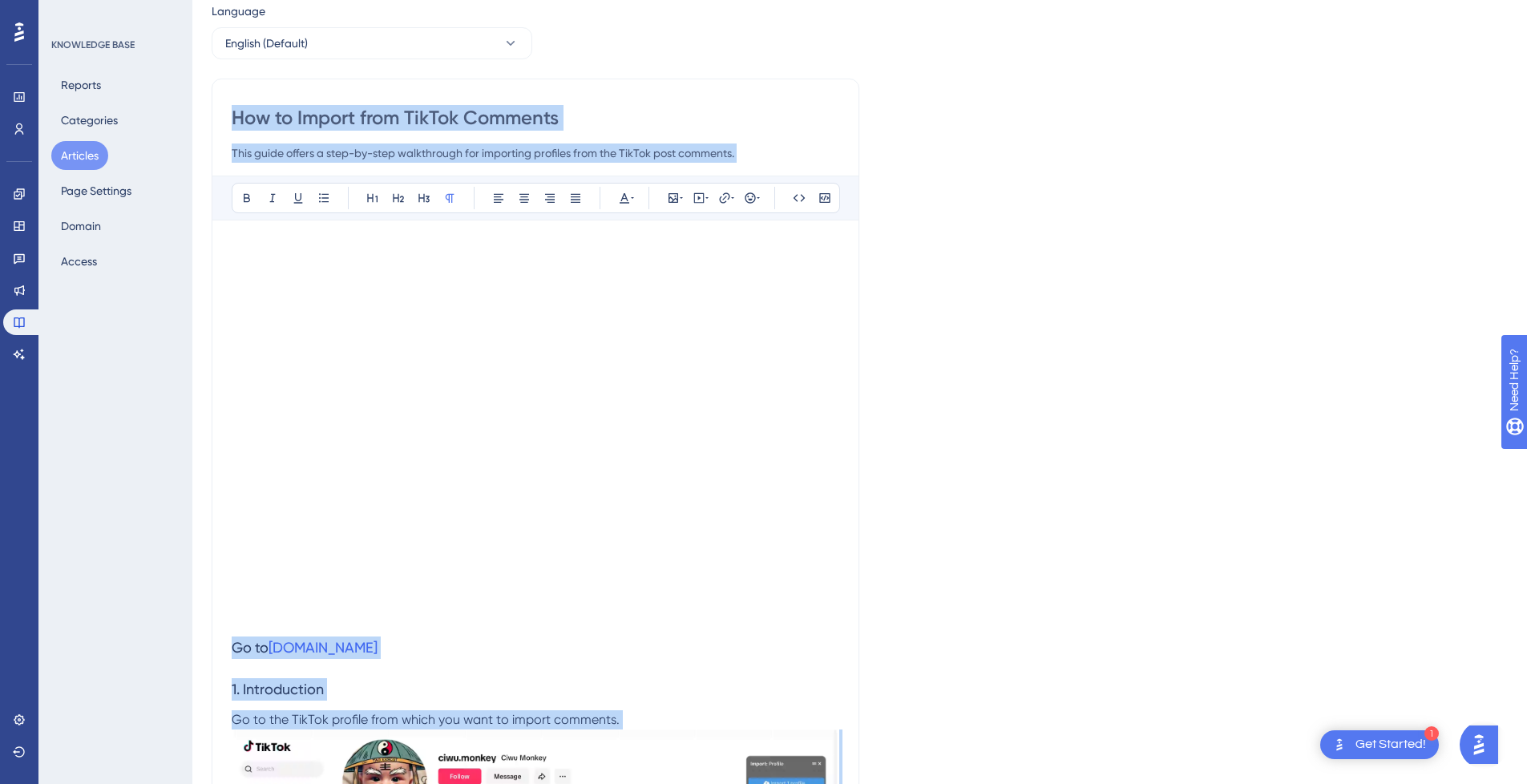
scroll to position [0, 0]
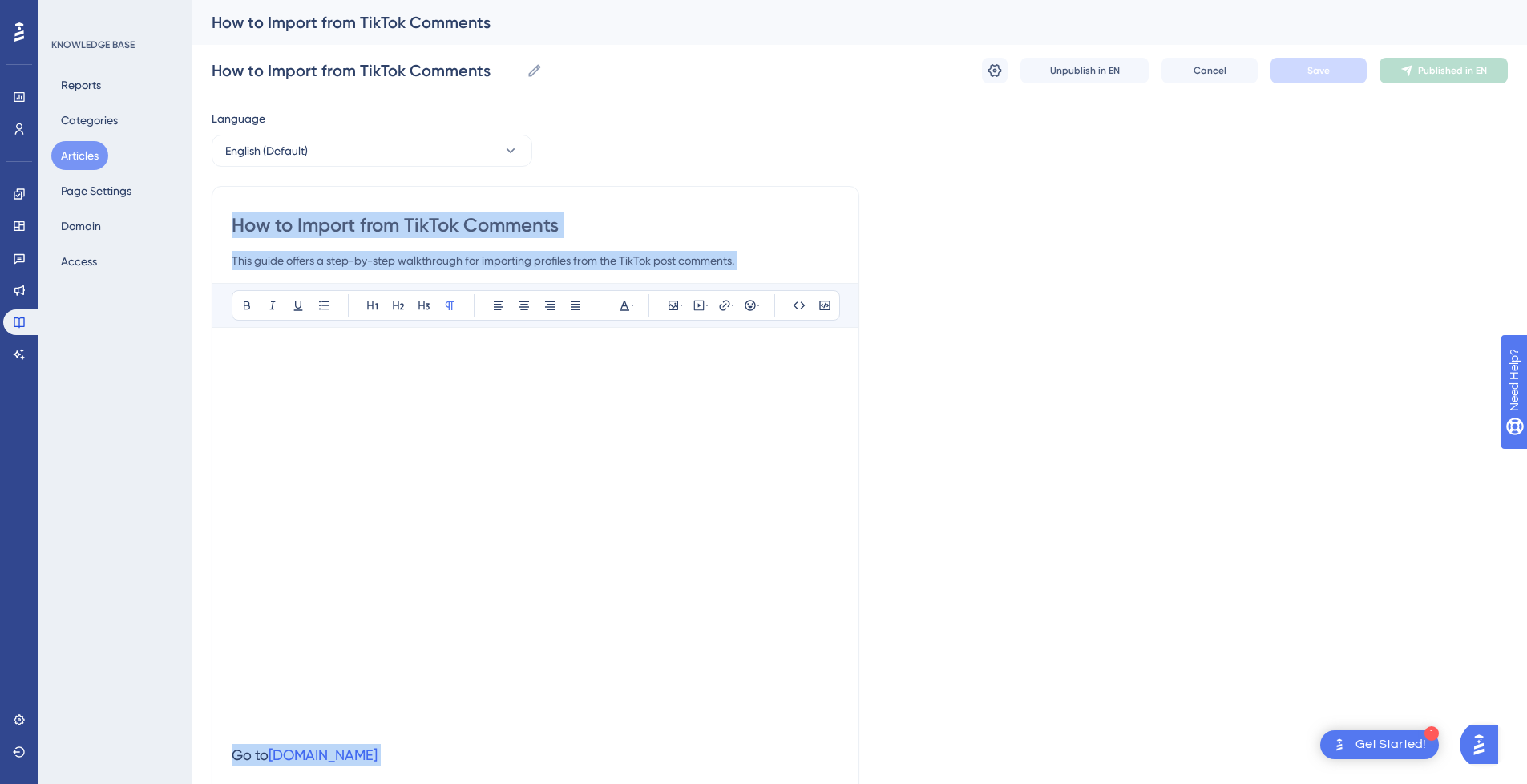
click at [412, 216] on input "How to Import from TikTok Comments" at bounding box center [535, 225] width 608 height 26
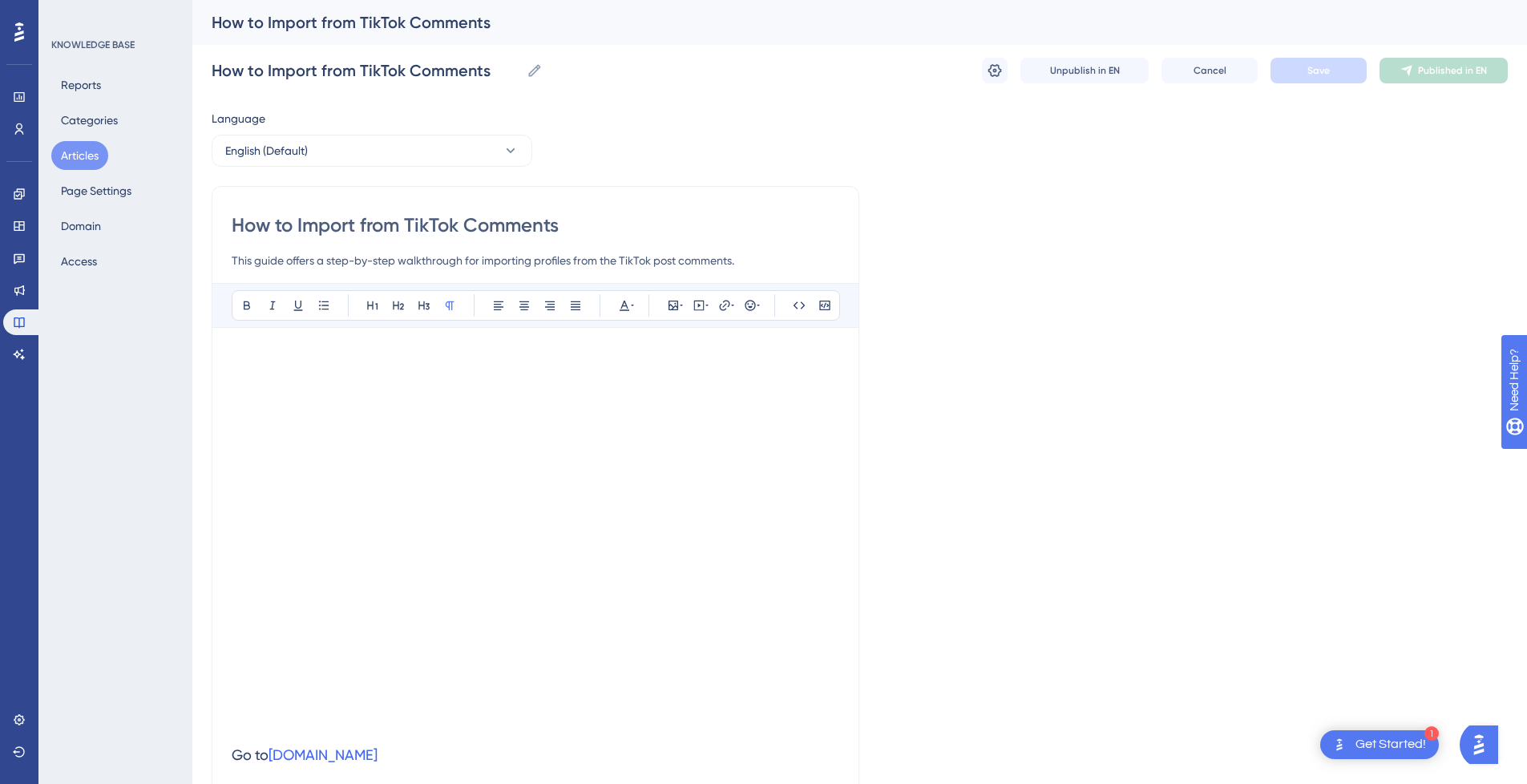
click at [332, 230] on input "How to Import from TikTok Comments" at bounding box center [535, 225] width 608 height 26
type input "How to from TikTok Comments"
click at [493, 225] on input "How to from TikTok Comments" at bounding box center [535, 225] width 608 height 26
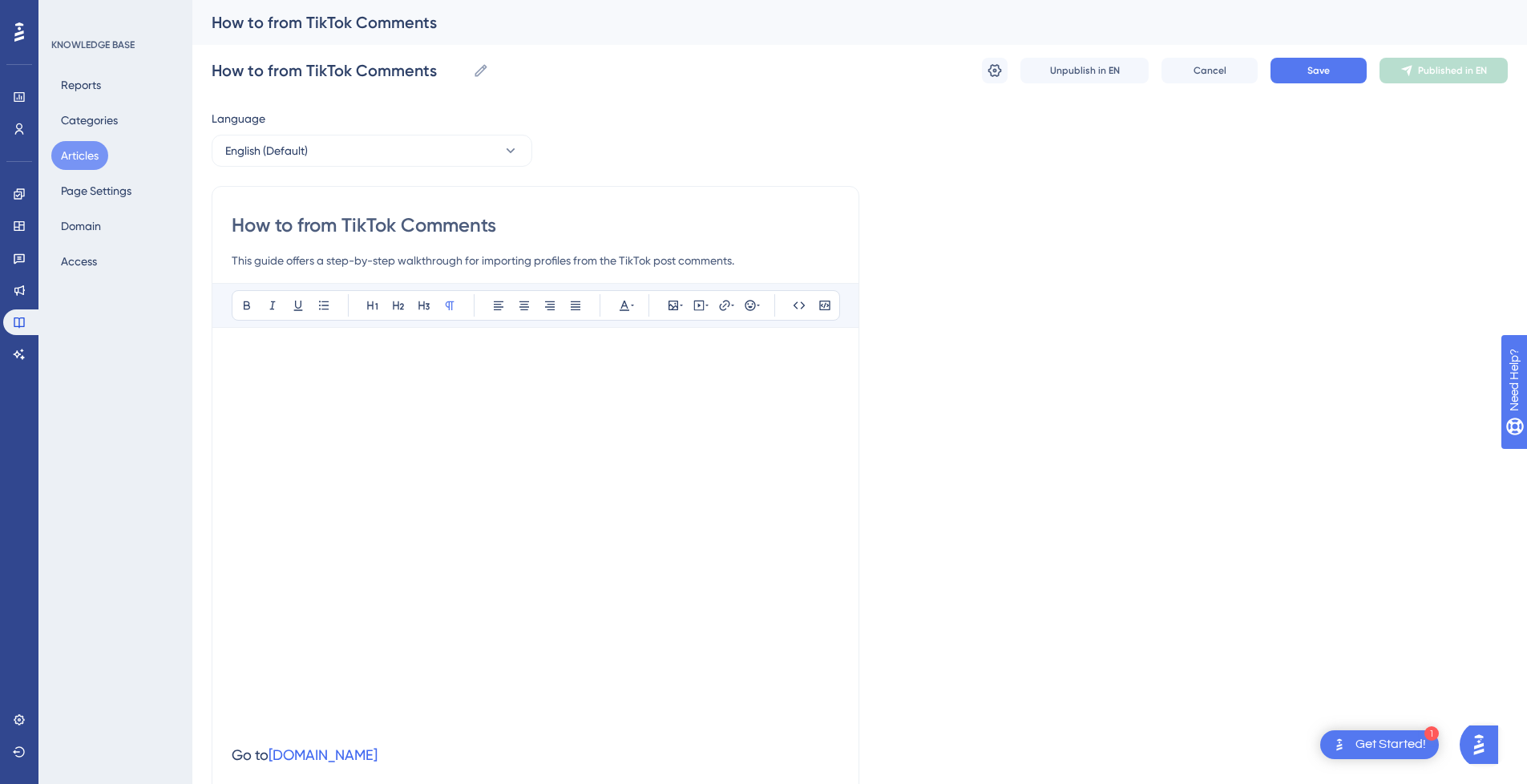
click at [501, 225] on input "How to from TikTok Comments" at bounding box center [535, 225] width 608 height 26
paste input "Import"
type input "How to from TikTok Comments Import"
drag, startPoint x: 344, startPoint y: 227, endPoint x: 32, endPoint y: 237, distance: 312.2
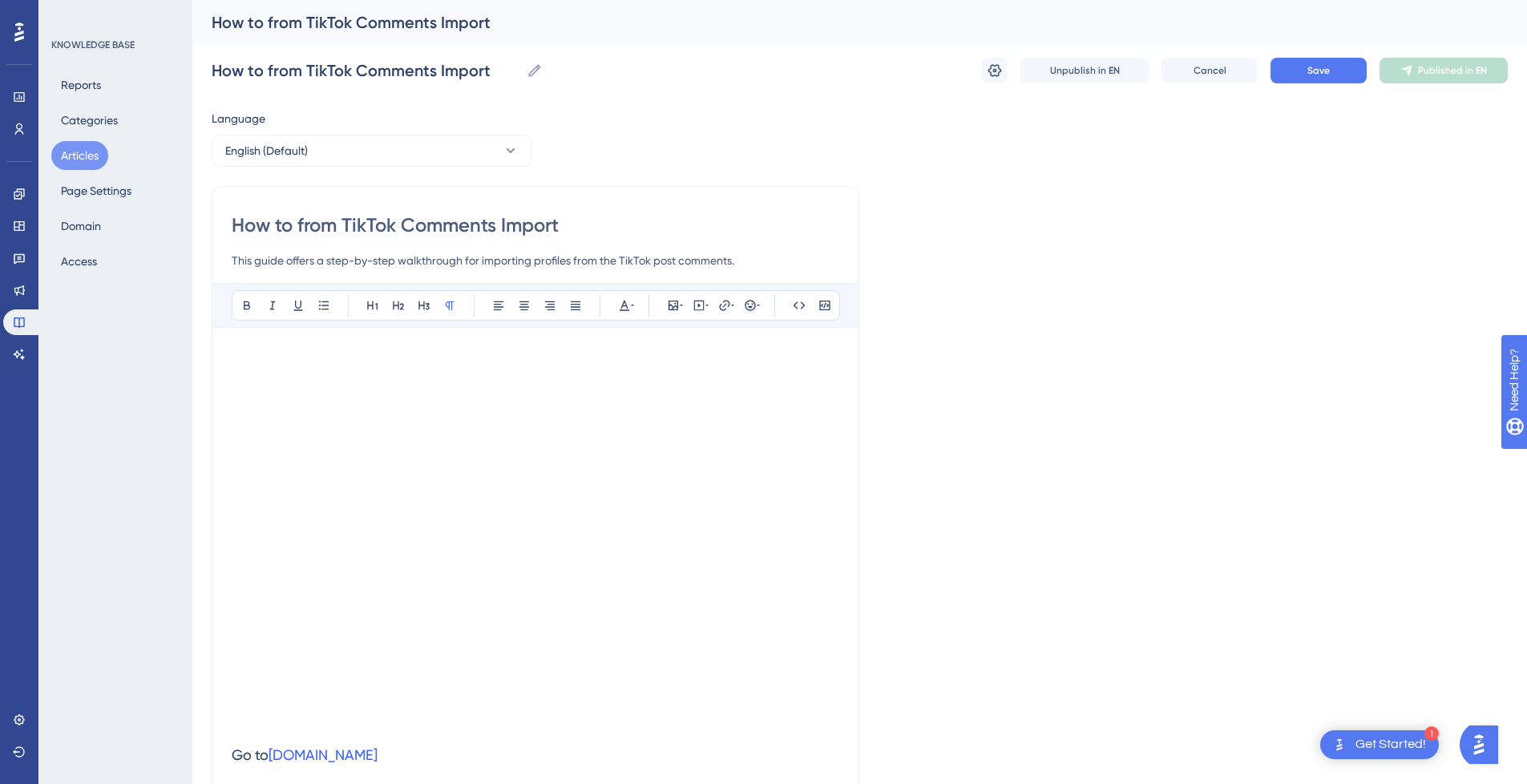
type input "TikTok Comments Import"
click at [517, 223] on input "TikTok Comments Import" at bounding box center [535, 225] width 608 height 26
type input "TikTok Comments Import"
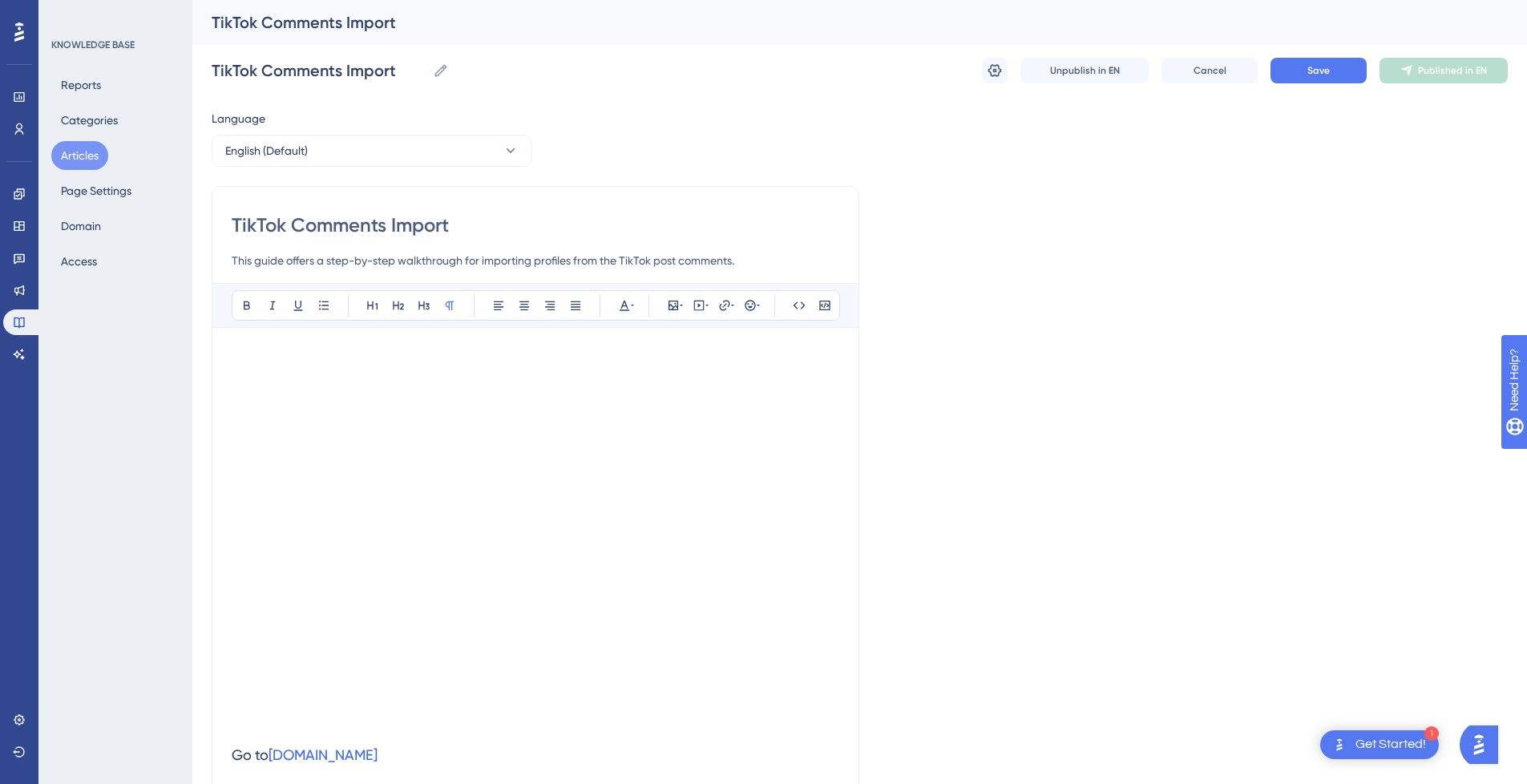
type input "TikTok Comments Import"
click at [1338, 72] on button "Save" at bounding box center [1319, 71] width 96 height 26
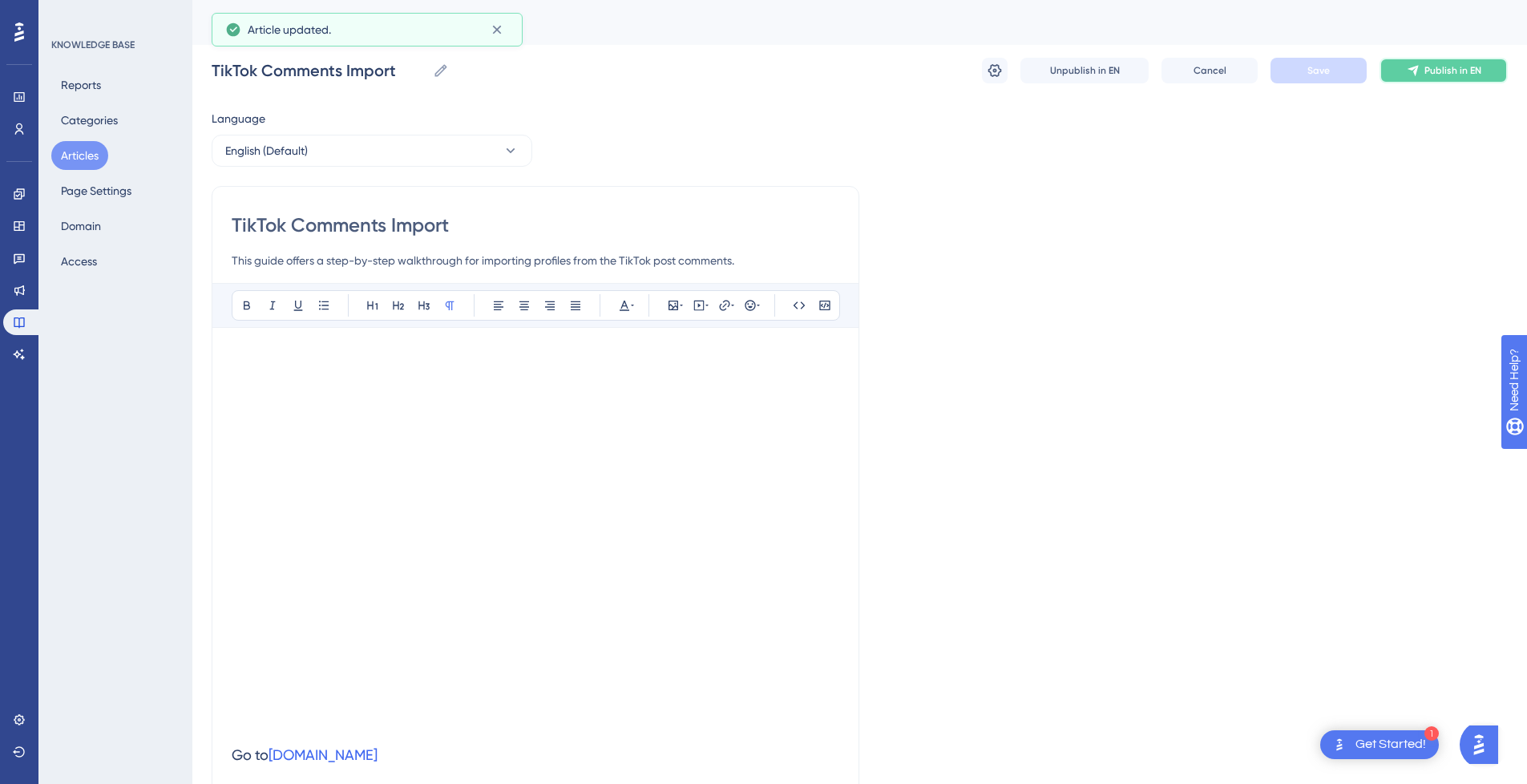
click at [1437, 76] on span "Publish in EN" at bounding box center [1453, 70] width 57 height 13
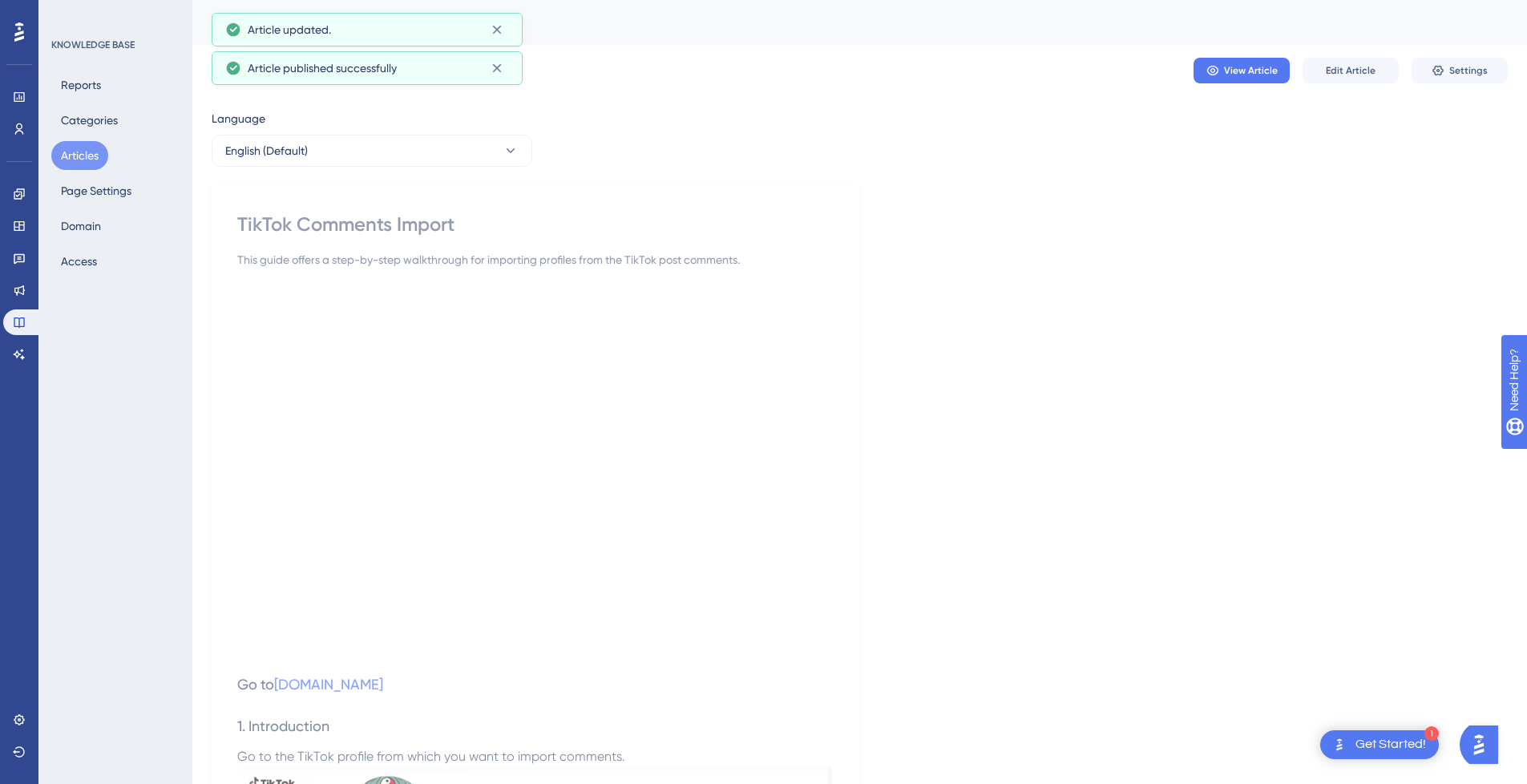
click at [77, 159] on button "Articles" at bounding box center [80, 154] width 57 height 29
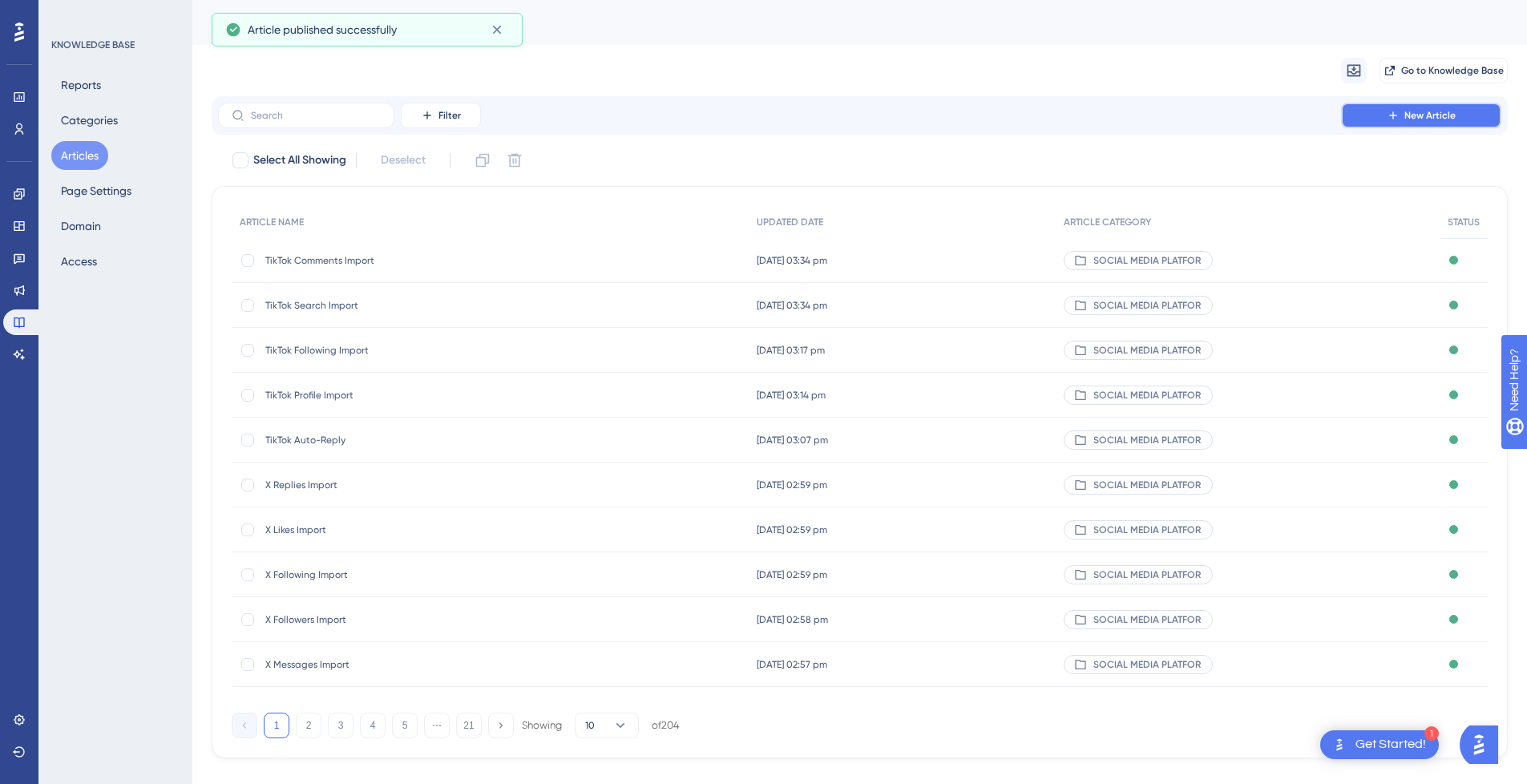
click at [1444, 110] on span "New Article" at bounding box center [1431, 115] width 51 height 13
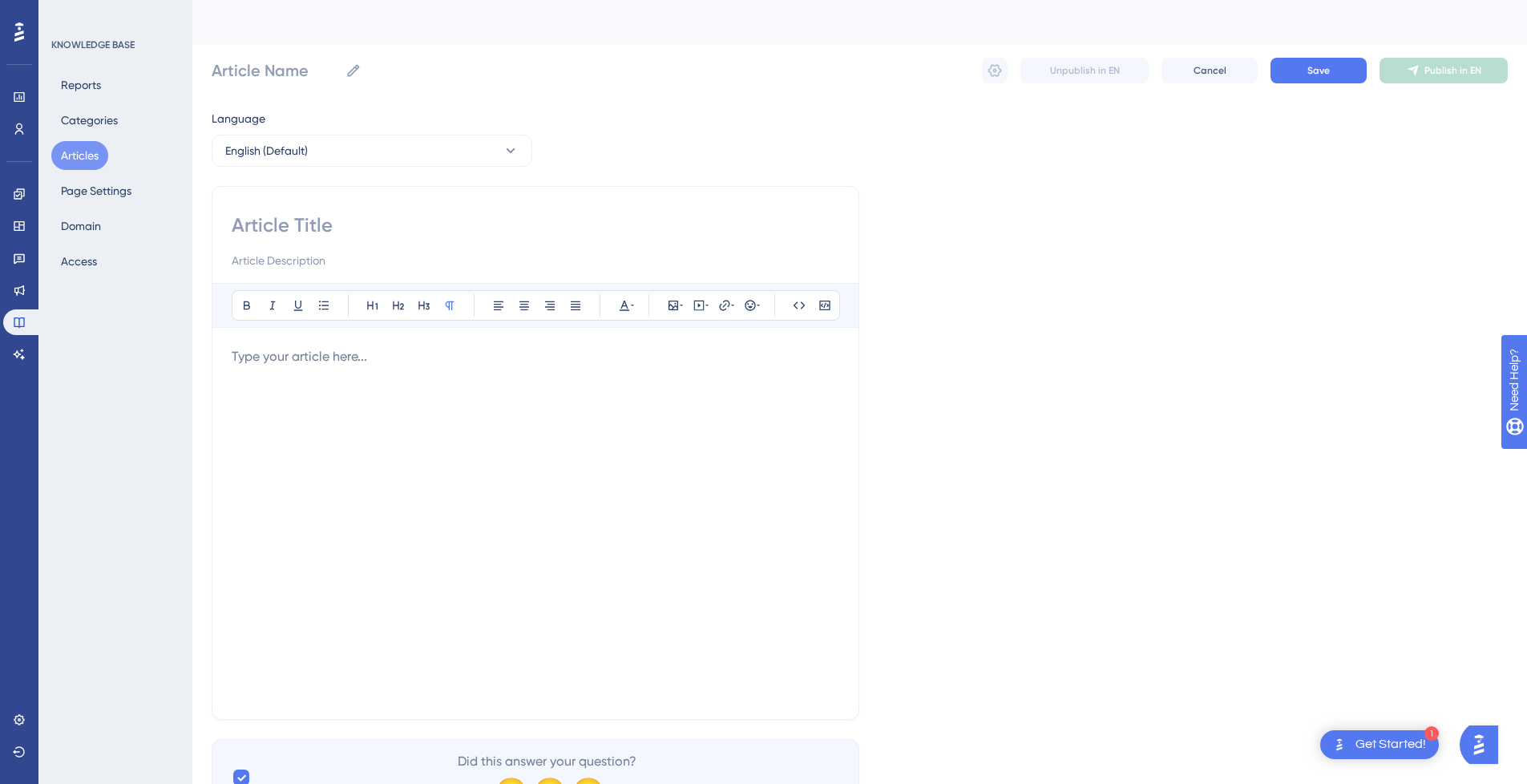
click at [299, 238] on div at bounding box center [535, 241] width 608 height 58
click at [301, 229] on input at bounding box center [535, 225] width 608 height 26
type input "T"
click at [61, 152] on button "Articles" at bounding box center [80, 154] width 57 height 29
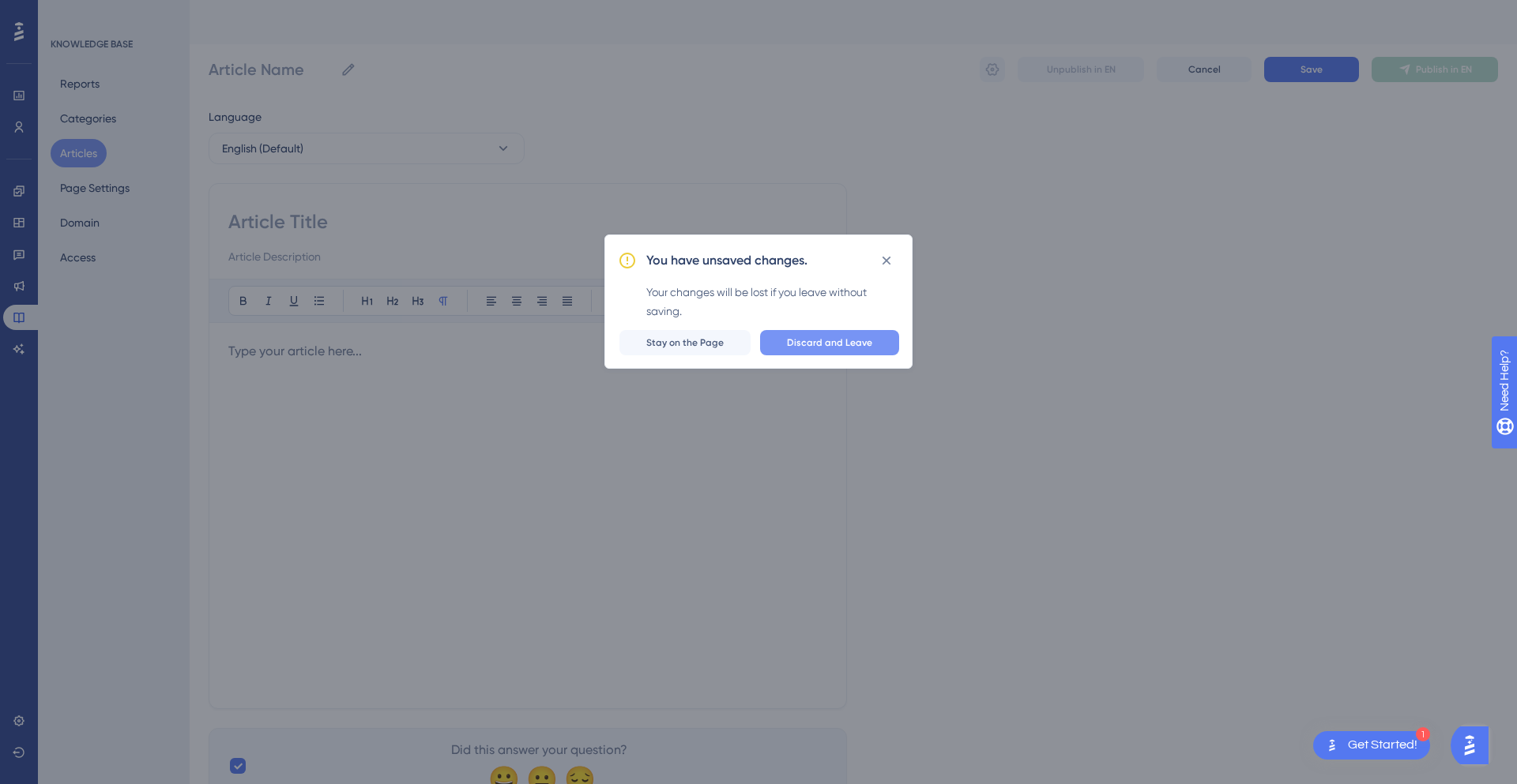
click at [821, 347] on span "Discard and Leave" at bounding box center [830, 342] width 85 height 13
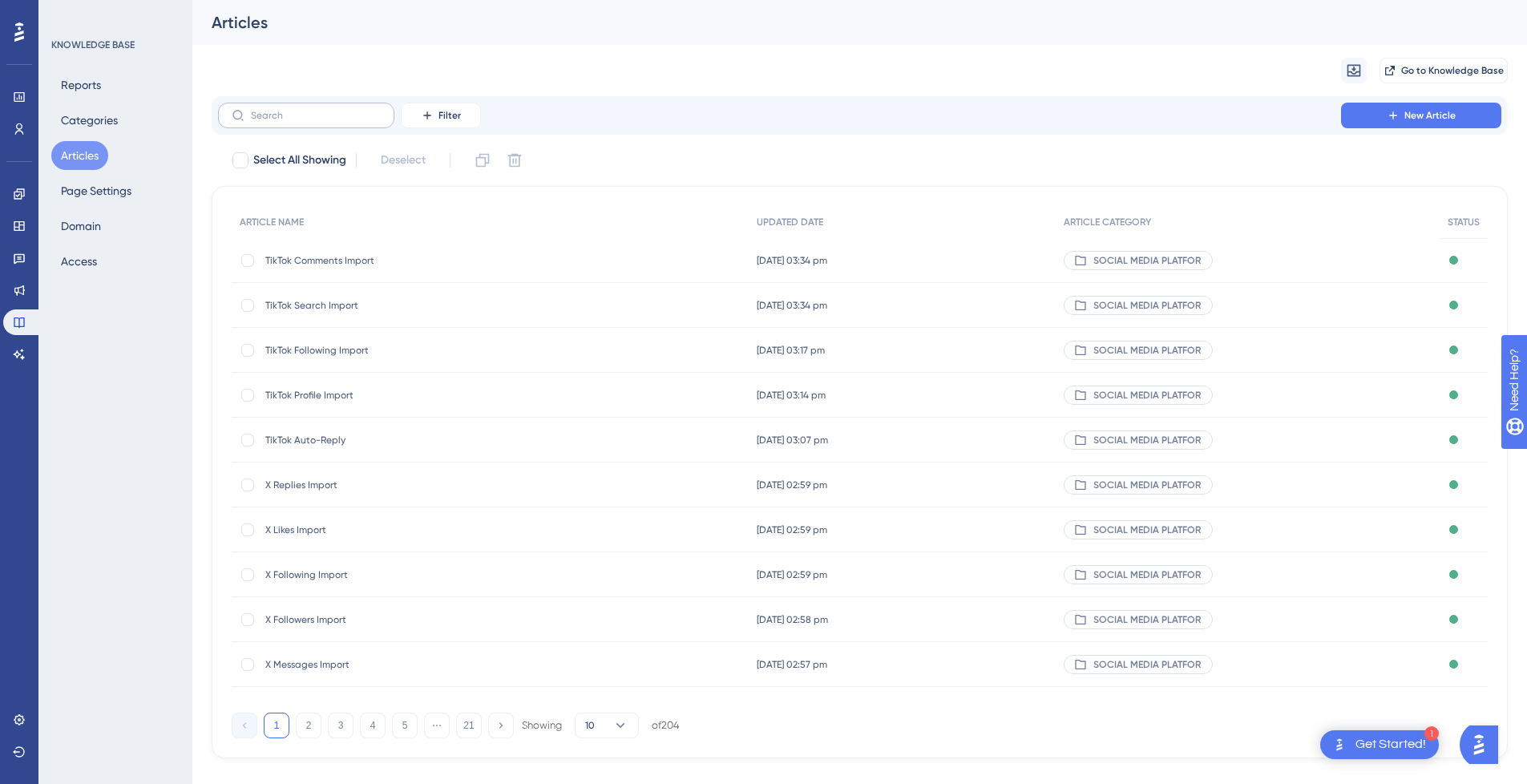
click at [290, 127] on label at bounding box center [306, 115] width 176 height 26
click at [290, 121] on input "text" at bounding box center [316, 115] width 130 height 11
type input "Tiktok"
click at [415, 612] on div "How to Import From TikTok Messages How to Import From TikTok Messages" at bounding box center [394, 620] width 257 height 45
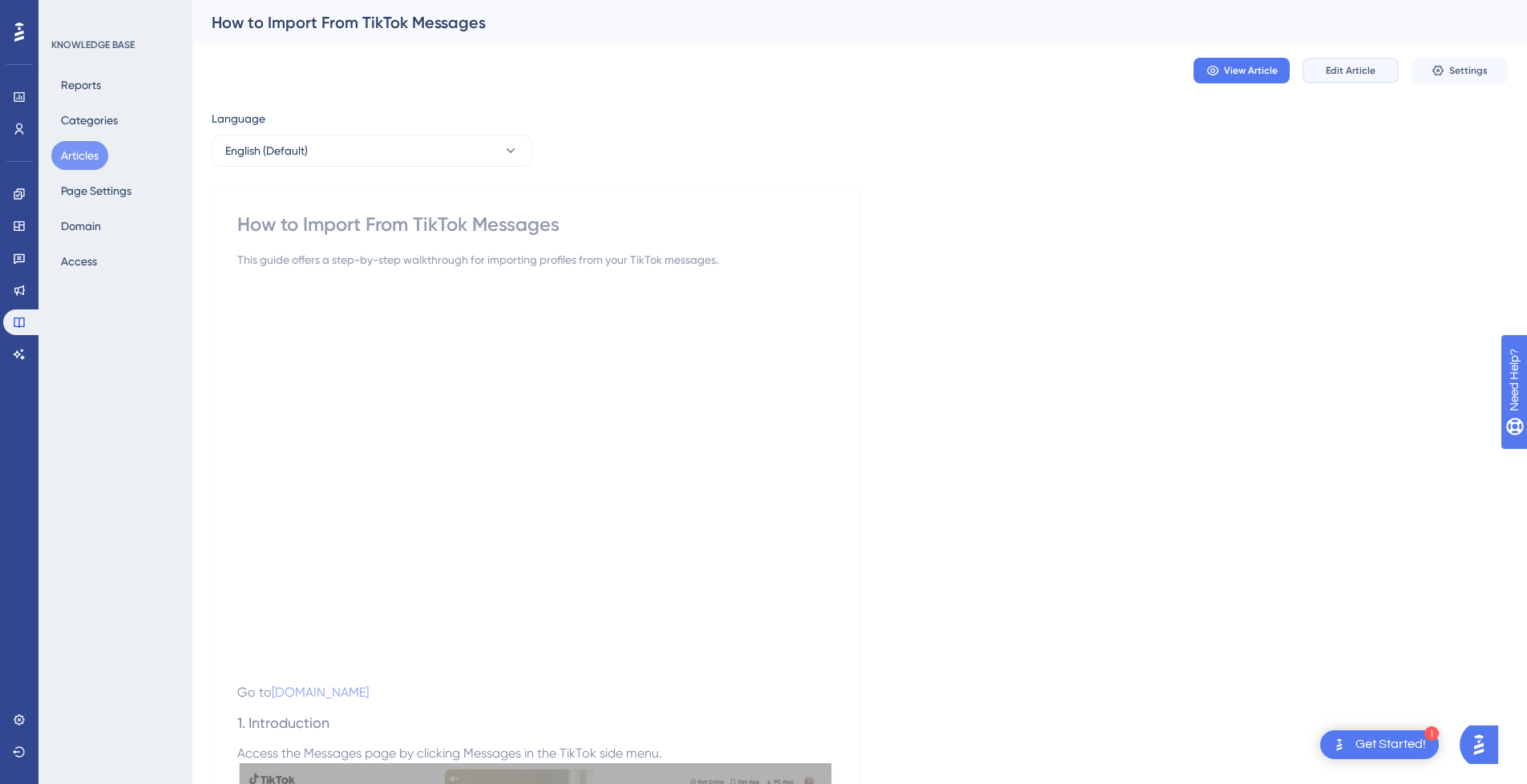
click at [1367, 72] on span "Edit Article" at bounding box center [1351, 70] width 50 height 13
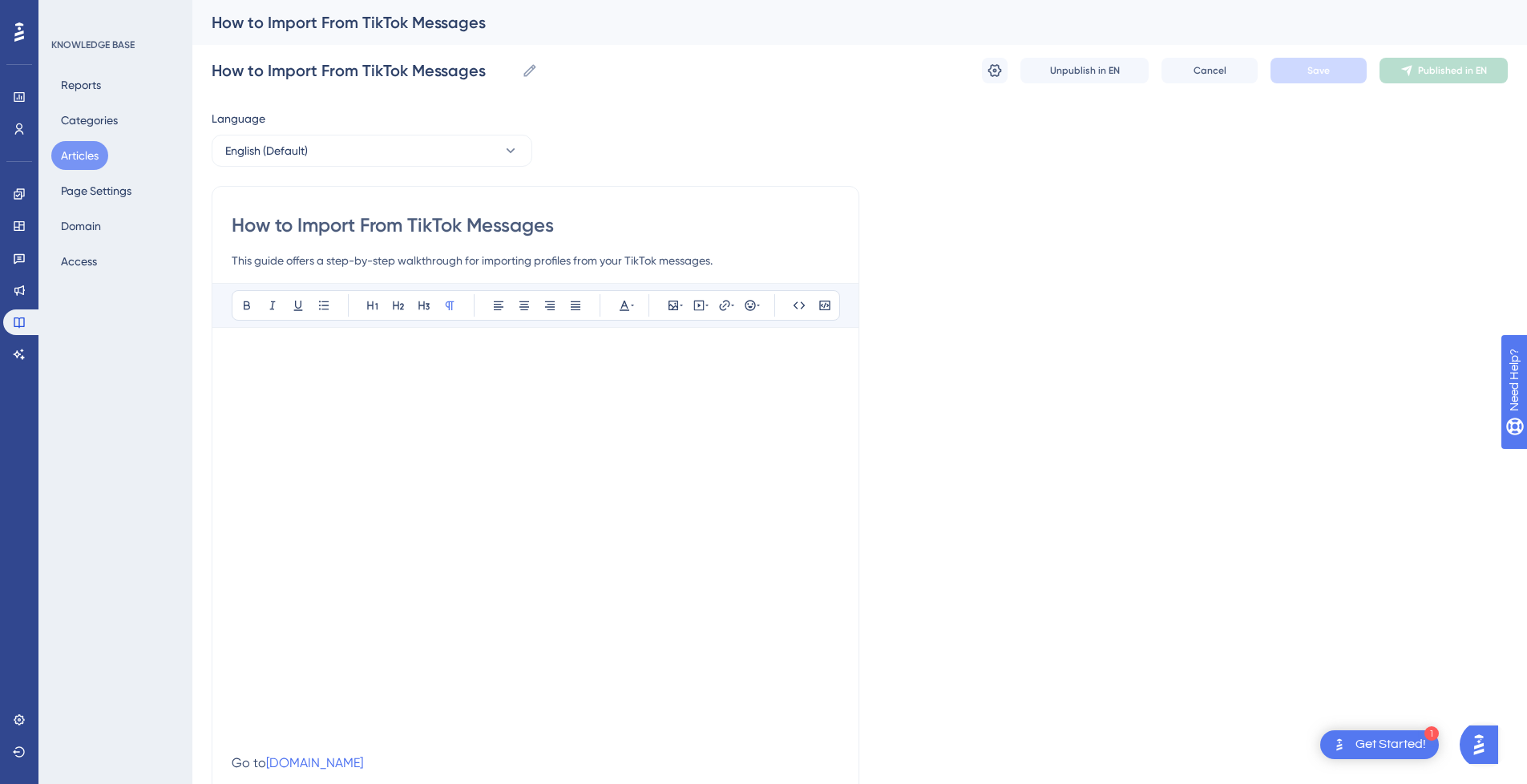
click at [376, 226] on input "How to Import From TikTok Messages" at bounding box center [535, 225] width 608 height 26
click at [337, 223] on input "How to Import From TikTok Messages" at bounding box center [535, 225] width 608 height 26
type input "How to From TikTok Messages"
click at [600, 215] on input "How to From TikTok Messages" at bounding box center [535, 225] width 608 height 26
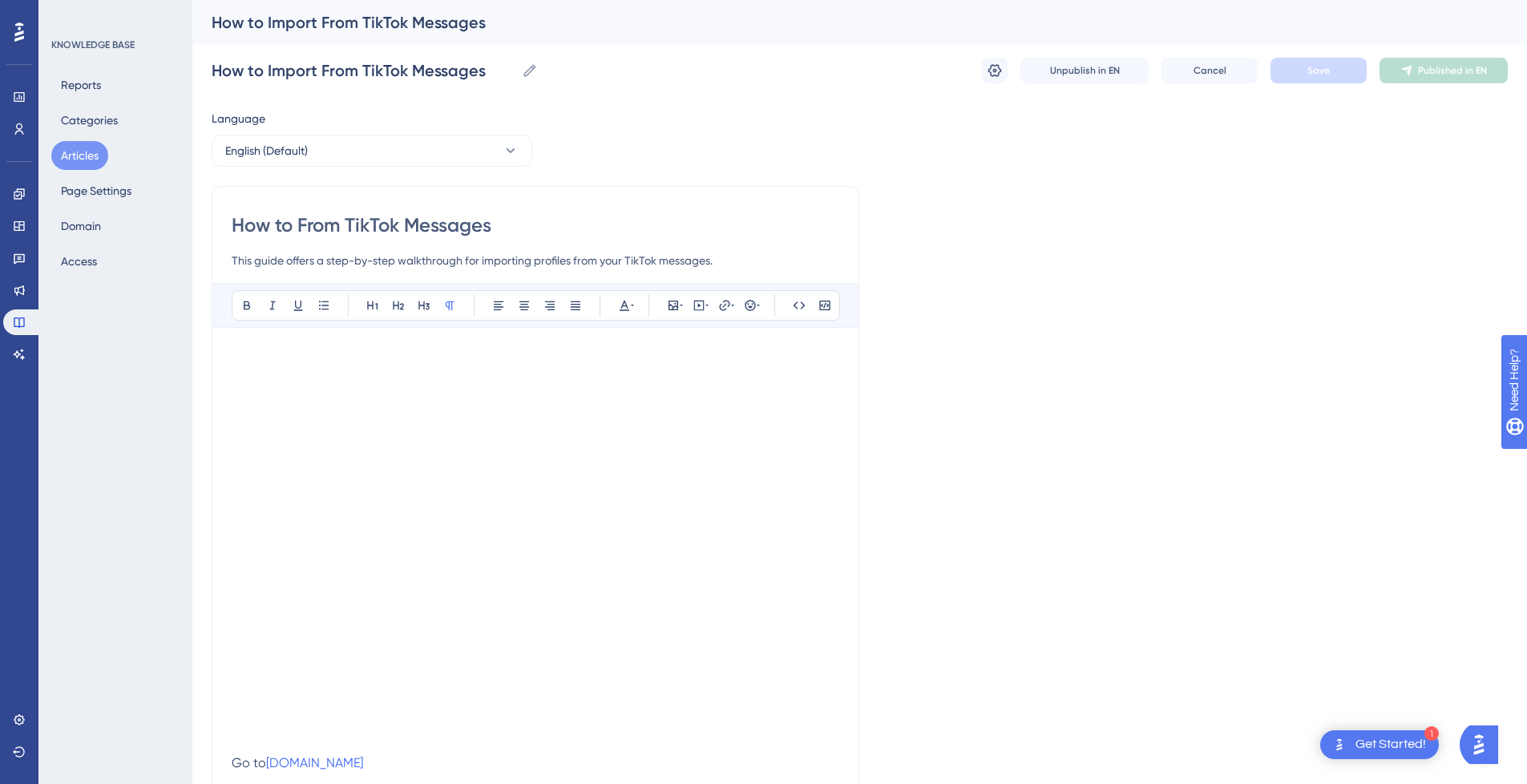
type input "How to From TikTok Messages"
paste input "Import"
type input "How to From TikTok MessagesImport"
click at [492, 225] on input "How to From TikTok MessagesImport" at bounding box center [535, 225] width 608 height 26
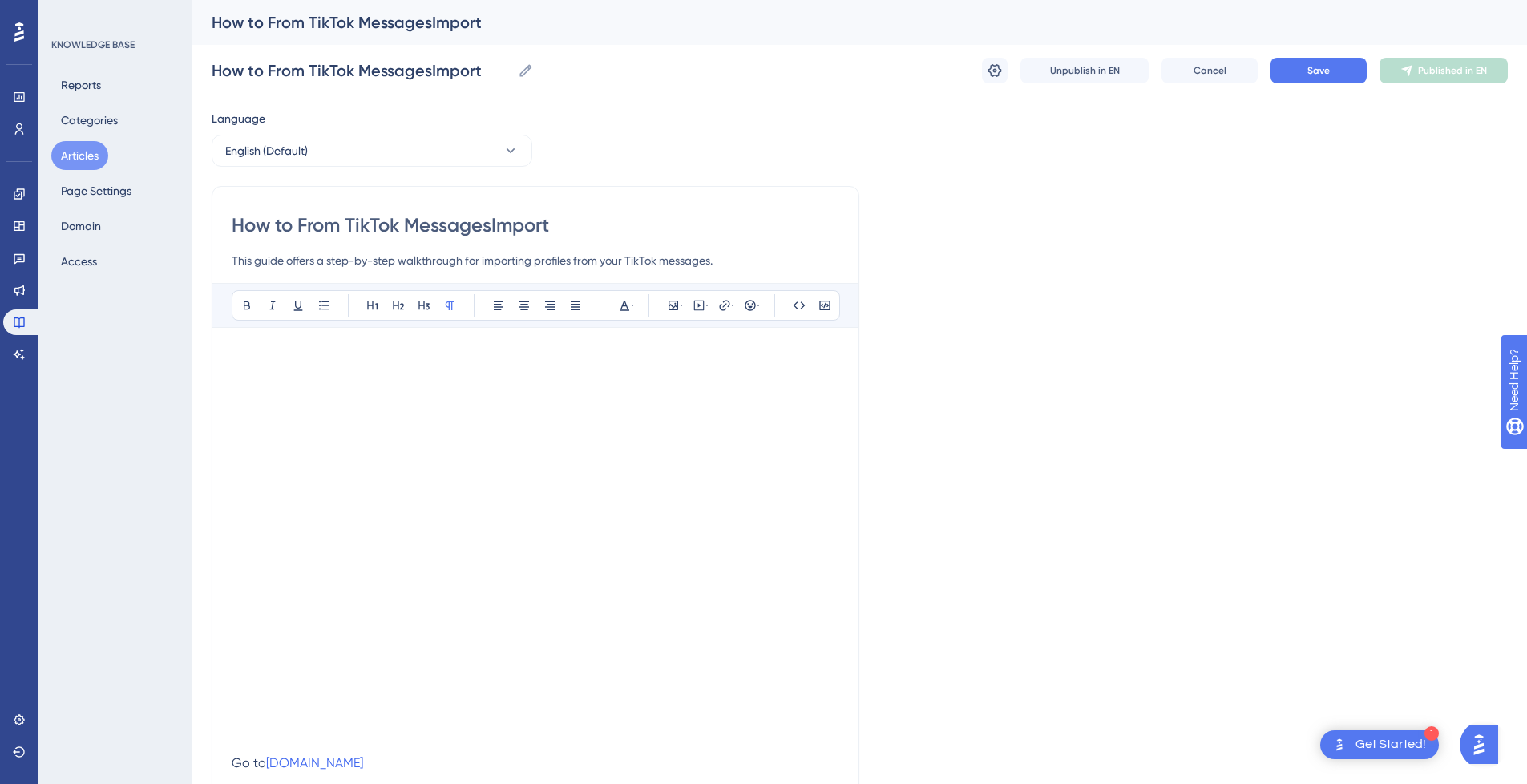
type input "How to From TikTok Messages Import"
click at [584, 222] on input "How to From TikTok Messages Import" at bounding box center [535, 225] width 608 height 26
type input "How to From TikTok Messages Import"
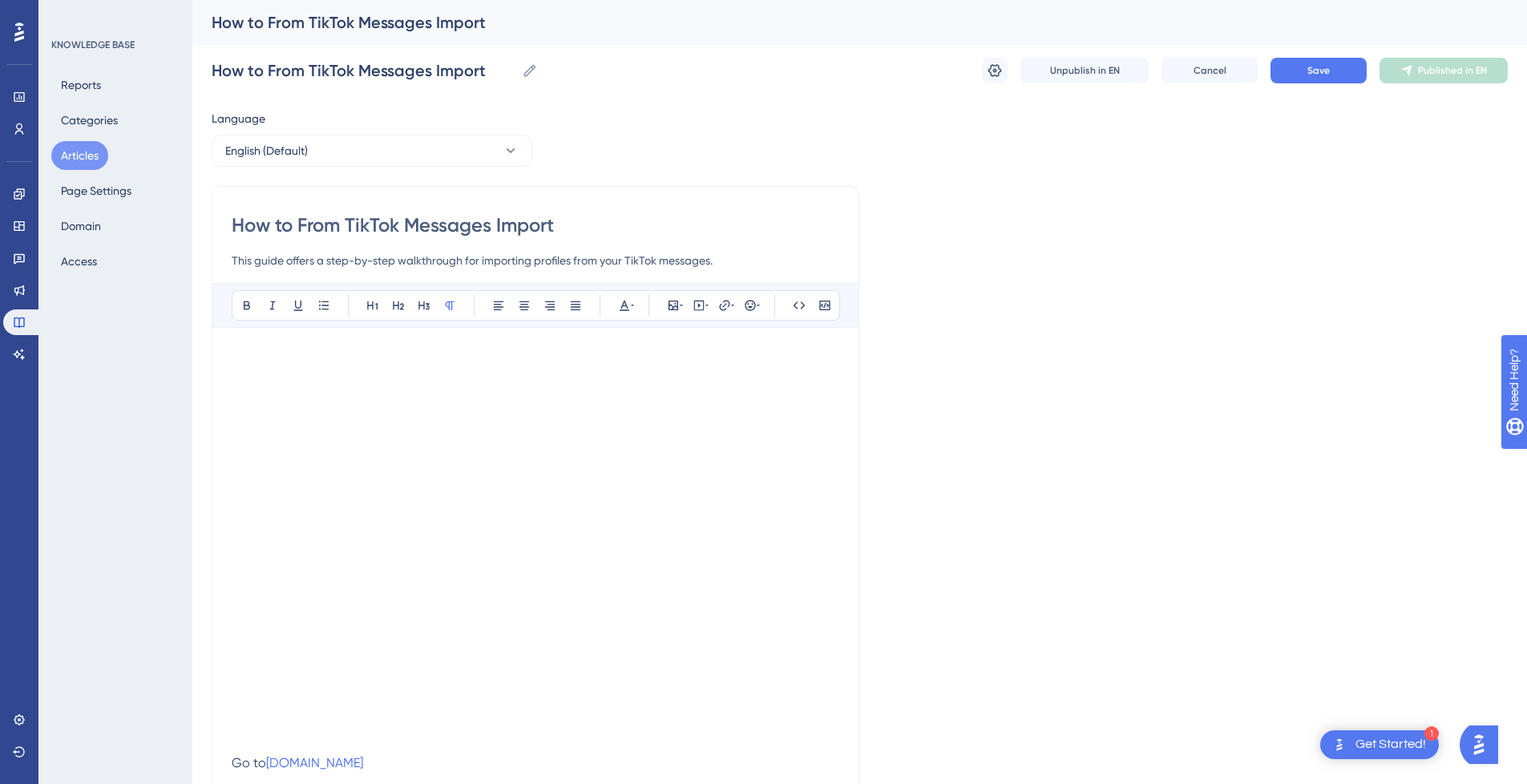
drag, startPoint x: 344, startPoint y: 225, endPoint x: -287, endPoint y: 229, distance: 631.0
click at [0, 0] on html "1 Get Started! Performance Users Engagement Widgets Feedback Product Updates Kn…" at bounding box center [764, 0] width 1527 height 0
type input "TikTok Messages Import"
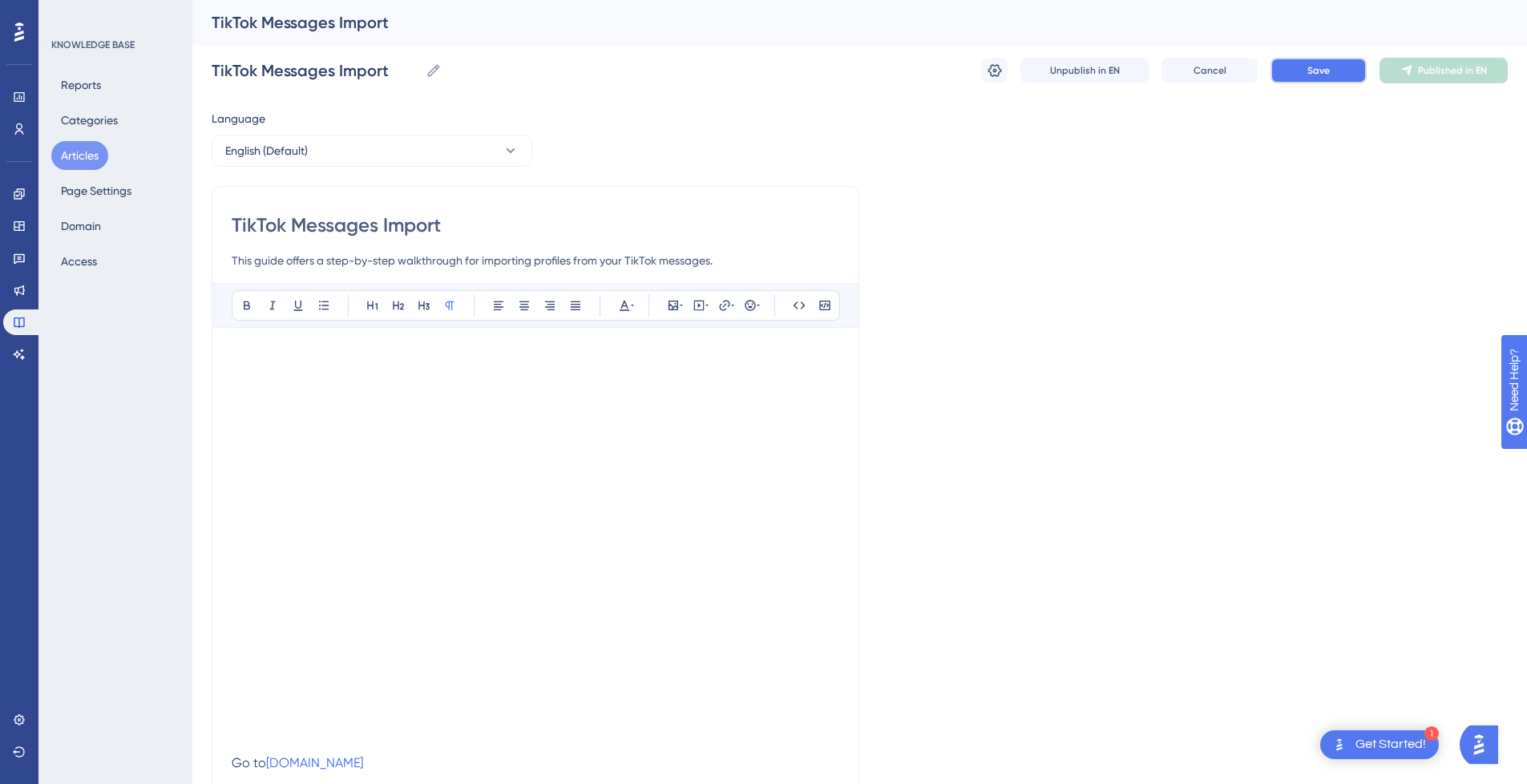
click at [1336, 75] on button "Save" at bounding box center [1319, 71] width 96 height 26
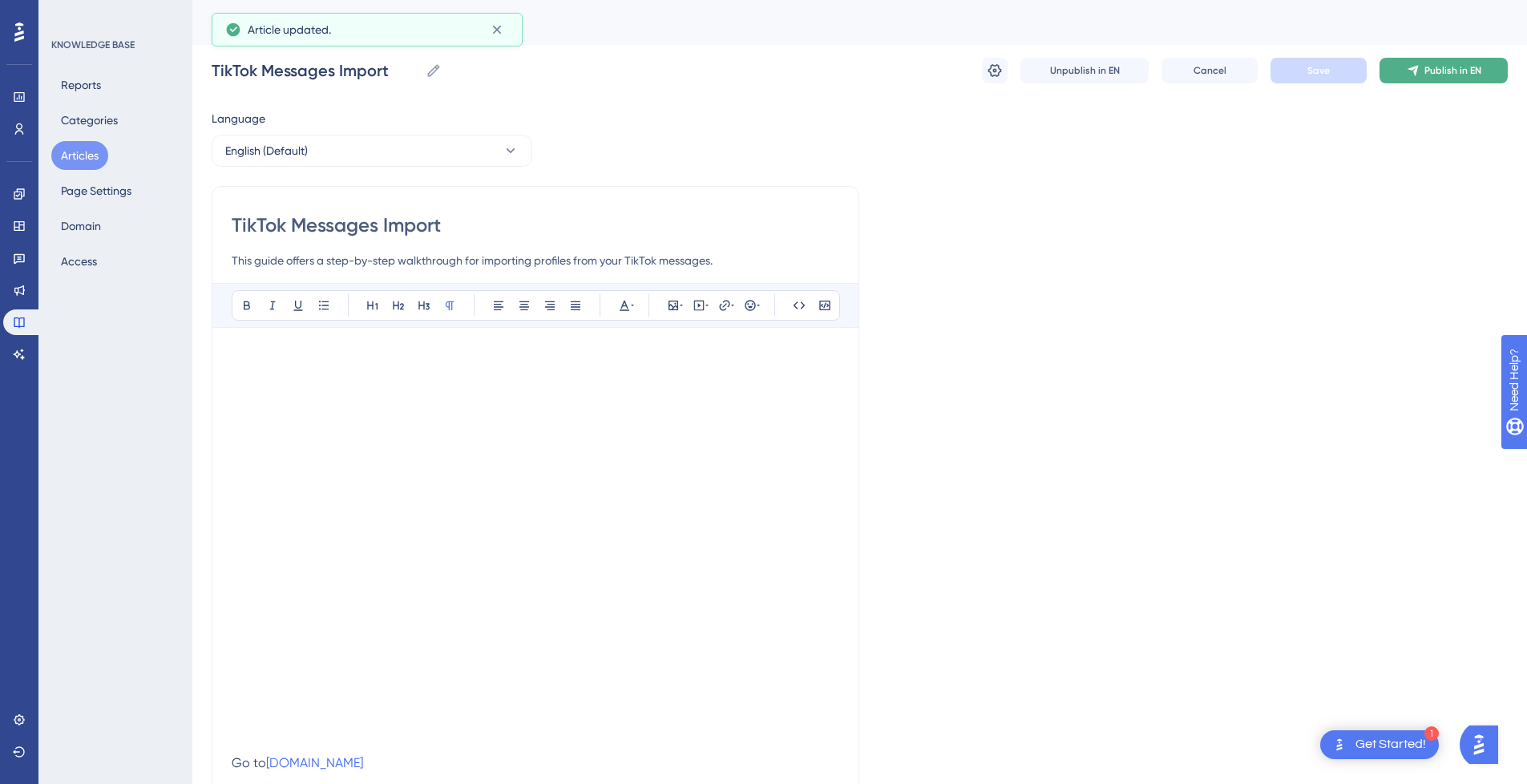
click at [1449, 73] on span "Publish in EN" at bounding box center [1453, 70] width 57 height 13
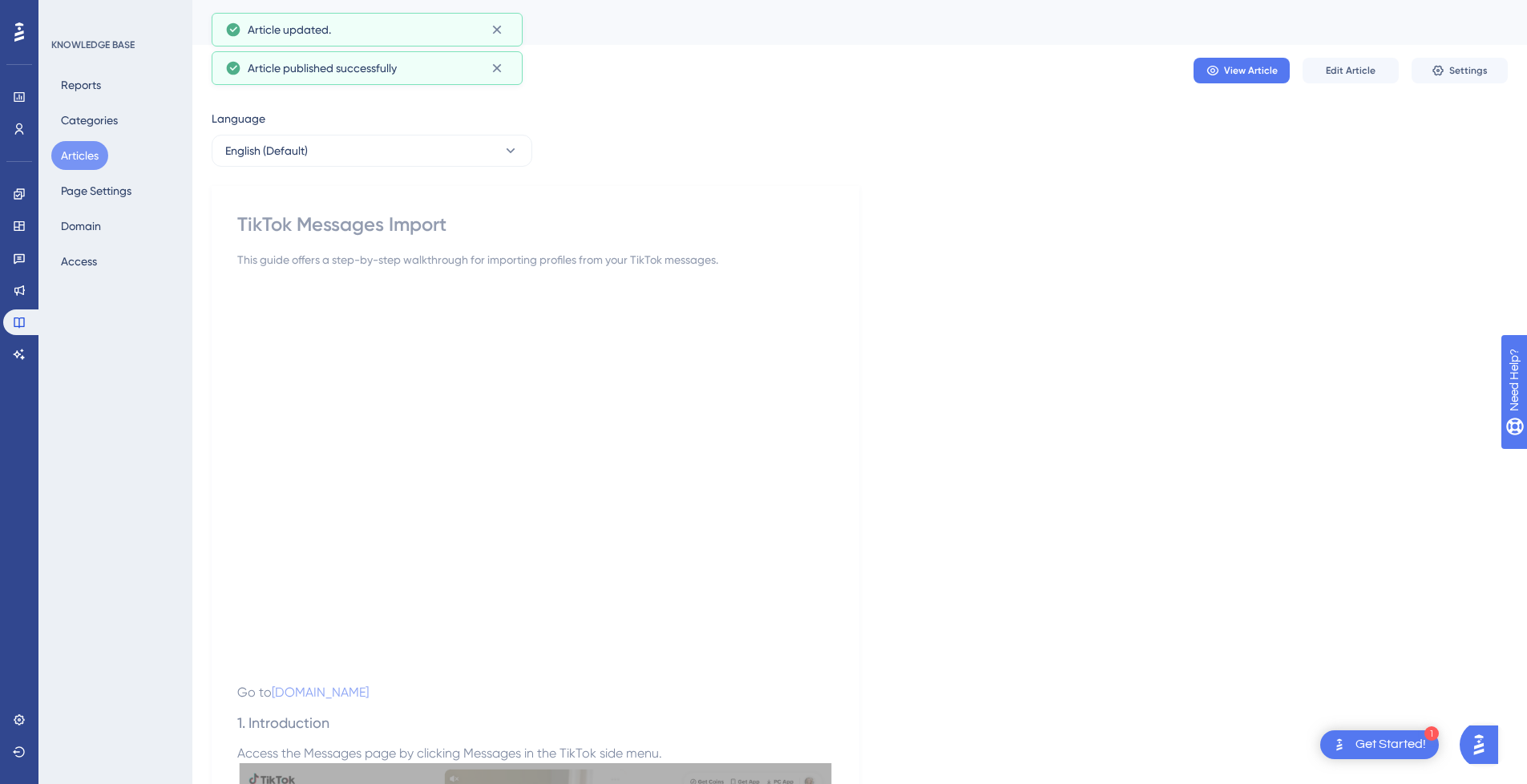
click at [87, 156] on button "Articles" at bounding box center [80, 154] width 57 height 29
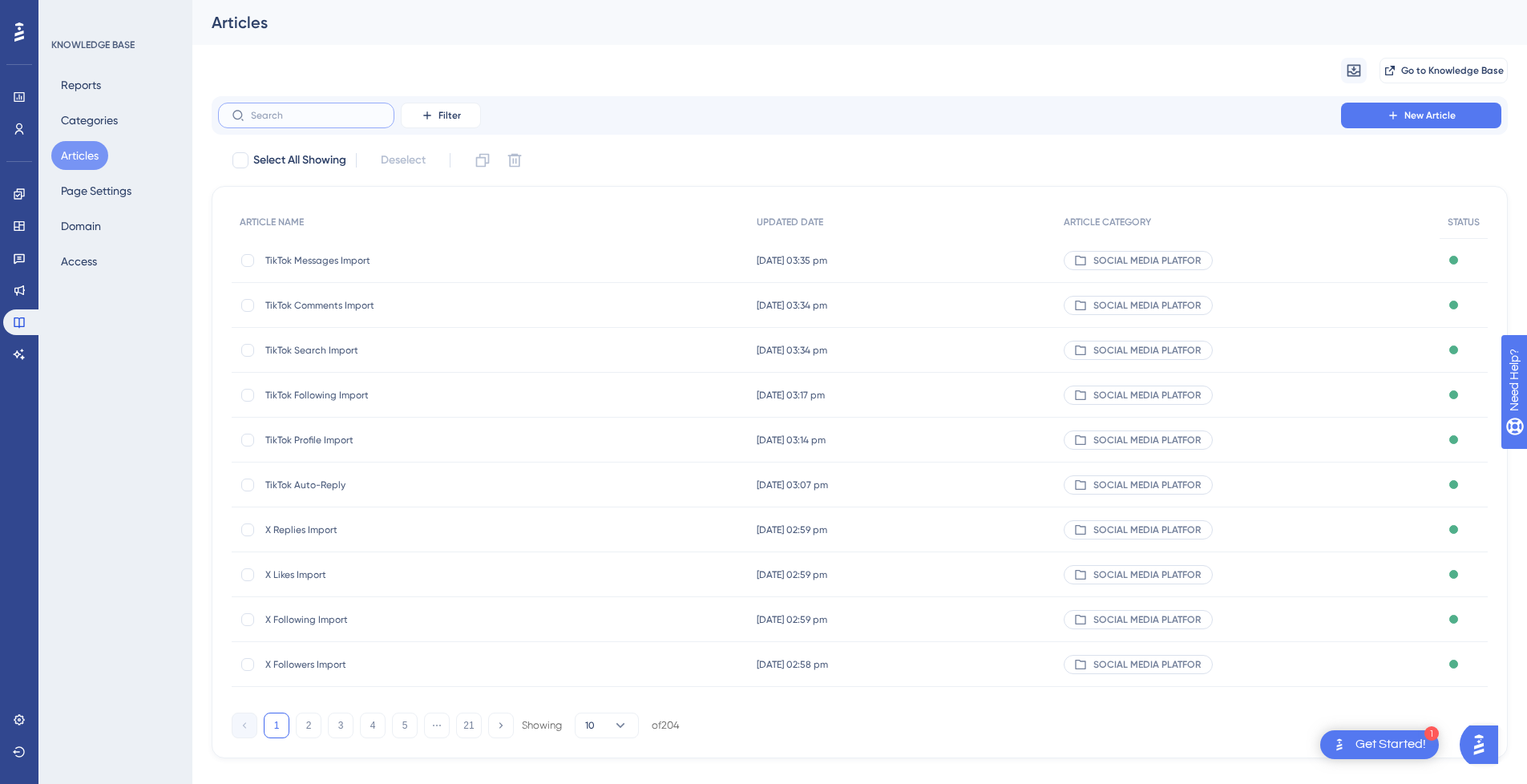
click at [338, 115] on input "text" at bounding box center [316, 115] width 130 height 11
click at [288, 108] on label at bounding box center [306, 115] width 176 height 26
click at [288, 110] on input "text" at bounding box center [316, 115] width 130 height 11
type input "Tiktok"
click at [365, 664] on span "How to Import from TikTok Suggested Profiles" at bounding box center [394, 664] width 257 height 13
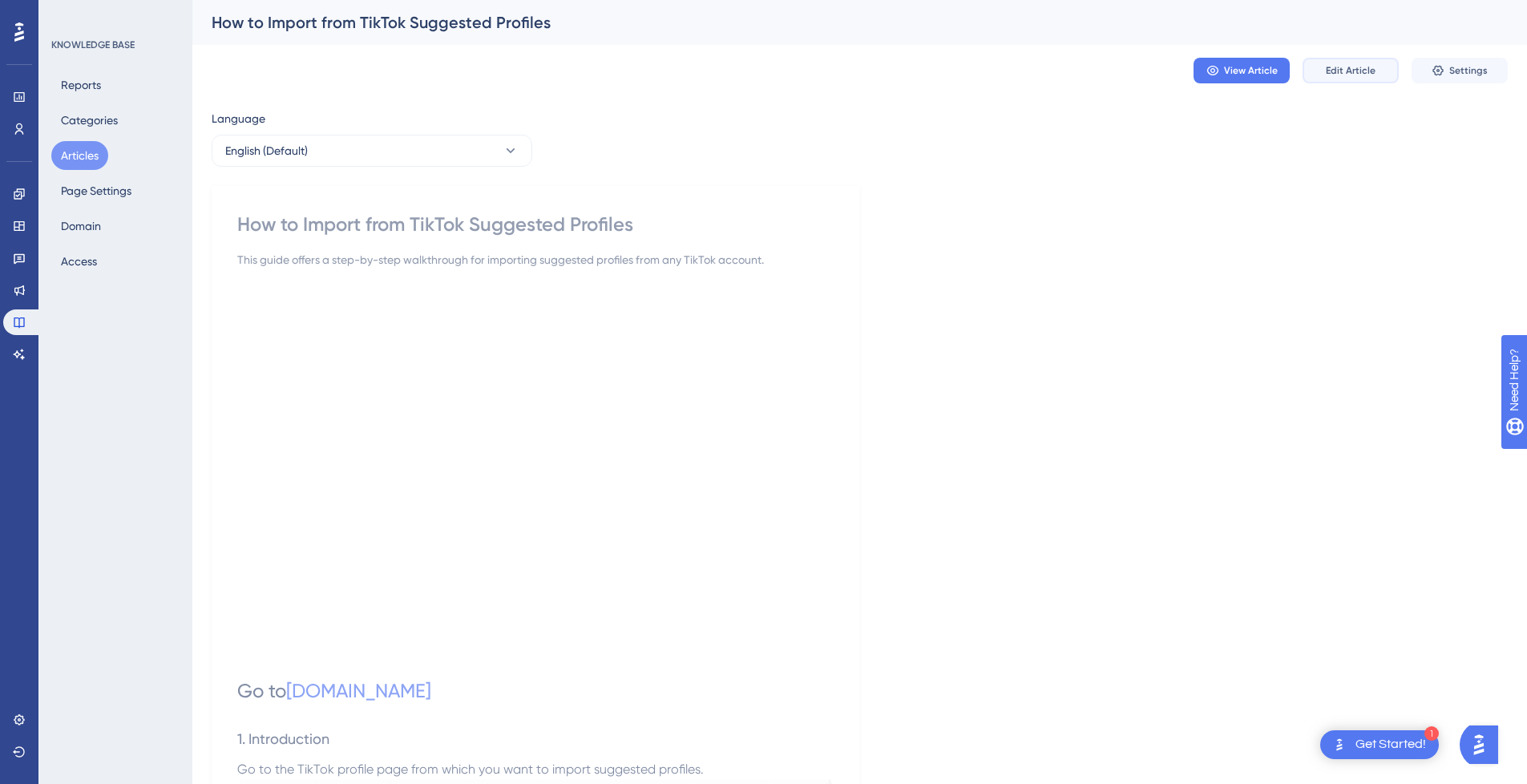
click at [1376, 68] on button "Edit Article" at bounding box center [1351, 71] width 96 height 26
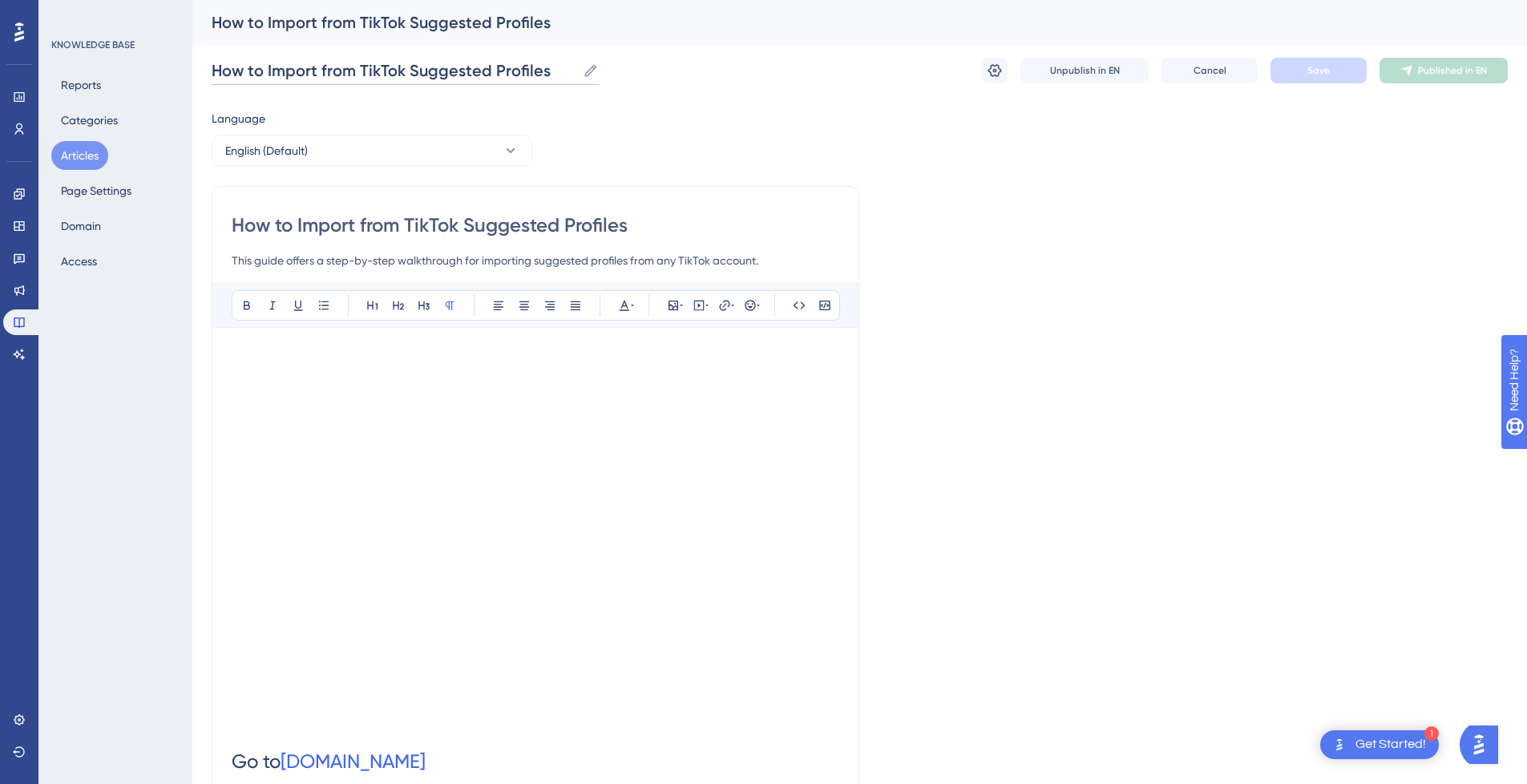
click at [501, 80] on input "How to Import from TikTok Suggested Profiles" at bounding box center [394, 70] width 365 height 23
click at [593, 68] on icon at bounding box center [590, 70] width 12 height 12
click at [577, 68] on input "How to Import from TikTok Suggested Profiles" at bounding box center [394, 70] width 365 height 23
click at [278, 70] on input "How to Import from TikTok Suggested Profiles" at bounding box center [394, 70] width 365 height 23
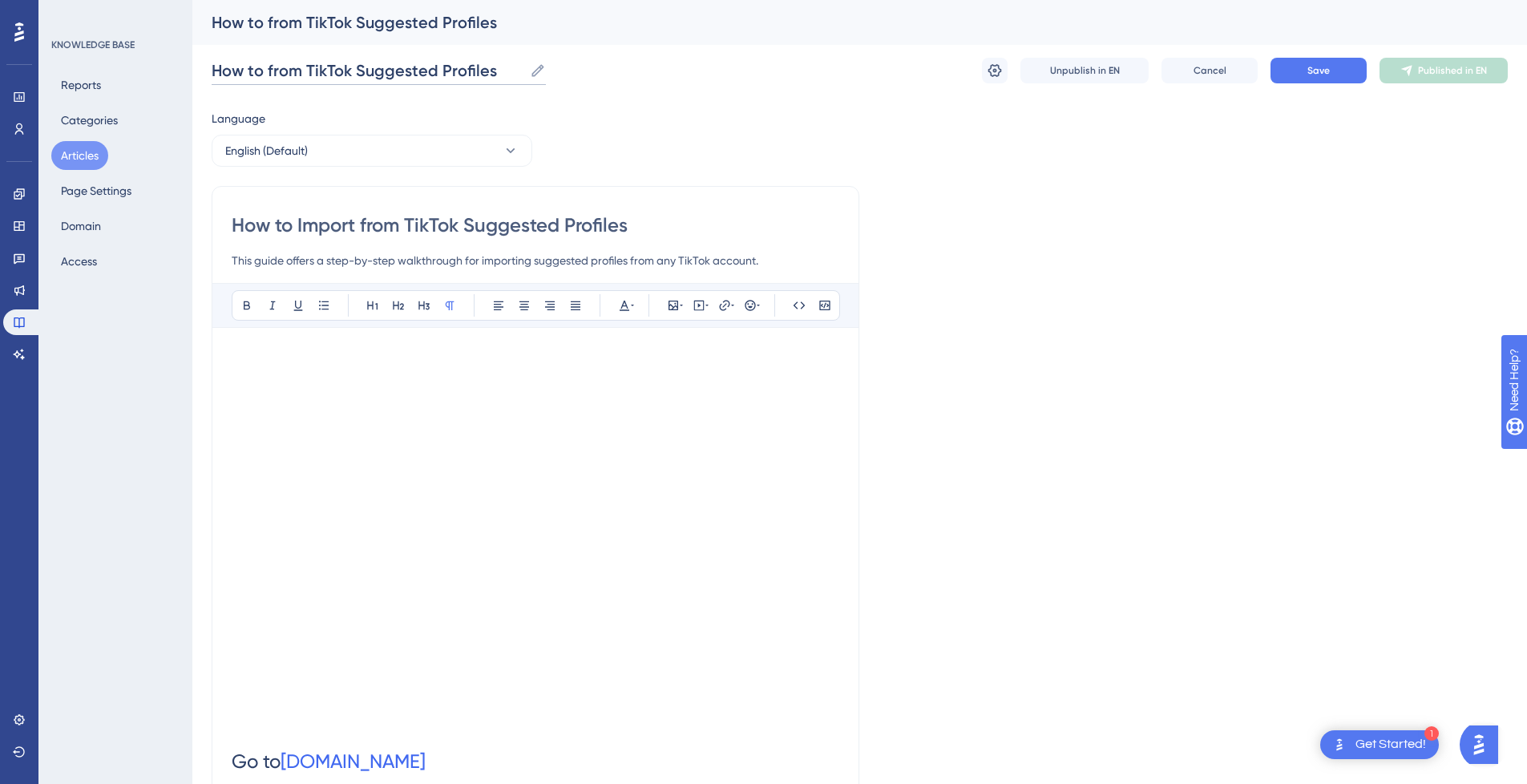
click at [512, 68] on input "How to from TikTok Suggested Profiles" at bounding box center [367, 70] width 312 height 23
paste input "Import"
drag, startPoint x: 307, startPoint y: 70, endPoint x: -232, endPoint y: 72, distance: 539.0
click at [0, 0] on html "1 Get Started! Performance Users Engagement Widgets Feedback Product Updates Kn…" at bounding box center [764, 0] width 1527 height 0
type input "TikTok Suggested Profiles Import"
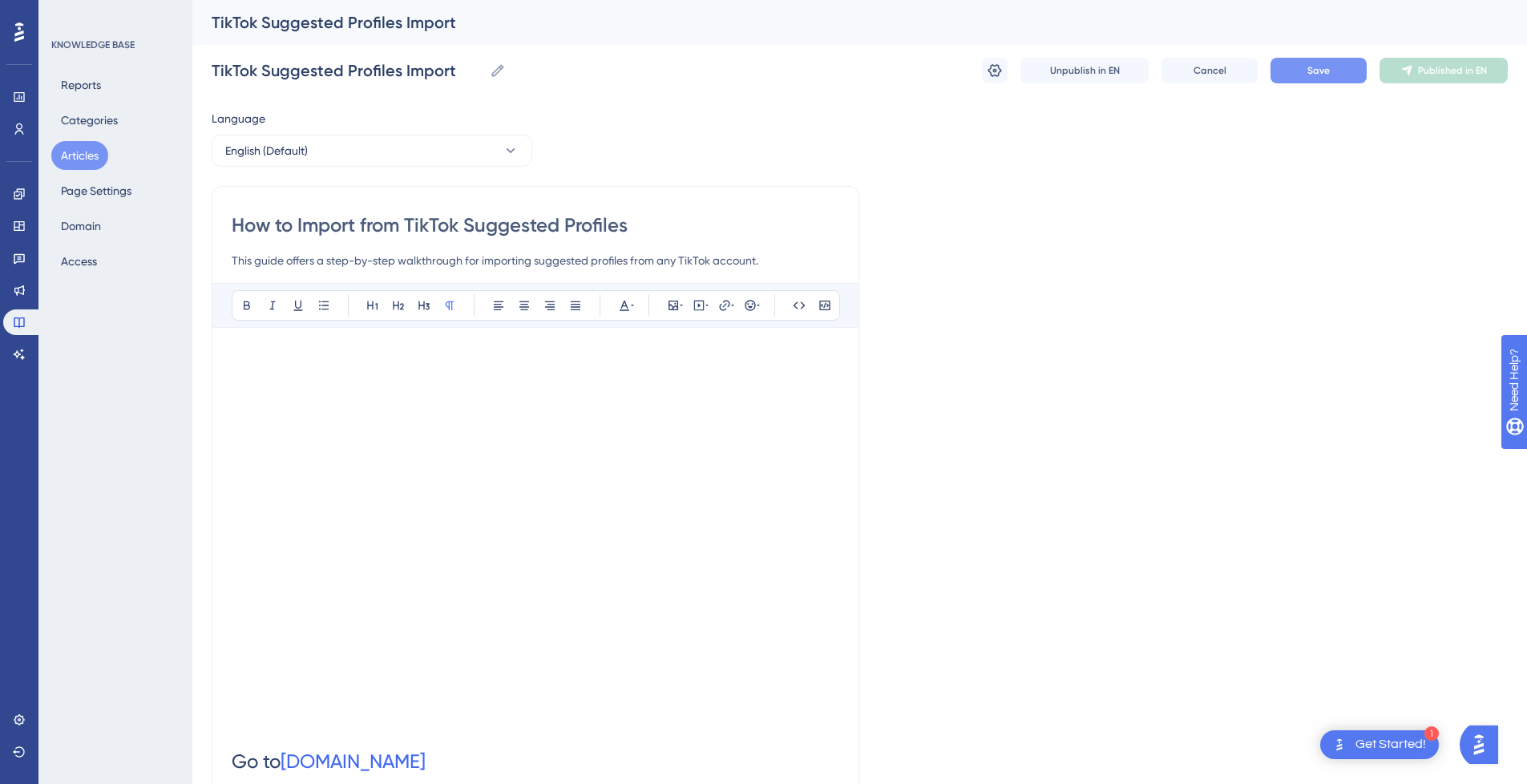
click at [1308, 73] on span "Save" at bounding box center [1318, 70] width 23 height 13
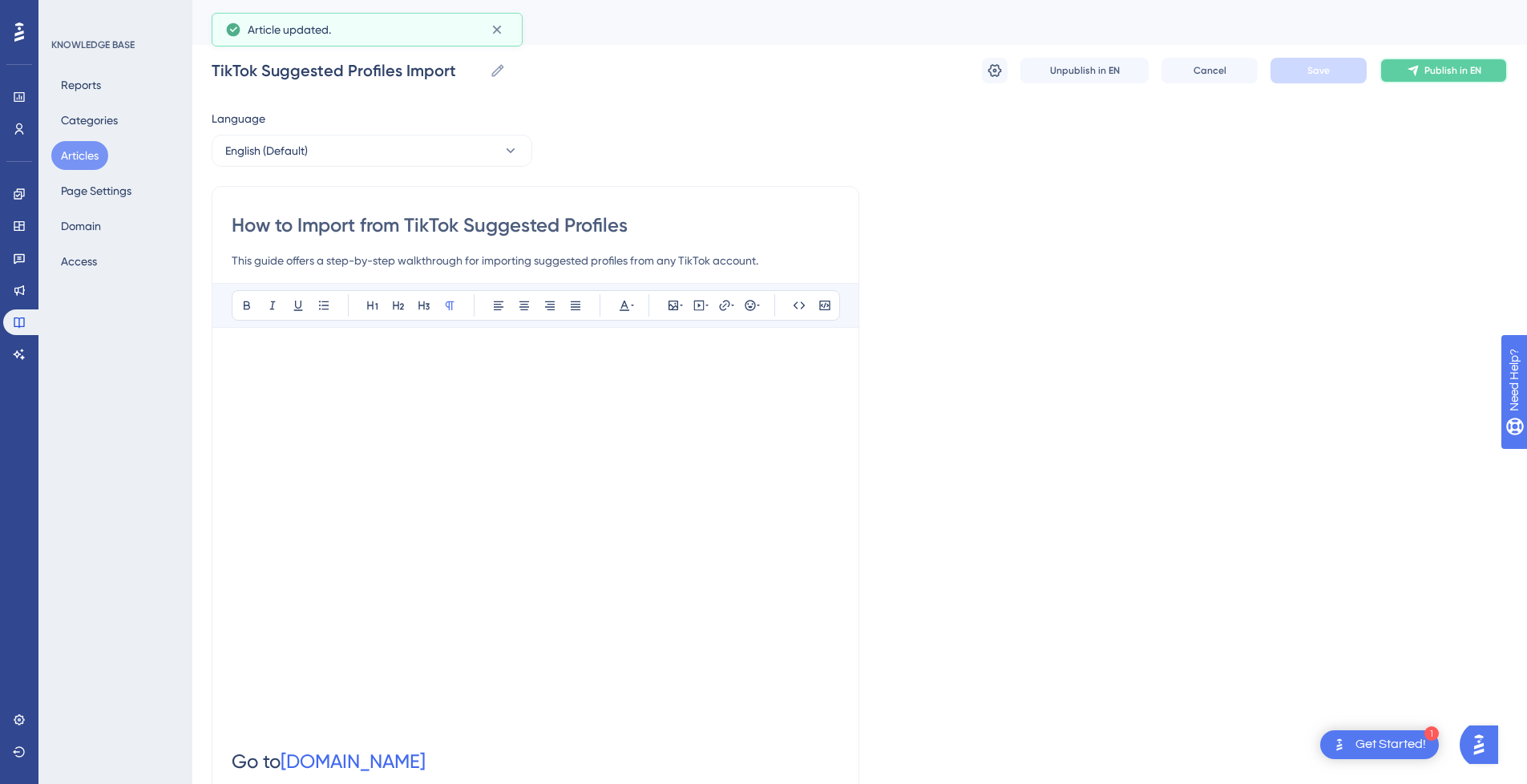
click at [1434, 72] on span "Publish in EN" at bounding box center [1453, 70] width 57 height 13
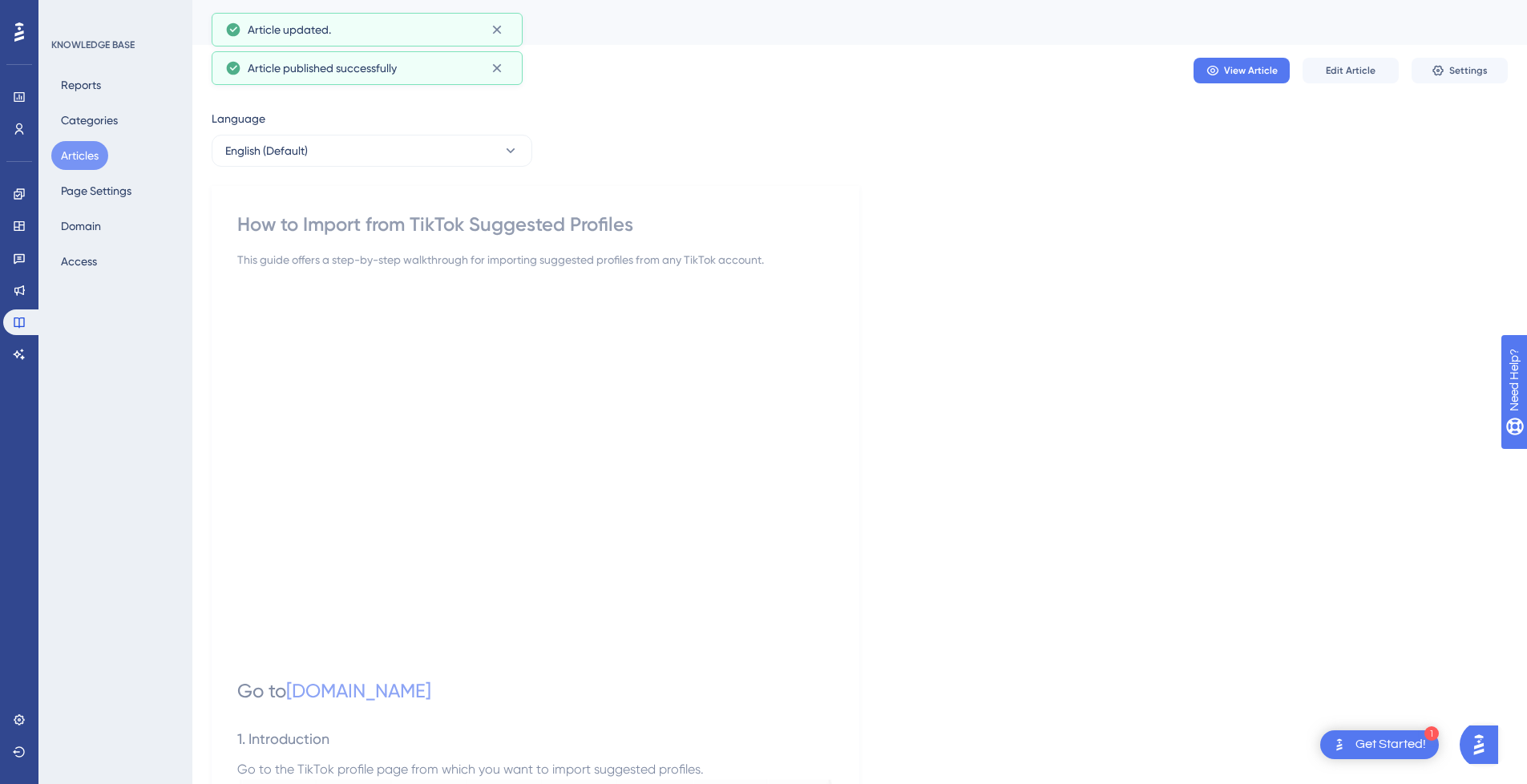
click at [93, 160] on button "Articles" at bounding box center [80, 154] width 57 height 29
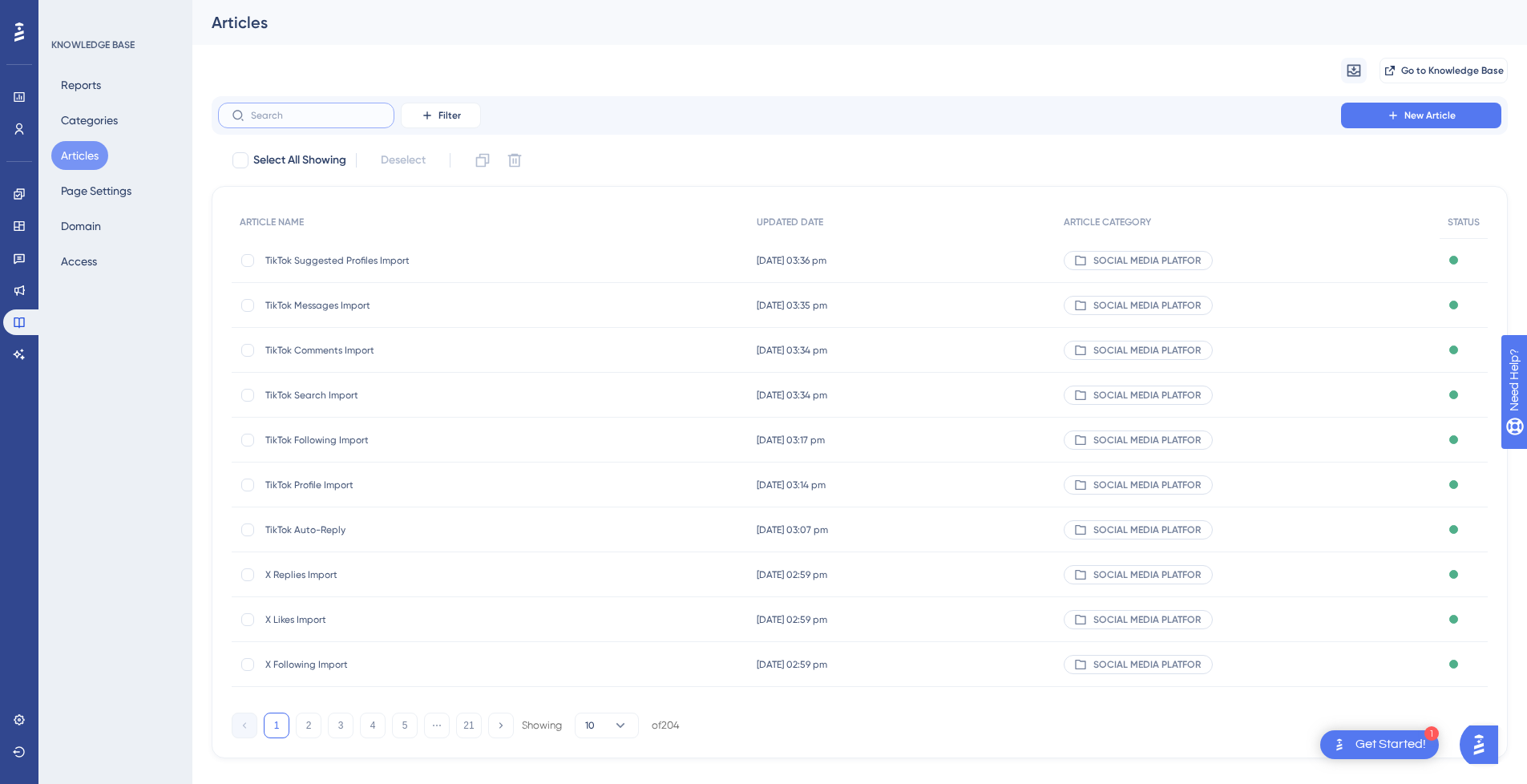
click at [314, 115] on input "text" at bounding box center [316, 115] width 130 height 11
type input "Tiktok"
click at [303, 725] on button "2" at bounding box center [309, 725] width 26 height 26
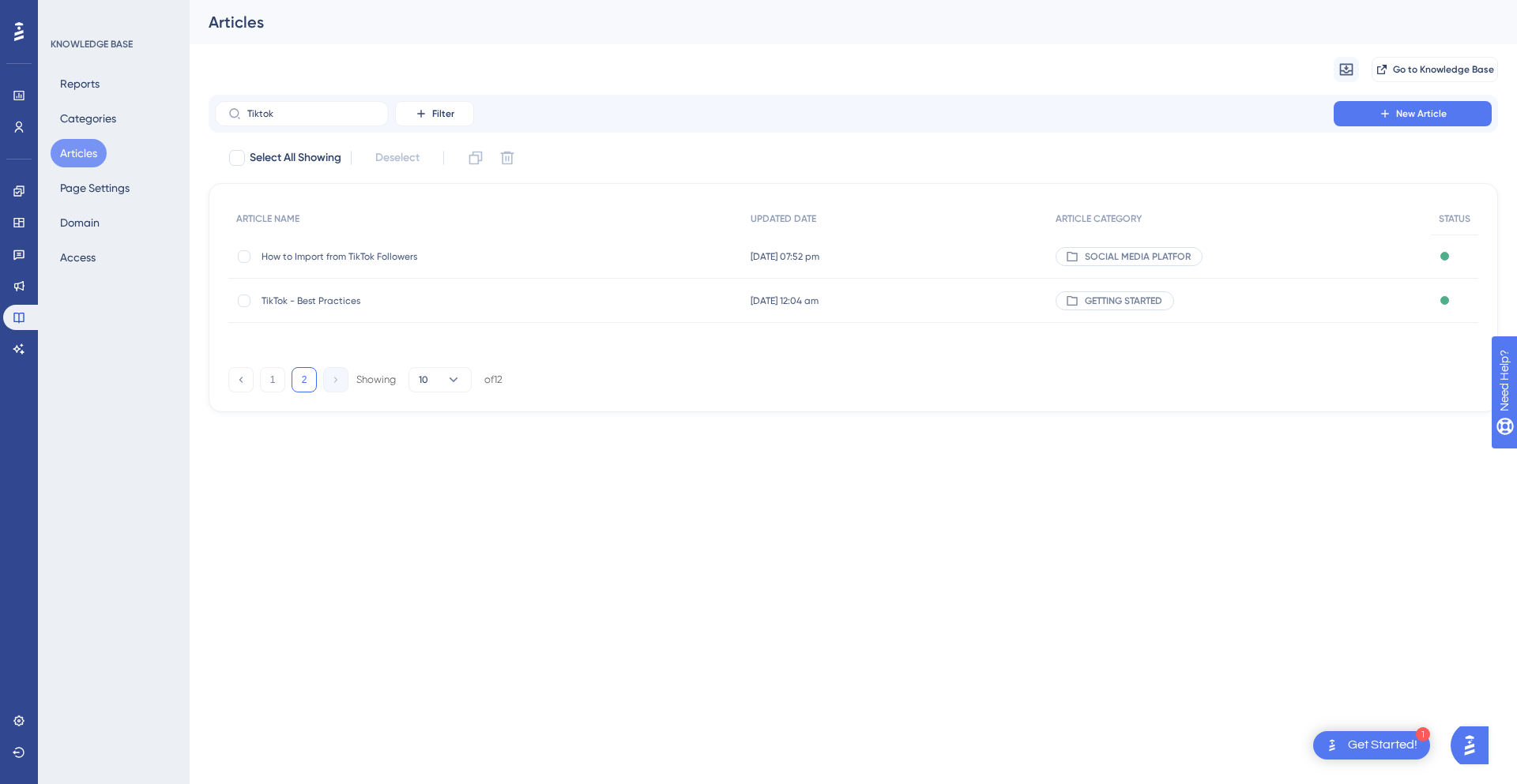
click at [393, 263] on div "How to Import from TikTok Followers How to Import from TikTok Followers" at bounding box center [388, 257] width 253 height 45
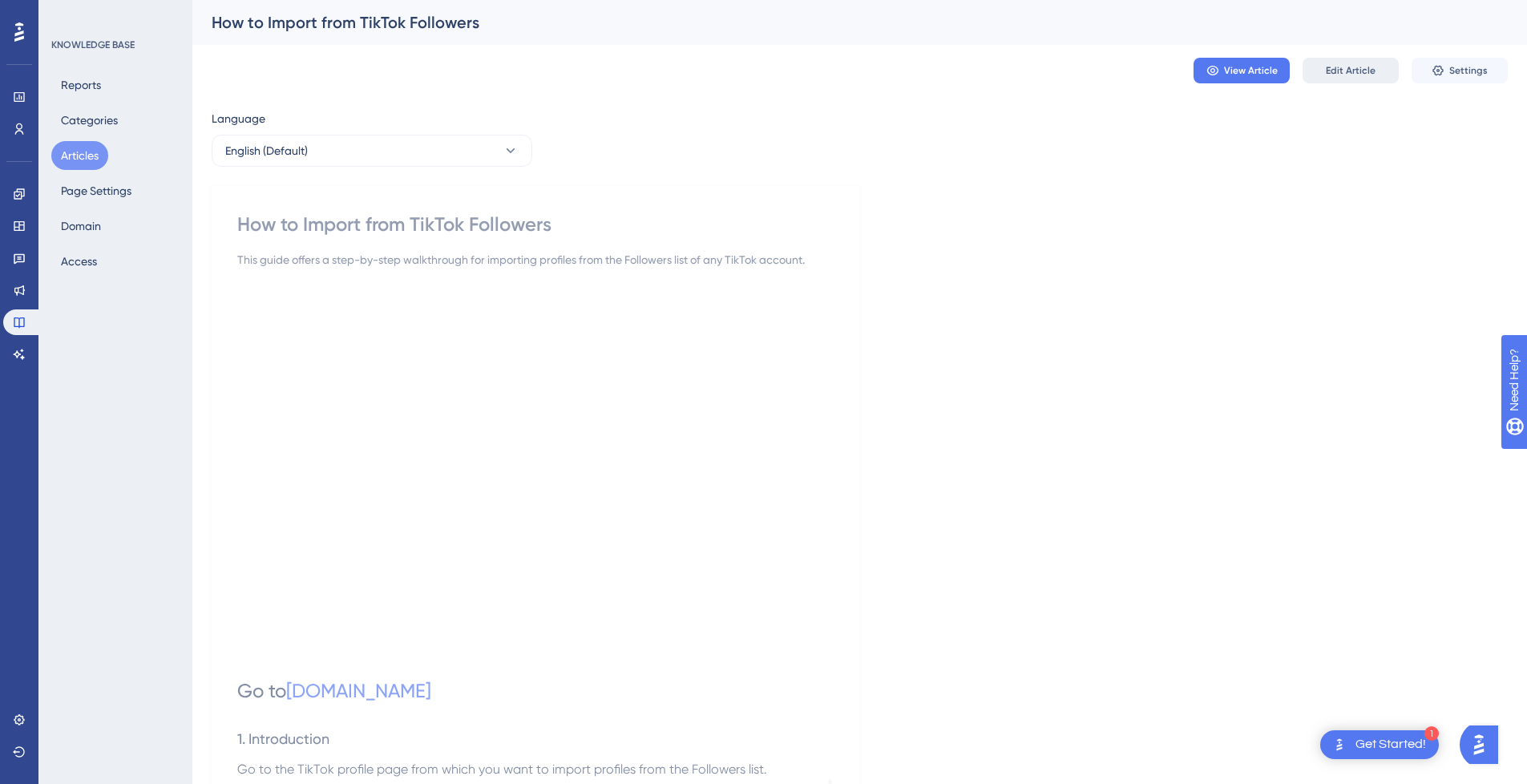
click at [1357, 67] on span "Edit Article" at bounding box center [1351, 70] width 50 height 13
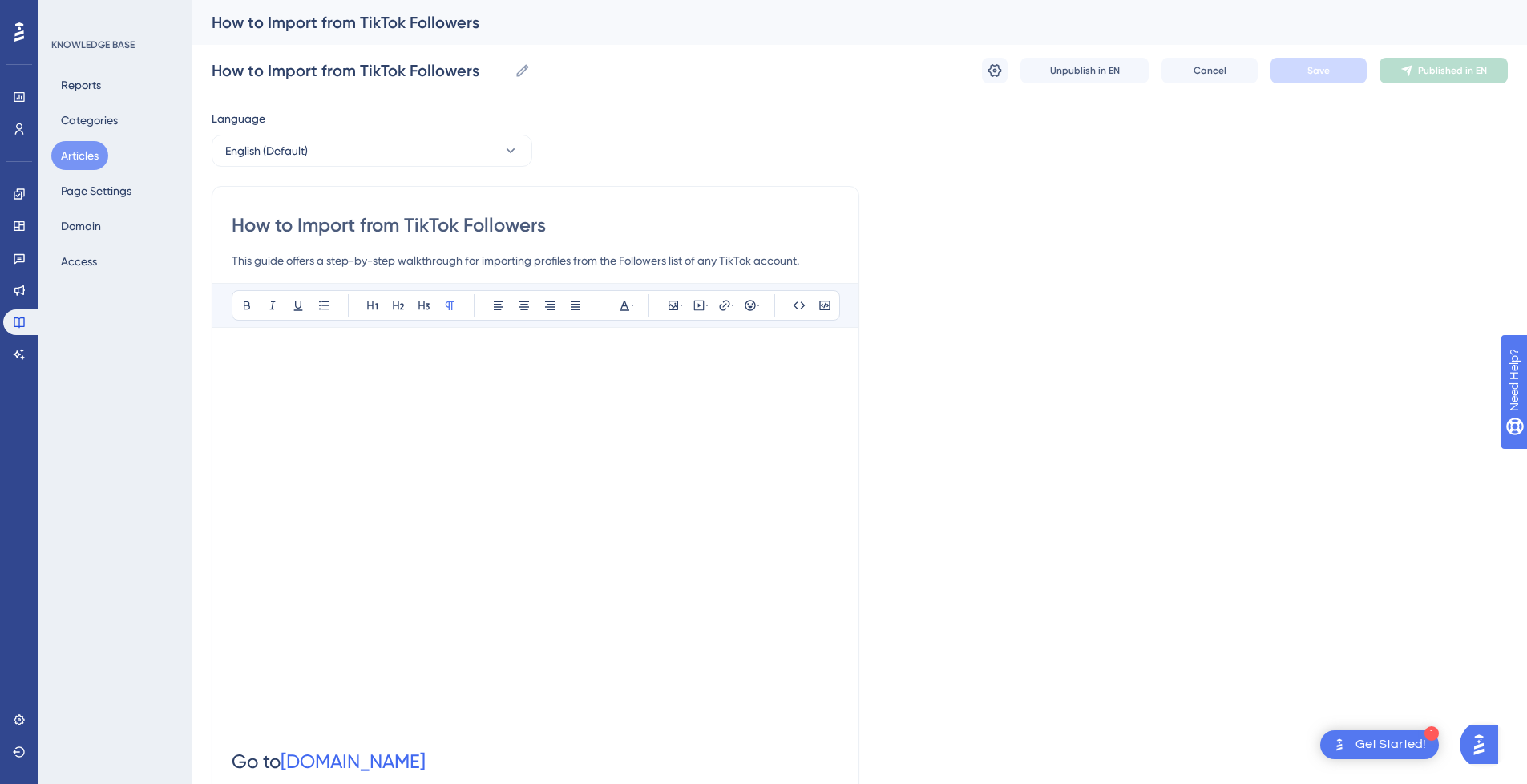
click at [418, 222] on input "How to Import from TikTok Followers" at bounding box center [535, 225] width 608 height 26
click at [322, 223] on input "How to Import from TikTok Followers" at bounding box center [535, 225] width 608 height 26
type input "How to from TikTok Followers"
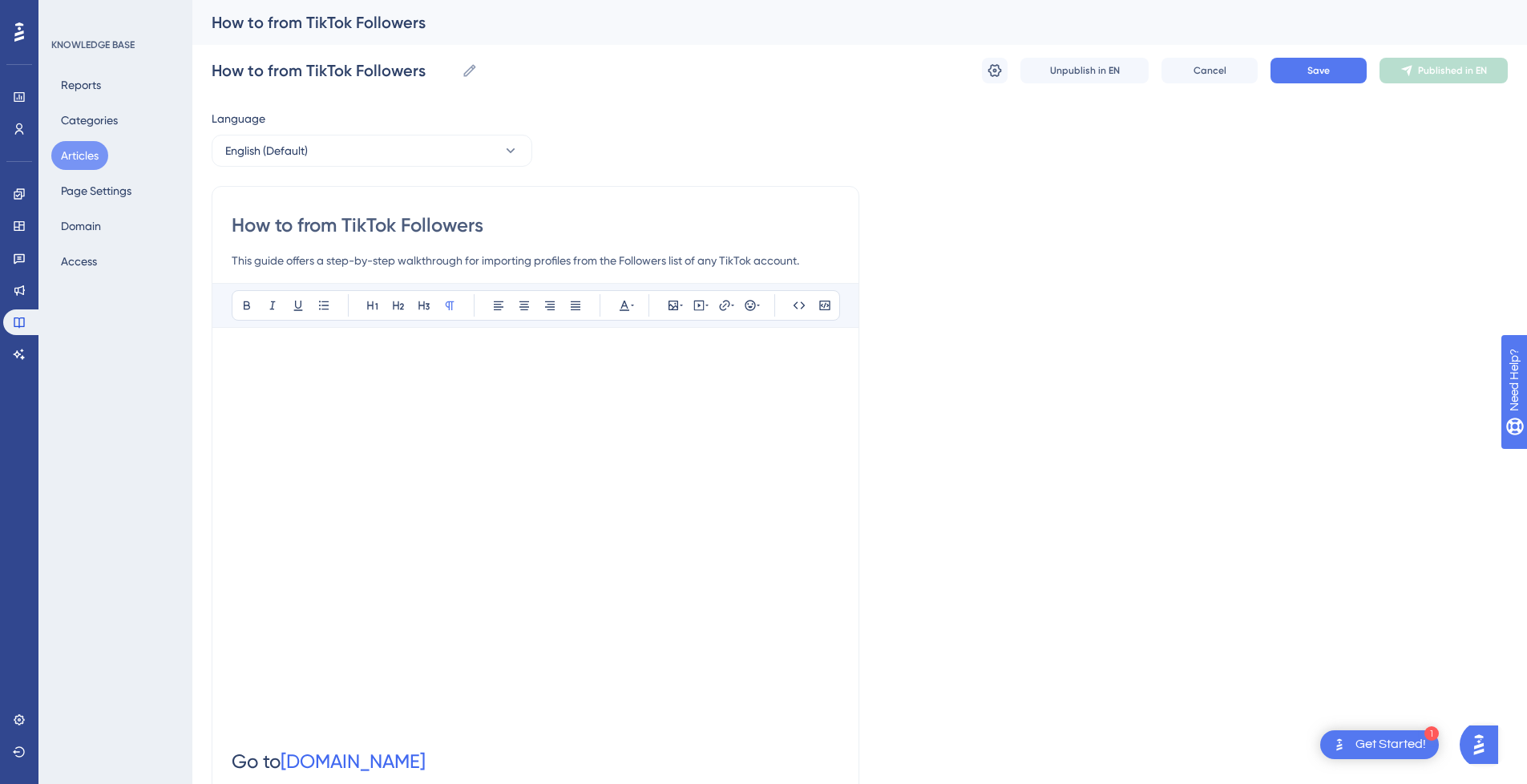
drag, startPoint x: 345, startPoint y: 223, endPoint x: -50, endPoint y: 226, distance: 395.0
click at [0, 0] on html "1 Get Started! Performance Users Engagement Widgets Feedback Product Updates Kn…" at bounding box center [764, 0] width 1527 height 0
type input "TikTok Followers"
paste input "Import"
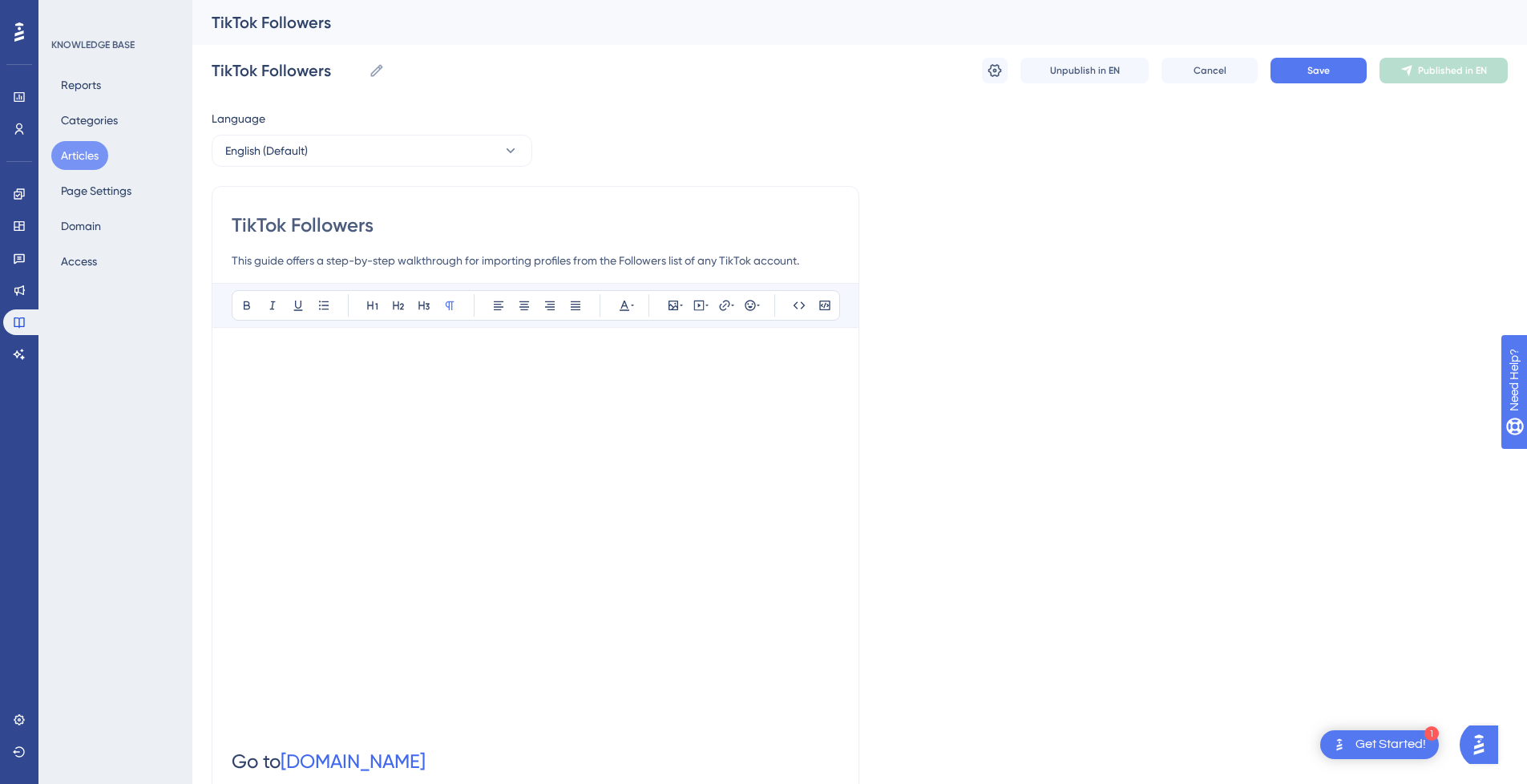
type input "TikTok Followers Import"
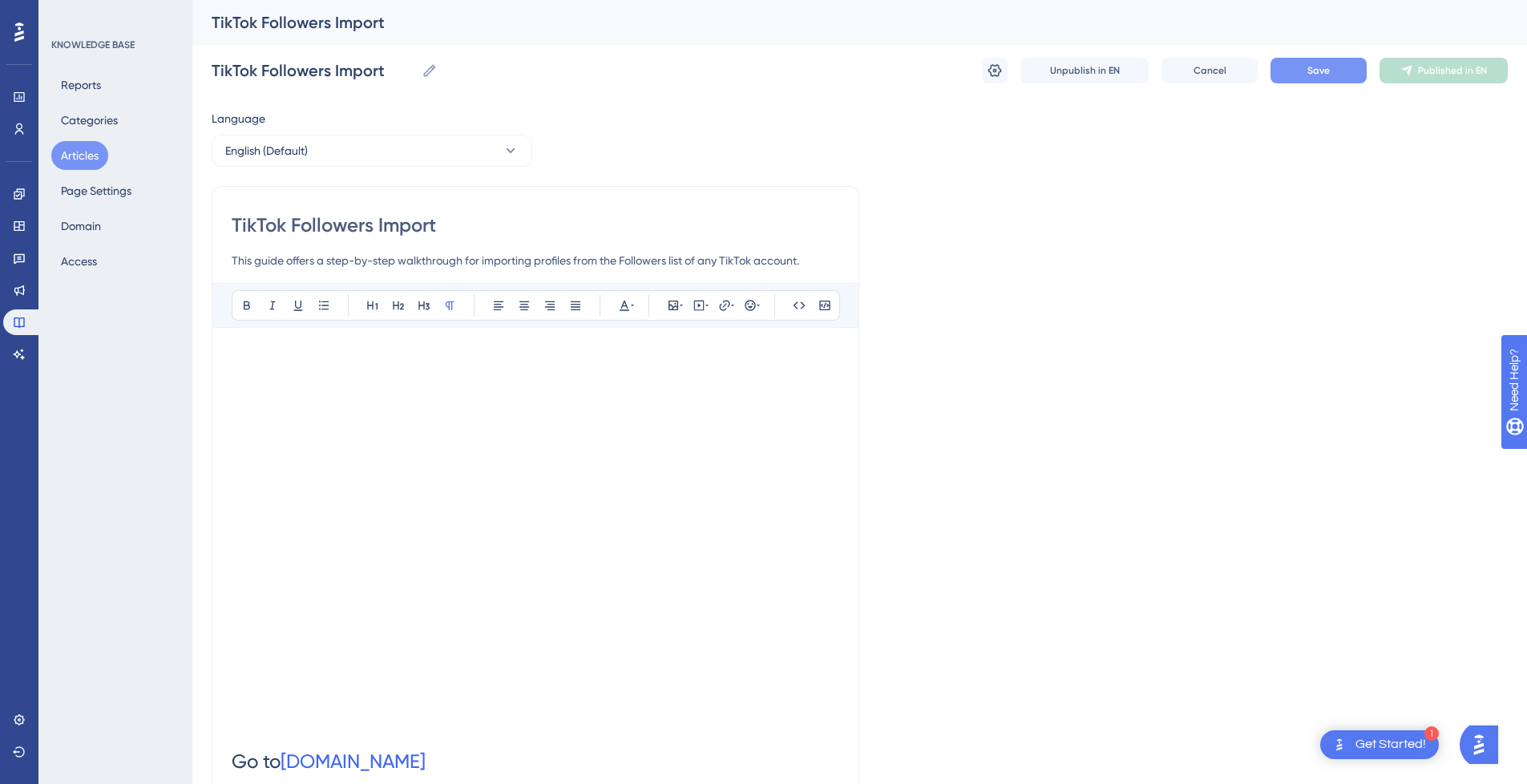
click at [1338, 74] on button "Save" at bounding box center [1319, 71] width 96 height 26
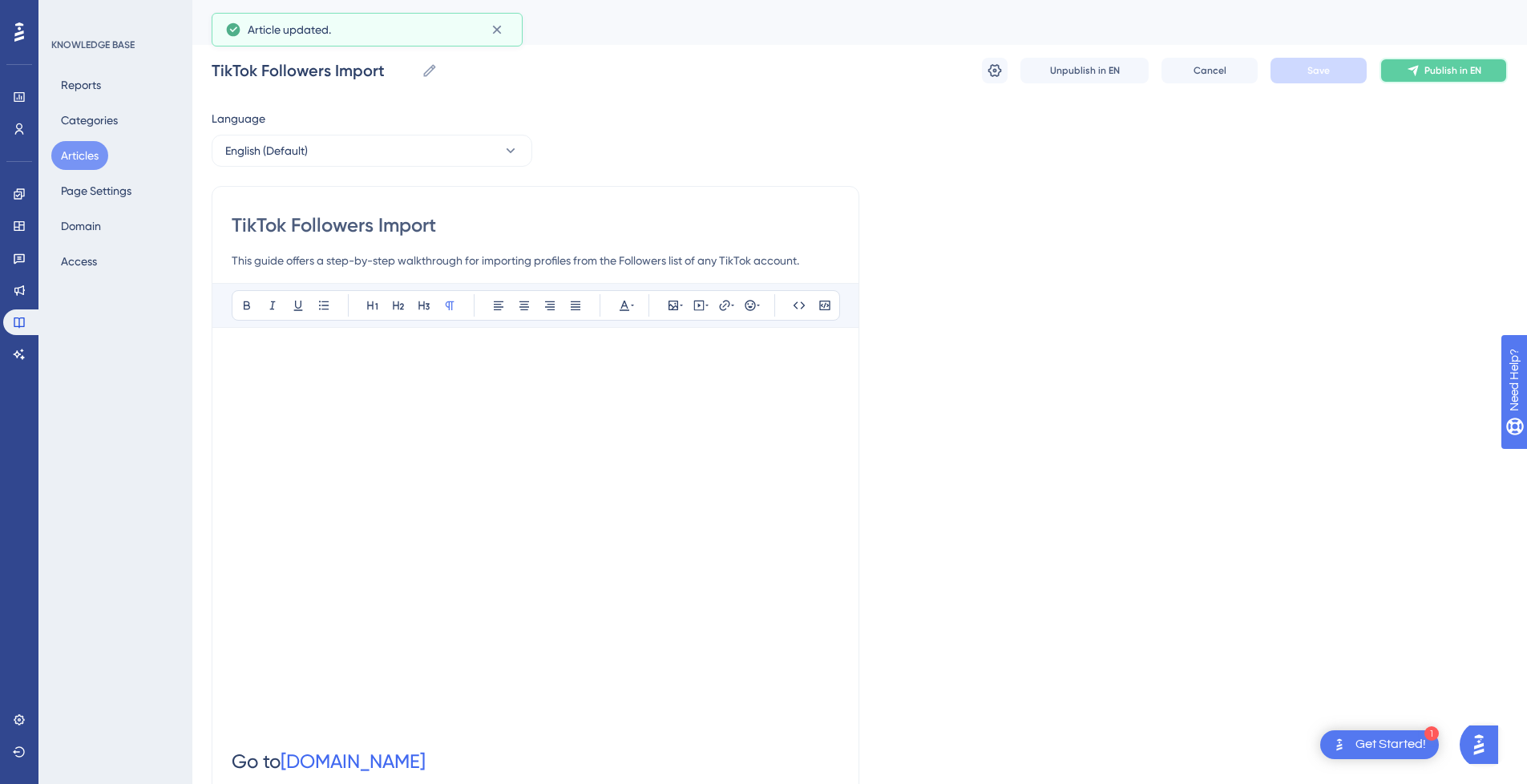
click at [1454, 72] on span "Publish in EN" at bounding box center [1453, 70] width 57 height 13
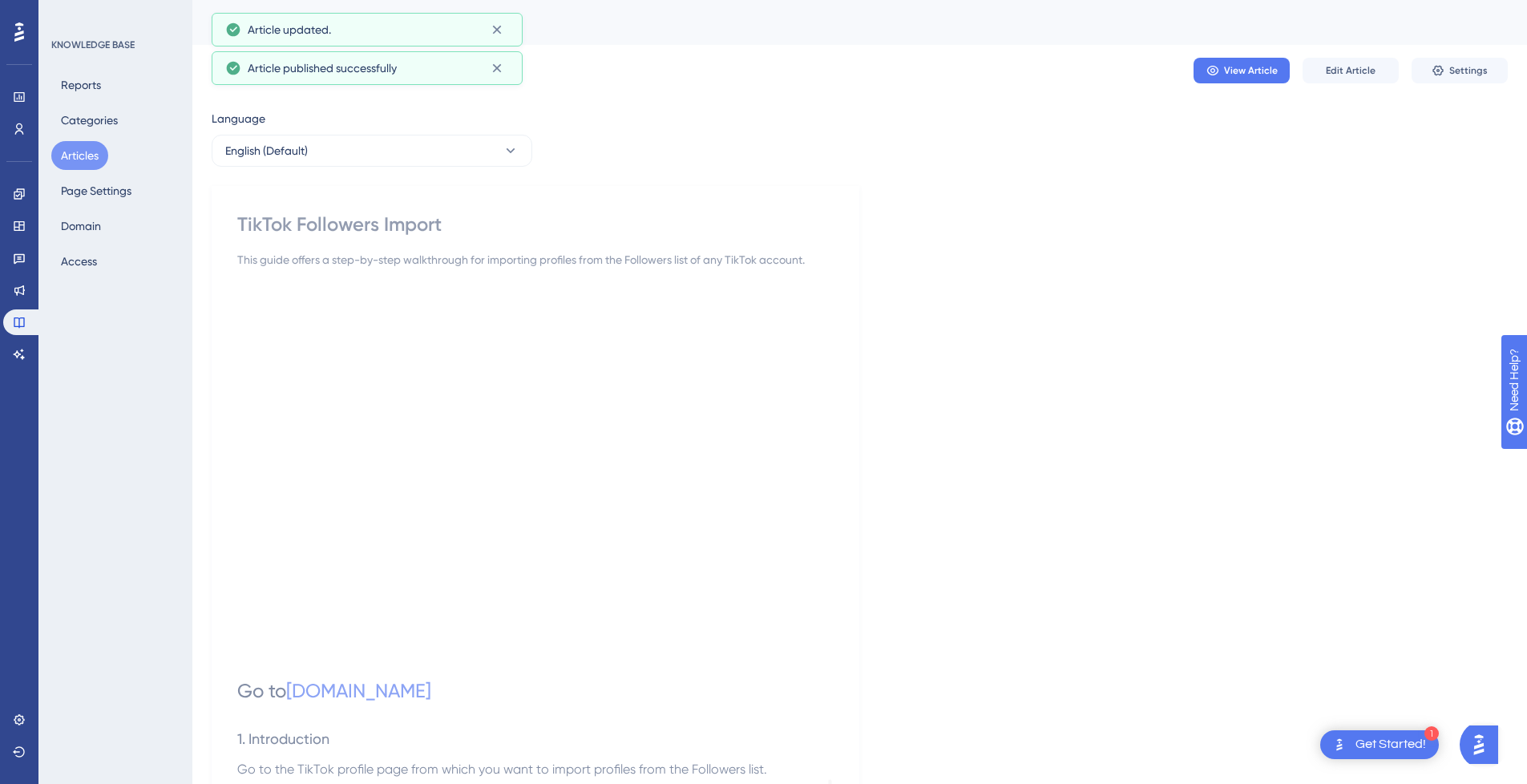
click at [69, 155] on button "Articles" at bounding box center [80, 154] width 57 height 29
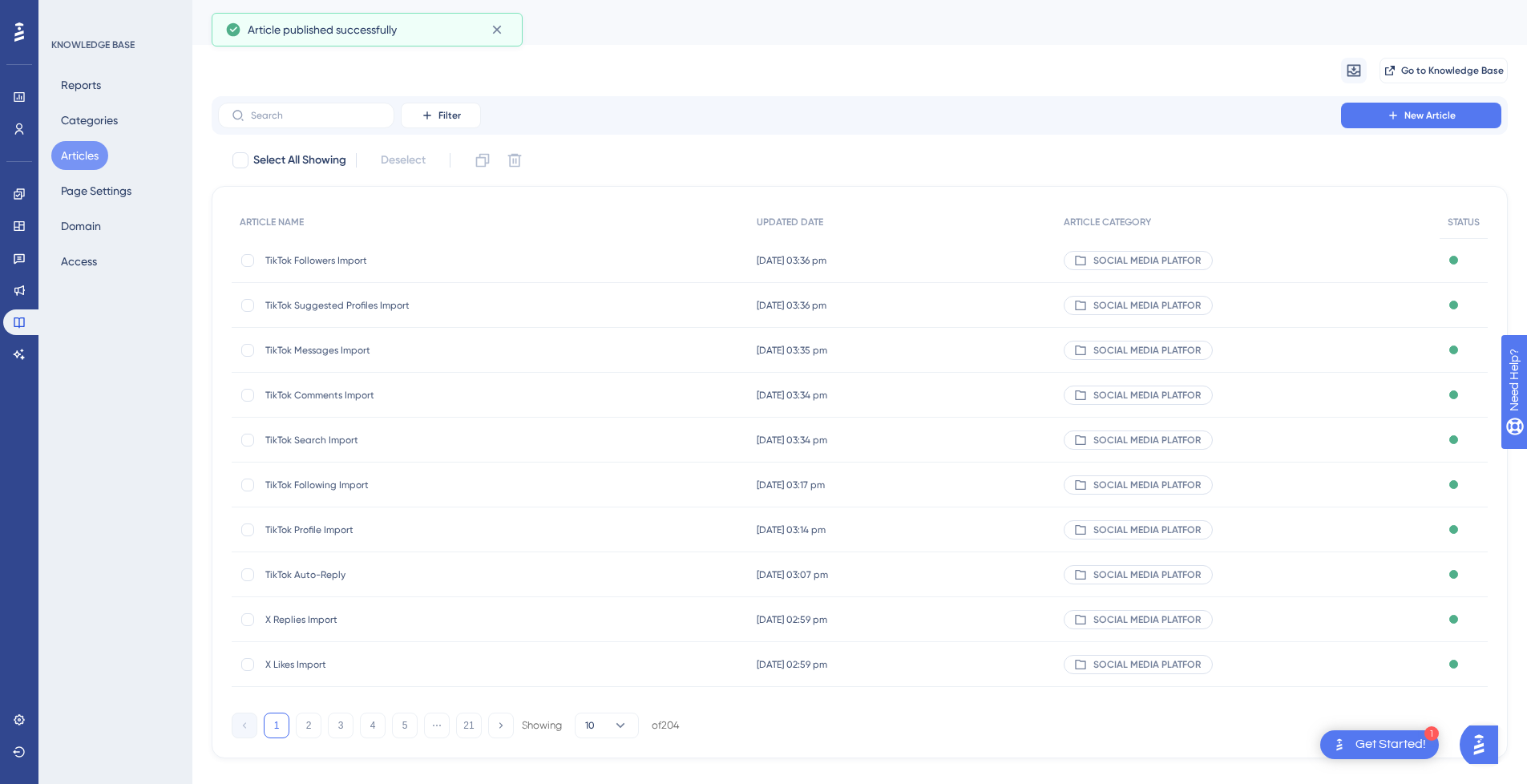
click at [81, 151] on button "Articles" at bounding box center [80, 154] width 57 height 29
click at [92, 160] on button "Articles" at bounding box center [80, 154] width 57 height 29
click at [308, 114] on input "text" at bounding box center [316, 115] width 130 height 11
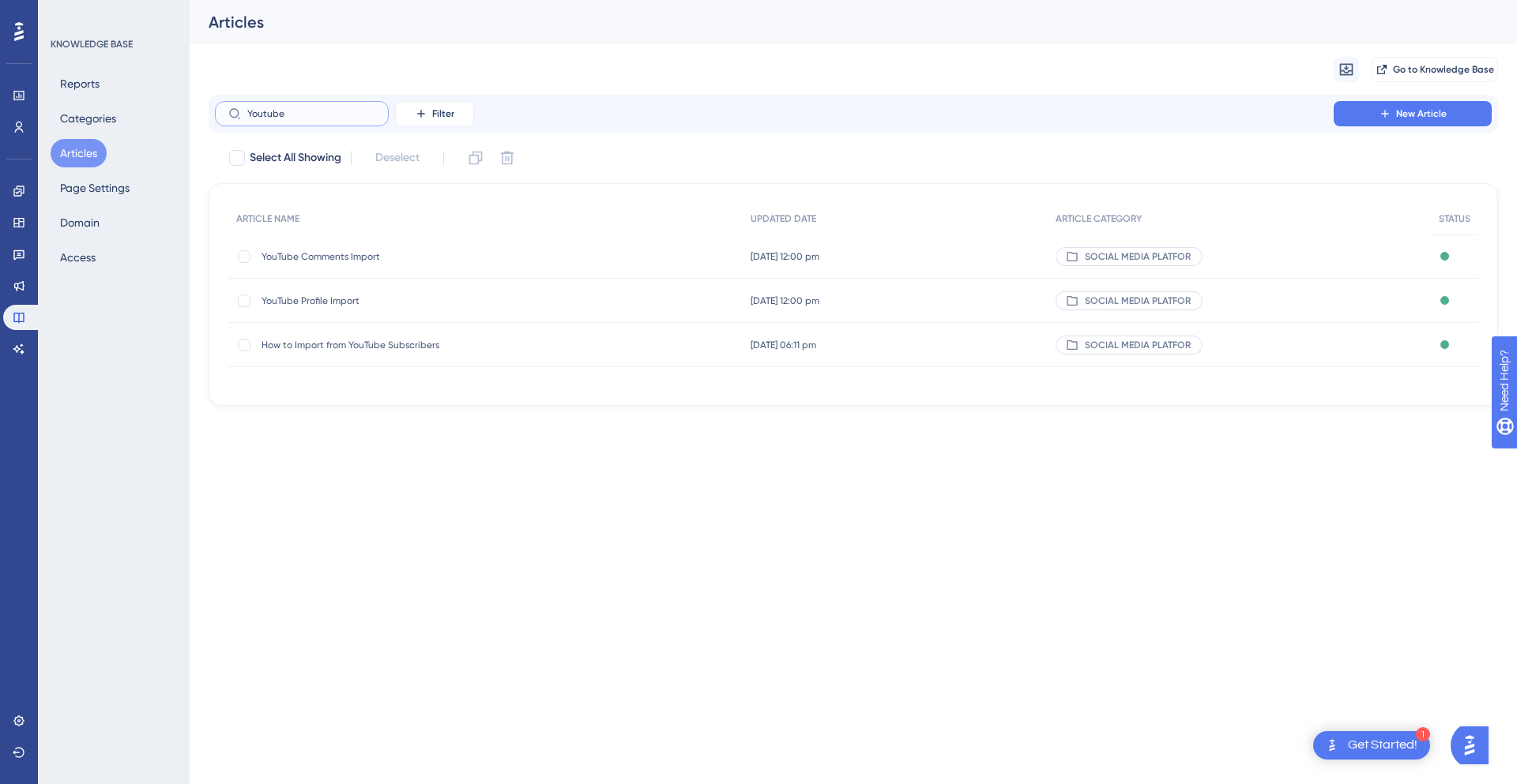
type input "Youtube"
click at [440, 340] on span "How to Import from YouTube Subscribers" at bounding box center [388, 345] width 253 height 13
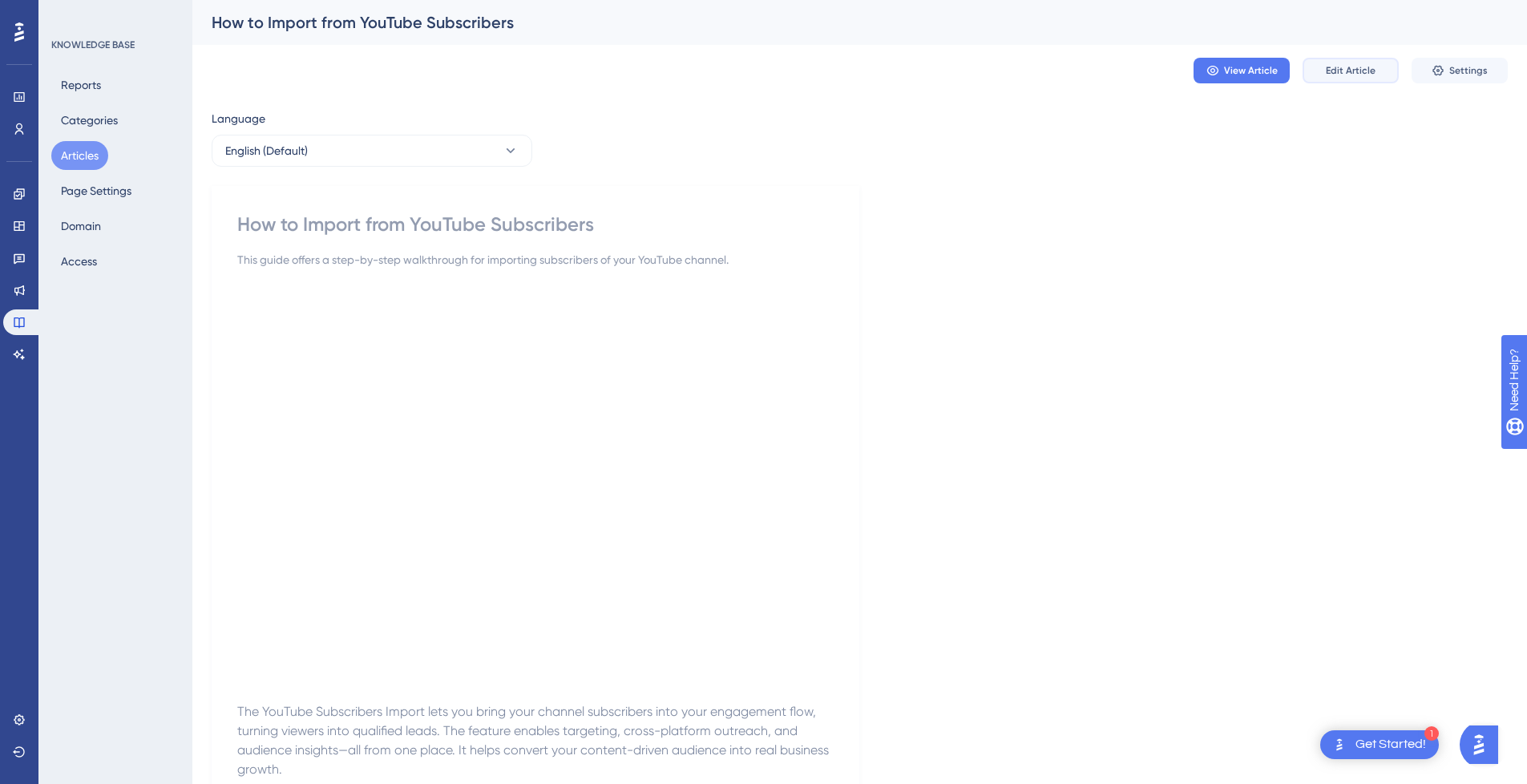
click at [1355, 67] on span "Edit Article" at bounding box center [1351, 70] width 50 height 13
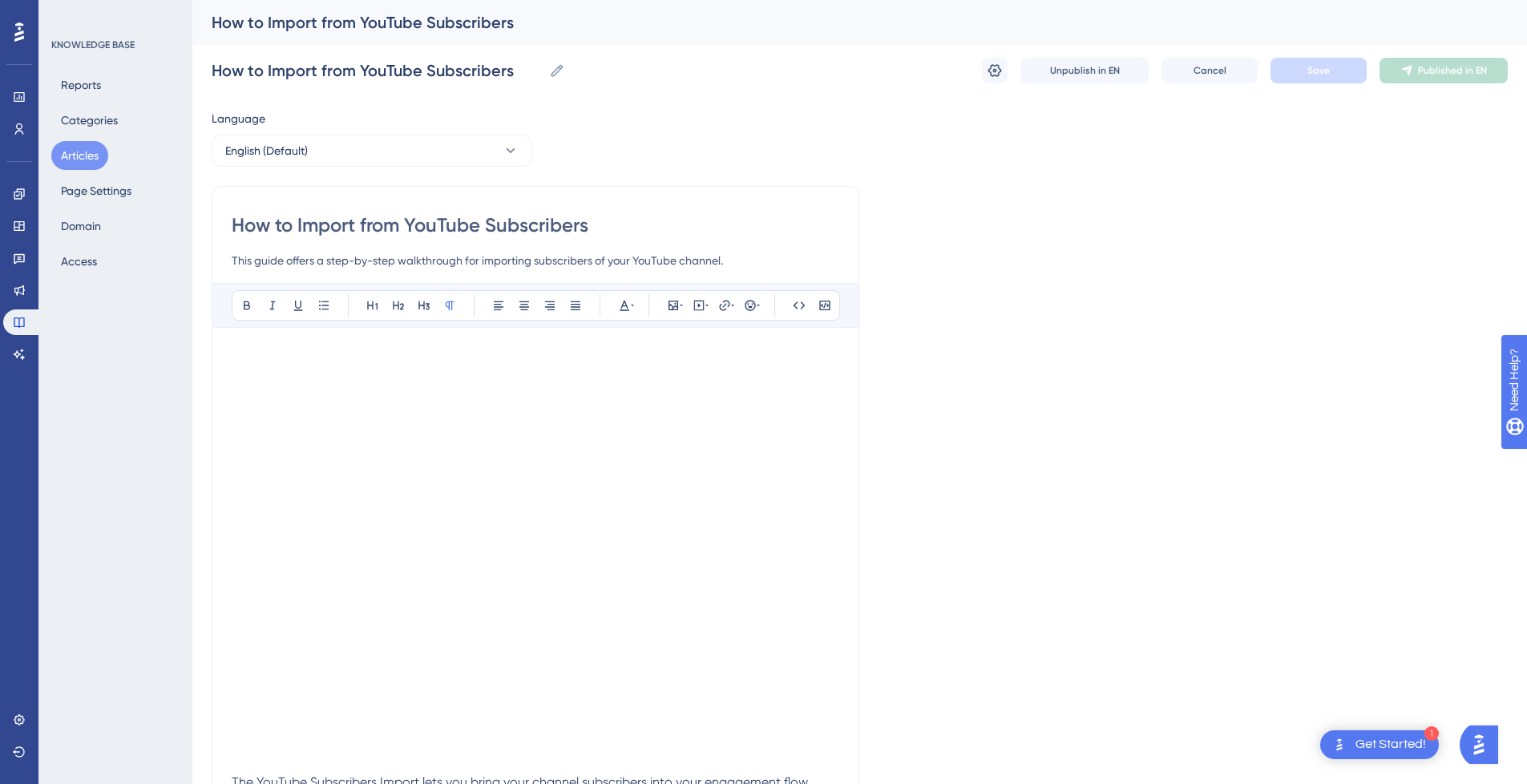
click at [404, 223] on input "How to Import from YouTube Subscribers" at bounding box center [535, 225] width 608 height 26
click at [318, 220] on input "How to Import from YouTube Subscribers" at bounding box center [535, 225] width 608 height 26
type input "How to from YouTube Subscribers"
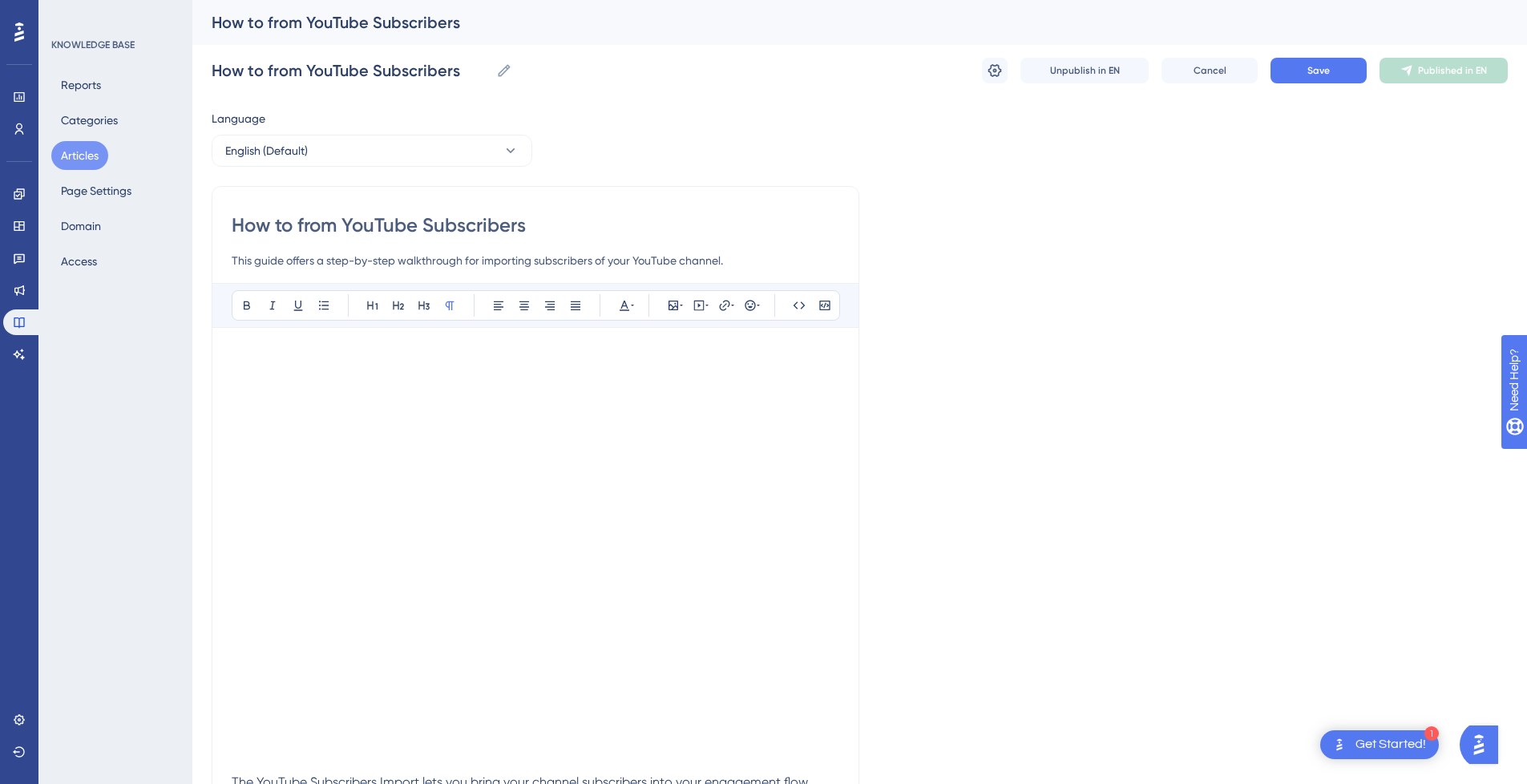
click at [580, 230] on input "How to from YouTube Subscribers" at bounding box center [535, 225] width 608 height 26
paste input "Import"
type input "How to from YouTube Subscribers Import"
drag, startPoint x: 346, startPoint y: 223, endPoint x: -137, endPoint y: 222, distance: 483.0
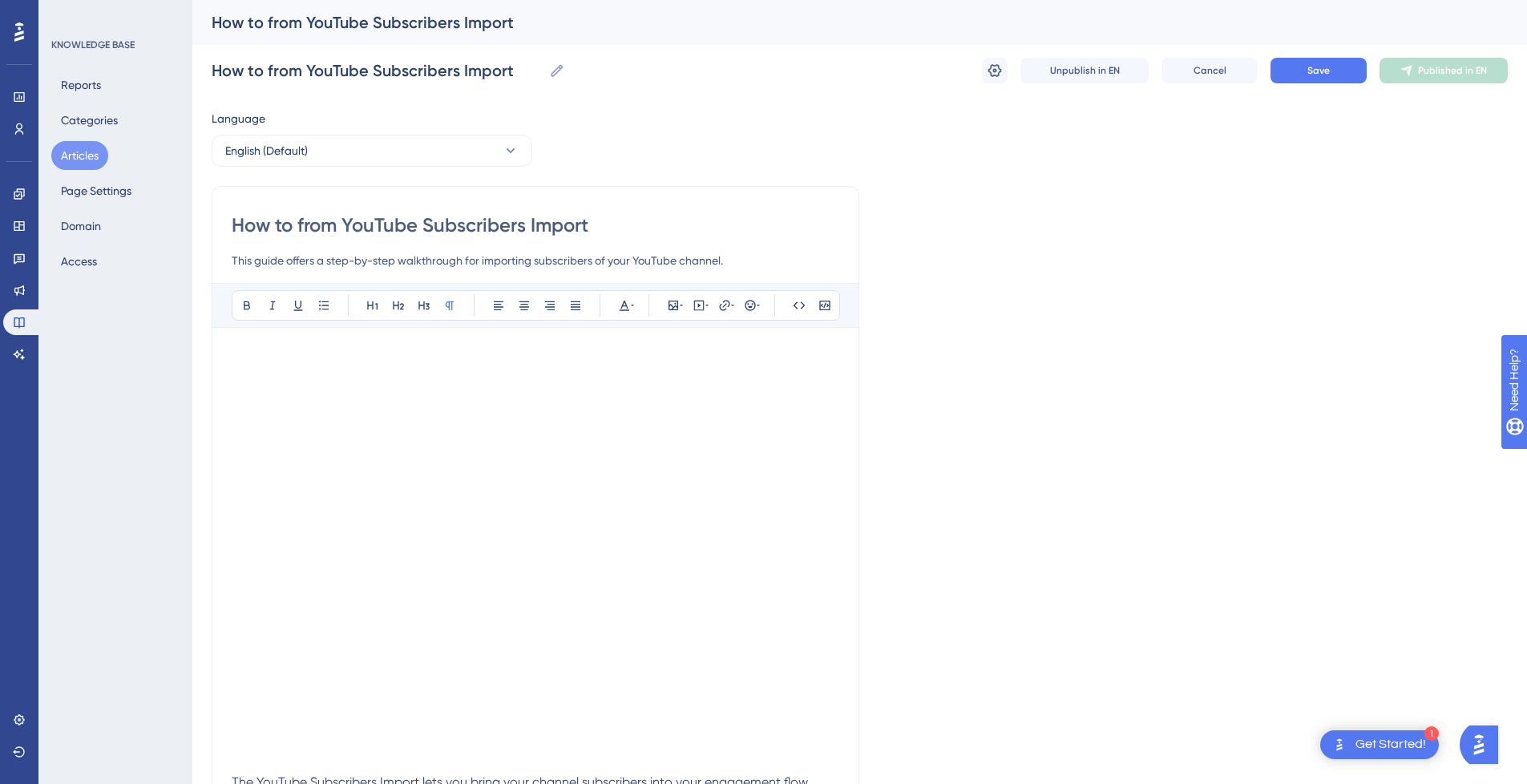
click at [0, 0] on html "1 Get Started! Performance Users Engagement Widgets Feedback Product Updates Kn…" at bounding box center [764, 0] width 1527 height 0
type input "YouTube Subscribers Import"
click at [525, 216] on input "YouTube Subscribers Import" at bounding box center [535, 225] width 608 height 26
type input "YouTube Subscribers Import"
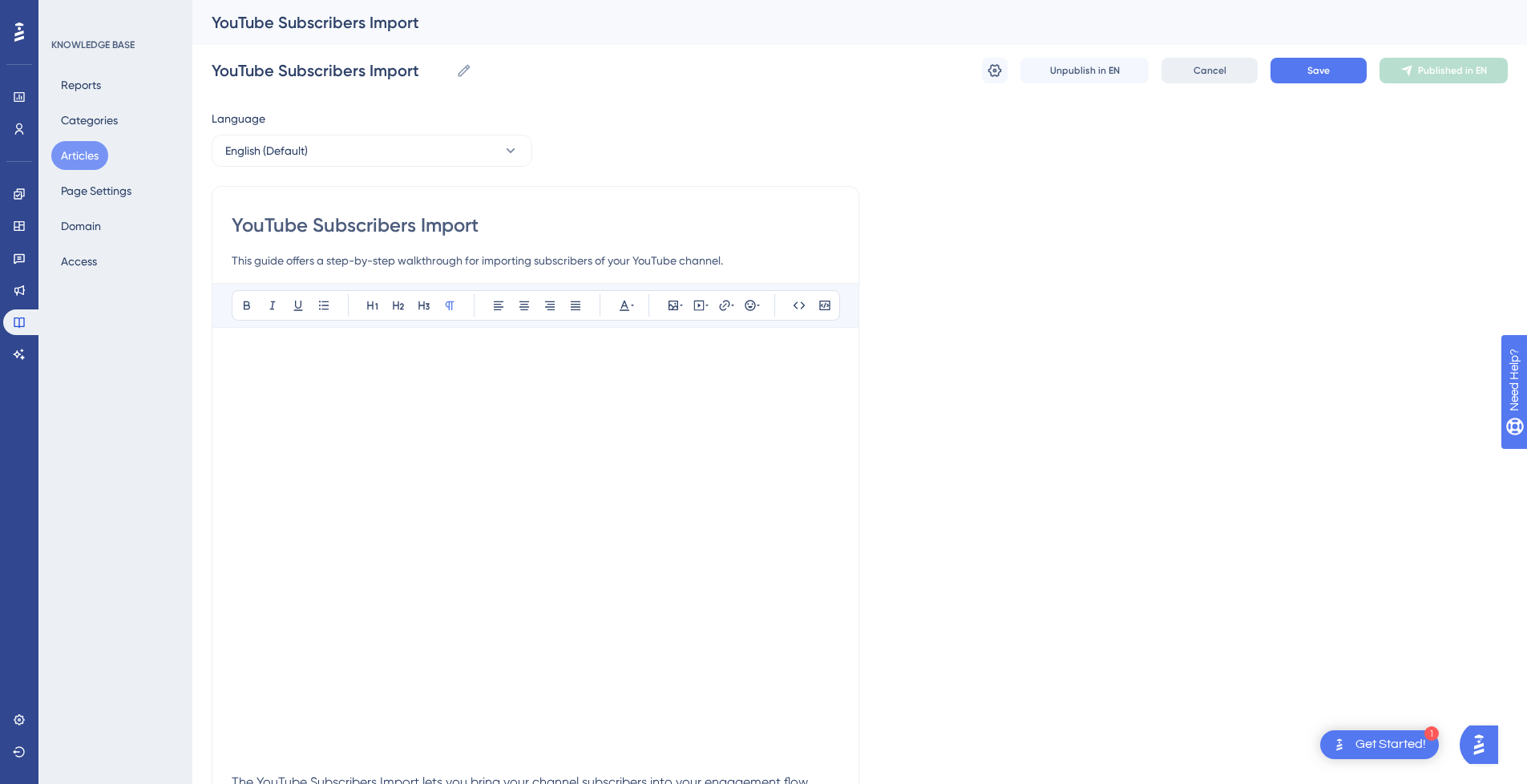
type input "YouTube Subscribers Import"
click at [1288, 78] on button "Save" at bounding box center [1319, 71] width 96 height 26
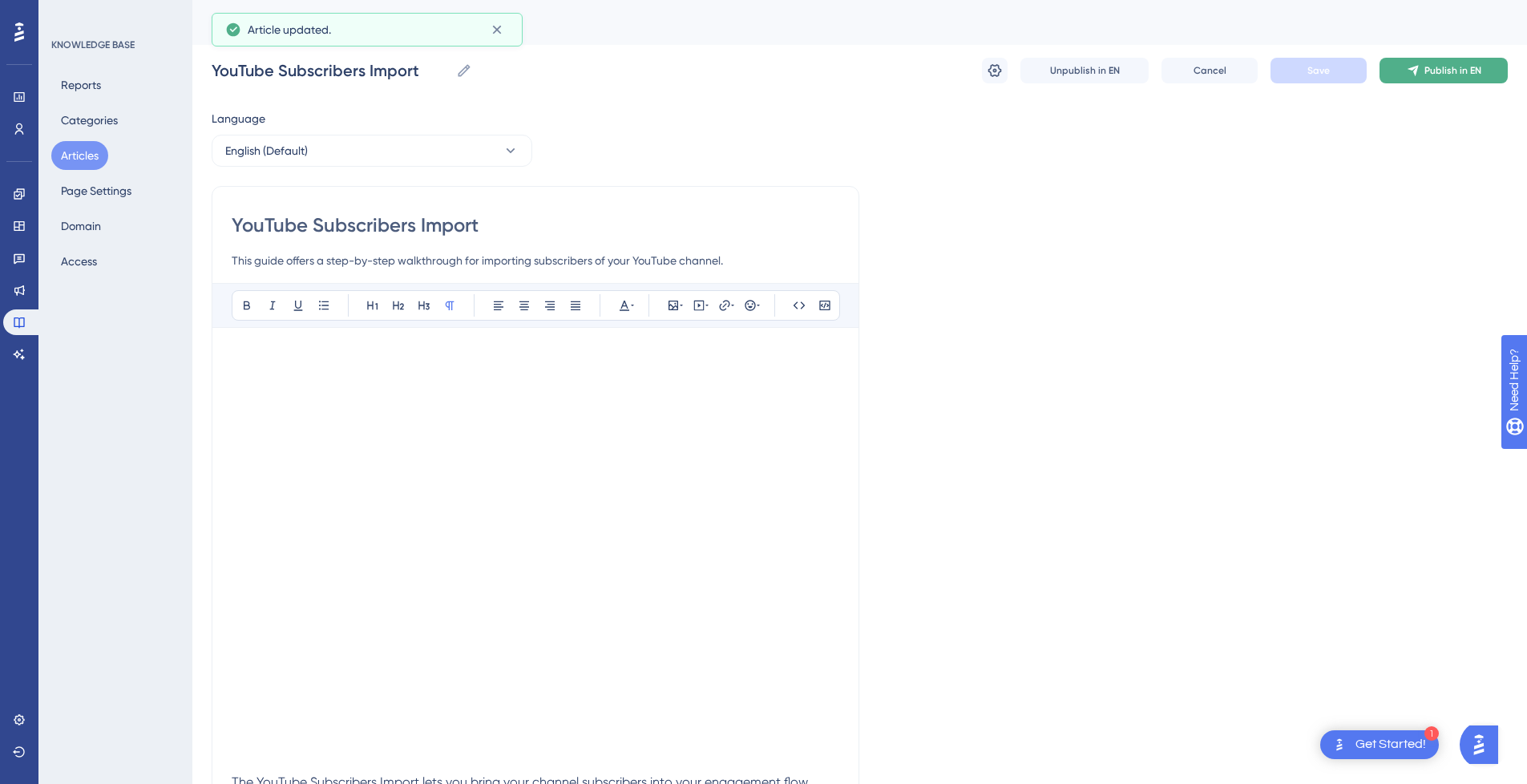
click at [1466, 65] on span "Publish in EN" at bounding box center [1453, 70] width 57 height 13
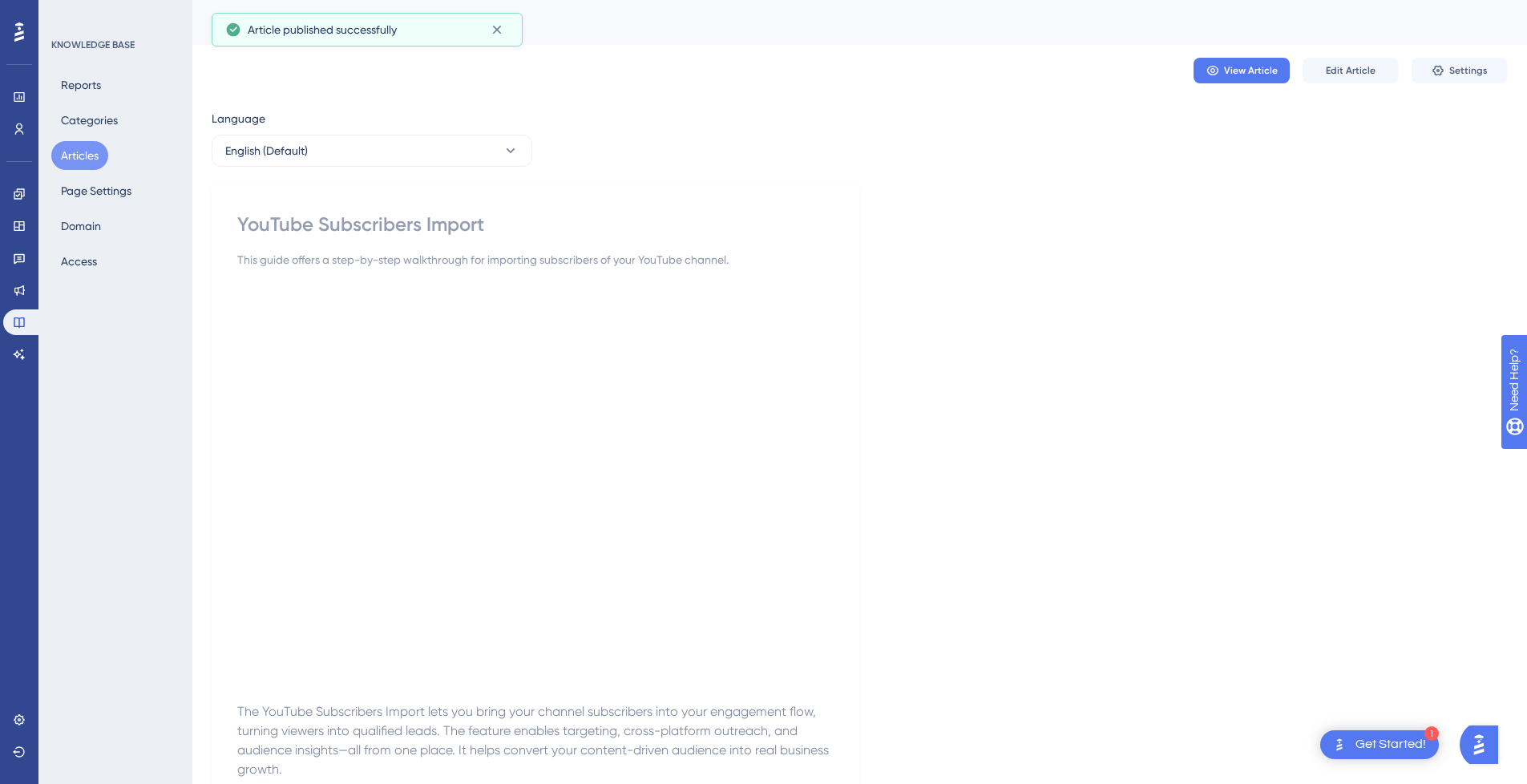
click at [77, 158] on button "Articles" at bounding box center [80, 154] width 57 height 29
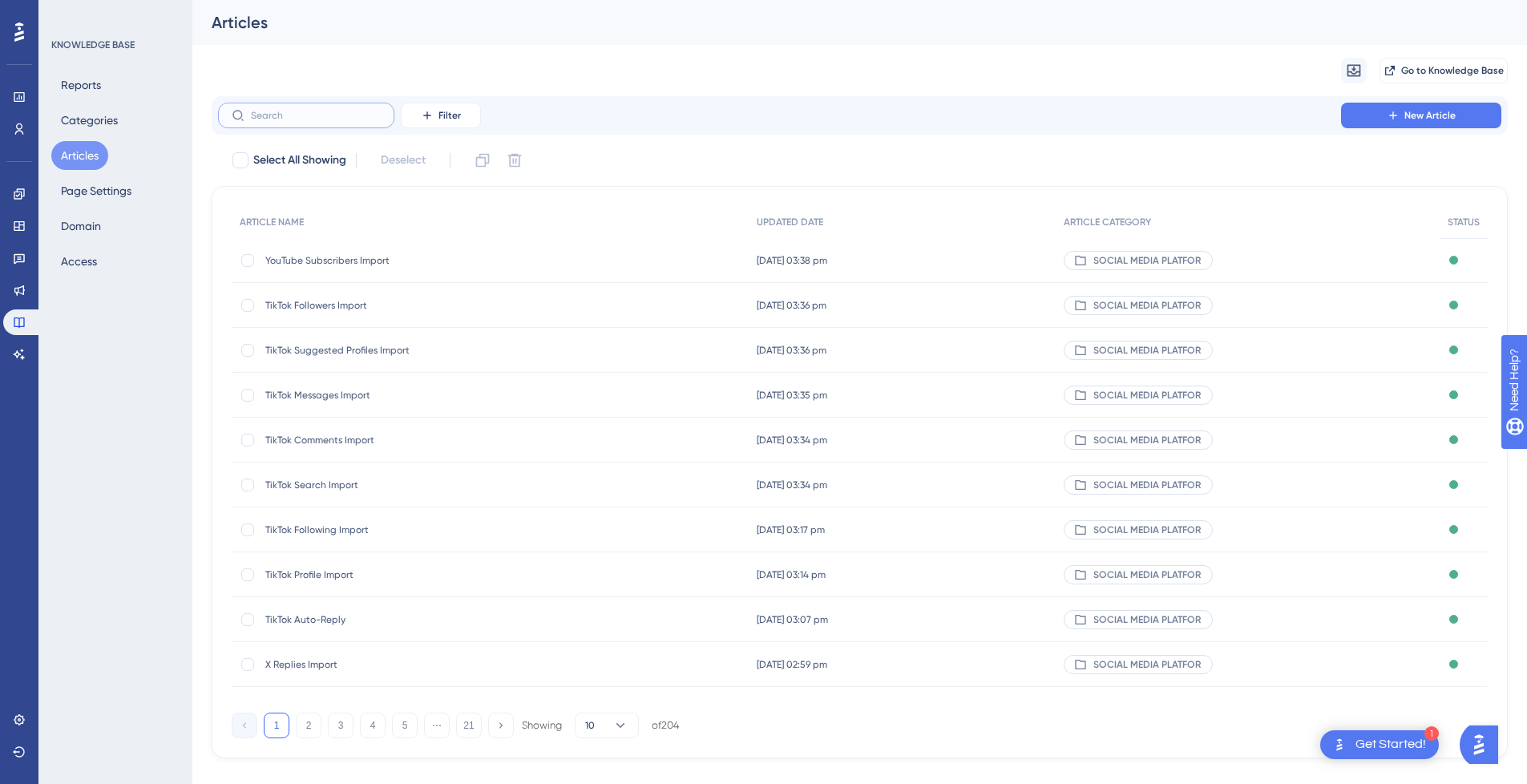
click at [302, 118] on input "text" at bounding box center [316, 115] width 130 height 11
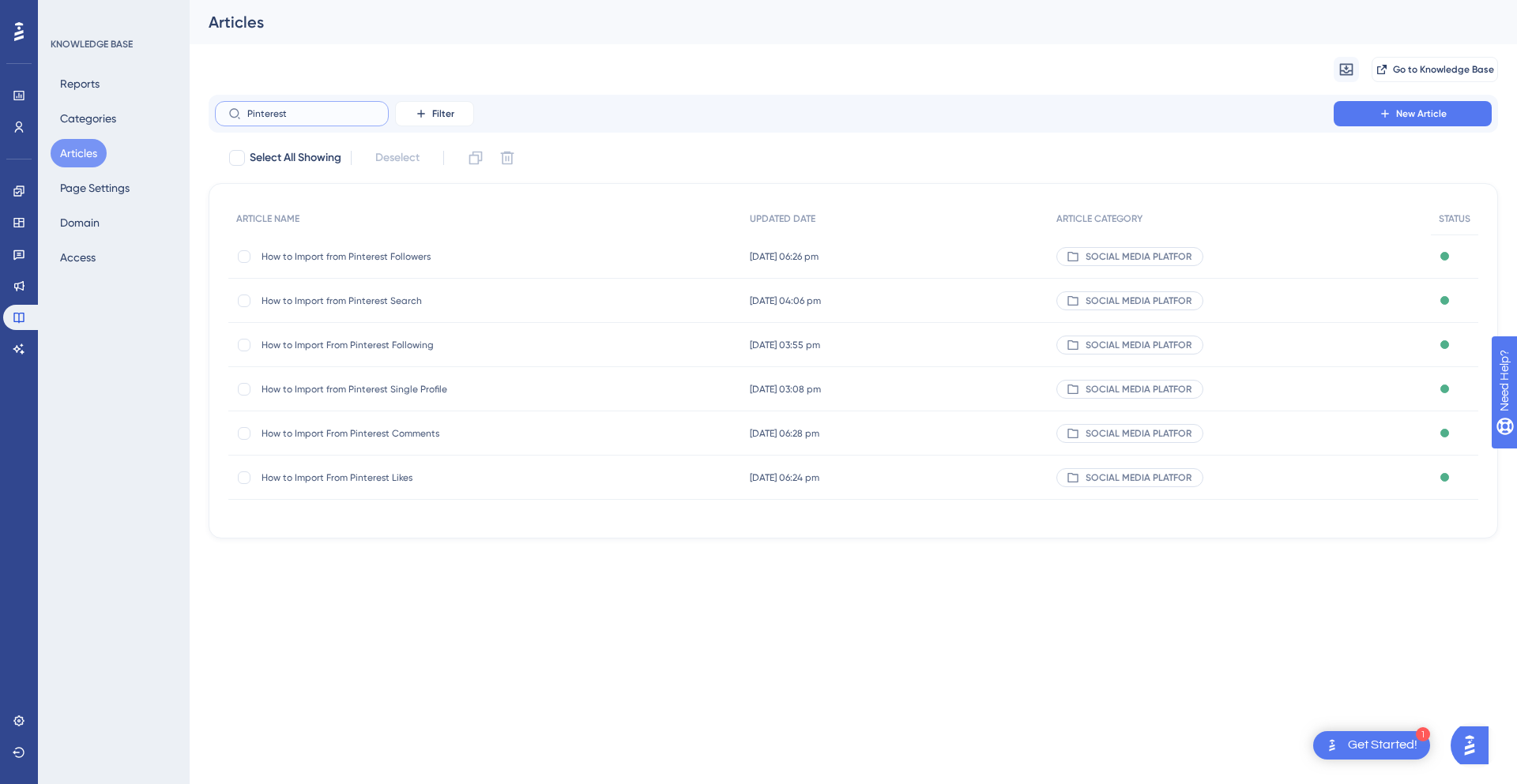
type input "Pinterest"
click at [423, 251] on span "How to Import from Pinterest Followers" at bounding box center [388, 256] width 253 height 13
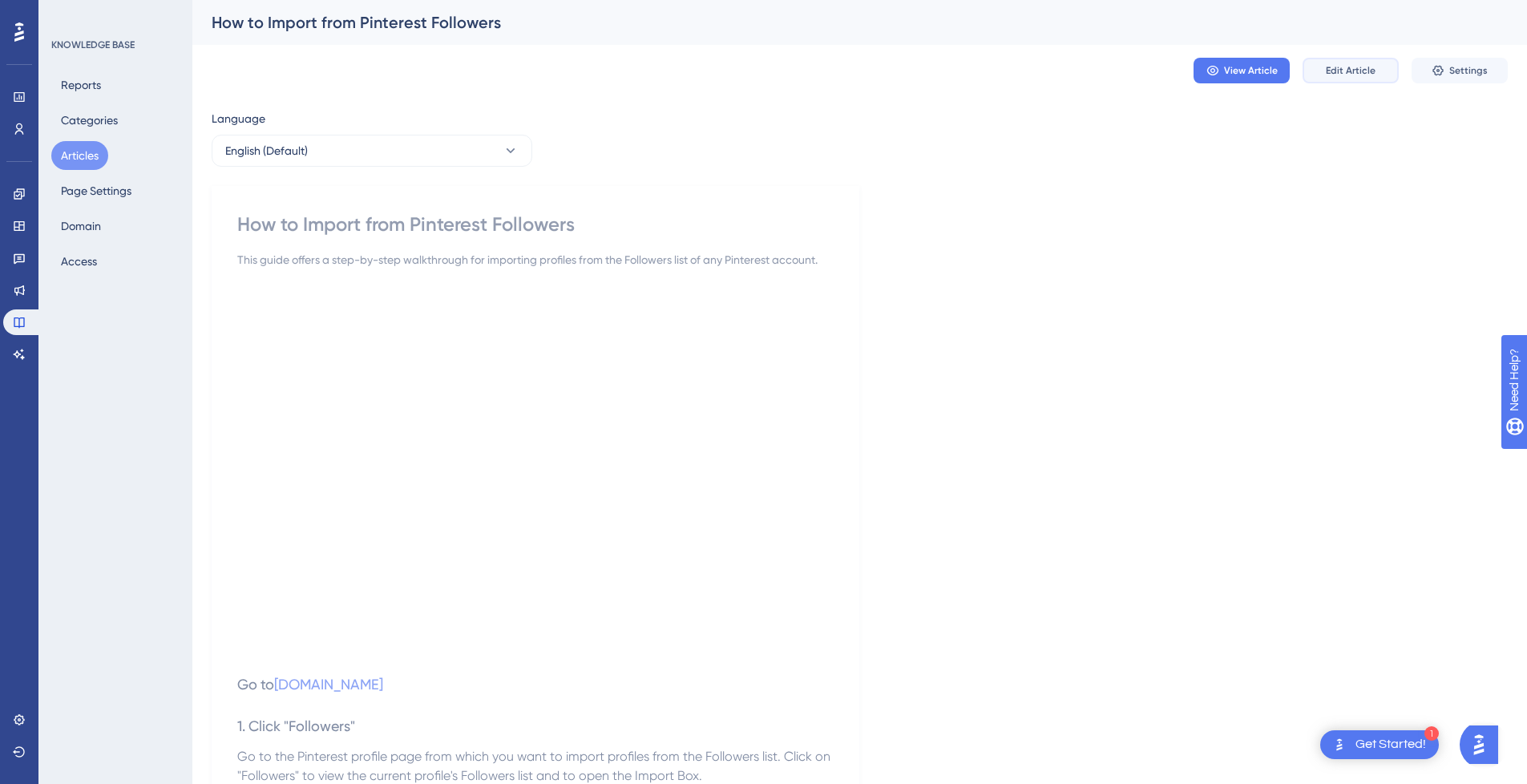
click at [1363, 74] on span "Edit Article" at bounding box center [1351, 70] width 50 height 13
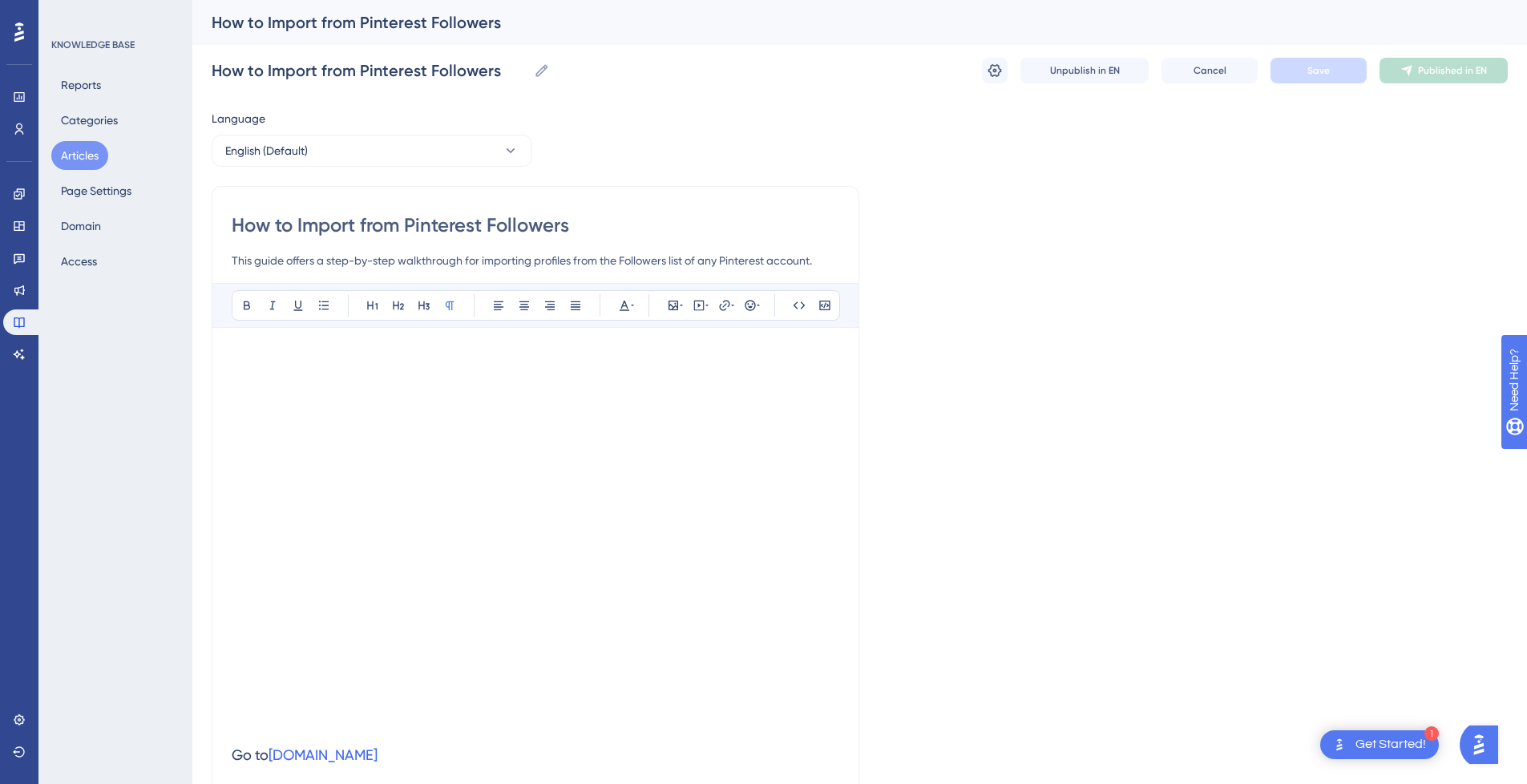
click at [339, 219] on input "How to Import from Pinterest Followers" at bounding box center [535, 225] width 608 height 26
type input "How to from Pinterest Followers"
click at [555, 221] on input "How to from Pinterest Followers" at bounding box center [535, 225] width 608 height 26
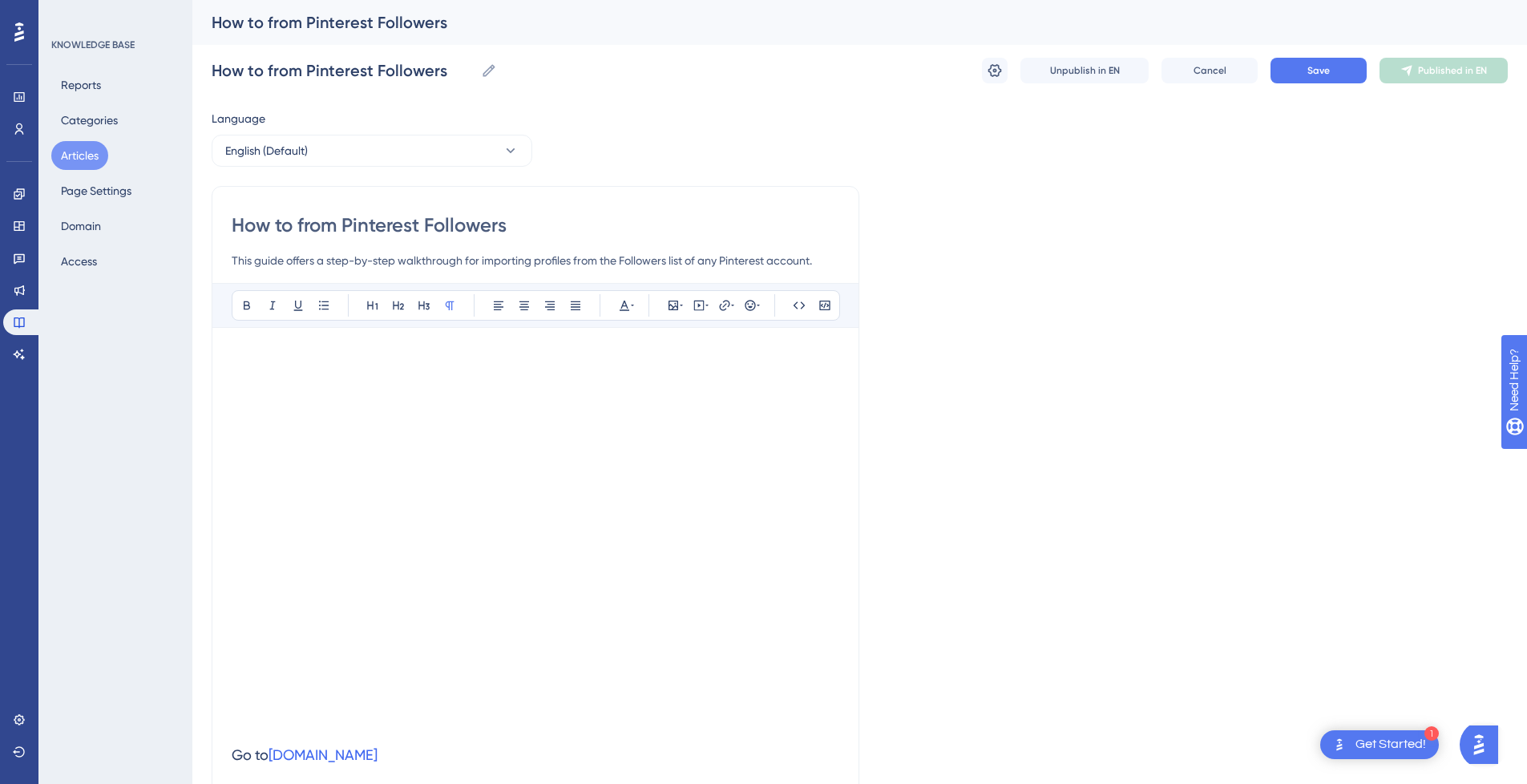
paste input "Import"
type input "How to from Pinterest Followers Import"
drag, startPoint x: 344, startPoint y: 219, endPoint x: 119, endPoint y: 228, distance: 225.2
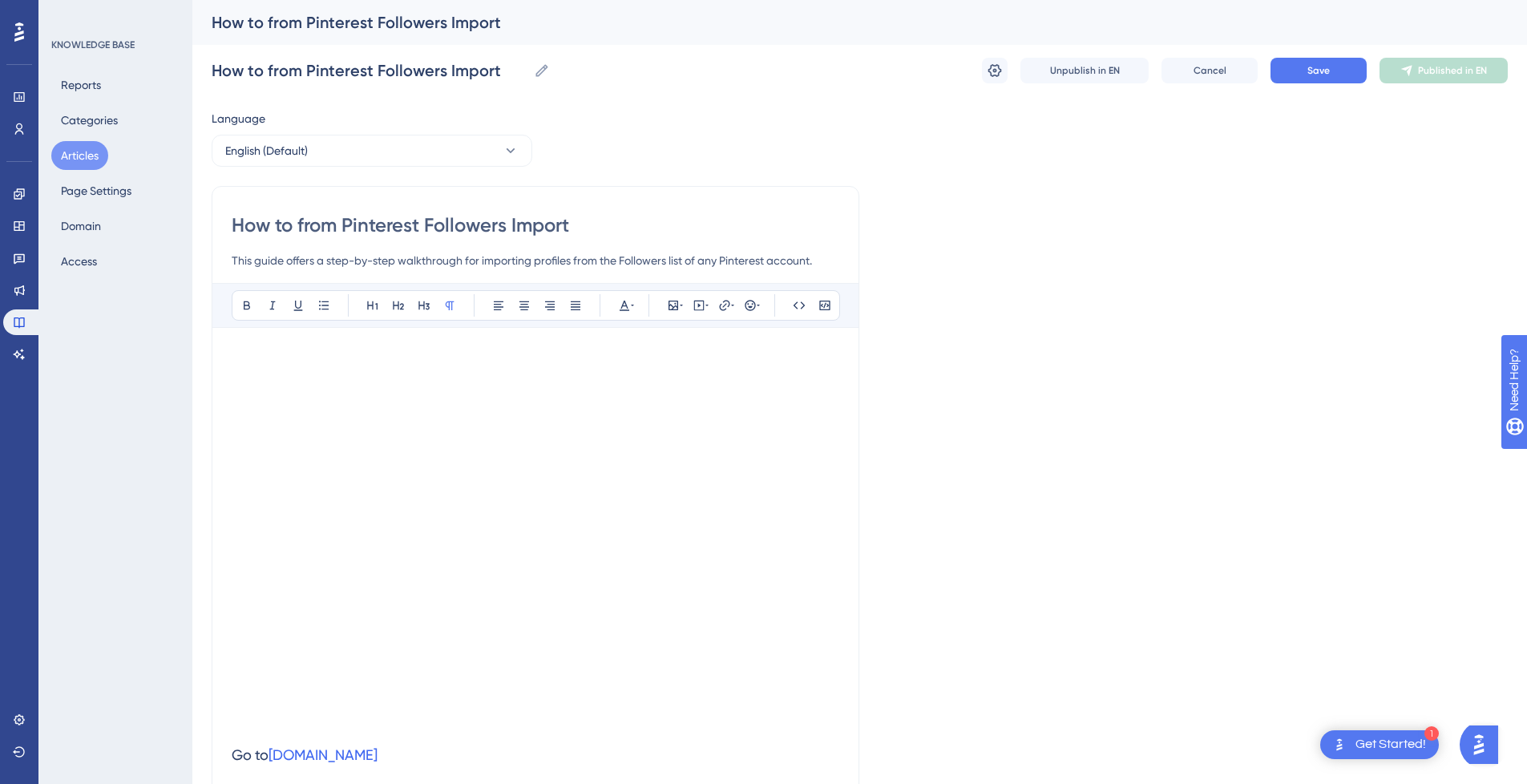
type input "Pinterest Followers Import"
click at [1340, 77] on button "Save" at bounding box center [1319, 71] width 96 height 26
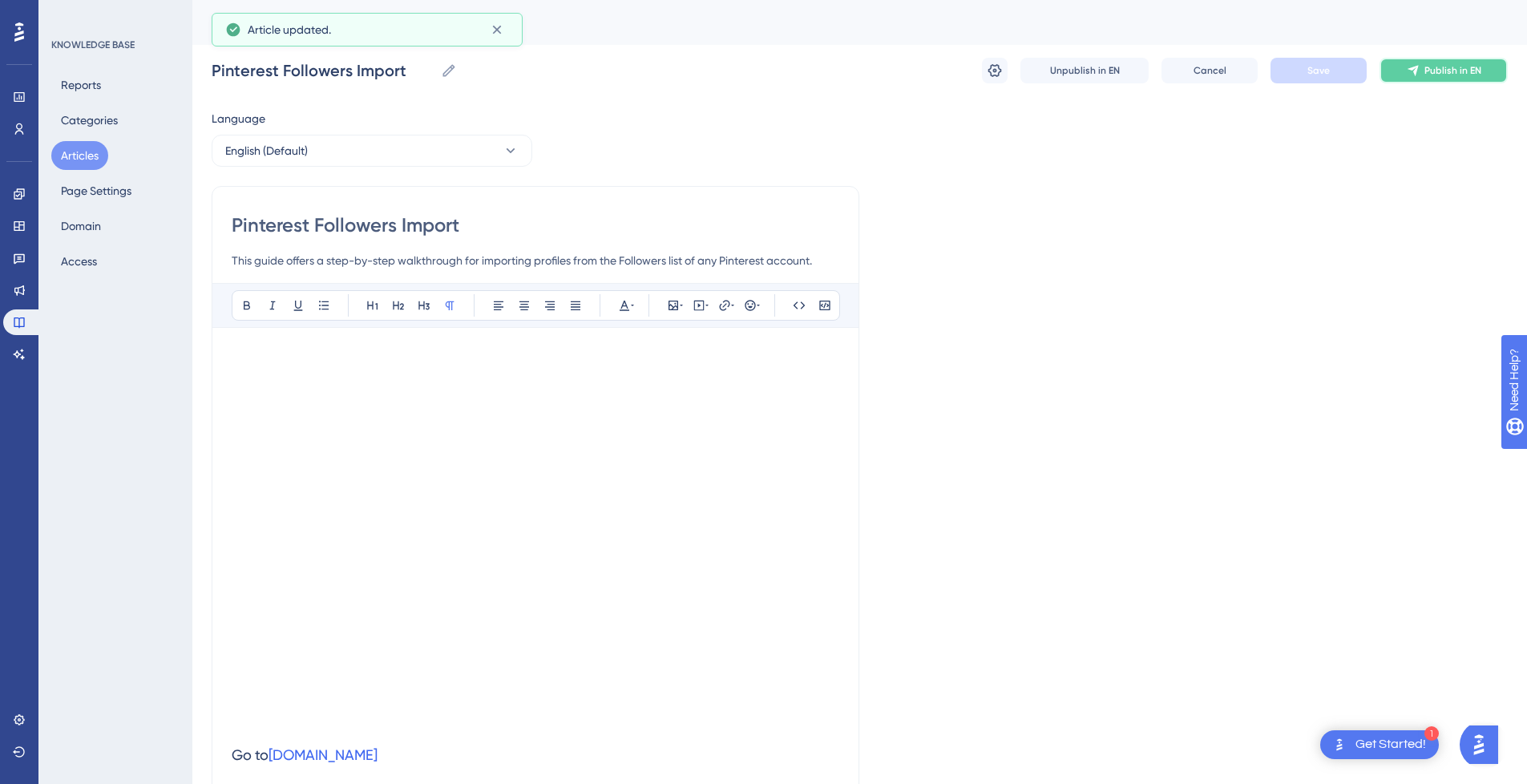
click at [1432, 76] on span "Publish in EN" at bounding box center [1453, 70] width 57 height 13
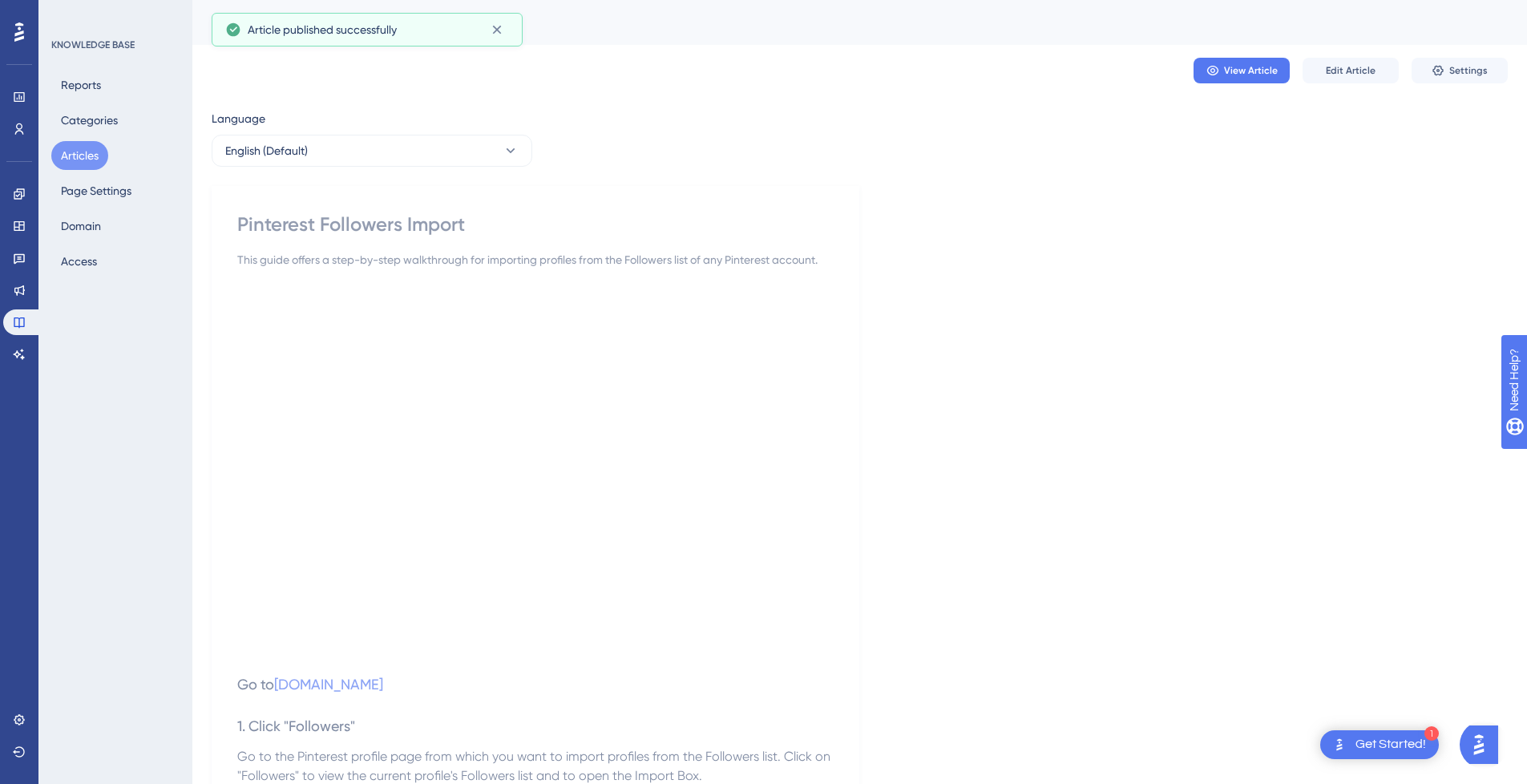
drag, startPoint x: 74, startPoint y: 152, endPoint x: 35, endPoint y: 167, distance: 41.8
click at [74, 152] on button "Articles" at bounding box center [80, 154] width 57 height 29
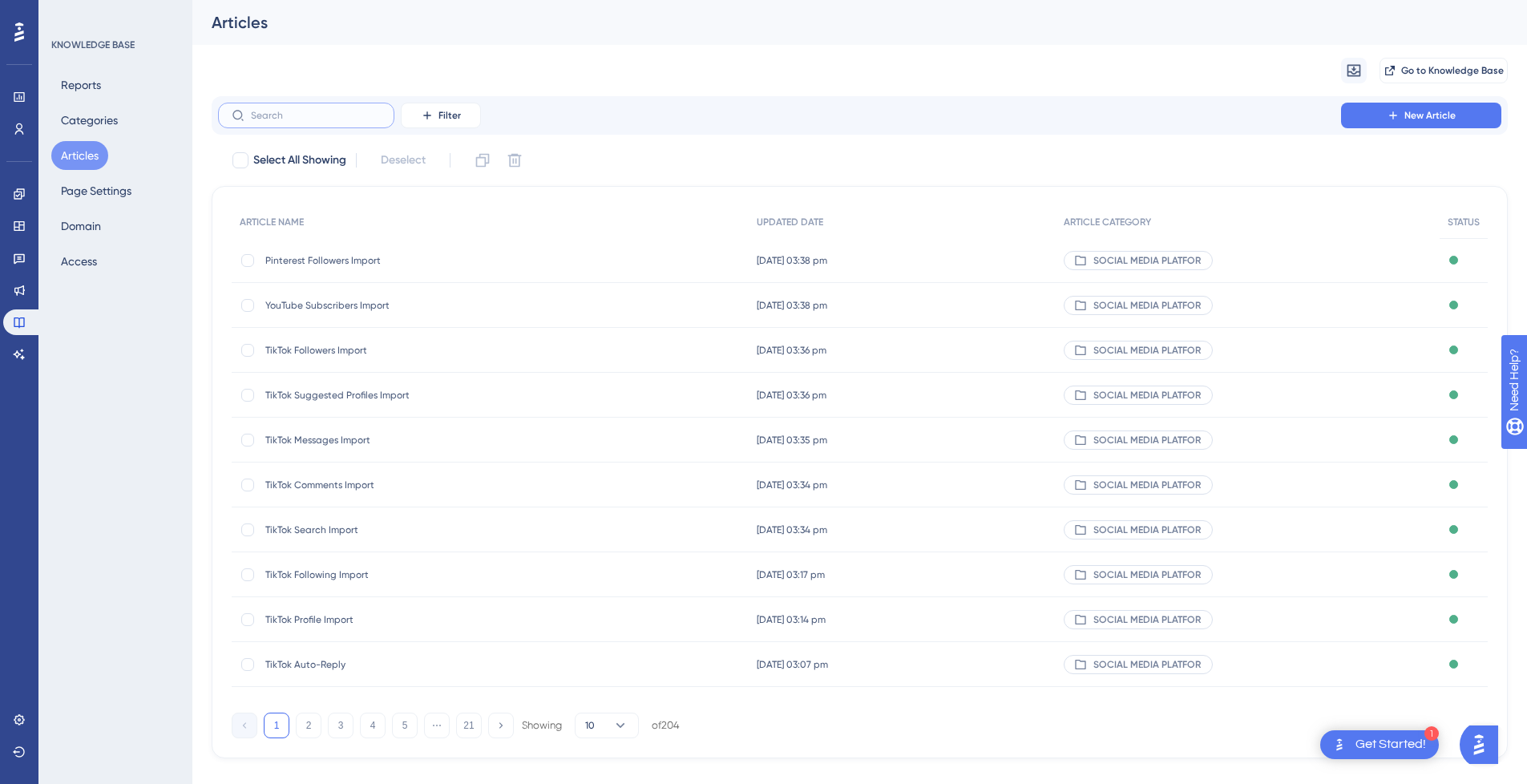
click at [301, 119] on input "text" at bounding box center [316, 115] width 130 height 11
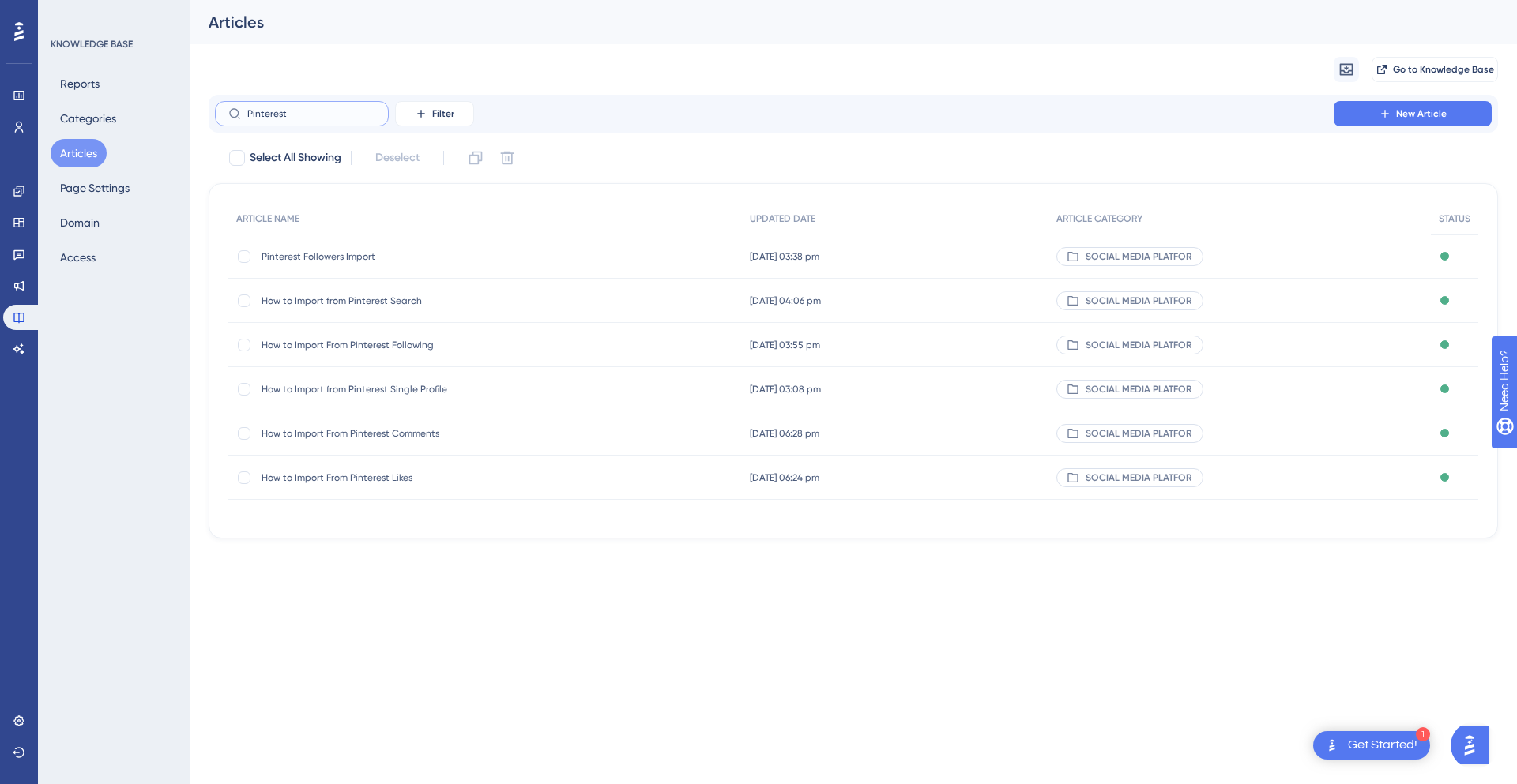
type input "Pinterest"
click at [361, 297] on span "How to Import from Pinterest Search" at bounding box center [388, 300] width 253 height 13
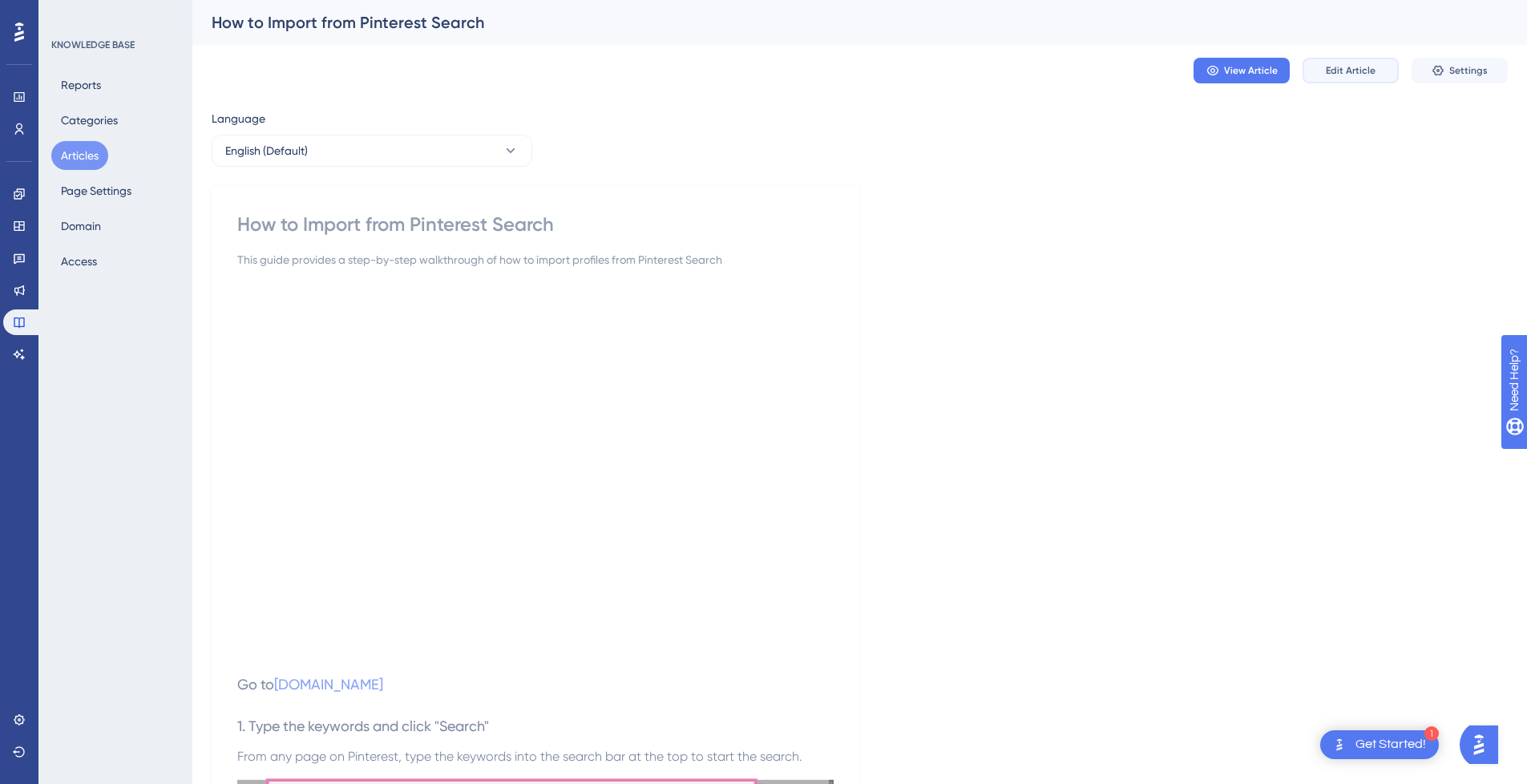
click at [1362, 76] on span "Edit Article" at bounding box center [1351, 70] width 50 height 13
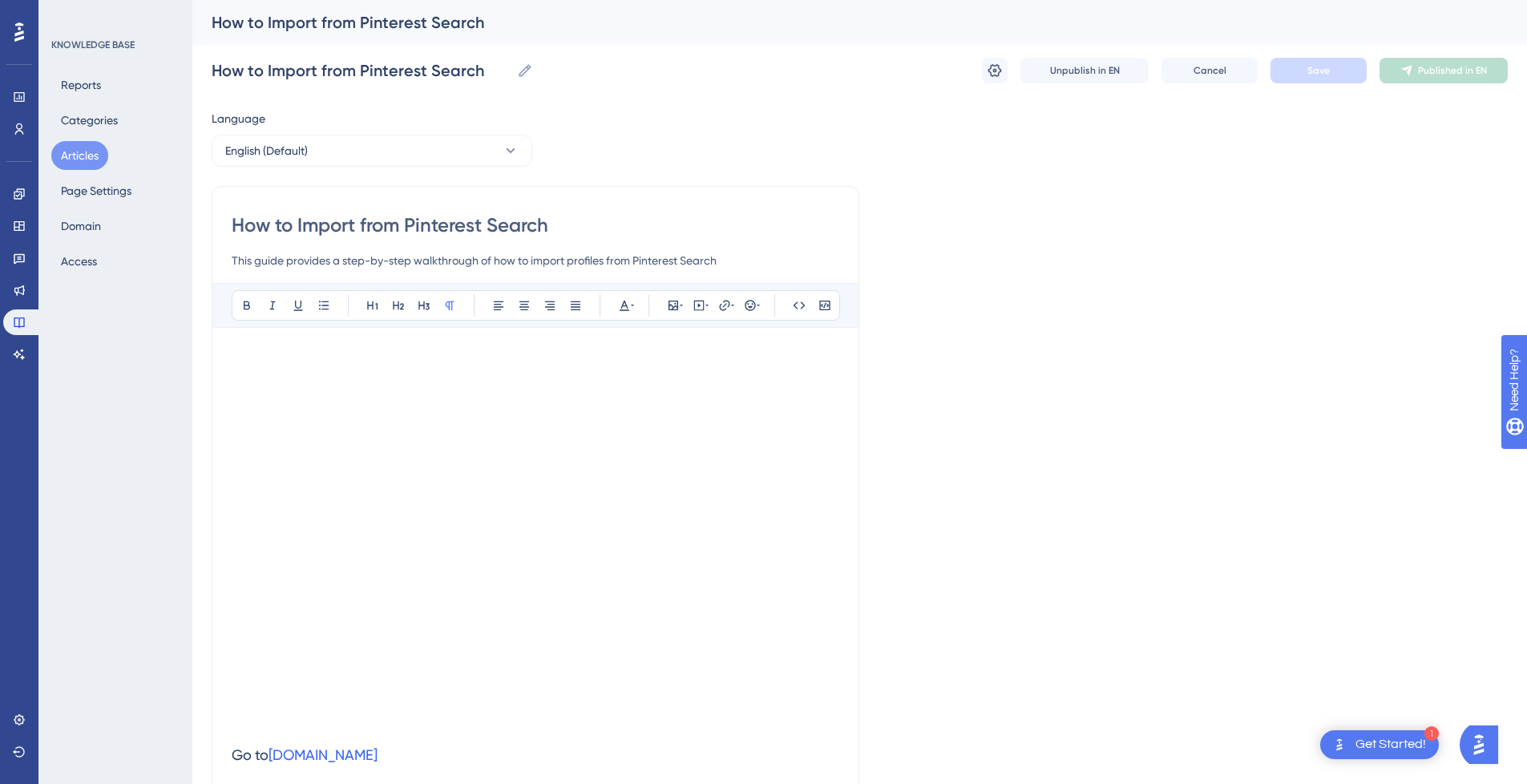
click at [329, 227] on input "How to Import from Pinterest Search" at bounding box center [535, 225] width 608 height 26
type input "How to from Pinterest Search"
click at [518, 216] on input "How to from Pinterest Search" at bounding box center [535, 225] width 608 height 26
type input "How to from Pinterest Search"
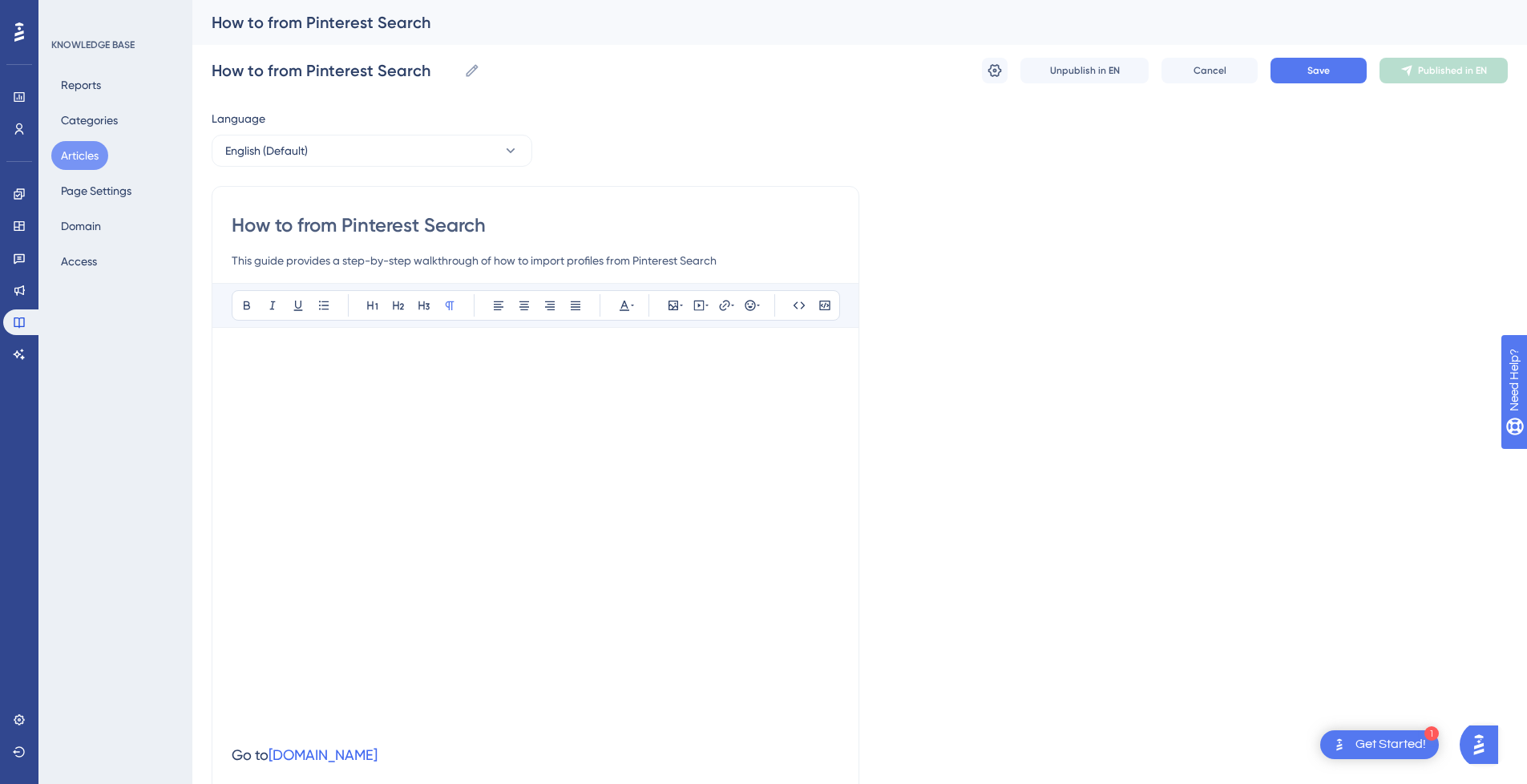
paste input "Import"
type input "How to from Pinterest Search Import"
drag, startPoint x: 345, startPoint y: 221, endPoint x: 25, endPoint y: 227, distance: 320.1
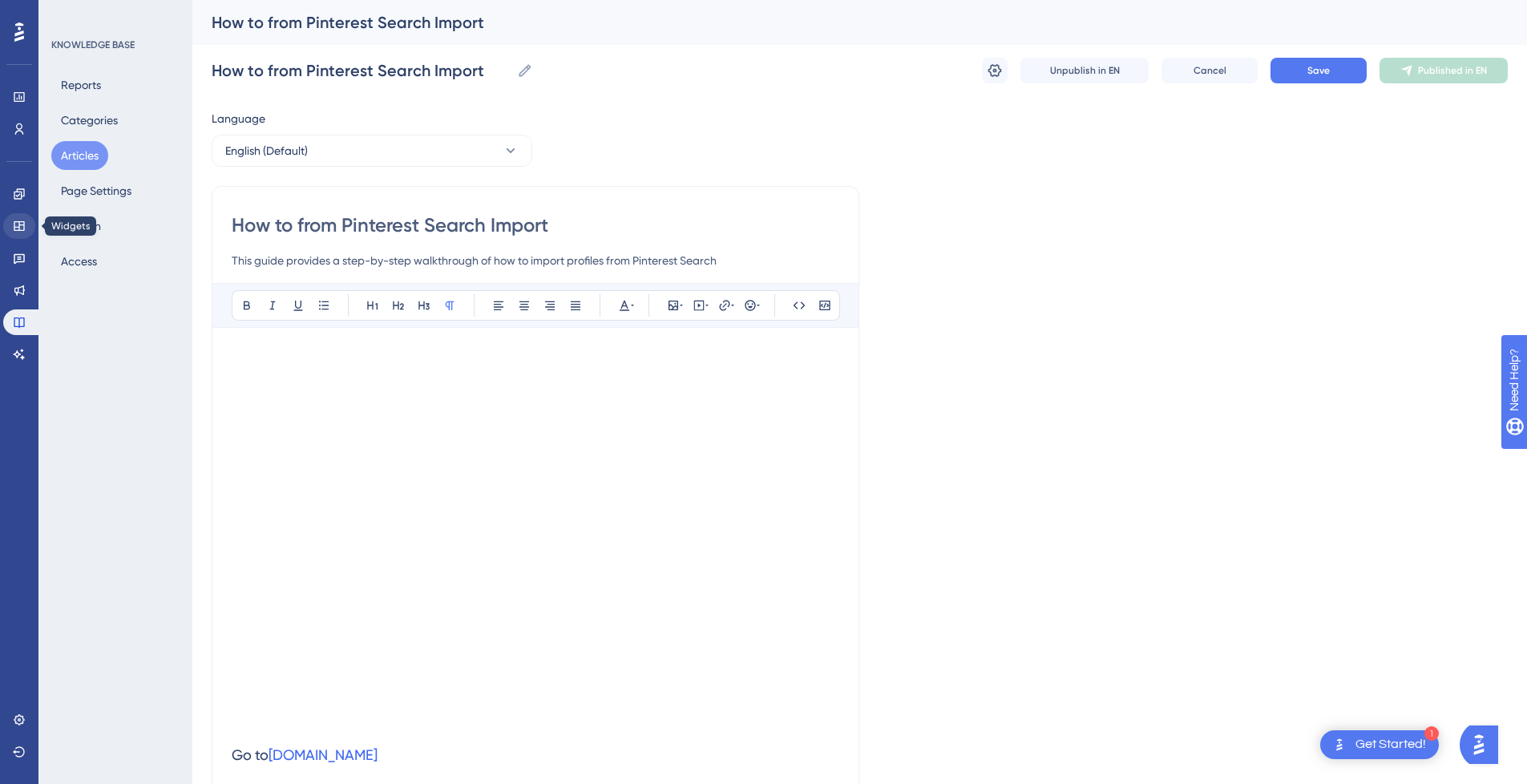
type input "Pinterest Search Import"
click at [1329, 72] on span "Save" at bounding box center [1318, 70] width 23 height 13
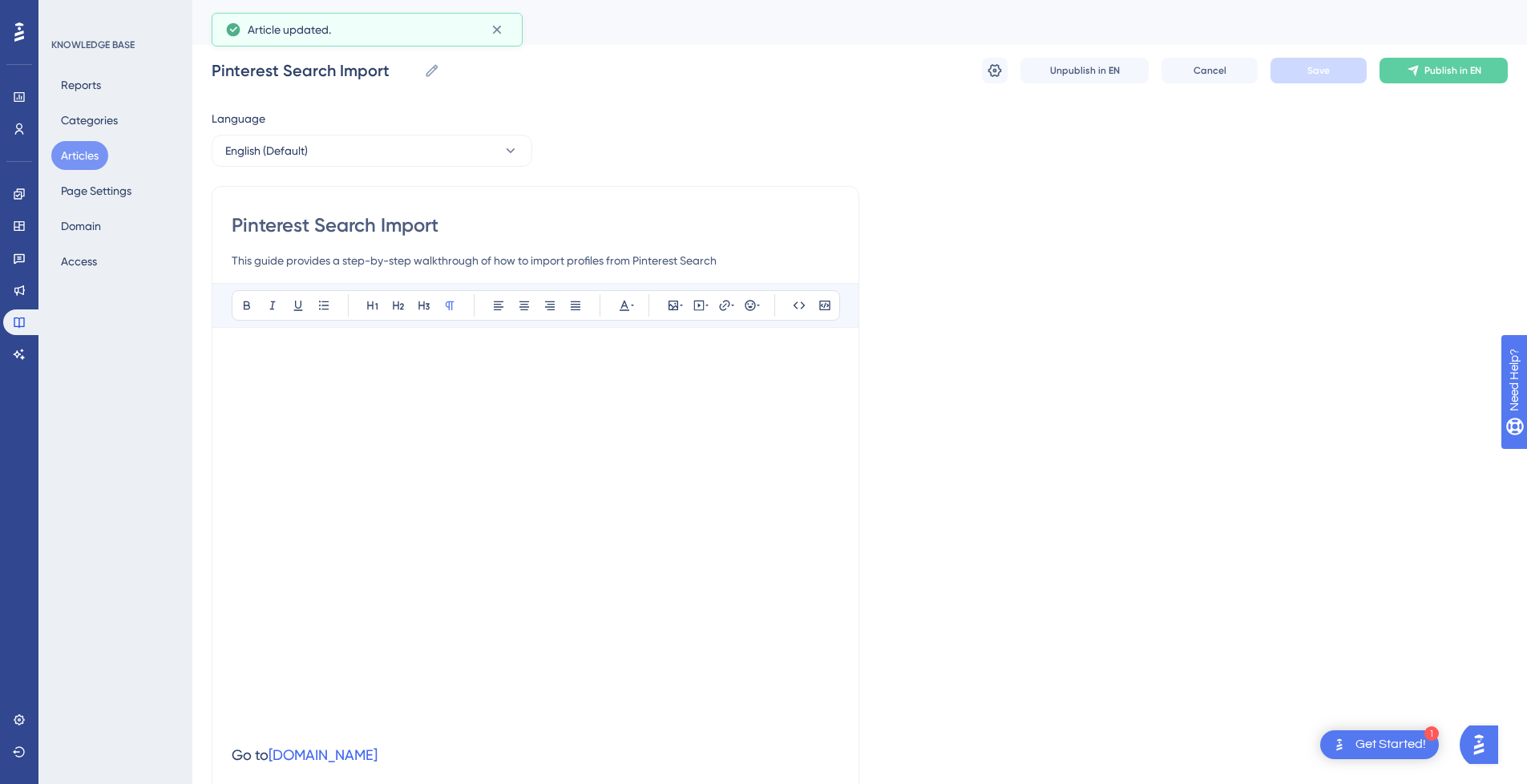
click at [1467, 71] on span "Publish in EN" at bounding box center [1453, 70] width 57 height 13
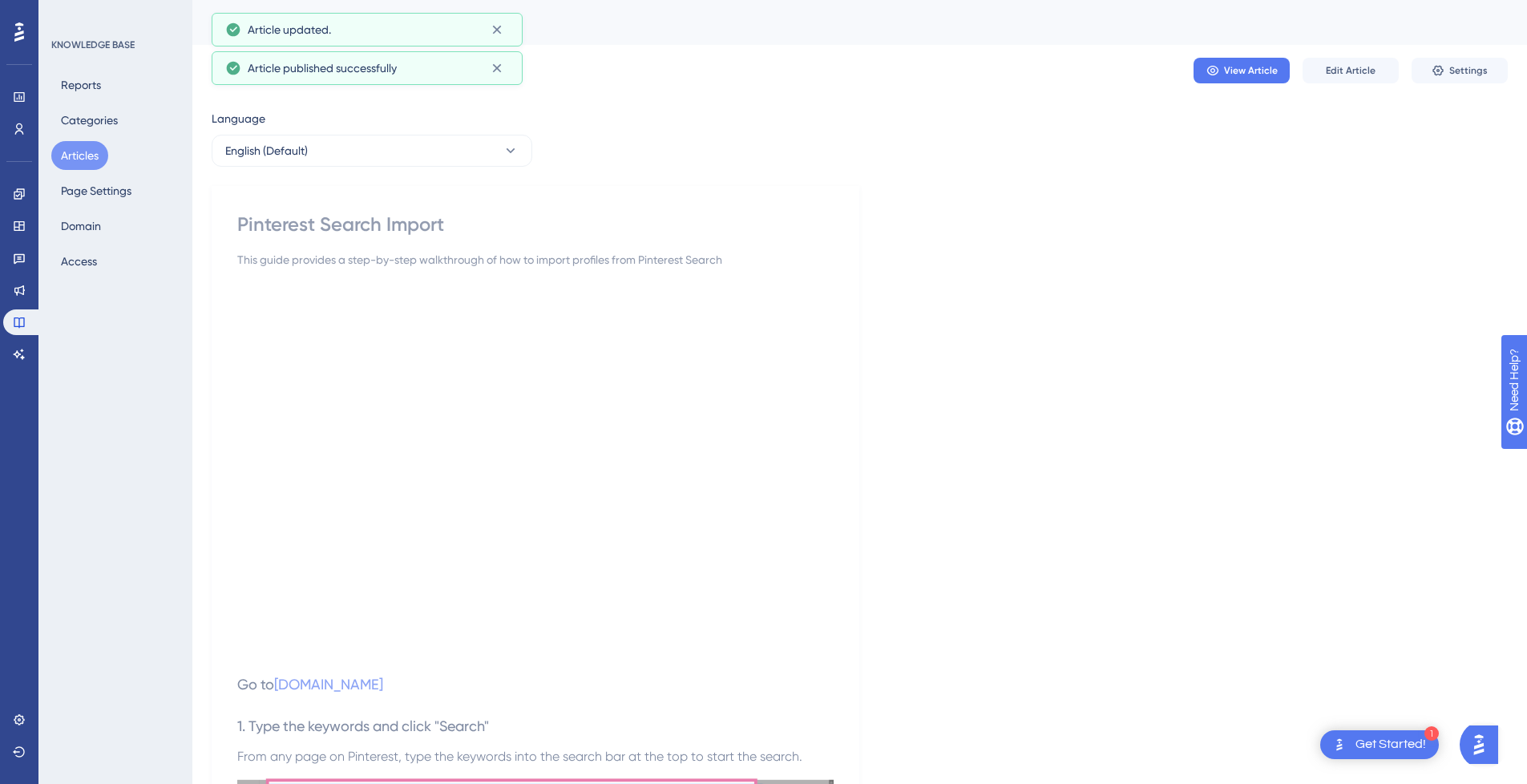
click at [91, 159] on button "Articles" at bounding box center [80, 154] width 57 height 29
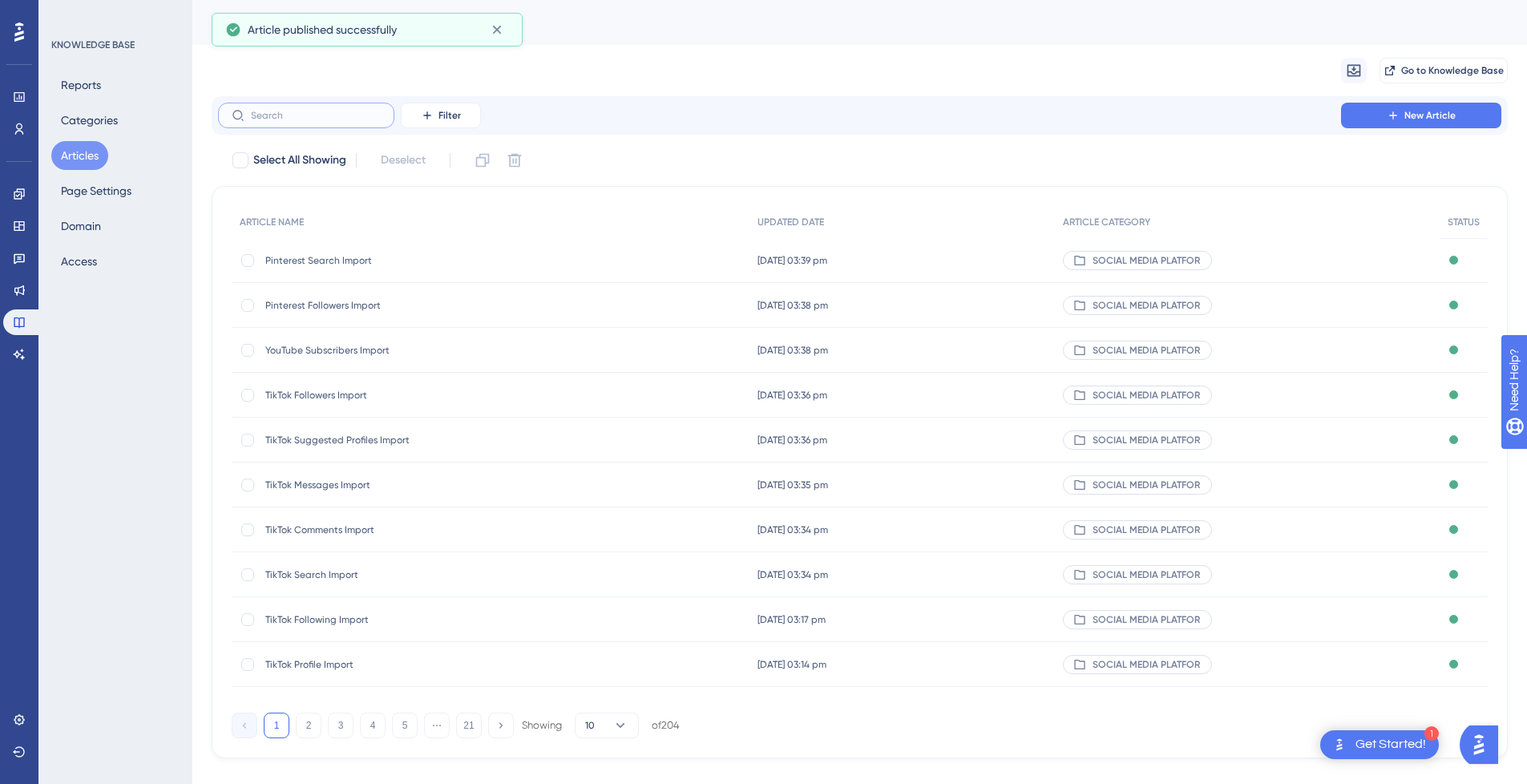
click at [318, 117] on input "text" at bounding box center [316, 115] width 130 height 11
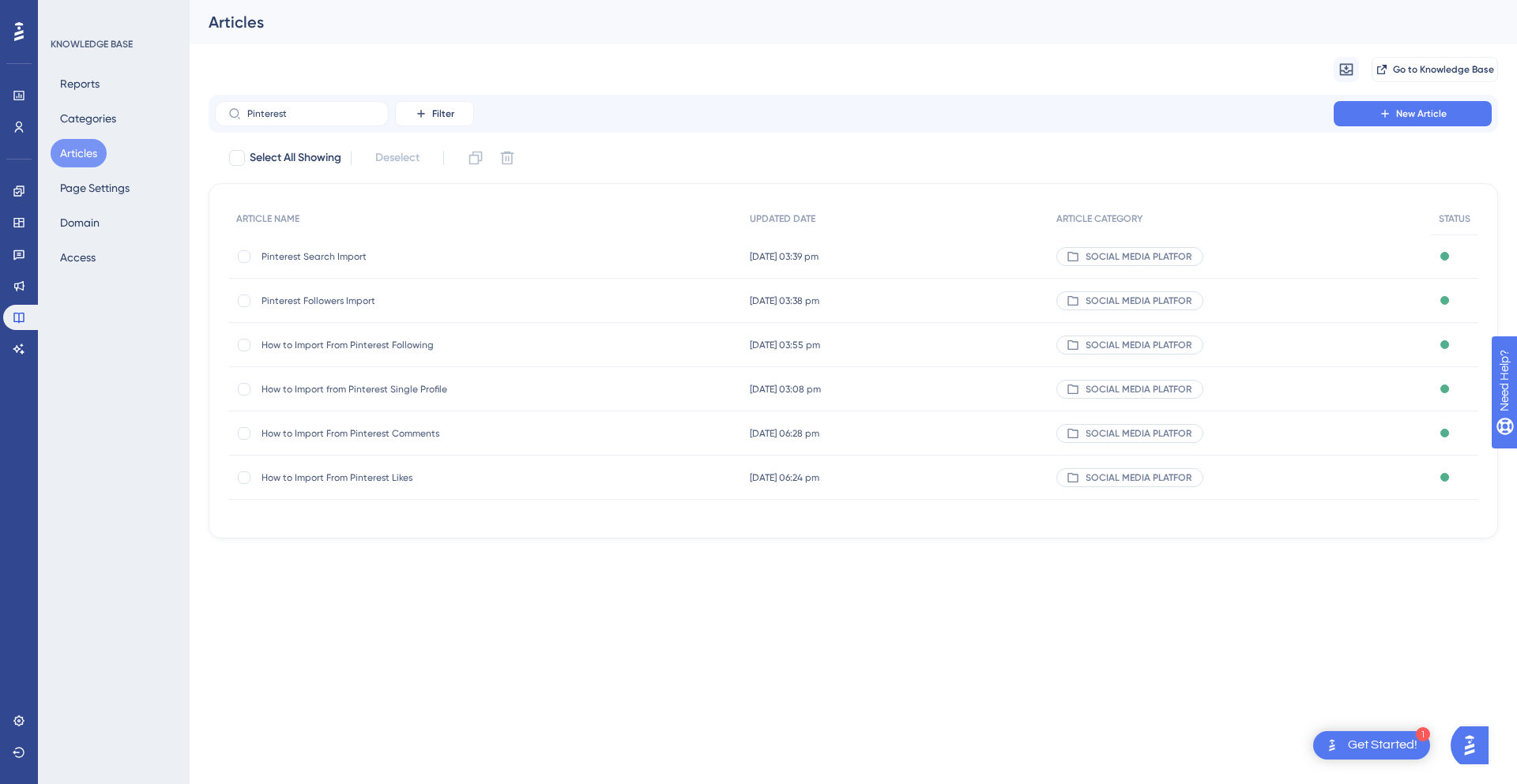
click at [346, 339] on span "How to Import From Pinterest Following" at bounding box center [388, 345] width 253 height 13
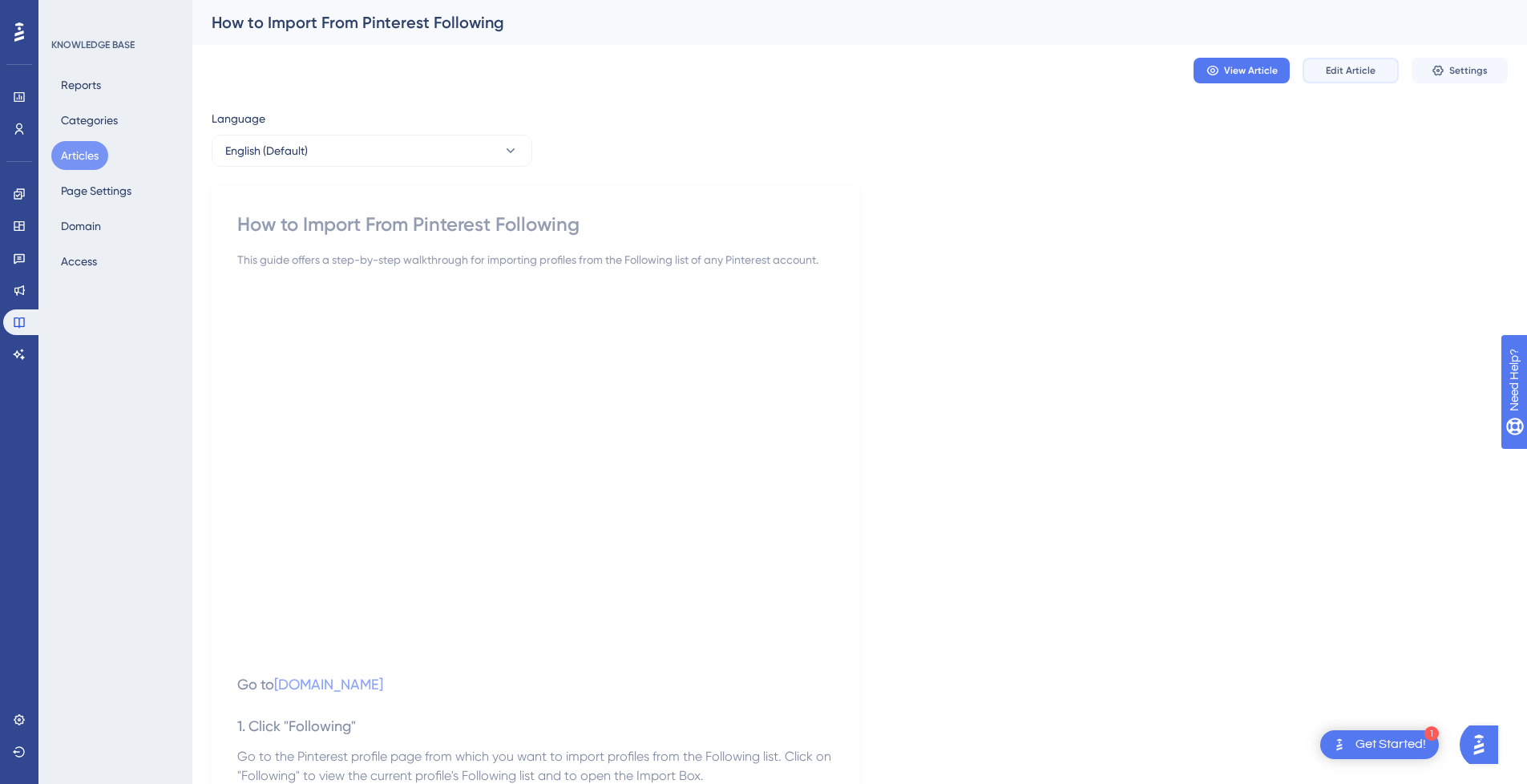
click at [1356, 78] on button "Edit Article" at bounding box center [1351, 71] width 96 height 26
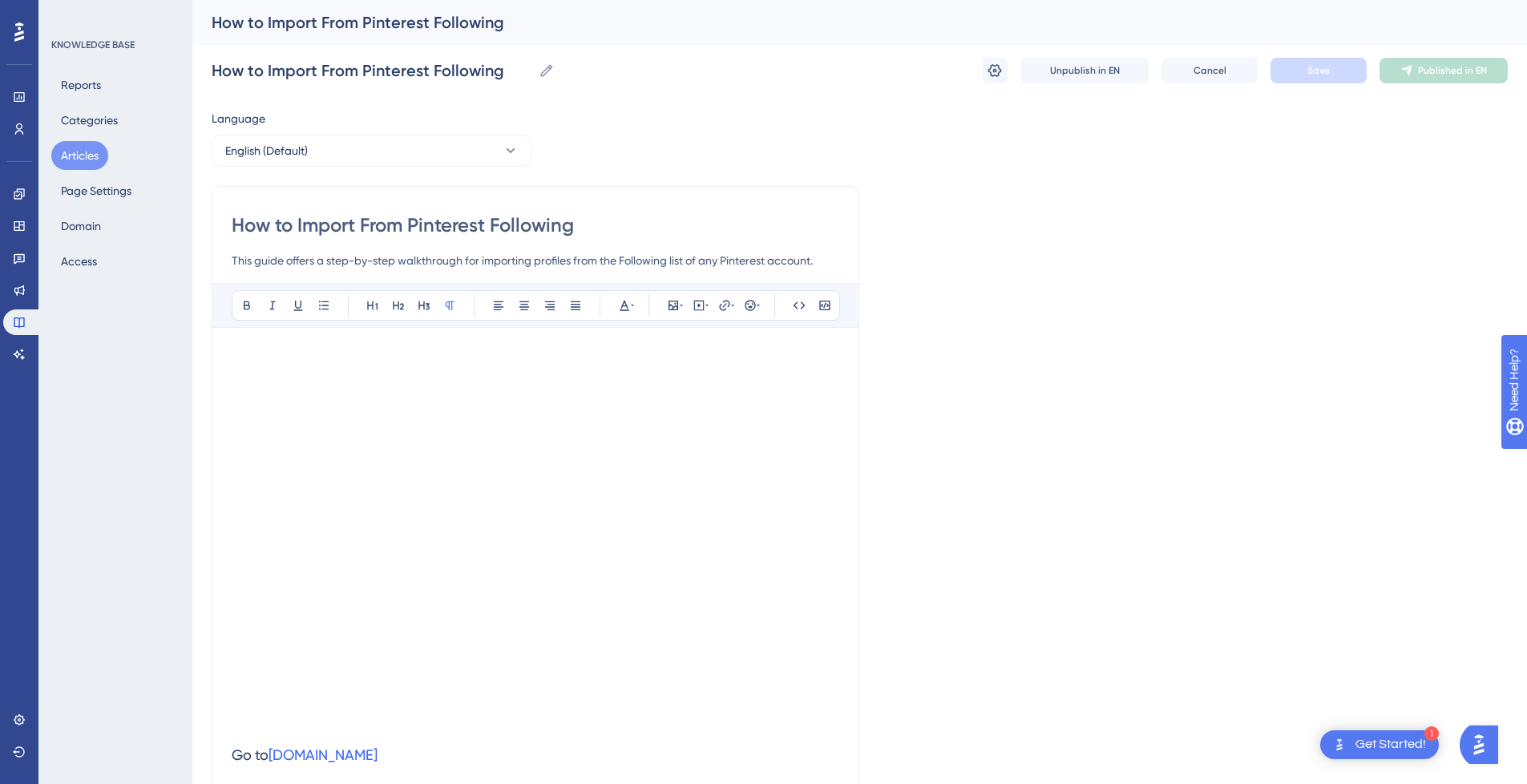
click at [341, 222] on input "How to Import From Pinterest Following" at bounding box center [535, 225] width 608 height 26
click at [577, 219] on input "How to From Pinterest Following" at bounding box center [535, 225] width 608 height 26
paste input "Import"
drag, startPoint x: 345, startPoint y: 224, endPoint x: -24, endPoint y: 224, distance: 369.0
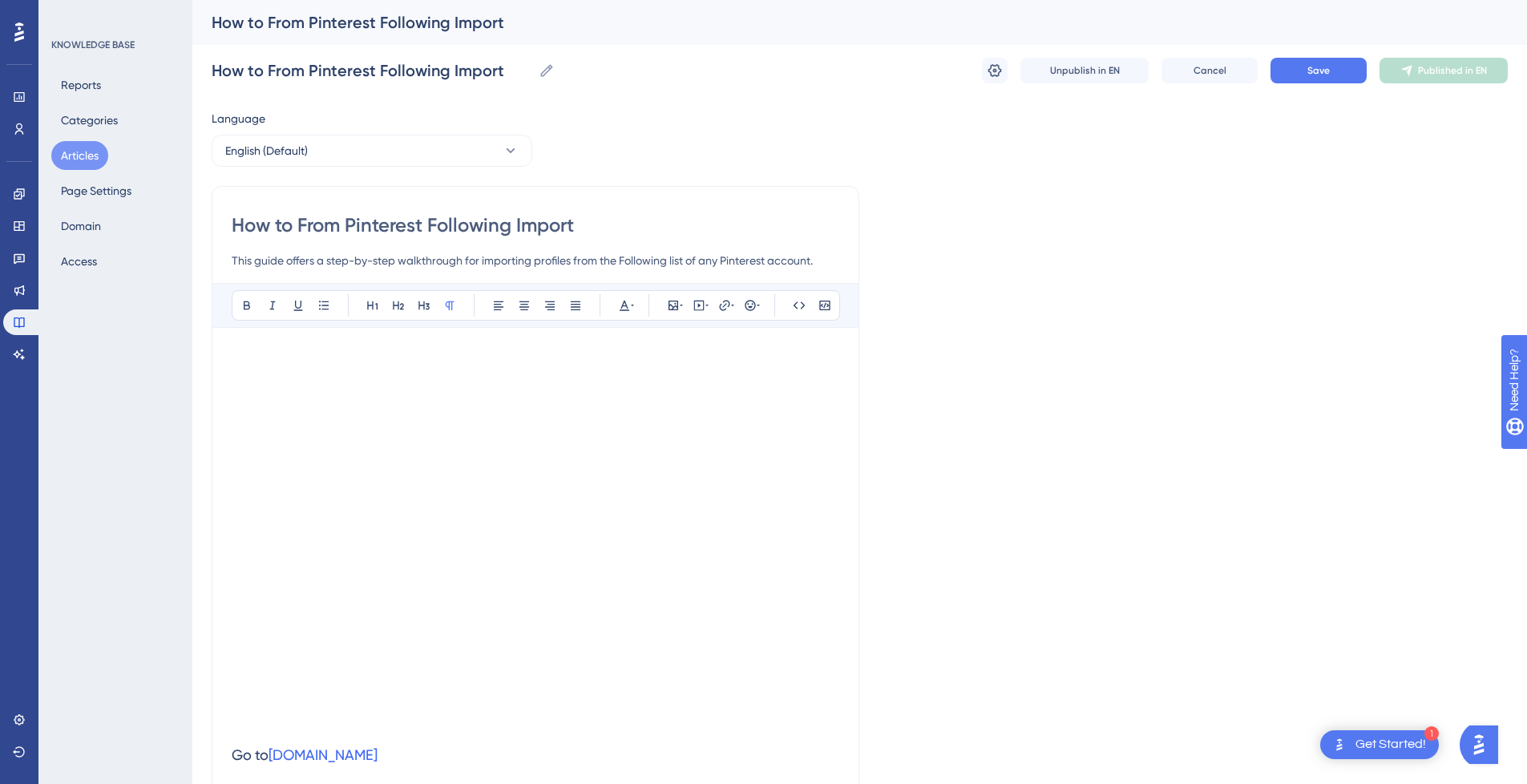
click at [0, 0] on html "1 Get Started! Performance Users Engagement Widgets Feedback Product Updates Kn…" at bounding box center [764, 0] width 1527 height 0
click at [559, 225] on input "Pinterest Following Import" at bounding box center [535, 225] width 608 height 26
click at [1346, 73] on button "Save" at bounding box center [1319, 71] width 96 height 26
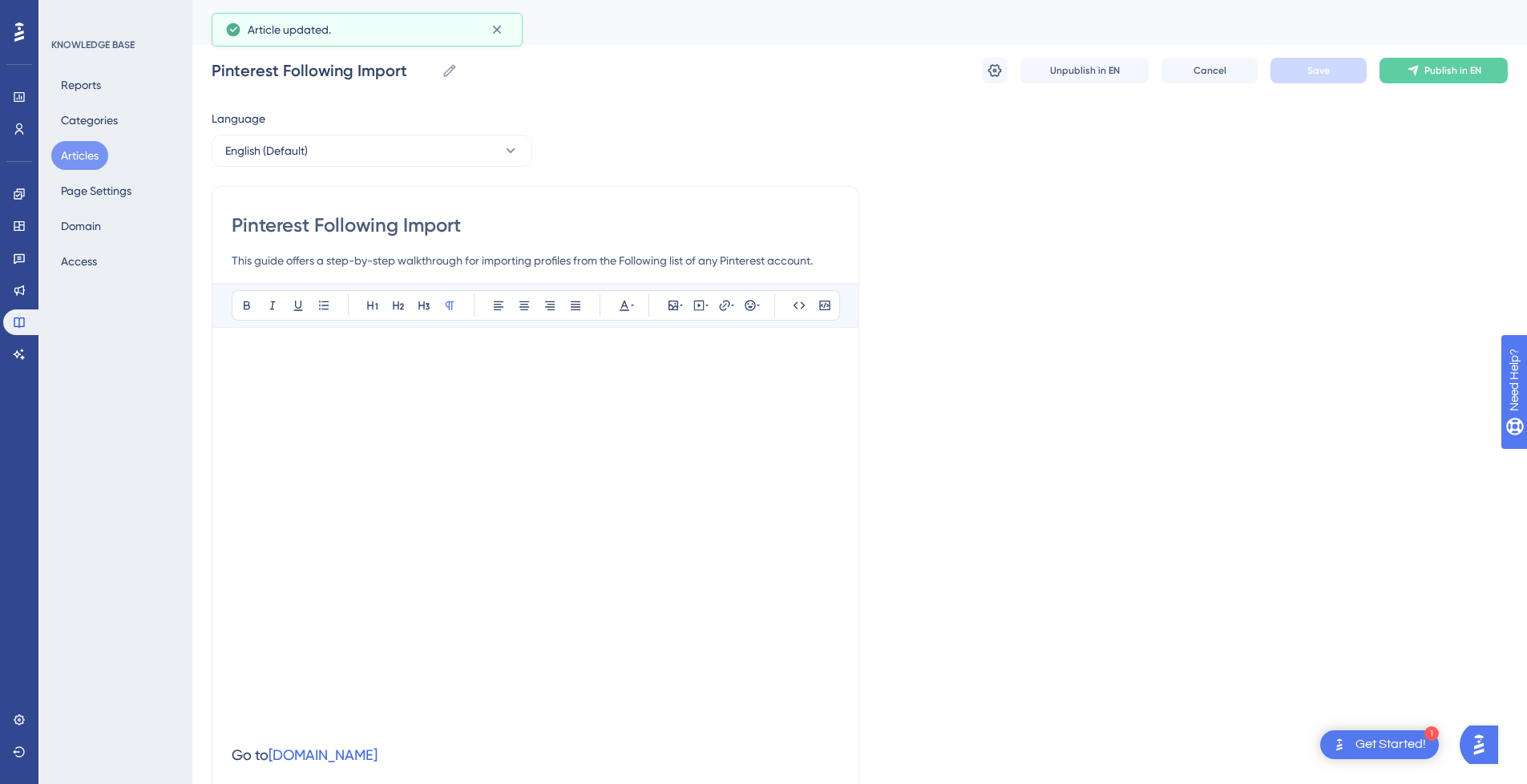
click at [1460, 72] on span "Publish in EN" at bounding box center [1453, 70] width 57 height 13
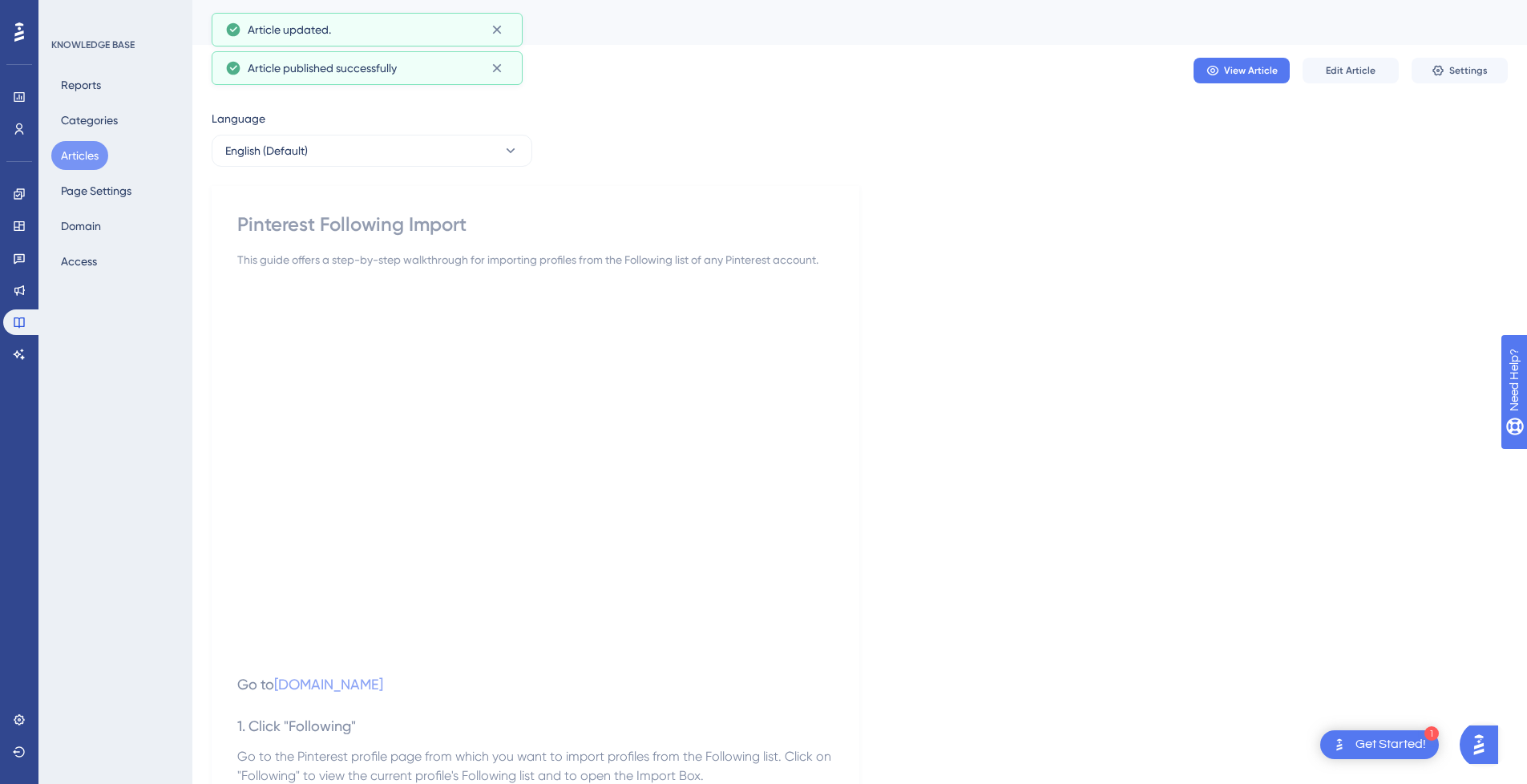
click at [85, 158] on button "Articles" at bounding box center [80, 154] width 57 height 29
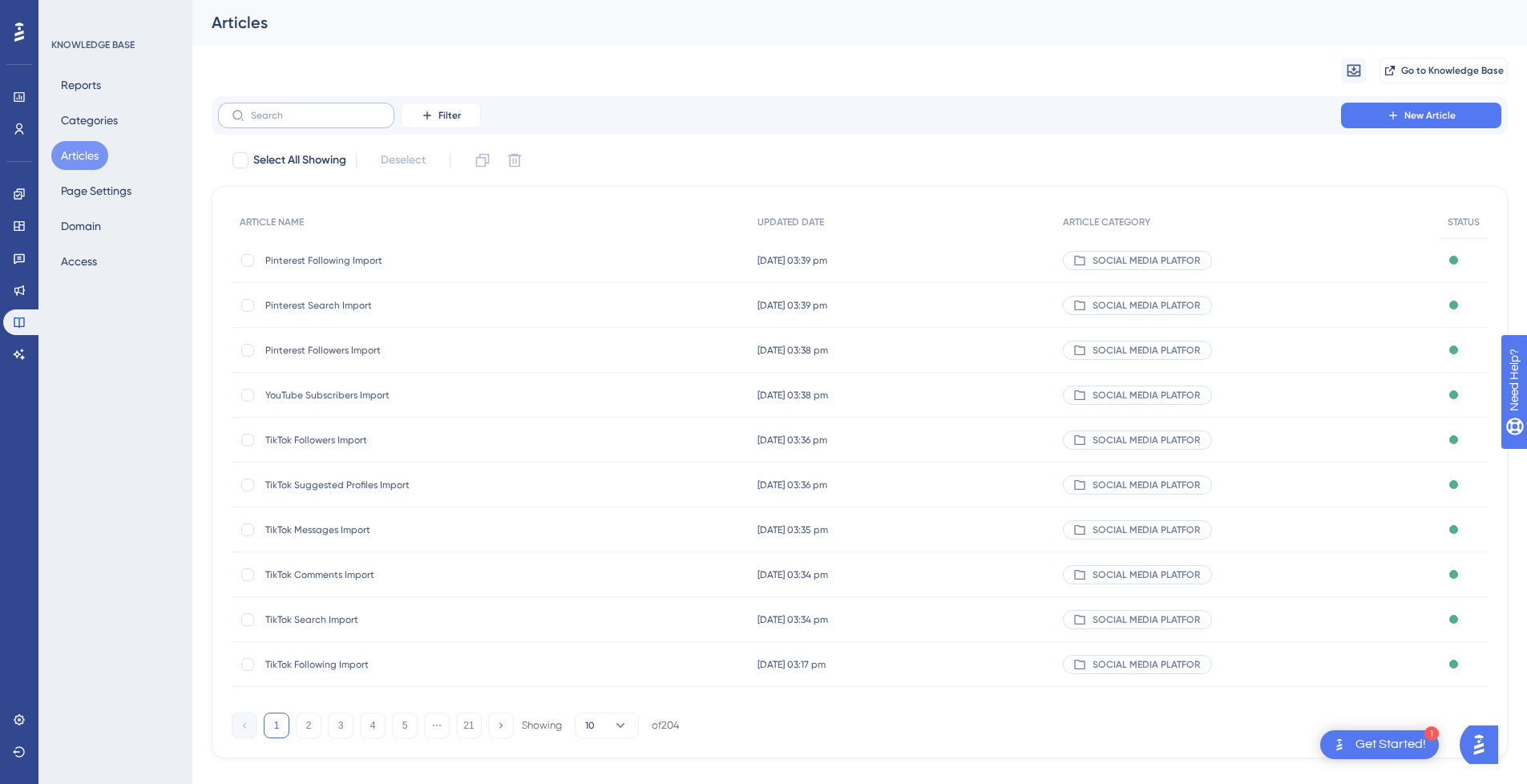
click at [314, 126] on label at bounding box center [306, 115] width 176 height 26
click at [314, 121] on input "text" at bounding box center [316, 115] width 130 height 11
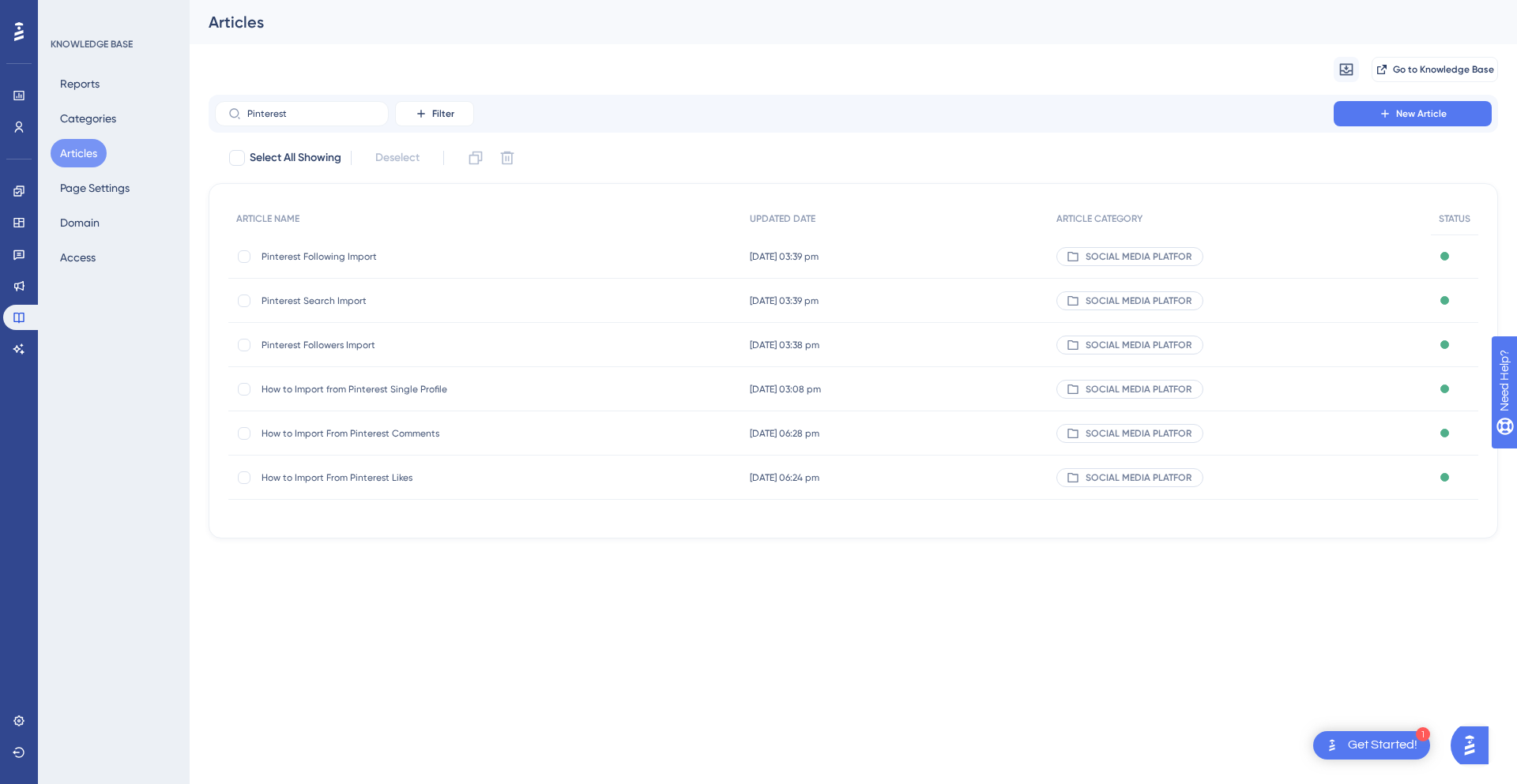
click at [379, 388] on span "How to Import from Pinterest Single Profile" at bounding box center [388, 389] width 253 height 13
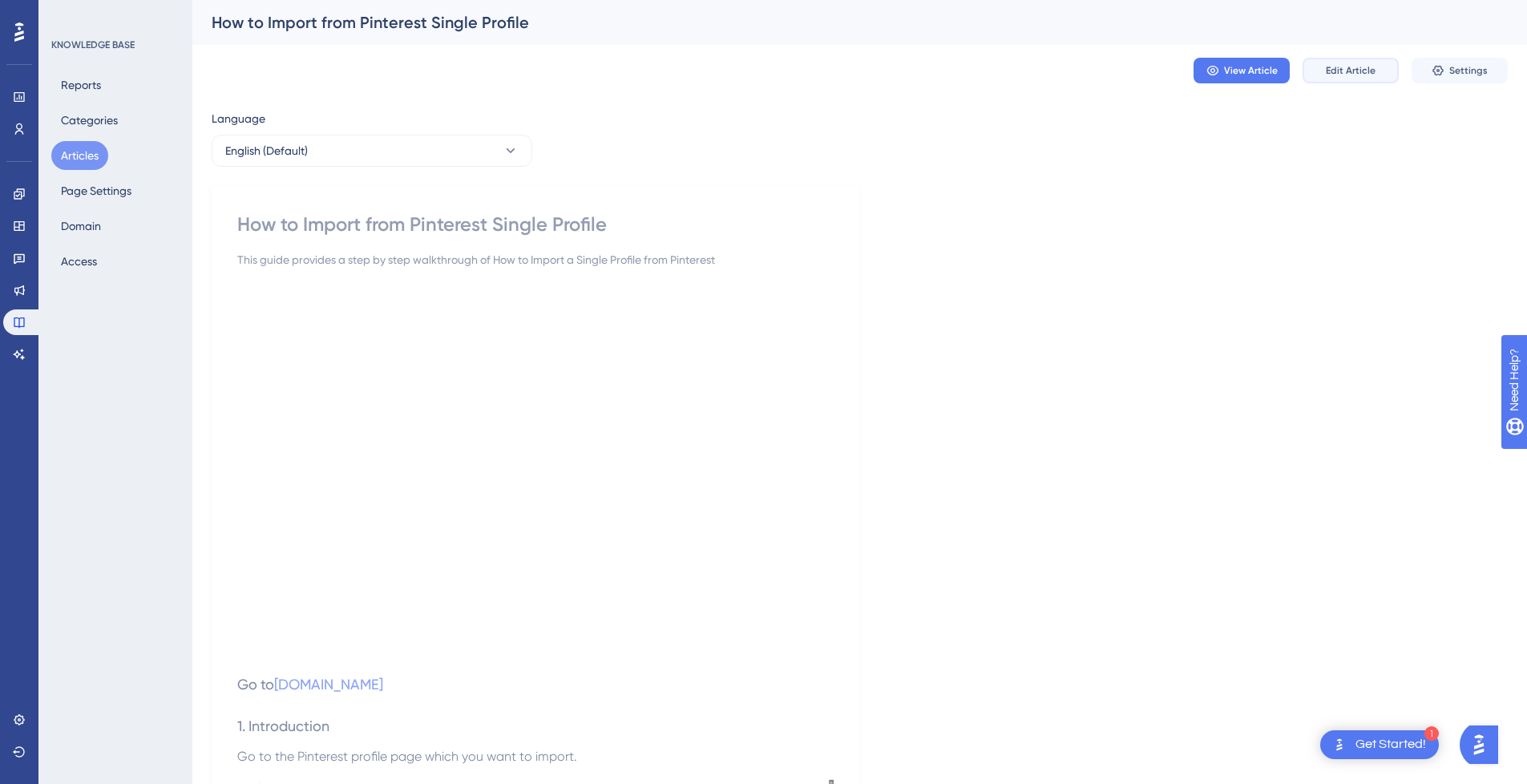
click at [1362, 74] on span "Edit Article" at bounding box center [1351, 70] width 50 height 13
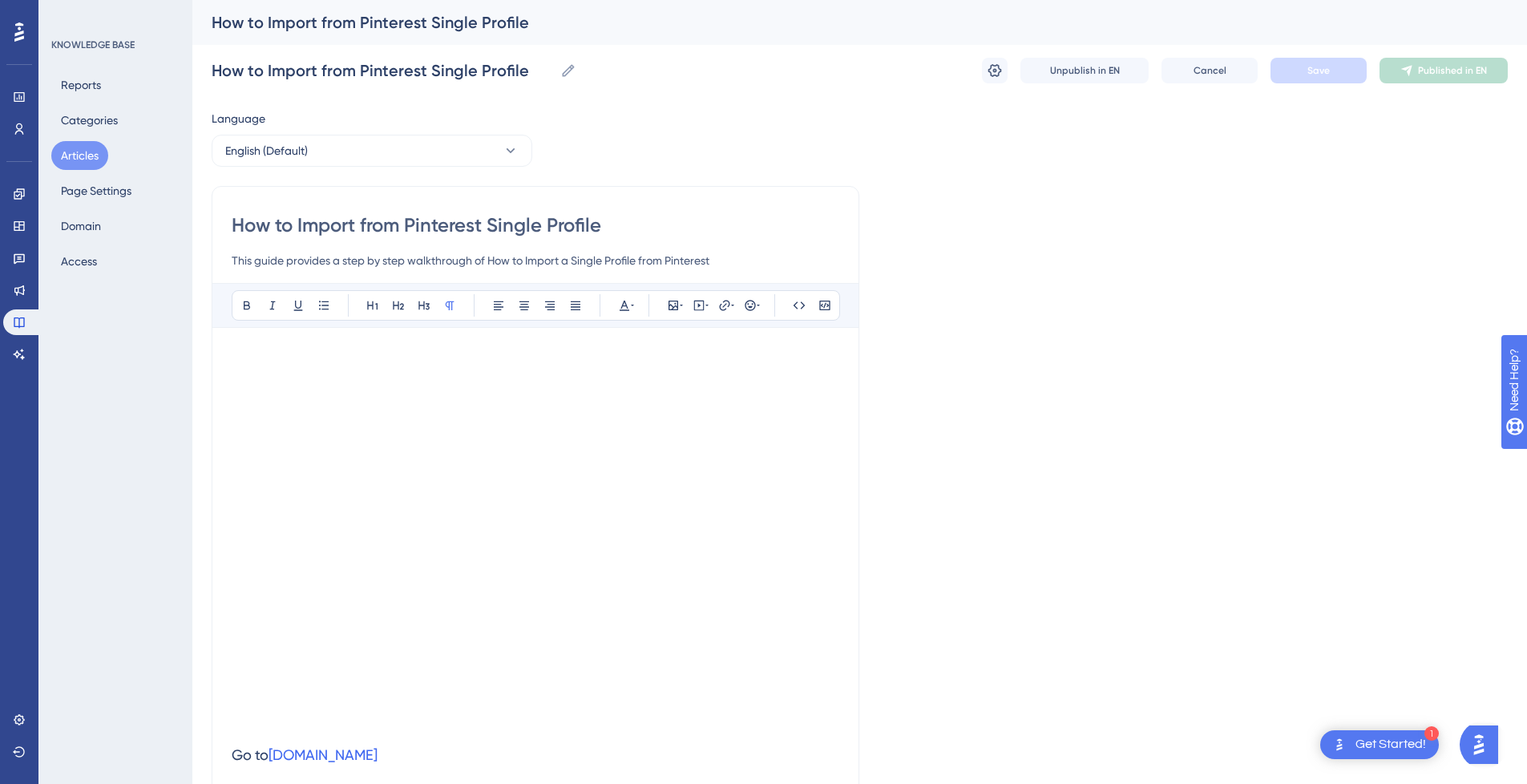
click at [295, 225] on input "How to Import from Pinterest Single Profile" at bounding box center [535, 225] width 608 height 26
click at [330, 224] on input "How to Import from Pinterest Single Profile" at bounding box center [535, 225] width 608 height 26
click at [615, 225] on input "How to from Pinterest Single Profile" at bounding box center [535, 225] width 608 height 26
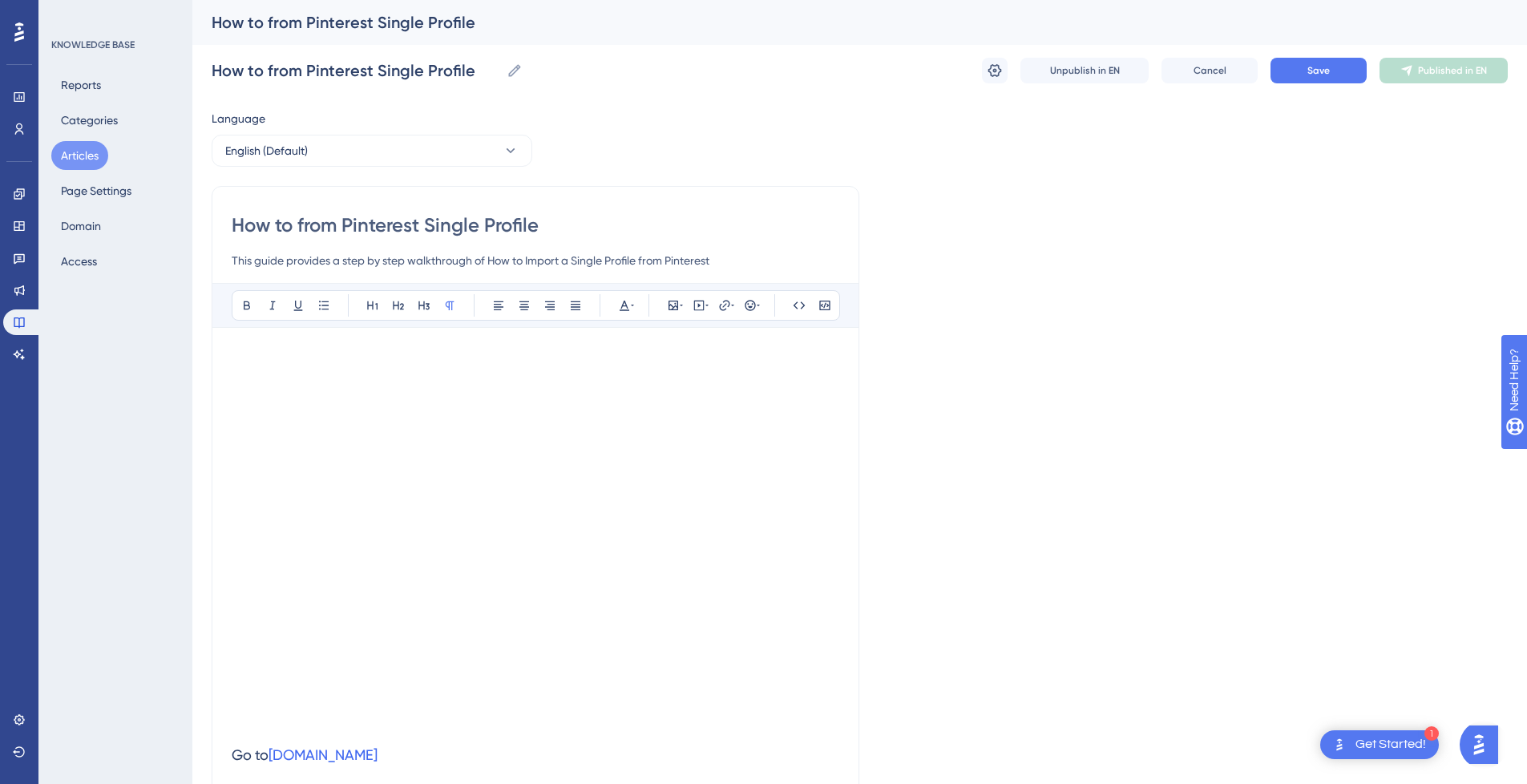
paste input "Import"
drag, startPoint x: 345, startPoint y: 224, endPoint x: 119, endPoint y: 225, distance: 226.0
click at [566, 221] on input "Pinterest Single Profile Import" at bounding box center [535, 225] width 608 height 26
click at [1337, 85] on div "Pinterest Single Profile Import Pinterest Single Profile Import Unpublish in EN…" at bounding box center [860, 71] width 1297 height 51
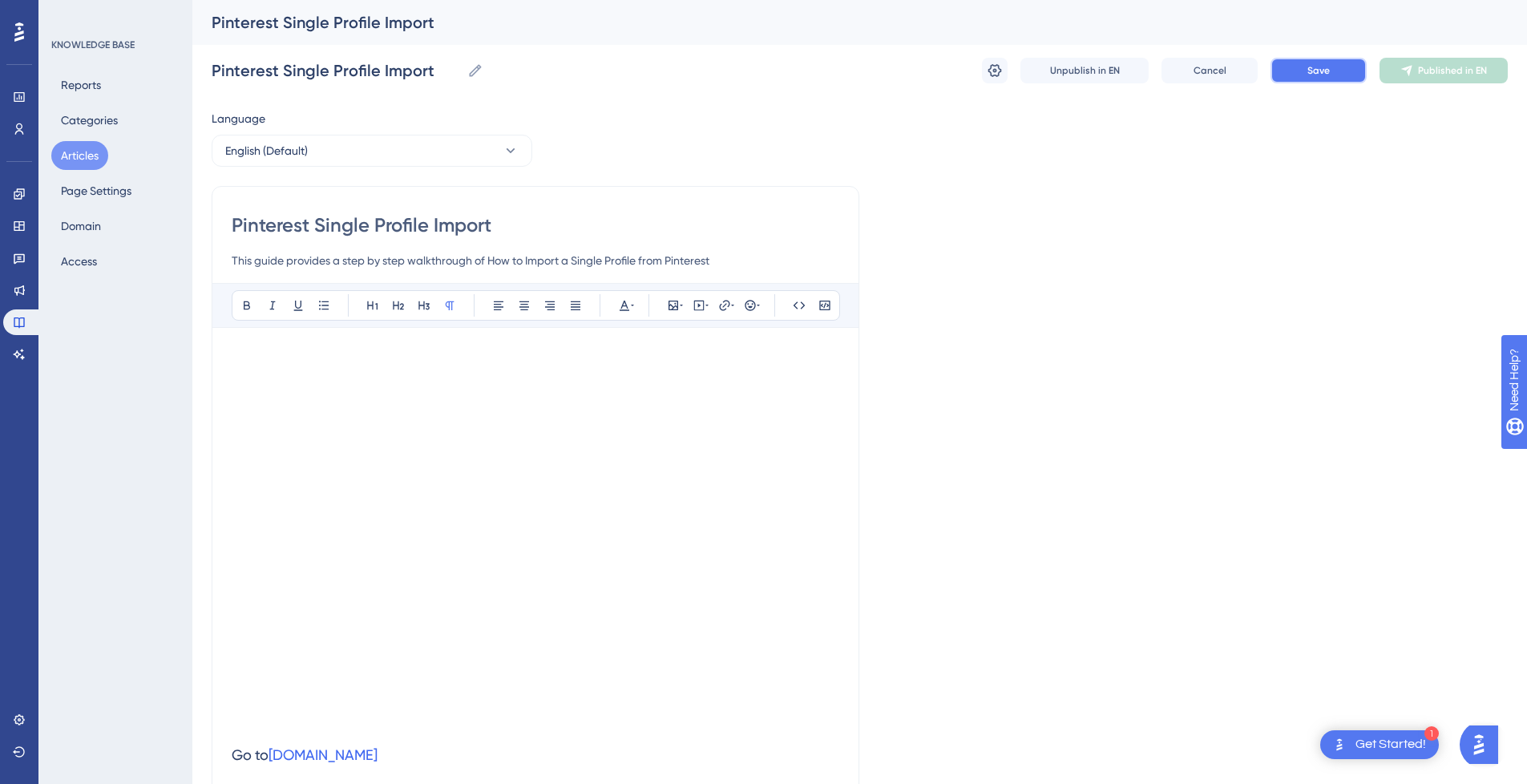
click at [1349, 72] on button "Save" at bounding box center [1319, 71] width 96 height 26
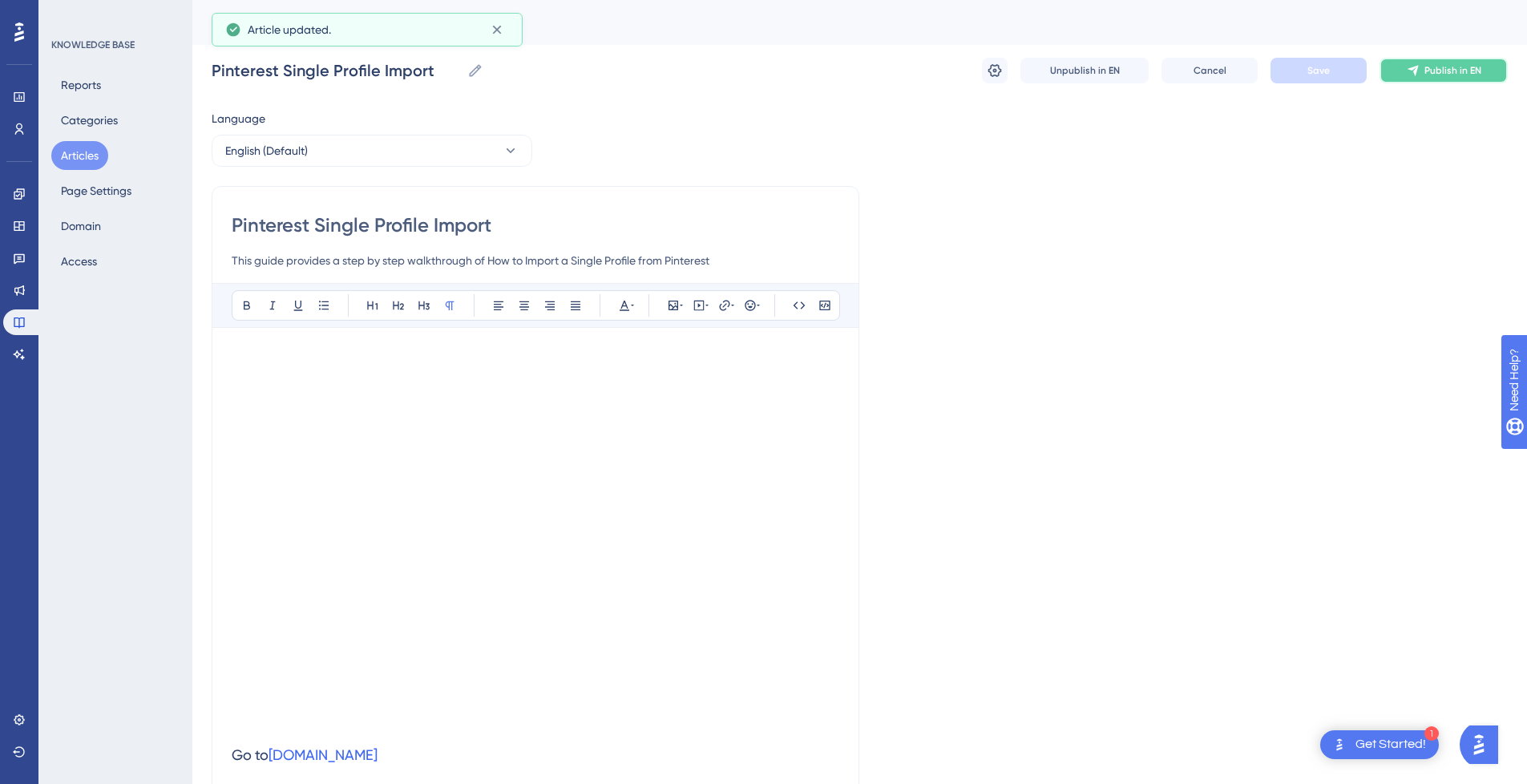
click at [1432, 72] on span "Publish in EN" at bounding box center [1453, 70] width 57 height 13
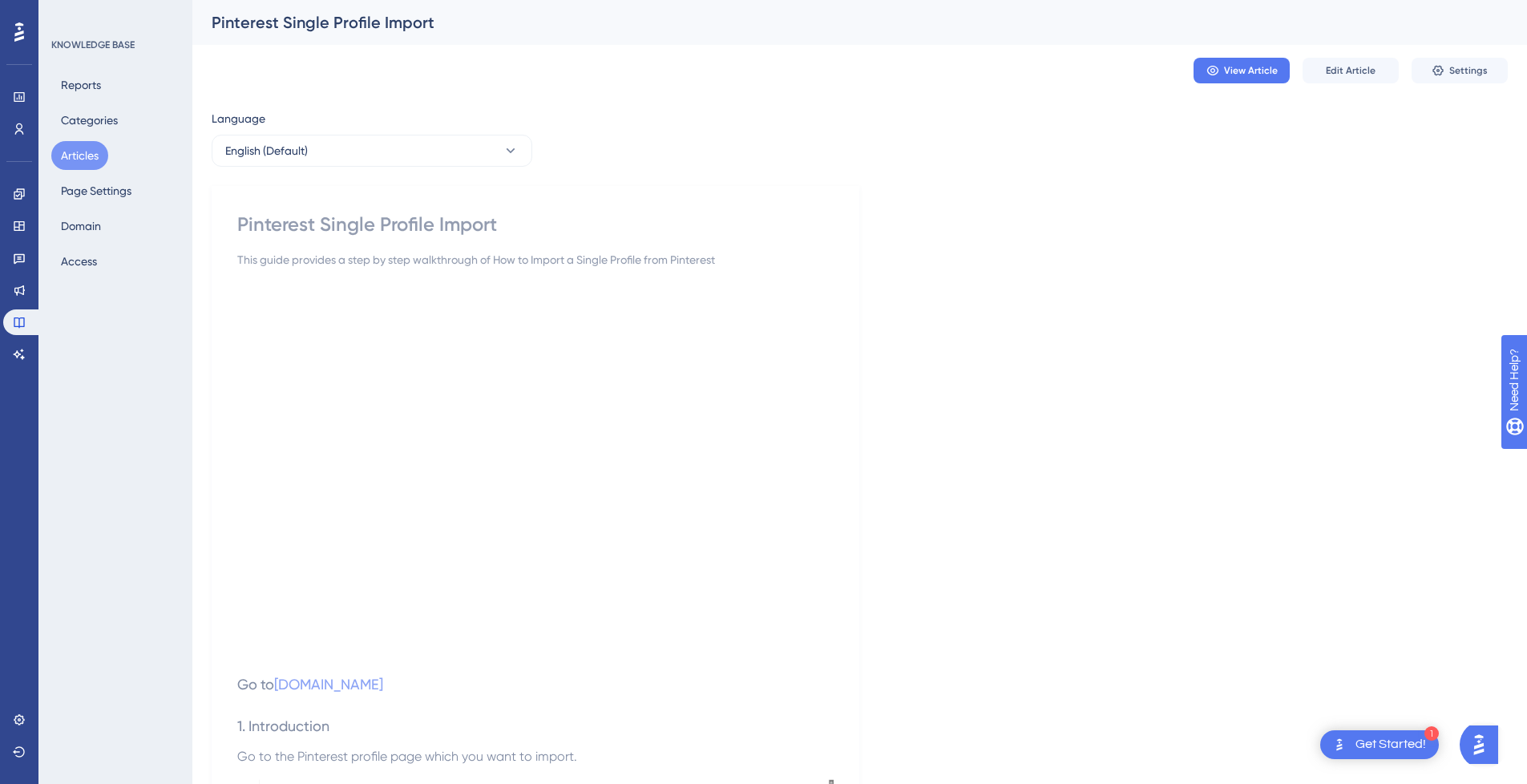
click at [89, 157] on button "Articles" at bounding box center [80, 154] width 57 height 29
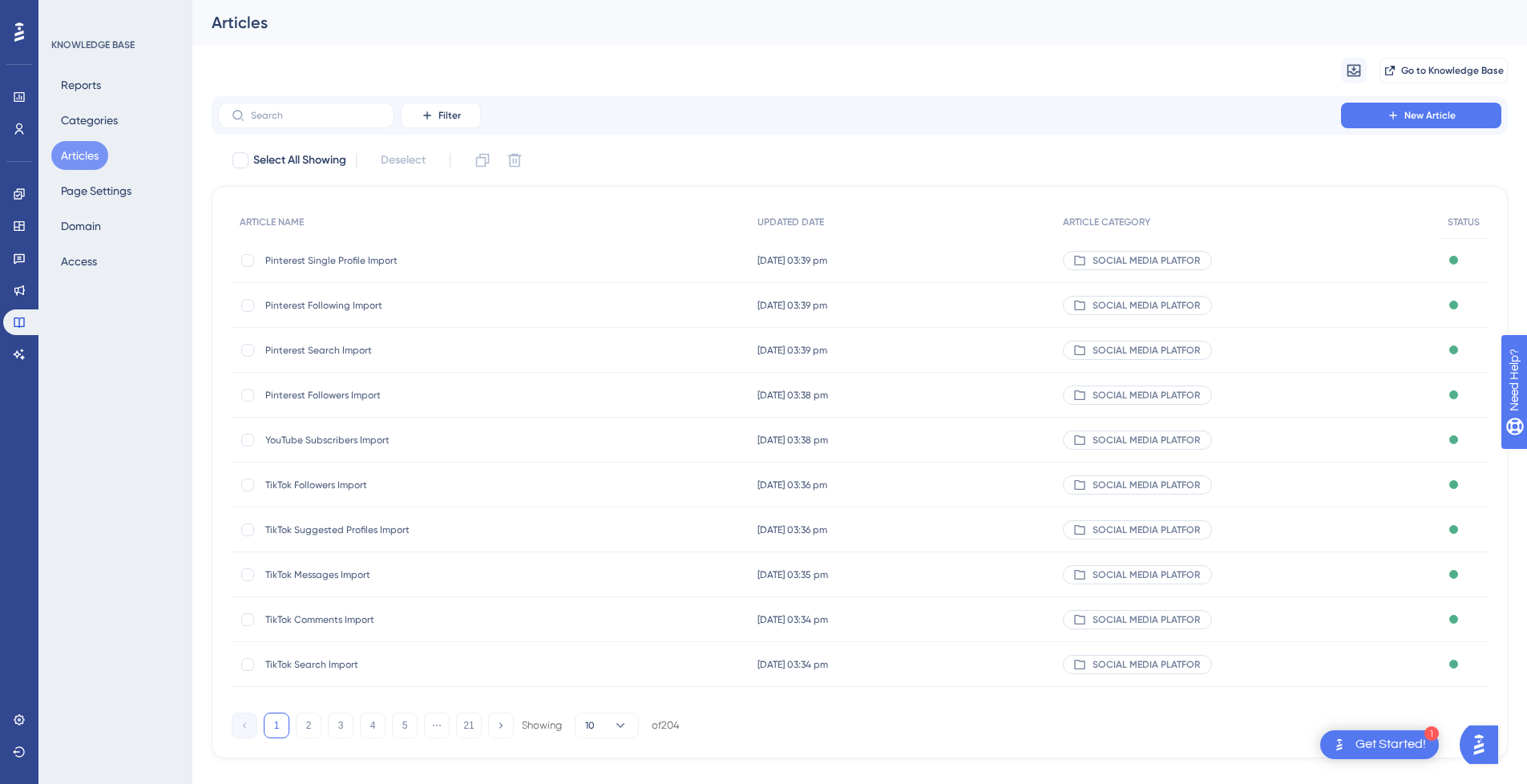
drag, startPoint x: 527, startPoint y: 40, endPoint x: 519, endPoint y: 40, distance: 8.0
click at [527, 40] on div "Articles" at bounding box center [860, 23] width 1335 height 45
click at [332, 125] on label at bounding box center [306, 115] width 176 height 26
click at [332, 121] on input "text" at bounding box center [316, 115] width 130 height 11
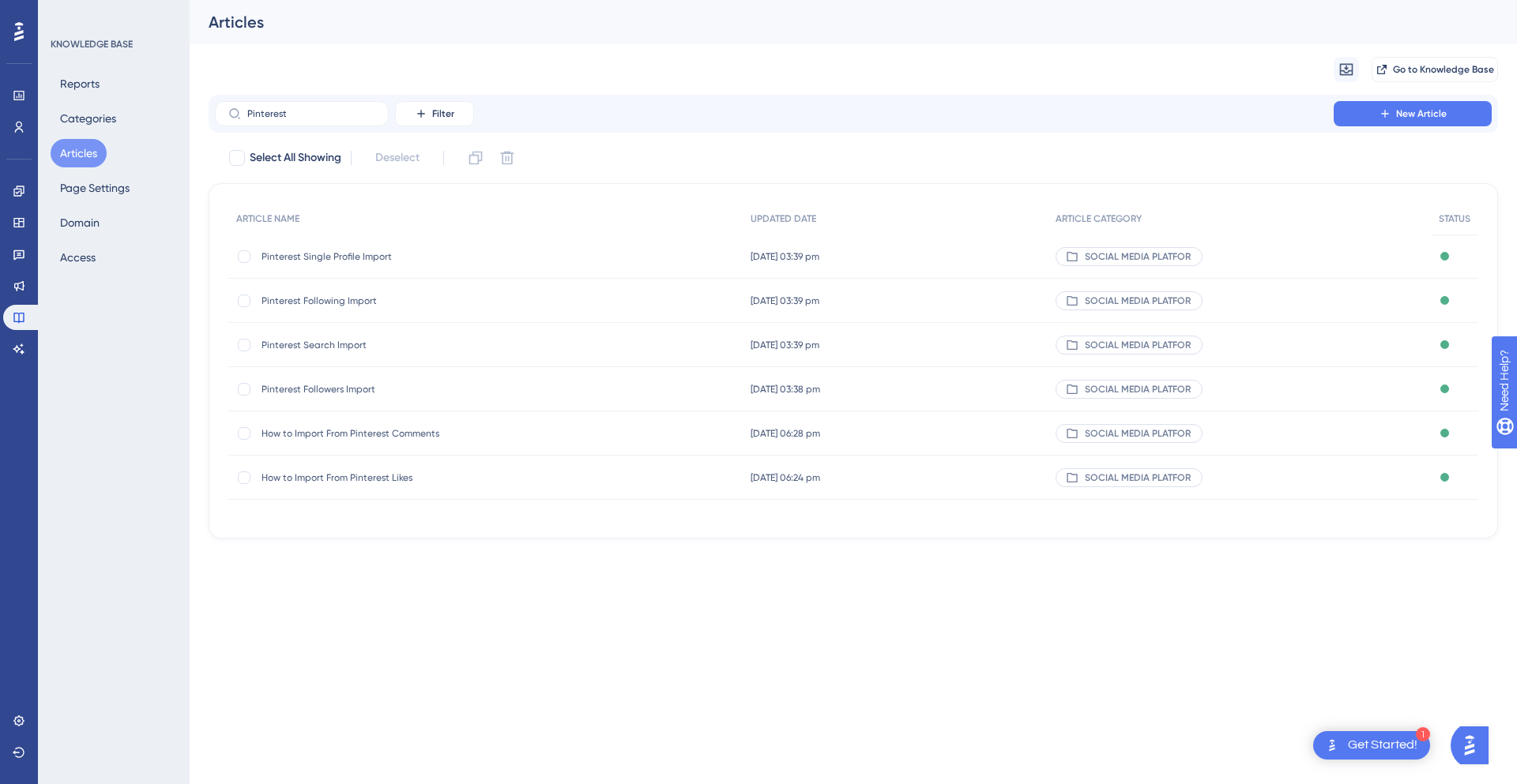
click at [381, 438] on span "How to Import From Pinterest Comments" at bounding box center [388, 433] width 253 height 13
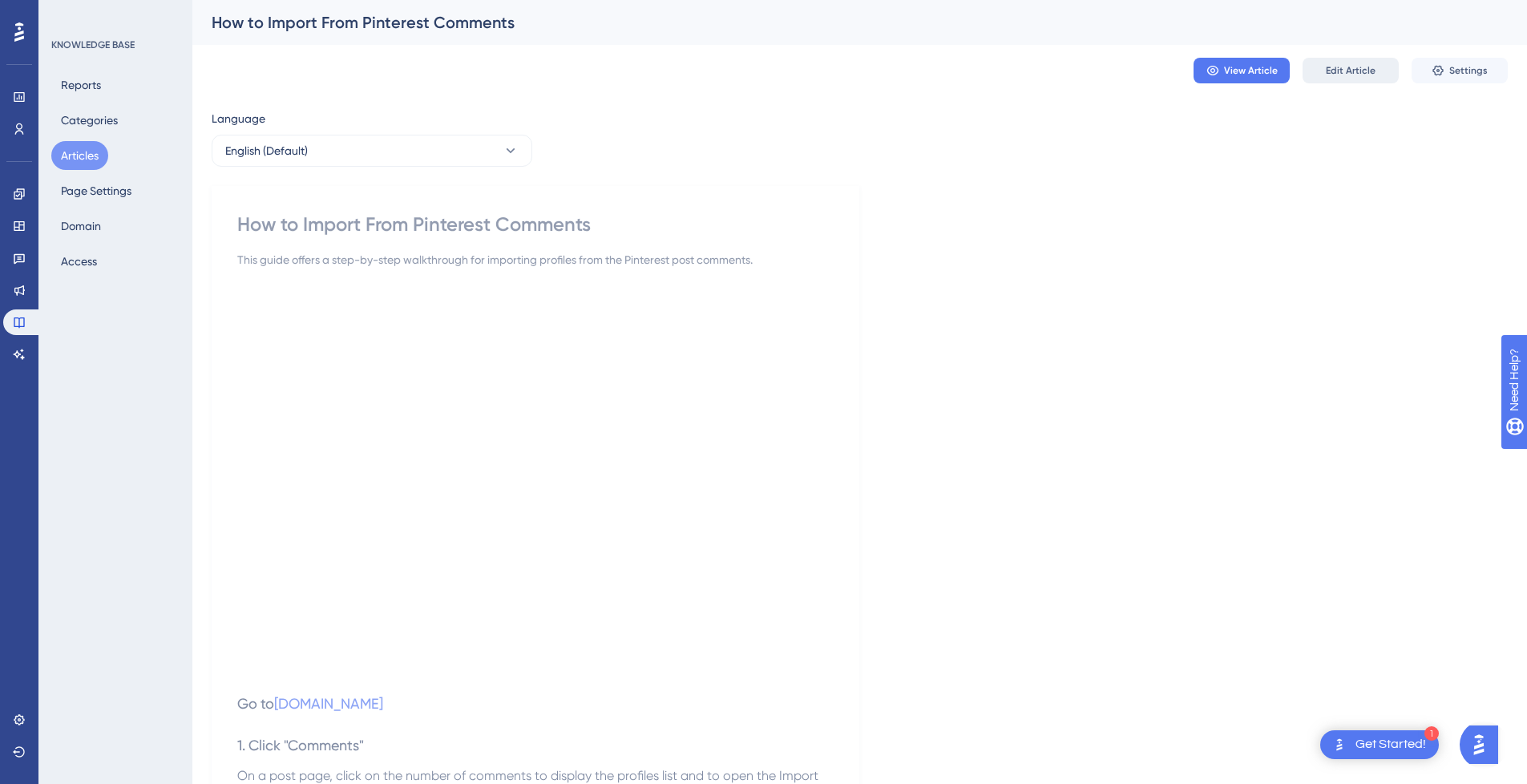
click at [1352, 72] on span "Edit Article" at bounding box center [1351, 70] width 50 height 13
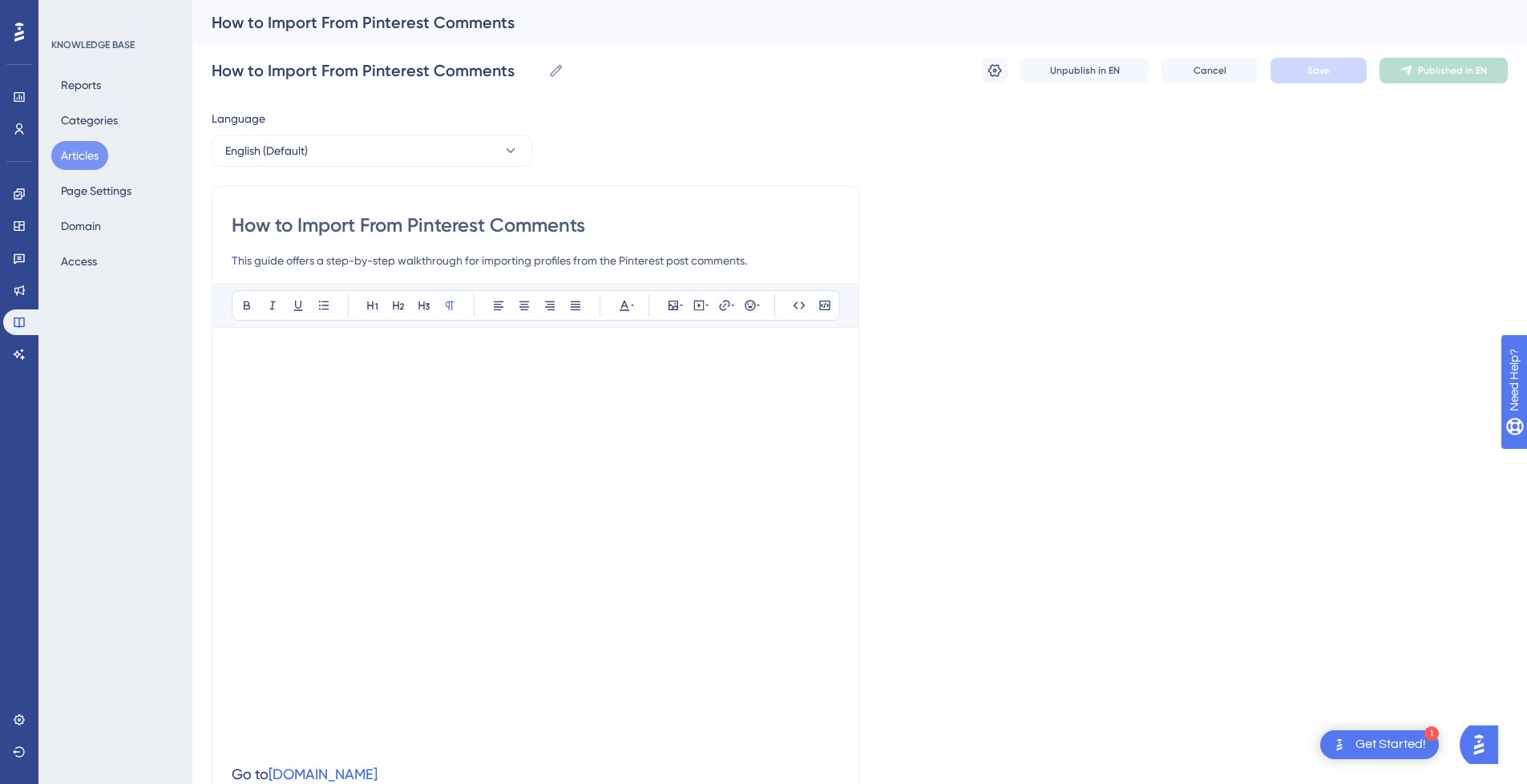
click at [348, 215] on input "How to Import From Pinterest Comments" at bounding box center [535, 225] width 608 height 26
click at [578, 218] on input "How to From Pinterest Comments" at bounding box center [535, 225] width 608 height 26
paste input "Import"
drag, startPoint x: 345, startPoint y: 217, endPoint x: -57, endPoint y: 217, distance: 402.0
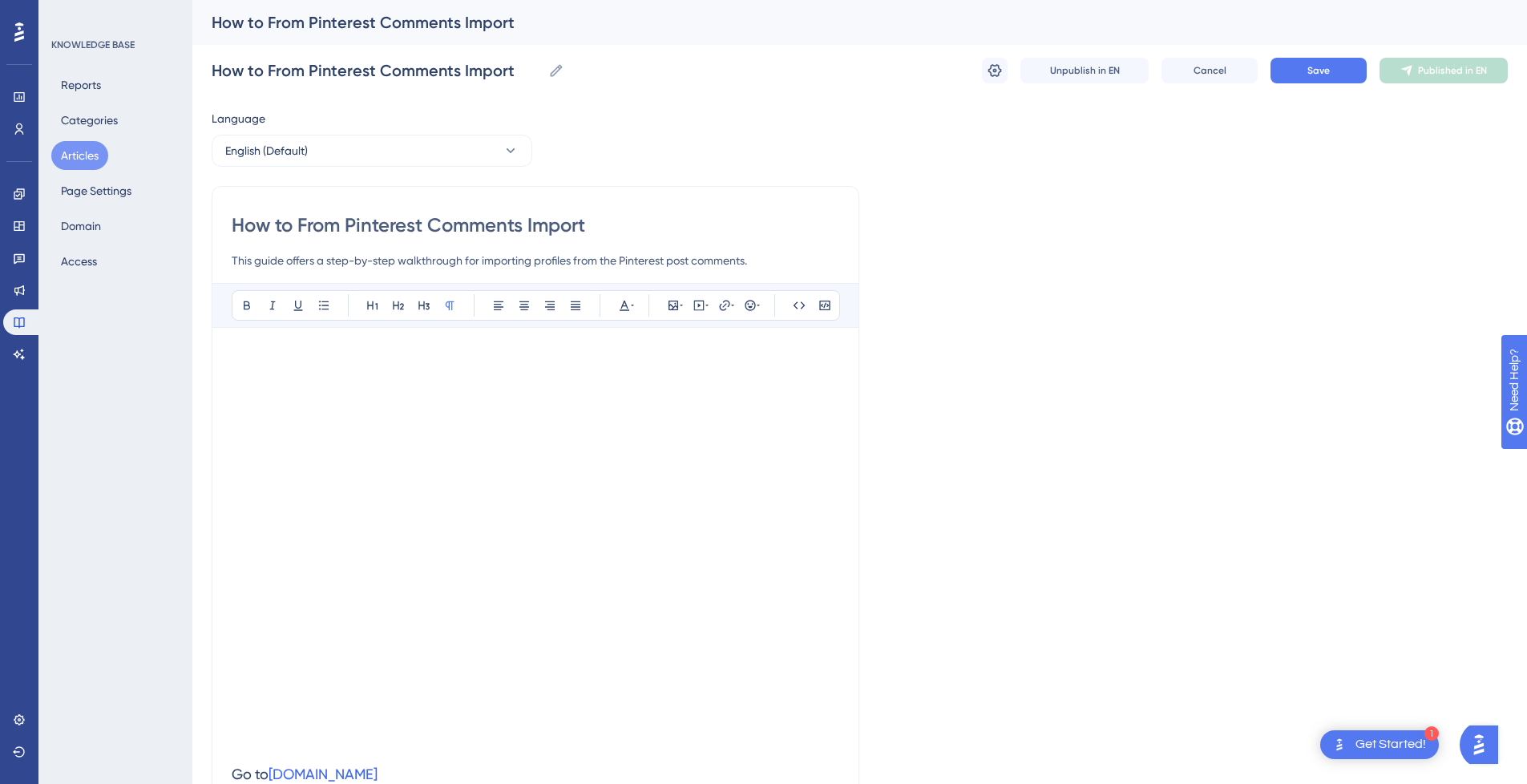
click at [0, 0] on html "1 Get Started! Performance Users Engagement Widgets Feedback Product Updates Kn…" at bounding box center [764, 0] width 1527 height 0
click at [567, 230] on input "Pinterest Comments Import" at bounding box center [535, 225] width 608 height 26
click at [1347, 62] on button "Save" at bounding box center [1319, 71] width 96 height 26
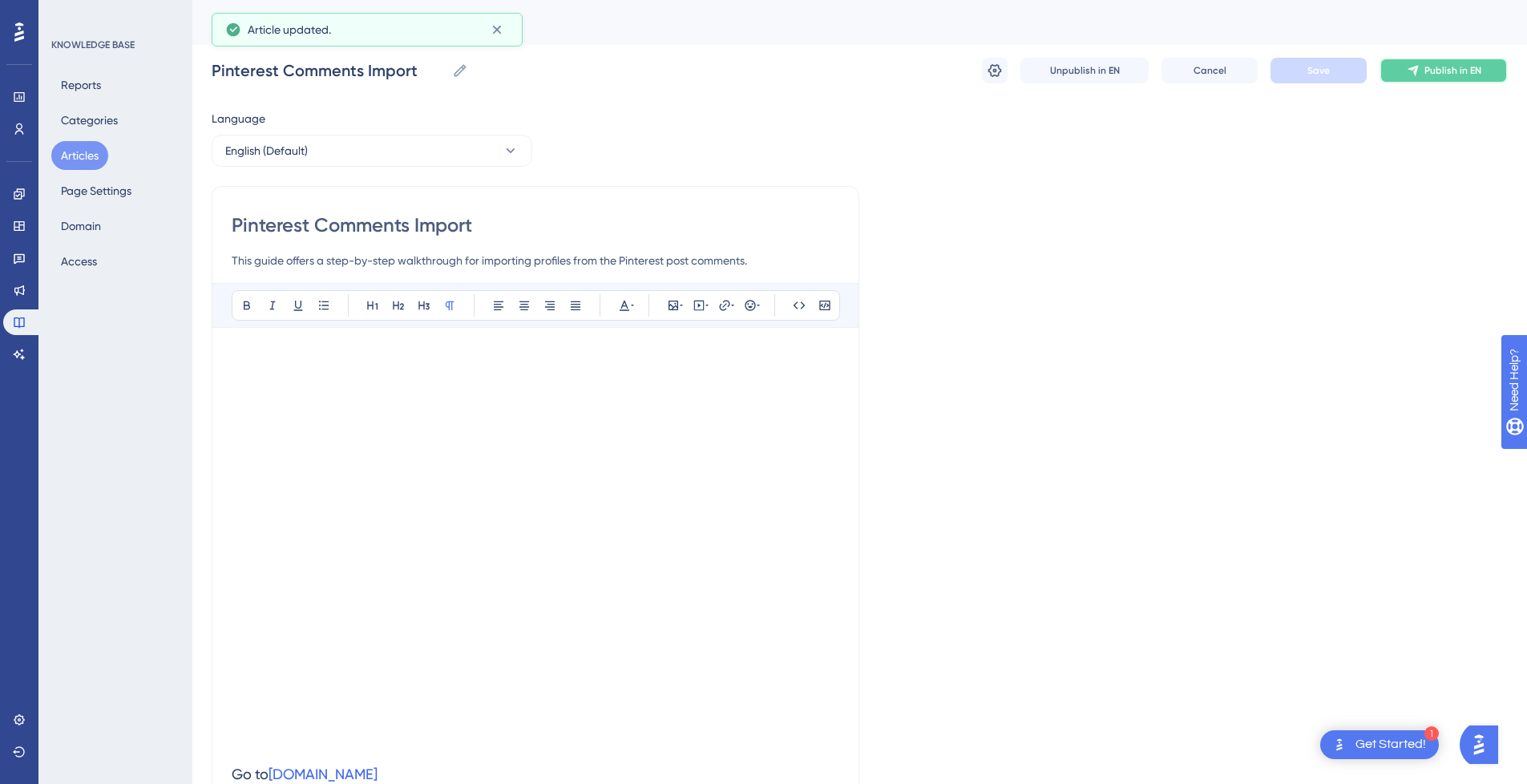
click at [1421, 67] on button "Publish in EN" at bounding box center [1443, 71] width 128 height 26
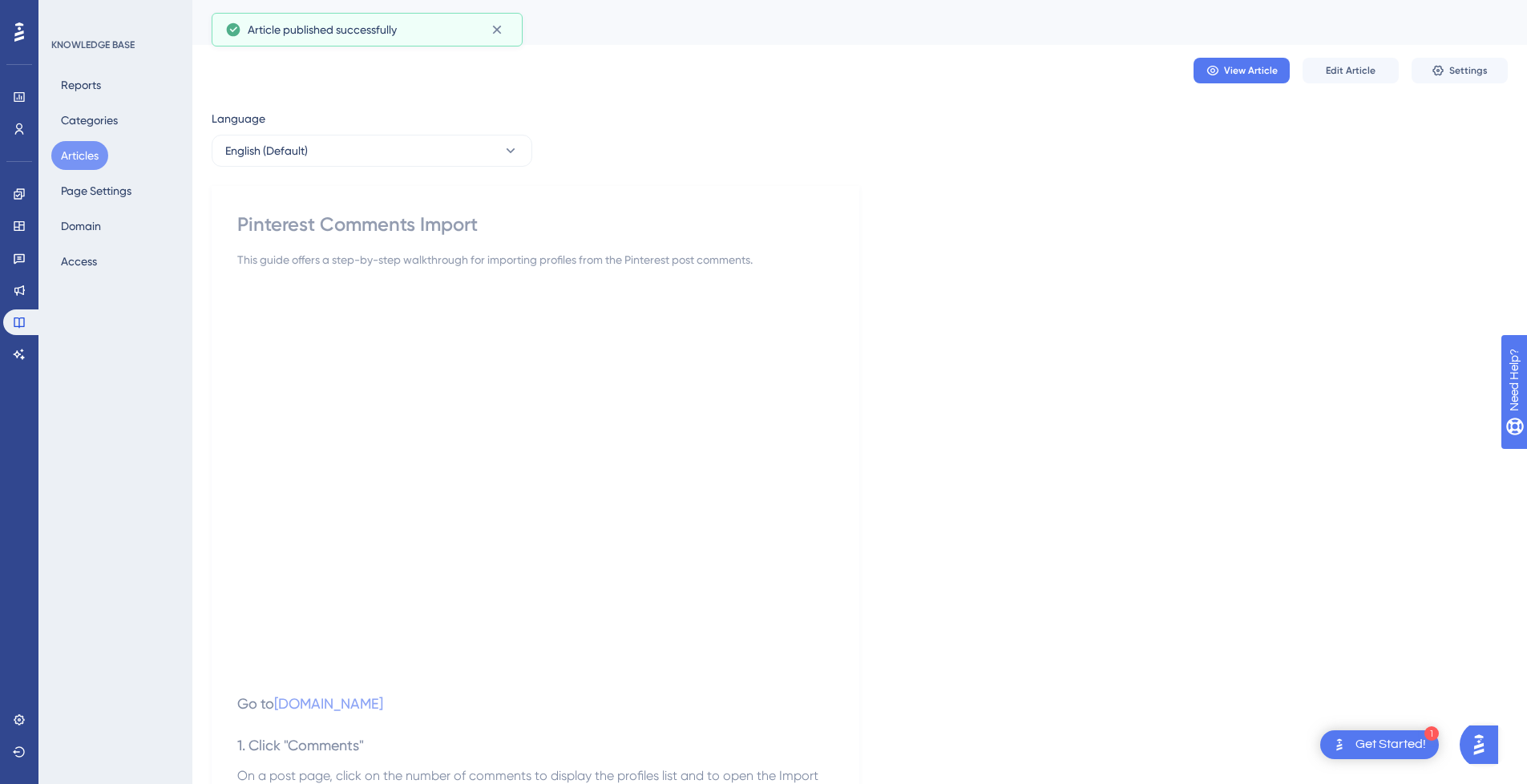
click at [101, 151] on button "Articles" at bounding box center [80, 154] width 57 height 29
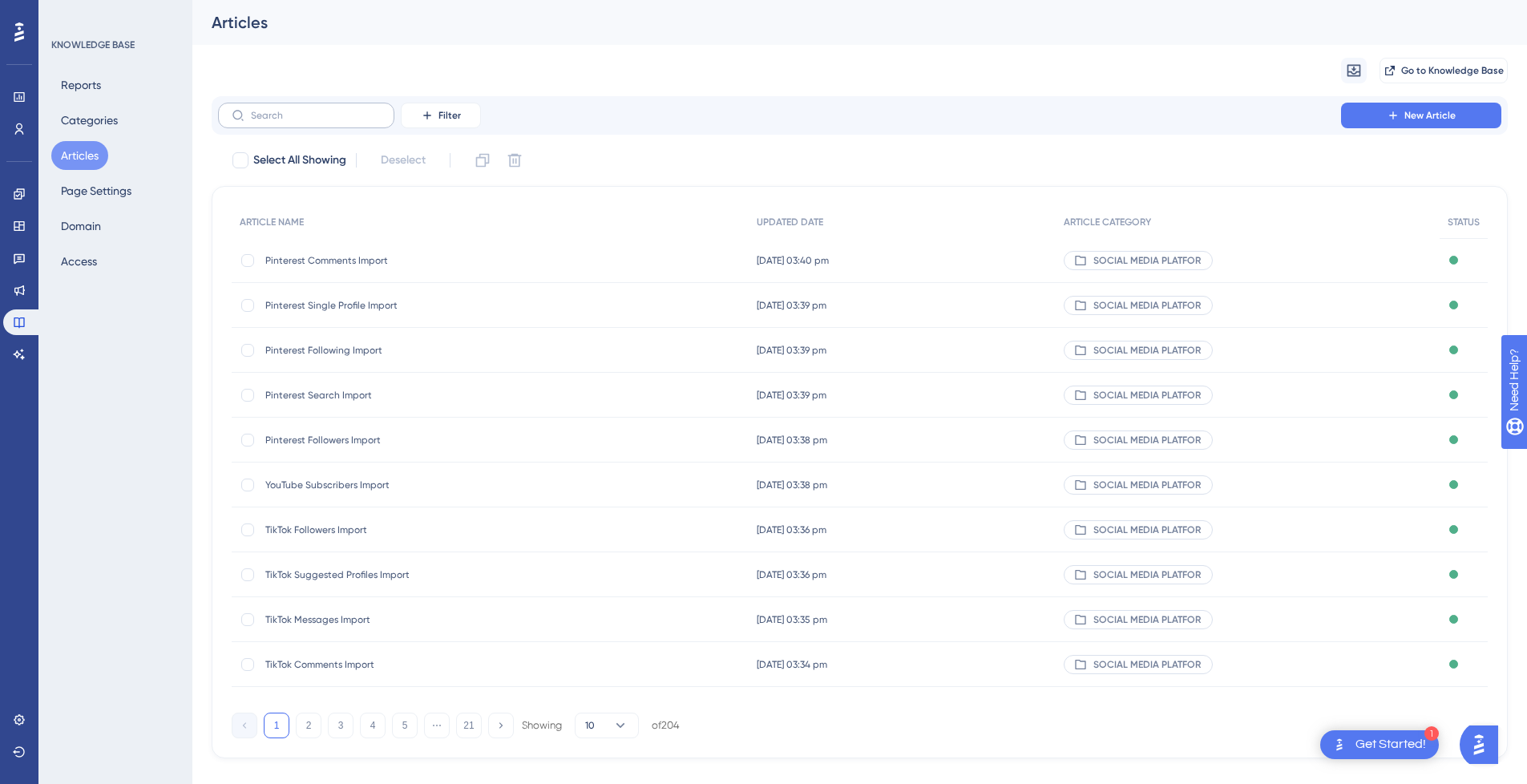
click at [314, 122] on label at bounding box center [306, 115] width 176 height 26
click at [314, 121] on input "text" at bounding box center [316, 115] width 130 height 11
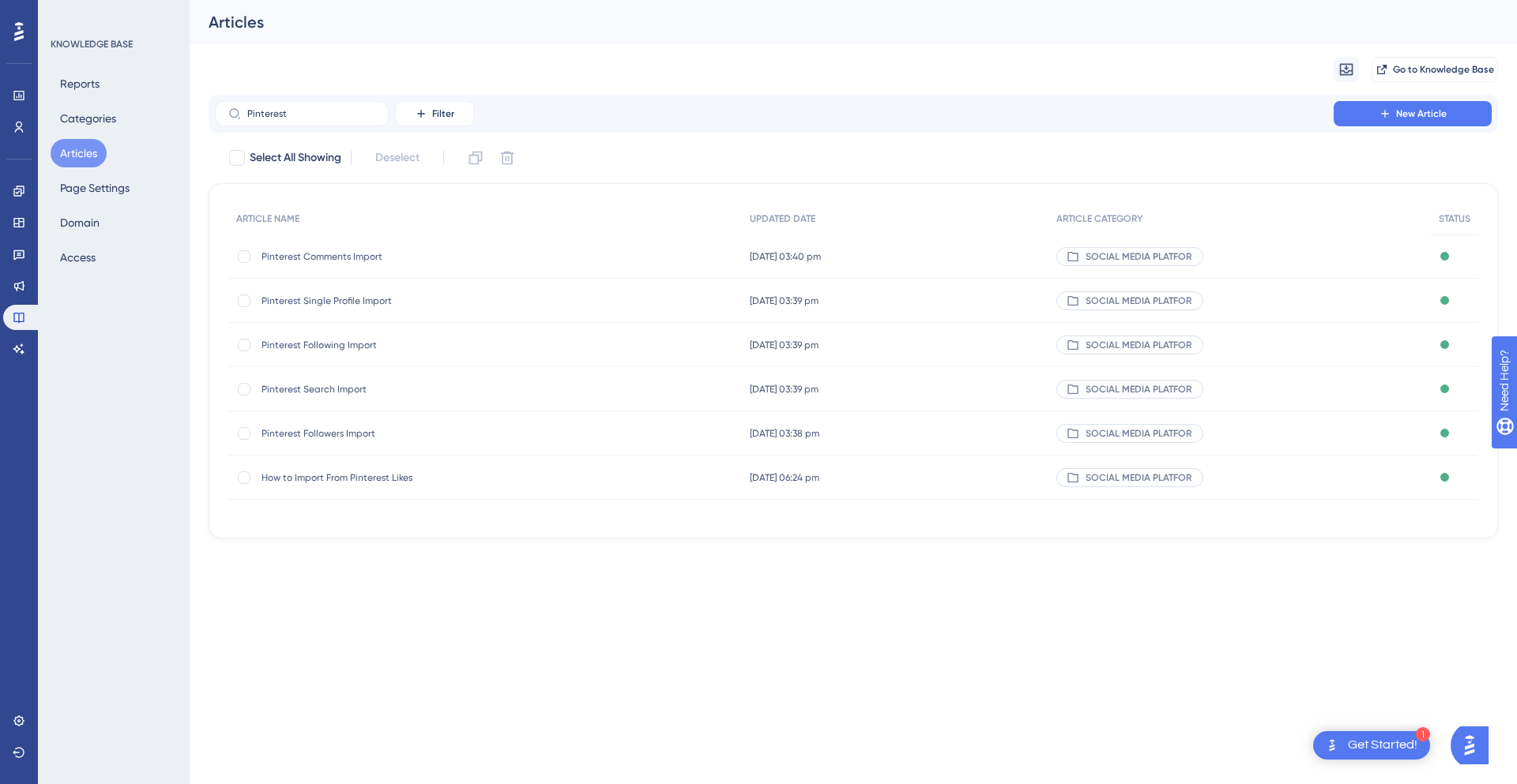
click at [378, 473] on span "How to Import From Pinterest Likes" at bounding box center [388, 477] width 253 height 13
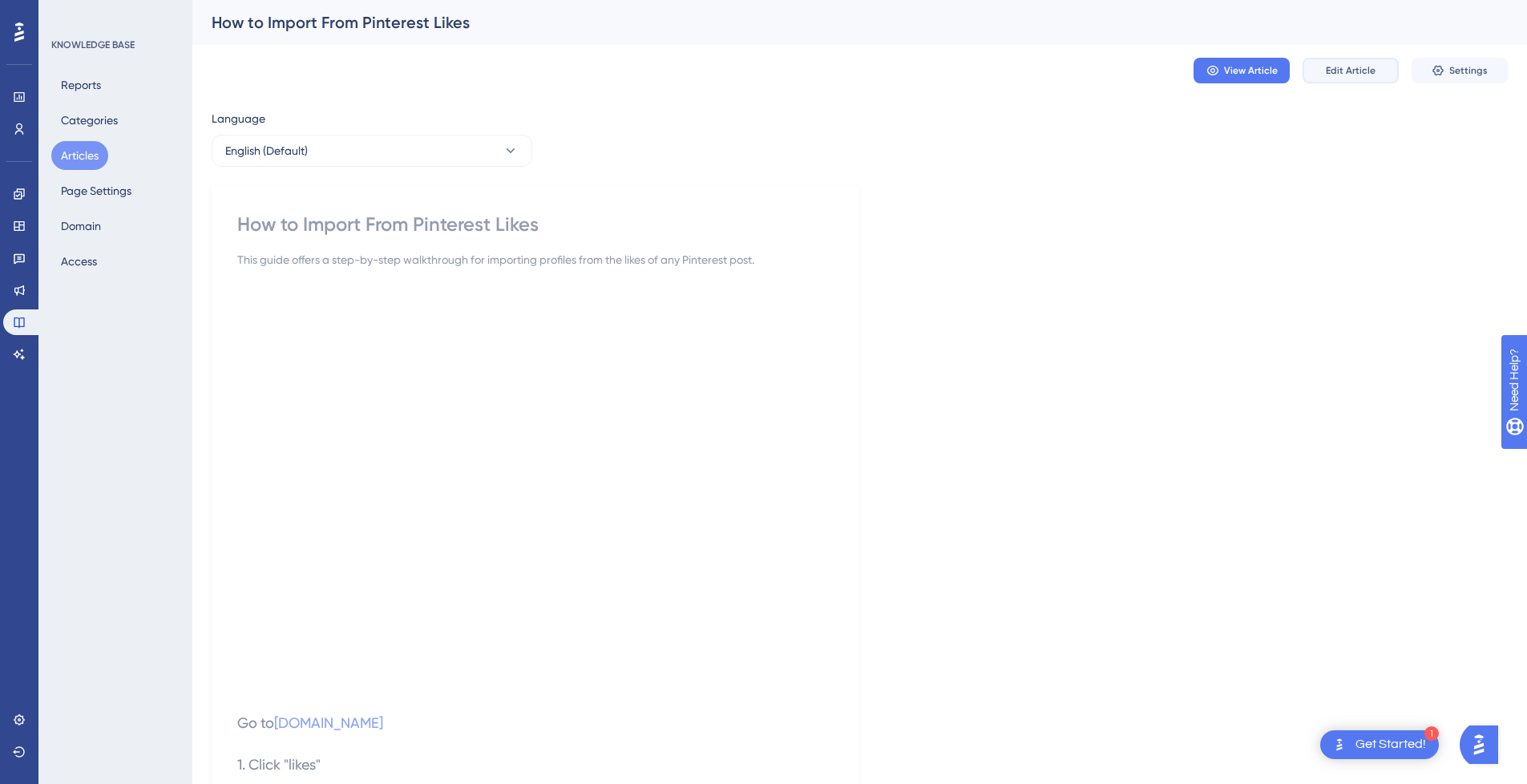
click at [1367, 71] on span "Edit Article" at bounding box center [1351, 70] width 50 height 13
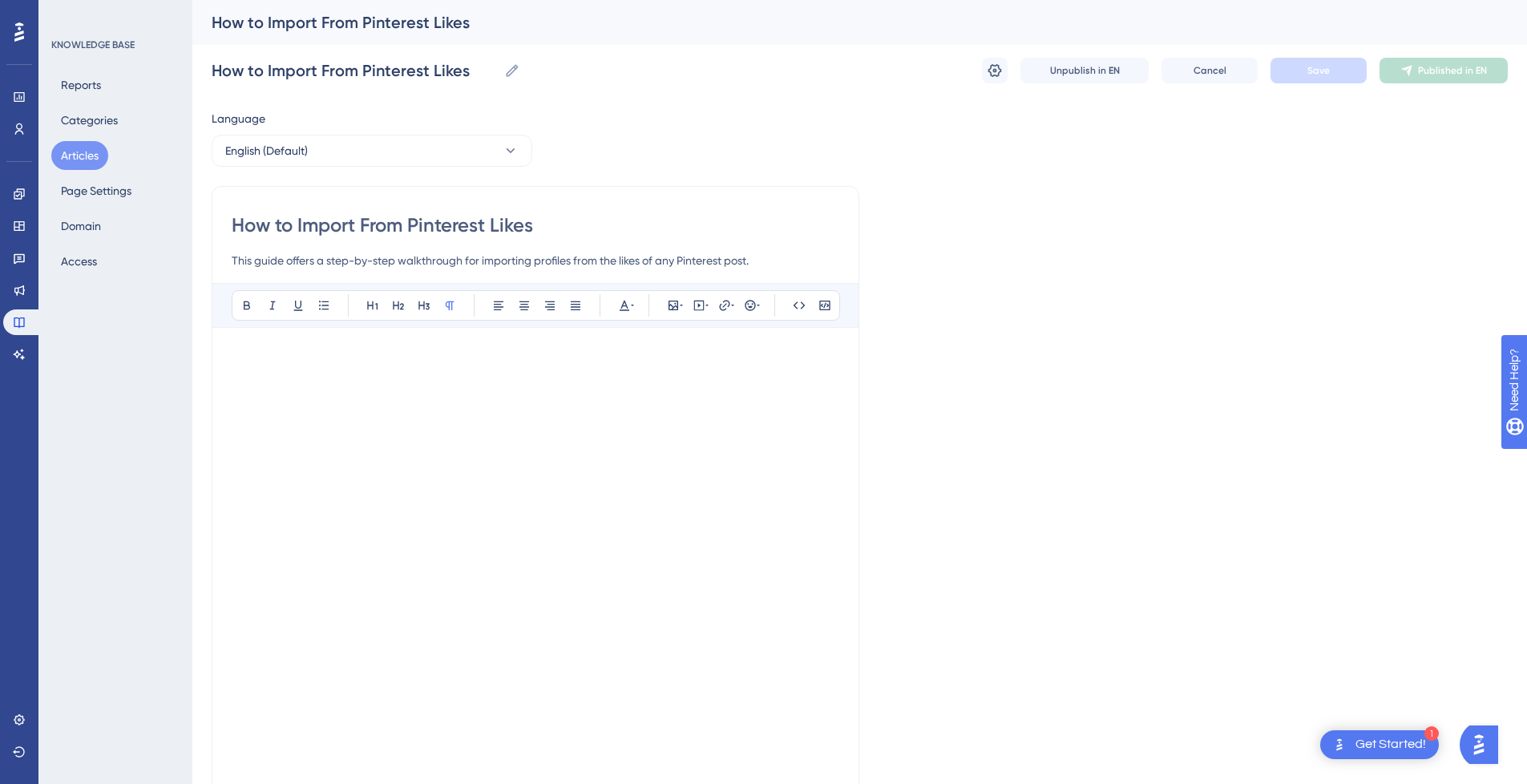
click at [336, 224] on input "How to Import From Pinterest Likes" at bounding box center [535, 225] width 608 height 26
click at [588, 226] on input "How to From Pinterest Likes" at bounding box center [535, 225] width 608 height 26
paste input "Import"
drag, startPoint x: 348, startPoint y: 222, endPoint x: -141, endPoint y: 223, distance: 489.0
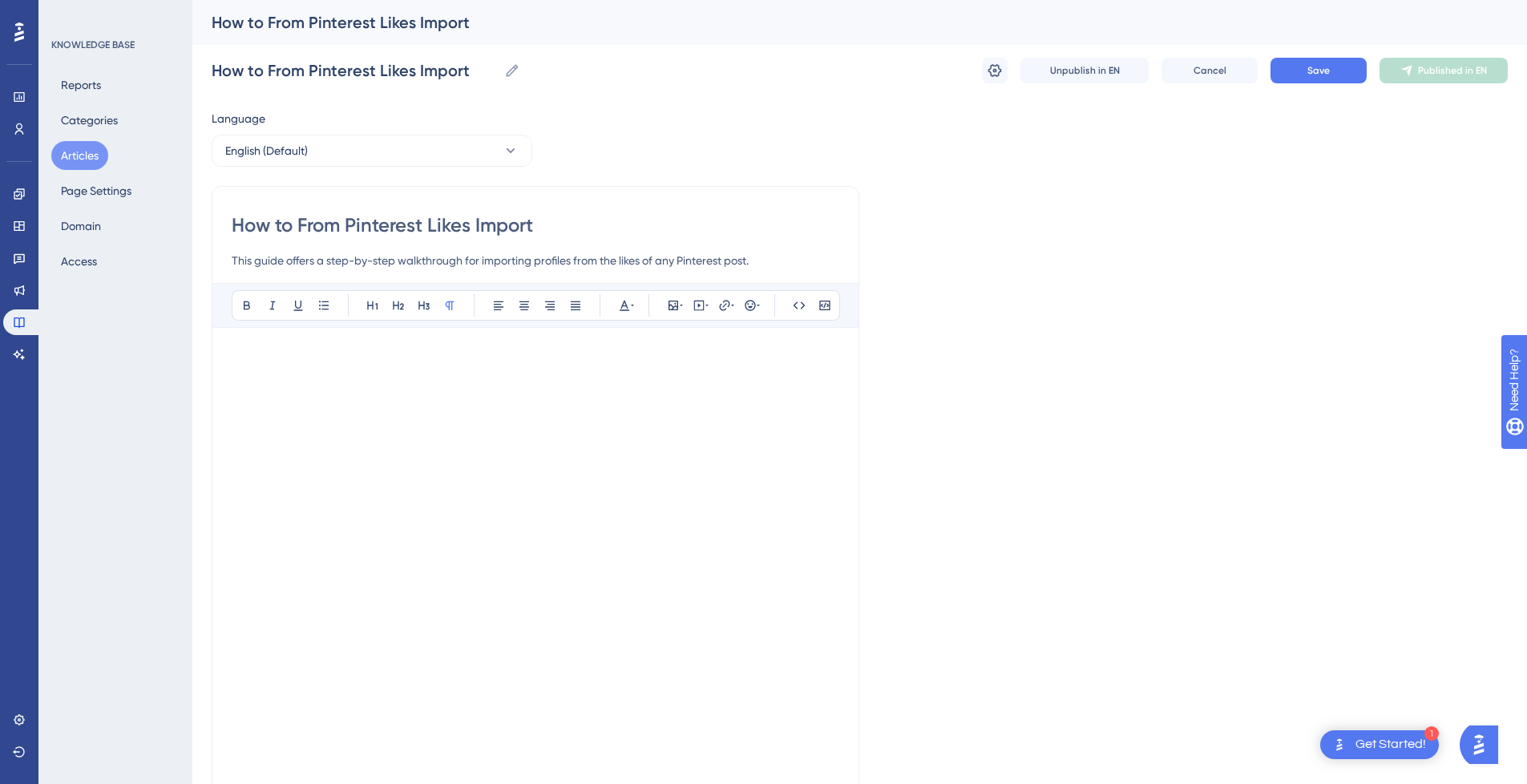
click at [0, 0] on html "1 Get Started! Performance Users Engagement Widgets Feedback Product Updates Kn…" at bounding box center [764, 0] width 1527 height 0
click at [523, 231] on input "Pinterest Likes Import" at bounding box center [535, 225] width 608 height 26
click at [1329, 66] on span "Save" at bounding box center [1318, 70] width 23 height 13
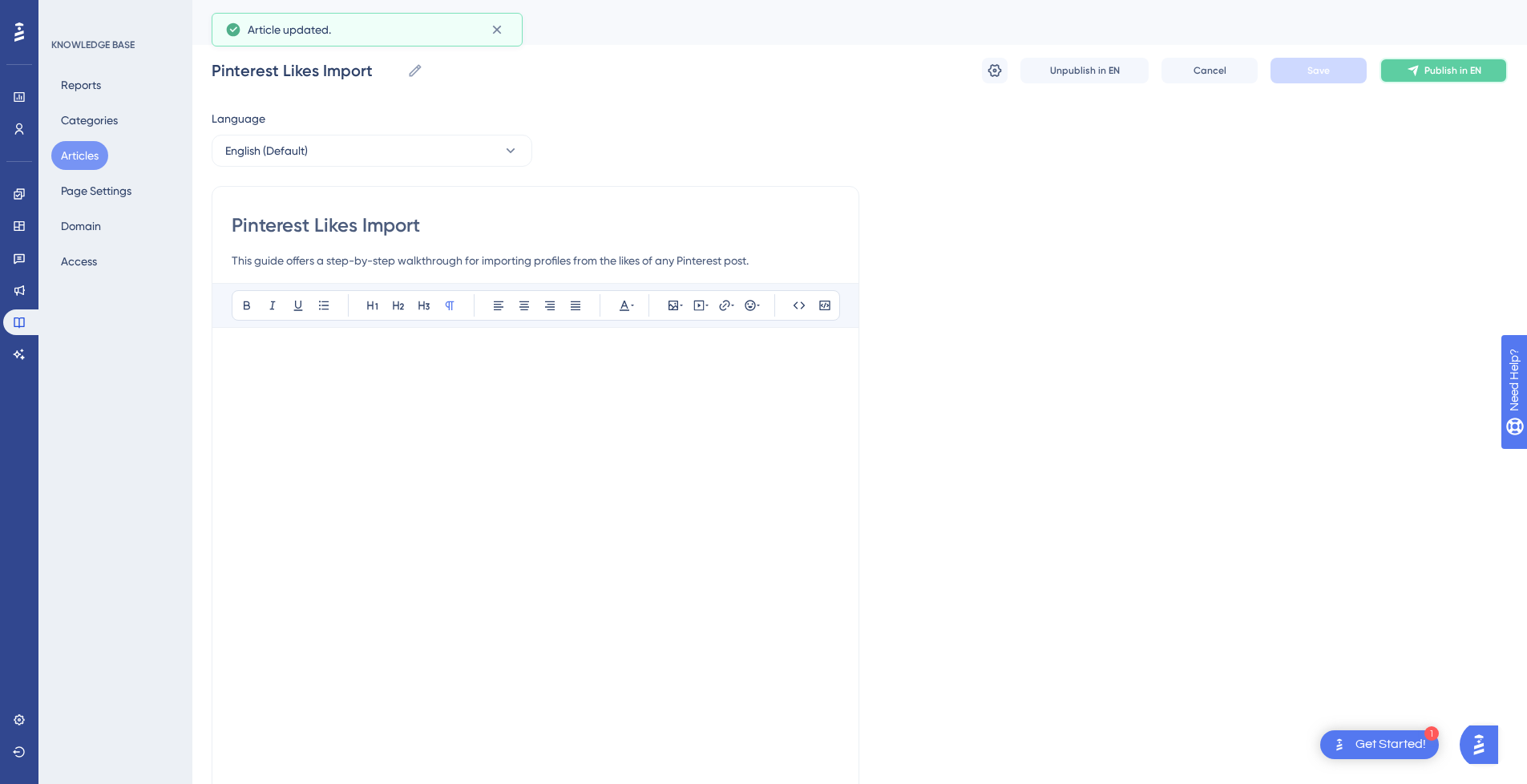
click at [1455, 65] on span "Publish in EN" at bounding box center [1453, 70] width 57 height 13
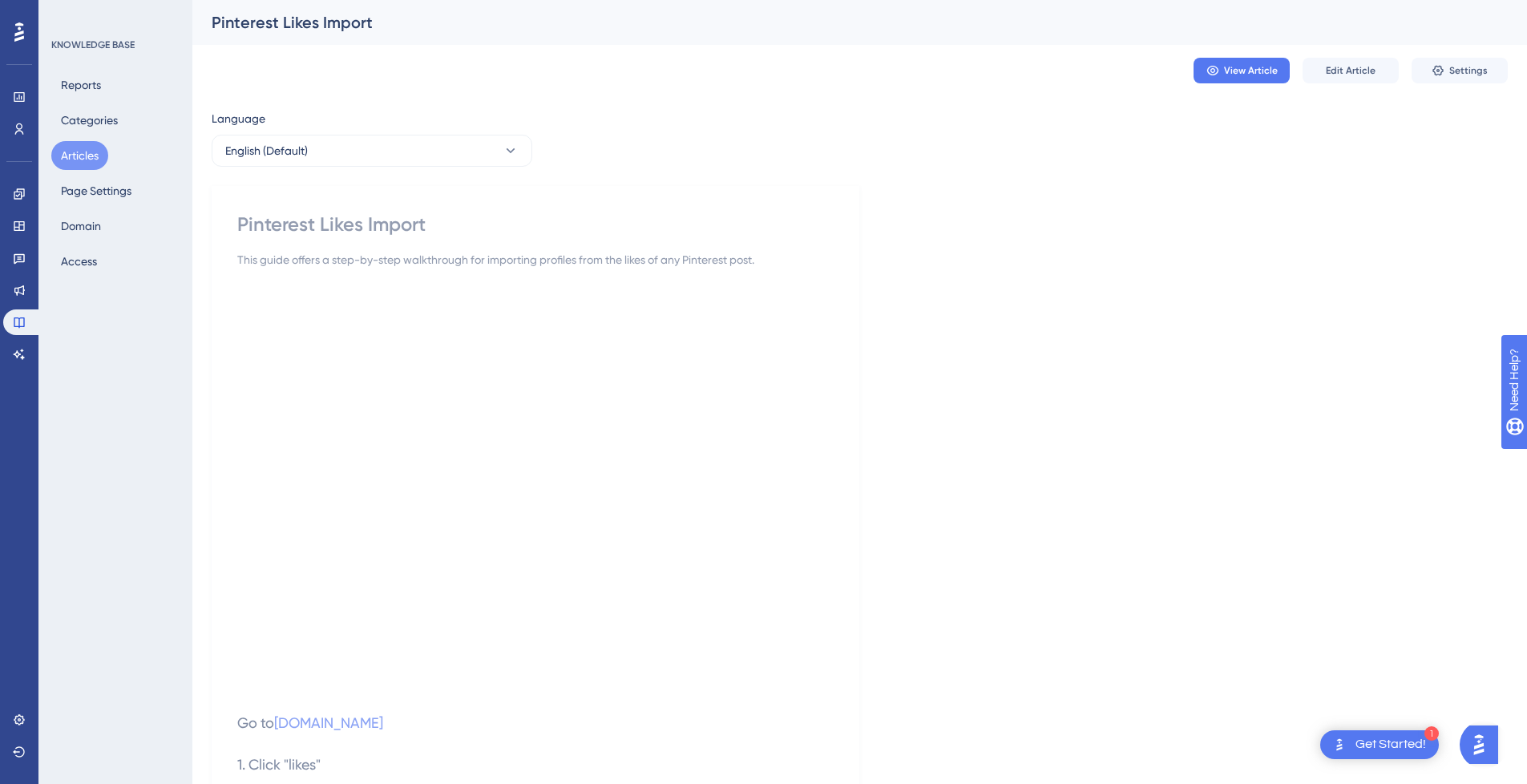
click at [88, 156] on button "Articles" at bounding box center [80, 154] width 57 height 29
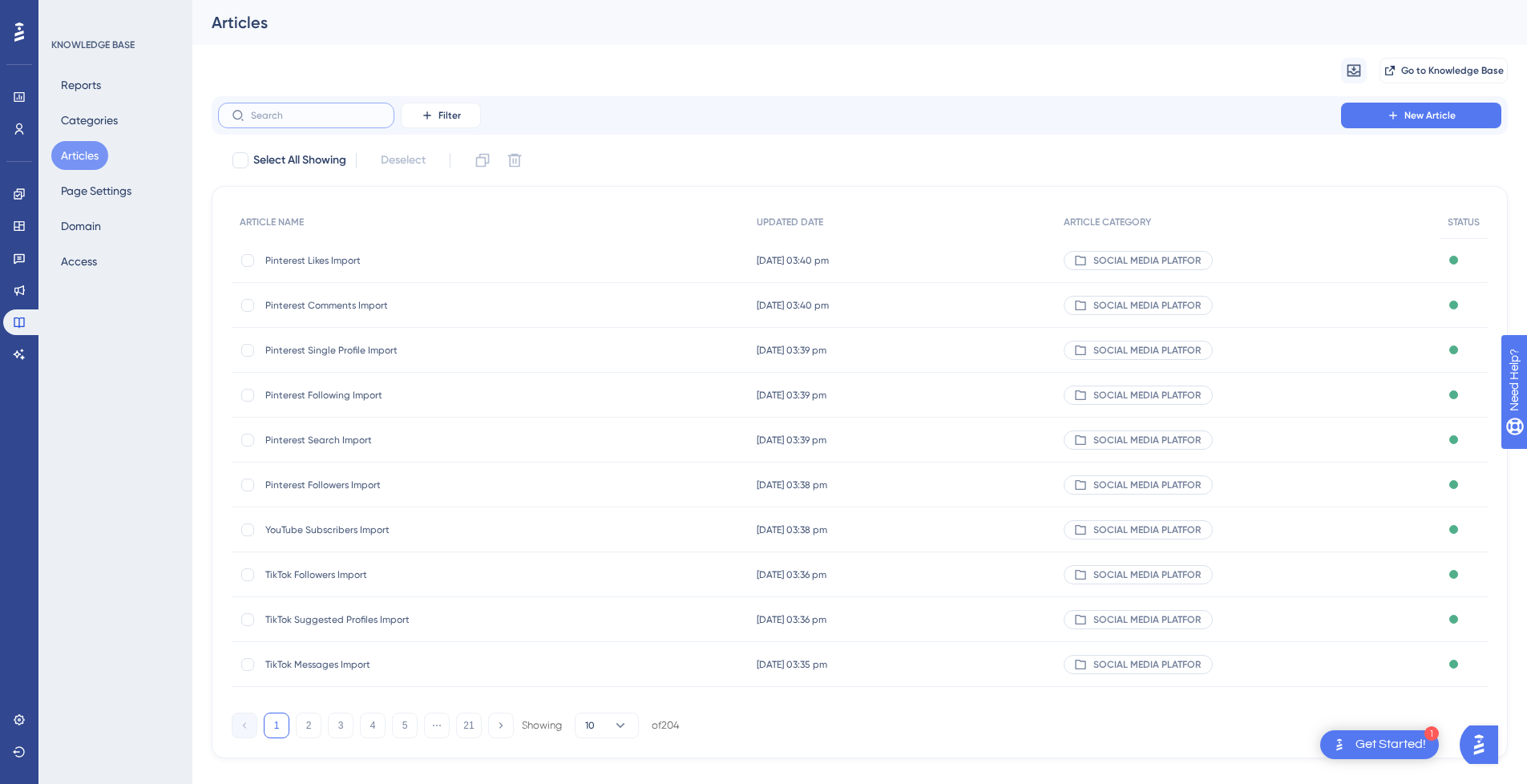
click at [306, 118] on input "text" at bounding box center [316, 115] width 130 height 11
click at [352, 110] on input "text" at bounding box center [316, 115] width 130 height 11
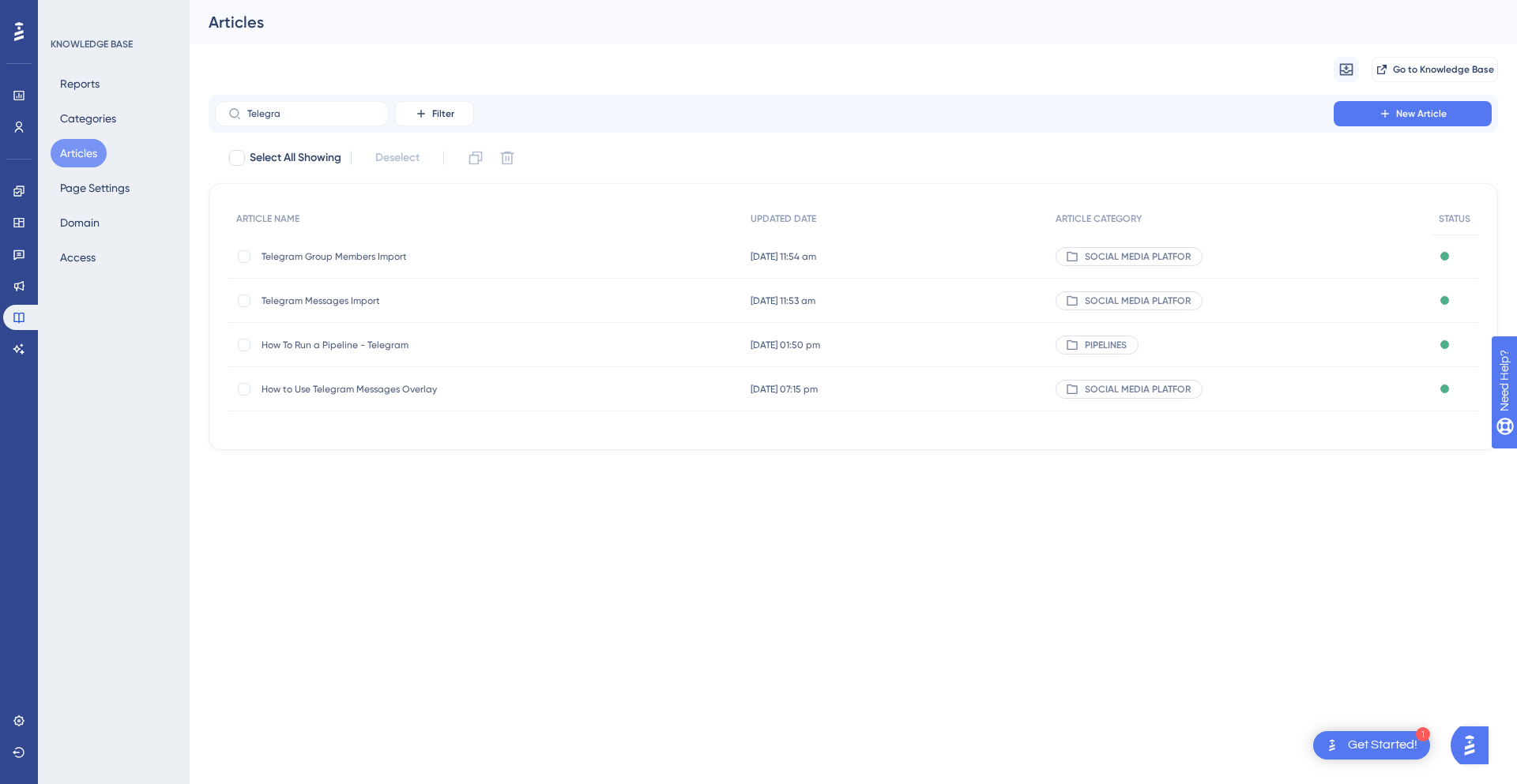
click at [418, 390] on span "How to Use Telegram Messages Overlay" at bounding box center [388, 389] width 253 height 13
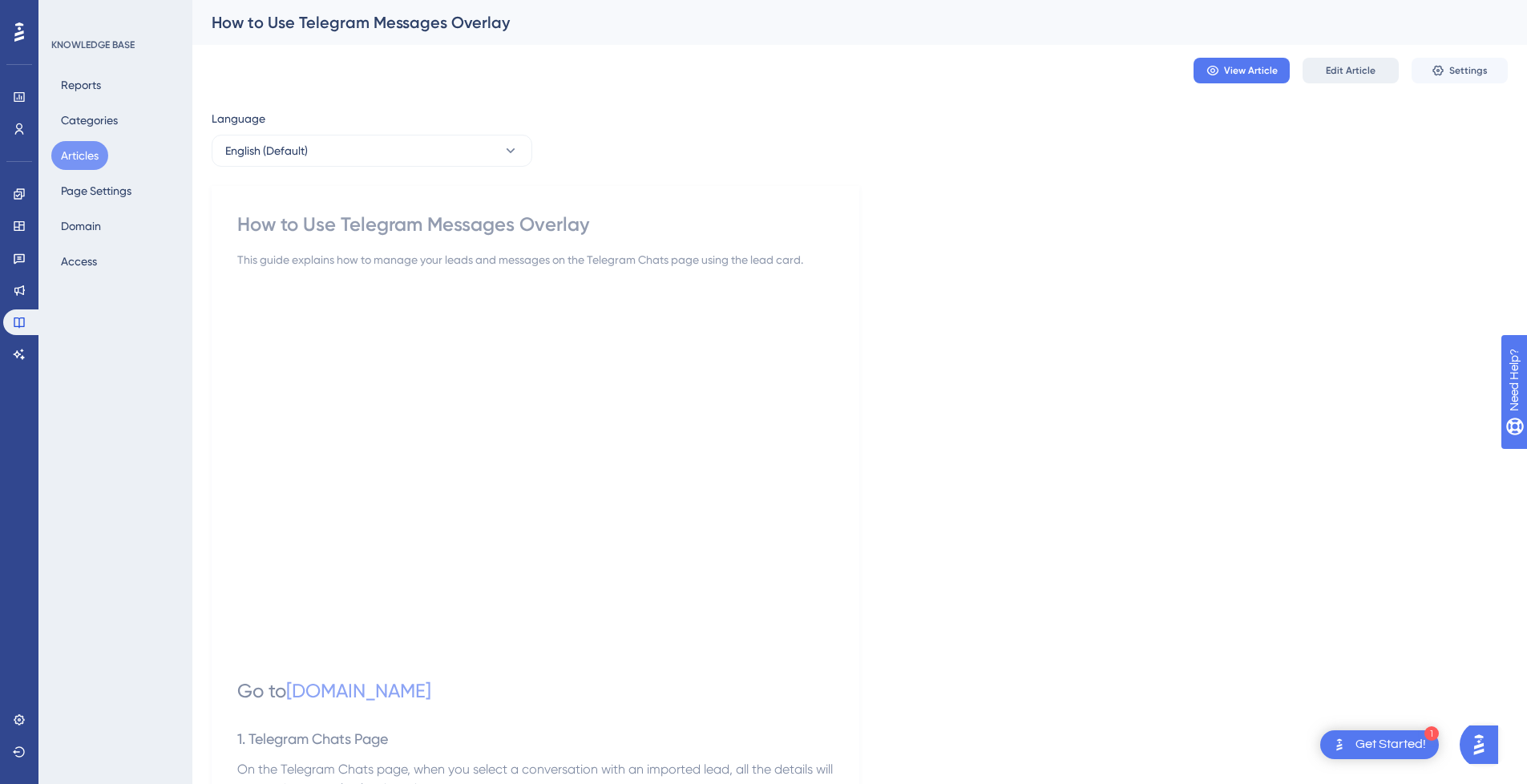
click at [1348, 67] on span "Edit Article" at bounding box center [1351, 70] width 50 height 13
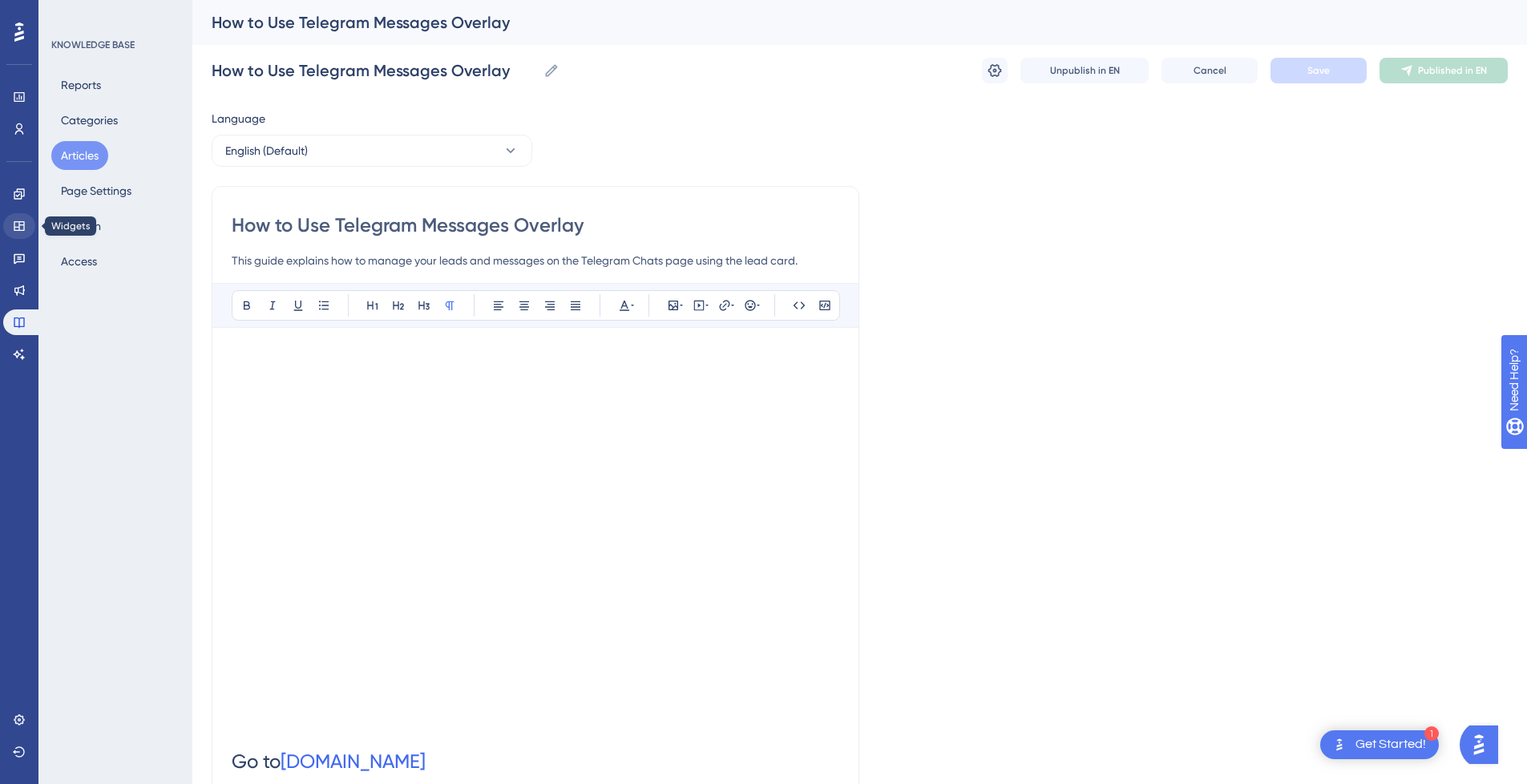
drag, startPoint x: 337, startPoint y: 217, endPoint x: 20, endPoint y: 220, distance: 317.0
click at [1348, 76] on button "Save" at bounding box center [1319, 71] width 96 height 26
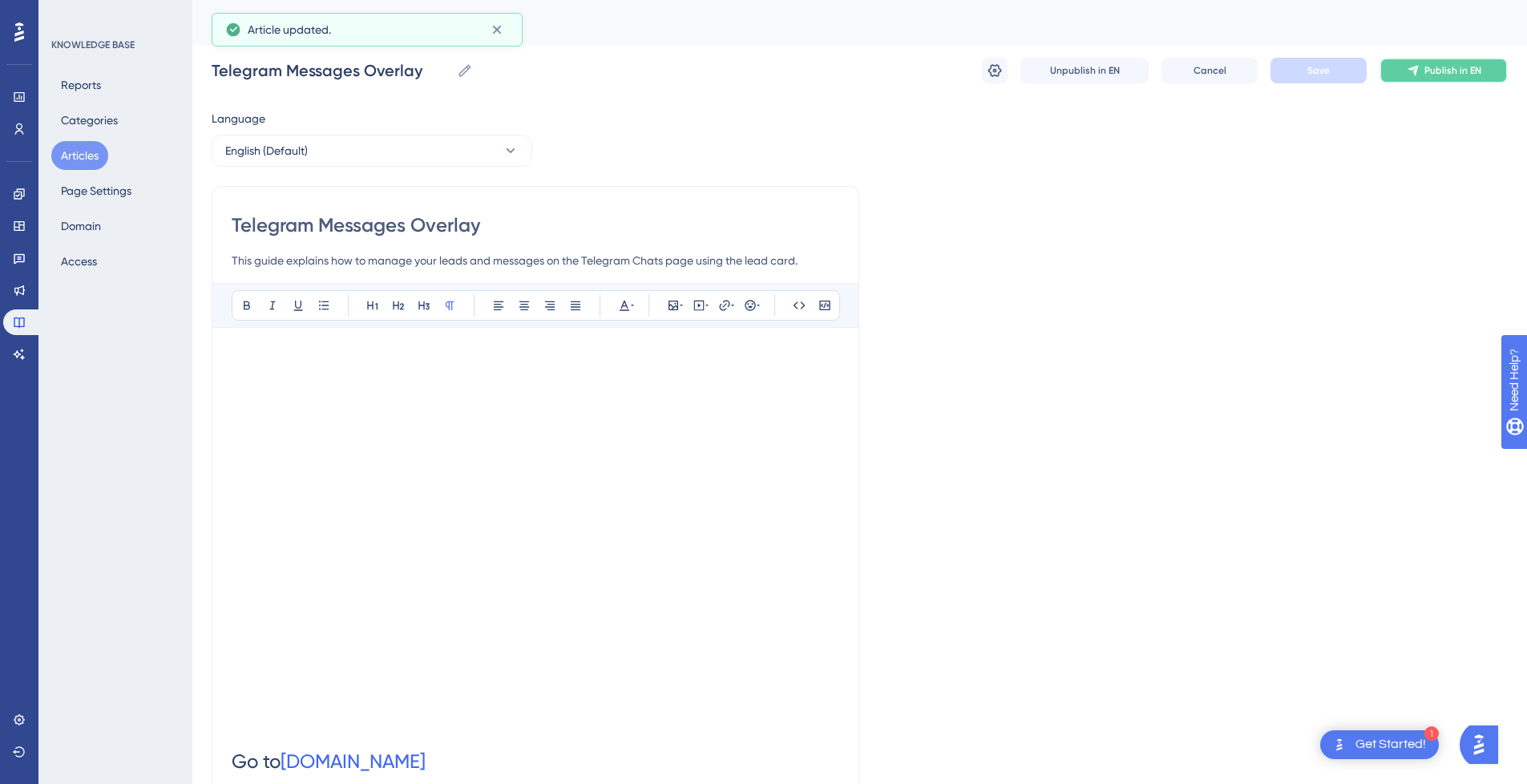
drag, startPoint x: 1427, startPoint y: 68, endPoint x: 1404, endPoint y: 70, distance: 23.1
click at [1427, 68] on span "Publish in EN" at bounding box center [1453, 70] width 57 height 13
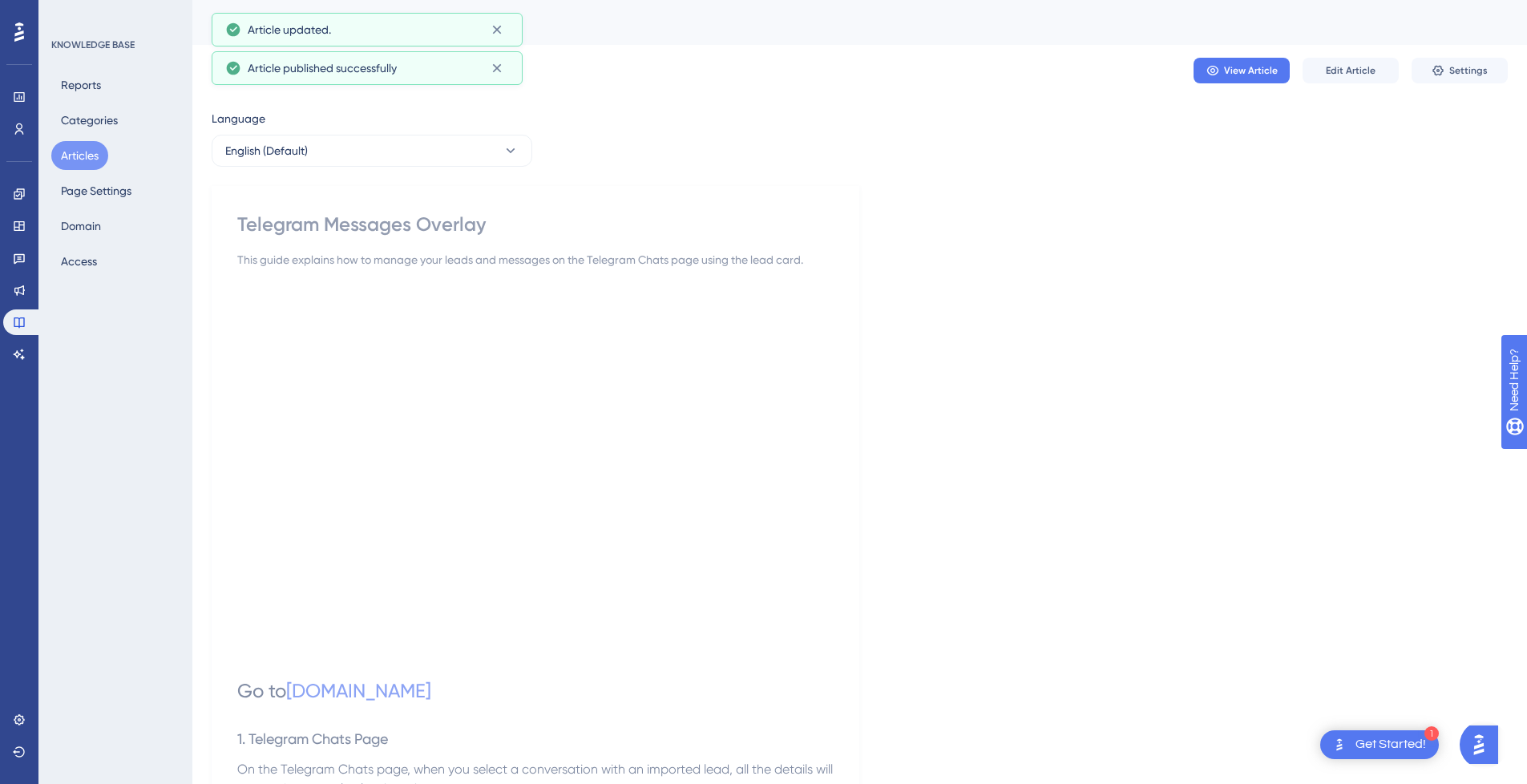
click at [89, 159] on button "Articles" at bounding box center [80, 154] width 57 height 29
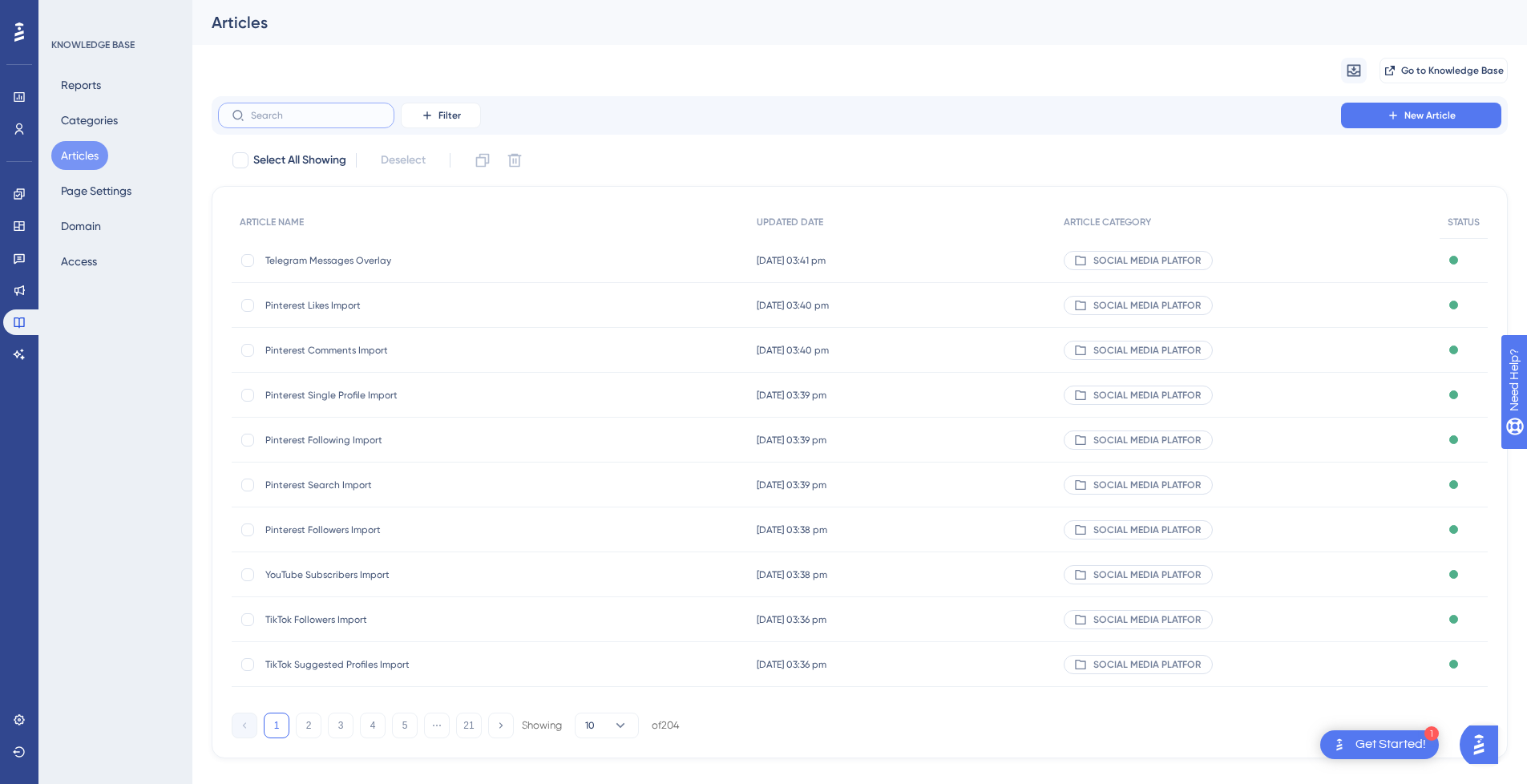
click at [282, 119] on input "text" at bounding box center [316, 115] width 130 height 11
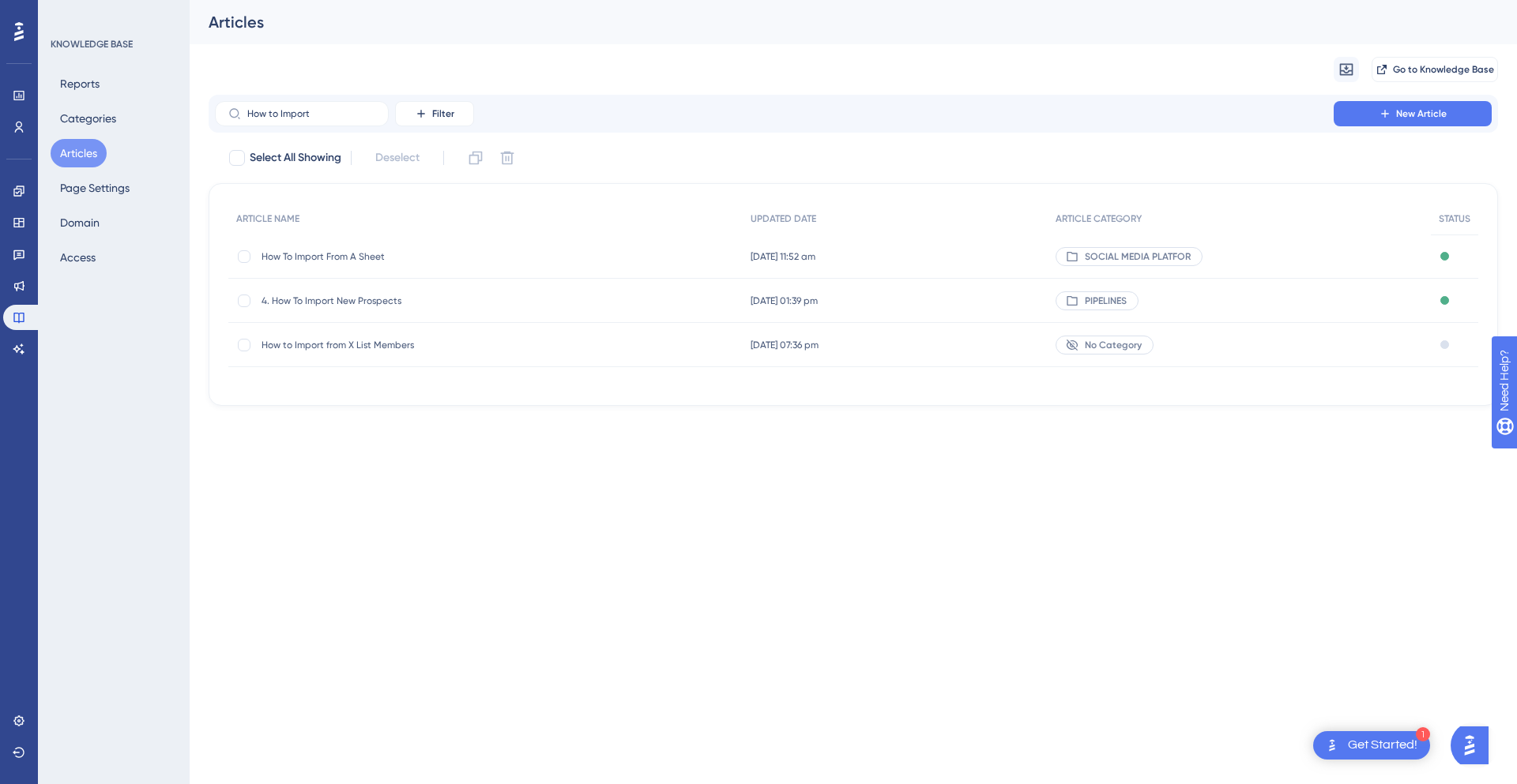
click at [399, 261] on span "How To Import From A Sheet" at bounding box center [388, 256] width 253 height 13
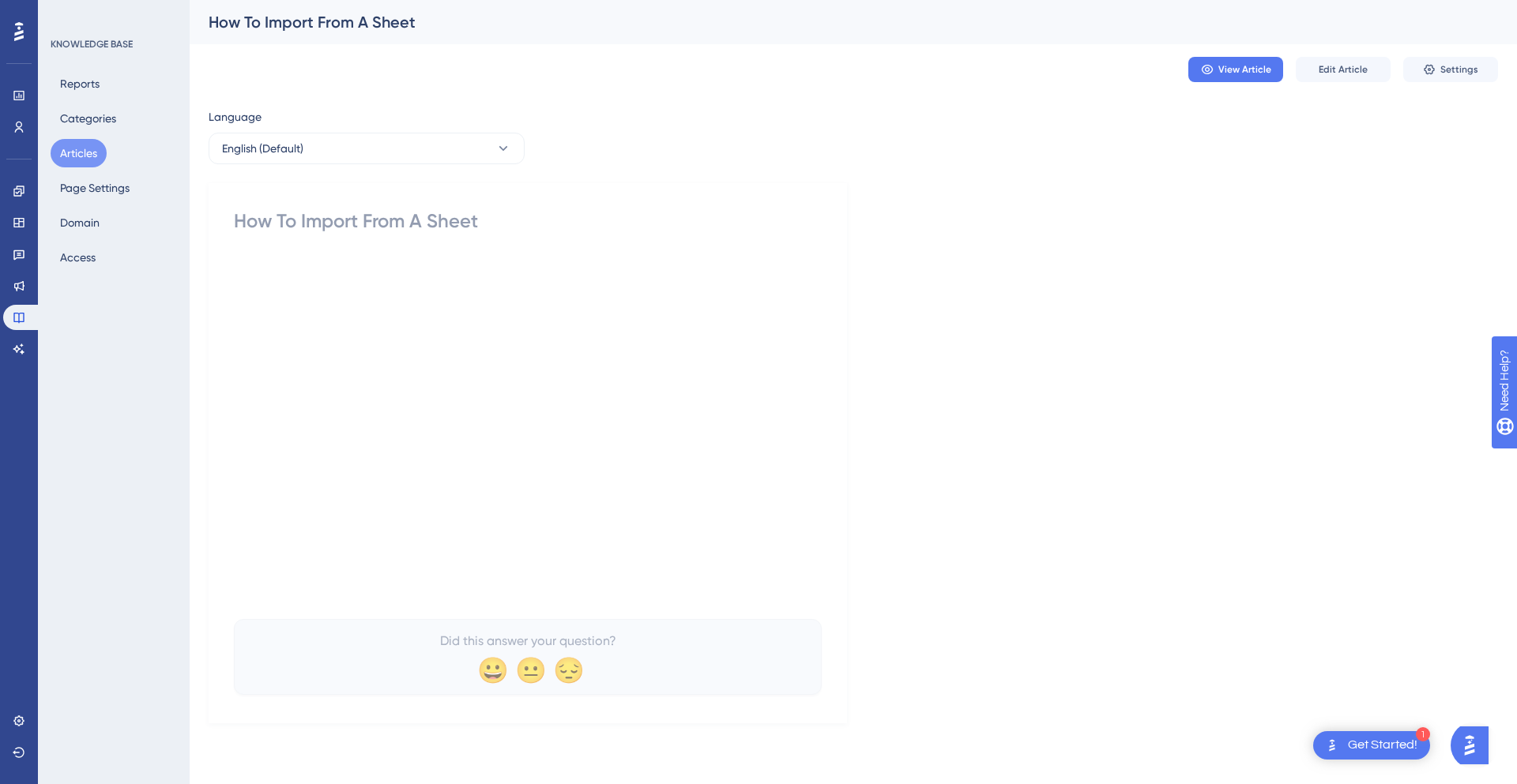
click at [79, 156] on button "Articles" at bounding box center [79, 152] width 56 height 28
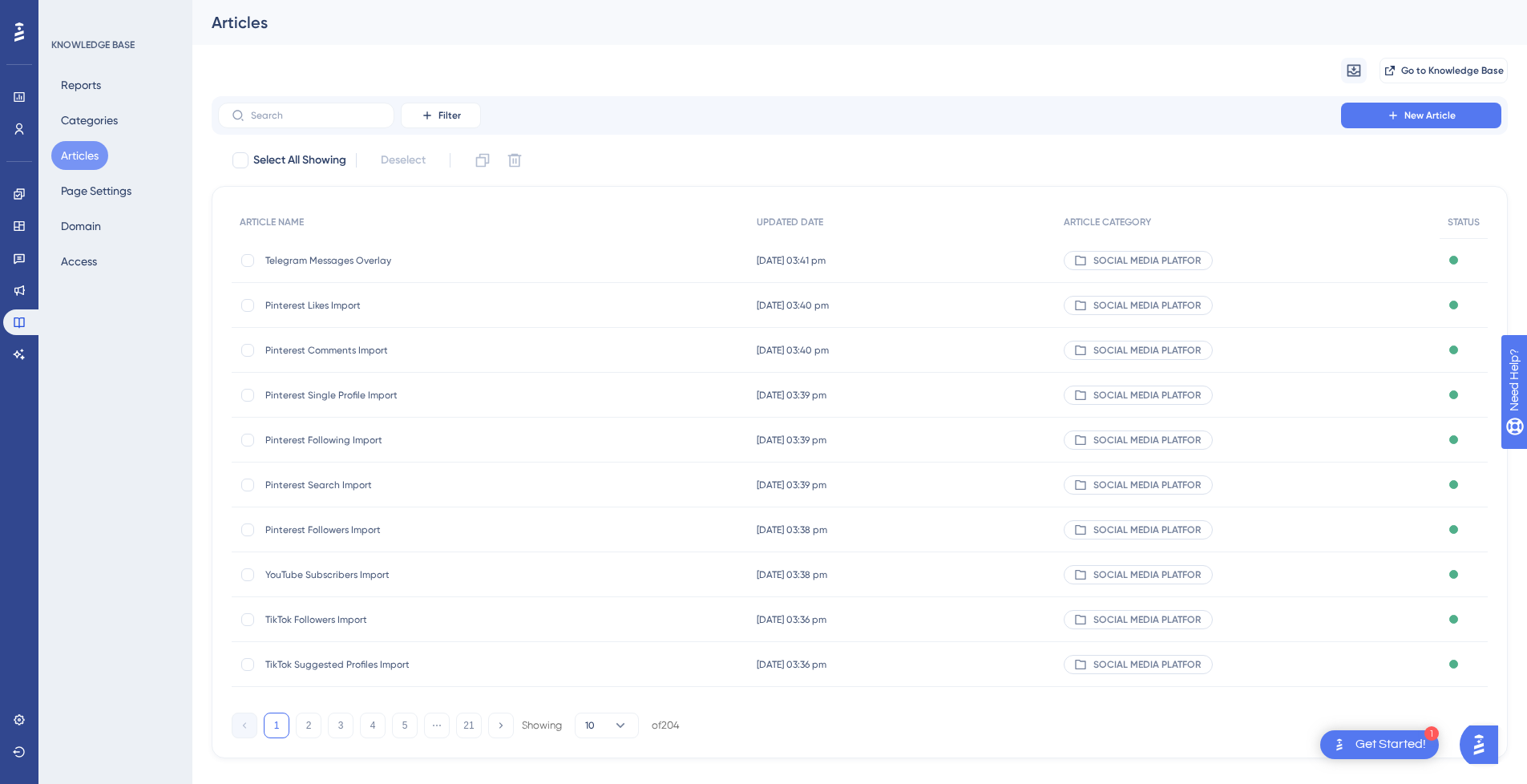
click at [89, 162] on button "Articles" at bounding box center [80, 154] width 57 height 29
click at [279, 116] on input "text" at bounding box center [316, 115] width 130 height 11
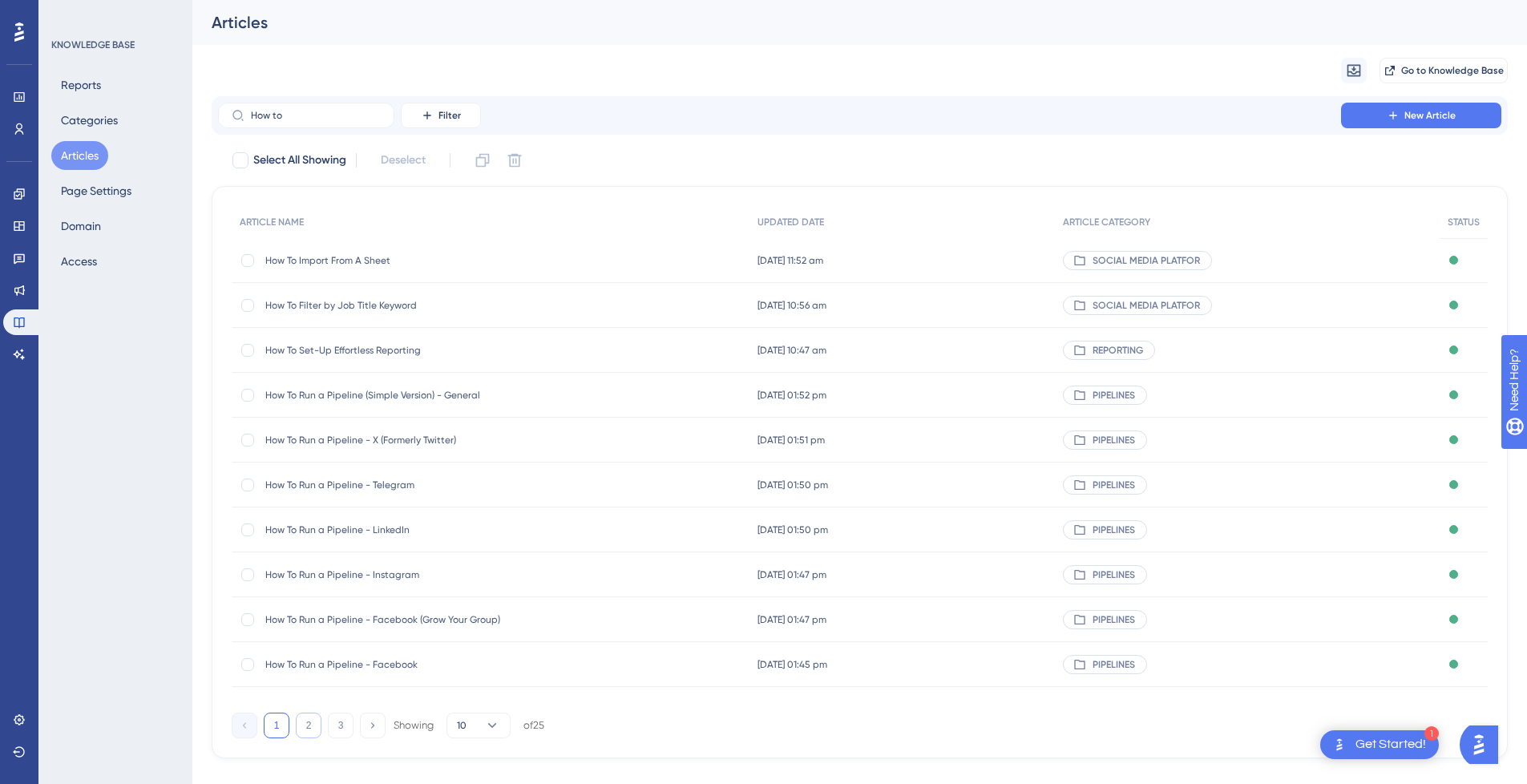
click at [305, 734] on button "2" at bounding box center [309, 725] width 26 height 26
click at [338, 721] on button "3" at bounding box center [340, 725] width 26 height 26
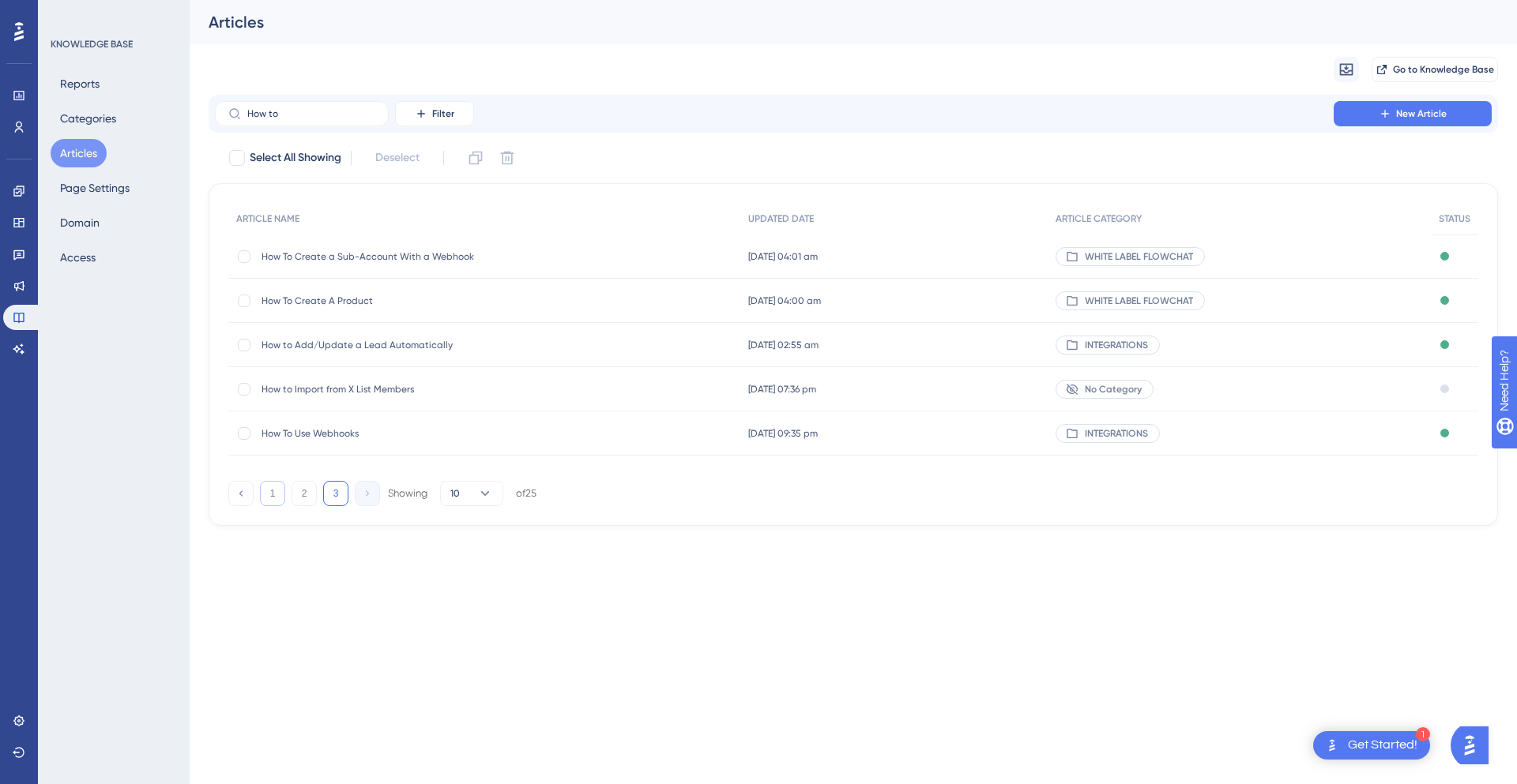
click at [278, 496] on button "1" at bounding box center [272, 493] width 25 height 25
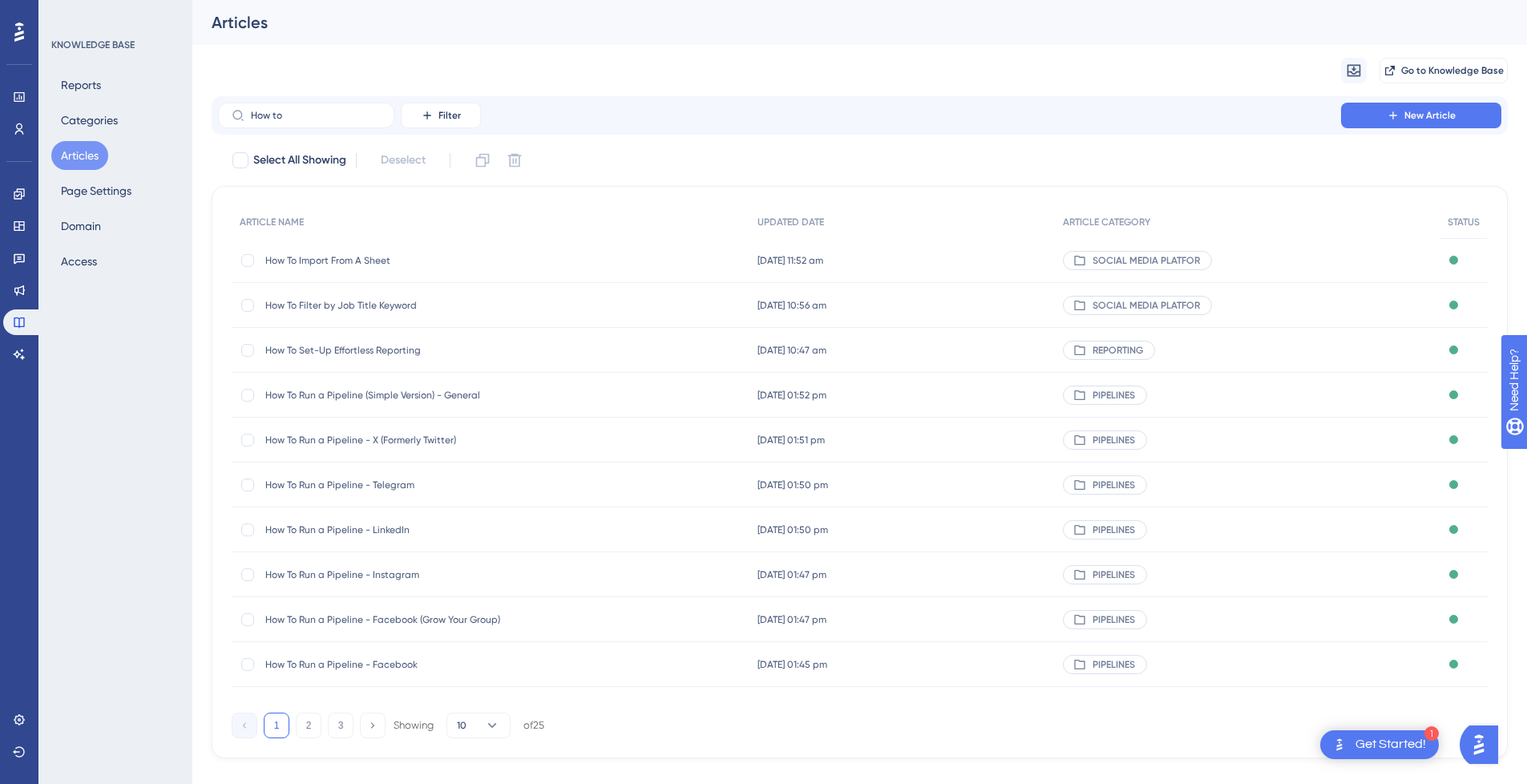
click at [474, 41] on div "Articles" at bounding box center [860, 23] width 1335 height 45
drag, startPoint x: 75, startPoint y: 153, endPoint x: 275, endPoint y: 140, distance: 200.4
click at [75, 153] on button "Articles" at bounding box center [80, 154] width 57 height 29
click at [333, 115] on input "How to" at bounding box center [316, 115] width 130 height 11
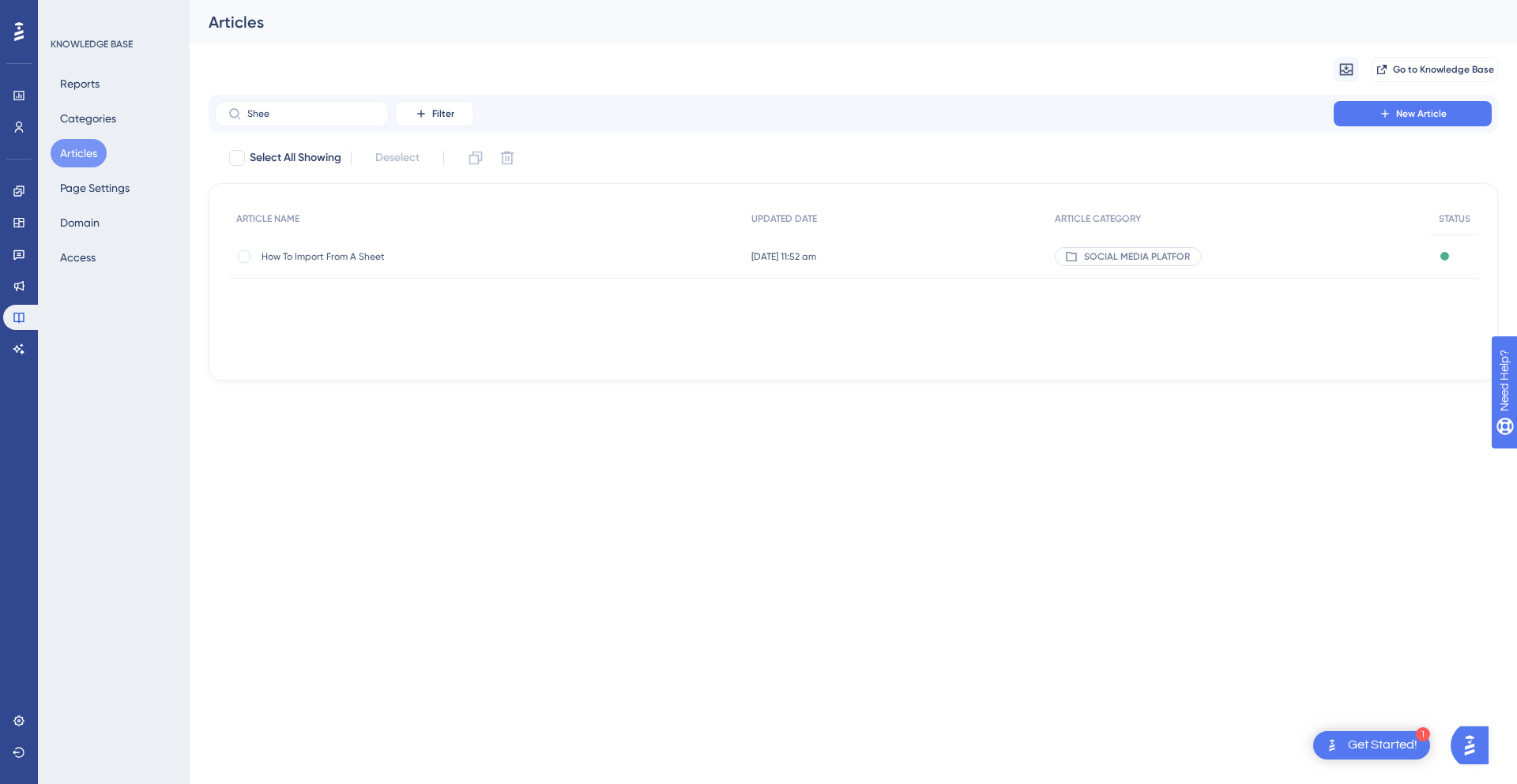
click at [389, 263] on span "How To Import From A Sheet" at bounding box center [388, 256] width 253 height 13
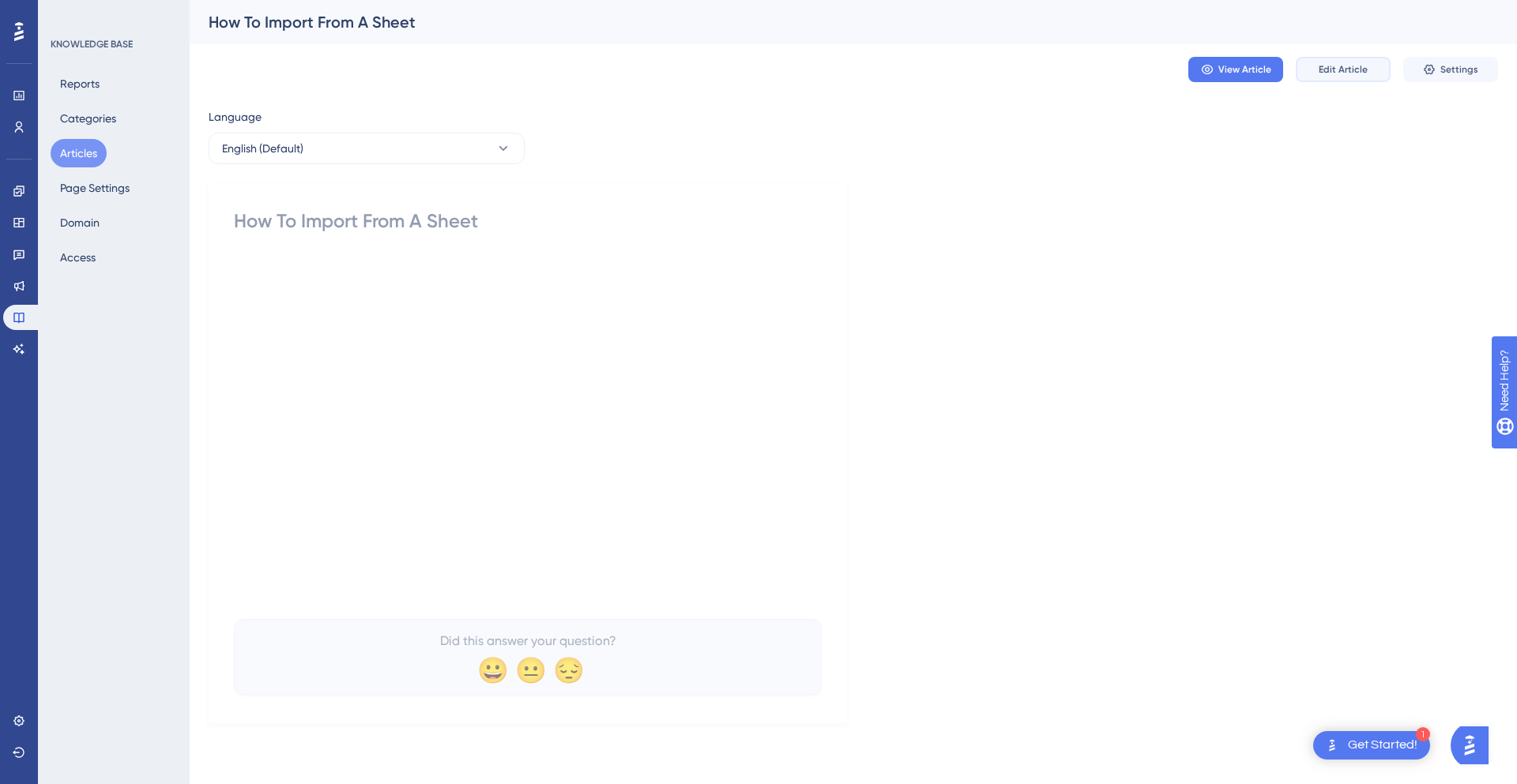
click at [1333, 67] on span "Edit Article" at bounding box center [1343, 69] width 49 height 13
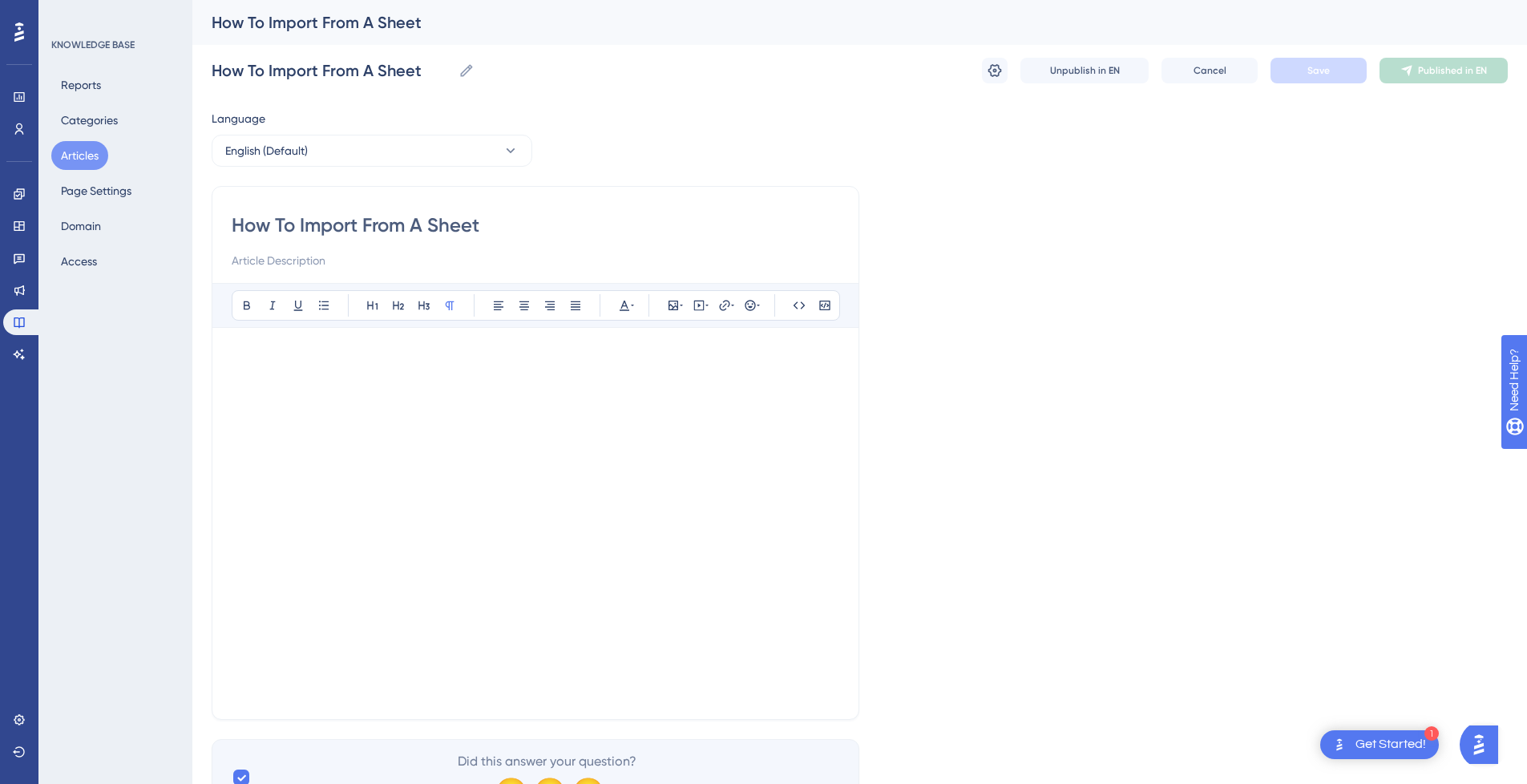
click at [418, 225] on input "How To Import From A Sheet" at bounding box center [535, 225] width 608 height 26
click at [380, 233] on input "How To Import From A Sheet" at bounding box center [535, 225] width 608 height 26
click at [502, 230] on input "How To Import From A Sheet" at bounding box center [535, 225] width 608 height 26
drag, startPoint x: 518, startPoint y: 229, endPoint x: 226, endPoint y: 245, distance: 292.4
click at [226, 245] on div "How To Import From A Sheet Bold Italic Underline Bullet Point Heading 1 Heading…" at bounding box center [535, 452] width 647 height 534
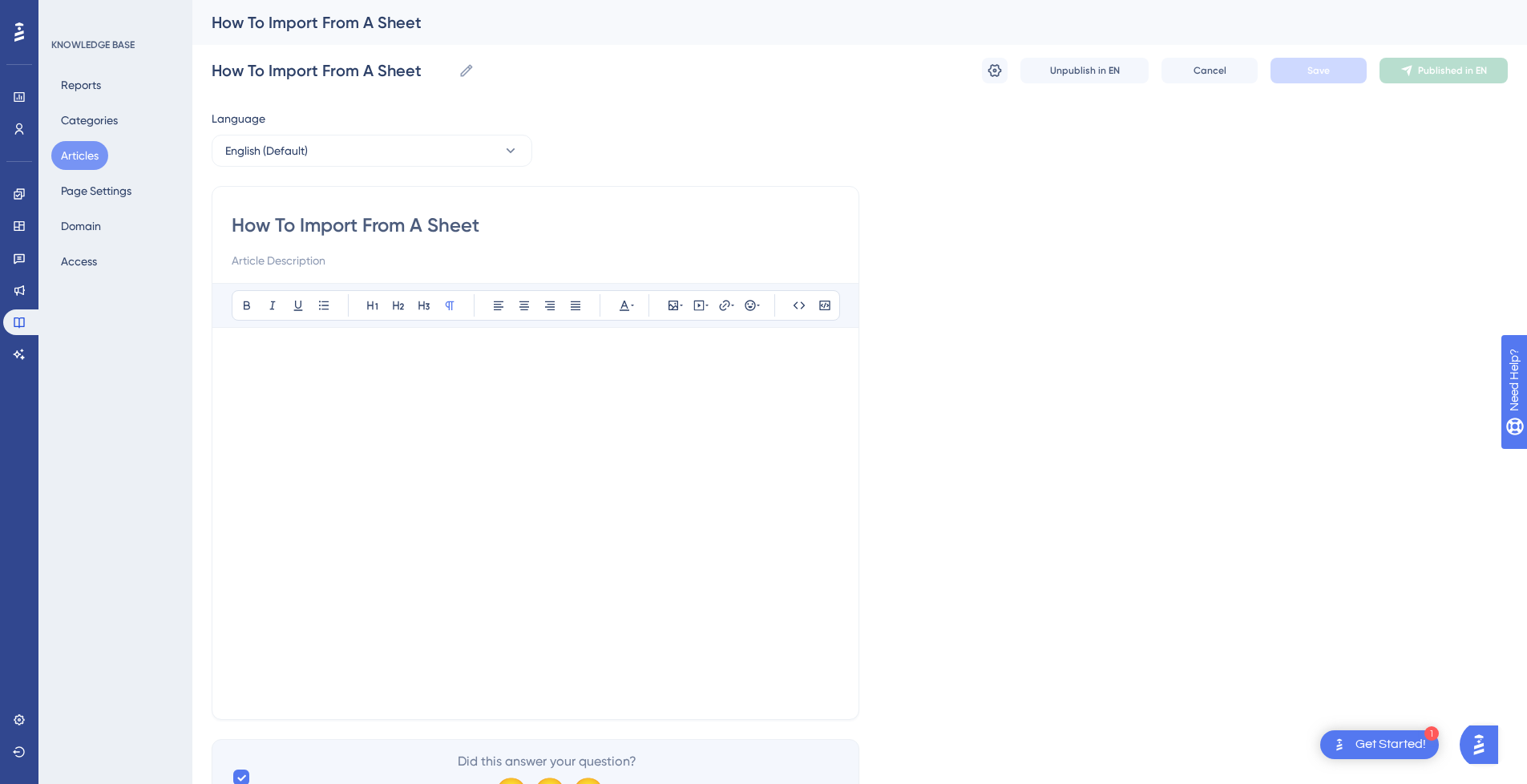
paste input "Import Leads from a"
click at [1326, 66] on span "Save" at bounding box center [1318, 70] width 23 height 13
click at [1443, 76] on span "Publish in EN" at bounding box center [1453, 70] width 57 height 13
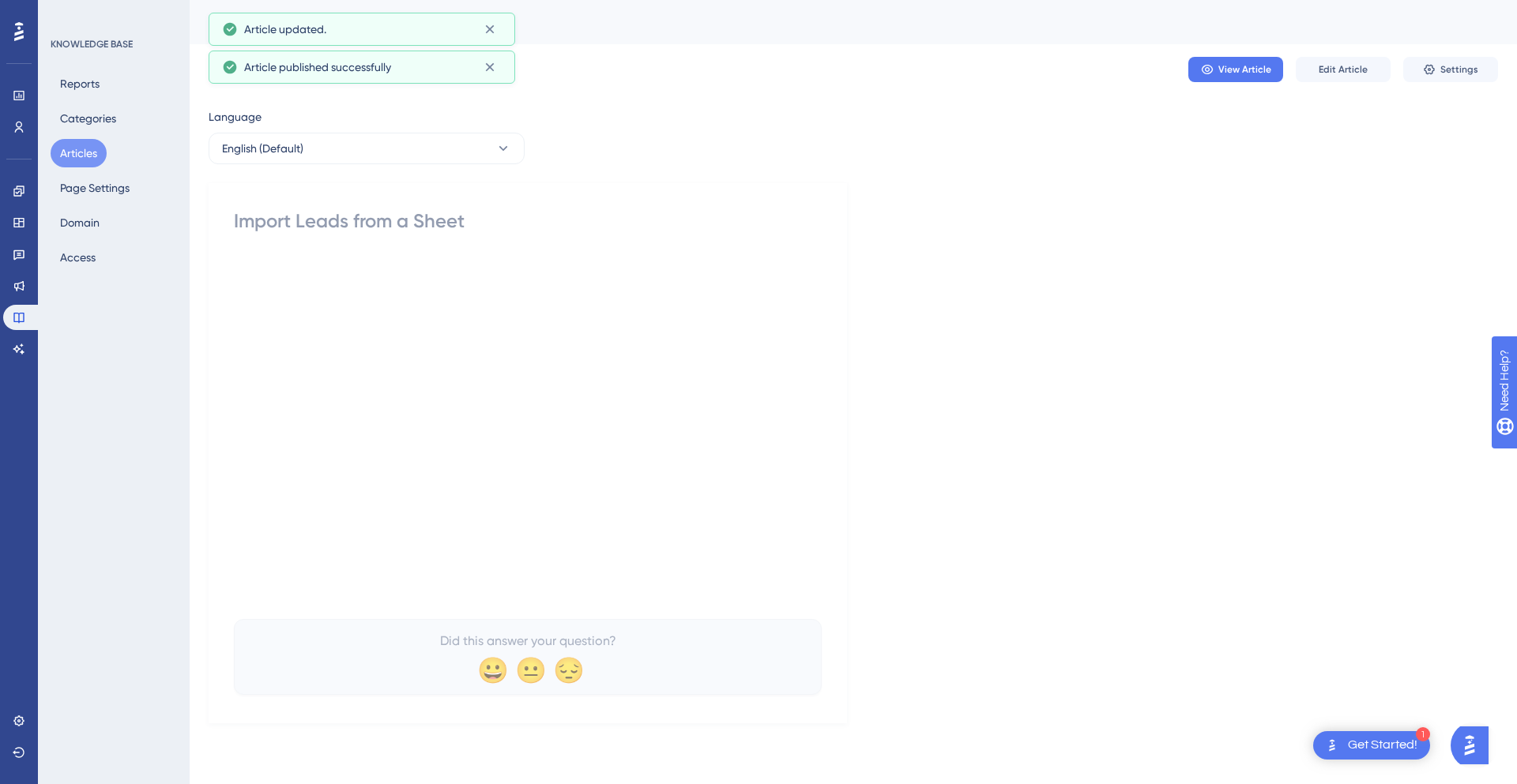
click at [79, 150] on button "Articles" at bounding box center [79, 152] width 56 height 28
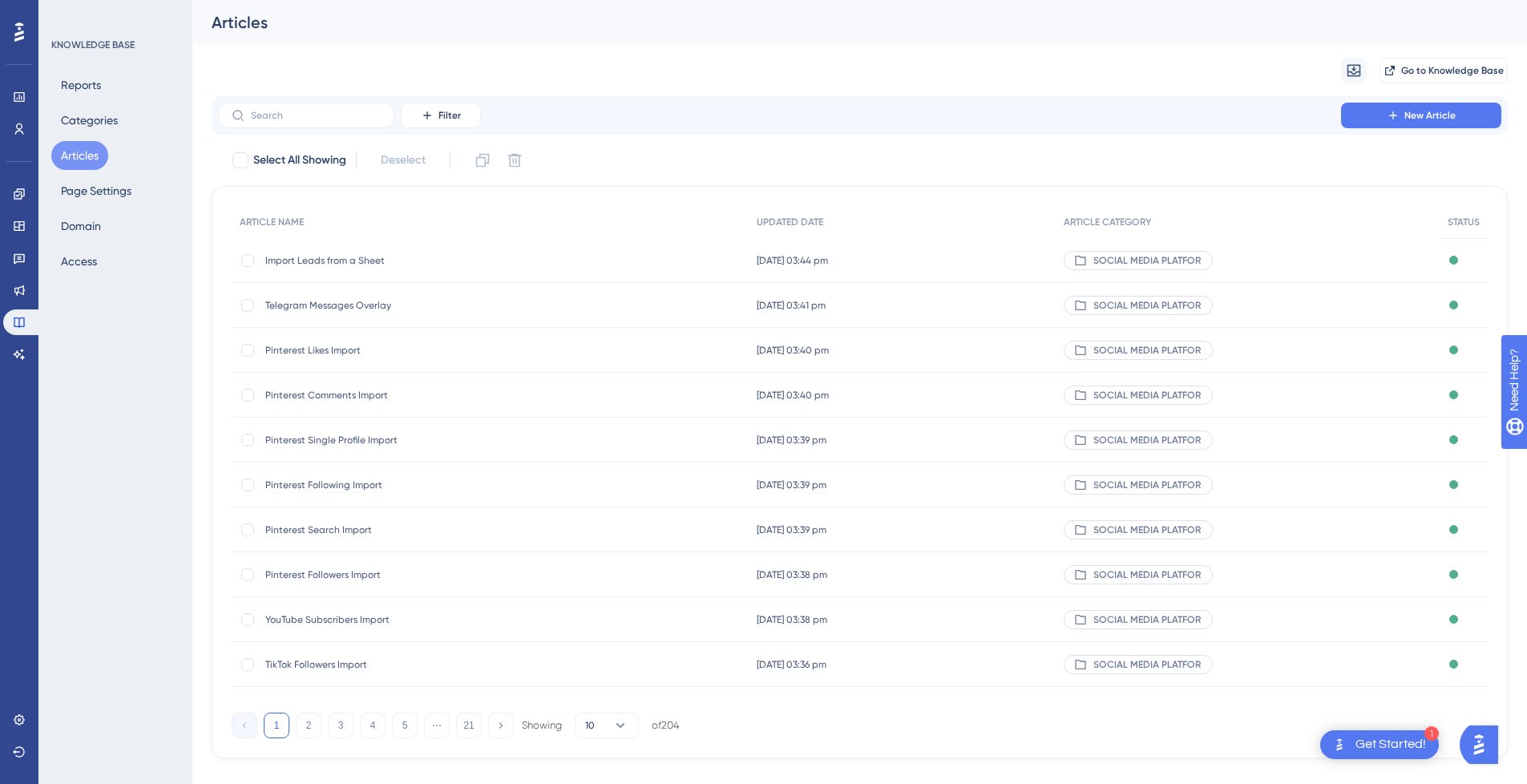
click at [74, 139] on div "Reports Categories Articles Page Settings Domain Access" at bounding box center [116, 173] width 130 height 206
click at [73, 152] on button "Articles" at bounding box center [80, 154] width 57 height 29
click at [94, 157] on button "Articles" at bounding box center [80, 154] width 57 height 29
click at [58, 153] on button "Articles" at bounding box center [80, 154] width 57 height 29
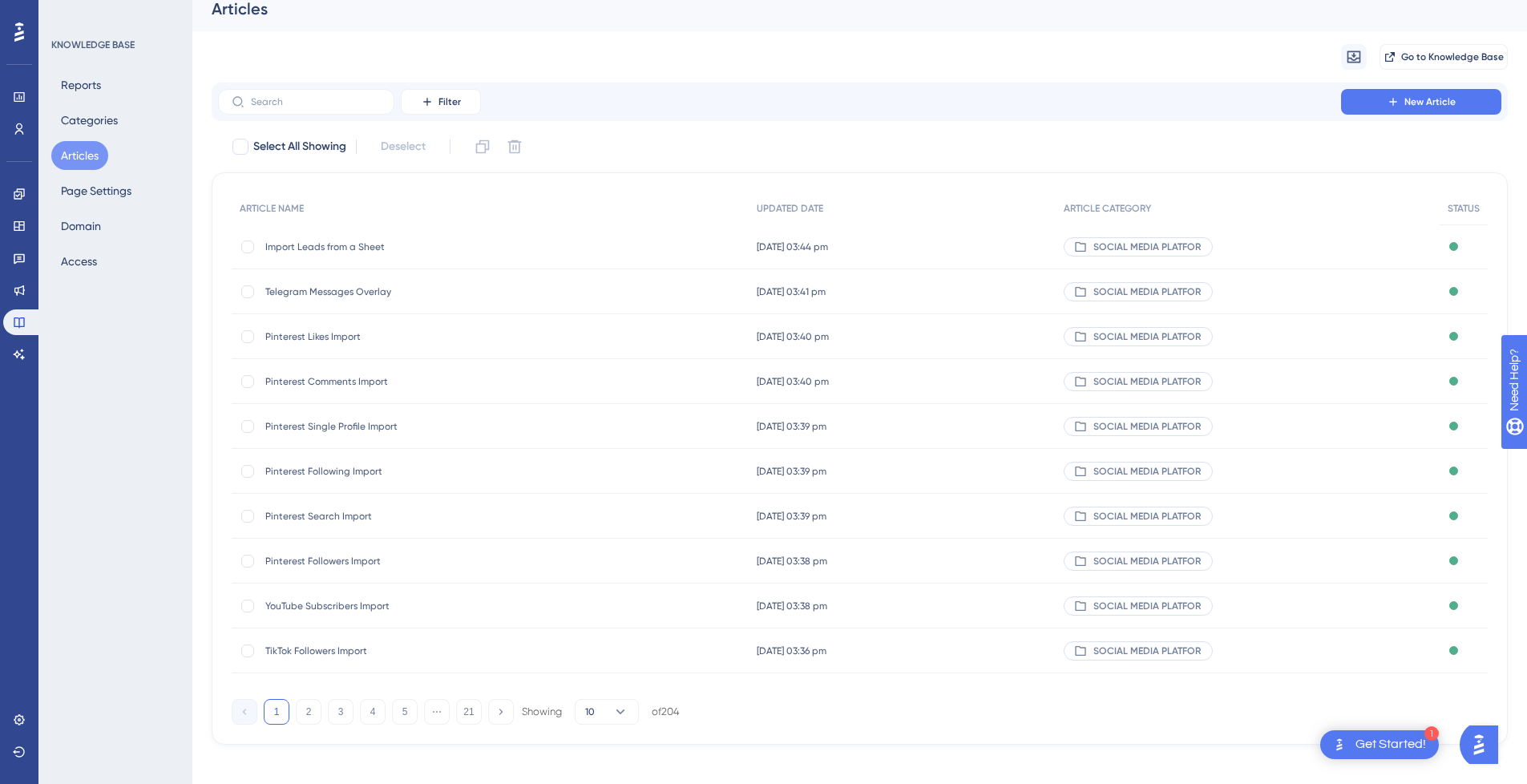
scroll to position [26, 0]
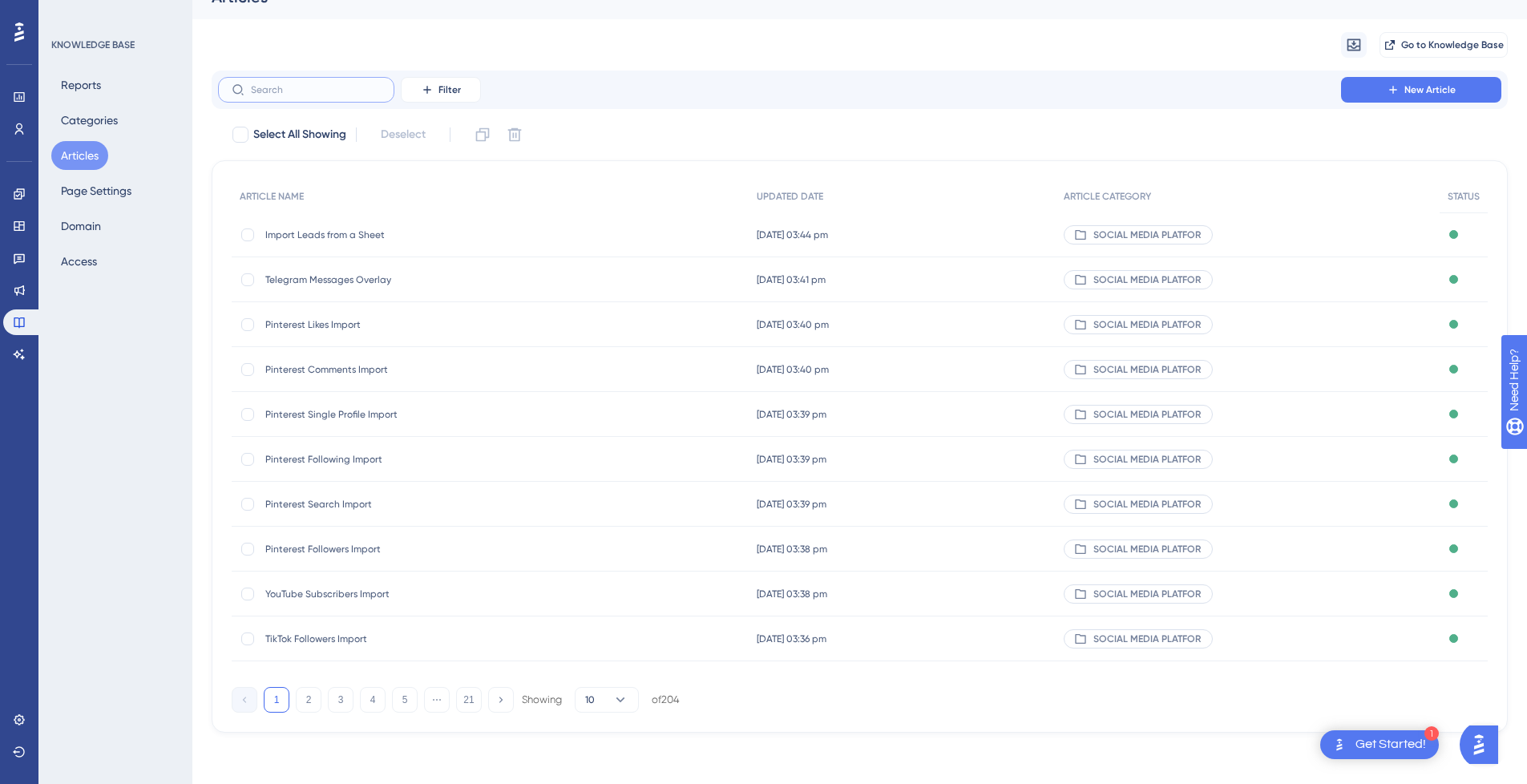
click at [339, 89] on input "text" at bounding box center [316, 90] width 130 height 11
click at [313, 698] on button "2" at bounding box center [309, 699] width 26 height 26
click at [338, 698] on button "3" at bounding box center [340, 699] width 26 height 26
click at [373, 704] on button "4" at bounding box center [373, 699] width 26 height 26
click at [403, 703] on button "5" at bounding box center [404, 699] width 26 height 26
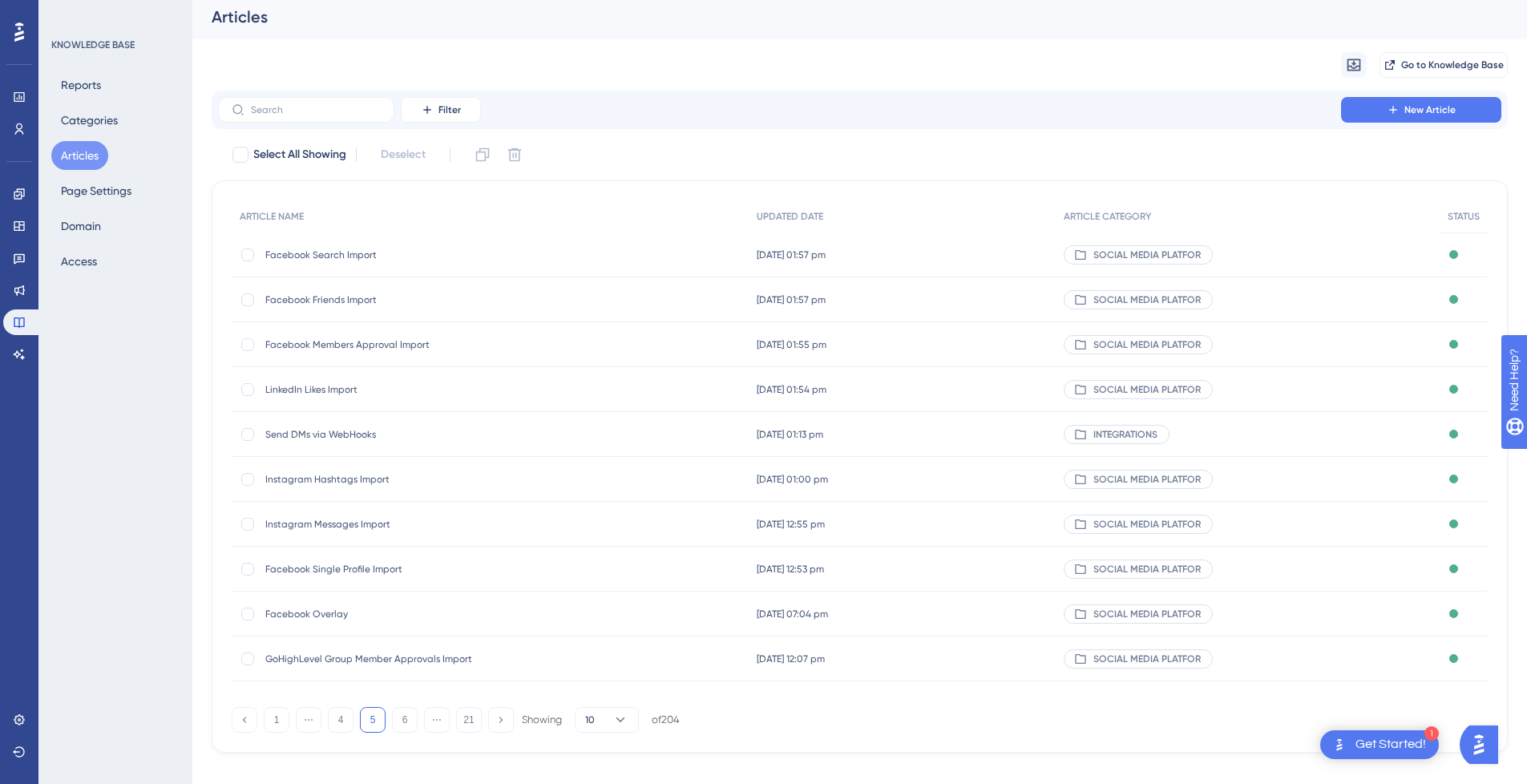
scroll to position [0, 0]
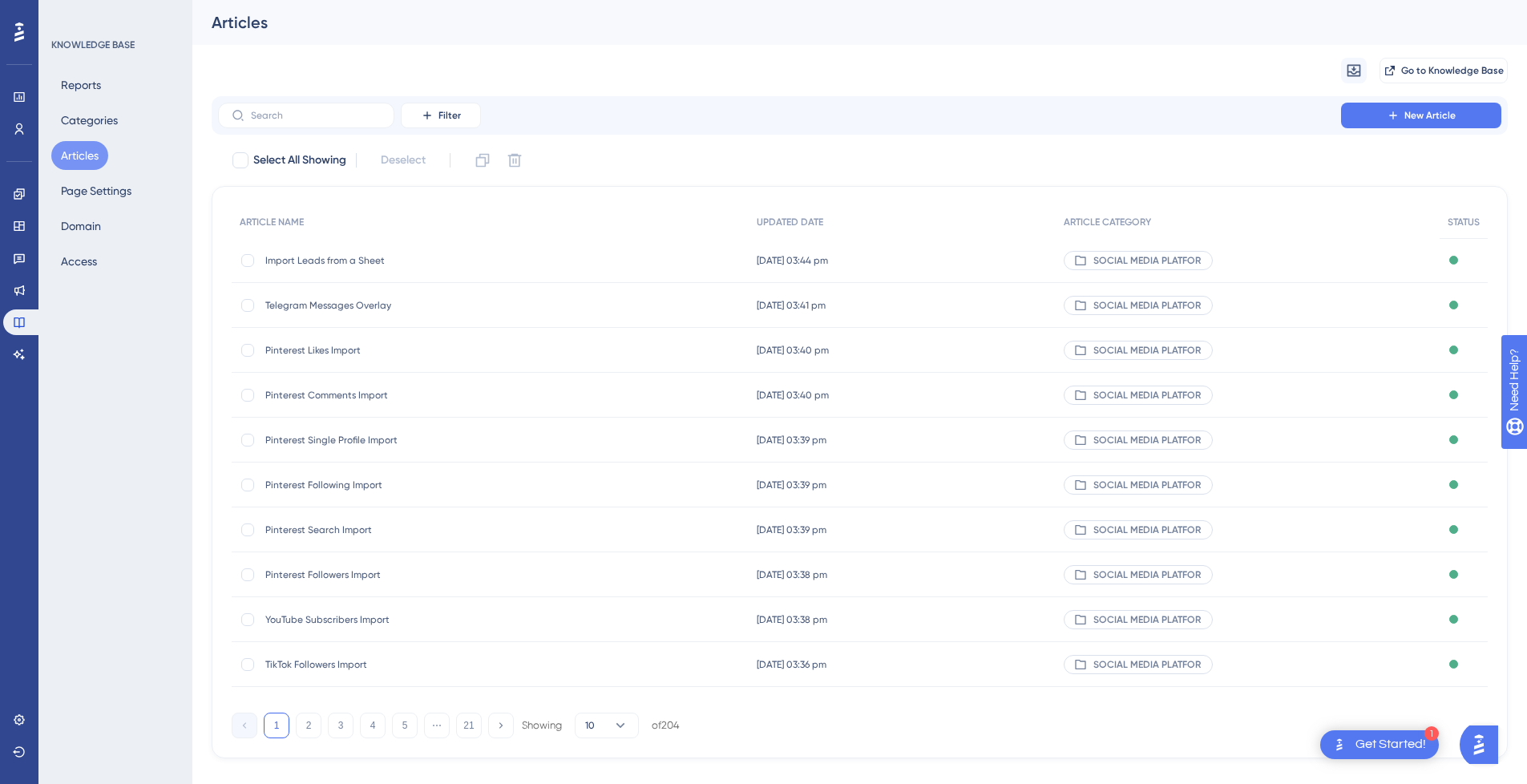
drag, startPoint x: 669, startPoint y: 57, endPoint x: 586, endPoint y: 20, distance: 90.9
click at [669, 57] on div "Migrate from Go to Knowledge Base" at bounding box center [860, 71] width 1297 height 51
